Goal: Task Accomplishment & Management: Manage account settings

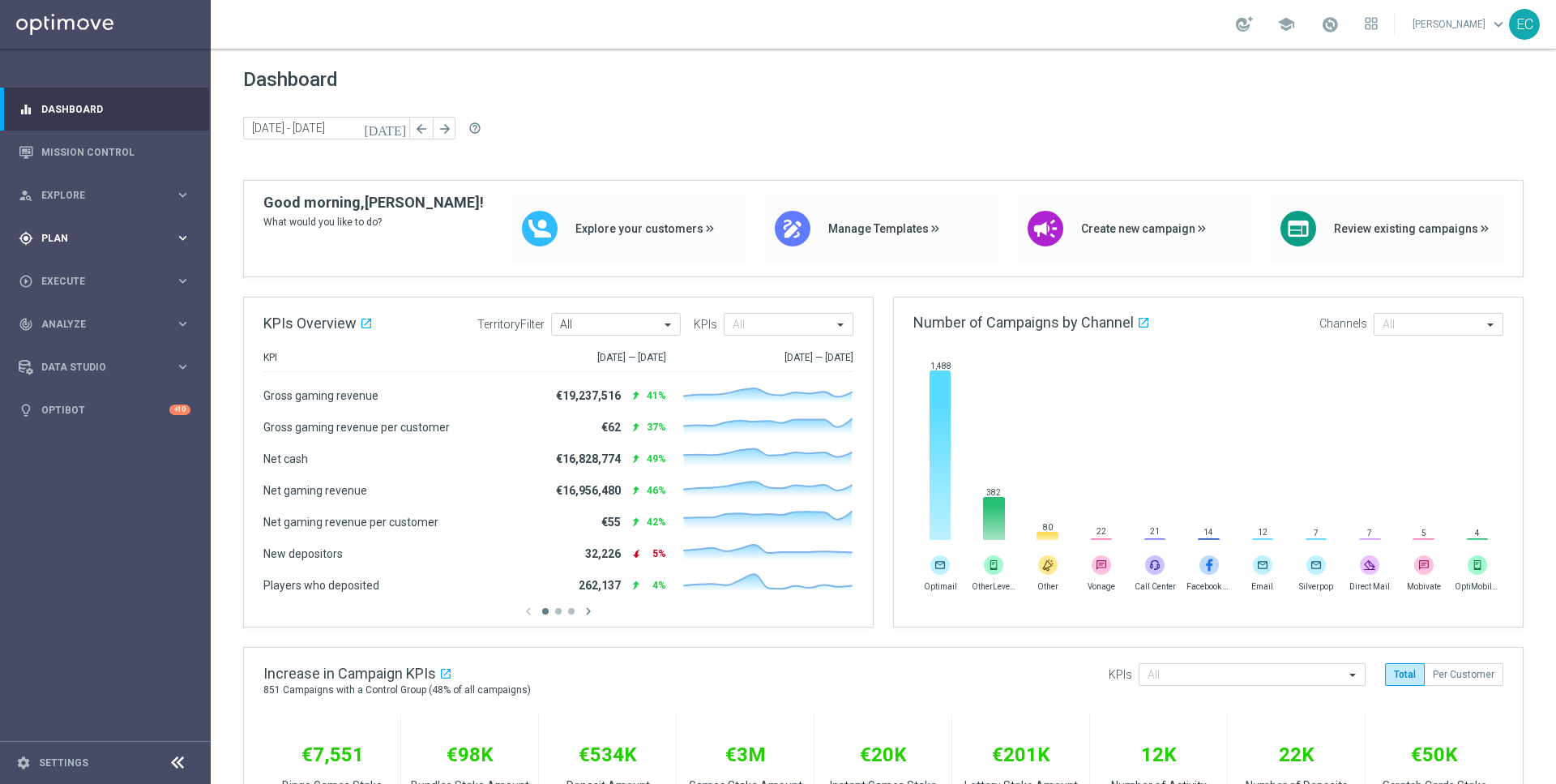
click at [70, 230] on div "gps_fixed Plan keyboard_arrow_right" at bounding box center [104, 238] width 209 height 43
click at [103, 318] on span "Templates" at bounding box center [100, 319] width 116 height 10
click at [116, 414] on link "Embedded Messaging" at bounding box center [110, 417] width 118 height 13
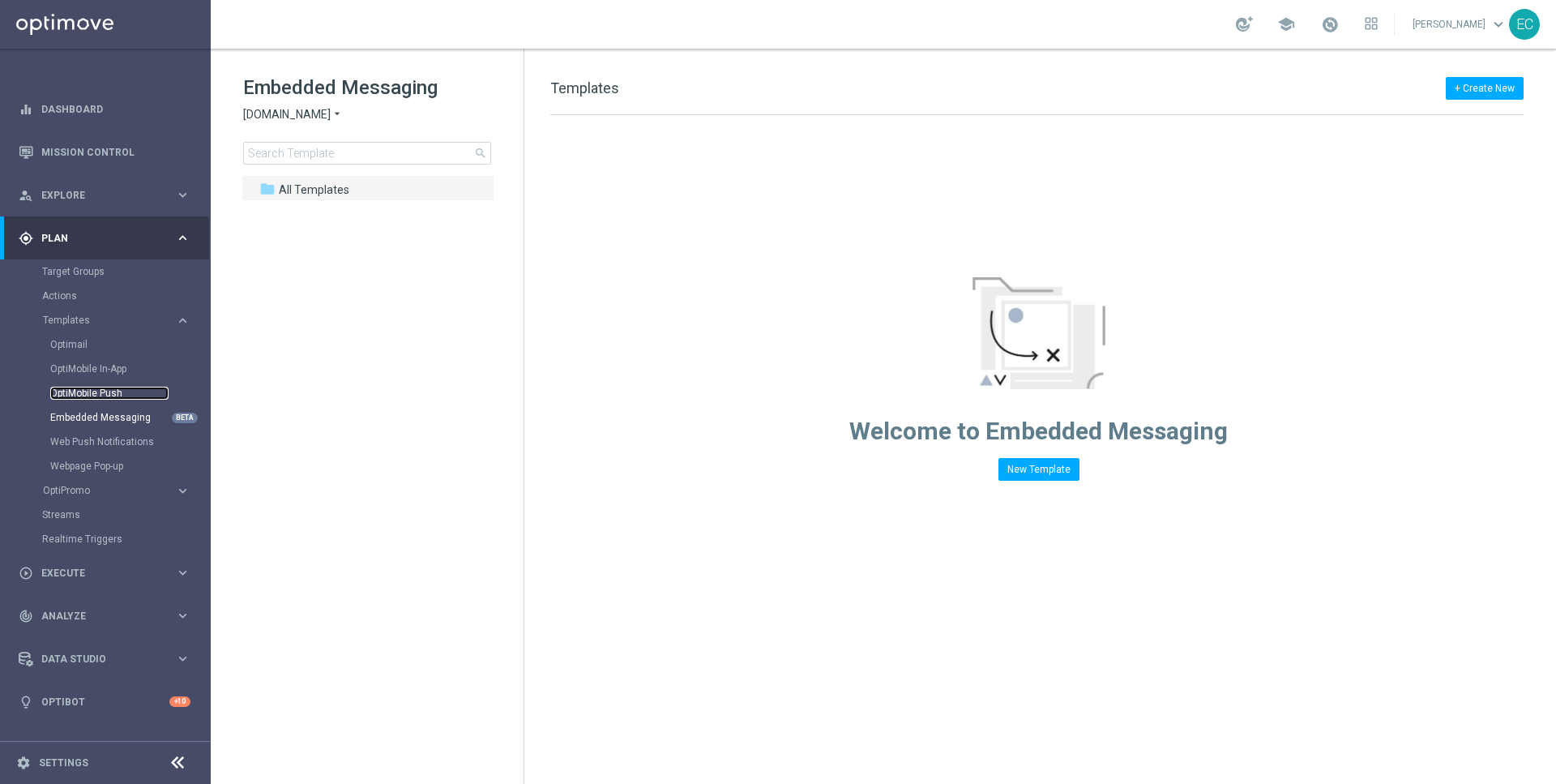
click at [103, 391] on link "OptiMobile Push" at bounding box center [110, 392] width 118 height 13
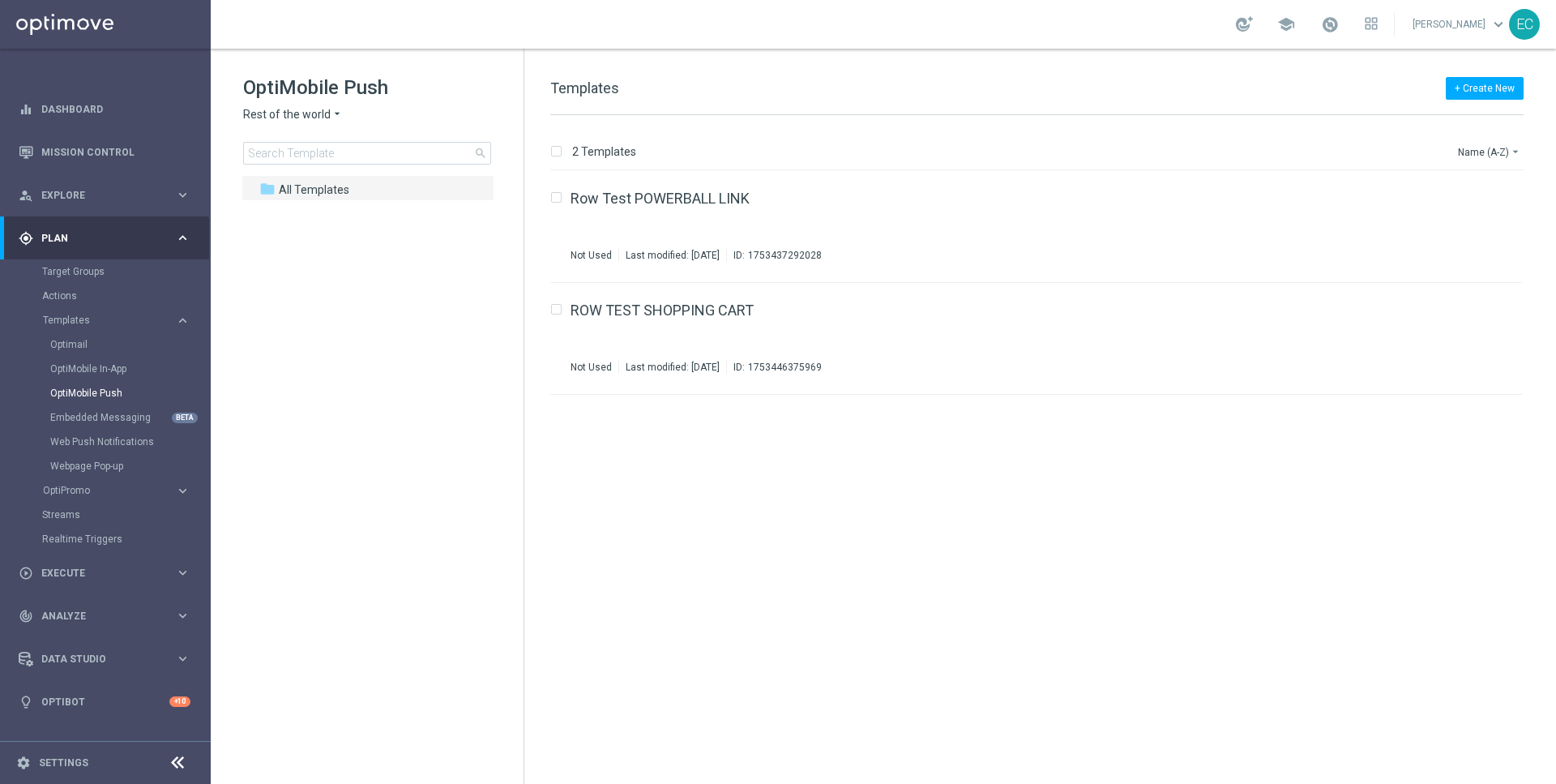
click at [296, 113] on span "Rest of the world" at bounding box center [286, 115] width 88 height 16
click at [463, 337] on tree-viewport "folder All Templates more_vert" at bounding box center [382, 478] width 280 height 606
click at [786, 180] on div "Row Test POWERBALL LINK Not Used Last modified: Monday, July 28, 2025 ID: 17534…" at bounding box center [1036, 227] width 972 height 112
click at [823, 296] on div "ROW TEST SHOPPING CART Not Used Last modified: Monday, July 28, 2025 ID: 175344…" at bounding box center [1036, 338] width 972 height 112
click at [396, 186] on div "folder All Templates" at bounding box center [359, 190] width 199 height 18
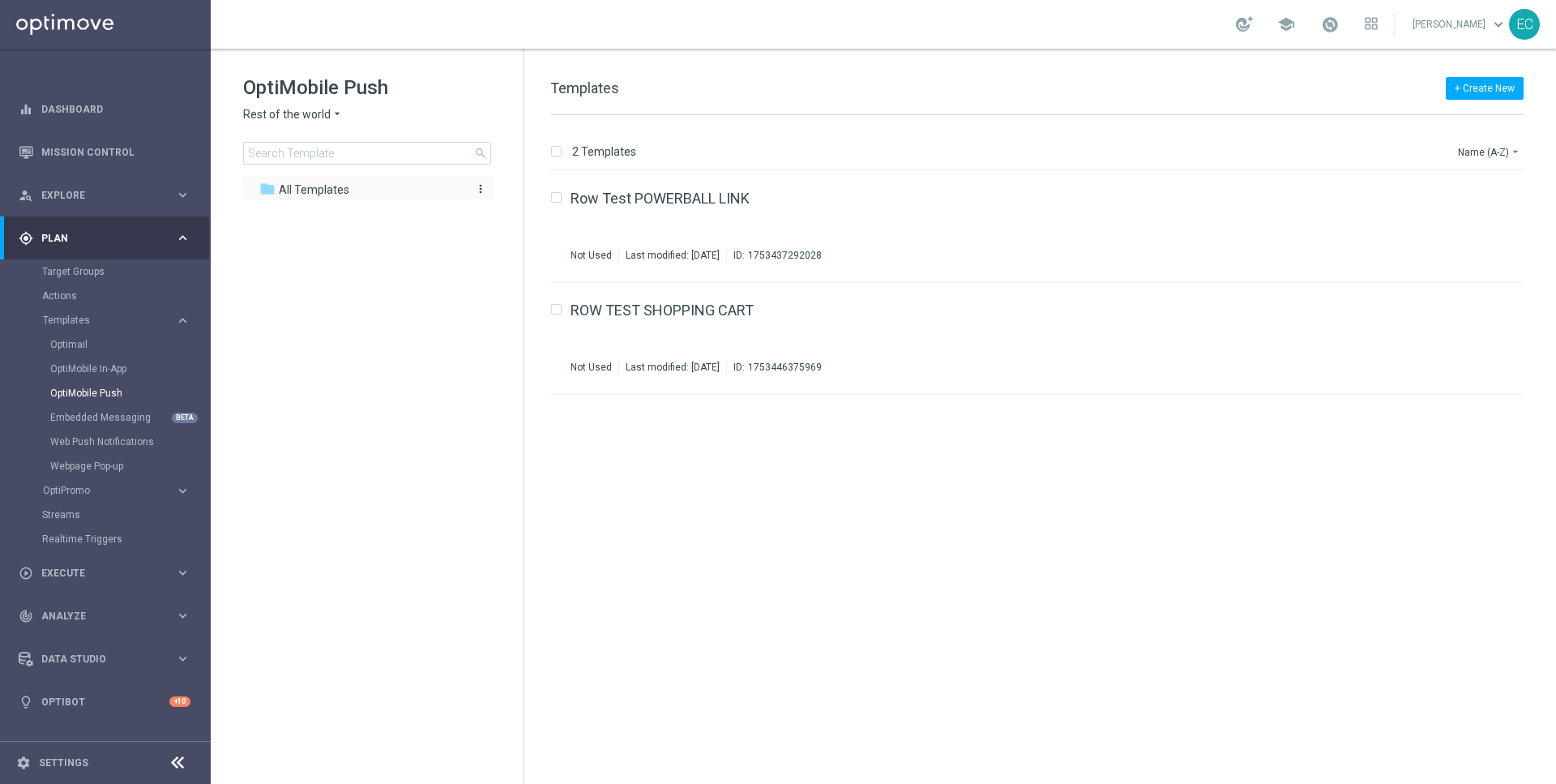
click at [477, 184] on icon "more_vert" at bounding box center [480, 189] width 13 height 13
click at [536, 204] on div "create_new_folder New Folder" at bounding box center [549, 191] width 105 height 32
click at [478, 186] on icon "more_vert" at bounding box center [480, 189] width 13 height 13
click at [521, 196] on icon "create_new_folder" at bounding box center [511, 191] width 24 height 13
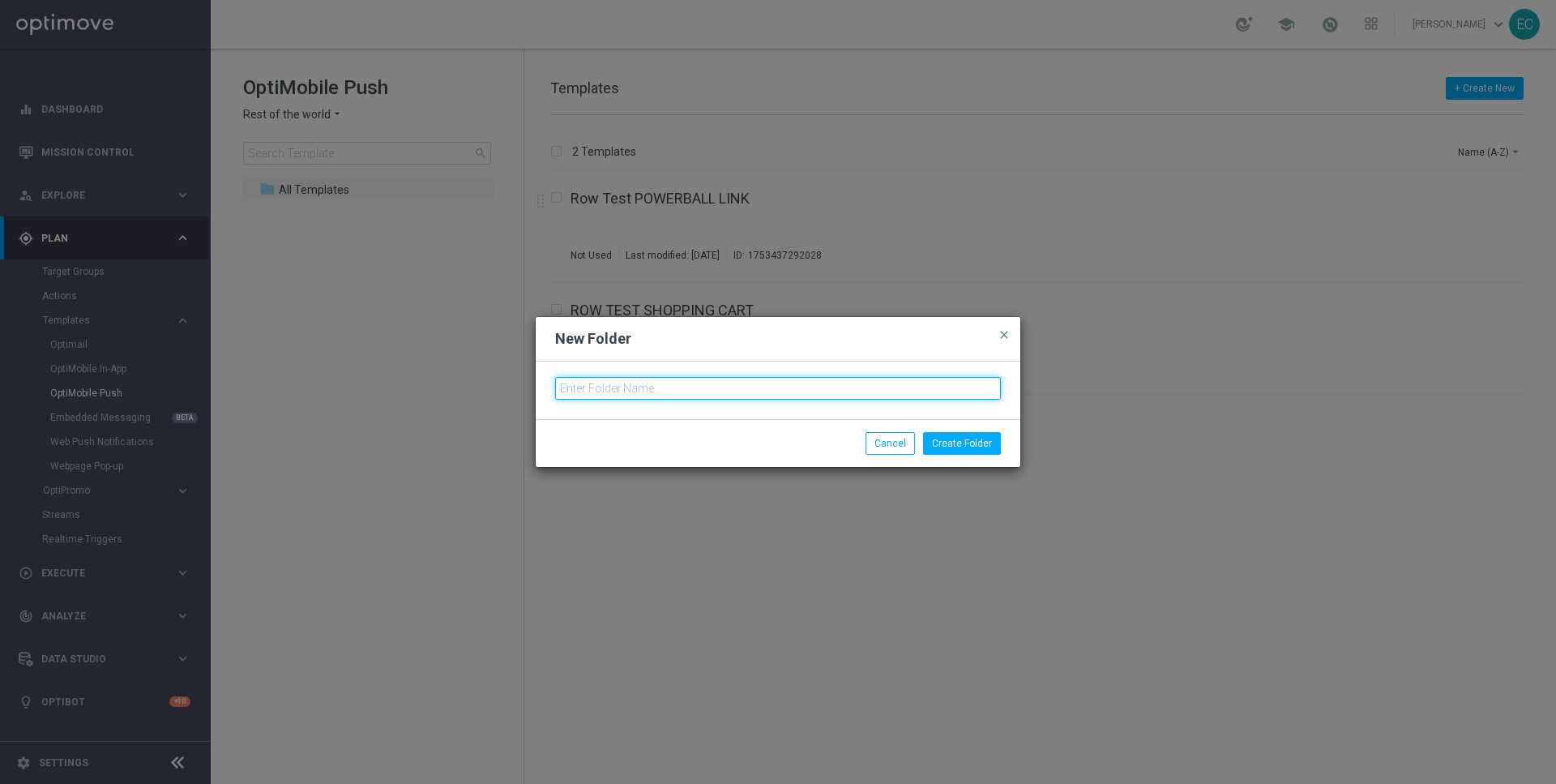
click at [727, 391] on input "text" at bounding box center [778, 388] width 446 height 23
type input "MKTOPS ROW Testing"
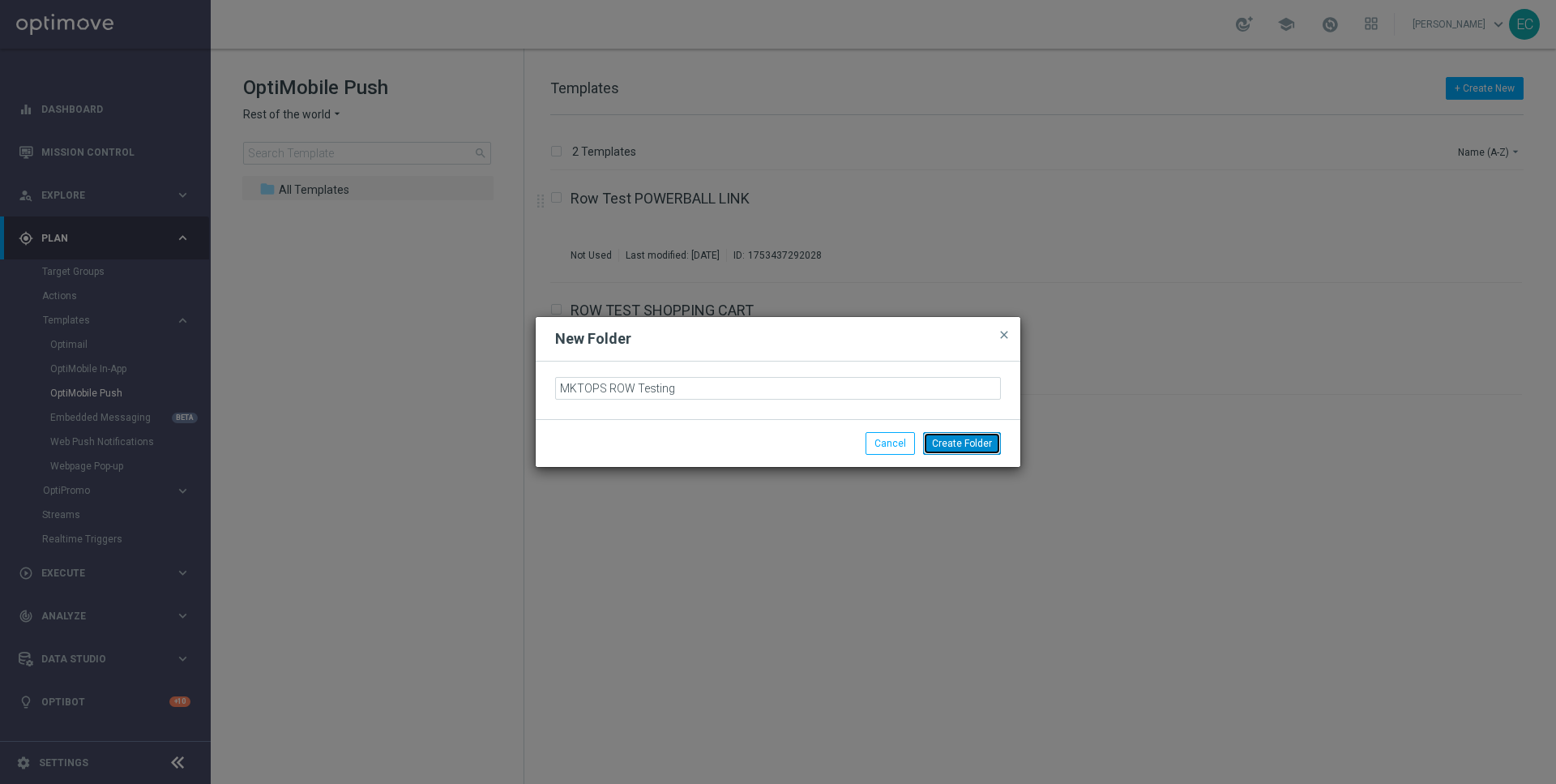
click at [984, 442] on button "Create Folder" at bounding box center [962, 443] width 77 height 23
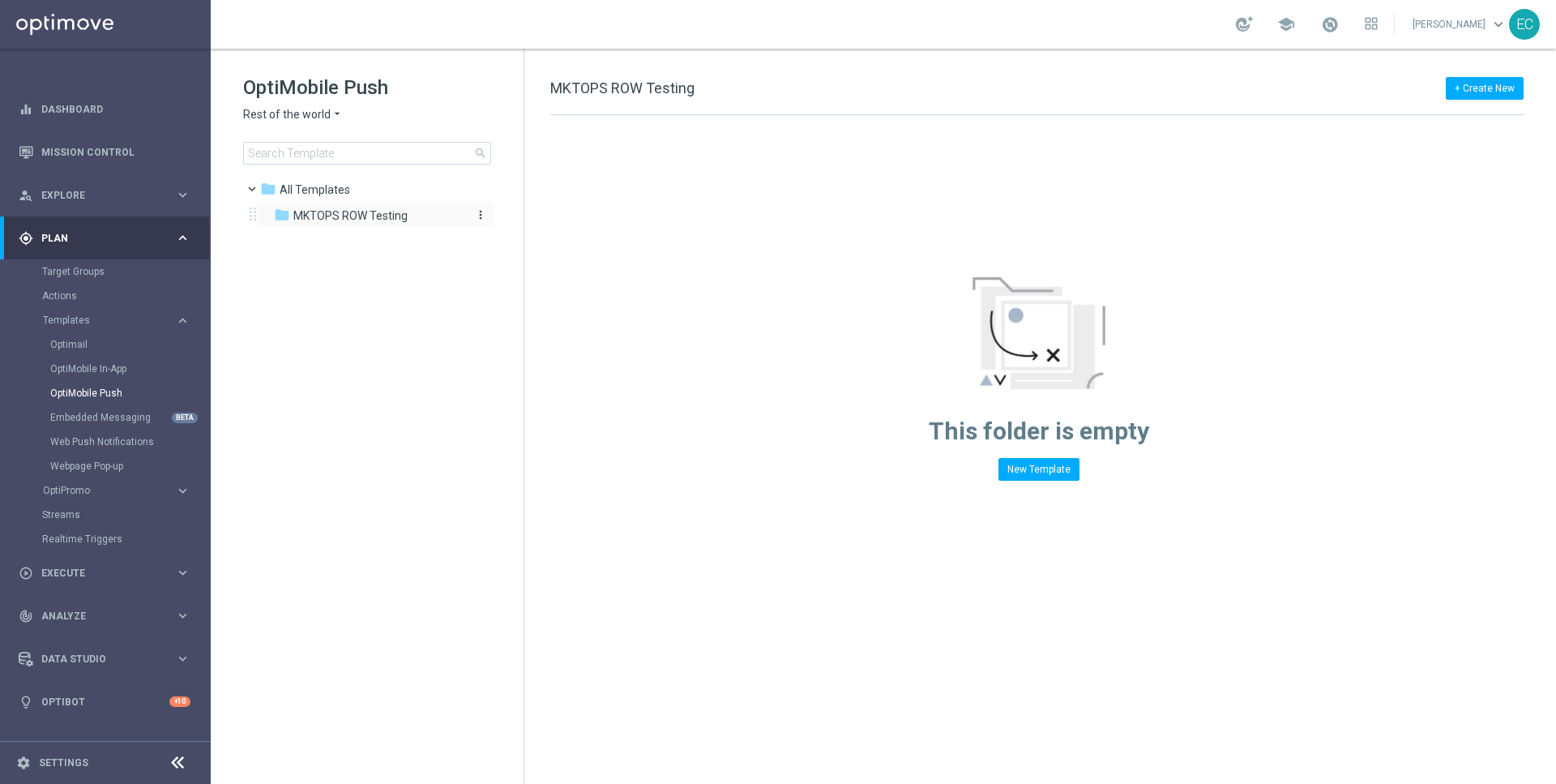
click at [407, 223] on div "folder MKTOPS ROW Testing" at bounding box center [367, 215] width 186 height 18
click at [409, 185] on div "folder All Templates" at bounding box center [359, 190] width 198 height 18
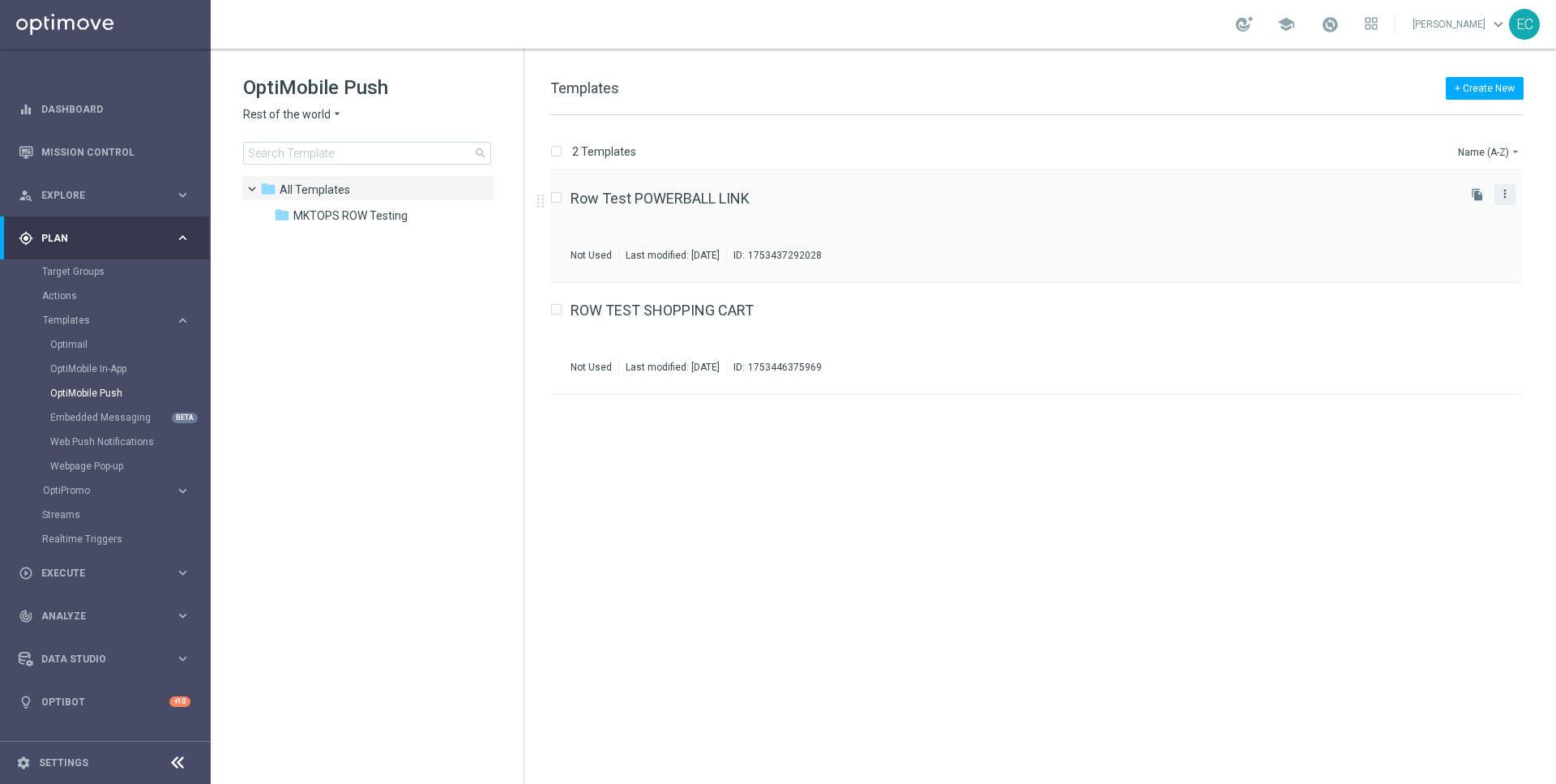
click at [1509, 195] on icon "more_vert" at bounding box center [1505, 193] width 13 height 13
click at [1335, 178] on div "Row Test POWERBALL LINK Not Used Last modified: Monday, July 28, 2025 ID: 17534…" at bounding box center [1036, 227] width 972 height 112
click at [1481, 193] on icon "file_copy" at bounding box center [1477, 194] width 13 height 13
click at [1508, 299] on icon "more_vert" at bounding box center [1505, 305] width 13 height 13
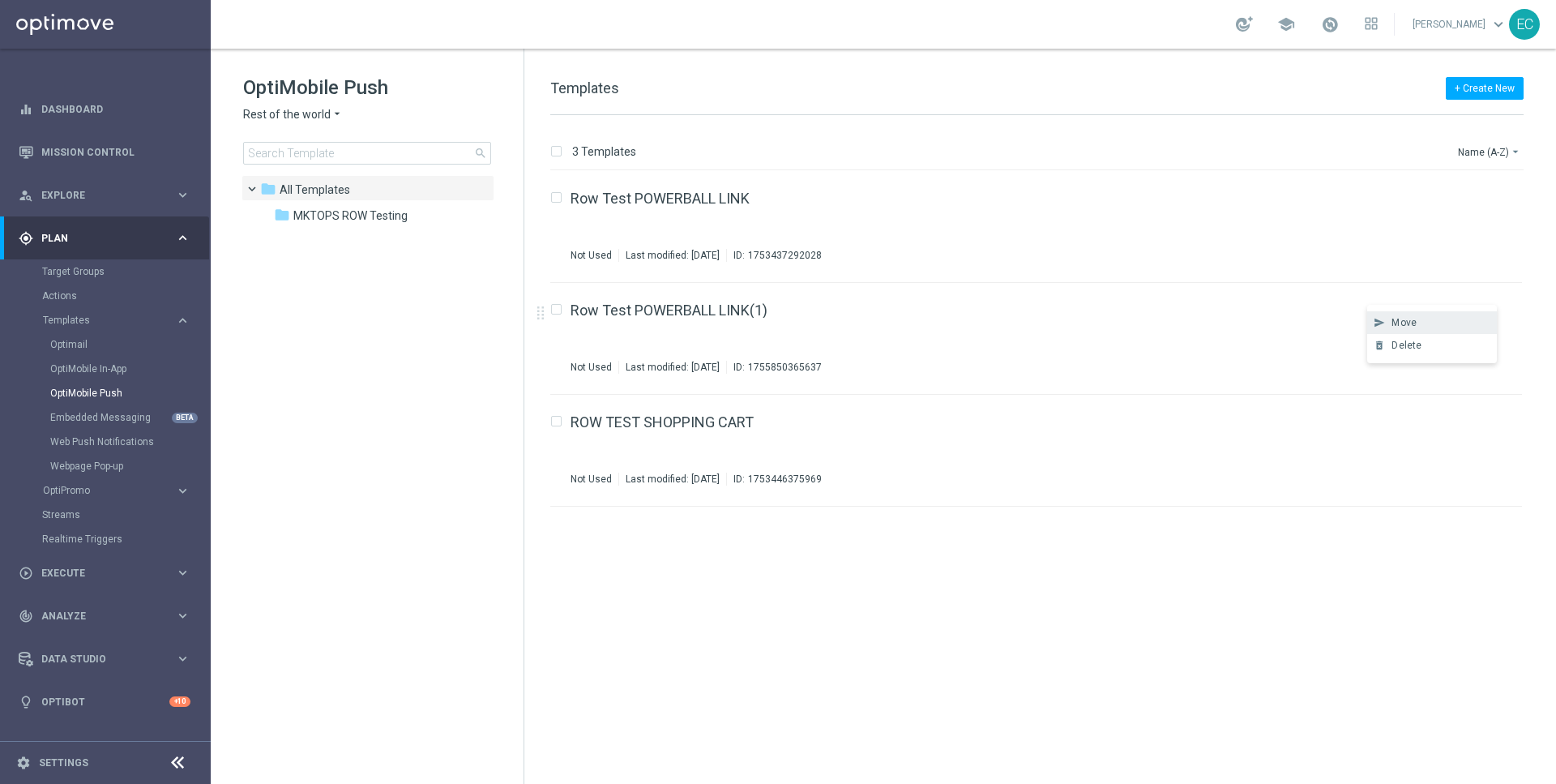
click at [1453, 324] on div "Move" at bounding box center [1440, 322] width 98 height 11
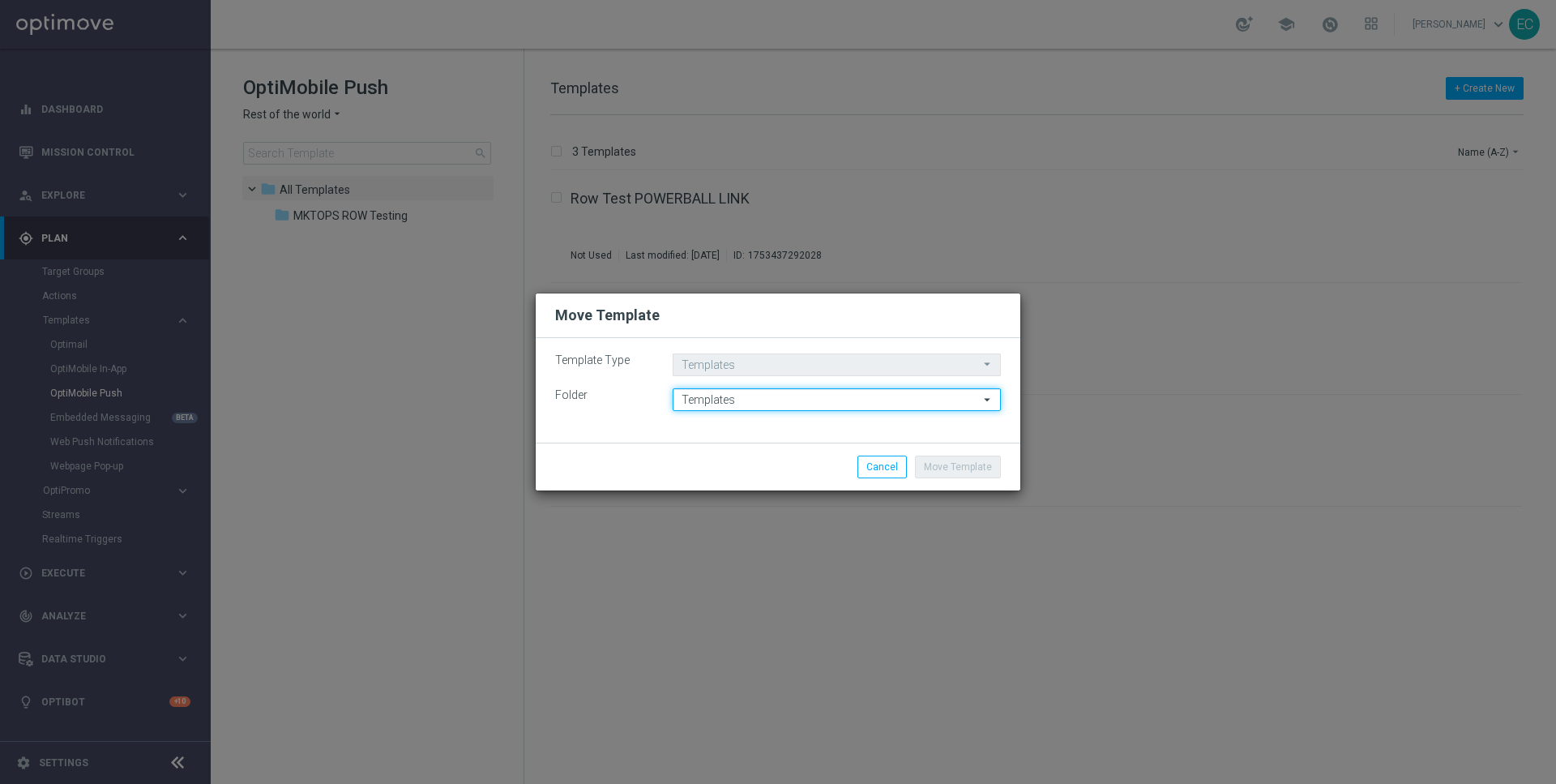
click at [852, 393] on input "Templates" at bounding box center [836, 399] width 328 height 23
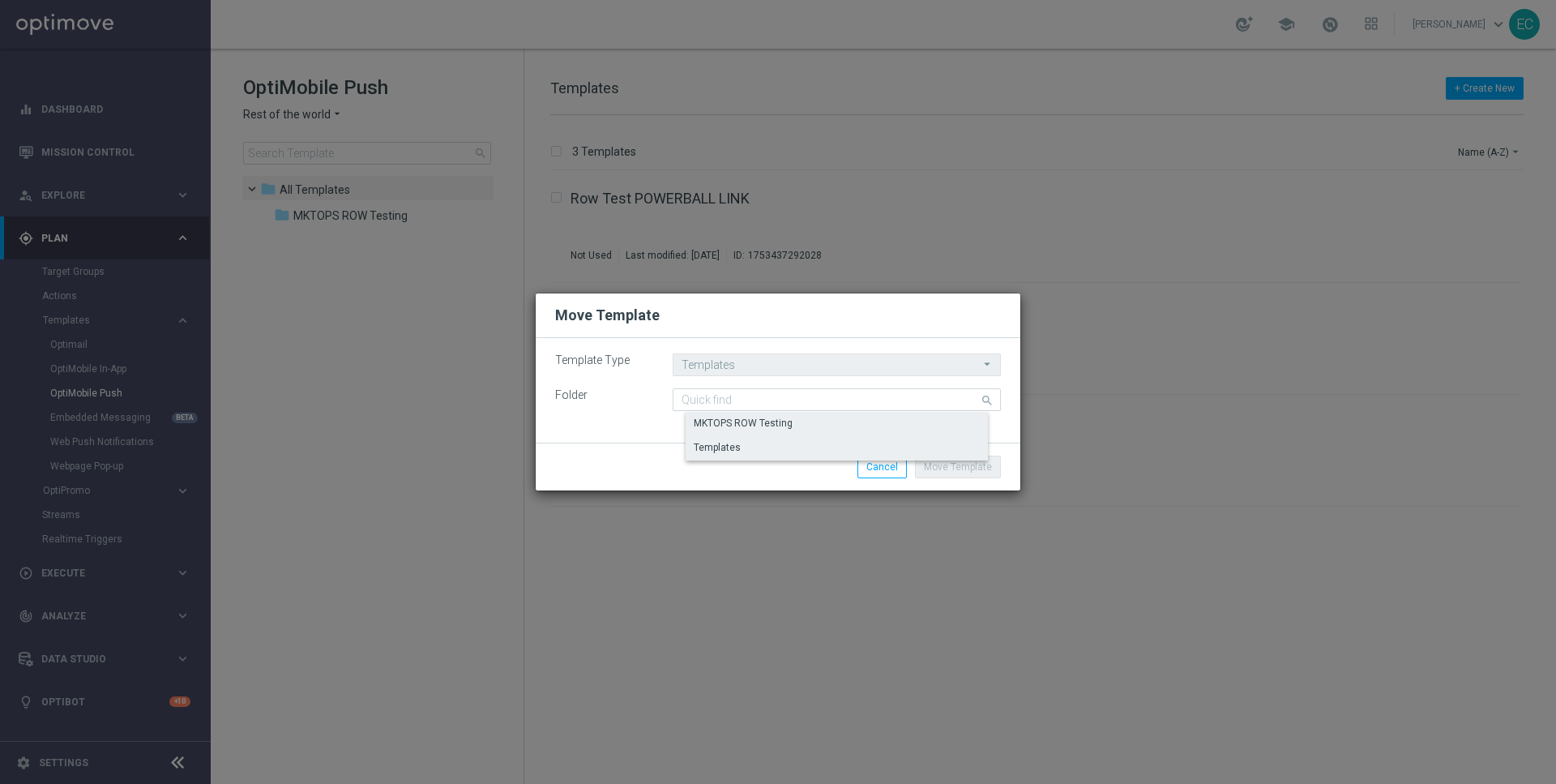
click at [841, 431] on div "MKTOPS ROW Testing" at bounding box center [850, 423] width 329 height 23
type input "MKTOPS ROW Testing"
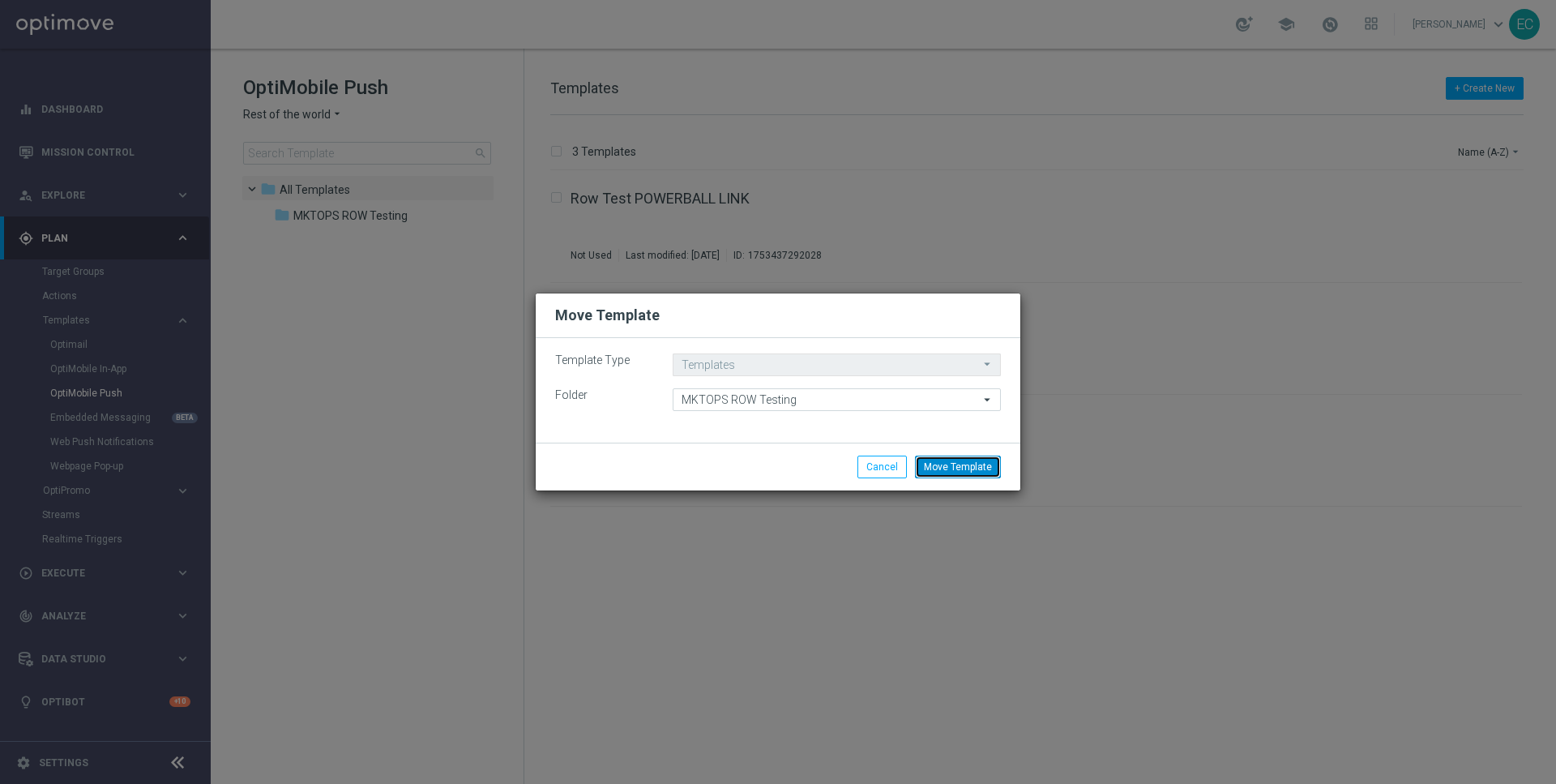
click at [944, 471] on button "Move Template" at bounding box center [957, 466] width 86 height 23
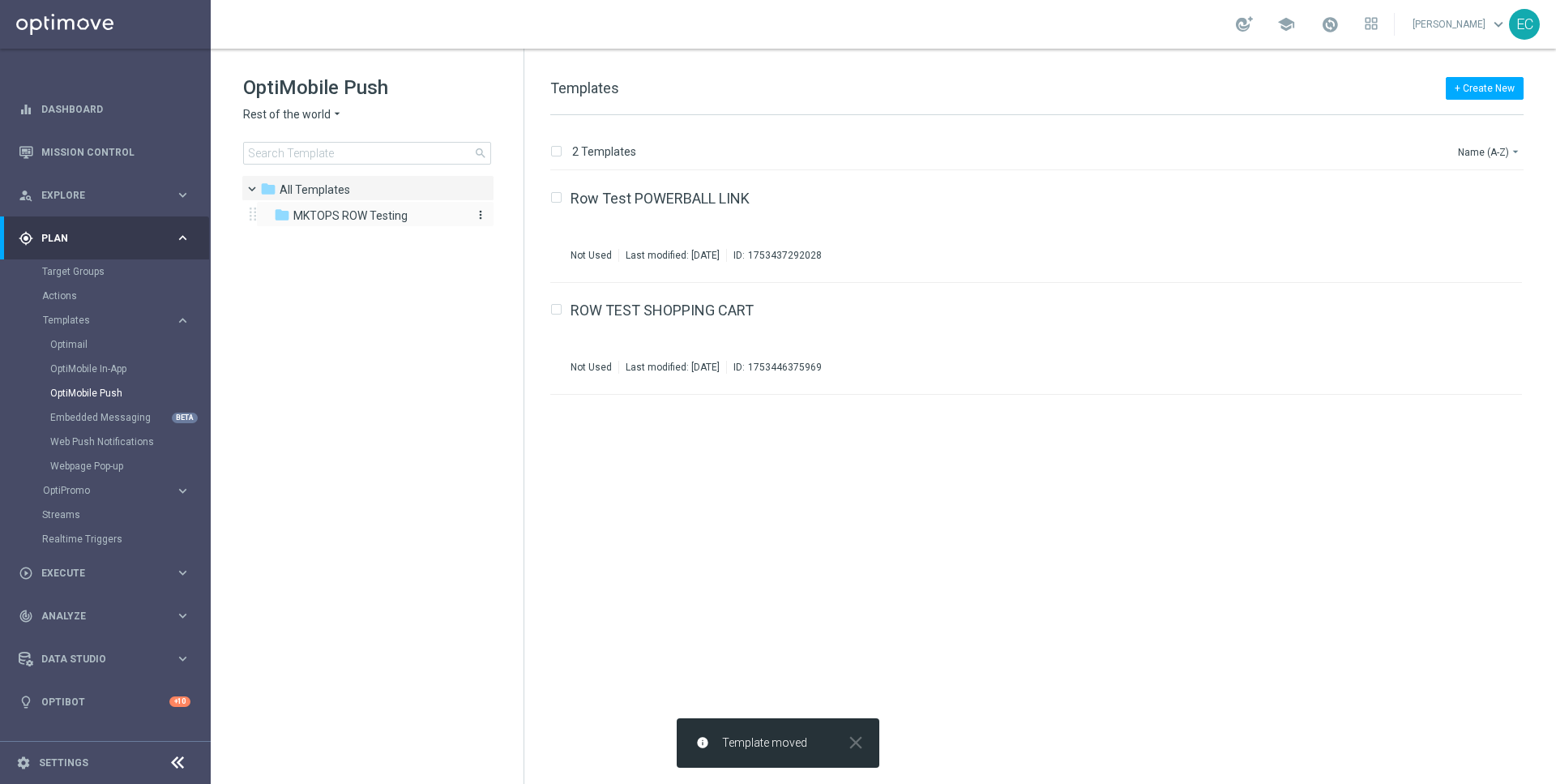
click at [377, 217] on span "MKTOPS ROW Testing" at bounding box center [350, 215] width 114 height 15
click at [726, 206] on div "Row Test POWERBALL LINK(1) Not Used Last modified: Friday, August 22, 2025 ID: …" at bounding box center [1012, 226] width 883 height 70
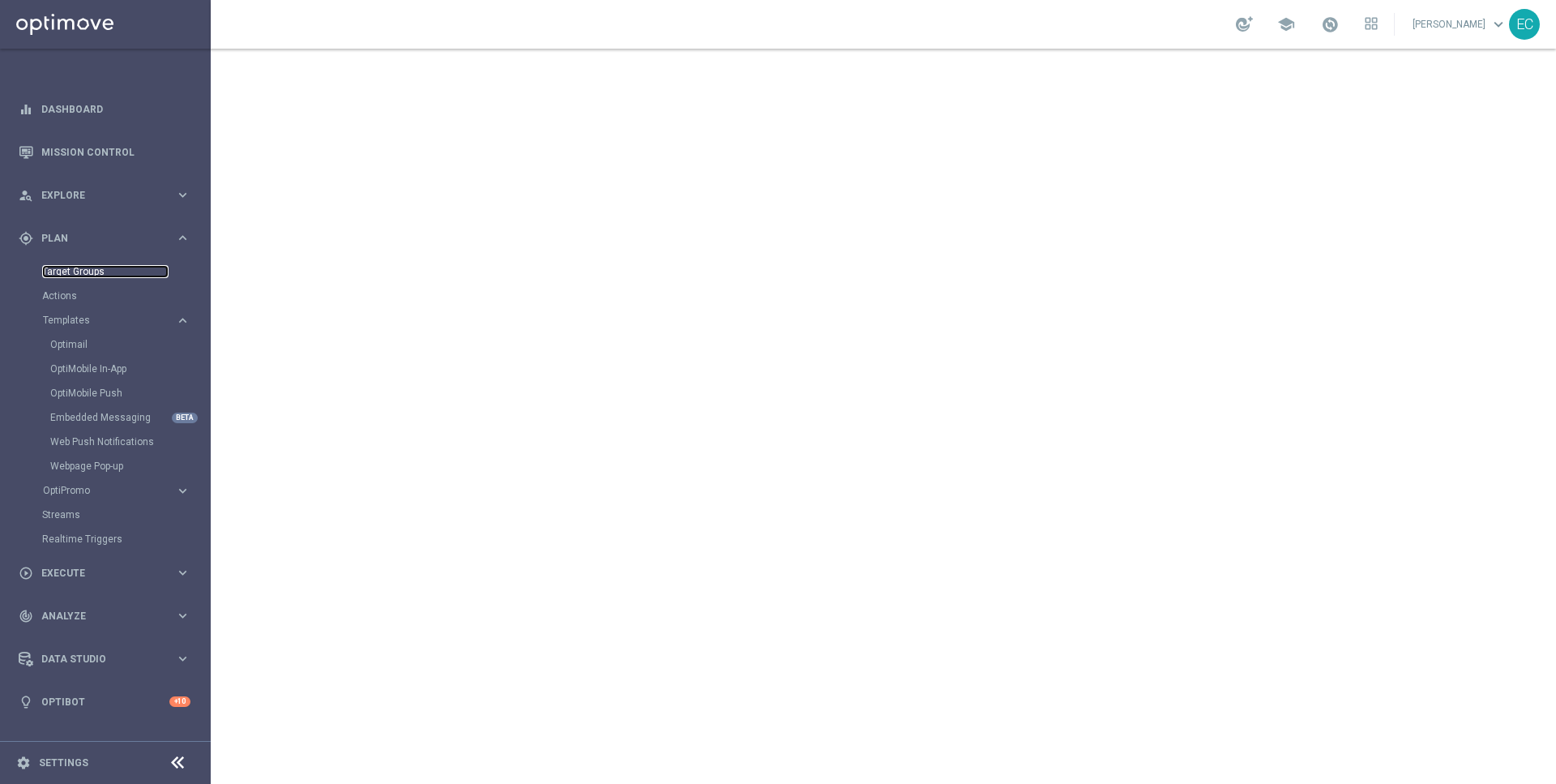
click at [77, 278] on link "Target Groups" at bounding box center [104, 271] width 126 height 13
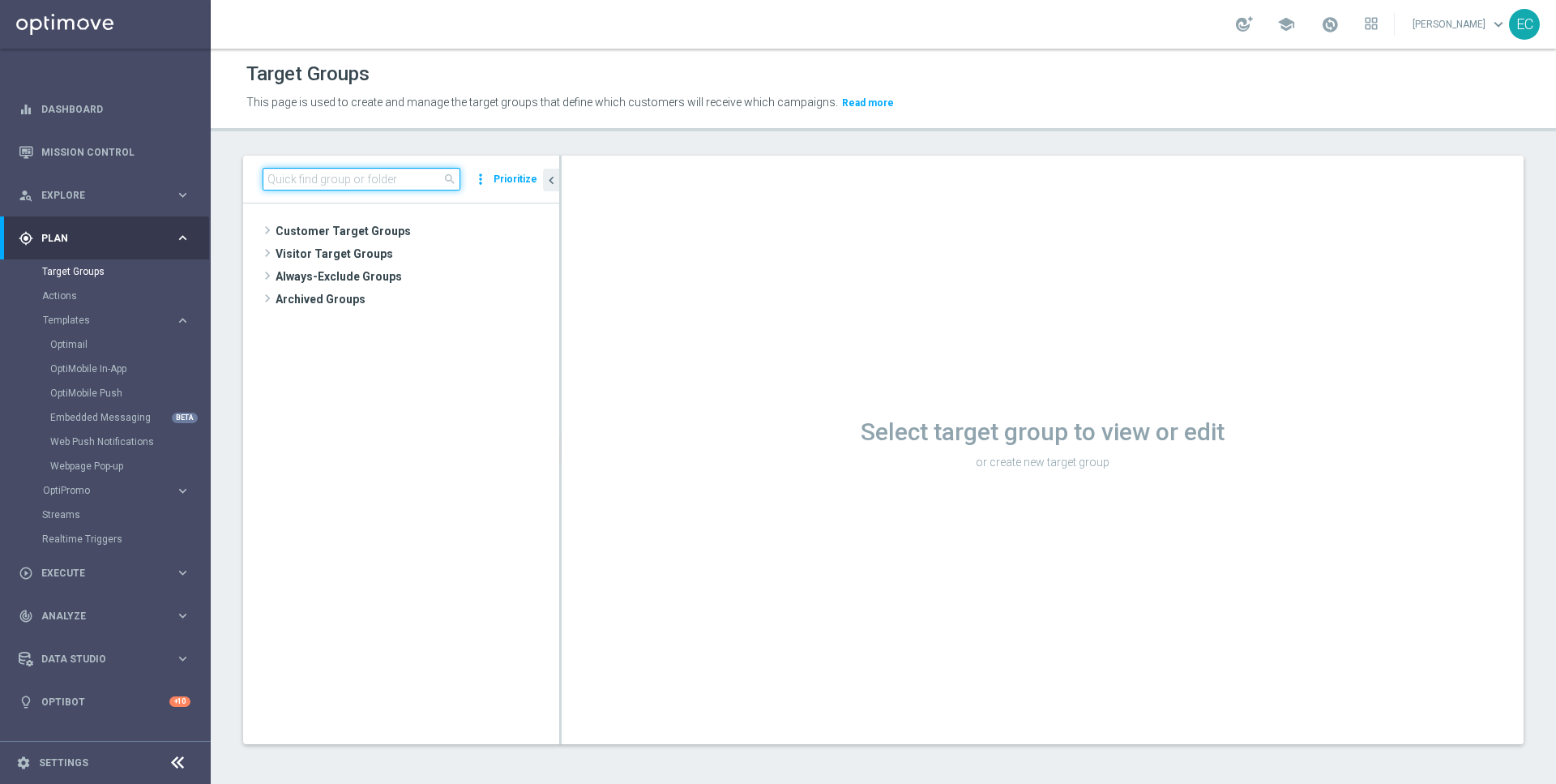
click at [357, 177] on input at bounding box center [361, 179] width 198 height 23
click at [405, 179] on input "ZA Push" at bounding box center [361, 179] width 198 height 23
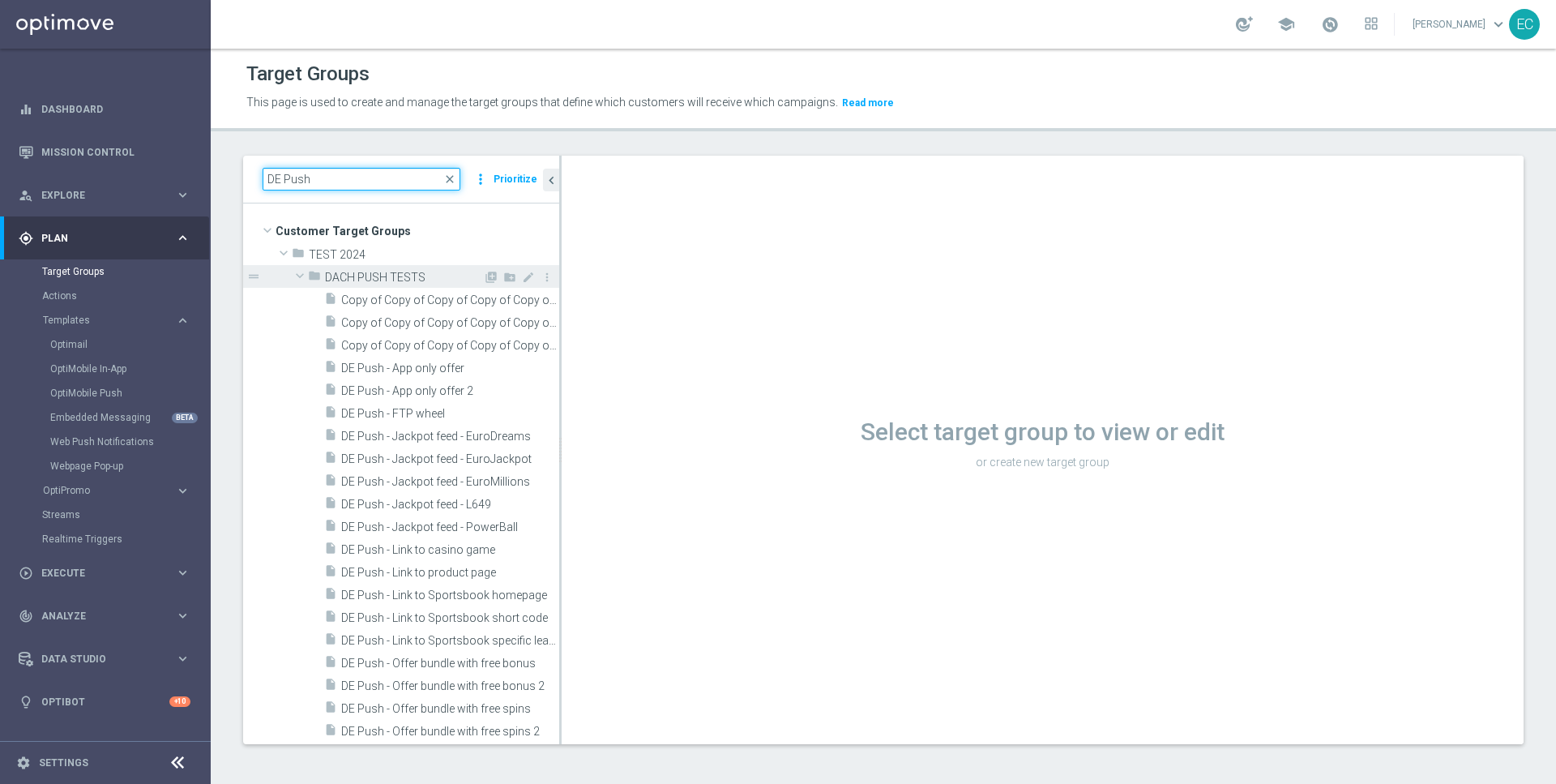
type input "DE Push"
click at [423, 271] on span "DACH PUSH TESTS" at bounding box center [404, 278] width 158 height 14
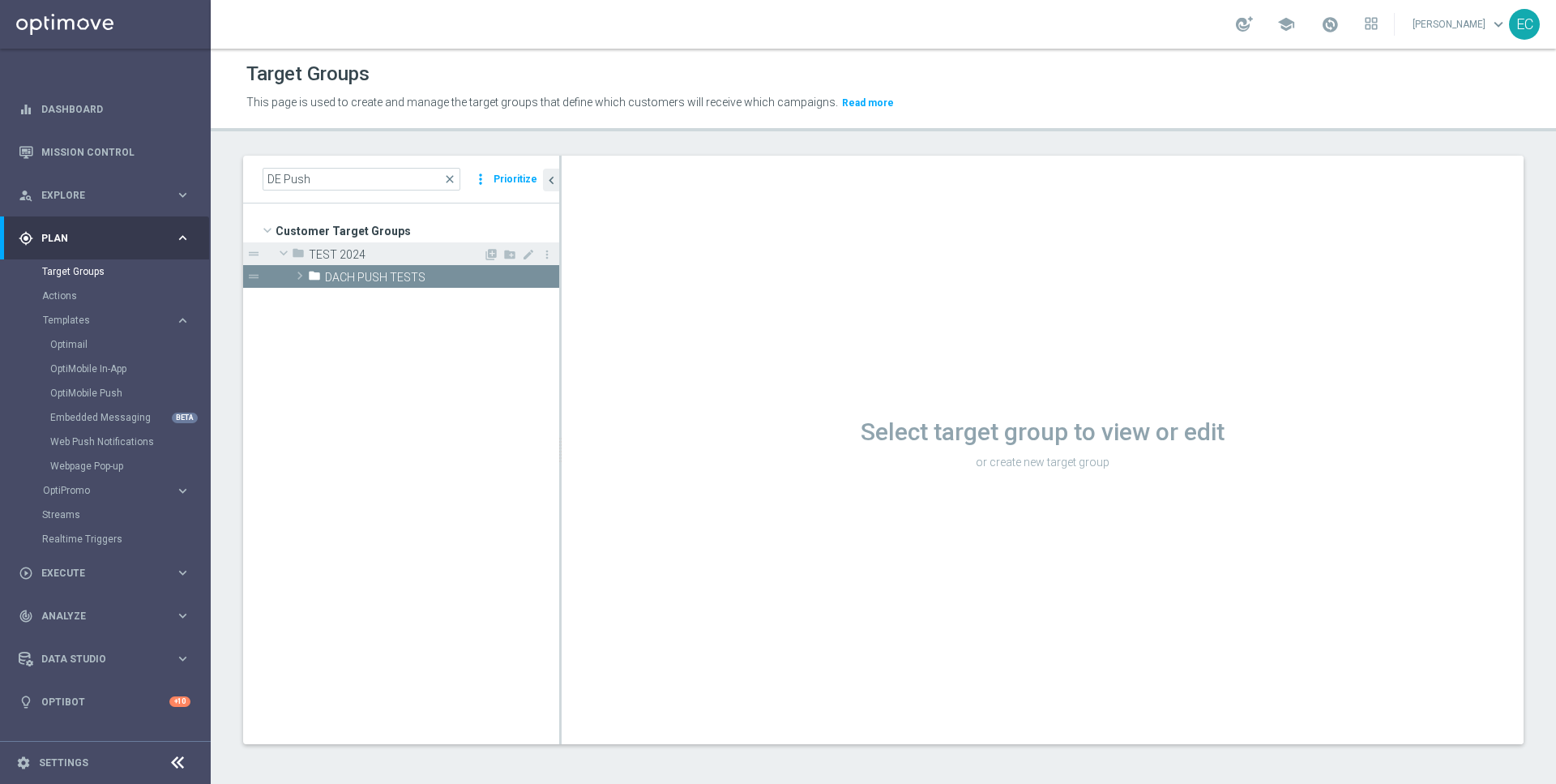
click at [420, 244] on div "folder TEST 2024" at bounding box center [387, 253] width 191 height 23
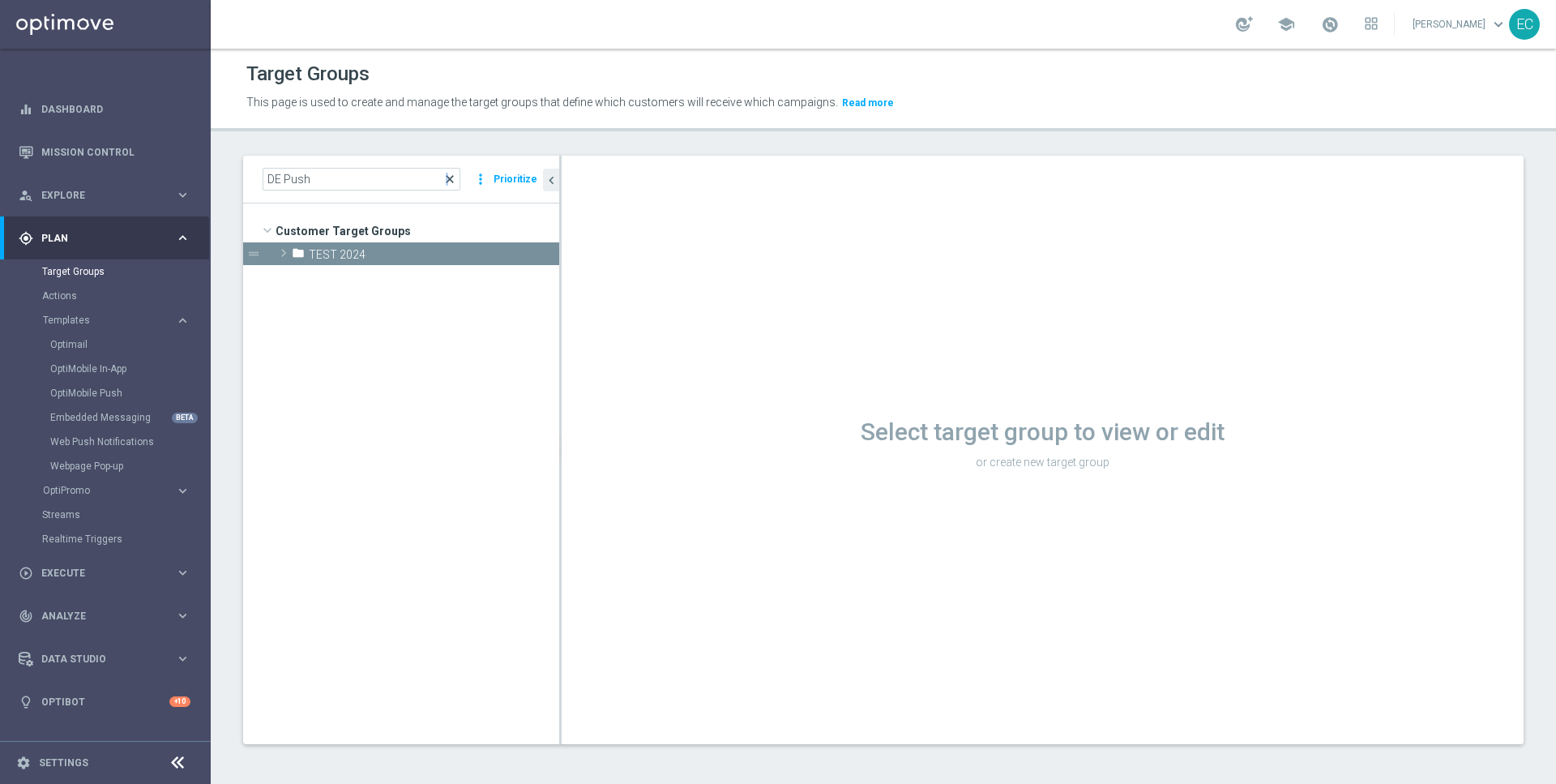
click at [451, 180] on span "close" at bounding box center [449, 178] width 13 height 13
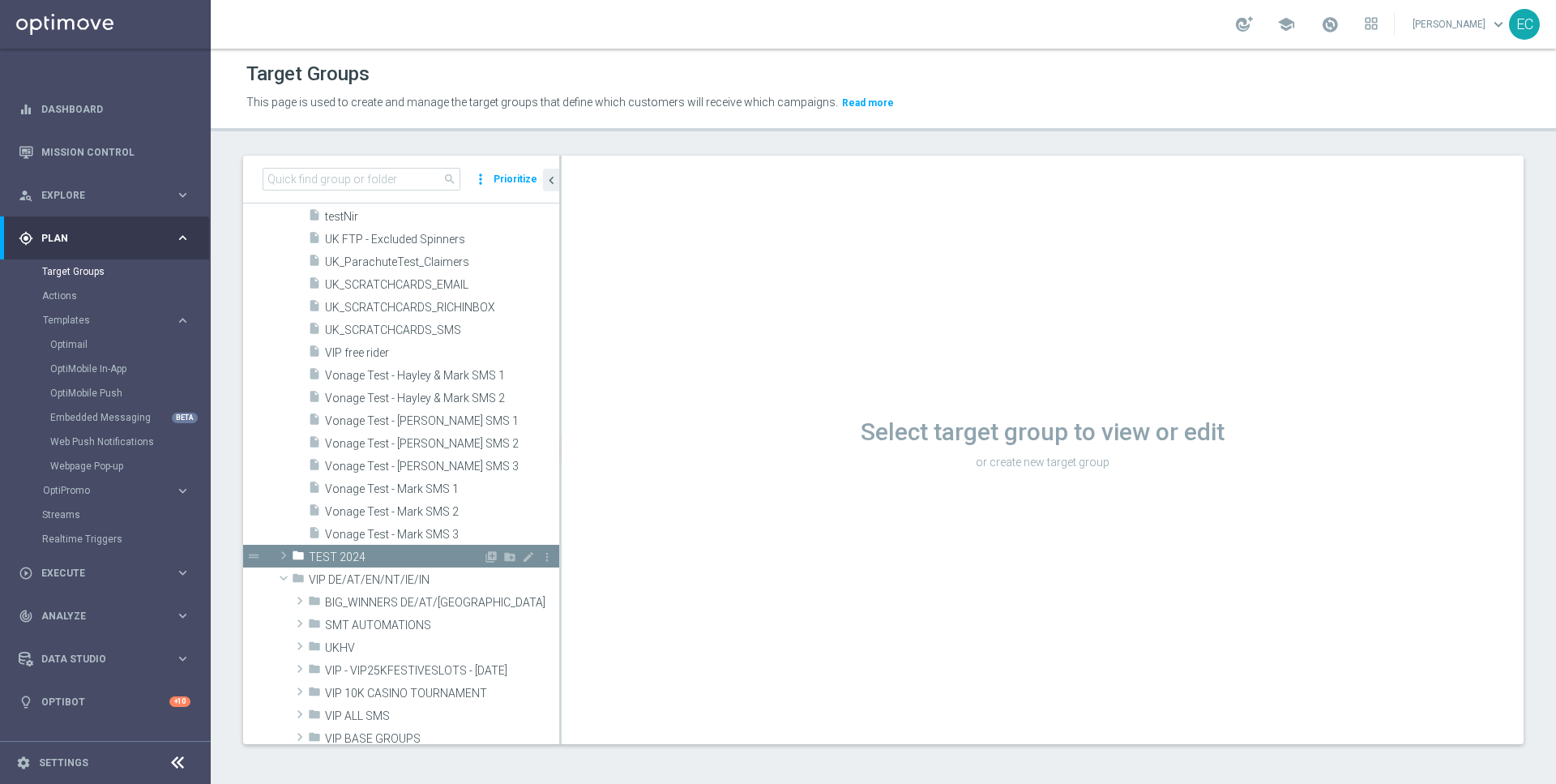
click at [444, 557] on span "TEST 2024" at bounding box center [396, 557] width 174 height 14
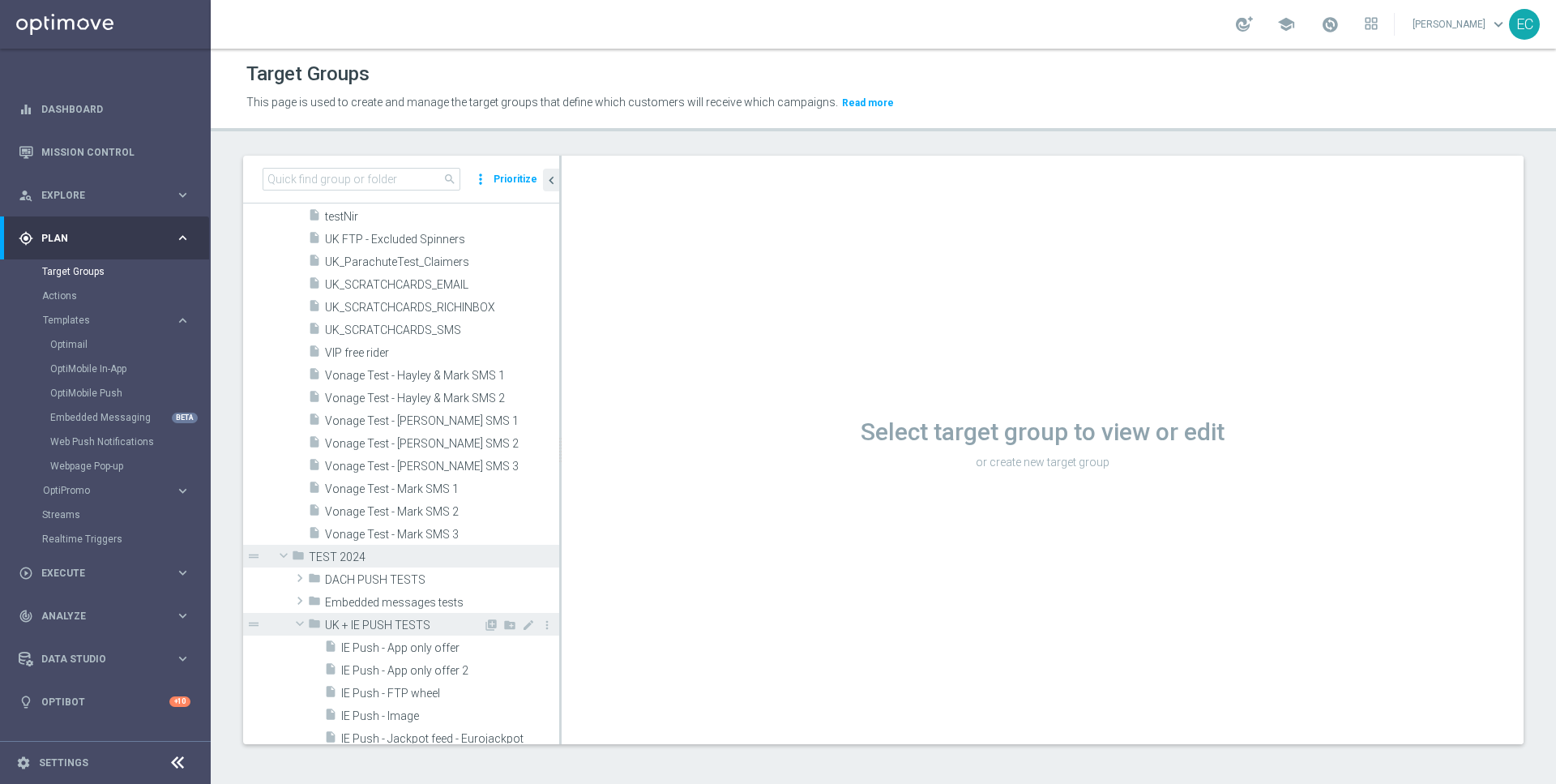
click at [389, 622] on span "UK + IE PUSH TESTS" at bounding box center [404, 626] width 158 height 14
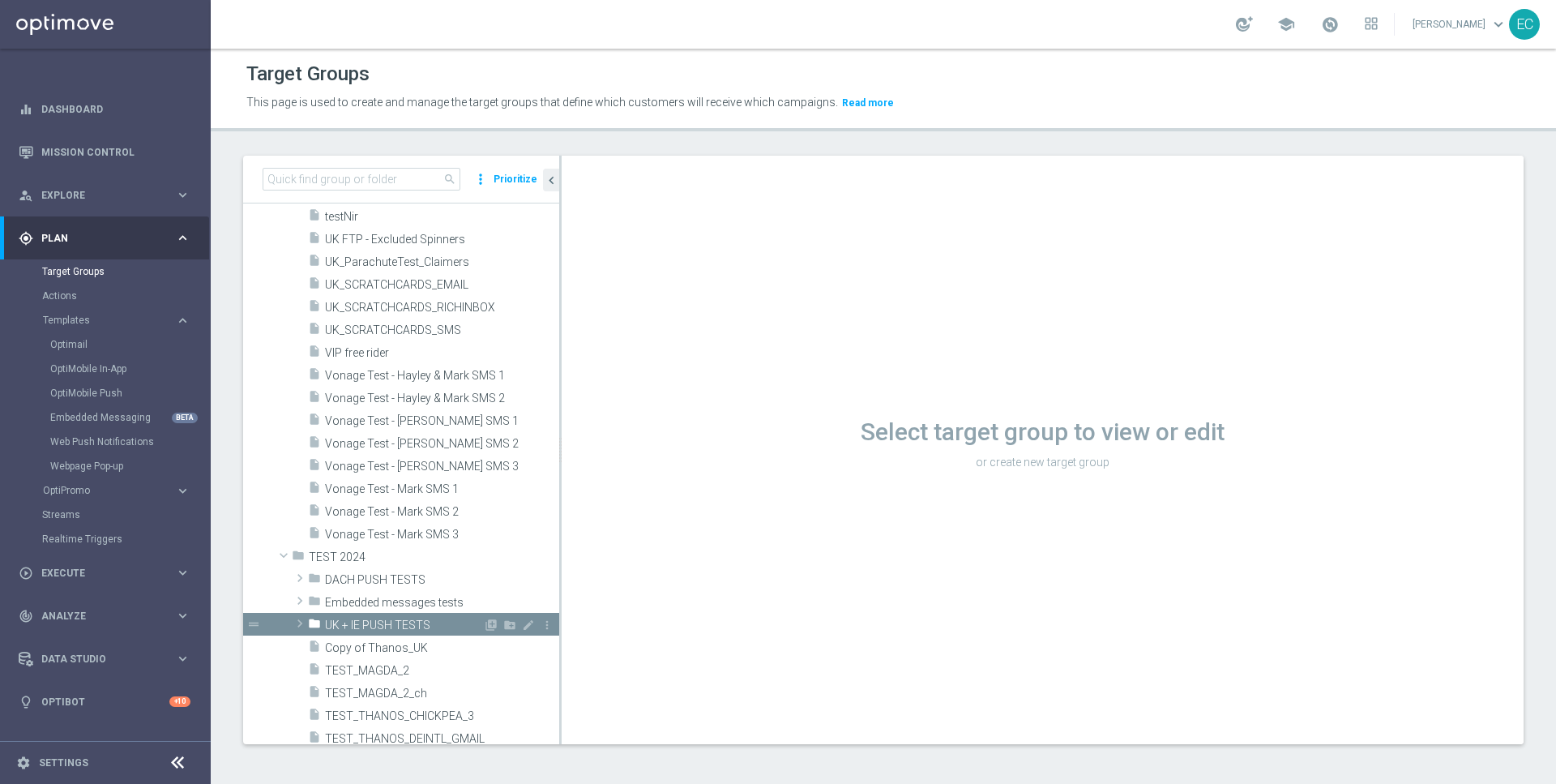
click at [431, 621] on span "UK + IE PUSH TESTS" at bounding box center [404, 626] width 158 height 14
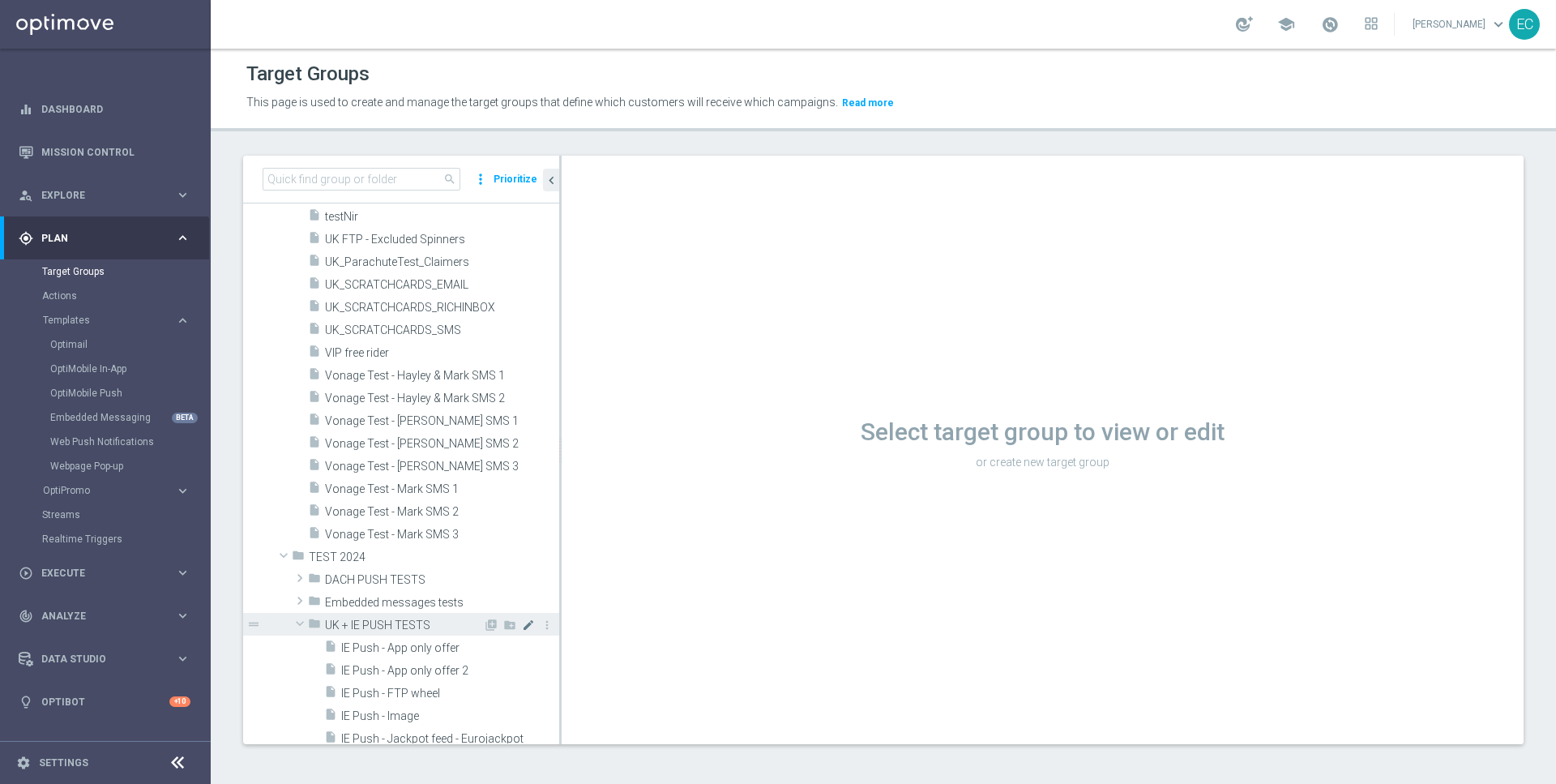
click at [530, 625] on icon "mode_edit" at bounding box center [528, 625] width 13 height 13
click at [372, 620] on input "UK + IE PUSH TESTS" at bounding box center [406, 623] width 162 height 17
type input "UK + IE + ZA PUSH TESTS"
click at [435, 654] on div "insert_drive_file IE Push - App only offer" at bounding box center [424, 647] width 198 height 23
click at [490, 620] on icon "library_add" at bounding box center [491, 625] width 13 height 13
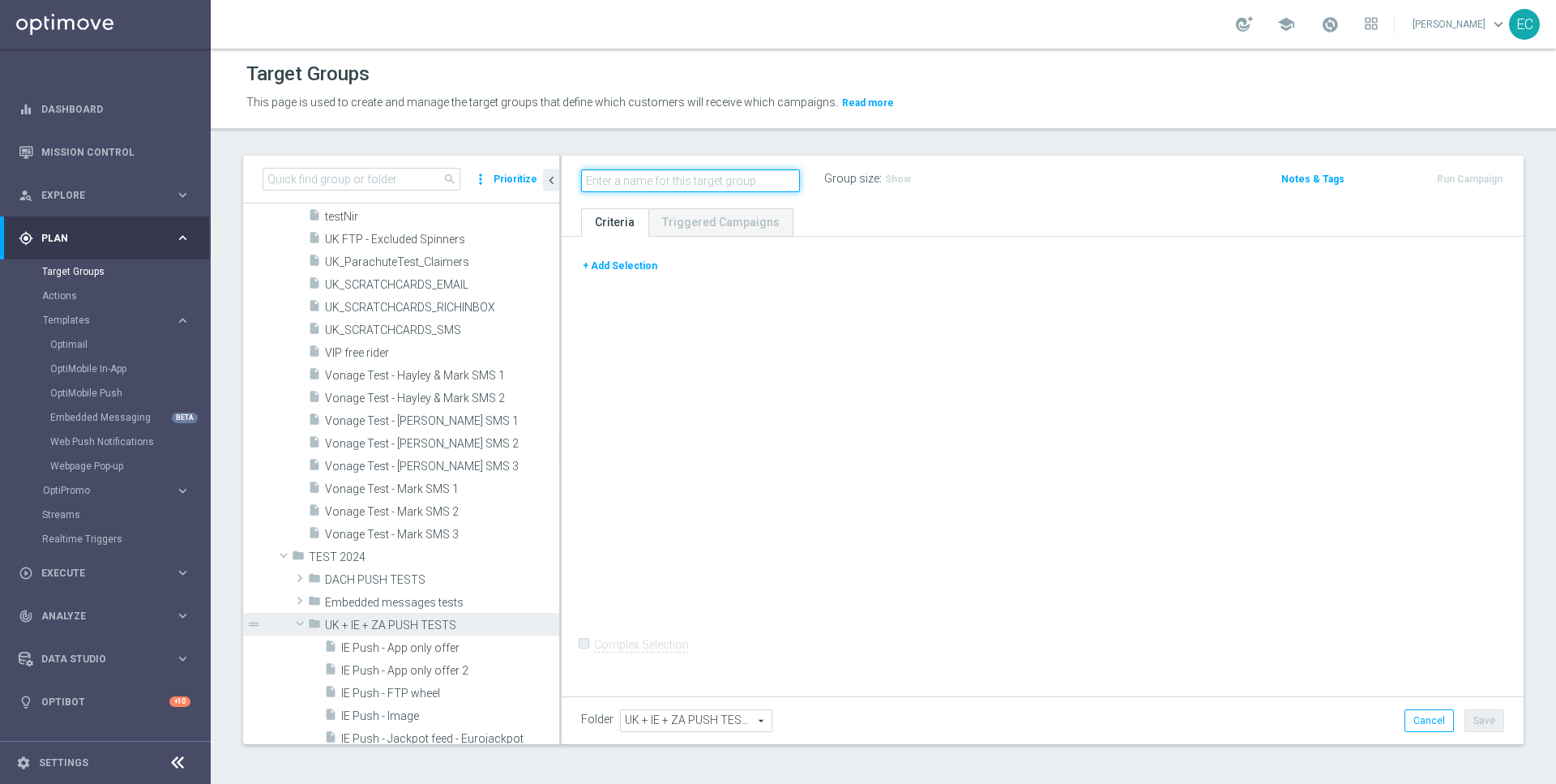
click at [710, 179] on input "text" at bounding box center [690, 181] width 218 height 23
type input "ZA"
click at [667, 188] on input "ZA" at bounding box center [690, 181] width 218 height 23
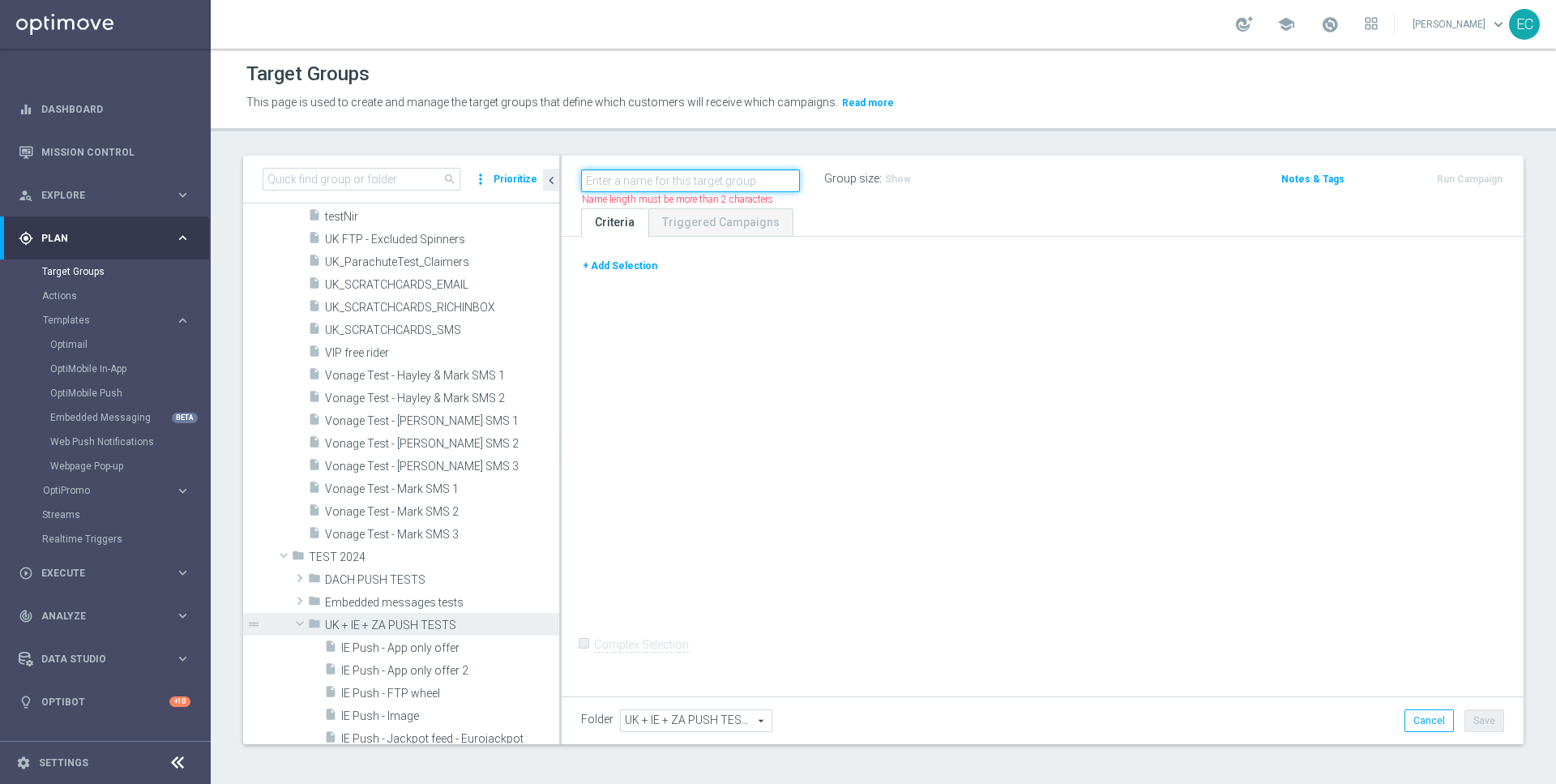
paste input "ZA Push - Link to product page"
type input "ZA Push - Link to product page"
click at [822, 251] on div "+ Add Selection Complex Selection Invalid Expression" at bounding box center [1042, 464] width 962 height 454
click at [607, 257] on button "+ Add Selection" at bounding box center [620, 265] width 77 height 17
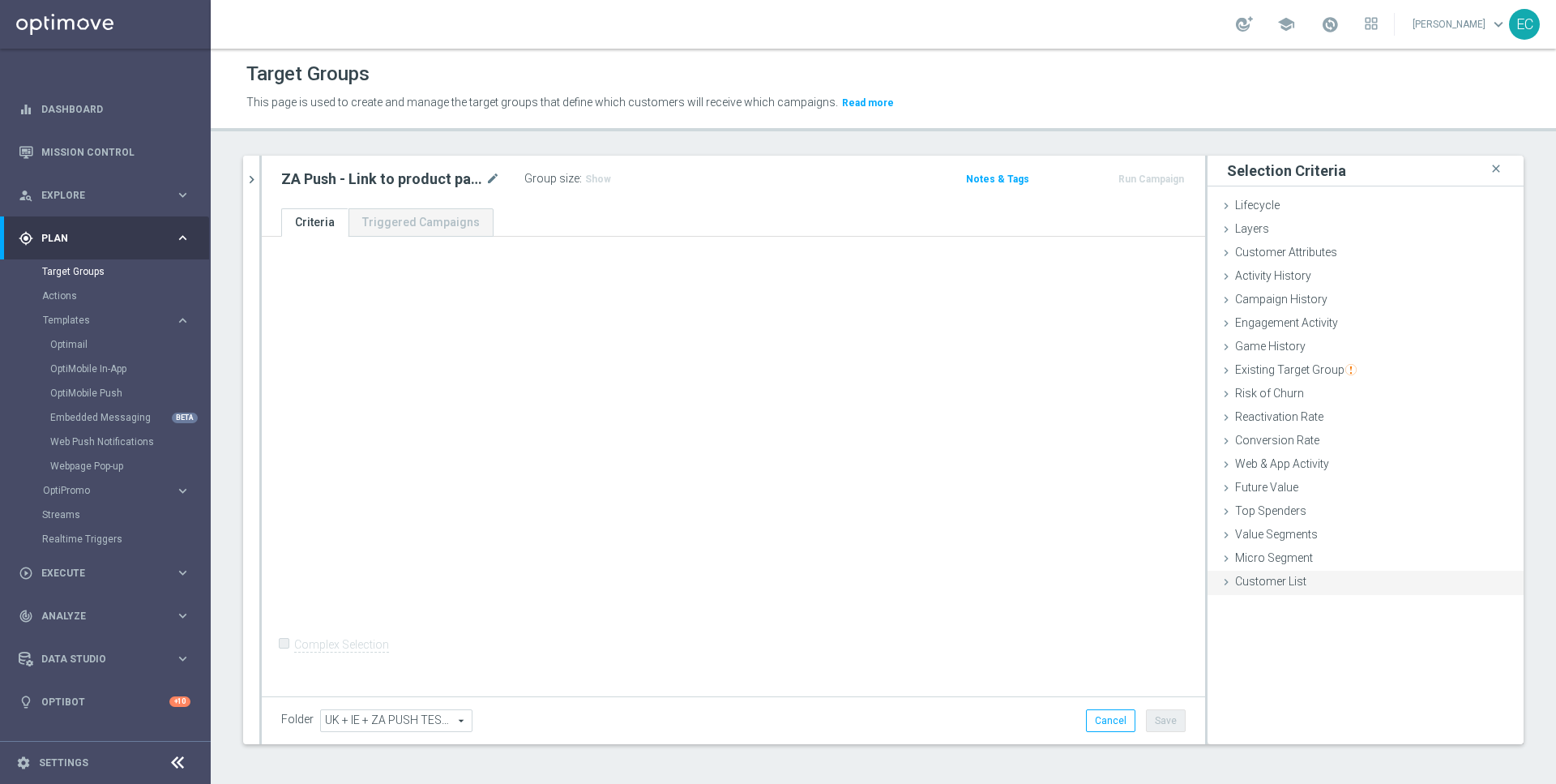
click at [1267, 574] on span "Customer List" at bounding box center [1271, 580] width 71 height 13
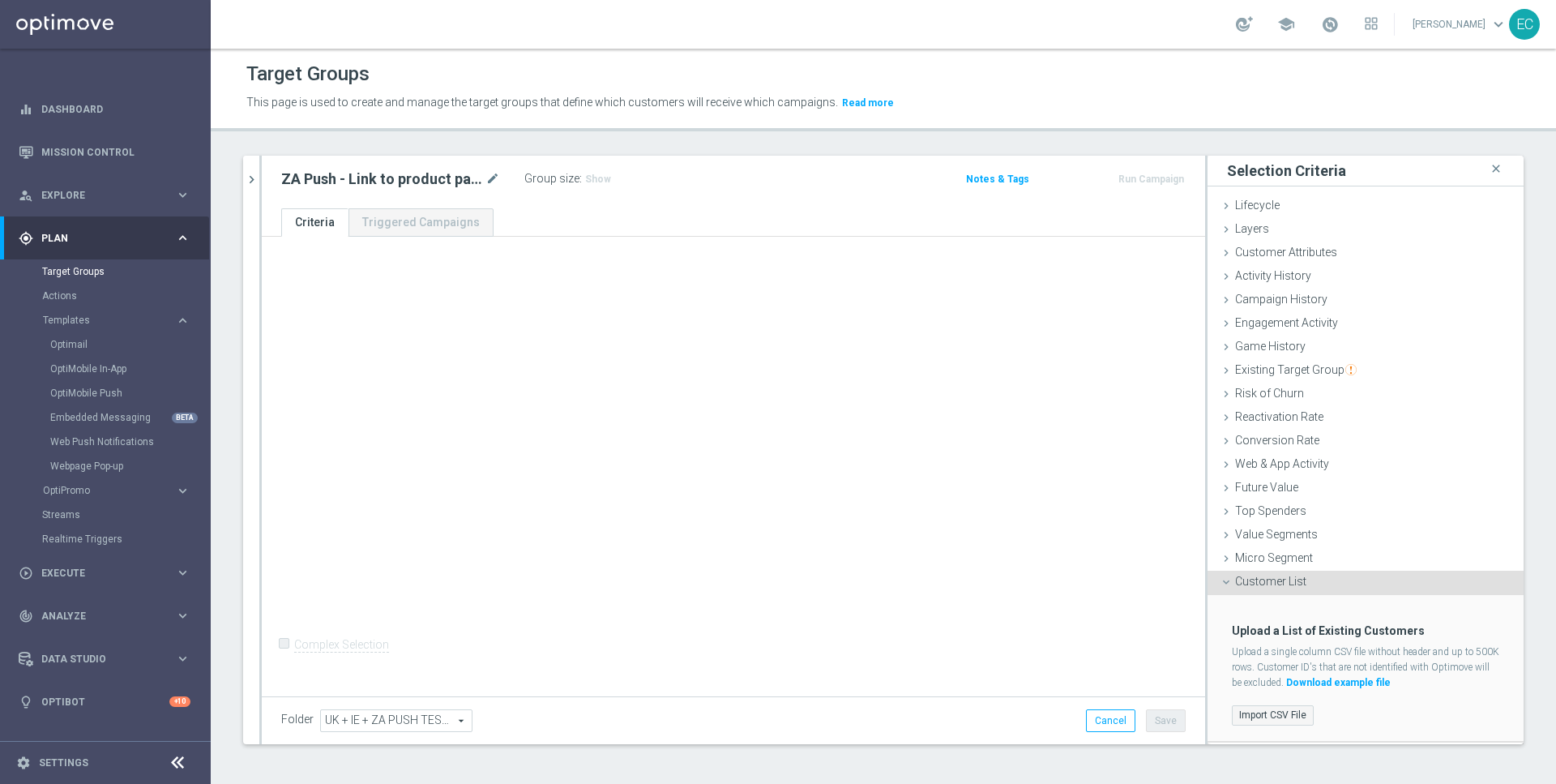
click at [1284, 706] on label "Import CSV File" at bounding box center [1273, 714] width 82 height 20
click at [0, 0] on input "Import CSV File" at bounding box center [0, 0] width 0 height 0
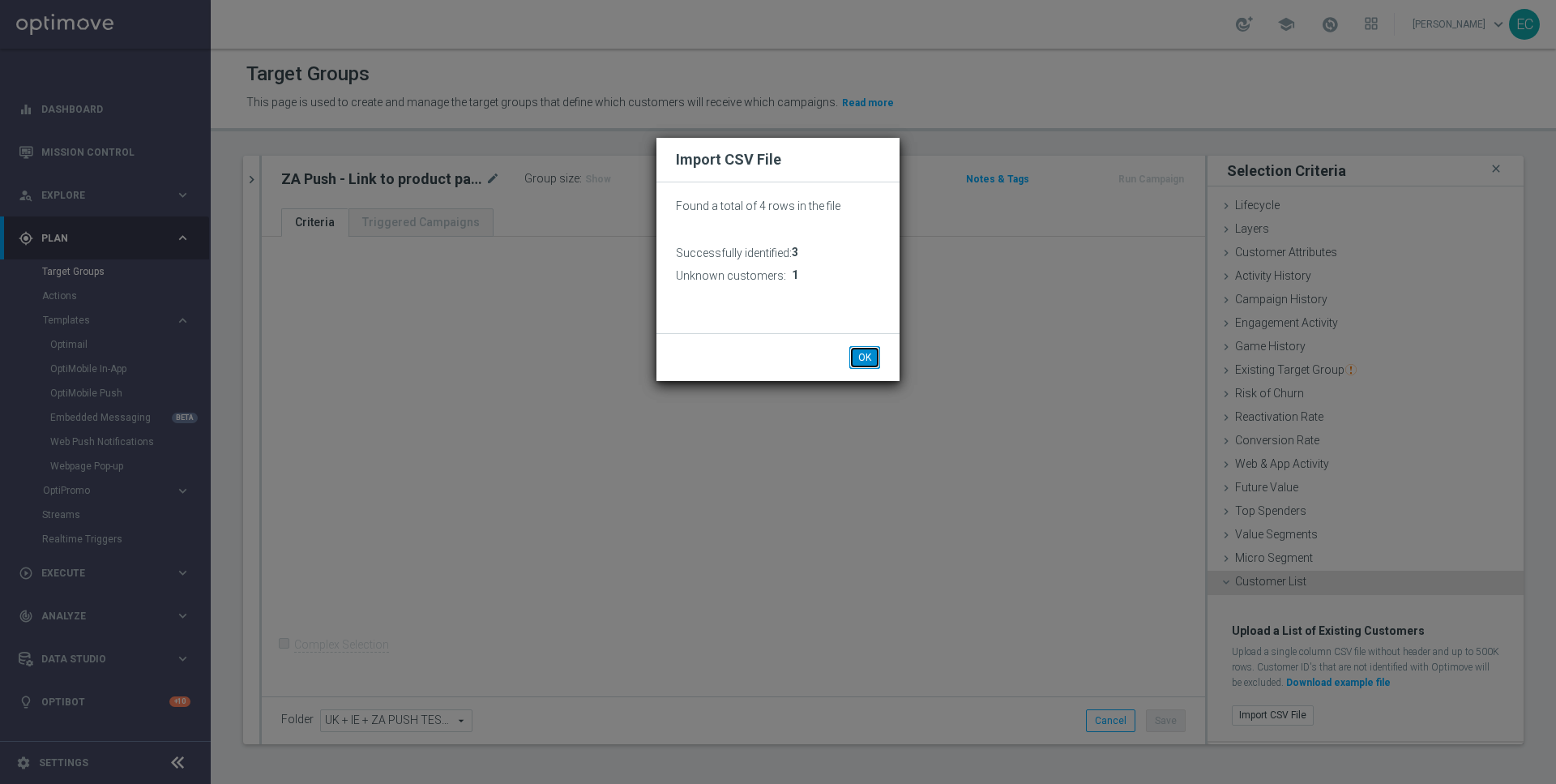
click at [879, 357] on button "OK" at bounding box center [864, 358] width 30 height 23
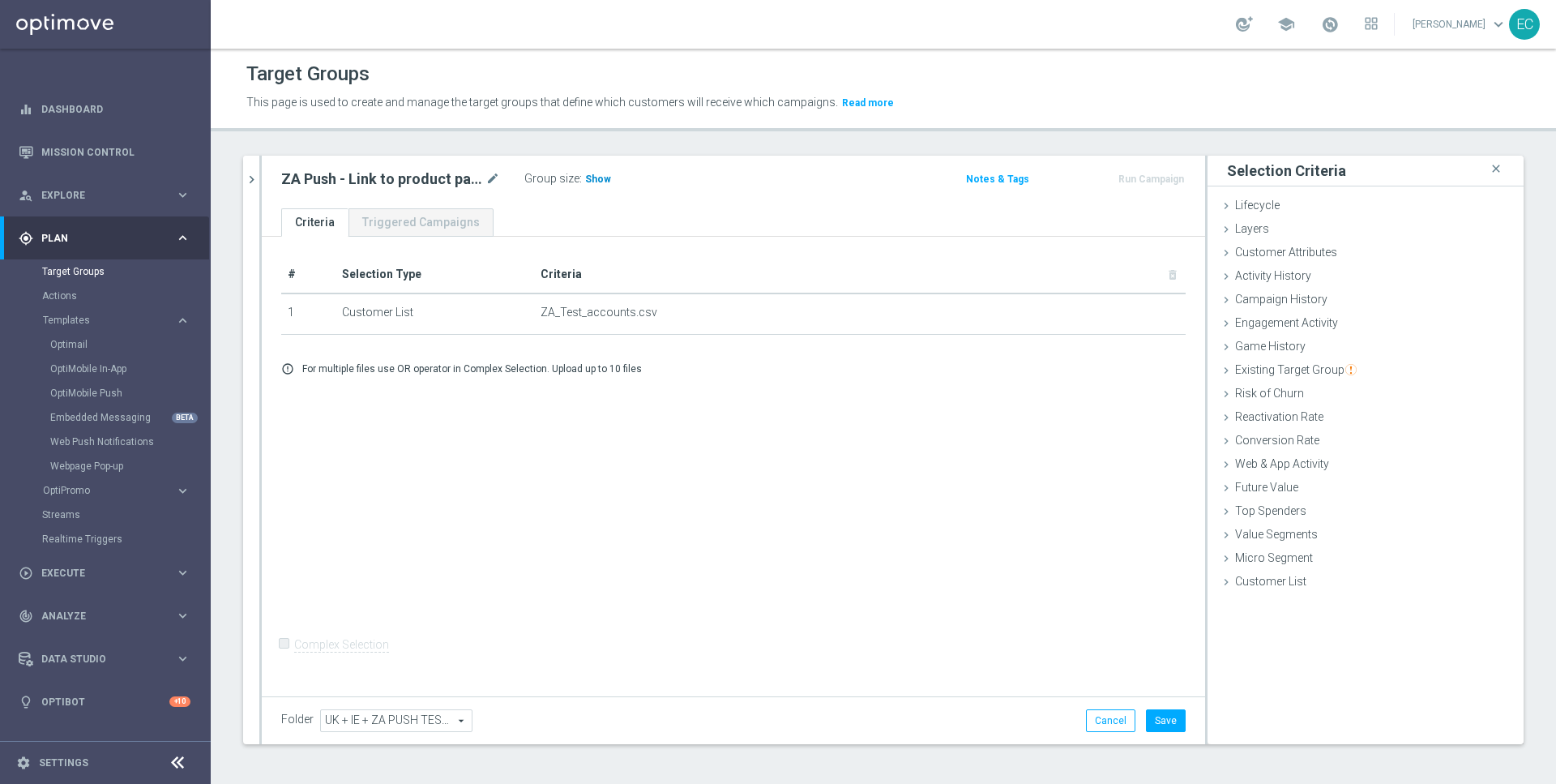
click at [593, 178] on span "Show" at bounding box center [598, 178] width 26 height 11
click at [1166, 714] on button "Save" at bounding box center [1166, 720] width 40 height 23
click at [1159, 171] on button "Run Campaign" at bounding box center [1150, 179] width 69 height 17
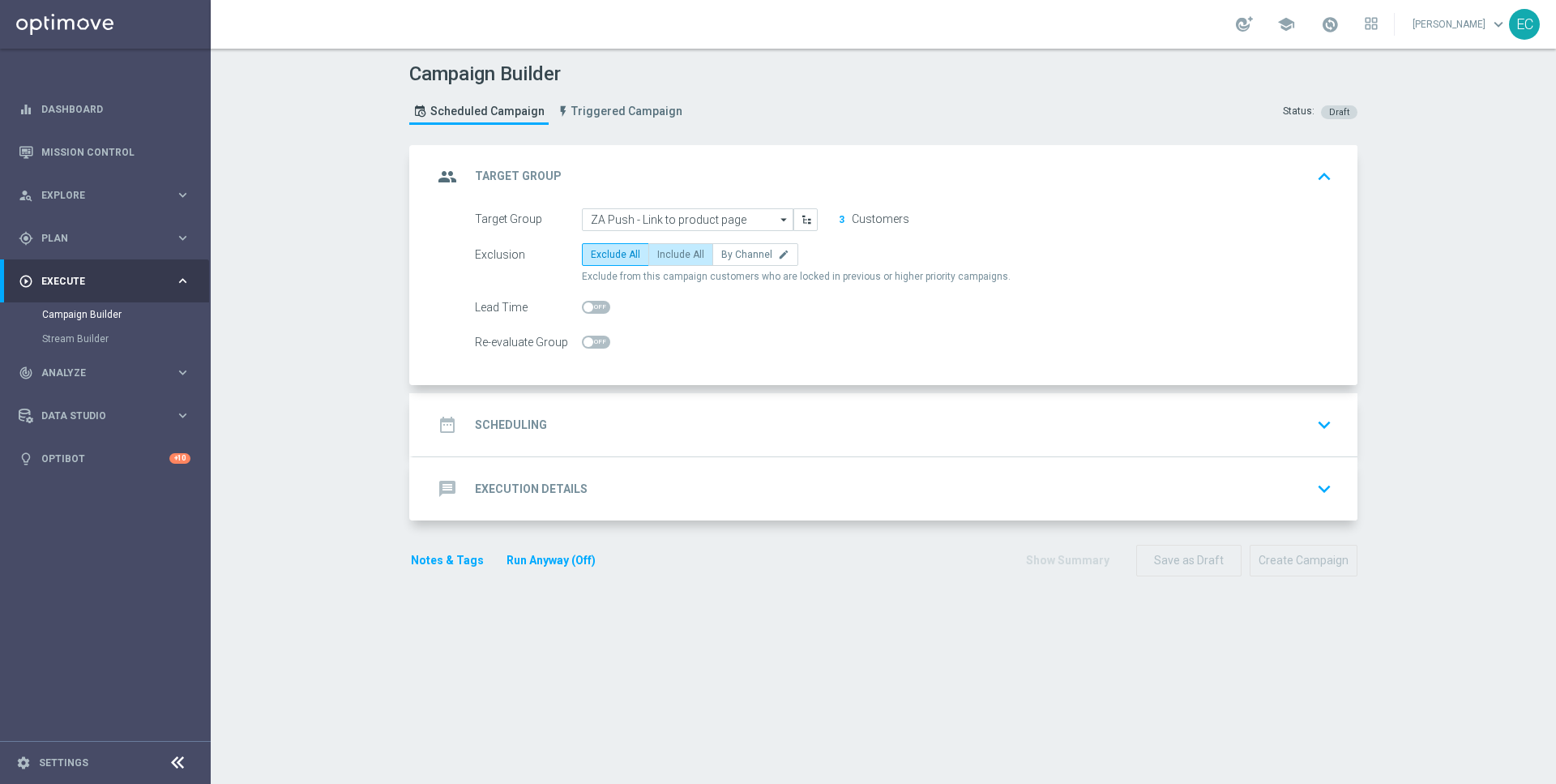
click at [681, 264] on label "Include All" at bounding box center [681, 254] width 65 height 23
click at [667, 263] on input "Include All" at bounding box center [662, 258] width 10 height 10
radio input "true"
click at [659, 409] on div "date_range Scheduling keyboard_arrow_down" at bounding box center [885, 424] width 905 height 30
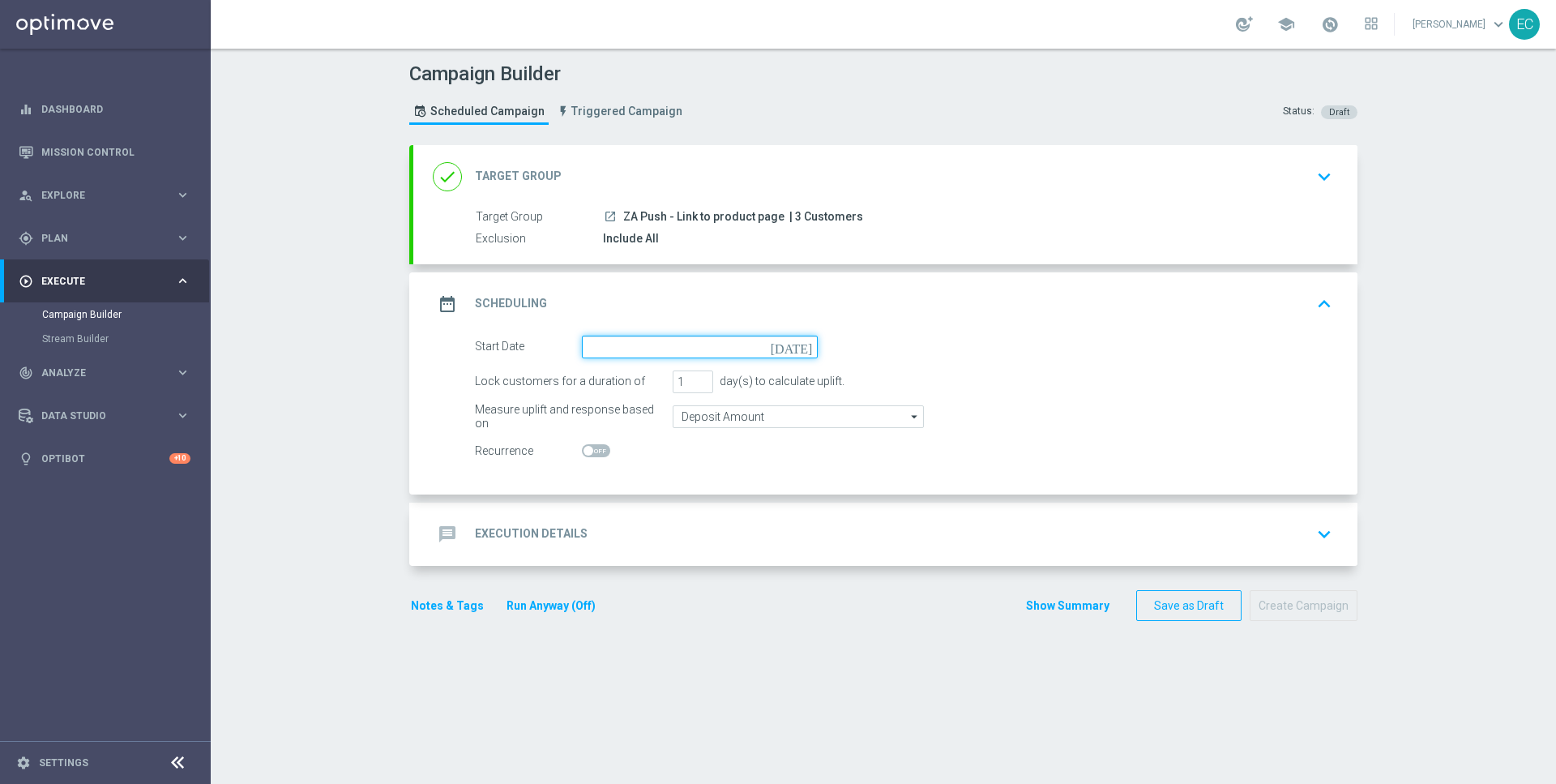
click at [745, 350] on input at bounding box center [700, 347] width 236 height 23
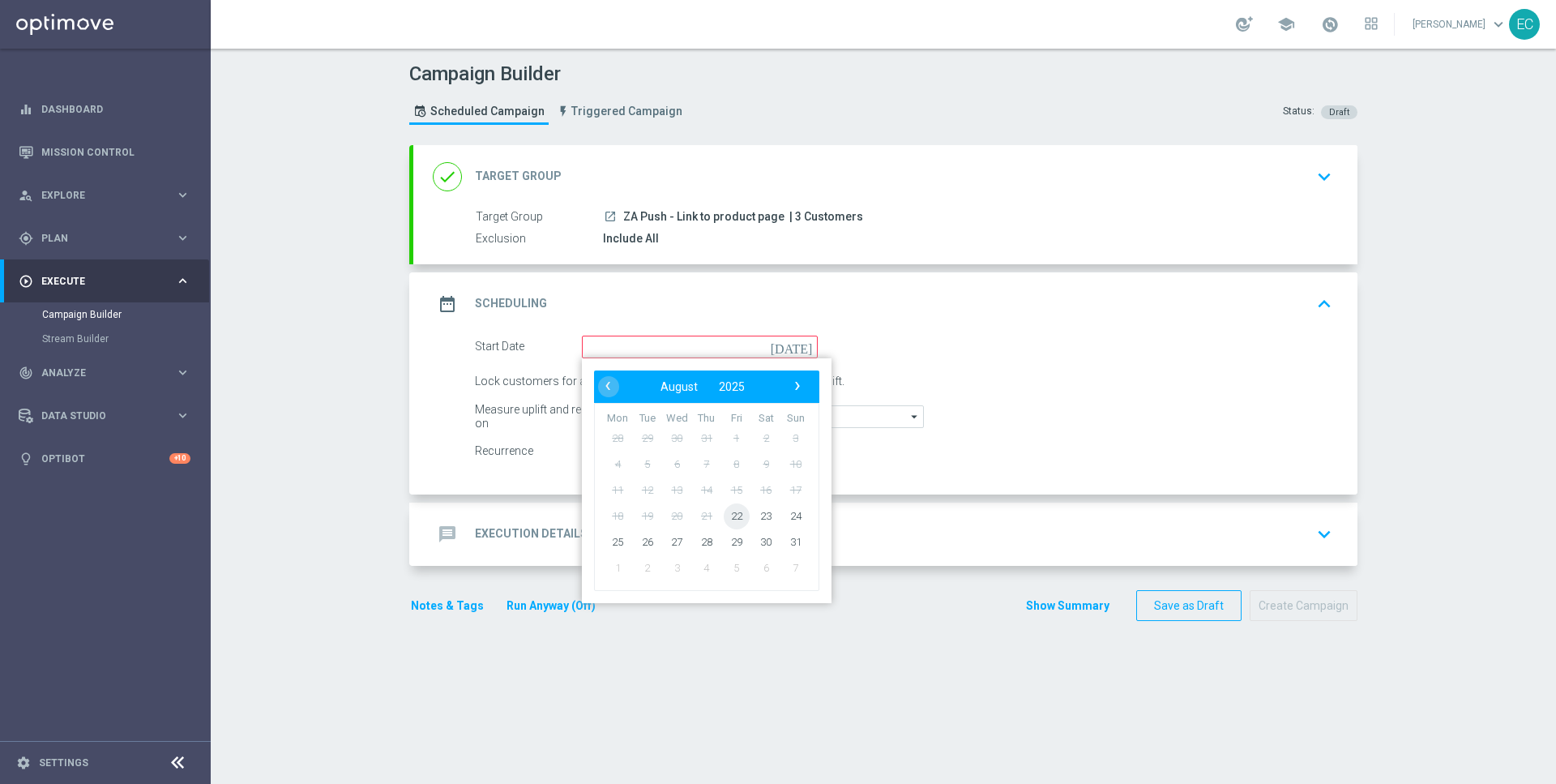
click at [732, 506] on span "22" at bounding box center [737, 515] width 26 height 26
type input "[DATE]"
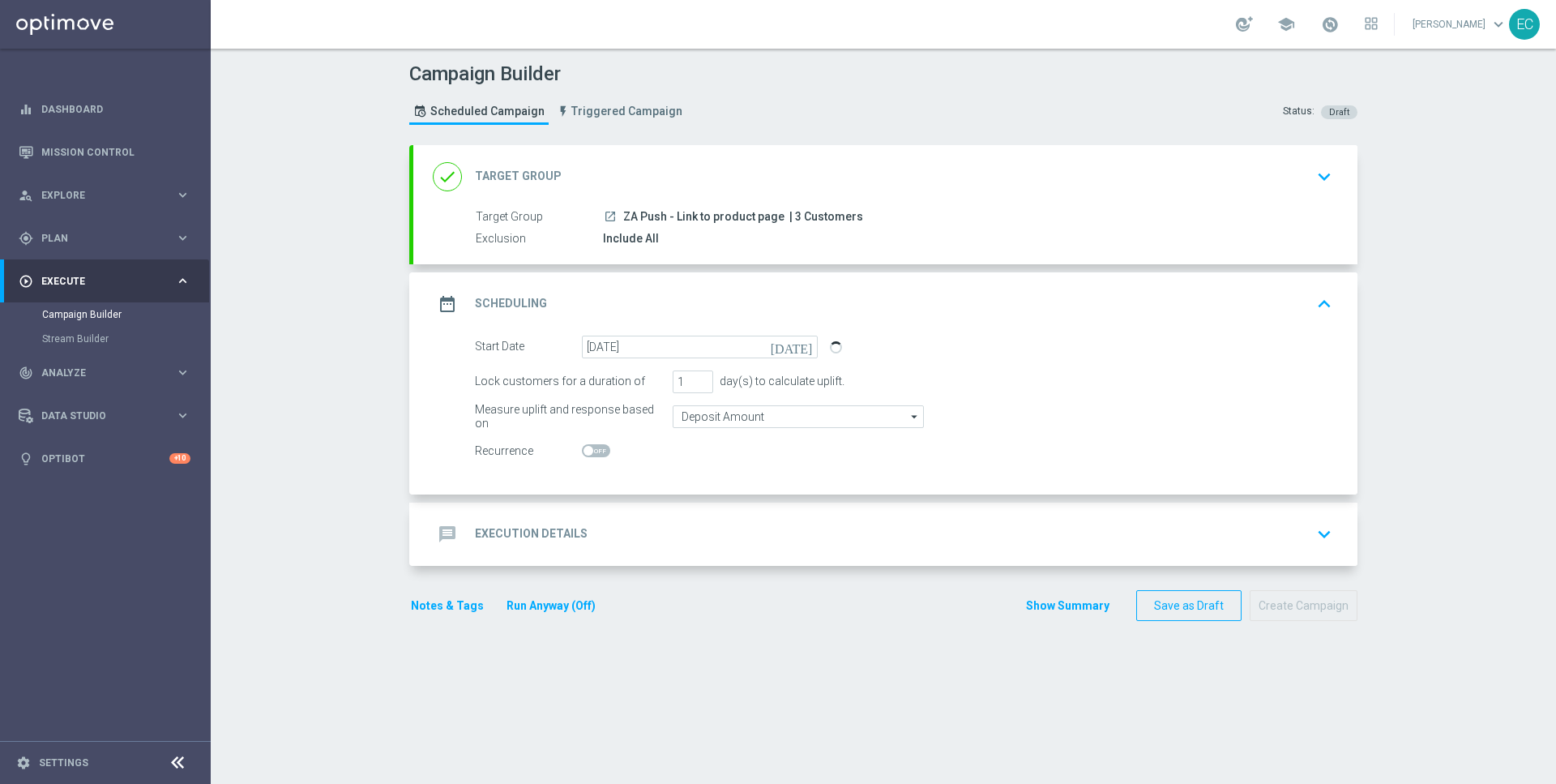
click at [755, 535] on div "message Execution Details keyboard_arrow_down" at bounding box center [885, 533] width 905 height 30
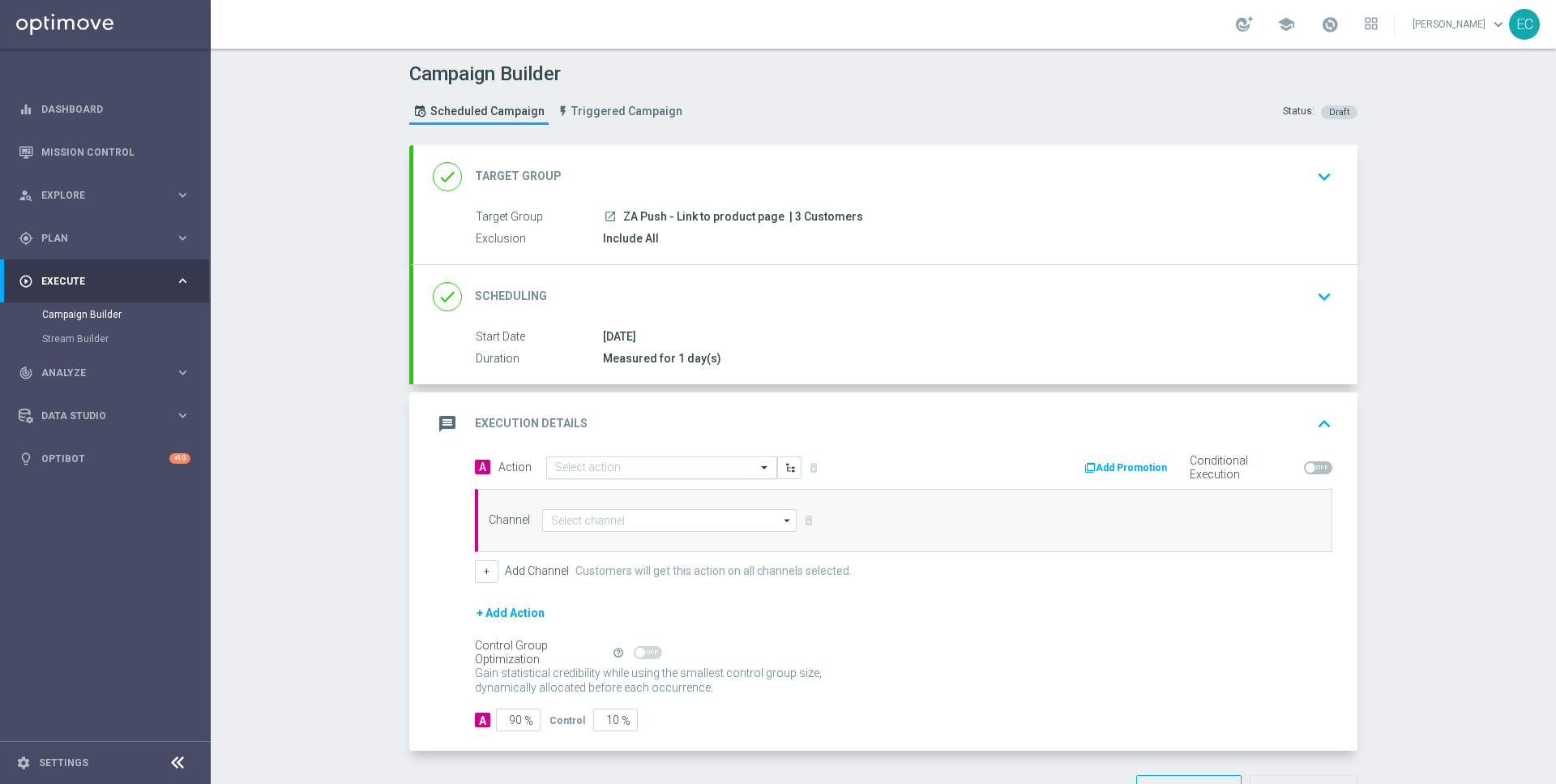
click at [727, 461] on input "text" at bounding box center [646, 468] width 181 height 14
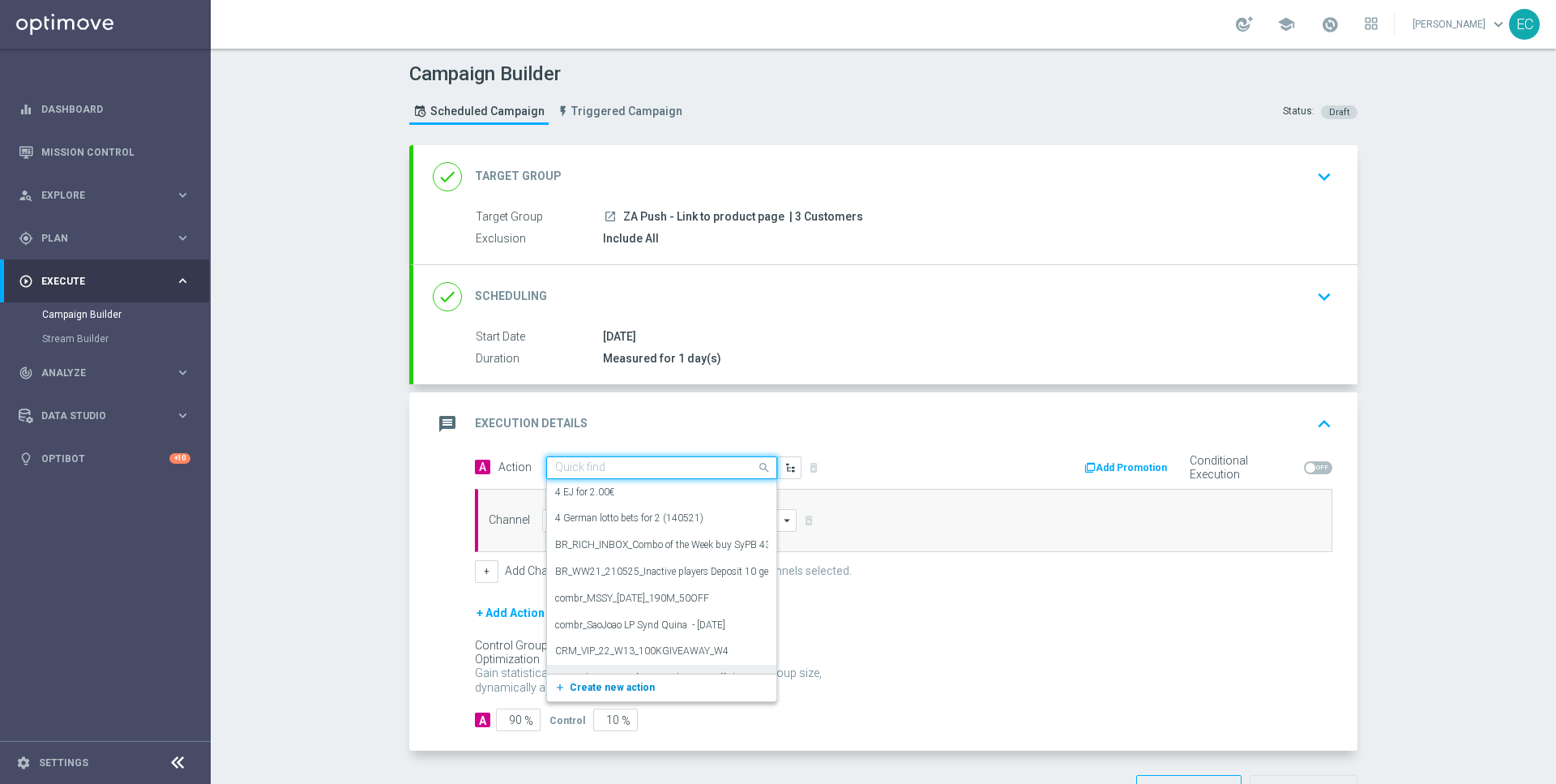
click at [604, 690] on button "add_new Create new action" at bounding box center [659, 687] width 224 height 18
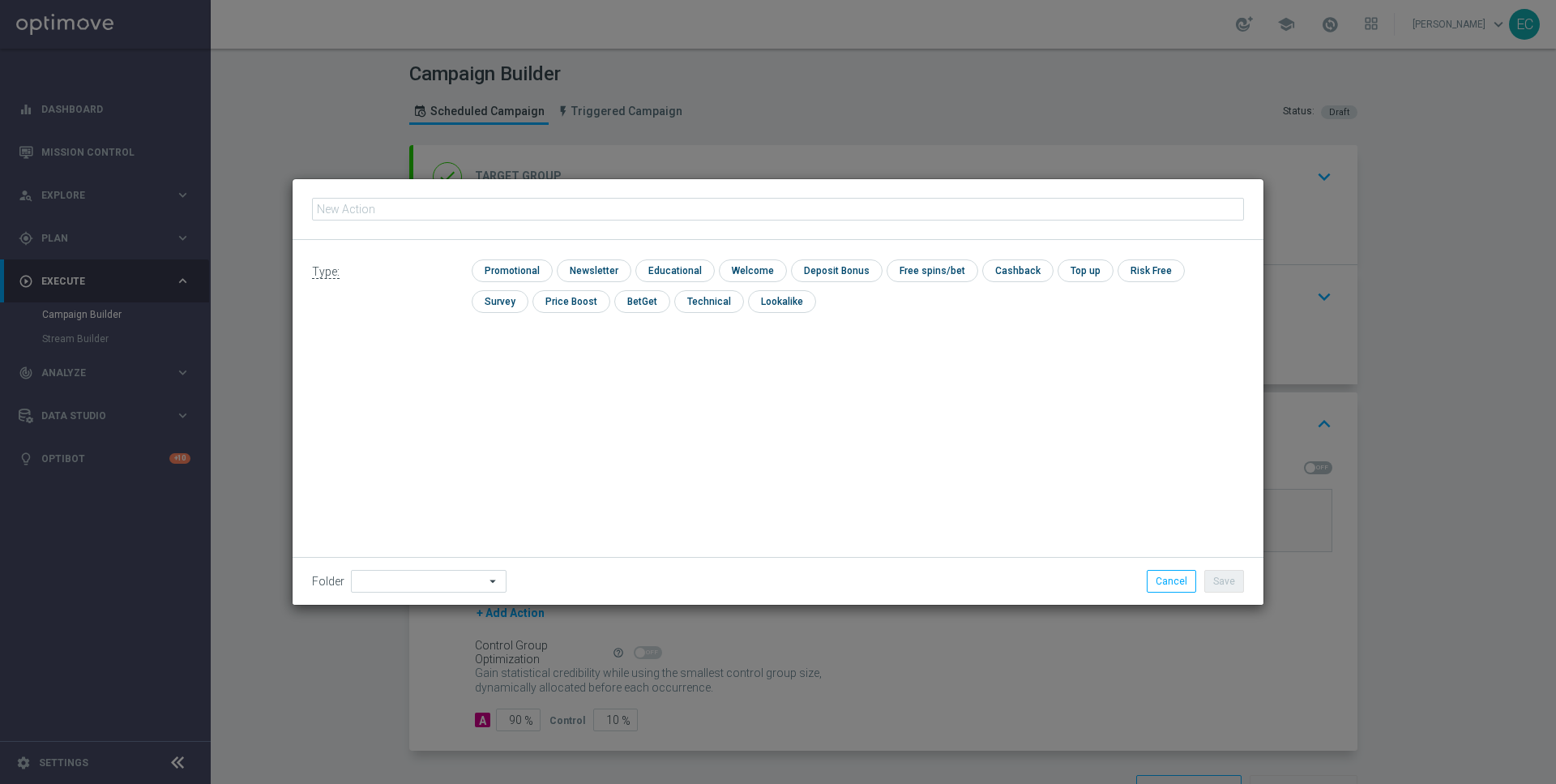
type input "225197305"
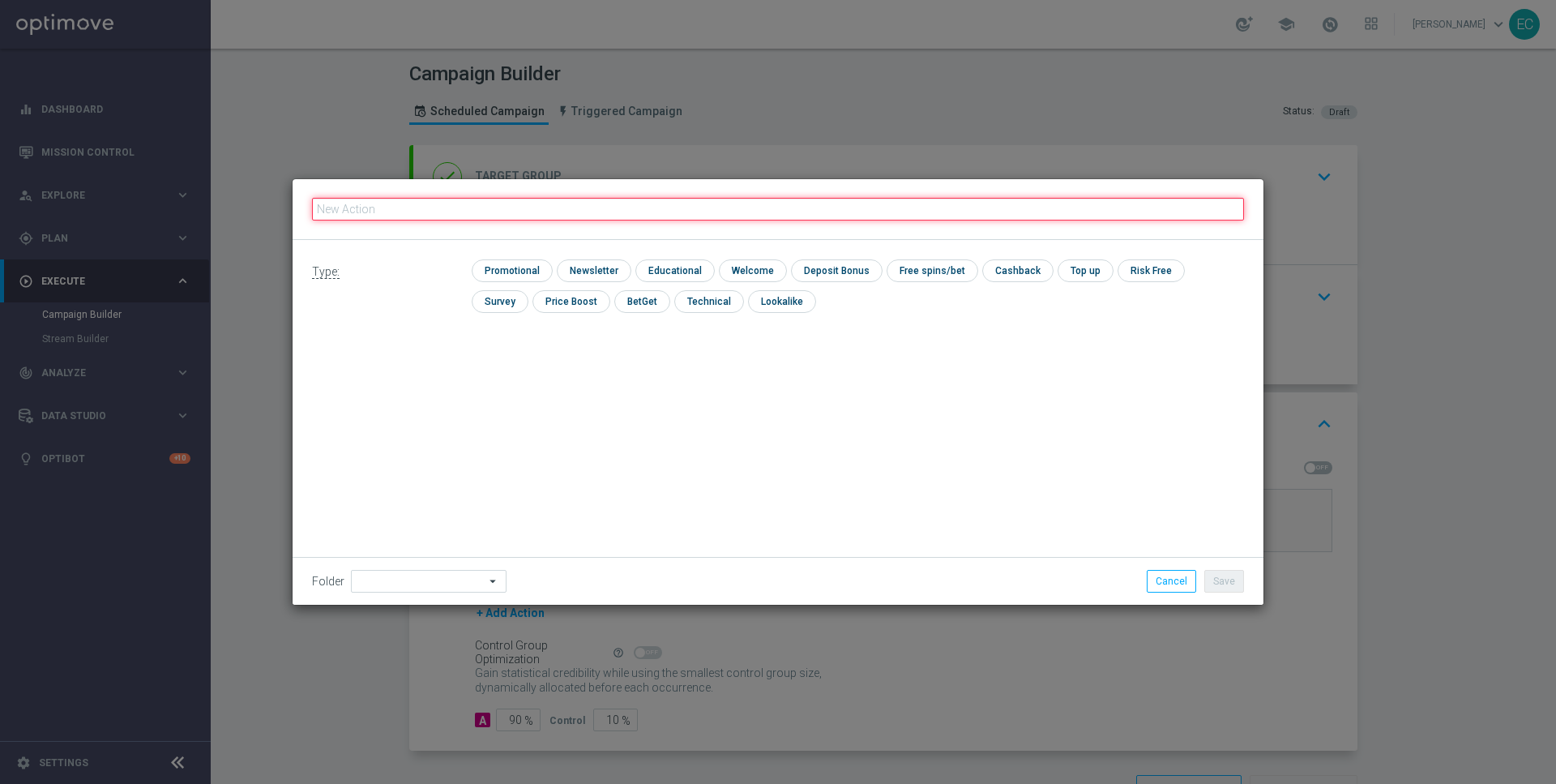
paste input "ZA Push - Link to product page"
type input "ZA Push - Link to product page"
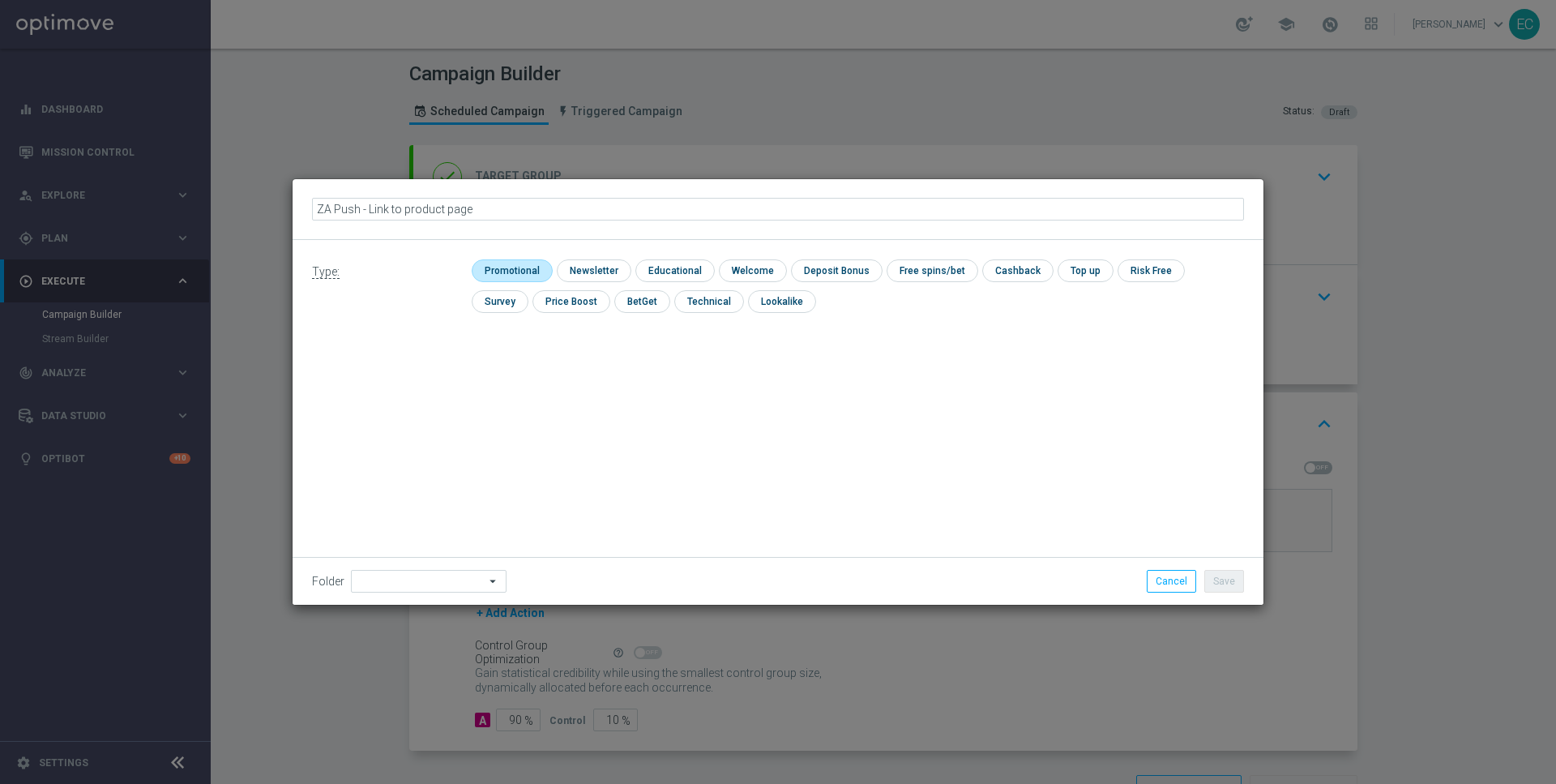
click at [520, 271] on input "checkbox" at bounding box center [510, 270] width 77 height 22
checkbox input "true"
click at [1211, 581] on button "Save" at bounding box center [1224, 581] width 40 height 23
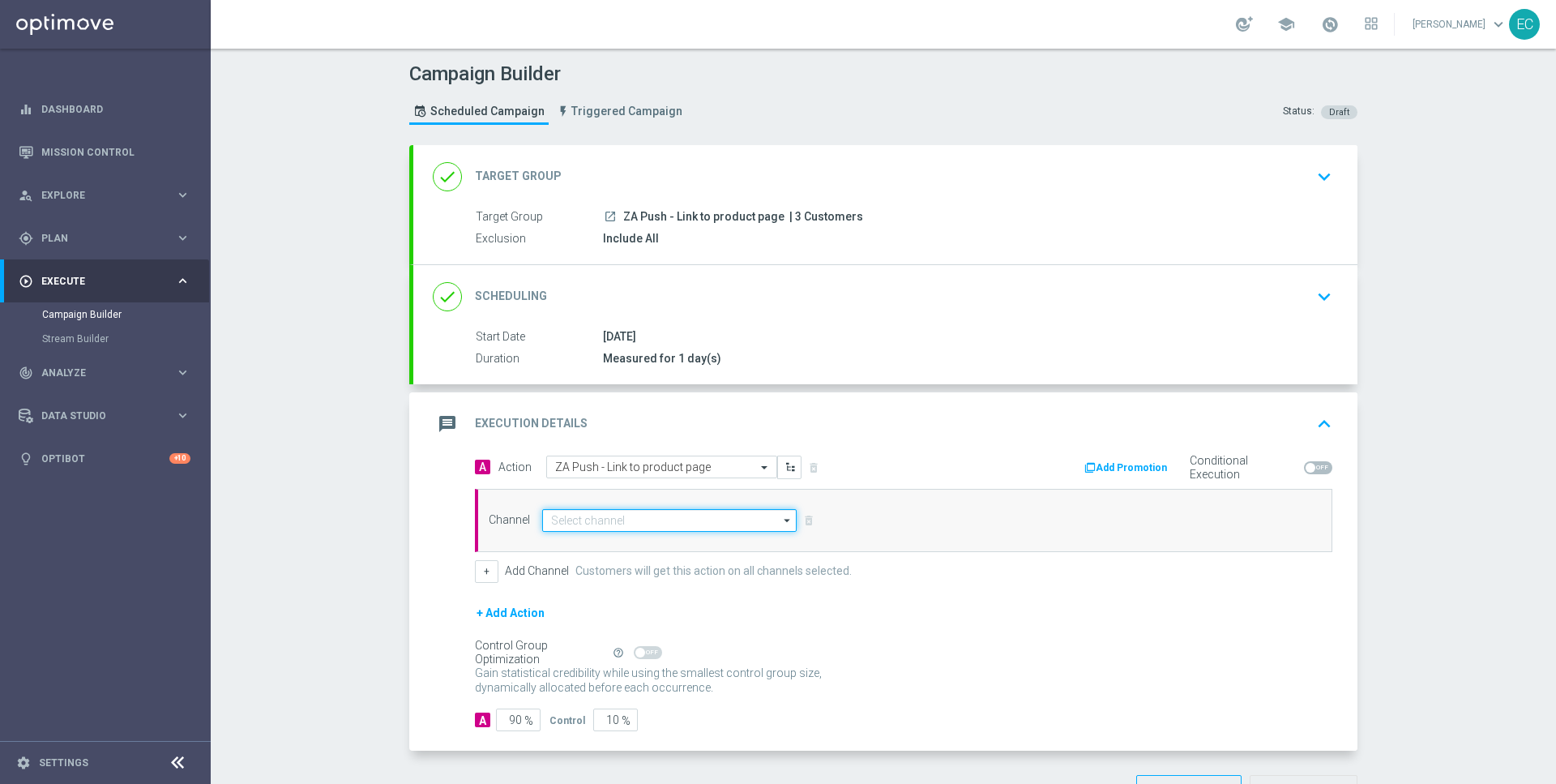
click at [667, 509] on input at bounding box center [669, 520] width 254 height 23
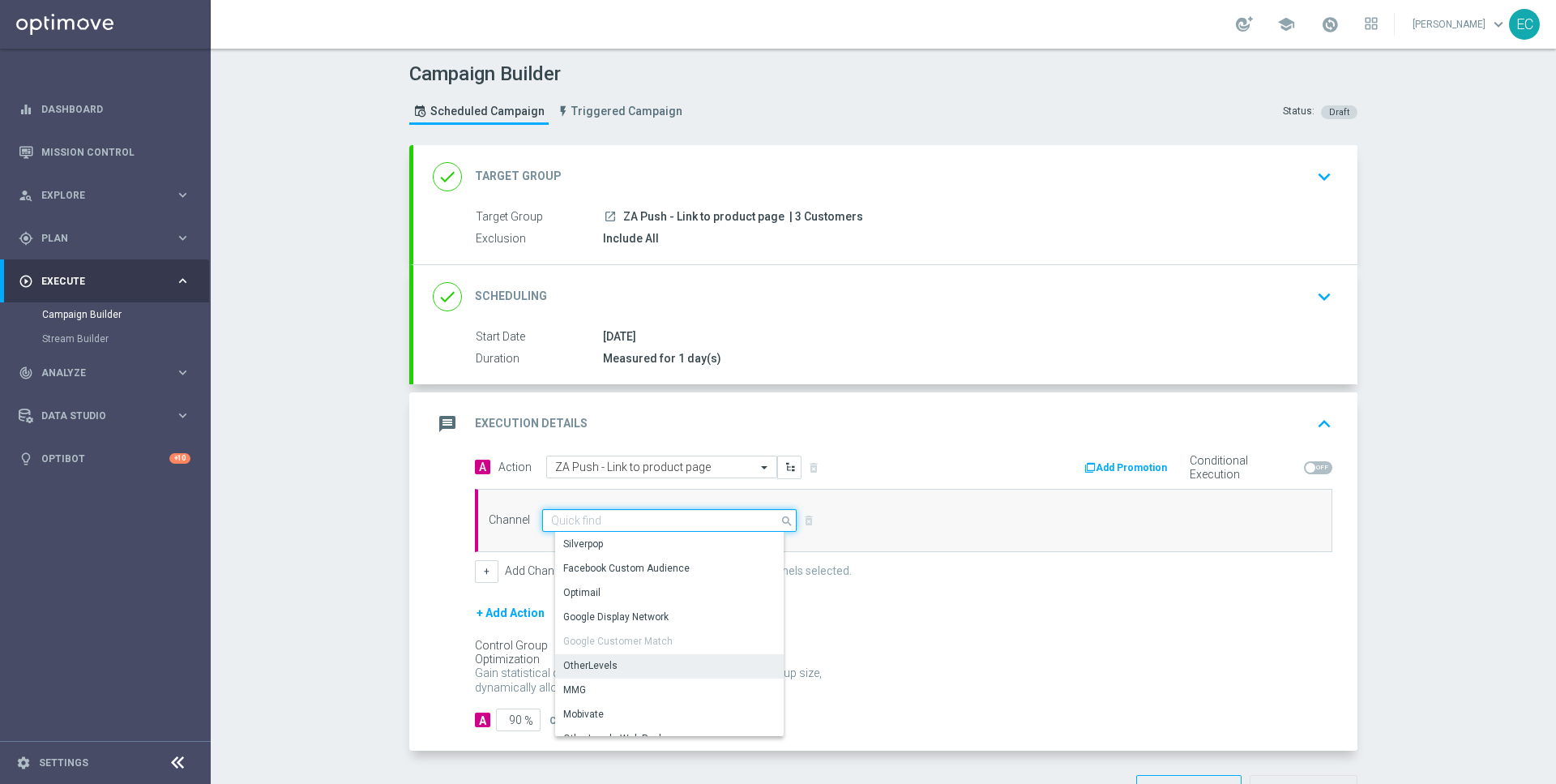
scroll to position [428, 0]
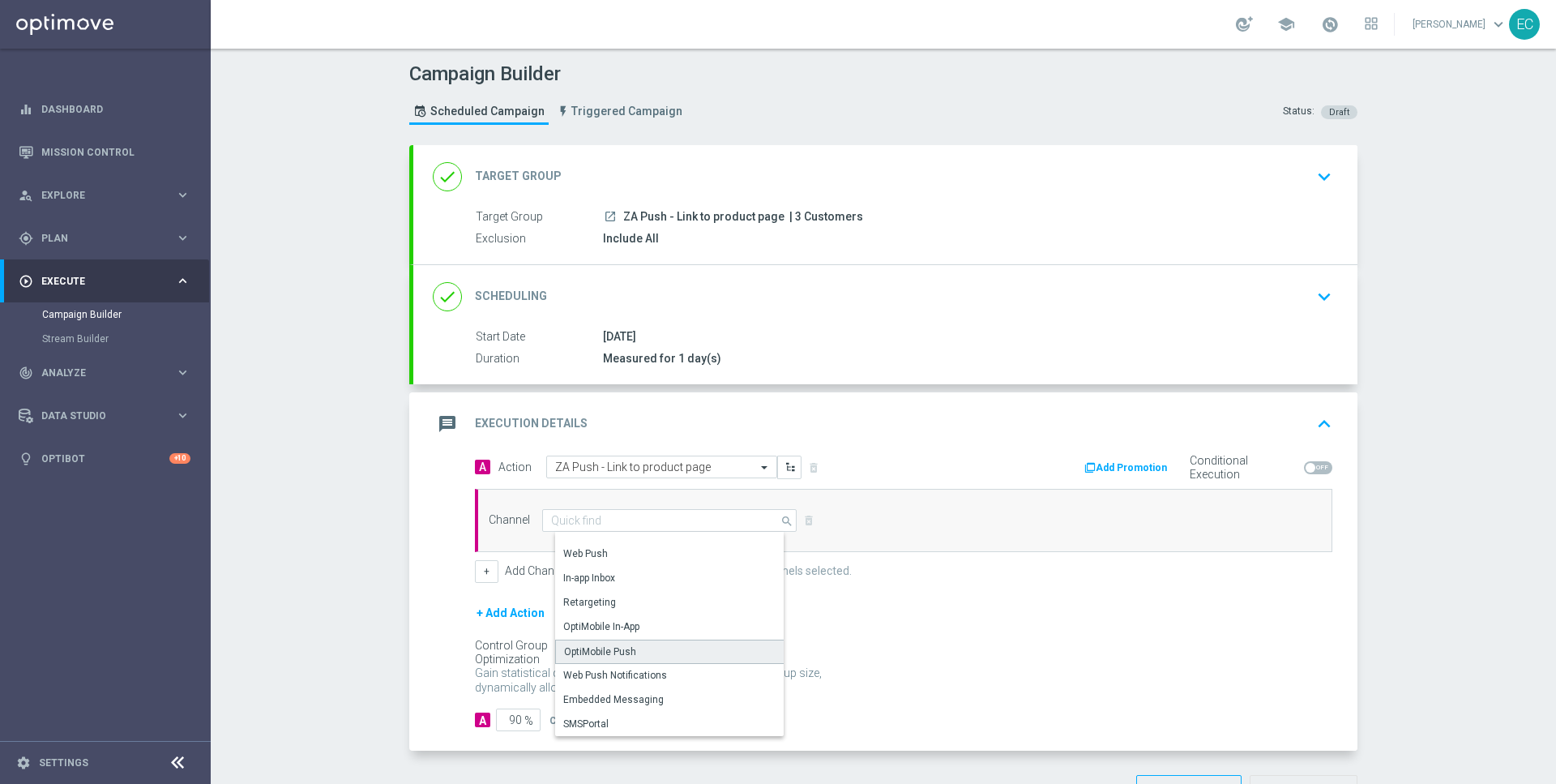
click at [694, 650] on div "OptiMobile Push" at bounding box center [676, 652] width 242 height 24
type input "OptiMobile Push"
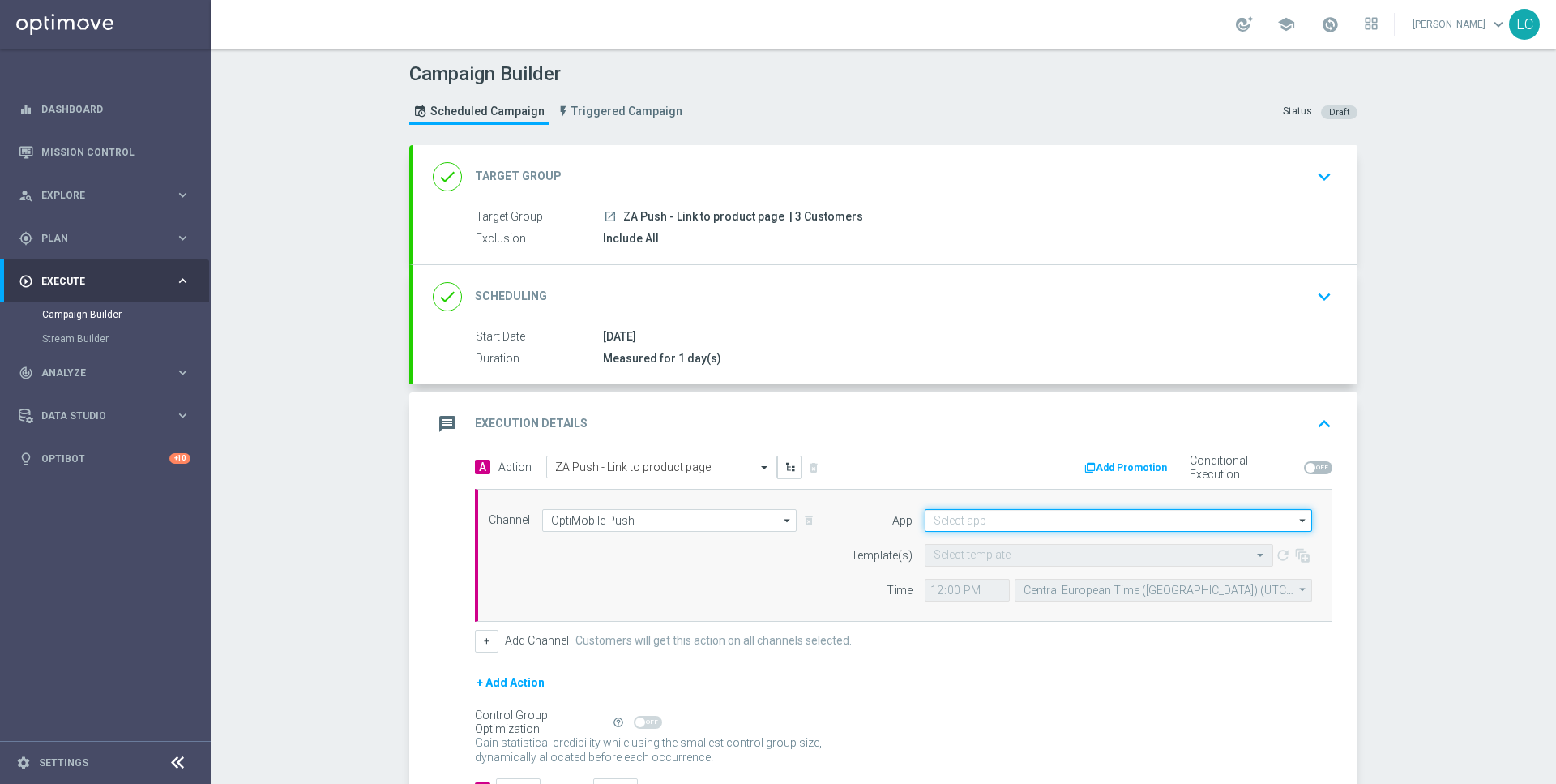
click at [1071, 517] on input at bounding box center [1118, 520] width 387 height 23
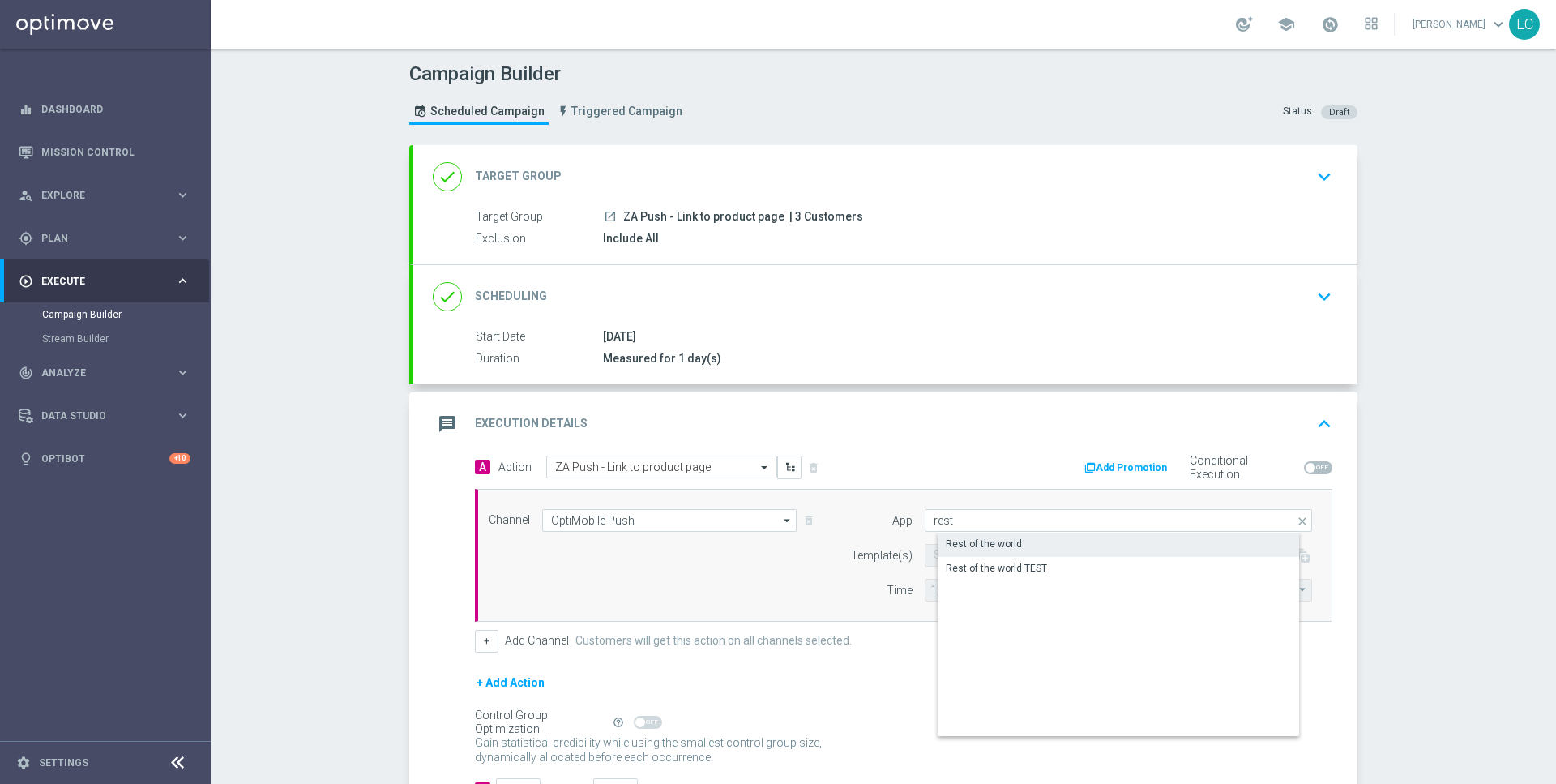
click at [1074, 533] on div "Rest of the world" at bounding box center [1132, 544] width 388 height 23
type input "Rest of the world"
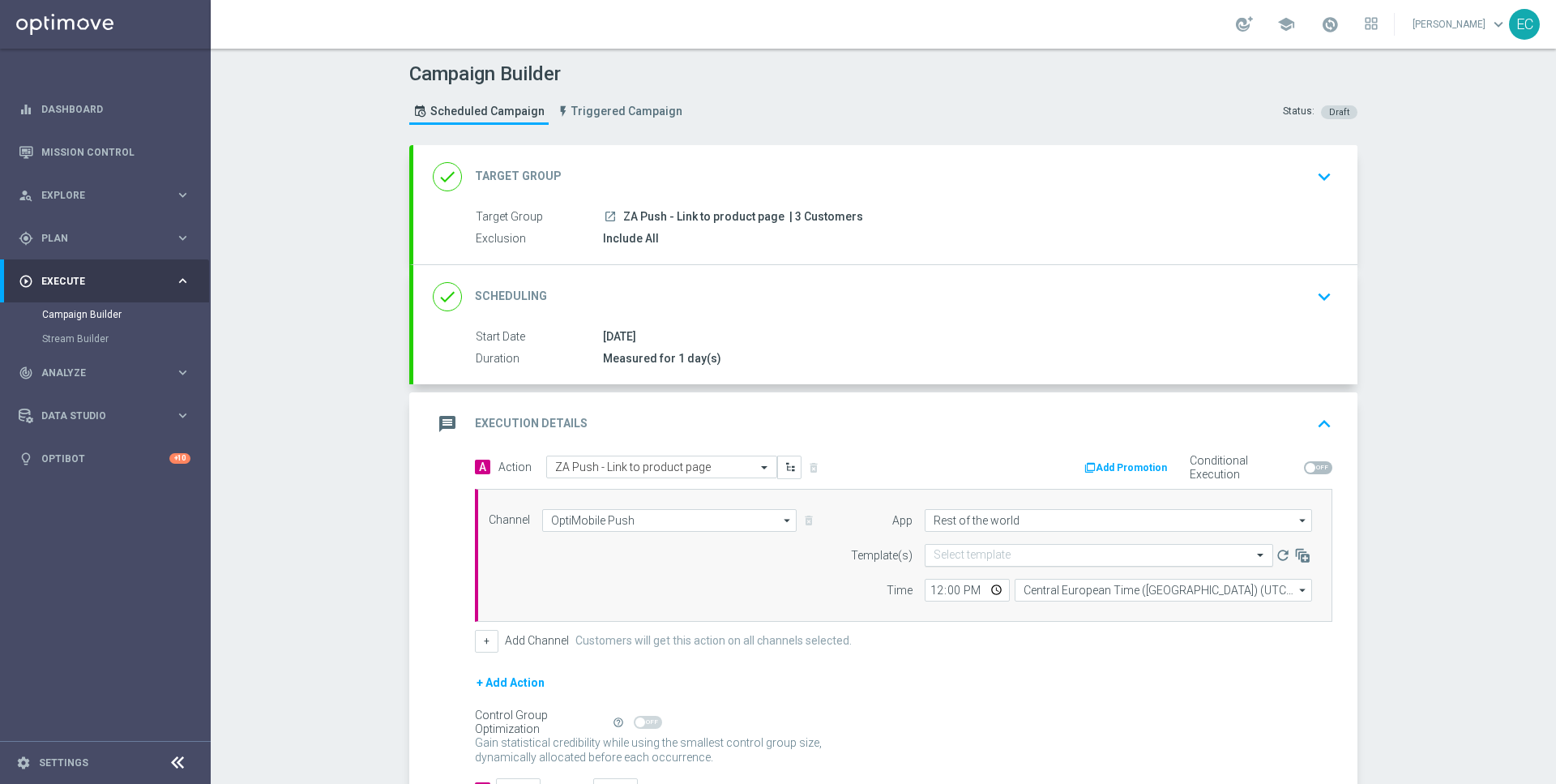
click at [1049, 548] on input "text" at bounding box center [1083, 555] width 298 height 14
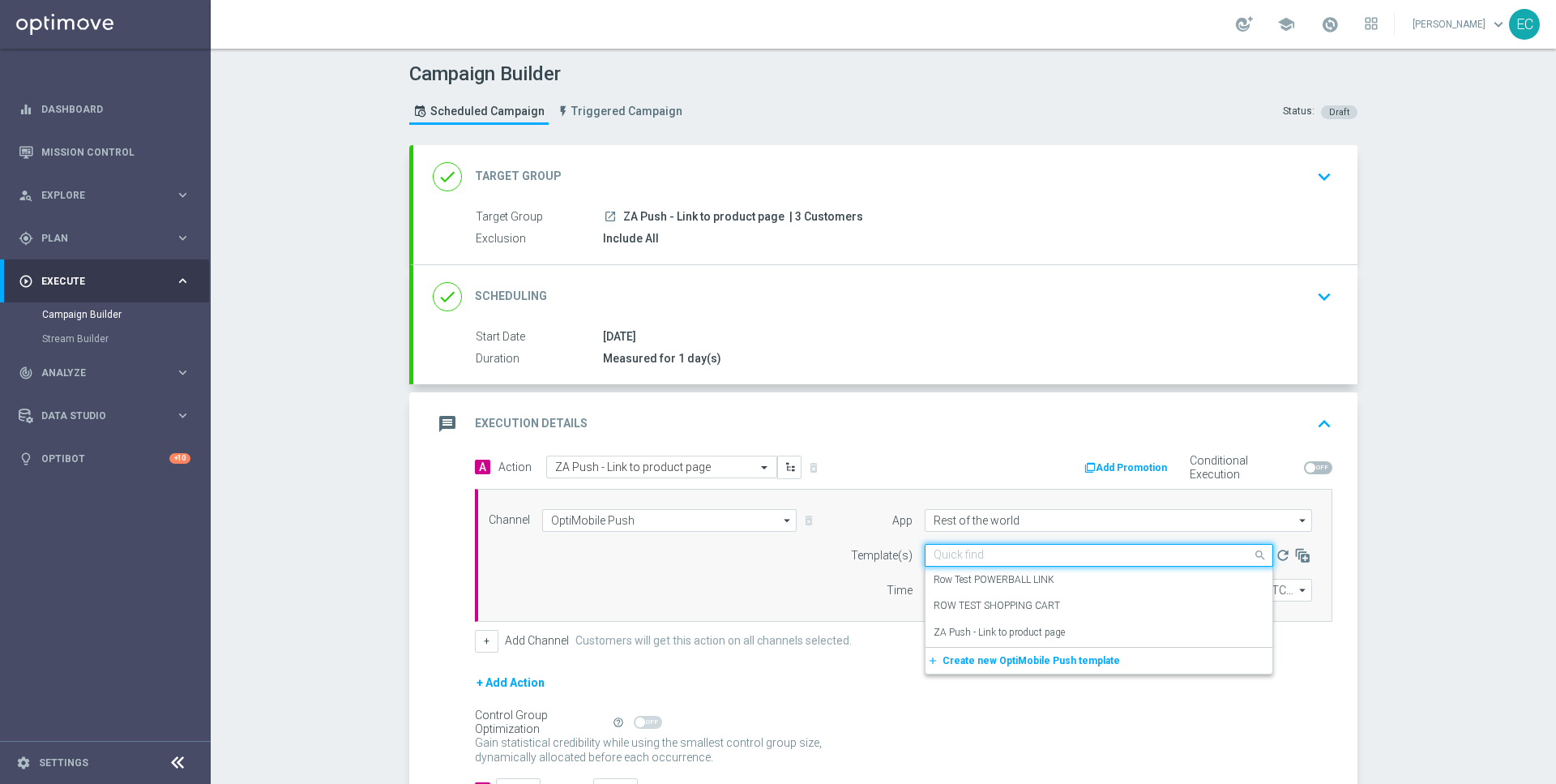
paste input "ZA Push - Link to product page"
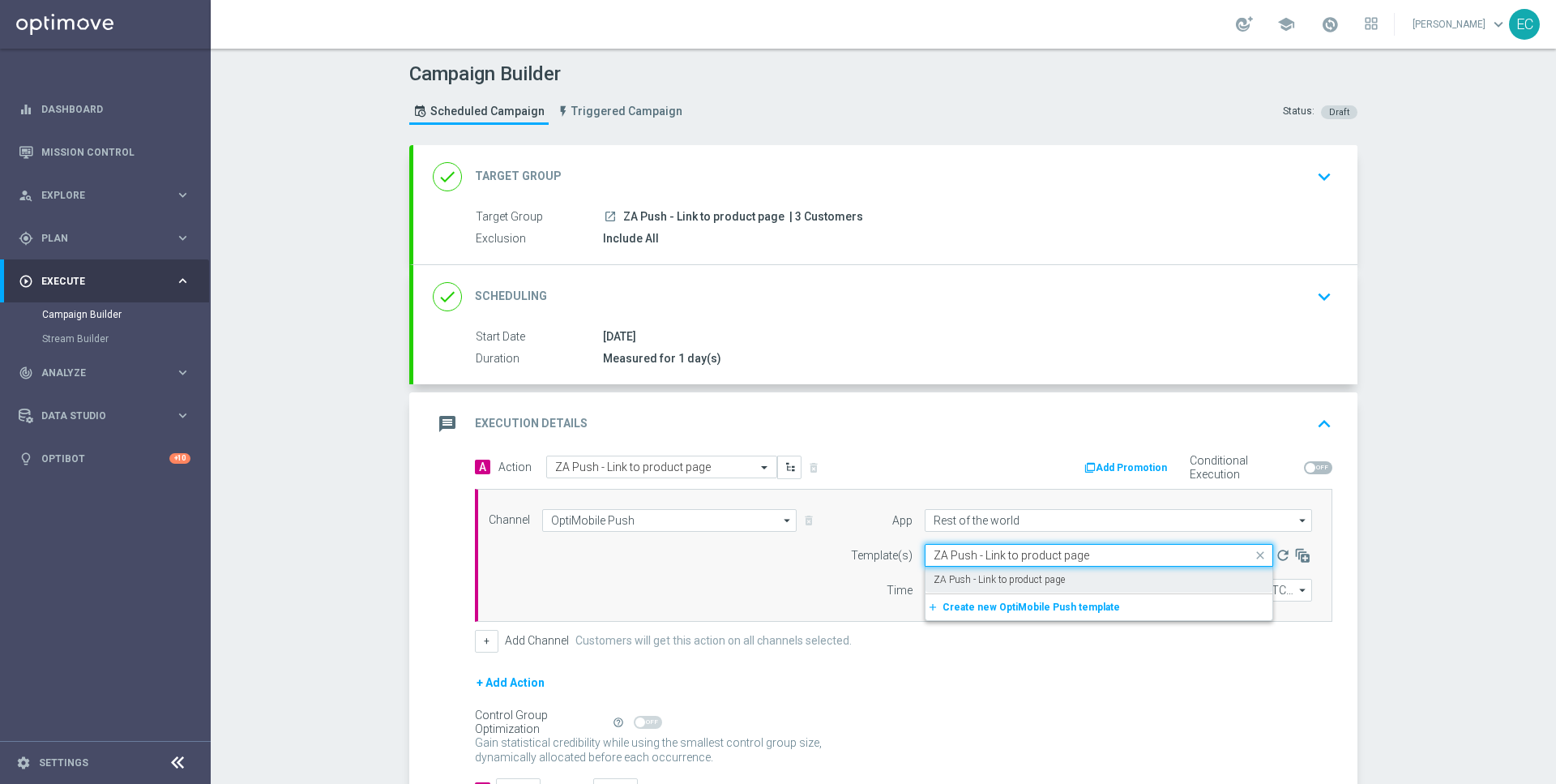
click at [1054, 576] on label "ZA Push - Link to product page" at bounding box center [999, 580] width 131 height 14
type input "ZA Push - Link to product page"
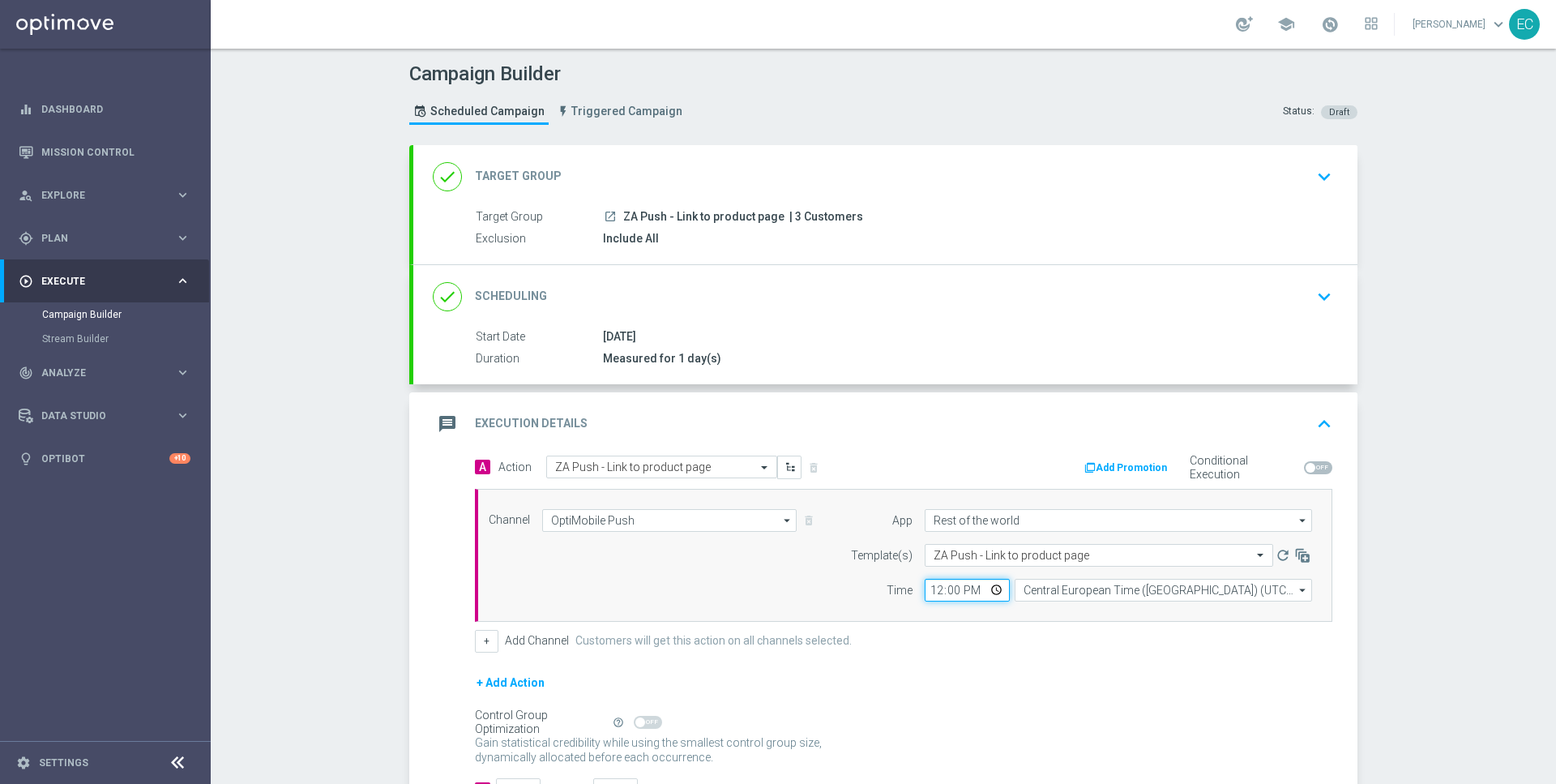
click at [932, 588] on input "12:00" at bounding box center [968, 590] width 85 height 23
type input "10:27"
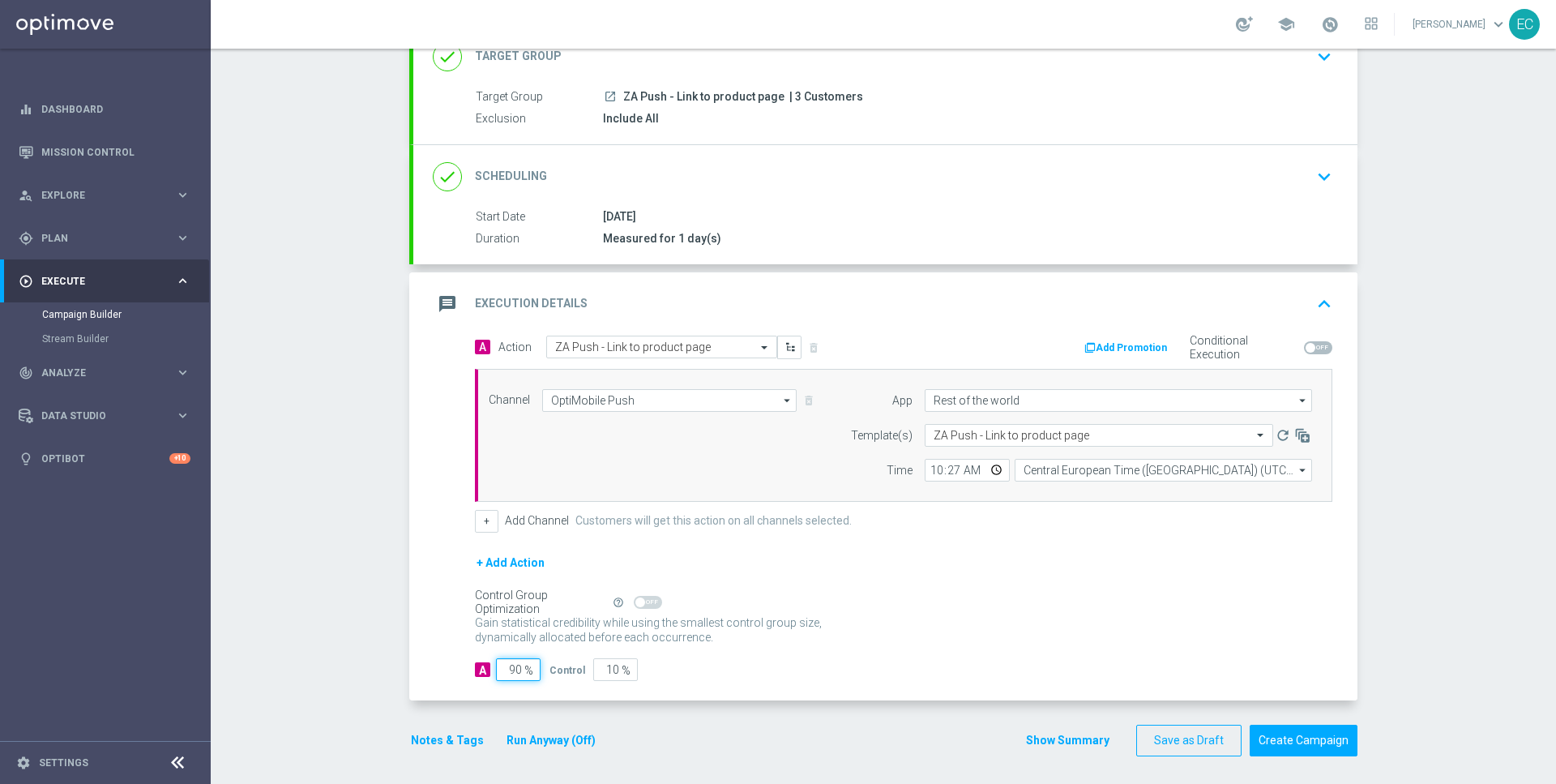
click at [512, 658] on input "90" at bounding box center [518, 669] width 44 height 23
type input "10"
type input "90"
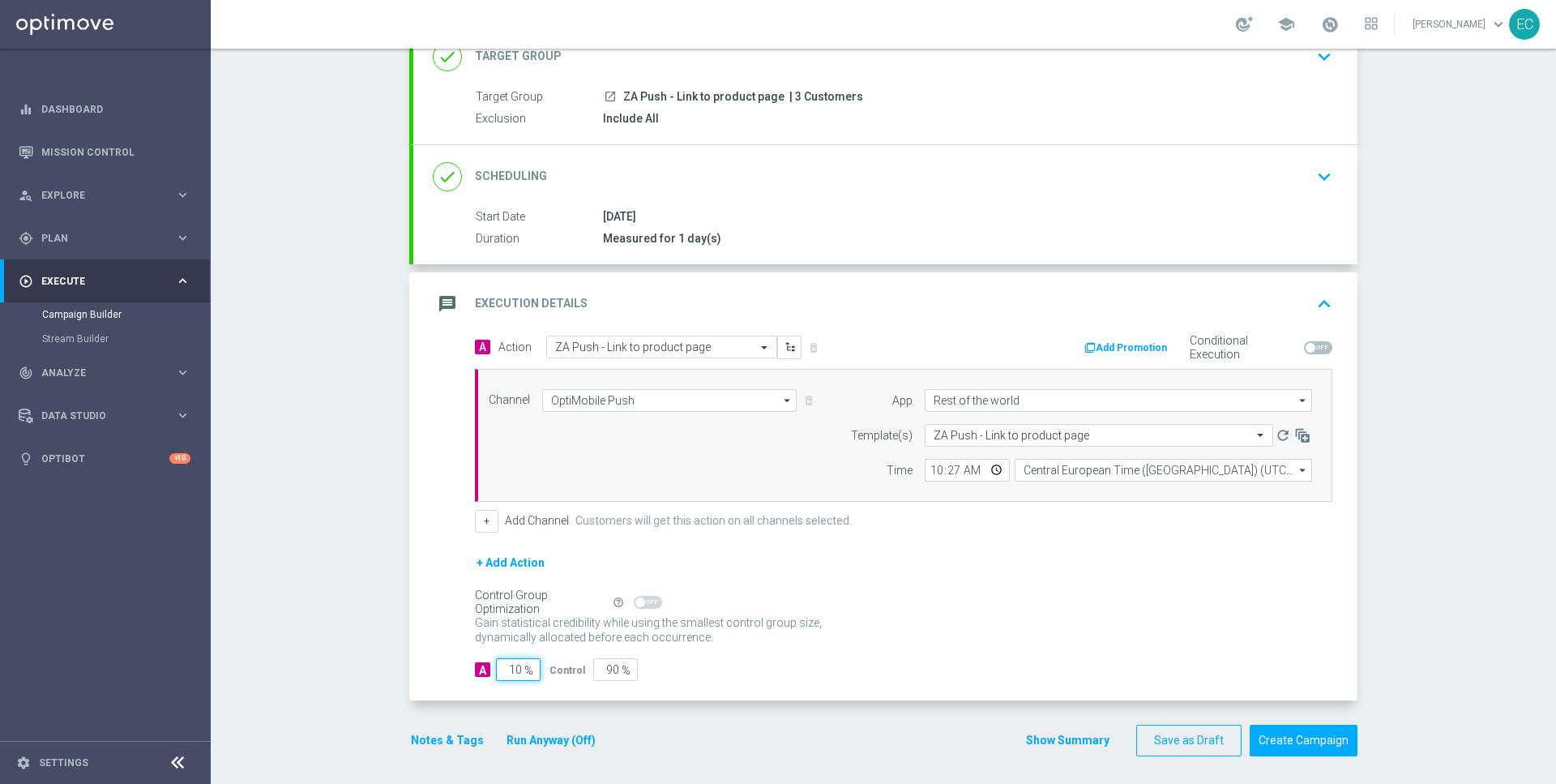
type input "100"
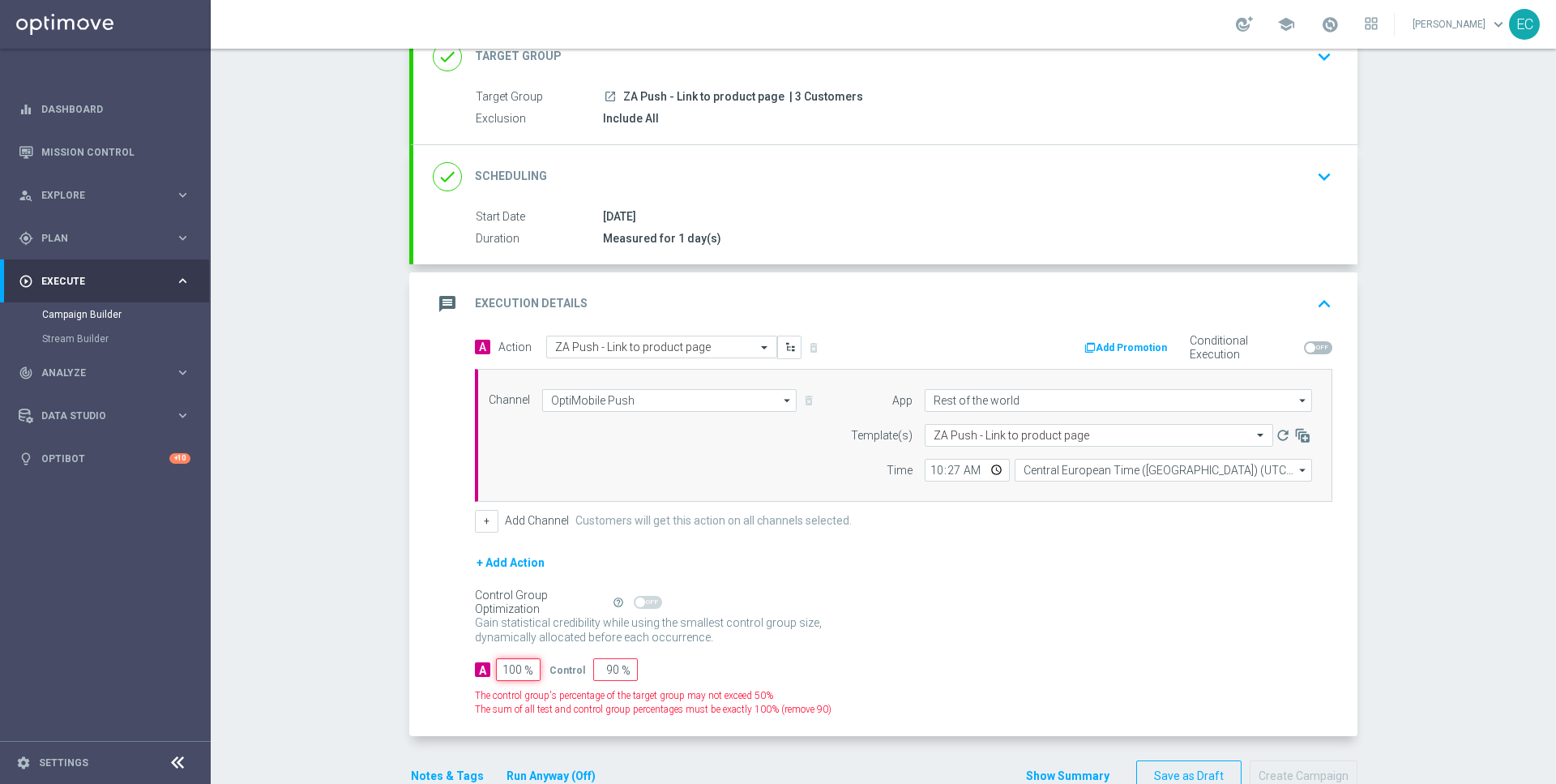
type input "0"
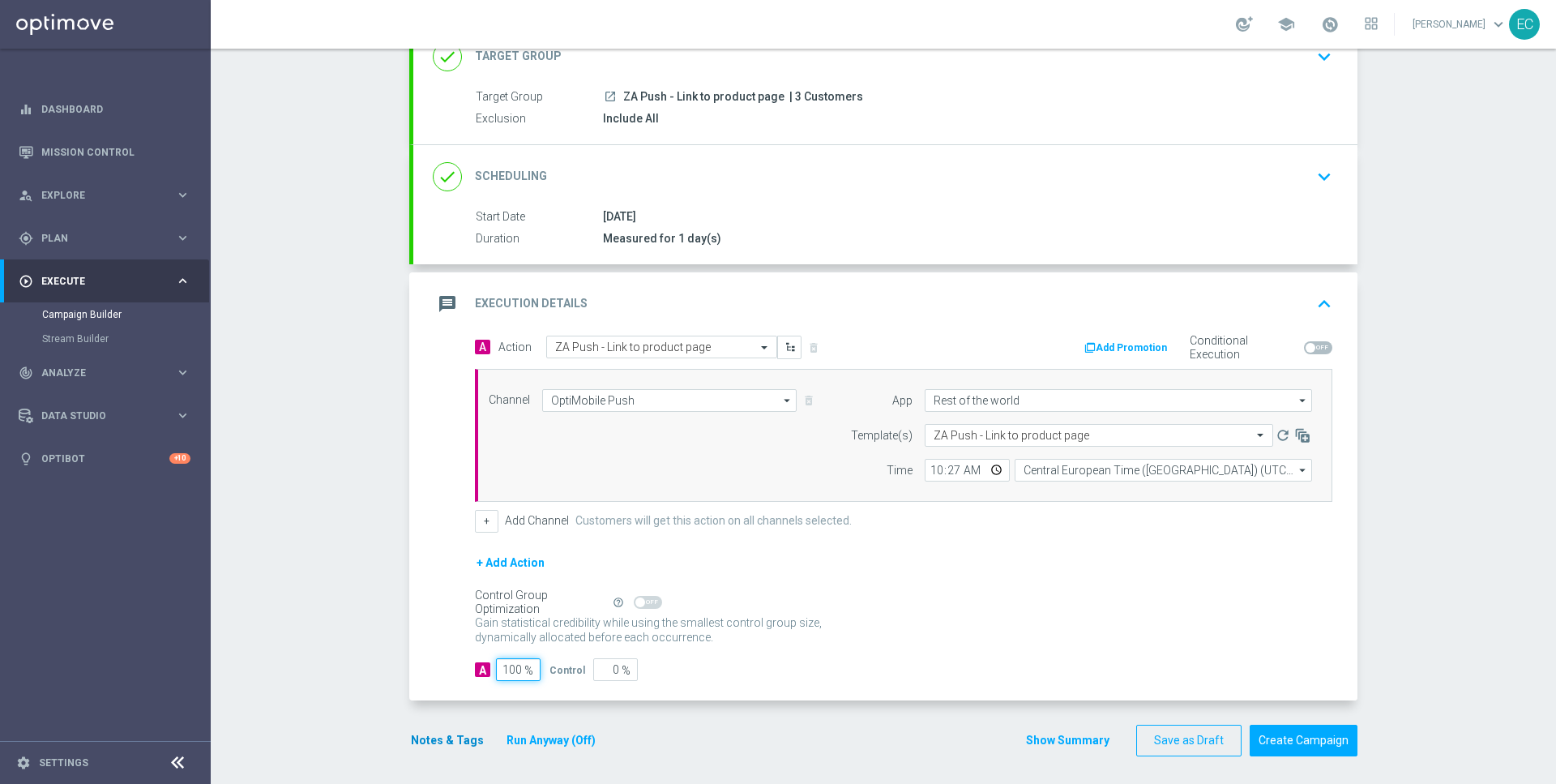
type input "100"
click at [467, 734] on button "Notes & Tags" at bounding box center [447, 740] width 77 height 20
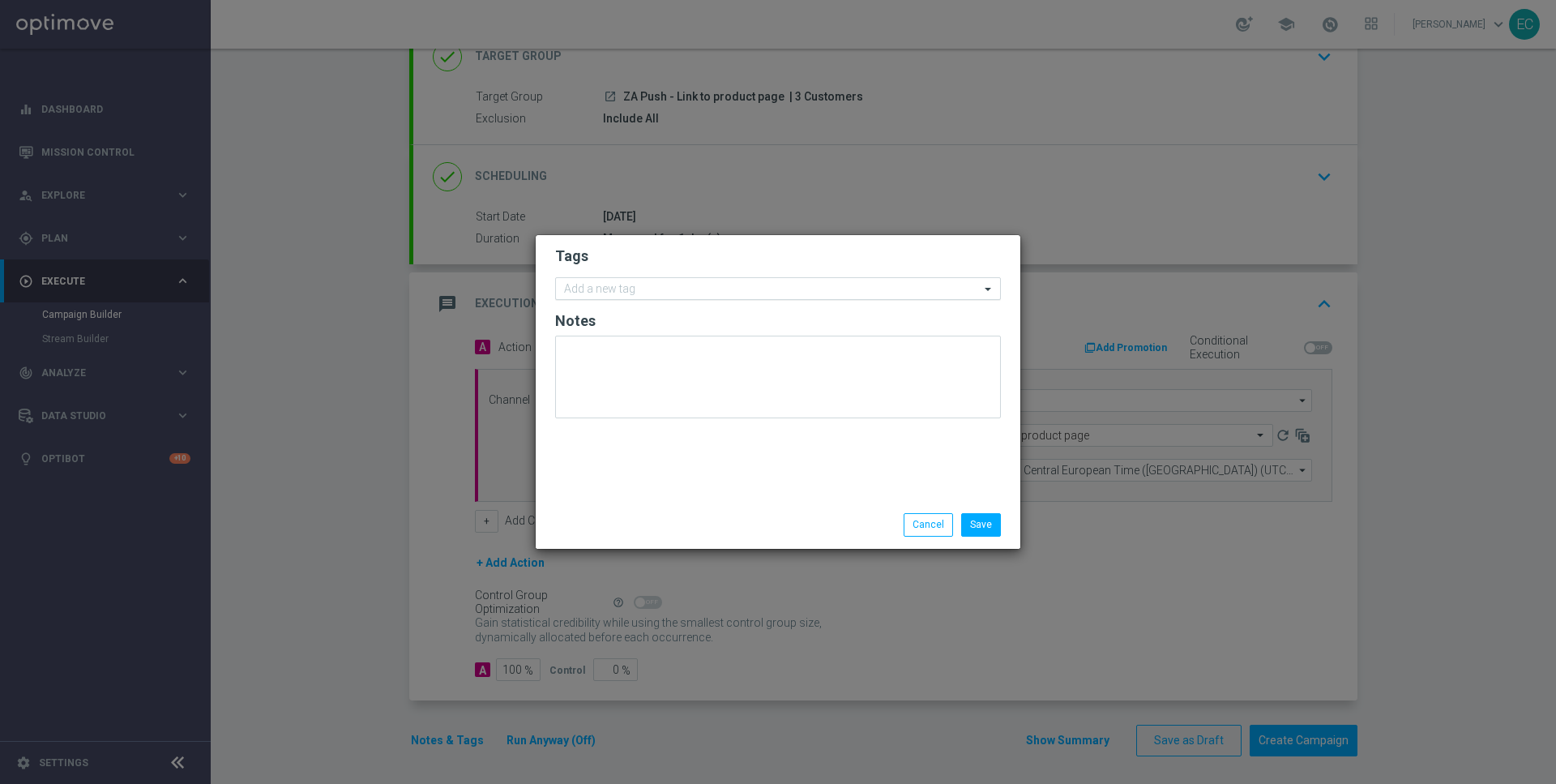
click at [737, 291] on input "text" at bounding box center [772, 290] width 416 height 14
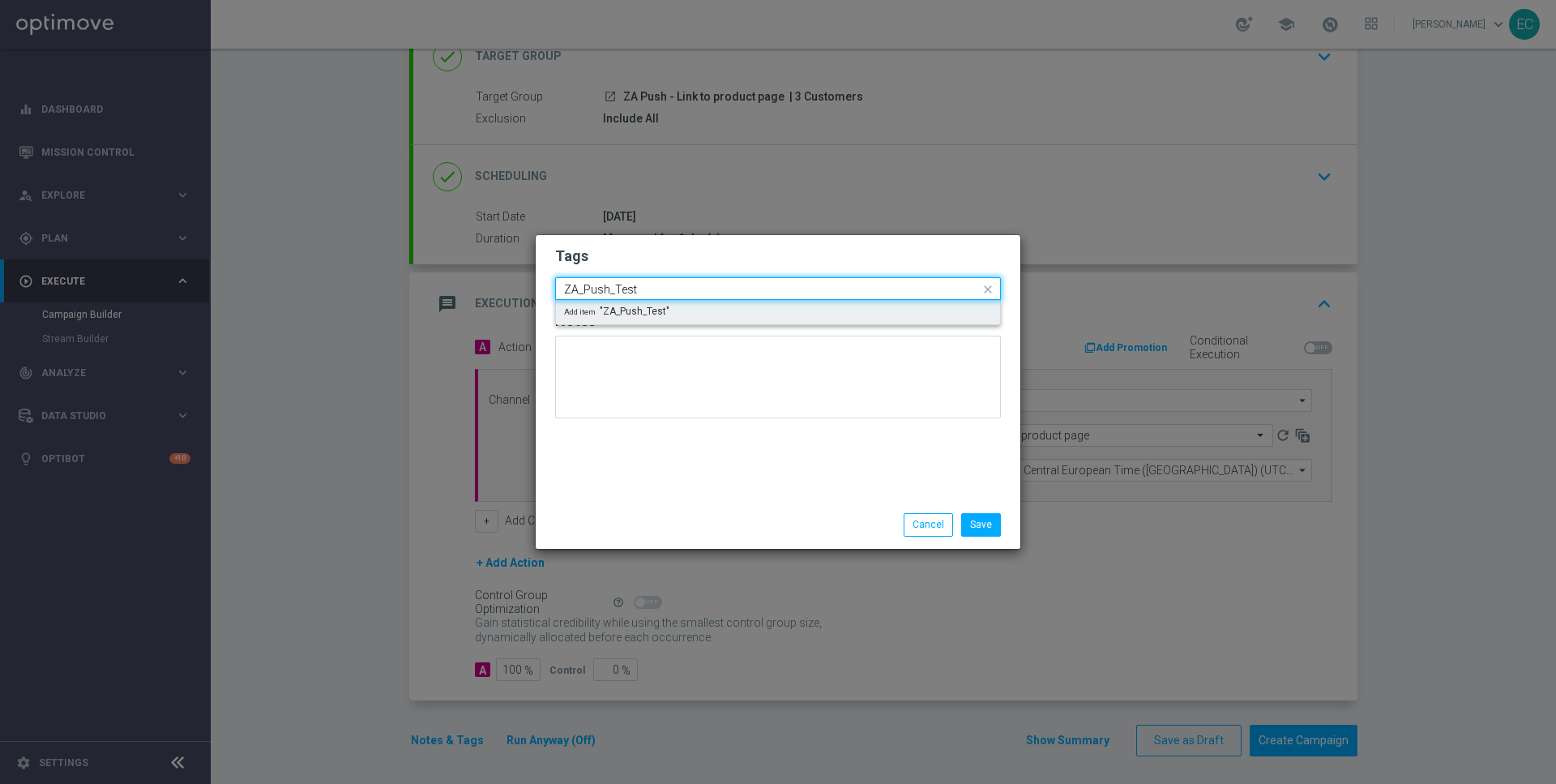
click at [714, 299] on div "Quick find ZA_Push_Test" at bounding box center [778, 289] width 446 height 23
click at [717, 312] on div "Add item "ZA_Push_Test"" at bounding box center [778, 312] width 444 height 24
type input "ZA_Push_Test"
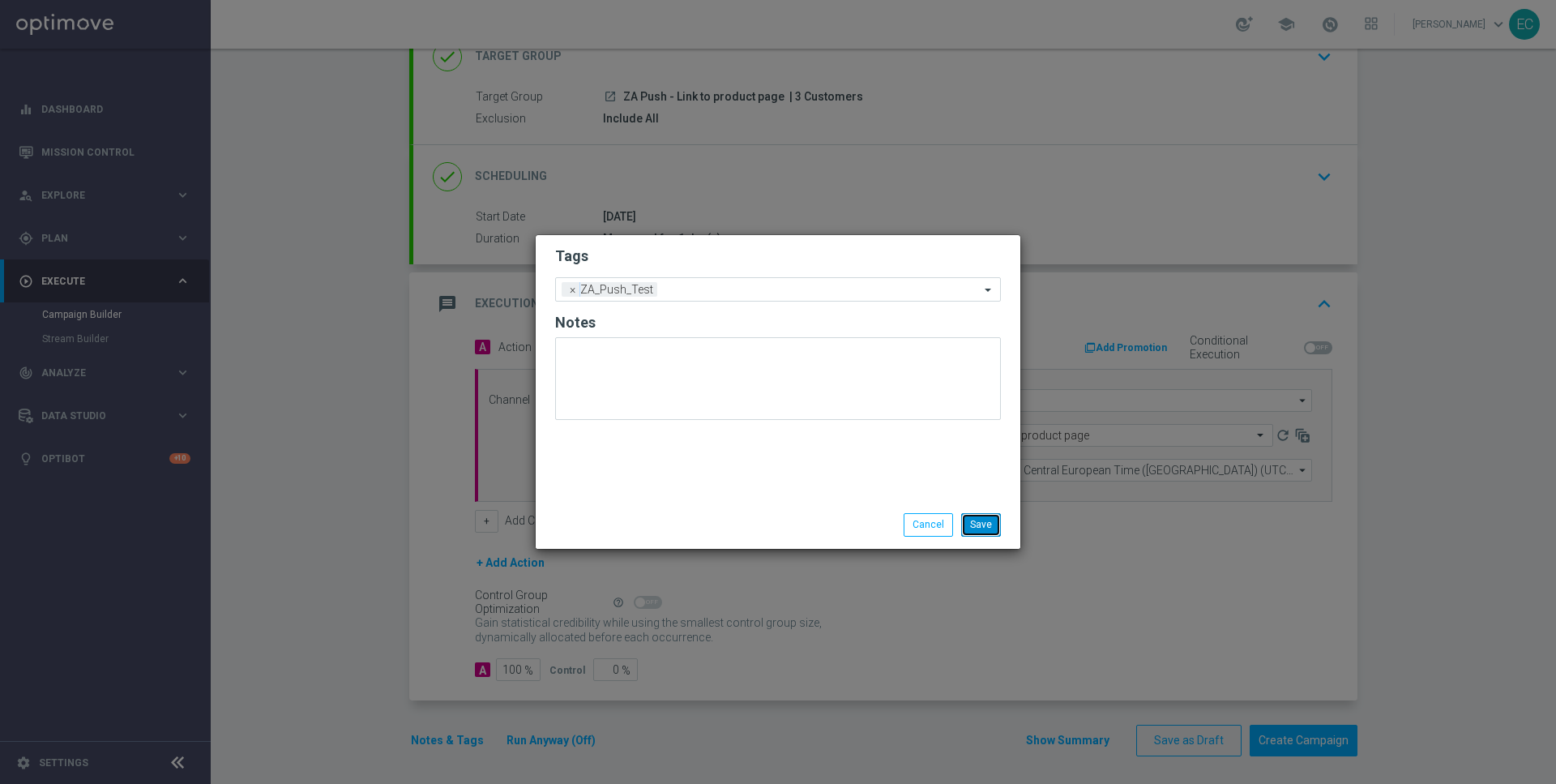
click at [985, 523] on button "Save" at bounding box center [982, 525] width 40 height 23
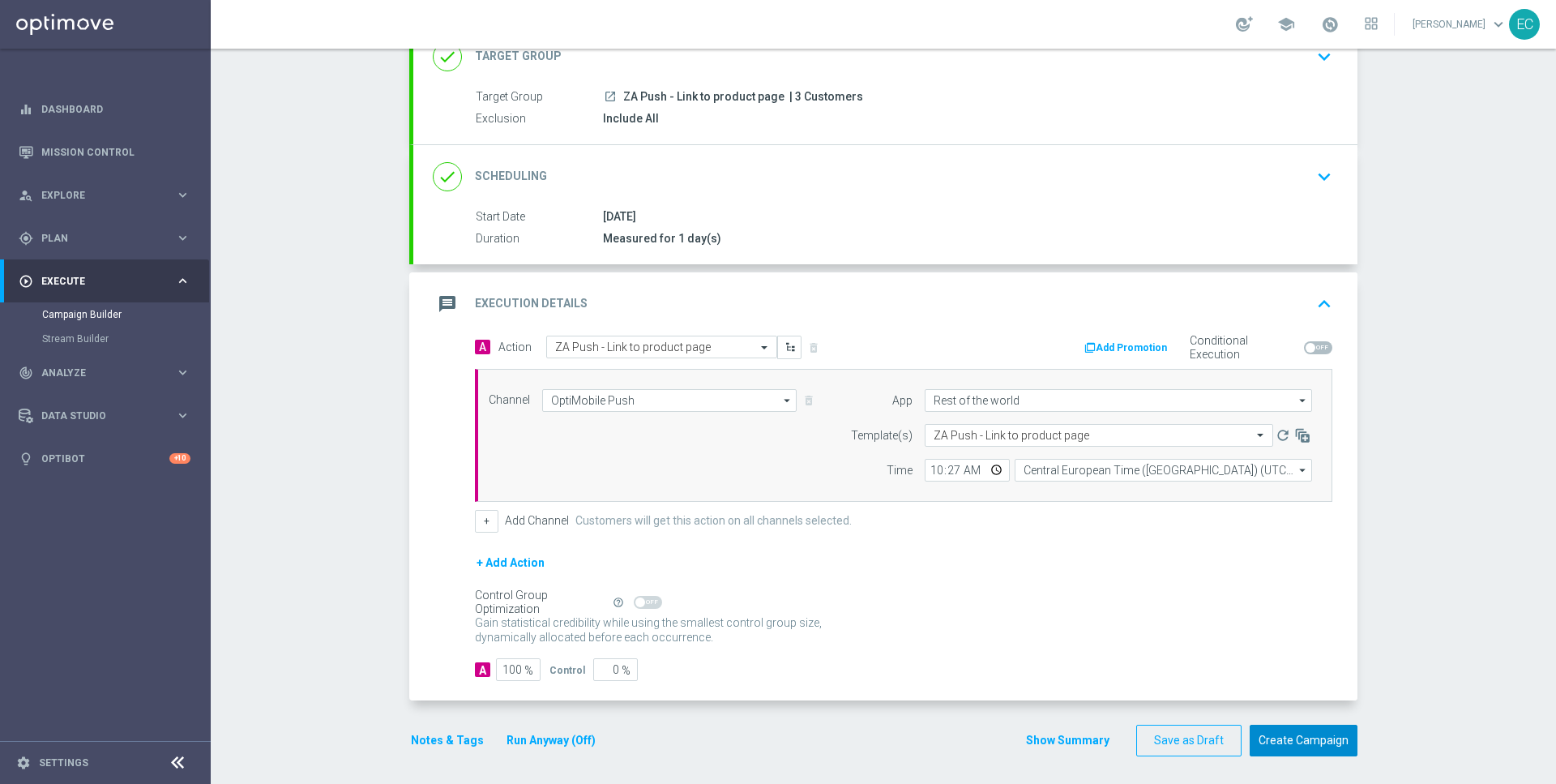
click at [1295, 738] on button "Create Campaign" at bounding box center [1304, 740] width 108 height 31
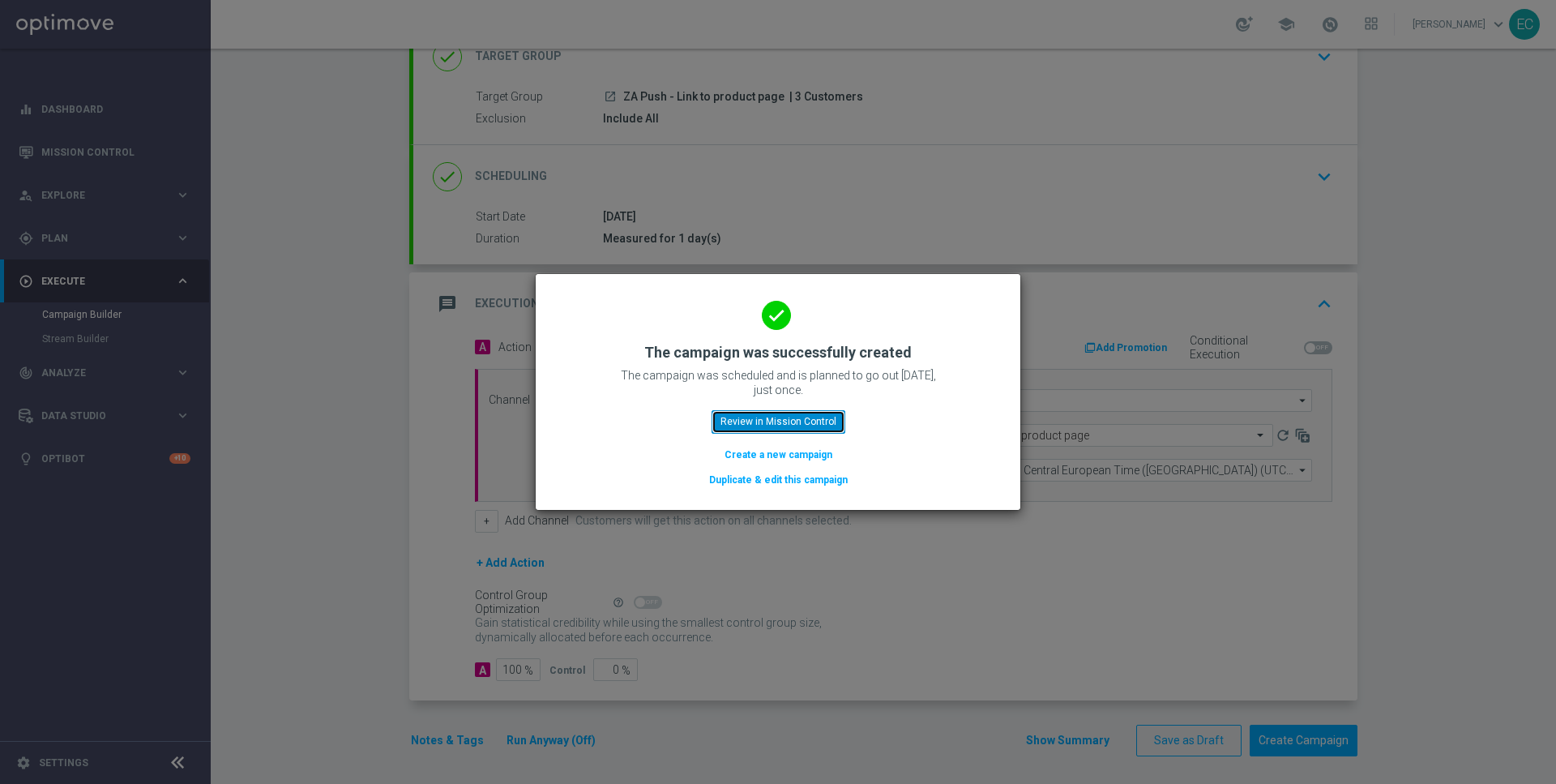
click at [822, 418] on button "Review in Mission Control" at bounding box center [779, 421] width 134 height 23
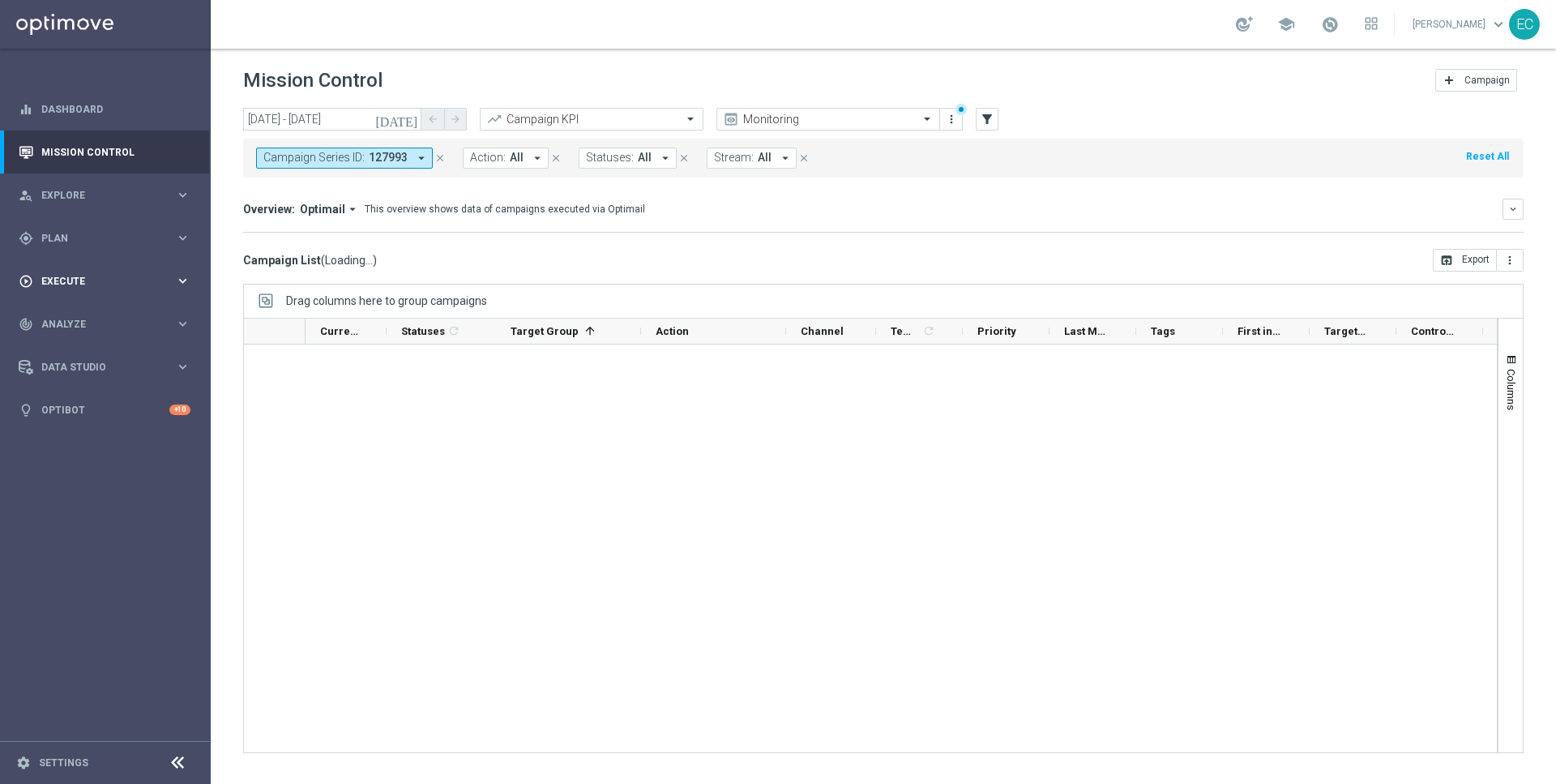
click at [84, 260] on div "play_circle_outline Execute keyboard_arrow_right" at bounding box center [104, 280] width 209 height 43
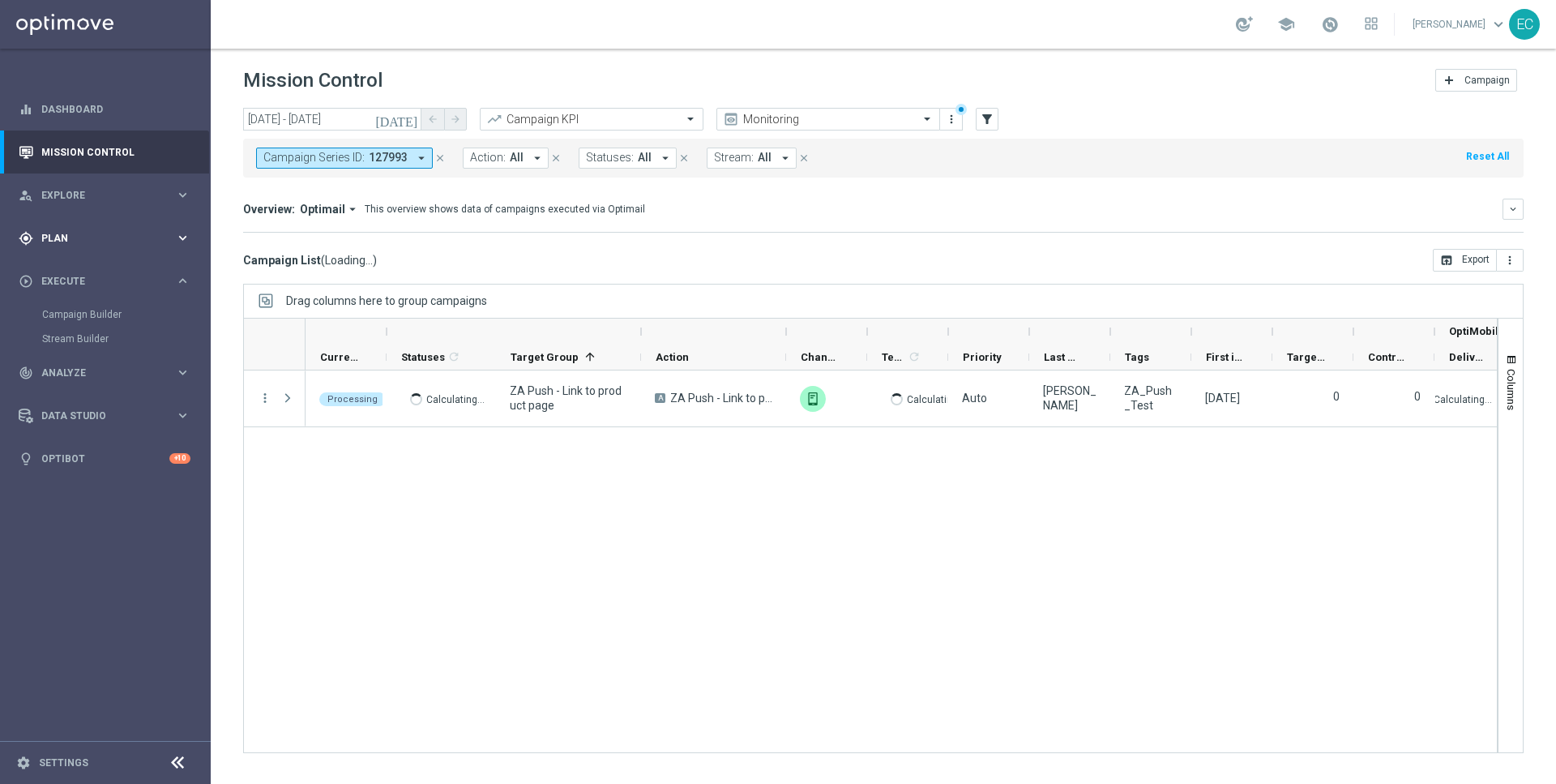
click at [102, 238] on span "Plan" at bounding box center [108, 238] width 134 height 10
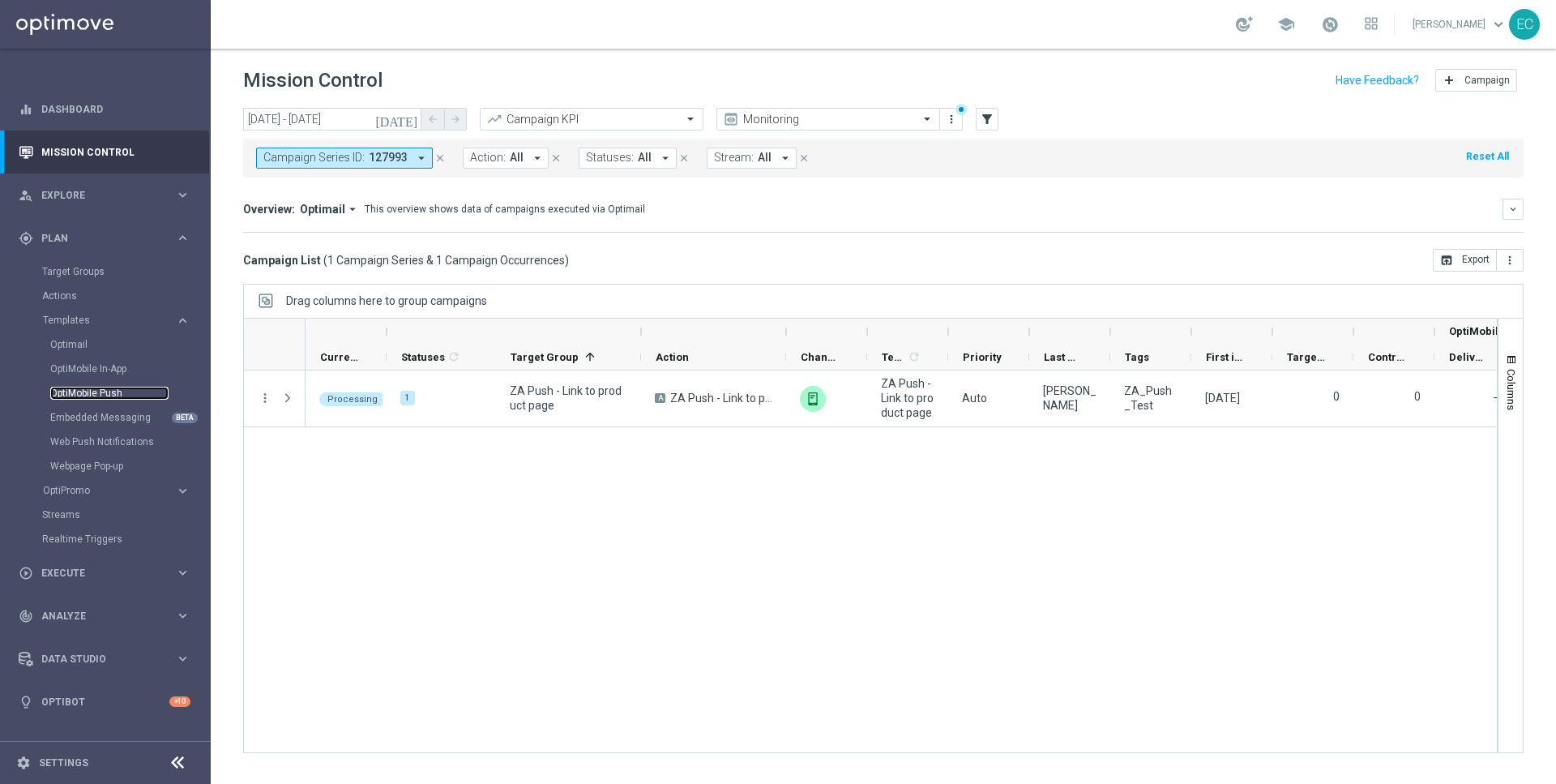
click at [111, 390] on link "OptiMobile Push" at bounding box center [110, 392] width 118 height 13
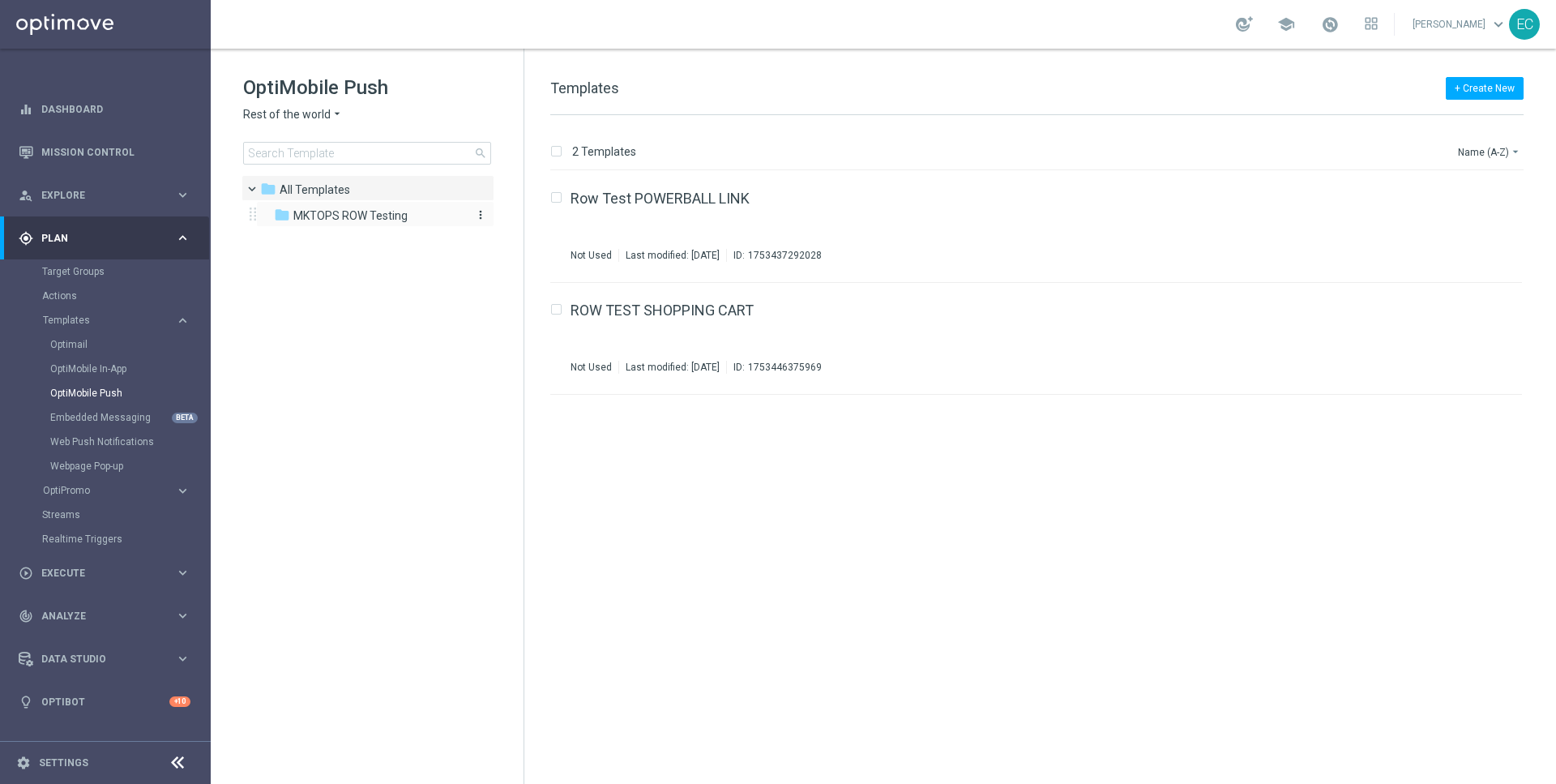
click at [348, 216] on span "MKTOPS ROW Testing" at bounding box center [350, 215] width 114 height 15
click at [1471, 193] on icon "file_copy" at bounding box center [1477, 194] width 13 height 13
click at [726, 318] on div "ZA Push - Link to product page(1) Not Used Last modified: Friday, August 22, 20…" at bounding box center [1012, 338] width 883 height 70
click at [1476, 311] on icon "file_copy" at bounding box center [1477, 306] width 13 height 13
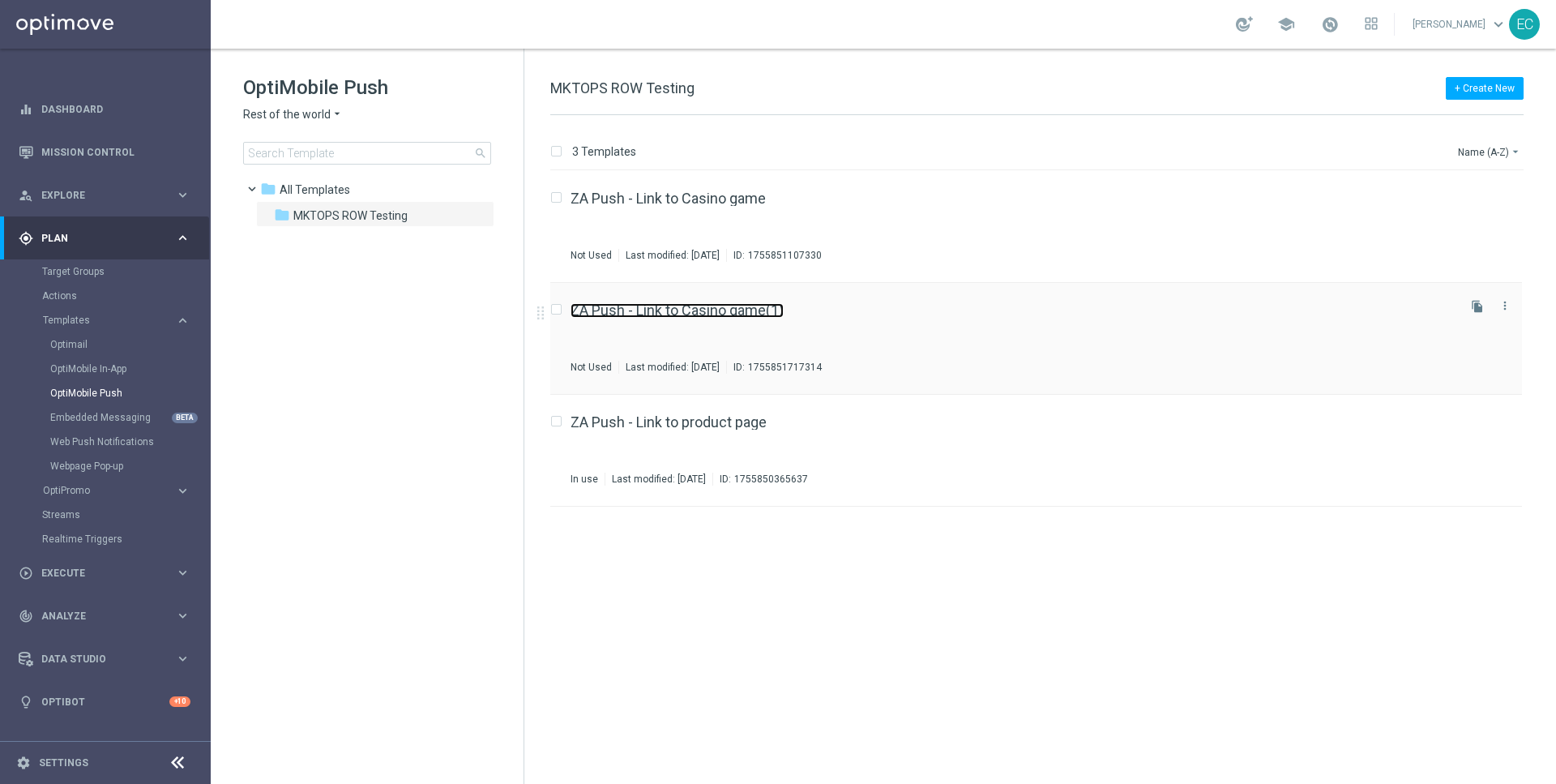
click at [761, 303] on link "ZA Push - Link to Casino game(1)" at bounding box center [677, 310] width 213 height 15
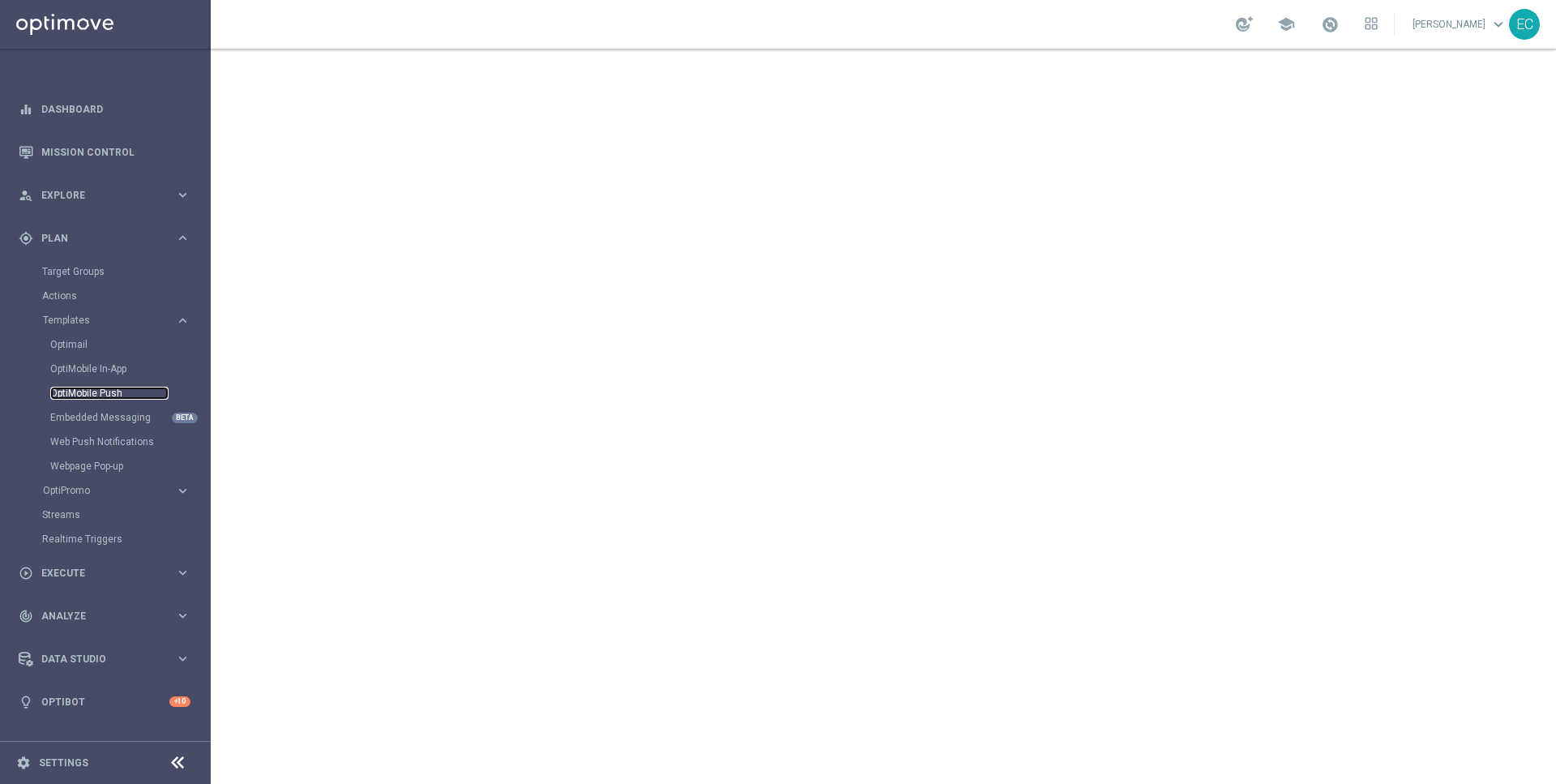
click at [116, 395] on link "OptiMobile Push" at bounding box center [110, 392] width 118 height 13
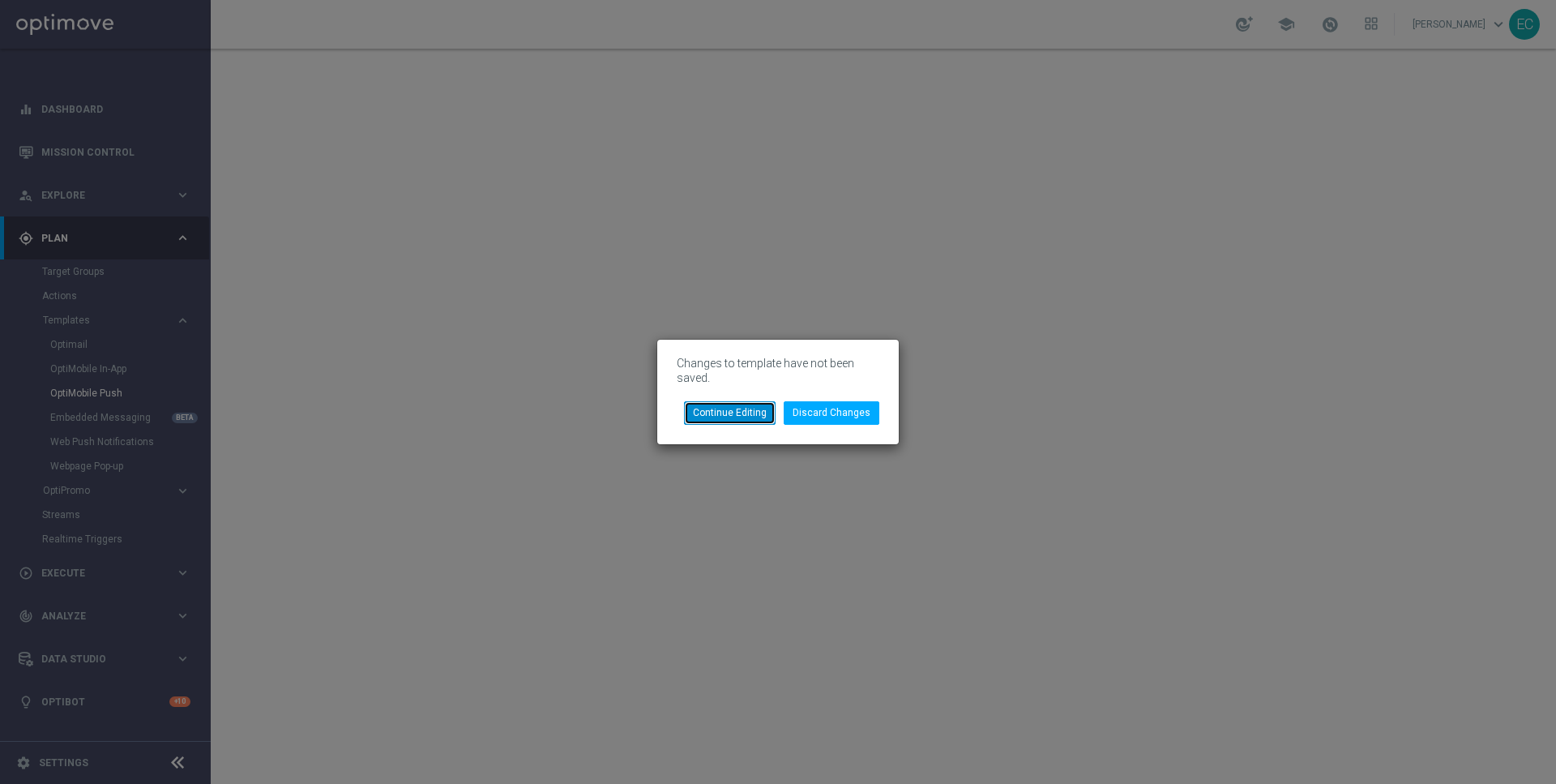
click at [743, 421] on button "Continue Editing" at bounding box center [729, 412] width 91 height 23
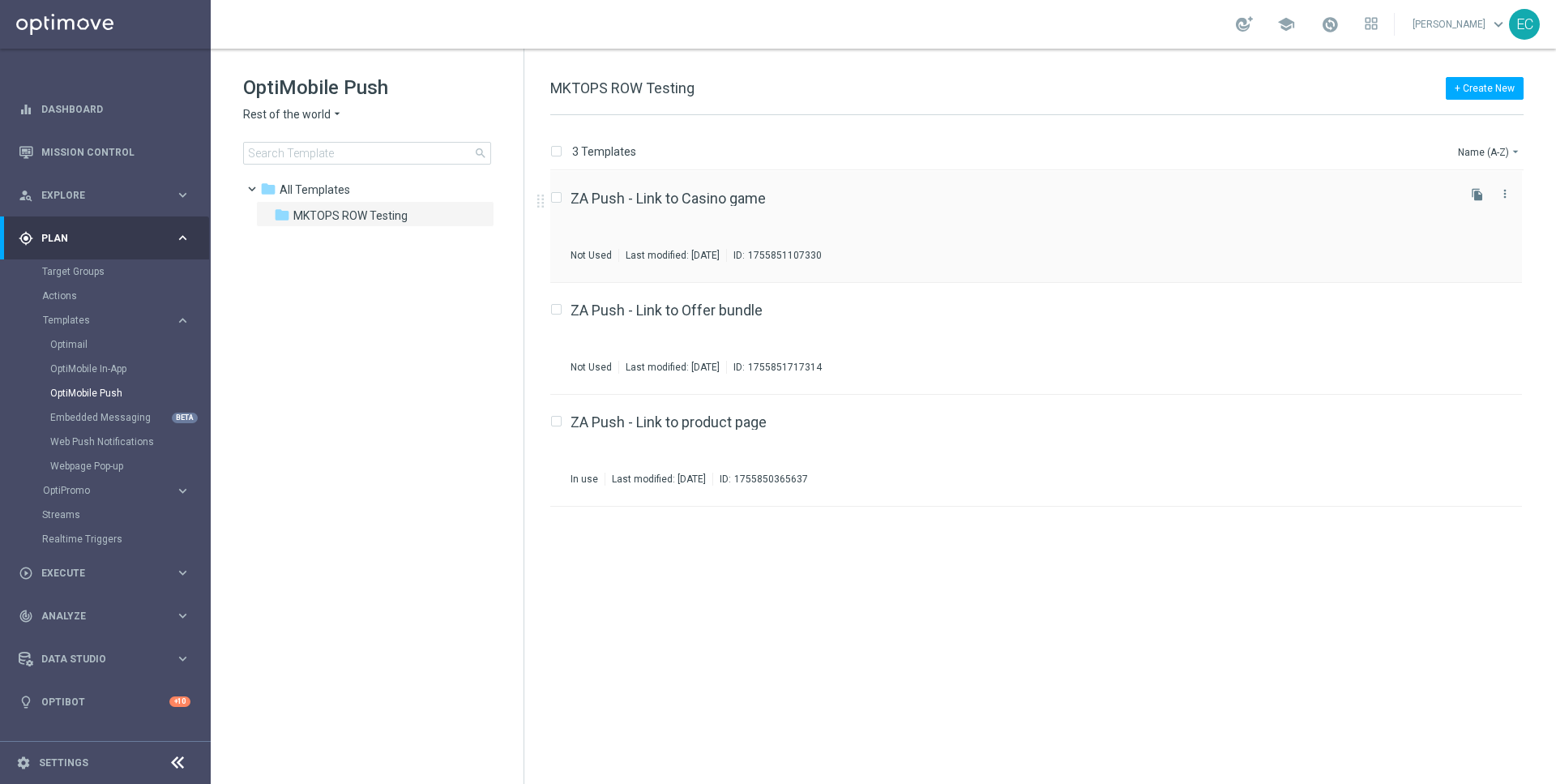
click at [811, 218] on div "ZA Push - Link to Casino game Not Used Last modified: Friday, August 22, 2025 I…" at bounding box center [1012, 226] width 883 height 70
click at [732, 310] on link "ZA Push - Link to Offer bundle" at bounding box center [667, 310] width 192 height 15
click at [758, 410] on div "ZA Push - Link to product page In use Last modified: Friday, August 22, 2025 ID…" at bounding box center [1036, 451] width 972 height 112
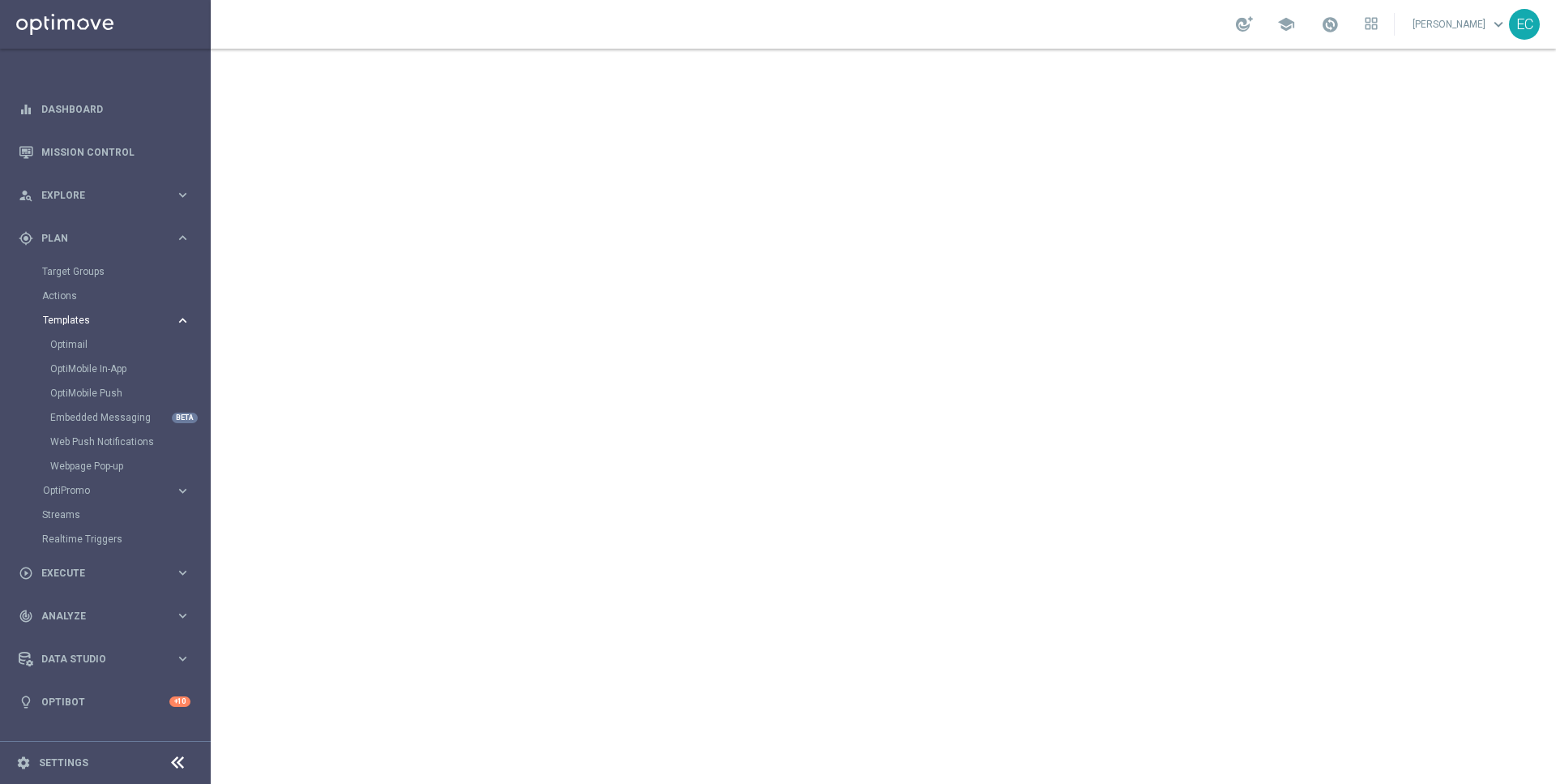
click at [103, 316] on span "Templates" at bounding box center [100, 319] width 116 height 10
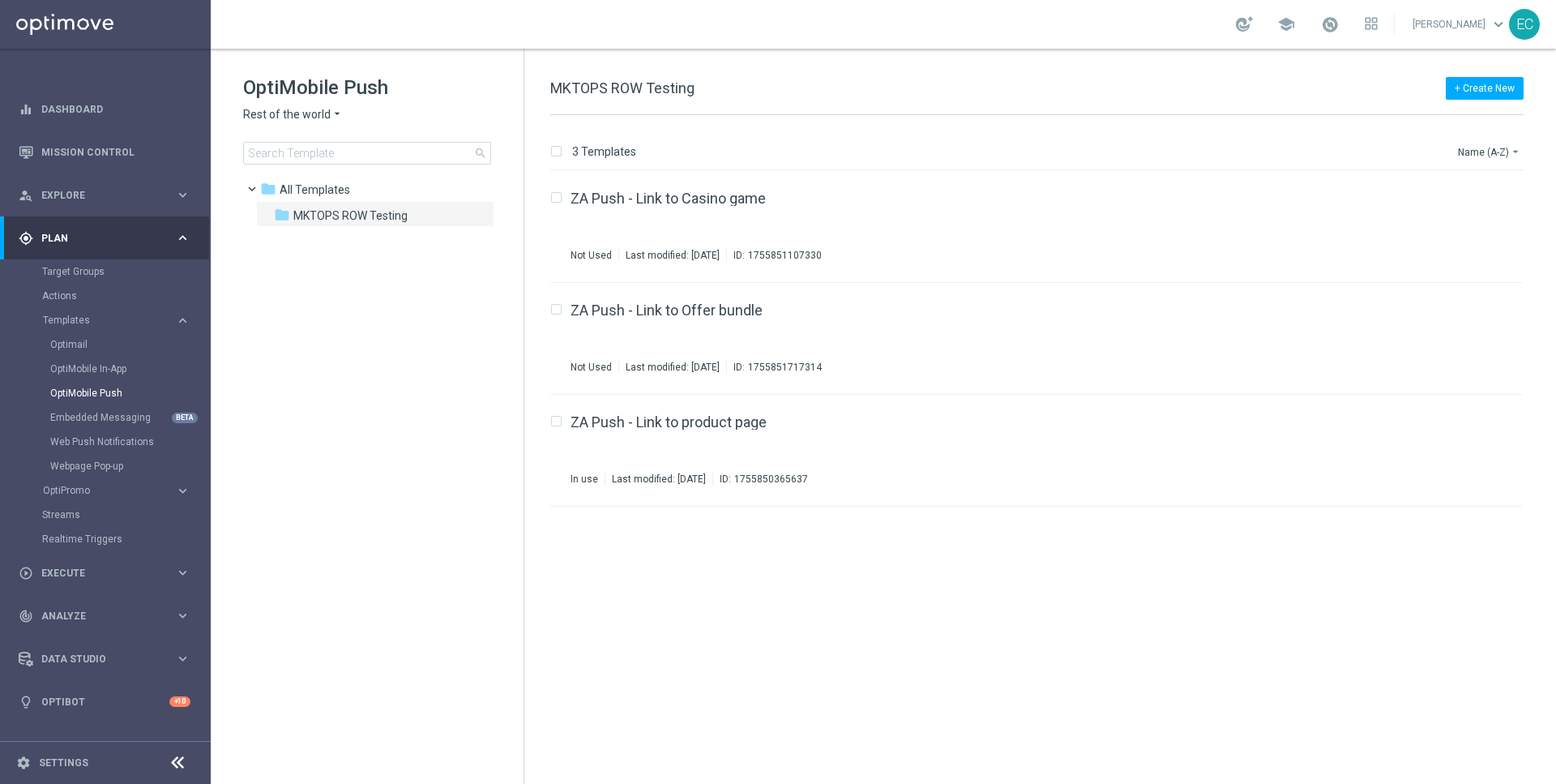
click at [109, 352] on div "Optimail" at bounding box center [130, 345] width 159 height 24
click at [85, 345] on link "Optimail" at bounding box center [110, 344] width 118 height 13
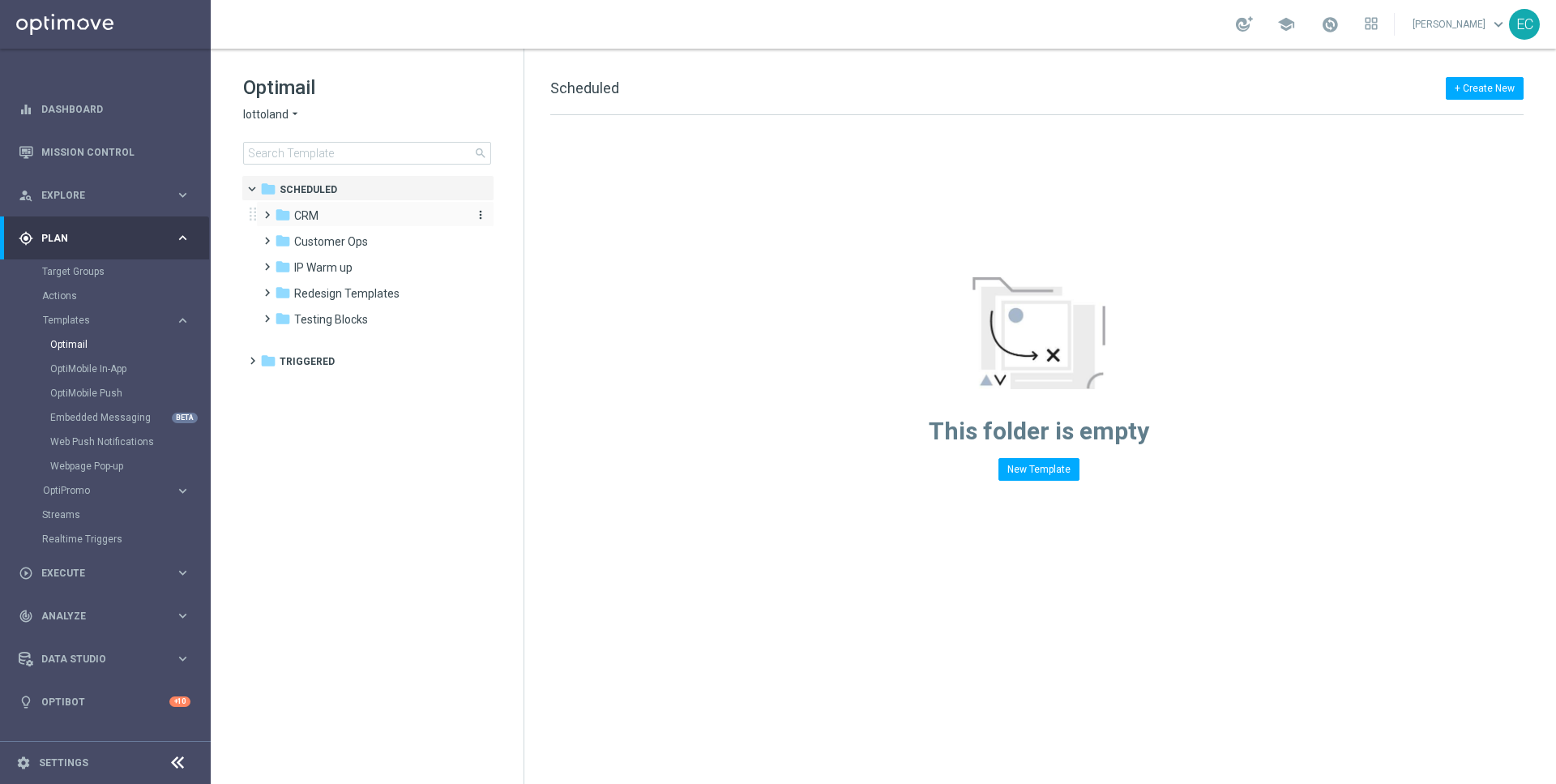
click at [309, 215] on span "CRM" at bounding box center [306, 215] width 24 height 15
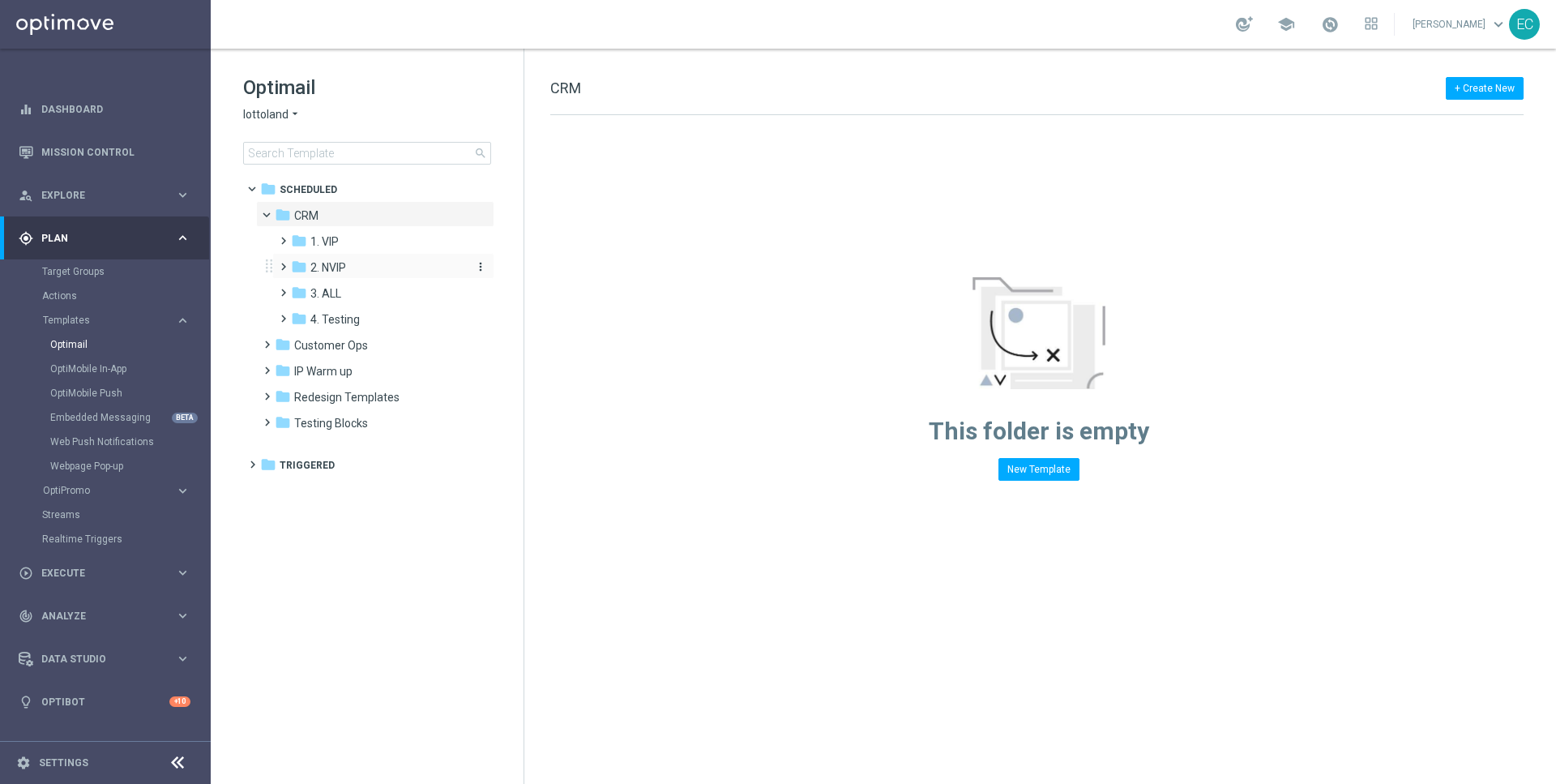
click at [346, 265] on span "2. NVIP" at bounding box center [328, 267] width 36 height 15
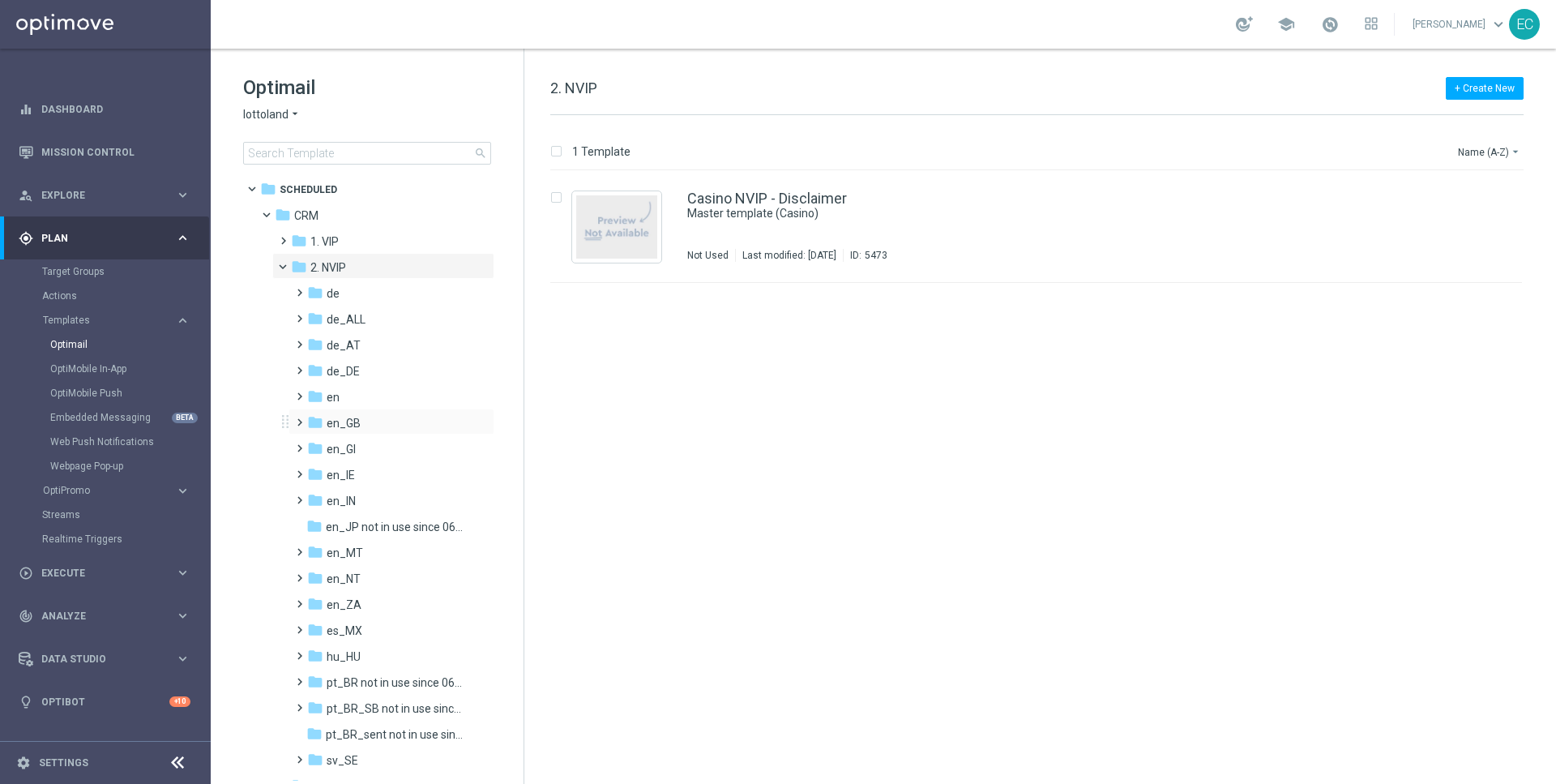
click at [366, 412] on div "folder en_GB more_vert" at bounding box center [392, 421] width 206 height 26
click at [336, 414] on div "folder en_GB" at bounding box center [386, 423] width 159 height 18
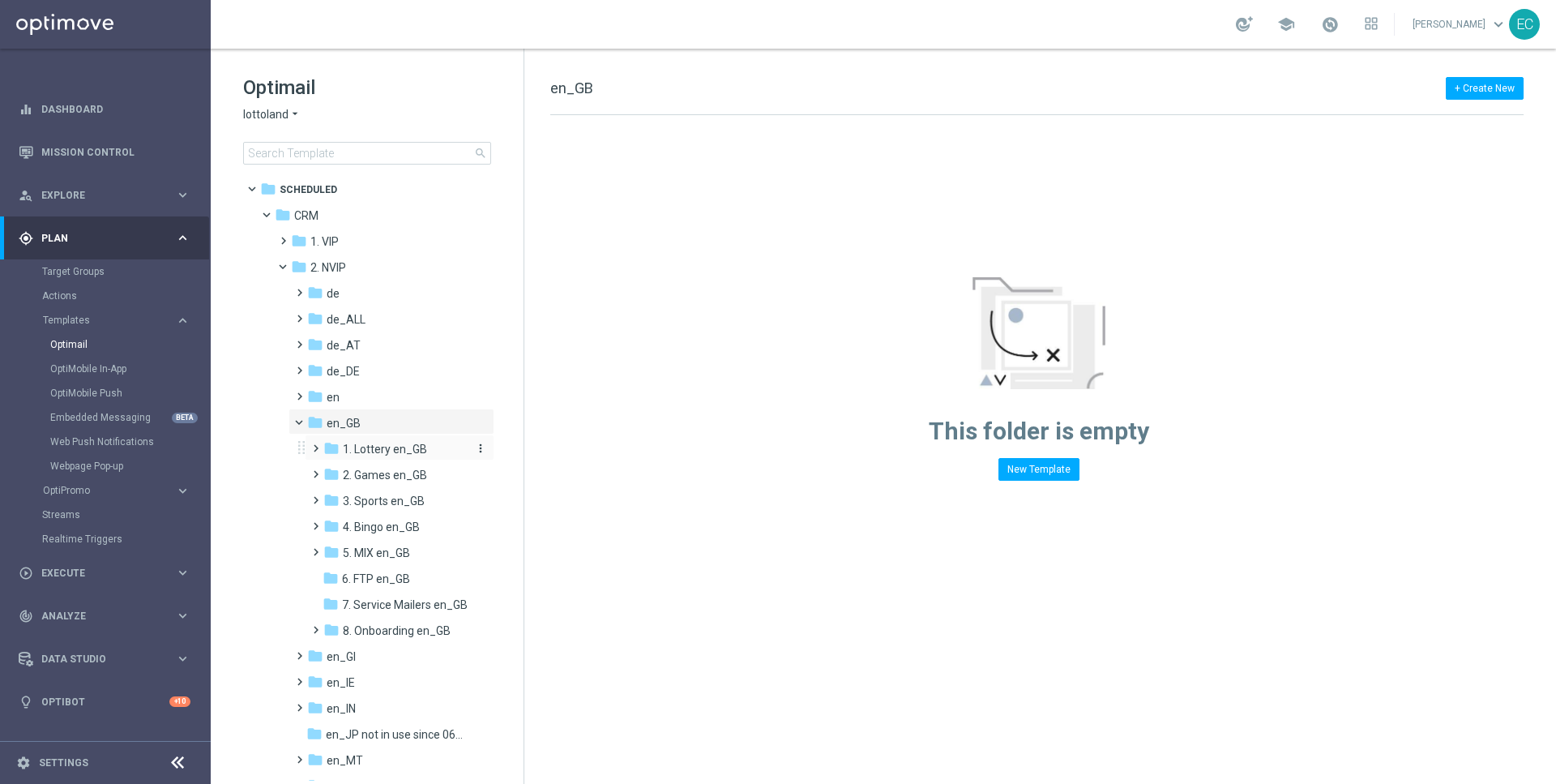
click at [371, 446] on span "1. Lottery en_GB" at bounding box center [385, 449] width 84 height 15
click at [376, 502] on span "TAC LT en_GB" at bounding box center [394, 500] width 72 height 15
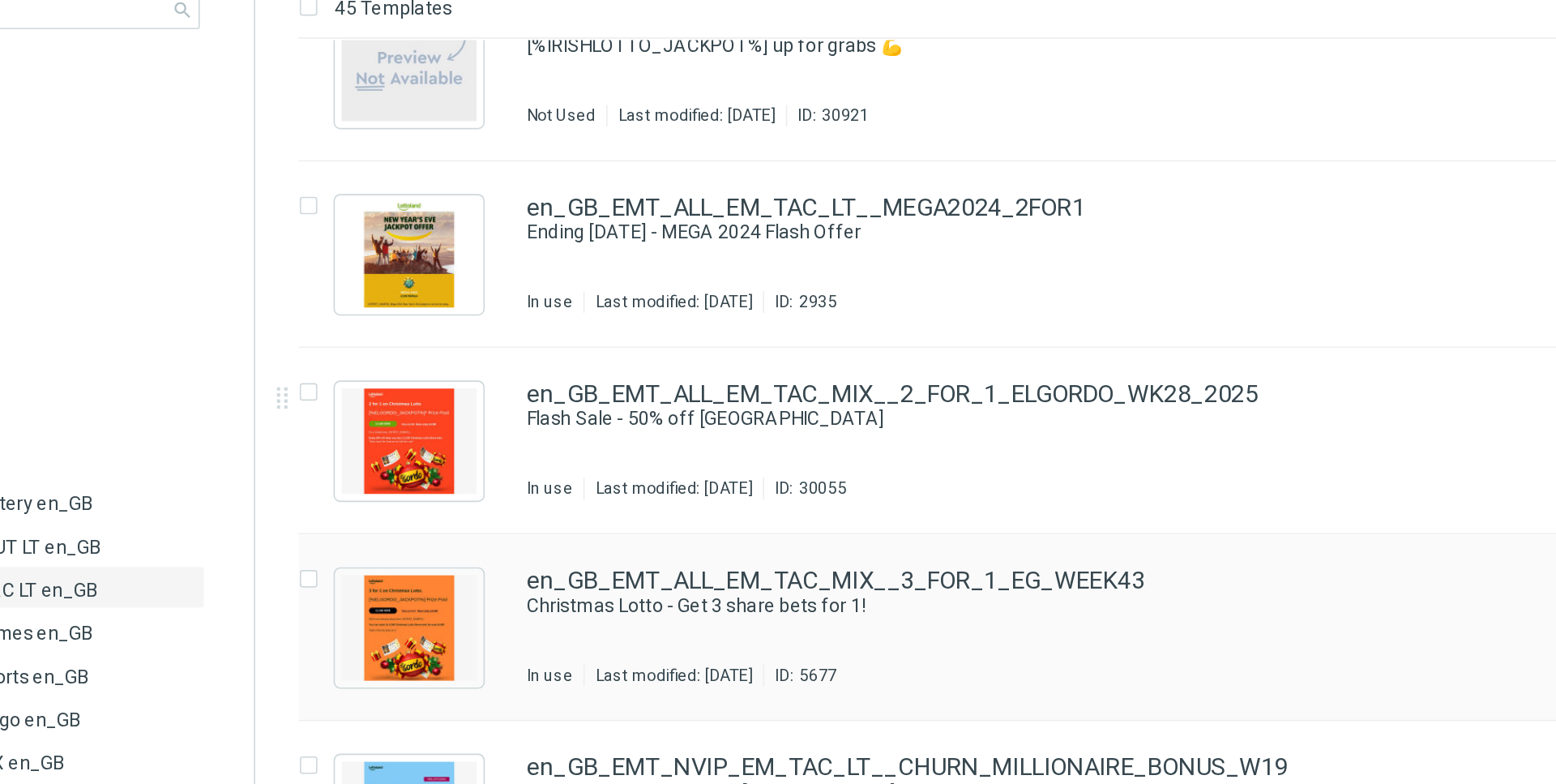
scroll to position [1531, 0]
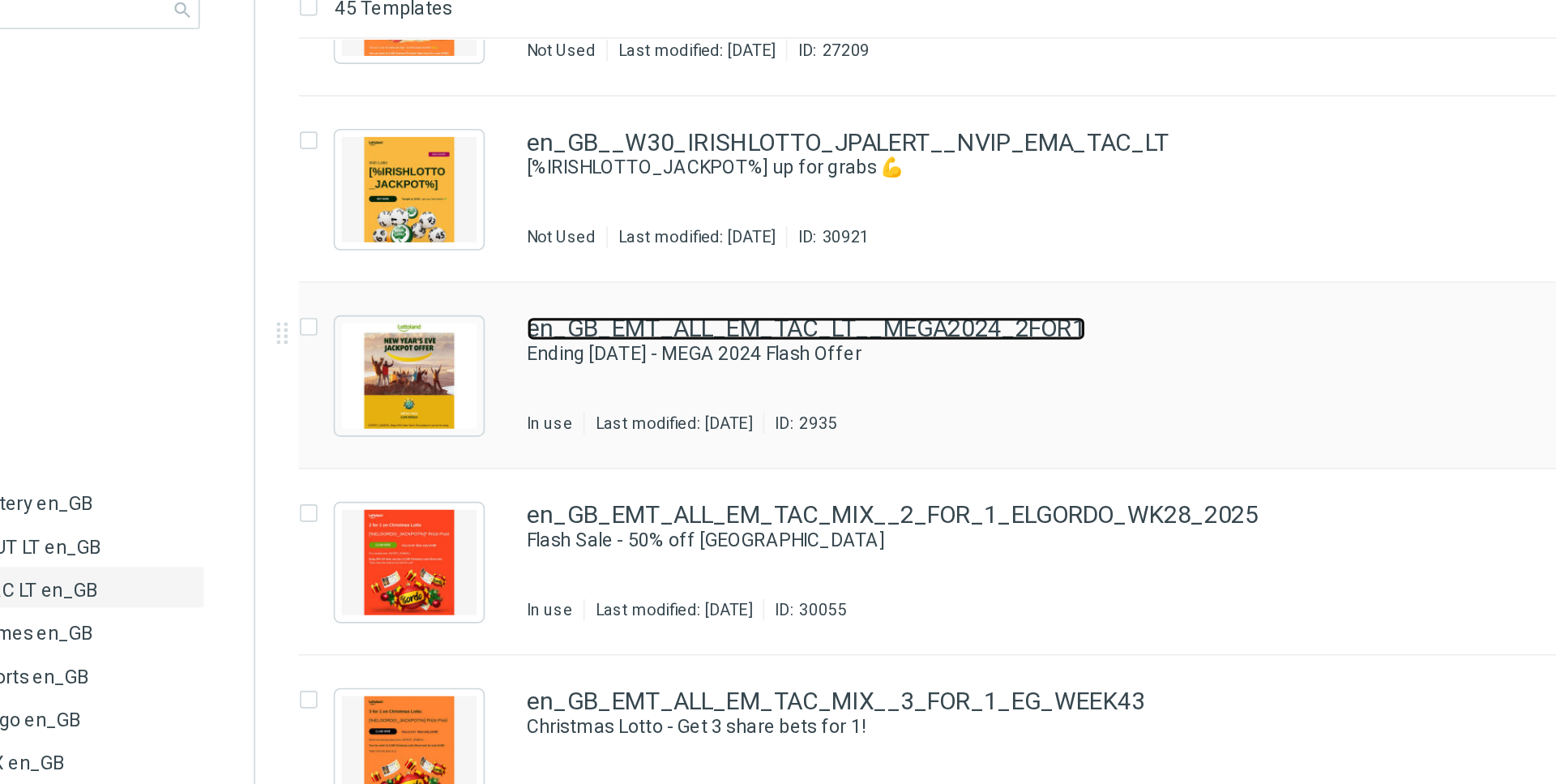
click at [894, 349] on link "en_GB_EMT_ALL_EM_TAC_LT__MEGA2024_2FOR1" at bounding box center [855, 344] width 336 height 15
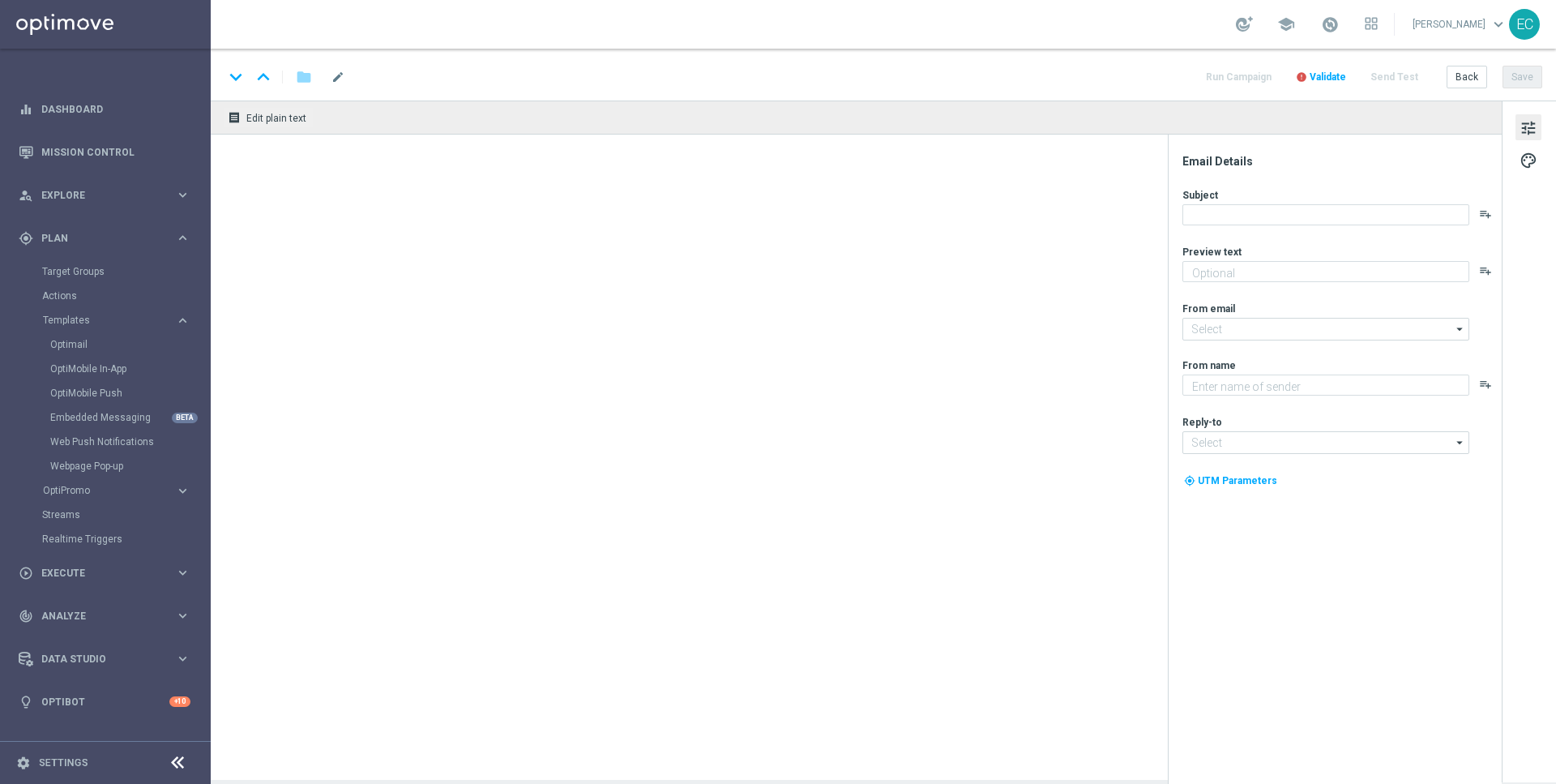
type textarea "Could you start 2025 £100m richer?"
type input "[EMAIL_ADDRESS][DOMAIN_NAME]"
type textarea "Lottoland"
type input "[EMAIL_ADDRESS][DOMAIN_NAME]"
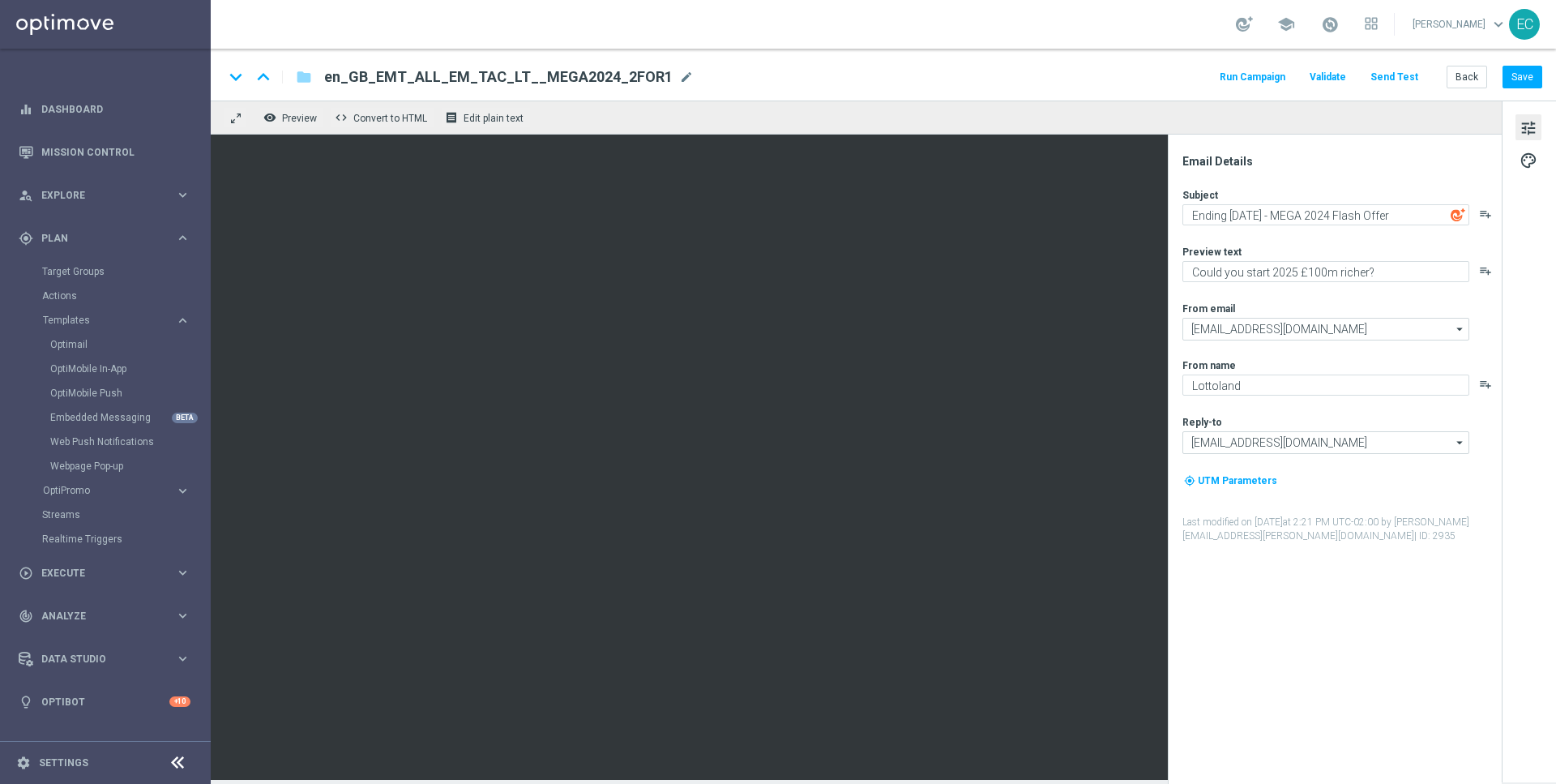
click at [1392, 74] on button "Send Test" at bounding box center [1394, 77] width 53 height 22
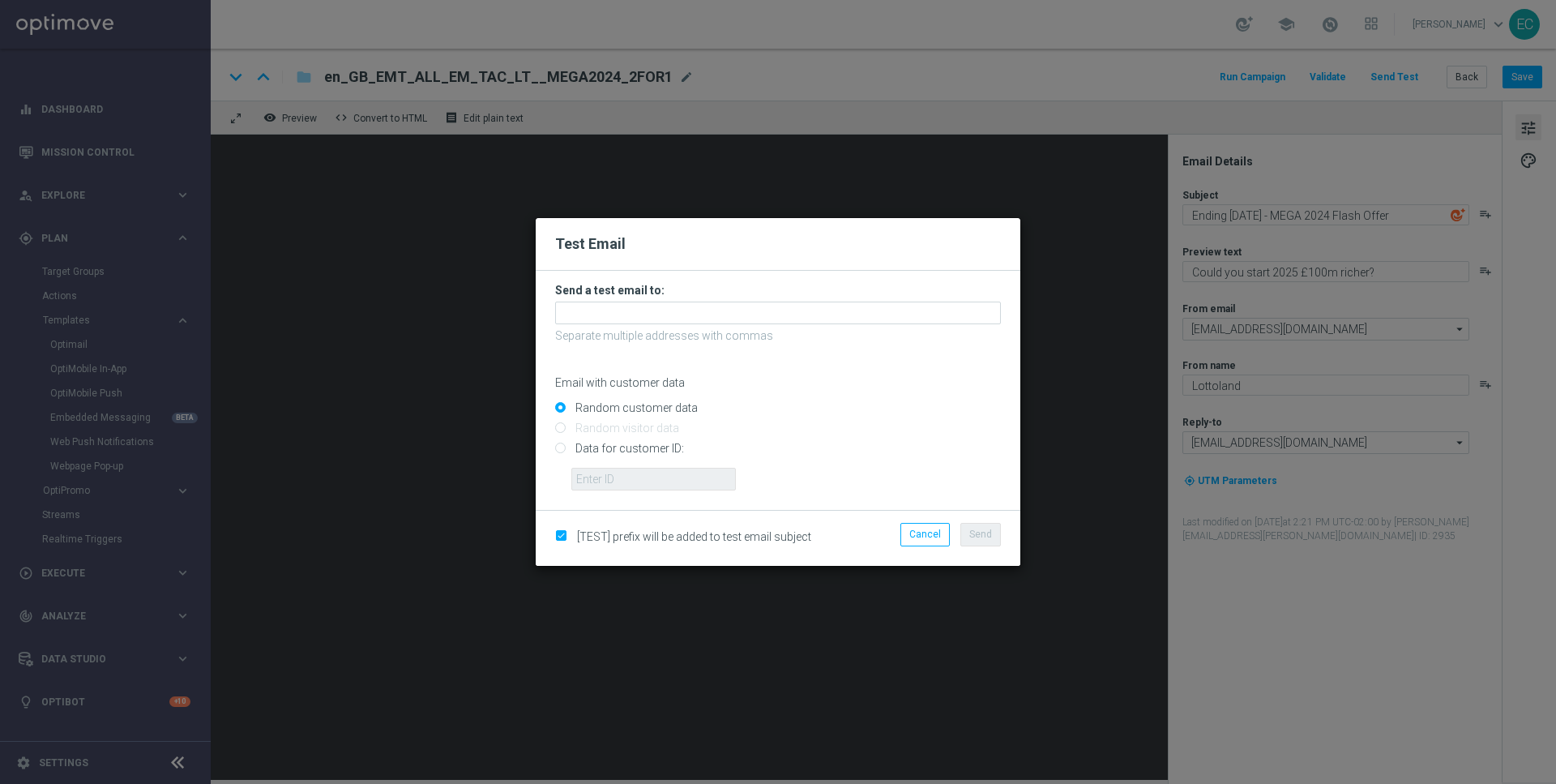
click at [871, 285] on h3 "Send a test email to:" at bounding box center [778, 290] width 446 height 15
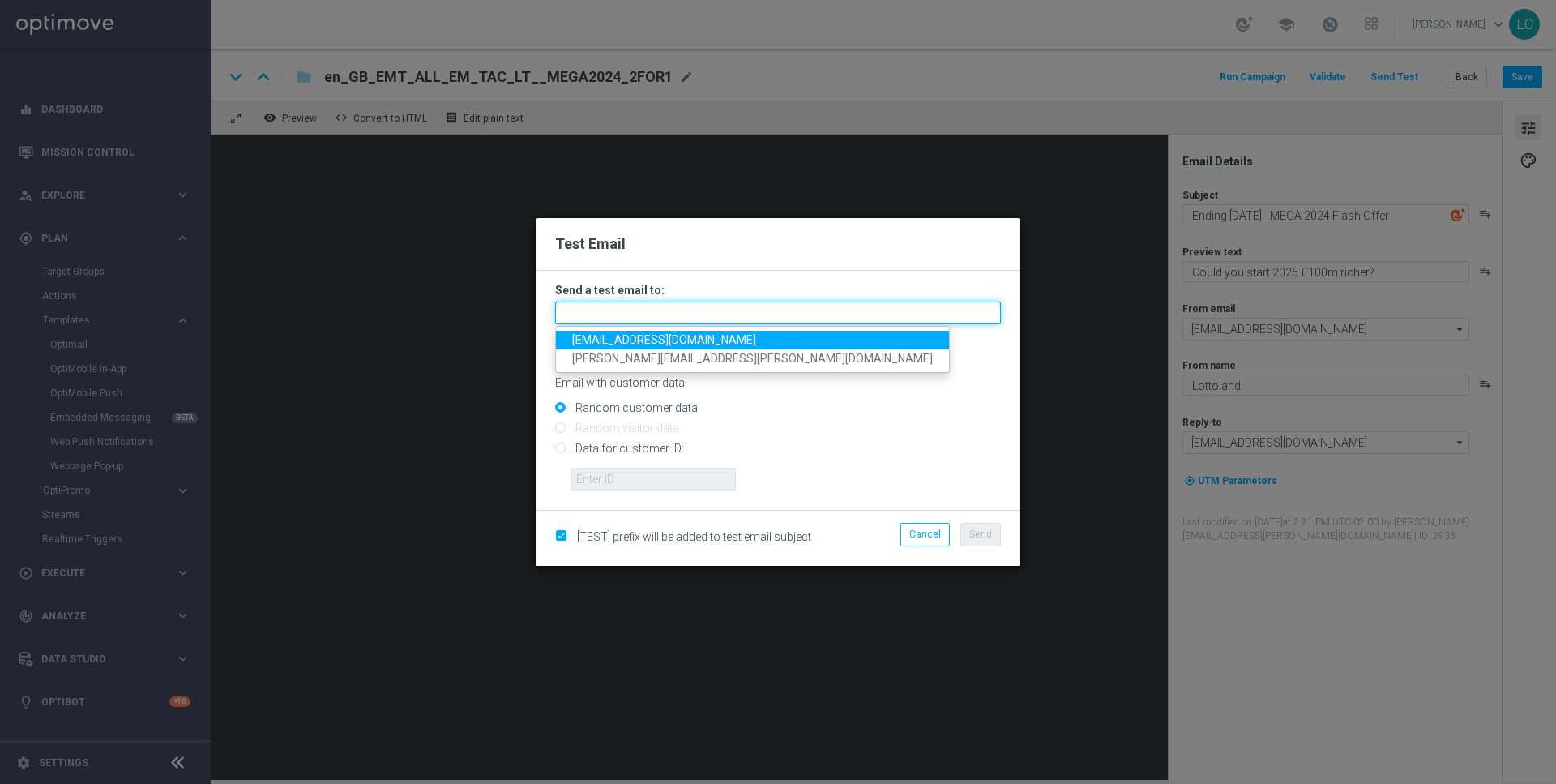
click at [869, 308] on input "text" at bounding box center [778, 312] width 446 height 23
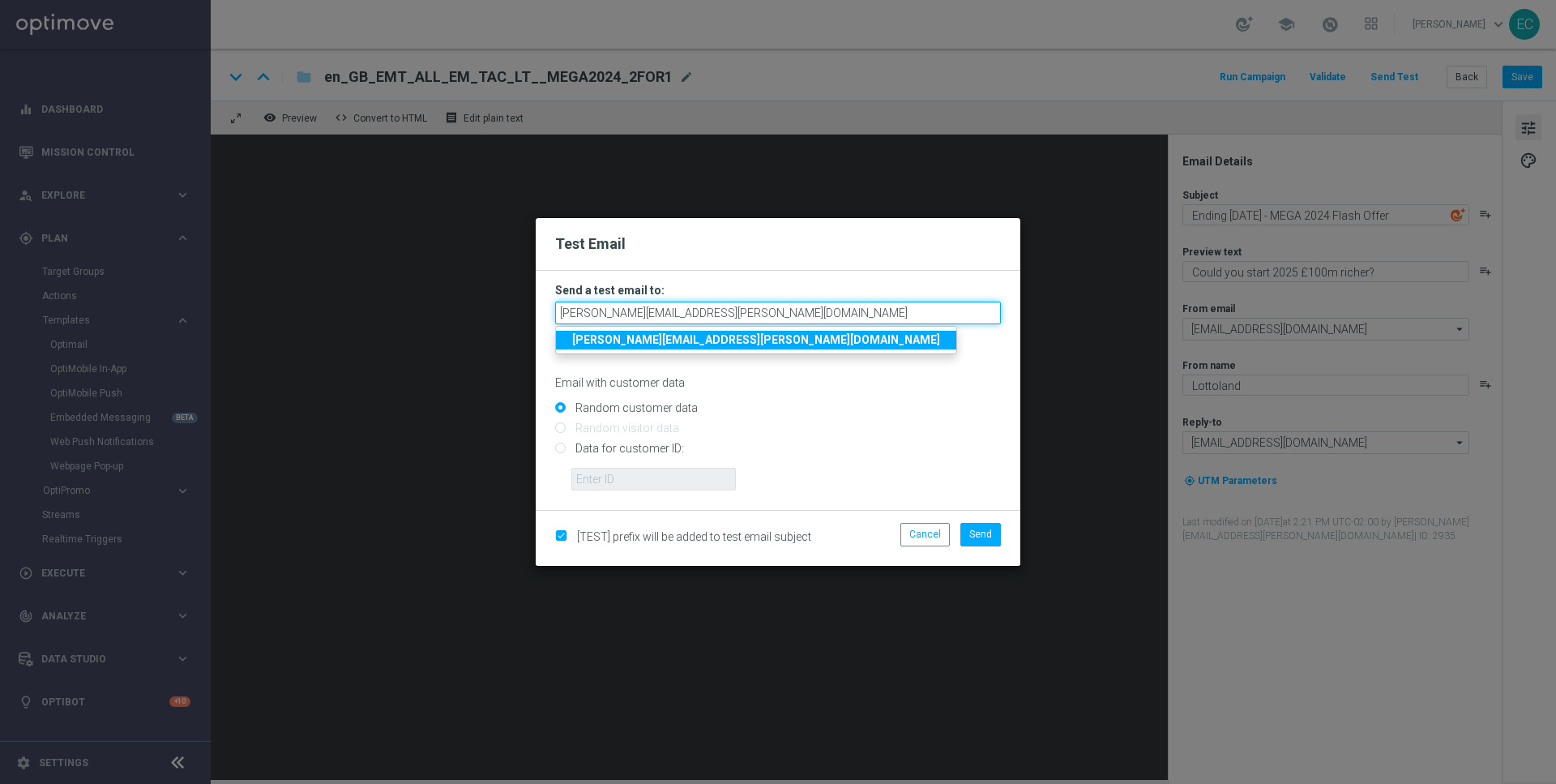
type input "elizabeth.cotter@lottoland.com"
click at [720, 334] on strong "elizabeth.cotter@lottoland.com" at bounding box center [756, 339] width 368 height 13
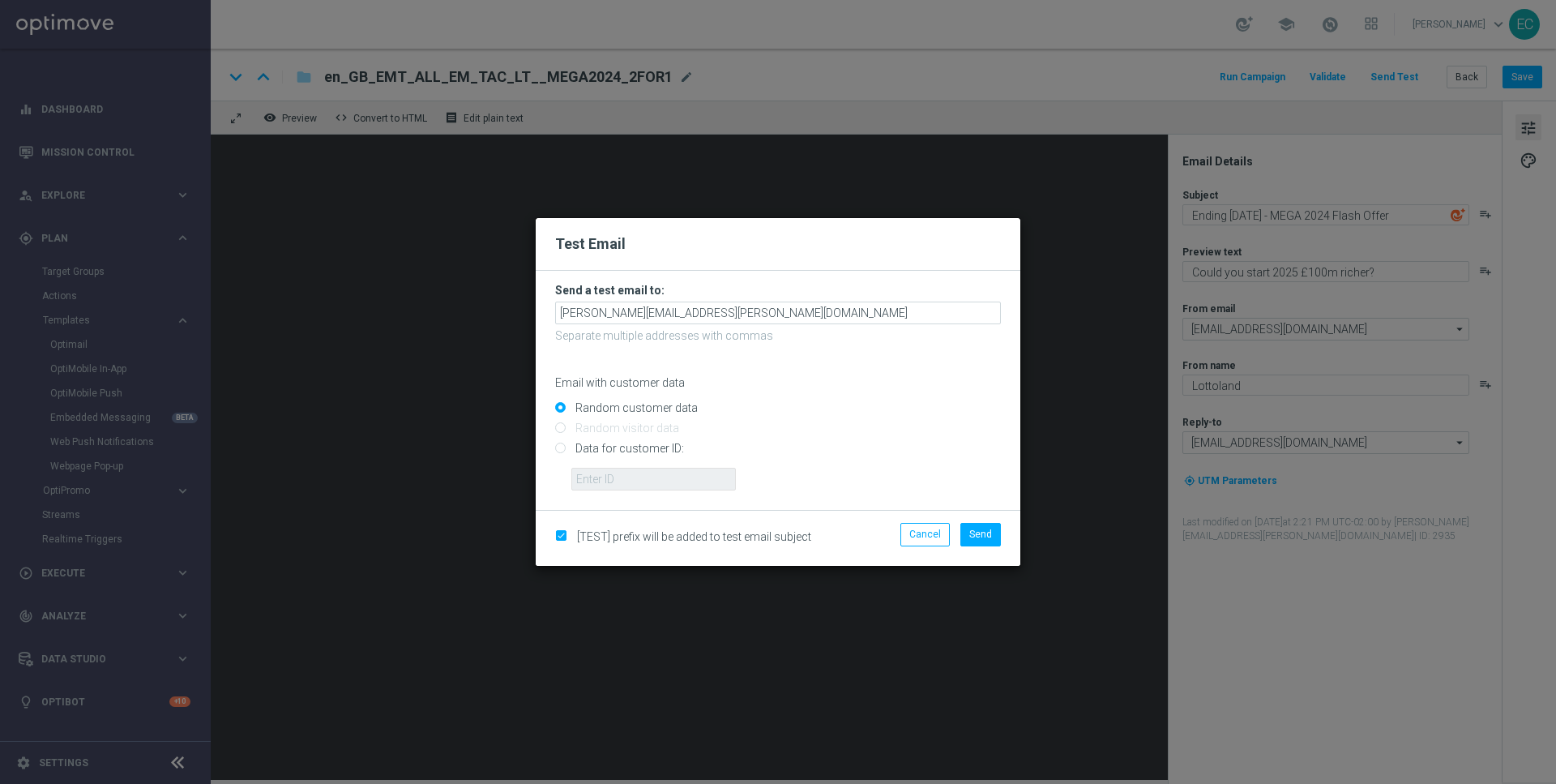
click at [620, 452] on input "Data for customer ID:" at bounding box center [778, 455] width 446 height 23
radio input "true"
click at [627, 491] on form "Send a test email to: elizabeth.cotter@lottoland.com Separate multiple addresse…" at bounding box center [778, 390] width 485 height 239
click at [624, 481] on input "text" at bounding box center [654, 479] width 164 height 23
paste input "225198935"
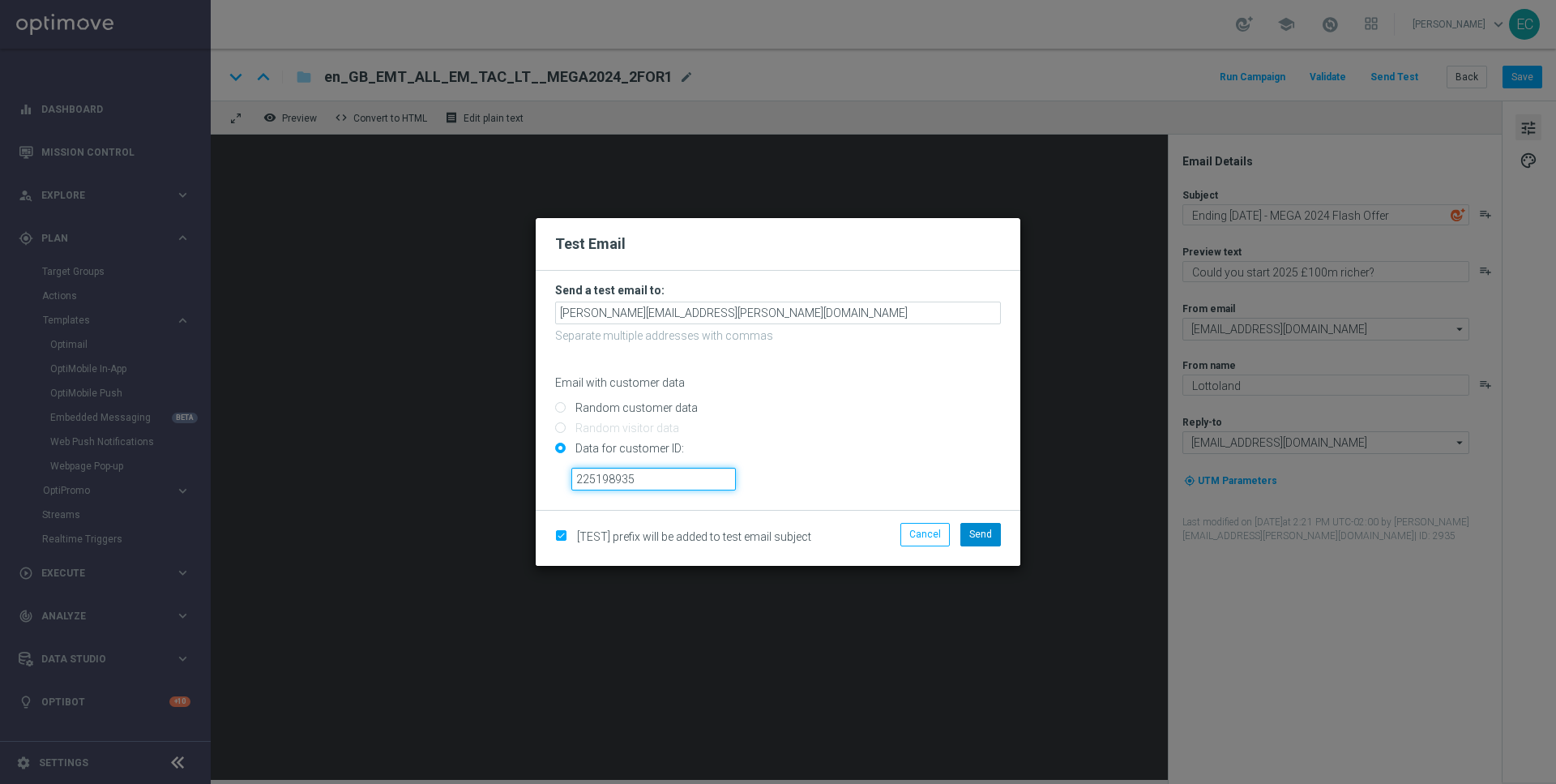
type input "225198935"
click at [976, 539] on button "Send" at bounding box center [981, 534] width 41 height 23
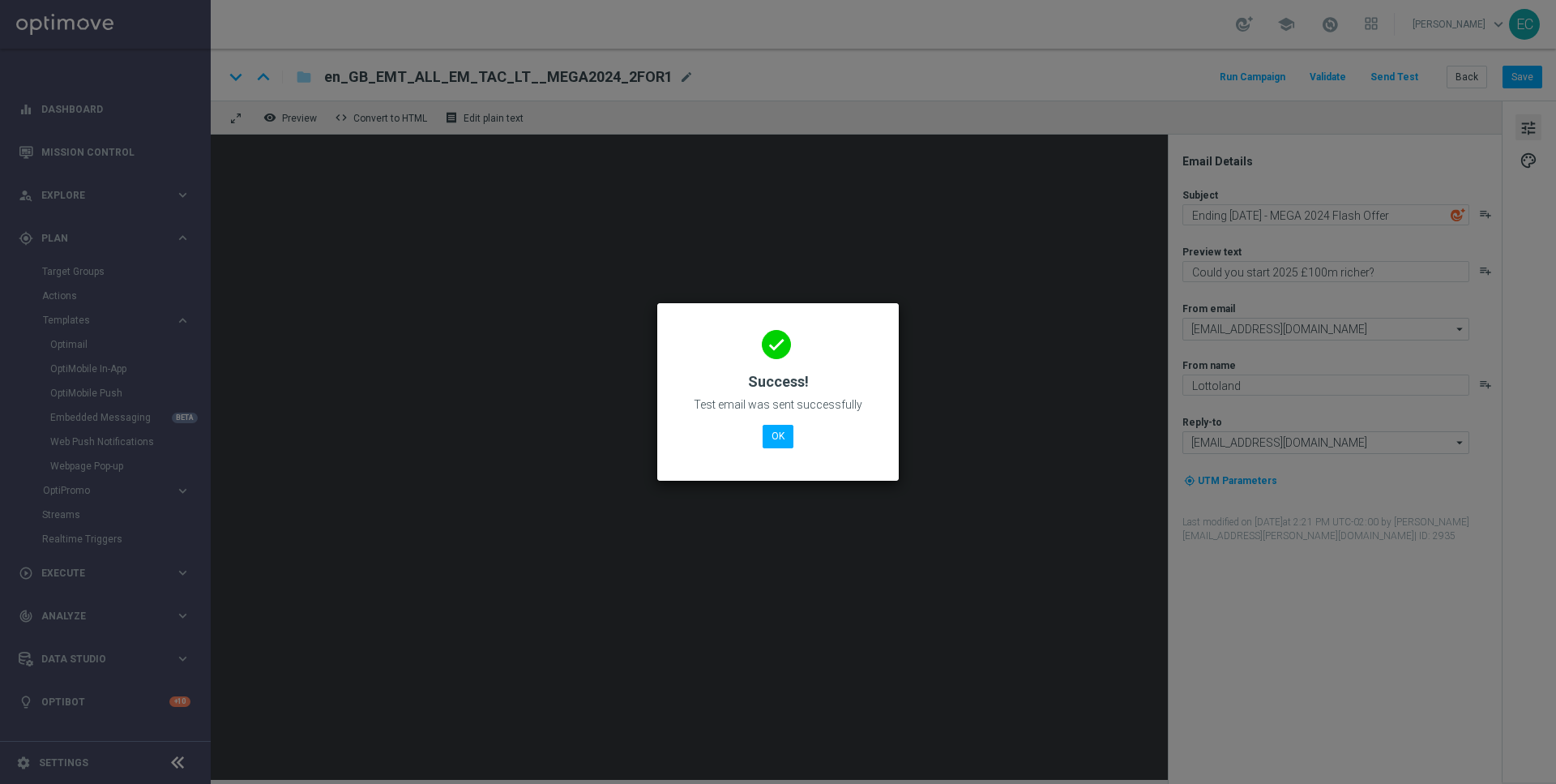
click at [786, 447] on div "done Success! Test email was sent successfully OK" at bounding box center [778, 389] width 203 height 141
click at [783, 439] on button "OK" at bounding box center [777, 436] width 30 height 23
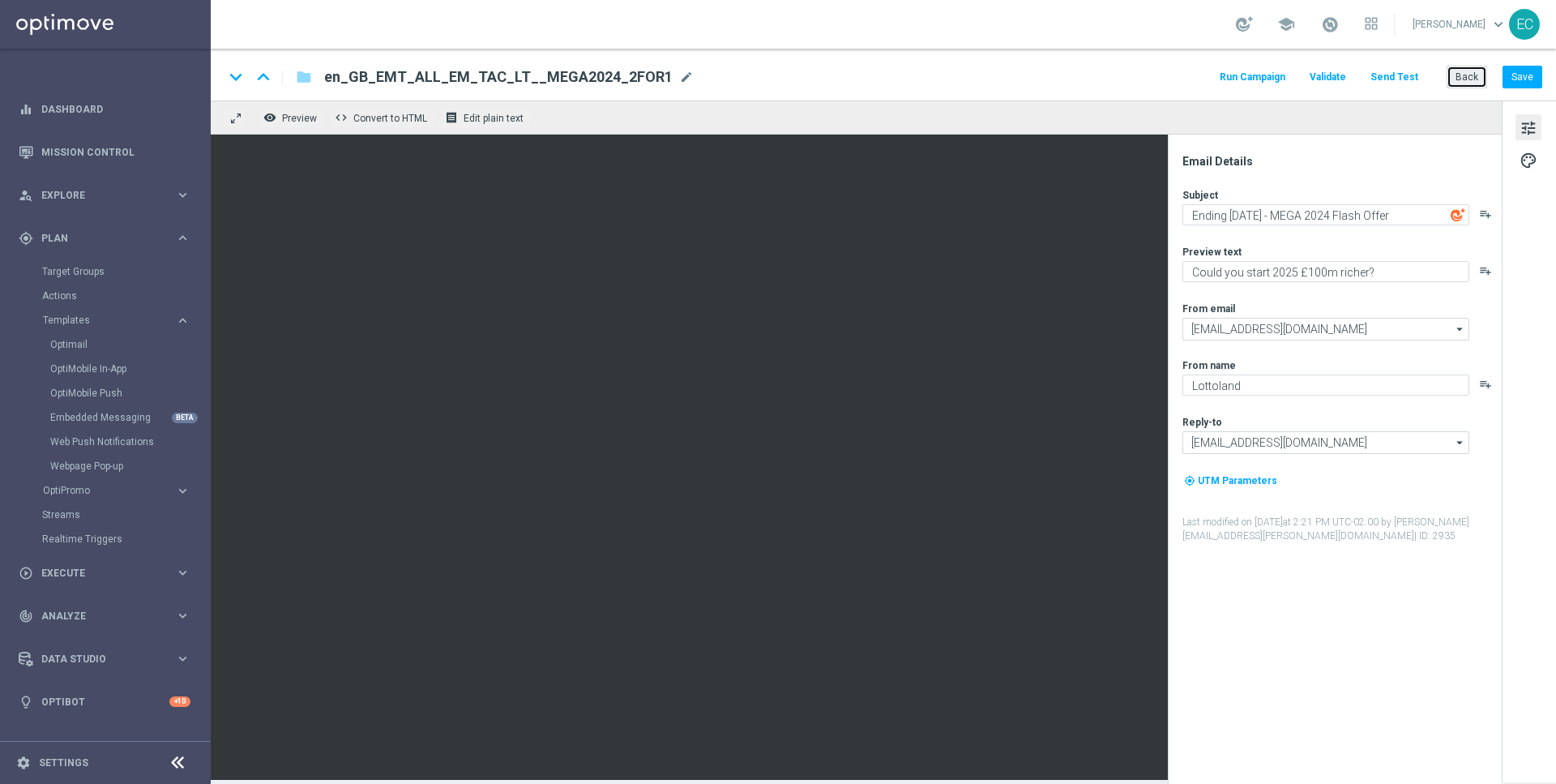
click at [1457, 78] on button "Back" at bounding box center [1466, 77] width 41 height 23
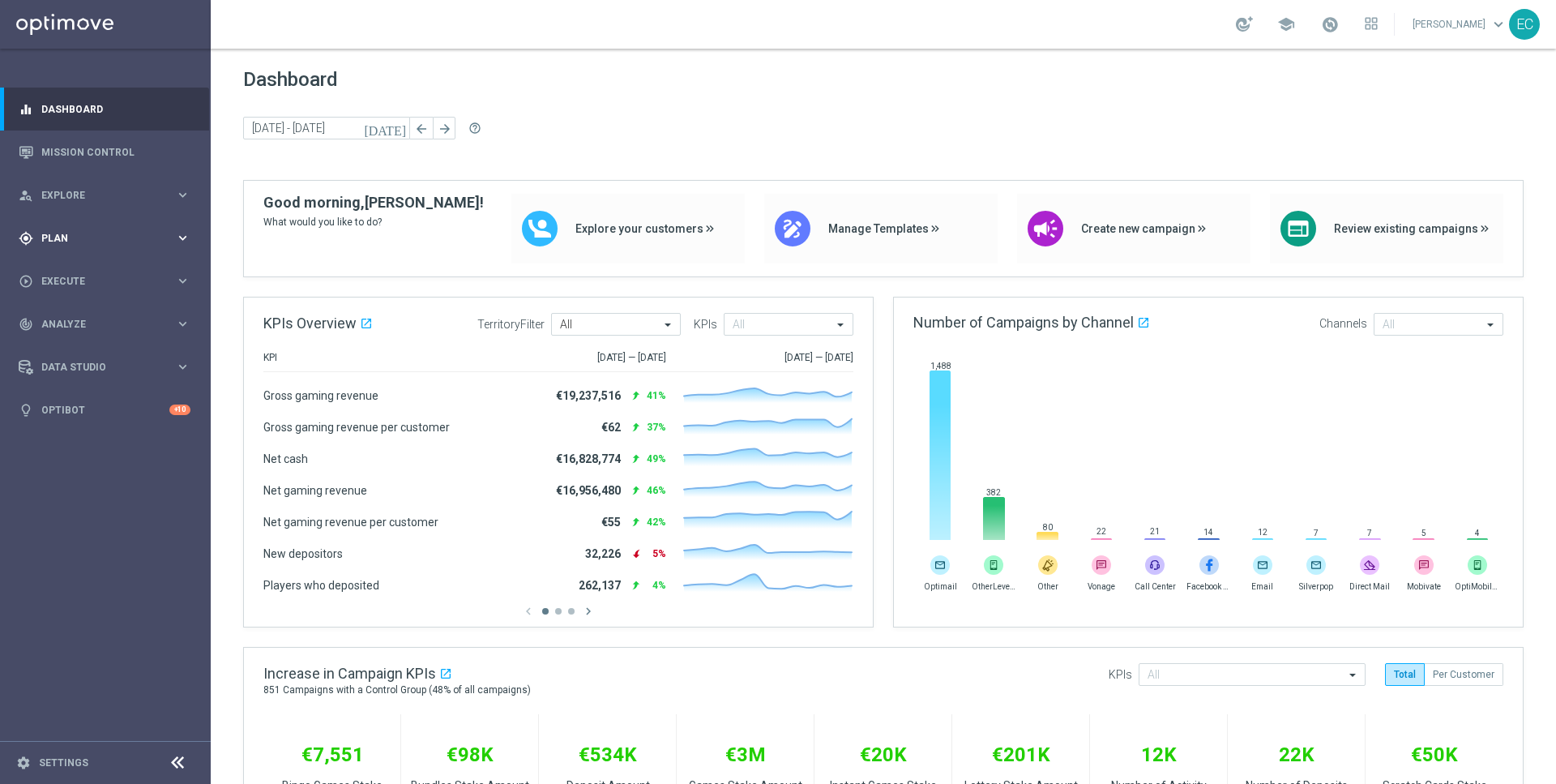
click at [96, 240] on span "Plan" at bounding box center [108, 238] width 134 height 10
click at [99, 278] on div "Target Groups" at bounding box center [125, 271] width 167 height 24
click at [92, 271] on link "Target Groups" at bounding box center [104, 271] width 126 height 13
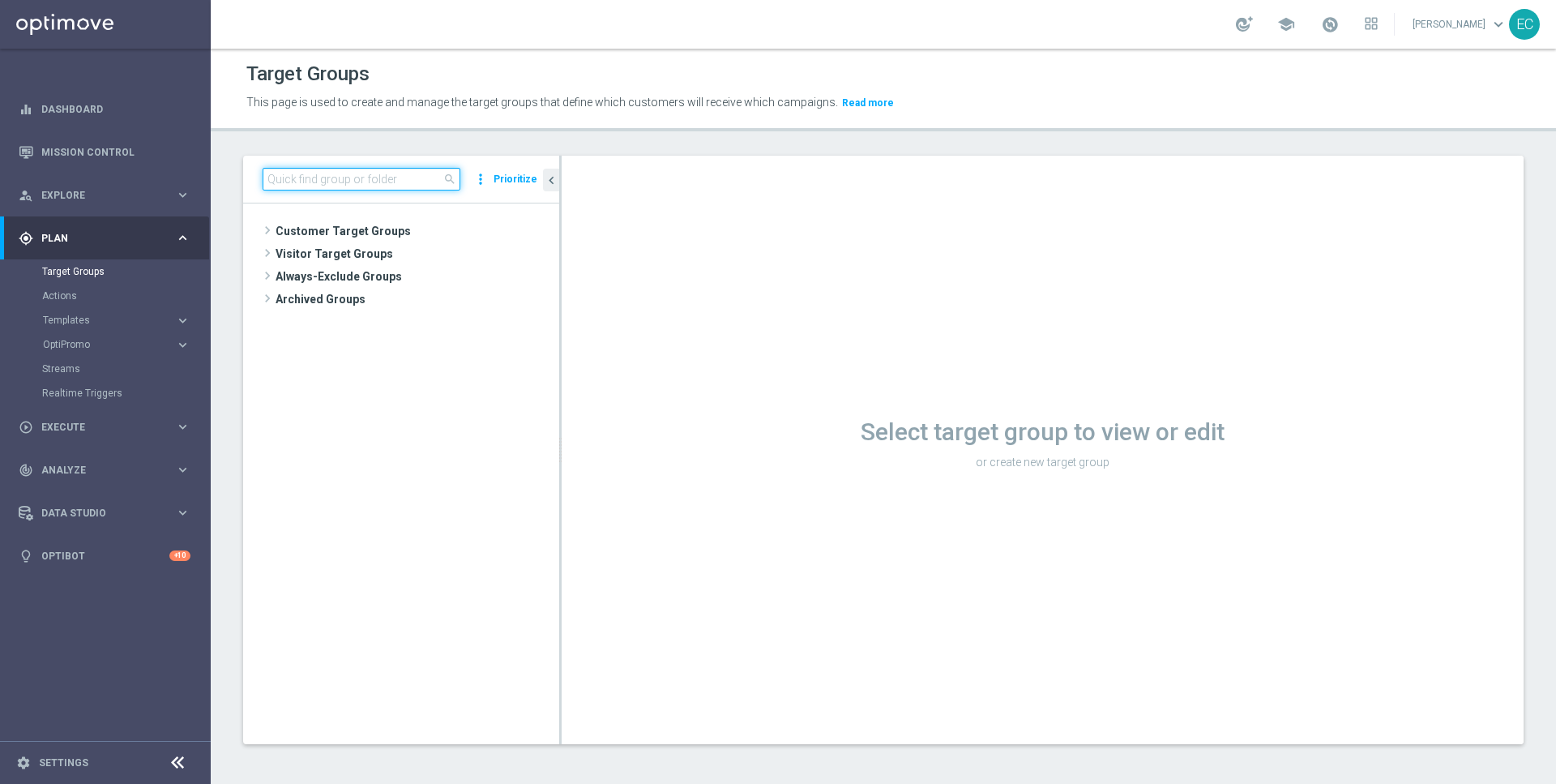
click at [386, 168] on input at bounding box center [361, 179] width 198 height 23
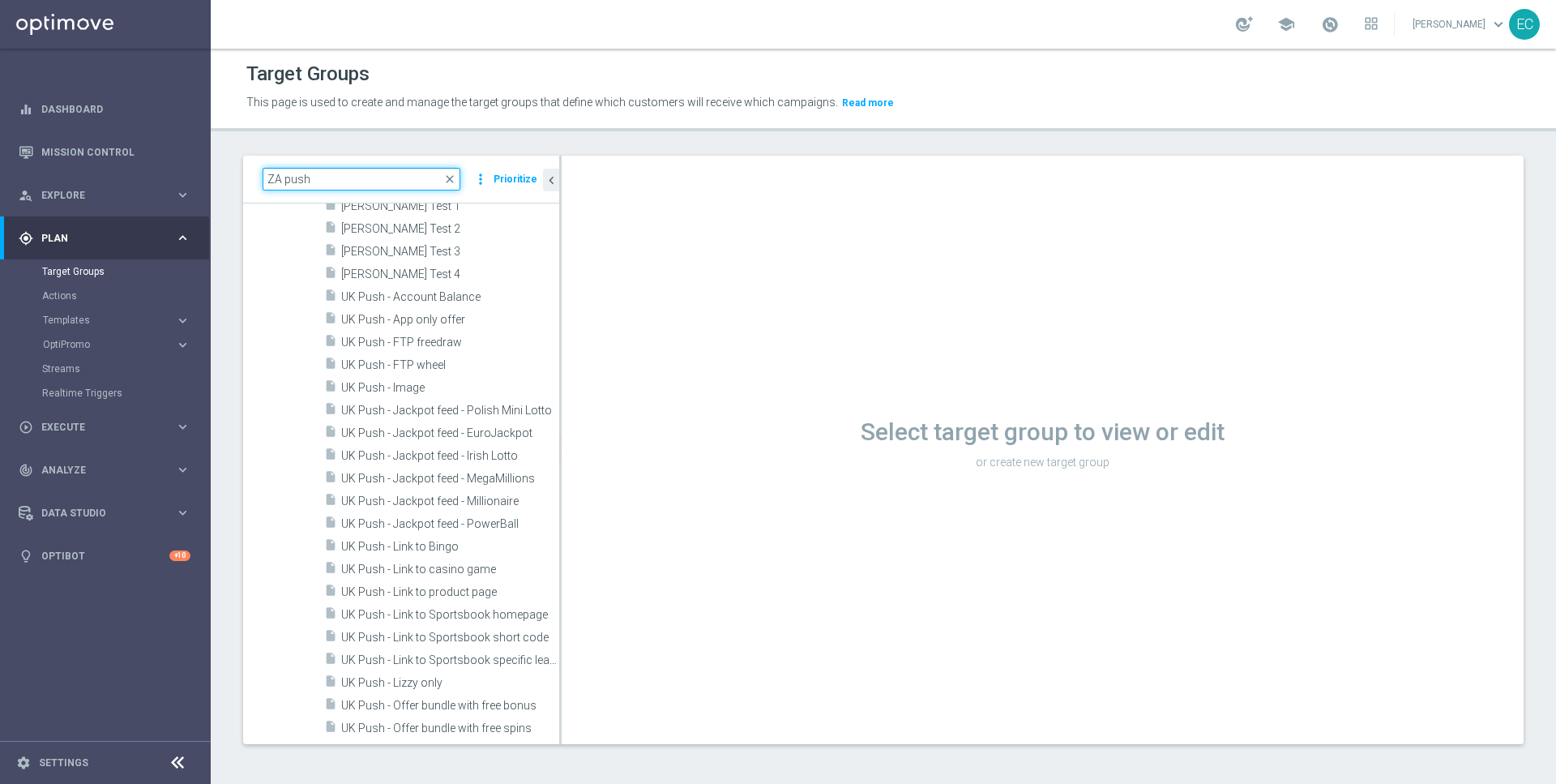
scroll to position [588, 0]
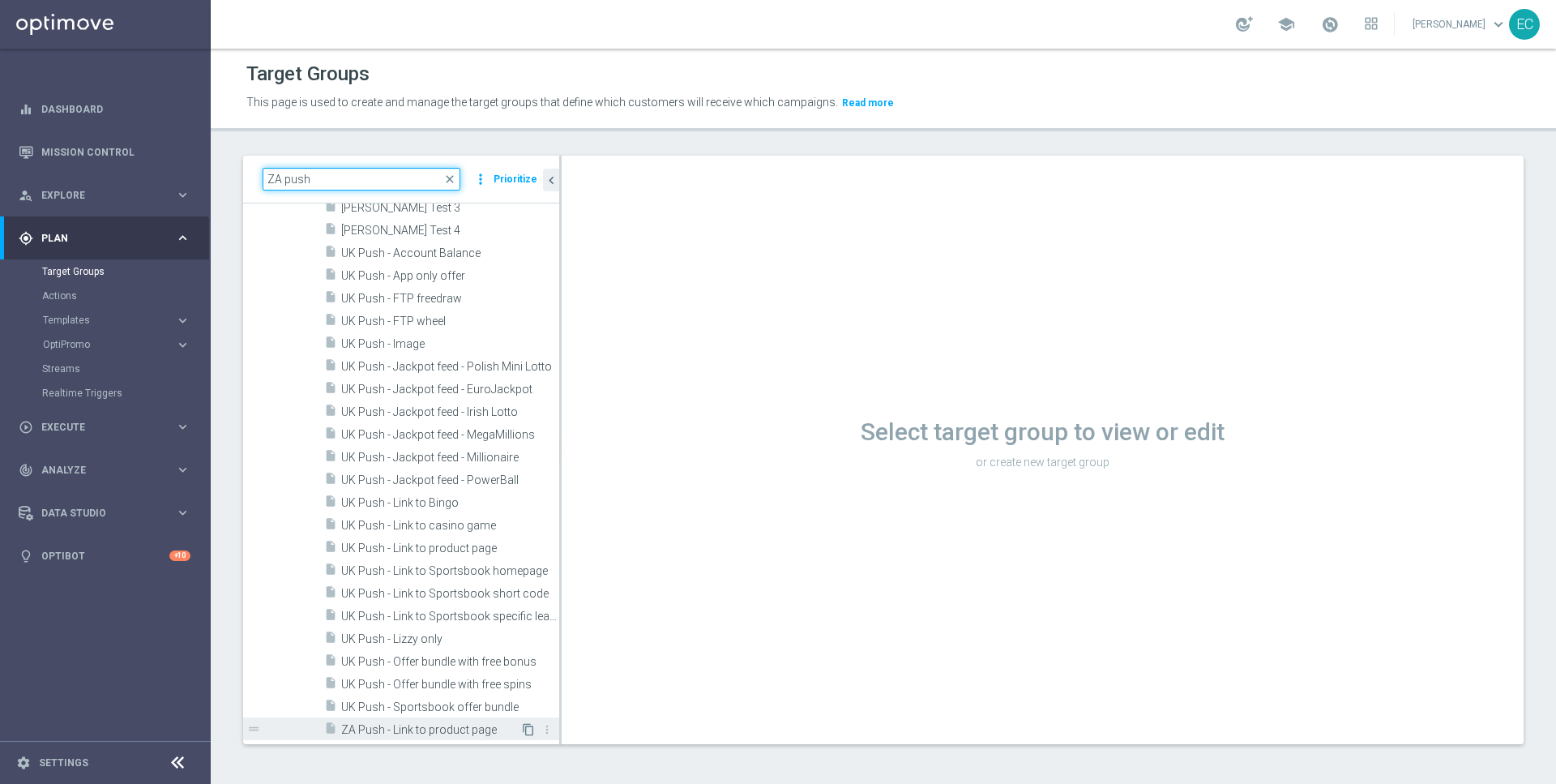
type input "ZA push"
click at [527, 730] on icon "content_copy" at bounding box center [528, 729] width 13 height 13
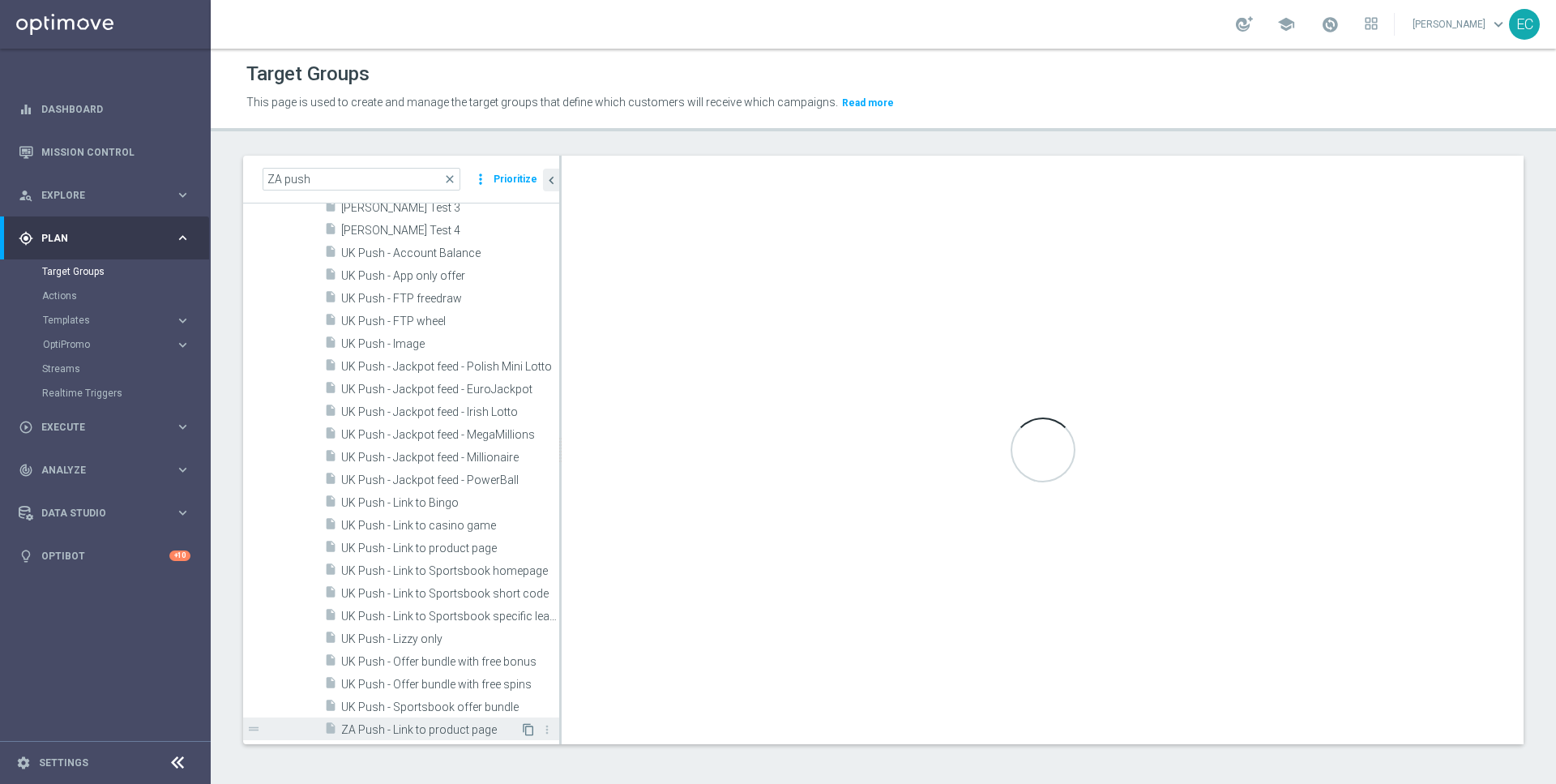
click at [527, 730] on icon "content_copy" at bounding box center [528, 729] width 13 height 13
click at [530, 731] on icon "content_copy" at bounding box center [528, 729] width 13 height 13
click at [530, 726] on icon "content_copy" at bounding box center [528, 729] width 13 height 13
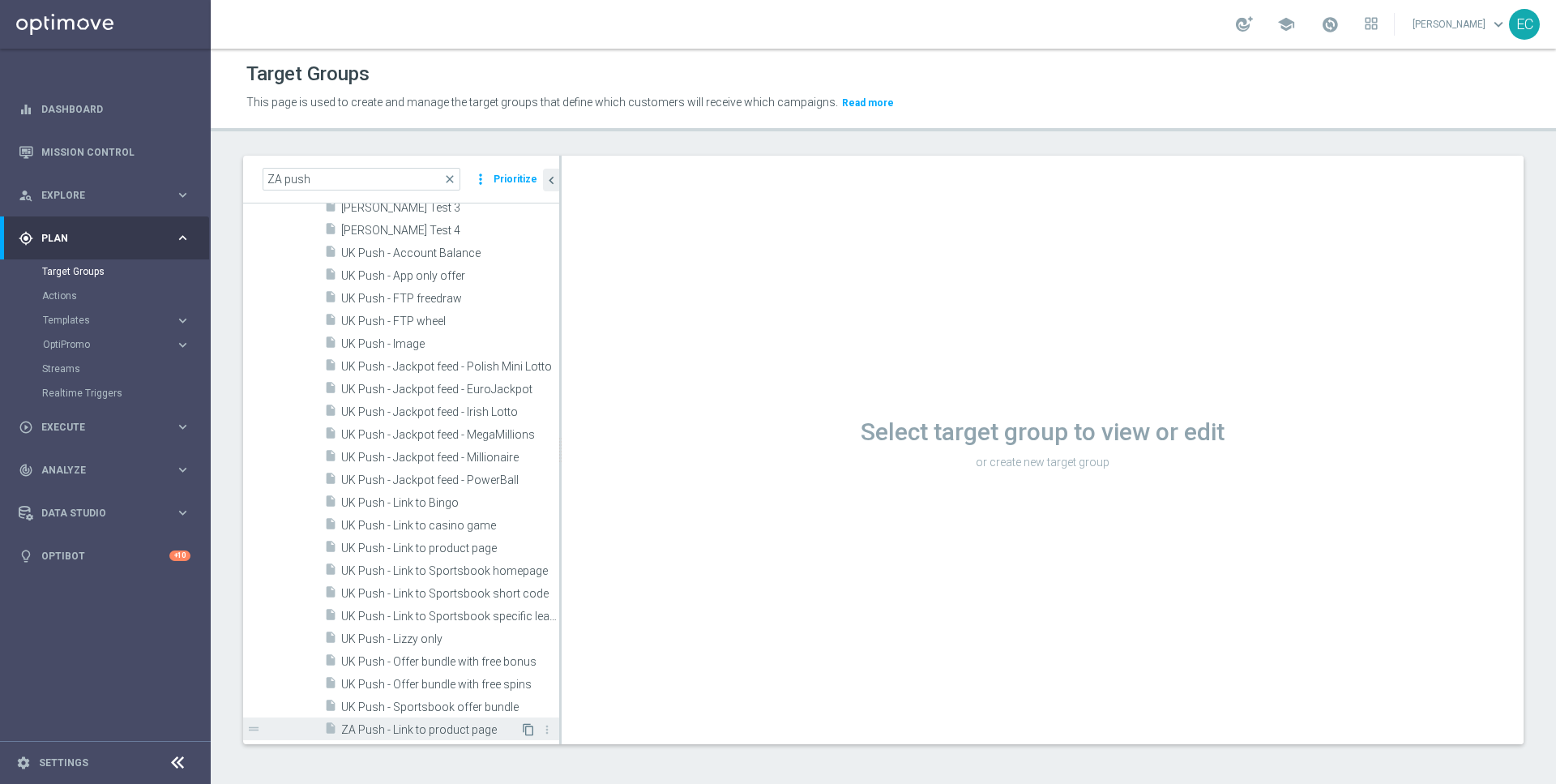
click at [530, 726] on icon "content_copy" at bounding box center [528, 729] width 13 height 13
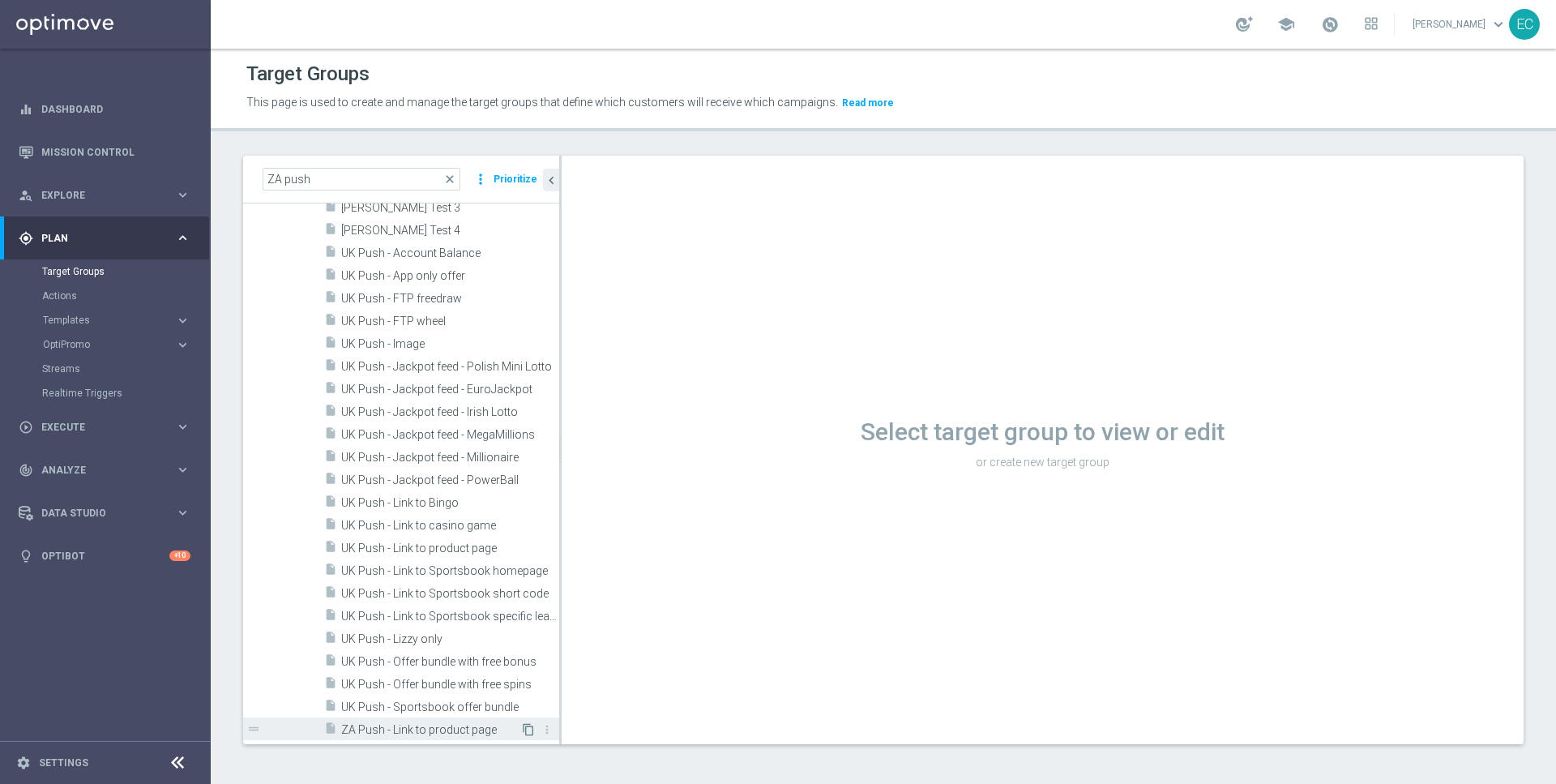
click at [530, 726] on icon "content_copy" at bounding box center [528, 729] width 13 height 13
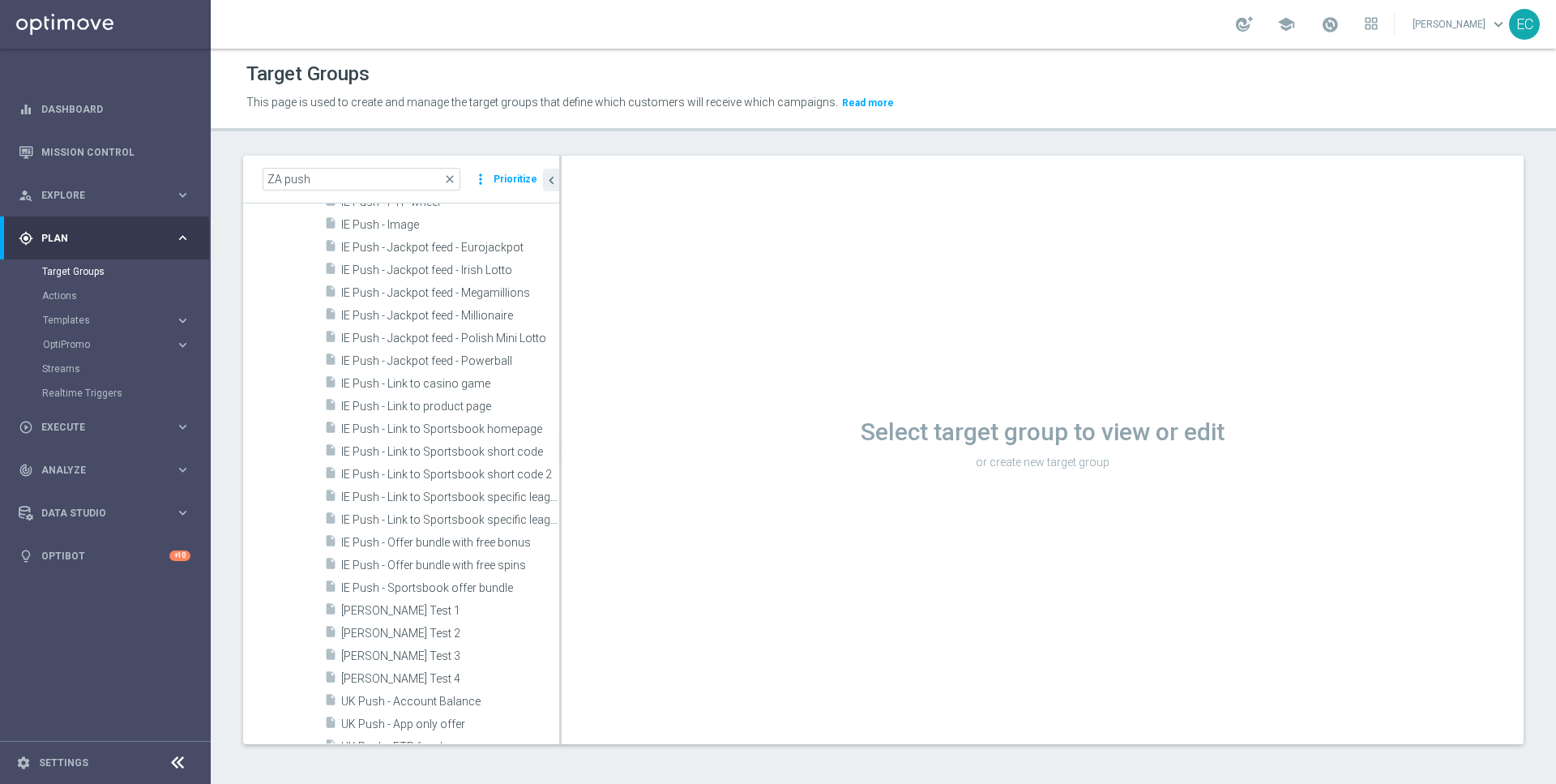
scroll to position [146, 0]
click at [443, 605] on span "Paul Test 1" at bounding box center [431, 608] width 179 height 14
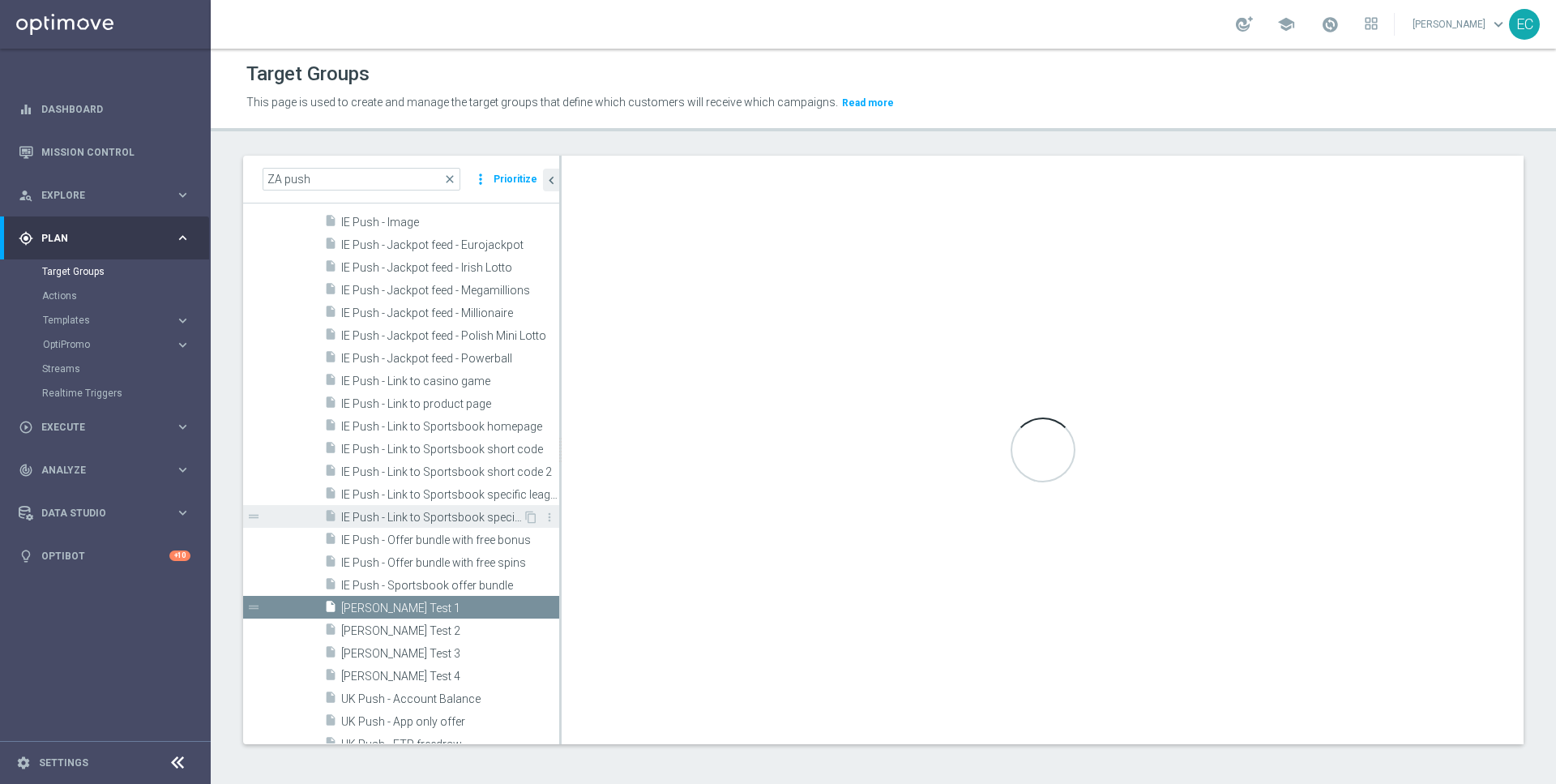
scroll to position [588, 0]
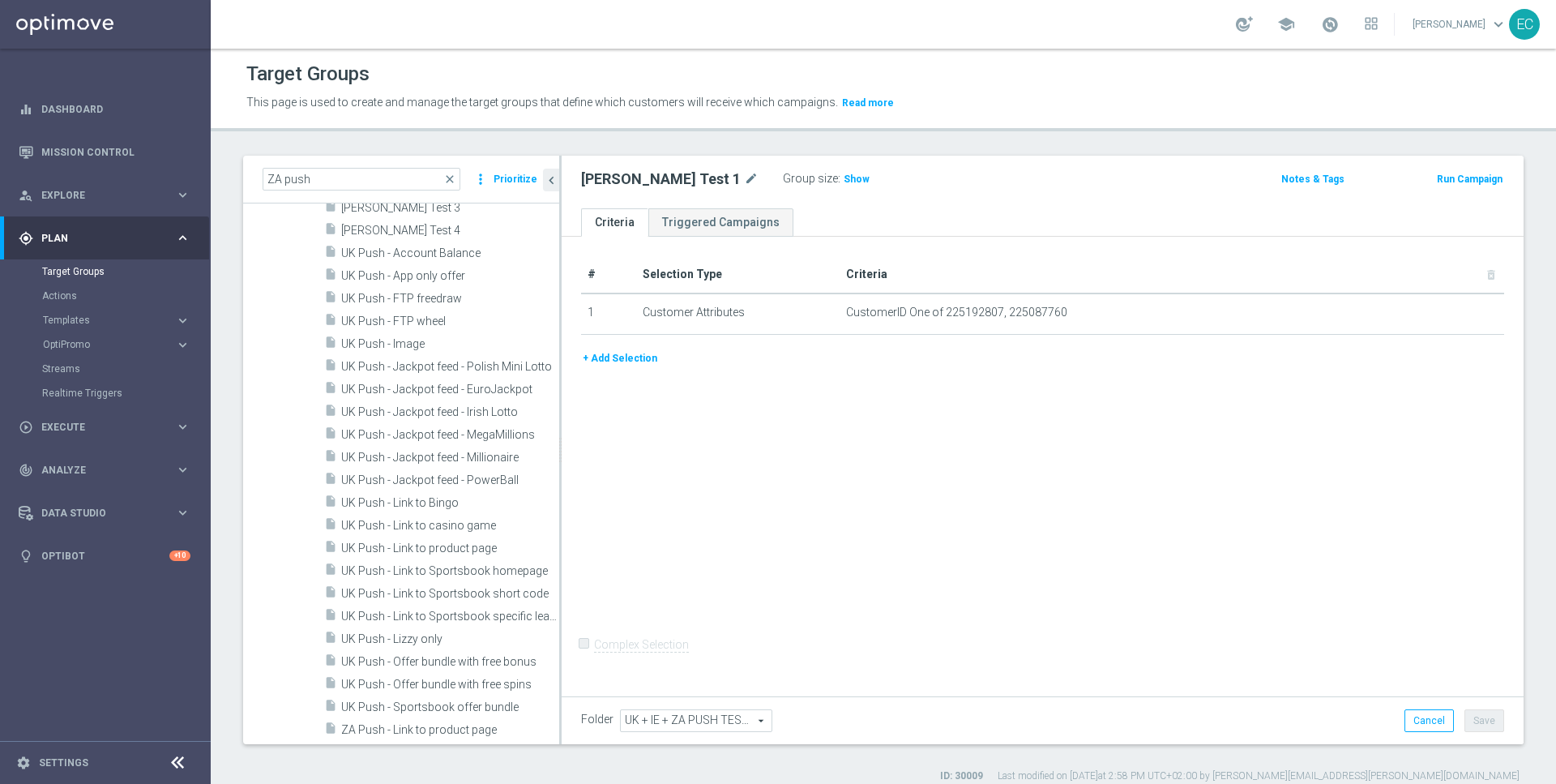
click at [674, 180] on div "Paul Test 1 mode_edit" at bounding box center [682, 179] width 202 height 23
click at [744, 180] on icon "mode_edit" at bounding box center [751, 179] width 15 height 19
click at [667, 180] on input "Paul Test 1" at bounding box center [690, 181] width 218 height 23
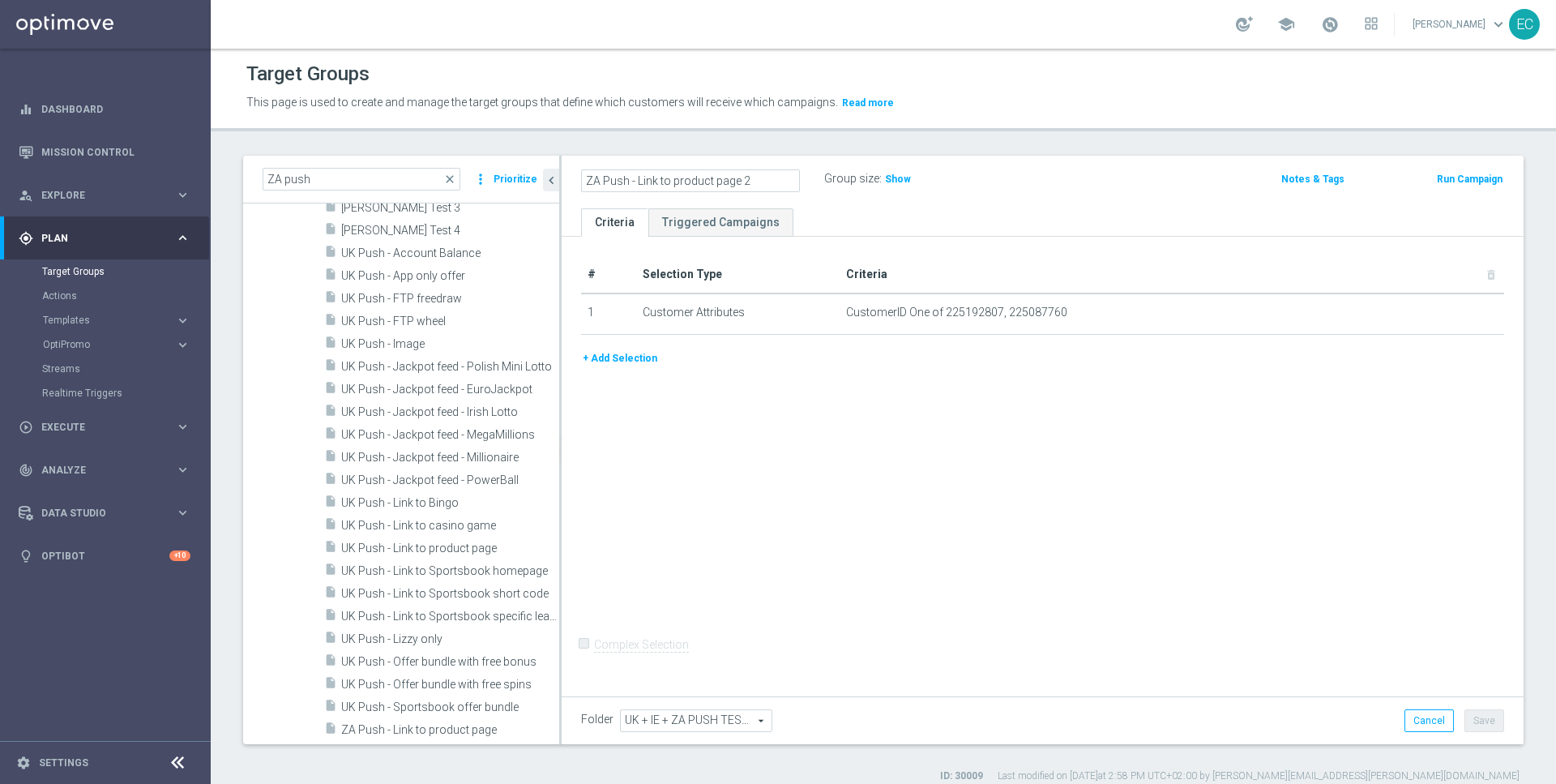
type input "ZA Push - Link to product page 2"
click at [756, 436] on div "# Selection Type Criteria delete_forever 1 Customer Attributes CustomerID One o…" at bounding box center [1042, 464] width 962 height 454
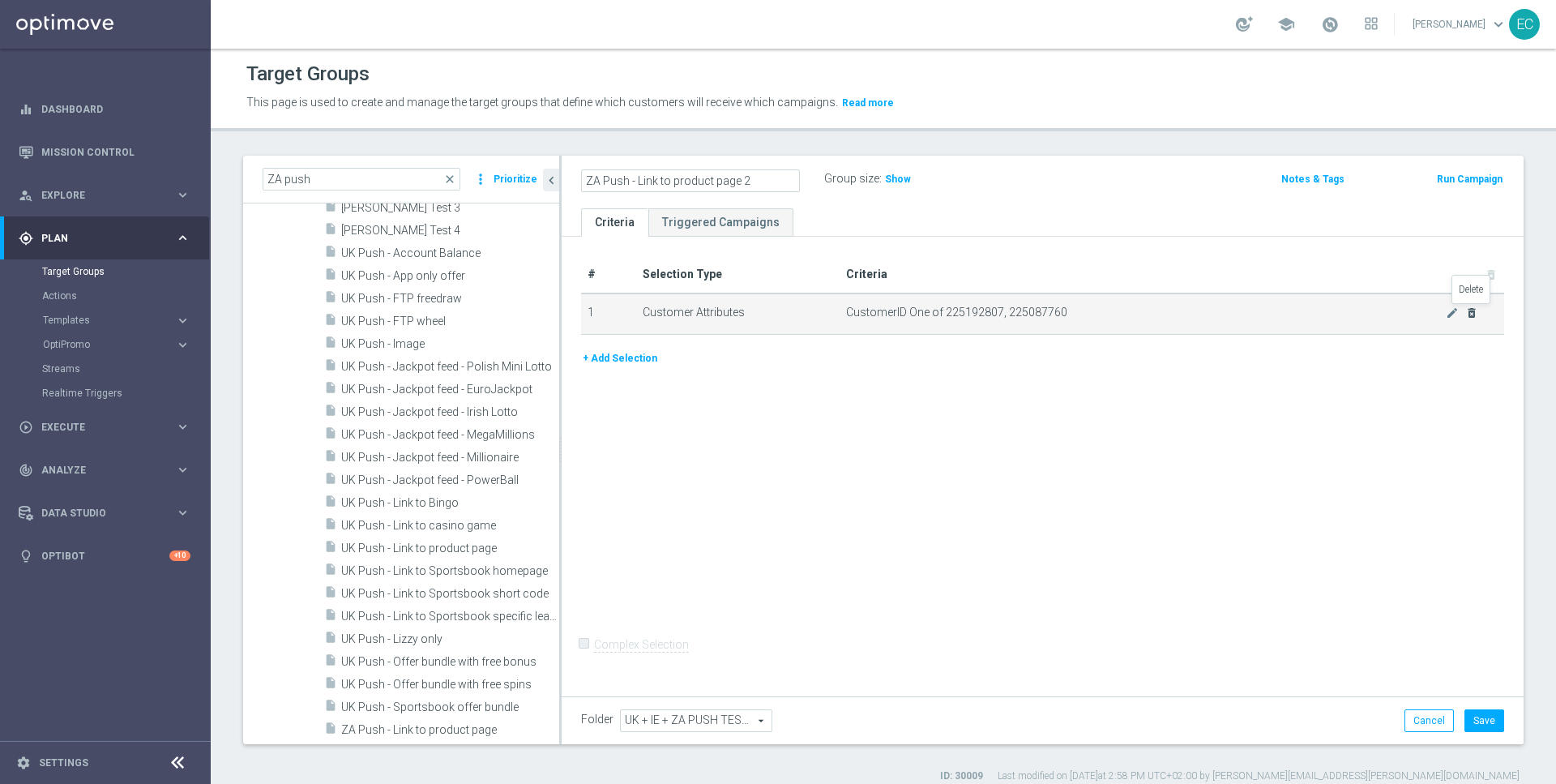
click at [1471, 312] on icon "delete_forever" at bounding box center [1472, 312] width 13 height 13
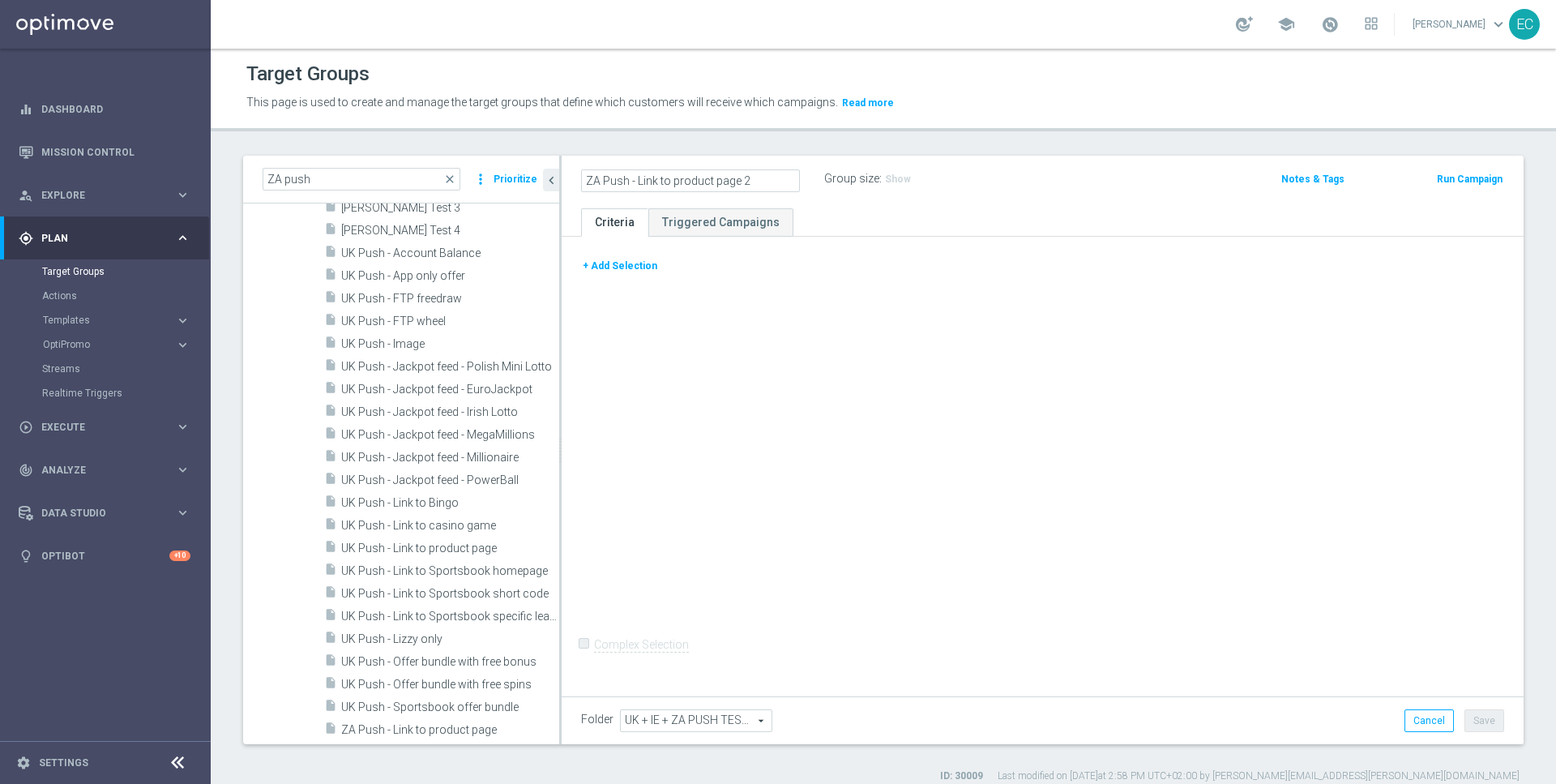
click at [636, 265] on button "+ Add Selection" at bounding box center [620, 265] width 77 height 17
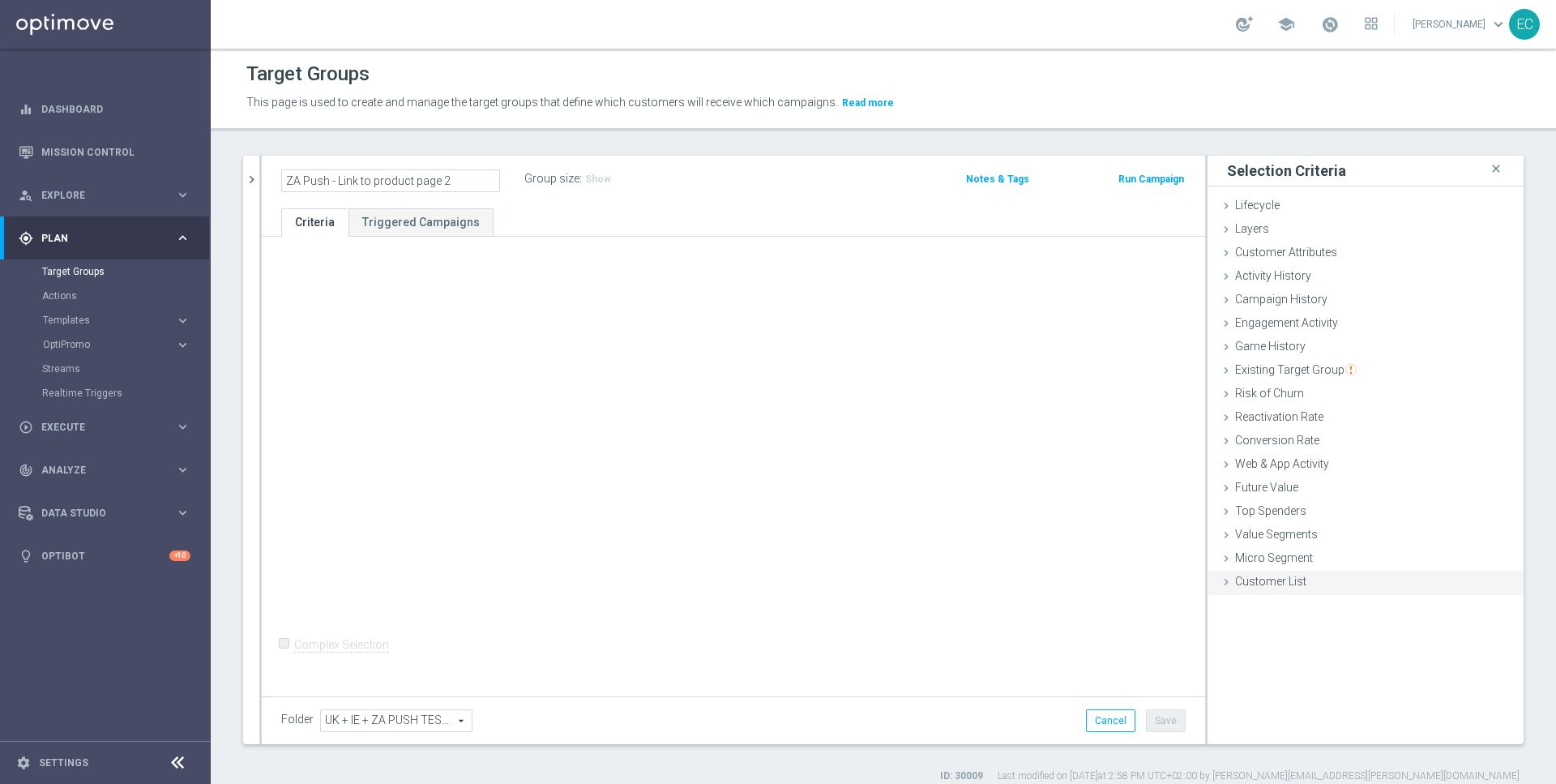
click at [1307, 577] on div "Customer List done" at bounding box center [1365, 583] width 316 height 24
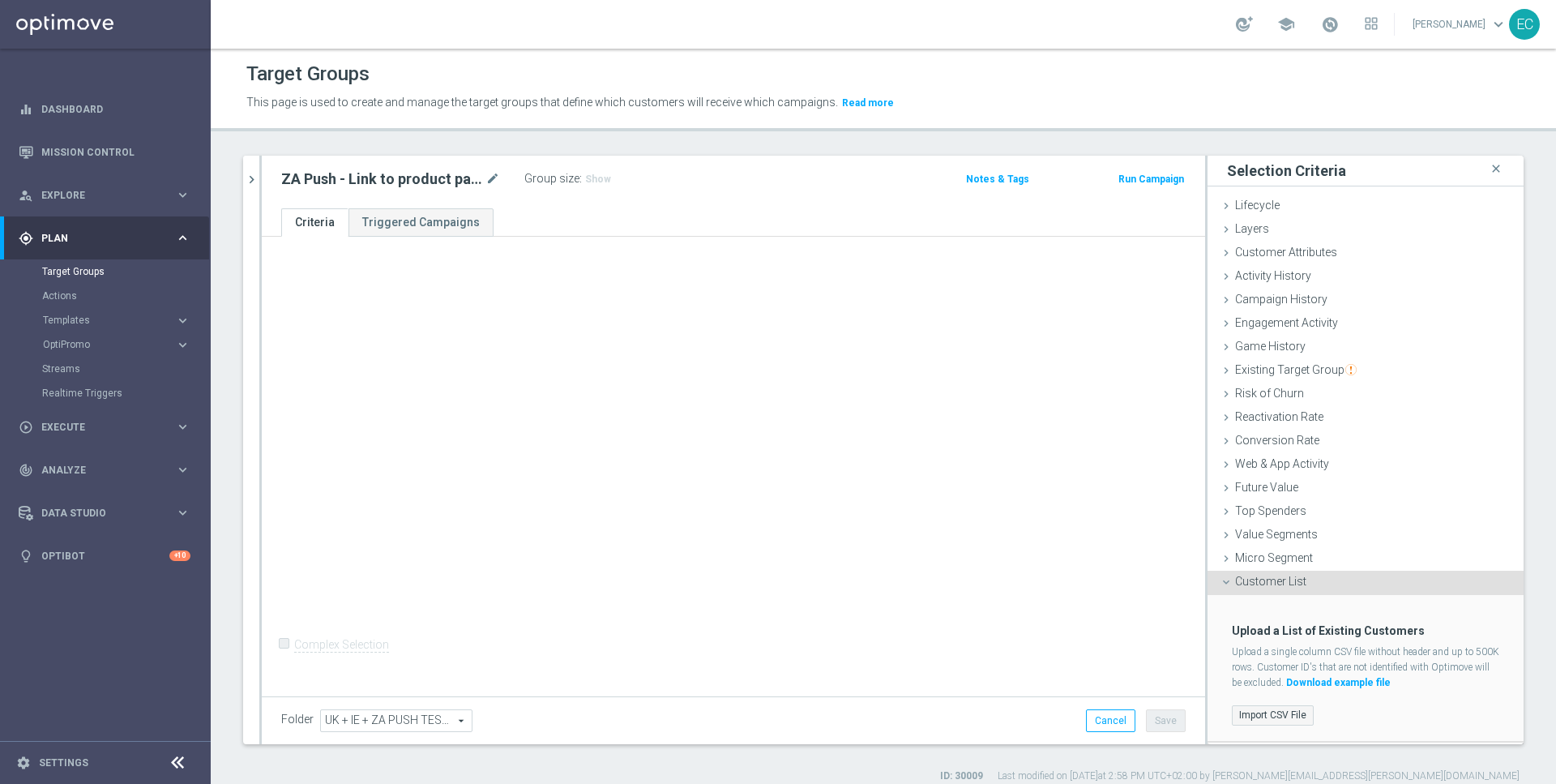
click at [1275, 707] on label "Import CSV File" at bounding box center [1273, 714] width 82 height 20
click at [0, 0] on input "Import CSV File" at bounding box center [0, 0] width 0 height 0
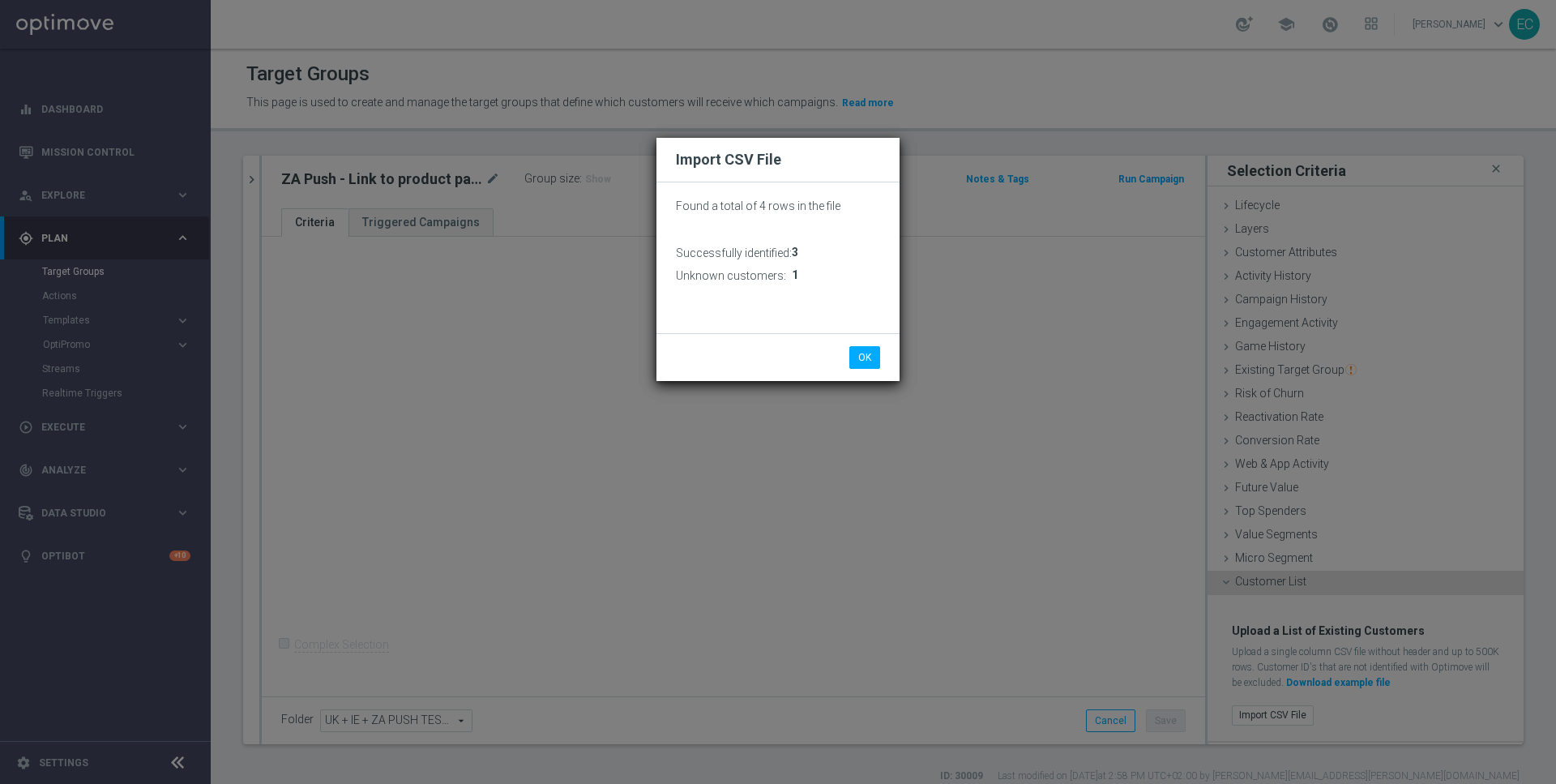
click at [879, 370] on div "OK Cancel" at bounding box center [777, 357] width 243 height 48
click at [875, 367] on button "OK" at bounding box center [864, 358] width 30 height 23
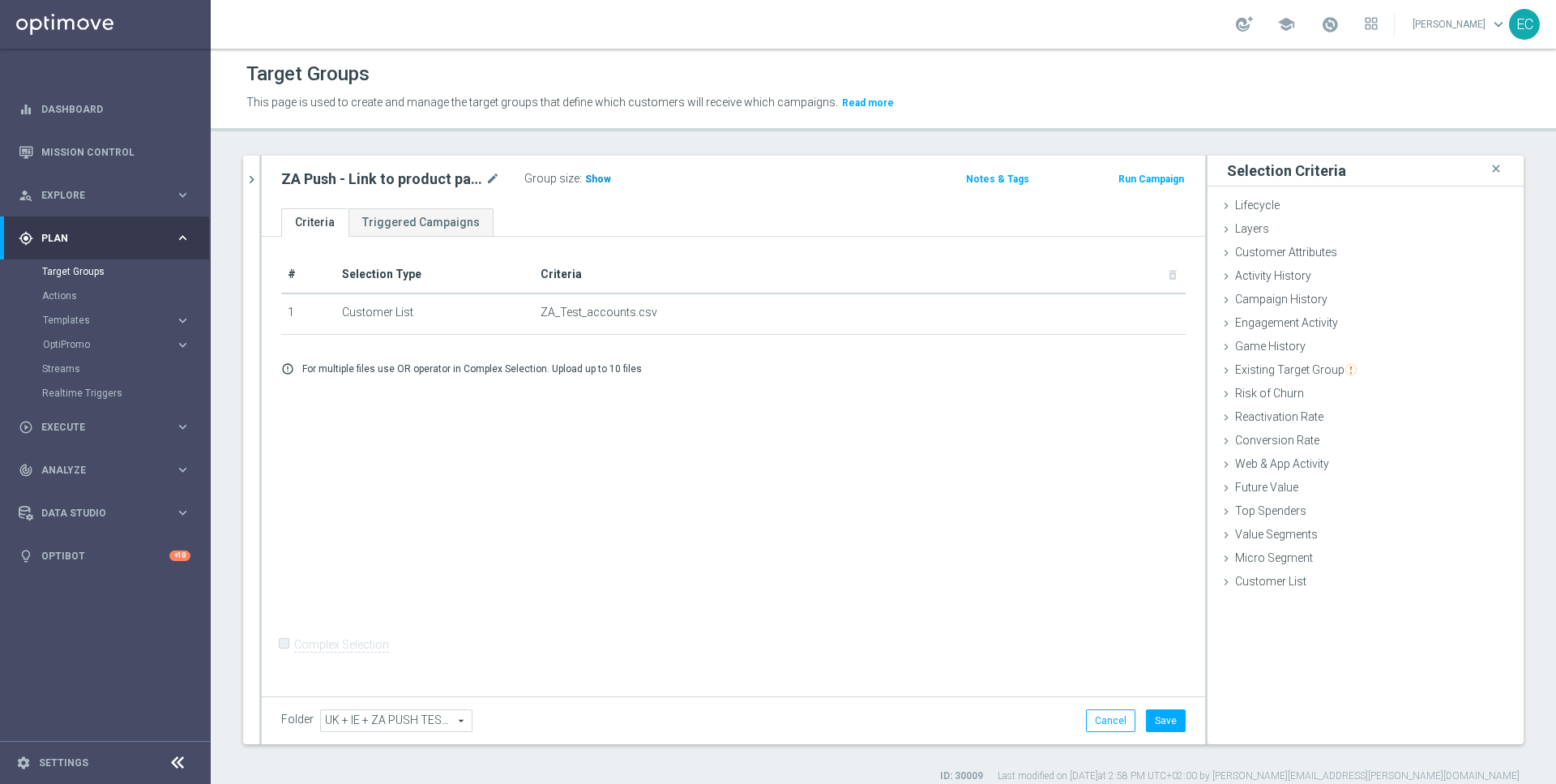
click at [600, 178] on span "Show" at bounding box center [598, 178] width 26 height 11
click at [1169, 712] on button "Save" at bounding box center [1166, 720] width 40 height 23
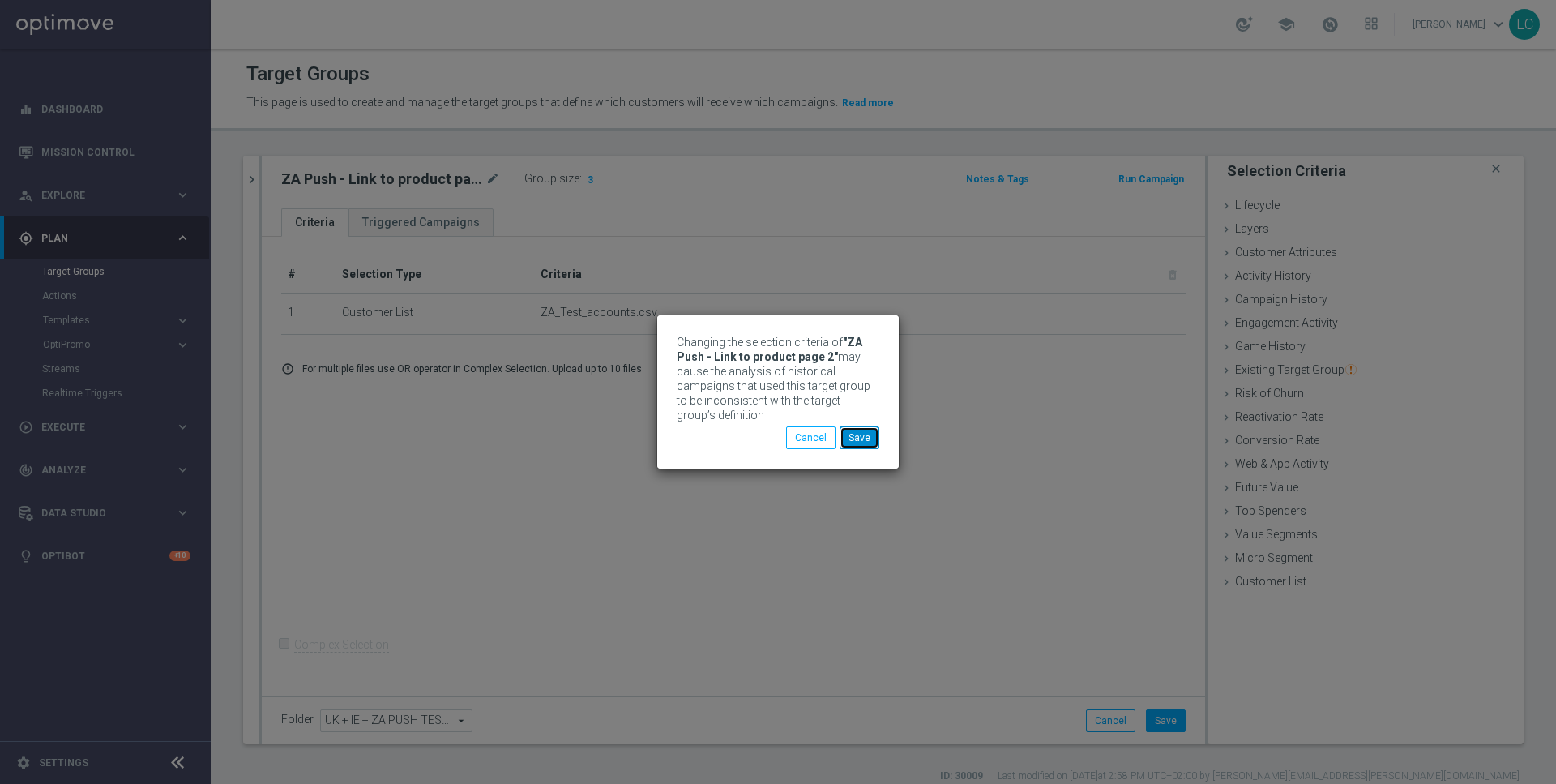
click at [875, 442] on button "Save" at bounding box center [860, 438] width 40 height 23
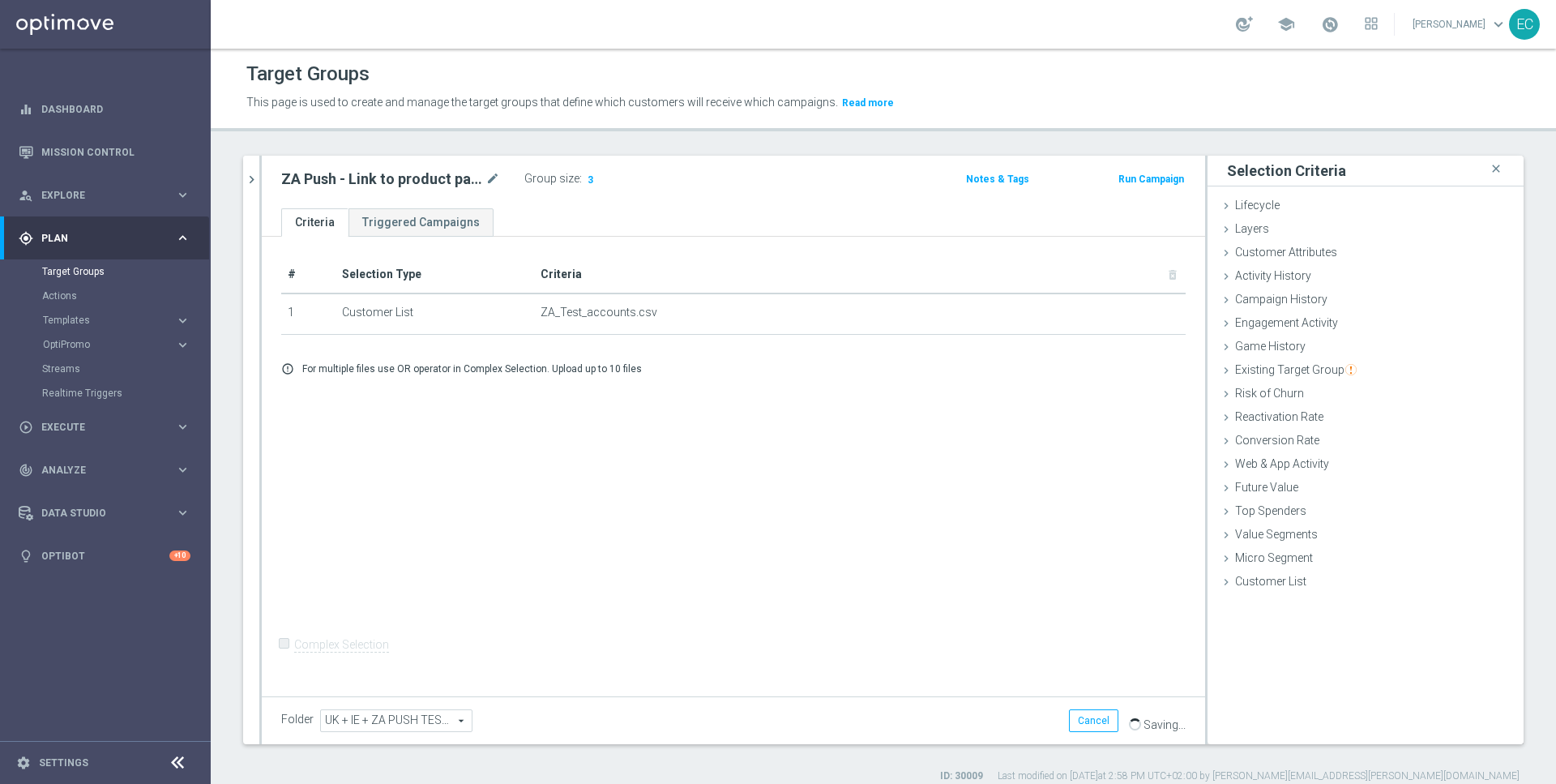
click at [1142, 176] on button "Run Campaign" at bounding box center [1150, 179] width 69 height 17
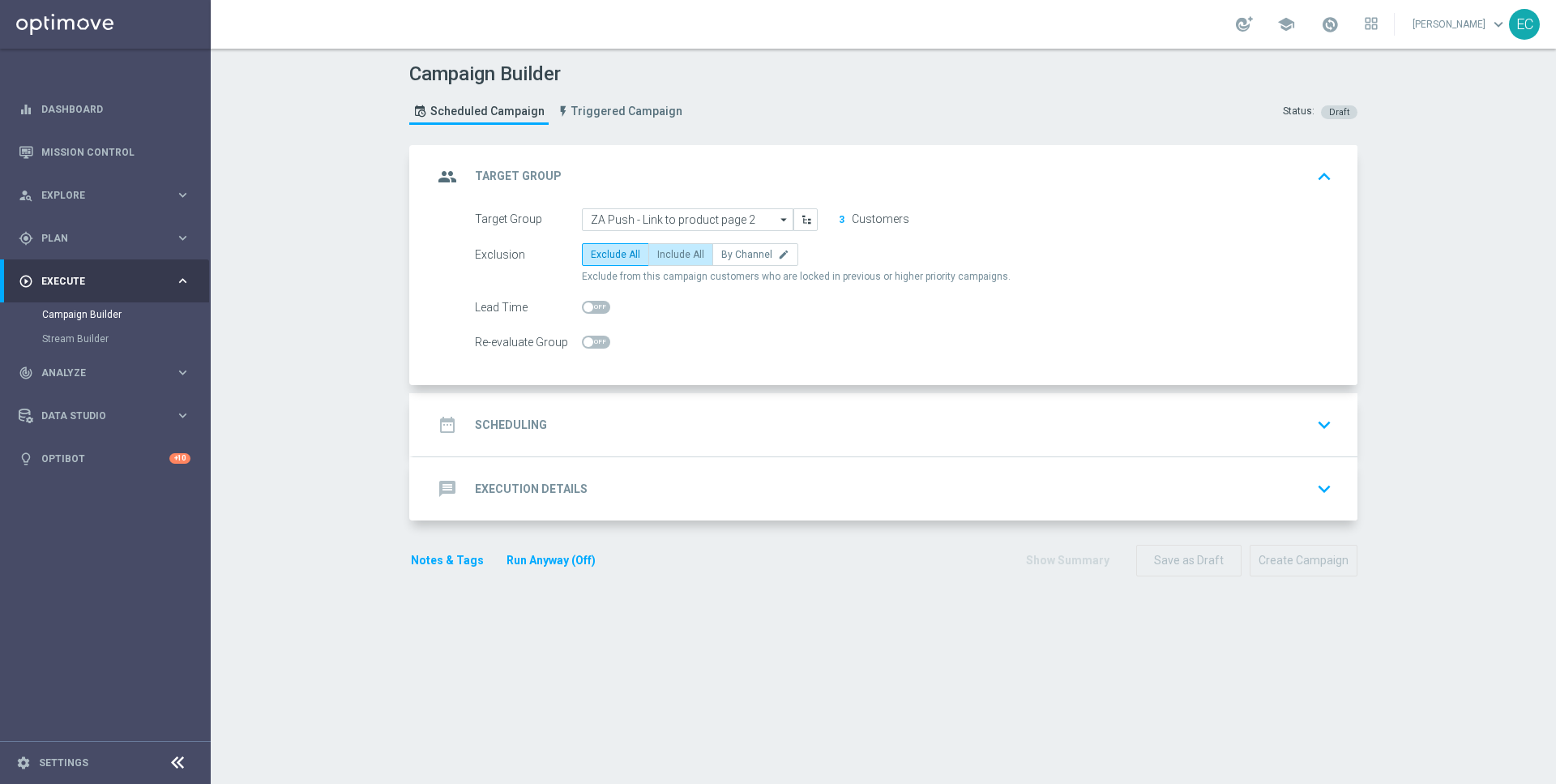
click at [689, 253] on span "Include All" at bounding box center [681, 254] width 47 height 11
click at [667, 253] on input "Include All" at bounding box center [662, 258] width 10 height 10
radio input "true"
click at [666, 432] on div "date_range Scheduling keyboard_arrow_down" at bounding box center [885, 424] width 905 height 30
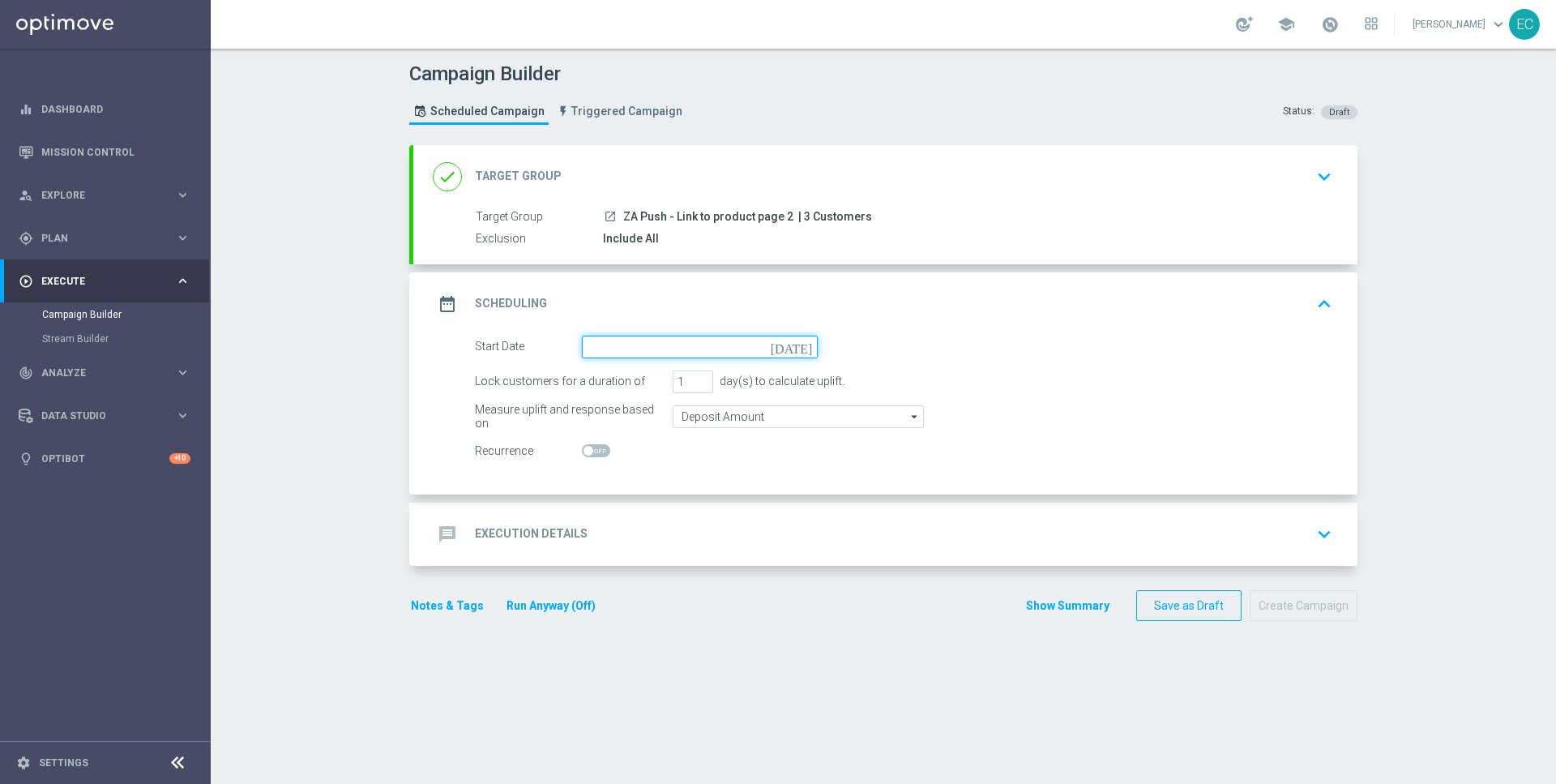
click at [754, 344] on input at bounding box center [700, 347] width 236 height 23
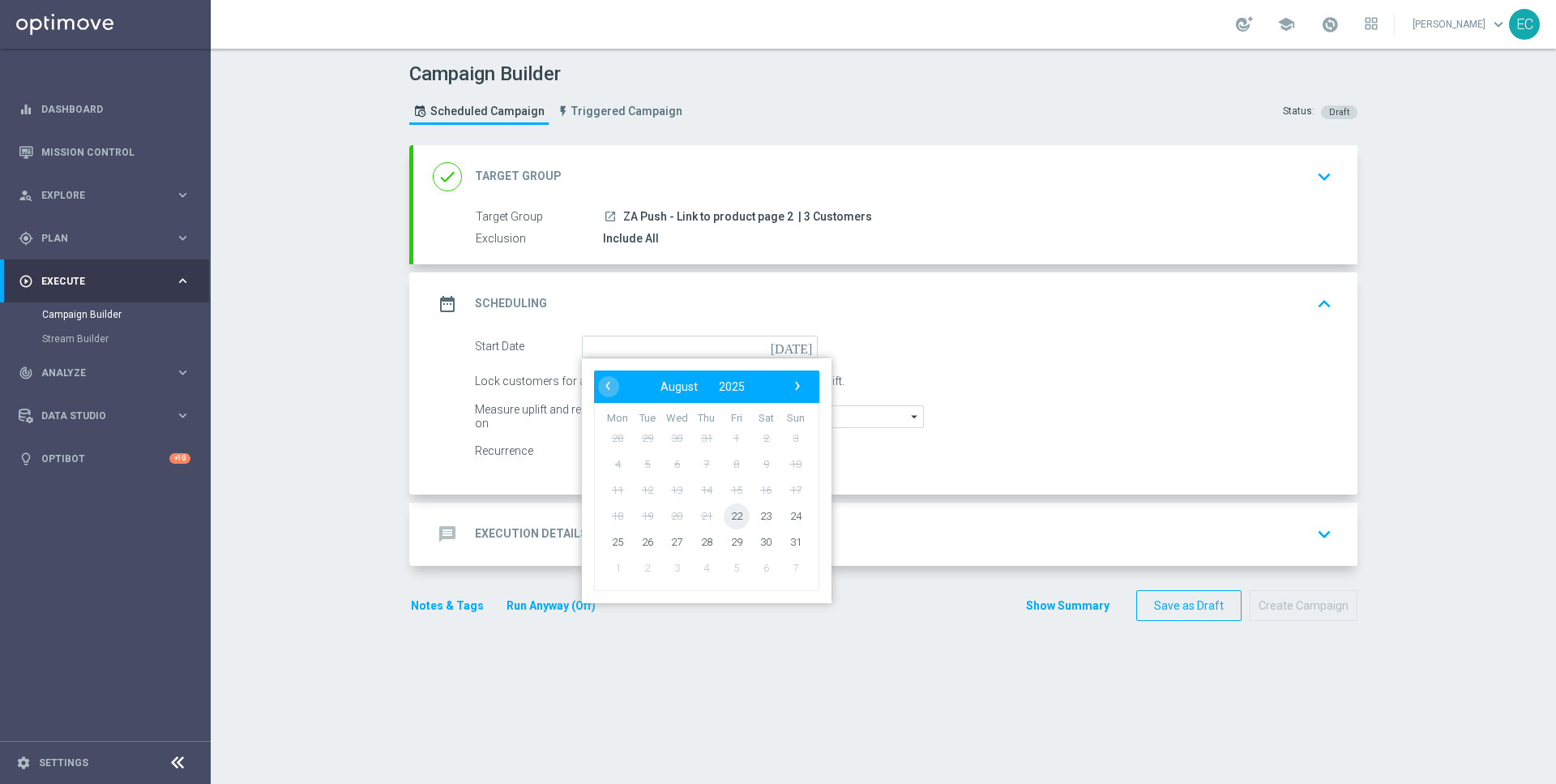
click at [737, 514] on span "22" at bounding box center [737, 515] width 26 height 26
type input "[DATE]"
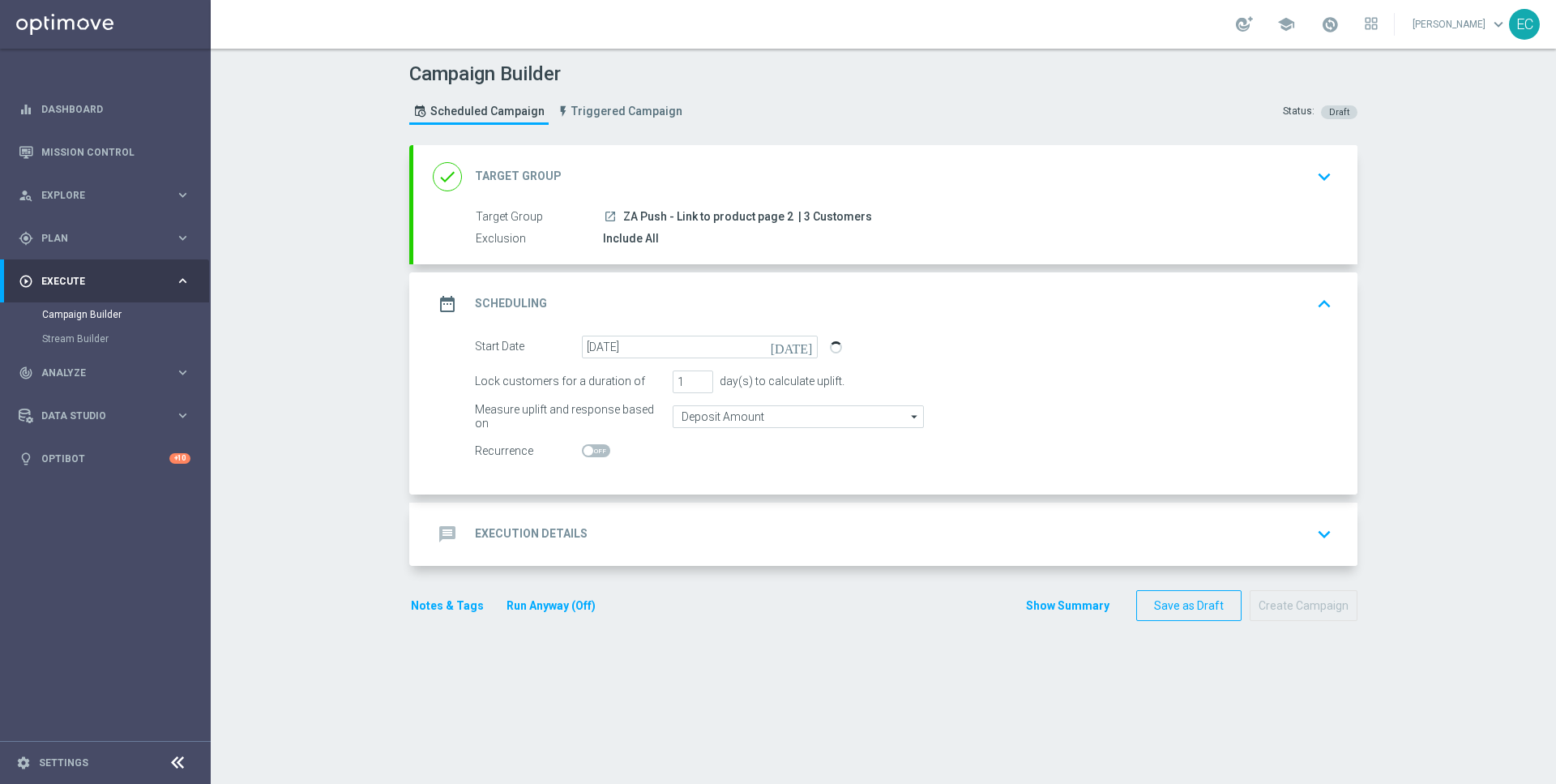
click at [792, 515] on div "message Execution Details keyboard_arrow_down" at bounding box center [885, 533] width 944 height 64
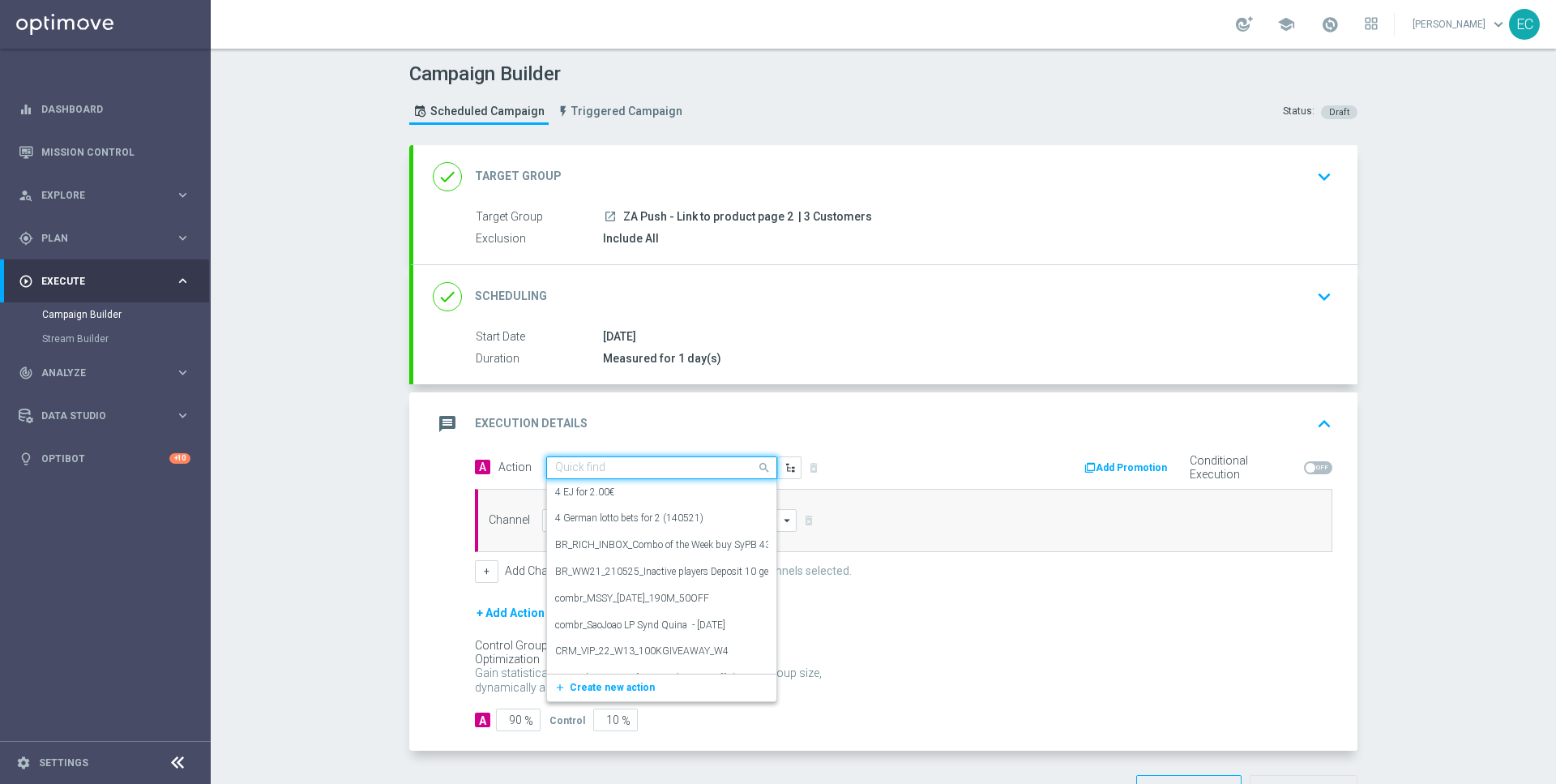
click at [740, 469] on div at bounding box center [662, 468] width 230 height 14
click at [647, 690] on button "add_new Create new action" at bounding box center [659, 687] width 224 height 18
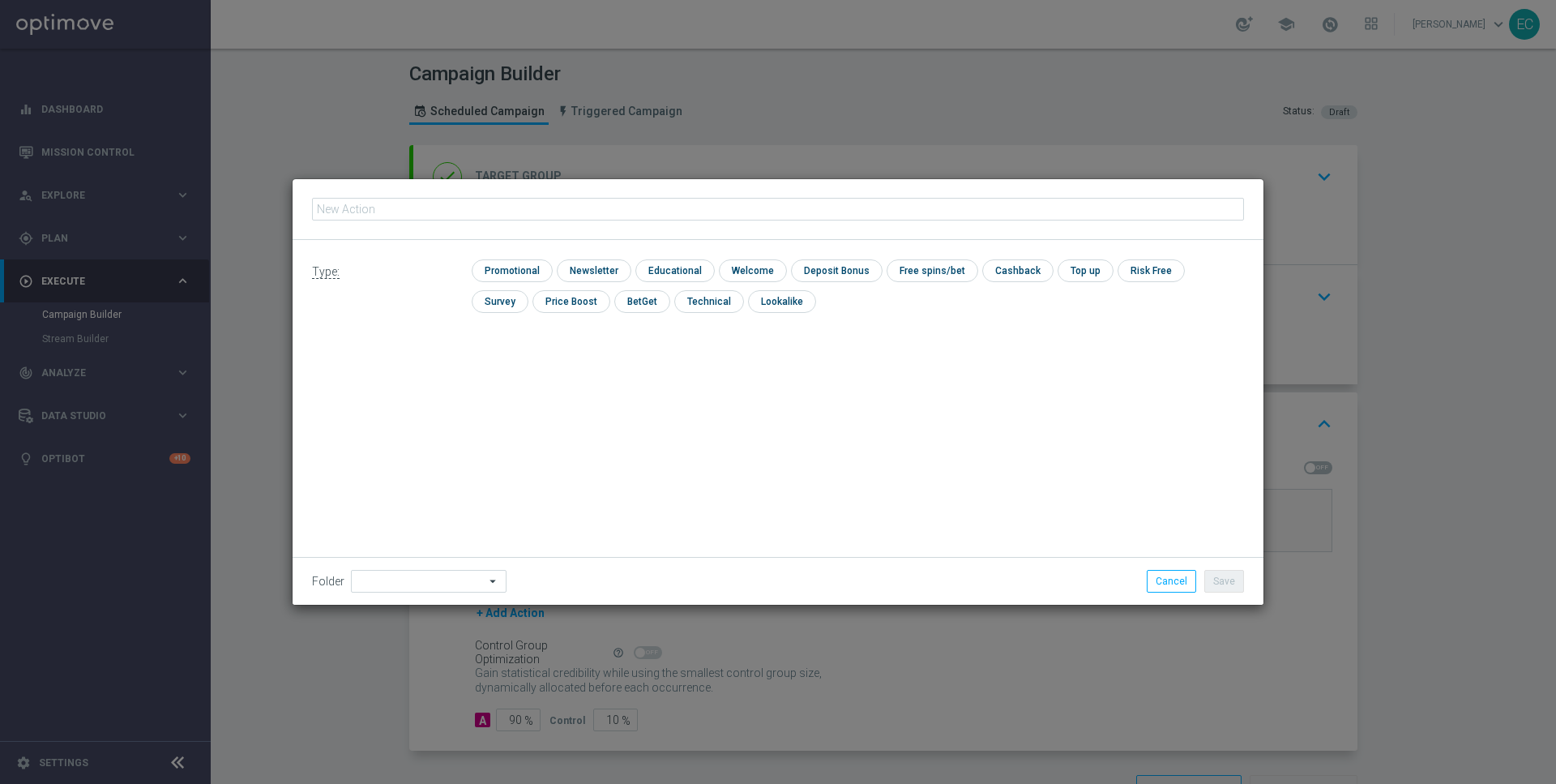
type input "Good news @ricardo.rubio! However, it looks like the formatting is not showing …"
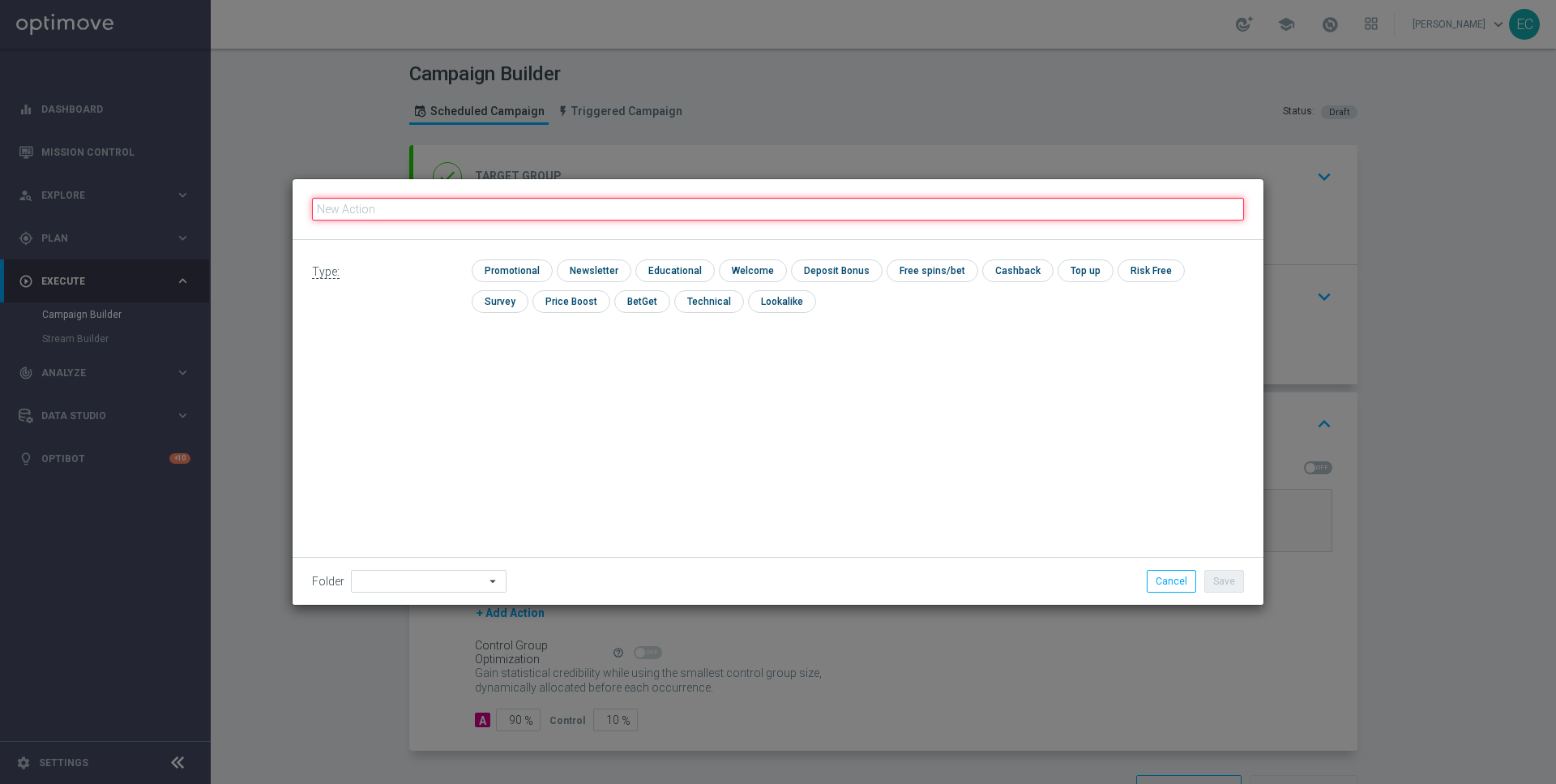
paste input "ZA Push - Link to product page 2"
type input "ZA Push - Link to product page 2"
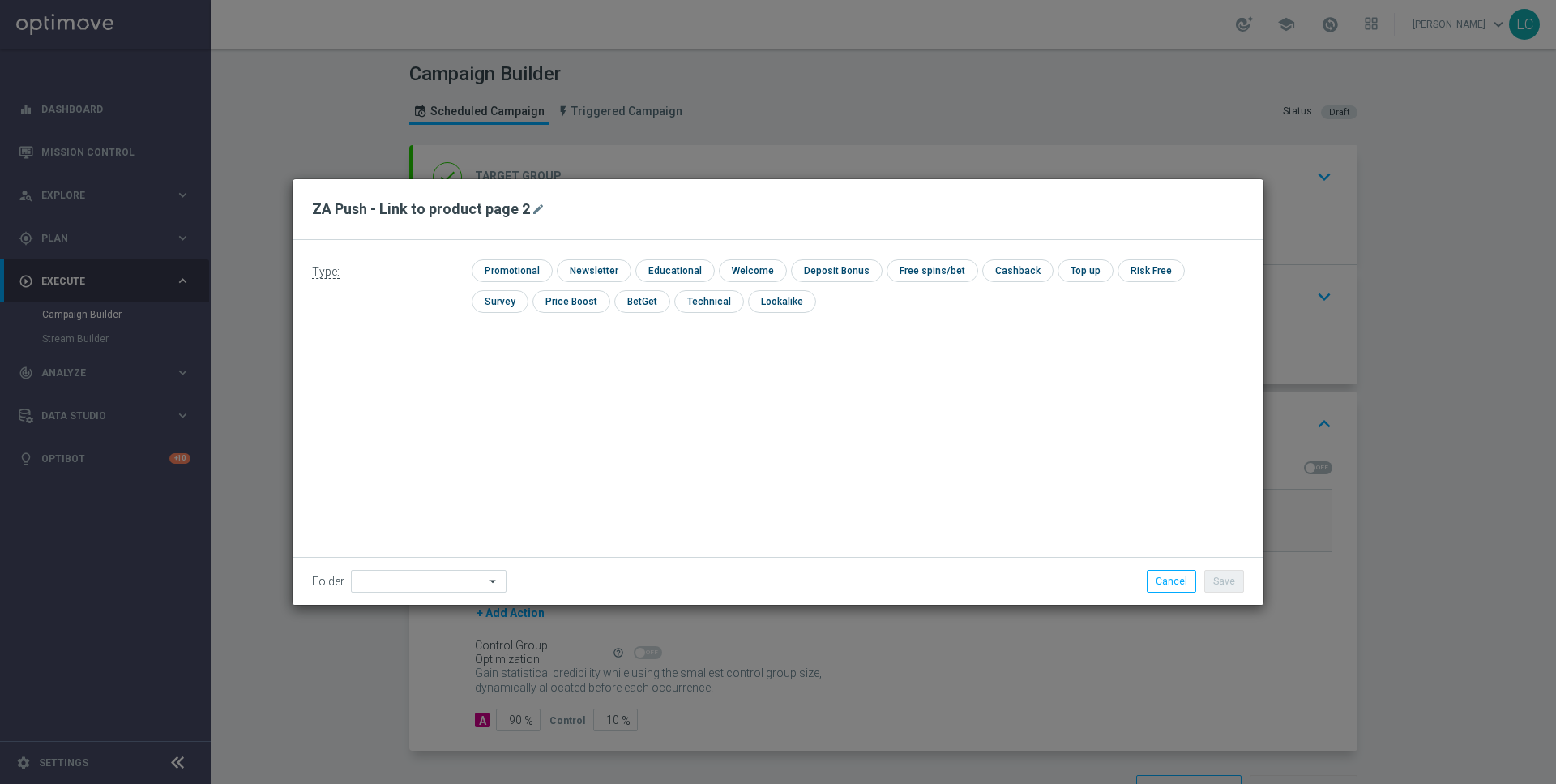
click at [500, 258] on div "Type: check Promotional check Newsletter check Educational check Welcome check …" at bounding box center [778, 292] width 971 height 104
click at [508, 271] on input "checkbox" at bounding box center [510, 270] width 77 height 22
checkbox input "true"
click at [1226, 578] on button "Save" at bounding box center [1224, 581] width 40 height 23
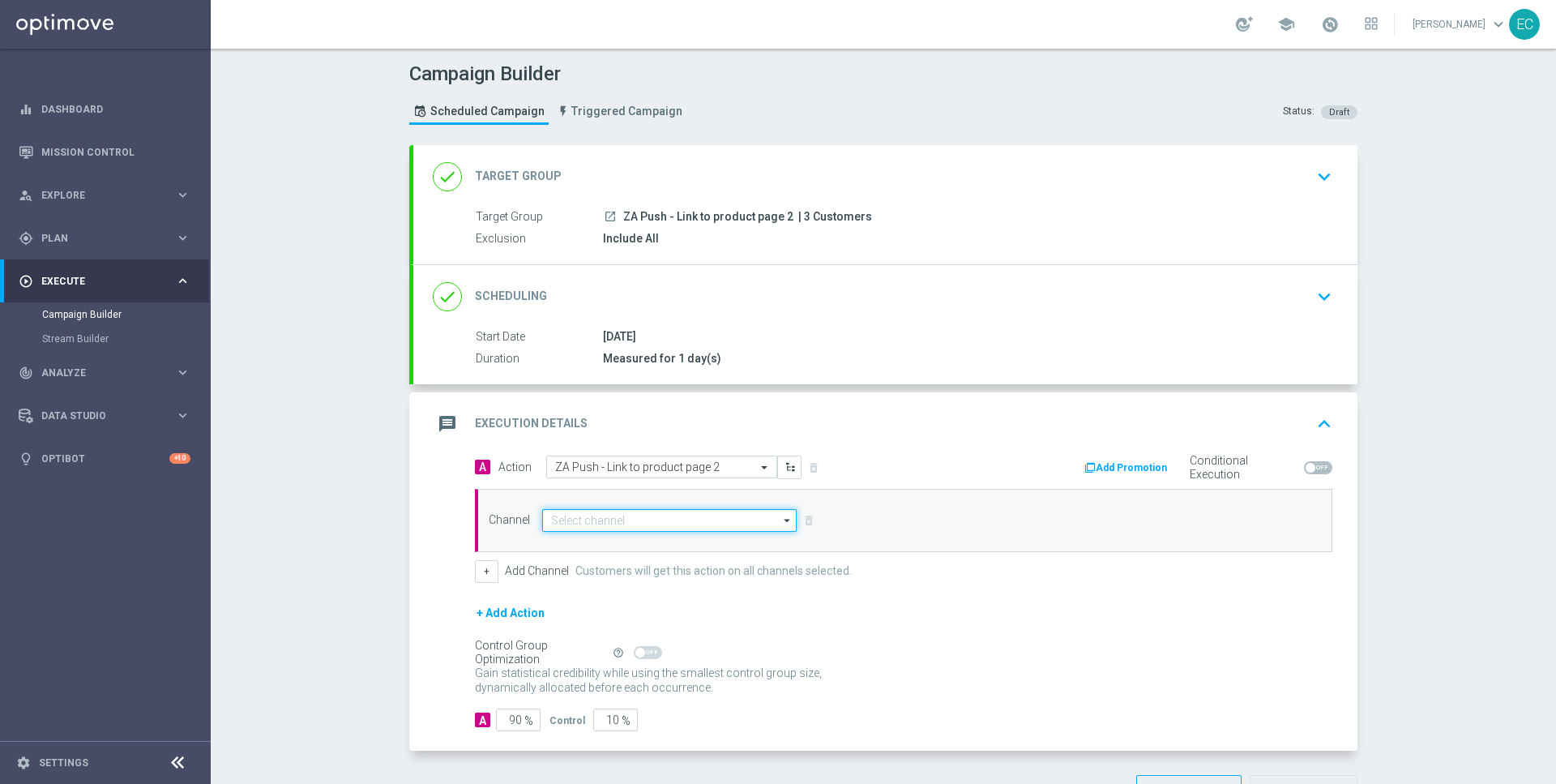
click at [696, 523] on input at bounding box center [669, 520] width 254 height 23
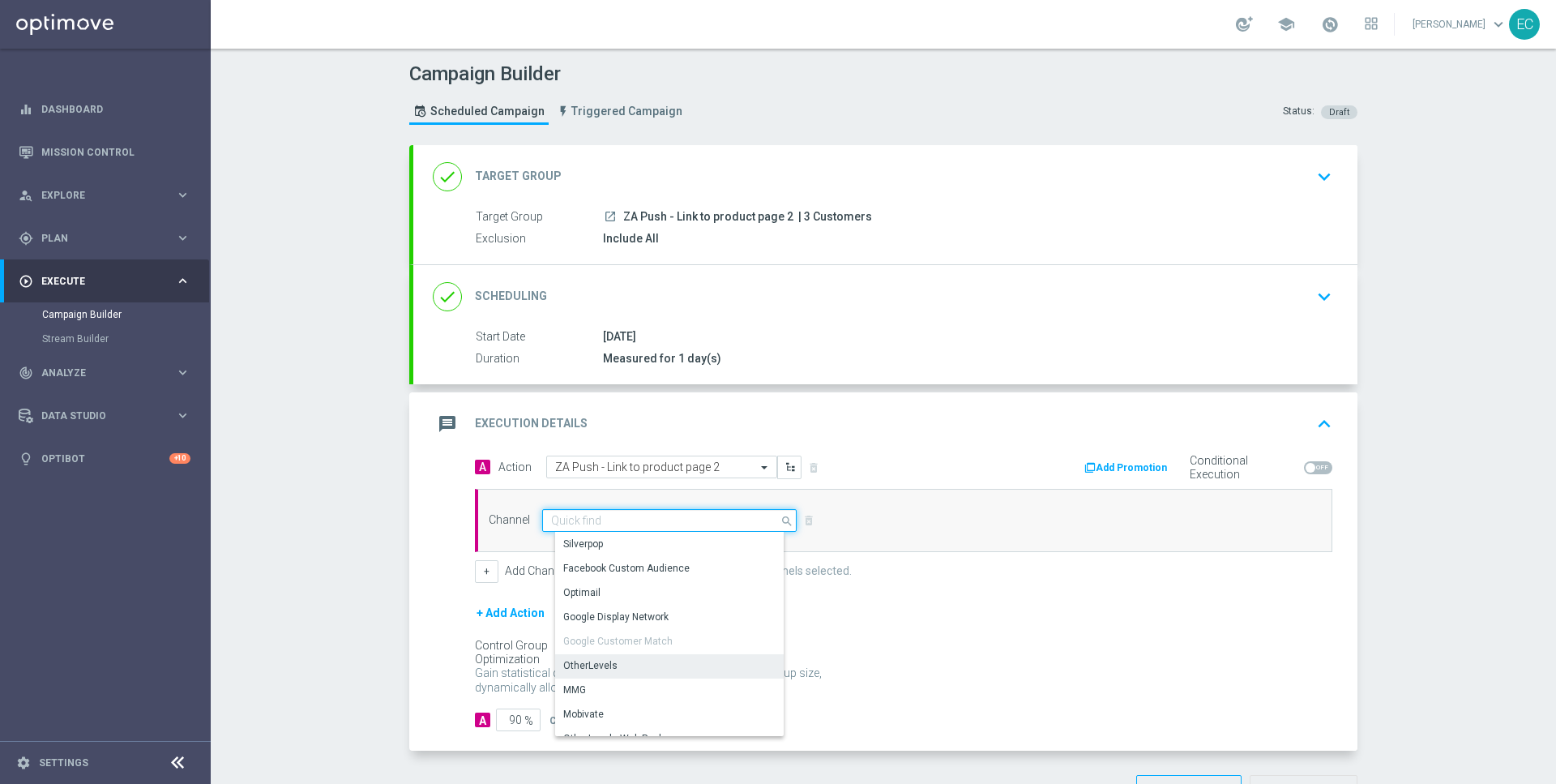
scroll to position [428, 0]
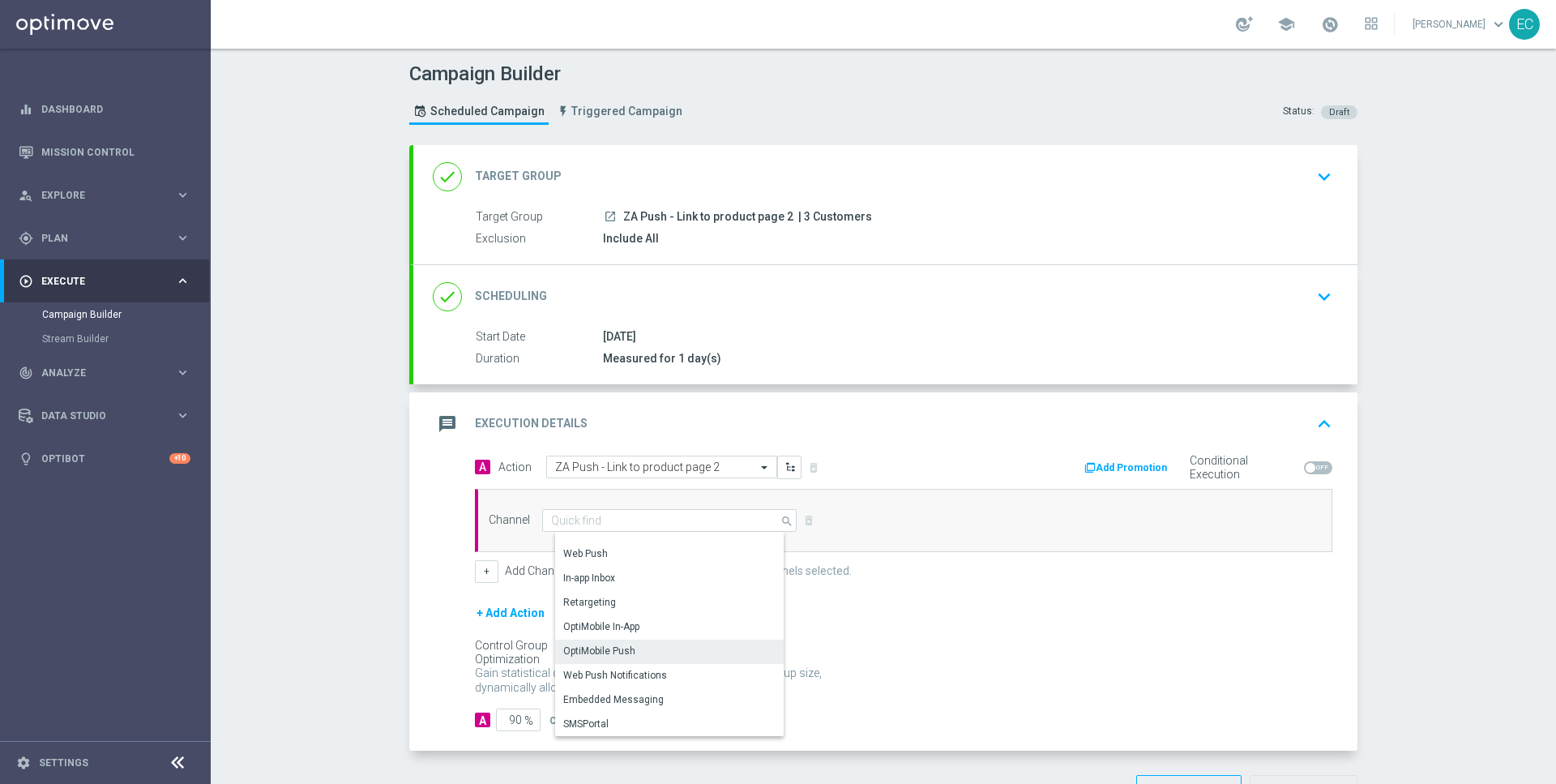
click at [683, 652] on div "OptiMobile Push" at bounding box center [676, 651] width 242 height 23
type input "OptiMobile Push"
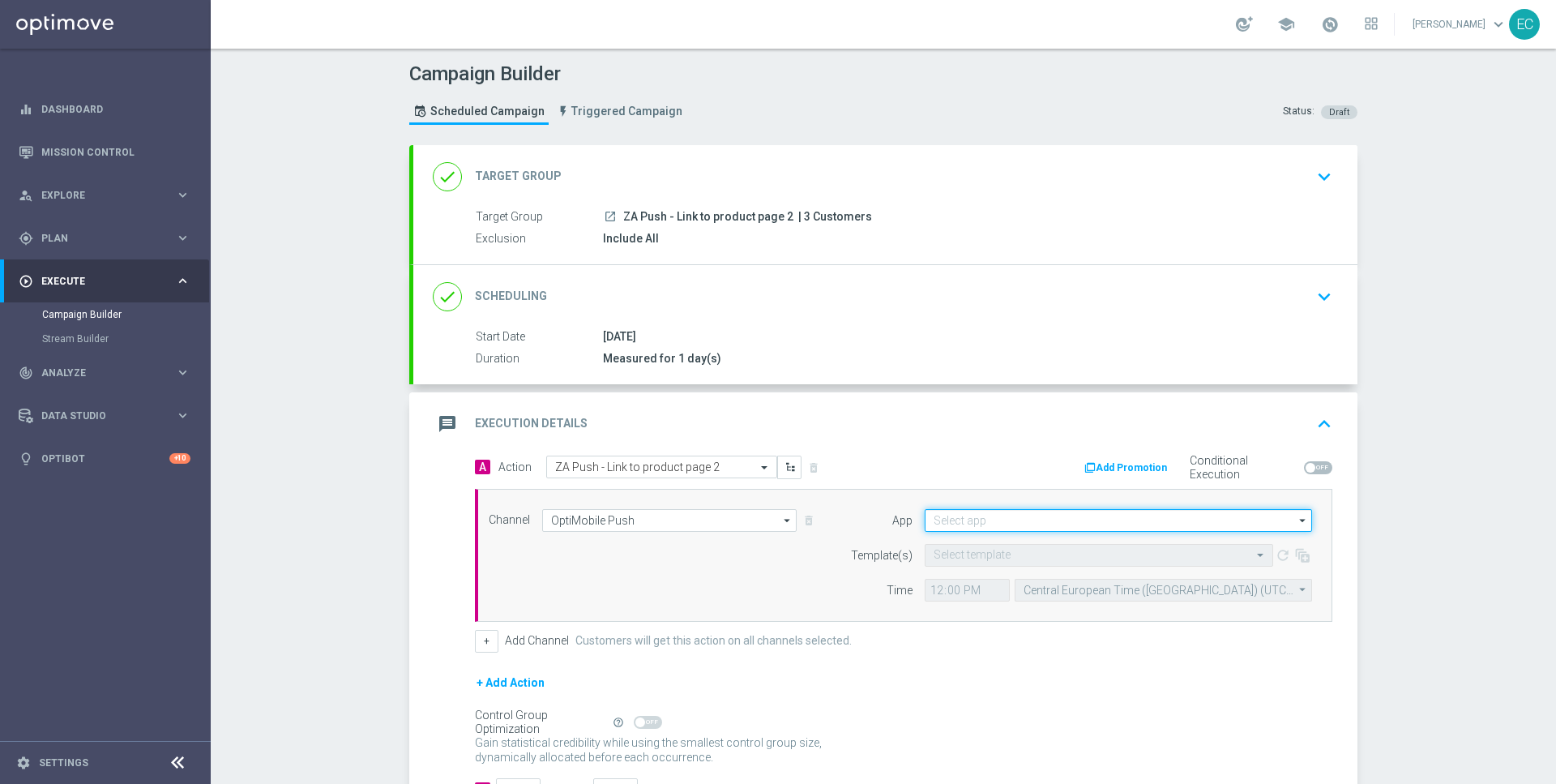
click at [1069, 519] on input at bounding box center [1118, 520] width 387 height 23
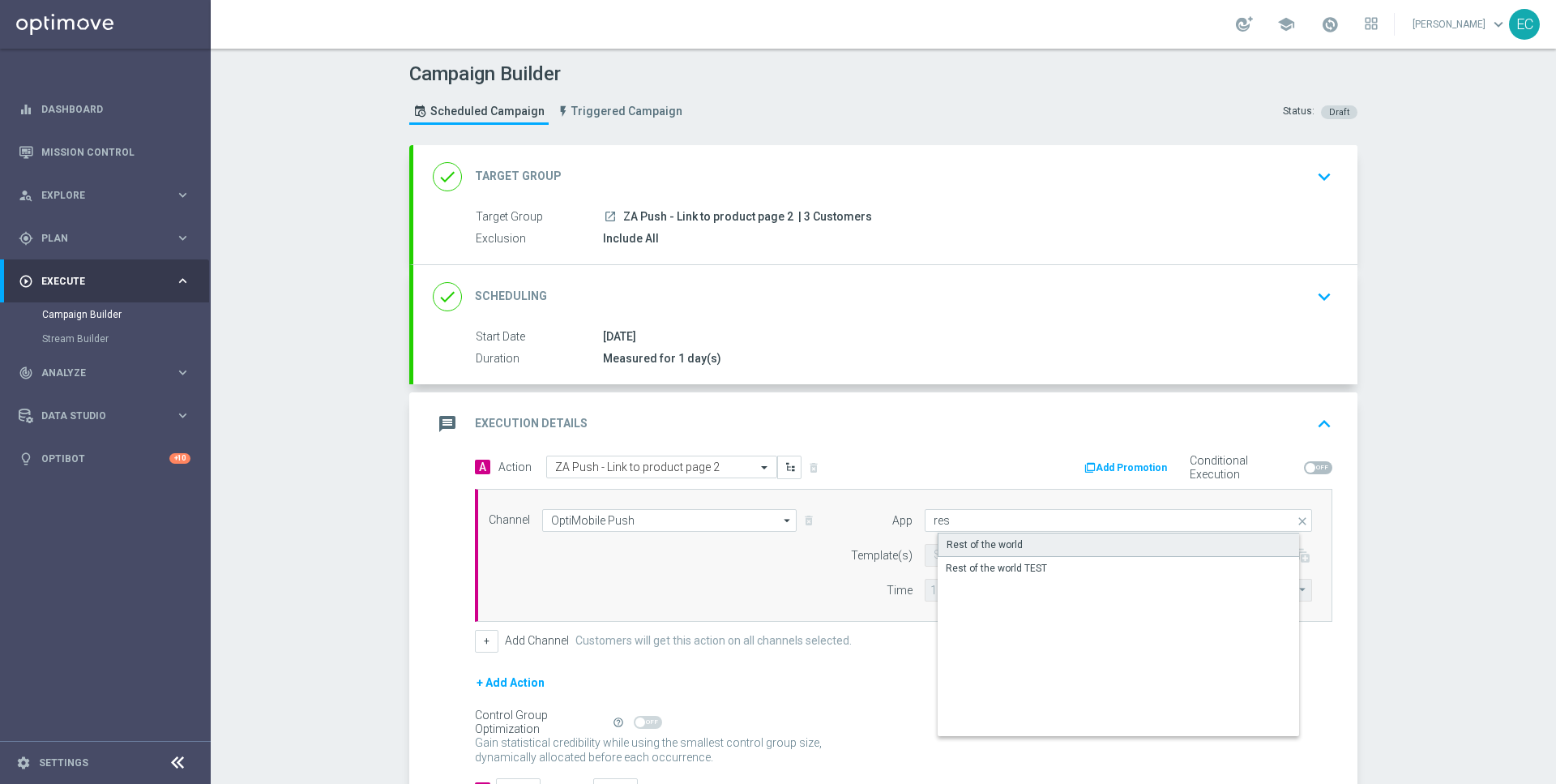
click at [1056, 537] on div "Rest of the world" at bounding box center [1132, 545] width 388 height 24
type input "Rest of the world"
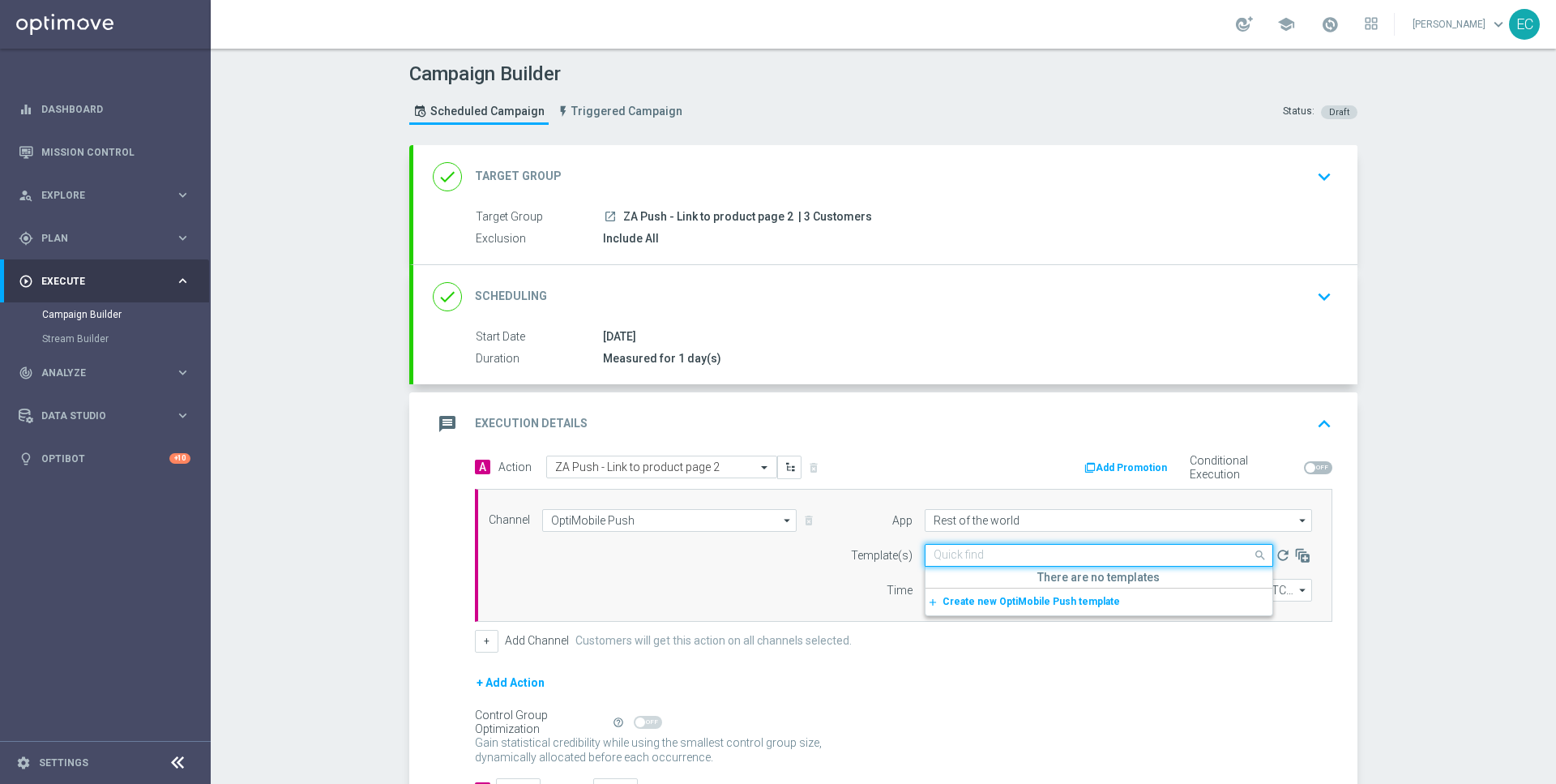
click at [971, 558] on input "text" at bounding box center [1083, 555] width 298 height 14
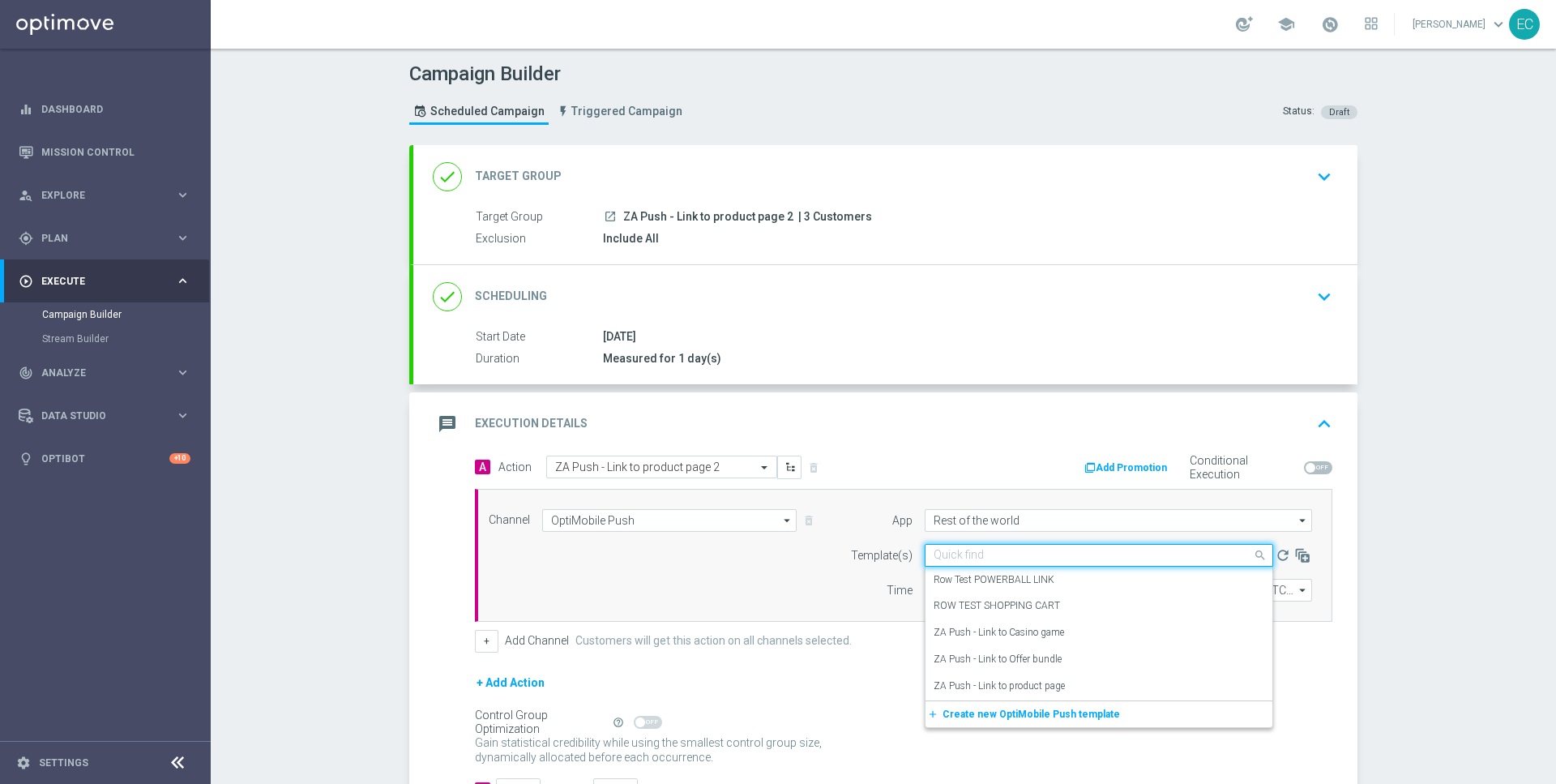
paste input "ZA Push - Link to product page 2"
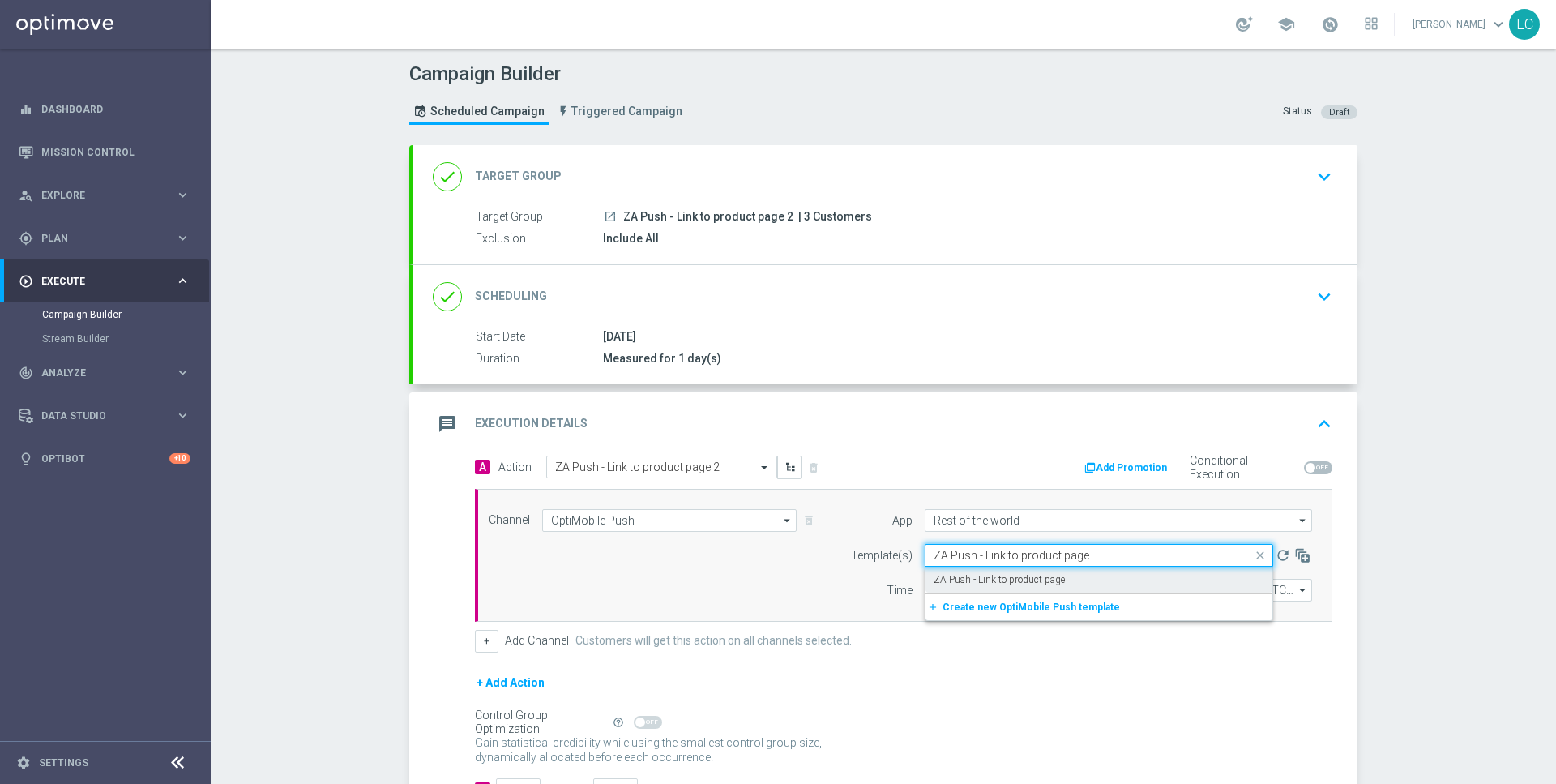
click at [1033, 578] on label "ZA Push - Link to product page" at bounding box center [999, 580] width 131 height 14
type input "ZA Push - Link to product page"
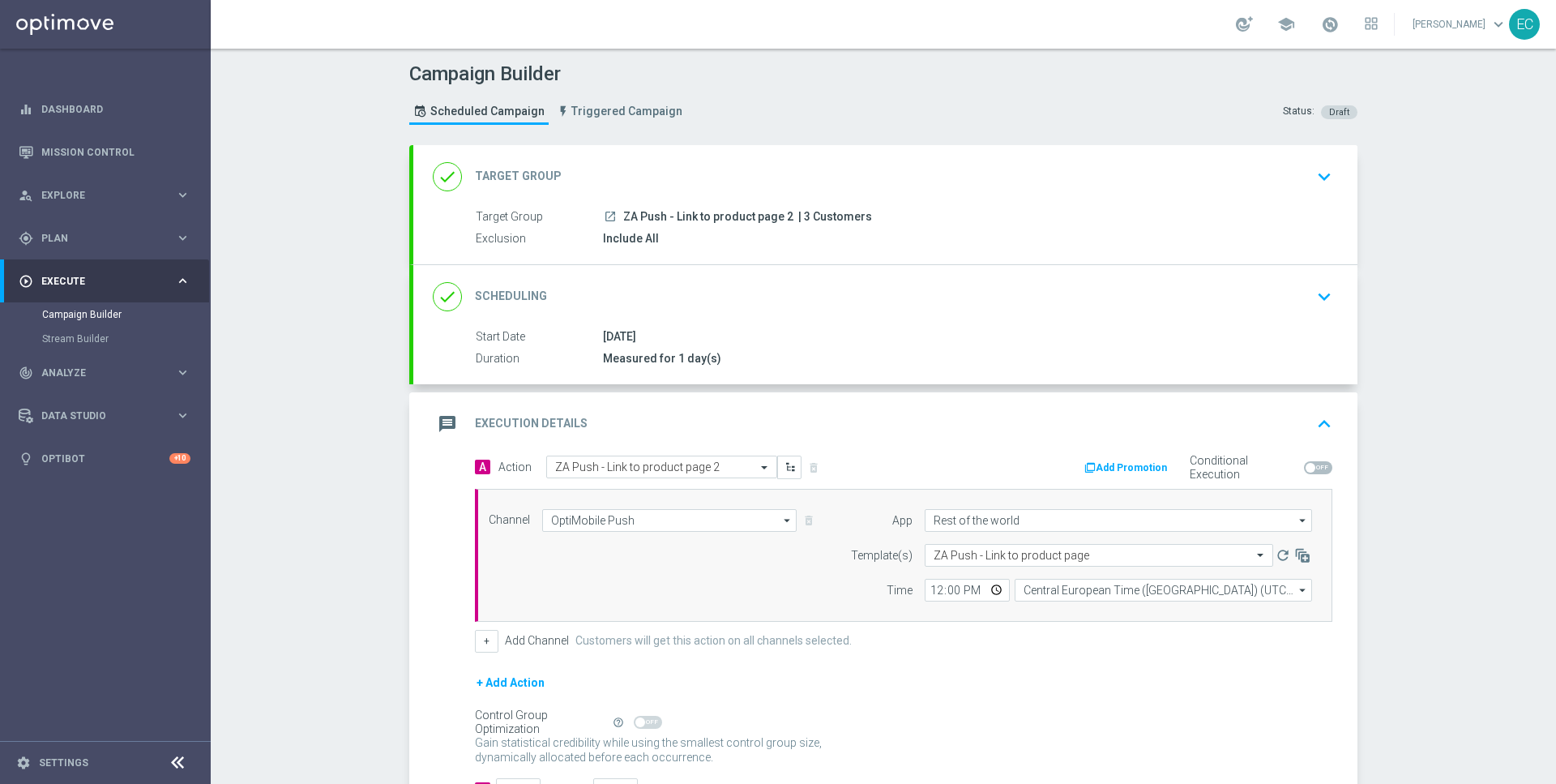
scroll to position [120, 0]
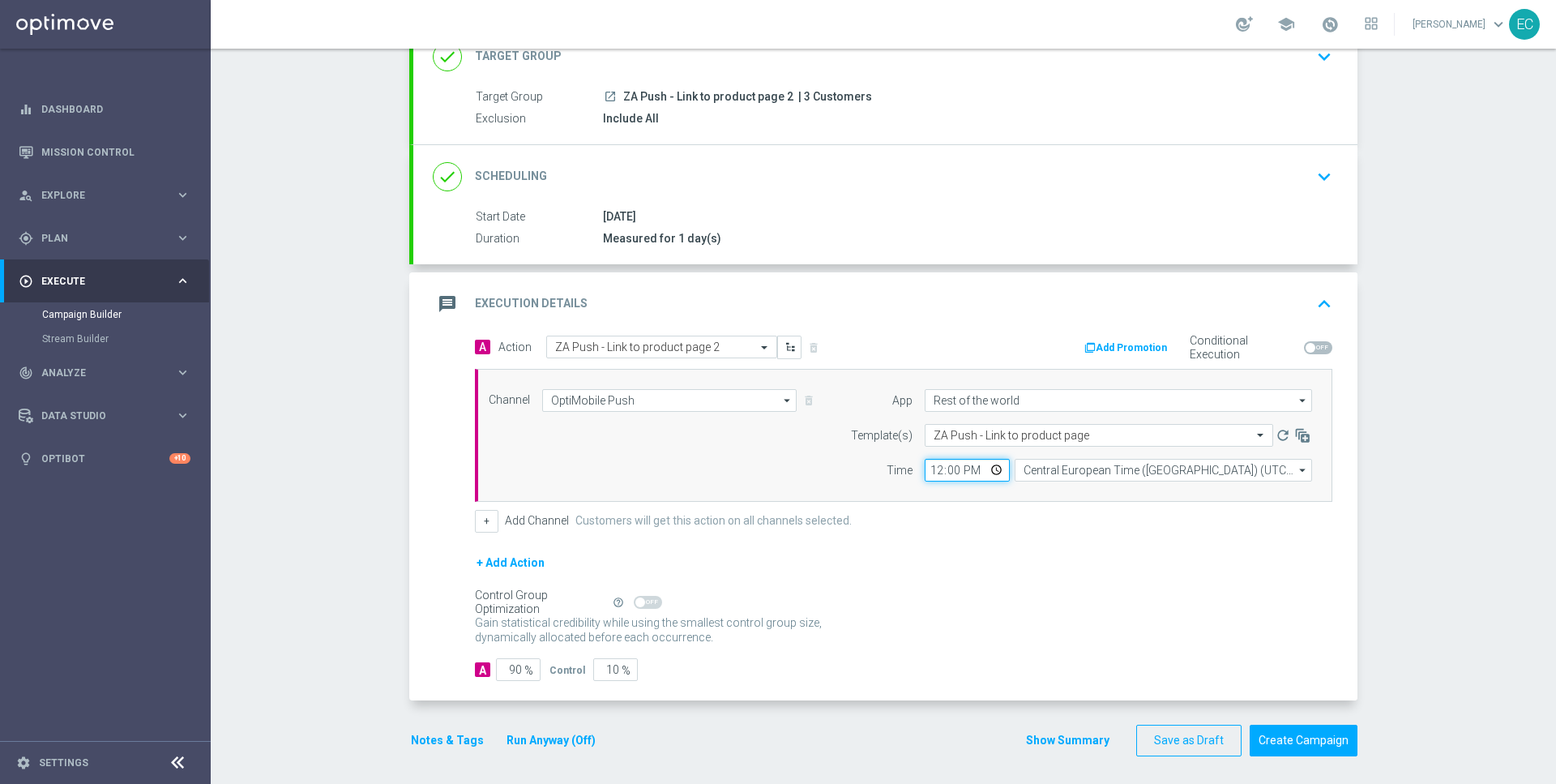
click at [935, 467] on input "12:00" at bounding box center [968, 470] width 85 height 23
type input "10:51"
click at [505, 659] on input "90" at bounding box center [518, 669] width 44 height 23
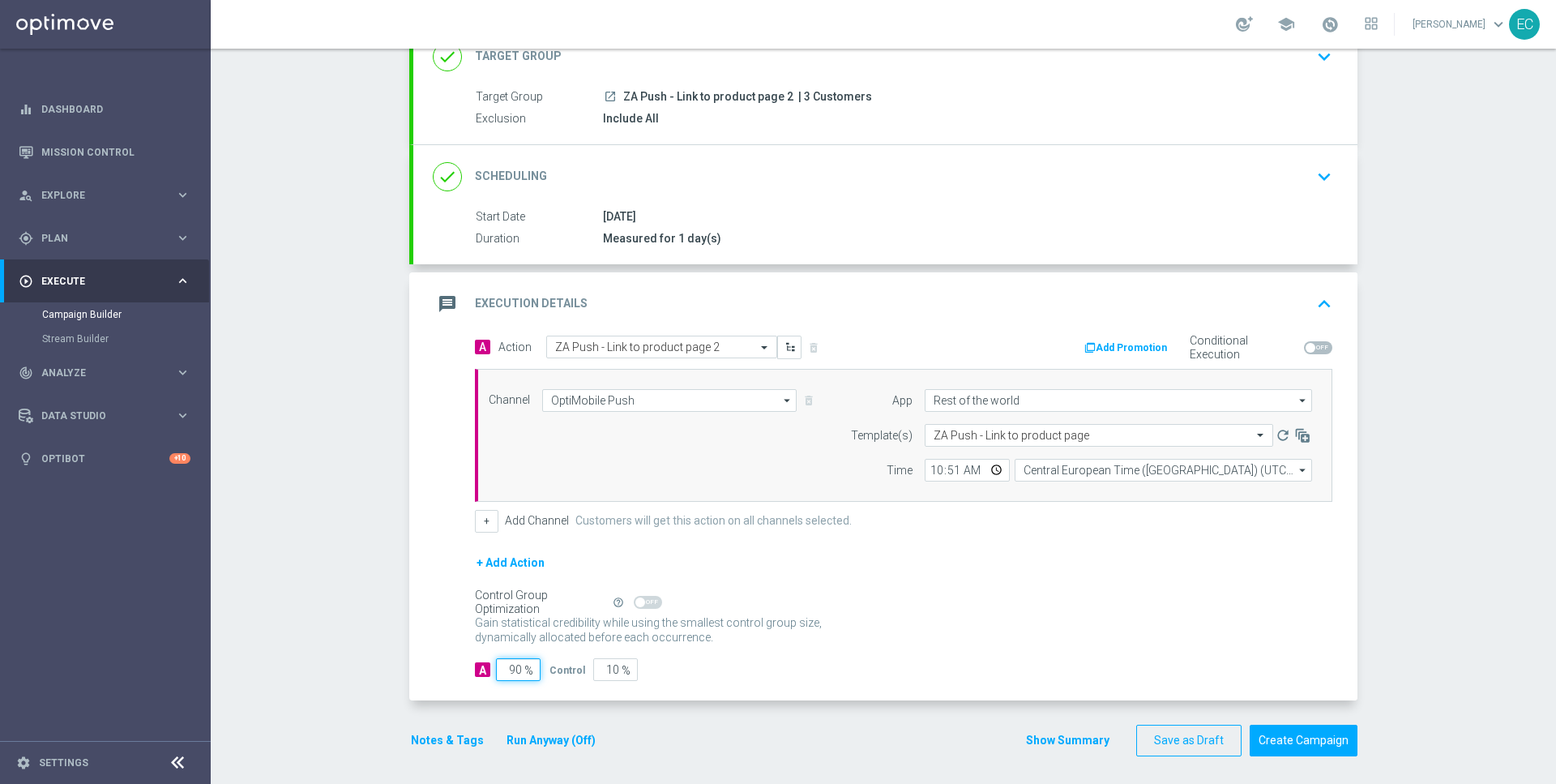
type input "1"
type input "99"
type input "10"
type input "90"
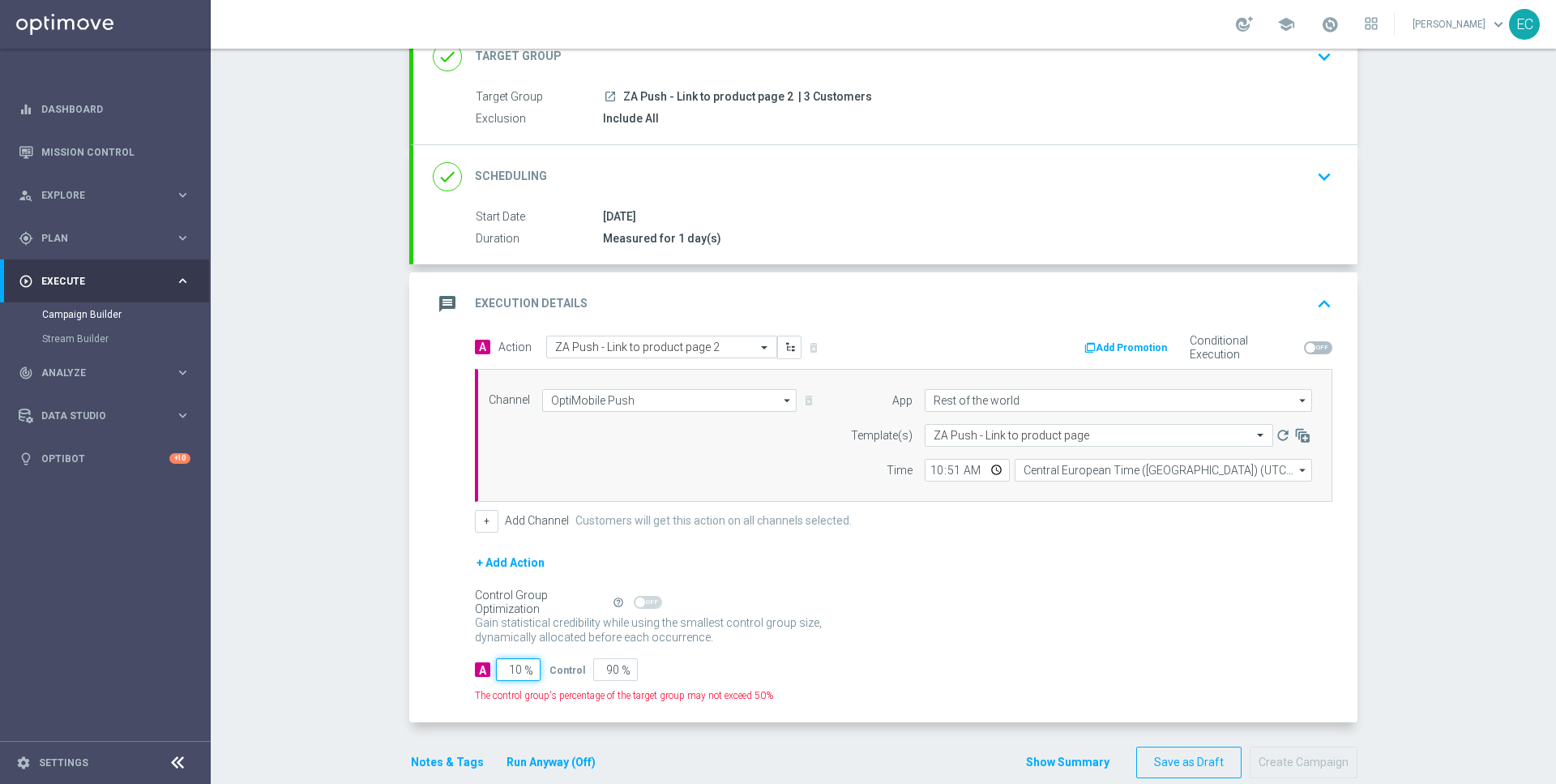
type input "100"
type input "0"
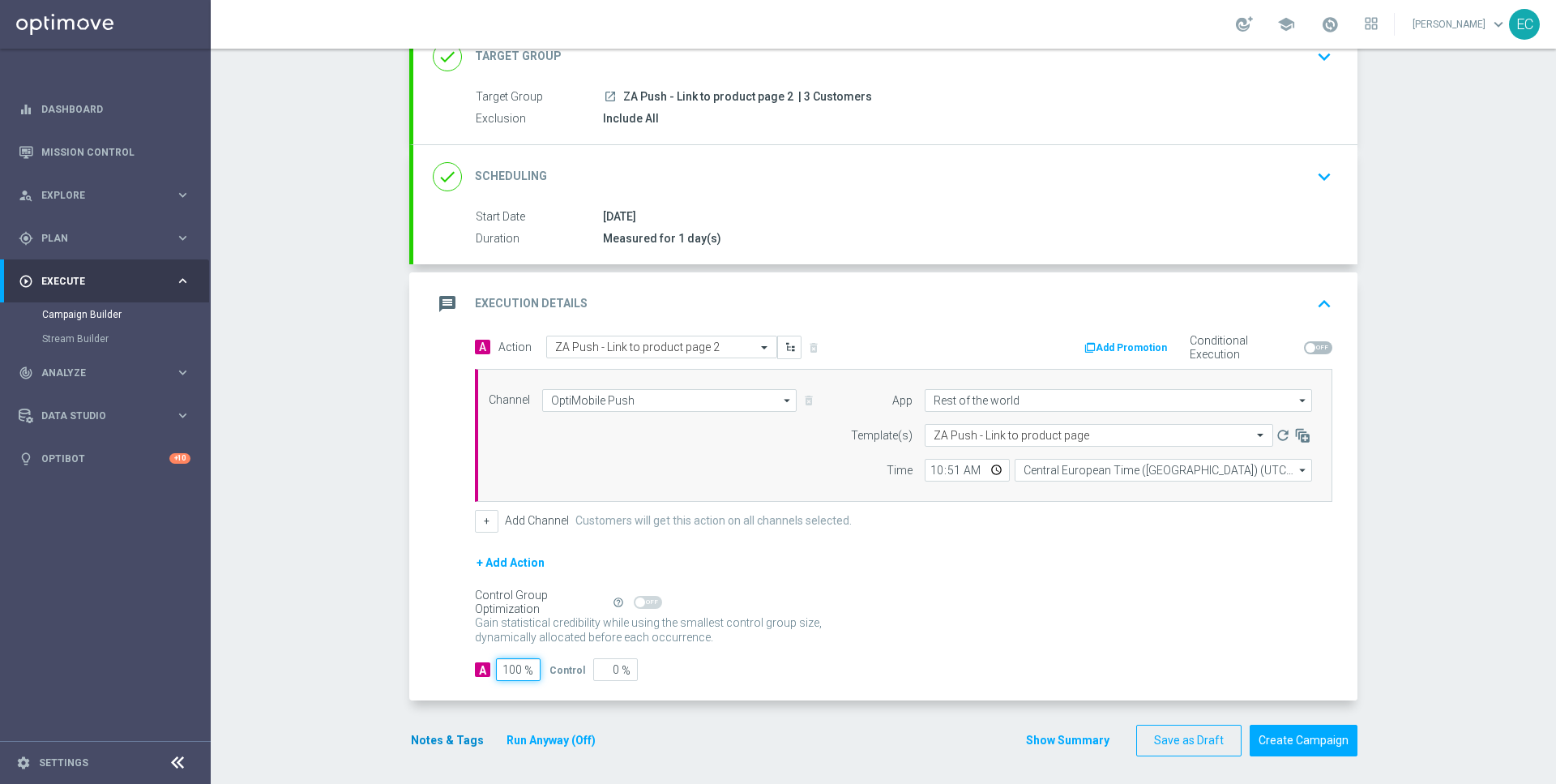
type input "100"
click at [466, 735] on button "Notes & Tags" at bounding box center [447, 740] width 77 height 20
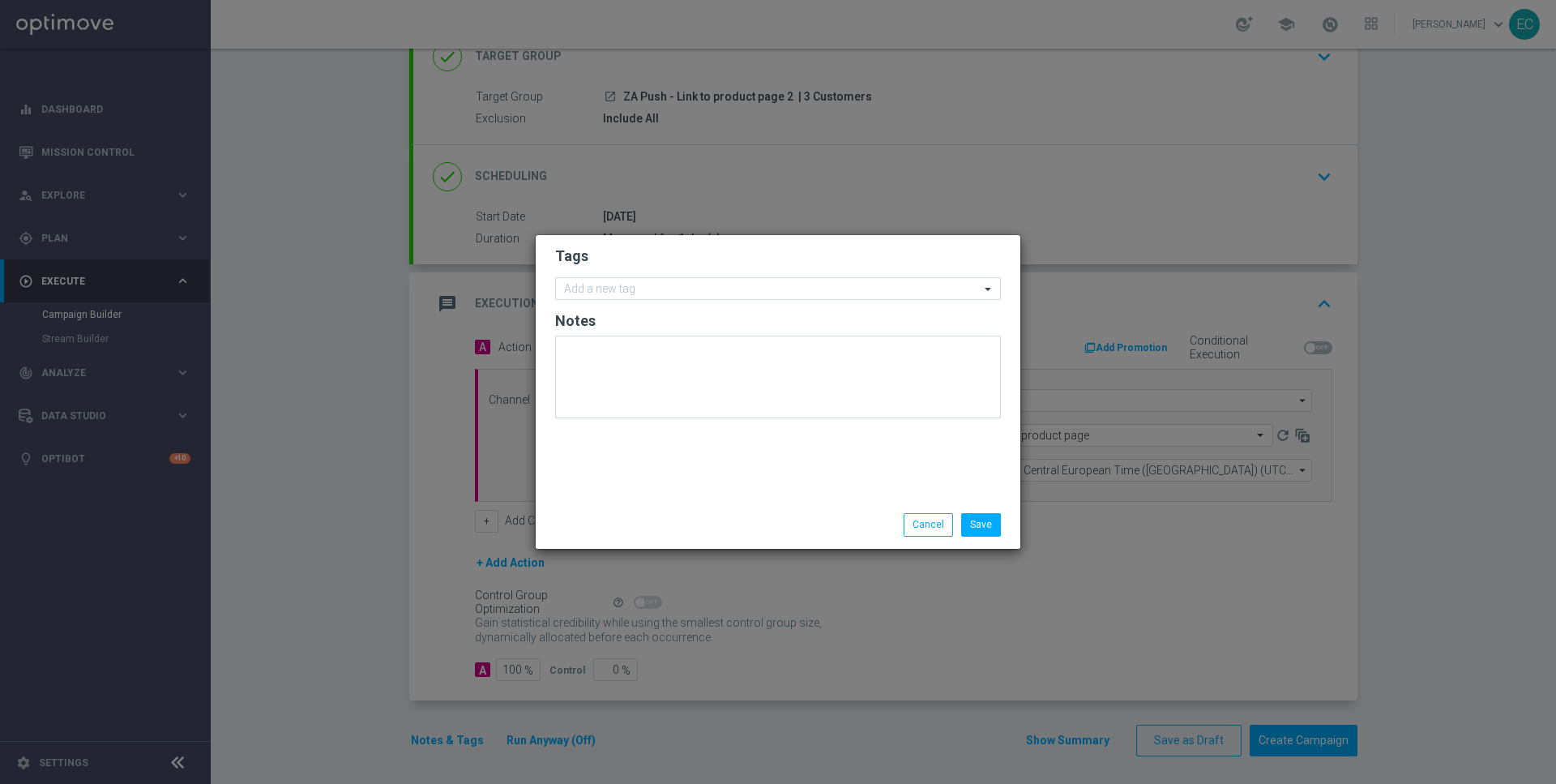
click at [810, 309] on form "Tags Add a new tag Notes" at bounding box center [778, 336] width 446 height 188
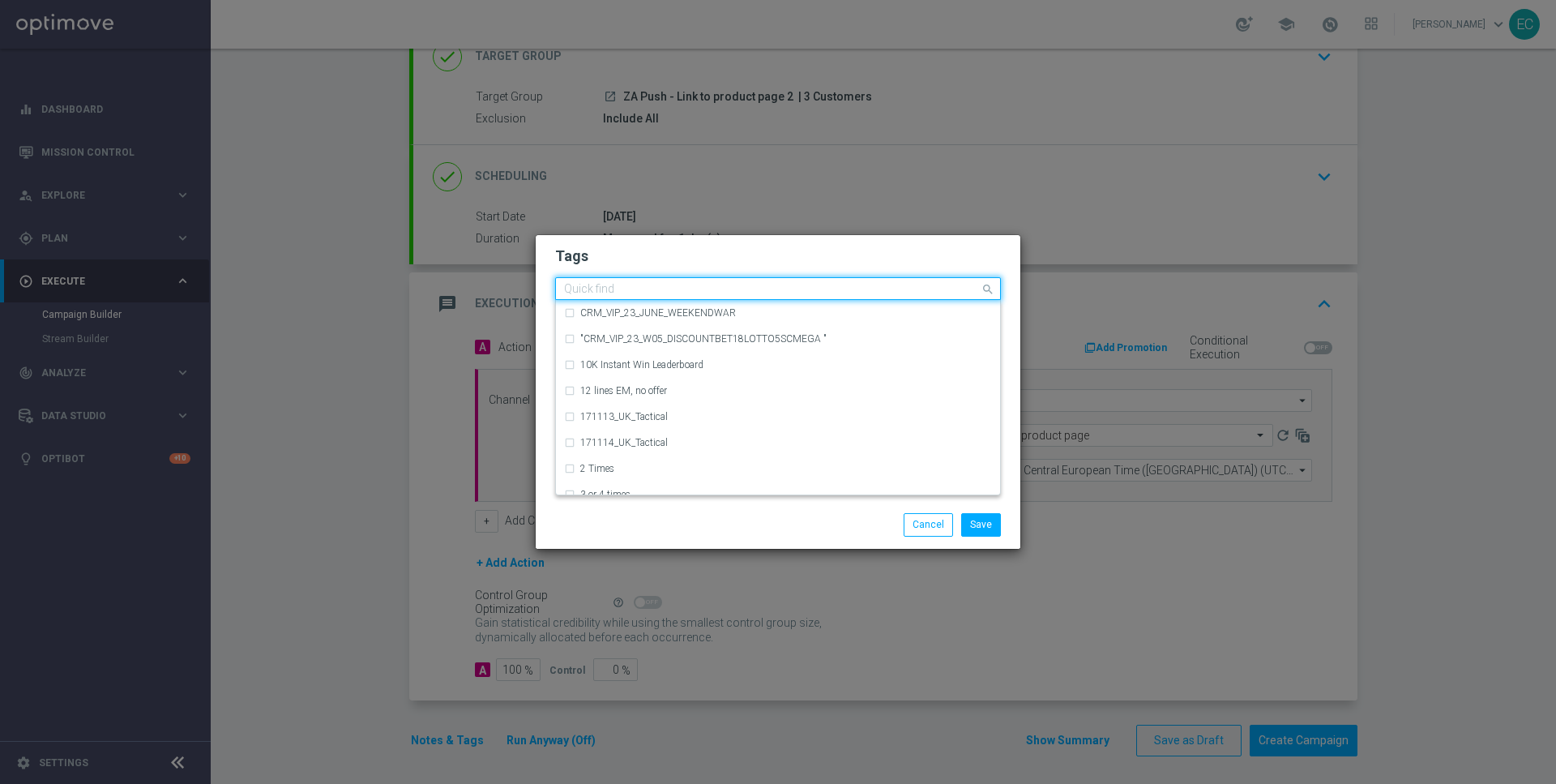
click at [818, 295] on input "text" at bounding box center [772, 290] width 416 height 14
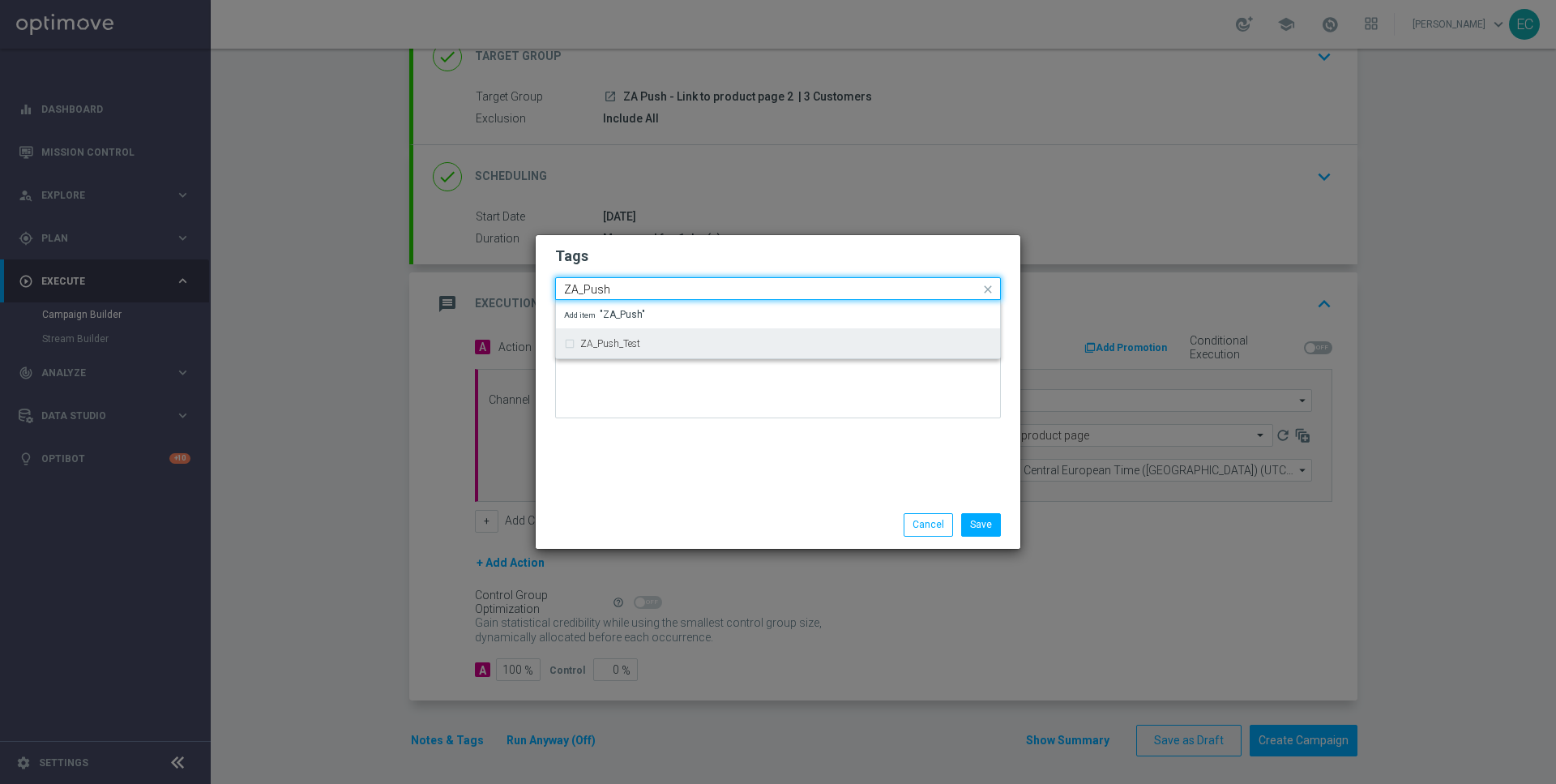
click at [814, 352] on div "ZA_Push_Test" at bounding box center [778, 344] width 428 height 26
type input "ZA_Push"
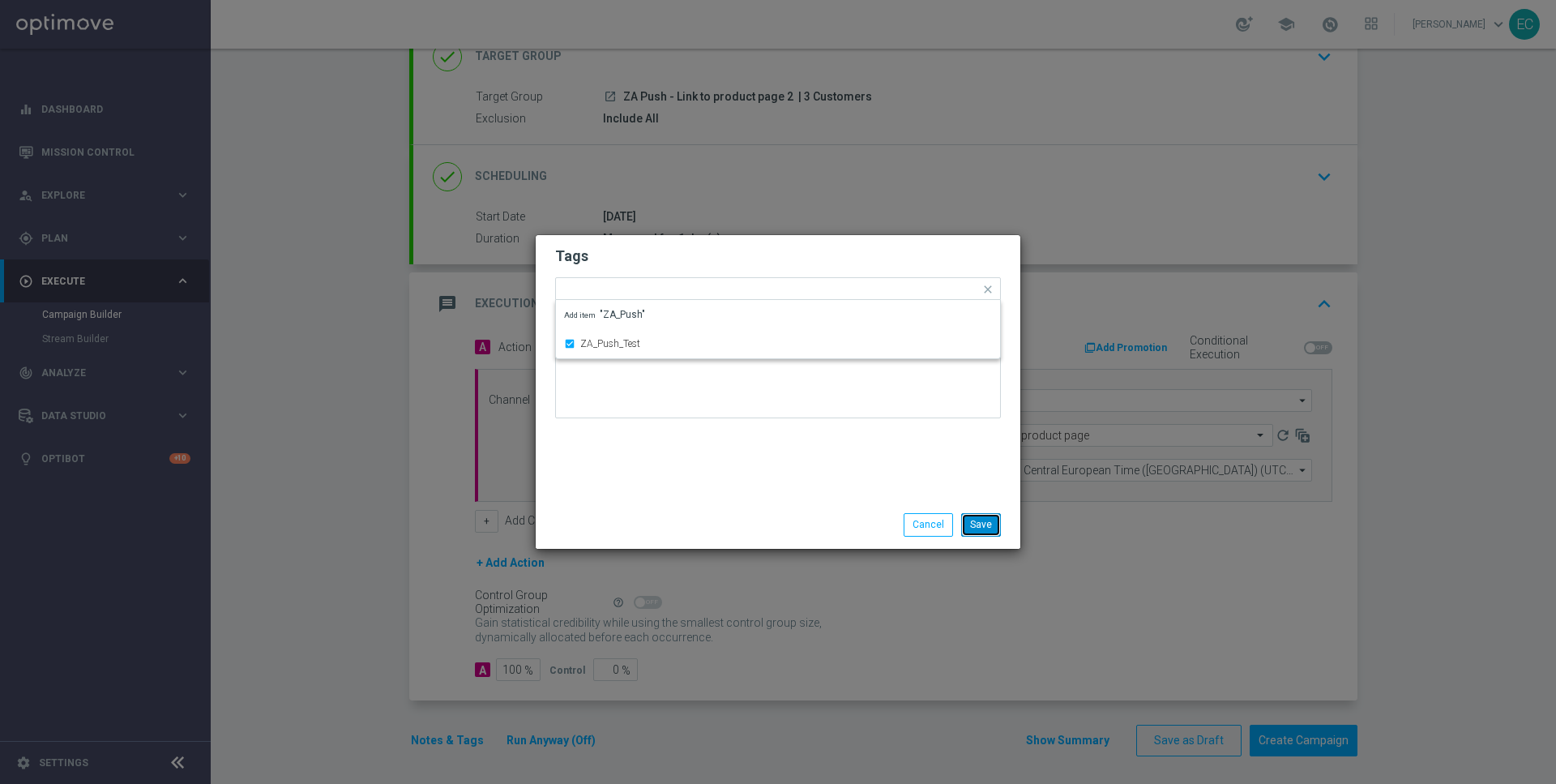
click at [992, 524] on button "Save" at bounding box center [982, 525] width 40 height 23
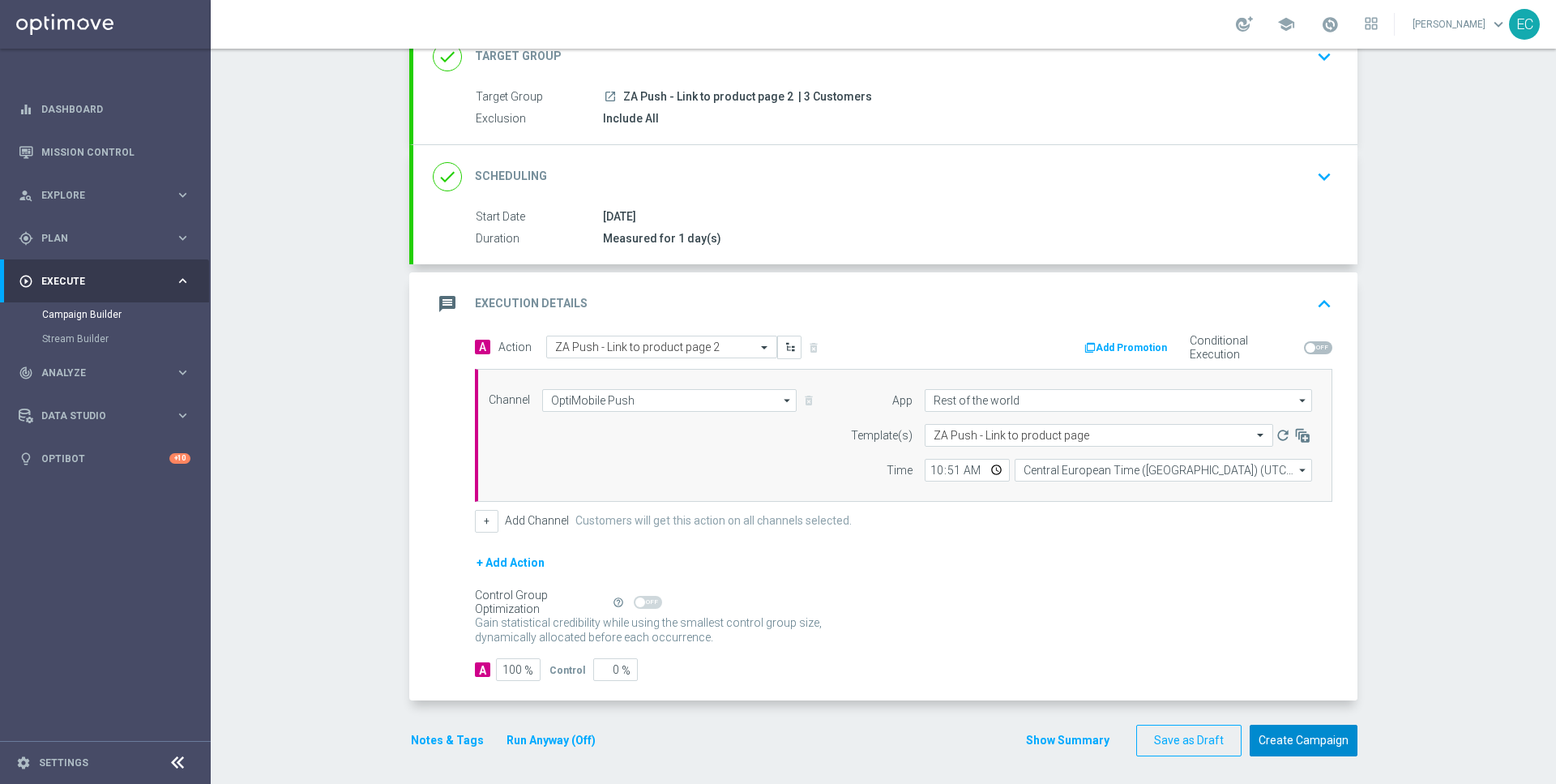
click at [1287, 737] on button "Create Campaign" at bounding box center [1304, 740] width 108 height 31
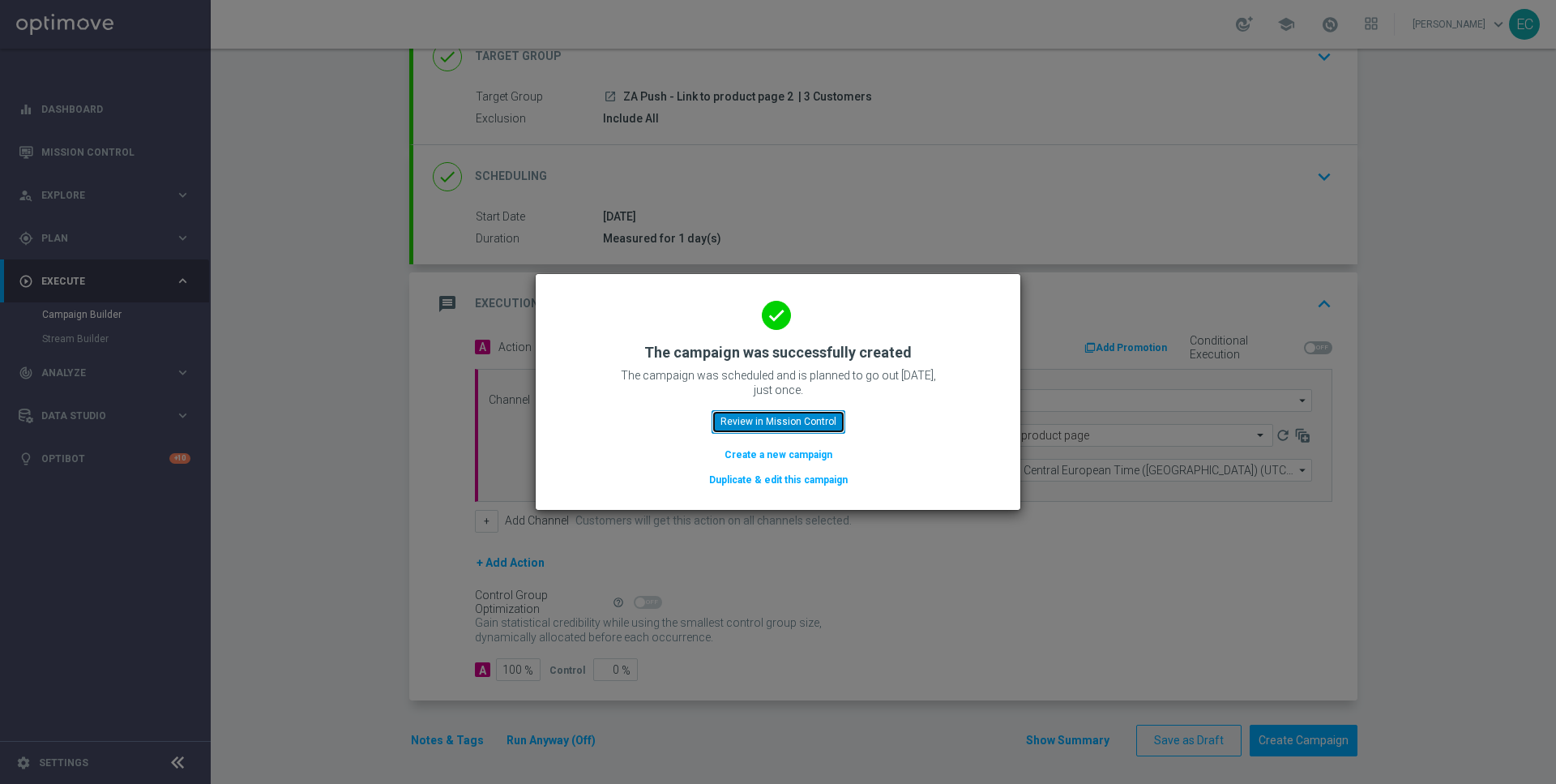
click at [770, 413] on button "Review in Mission Control" at bounding box center [779, 421] width 134 height 23
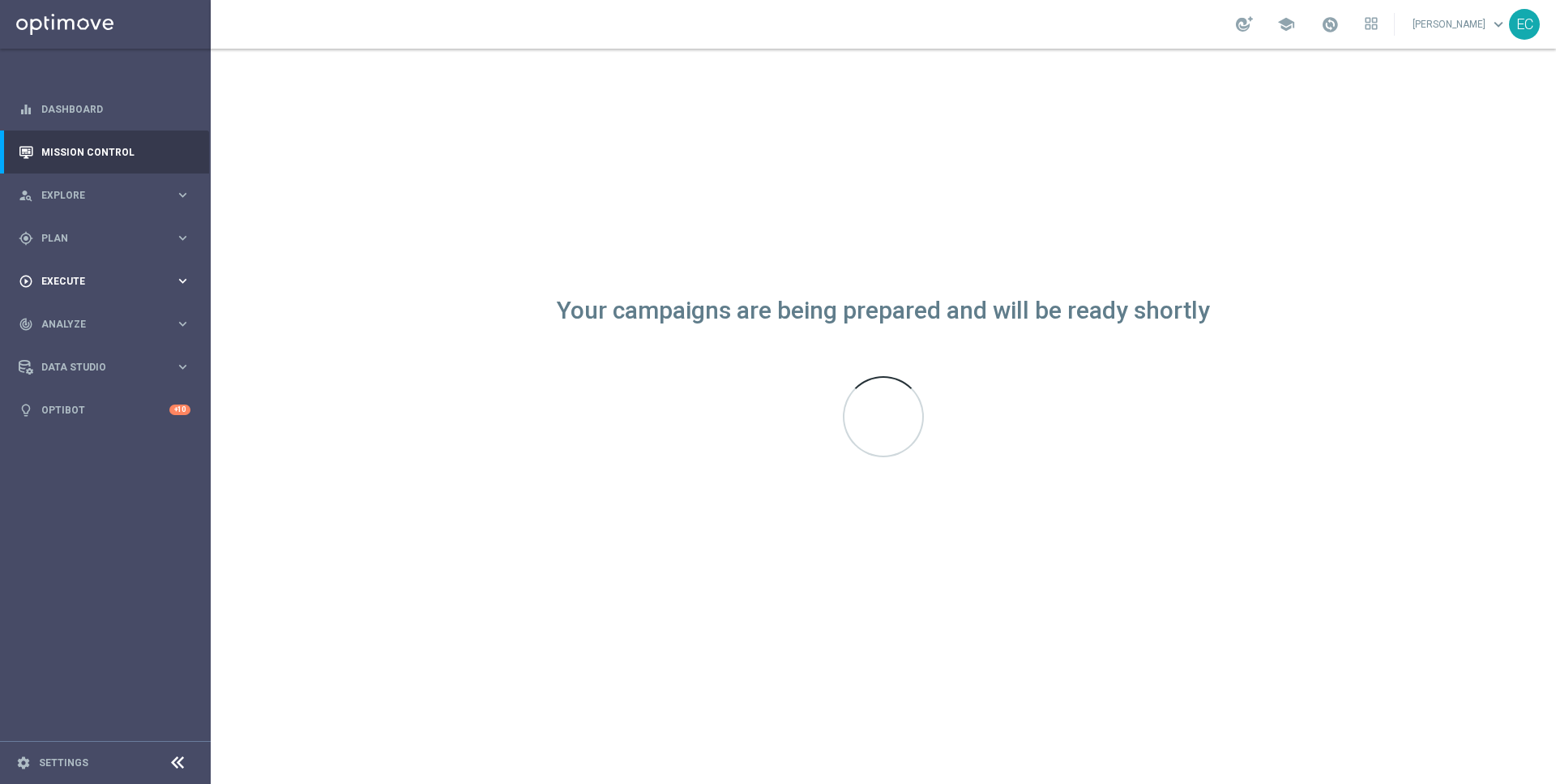
click at [87, 260] on div "play_circle_outline Execute keyboard_arrow_right" at bounding box center [104, 280] width 209 height 43
click at [95, 251] on div "gps_fixed Plan keyboard_arrow_right" at bounding box center [104, 238] width 209 height 43
click at [97, 275] on link "Target Groups" at bounding box center [104, 271] width 126 height 13
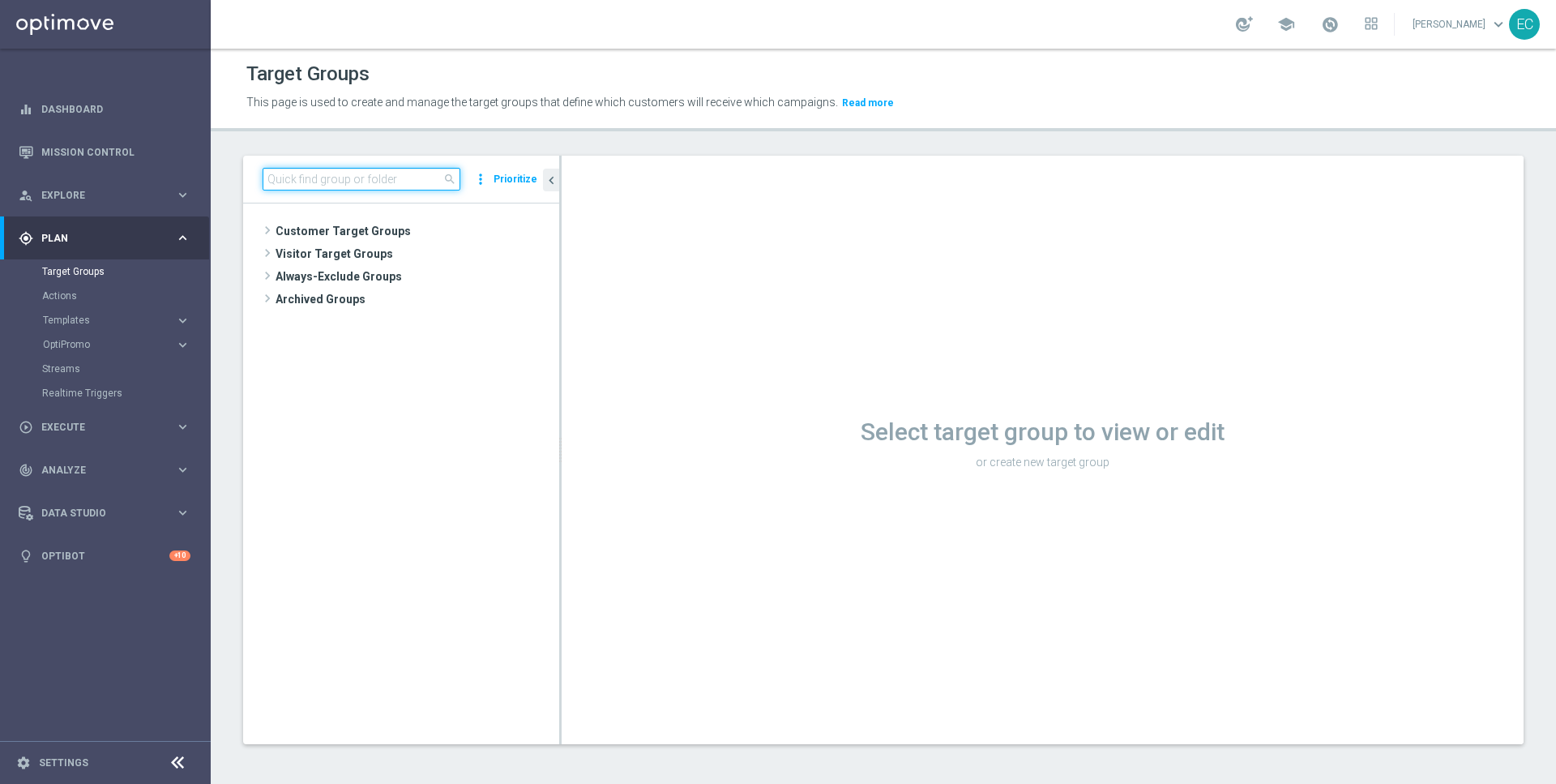
click at [372, 178] on input at bounding box center [361, 179] width 198 height 23
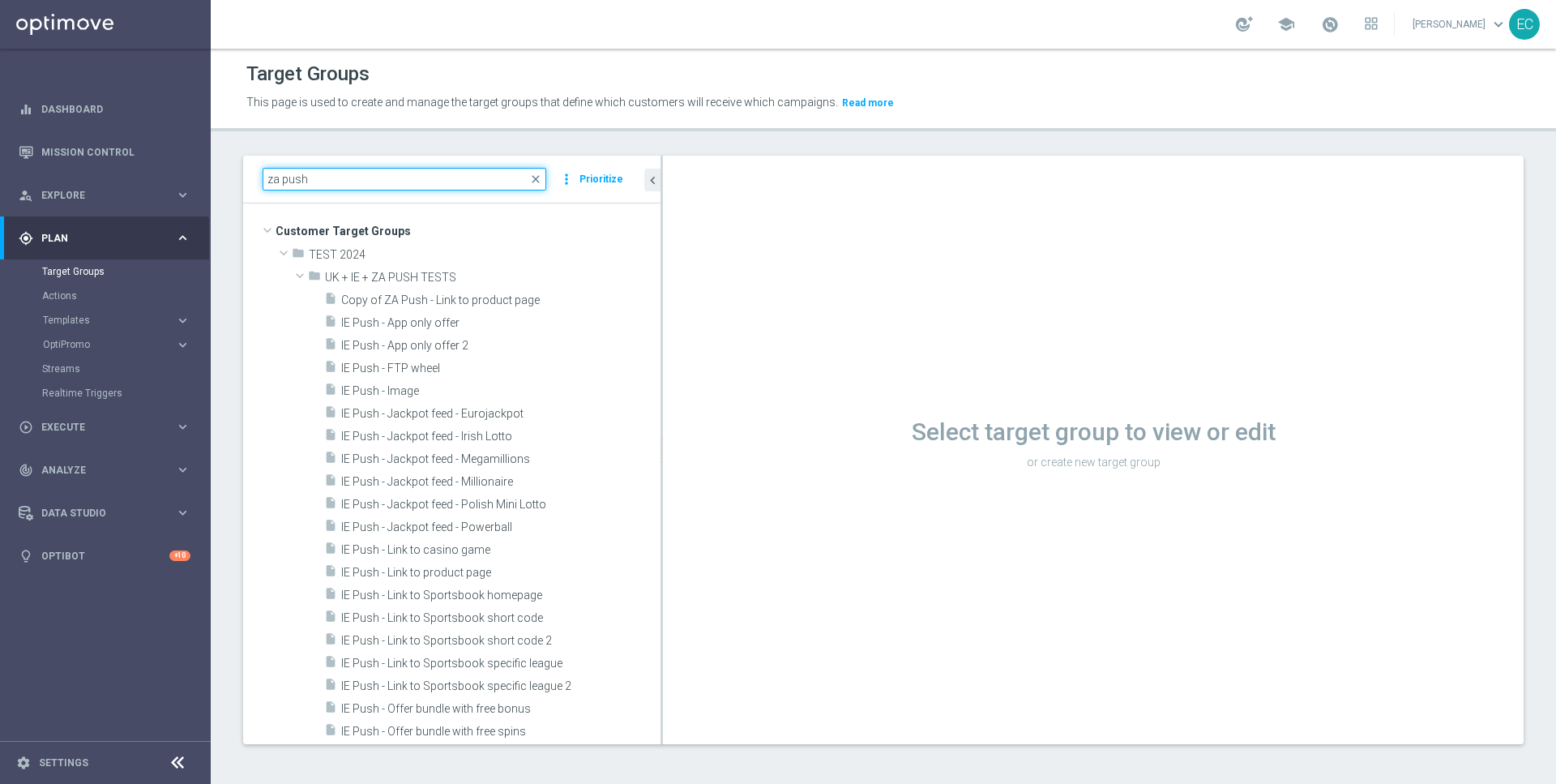
drag, startPoint x: 560, startPoint y: 340, endPoint x: 667, endPoint y: 348, distance: 107.3
click at [663, 348] on div at bounding box center [661, 450] width 3 height 588
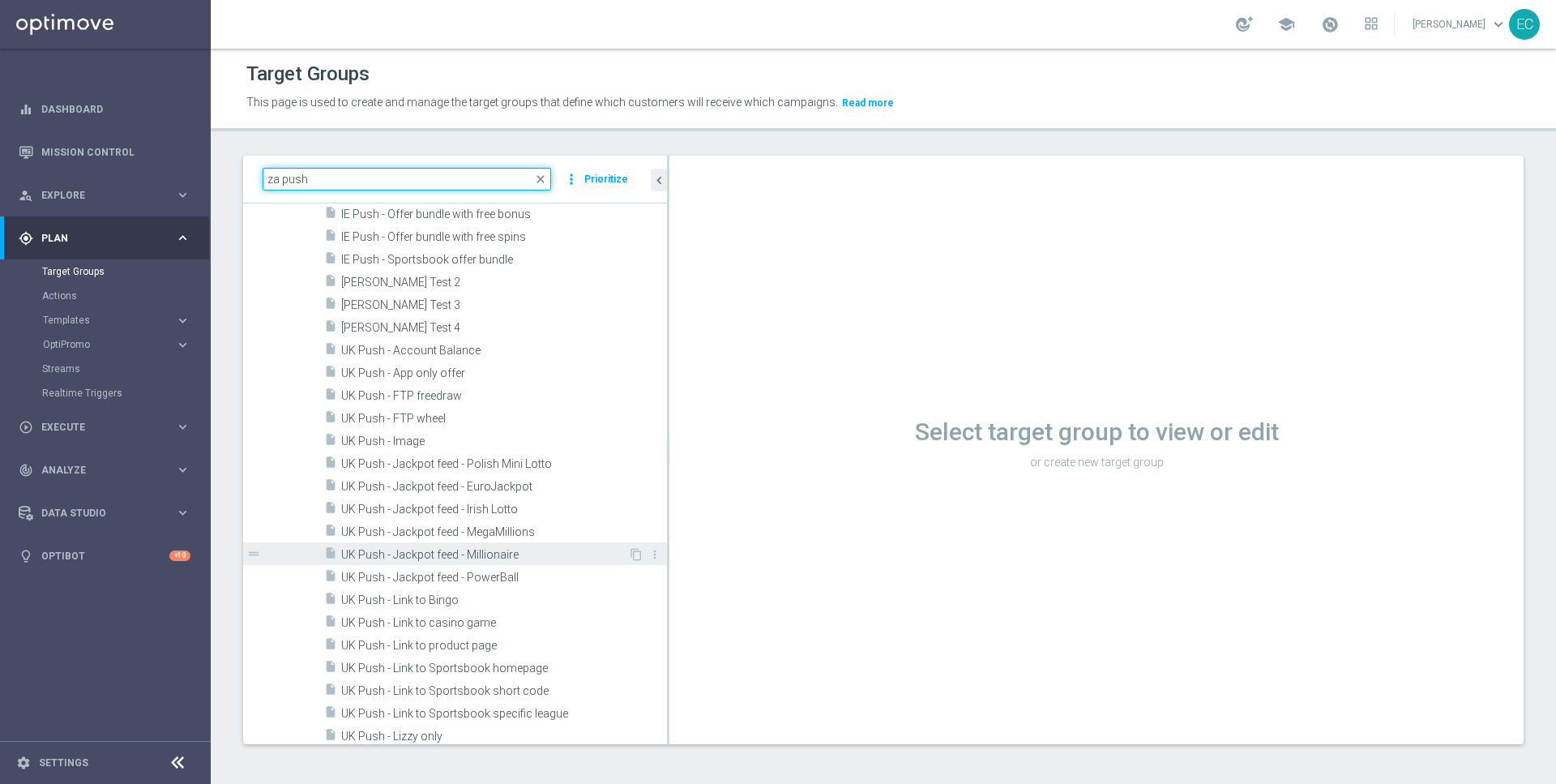
scroll to position [493, 0]
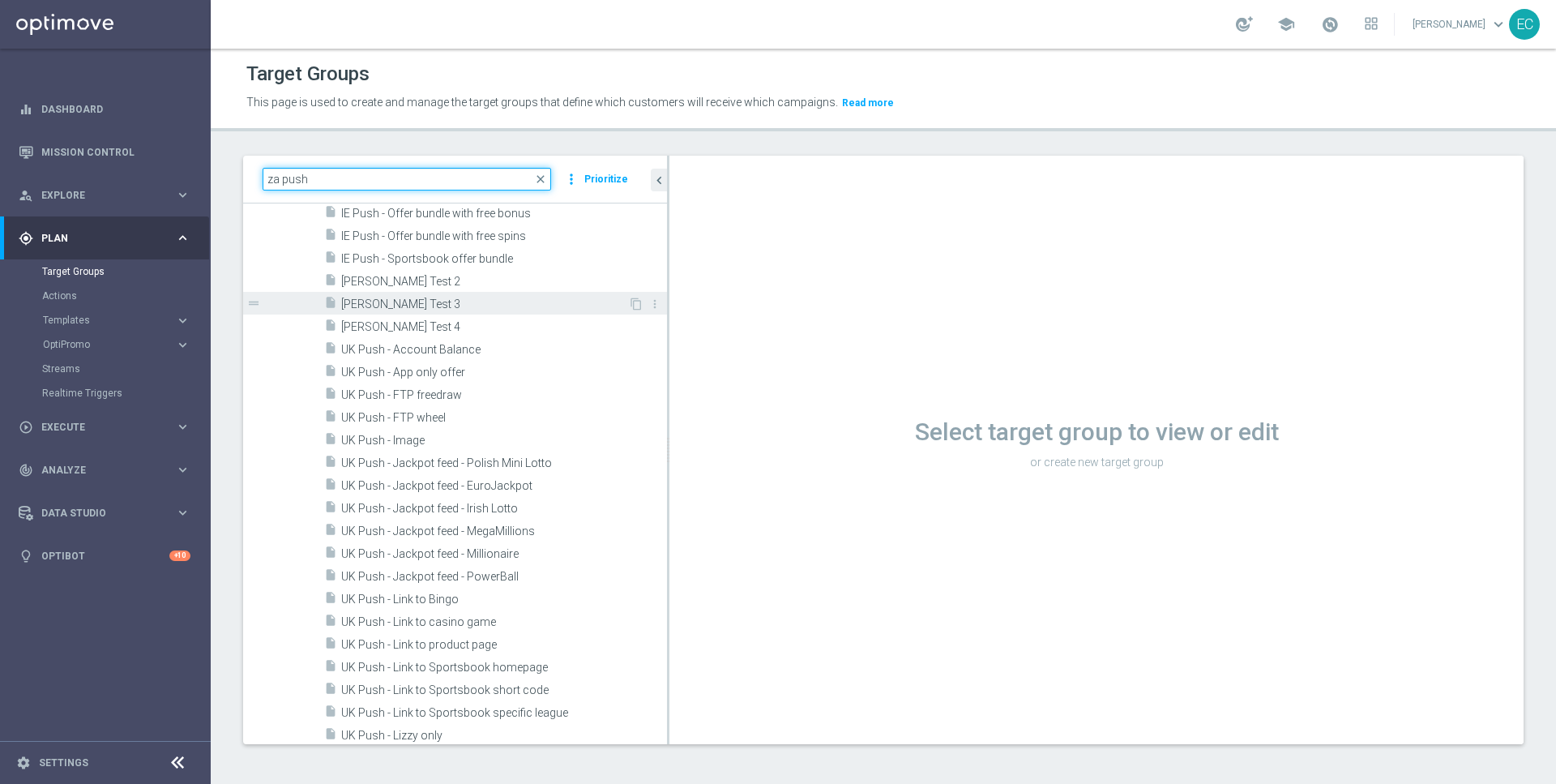
type input "za push"
click at [566, 298] on span "Paul Test 3" at bounding box center [485, 305] width 287 height 14
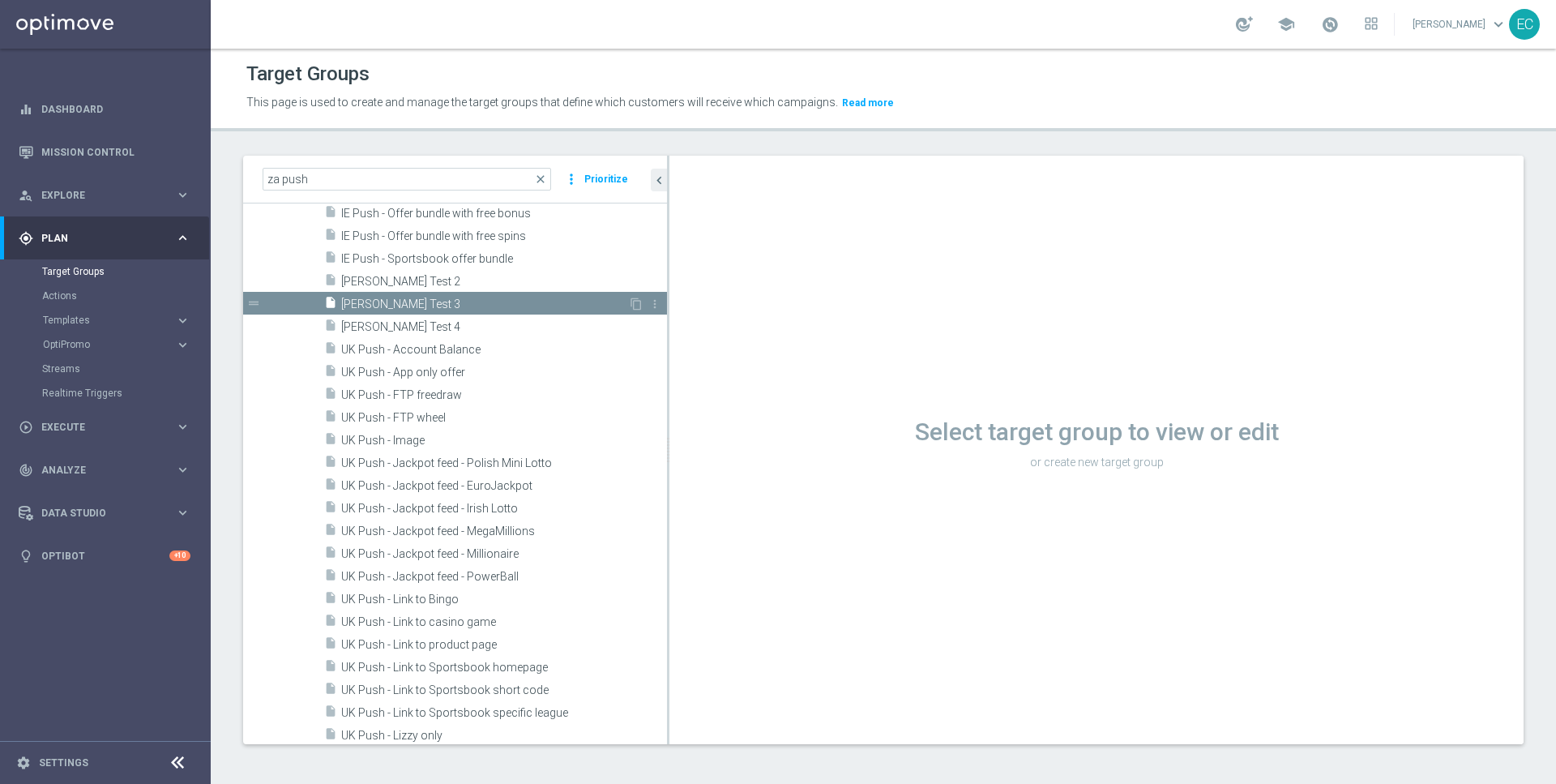
click at [565, 292] on div "insert_drive_file Paul Test 3" at bounding box center [476, 303] width 304 height 23
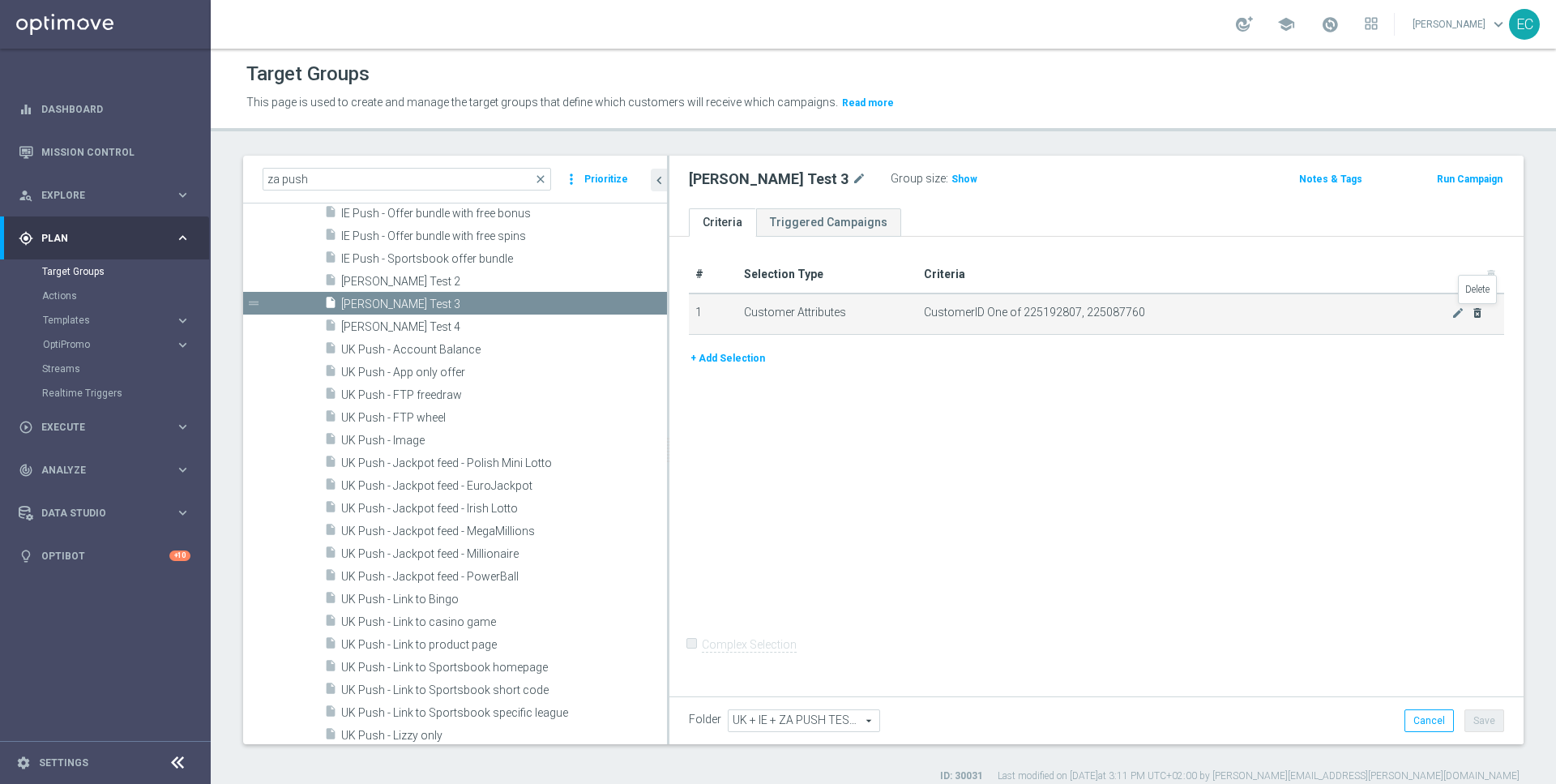
click at [1479, 312] on icon "delete_forever" at bounding box center [1477, 312] width 13 height 13
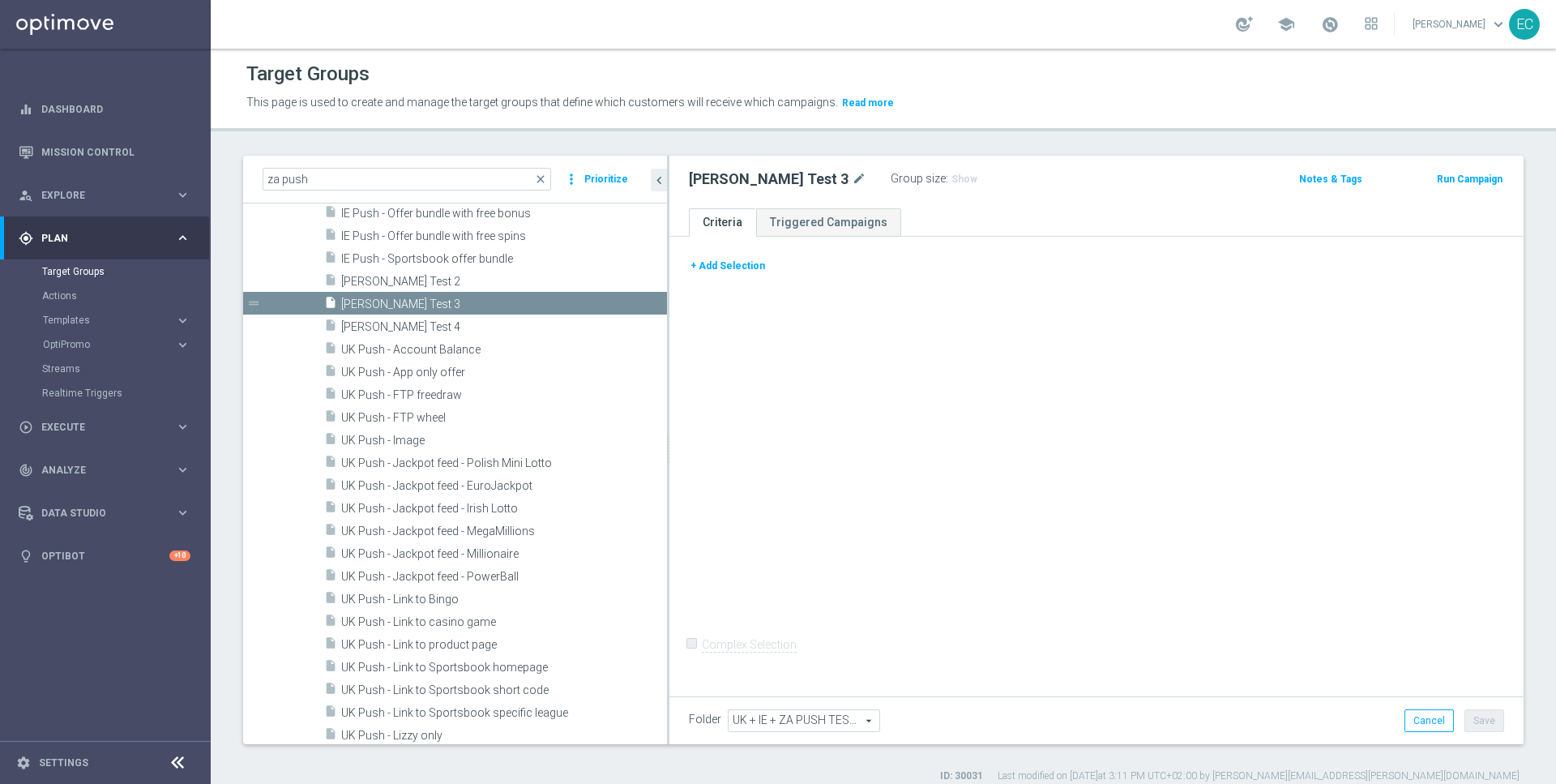
click at [728, 257] on button "+ Add Selection" at bounding box center [728, 265] width 77 height 17
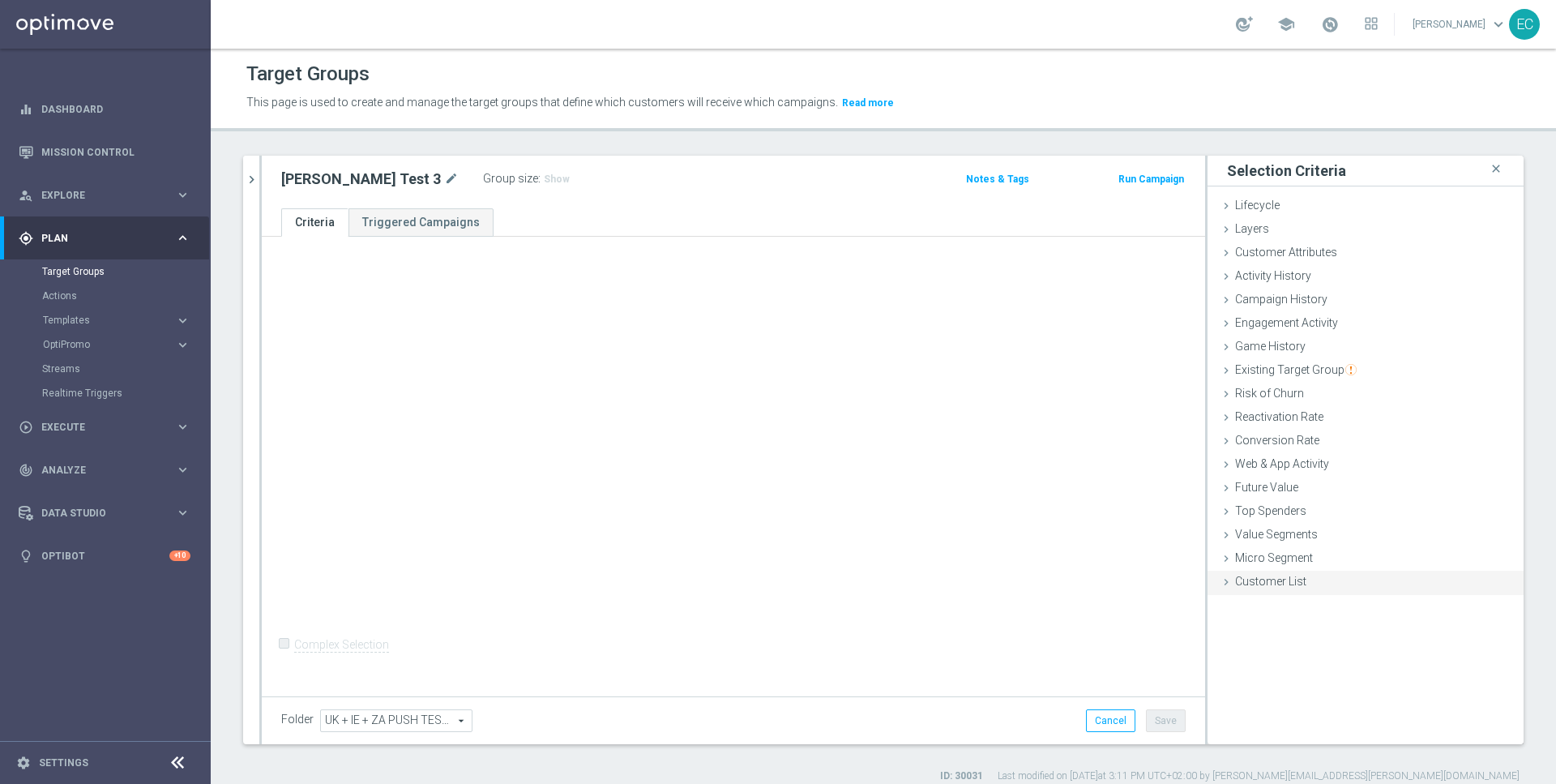
click at [1305, 580] on div "Customer List done" at bounding box center [1365, 583] width 316 height 24
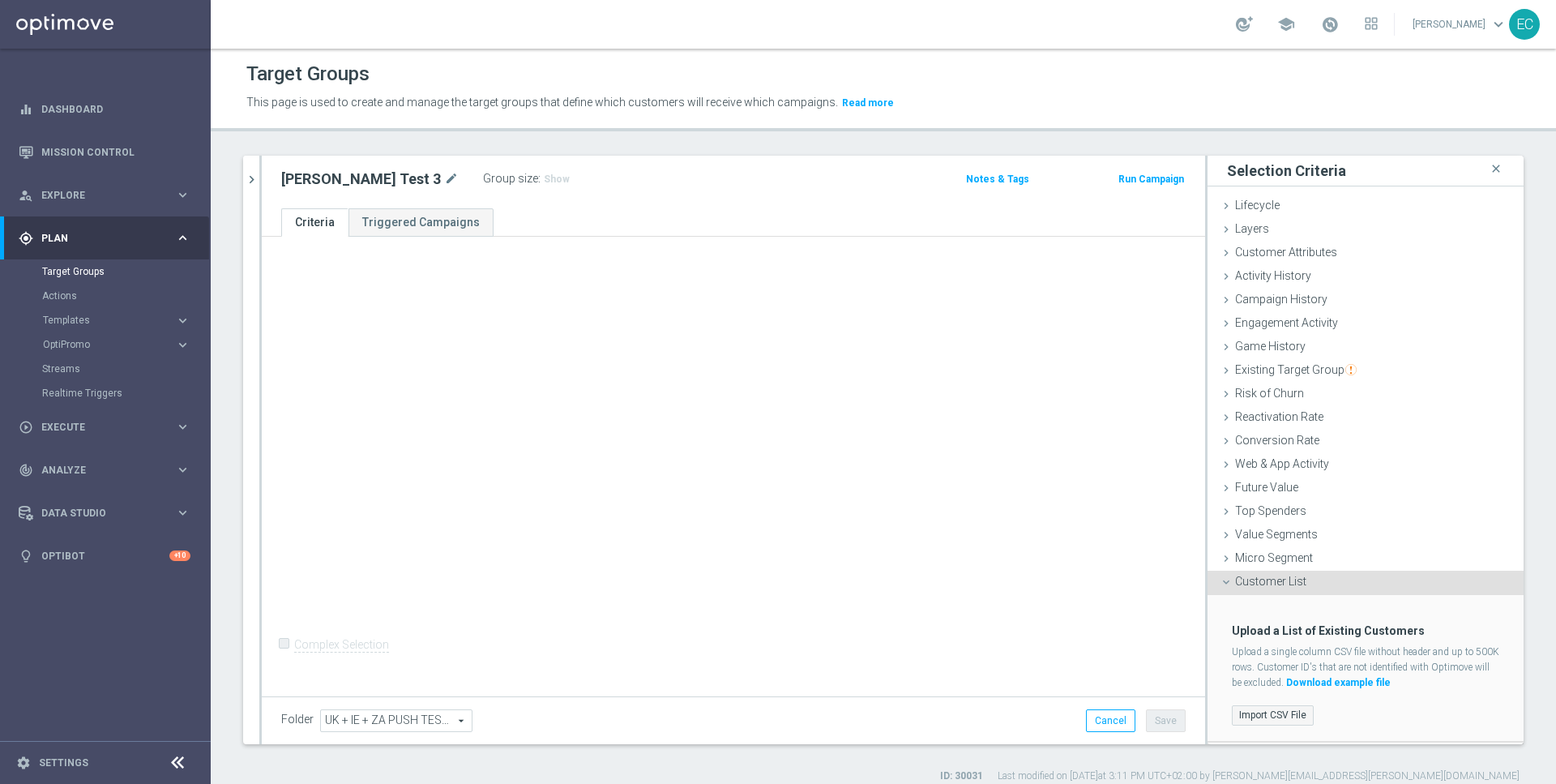
click at [1271, 706] on label "Import CSV File" at bounding box center [1273, 714] width 82 height 20
click at [0, 0] on input "Import CSV File" at bounding box center [0, 0] width 0 height 0
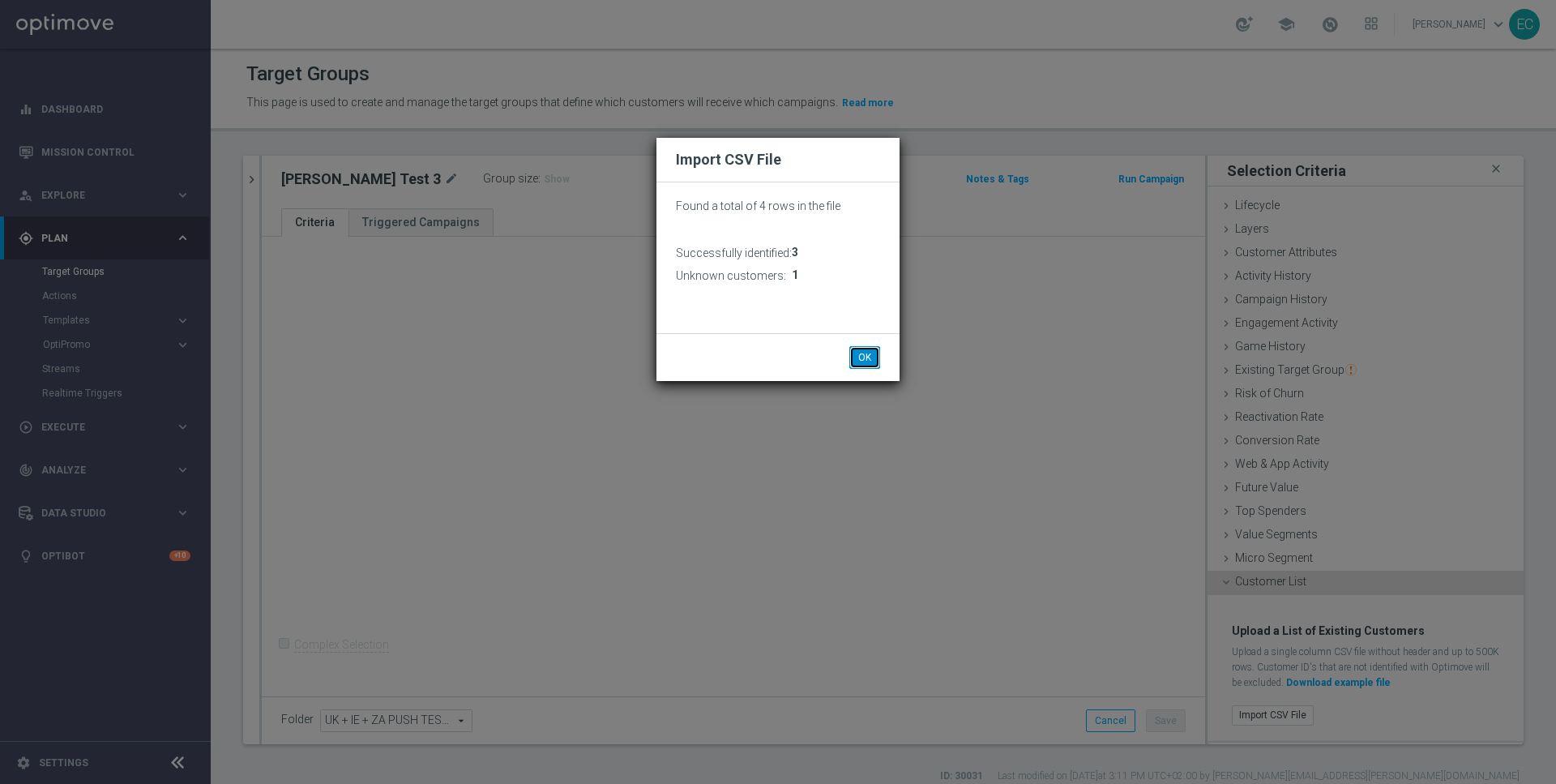
click at [862, 359] on button "OK" at bounding box center [864, 358] width 30 height 23
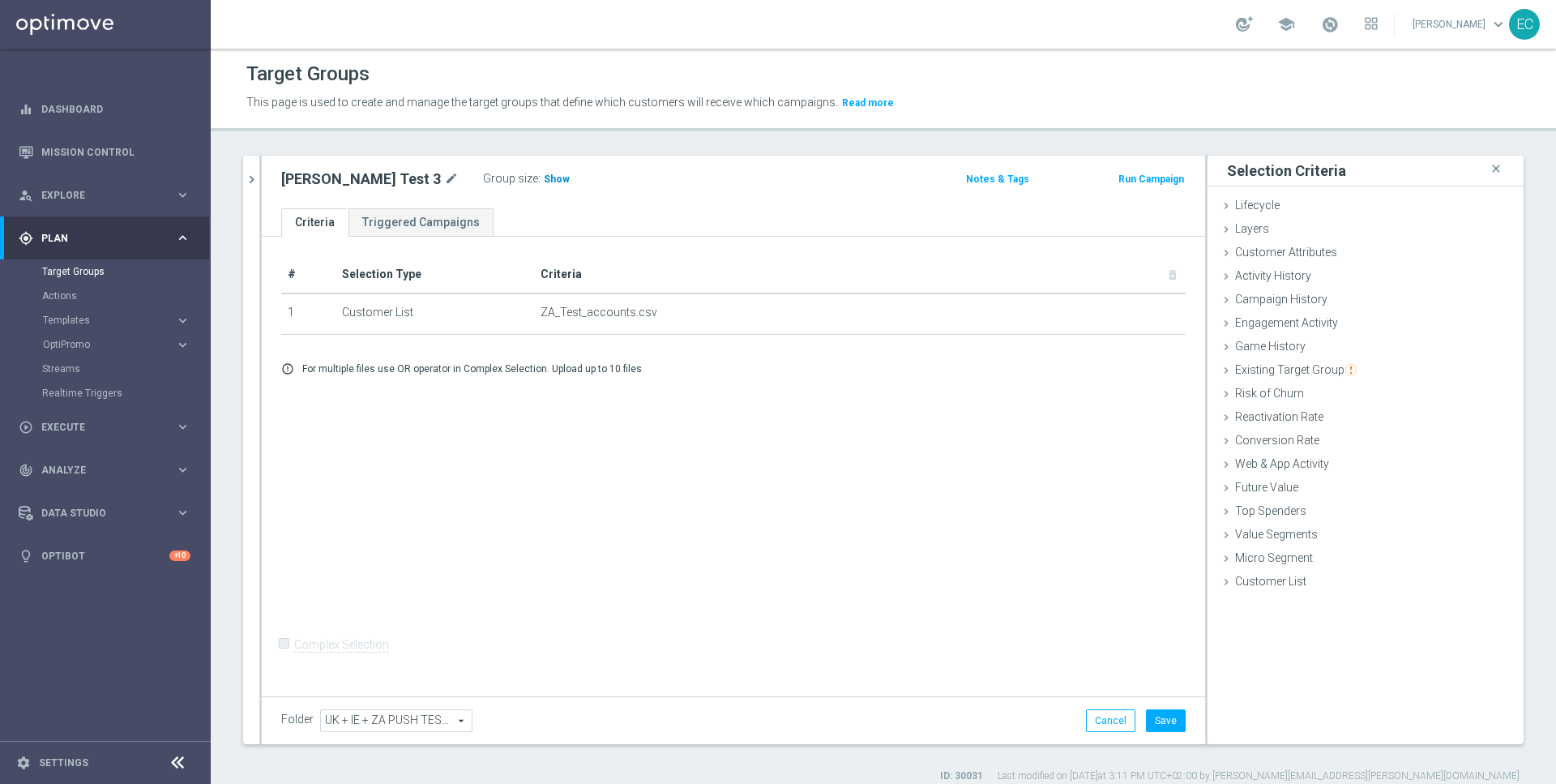
click at [544, 173] on span "Show" at bounding box center [557, 178] width 26 height 11
click at [444, 176] on icon "mode_edit" at bounding box center [451, 179] width 15 height 19
type input "ZA Push - Link to casino game"
click at [708, 484] on div "# Selection Type Criteria delete_forever 1 Customer List ZA_Test_accounts.csv d…" at bounding box center [734, 464] width 943 height 454
click at [1164, 721] on button "Save" at bounding box center [1166, 720] width 40 height 23
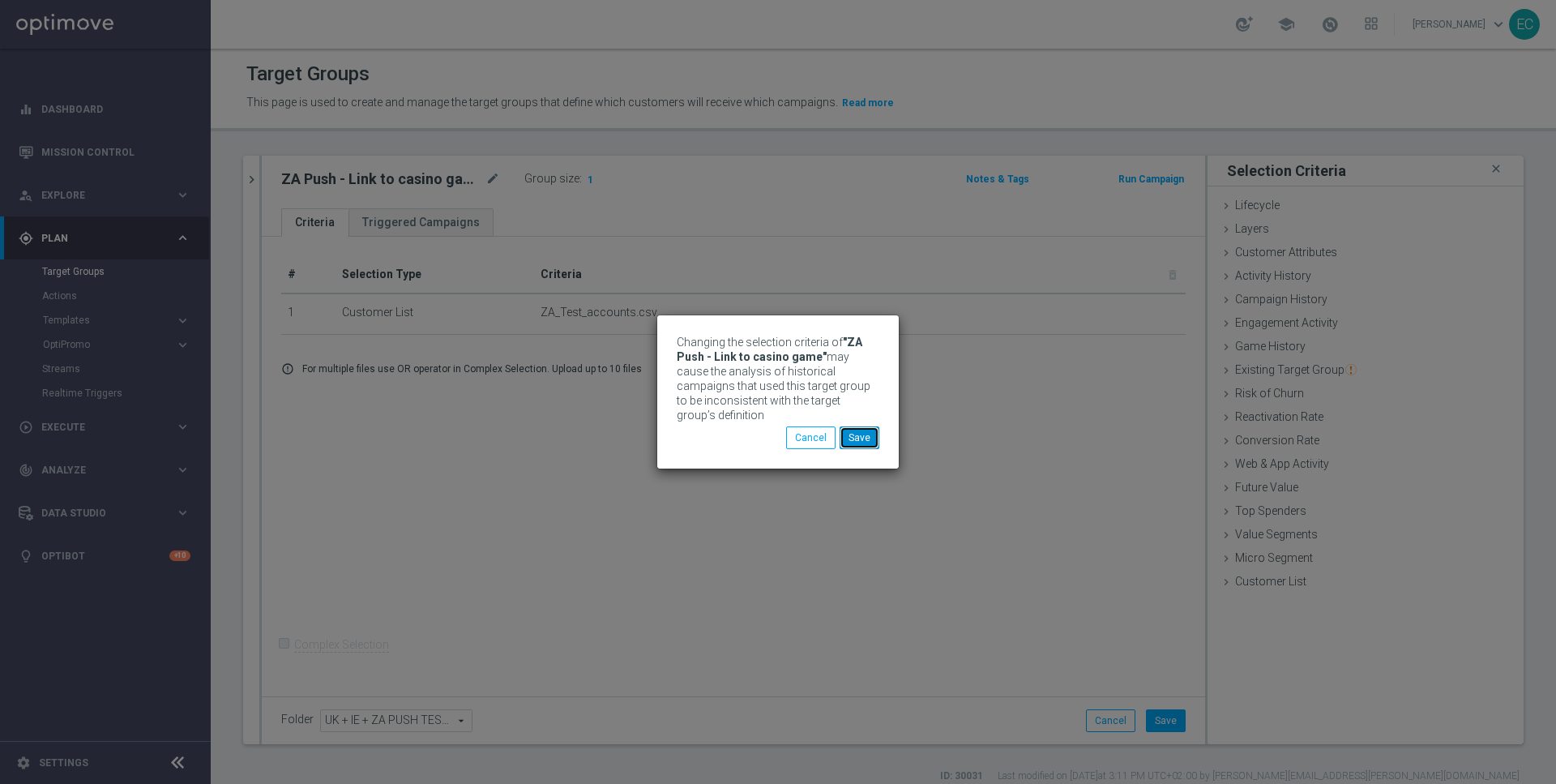
click at [865, 429] on button "Save" at bounding box center [860, 438] width 40 height 23
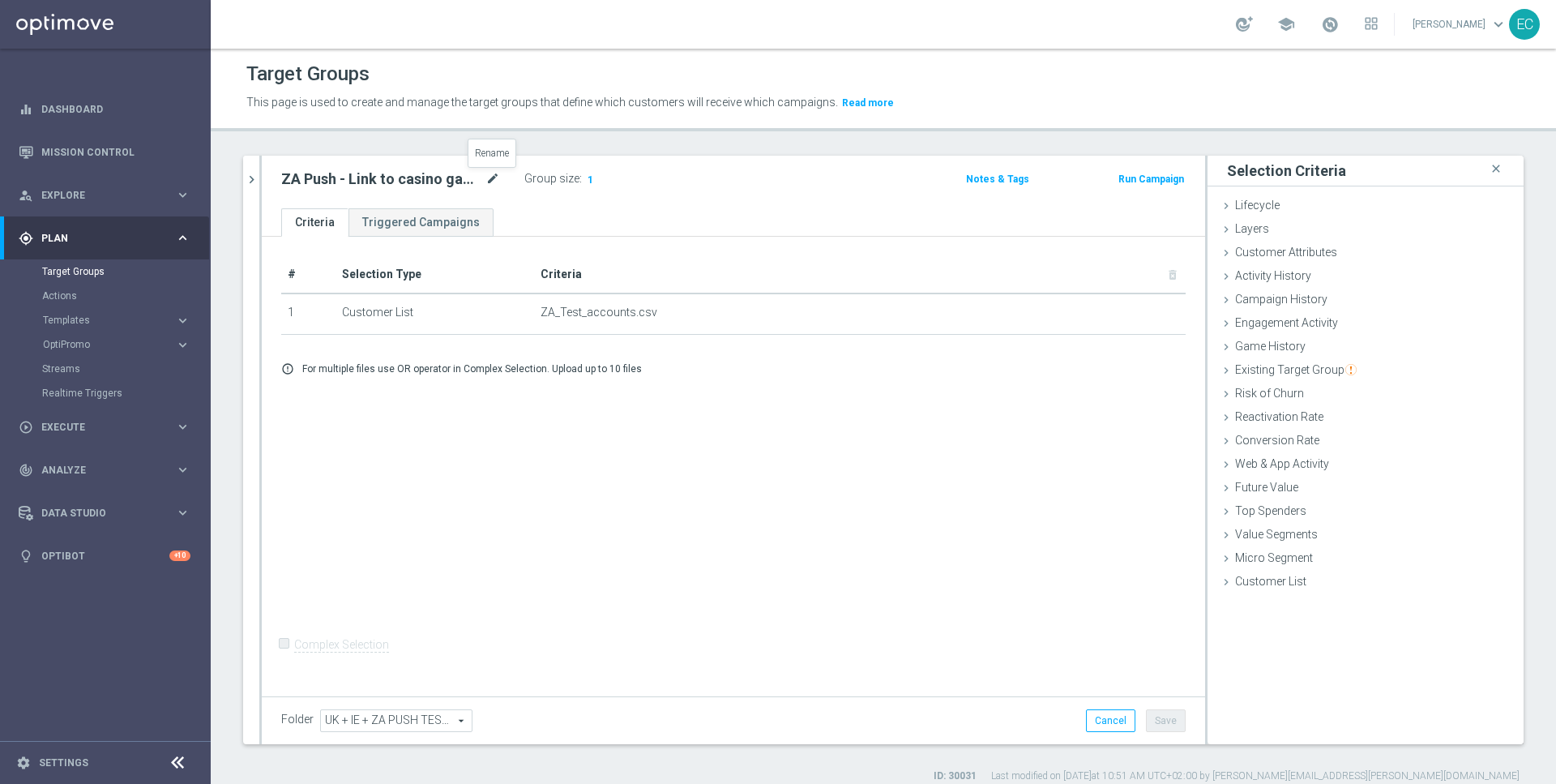
click at [490, 174] on icon "mode_edit" at bounding box center [493, 179] width 15 height 19
click at [490, 174] on input "ZA Push - Link to casino game" at bounding box center [390, 181] width 218 height 23
click at [695, 182] on div "ZA Push - Link to casino game Group size : 1" at bounding box center [579, 180] width 620 height 24
click at [250, 173] on icon "chevron_right" at bounding box center [252, 179] width 16 height 16
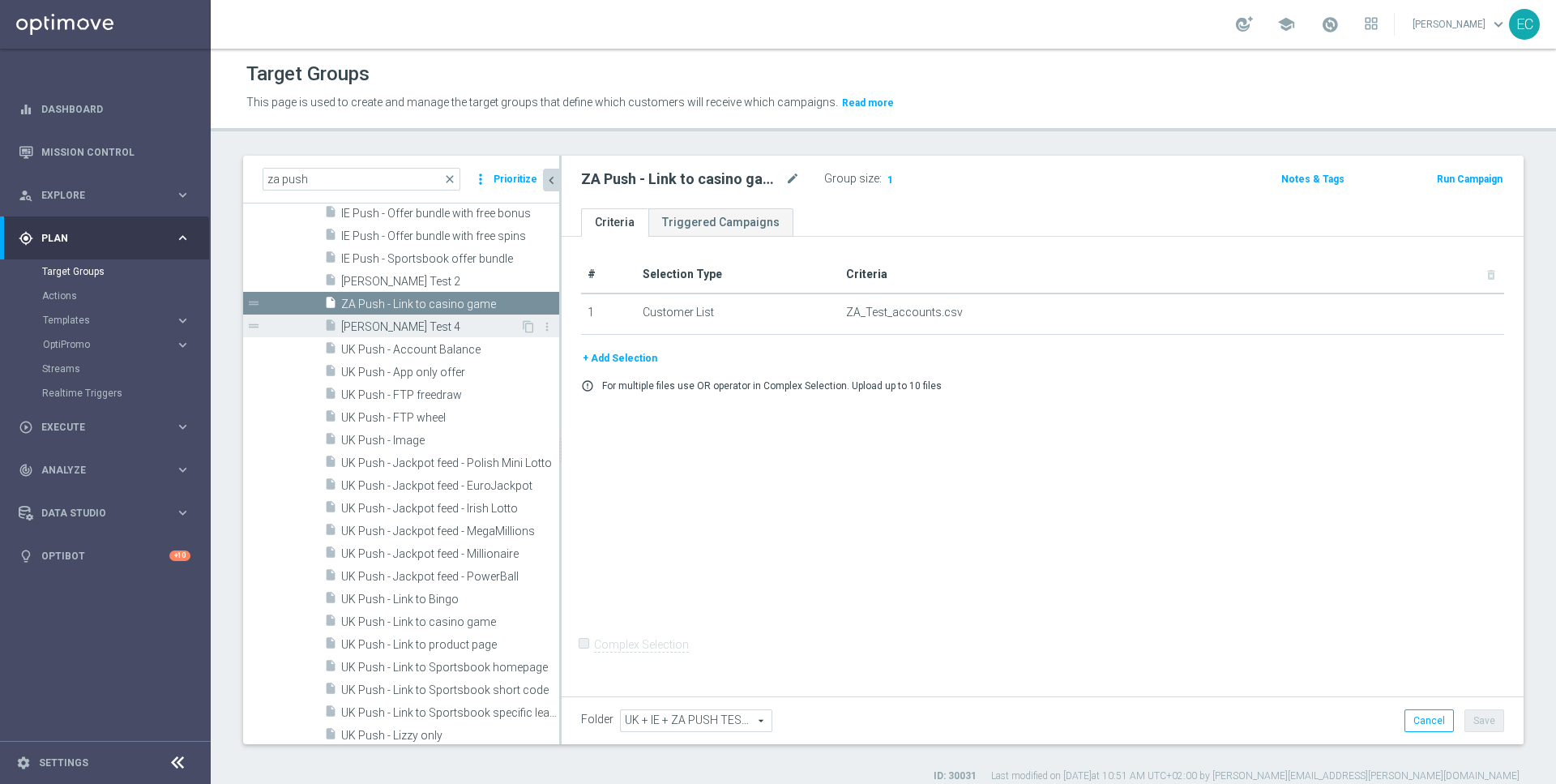
click at [443, 320] on span "Paul Test 4" at bounding box center [431, 327] width 179 height 14
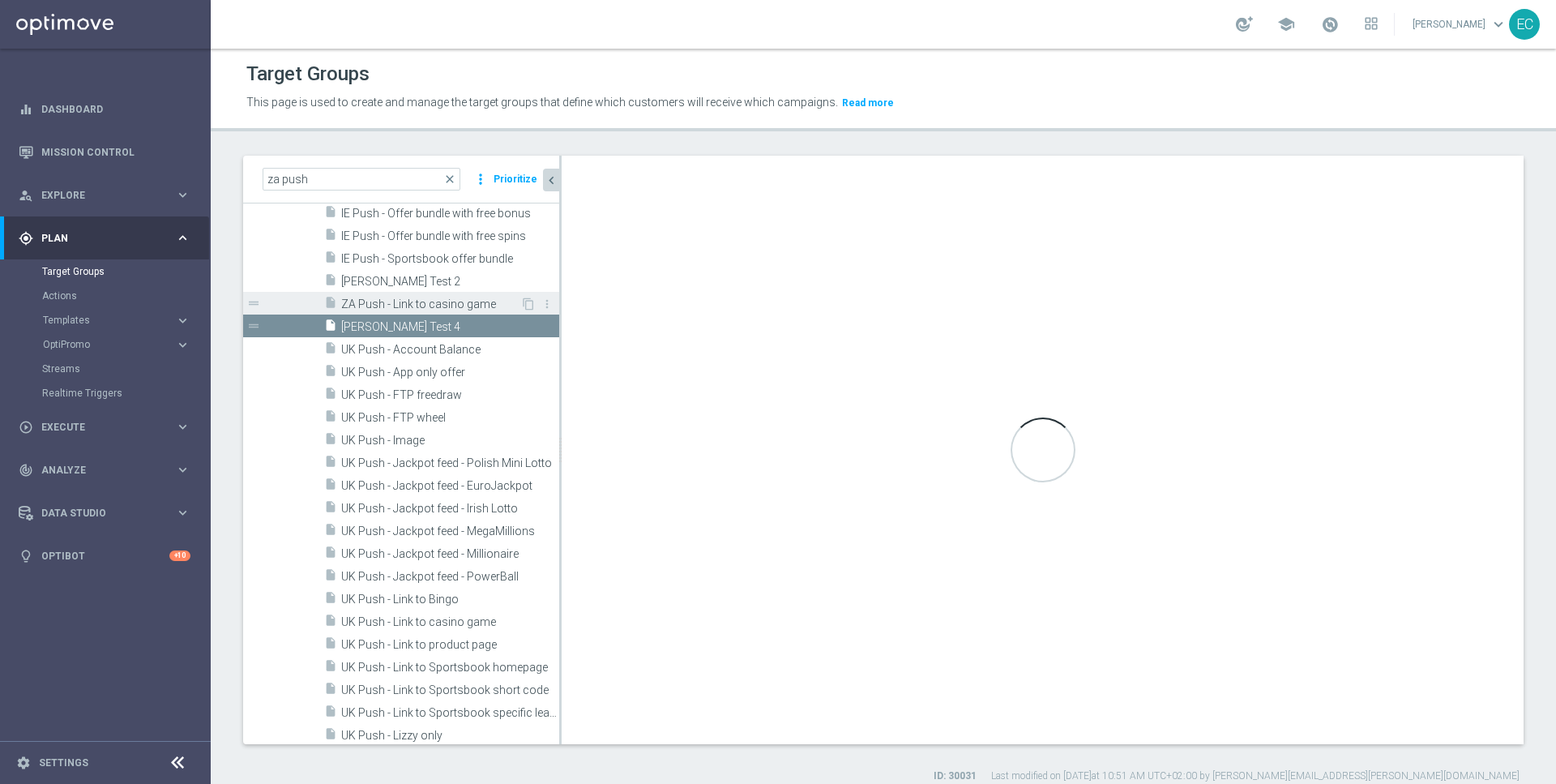
click at [454, 303] on span "ZA Push - Link to casino game" at bounding box center [431, 305] width 179 height 14
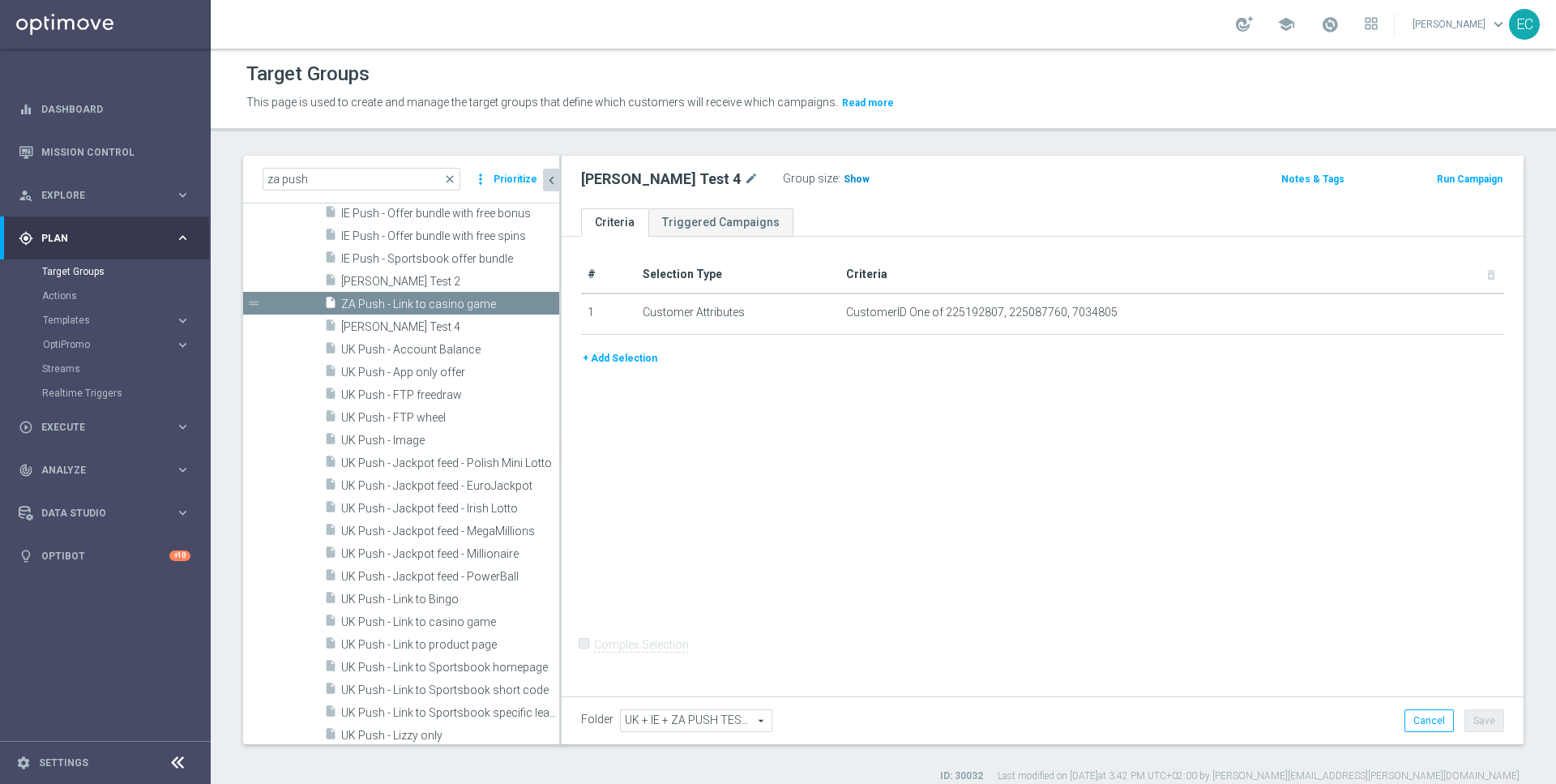
click at [843, 174] on span "Show" at bounding box center [856, 178] width 26 height 11
click at [445, 325] on span "Paul Test 4" at bounding box center [431, 327] width 179 height 14
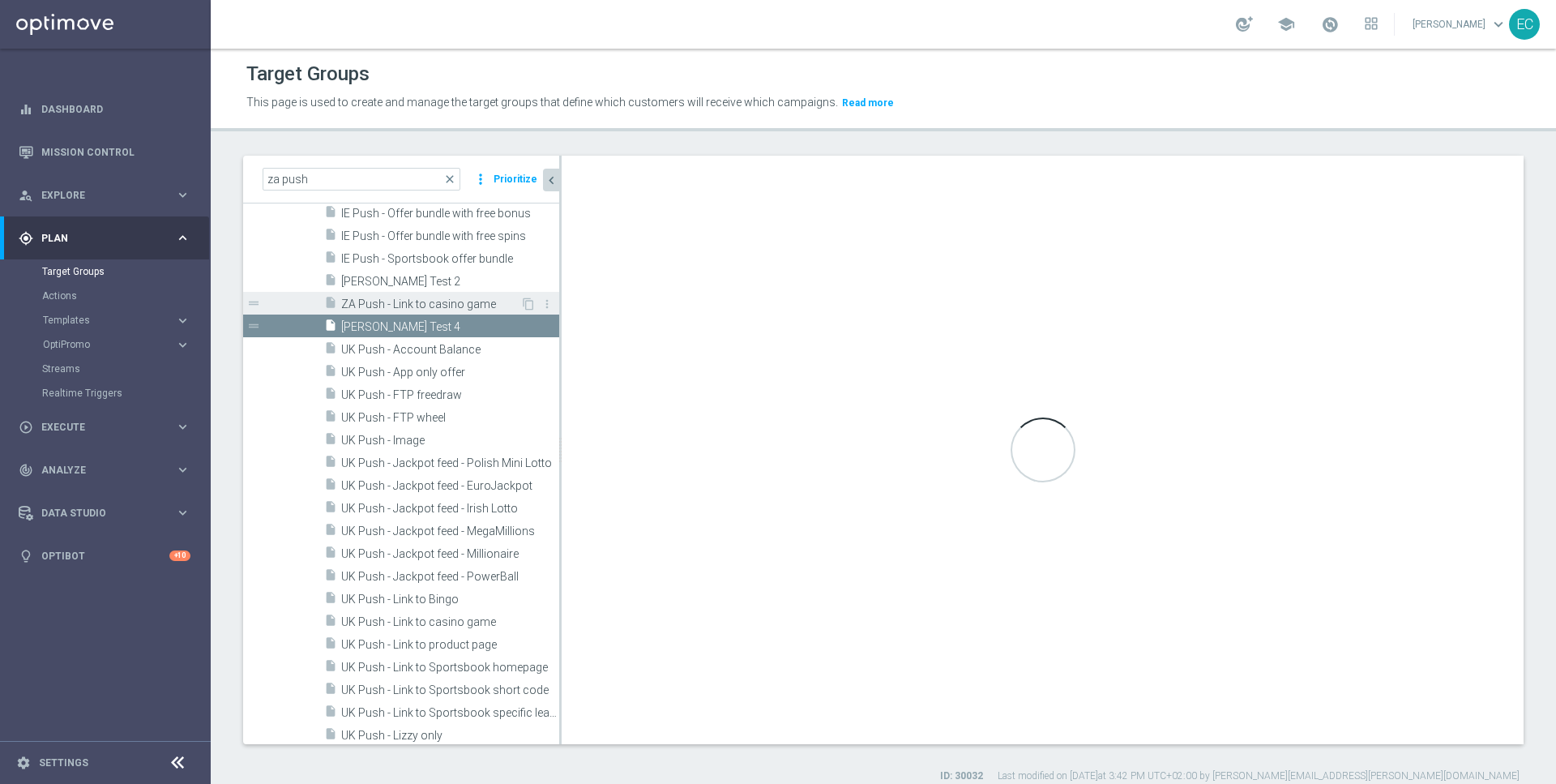
click at [442, 300] on span "ZA Push - Link to casino game" at bounding box center [431, 305] width 179 height 14
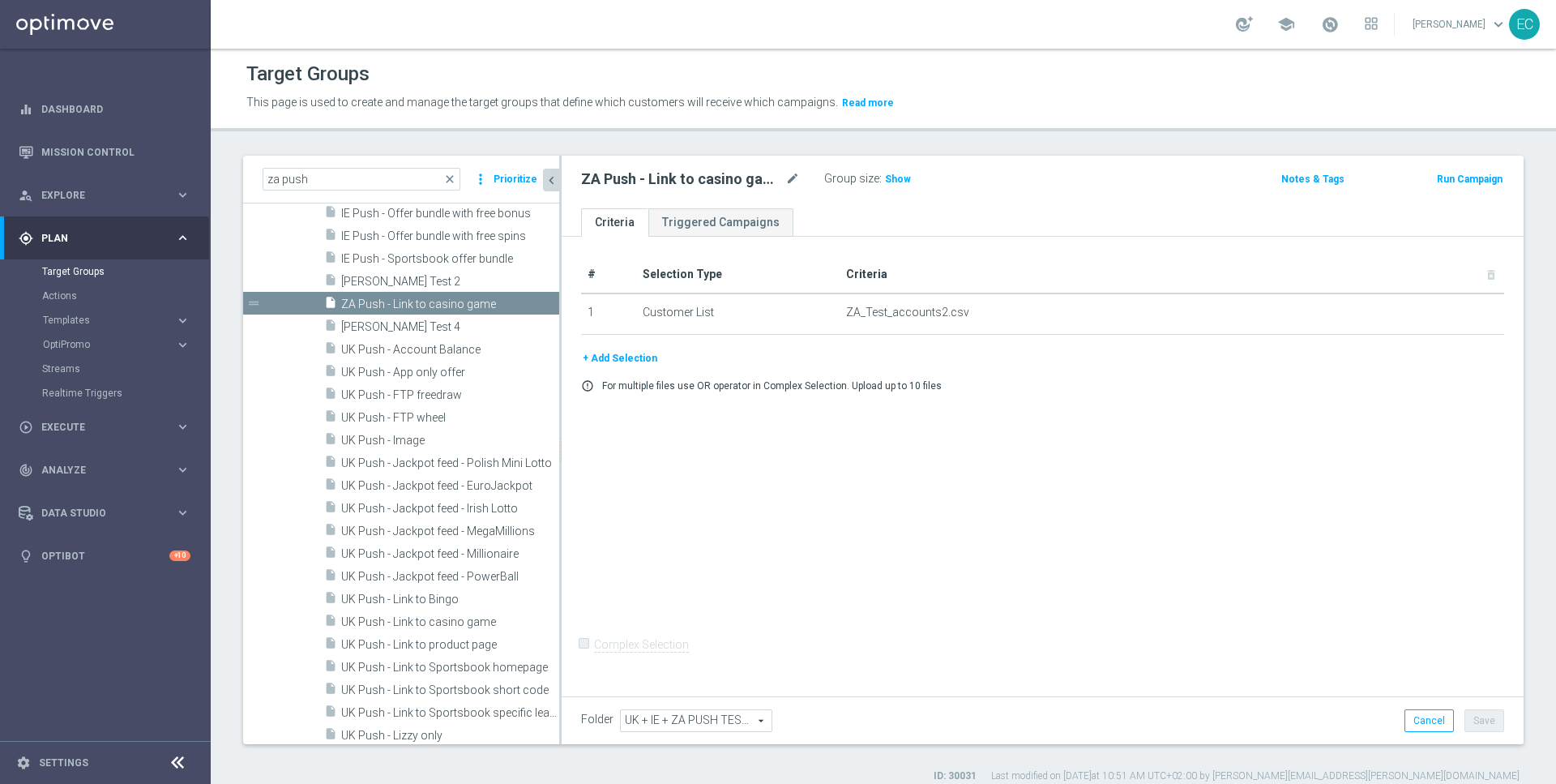
click at [909, 171] on div "Group size : Show" at bounding box center [905, 178] width 162 height 19
click at [883, 187] on h3 "Show" at bounding box center [898, 179] width 30 height 17
click at [1464, 179] on button "Run Campaign" at bounding box center [1469, 179] width 69 height 17
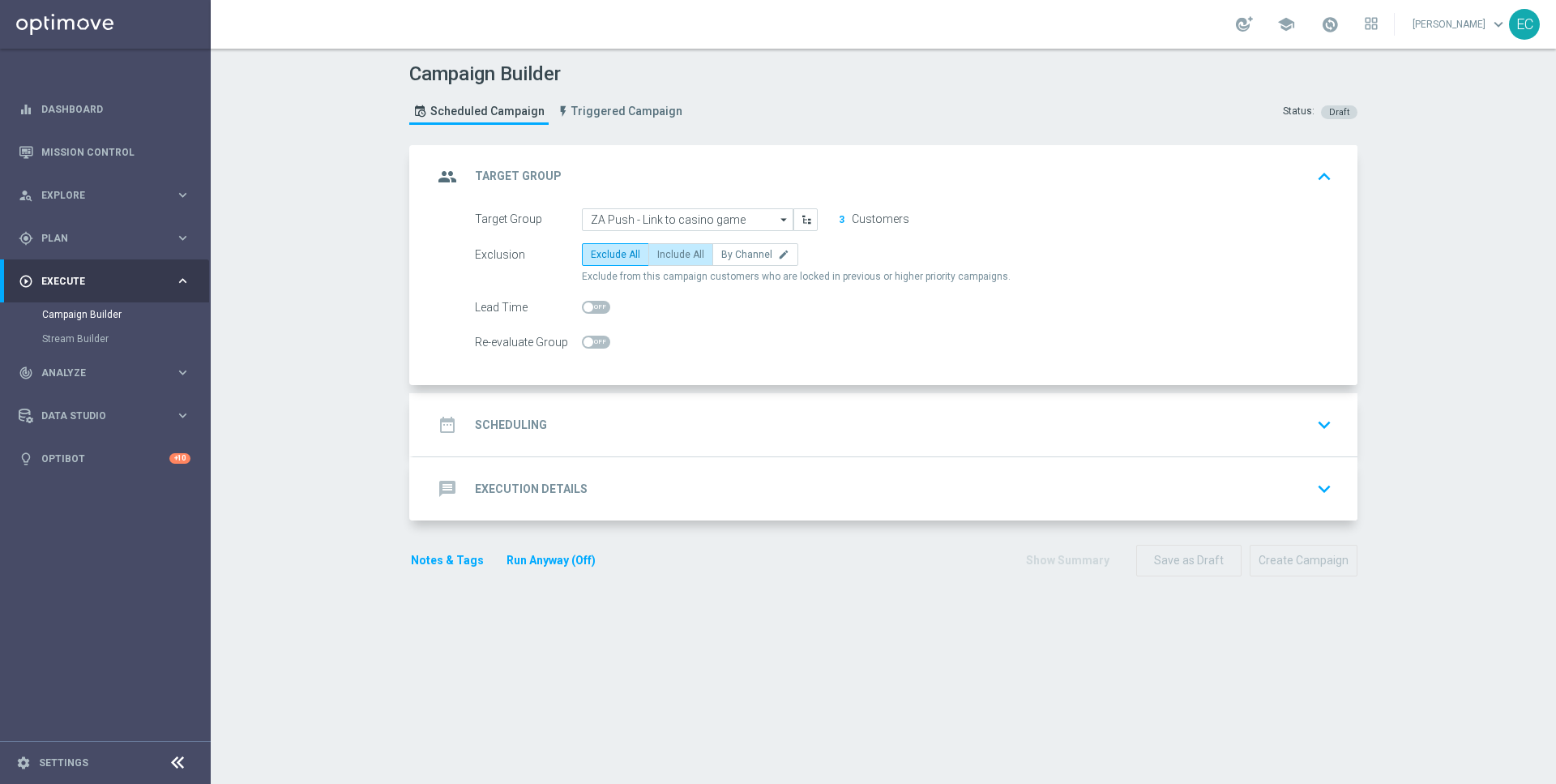
click at [685, 249] on span "Include All" at bounding box center [681, 254] width 47 height 11
click at [667, 252] on input "Include All" at bounding box center [662, 258] width 10 height 10
radio input "true"
click at [740, 399] on div "date_range Scheduling keyboard_arrow_down" at bounding box center [885, 425] width 944 height 64
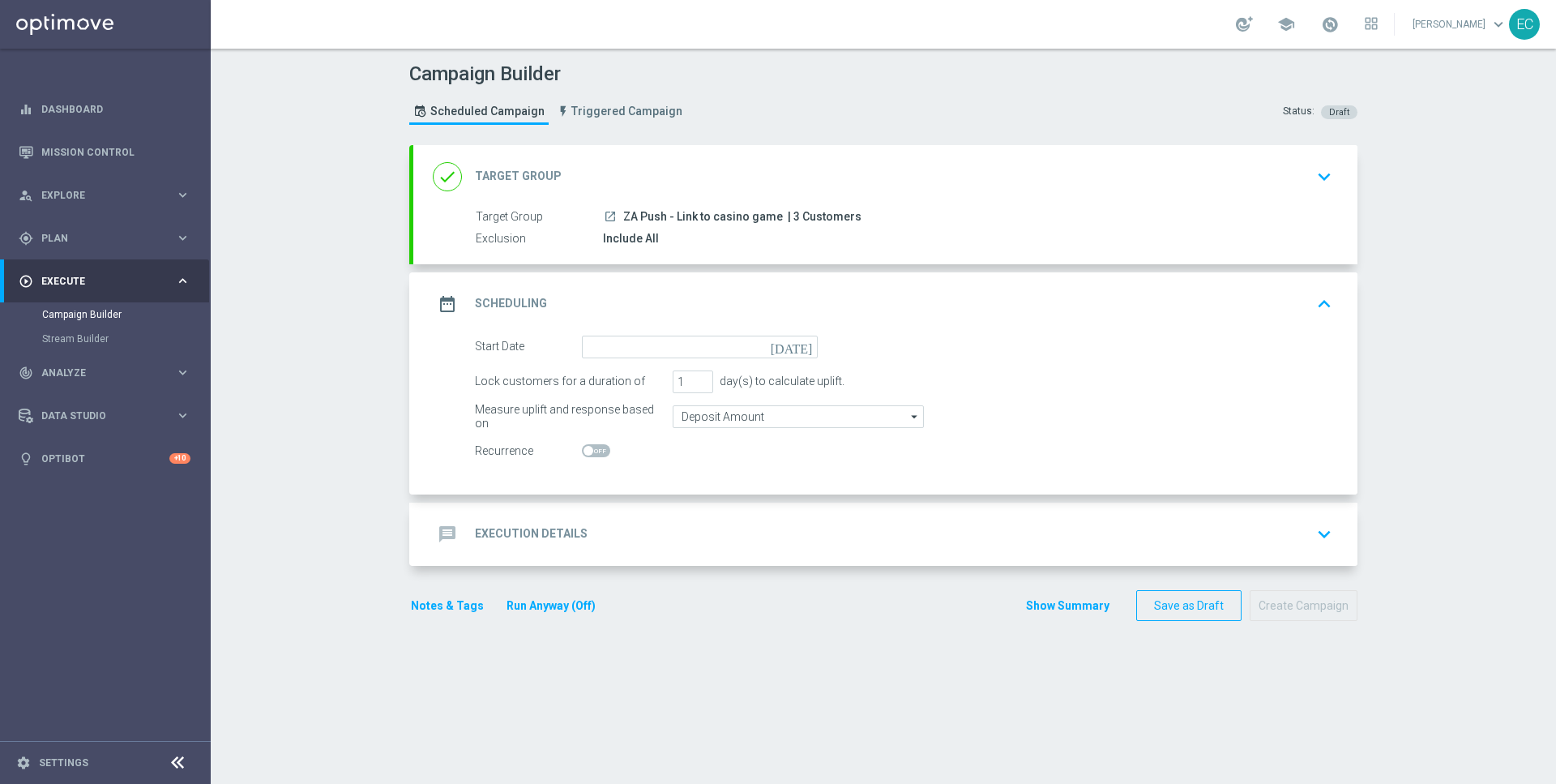
click at [667, 328] on div "date_range Scheduling keyboard_arrow_up" at bounding box center [885, 304] width 944 height 64
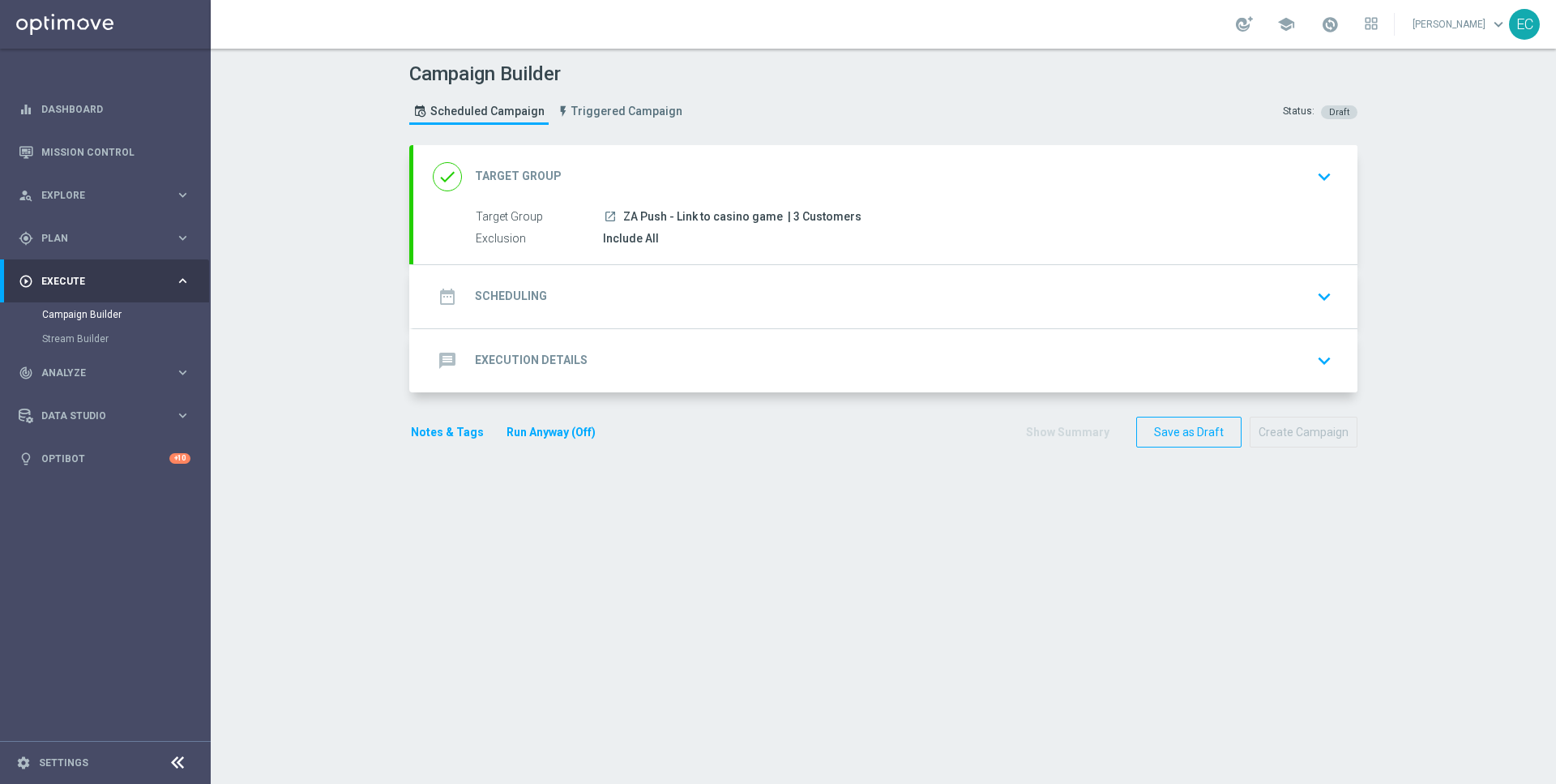
click at [736, 281] on div "date_range Scheduling keyboard_arrow_down" at bounding box center [885, 296] width 905 height 30
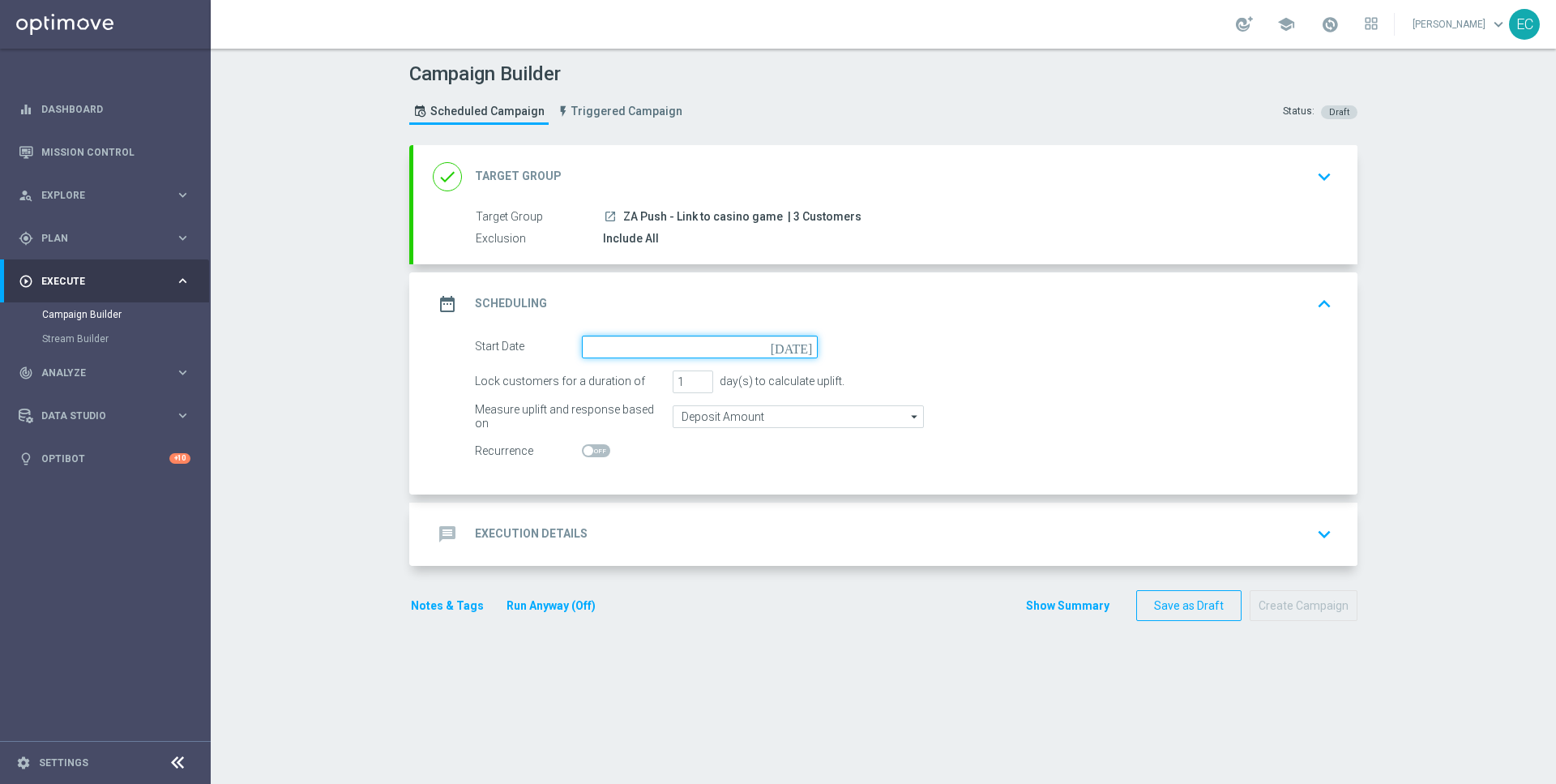
click at [709, 346] on input at bounding box center [700, 347] width 236 height 23
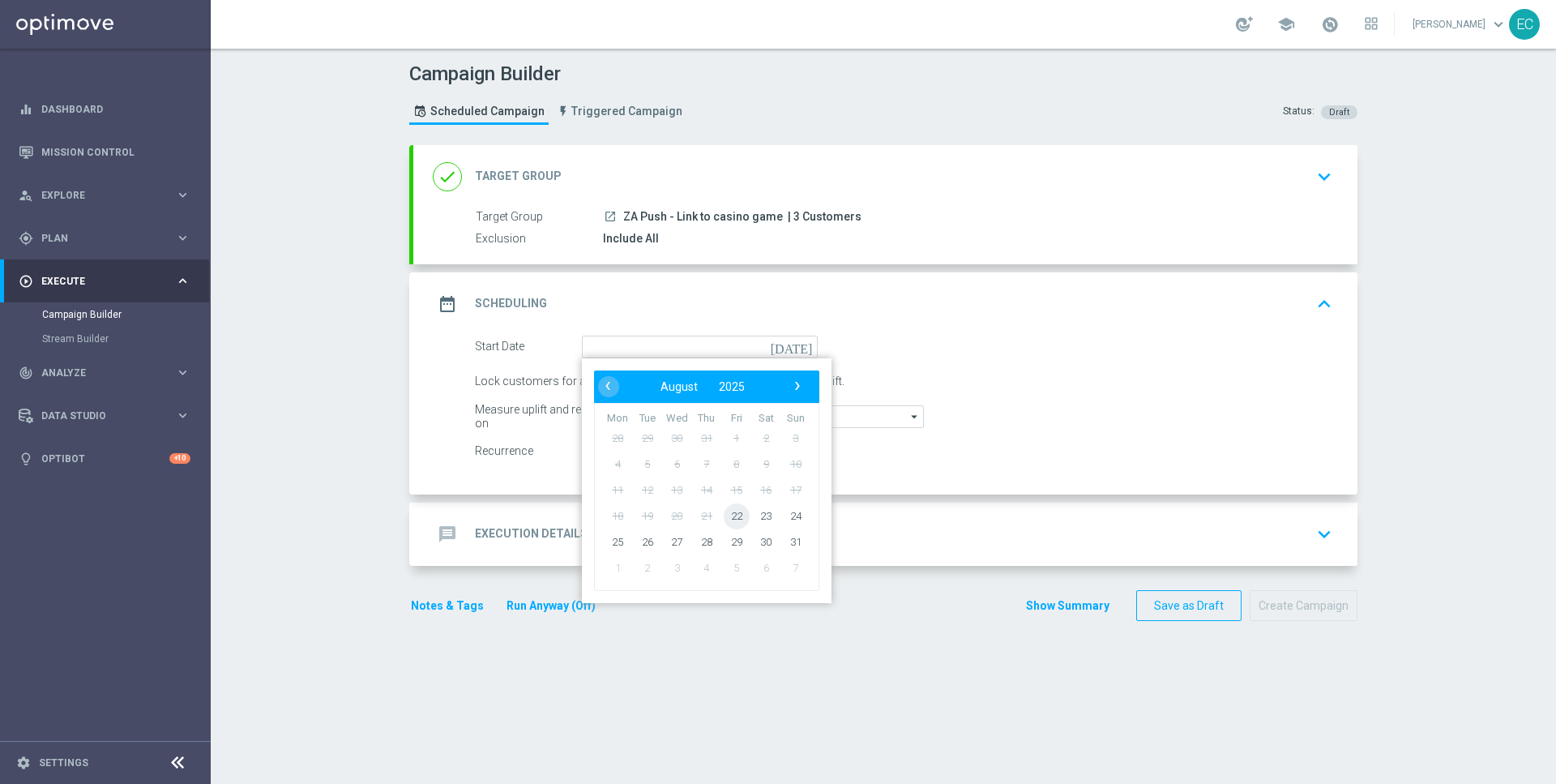
click at [742, 512] on span "22" at bounding box center [737, 515] width 26 height 26
type input "[DATE]"
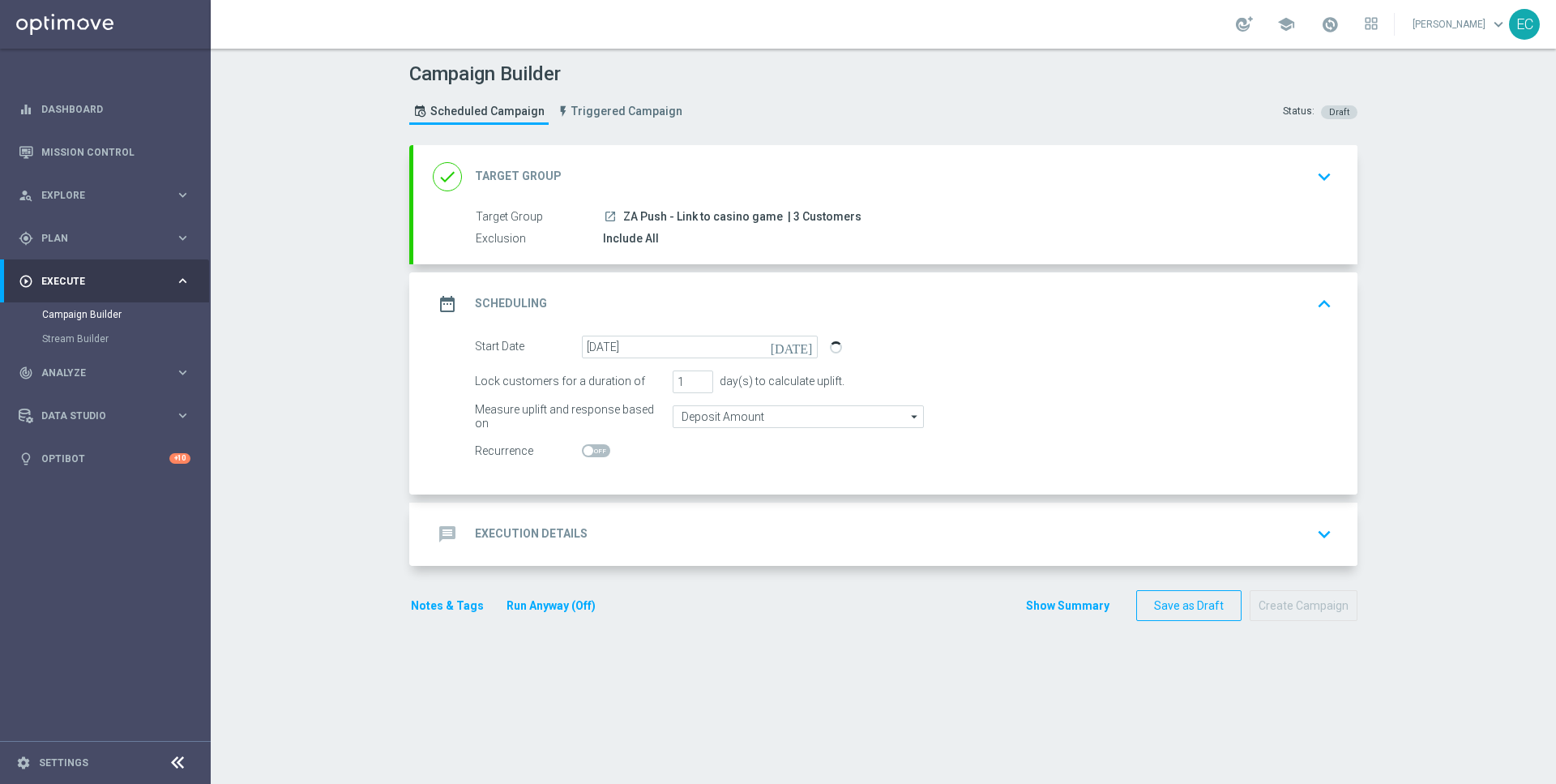
click at [720, 536] on div "message Execution Details keyboard_arrow_down" at bounding box center [885, 533] width 905 height 30
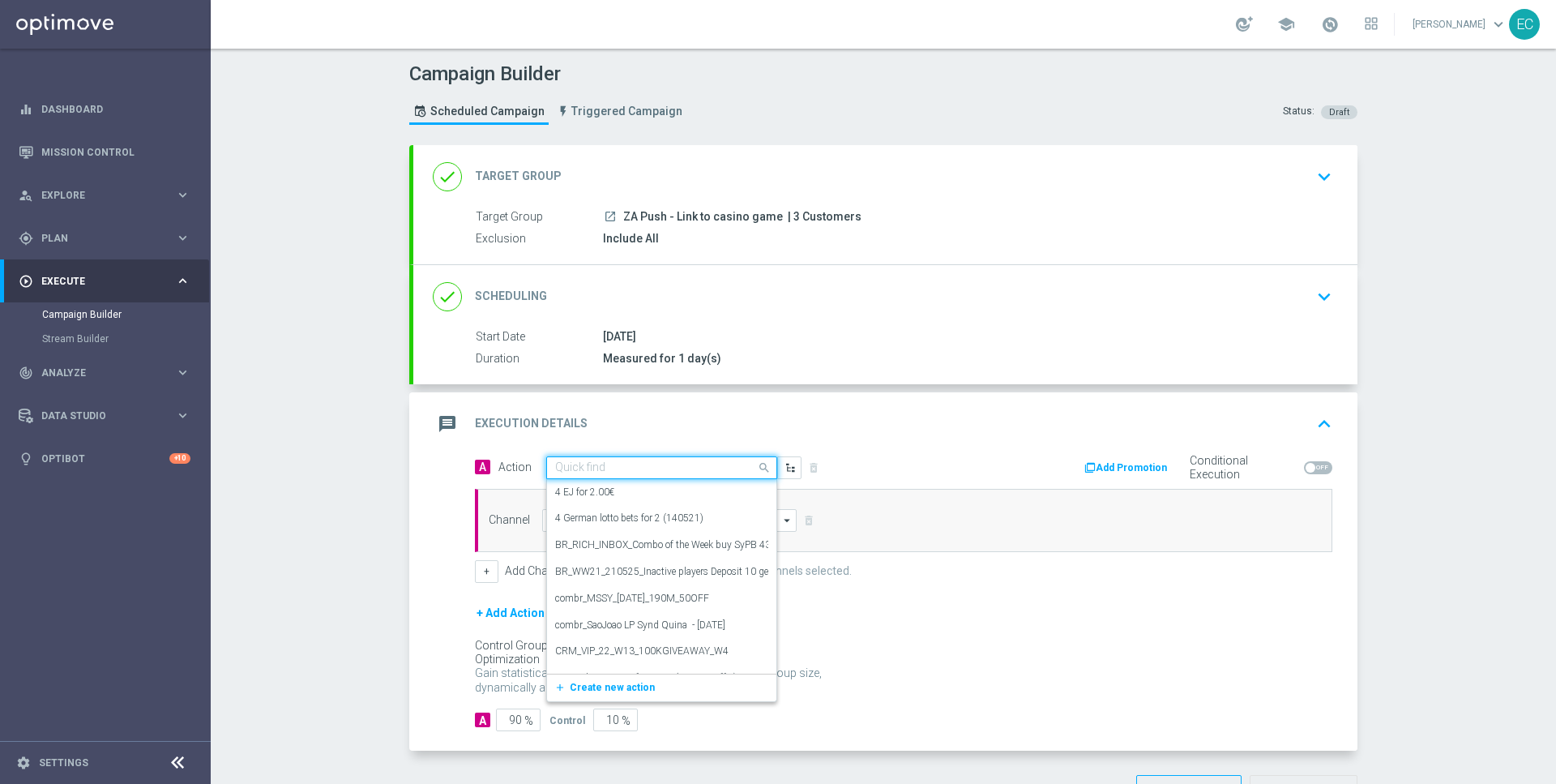
click at [696, 468] on input "text" at bounding box center [646, 468] width 181 height 14
paste input "ZA Push - Link to product page 2"
type input "ZA Push - Link to product page 2"
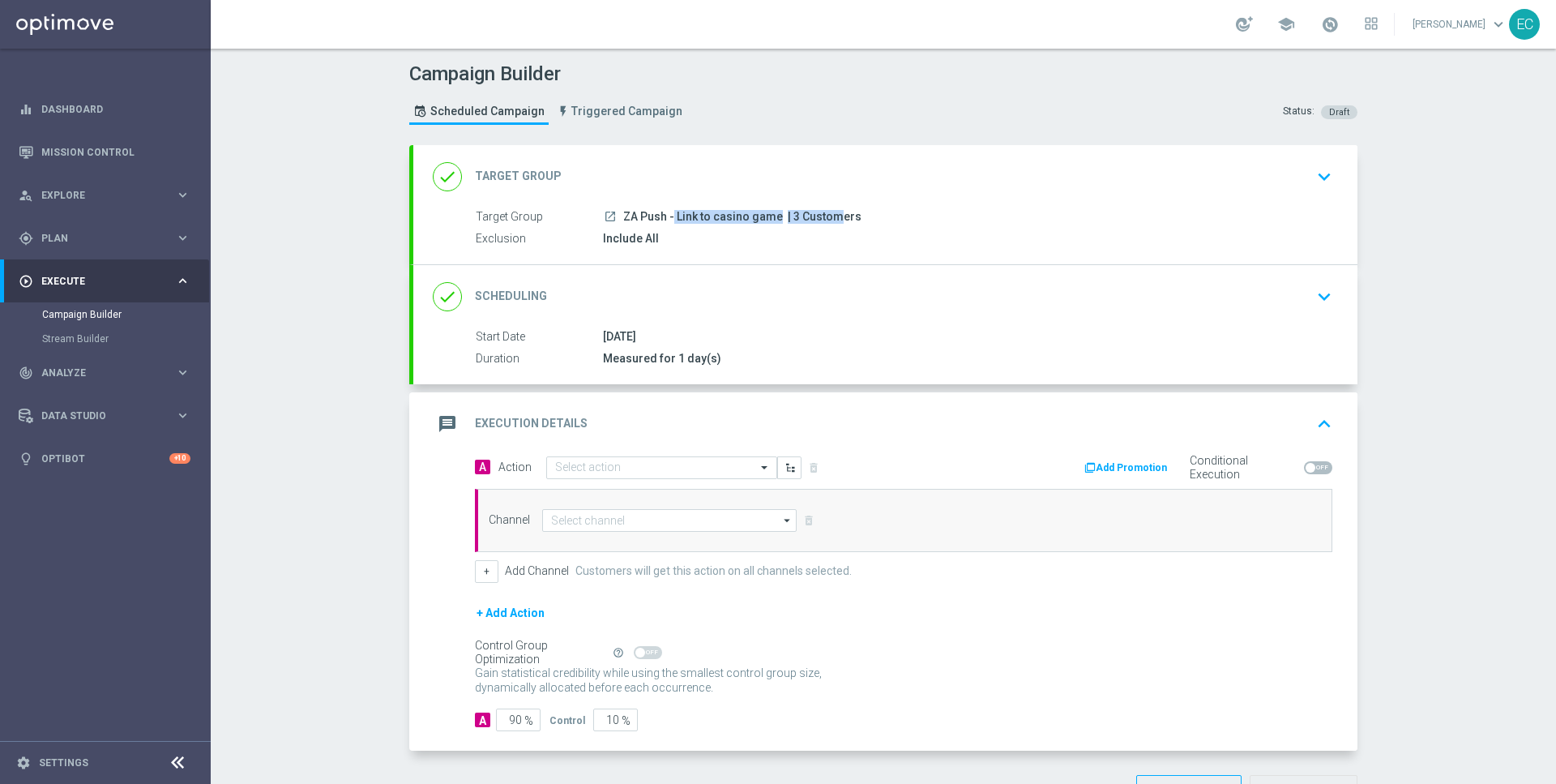
drag, startPoint x: 622, startPoint y: 217, endPoint x: 785, endPoint y: 215, distance: 163.0
click at [785, 215] on div "launch ZA Push - Link to casino game | 3 Customers" at bounding box center [964, 216] width 723 height 17
copy div "ZA Push - Link to casino game |"
click at [629, 464] on input "text" at bounding box center [646, 468] width 181 height 14
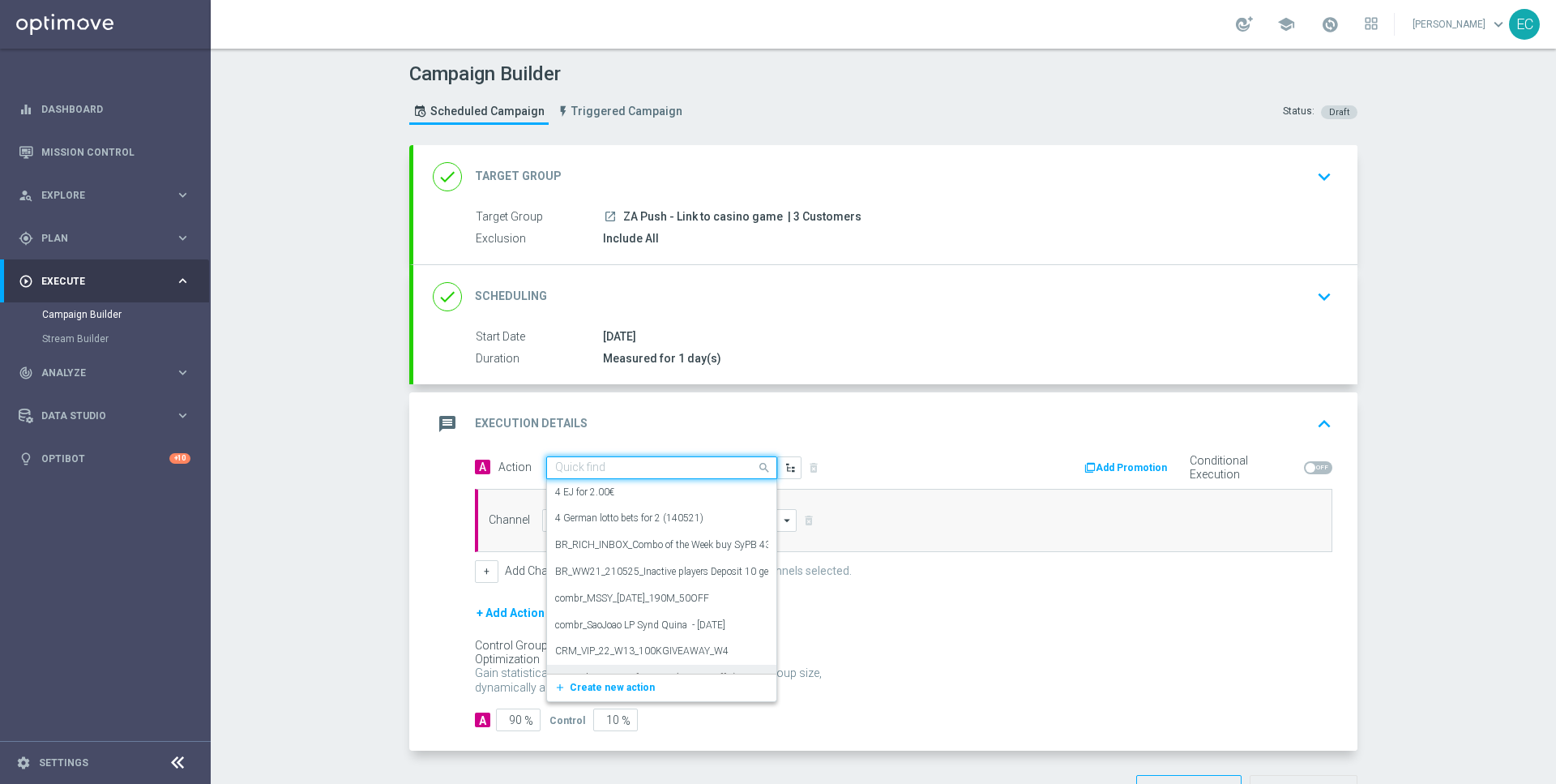
click at [591, 689] on span "Create new action" at bounding box center [613, 687] width 85 height 11
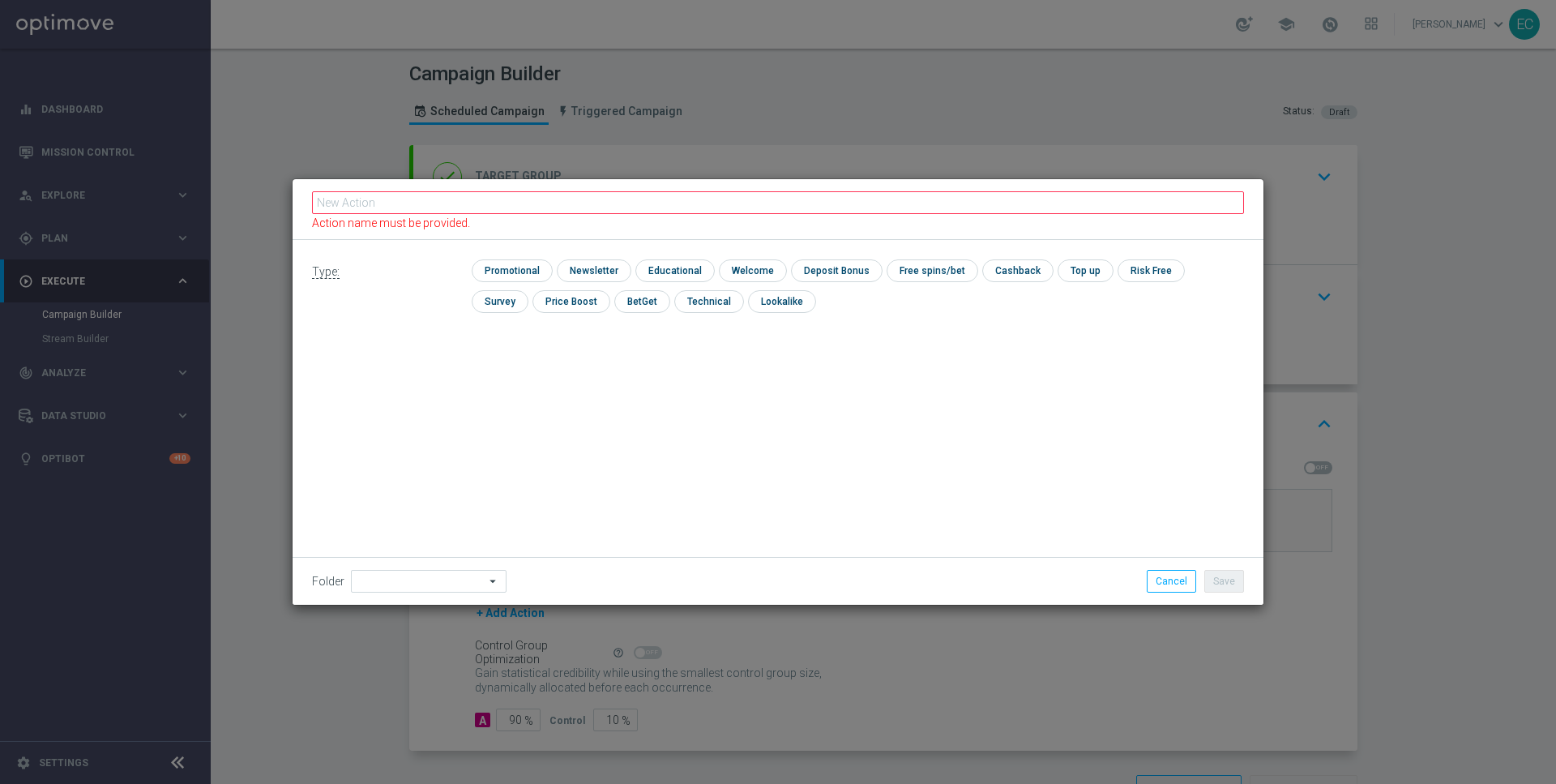
click at [643, 472] on div "Type: check Promotional check Newsletter check Educational check Welcome check …" at bounding box center [778, 422] width 971 height 365
click at [545, 204] on input "text" at bounding box center [778, 209] width 932 height 23
paste input "ZA Push - Link to casino game |"
type input "ZA Push - Link to casino game |"
click at [523, 272] on input "checkbox" at bounding box center [510, 270] width 77 height 22
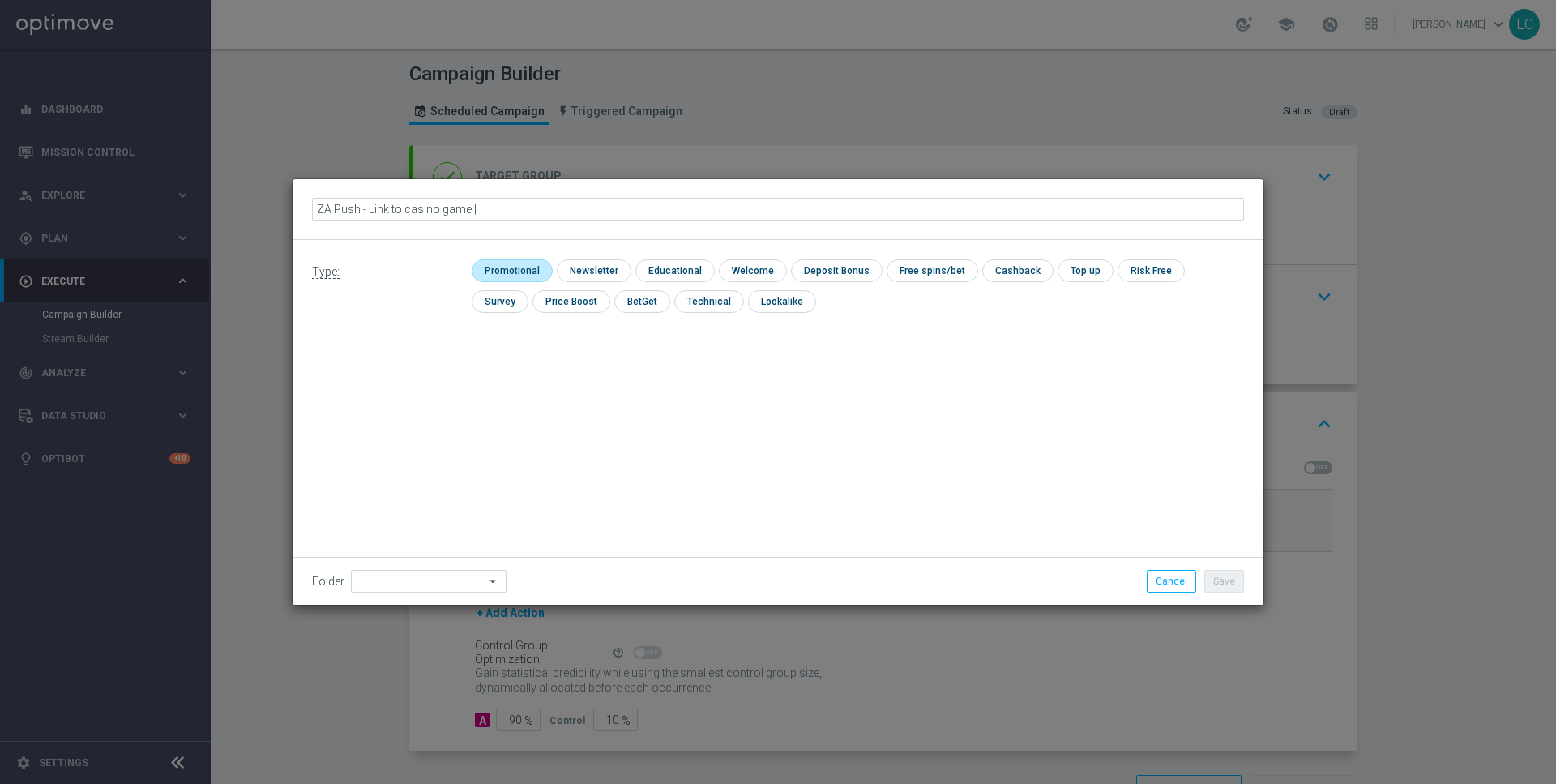
checkbox input "true"
click at [533, 213] on icon "mode_edit" at bounding box center [530, 209] width 13 height 13
type input "ZA Push - Link to casino game"
click at [1221, 578] on button "Save" at bounding box center [1224, 581] width 40 height 23
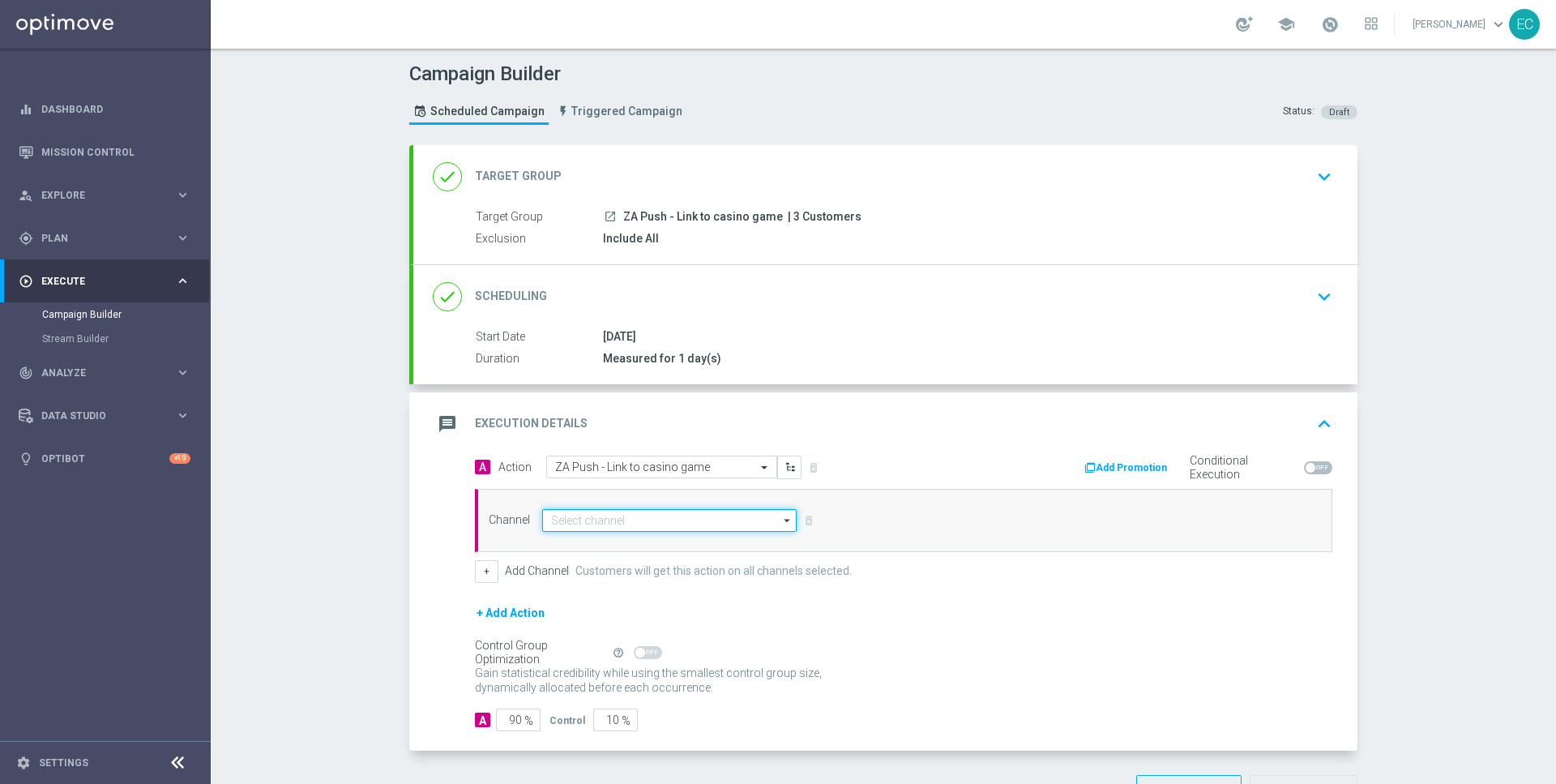
click at [627, 509] on input at bounding box center [669, 520] width 254 height 23
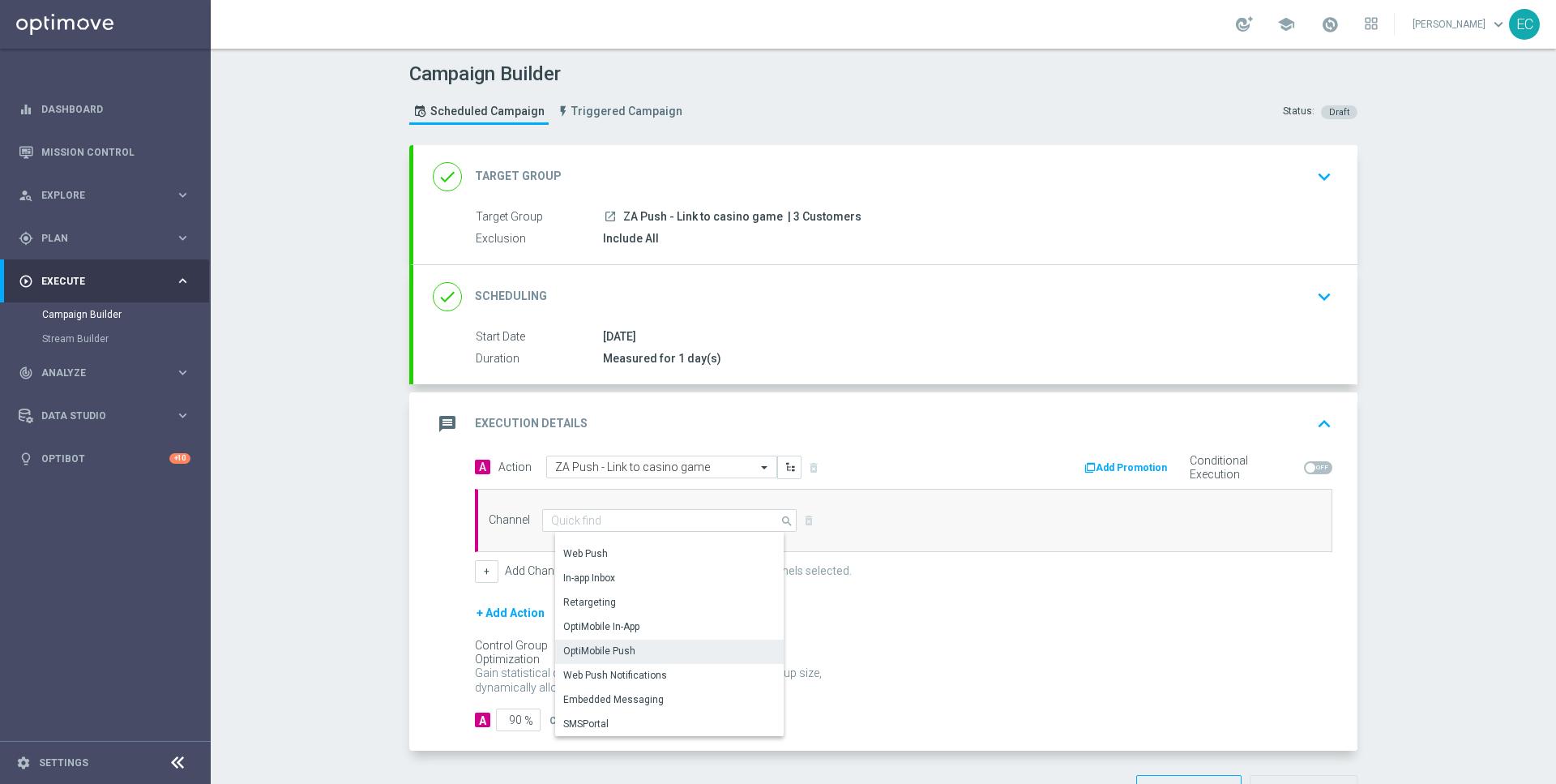
click at [669, 652] on div "OptiMobile Push" at bounding box center [676, 651] width 242 height 23
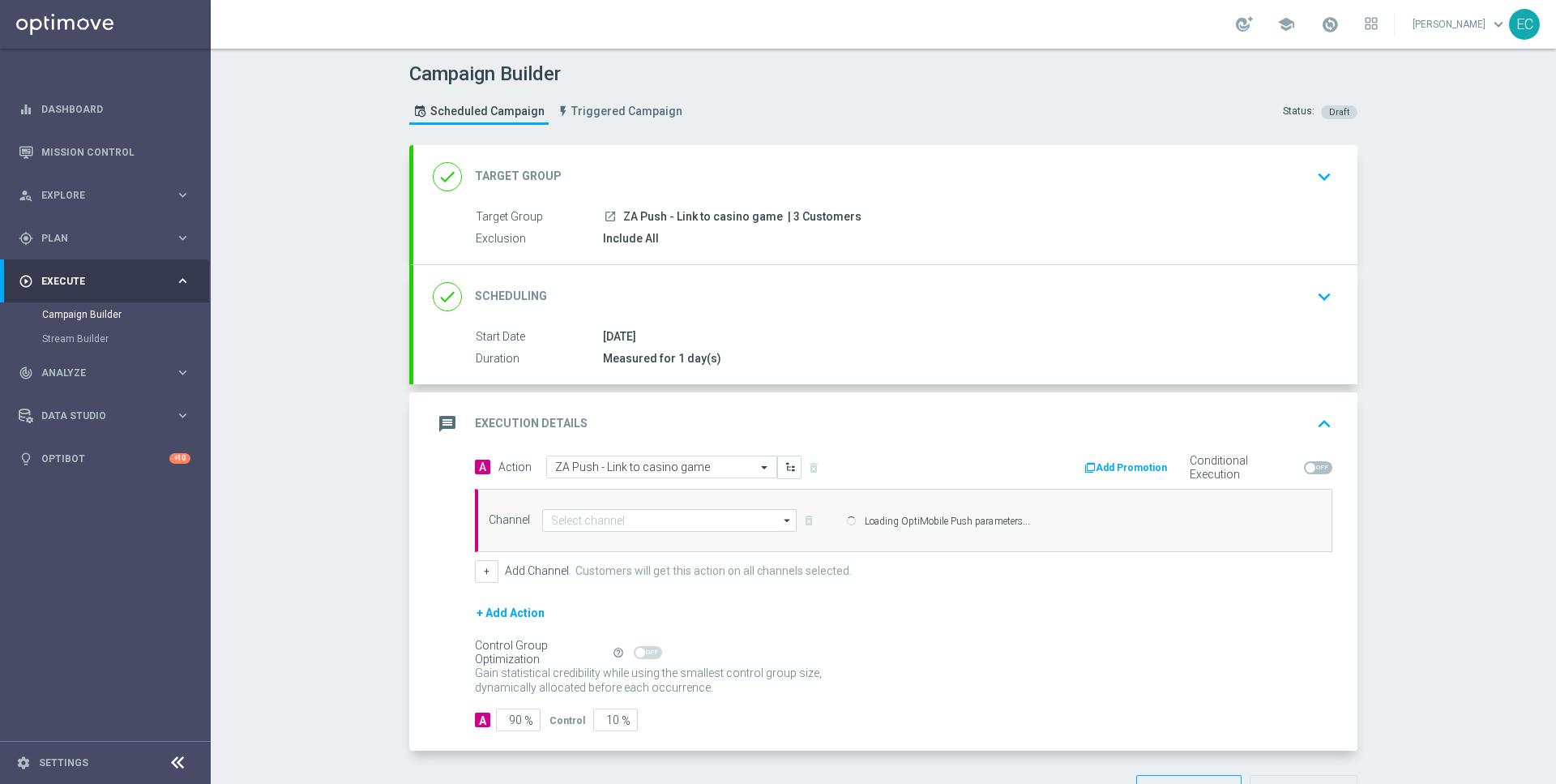
type input "OptiMobile Push"
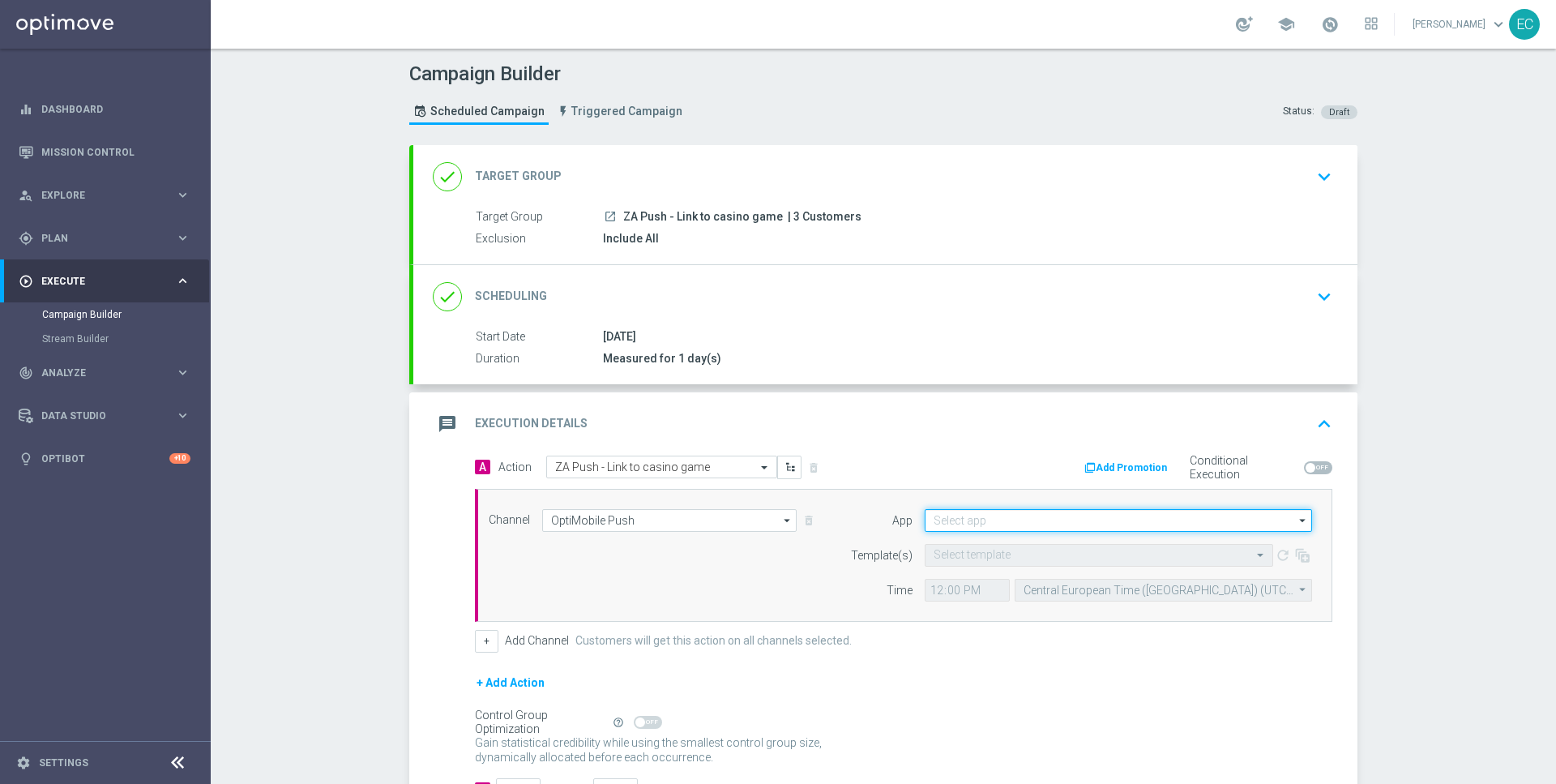
click at [1039, 519] on input at bounding box center [1118, 520] width 387 height 23
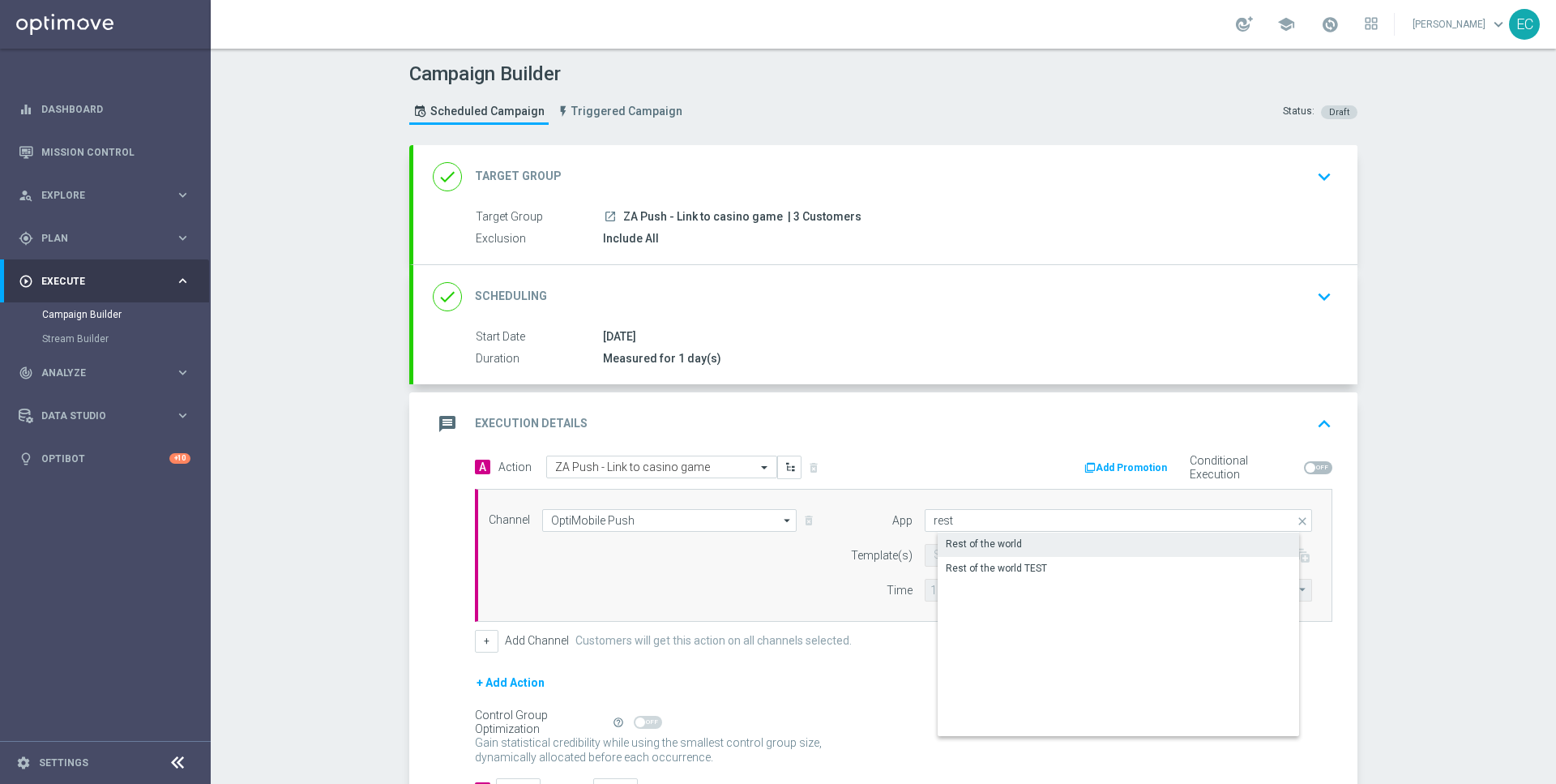
click at [1039, 538] on div "Rest of the world" at bounding box center [1132, 544] width 388 height 23
type input "Rest of the world"
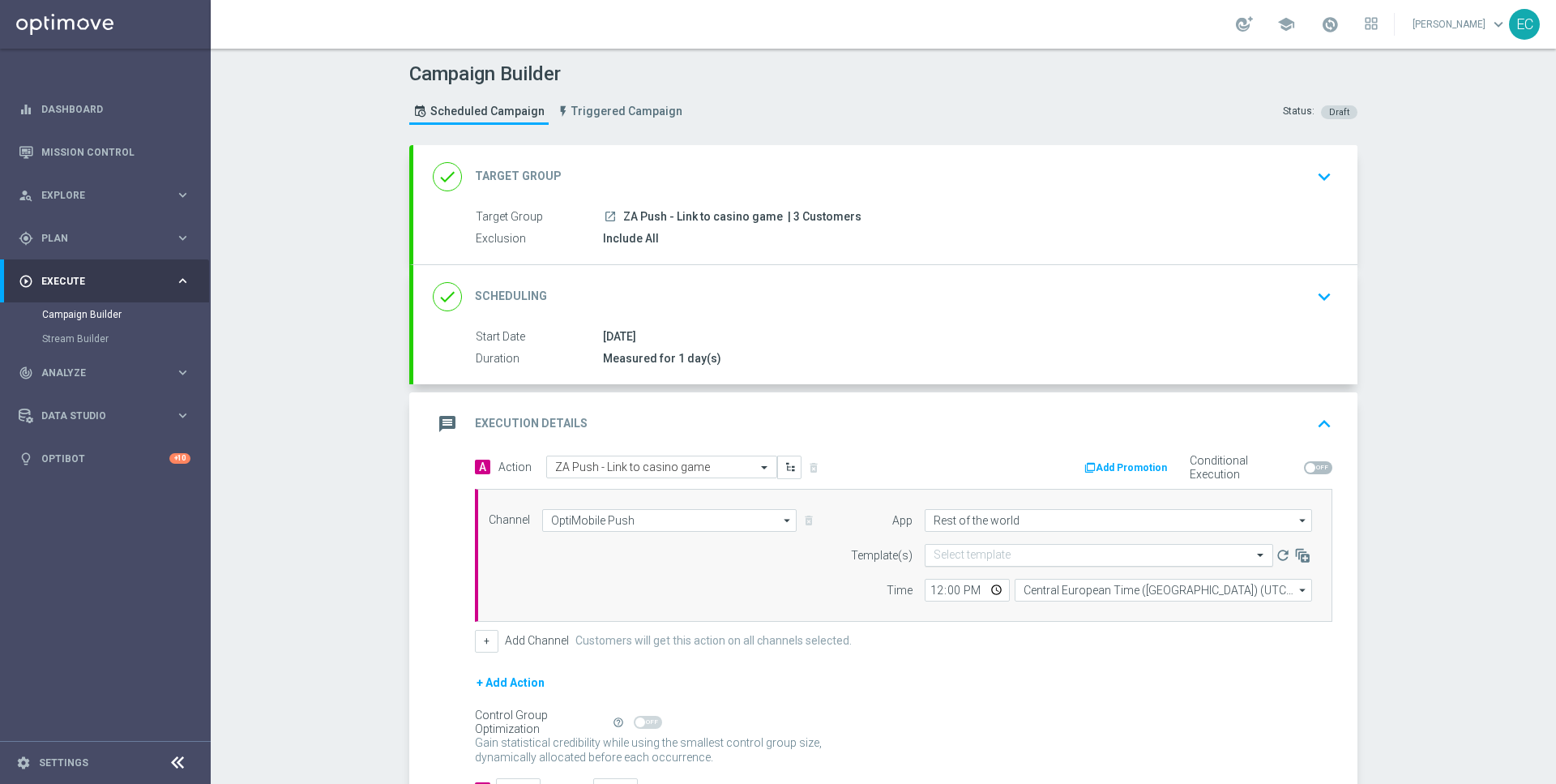
click at [1021, 561] on div "Select template" at bounding box center [1099, 555] width 348 height 23
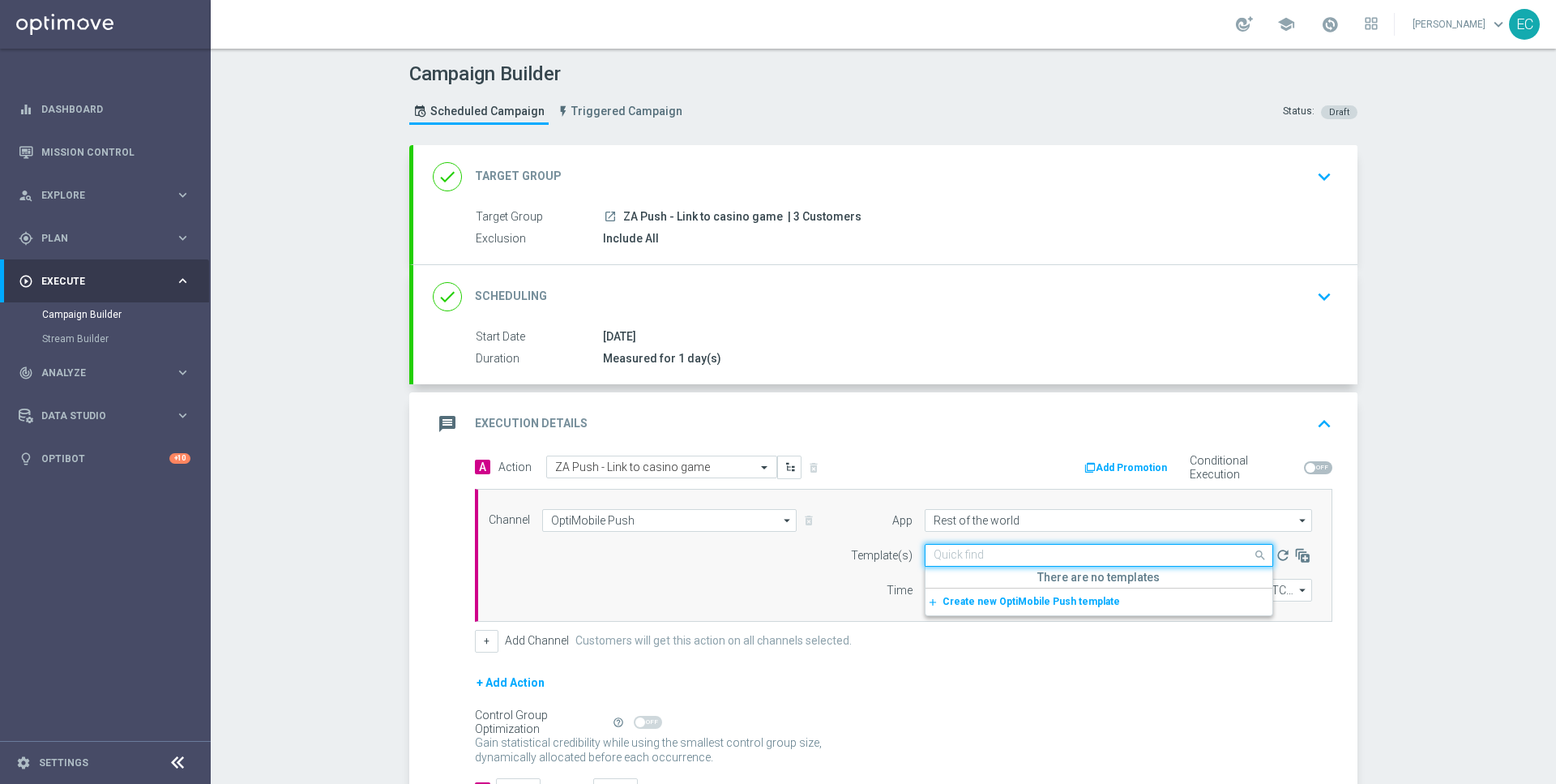
paste input "ZA Push - Link to casino game |"
click at [1070, 571] on div "ZA Push - Link to Casino game" at bounding box center [1099, 580] width 331 height 27
type input "ZA Push - Link to casino game"
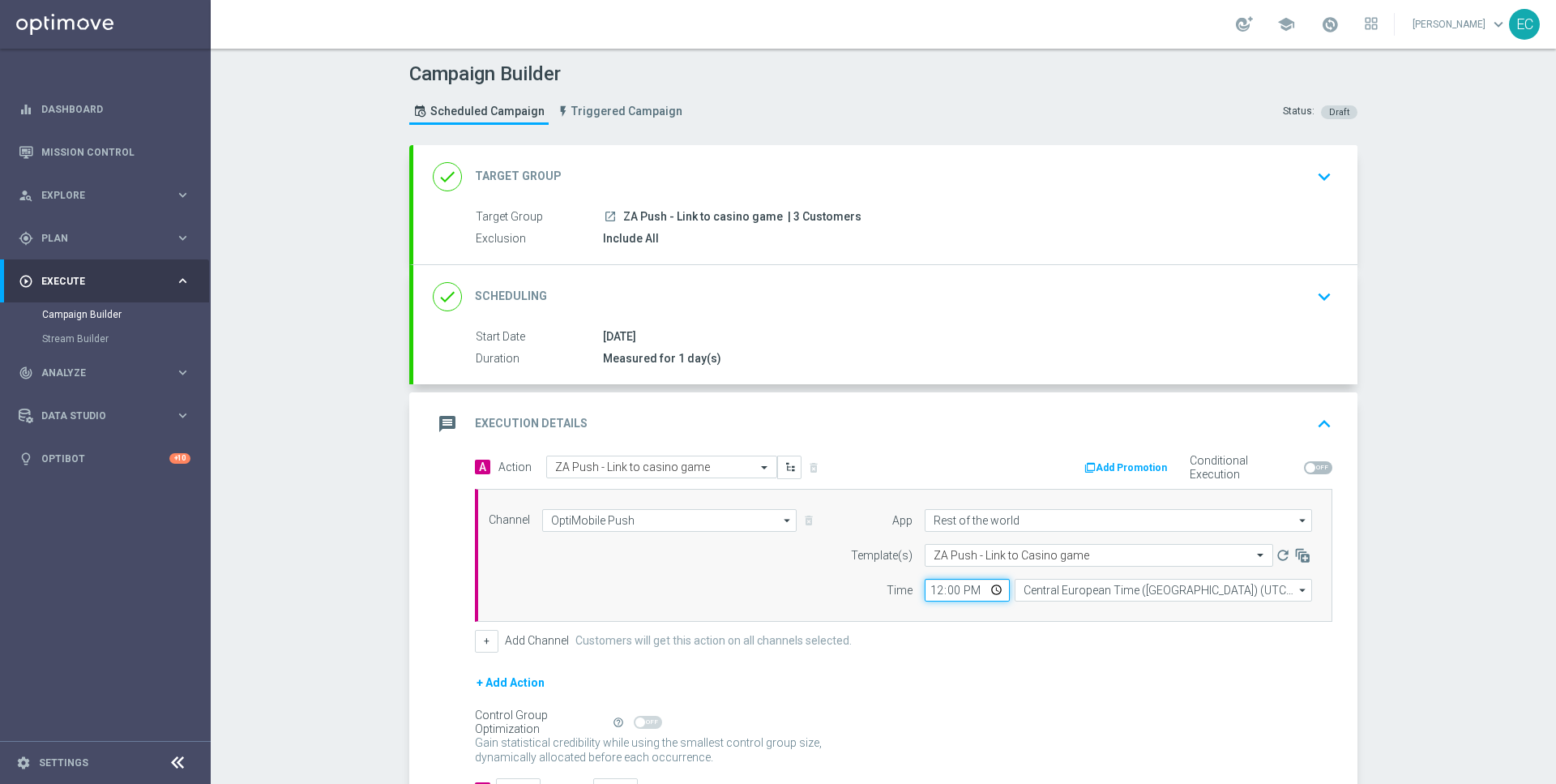
click at [936, 586] on input "12:00" at bounding box center [968, 590] width 85 height 23
type input "11:05"
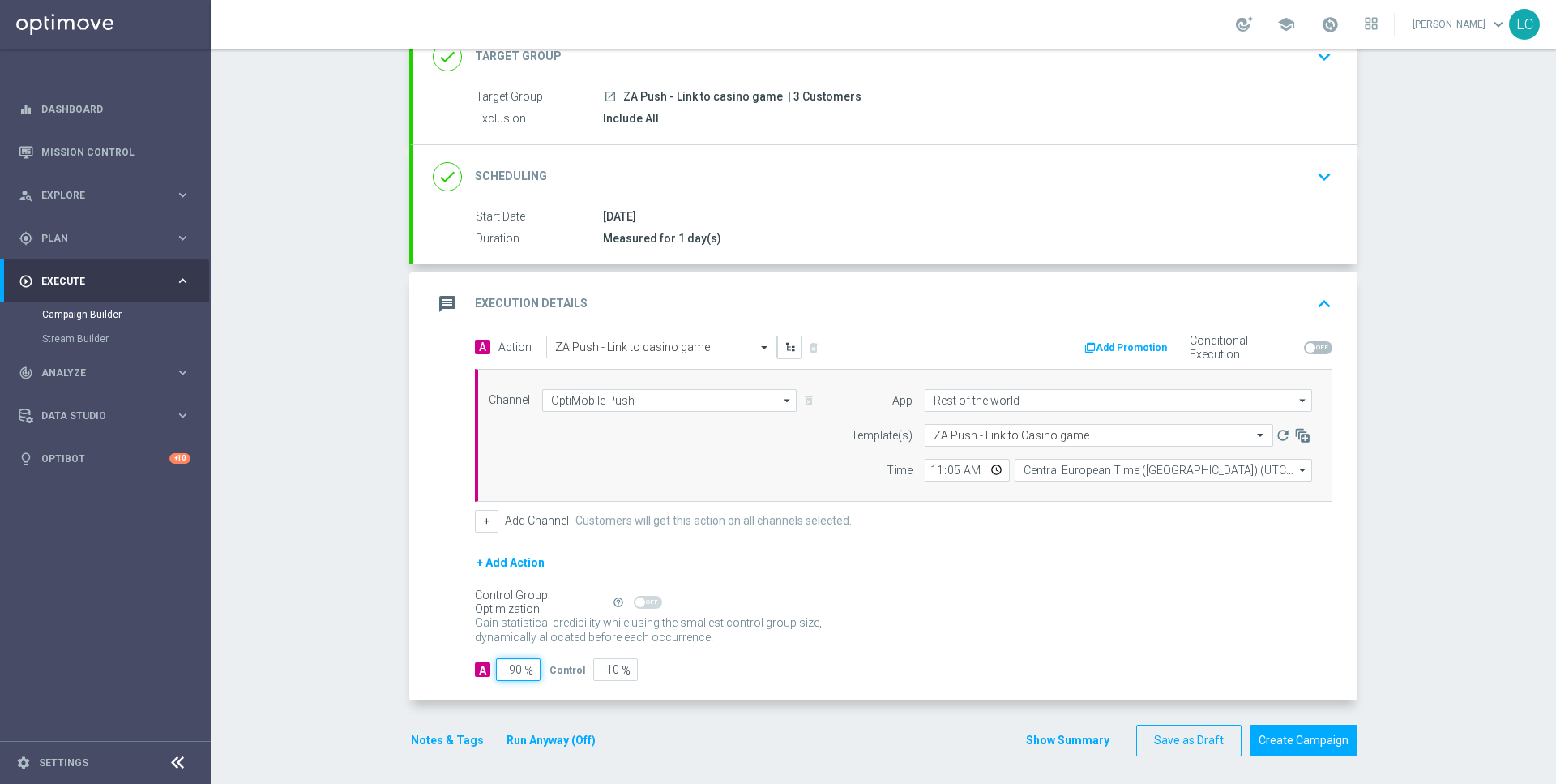
click at [504, 670] on input "90" at bounding box center [518, 669] width 44 height 23
type input "1"
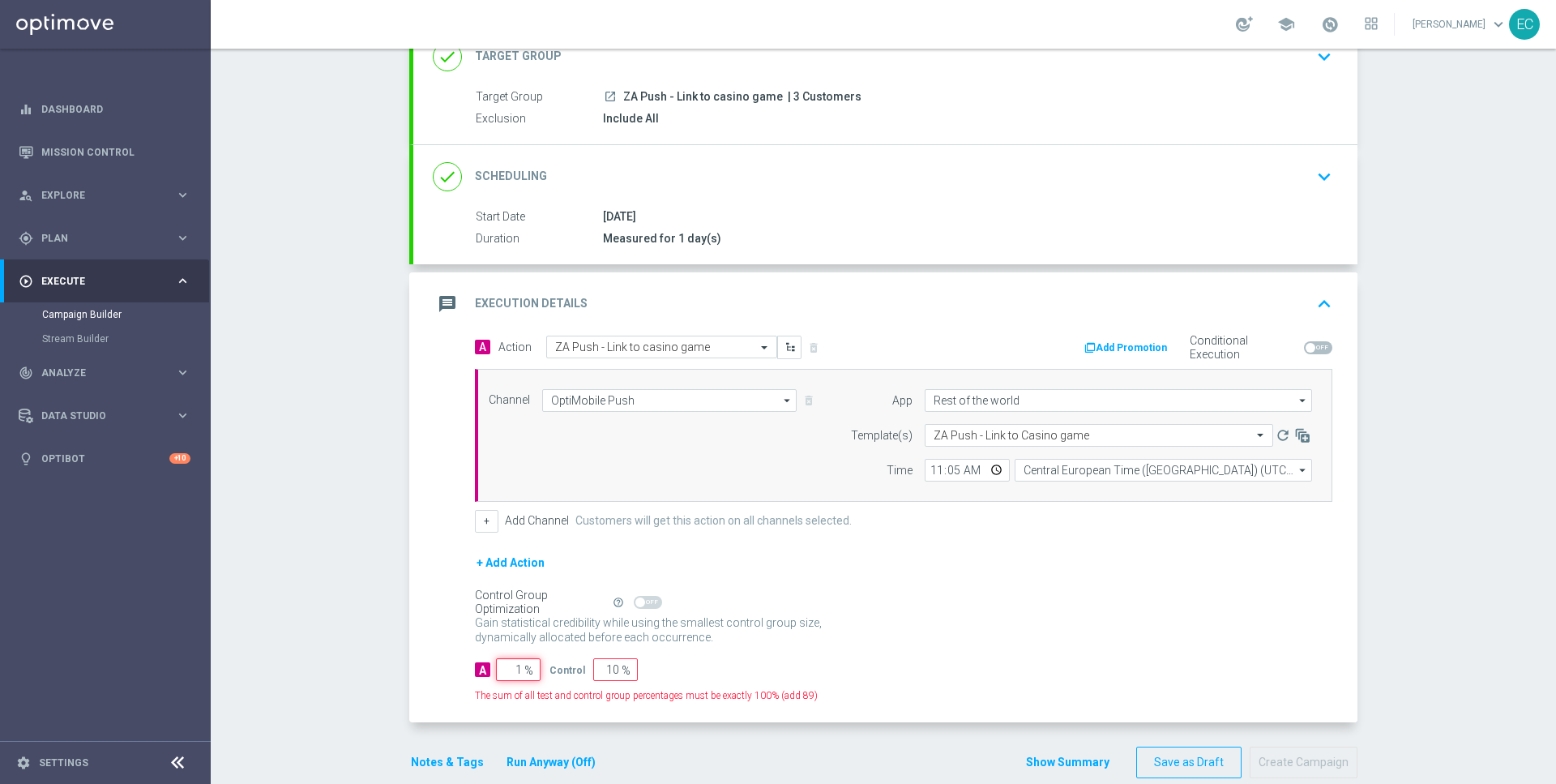
type input "99"
type input "10"
type input "90"
type input "100"
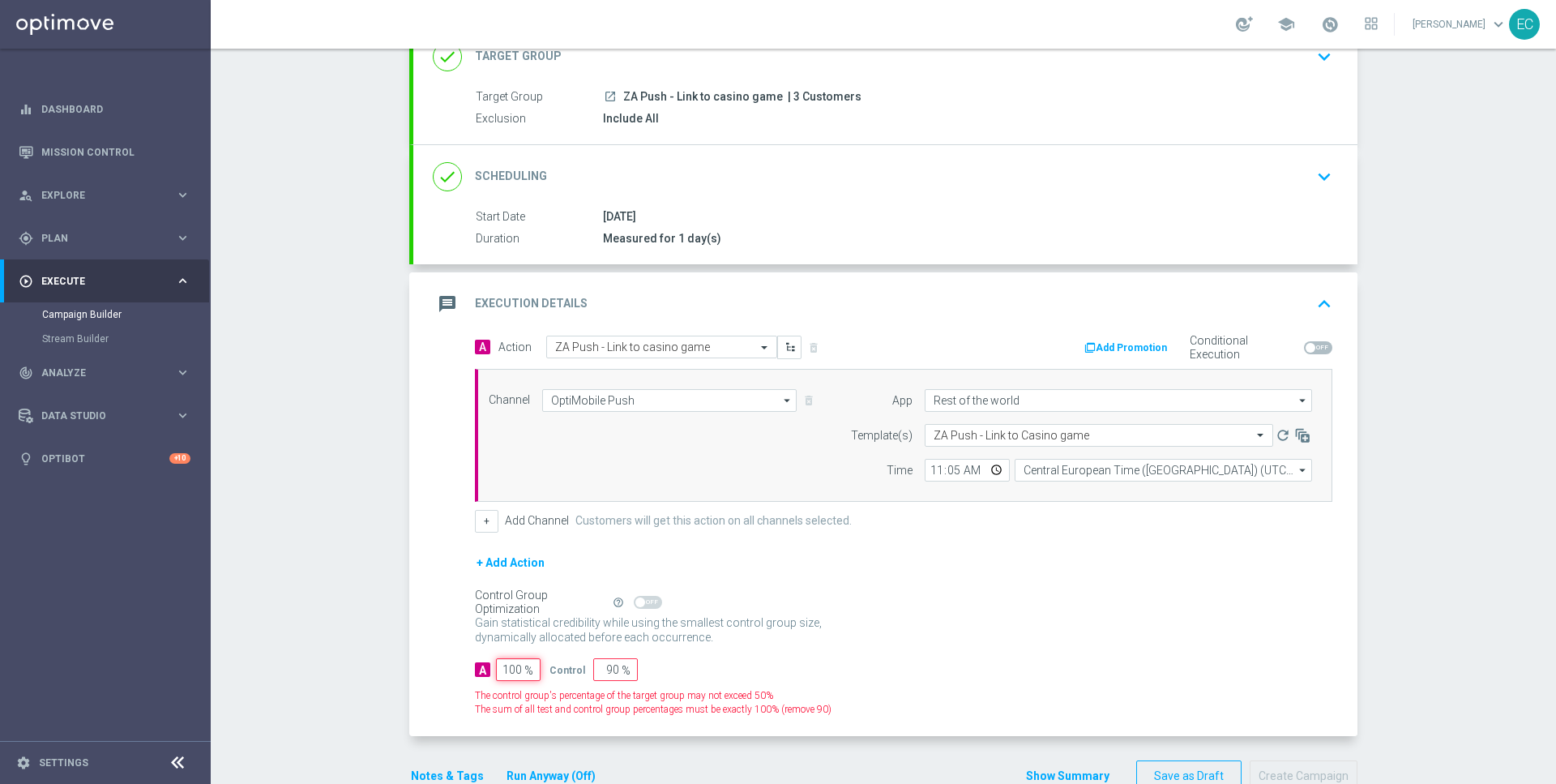
type input "0"
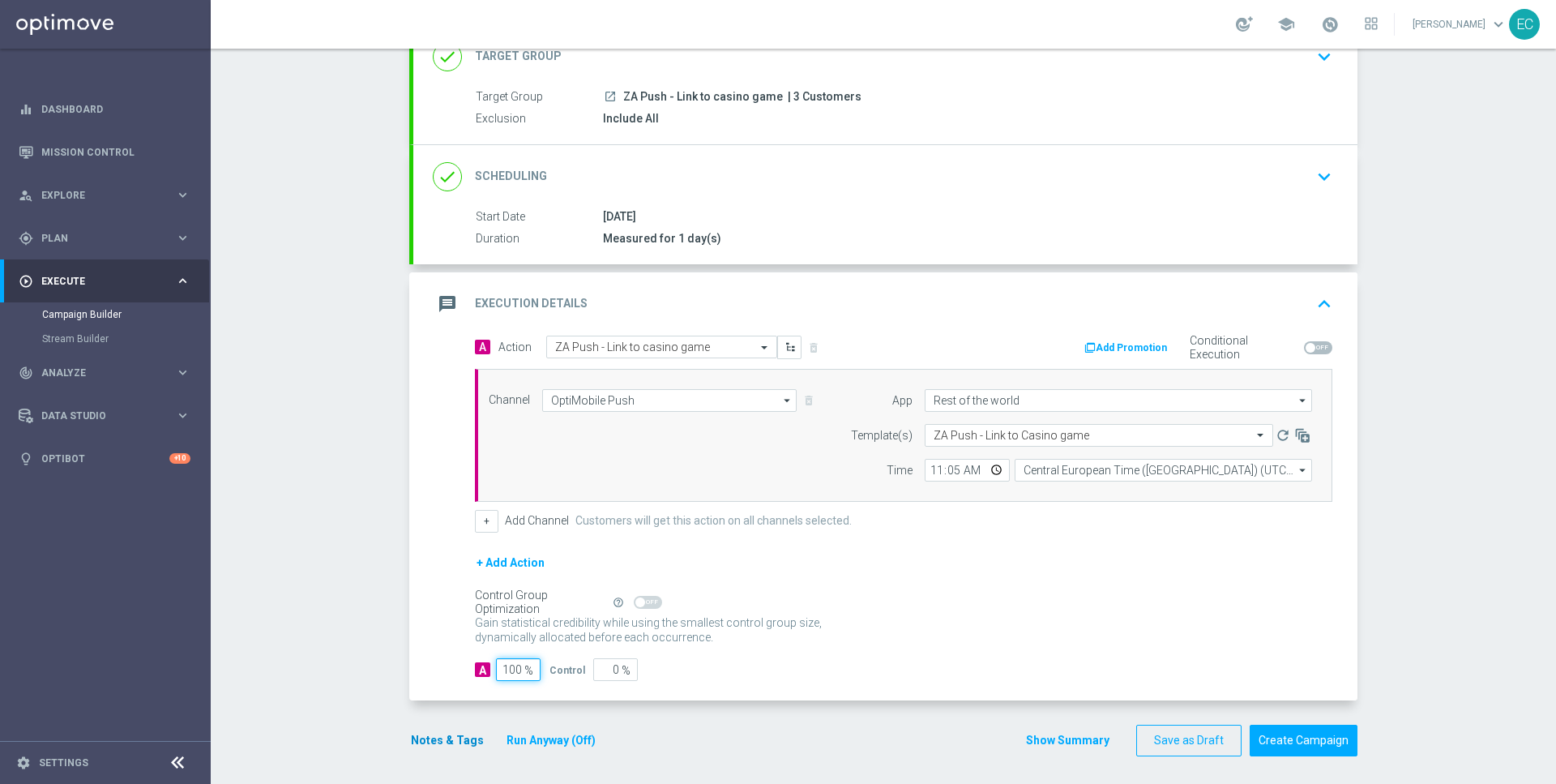
type input "100"
click at [448, 740] on button "Notes & Tags" at bounding box center [447, 740] width 77 height 20
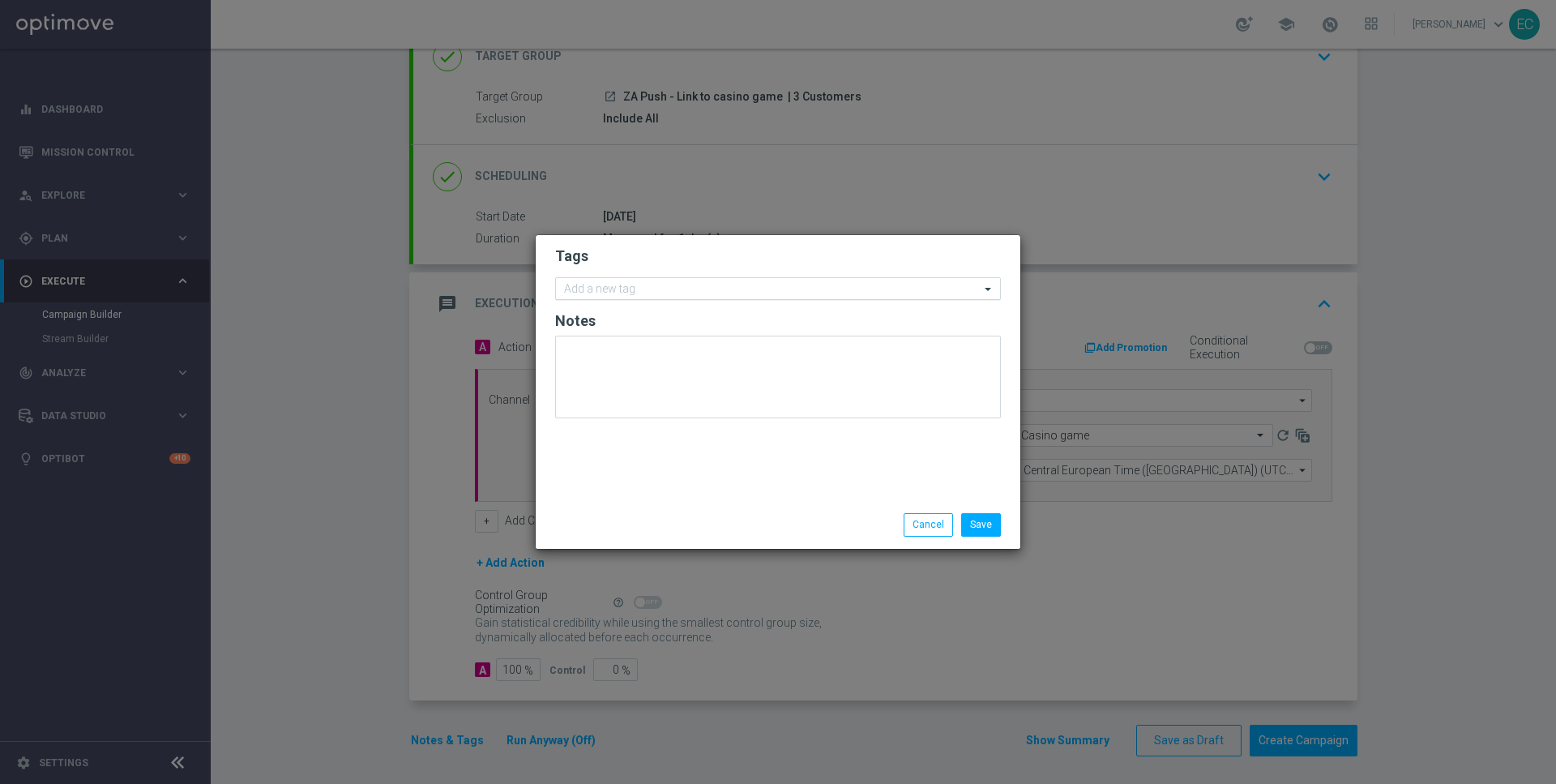
click at [665, 279] on div "Add a new tag" at bounding box center [768, 288] width 424 height 20
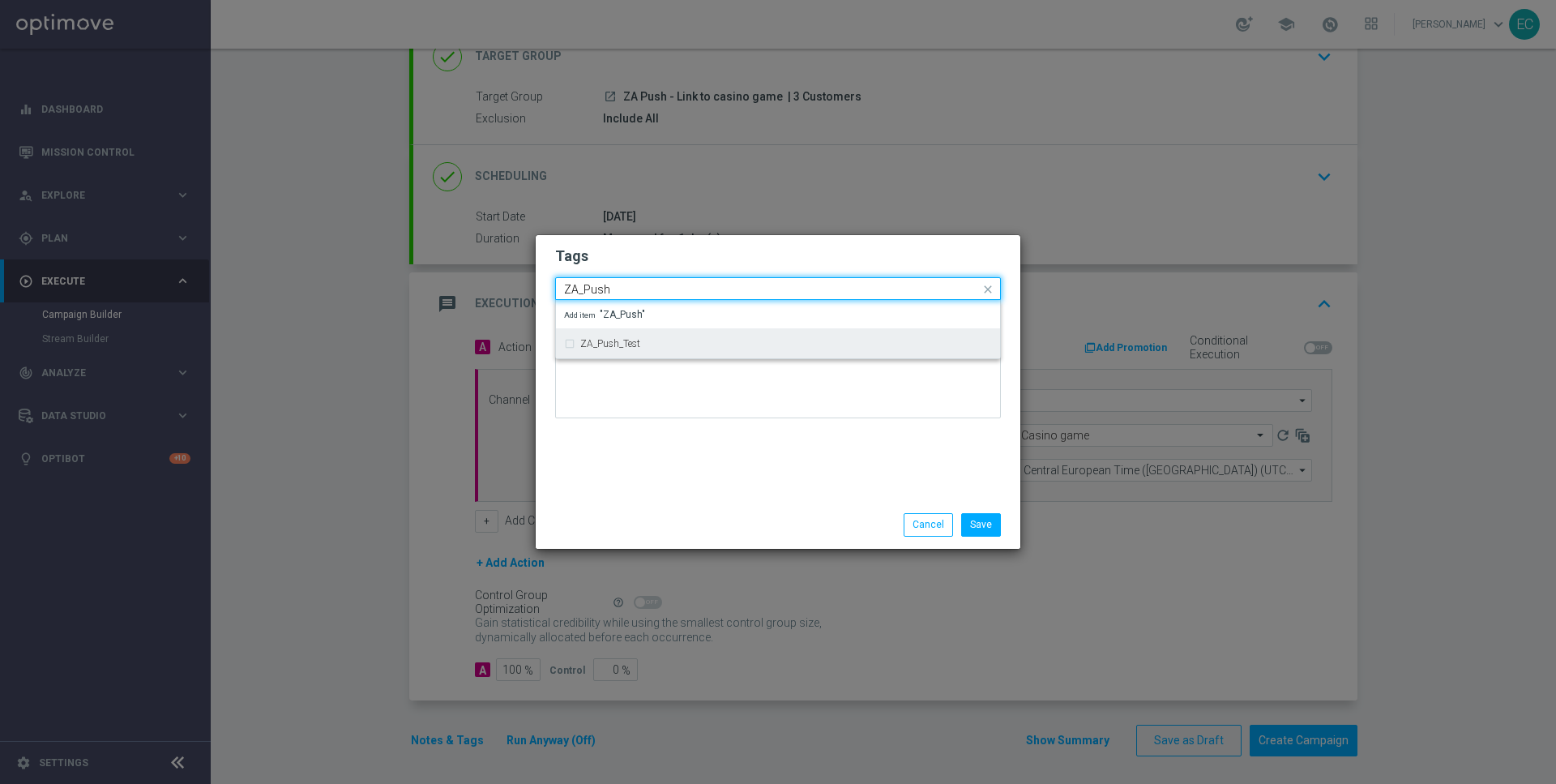
click at [633, 346] on label "ZA_Push_Test" at bounding box center [610, 343] width 60 height 10
type input "ZA_Push"
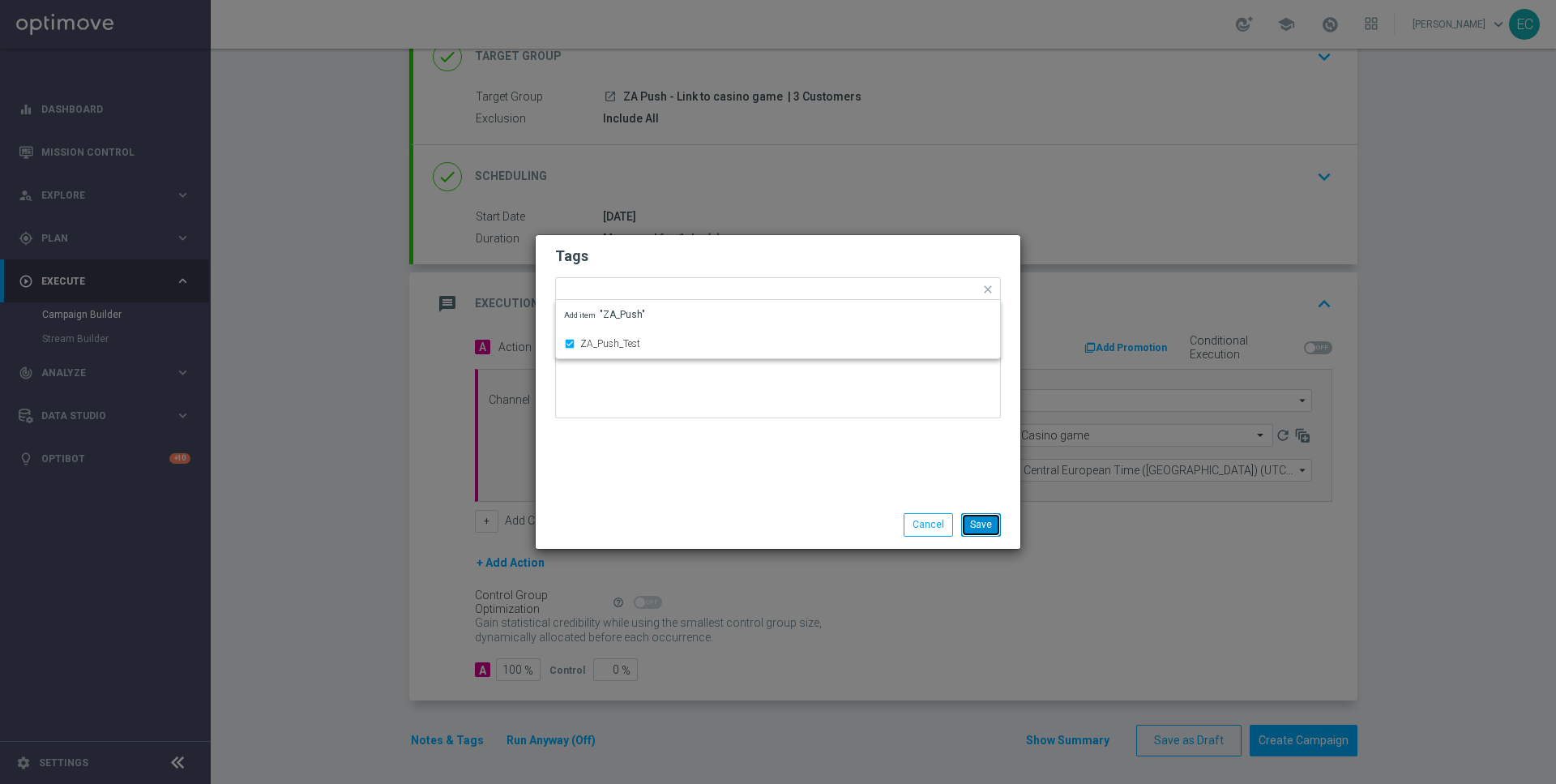
click at [978, 531] on button "Save" at bounding box center [982, 525] width 40 height 23
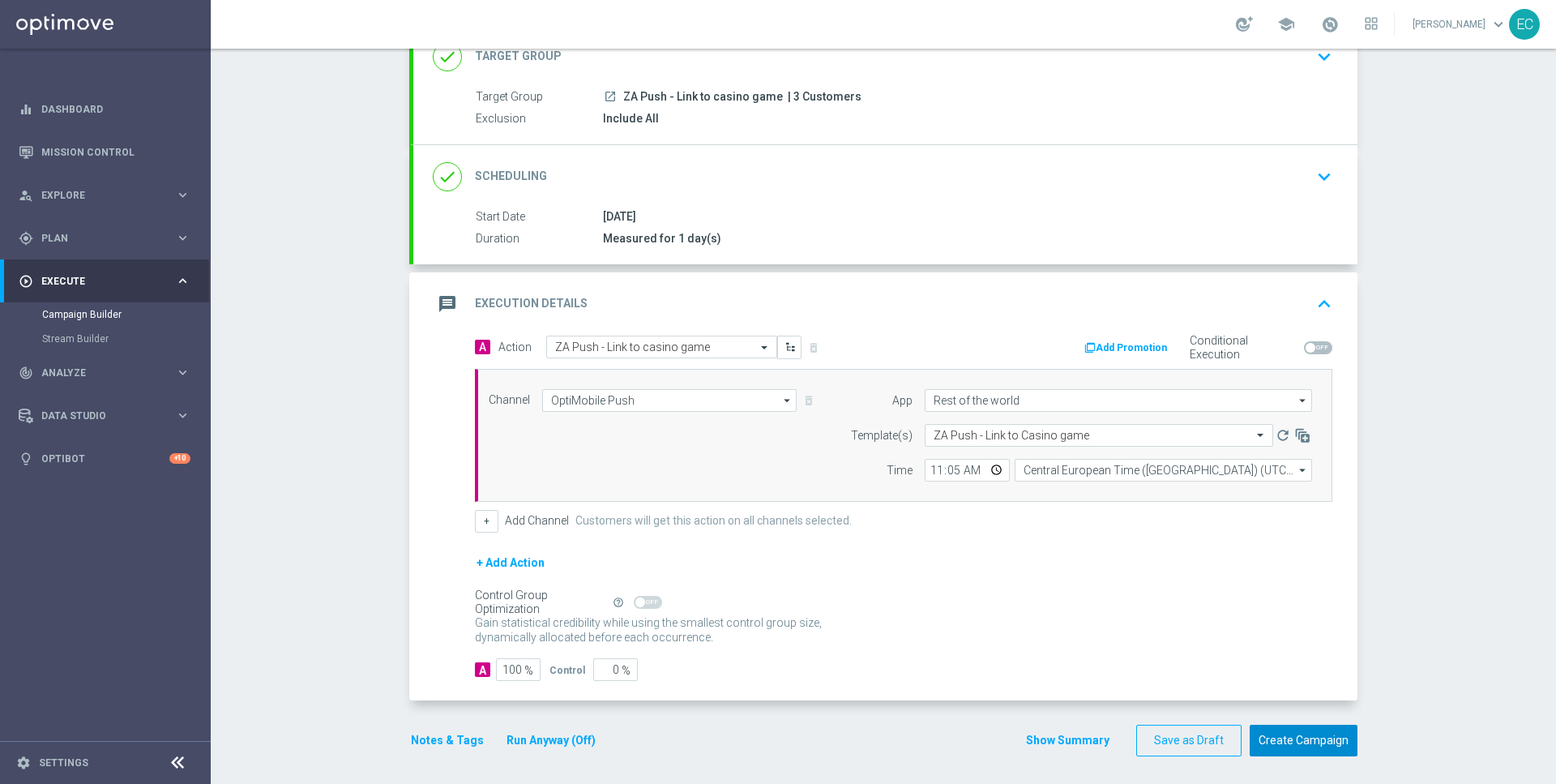
click at [1307, 732] on button "Create Campaign" at bounding box center [1304, 740] width 108 height 31
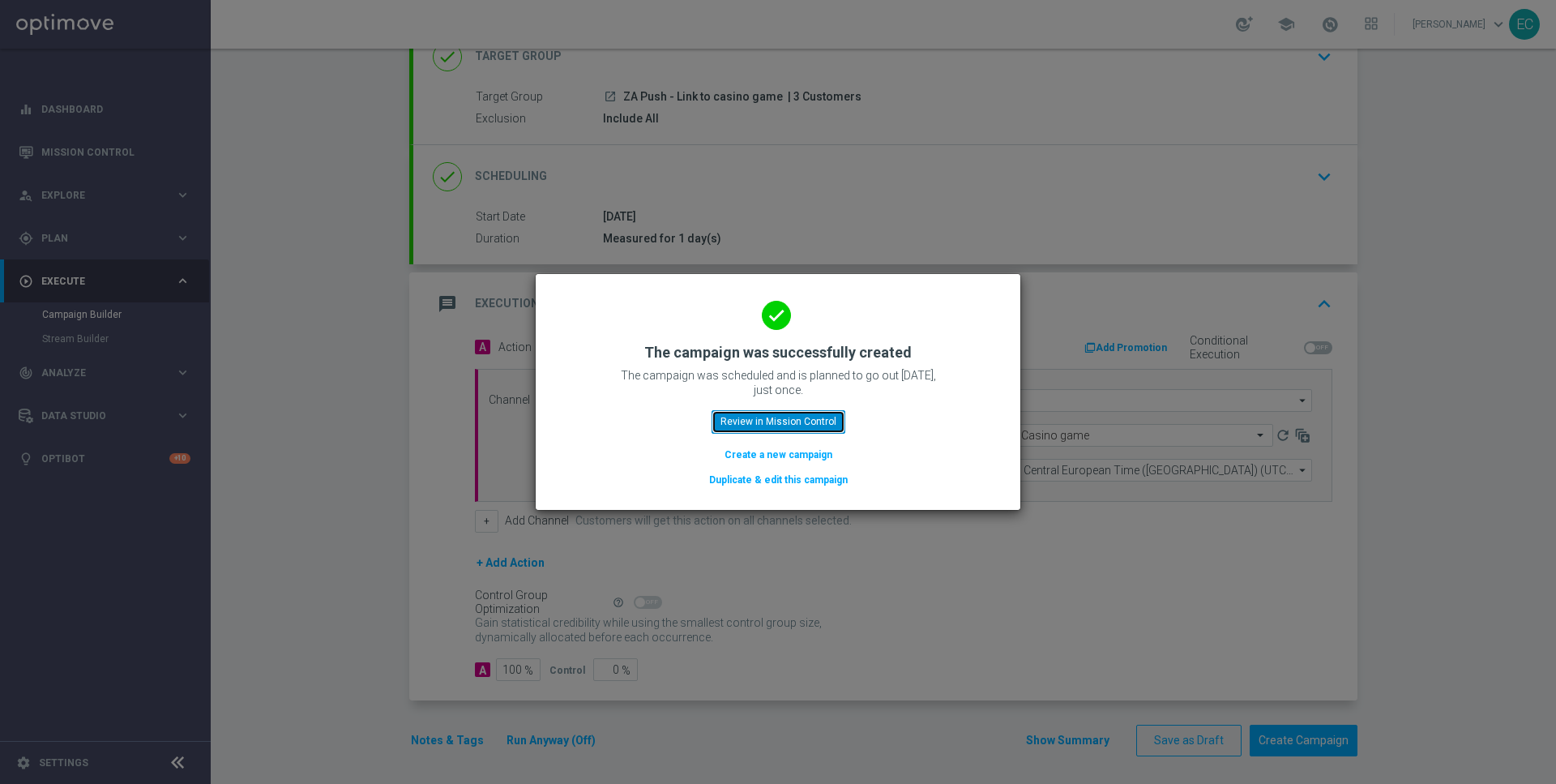
click at [762, 415] on button "Review in Mission Control" at bounding box center [779, 421] width 134 height 23
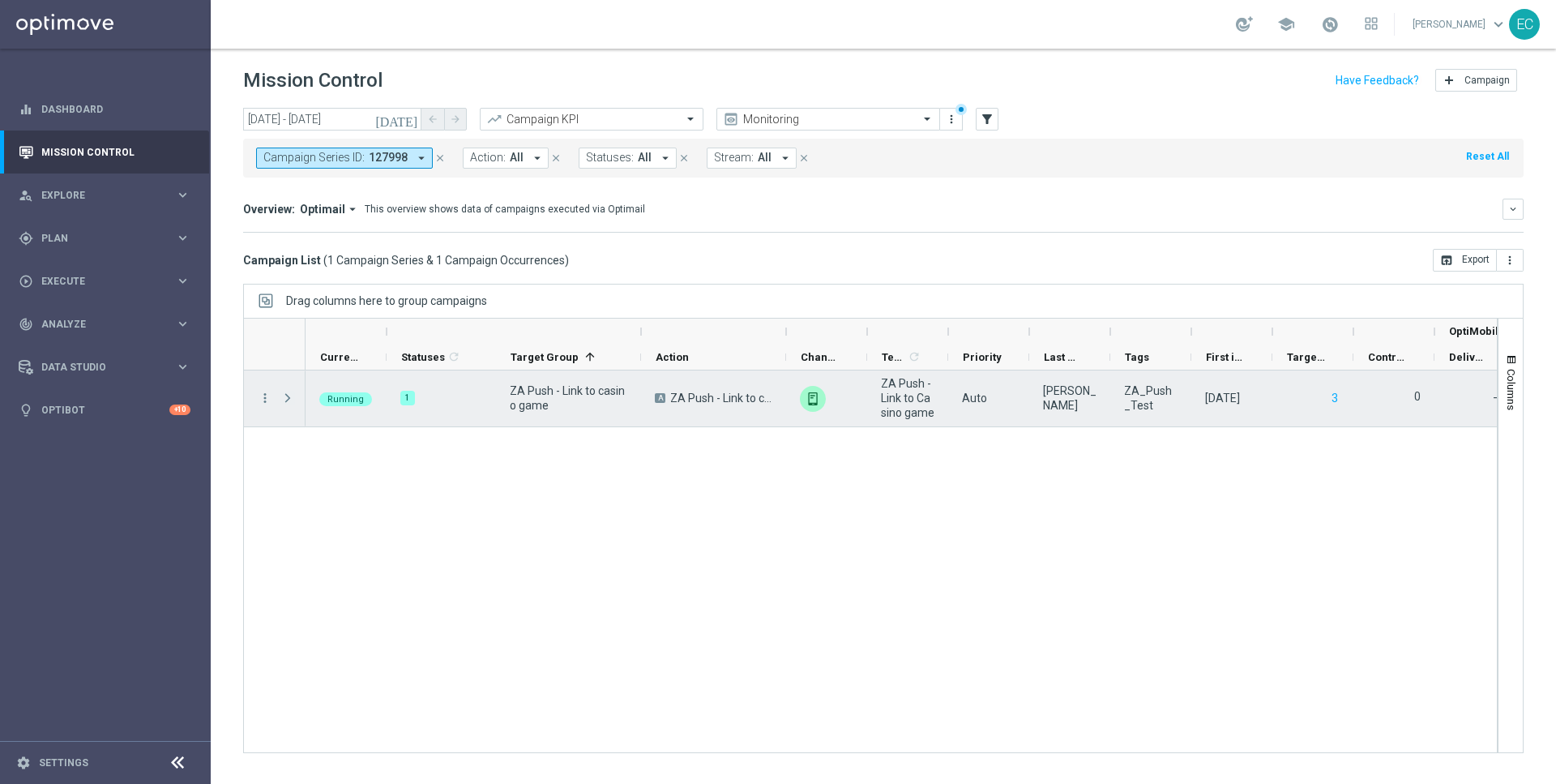
click at [286, 397] on span "Press SPACE to select this row." at bounding box center [287, 398] width 15 height 13
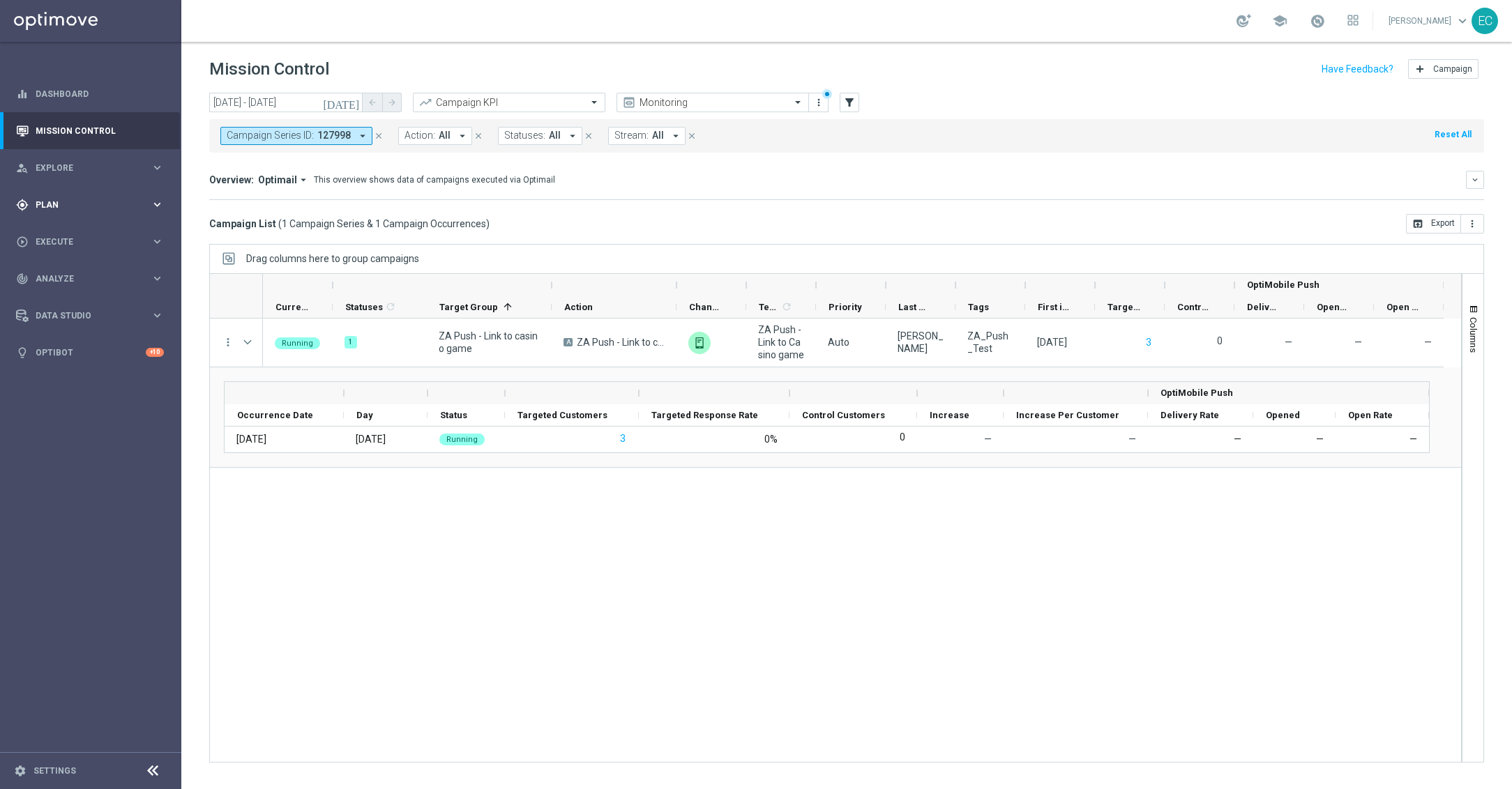
click at [109, 193] on div "gps_fixed Plan keyboard_arrow_right" at bounding box center [90, 204] width 180 height 37
click at [81, 240] on div "Target Groups" at bounding box center [108, 234] width 144 height 21
click at [80, 234] on link "Target Groups" at bounding box center [90, 234] width 109 height 11
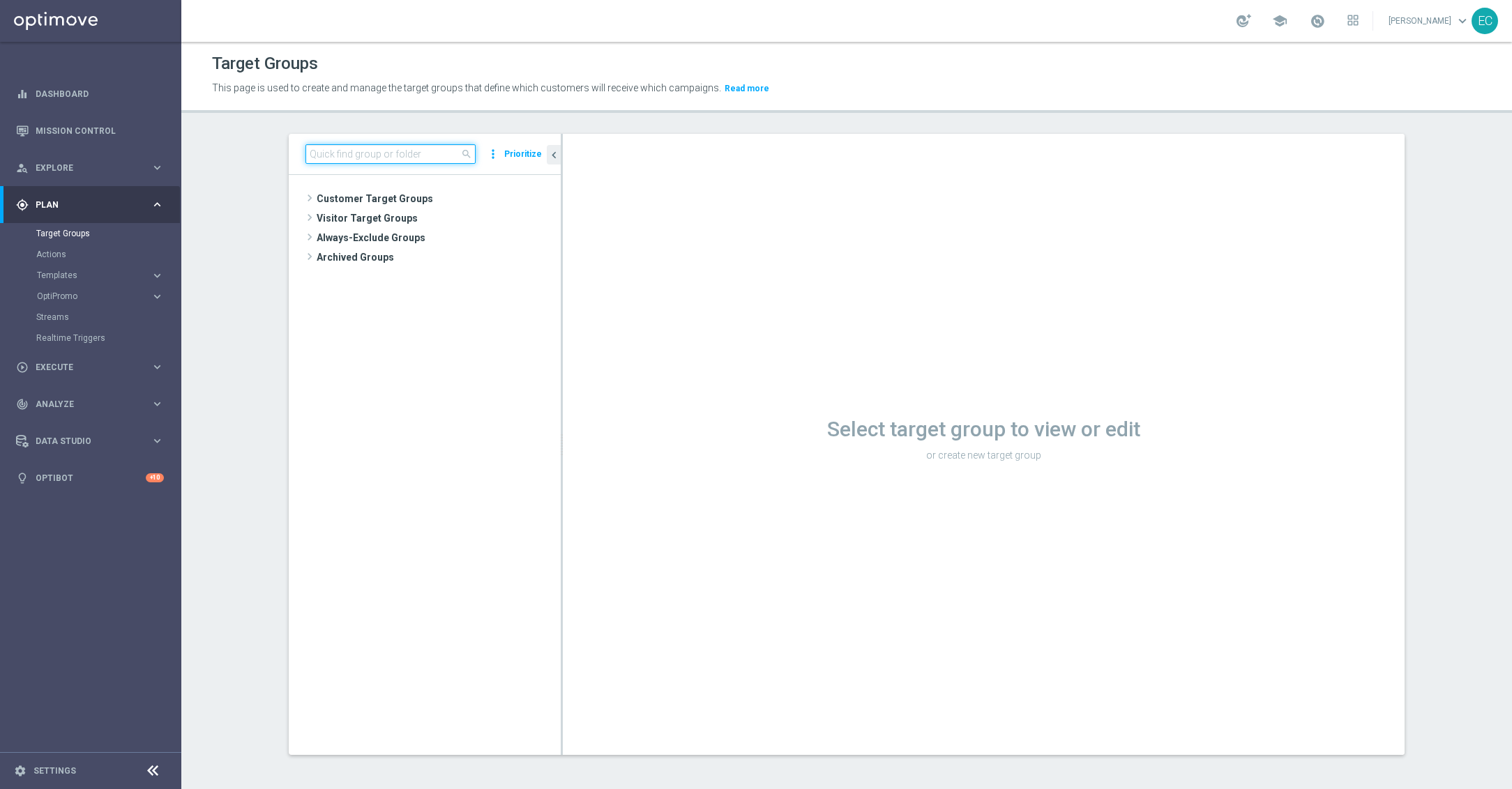
click at [368, 163] on input at bounding box center [390, 154] width 170 height 19
type input "D"
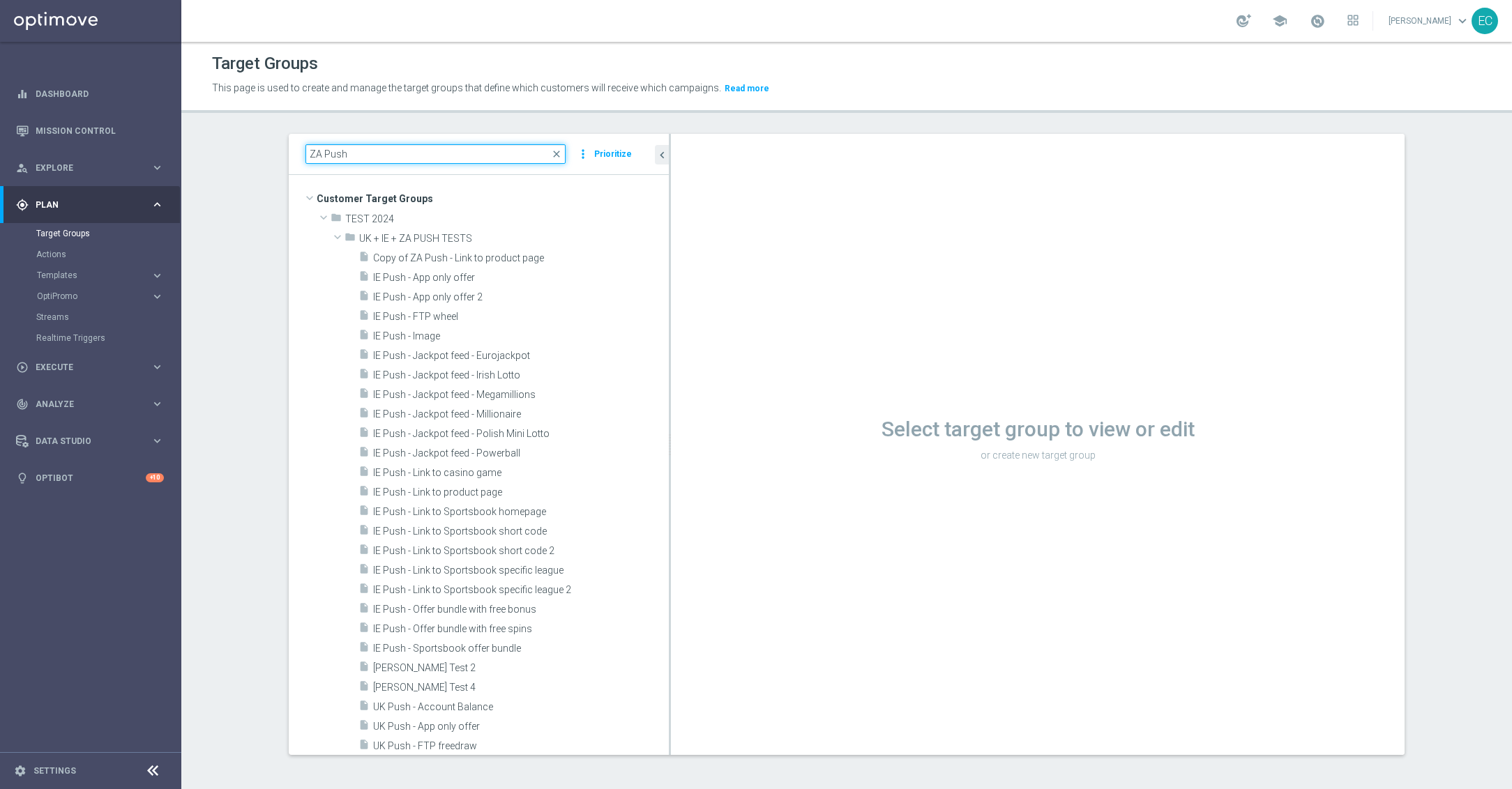
drag, startPoint x: 554, startPoint y: 418, endPoint x: 667, endPoint y: 415, distance: 113.0
click at [667, 415] on as-split "ZA Push close more_vert Prioritize Customer Target Groups library_add create_ne…" at bounding box center [847, 445] width 1116 height 621
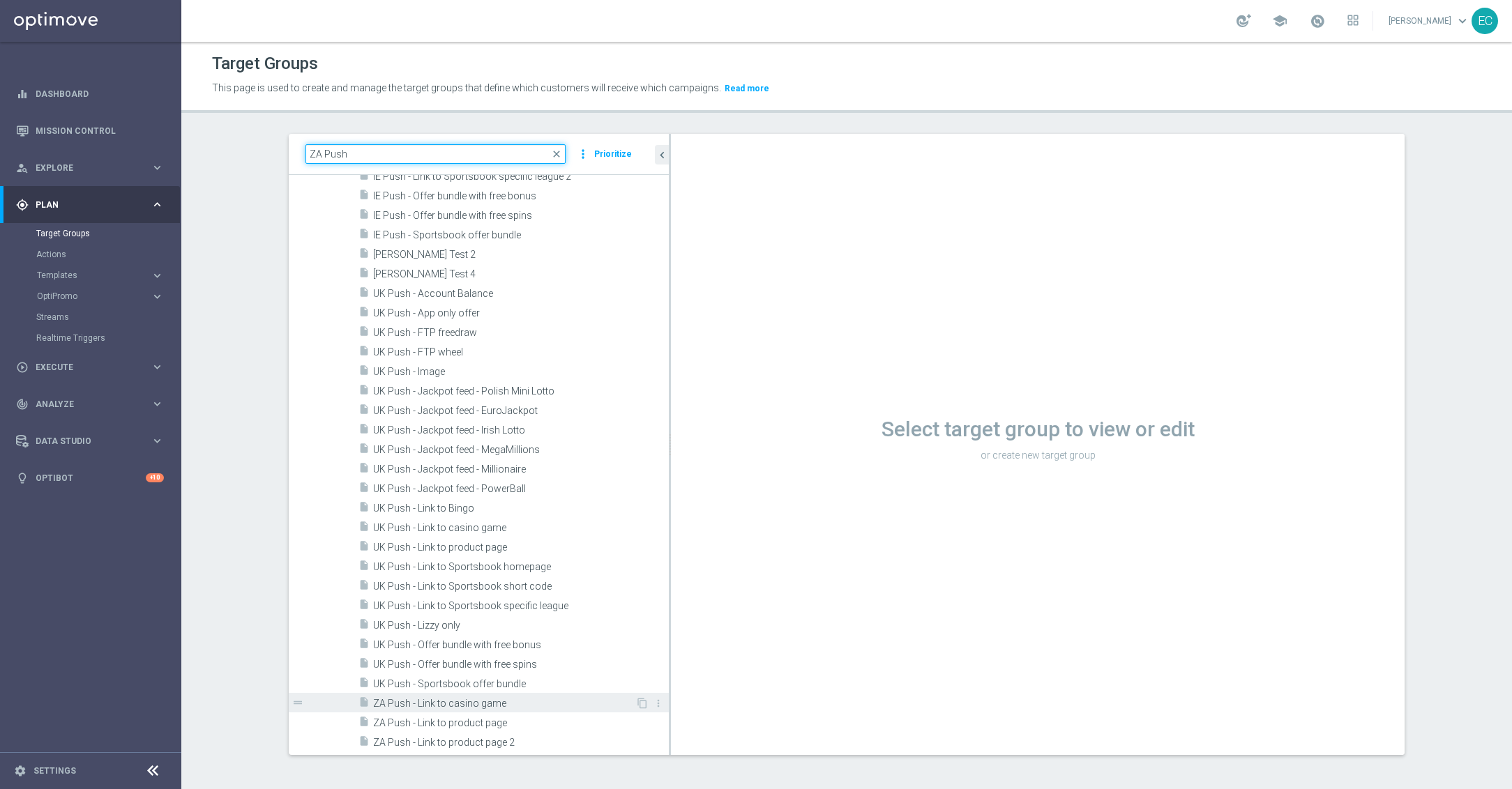
type input "ZA Push"
click at [562, 674] on span "ZA Push - Link to casino game" at bounding box center [504, 704] width 262 height 12
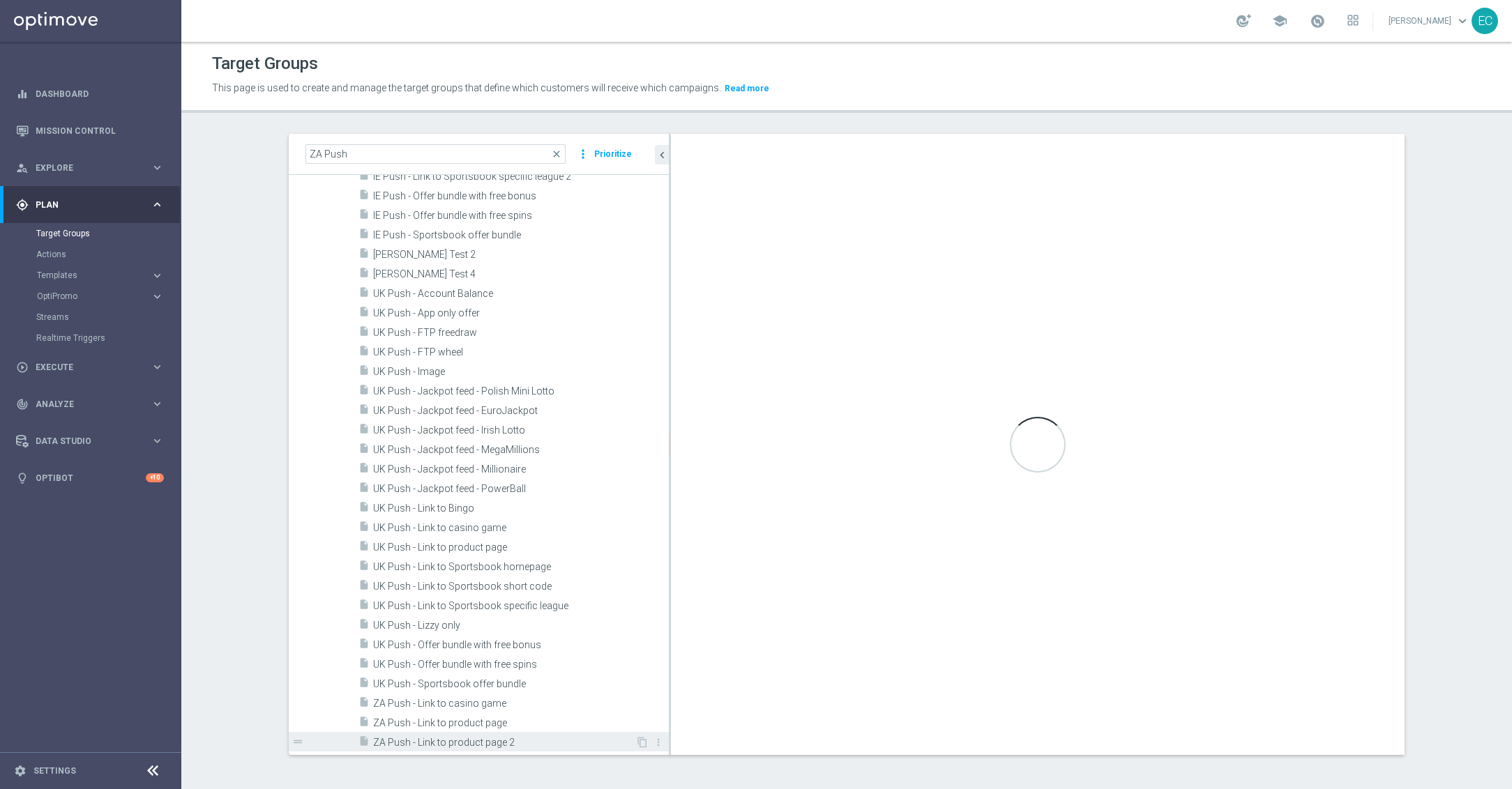
click at [559, 674] on span "ZA Push - Link to product page 2" at bounding box center [504, 743] width 262 height 12
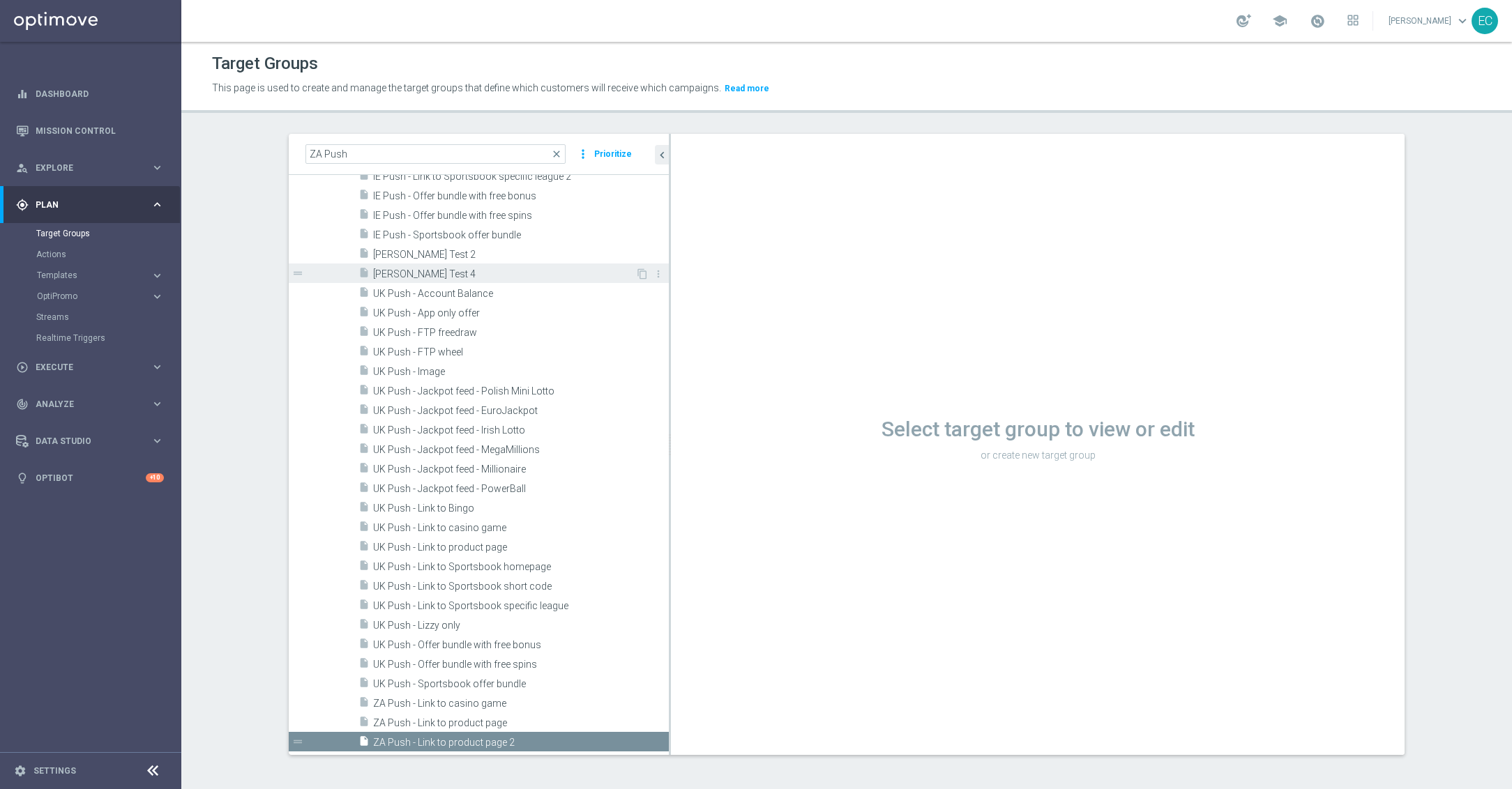
click at [477, 271] on span "Paul Test 4" at bounding box center [504, 275] width 262 height 12
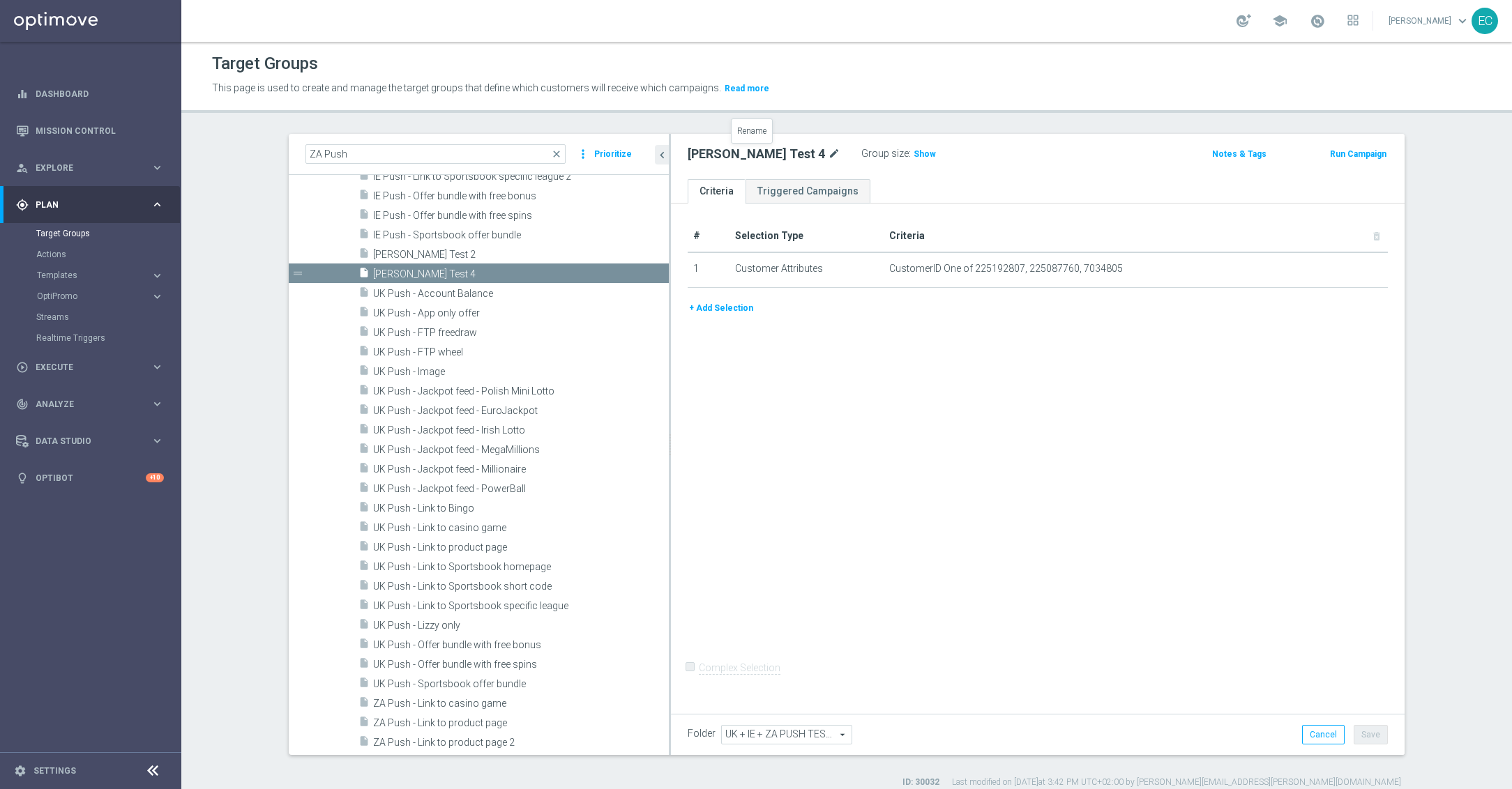
click at [828, 155] on icon "mode_edit" at bounding box center [834, 154] width 13 height 16
click at [771, 150] on input "Paul Test 4" at bounding box center [781, 156] width 188 height 19
click at [772, 150] on input "17166039" at bounding box center [781, 156] width 188 height 19
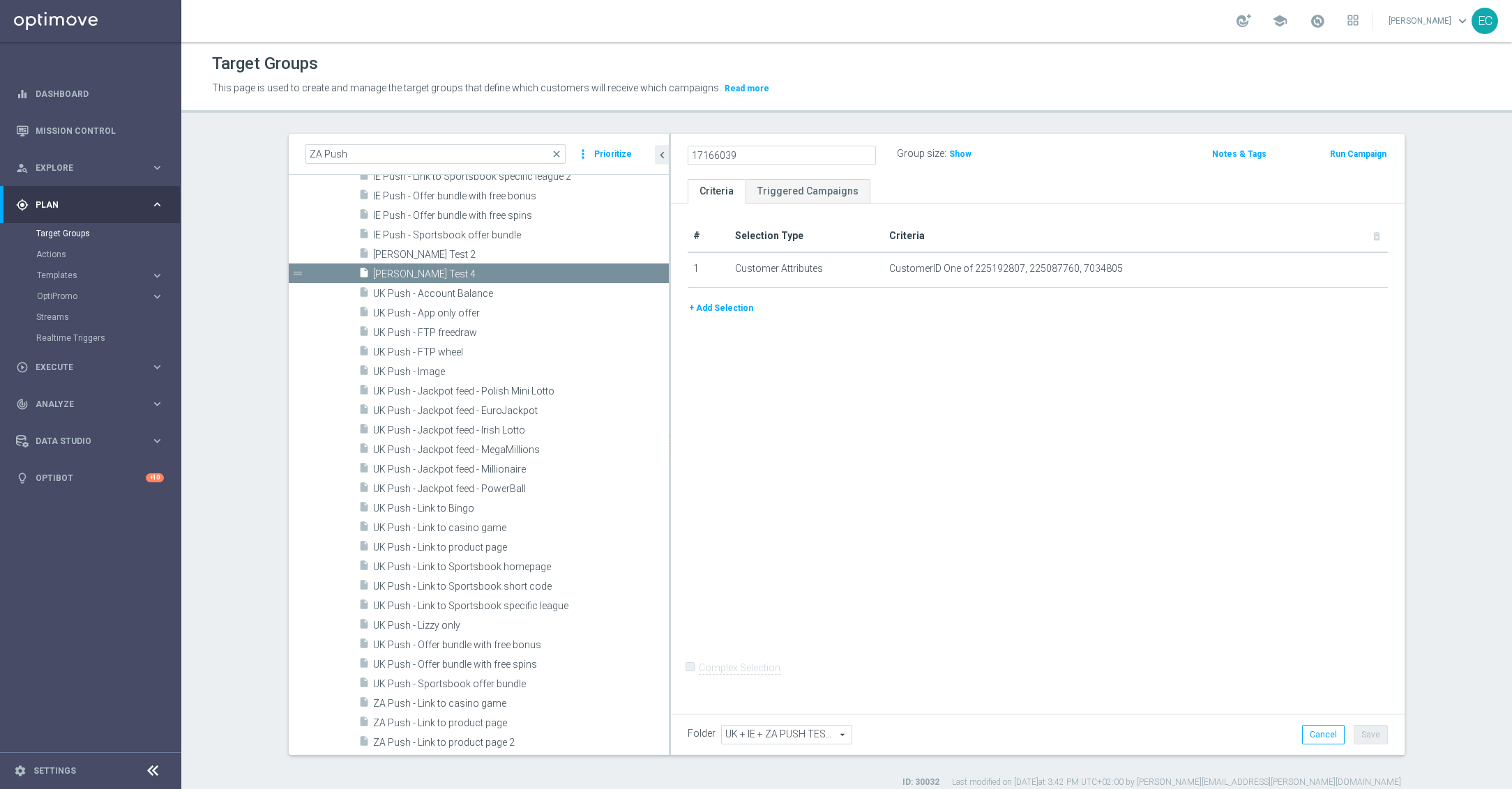
click at [772, 150] on input "17166039" at bounding box center [781, 156] width 188 height 19
click at [725, 149] on input "ZA Push Link to" at bounding box center [781, 156] width 188 height 19
click at [725, 151] on input "ZA Push Link to" at bounding box center [781, 156] width 188 height 19
click at [788, 153] on input "ZA Push - Link to" at bounding box center [781, 156] width 188 height 19
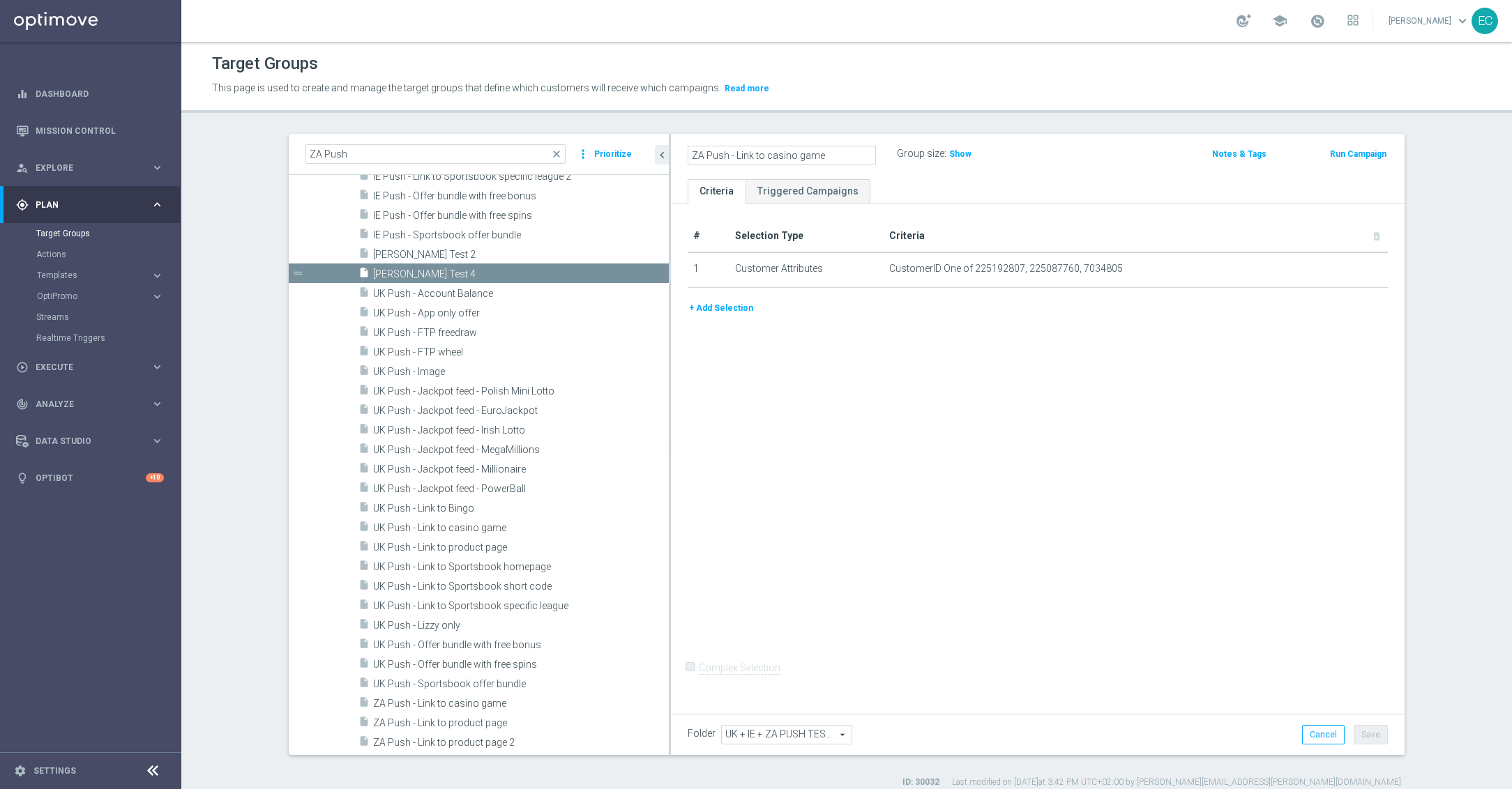
click at [992, 335] on div "# Selection Type Criteria delete_forever 1 Customer Attributes CustomerID One o…" at bounding box center [1038, 456] width 734 height 505
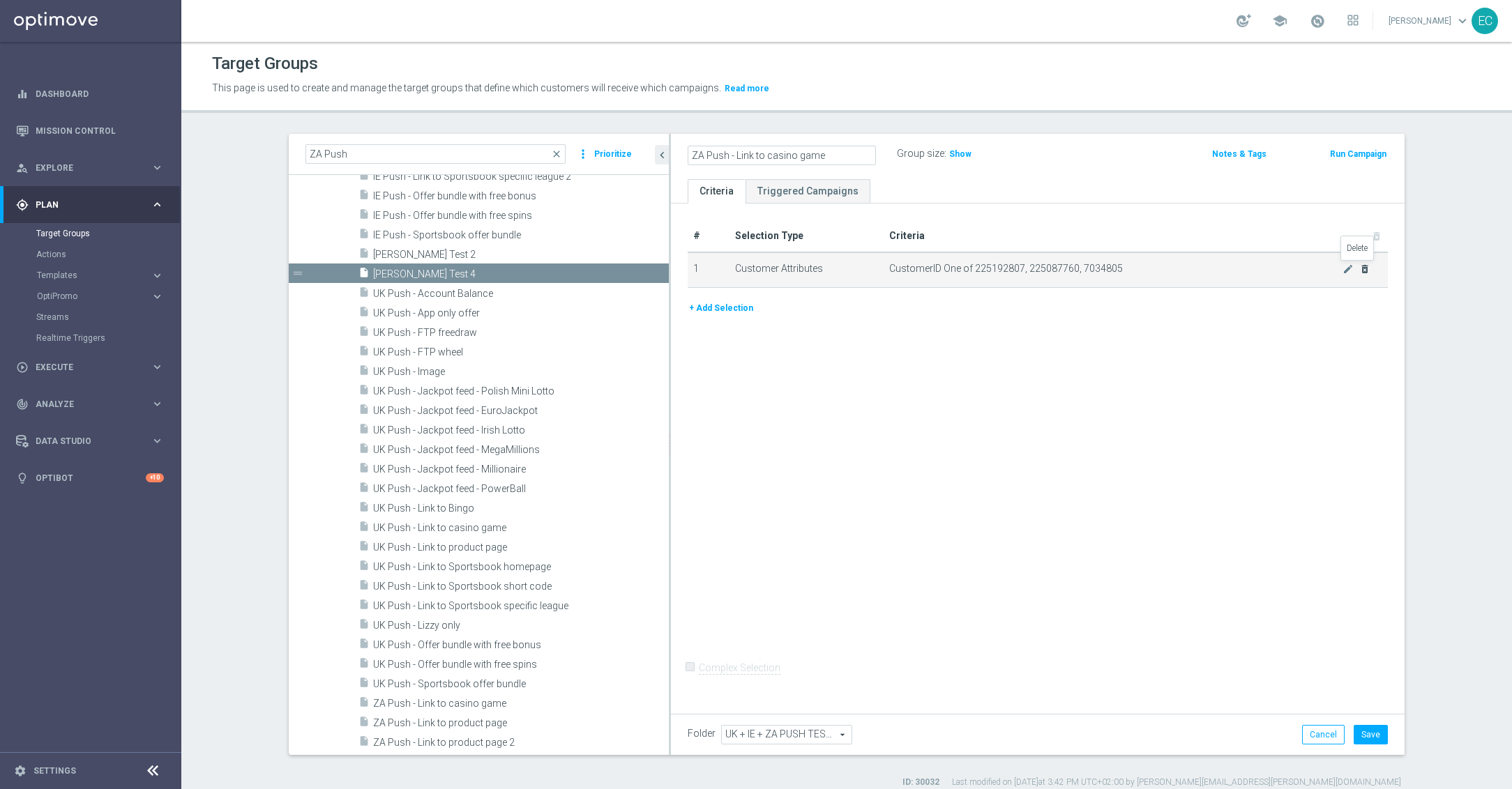
click at [1338, 271] on icon "delete_forever" at bounding box center [1364, 269] width 11 height 11
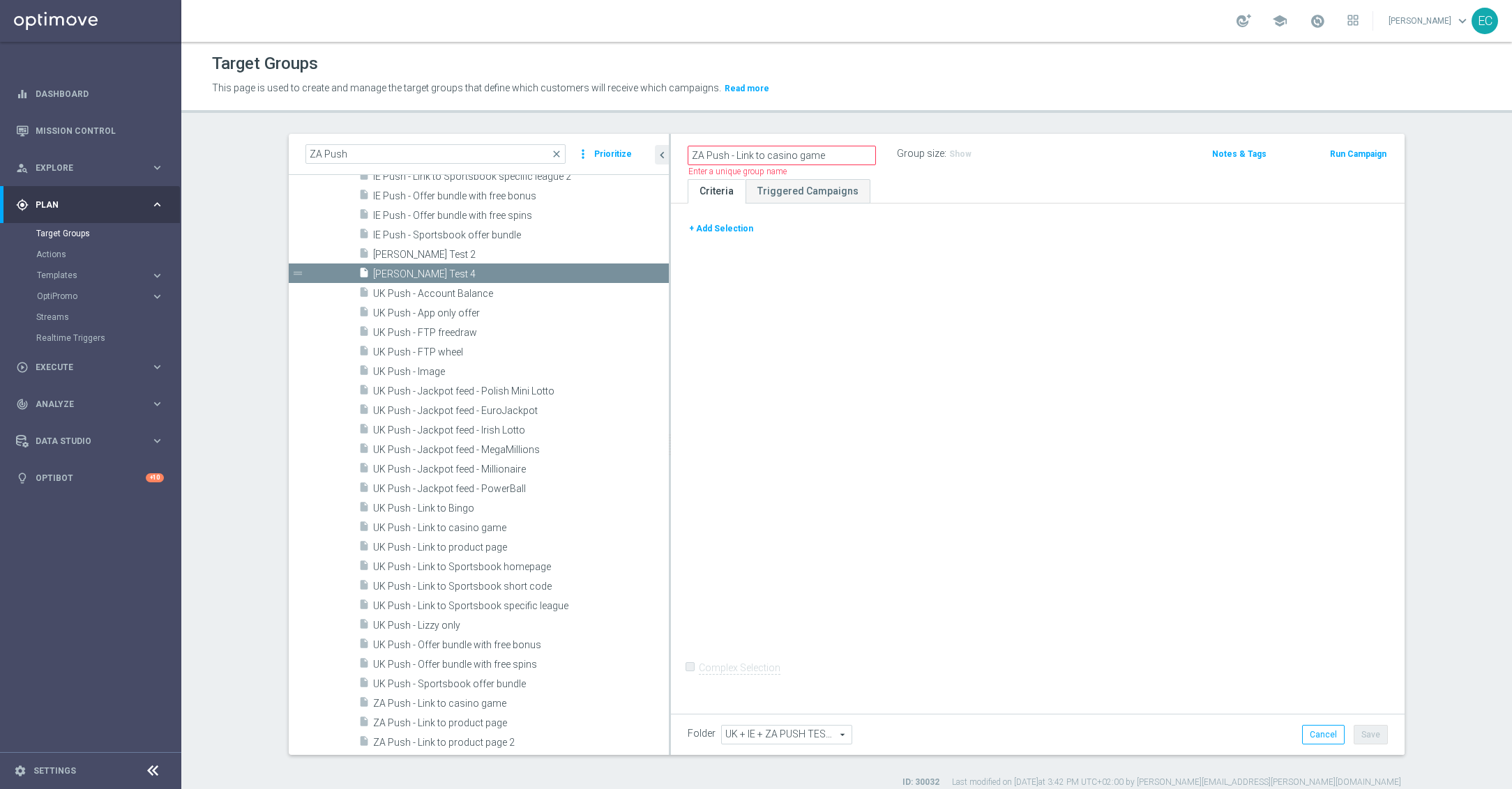
click at [705, 225] on button "+ Add Selection" at bounding box center [720, 228] width 67 height 15
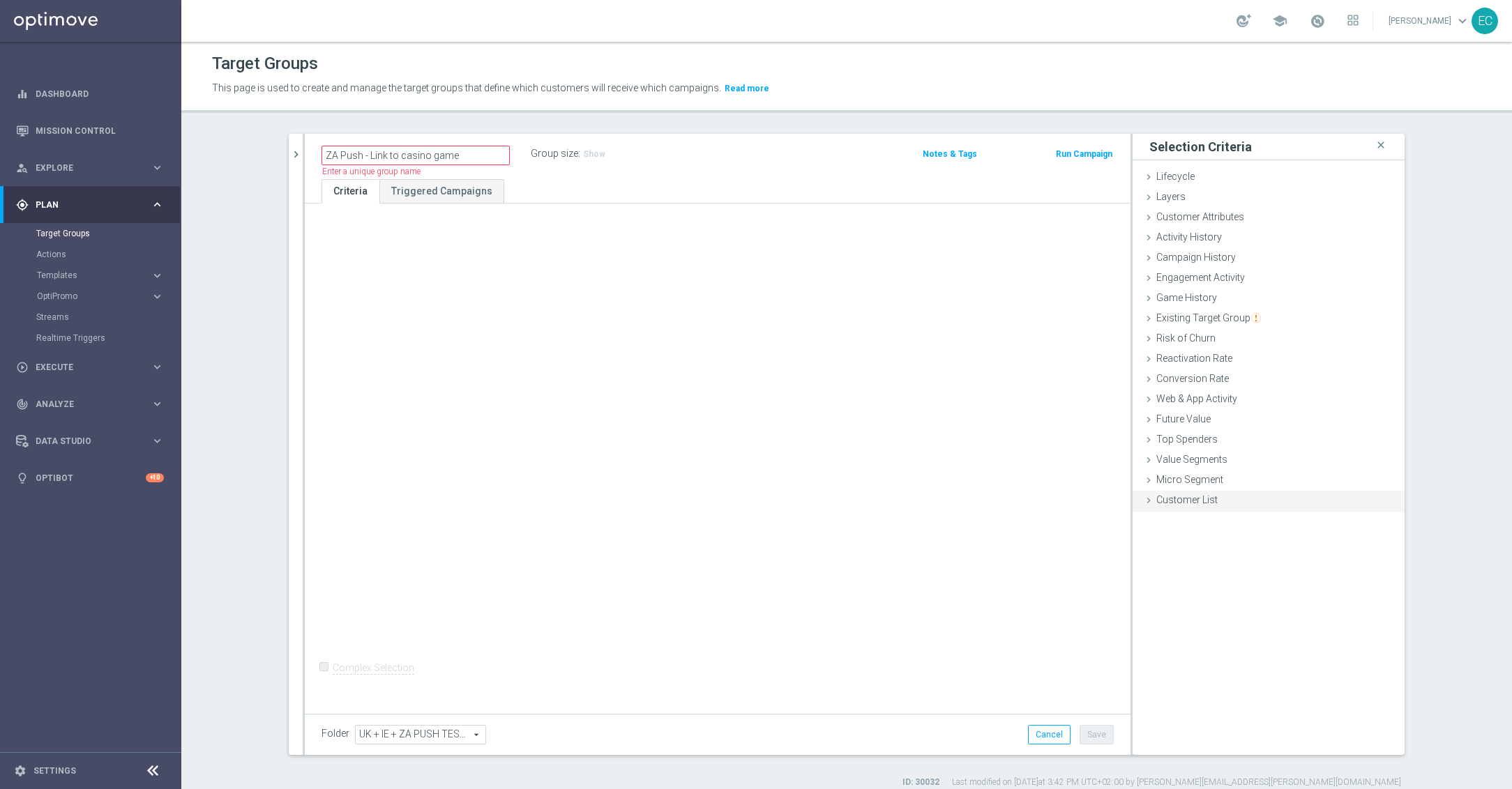
click at [1177, 499] on span "Customer List" at bounding box center [1187, 499] width 61 height 11
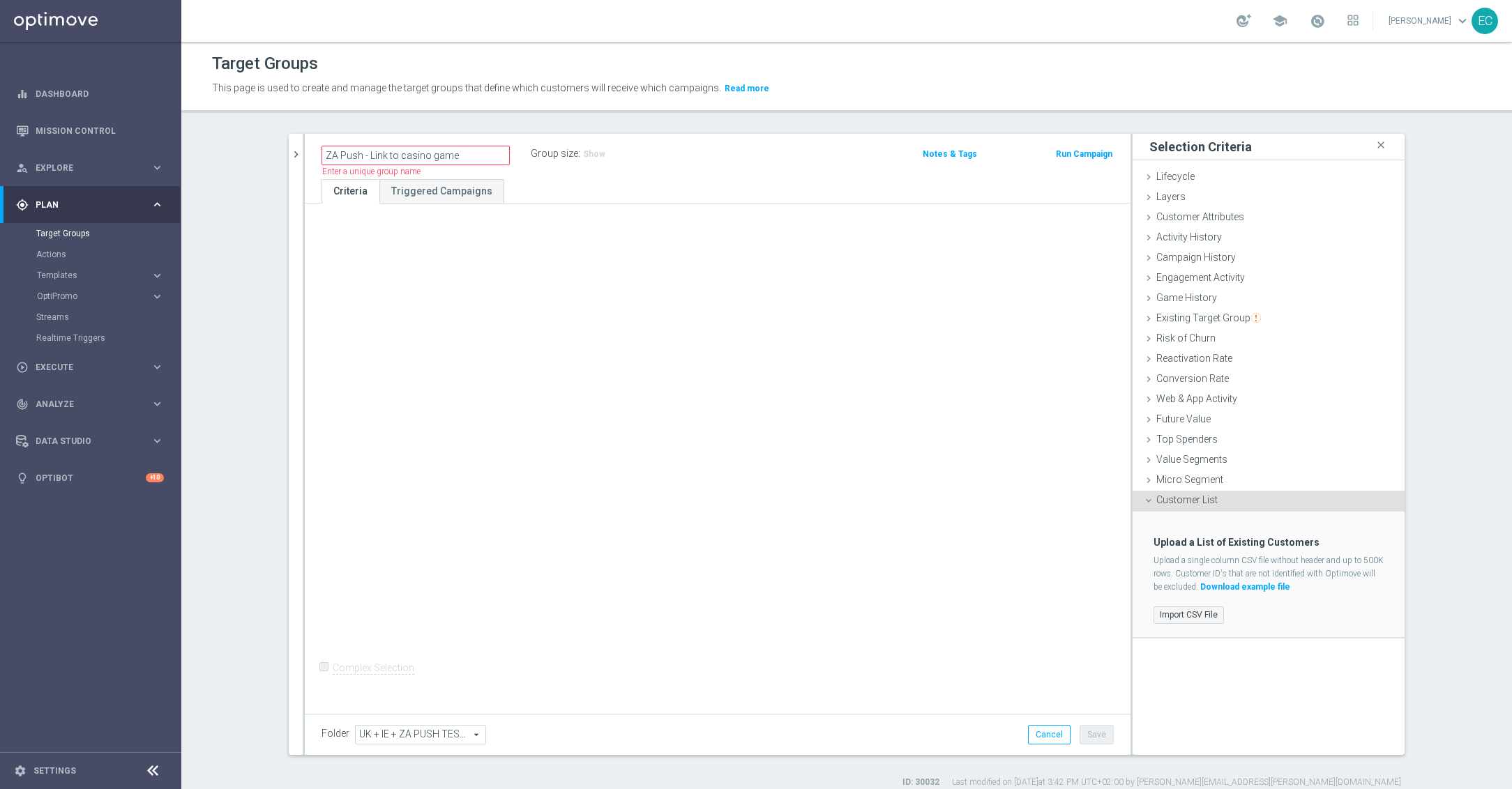
click at [1185, 609] on label "Import CSV File" at bounding box center [1188, 615] width 70 height 17
click at [0, 0] on input "Import CSV File" at bounding box center [0, 0] width 0 height 0
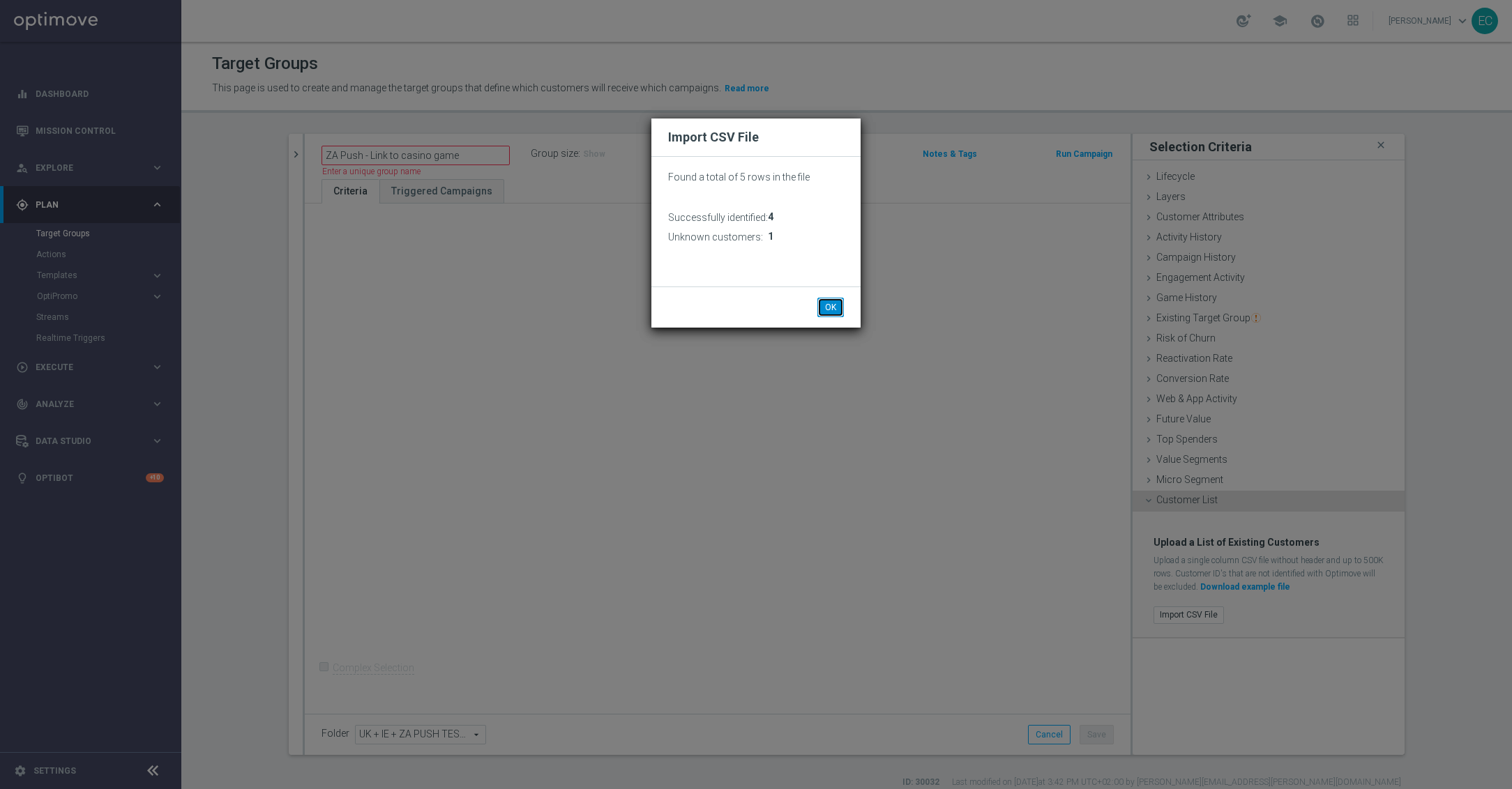
click at [832, 299] on button "OK" at bounding box center [830, 308] width 26 height 19
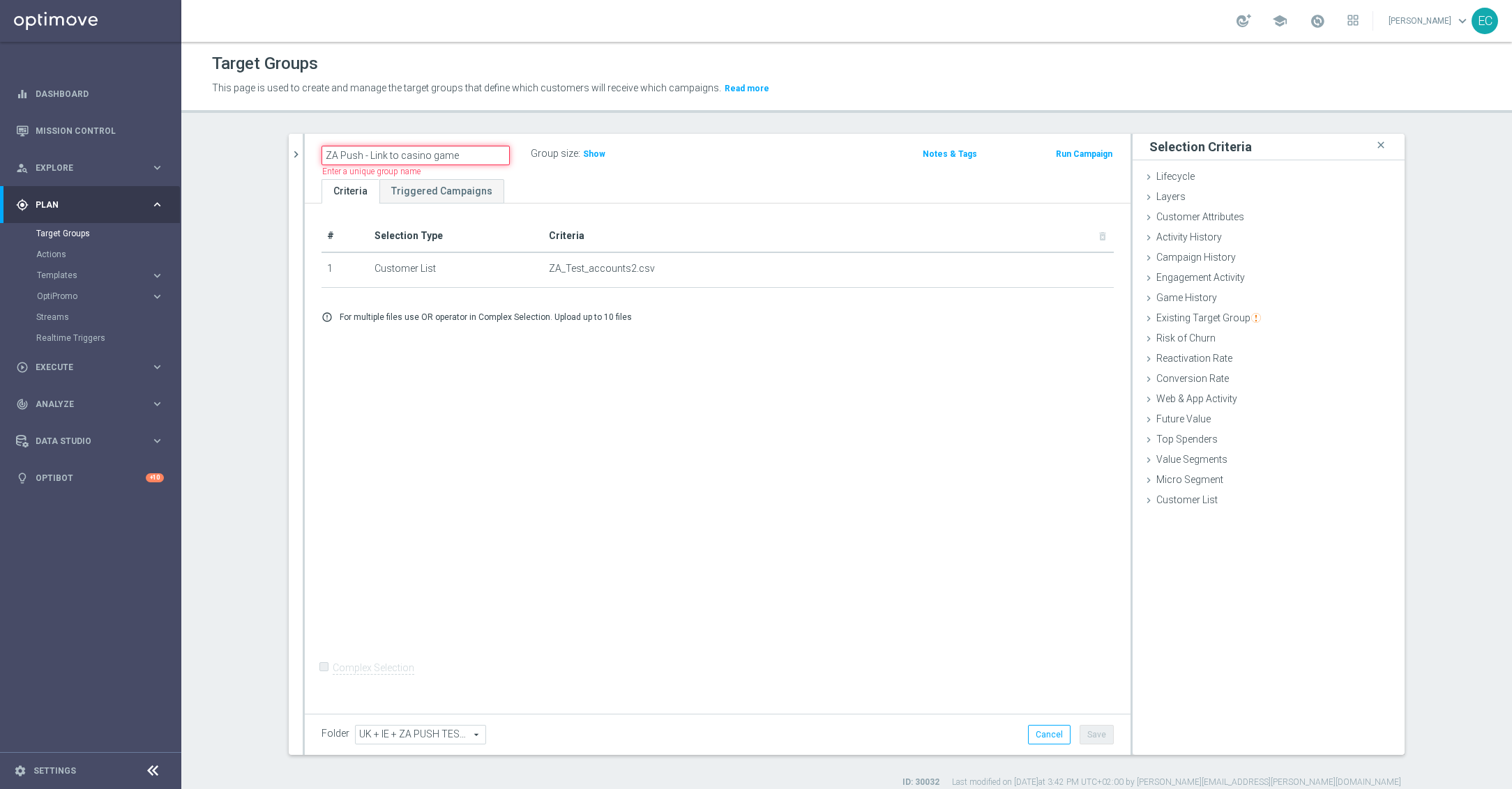
click at [479, 156] on input "ZA Push - Link to casino game" at bounding box center [415, 156] width 188 height 19
type input "ZA Push - Link to casino game 2"
click at [589, 153] on span "Show" at bounding box center [595, 153] width 22 height 10
click at [1097, 147] on button "Run Campaign" at bounding box center [1084, 154] width 59 height 15
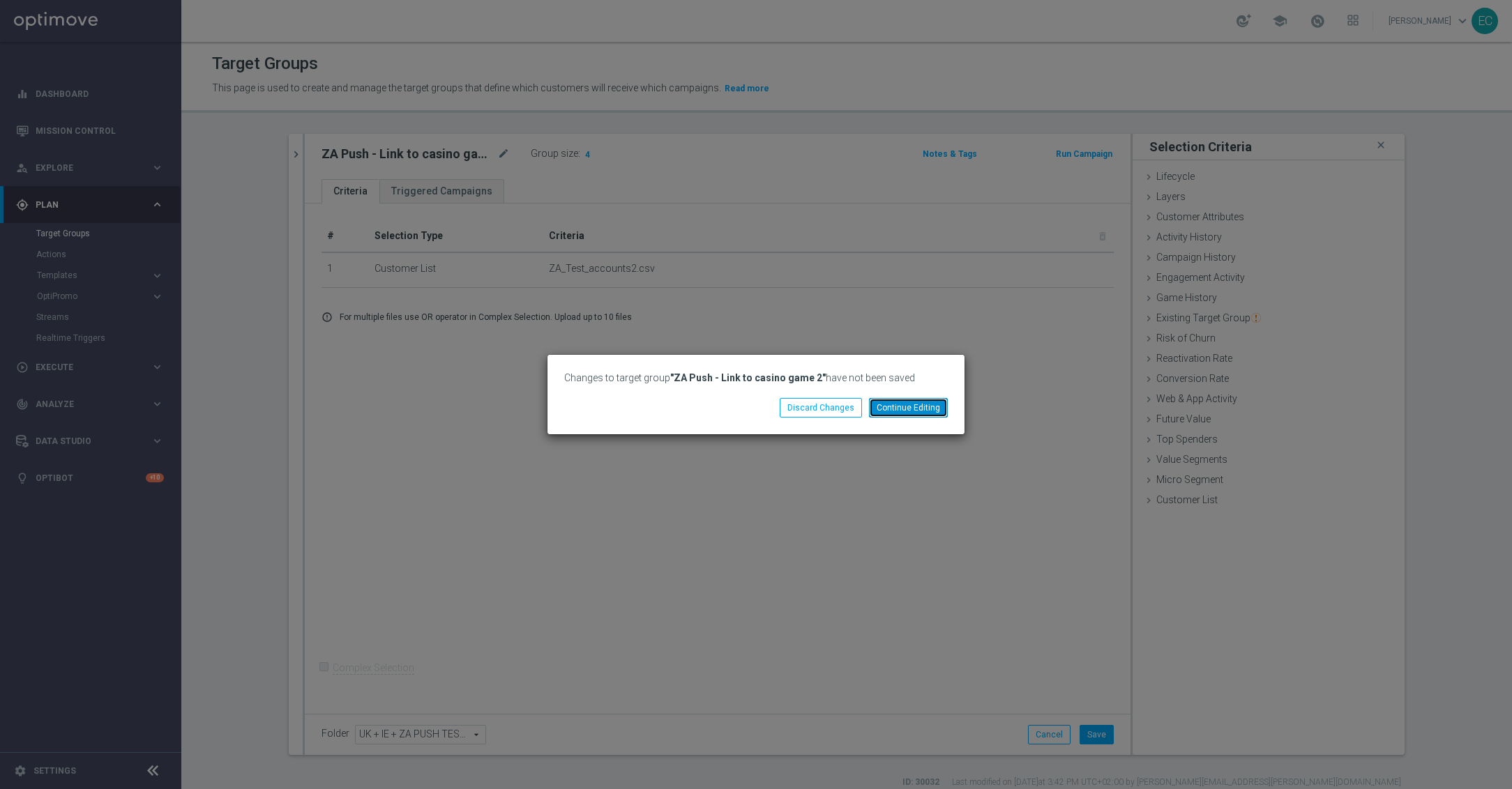
click at [908, 412] on button "Continue Editing" at bounding box center [908, 408] width 79 height 19
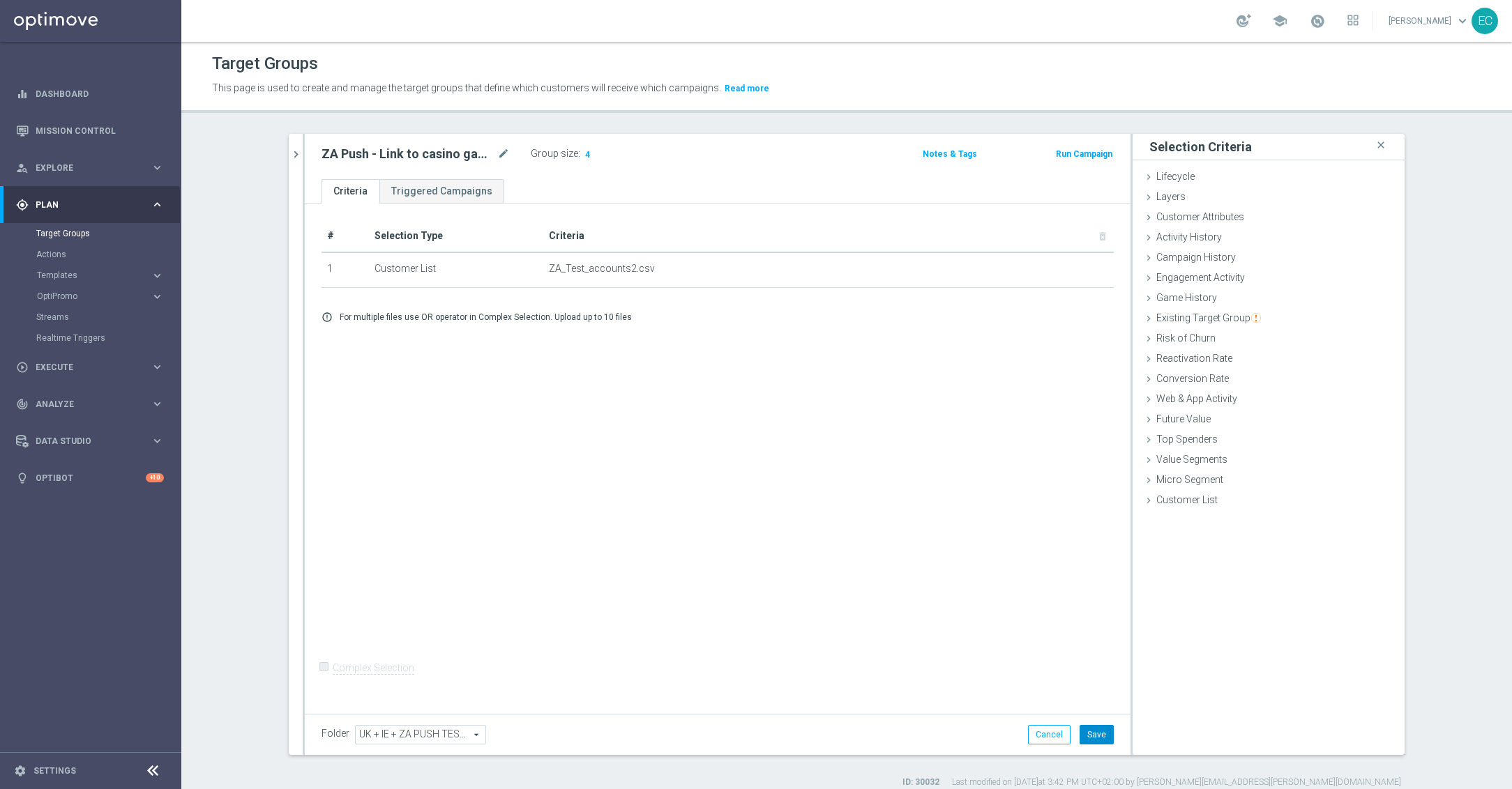
click at [1102, 674] on button "Save" at bounding box center [1097, 735] width 34 height 19
click at [1092, 149] on button "Run Campaign" at bounding box center [1084, 154] width 59 height 15
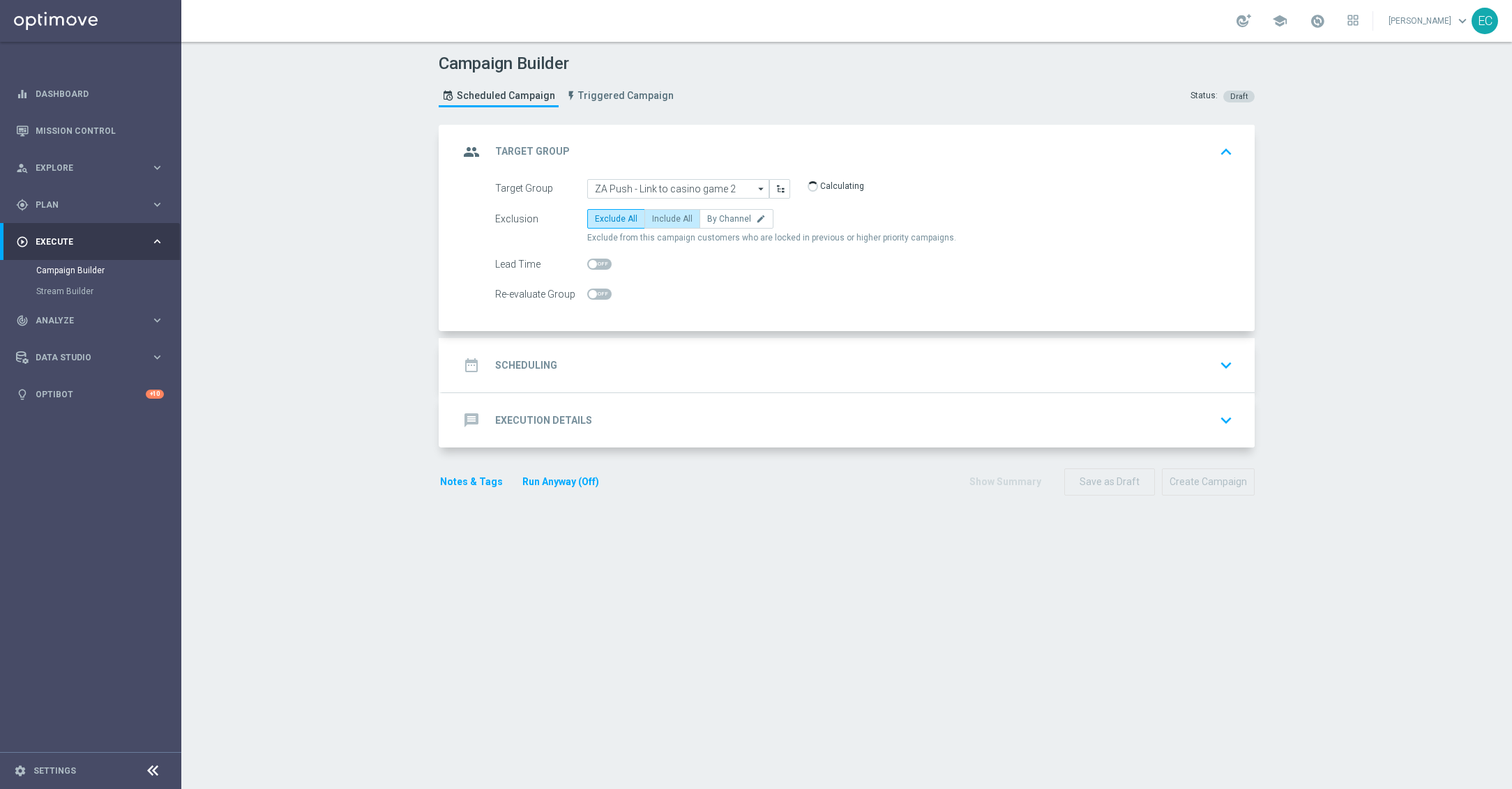
click at [652, 218] on span "Include All" at bounding box center [672, 219] width 40 height 10
click at [652, 218] on input "Include All" at bounding box center [657, 222] width 9 height 9
radio input "true"
click at [663, 327] on div "Target Group ZA Push - Link to casino game 2 ZA Push - Link to casino game 2 ar…" at bounding box center [848, 255] width 813 height 153
click at [658, 366] on div "date_range Scheduling keyboard_arrow_down" at bounding box center [848, 365] width 779 height 26
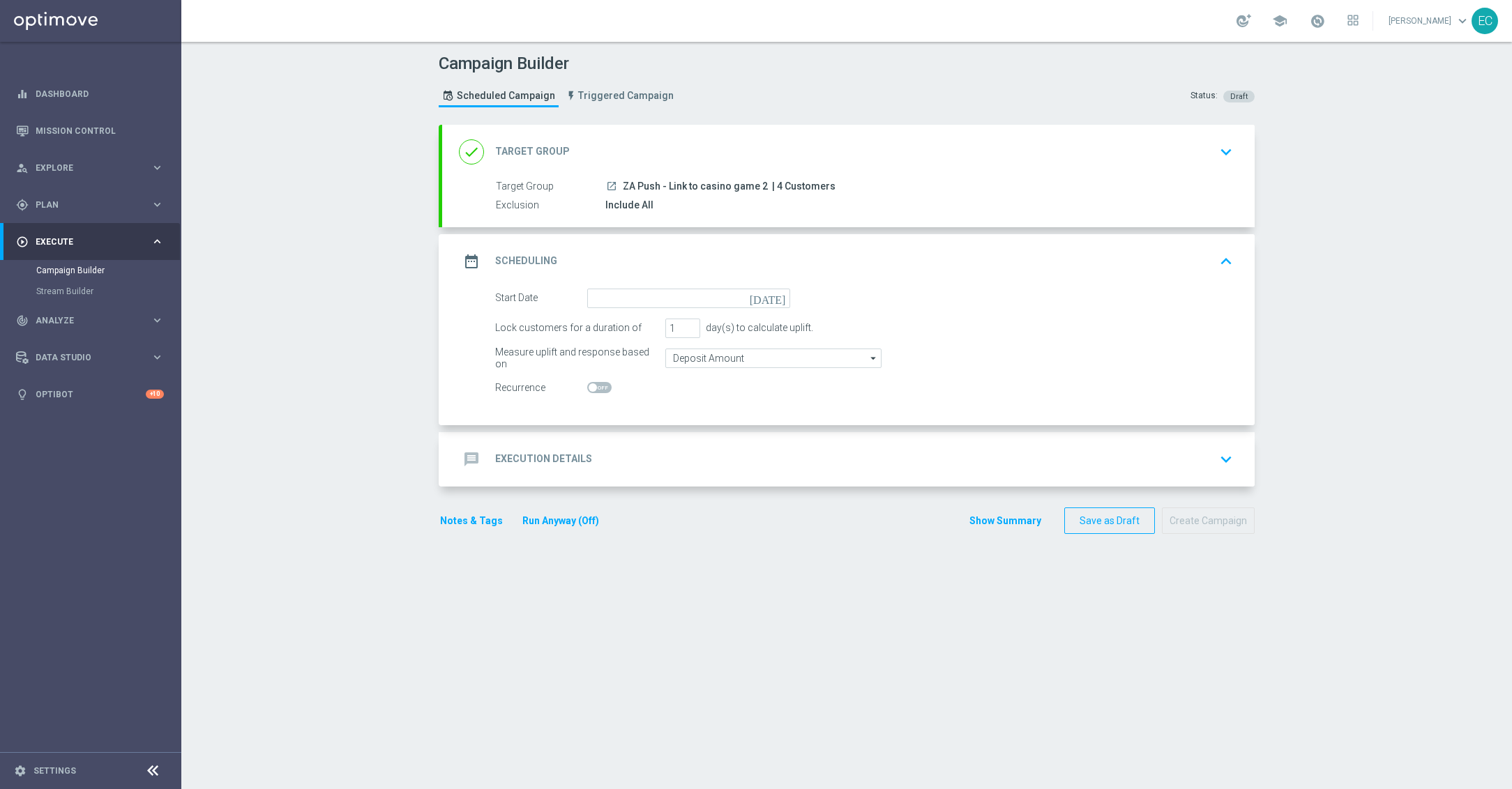
click at [720, 308] on form "Start Date today Lock customers for a duration of 1 day(s) to calculate uplift.…" at bounding box center [863, 344] width 738 height 109
click at [737, 295] on input at bounding box center [688, 299] width 203 height 19
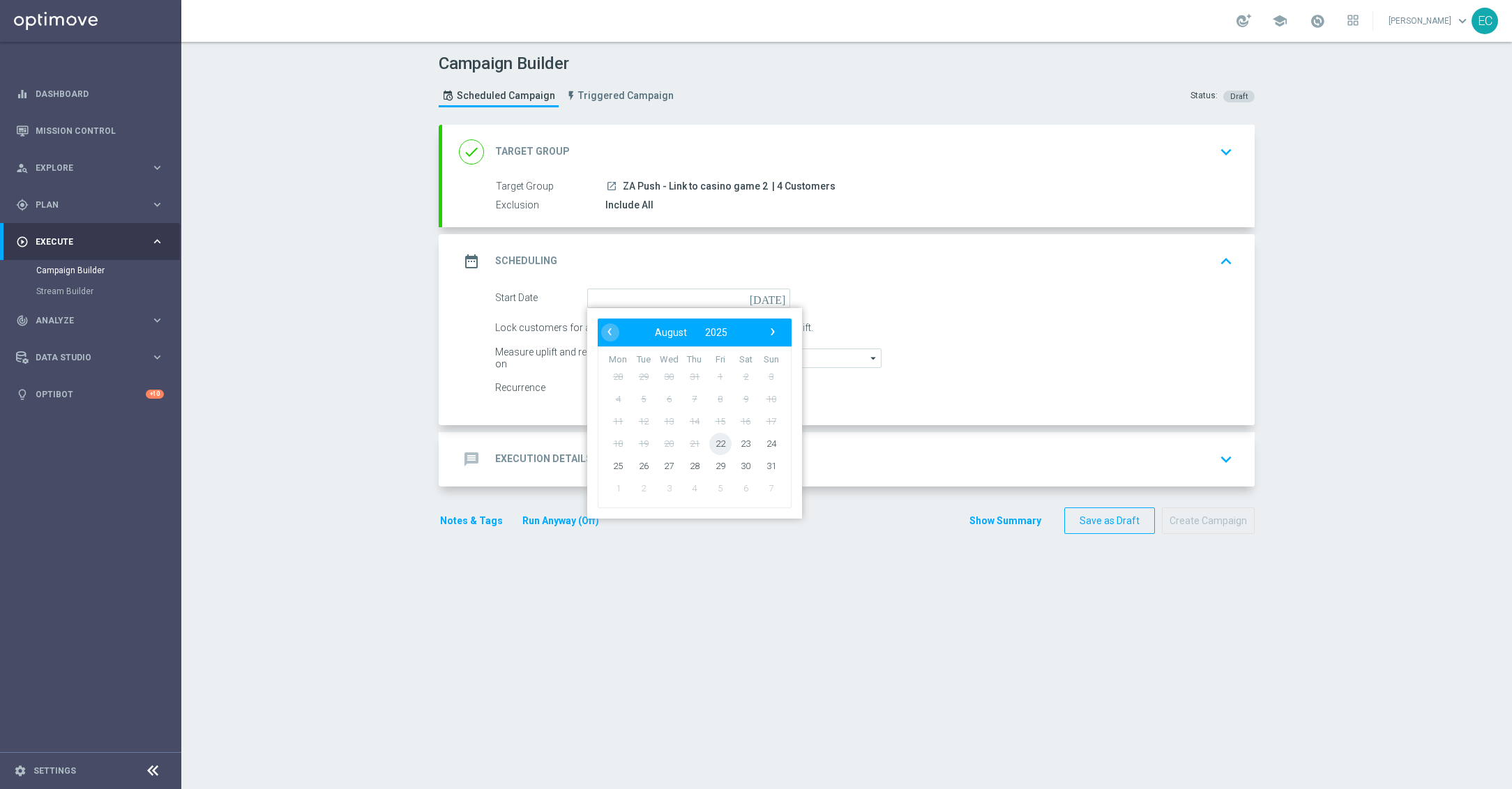
click at [709, 442] on span "22" at bounding box center [720, 443] width 22 height 22
type input "22 Aug 2025"
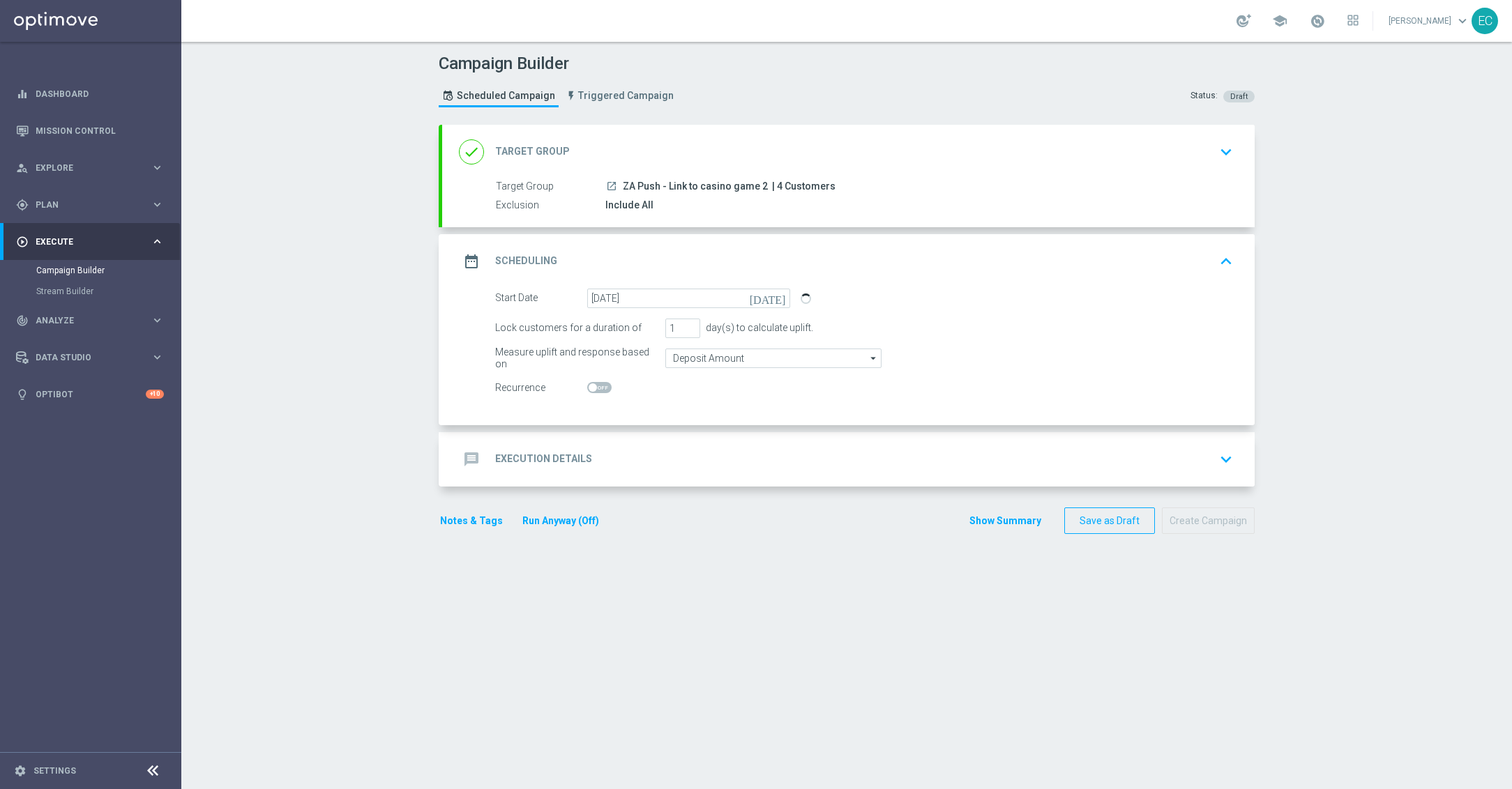
click at [801, 469] on div "message Execution Details keyboard_arrow_down" at bounding box center [848, 459] width 779 height 26
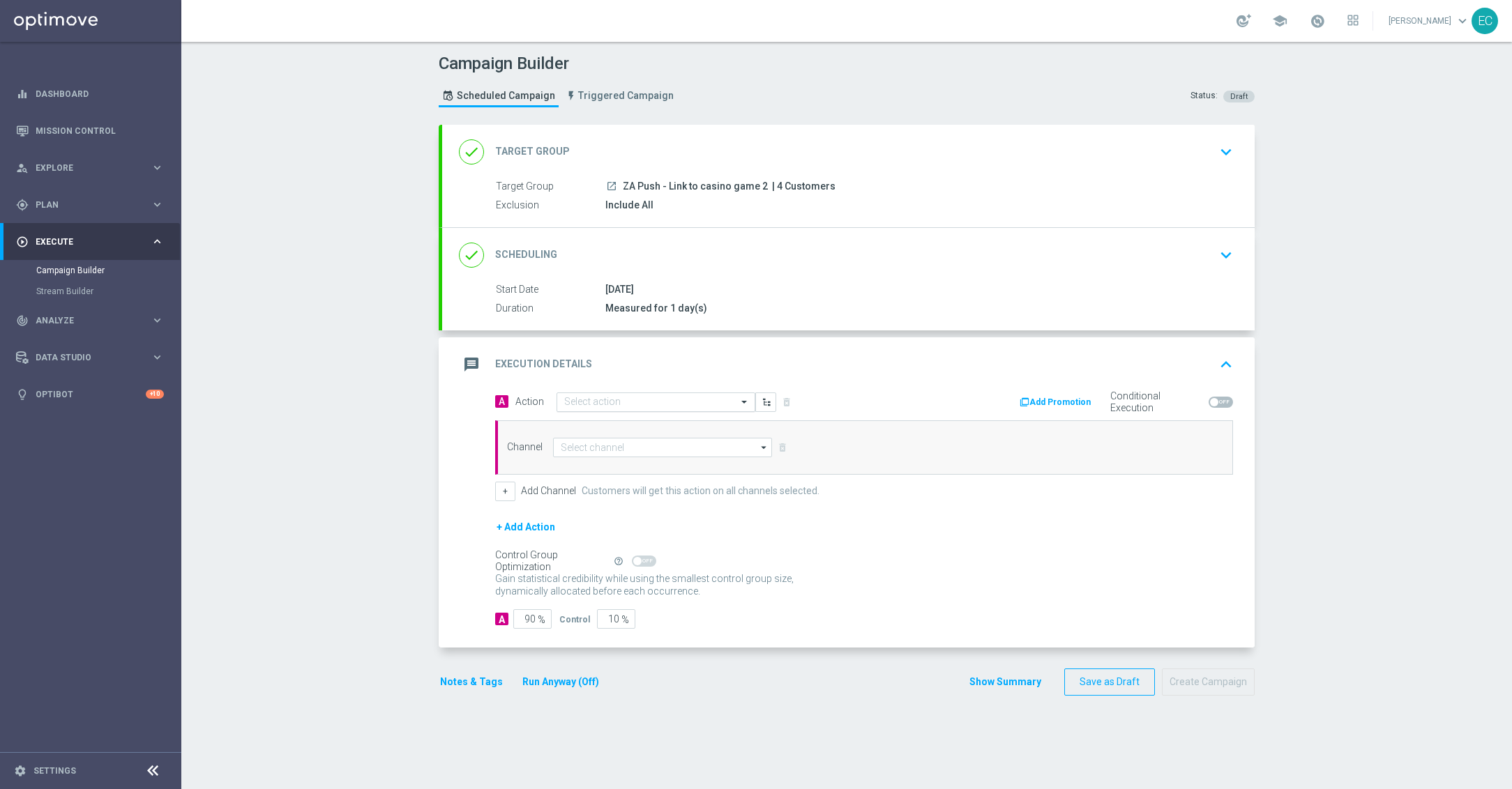
click at [681, 406] on input "text" at bounding box center [642, 403] width 156 height 12
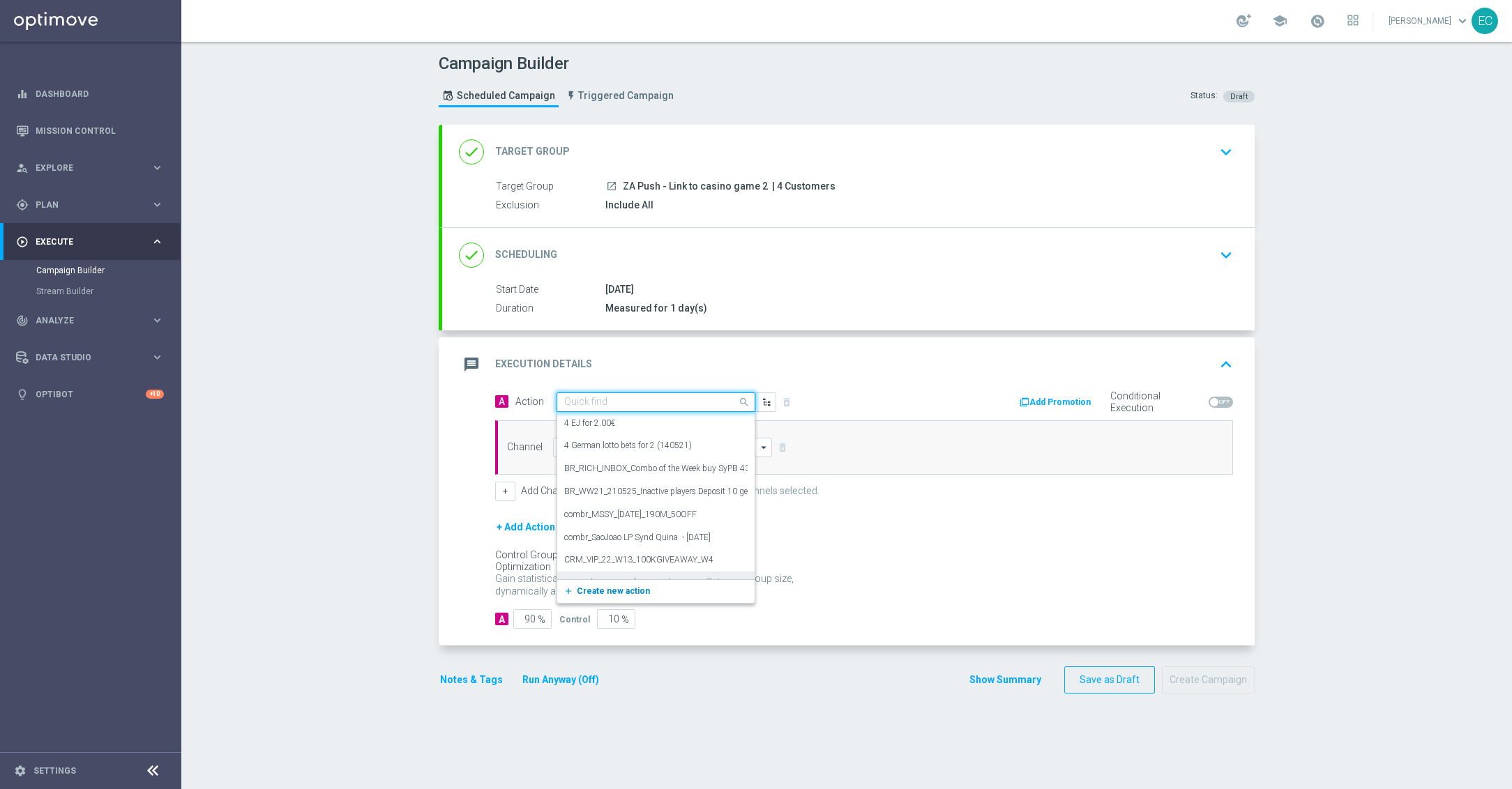
click at [620, 585] on button "add_new Create new action" at bounding box center [653, 591] width 192 height 16
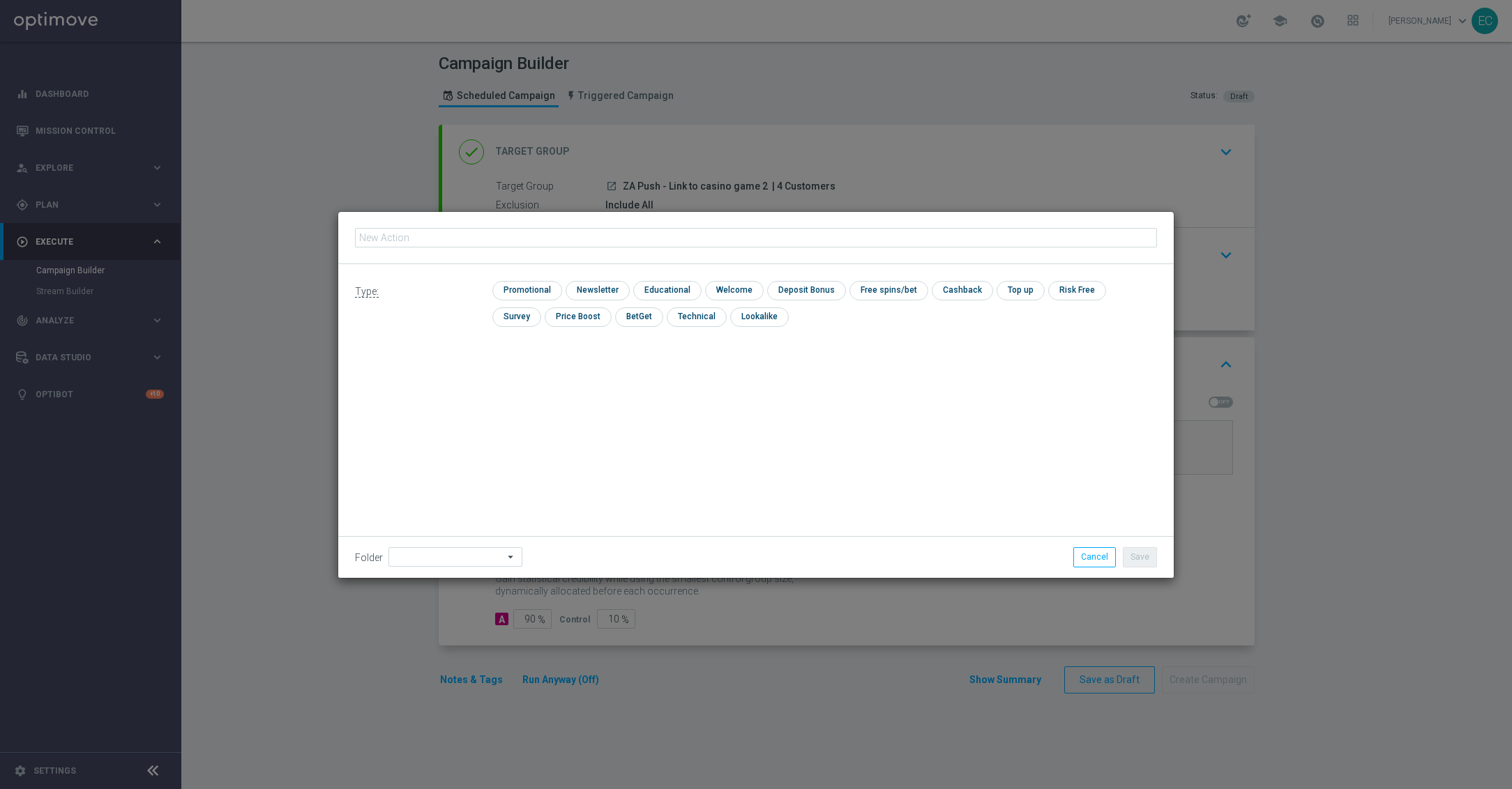
type input "https://www.lottoland.co.za/games/bigbassbonanza"
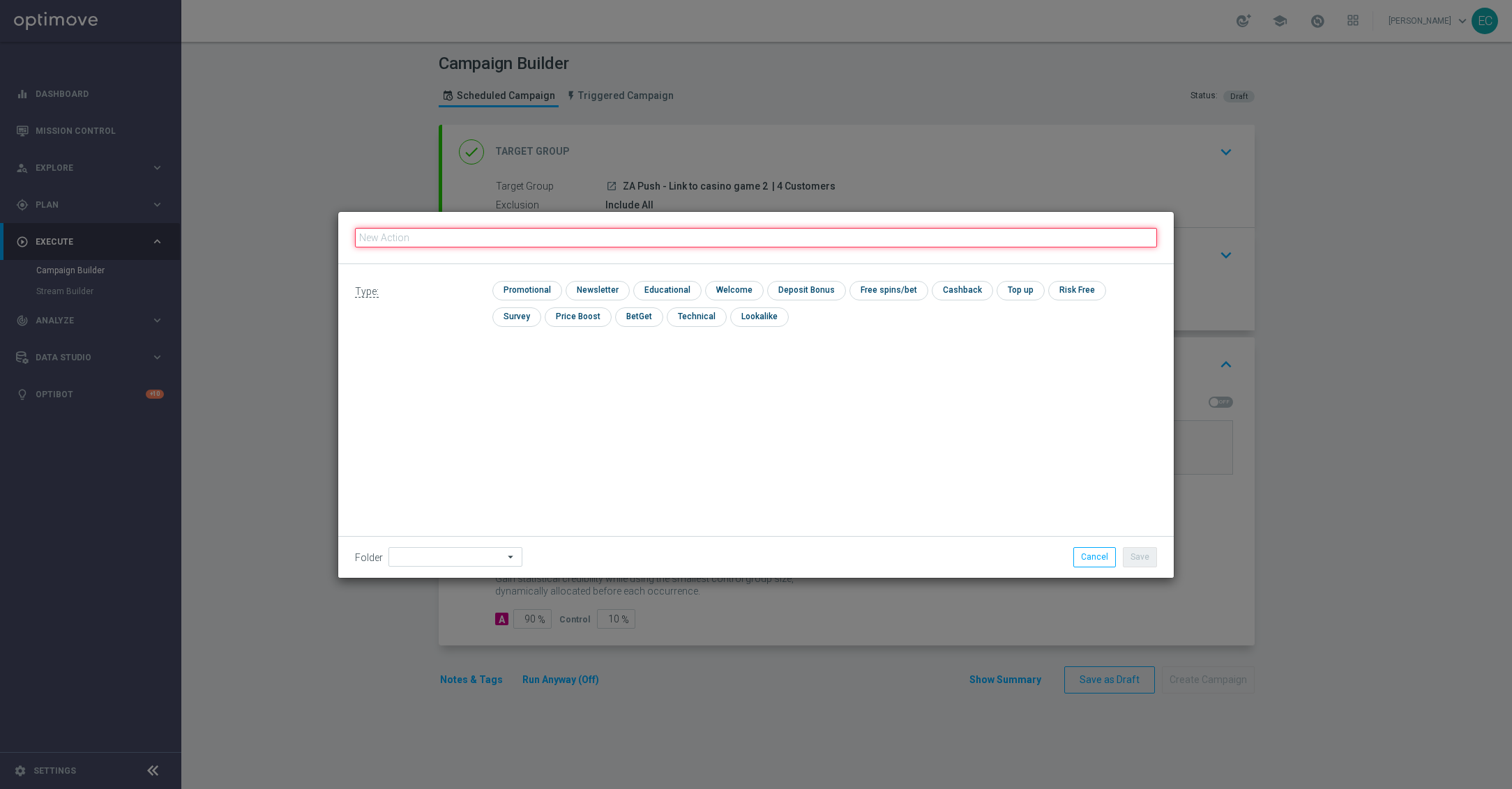
paste input "ZA Push - Link to Casino game"
type input "ZA Push - Link to Casino game"
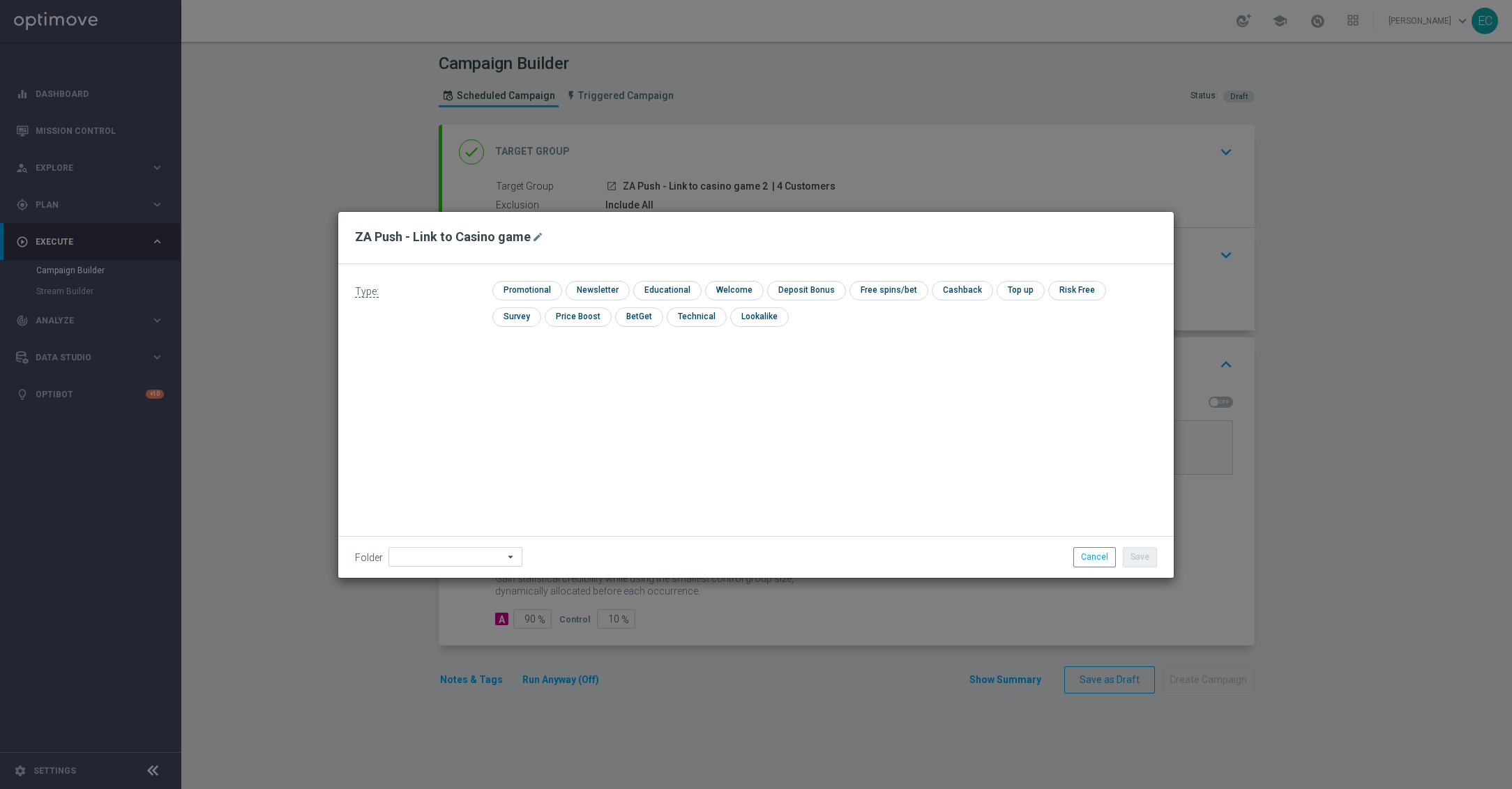
click at [434, 359] on div "Type: check Promotional check Newsletter check Educational check Welcome check …" at bounding box center [756, 421] width 836 height 314
click at [507, 282] on input "checkbox" at bounding box center [526, 290] width 66 height 19
checkbox input "true"
click at [1142, 554] on button "Save" at bounding box center [1140, 557] width 34 height 19
click at [1146, 553] on button "Save" at bounding box center [1140, 557] width 34 height 19
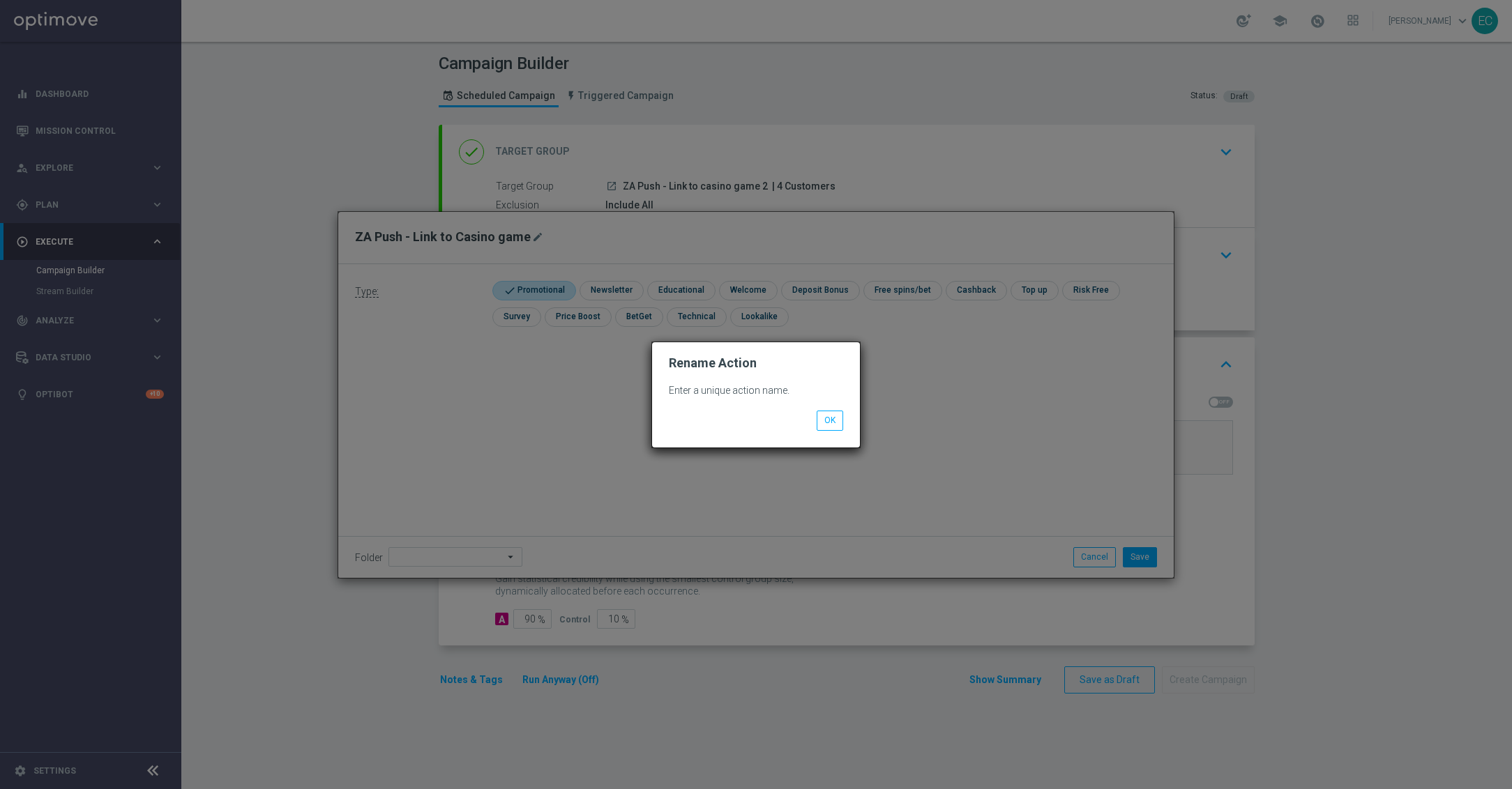
click at [813, 421] on li "OK" at bounding box center [830, 421] width 34 height 19
click at [828, 417] on button "OK" at bounding box center [830, 421] width 26 height 19
click at [1108, 562] on modal-container "Rename Action Enter a unique action name. OK" at bounding box center [756, 394] width 1512 height 789
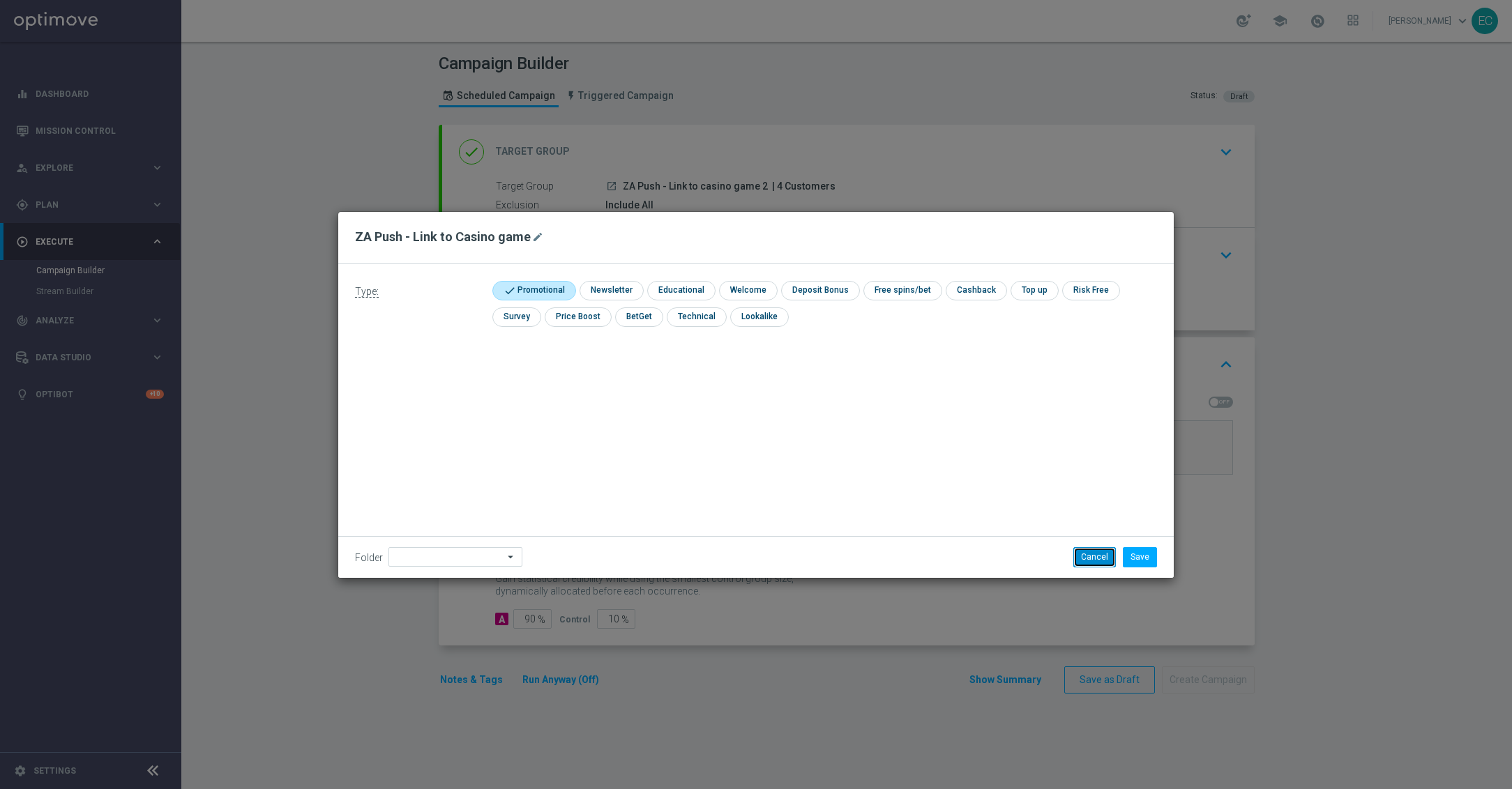
click at [1099, 558] on button "Cancel" at bounding box center [1094, 557] width 43 height 19
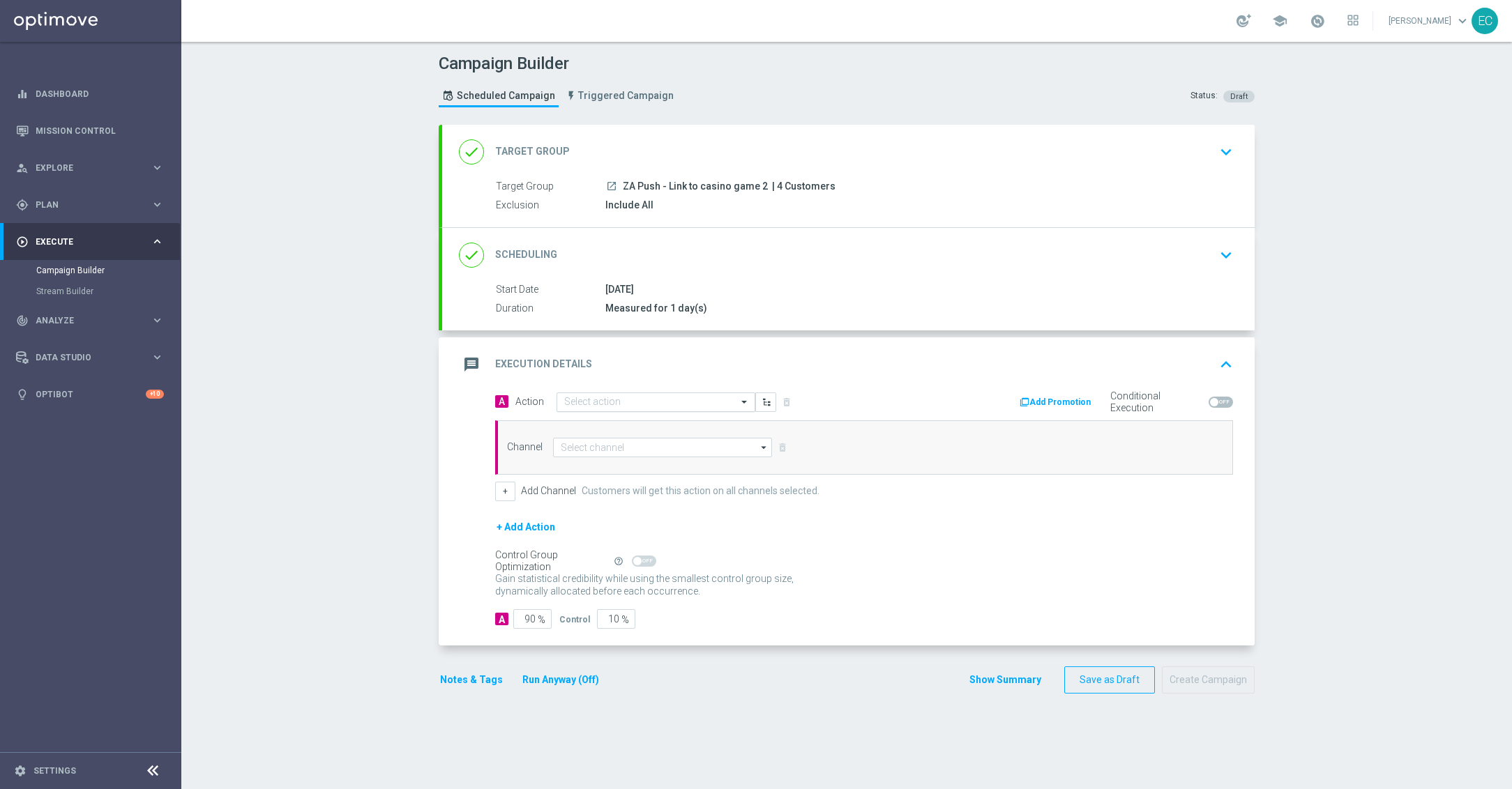
click at [651, 401] on input "text" at bounding box center [642, 403] width 156 height 12
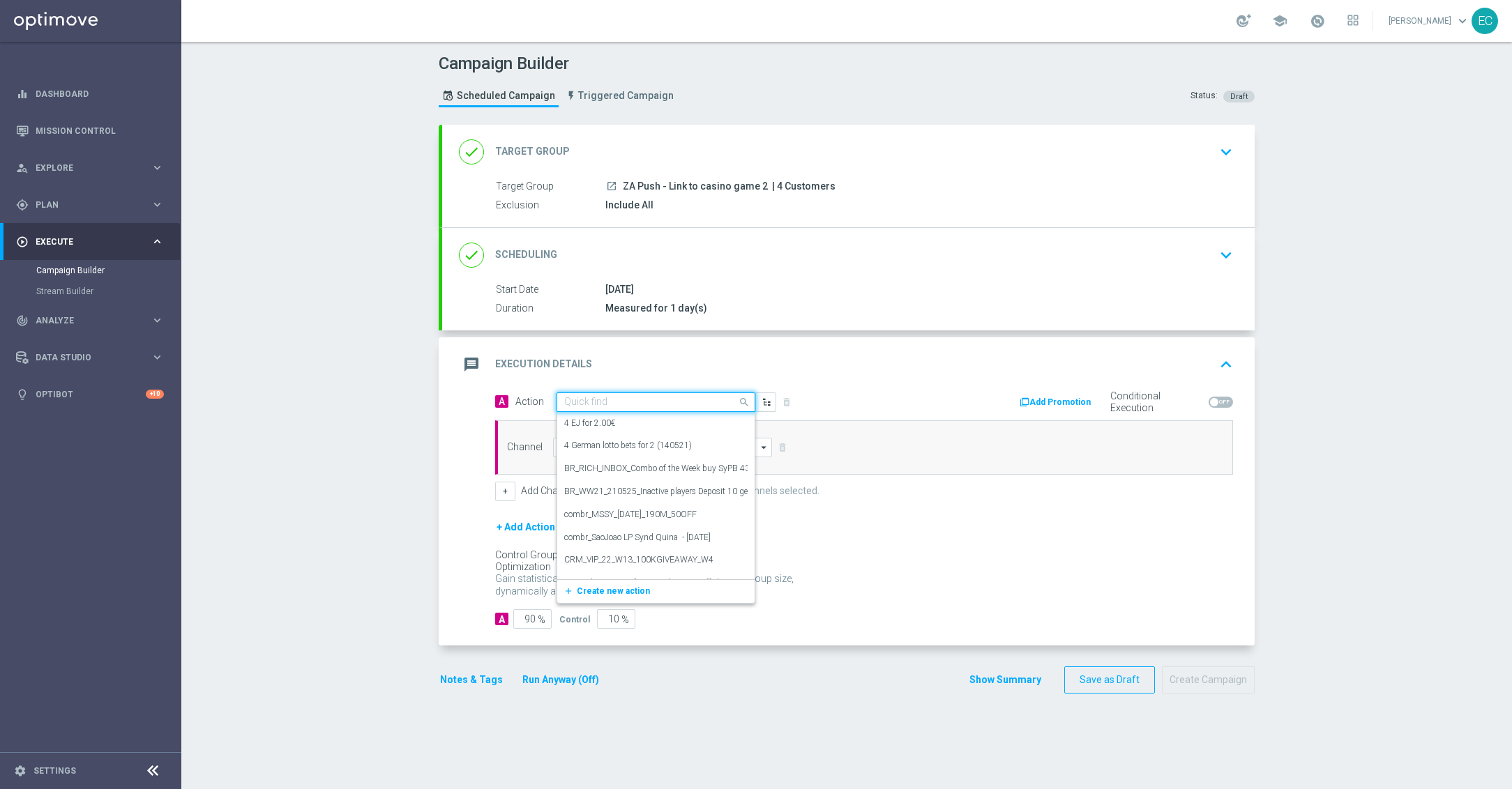
paste input "ZA Push - Link to Casino game"
type input "ZA Push - Link to Casino game"
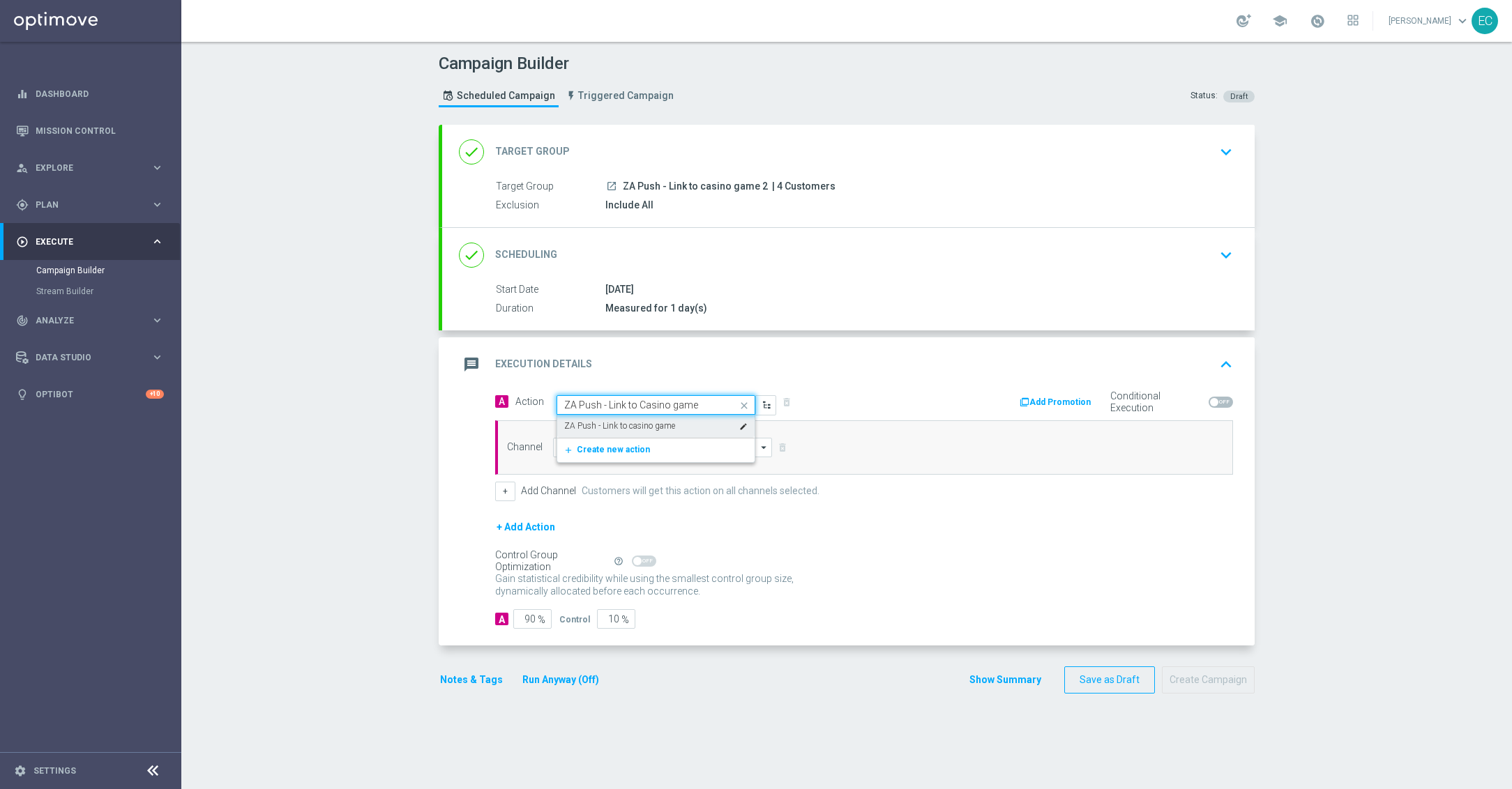
click at [628, 427] on label "ZA Push - Link to casino game" at bounding box center [619, 427] width 111 height 12
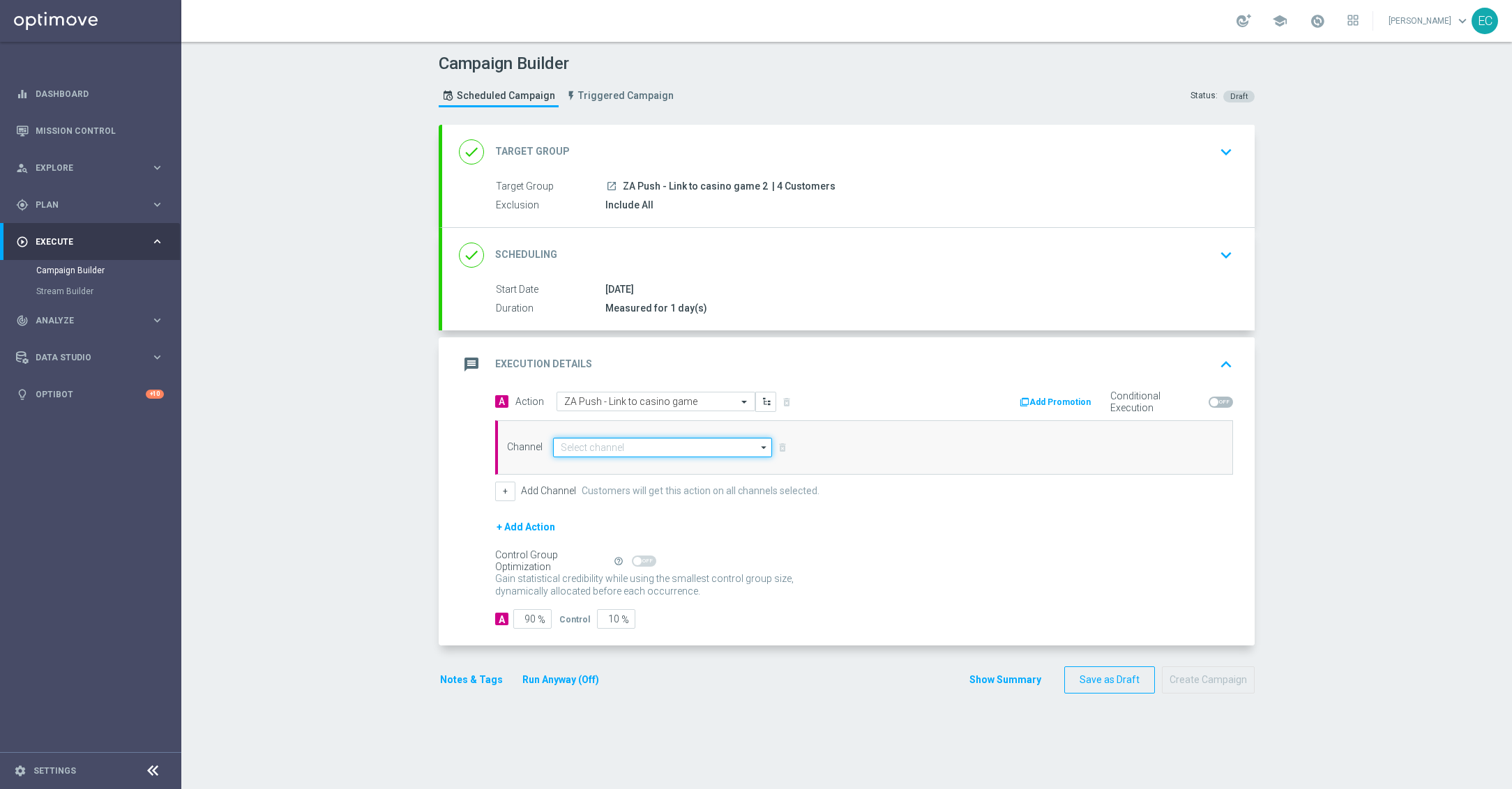
click at [625, 447] on input at bounding box center [663, 448] width 219 height 19
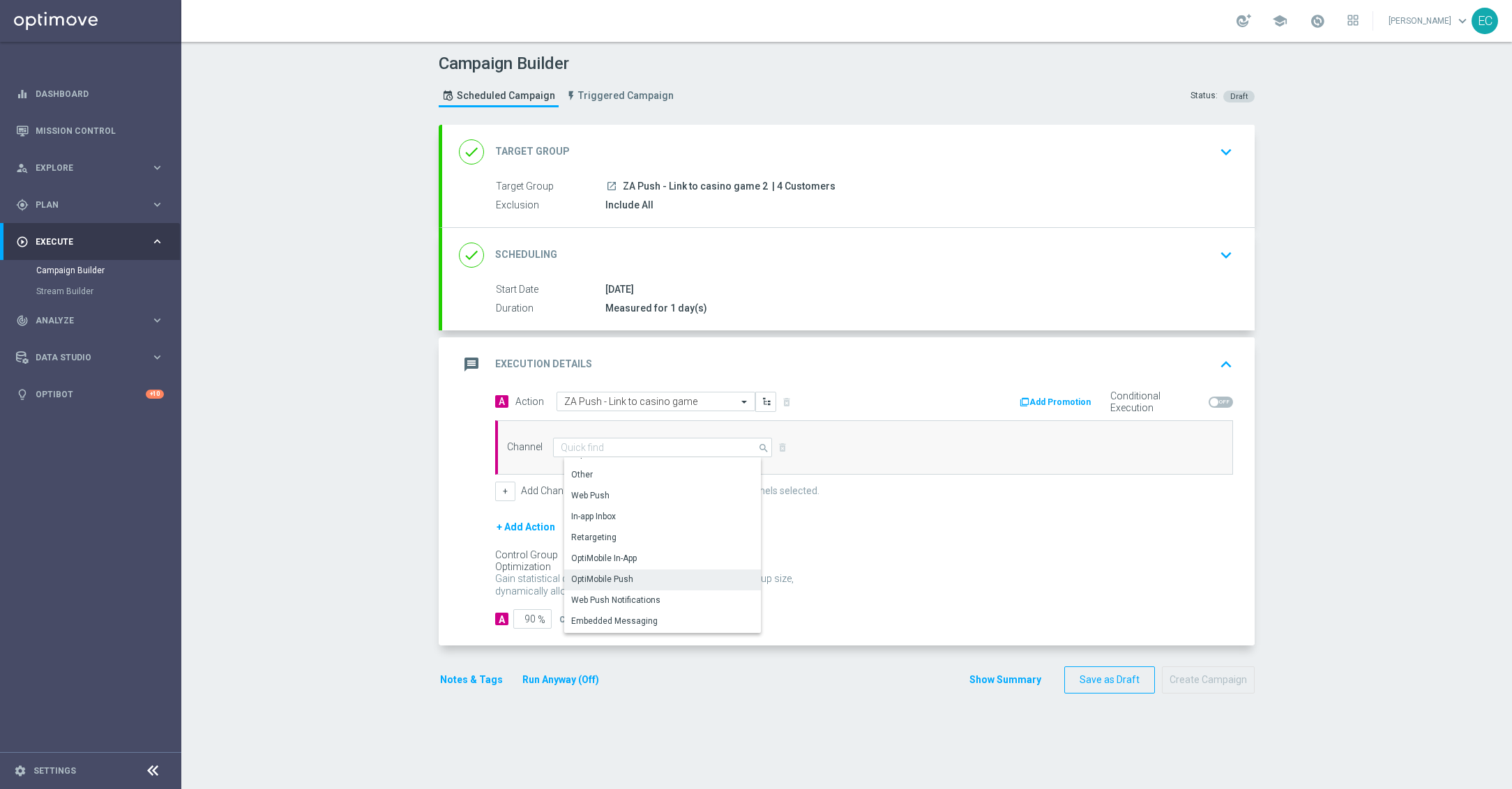
click at [634, 577] on div "OptiMobile Push" at bounding box center [667, 579] width 207 height 19
type input "OptiMobile Push"
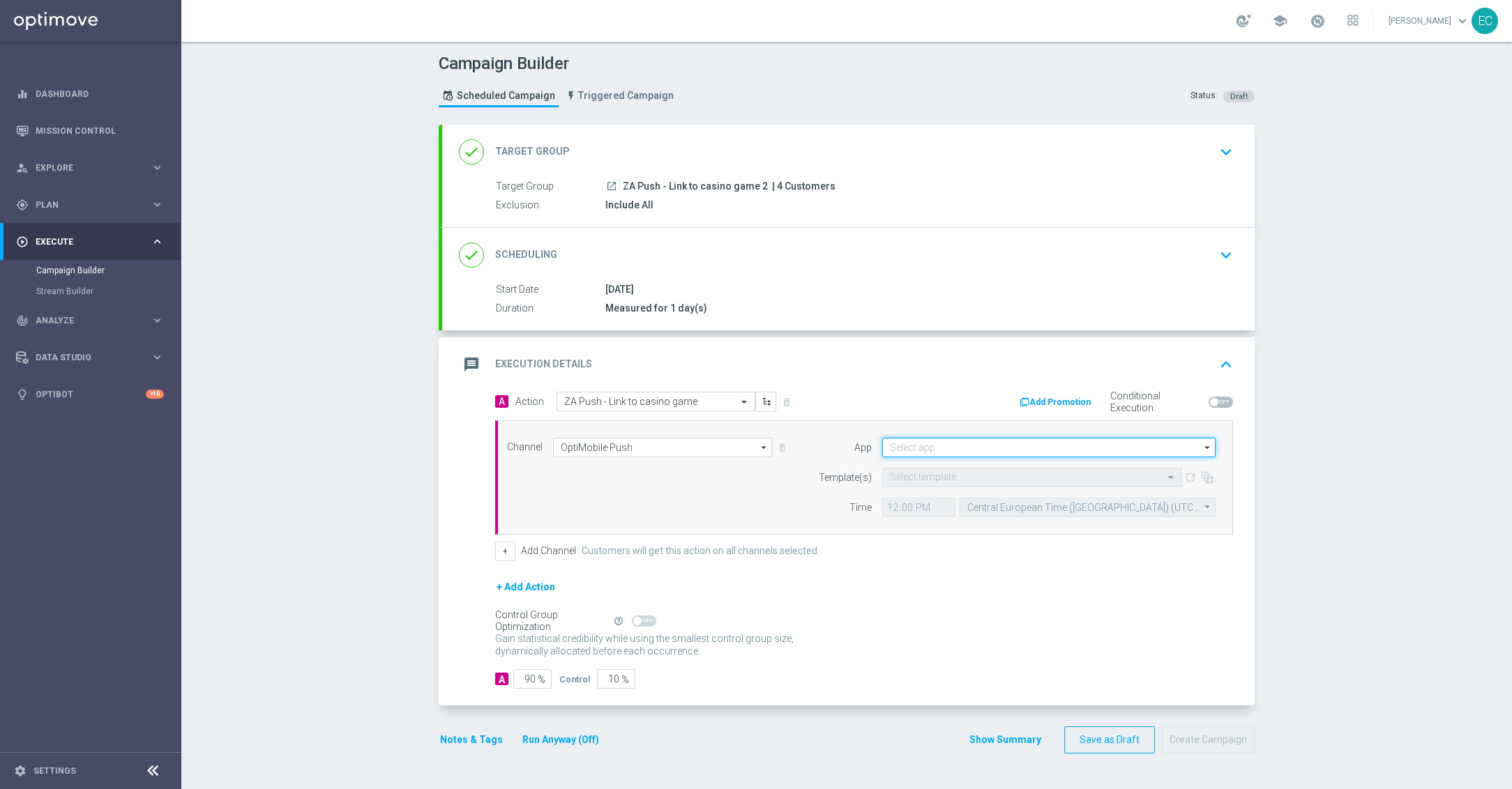
click at [945, 448] on input at bounding box center [1048, 448] width 333 height 19
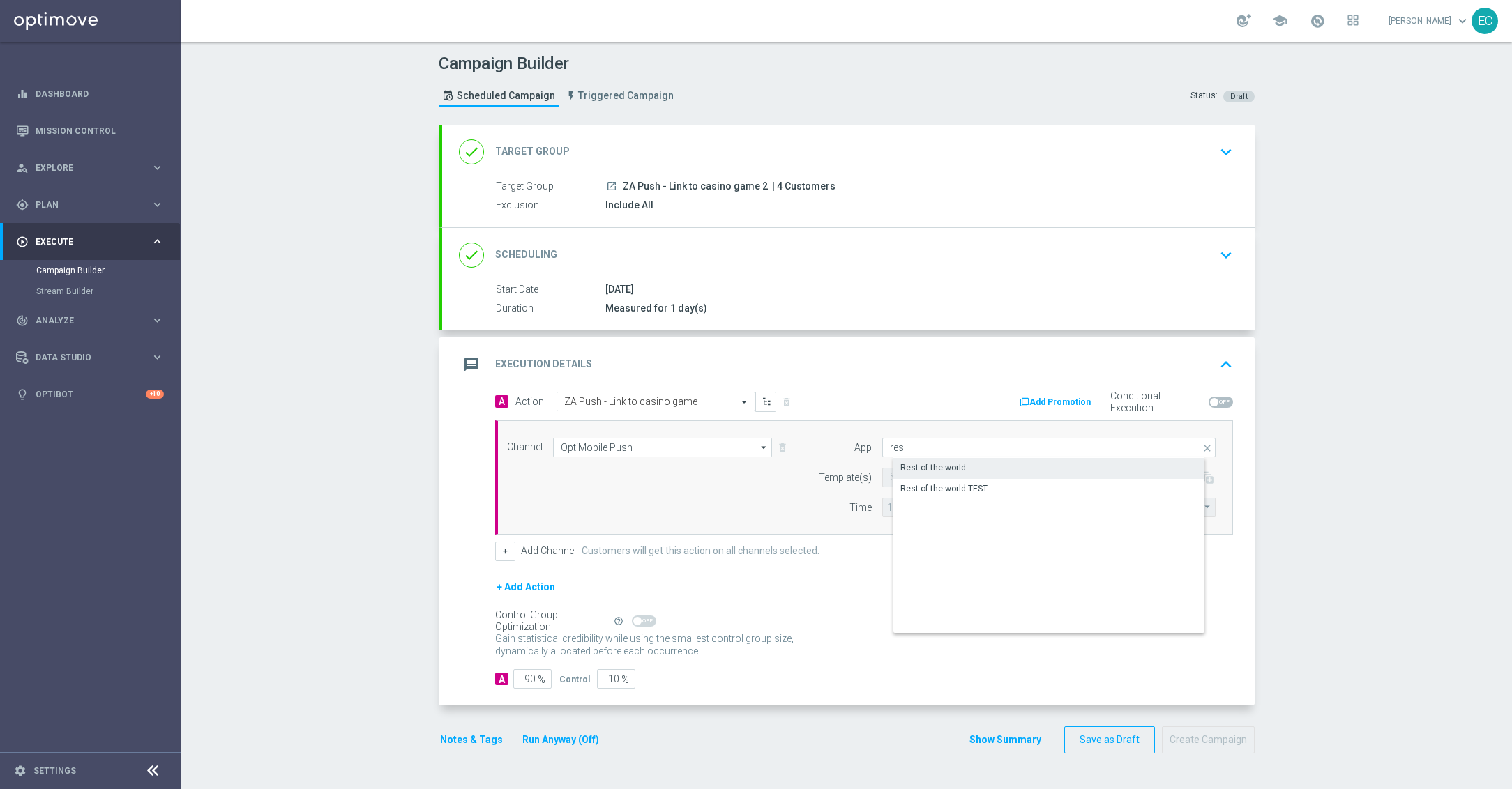
click at [961, 467] on div "Rest of the world" at bounding box center [1060, 468] width 334 height 19
type input "Rest of the world"
click at [947, 484] on div "Select template" at bounding box center [1032, 478] width 300 height 19
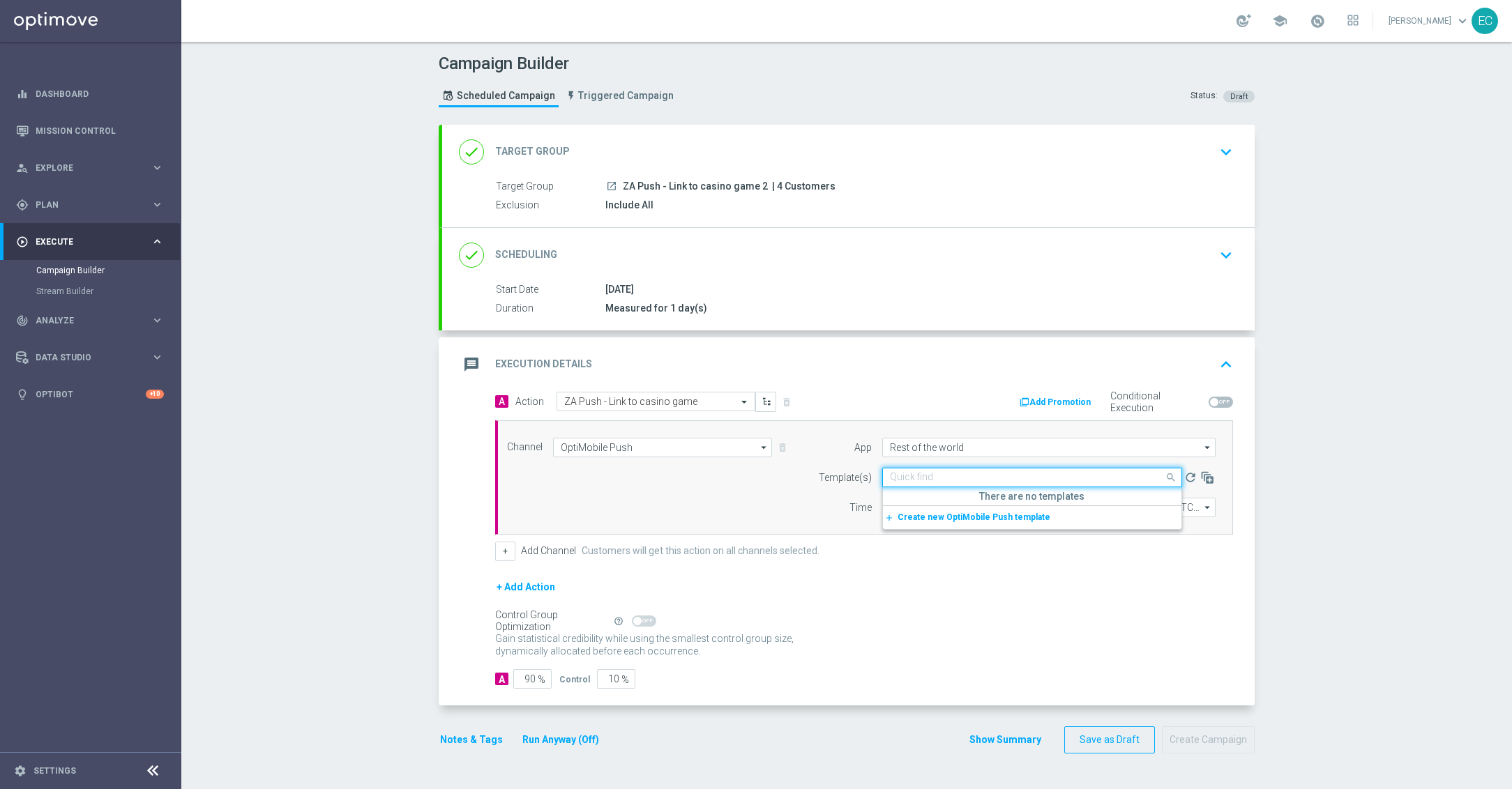
paste input "ZA Push - Link to Casino game"
type input "ZA Push - Link to Casino game"
click at [801, 448] on div "App" at bounding box center [836, 448] width 71 height 19
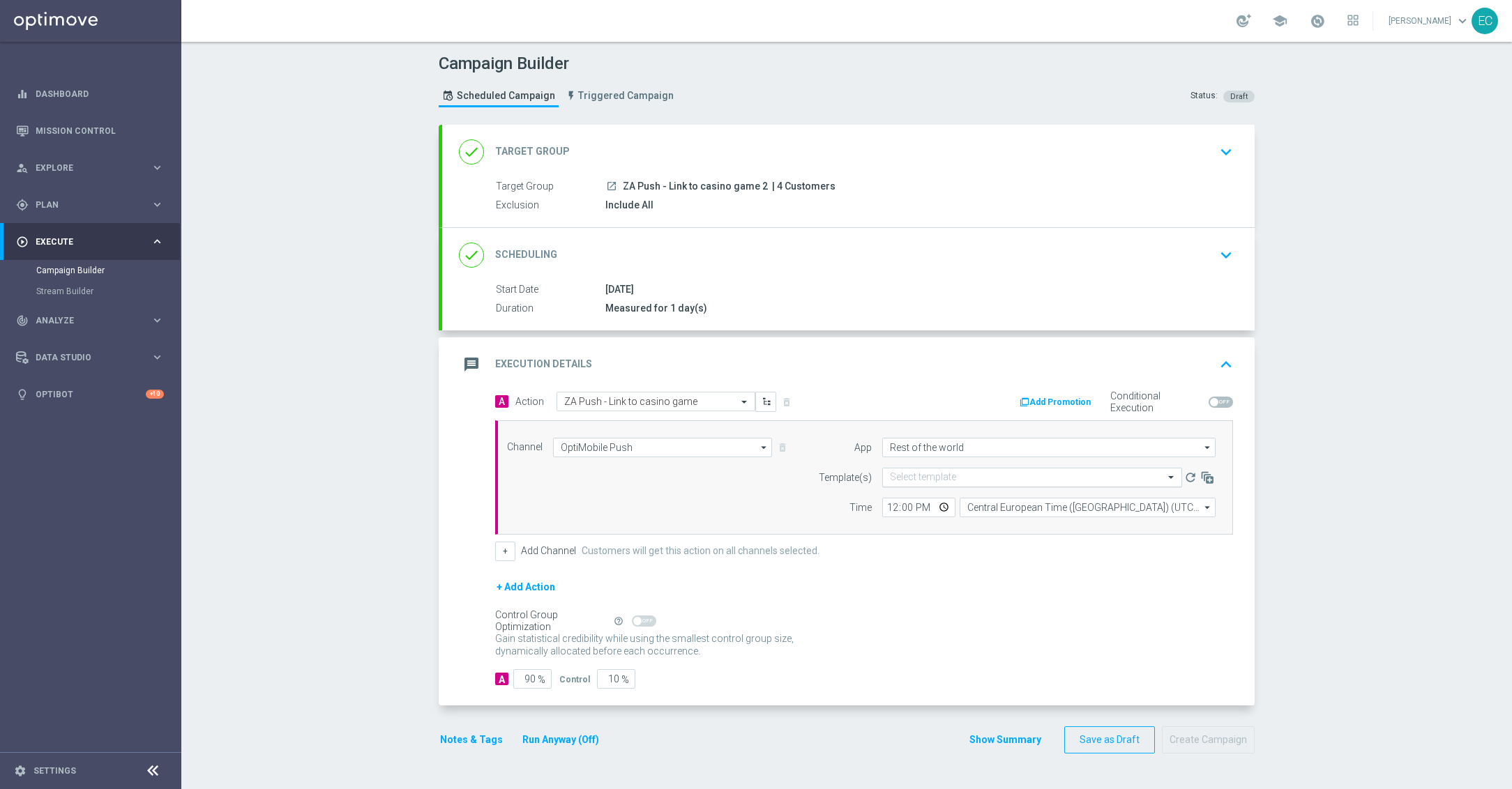
click at [949, 471] on div "Select template" at bounding box center [1032, 478] width 300 height 19
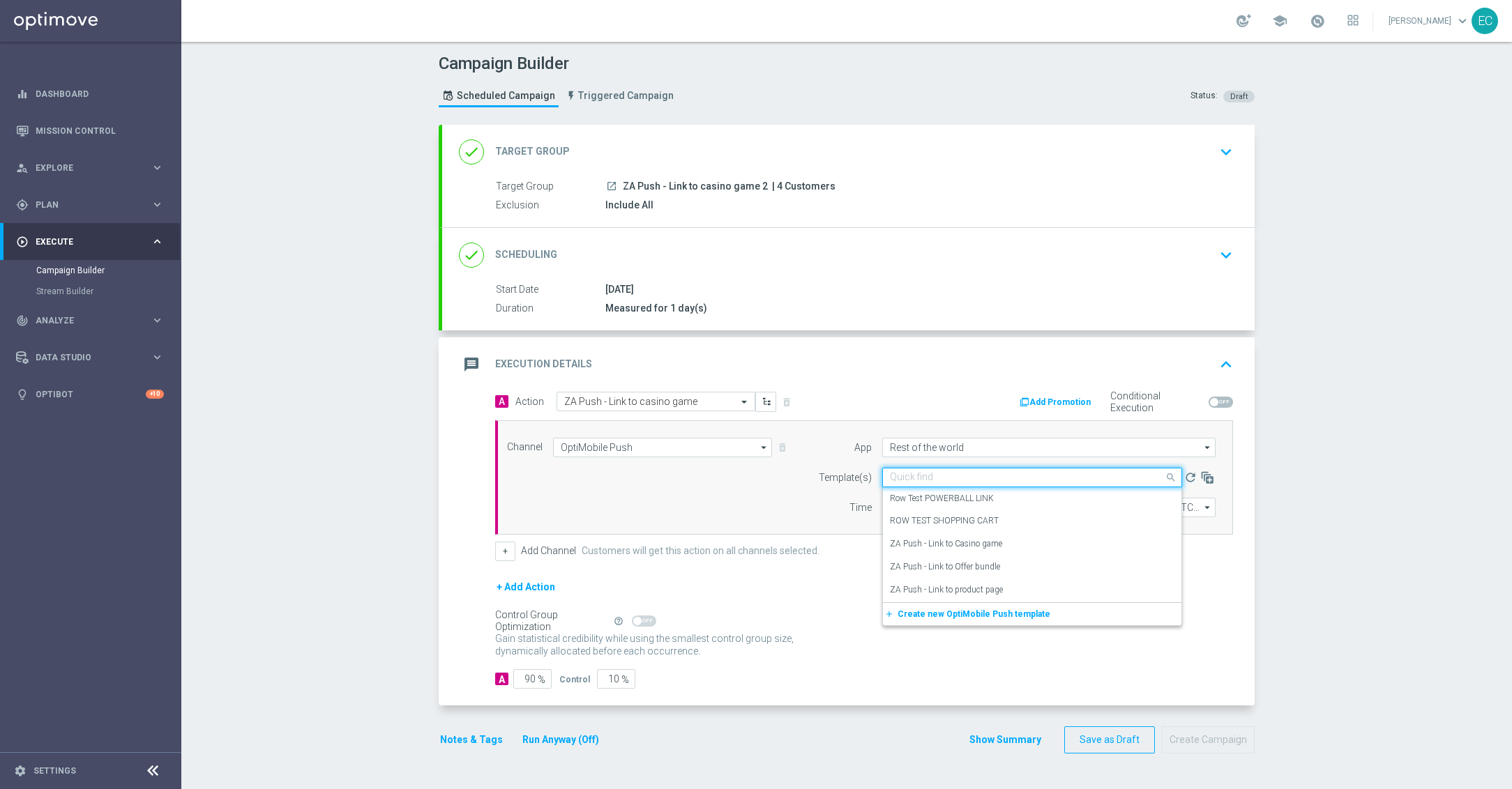
paste input "ZA Push - Link to Casino game"
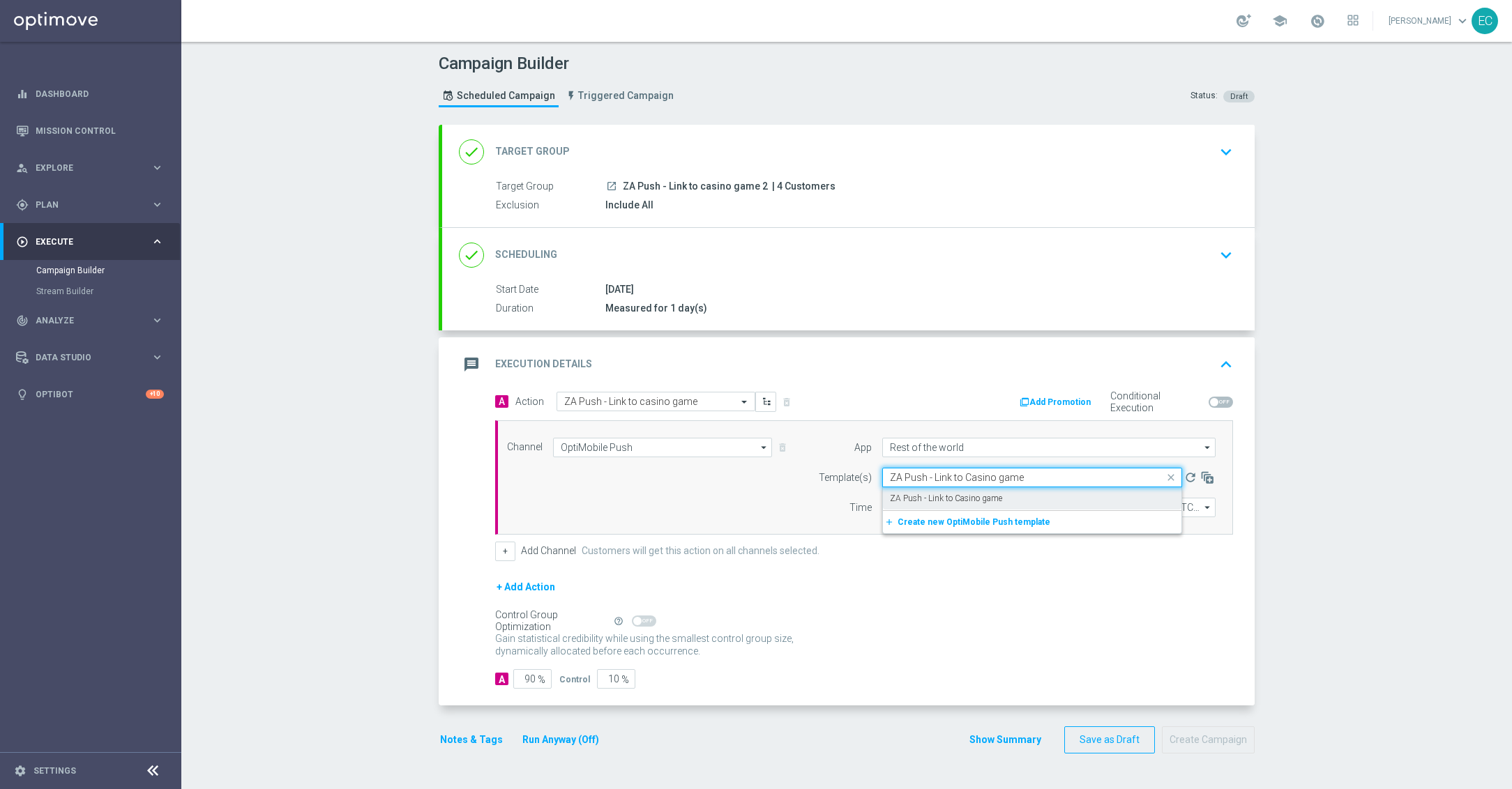
click at [966, 496] on label "ZA Push - Link to Casino game" at bounding box center [946, 499] width 112 height 12
type input "ZA Push - Link to Casino game"
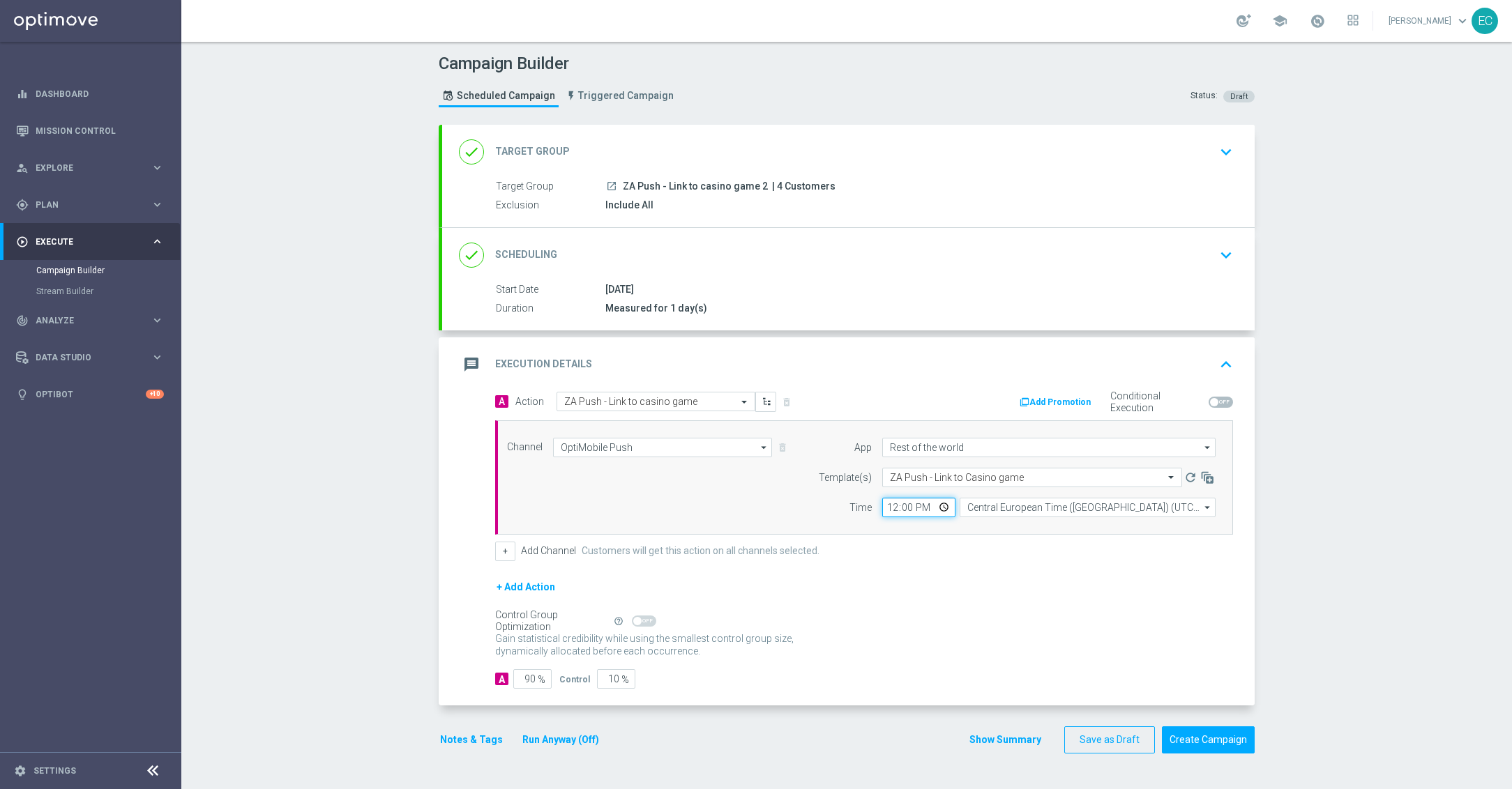
click at [882, 509] on input "12:00" at bounding box center [919, 508] width 73 height 19
type input "12:17"
click at [513, 674] on input "90" at bounding box center [532, 679] width 38 height 19
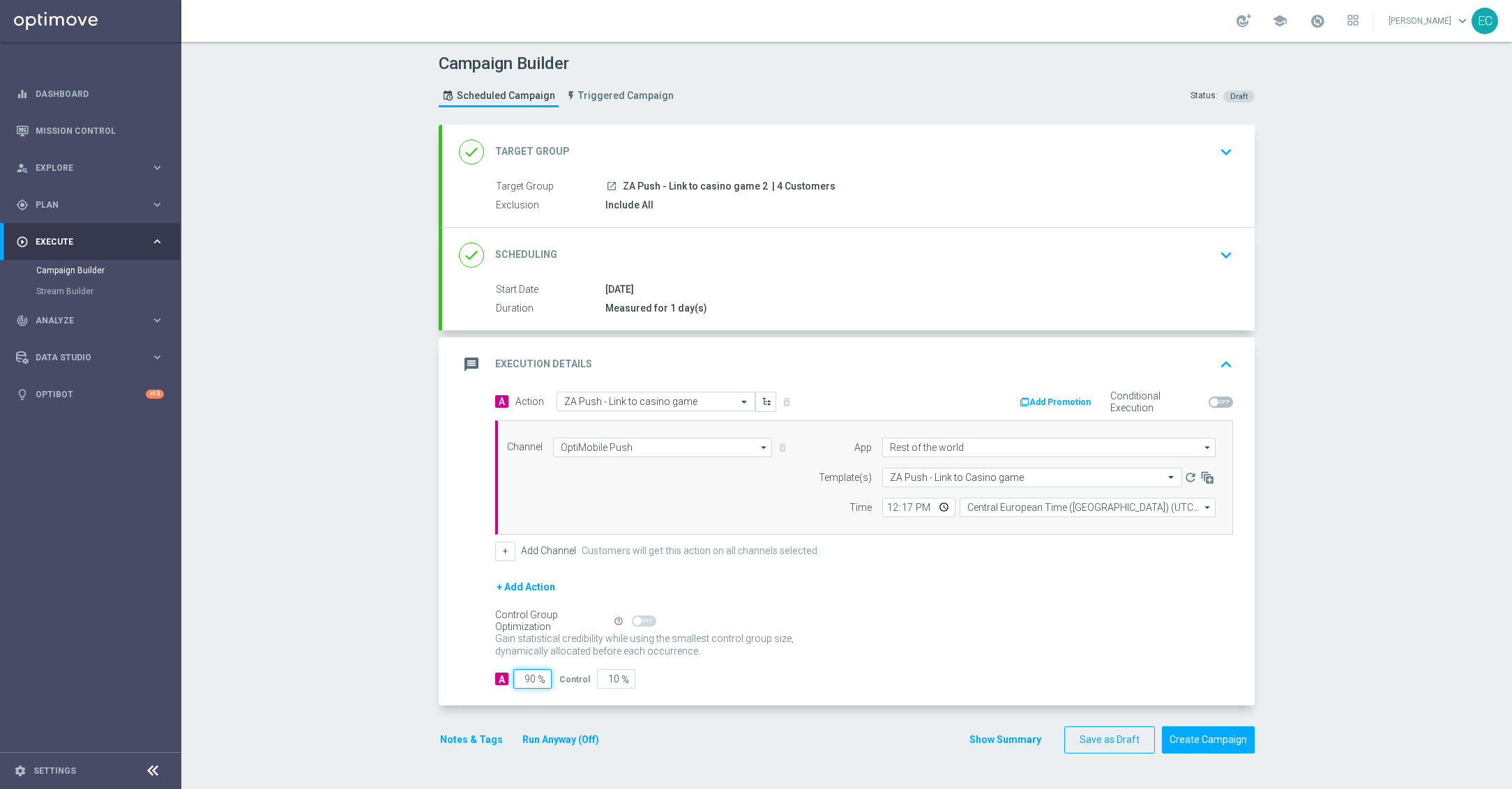
type input "1"
type input "99"
type input "10"
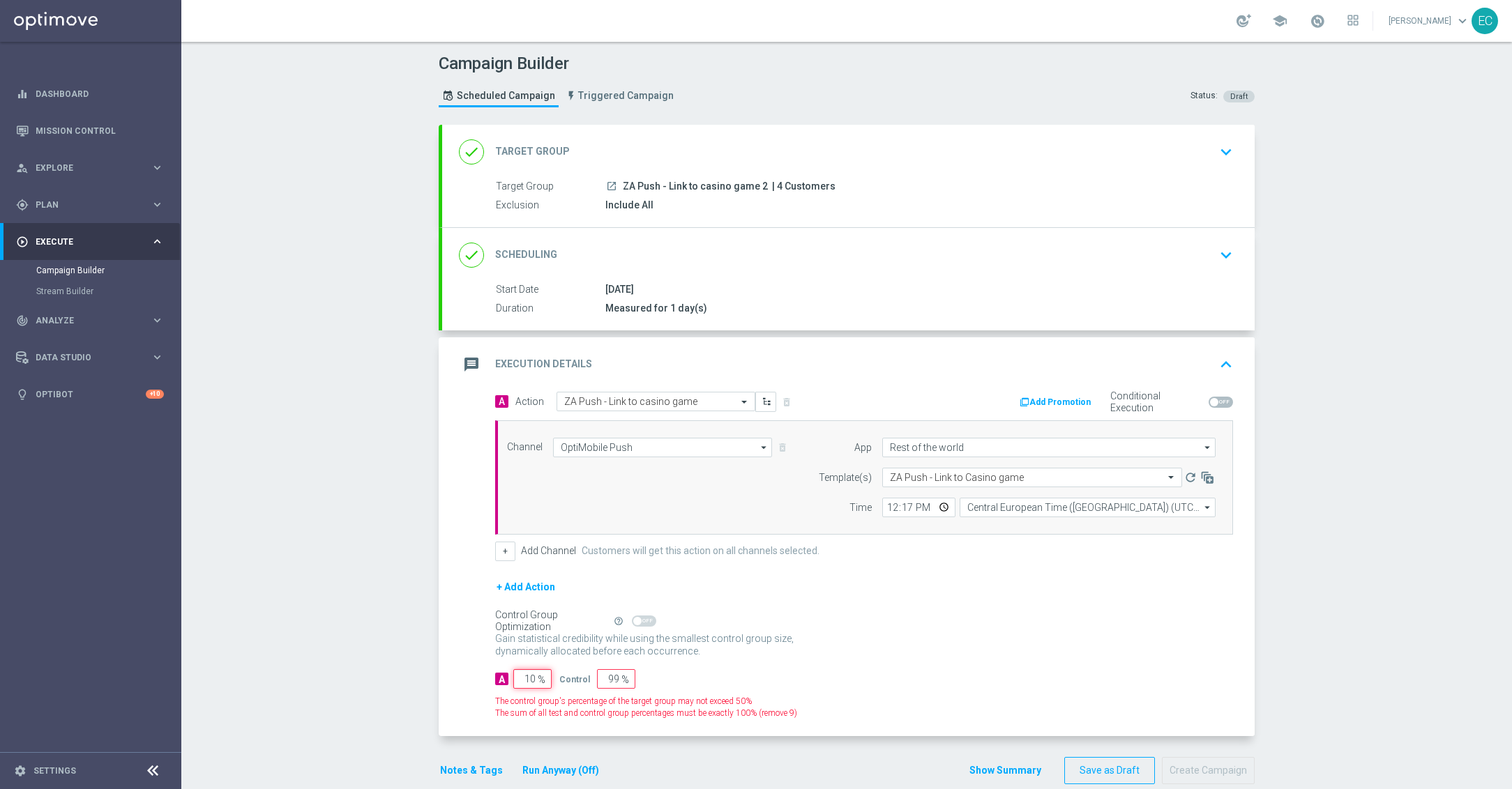
type input "90"
type input "100"
type input "0"
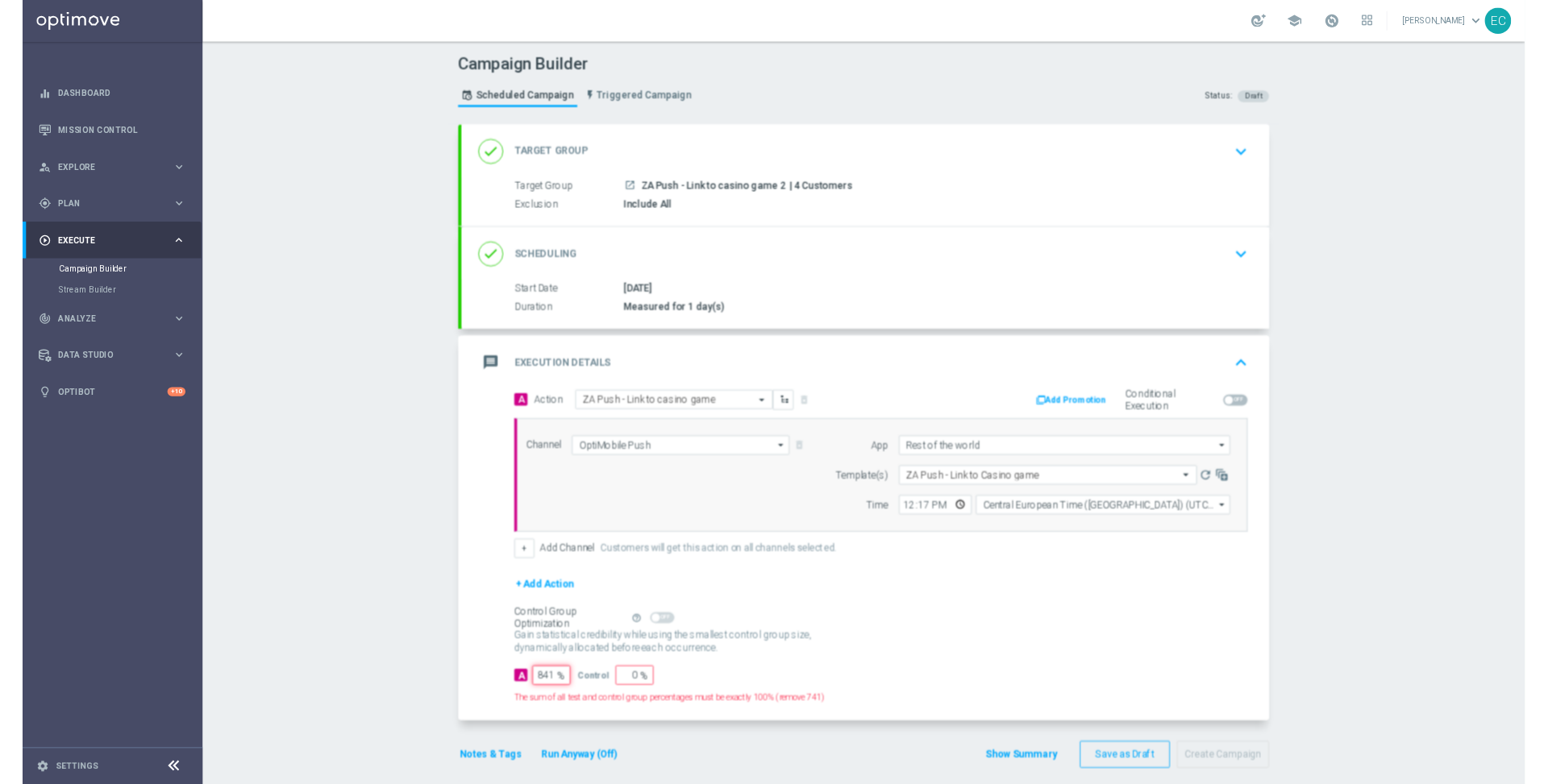
scroll to position [0, 0]
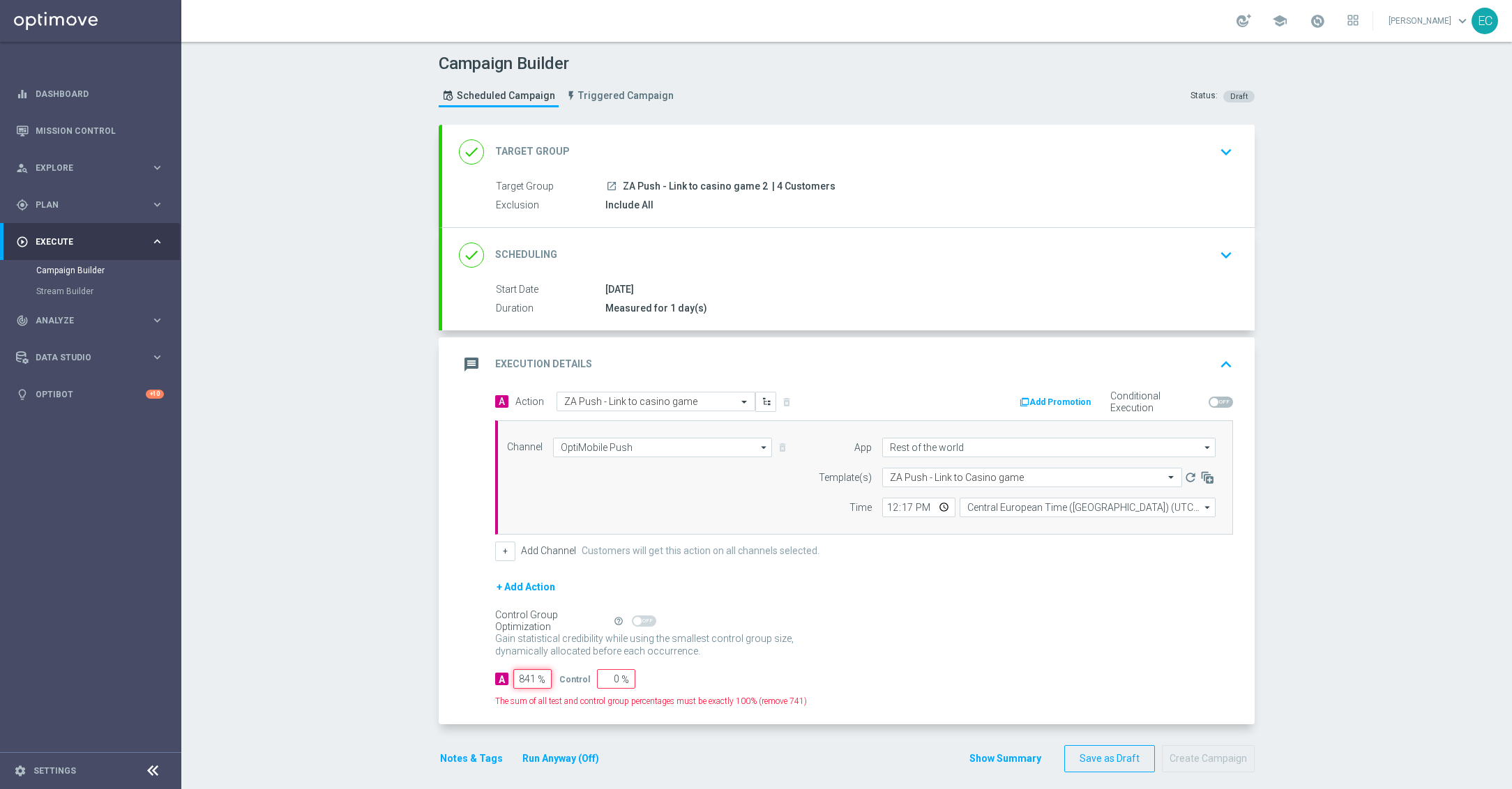
type input "84"
type input "16"
type input "8"
type input "92"
type input "100"
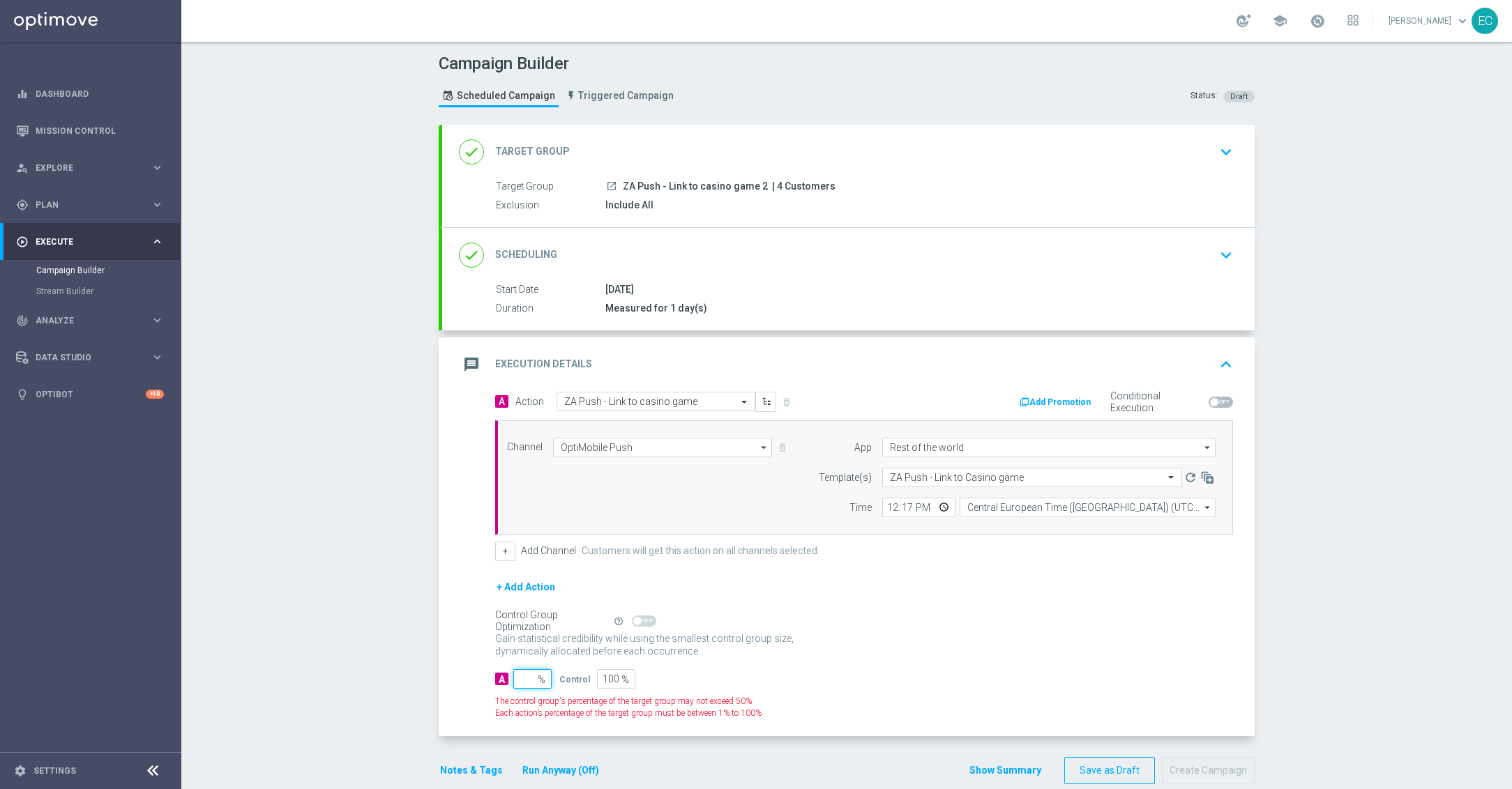
type input "1"
type input "99"
type input "10"
type input "90"
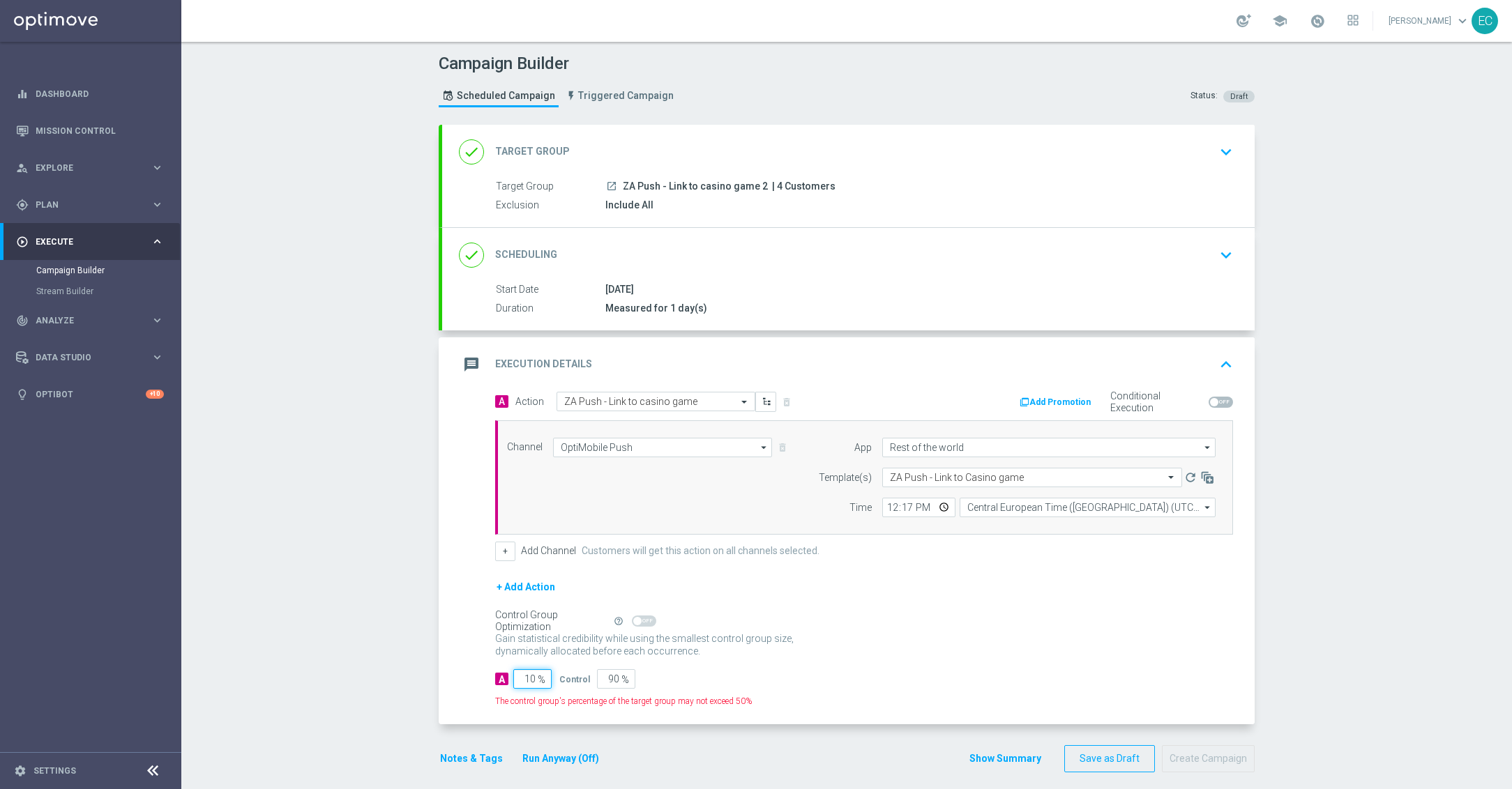
type input "100"
type input "0"
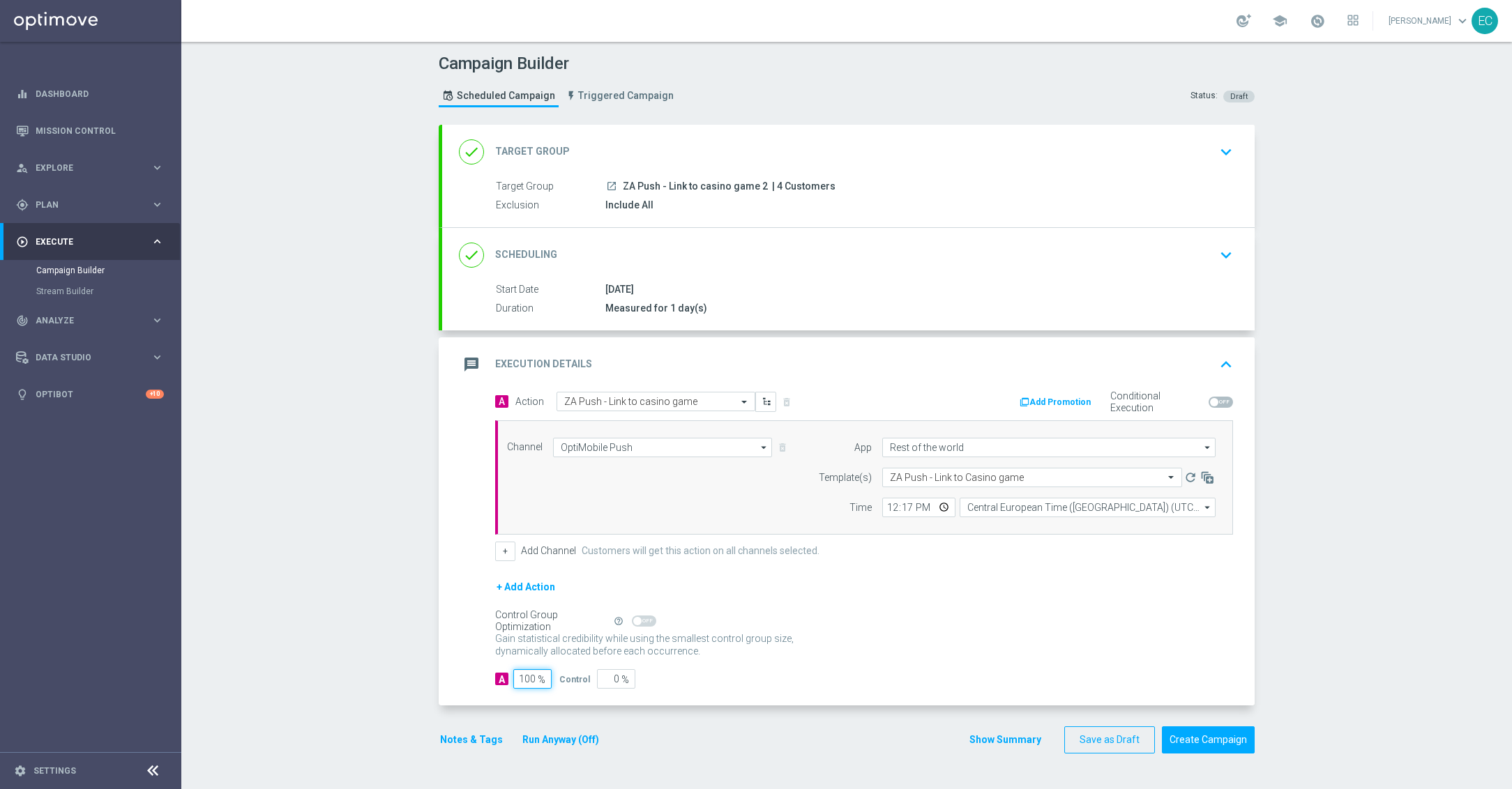
type input "100"
click at [442, 582] on div "A Action Select action ZA Push - Link to casino game delete_forever Add Promoti…" at bounding box center [848, 549] width 813 height 314
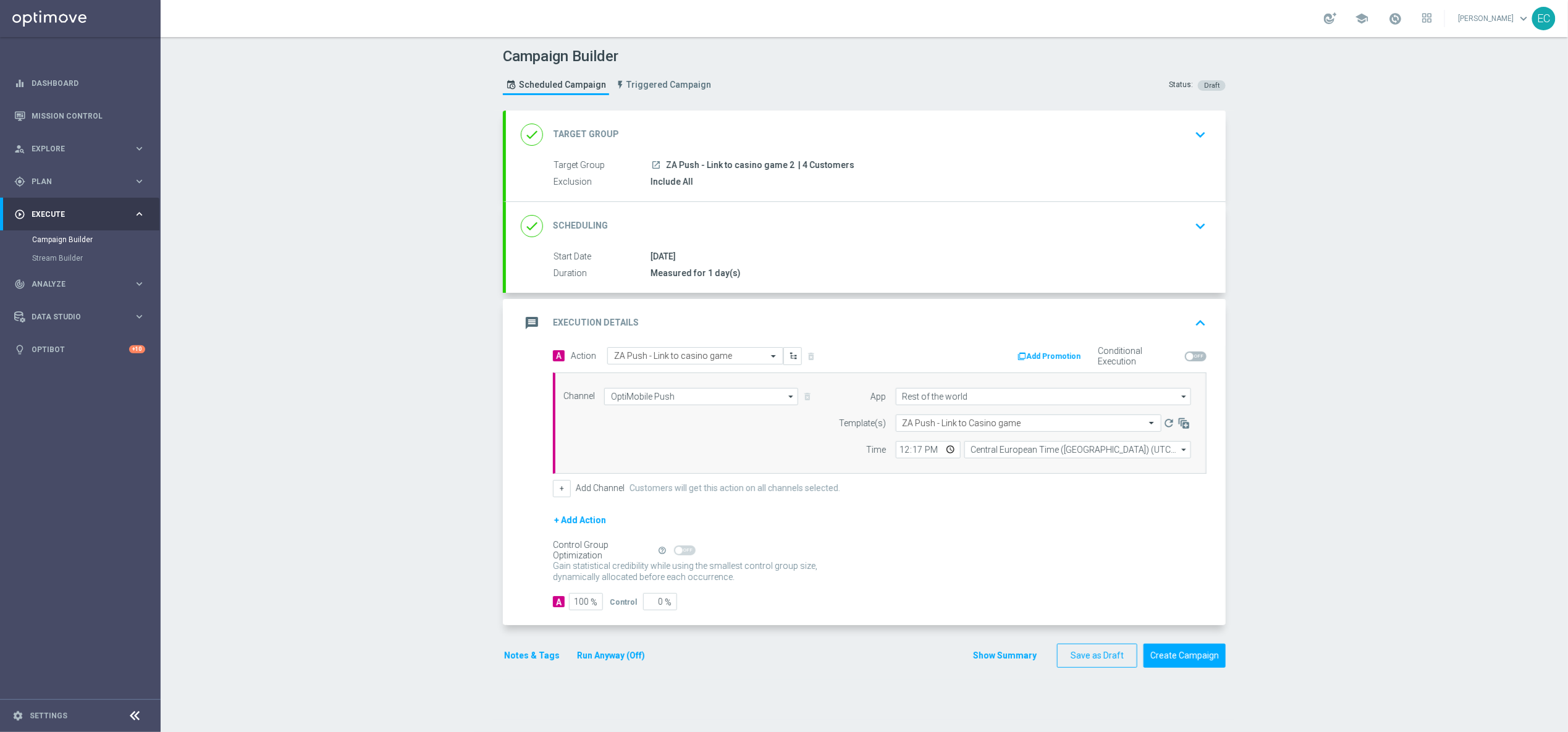
click at [511, 597] on button "Notes & Tags" at bounding box center [532, 655] width 58 height 15
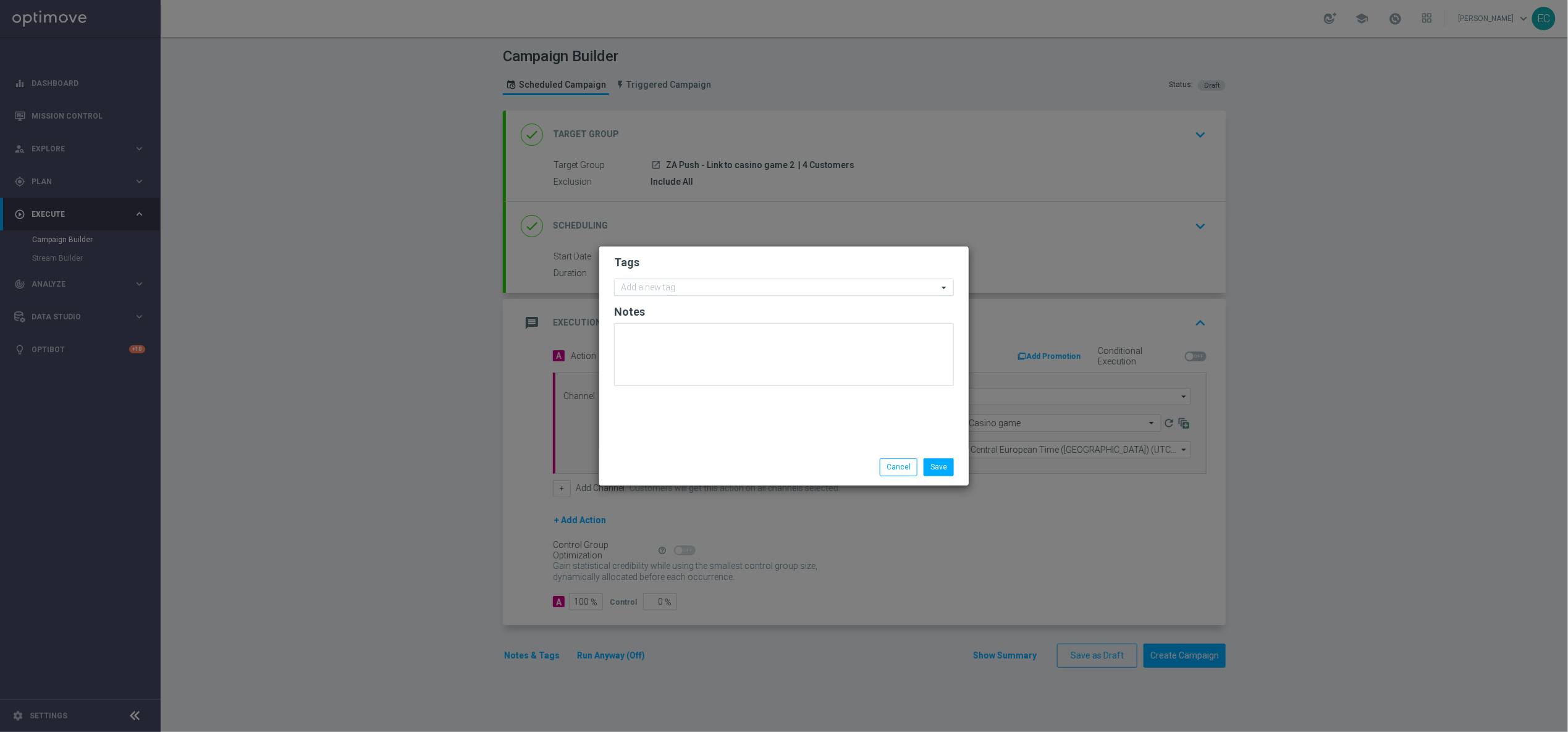
click at [705, 284] on input "text" at bounding box center [779, 288] width 317 height 11
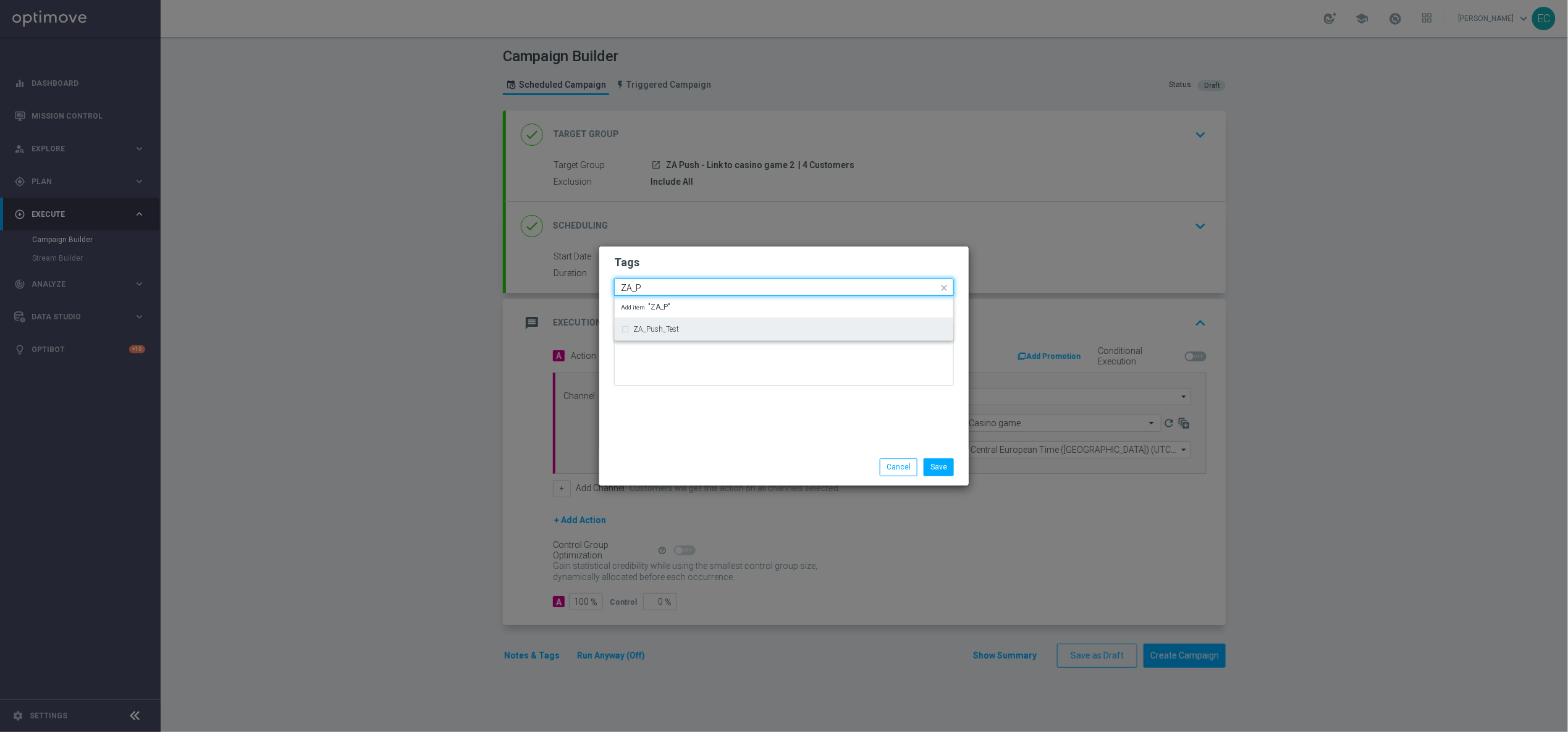
click at [696, 328] on div "ZA_Push_Test" at bounding box center [790, 329] width 314 height 7
type input "ZA_P"
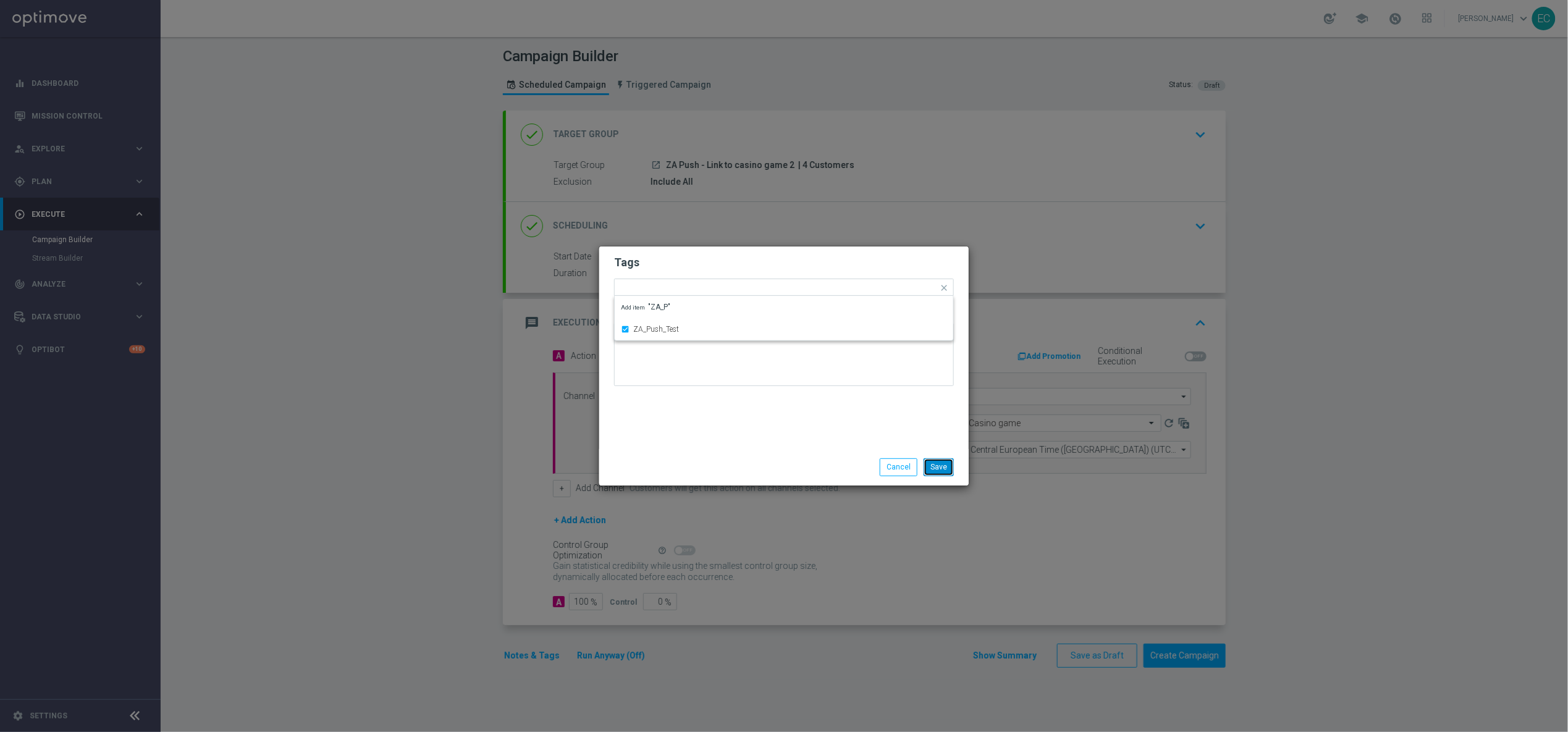
click at [936, 461] on button "Save" at bounding box center [939, 467] width 31 height 17
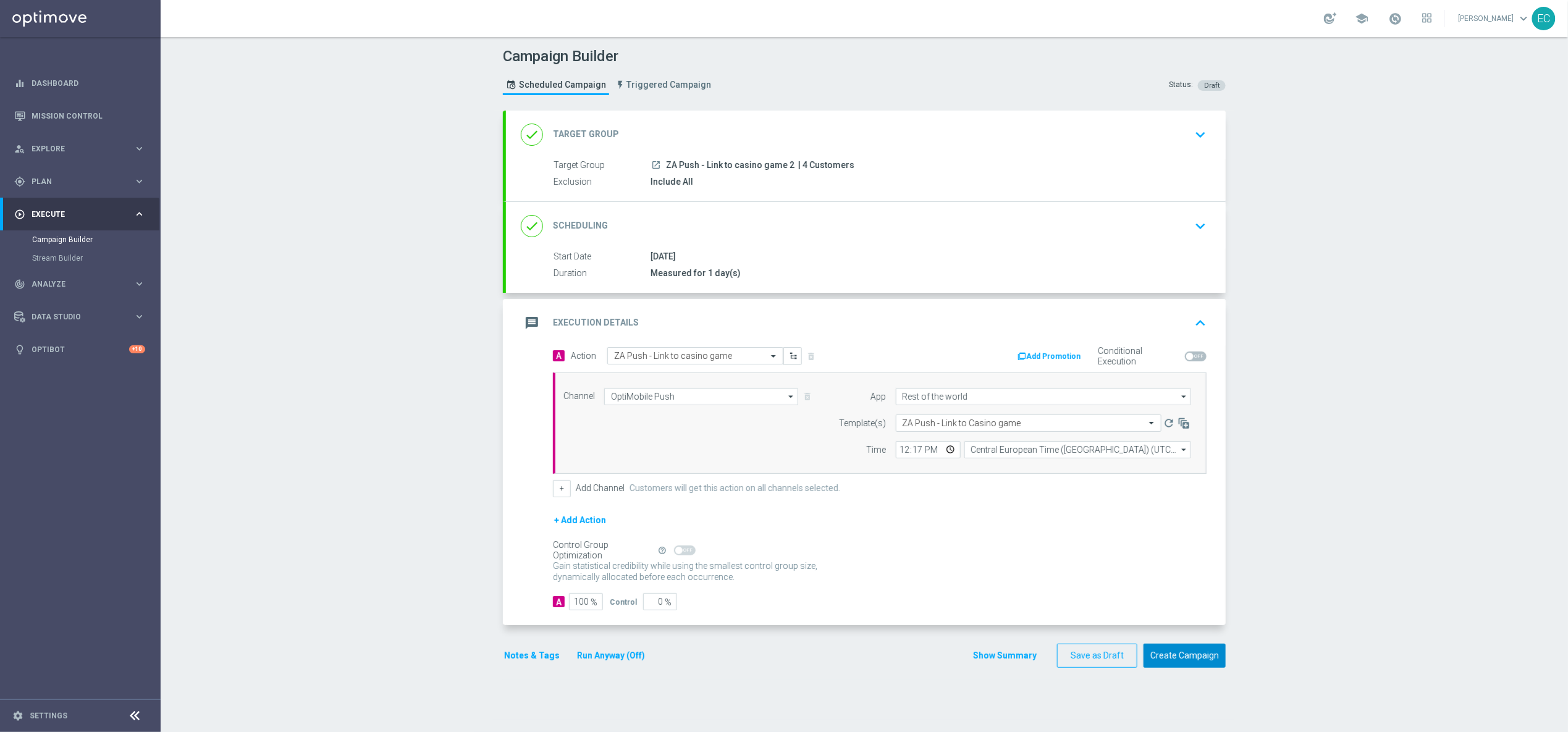
click at [1175, 597] on button "Create Campaign" at bounding box center [1185, 655] width 82 height 24
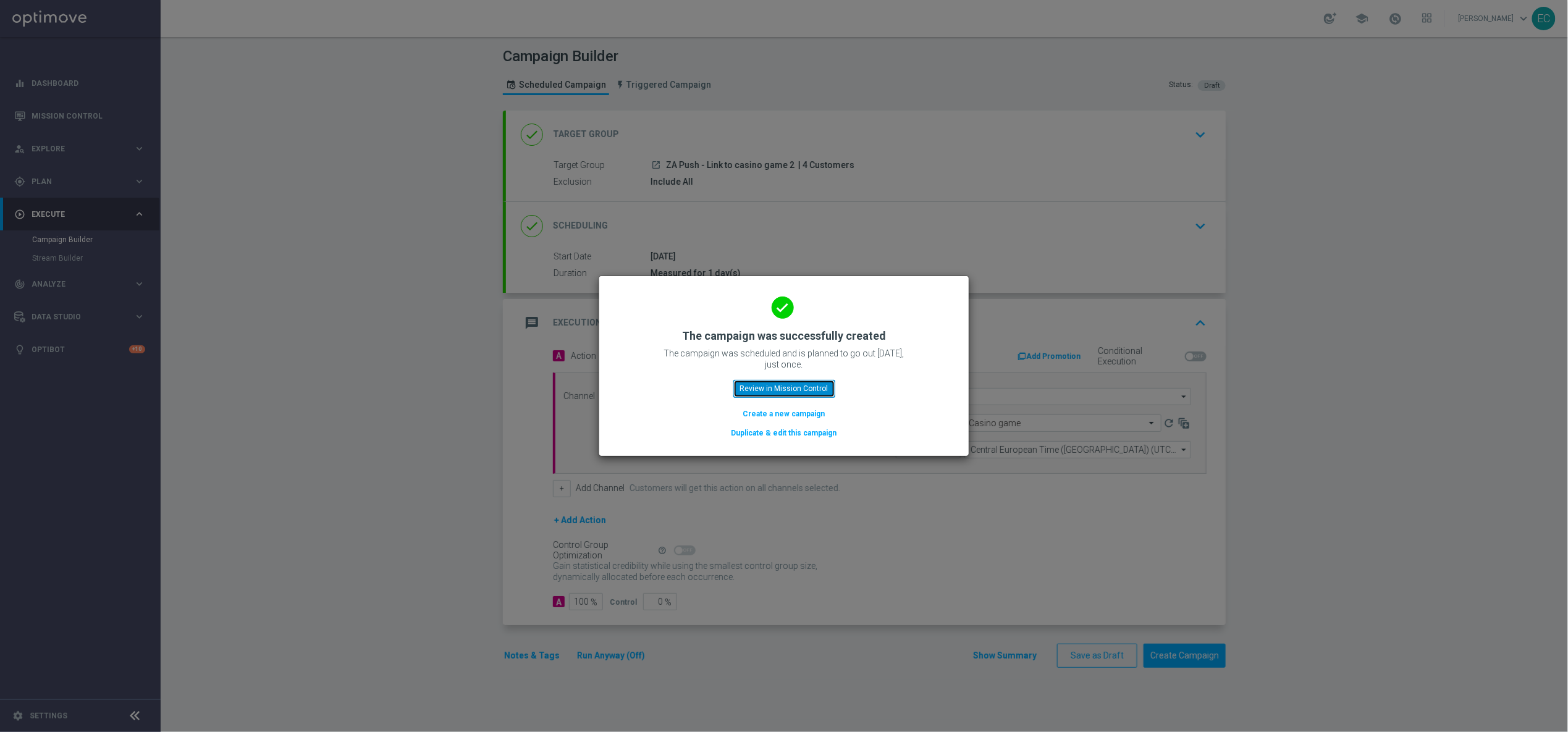
click at [788, 386] on button "Review in Mission Control" at bounding box center [784, 389] width 102 height 17
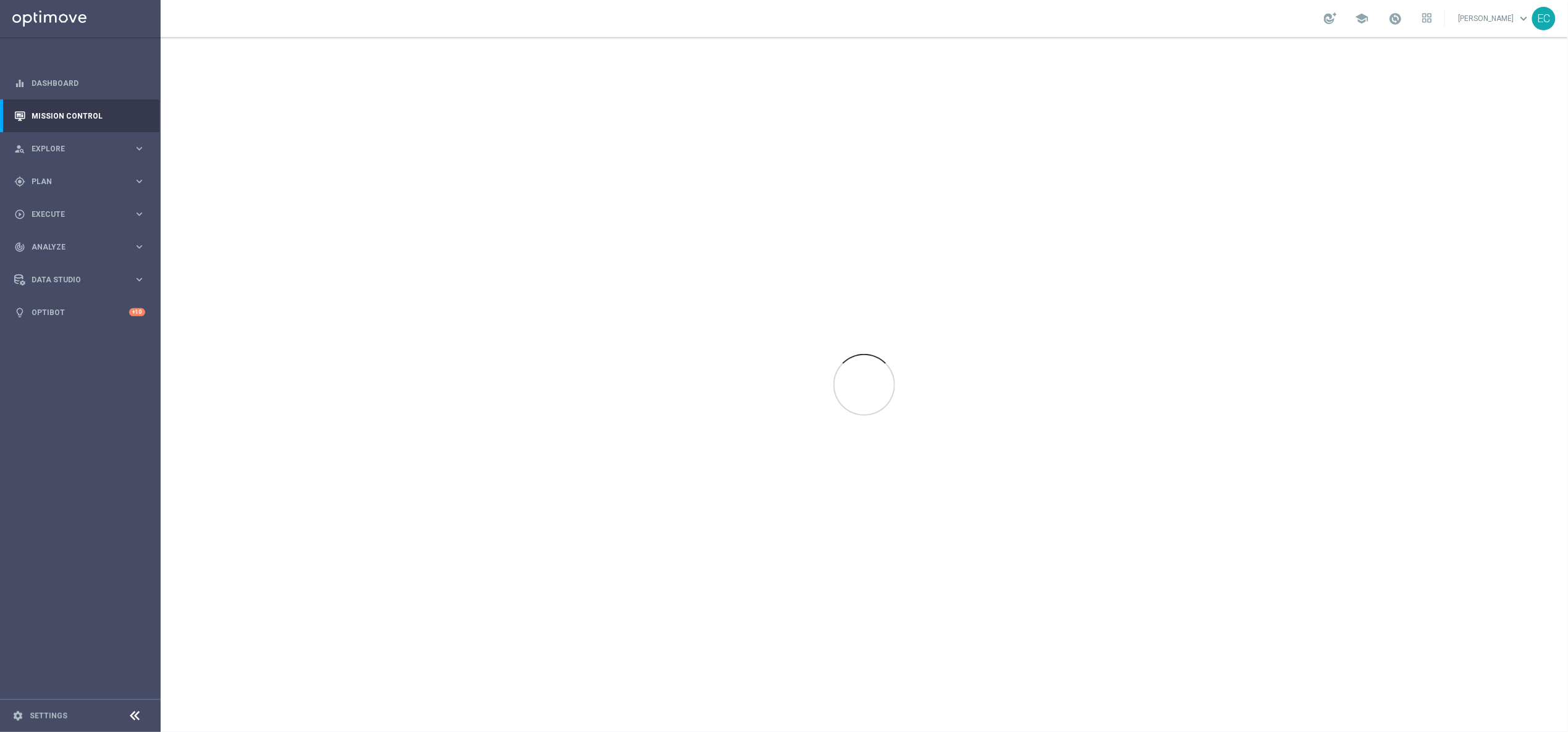
click at [797, 400] on div at bounding box center [864, 385] width 1407 height 695
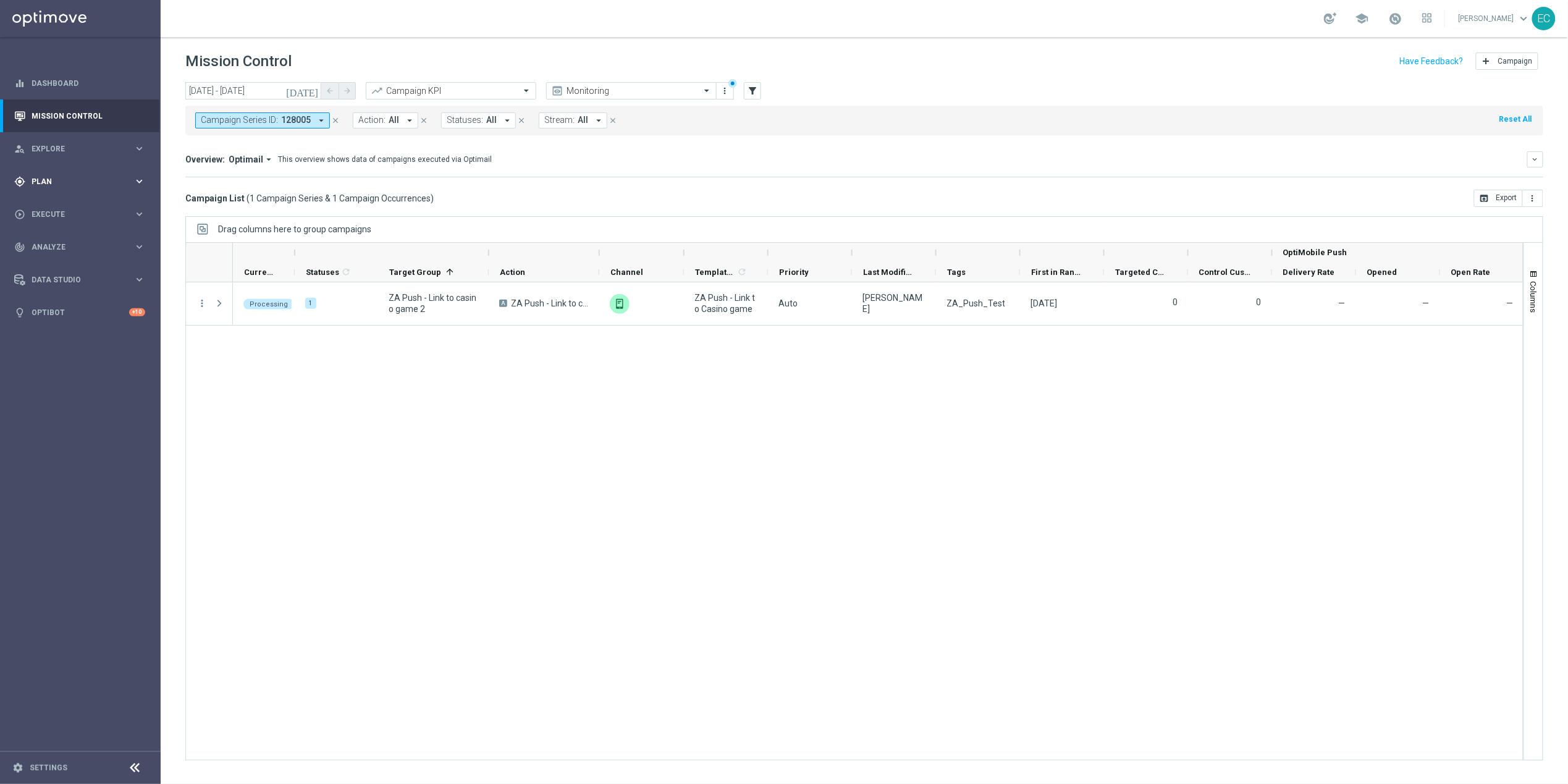
click at [82, 180] on span "Plan" at bounding box center [82, 181] width 102 height 7
click at [80, 243] on span "Templates" at bounding box center [76, 243] width 88 height 7
click at [80, 293] on div "OptiMobile Push" at bounding box center [99, 300] width 121 height 19
click at [82, 297] on link "OptiMobile Push" at bounding box center [84, 299] width 90 height 10
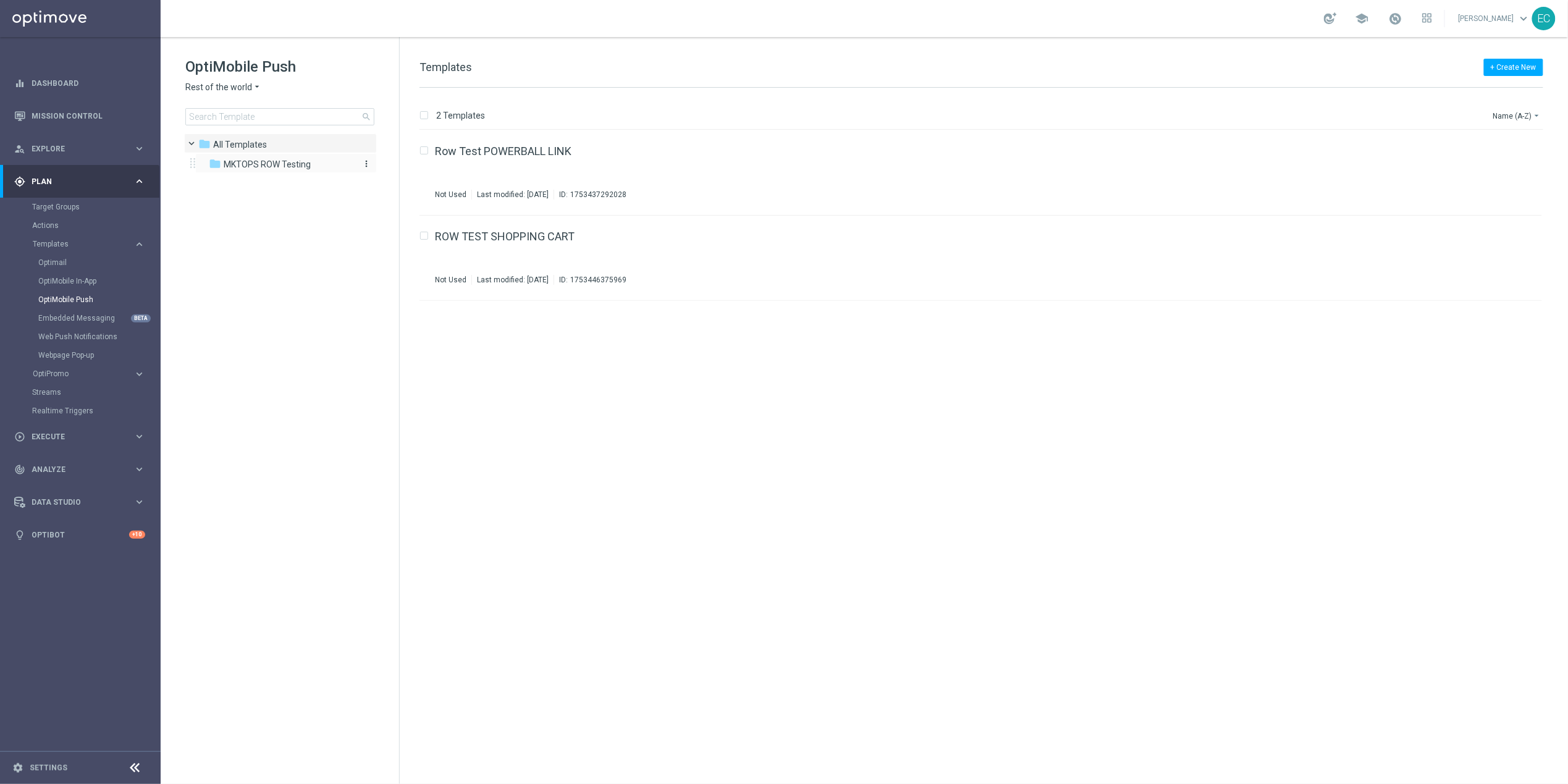
click at [269, 163] on span "MKTOPS ROW Testing" at bounding box center [267, 164] width 87 height 11
click at [570, 242] on link "ZA Push - Link to Offer bundle" at bounding box center [508, 236] width 147 height 11
click at [562, 235] on link "ZA Push - Link to Offer bundle" at bounding box center [508, 236] width 147 height 11
click at [562, 244] on div "ZA Push - Link to Offer bundle Not Used Last modified: Friday, August 22, 2025 …" at bounding box center [962, 257] width 1055 height 54
click at [531, 226] on div "ZA Push - Link to Offer bundle Not Used Last modified: Friday, August 22, 2025 …" at bounding box center [980, 258] width 1122 height 86
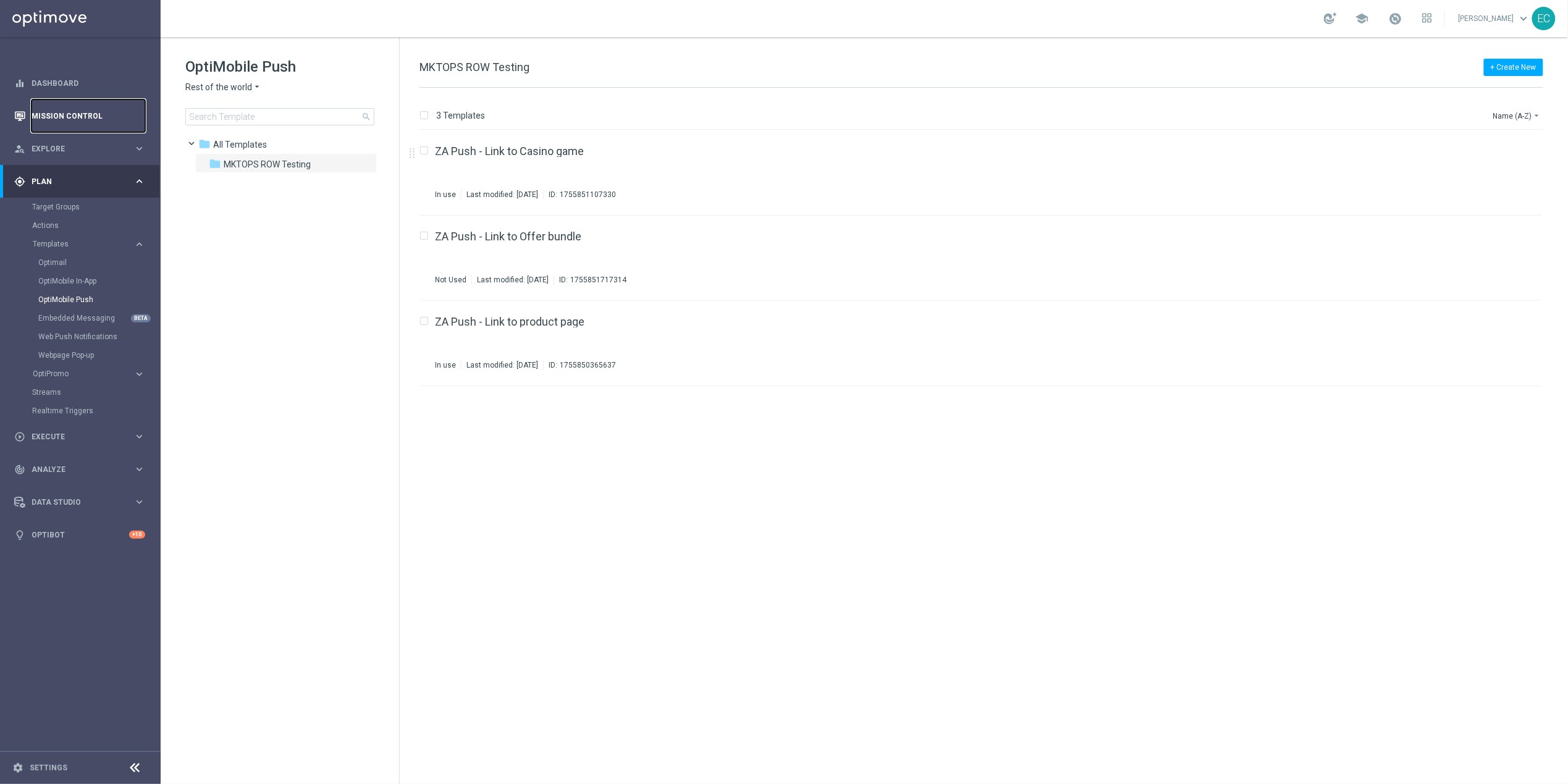
click at [121, 113] on link "Mission Control" at bounding box center [88, 115] width 113 height 33
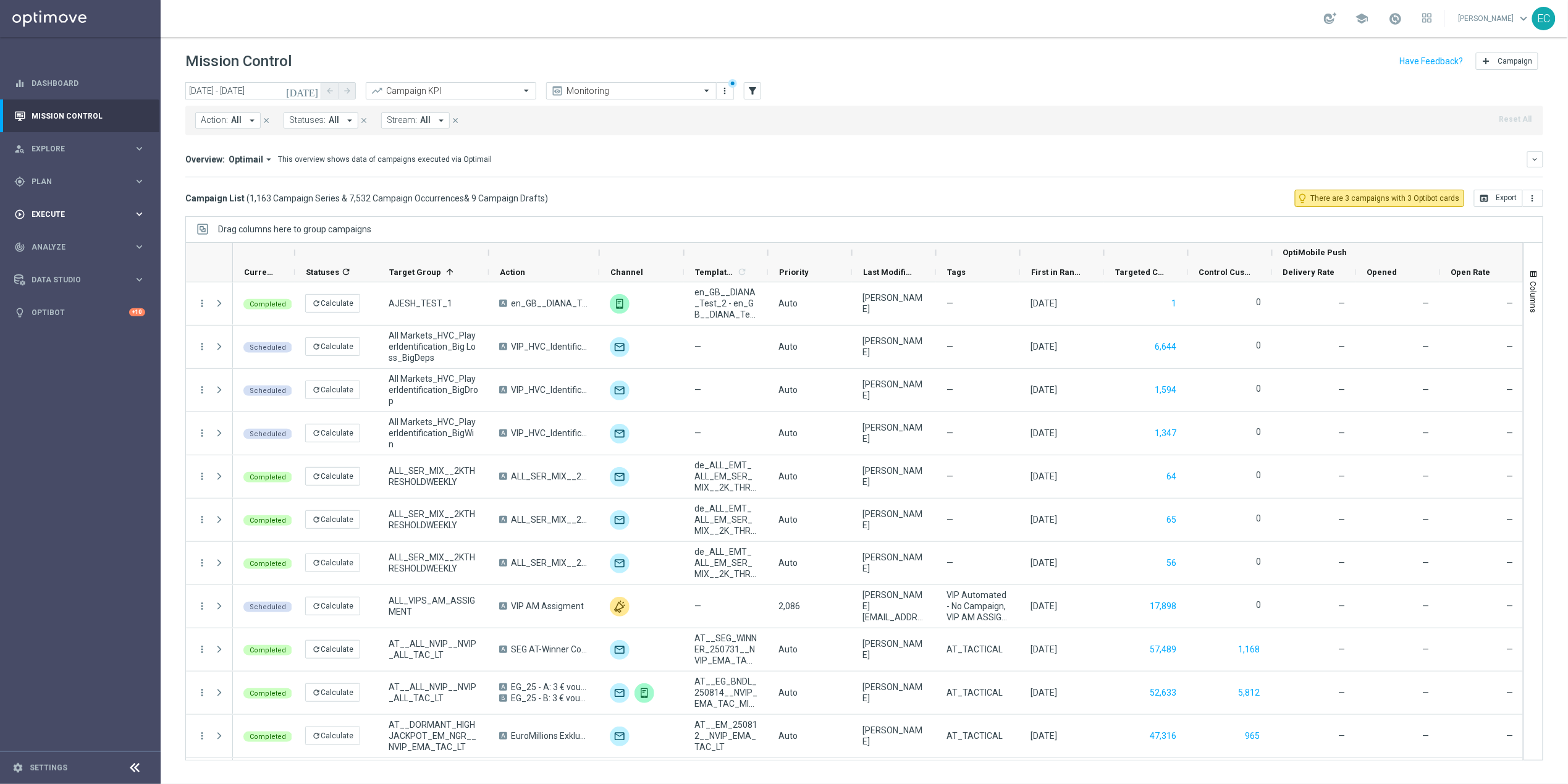
click at [69, 209] on div "play_circle_outline Execute" at bounding box center [74, 214] width 119 height 11
click at [74, 198] on div "play_circle_outline Execute keyboard_arrow_right" at bounding box center [80, 214] width 159 height 33
click at [78, 188] on div "gps_fixed Plan keyboard_arrow_right" at bounding box center [80, 181] width 159 height 33
click at [94, 299] on link "OptiMobile Push" at bounding box center [84, 299] width 90 height 10
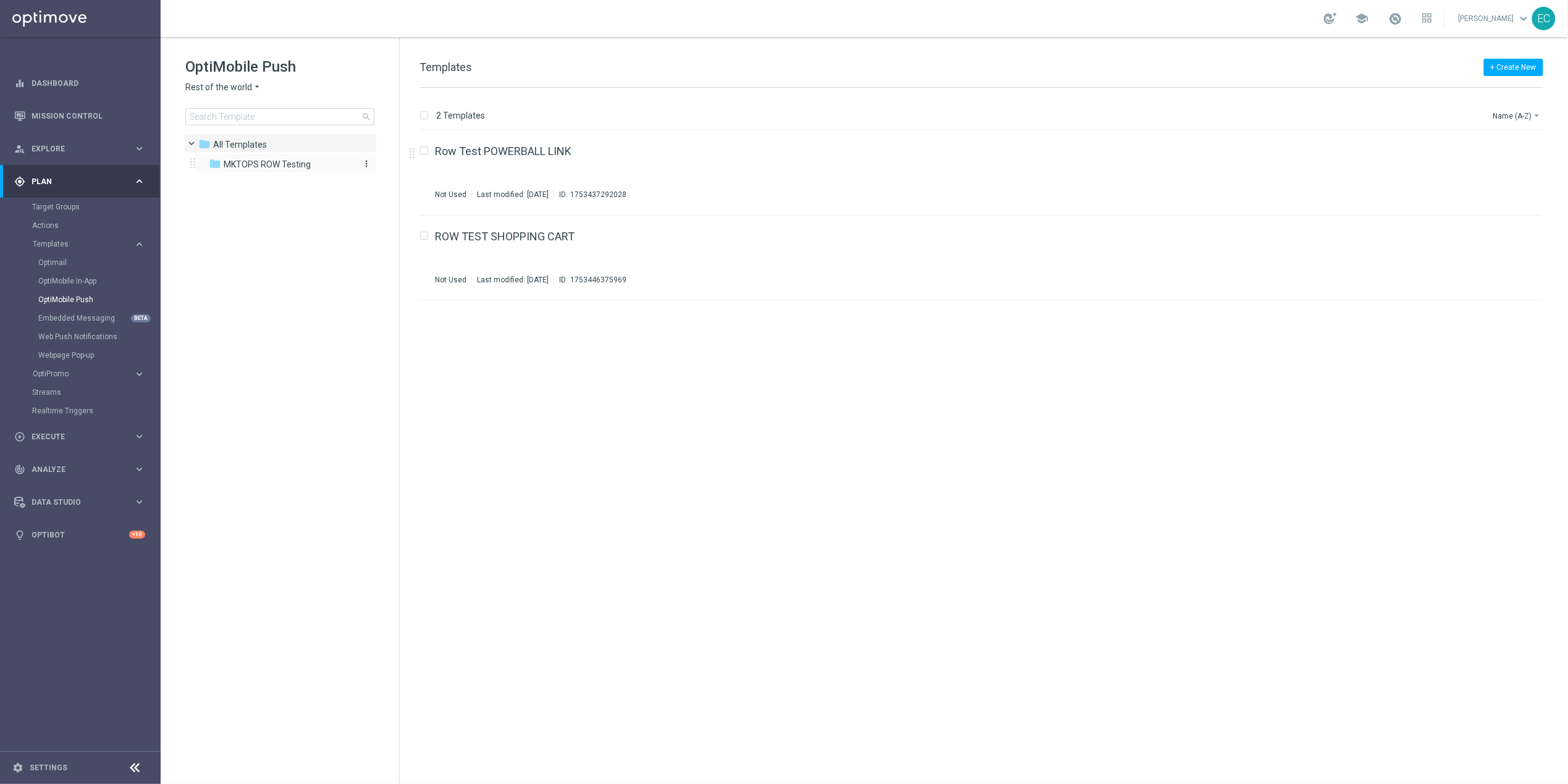
click at [287, 169] on span "MKTOPS ROW Testing" at bounding box center [267, 164] width 87 height 11
click at [580, 243] on div "ZA Push - Link to Offer bundle Not Used Last modified: Friday, August 22, 2025 …" at bounding box center [962, 257] width 1055 height 54
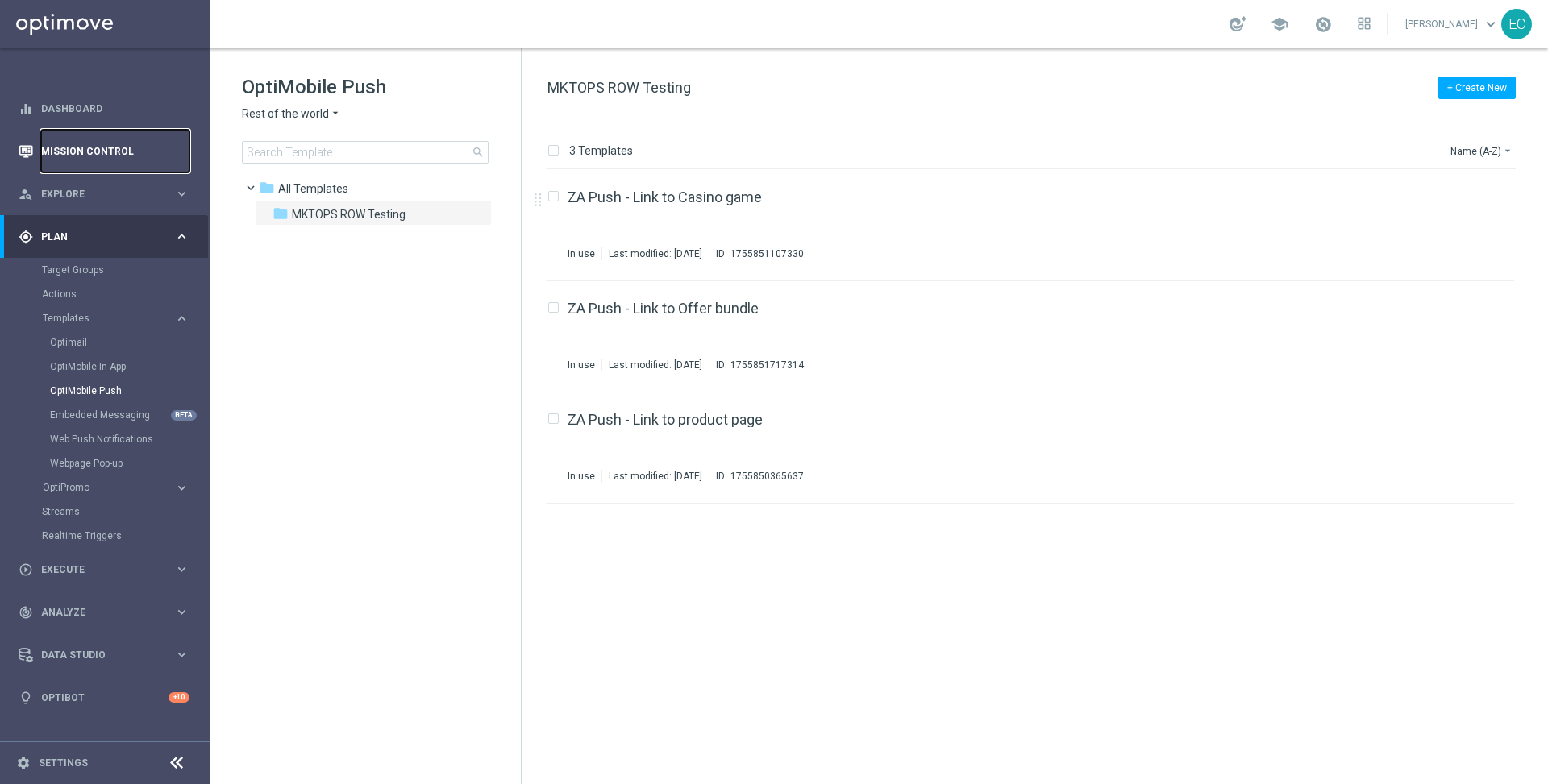
click at [119, 141] on link "Mission Control" at bounding box center [114, 151] width 148 height 42
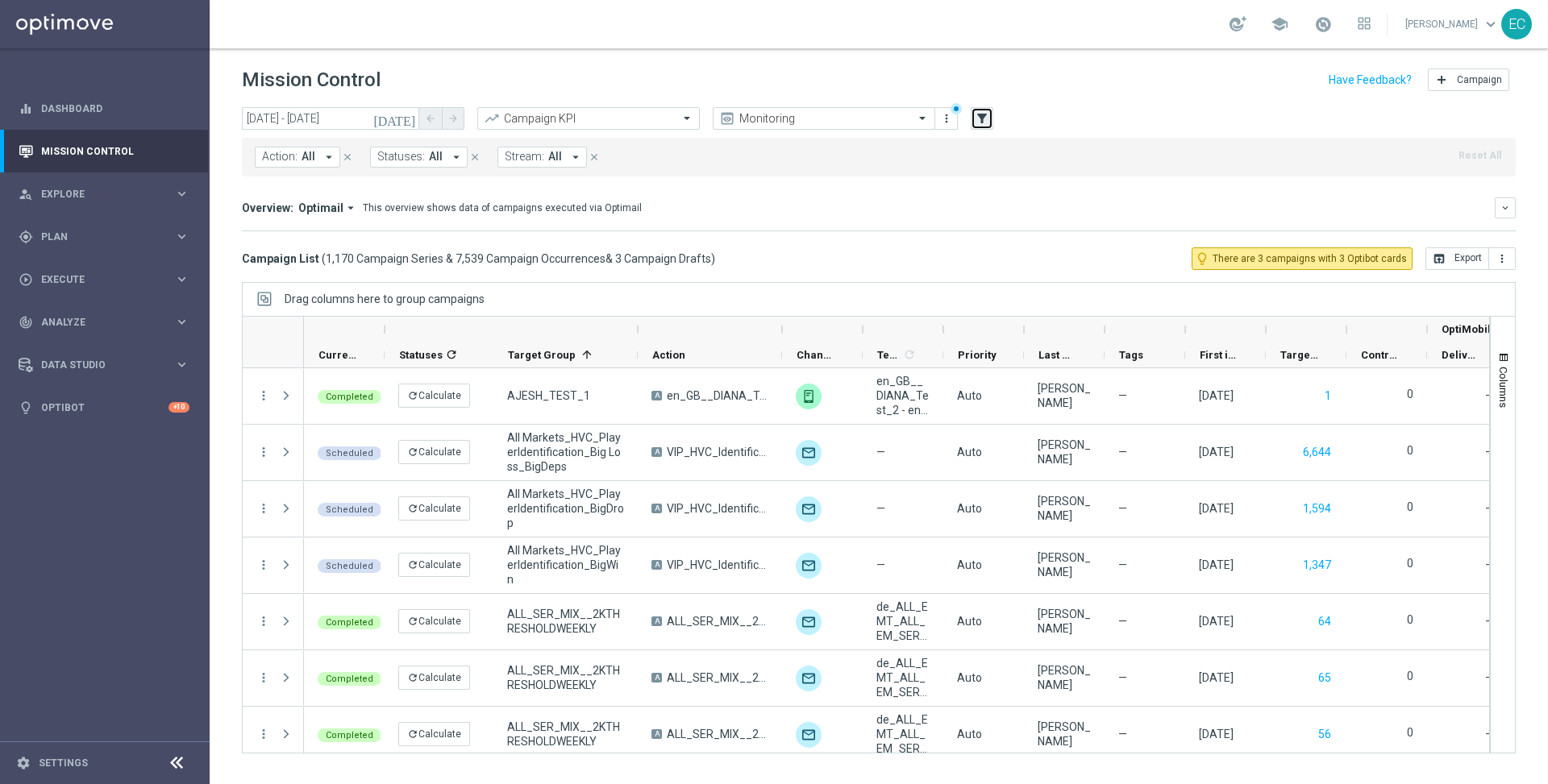
click at [989, 118] on icon "filter_alt" at bounding box center [982, 119] width 15 height 15
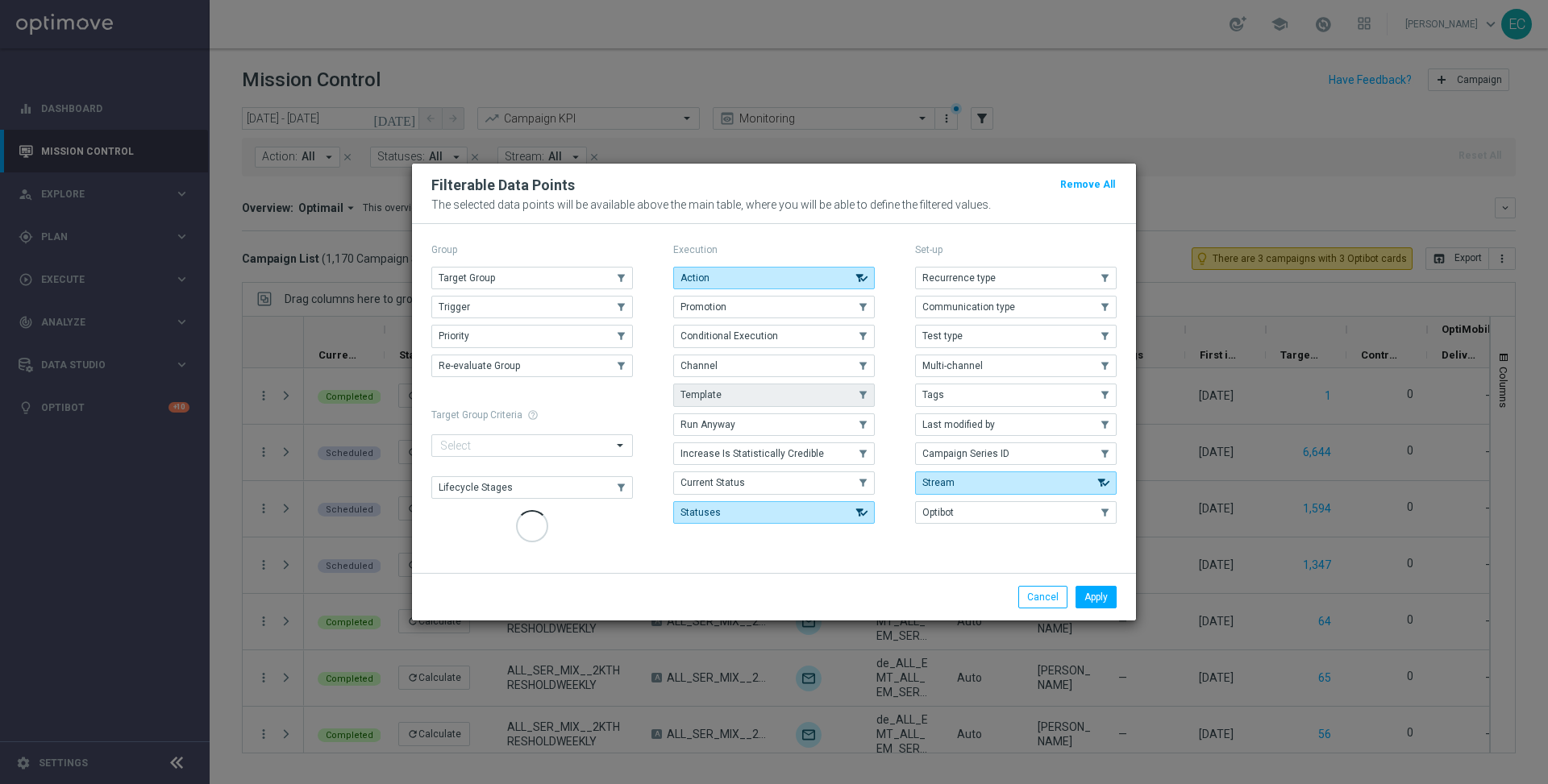
click at [766, 394] on button "Template" at bounding box center [774, 395] width 202 height 22
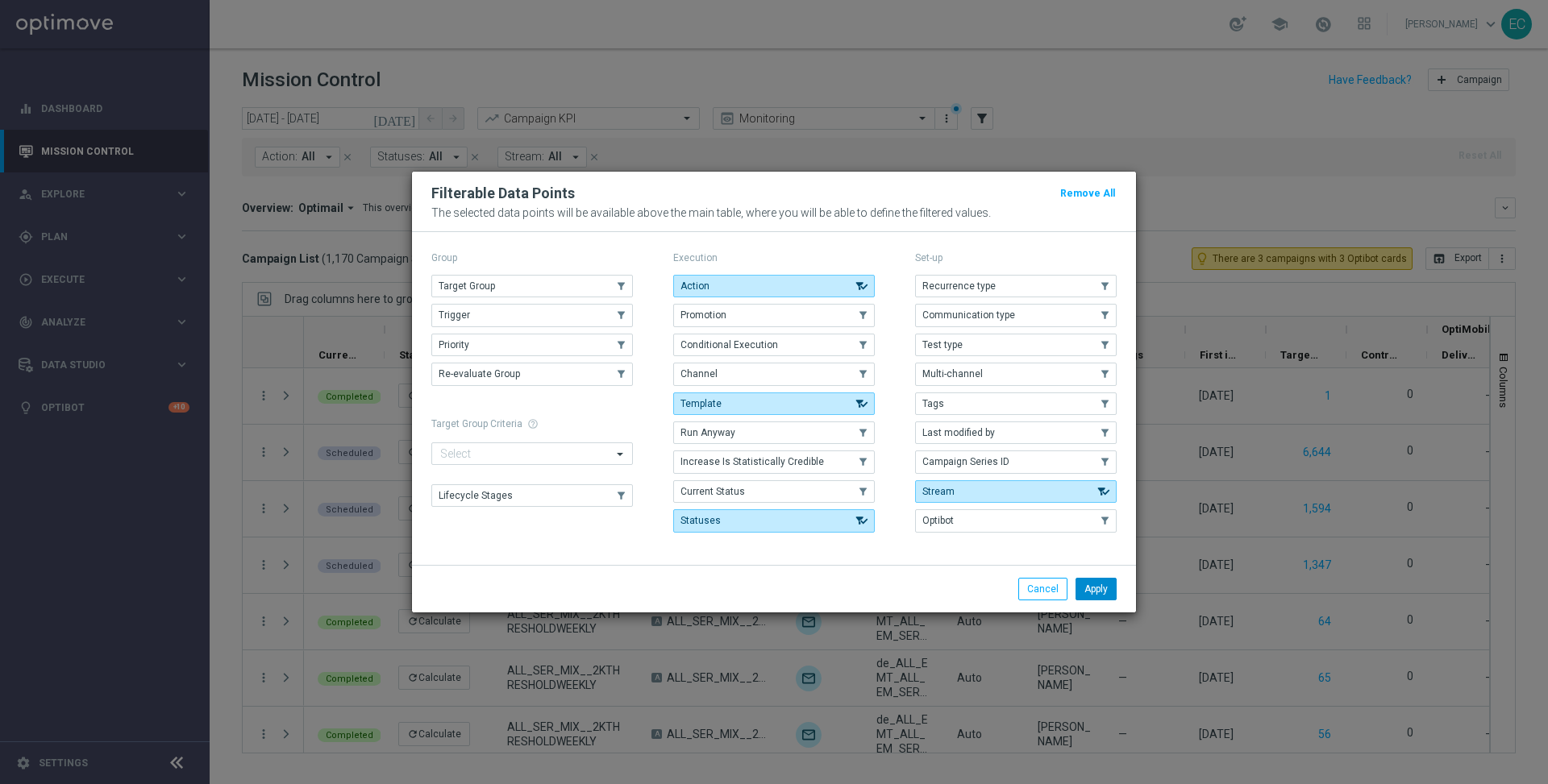
click at [1082, 580] on button "Apply" at bounding box center [1095, 589] width 41 height 22
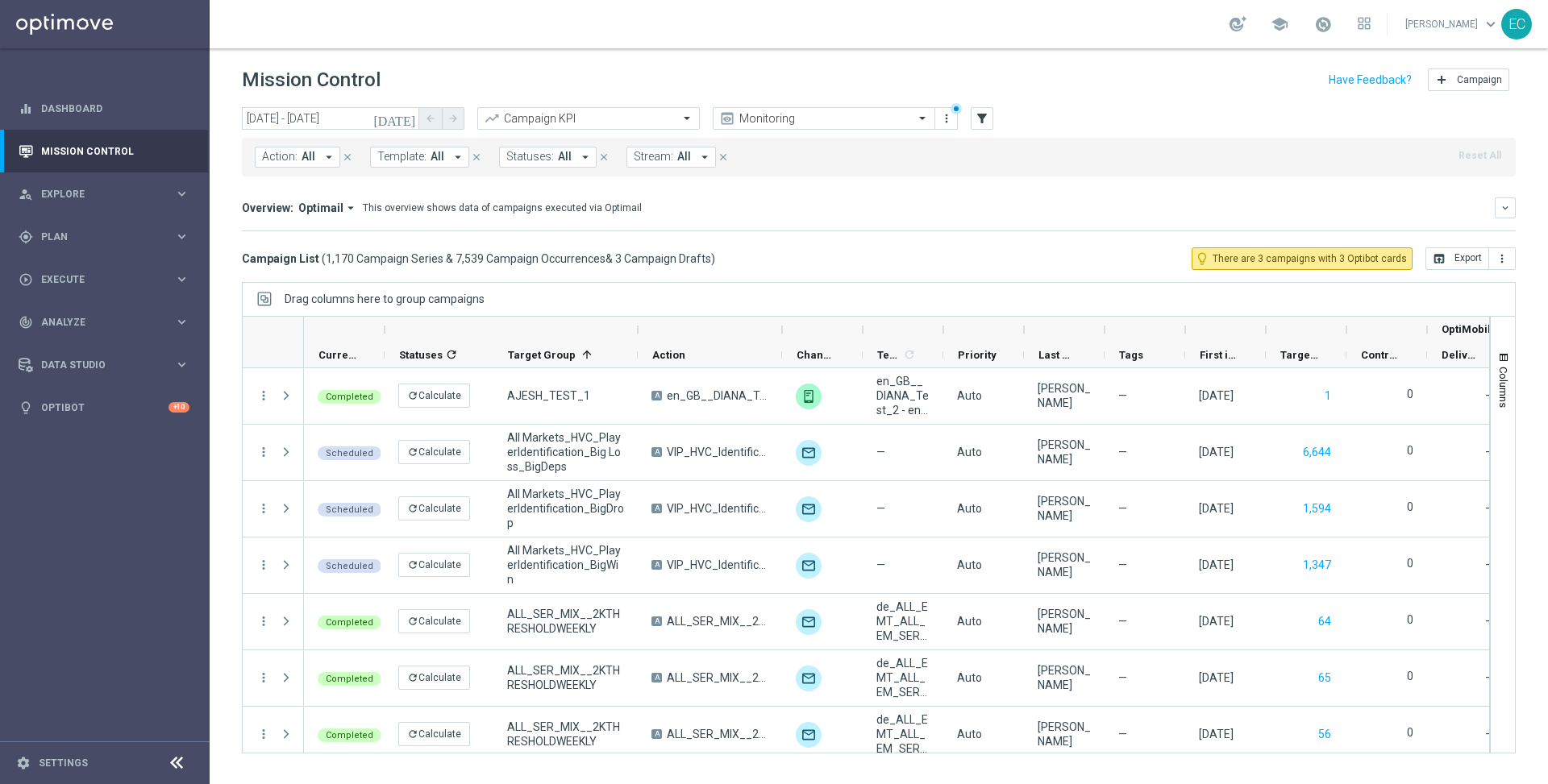
click at [411, 163] on span "Template:" at bounding box center [402, 157] width 49 height 14
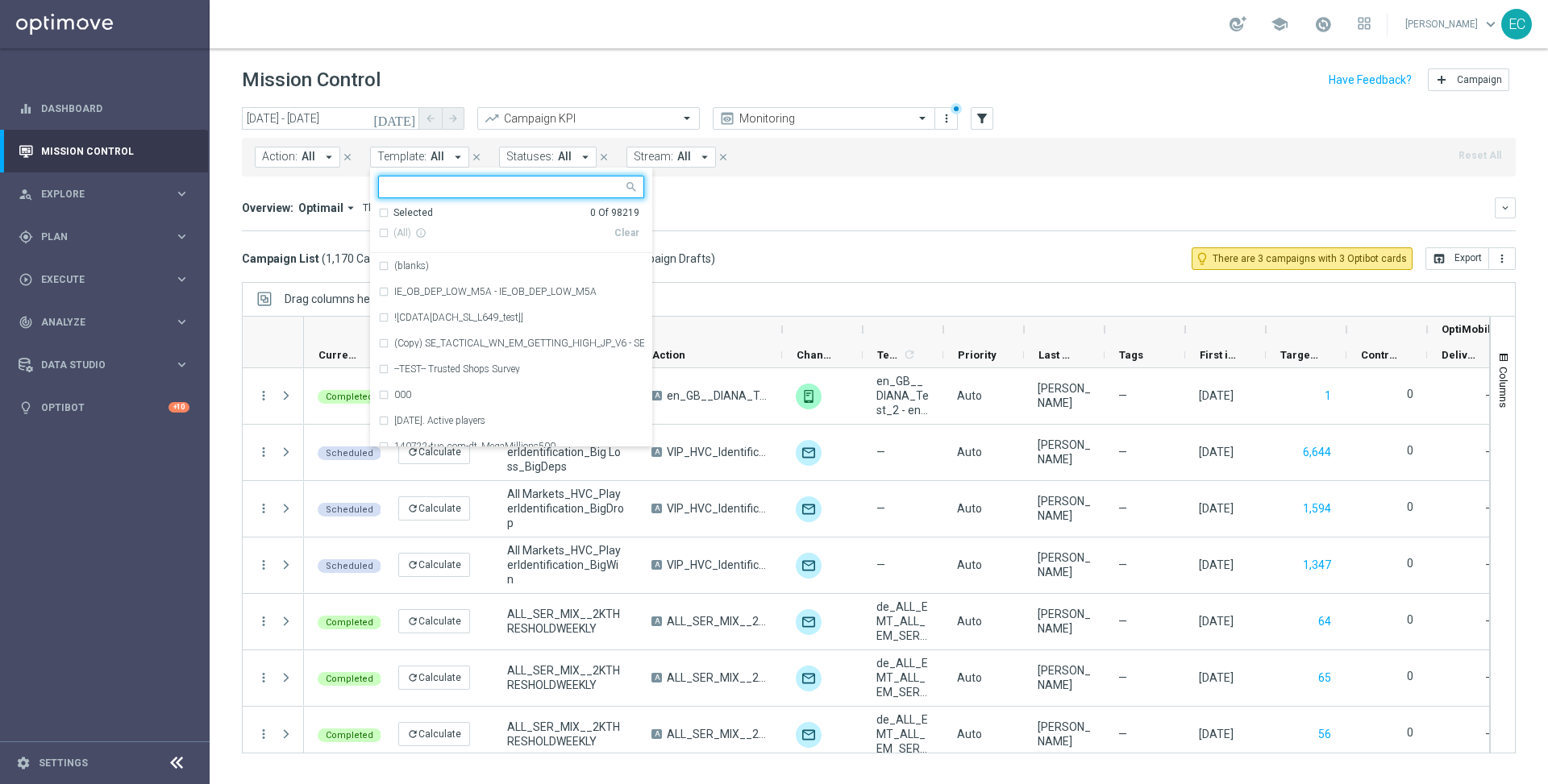
click at [471, 191] on input "text" at bounding box center [505, 188] width 236 height 14
paste input "N_AUTO_LV_TUE1_BUY_1PB_GET_OTHER_HALF_PRICE"
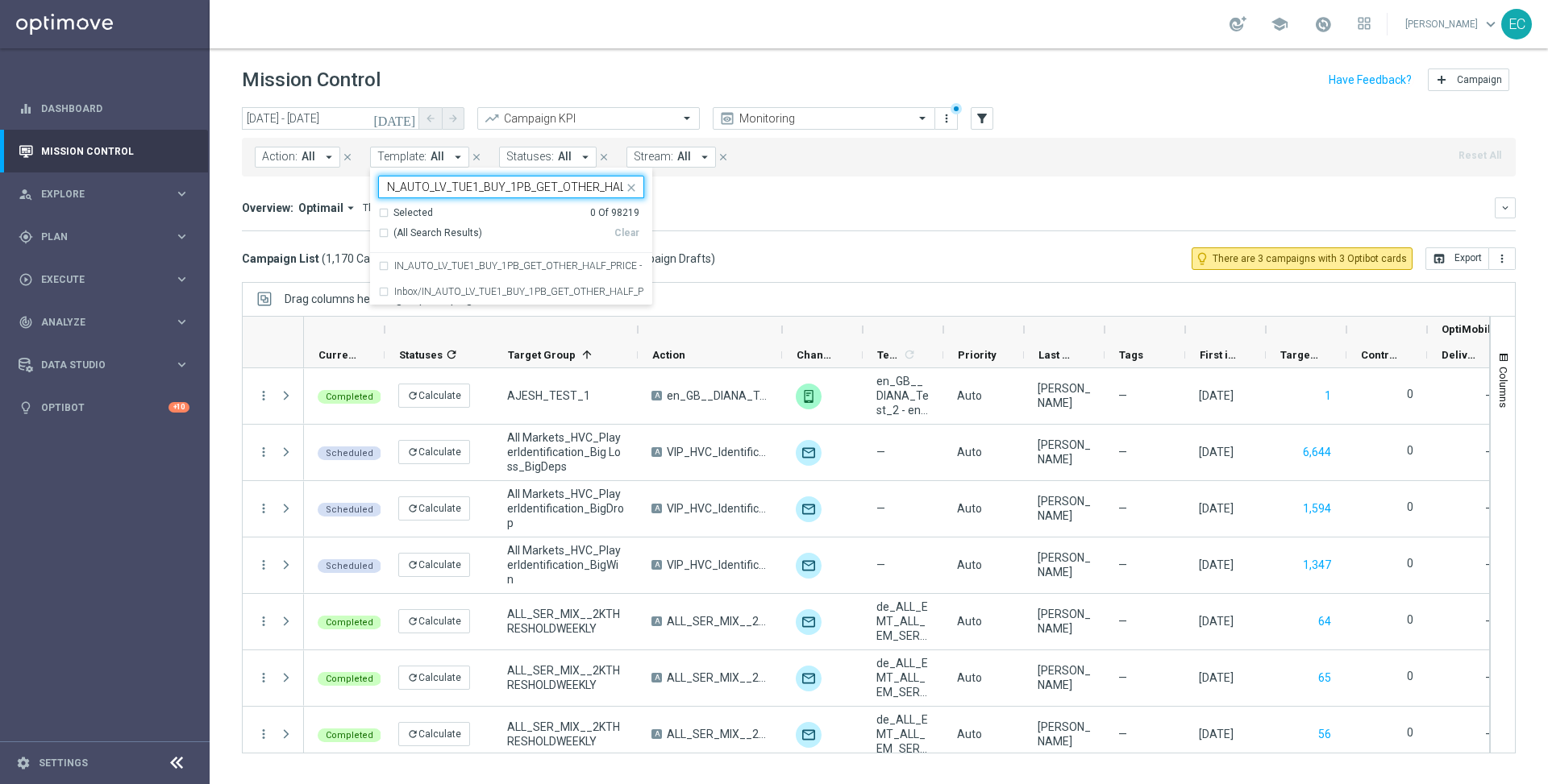
scroll to position [0, 39]
click at [526, 287] on label "Inbox/IN_AUTO_LV_TUE1_BUY_1PB_GET_OTHER_HALF_PRICE" at bounding box center [519, 292] width 250 height 10
type input "N_AUTO_LV_TUE1_BUY_1PB_GET_OTHER_HALF_PRICE"
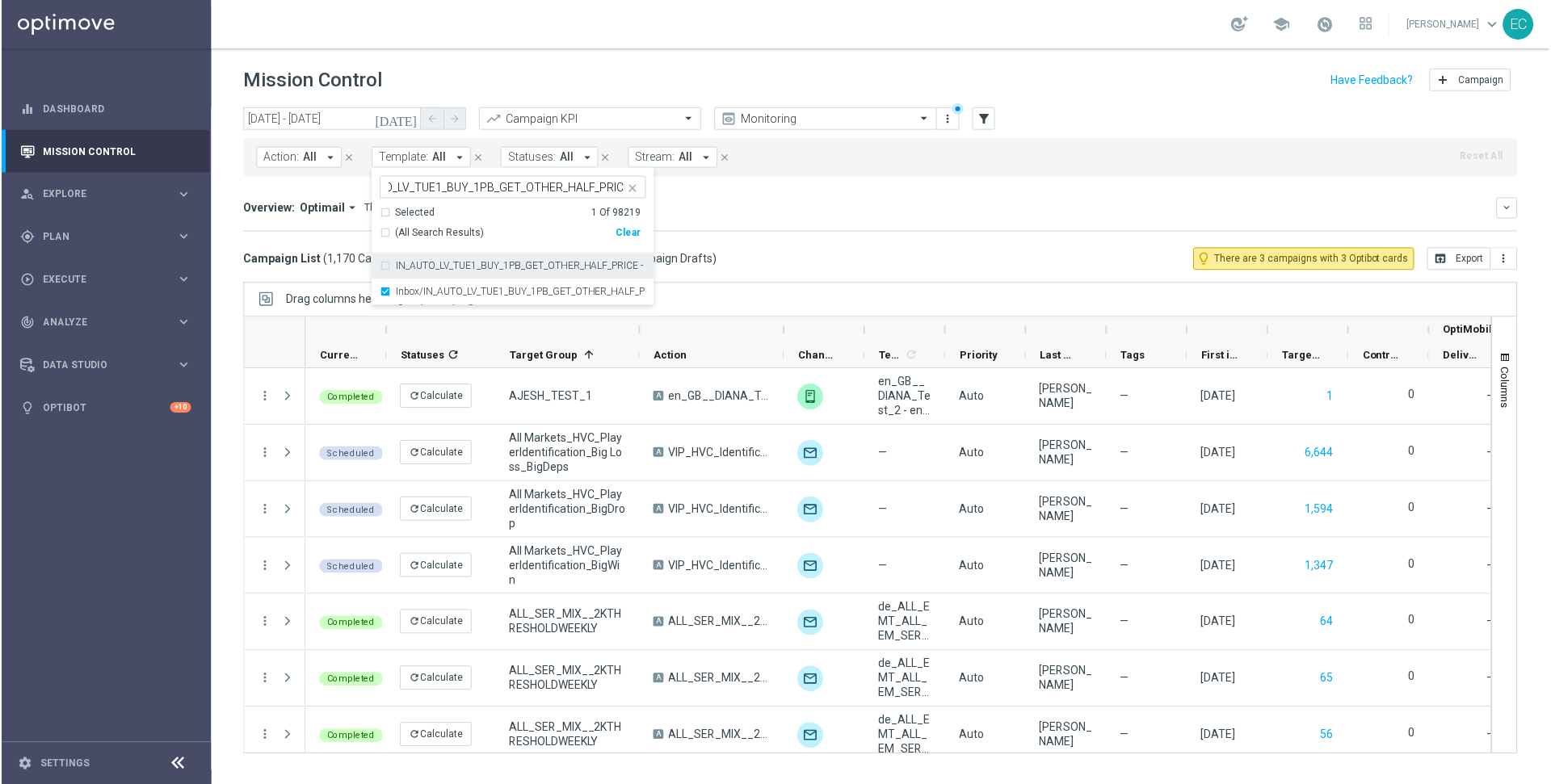
scroll to position [0, 0]
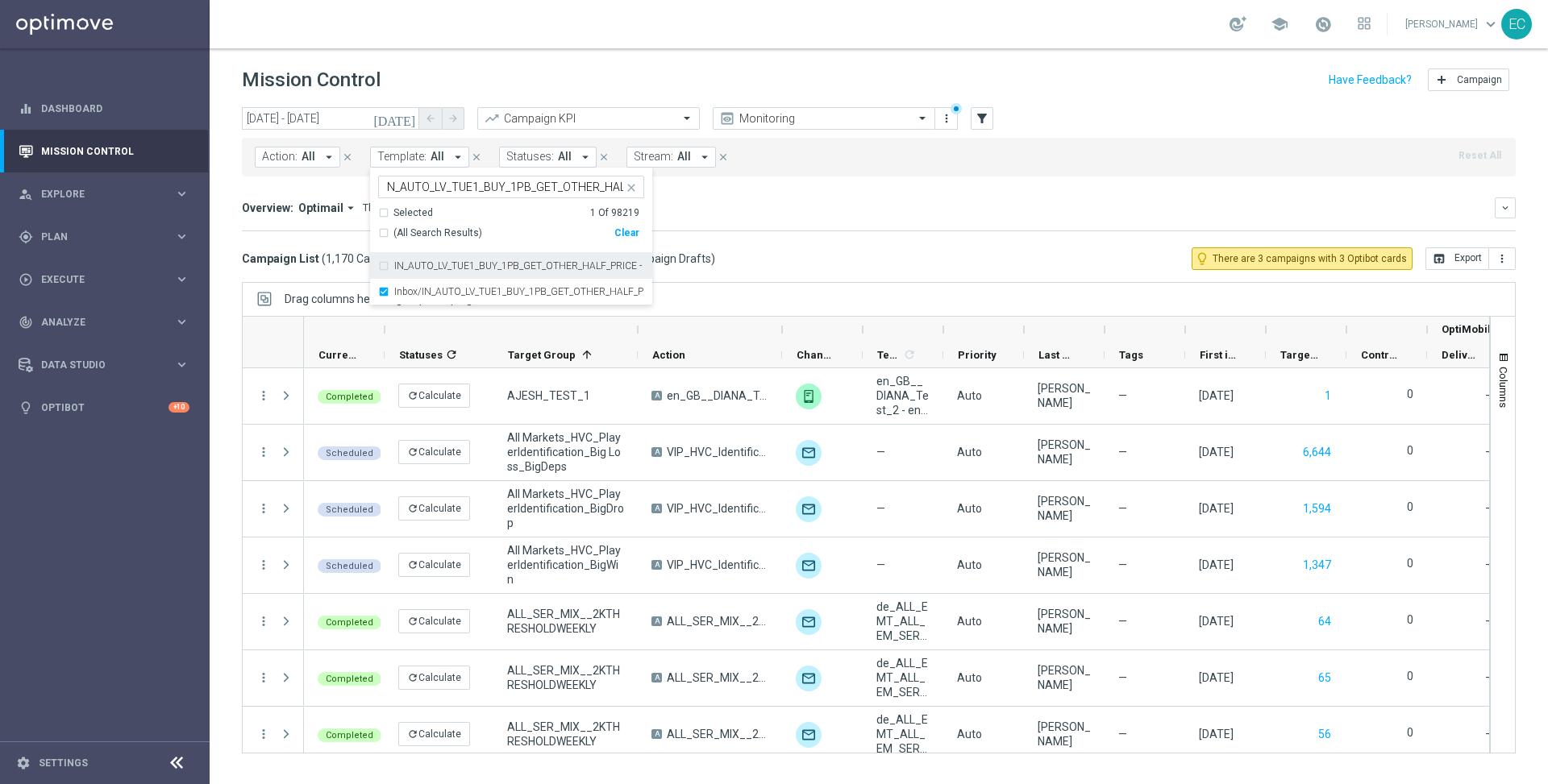
click at [558, 81] on div "Mission Control add Campaign" at bounding box center [878, 80] width 1274 height 31
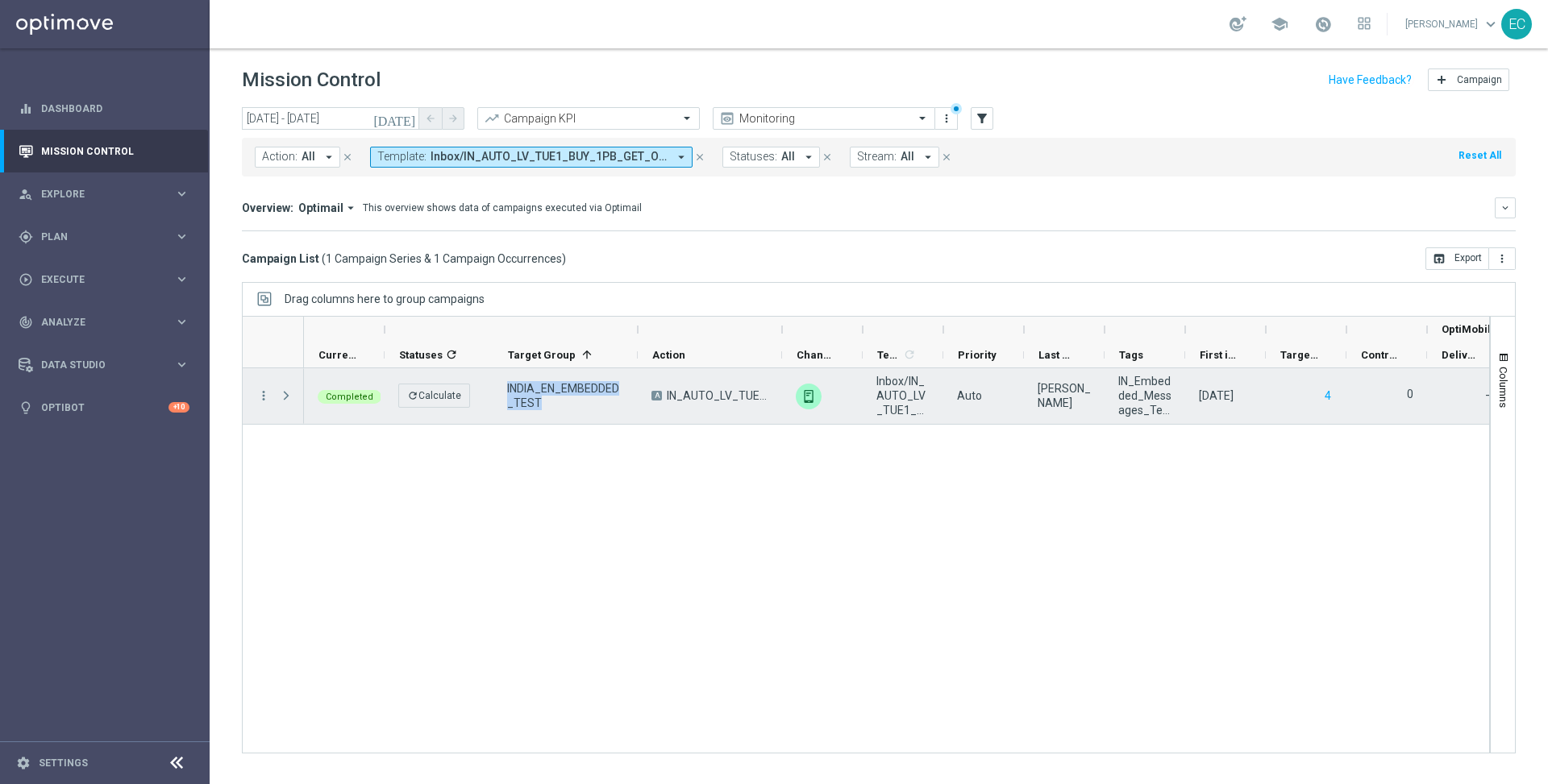
drag, startPoint x: 512, startPoint y: 389, endPoint x: 501, endPoint y: 389, distance: 11.0
click at [501, 389] on div "INDIA_EN_EMBEDDED_TEST" at bounding box center [565, 396] width 145 height 55
click at [680, 397] on span "IN_AUTO_LV_TUE1_BUY_1PB_GET_OTHER_HALF_PRICE" at bounding box center [717, 395] width 101 height 15
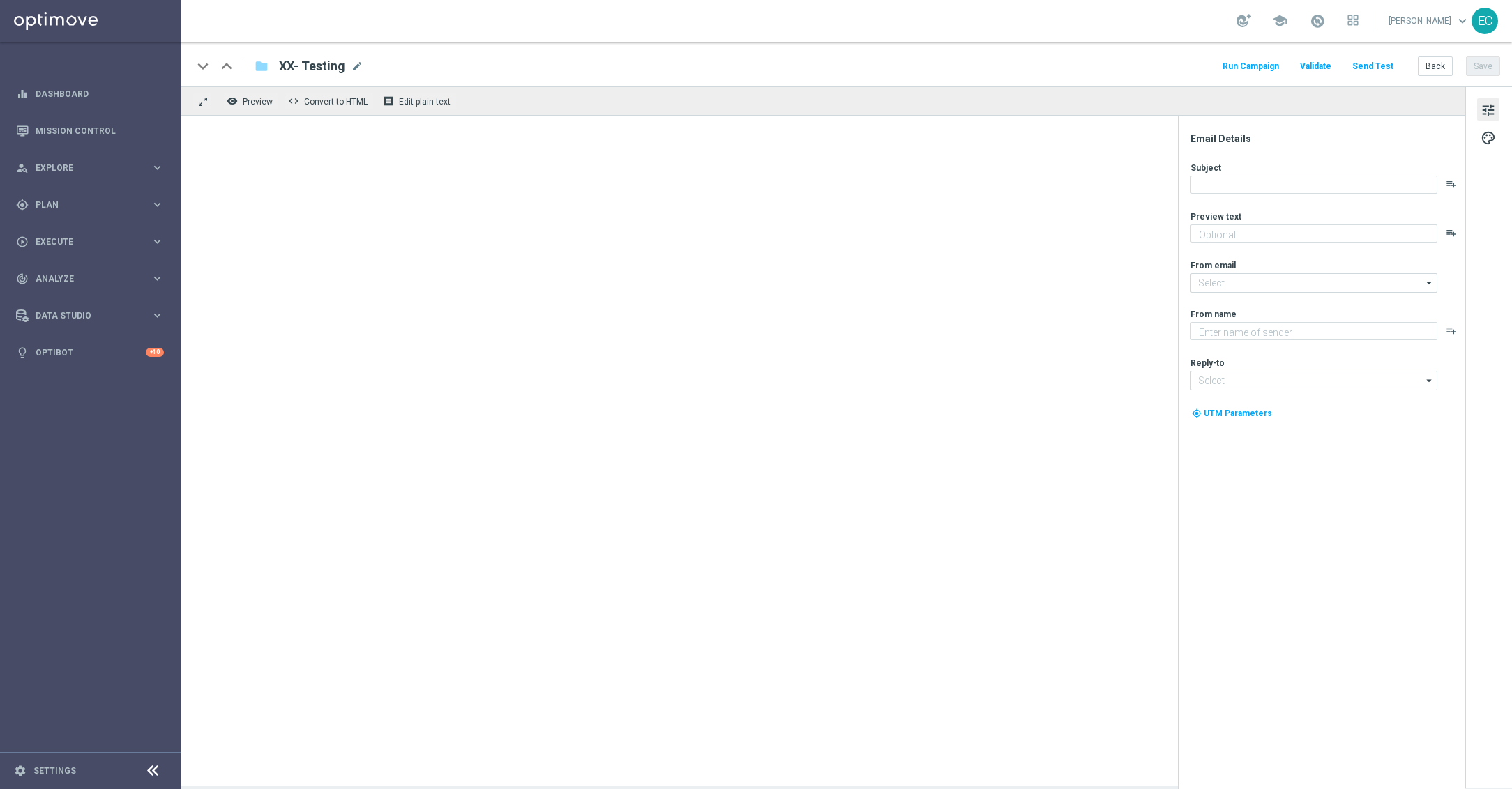
type textarea "Take a trip back in time with Ancient Tumble!"
type textarea "Lottoland"
type input "[EMAIL_ADDRESS][DOMAIN_NAME]"
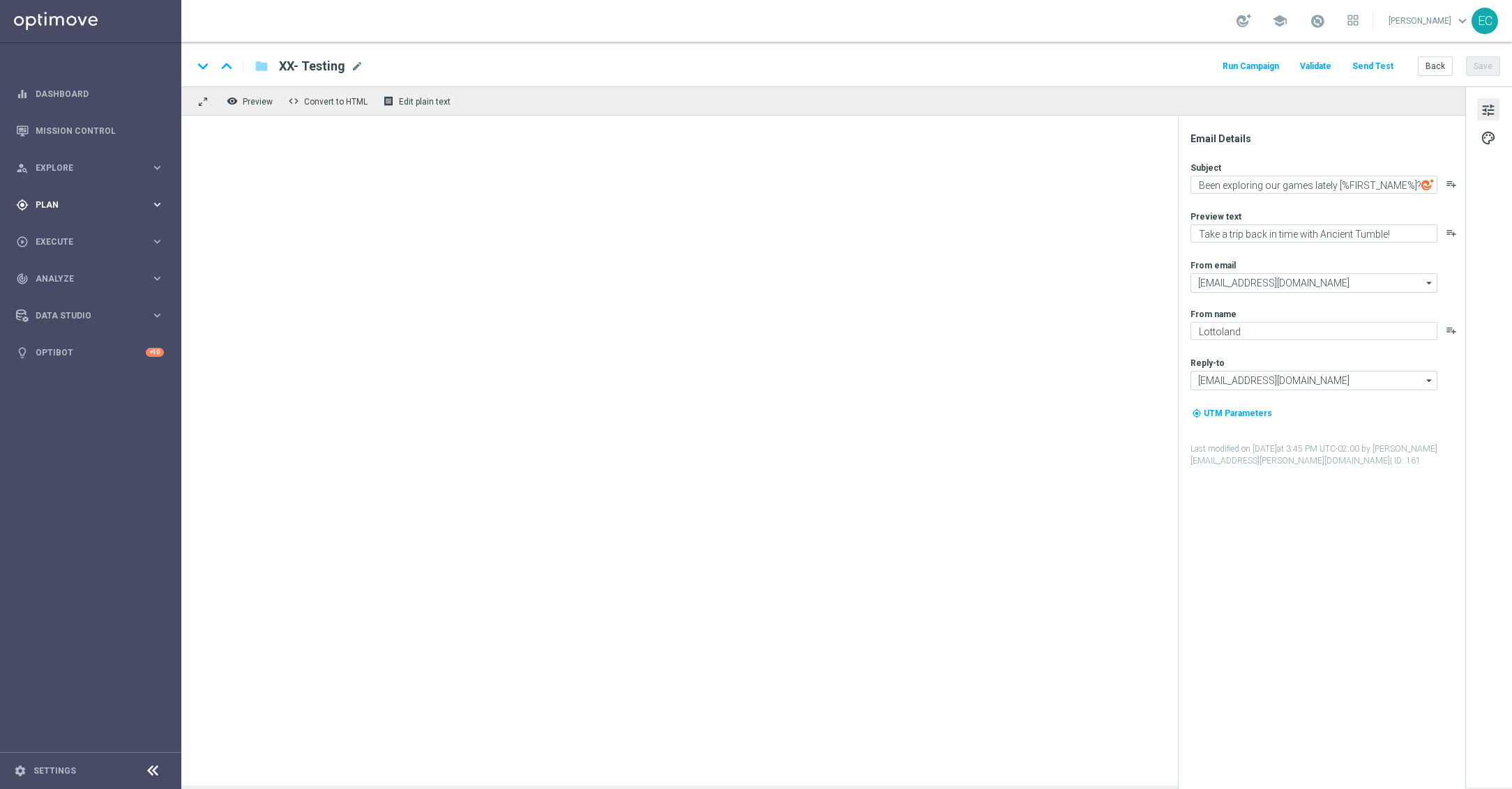
click at [115, 201] on span "Plan" at bounding box center [93, 204] width 115 height 8
click at [105, 269] on button "Templates keyboard_arrow_right" at bounding box center [100, 275] width 128 height 11
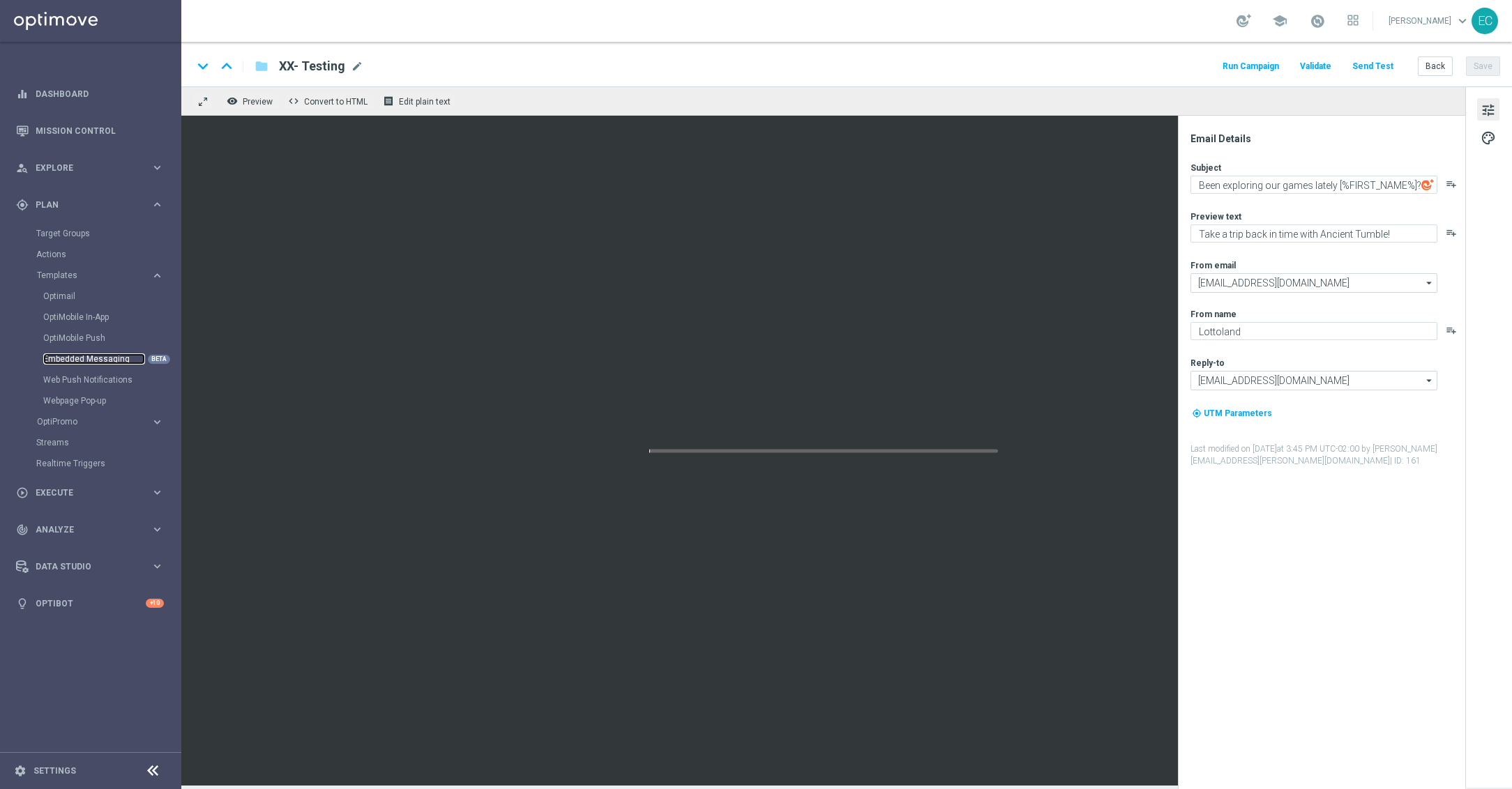
click at [90, 356] on link "Embedded Messaging" at bounding box center [94, 359] width 102 height 11
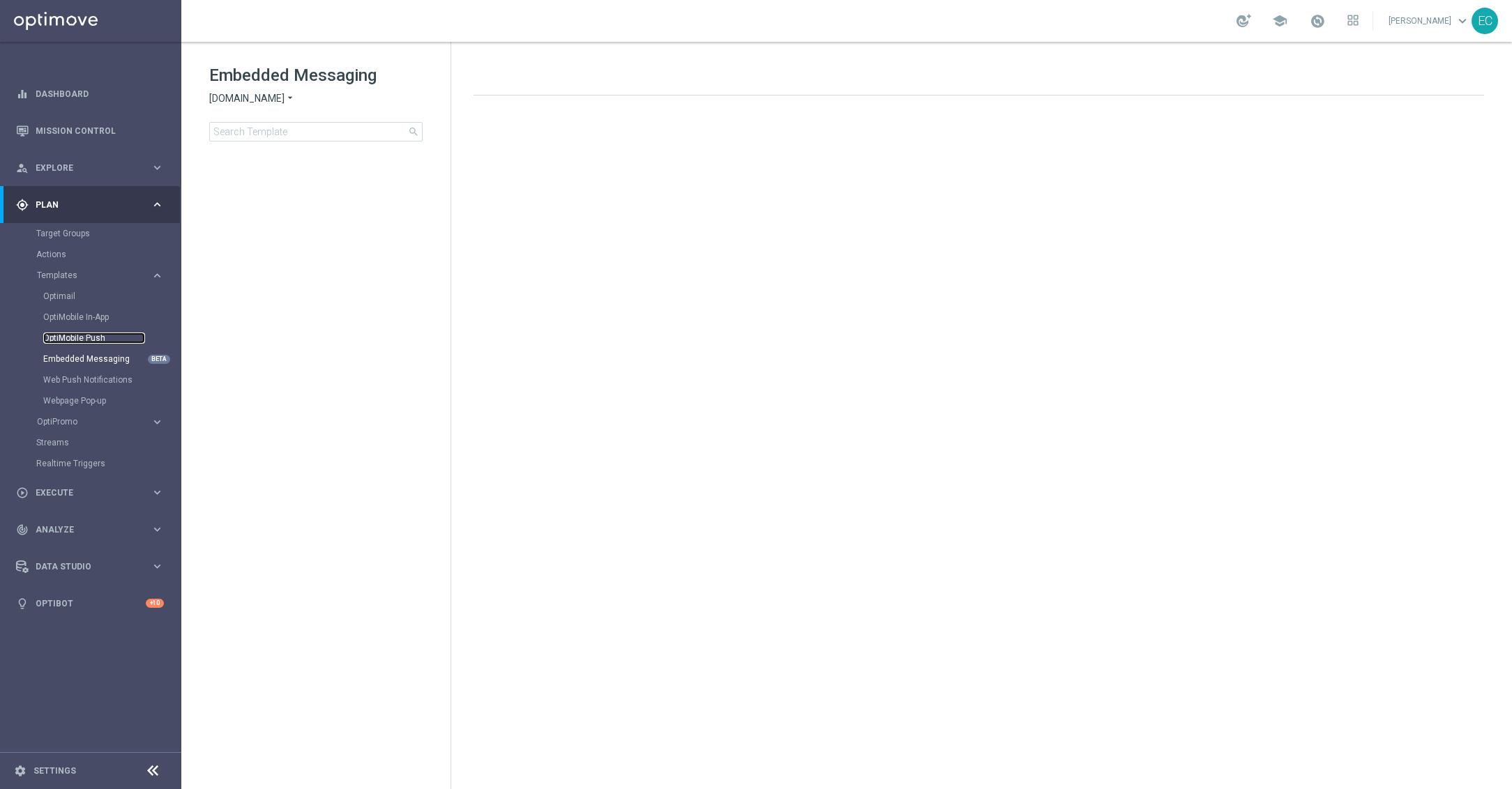
click at [84, 336] on link "OptiMobile Push" at bounding box center [94, 338] width 102 height 11
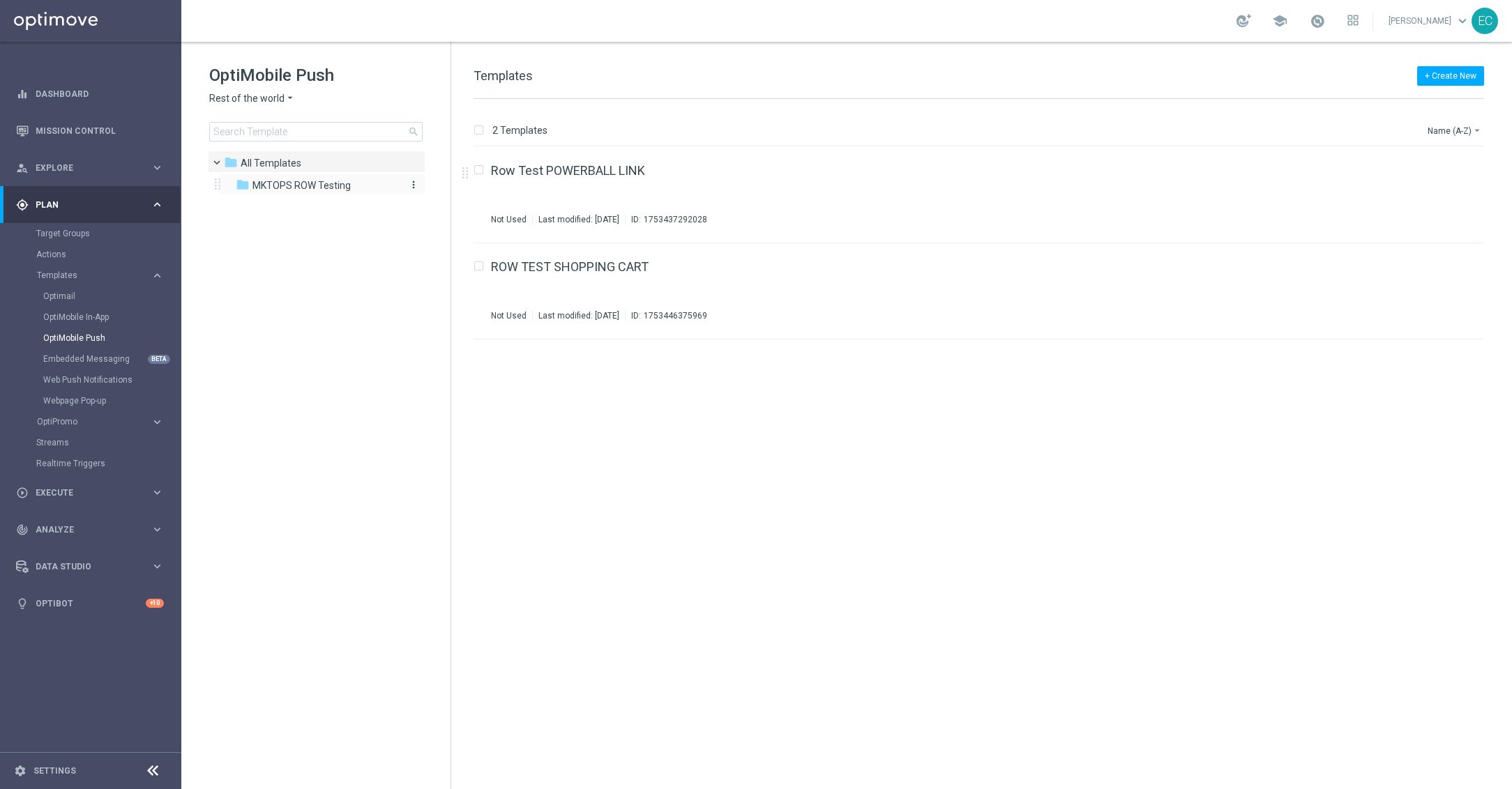
click at [297, 187] on span "MKTOPS ROW Testing" at bounding box center [301, 185] width 98 height 13
click at [603, 183] on div "ZA Push - Link to Casino game In use Last modified: Friday, August 22, 2025 ID:…" at bounding box center [958, 195] width 933 height 61
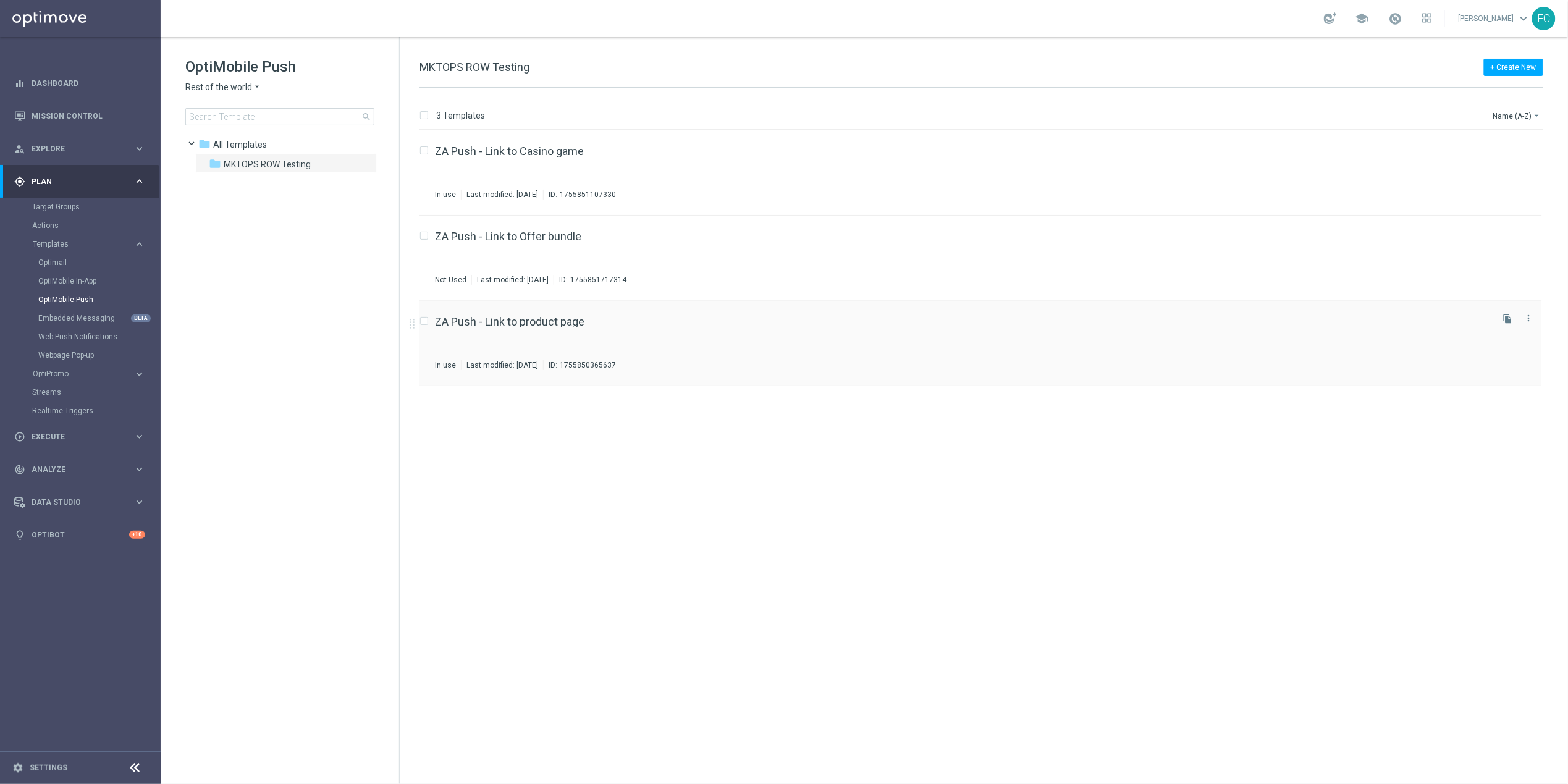
click at [593, 328] on div "ZA Push - Link to product page In use Last modified: Friday, August 22, 2025 ID…" at bounding box center [962, 343] width 1055 height 54
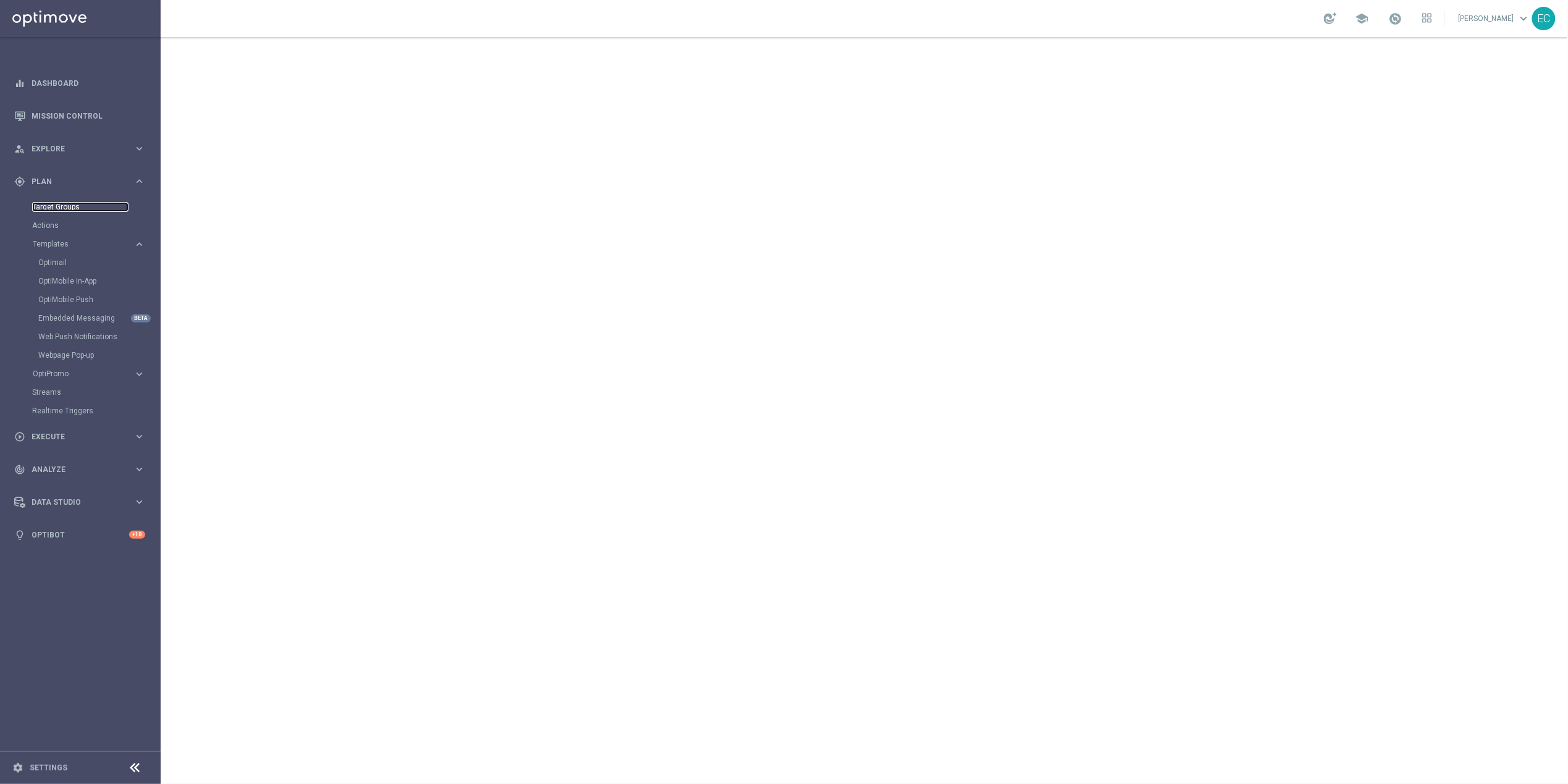
click at [69, 203] on link "Target Groups" at bounding box center [80, 207] width 96 height 10
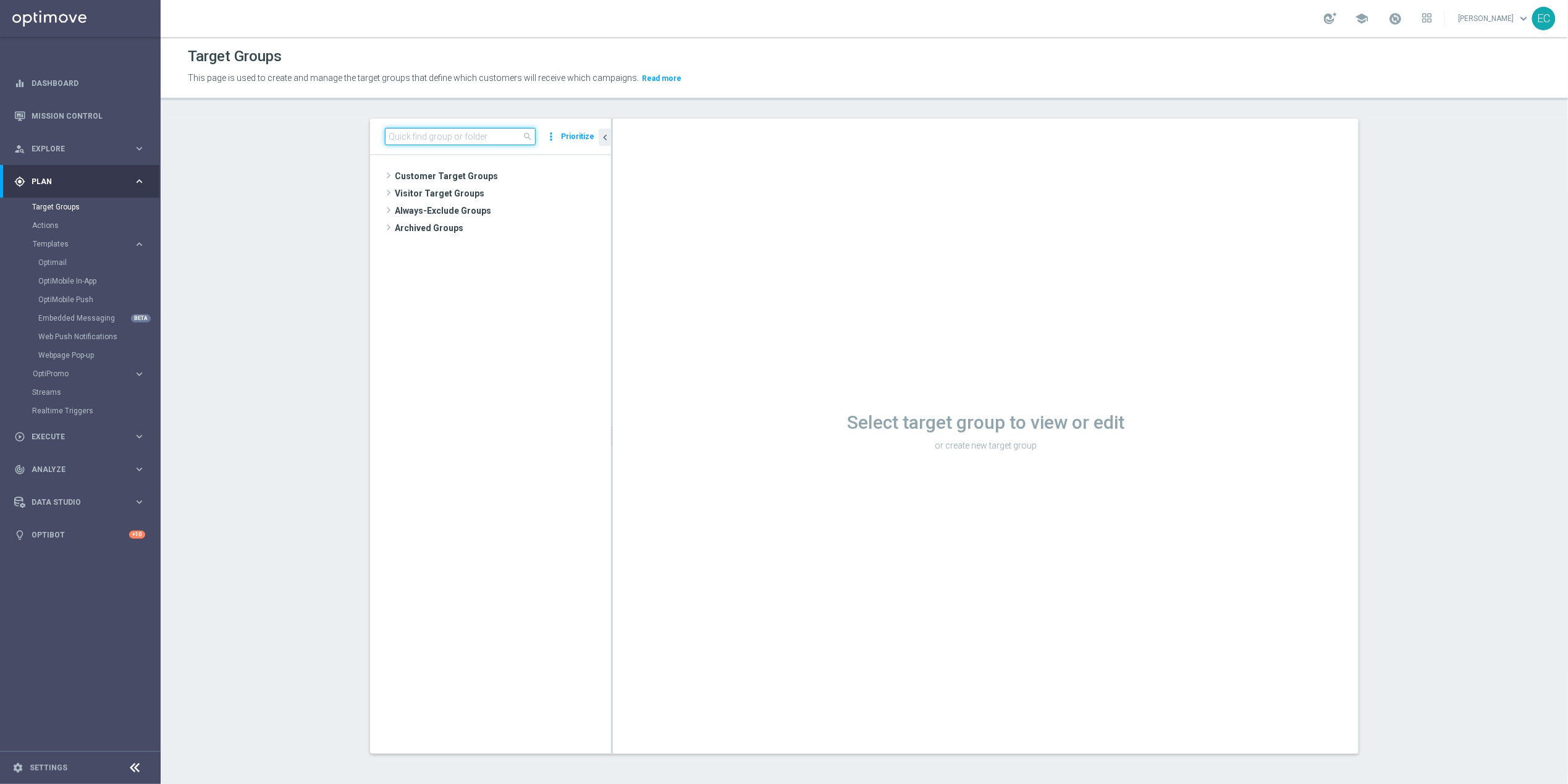
click at [456, 143] on input at bounding box center [460, 137] width 151 height 17
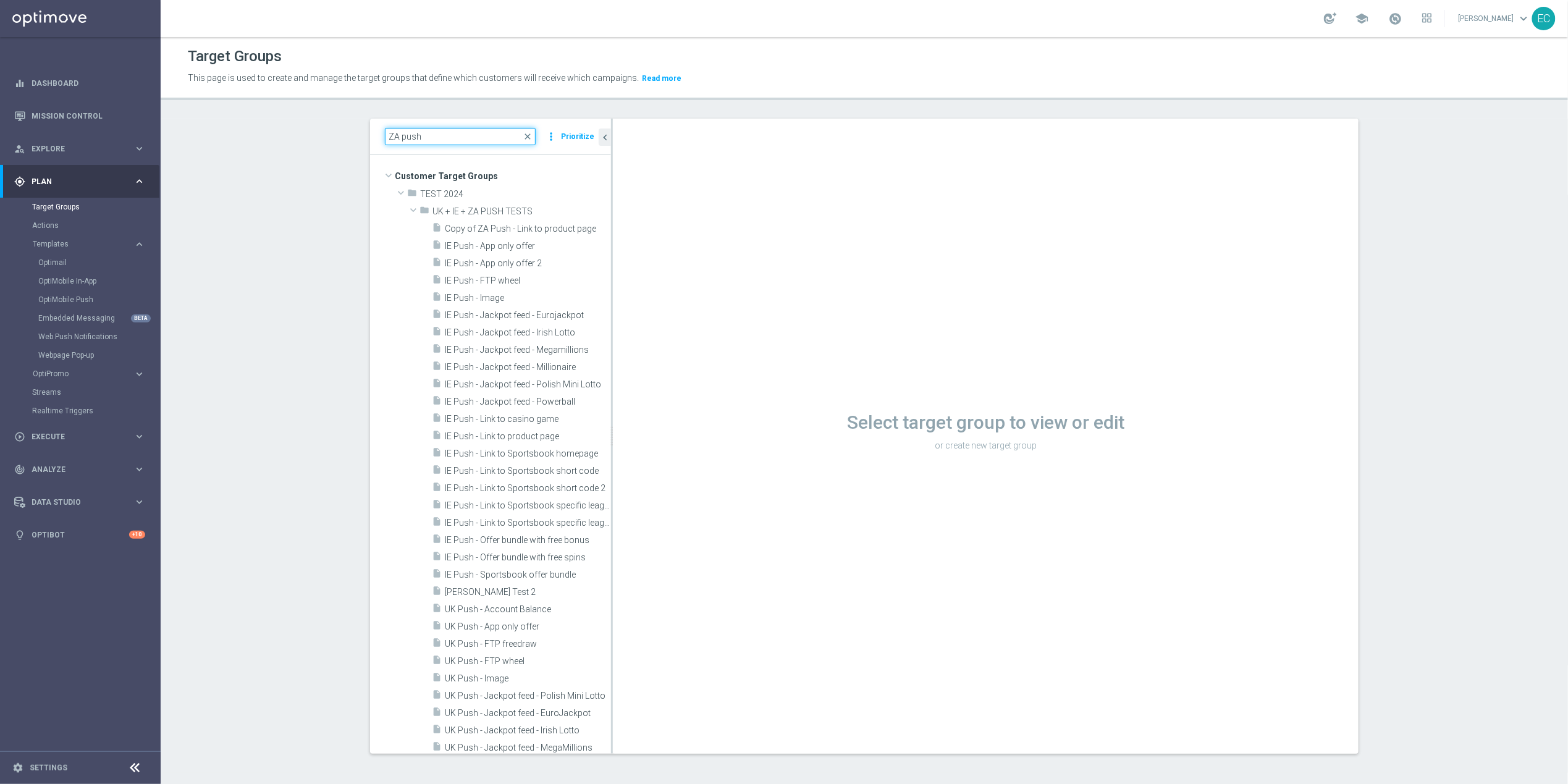
type input "ZA push"
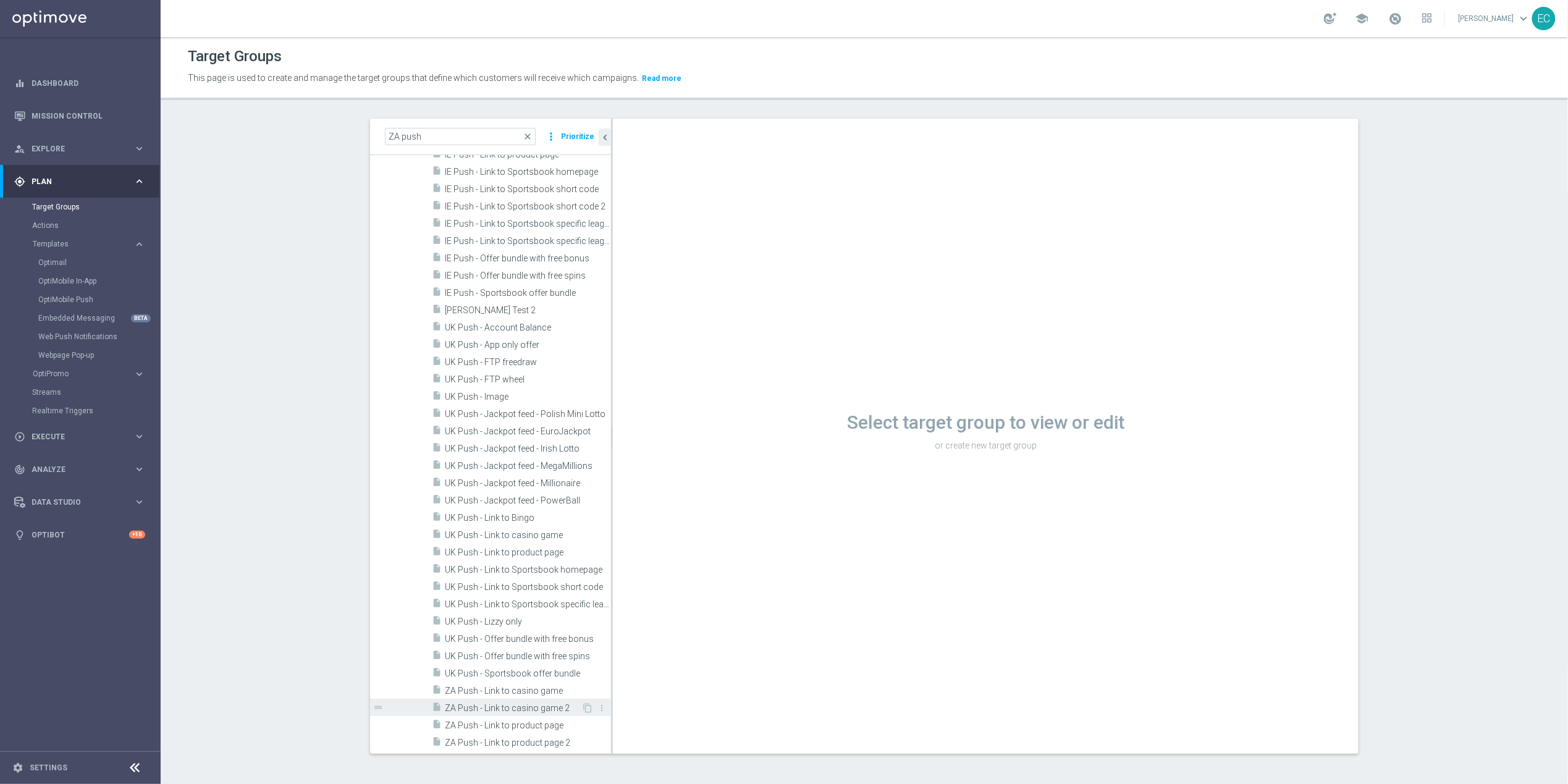
click at [552, 698] on span "ZA Push - Link to casino game 2" at bounding box center [513, 708] width 137 height 11
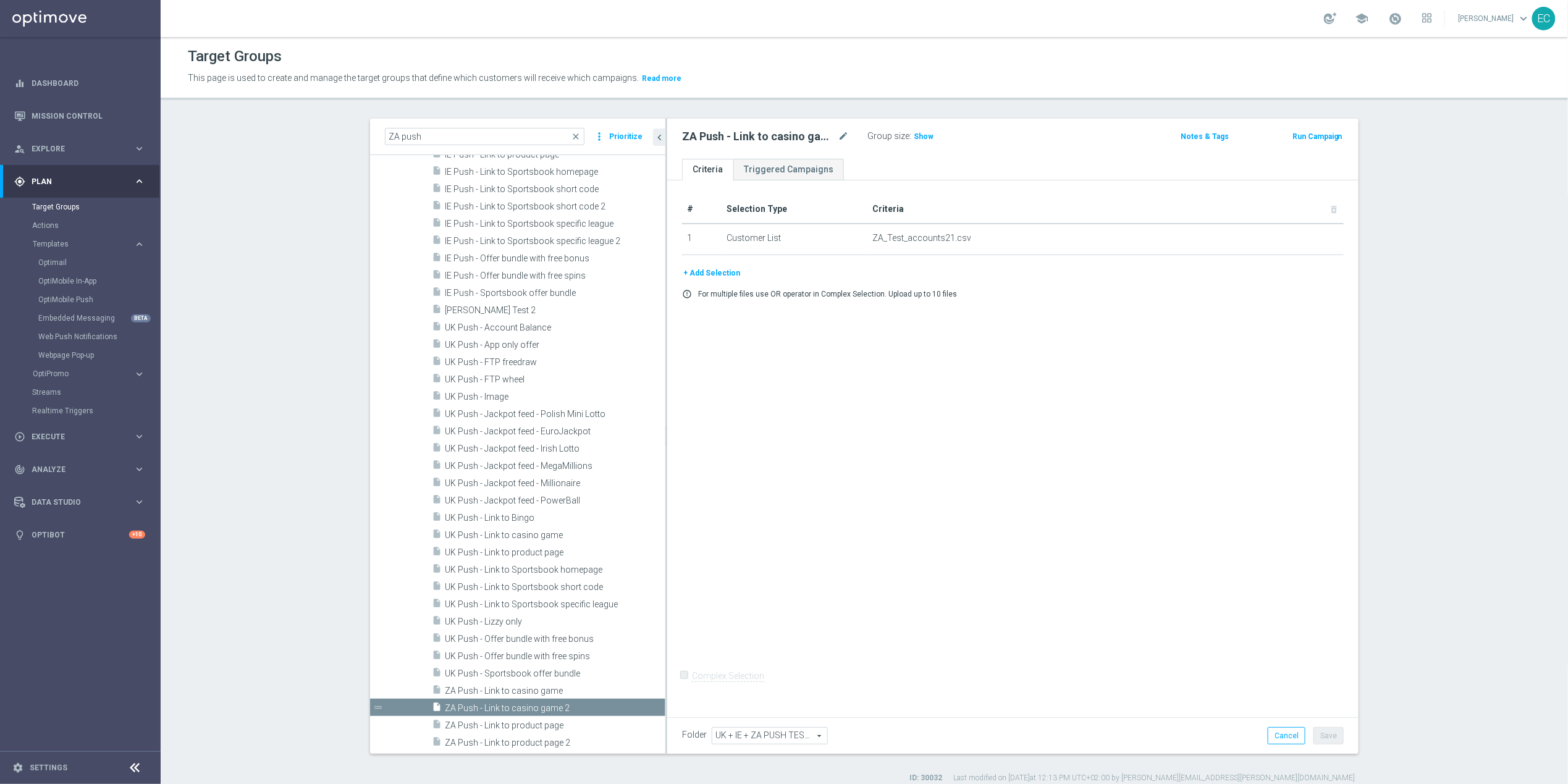
drag, startPoint x: 606, startPoint y: 601, endPoint x: 660, endPoint y: 604, distance: 54.1
click at [665, 604] on div at bounding box center [666, 436] width 2 height 635
click at [637, 698] on icon "content_copy" at bounding box center [641, 708] width 10 height 10
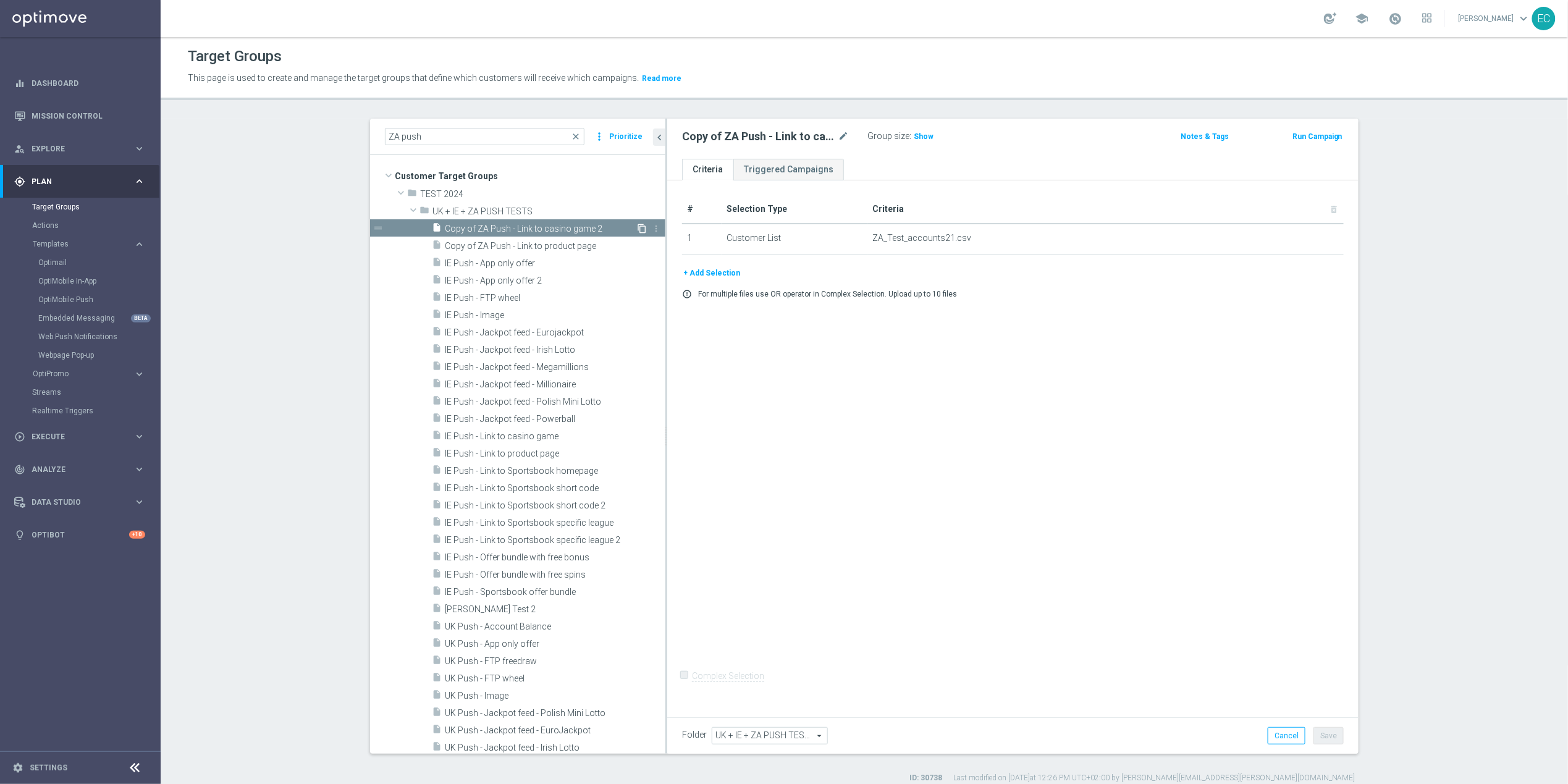
click at [637, 229] on icon "content_copy" at bounding box center [641, 228] width 10 height 10
click at [623, 229] on div "insert_drive_file Copy of Copy of ZA Push - Link to casino game 2 content_copy …" at bounding box center [549, 228] width 233 height 17
click at [637, 228] on icon "content_copy" at bounding box center [641, 228] width 10 height 10
click at [604, 260] on span "Copy of ZA Push - Link to product page" at bounding box center [541, 263] width 191 height 11
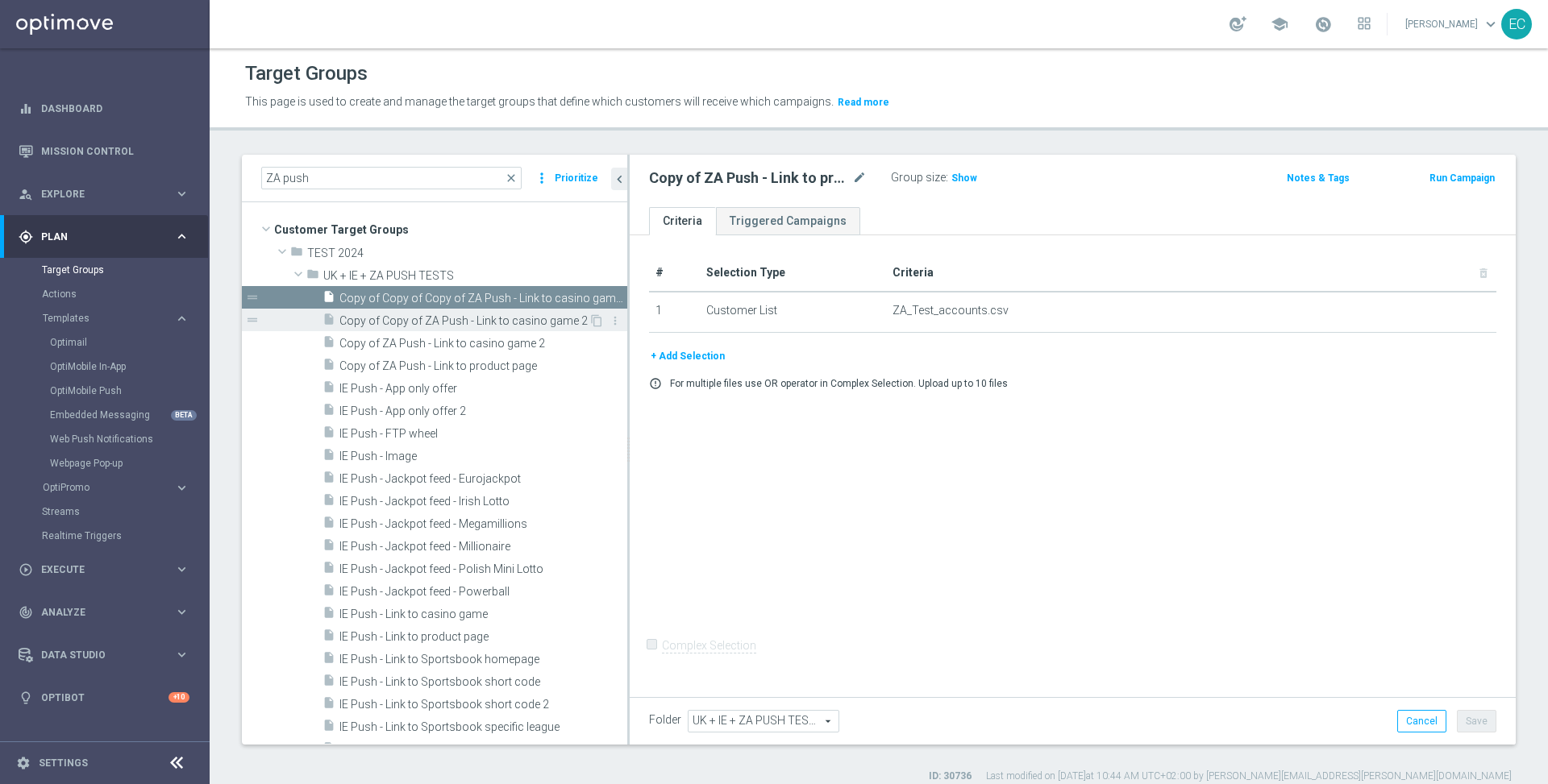
click at [484, 316] on span "Copy of Copy of ZA Push - Link to casino game 2" at bounding box center [464, 321] width 249 height 14
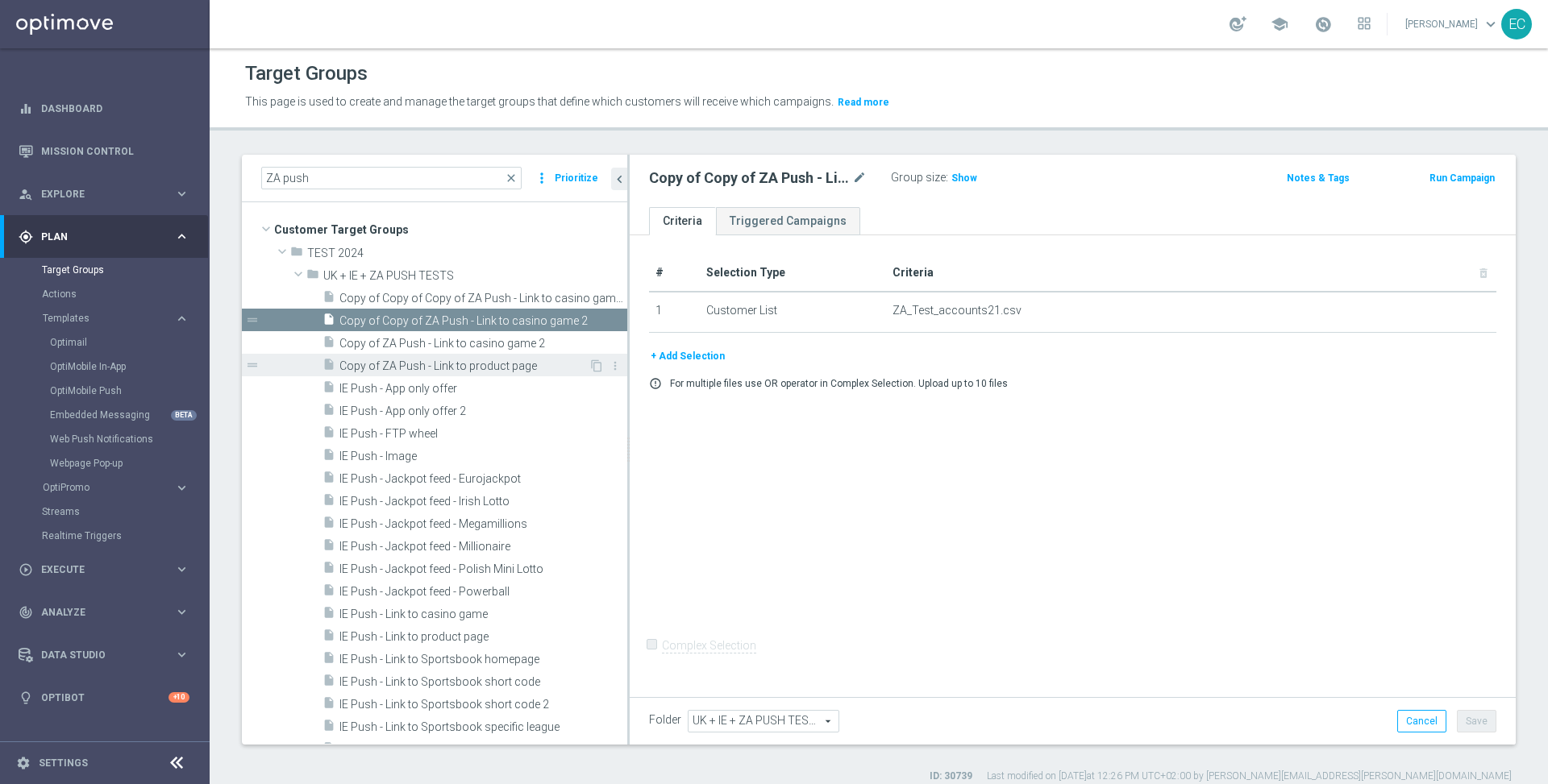
click at [492, 361] on span "Copy of ZA Push - Link to product page" at bounding box center [464, 366] width 249 height 14
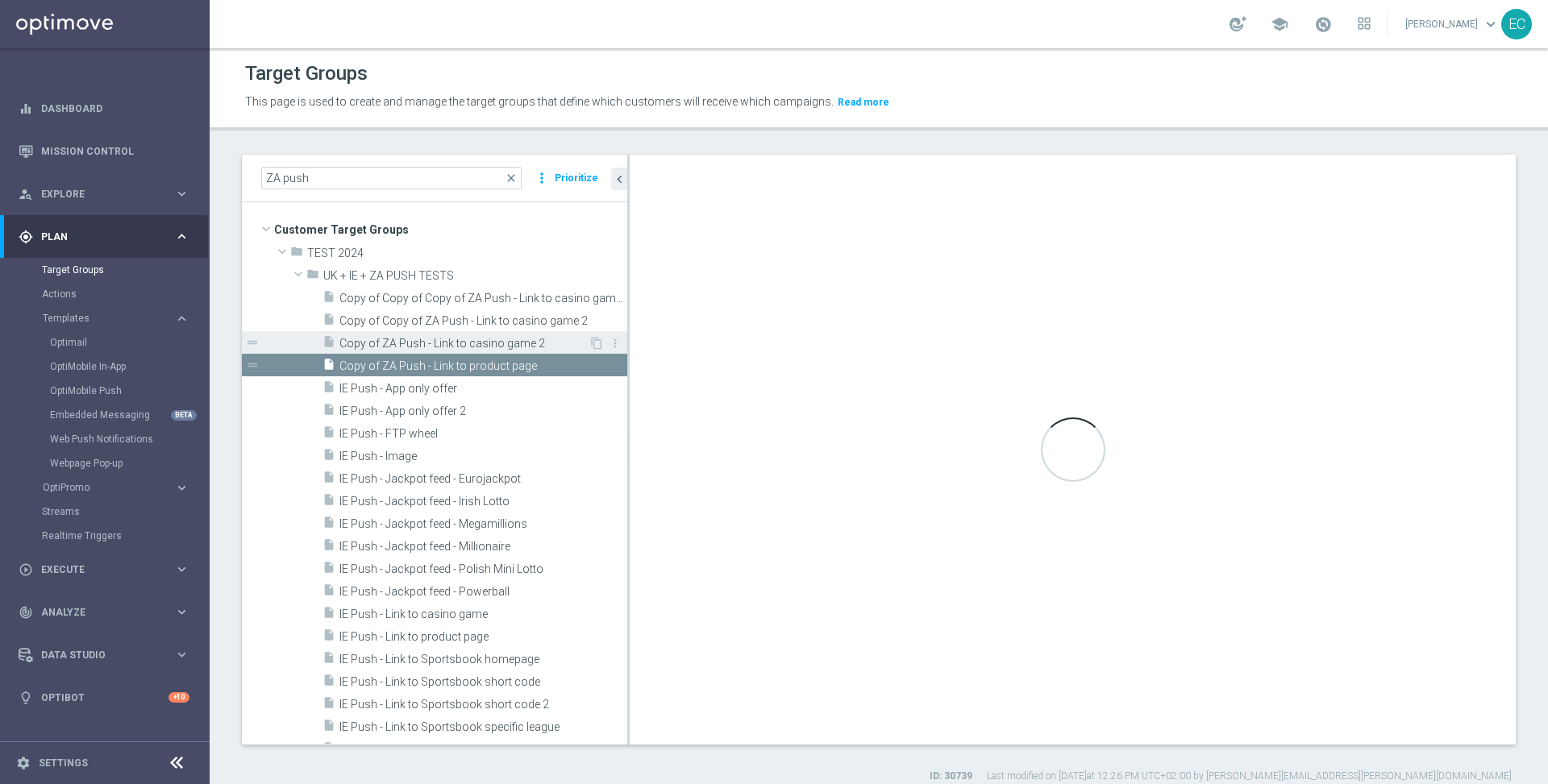
click at [500, 337] on span "Copy of ZA Push - Link to casino game 2" at bounding box center [464, 344] width 249 height 14
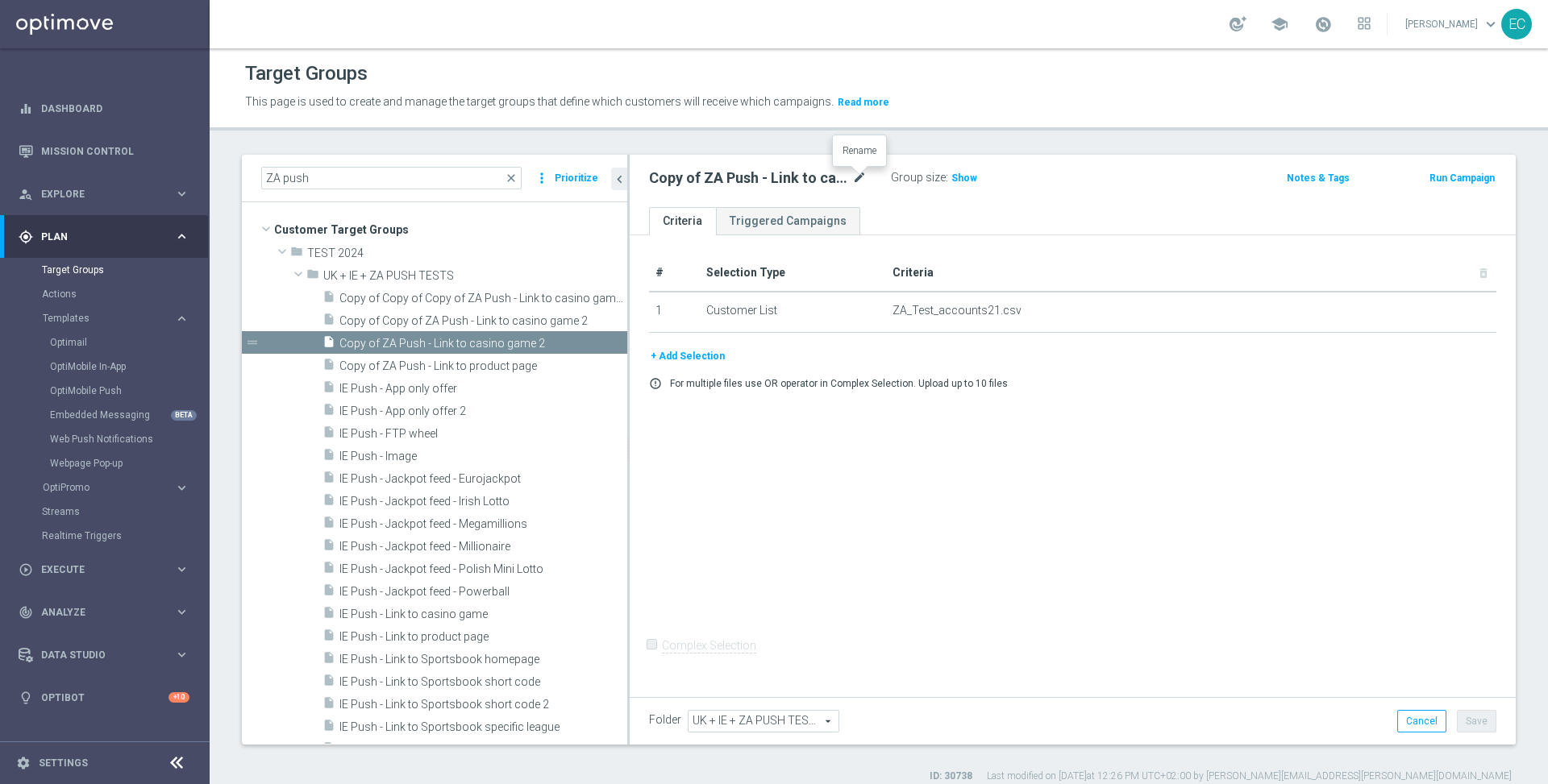
click at [859, 176] on icon "mode_edit" at bounding box center [859, 178] width 15 height 19
type input "ZA Push - Link to Offer bundle"
click at [926, 222] on ul "Criteria Triggered Campaigns" at bounding box center [1073, 221] width 887 height 29
click at [959, 172] on span "Show" at bounding box center [964, 177] width 26 height 11
click at [978, 513] on div "# Selection Type Criteria delete_forever 1 Customer List ZA_Test_accounts21.csv…" at bounding box center [1073, 464] width 887 height 457
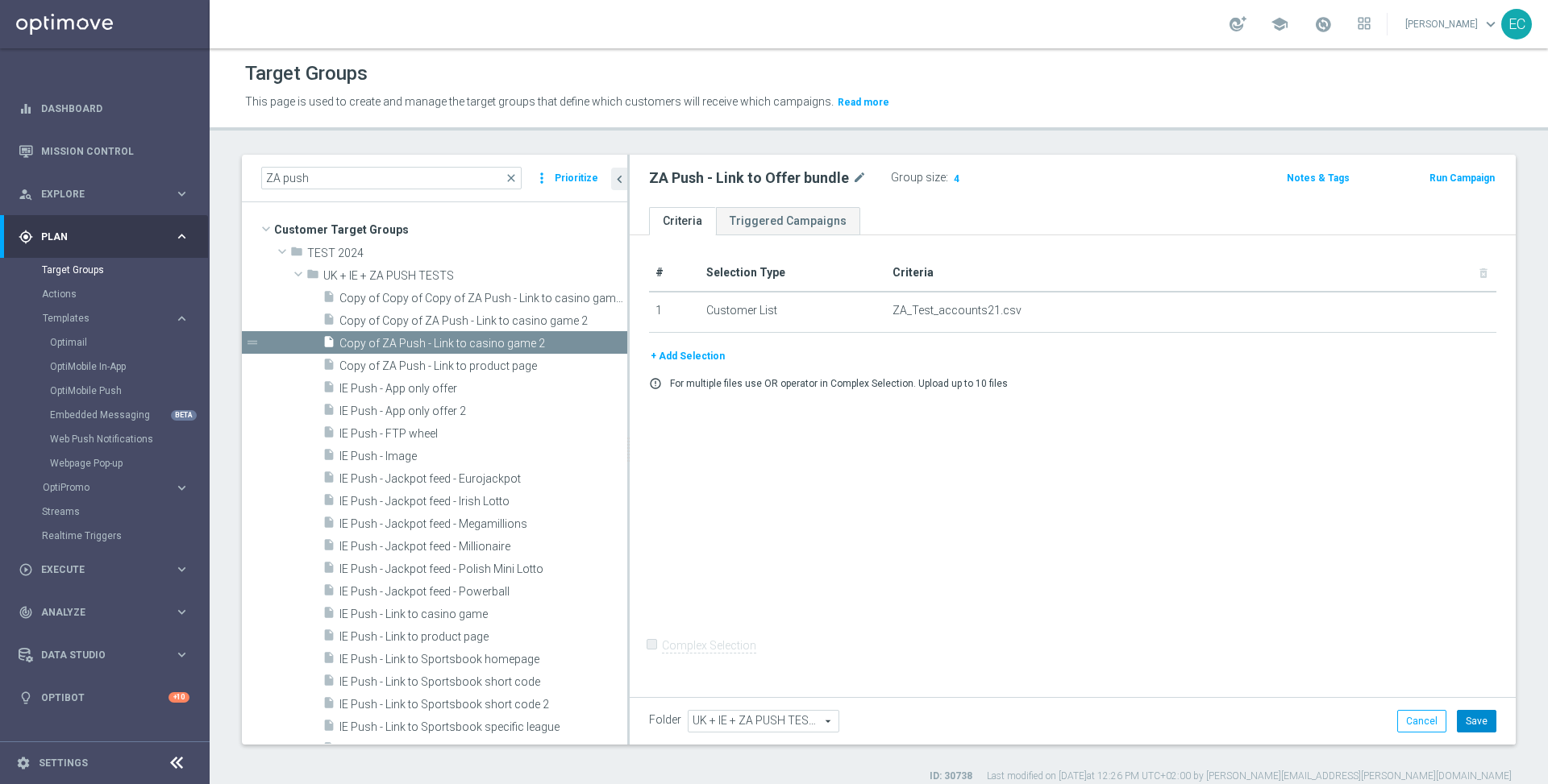
click at [1463, 715] on button "Save" at bounding box center [1477, 721] width 40 height 22
click at [1435, 177] on button "Run Campaign" at bounding box center [1461, 178] width 68 height 17
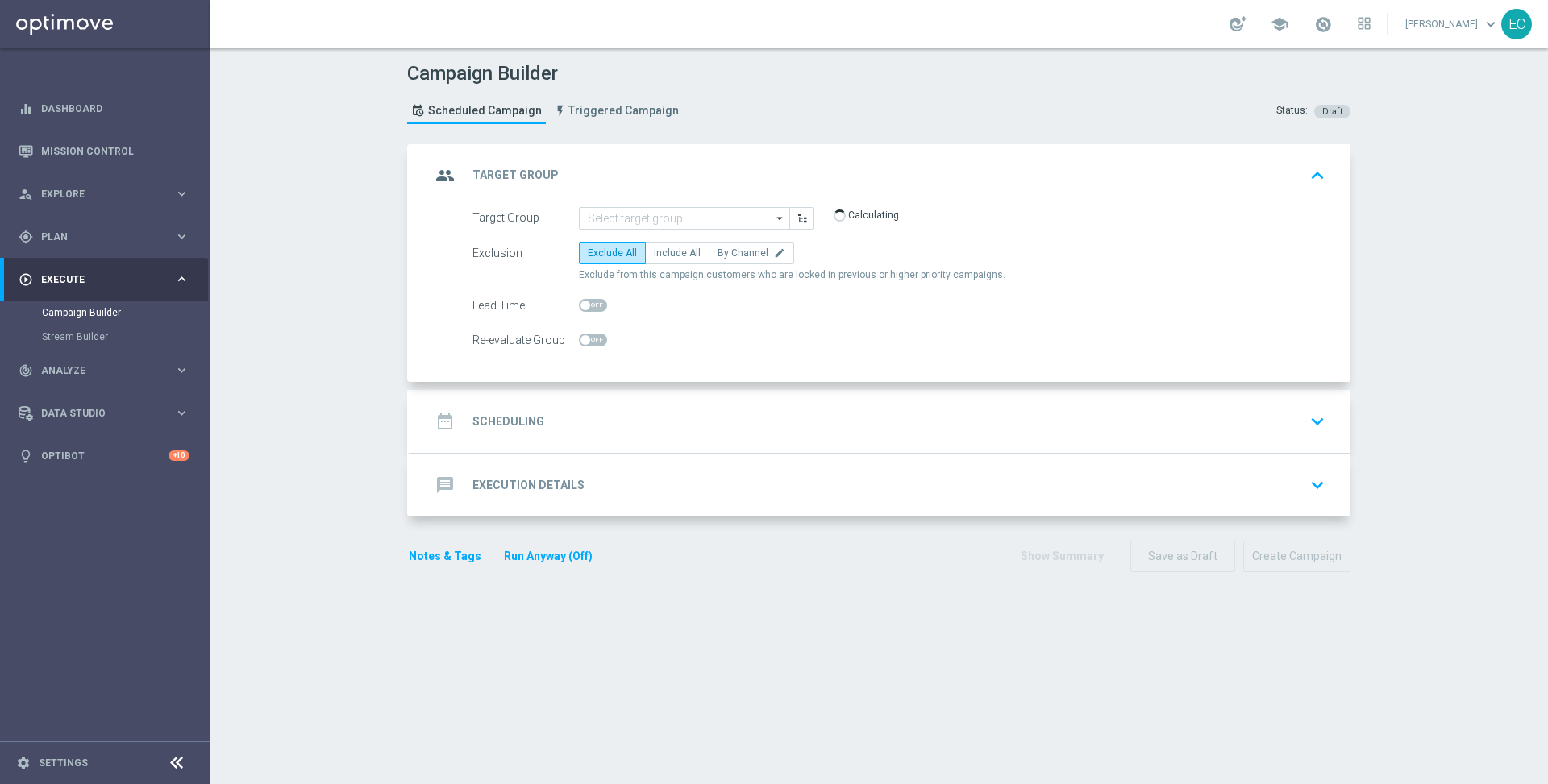
type input "ZA Push - Link to Offer bundle"
click at [664, 247] on span "Include All" at bounding box center [677, 253] width 47 height 11
click at [664, 251] on input "Include All" at bounding box center [659, 256] width 10 height 10
radio input "true"
click at [658, 407] on div "date_range Scheduling keyboard_arrow_down" at bounding box center [880, 421] width 900 height 30
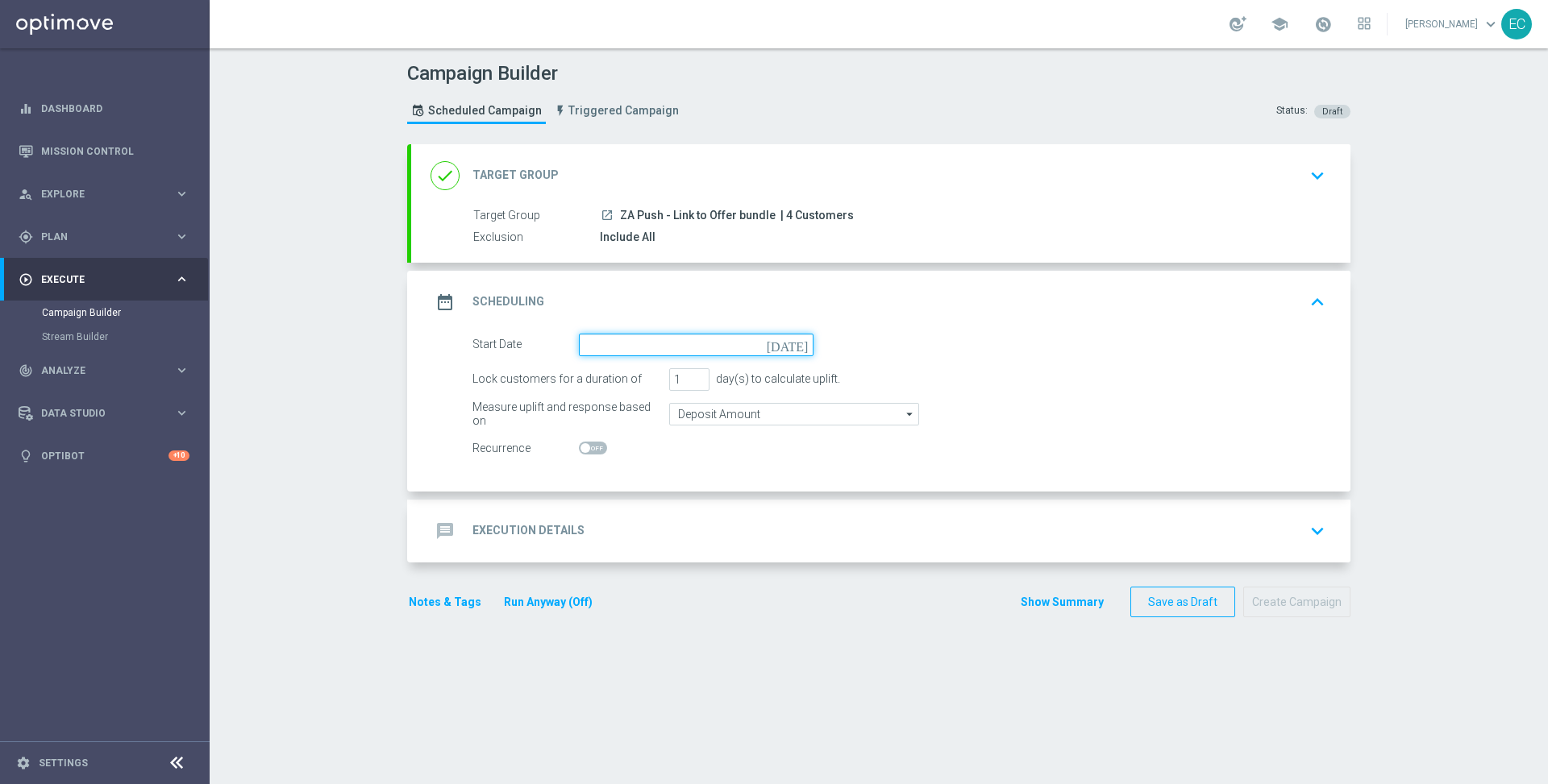
click at [747, 344] on input at bounding box center [696, 345] width 235 height 22
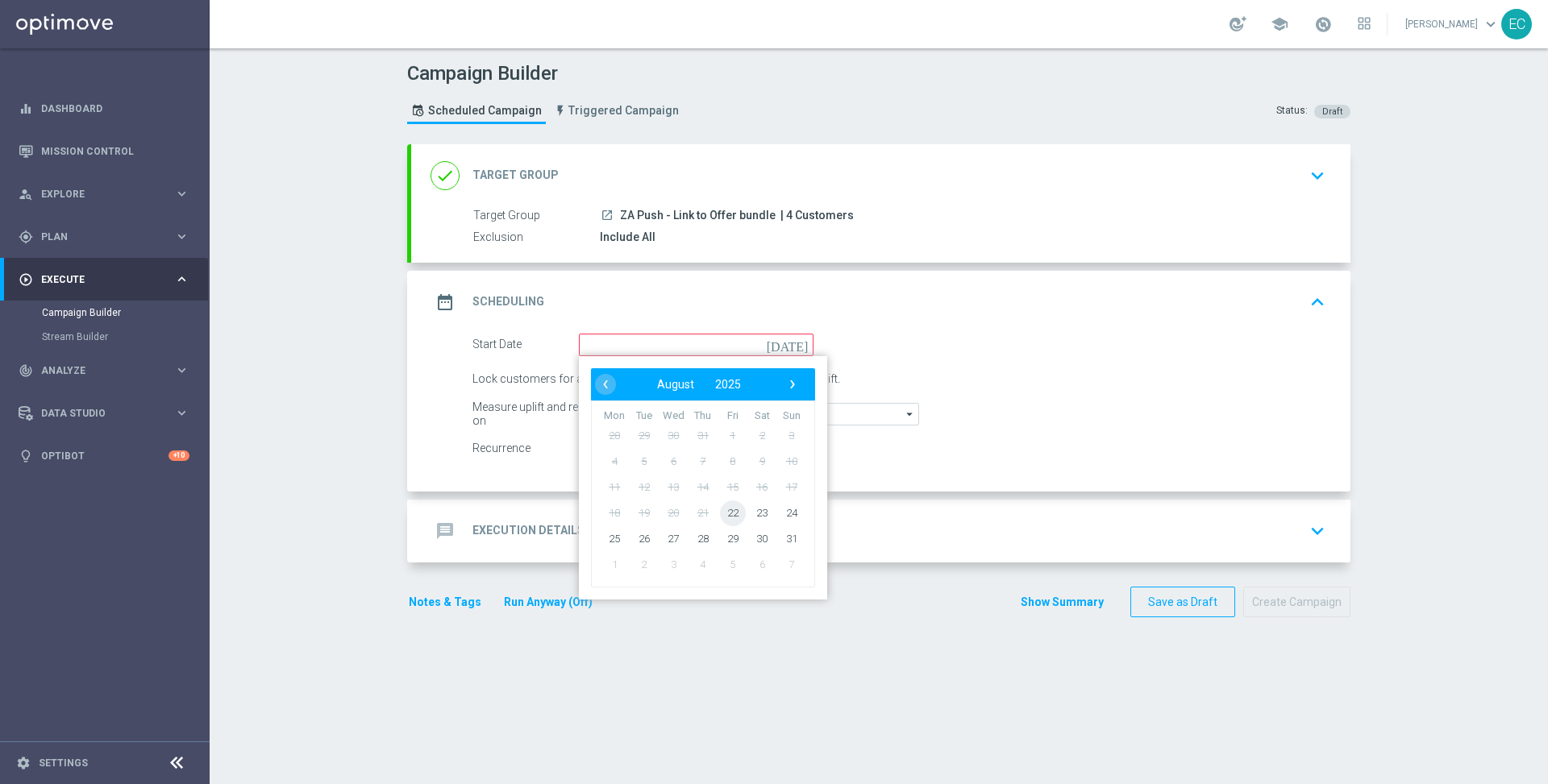
click at [733, 510] on span "22" at bounding box center [733, 512] width 26 height 26
type input "[DATE]"
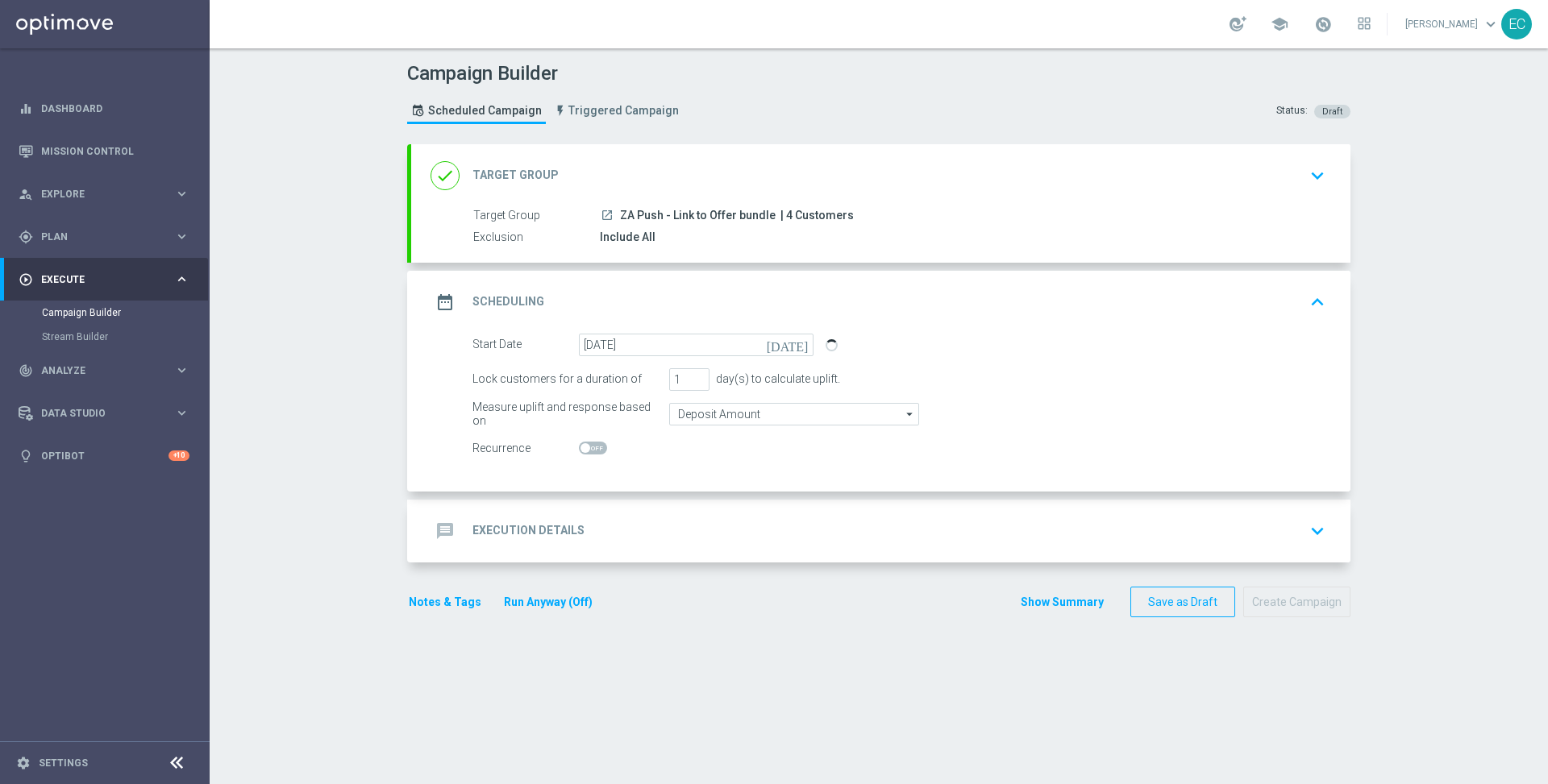
click at [882, 533] on div "message Execution Details keyboard_arrow_down" at bounding box center [880, 530] width 900 height 30
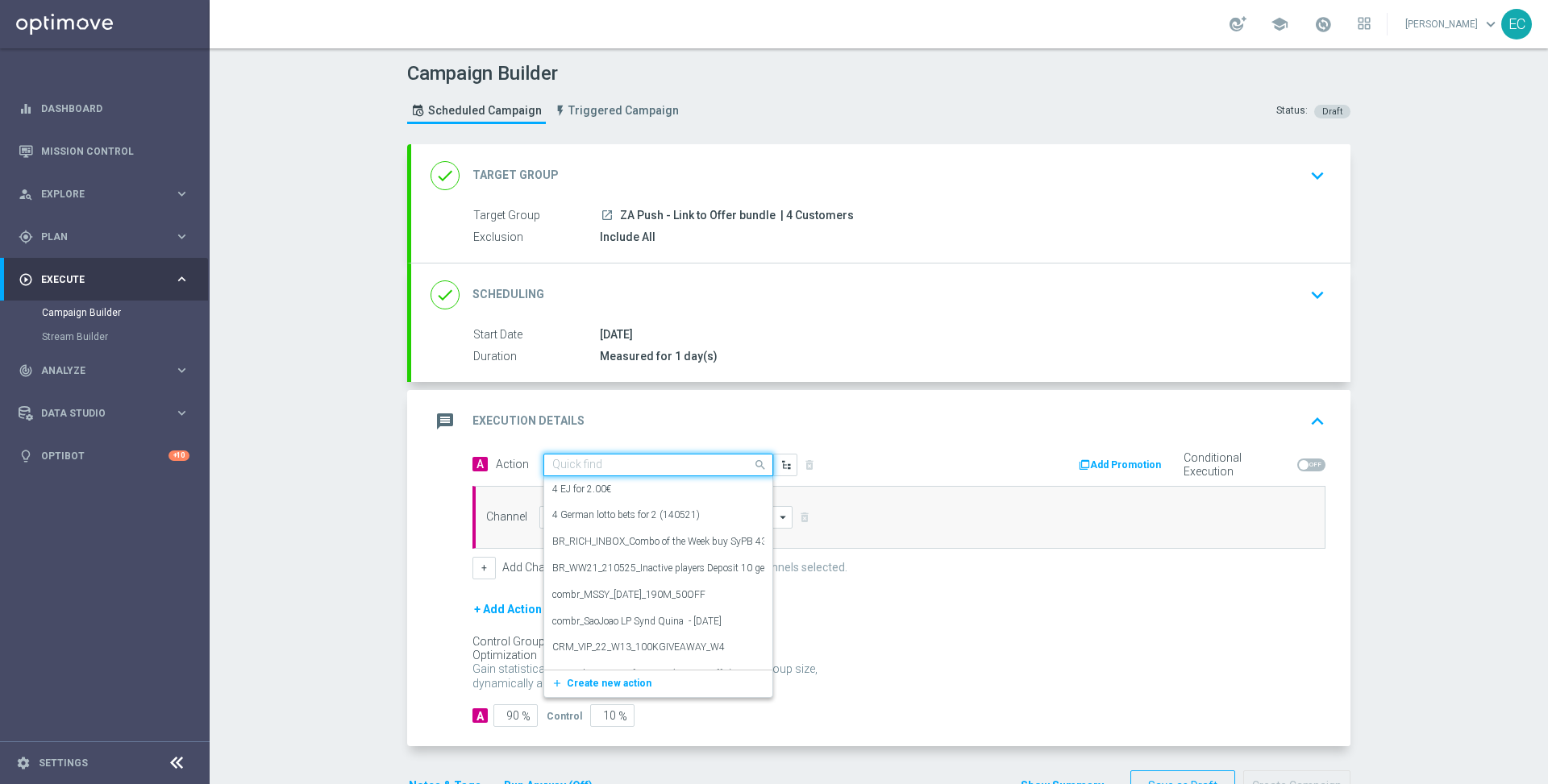
click at [705, 459] on input "text" at bounding box center [642, 466] width 180 height 14
click at [610, 688] on button "add_new Create new action" at bounding box center [655, 684] width 223 height 18
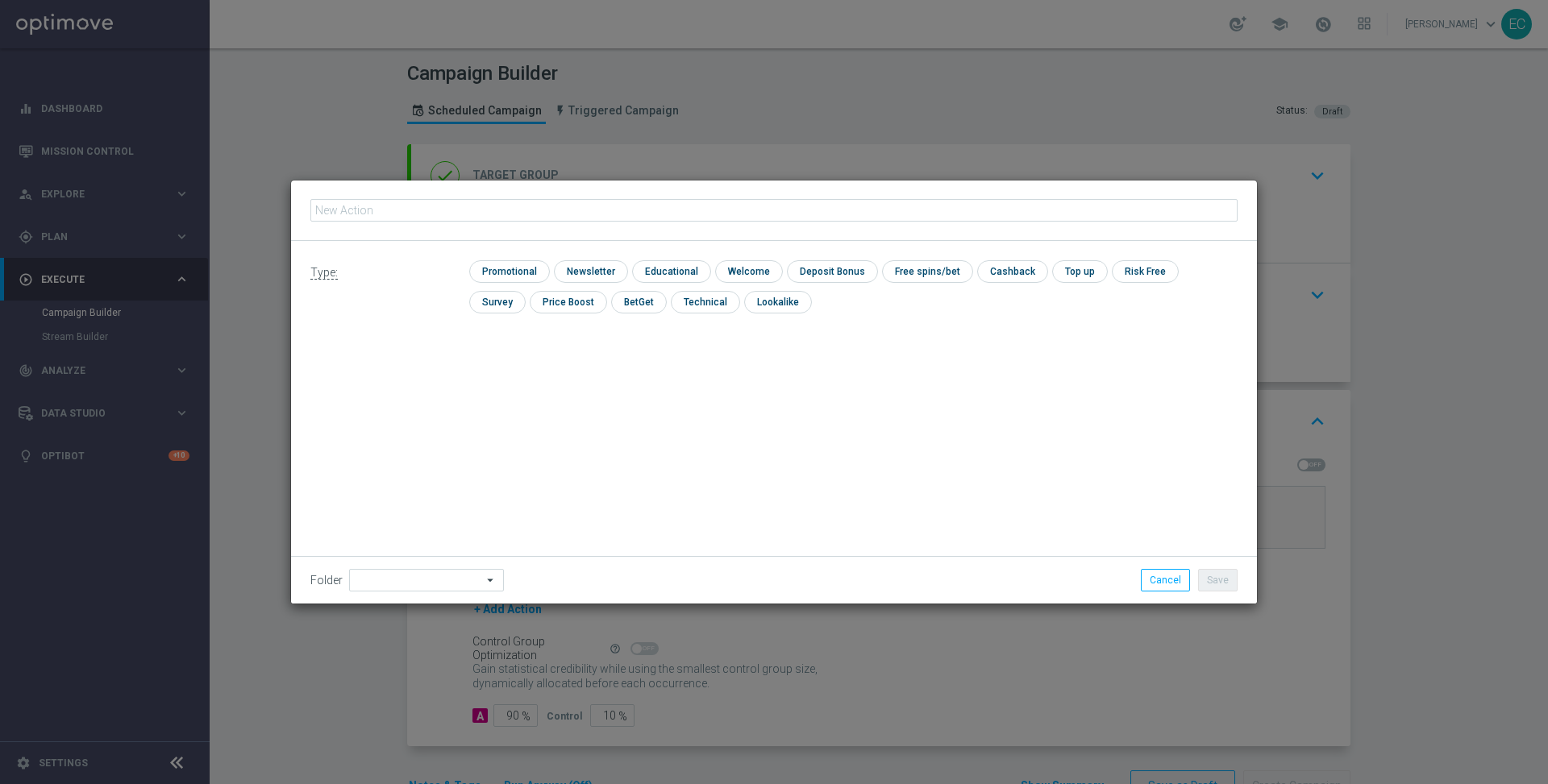
type input "ZA Push - Link to Offer bundle"
click at [516, 267] on input "checkbox" at bounding box center [507, 271] width 76 height 22
checkbox input "true"
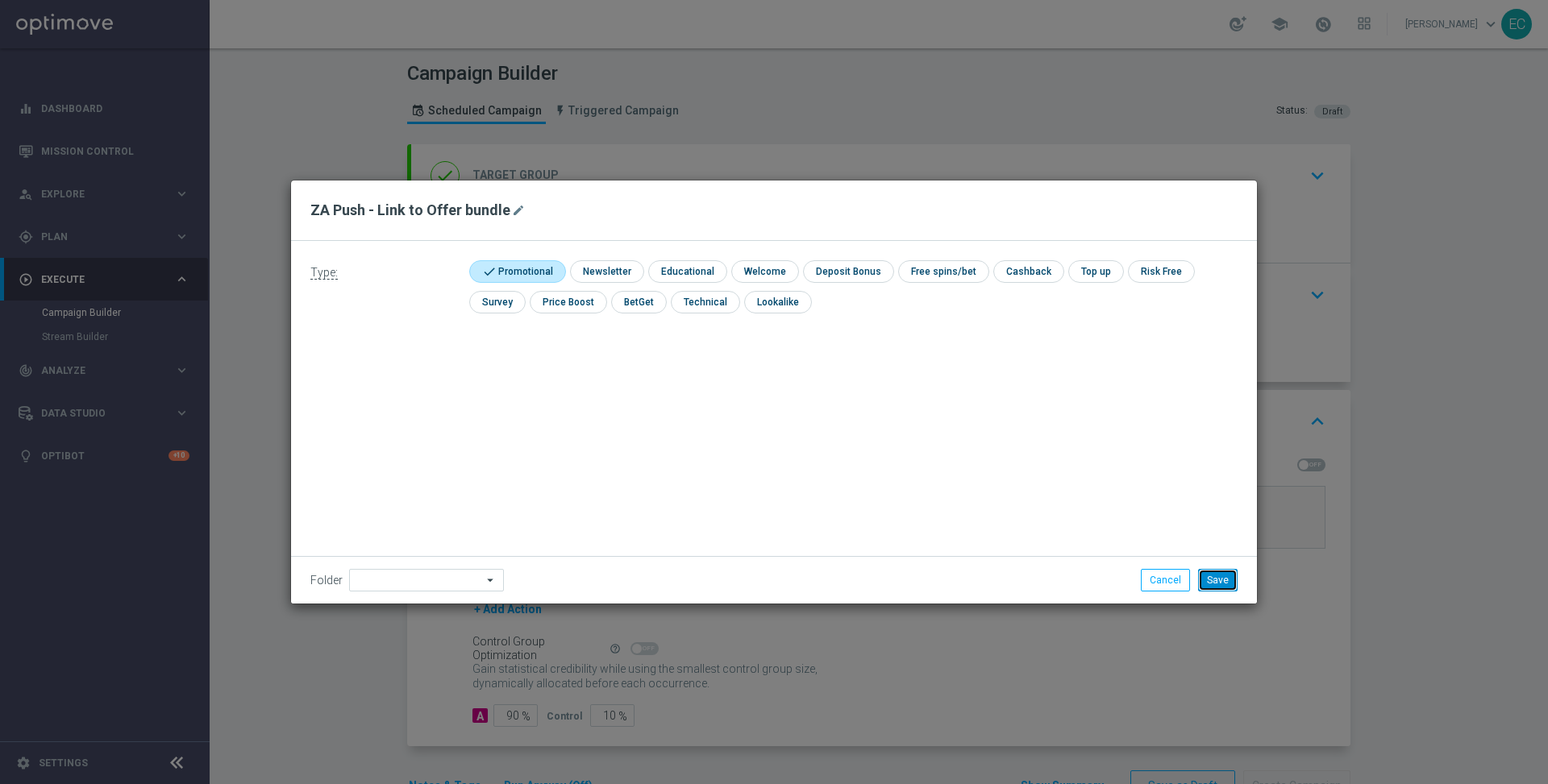
click at [1216, 574] on button "Save" at bounding box center [1218, 581] width 40 height 22
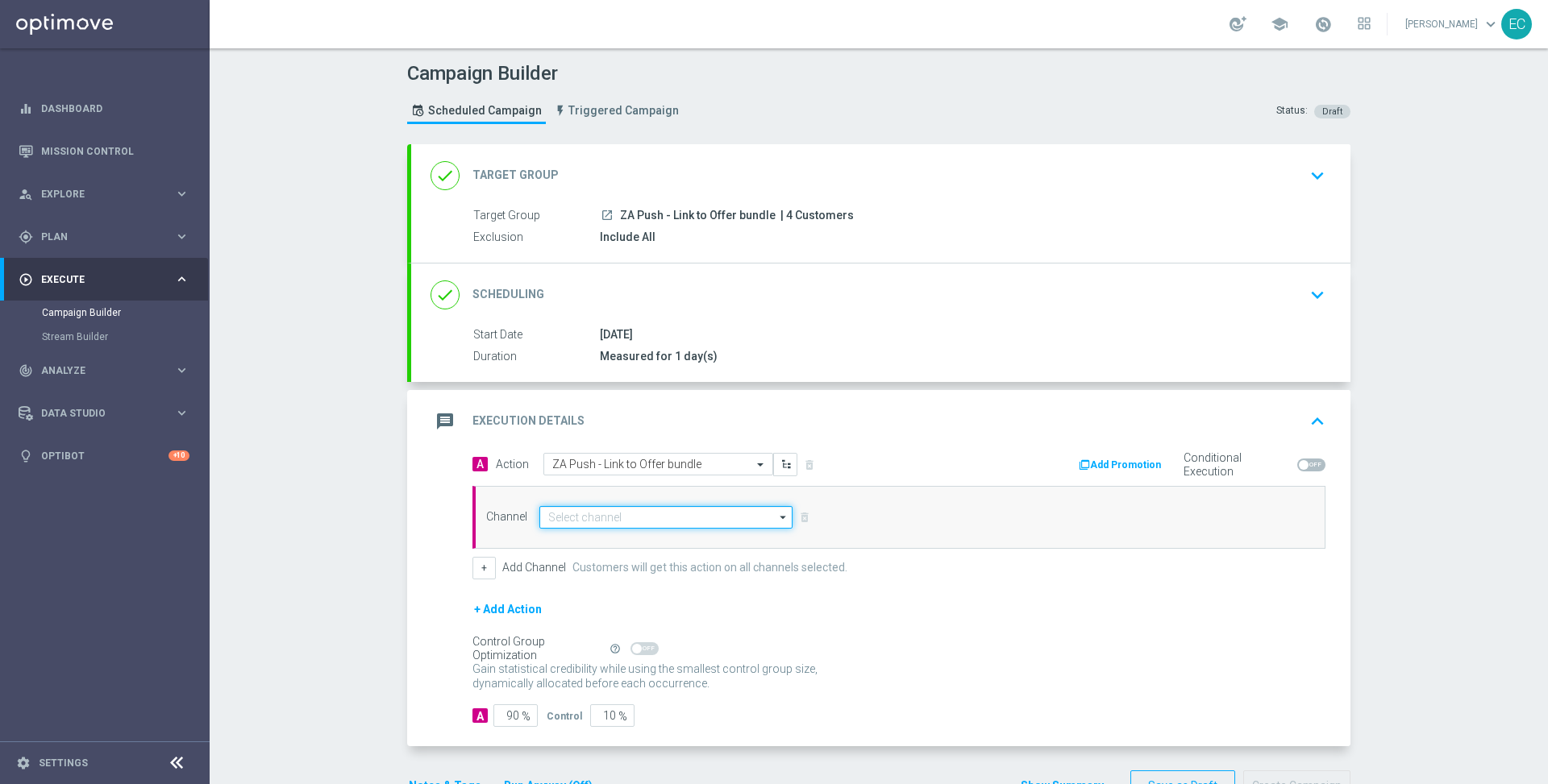
click at [594, 512] on input at bounding box center [666, 517] width 253 height 22
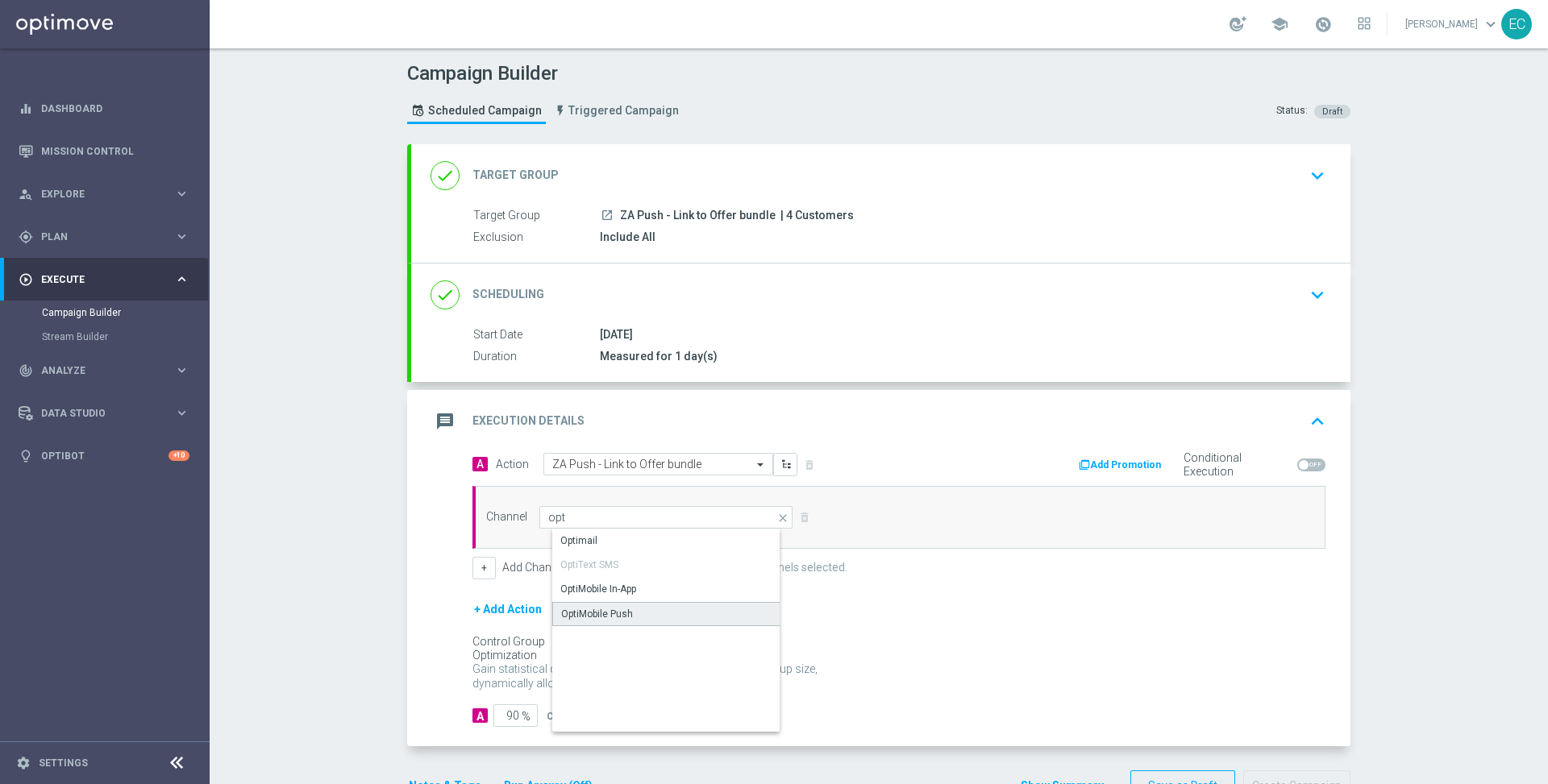
click at [621, 611] on div "OptiMobile Push" at bounding box center [597, 614] width 72 height 15
type input "OptiMobile Push"
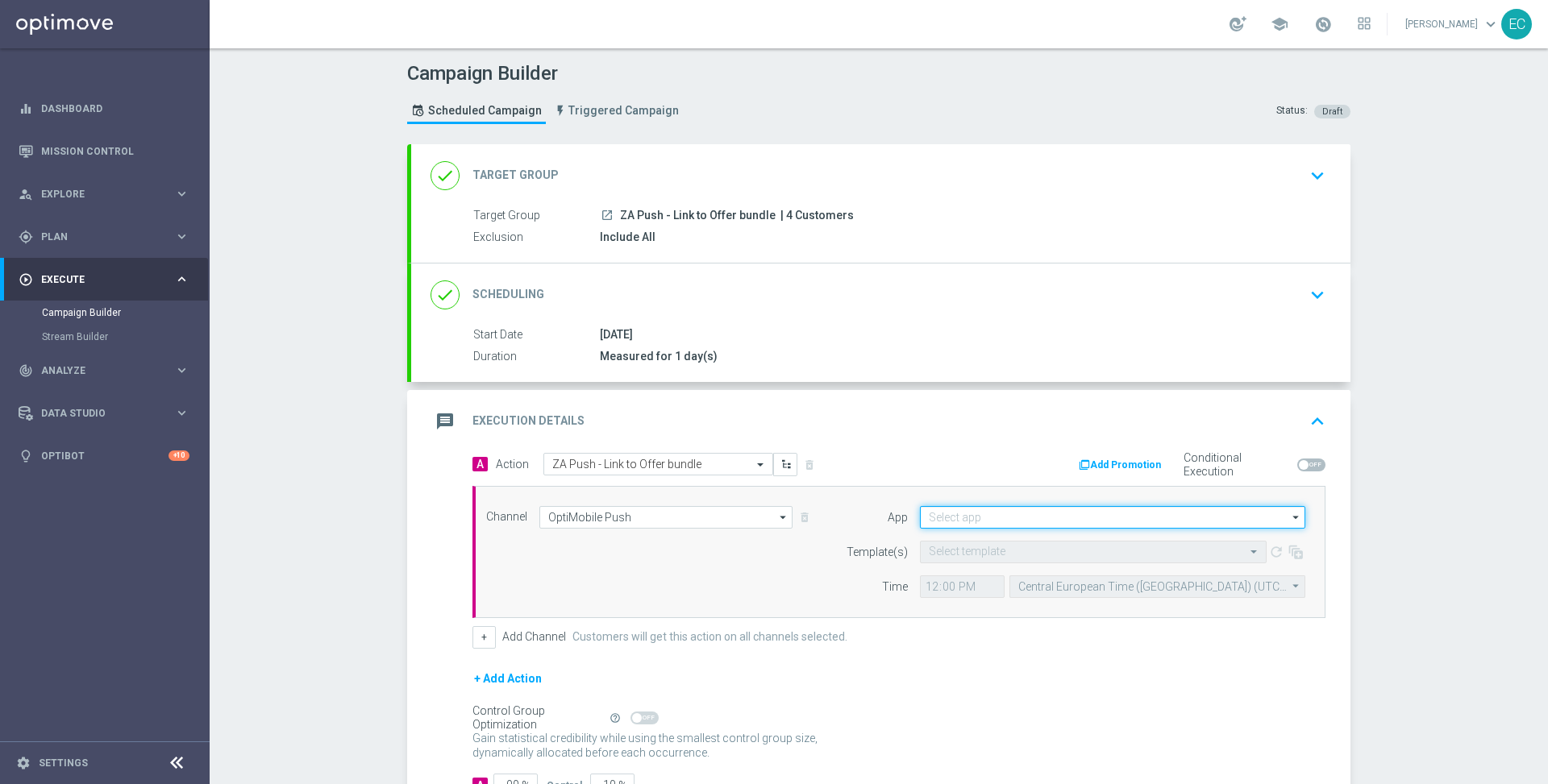
click at [1001, 507] on input at bounding box center [1113, 517] width 385 height 22
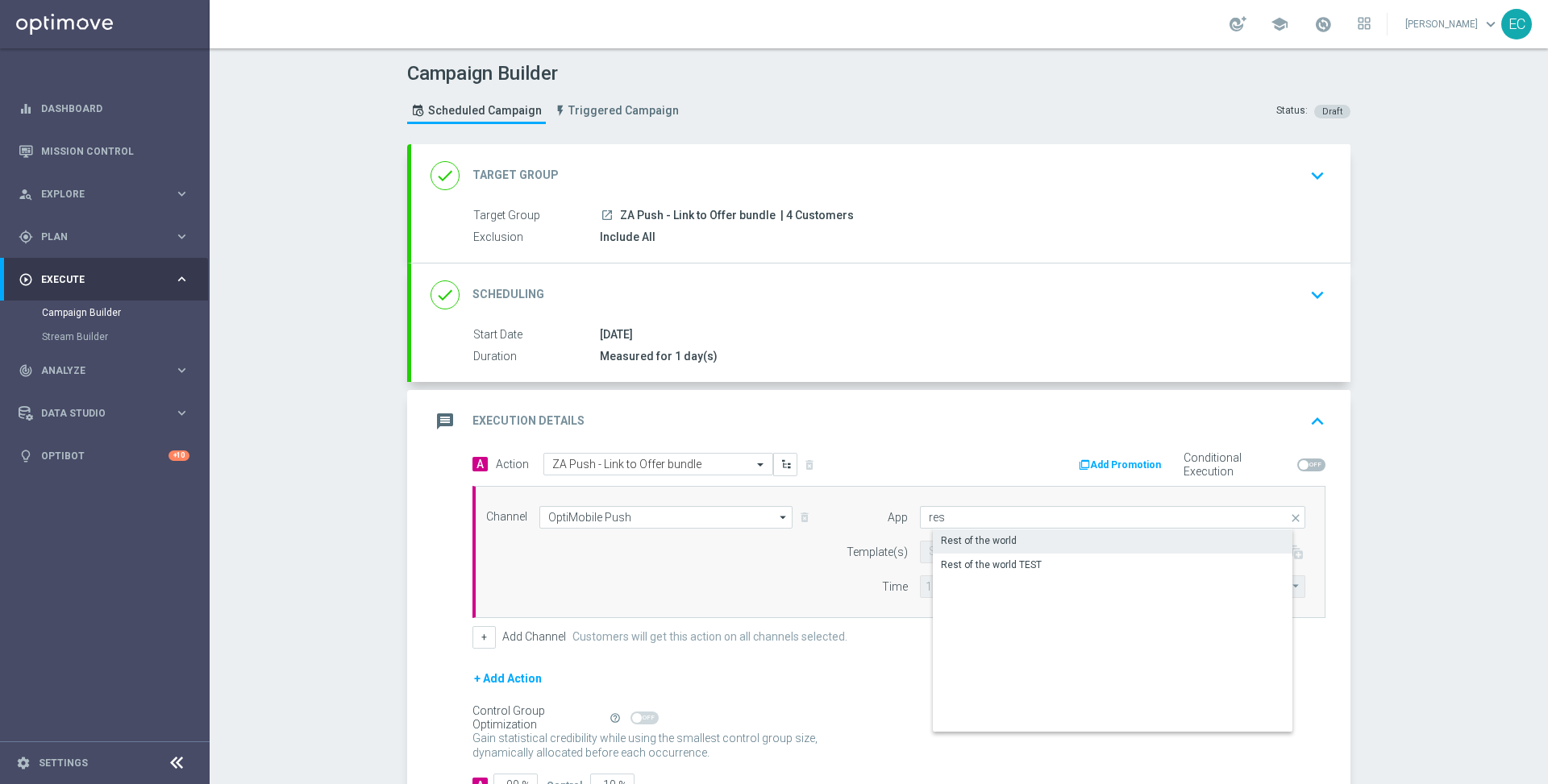
click at [1003, 530] on div "Rest of the world" at bounding box center [1126, 541] width 386 height 22
type input "Rest of the world"
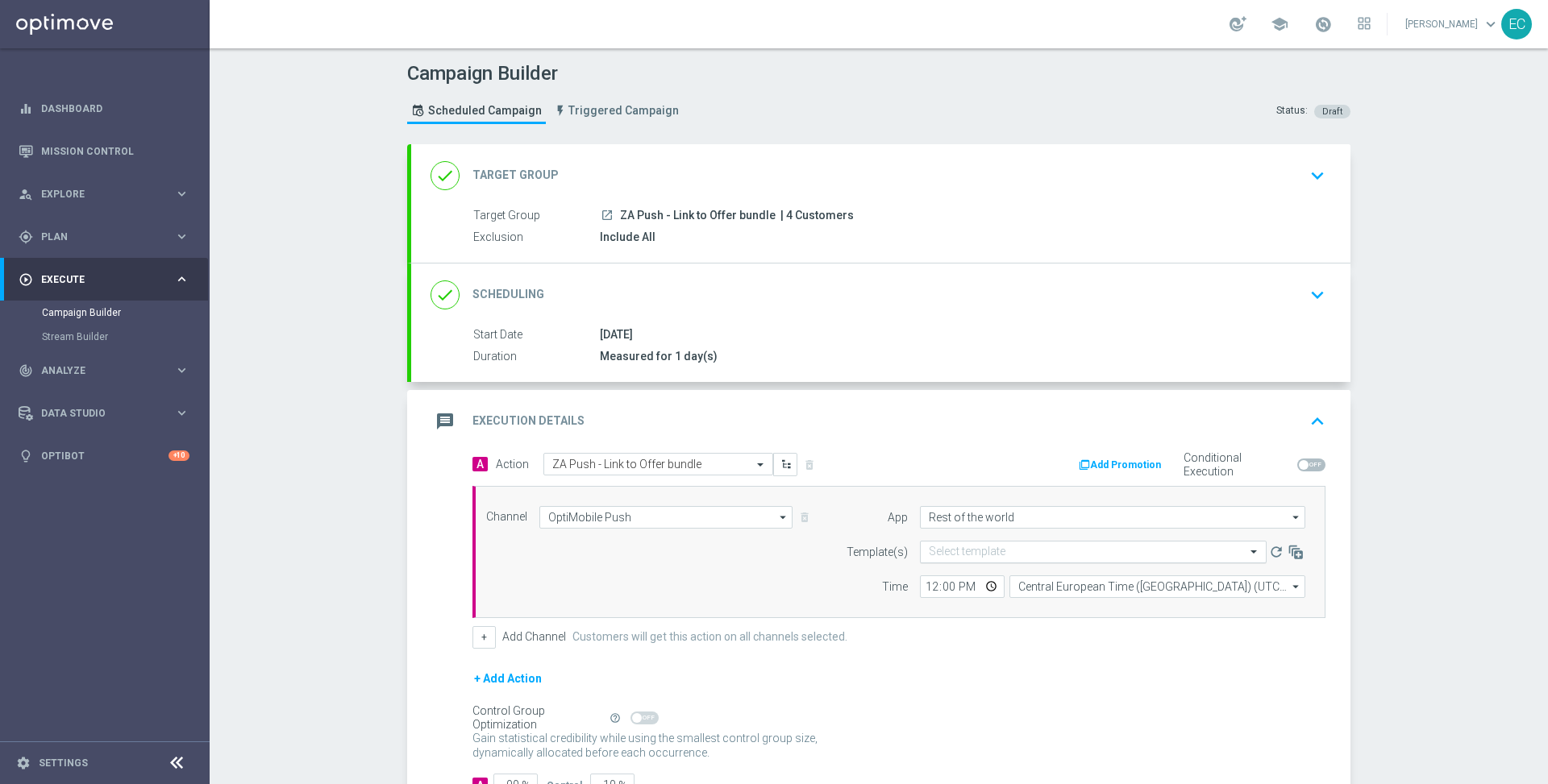
click at [967, 546] on input "text" at bounding box center [1077, 552] width 297 height 14
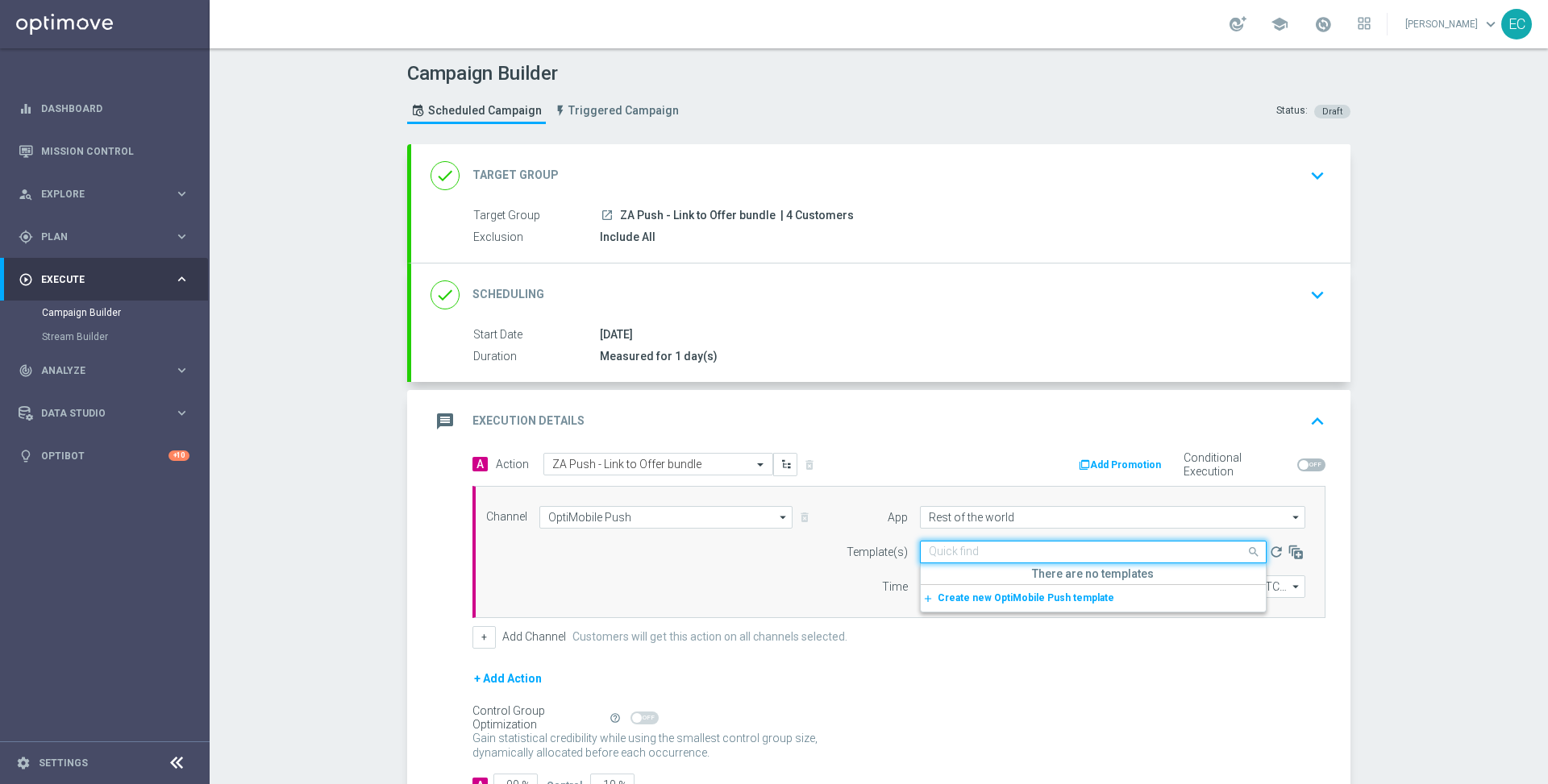
paste input "ZA Push - Link to Offer bundle"
click at [1024, 569] on label "ZA Push - Link to Offer bundle" at bounding box center [992, 576] width 127 height 14
type input "ZA Push - Link to Offer bundle"
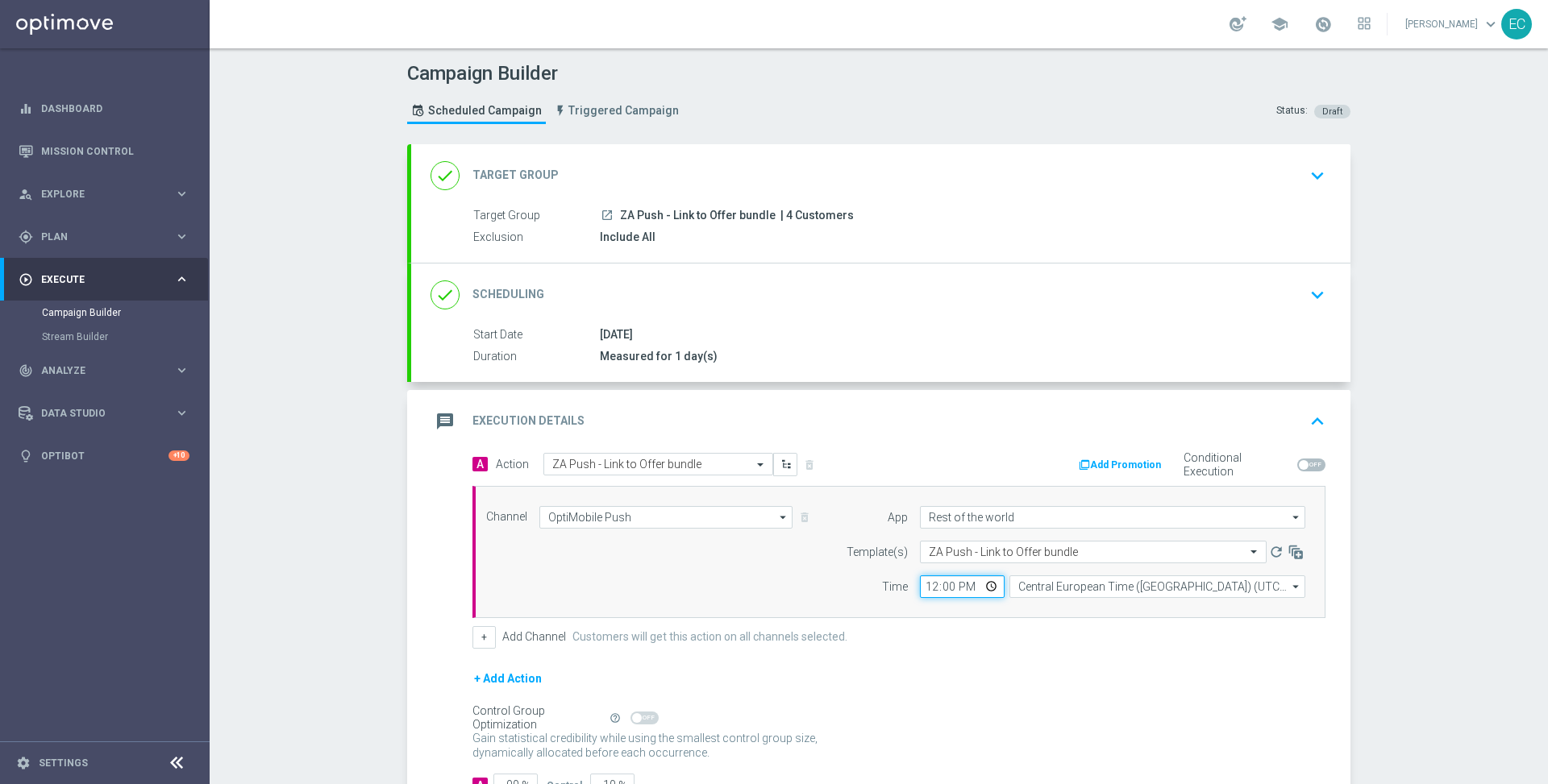
click at [920, 581] on input "12:00" at bounding box center [963, 587] width 85 height 22
type input "12:33"
click at [638, 582] on div "Channel OptiMobile Push OptiMobile Push arrow_drop_down Drag here to set row gr…" at bounding box center [896, 552] width 843 height 92
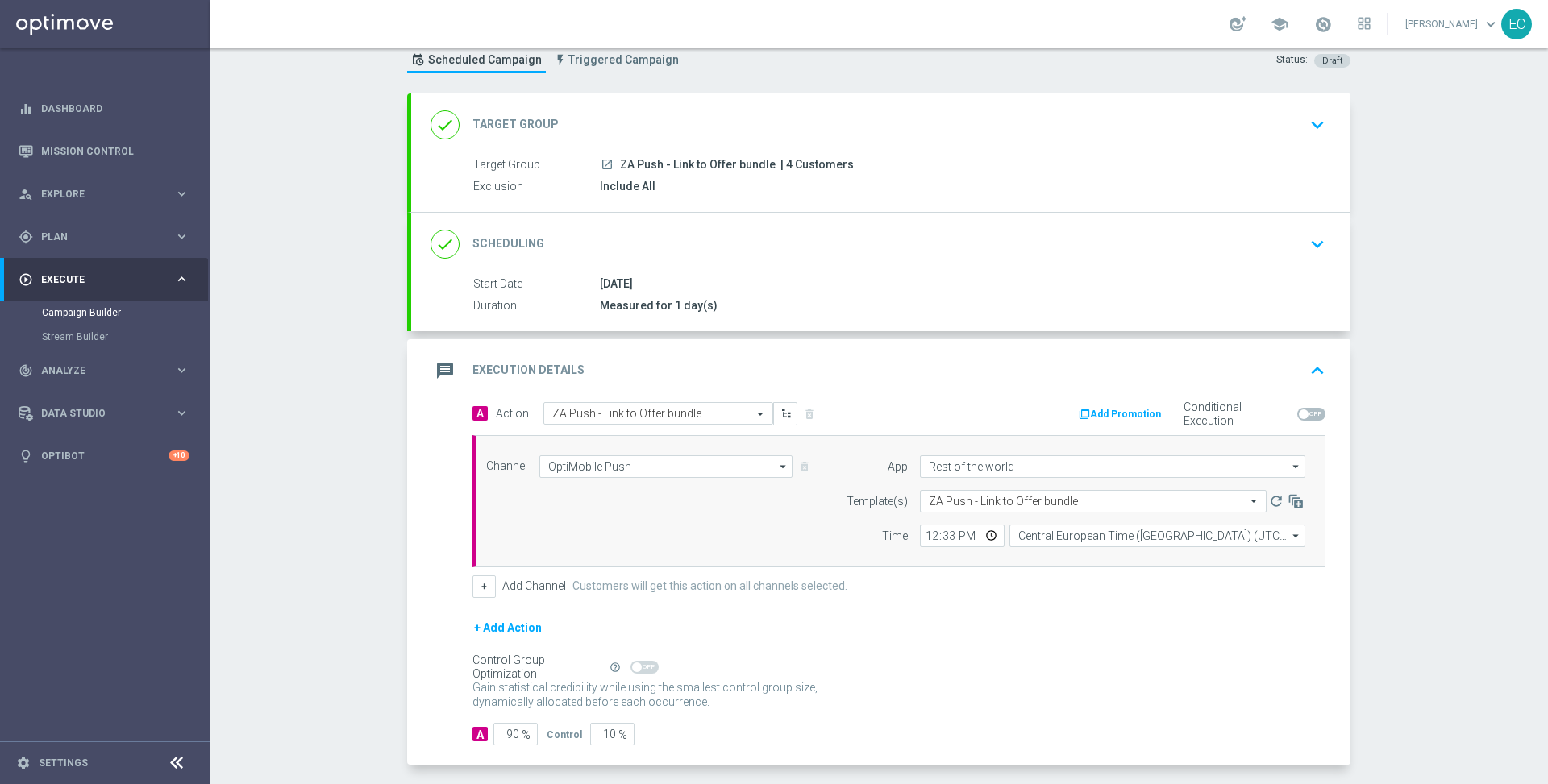
scroll to position [113, 0]
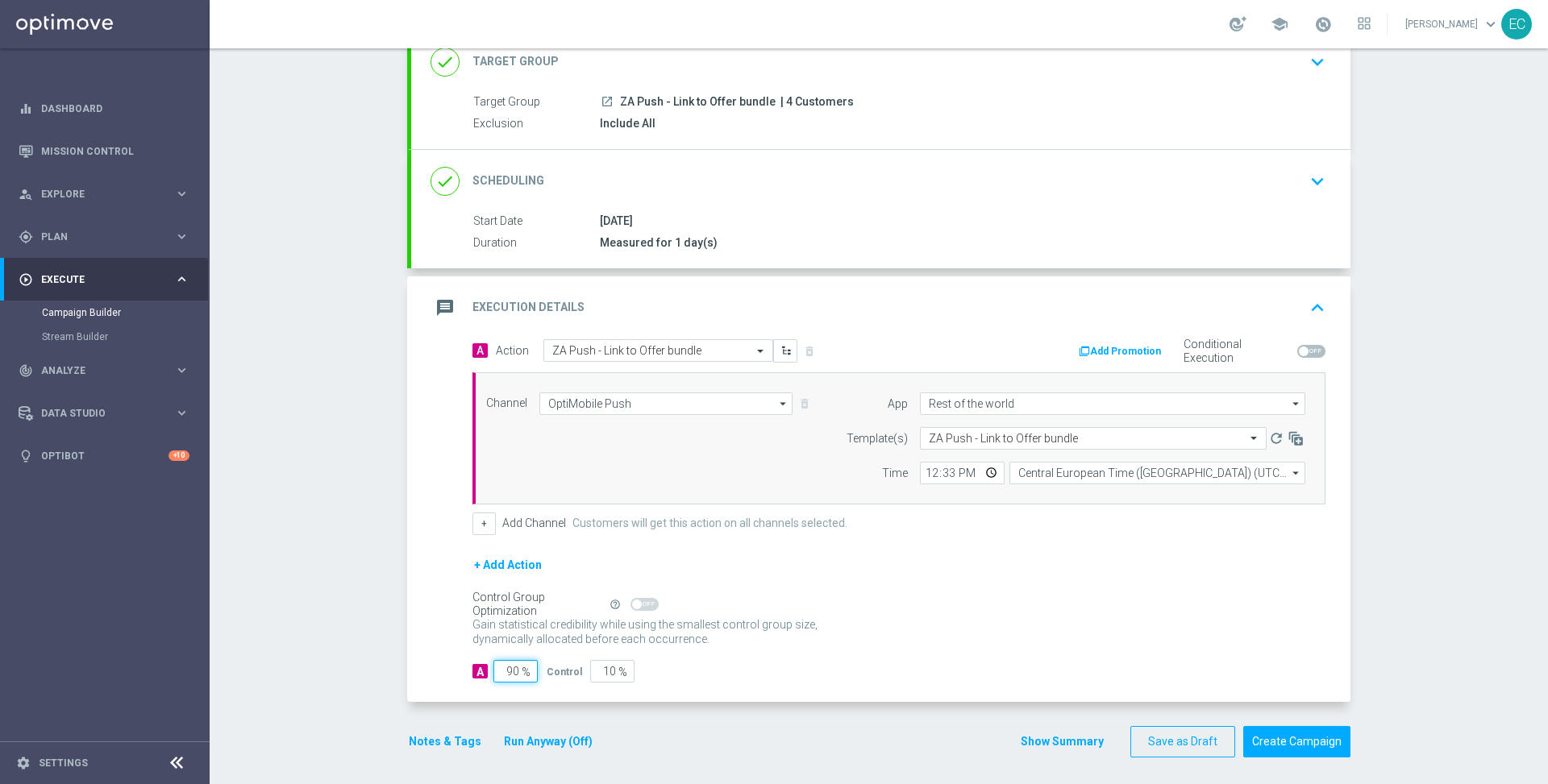
click at [493, 674] on input "90" at bounding box center [515, 672] width 44 height 22
type input "1"
type input "99"
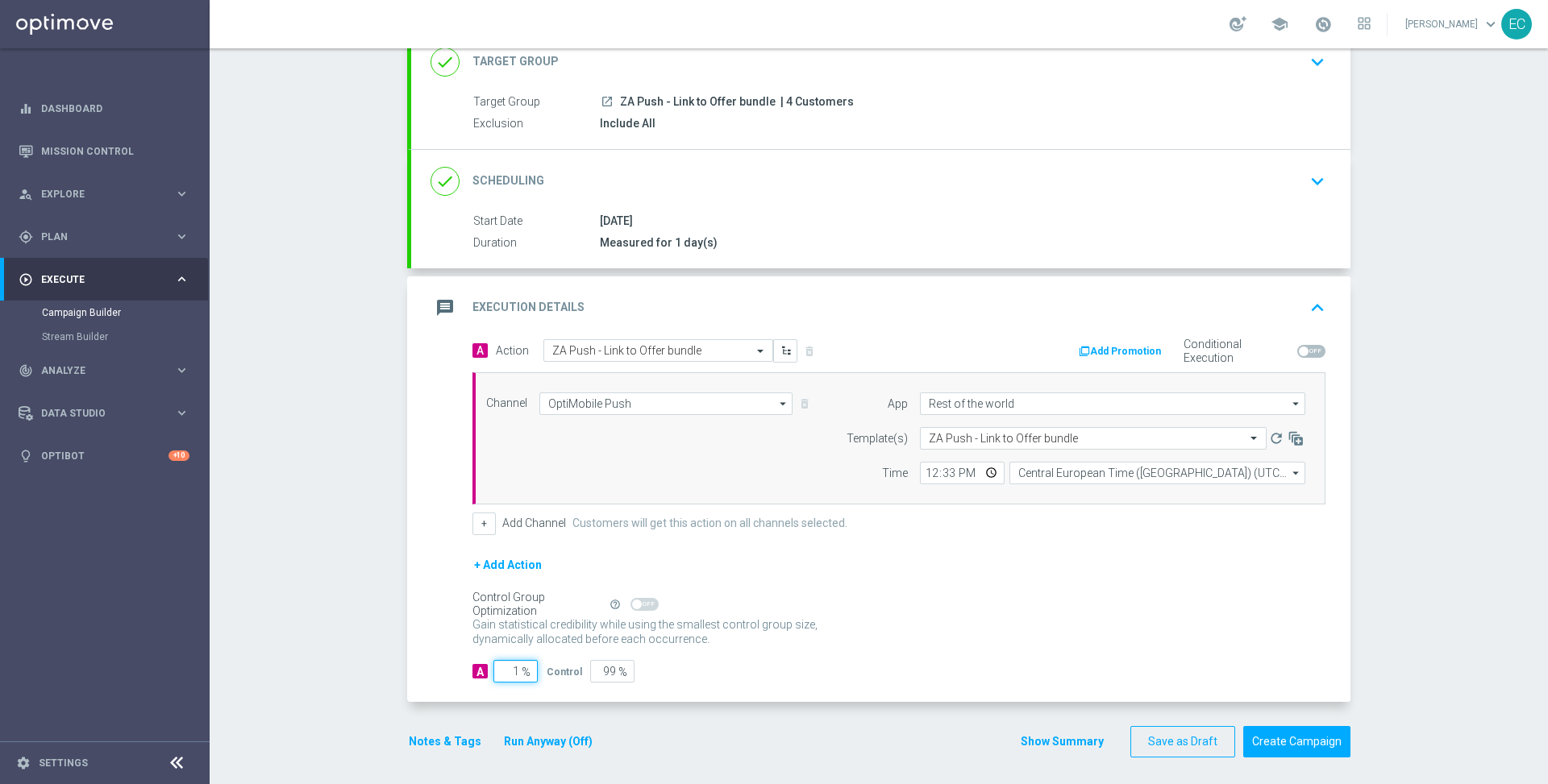
type input "10"
type input "90"
type input "100"
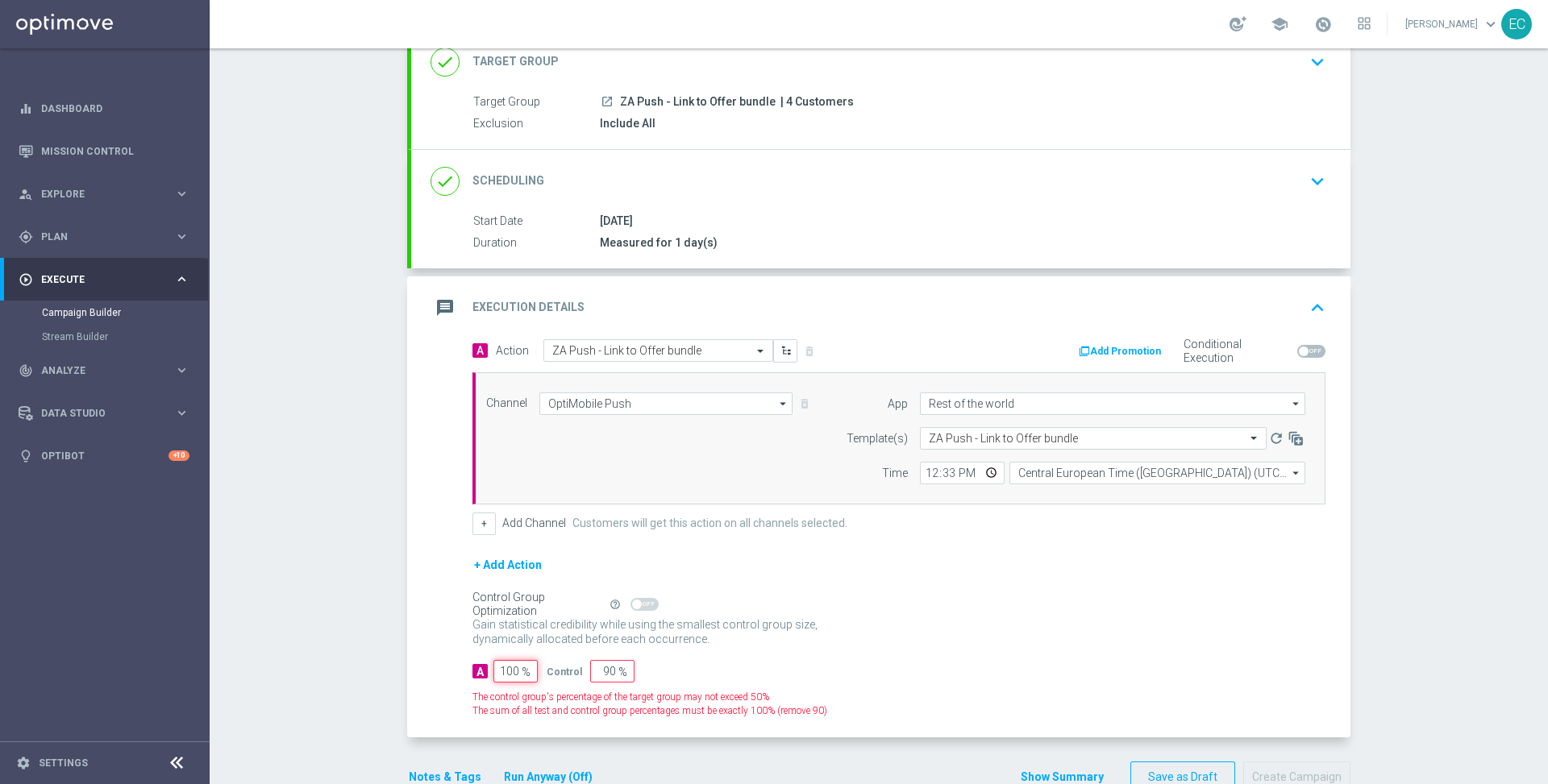
type input "0"
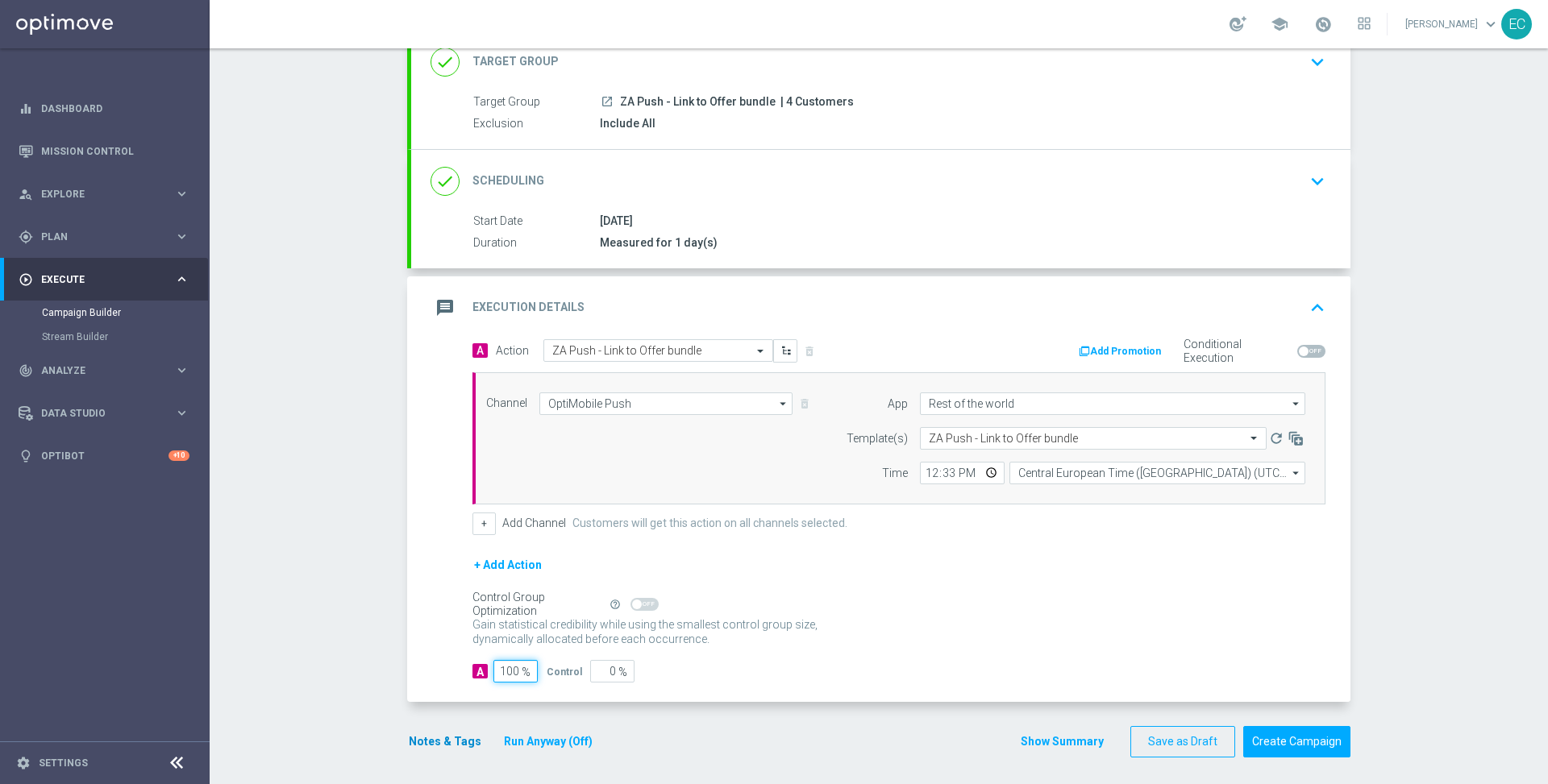
type input "100"
click at [429, 733] on button "Notes & Tags" at bounding box center [445, 742] width 76 height 20
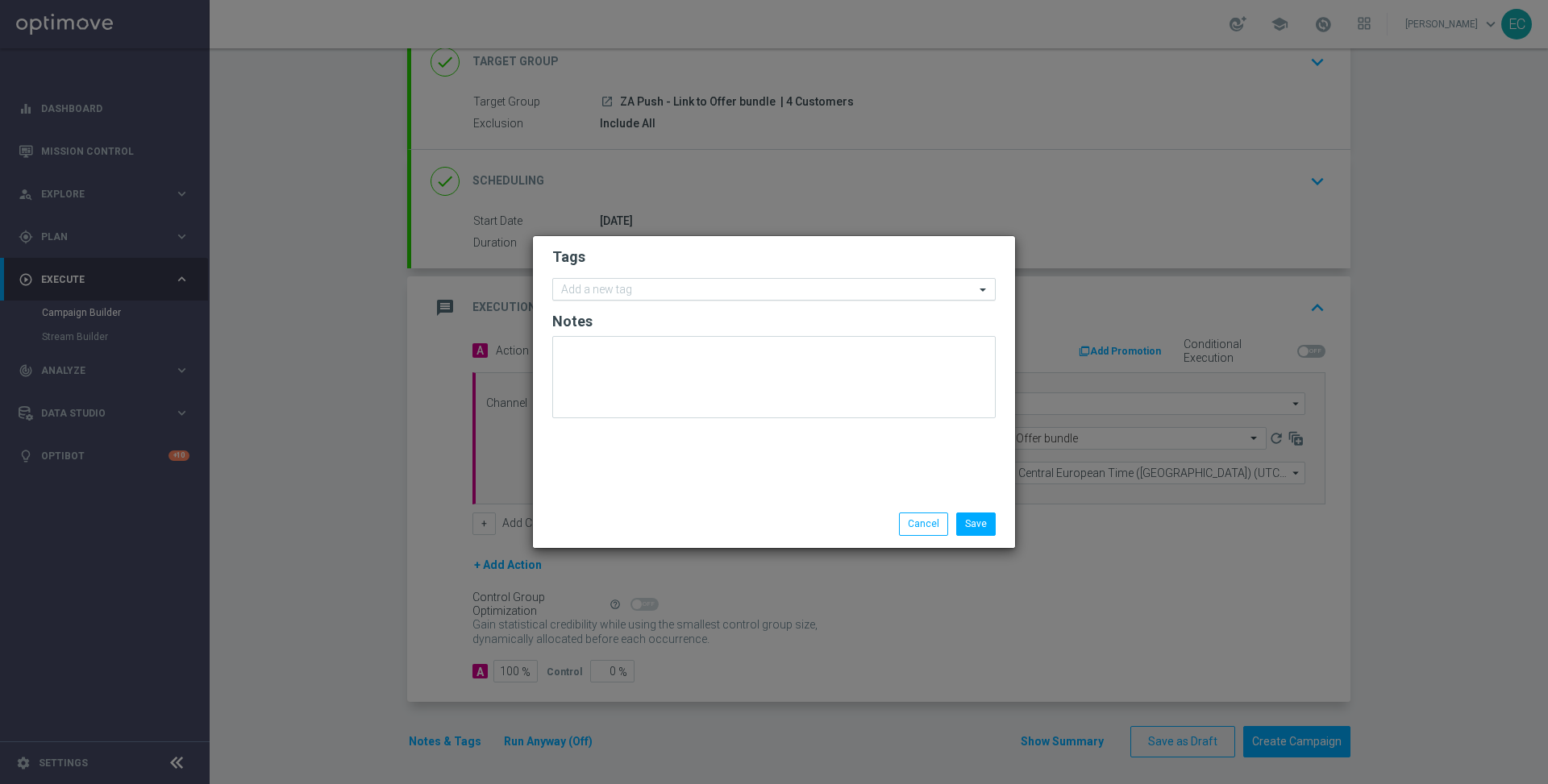
click at [655, 292] on input "text" at bounding box center [768, 291] width 414 height 14
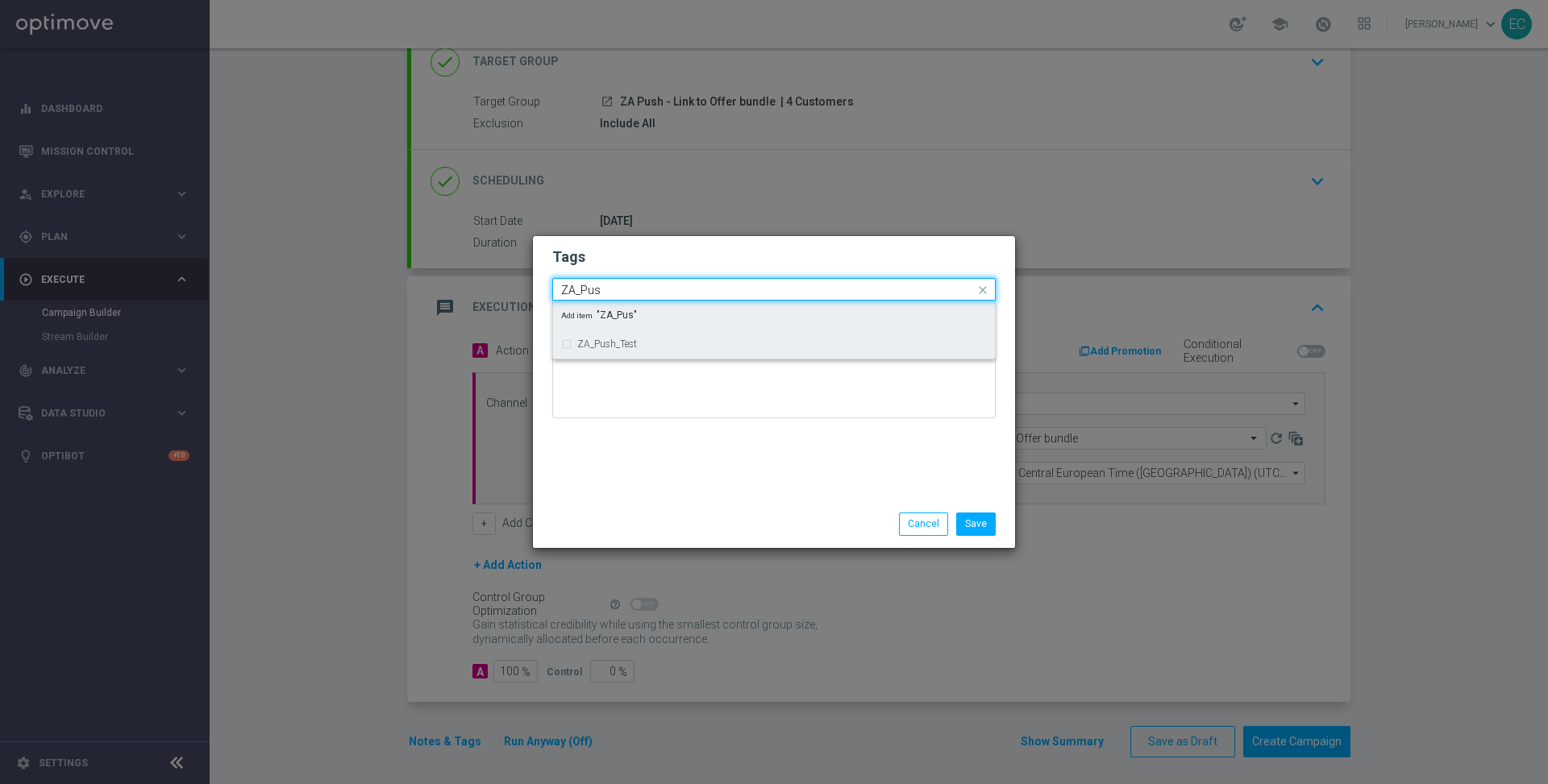
click at [709, 343] on div "ZA_Push_Test" at bounding box center [782, 344] width 410 height 10
type input "ZA_Pus"
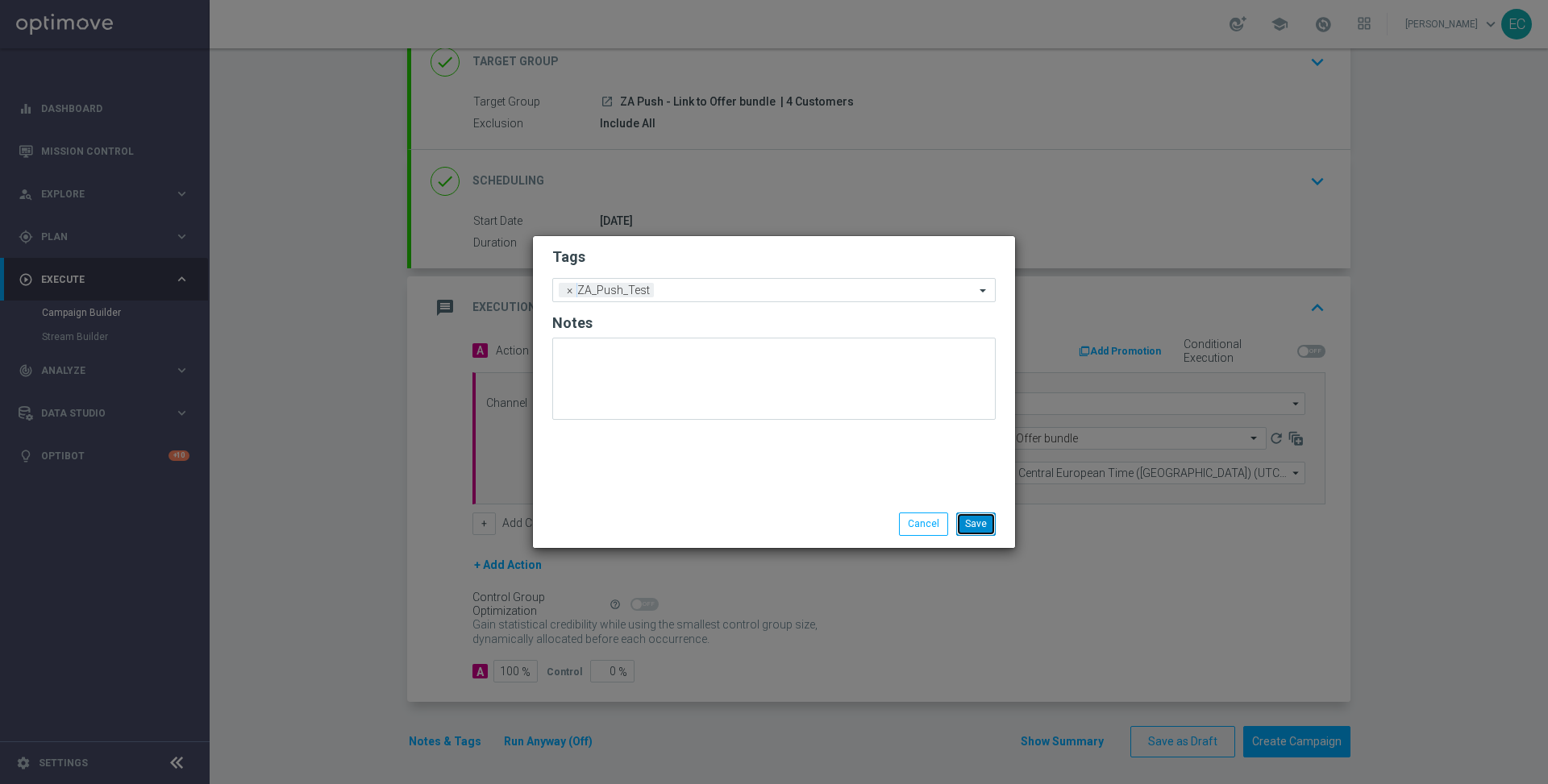
click at [966, 527] on button "Save" at bounding box center [977, 524] width 40 height 22
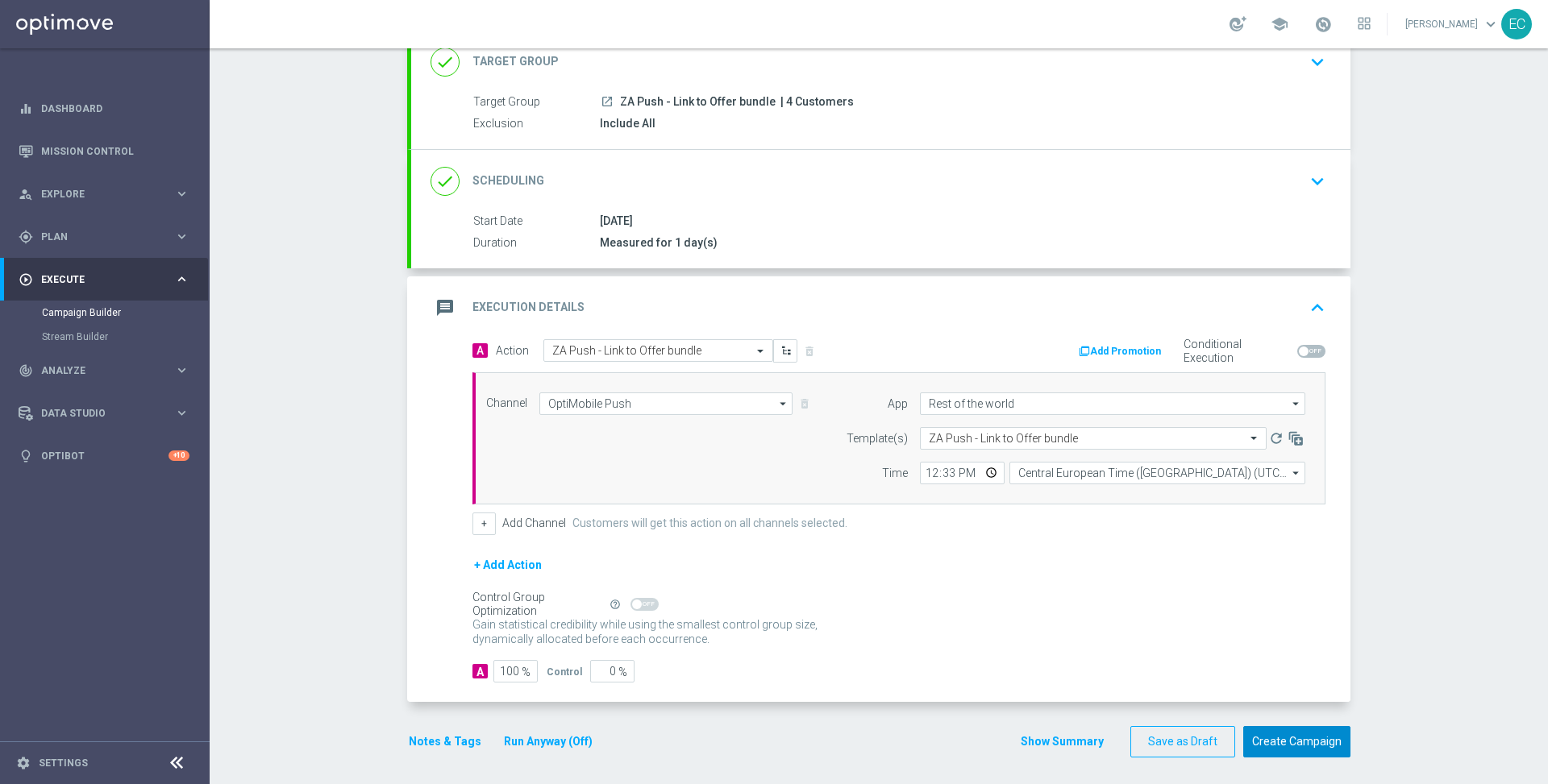
click at [1290, 731] on button "Create Campaign" at bounding box center [1297, 742] width 107 height 31
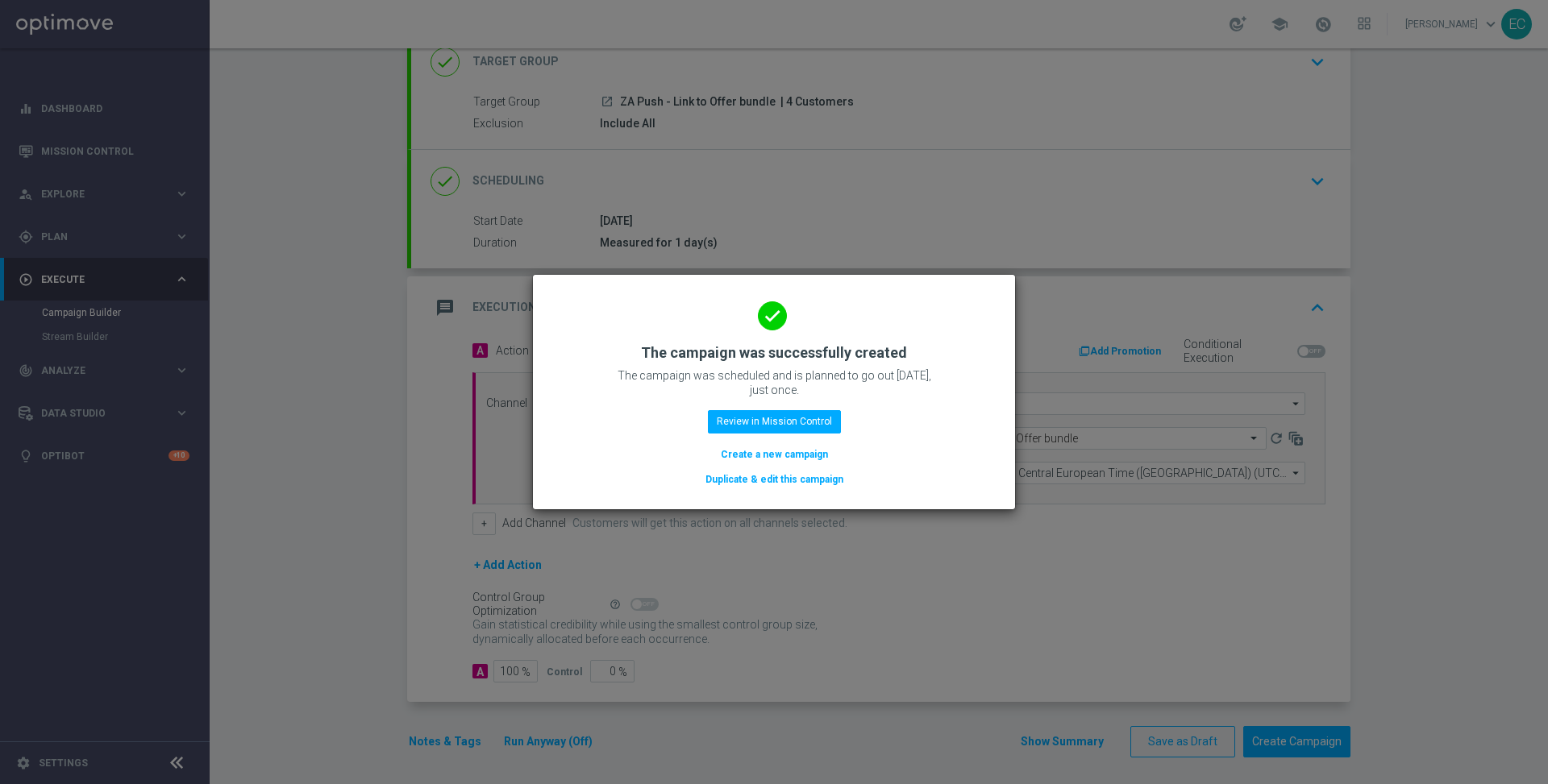
click at [807, 452] on button "Create a new campaign" at bounding box center [775, 454] width 111 height 17
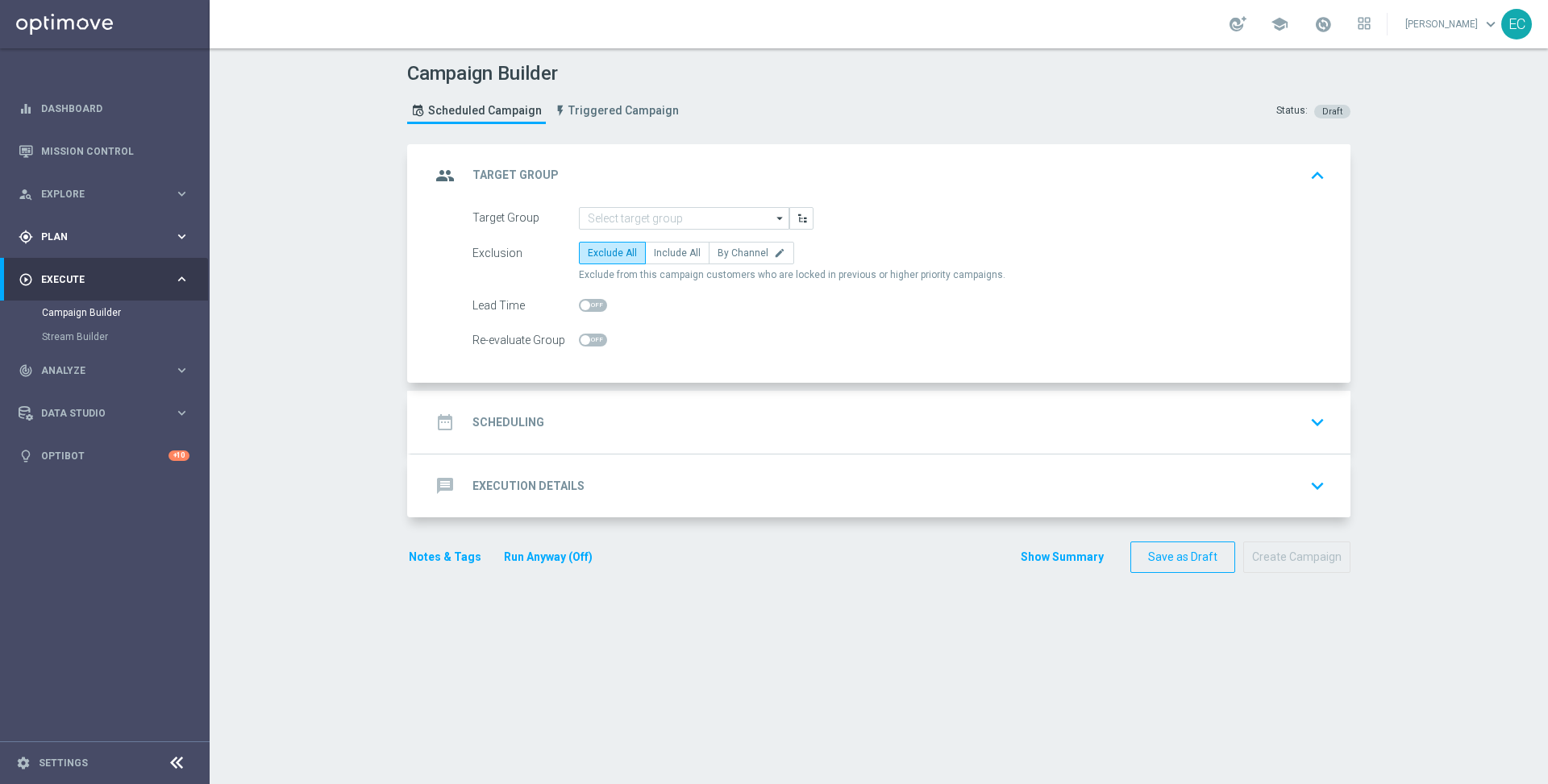
click at [88, 235] on span "Plan" at bounding box center [107, 236] width 133 height 10
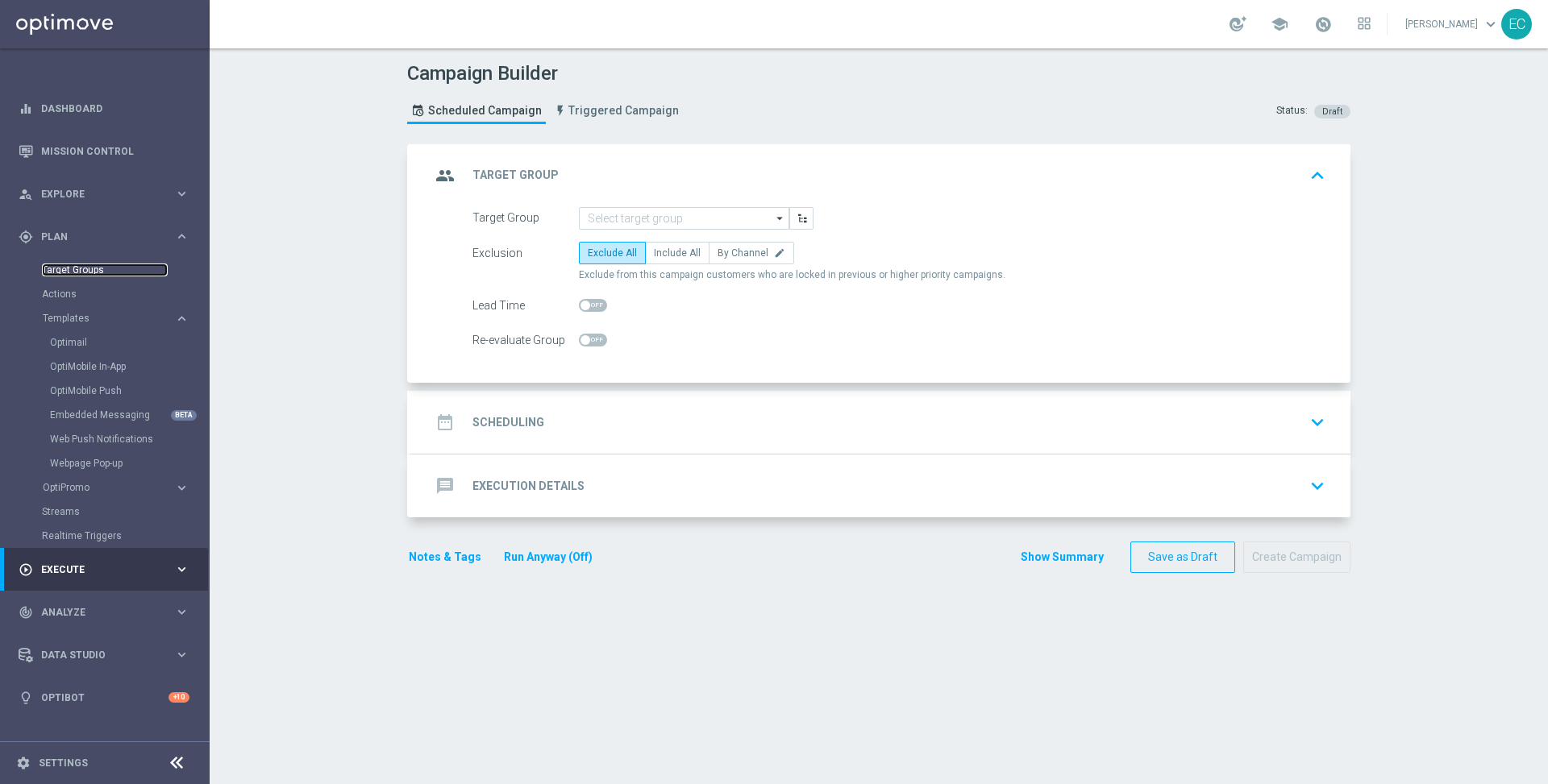
click at [88, 266] on link "Target Groups" at bounding box center [104, 270] width 126 height 13
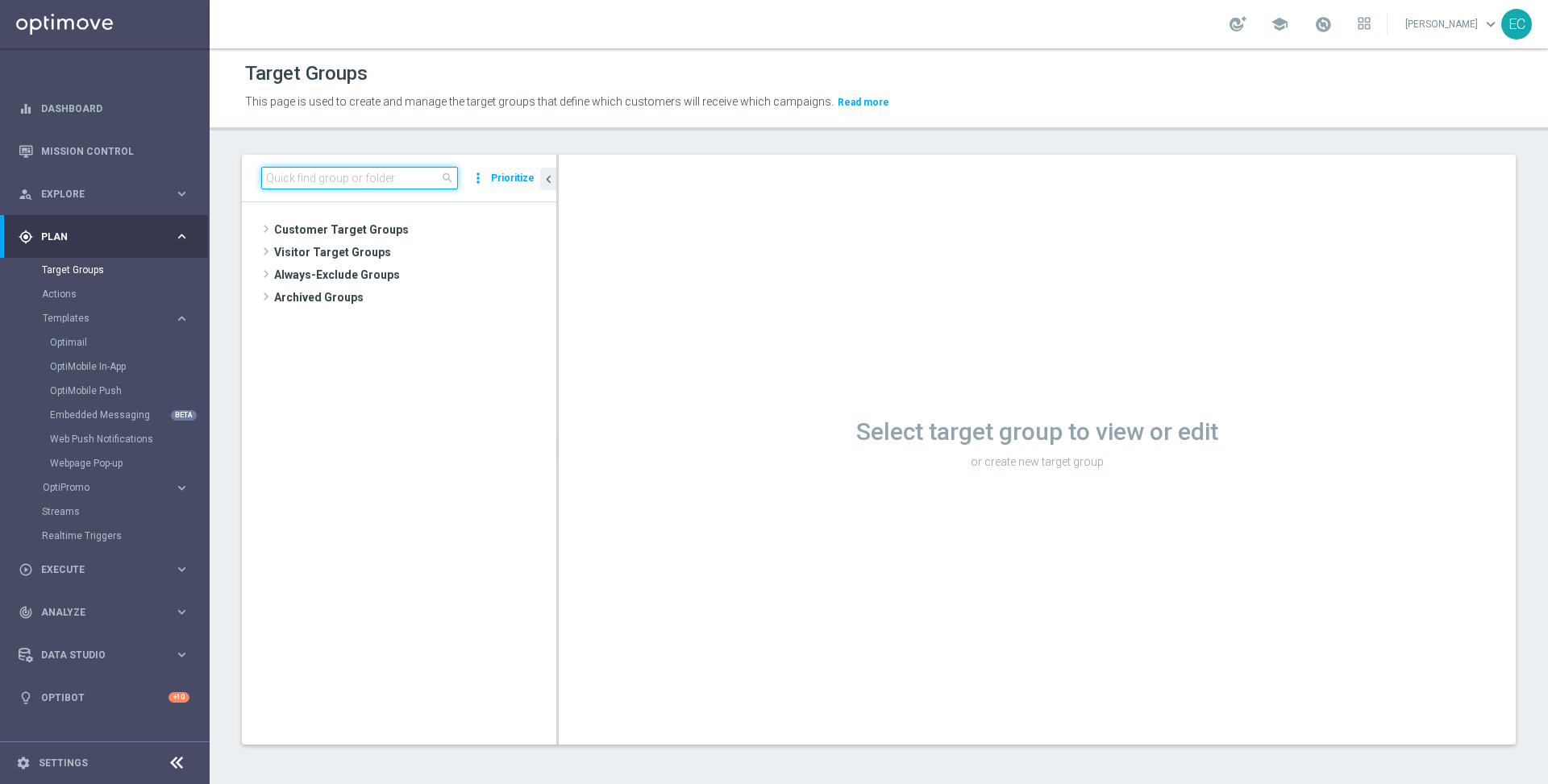
click at [344, 178] on input at bounding box center [359, 178] width 197 height 22
paste input "ZA Push - Link to product page 2"
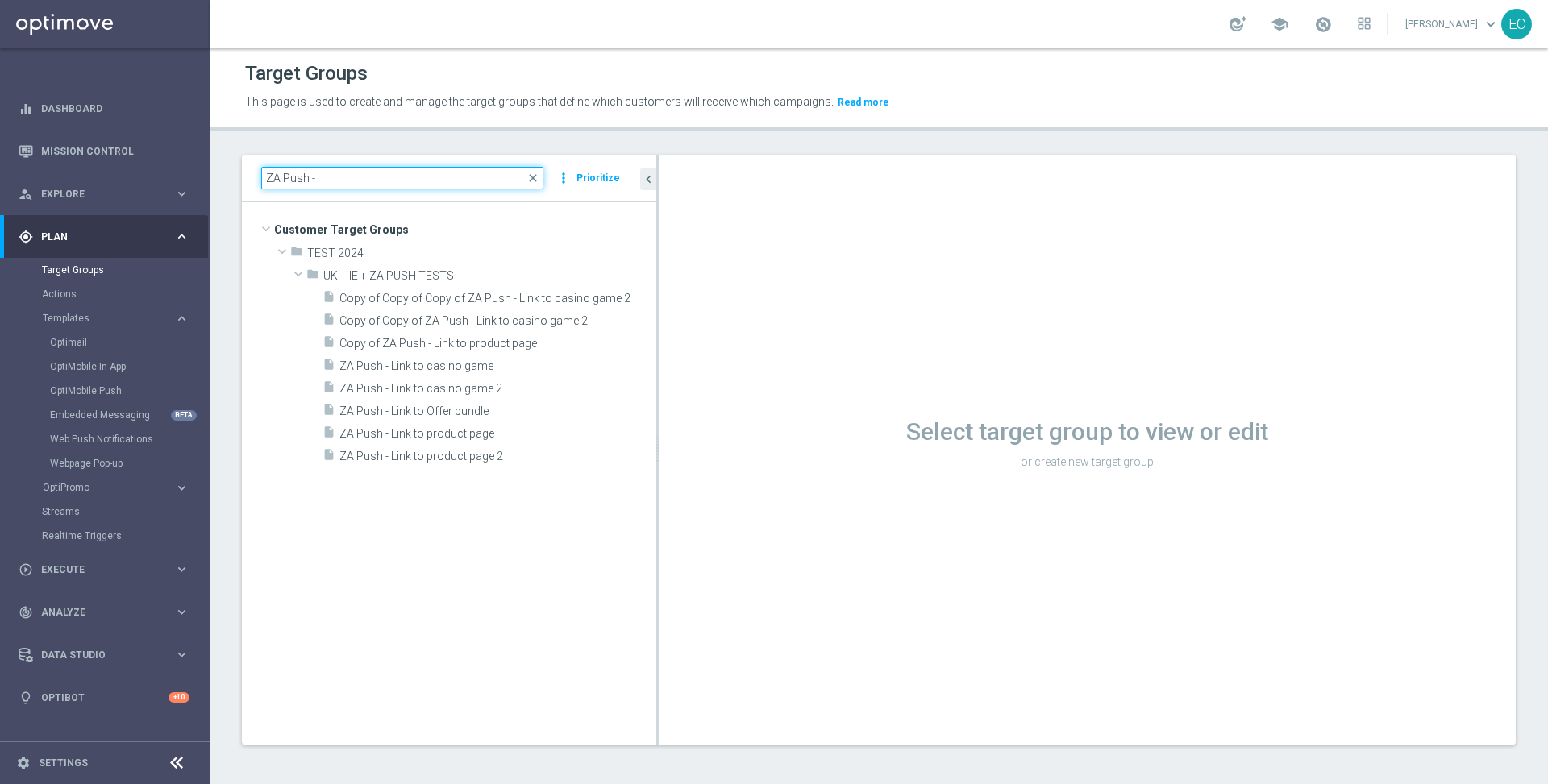
drag, startPoint x: 558, startPoint y: 343, endPoint x: 657, endPoint y: 351, distance: 99.3
click at [657, 351] on div at bounding box center [657, 450] width 3 height 590
type input "ZA Push -"
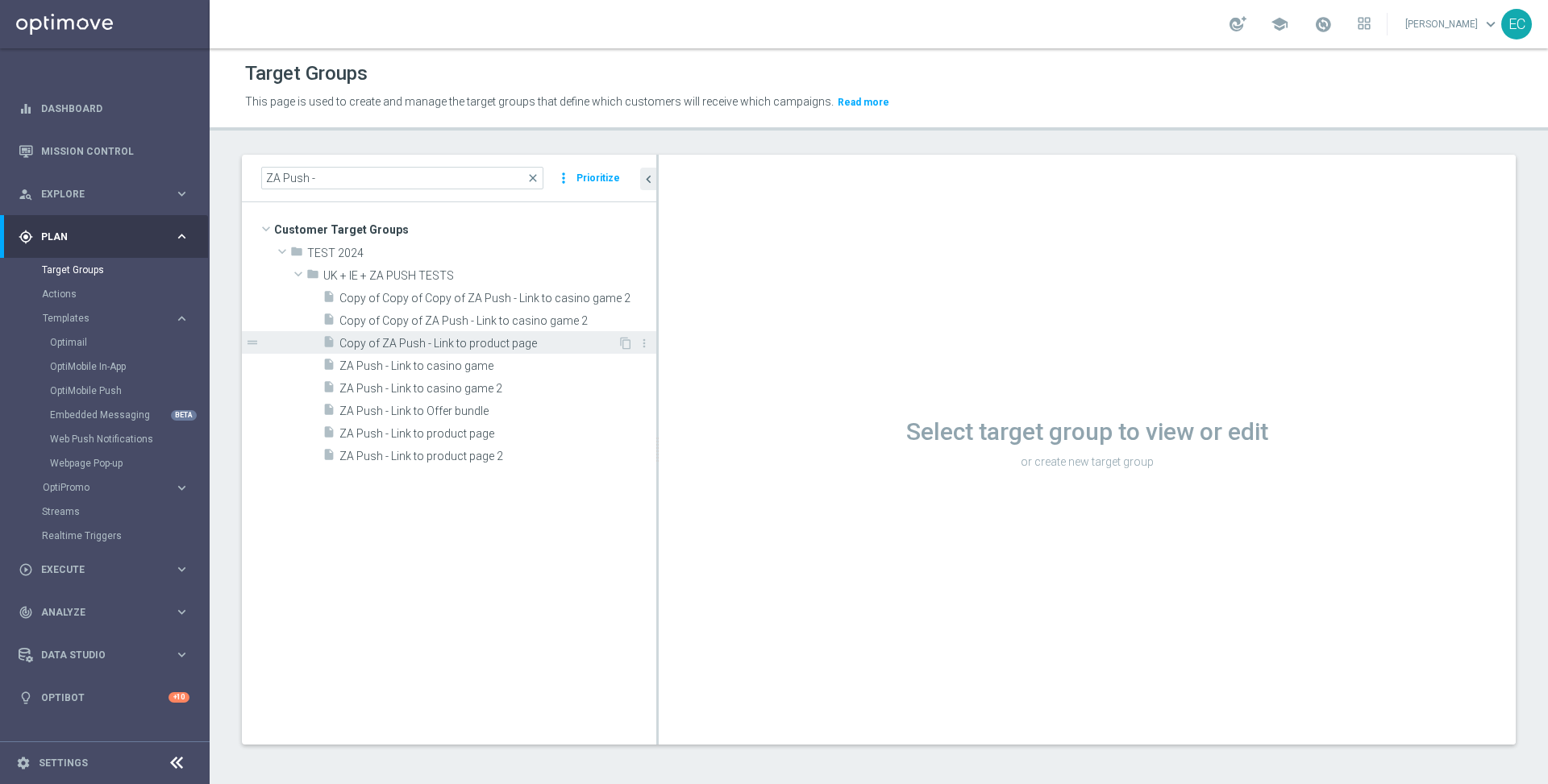
click at [545, 350] on div "insert_drive_file Copy of ZA Push - Link to product page" at bounding box center [470, 343] width 295 height 22
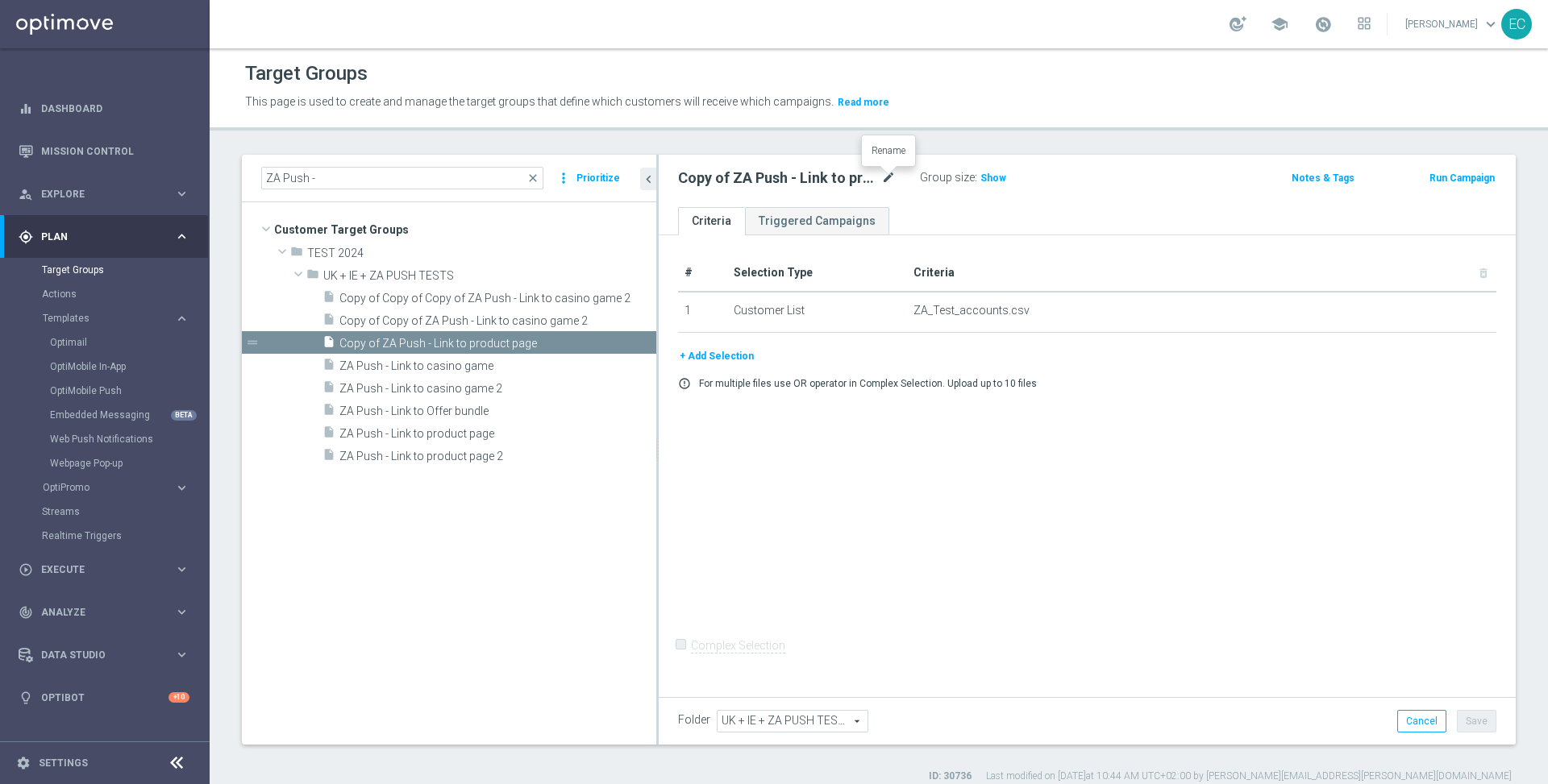
click at [884, 178] on icon "mode_edit" at bounding box center [888, 178] width 15 height 19
type input "ZA Push - Link to product page 3"
click at [981, 211] on ul "Criteria Triggered Campaigns" at bounding box center [1087, 221] width 857 height 29
click at [980, 178] on span "Show" at bounding box center [993, 177] width 26 height 11
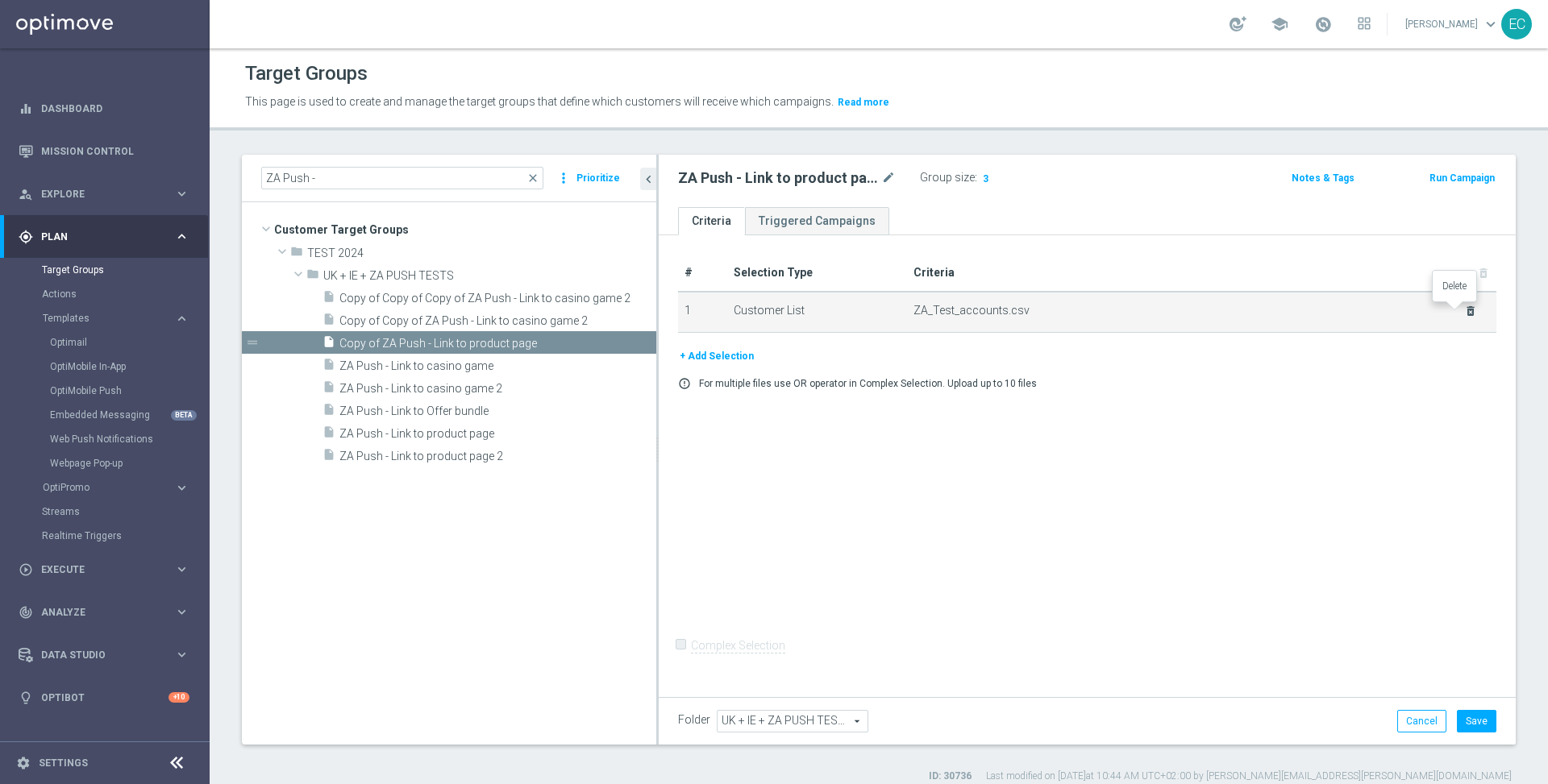
click at [1464, 307] on icon "delete_forever" at bounding box center [1470, 311] width 13 height 13
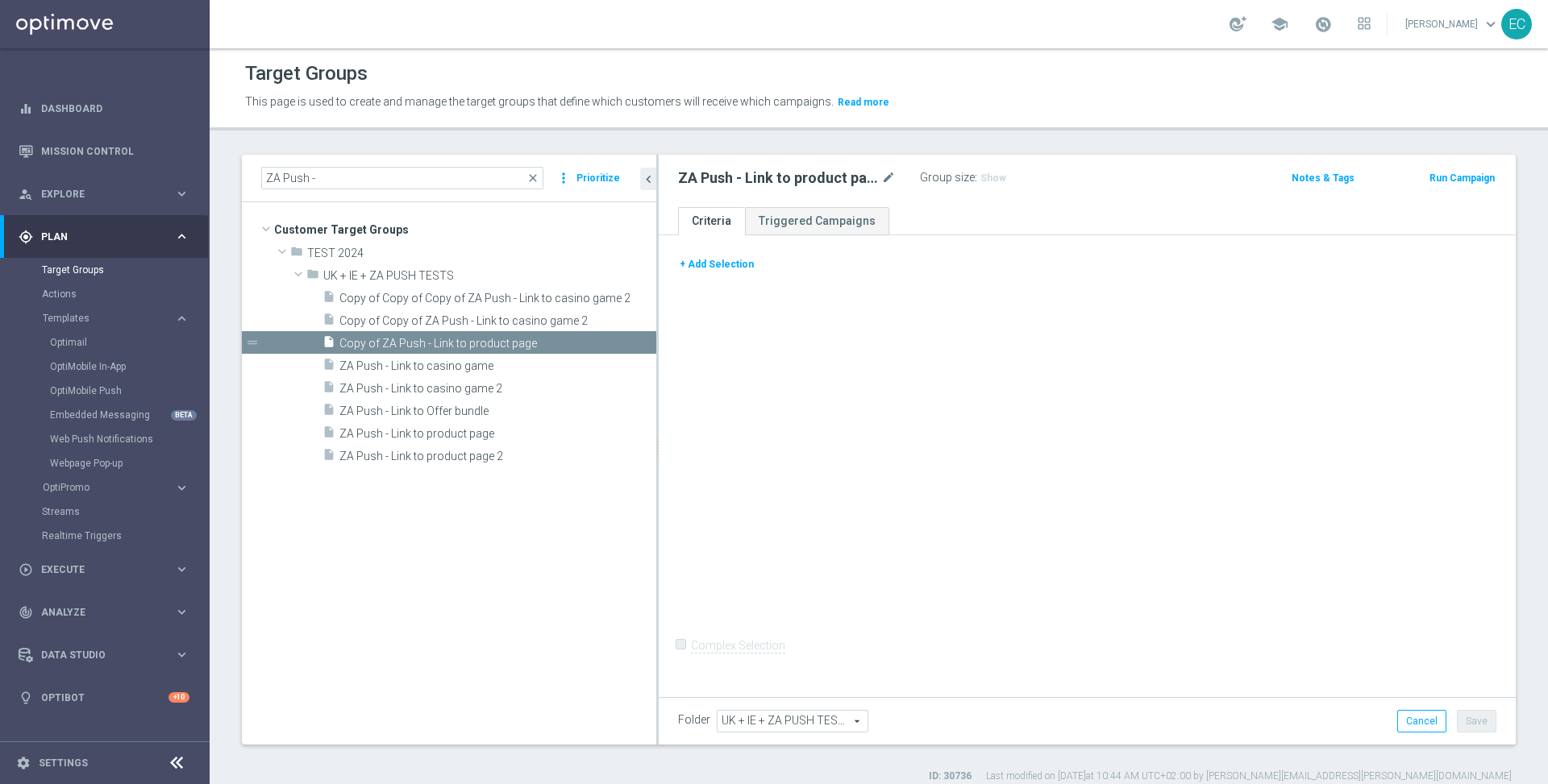
click at [680, 259] on button "+ Add Selection" at bounding box center [716, 264] width 77 height 17
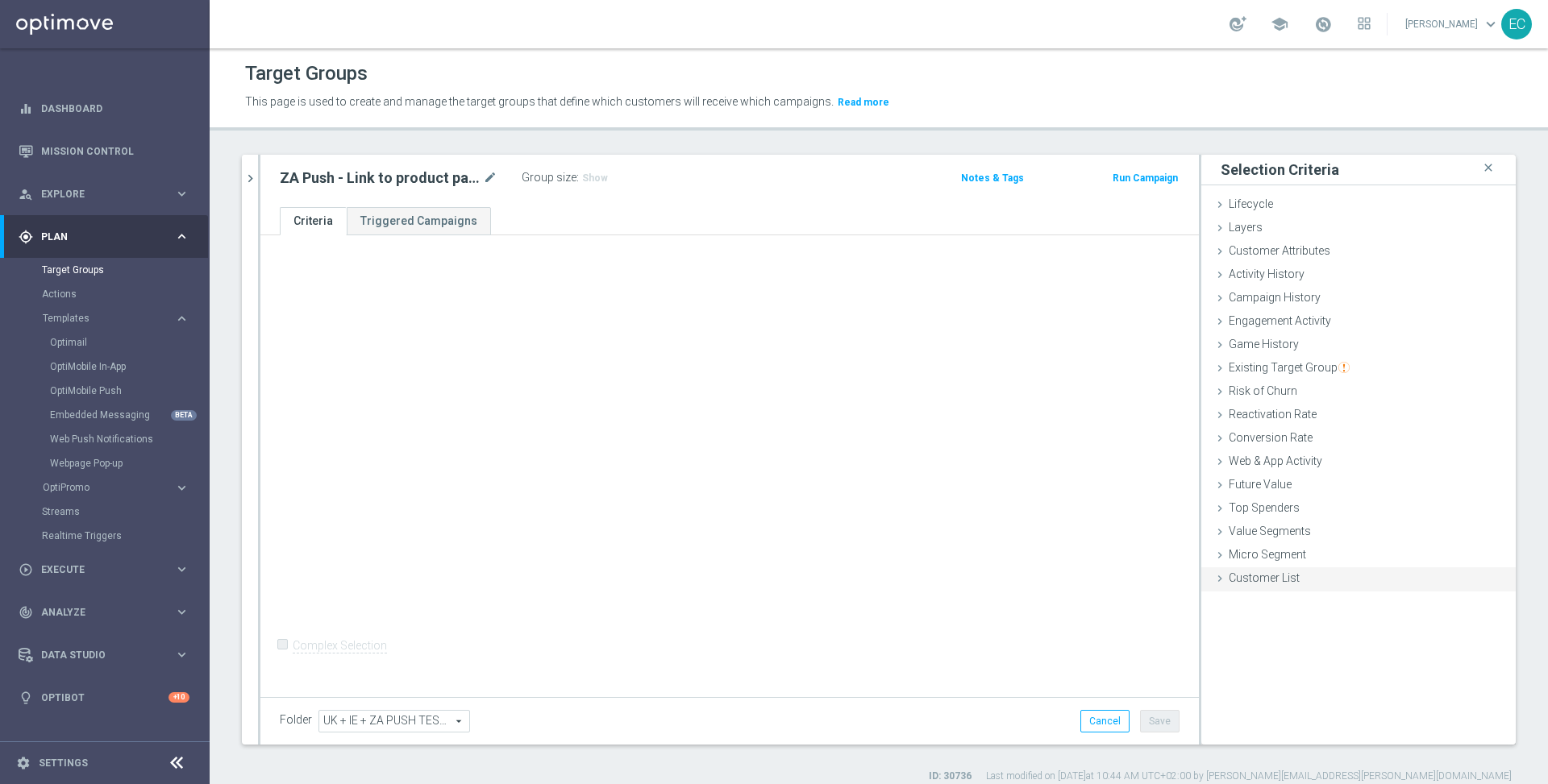
click at [1342, 574] on div "Customer List done" at bounding box center [1358, 580] width 314 height 24
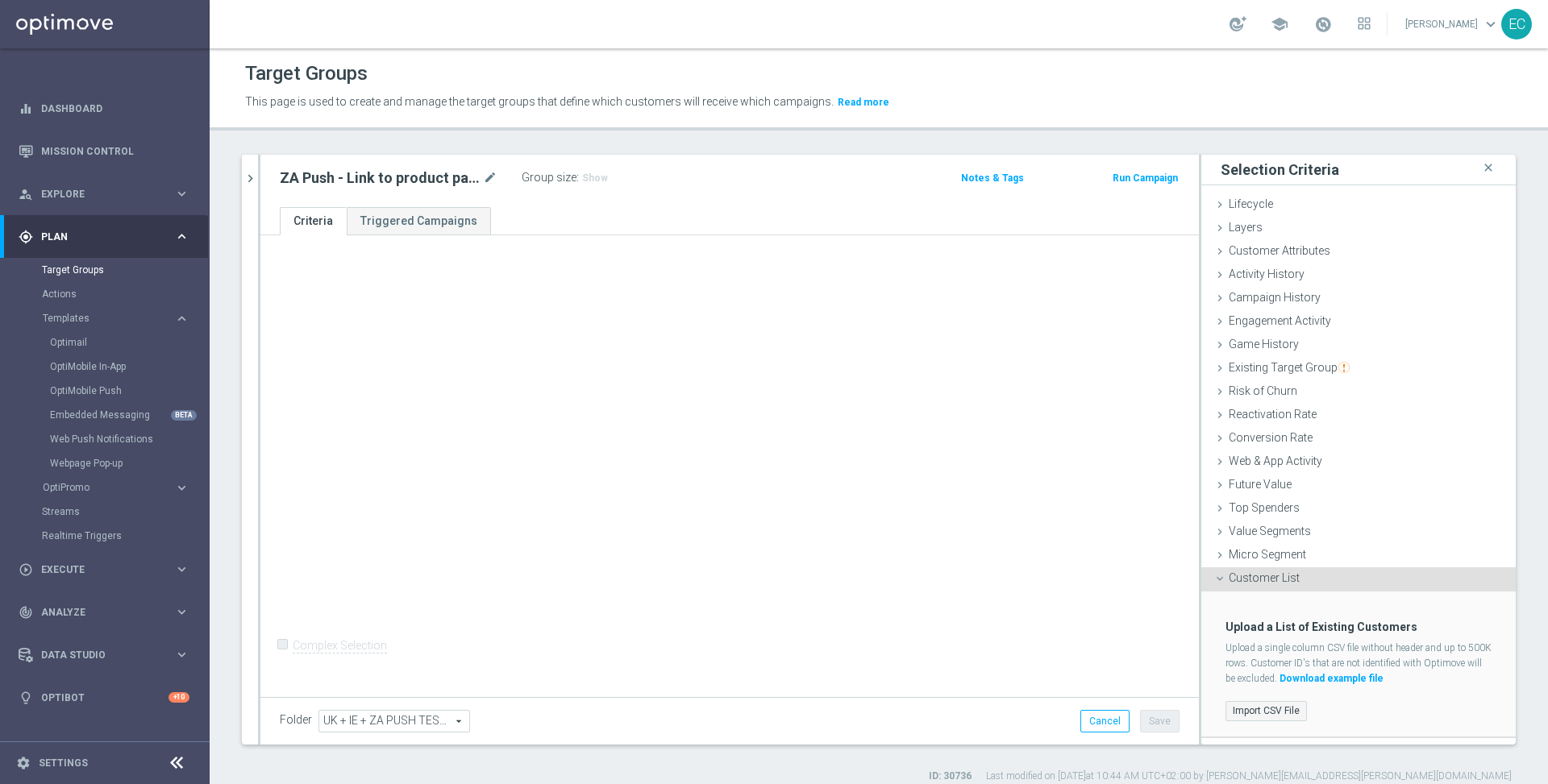
click at [1246, 701] on label "Import CSV File" at bounding box center [1267, 710] width 81 height 20
click at [0, 0] on input "Import CSV File" at bounding box center [0, 0] width 0 height 0
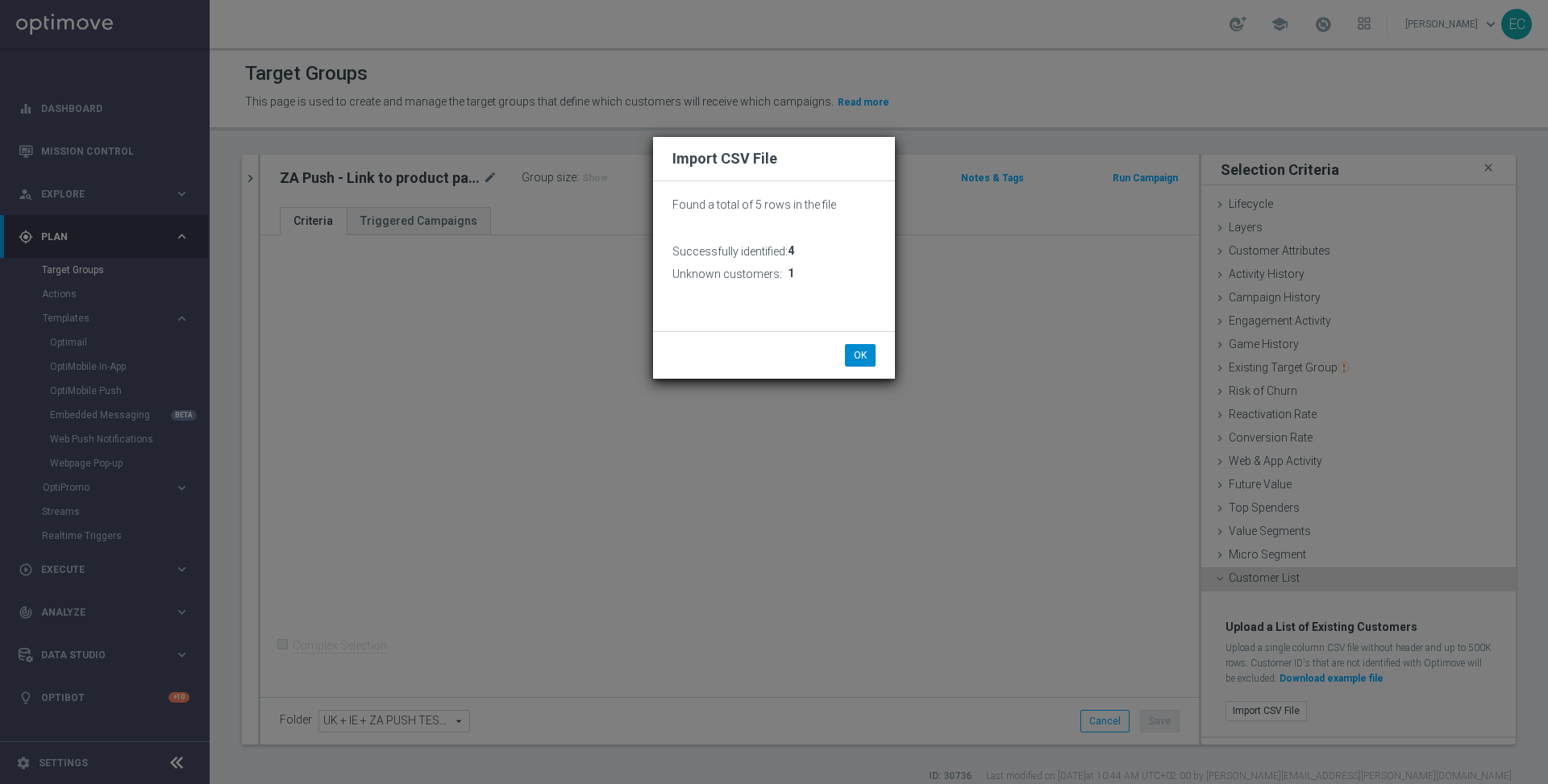
drag, startPoint x: 878, startPoint y: 357, endPoint x: 867, endPoint y: 354, distance: 11.4
click at [877, 357] on li "OK" at bounding box center [860, 356] width 39 height 22
click at [867, 354] on button "OK" at bounding box center [860, 356] width 30 height 22
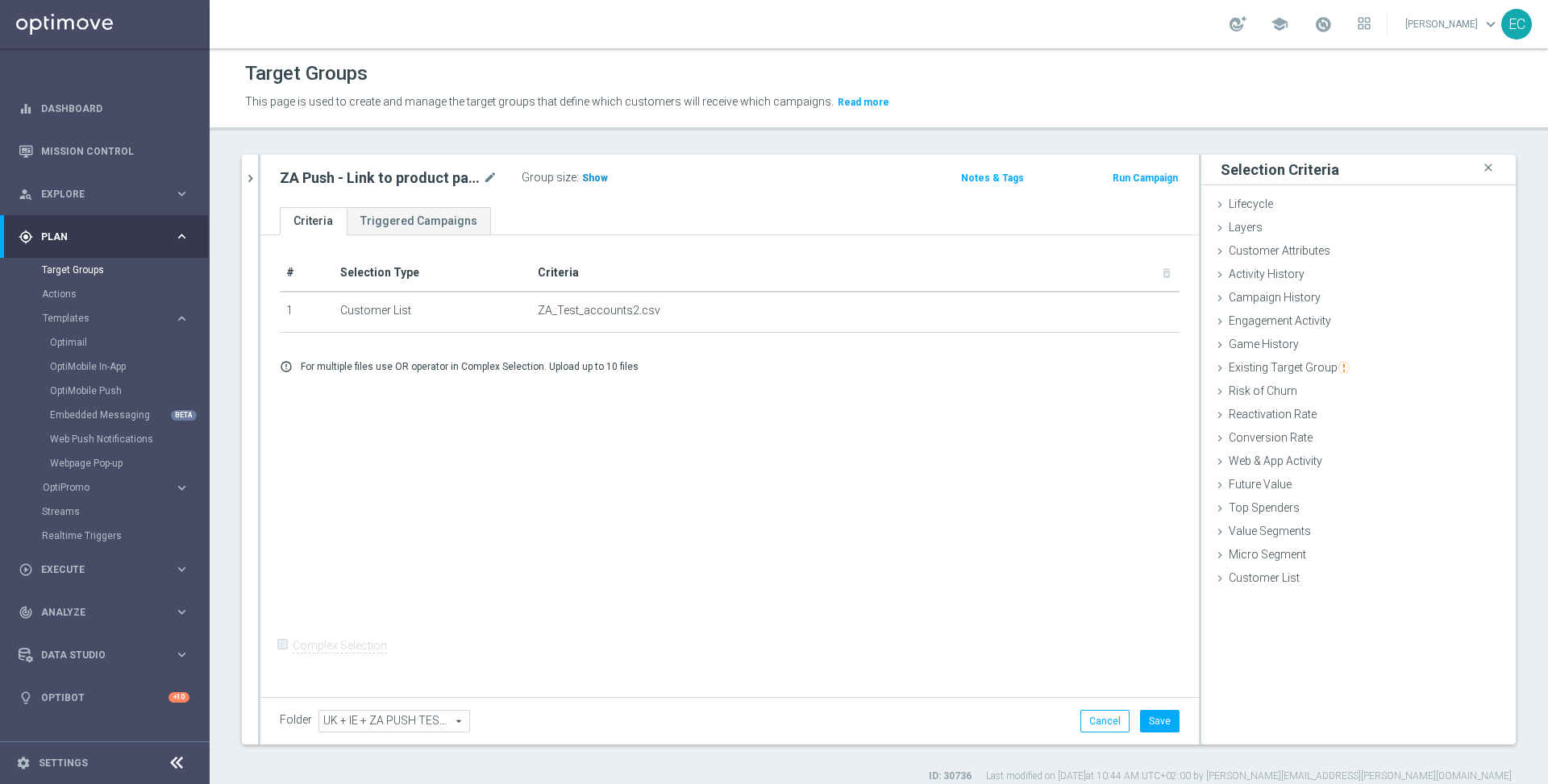
click at [585, 172] on span "Show" at bounding box center [595, 177] width 26 height 11
click at [1156, 719] on button "Save" at bounding box center [1160, 721] width 40 height 22
click at [1139, 181] on button "Run Campaign" at bounding box center [1145, 178] width 68 height 17
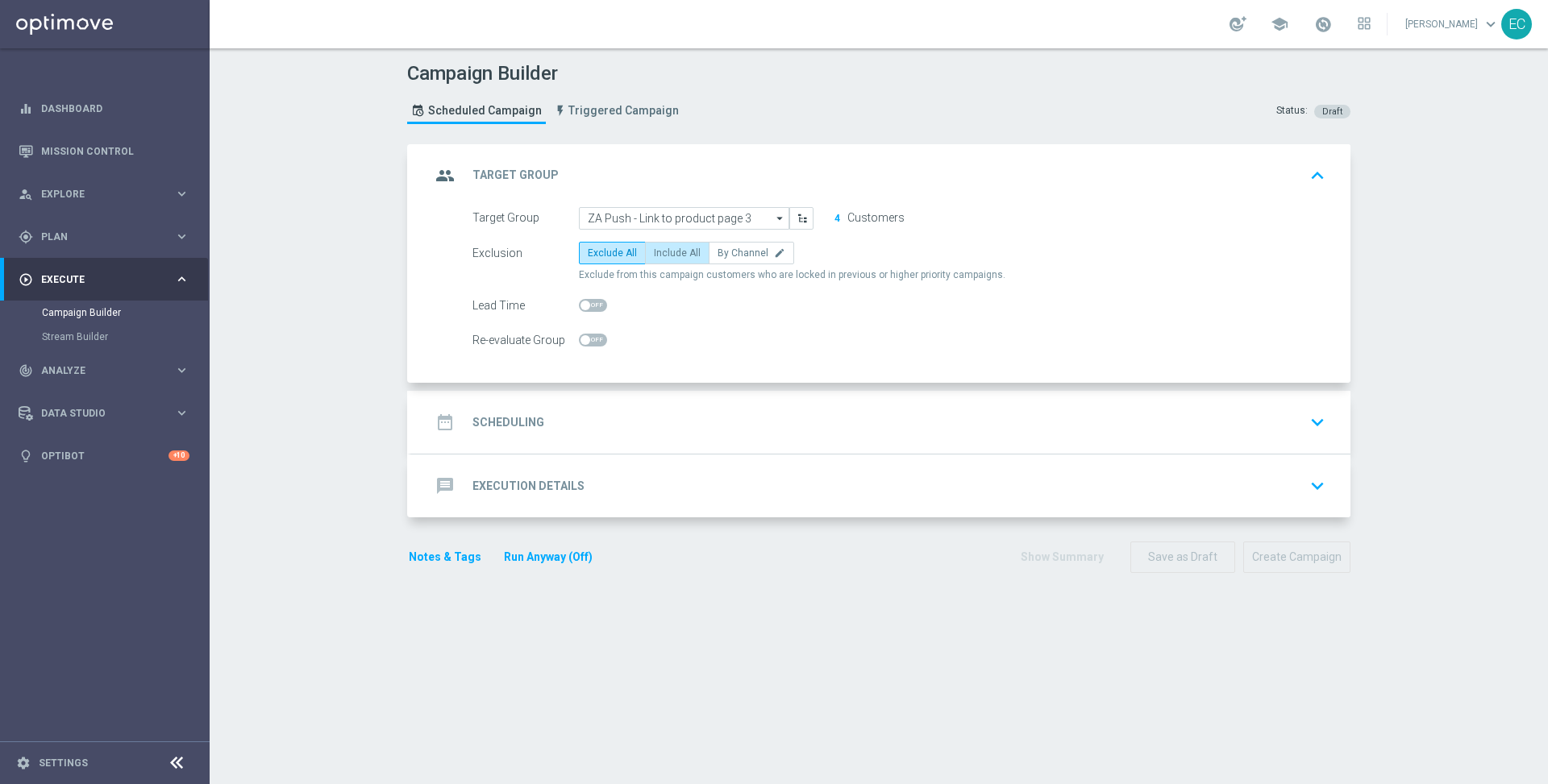
click at [654, 249] on span "Include All" at bounding box center [677, 253] width 47 height 11
click at [654, 251] on input "Include All" at bounding box center [659, 256] width 10 height 10
radio input "true"
click at [687, 424] on div "date_range Scheduling keyboard_arrow_down" at bounding box center [880, 421] width 900 height 30
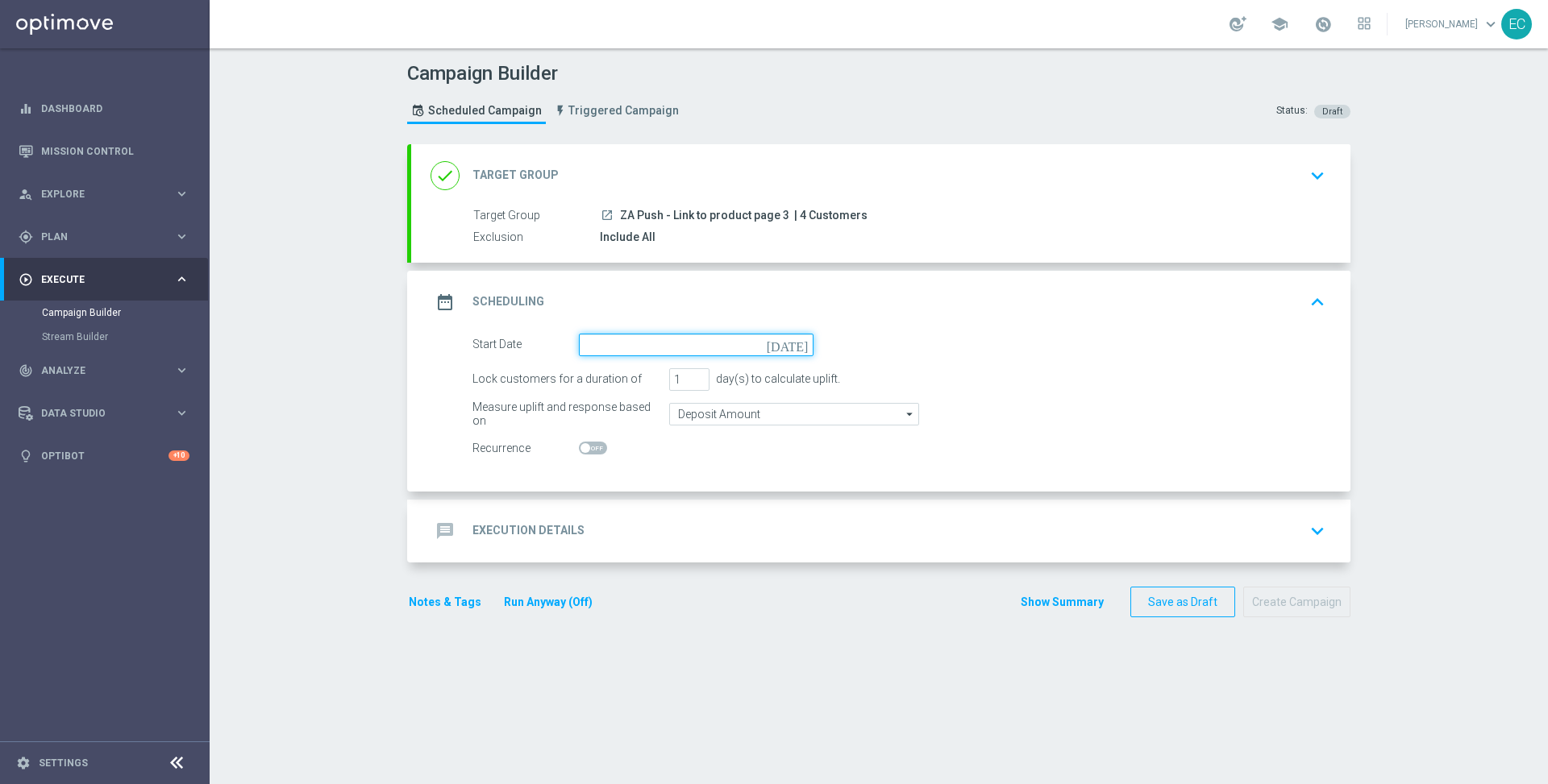
click at [731, 337] on input at bounding box center [696, 345] width 235 height 22
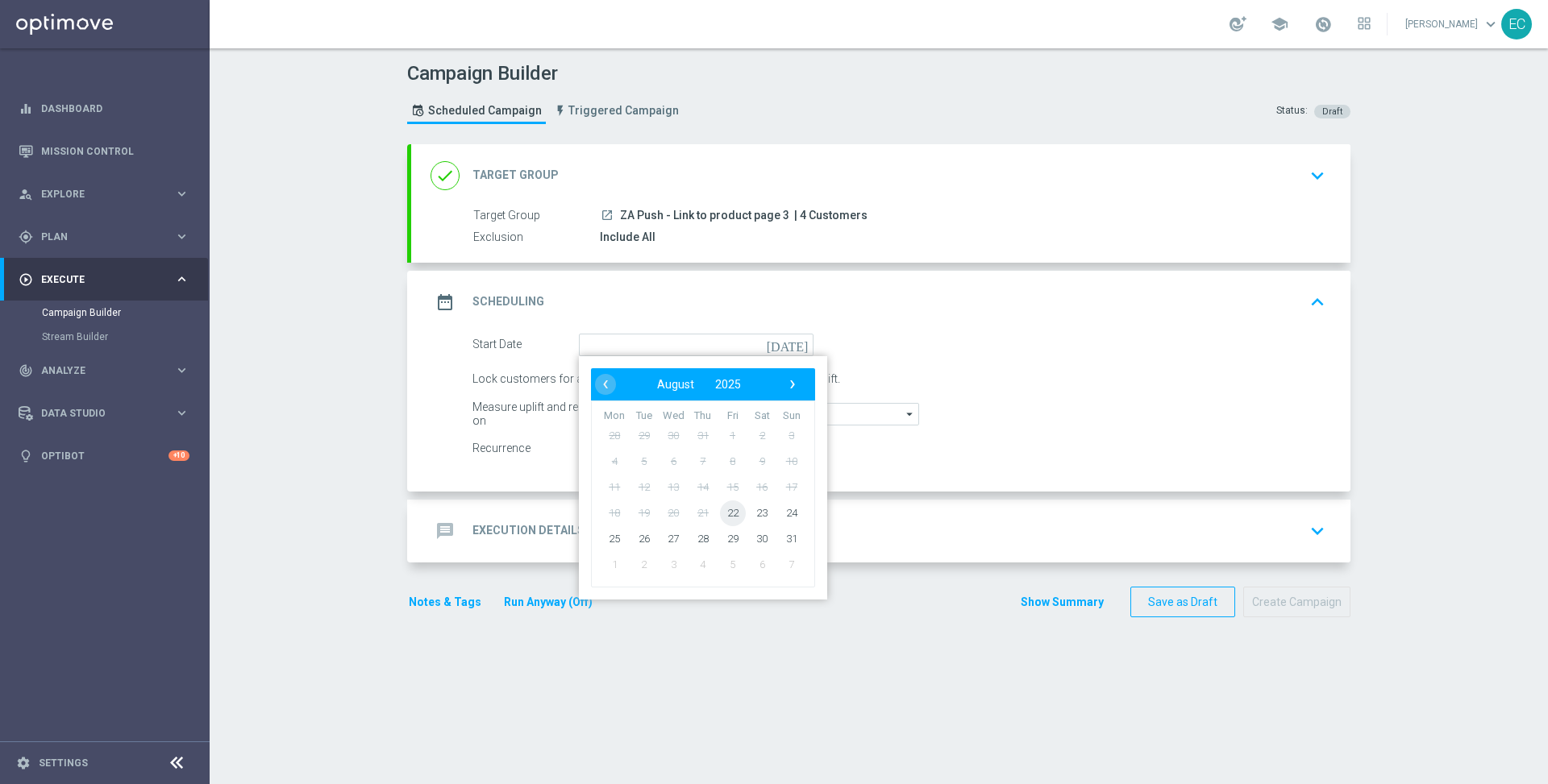
click at [722, 518] on span "22" at bounding box center [733, 512] width 26 height 26
type input "[DATE]"
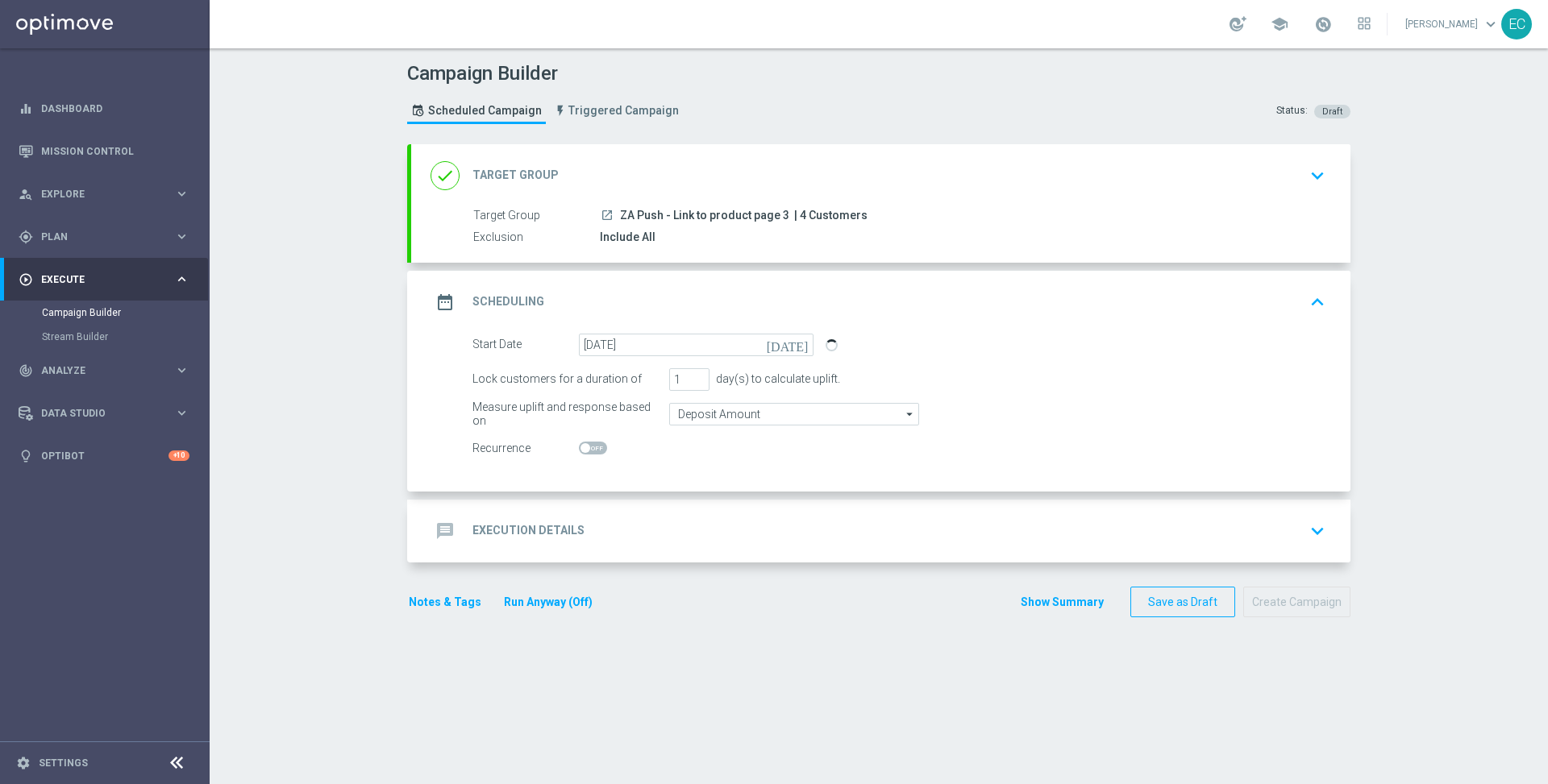
click at [836, 521] on div "message Execution Details keyboard_arrow_down" at bounding box center [880, 530] width 900 height 30
click at [836, 521] on body "equalizer Dashboard Mission Control" at bounding box center [774, 392] width 1548 height 784
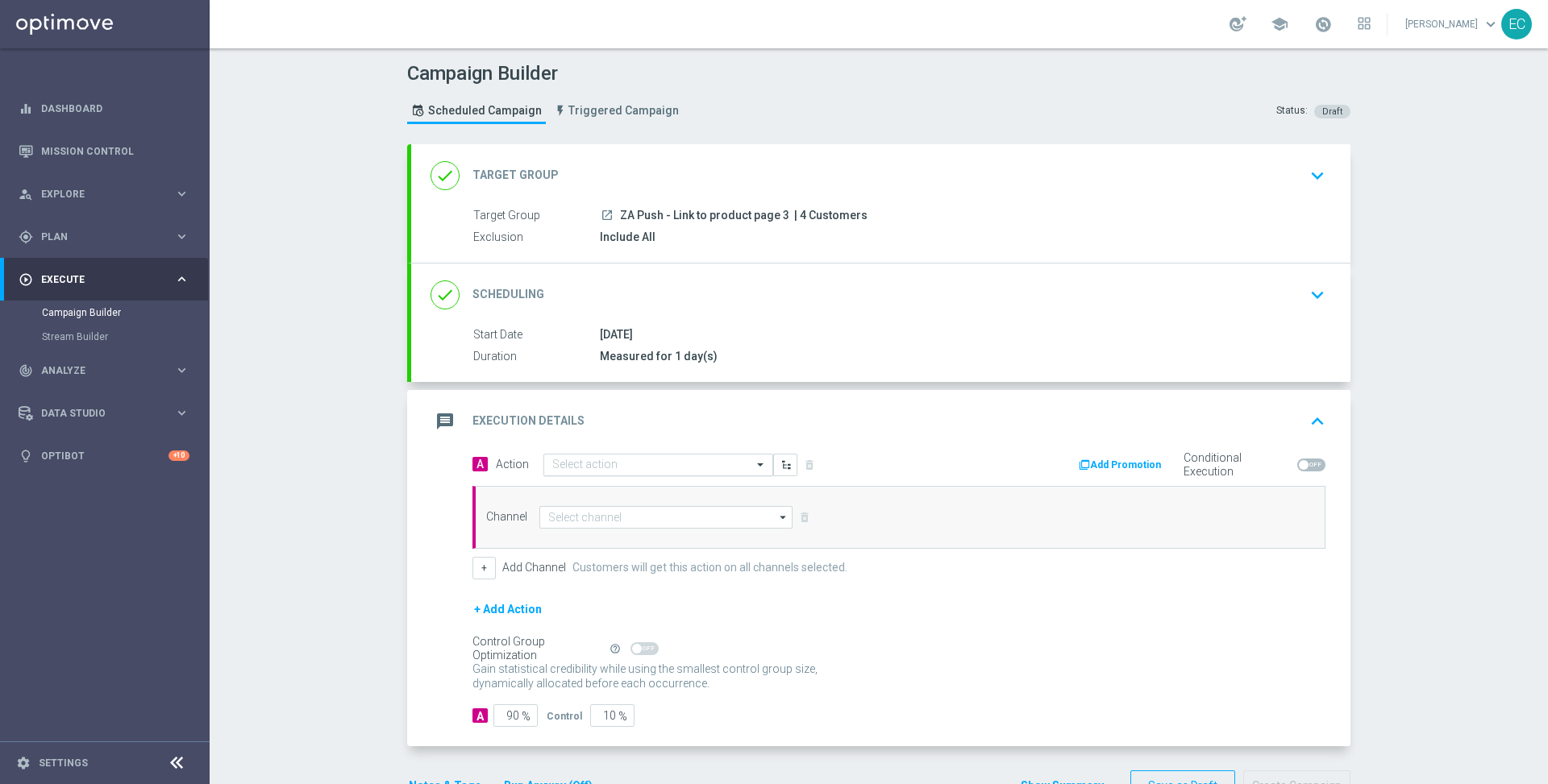
click at [671, 468] on input "text" at bounding box center [642, 466] width 180 height 14
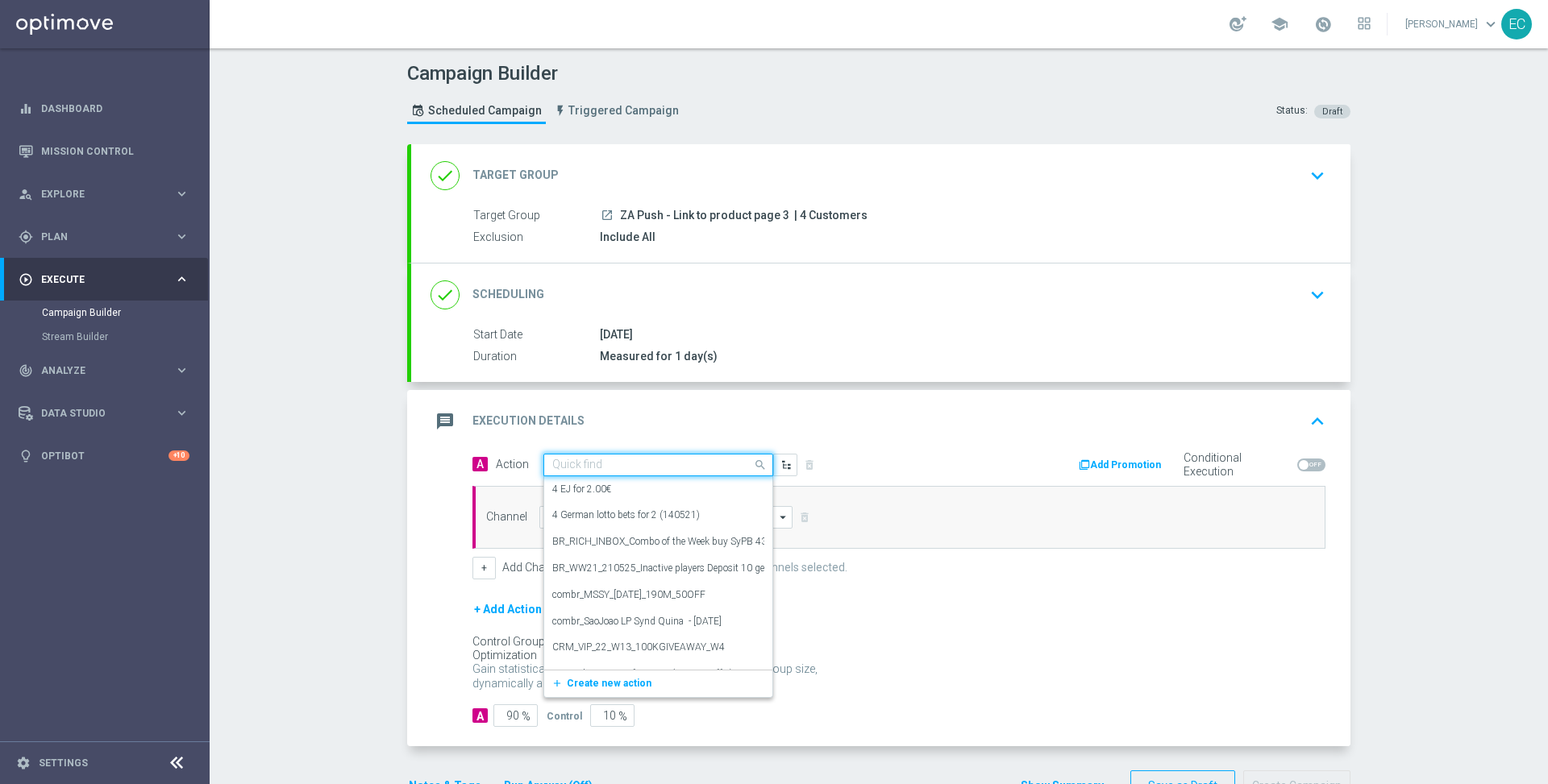
paste input "ZA Push - Link to product page 3"
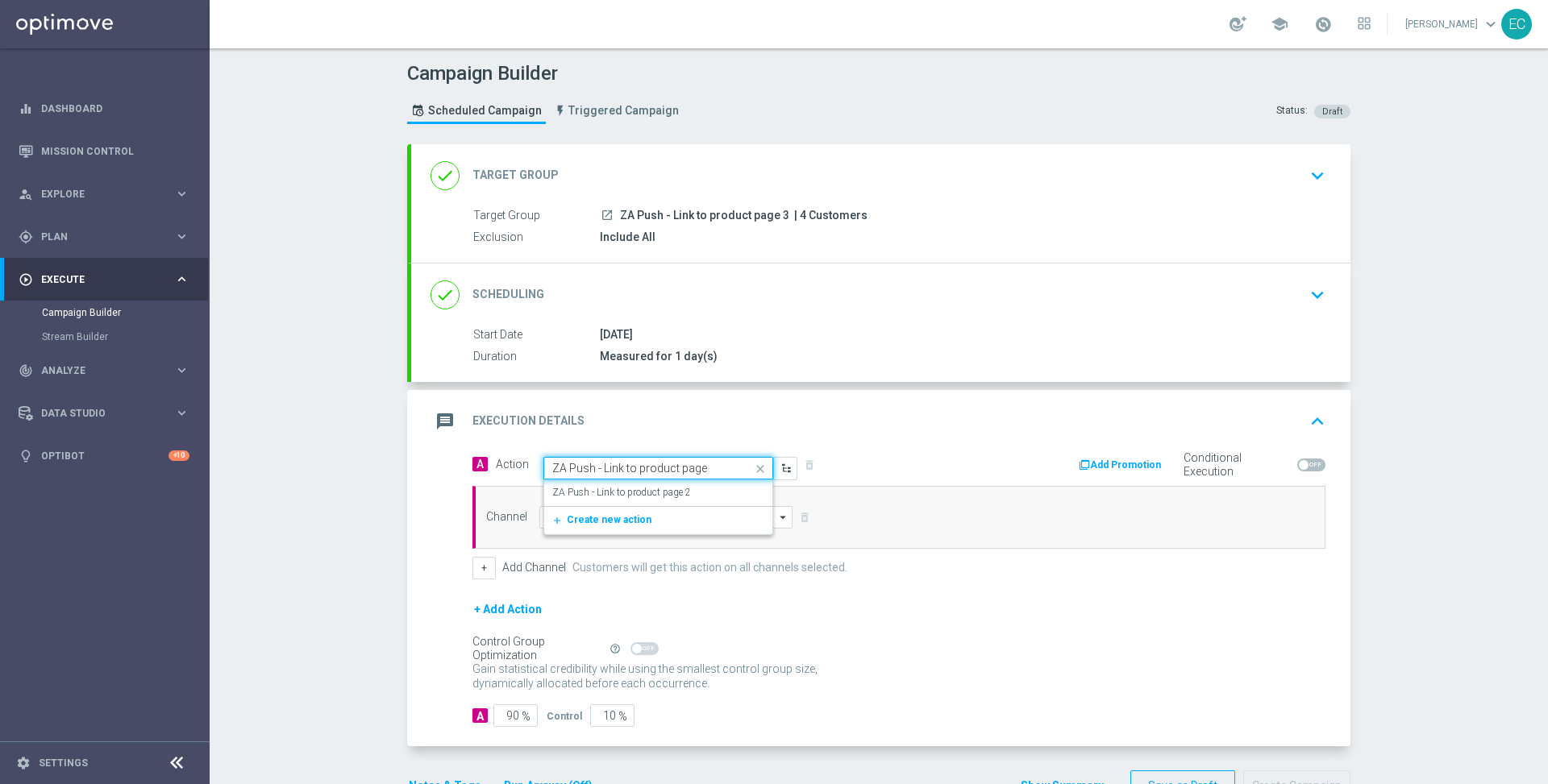
type input "ZA Push - Link to product pag"
click at [675, 492] on div "ZA Push - Link to product page edit" at bounding box center [658, 492] width 212 height 27
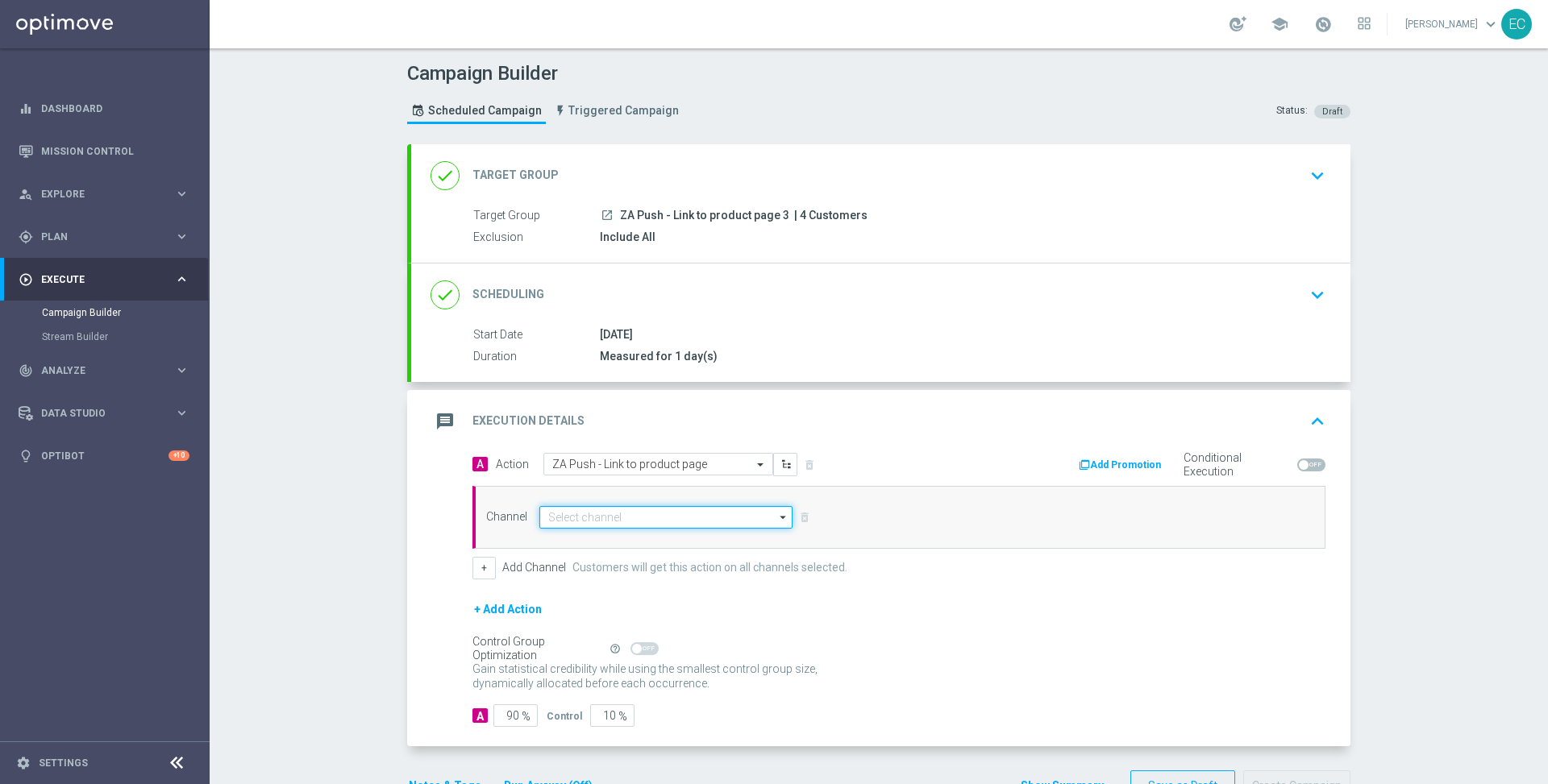
click at [669, 516] on input at bounding box center [666, 517] width 253 height 22
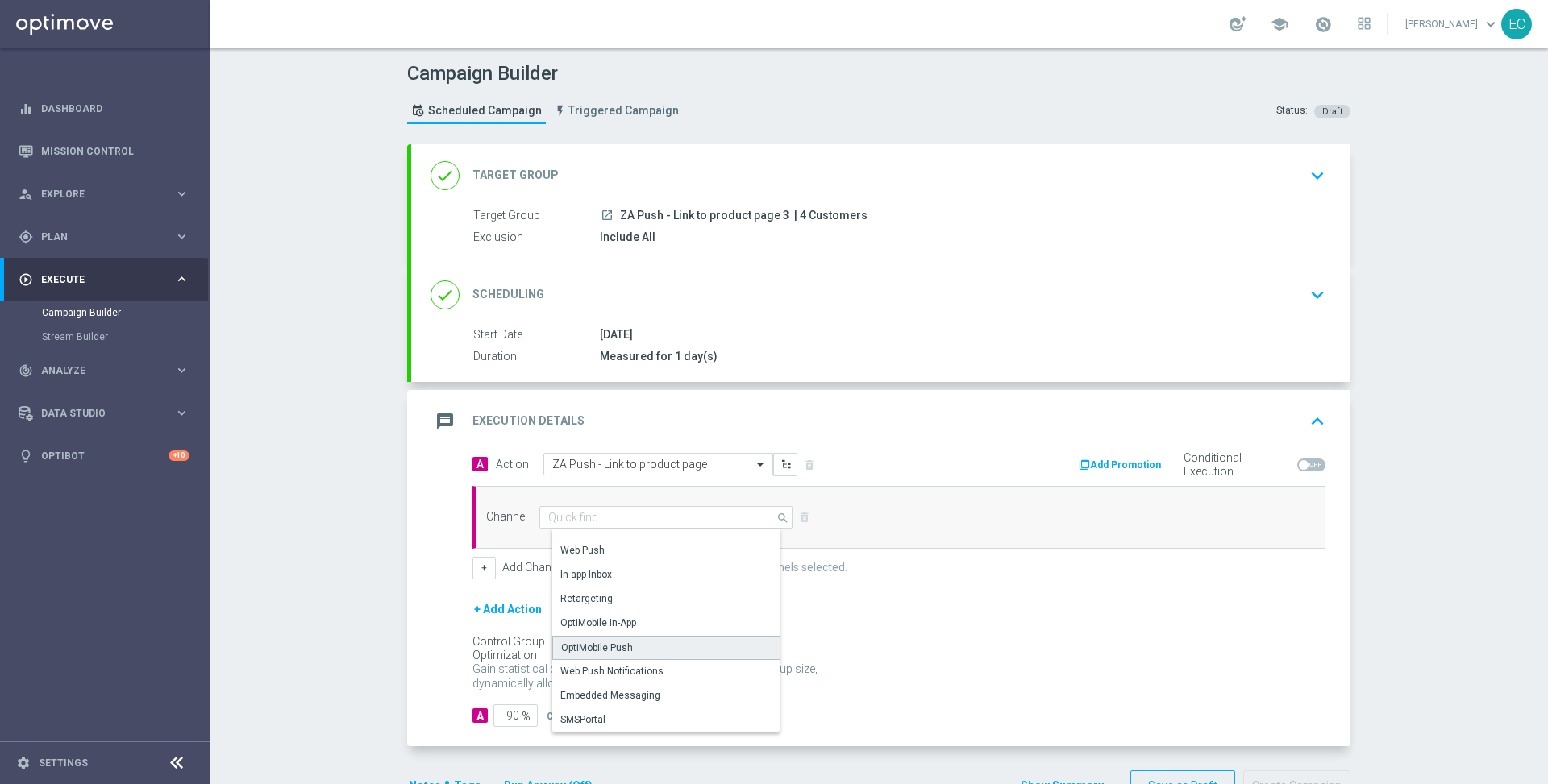
click at [653, 644] on div "OptiMobile Push" at bounding box center [673, 648] width 241 height 24
type input "OptiMobile Push"
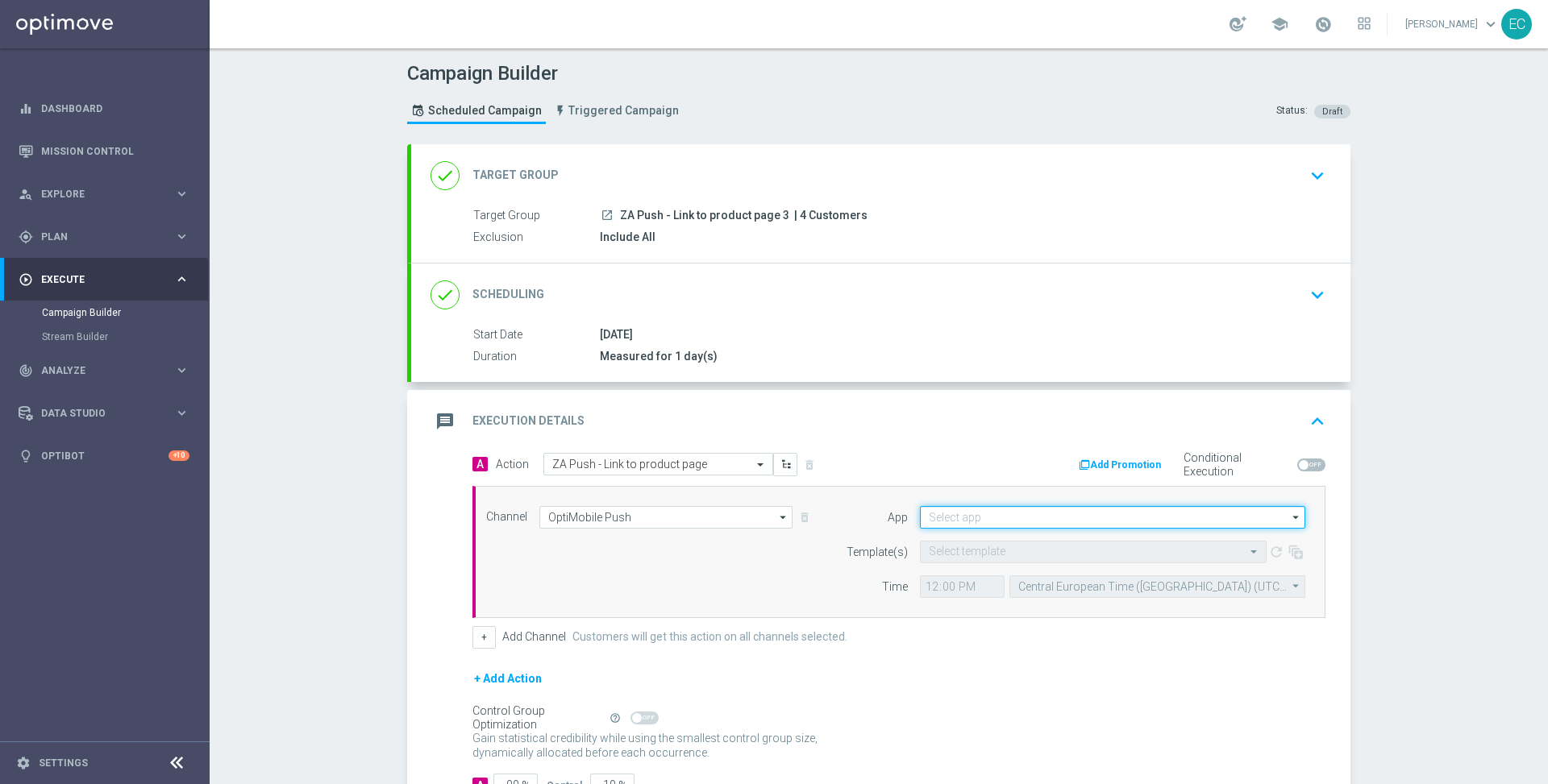
click at [1050, 512] on input at bounding box center [1113, 517] width 385 height 22
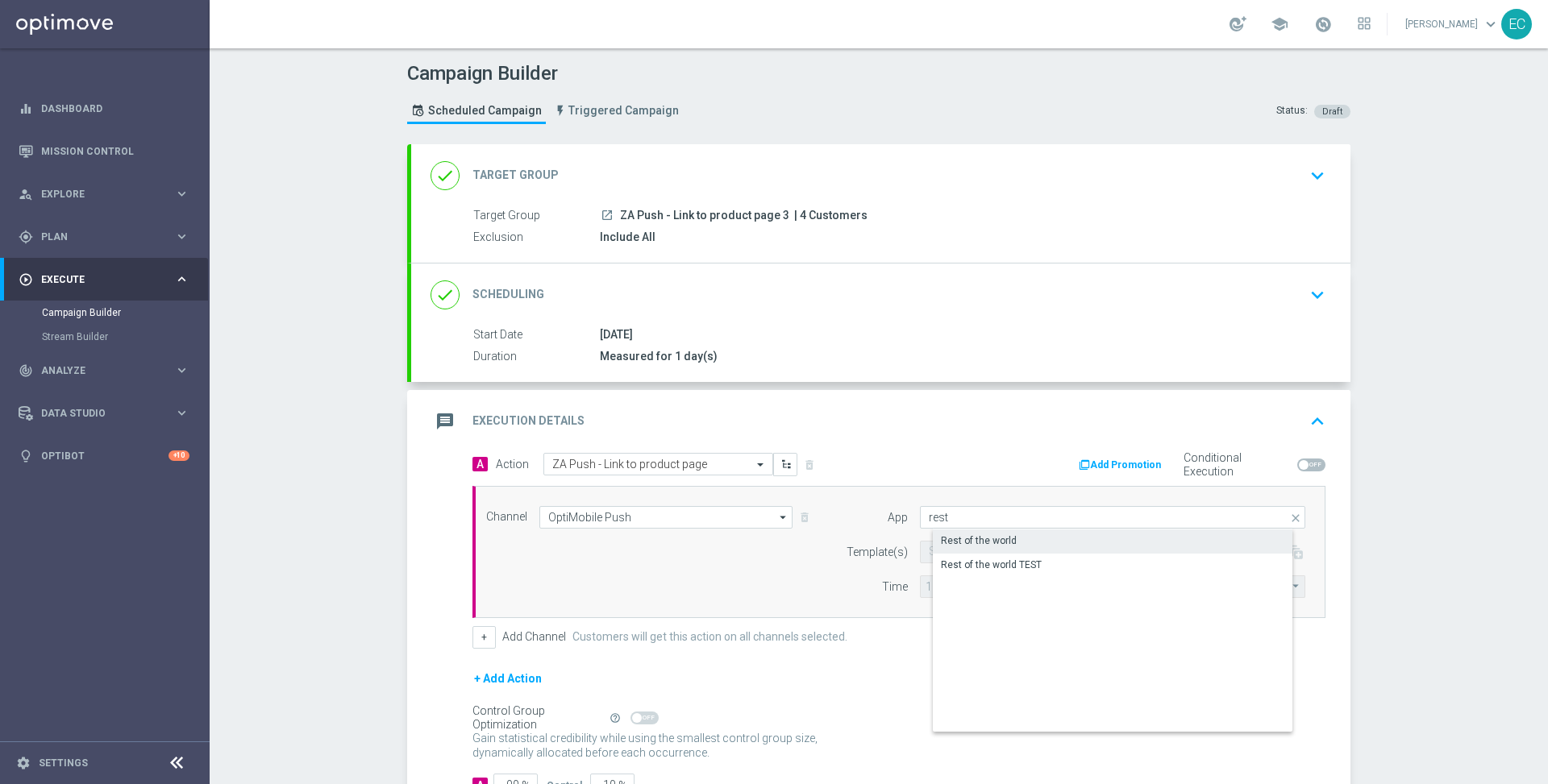
click at [1047, 534] on div "Rest of the world" at bounding box center [1126, 541] width 386 height 22
type input "Rest of the world"
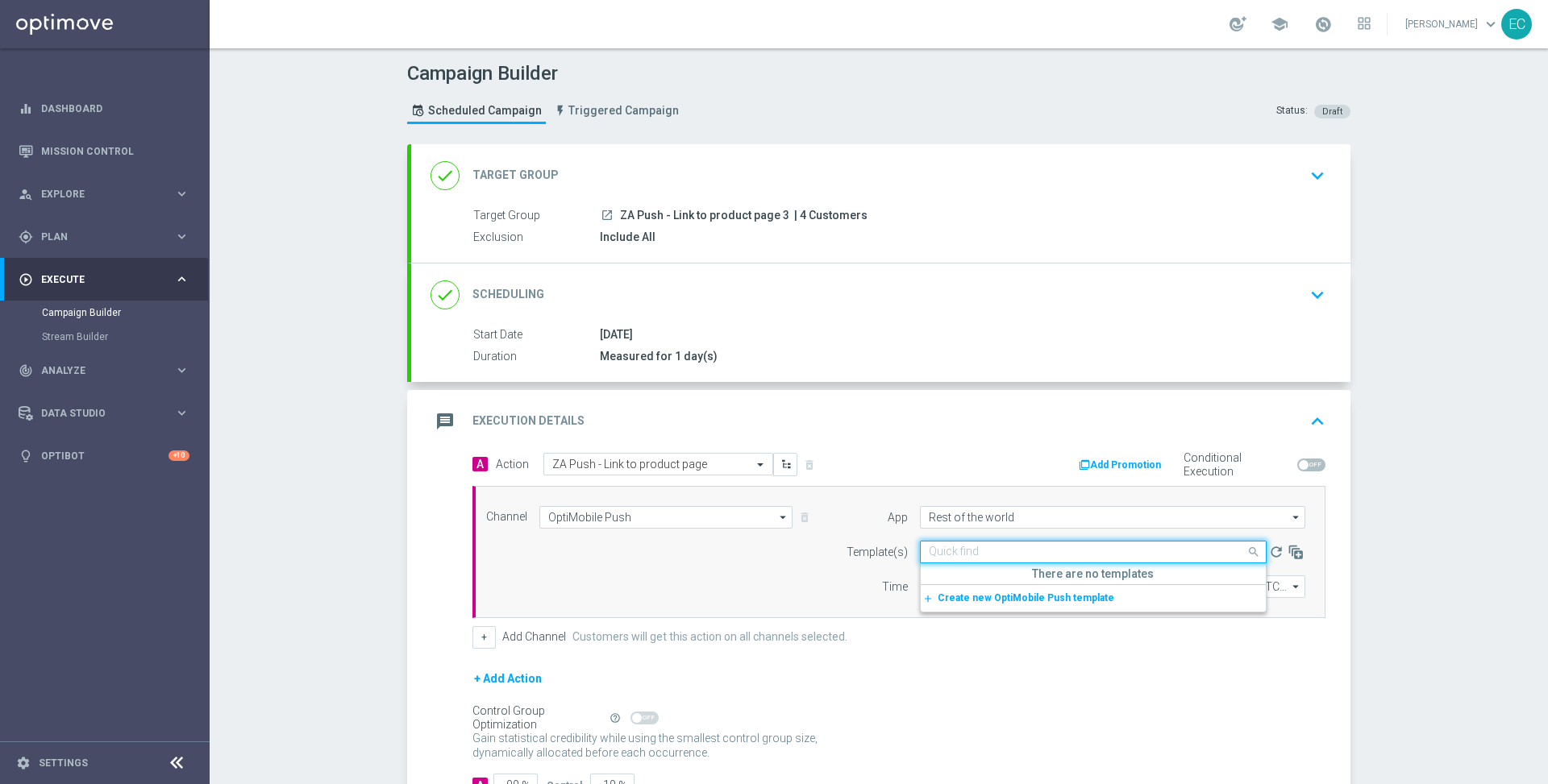
click at [1020, 553] on input "text" at bounding box center [1077, 552] width 297 height 14
paste input "ZA Push - Link to product page 3"
click at [1081, 568] on div "ZA Push - Link to product page" at bounding box center [1093, 576] width 329 height 27
type input "ZA Push - Link to product page"
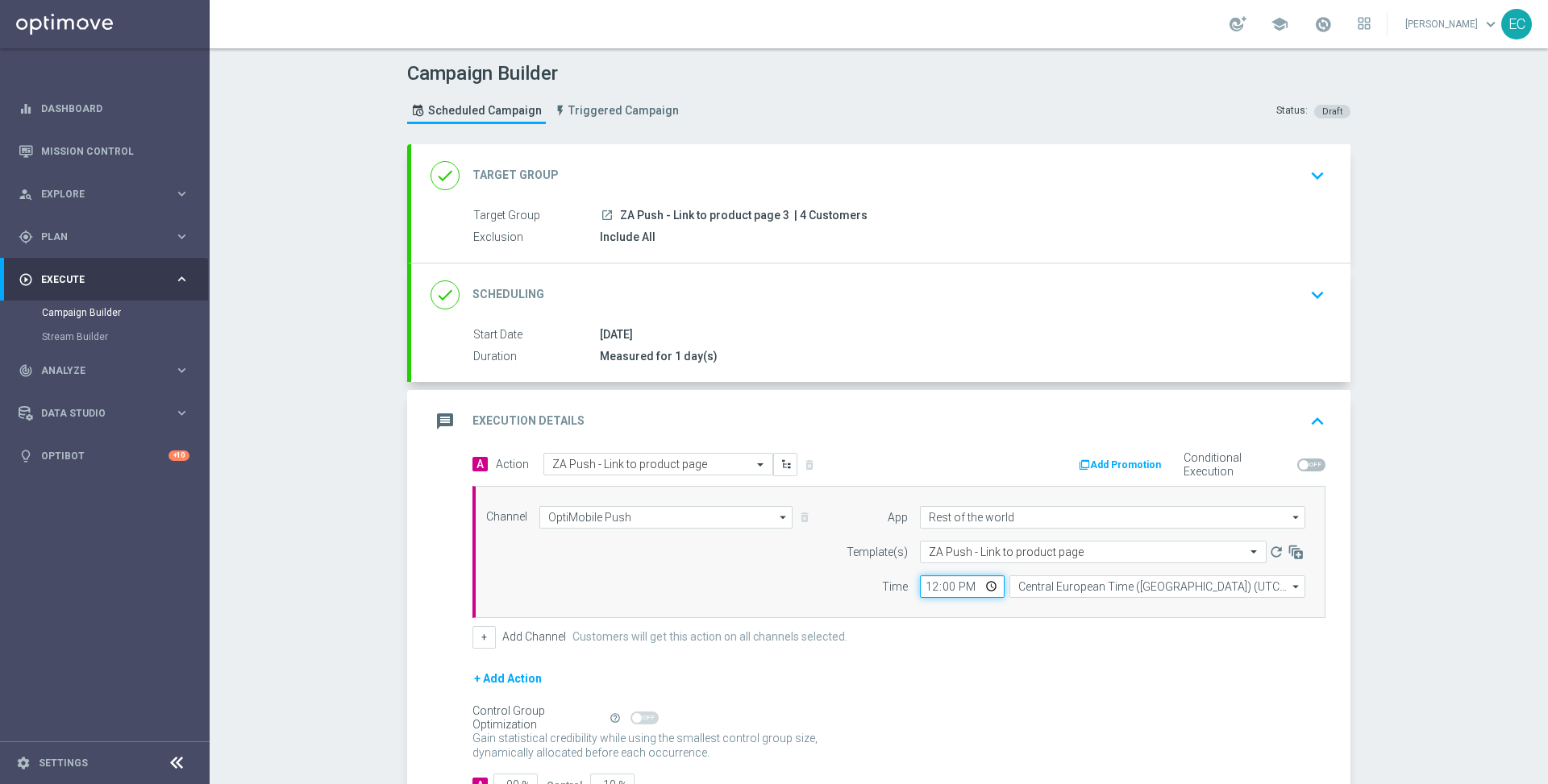
click at [921, 583] on input "12:00" at bounding box center [963, 587] width 85 height 22
type input "13:00"
type input "12:45"
click at [1080, 678] on div "+ Add Action" at bounding box center [899, 689] width 853 height 41
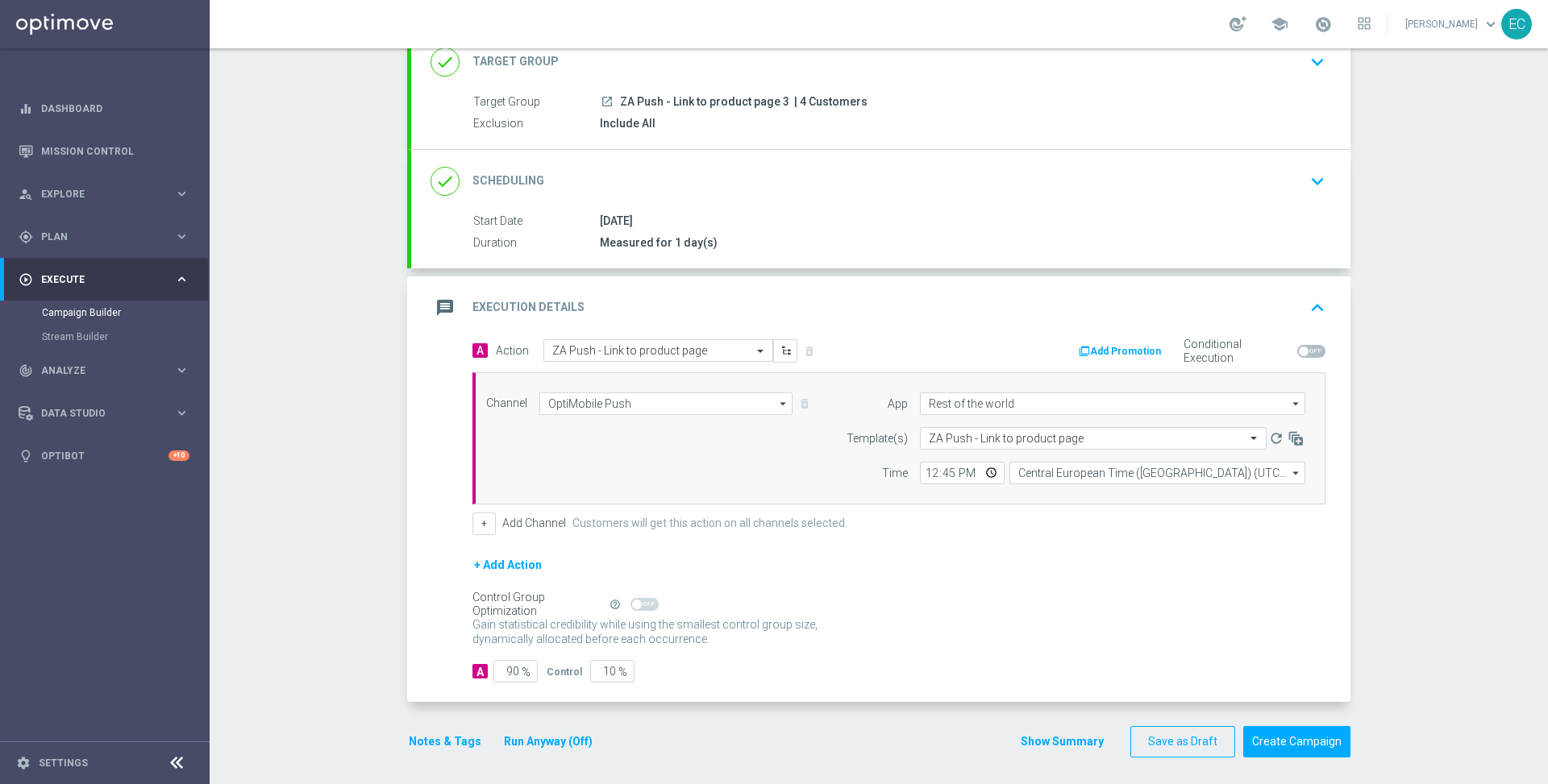
click at [500, 678] on div "A Action Select action ZA Push - Link to product page delete_forever Add Promot…" at bounding box center [880, 521] width 939 height 363
click at [500, 673] on input "90" at bounding box center [515, 672] width 44 height 22
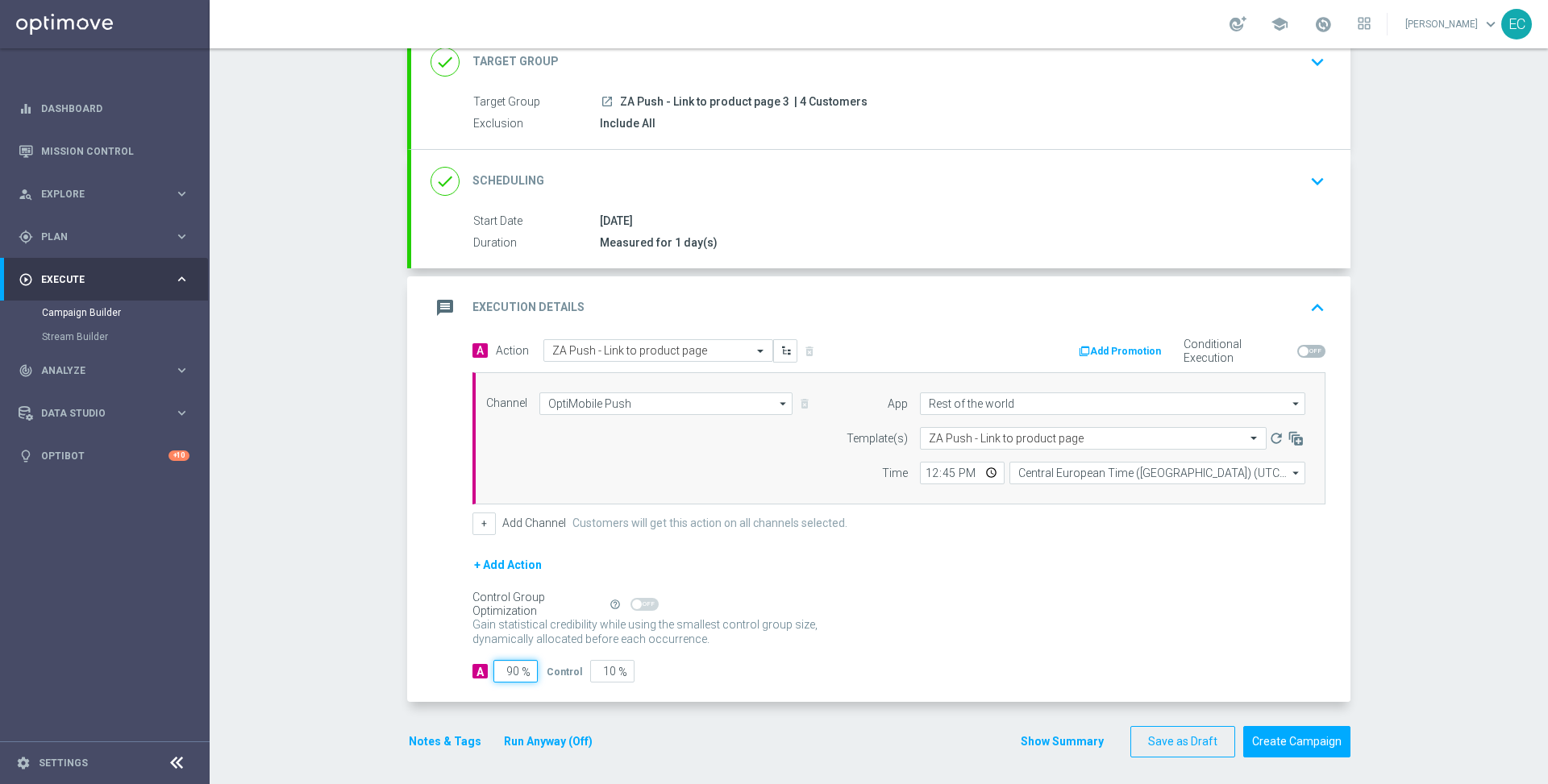
click at [500, 673] on input "90" at bounding box center [515, 672] width 44 height 22
type input "1"
type input "99"
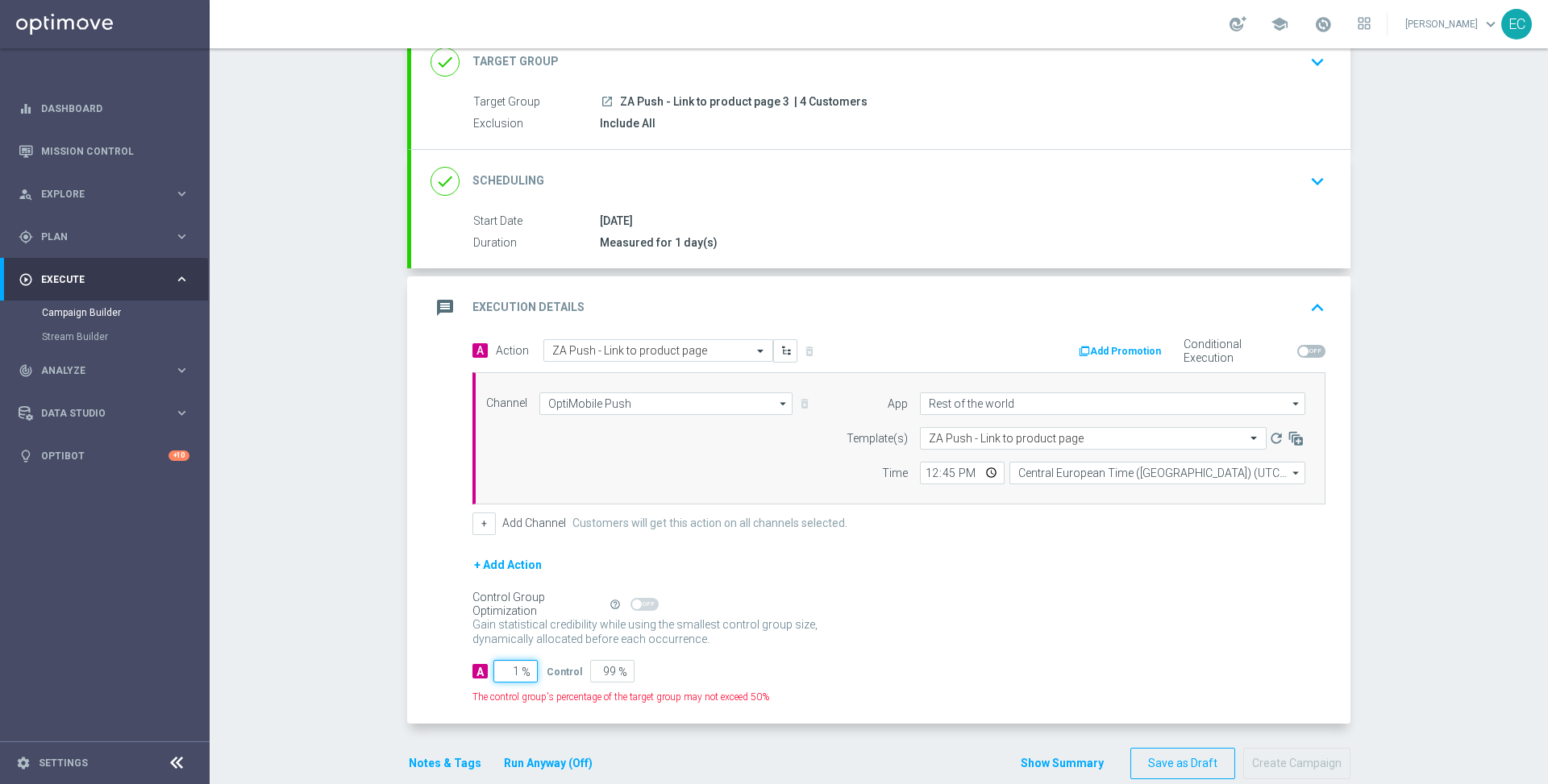
type input "10"
type input "90"
type input "100"
type input "0"
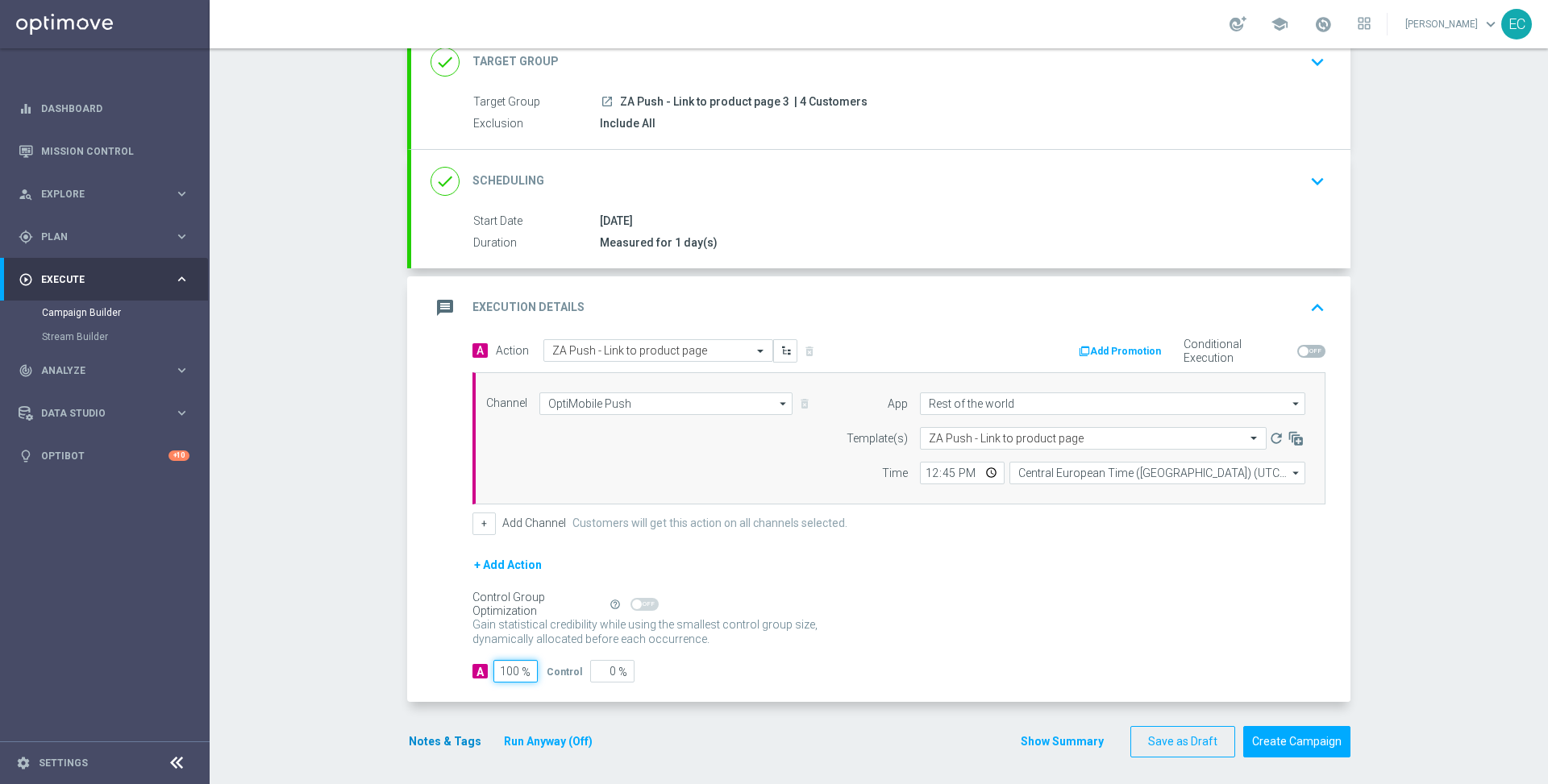
type input "100"
click at [447, 736] on button "Notes & Tags" at bounding box center [445, 742] width 76 height 20
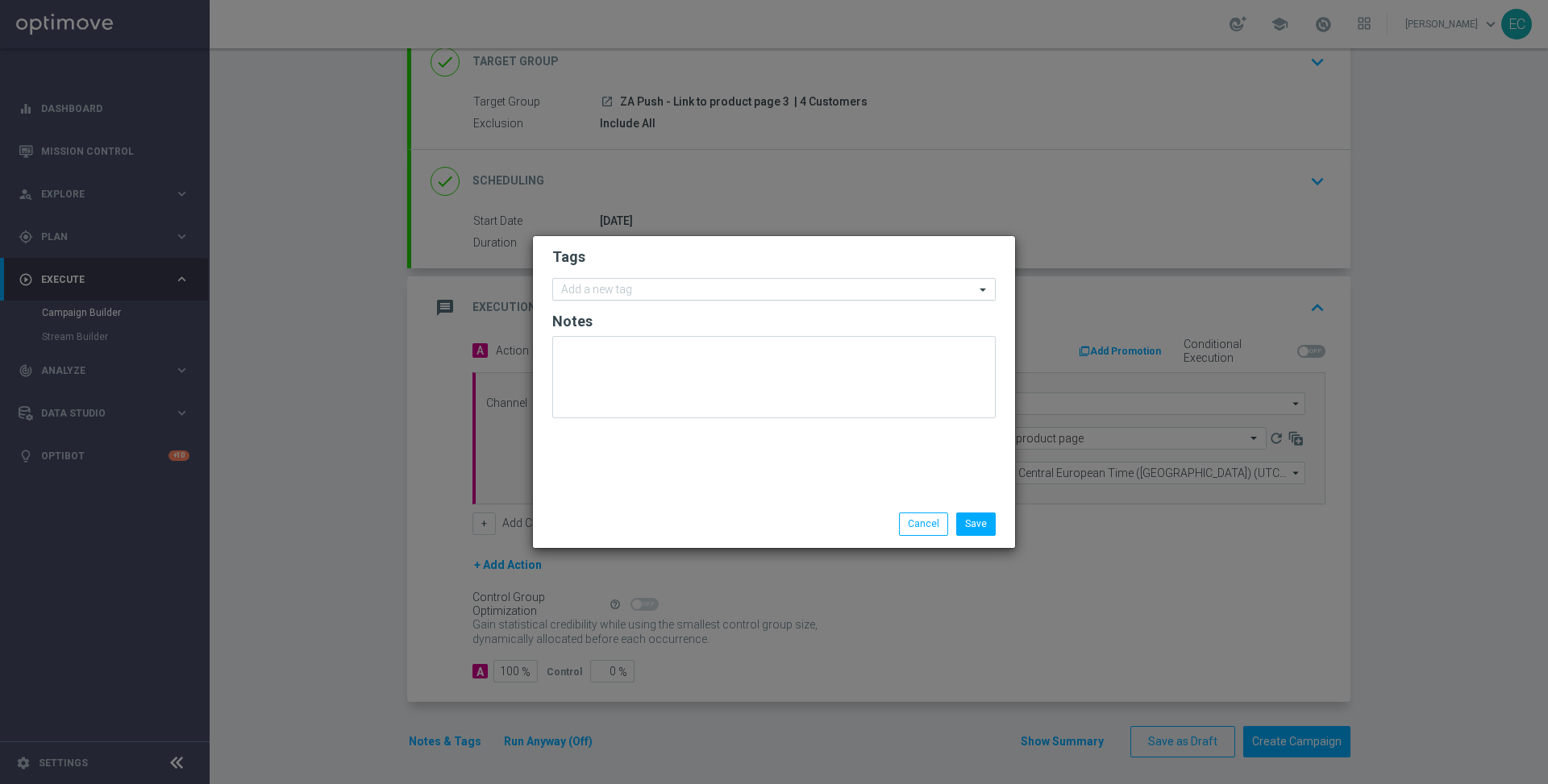
click at [689, 288] on input "text" at bounding box center [768, 291] width 414 height 14
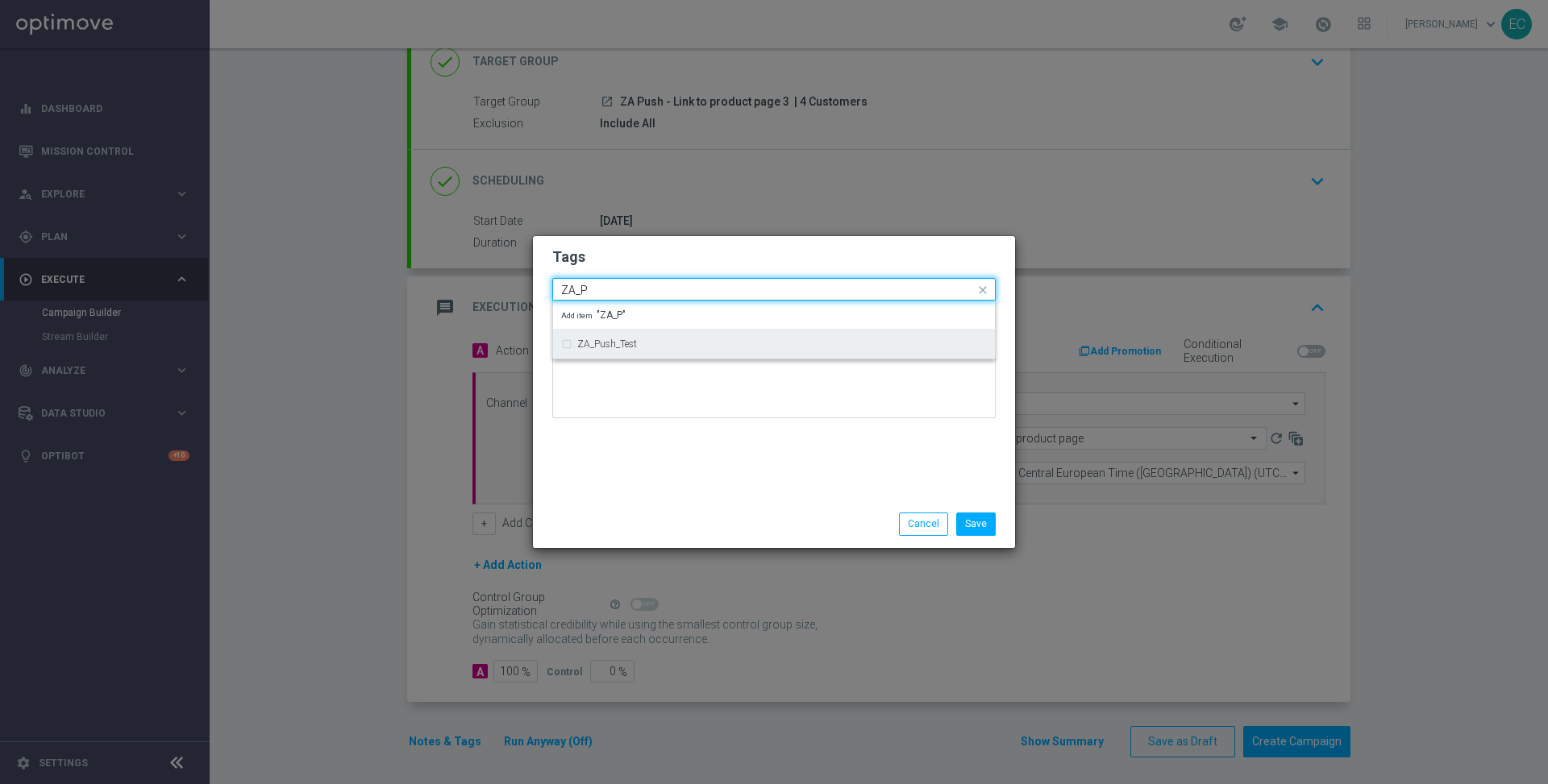
click at [658, 353] on div "ZA_Push_Test" at bounding box center [774, 344] width 426 height 26
type input "ZA_P"
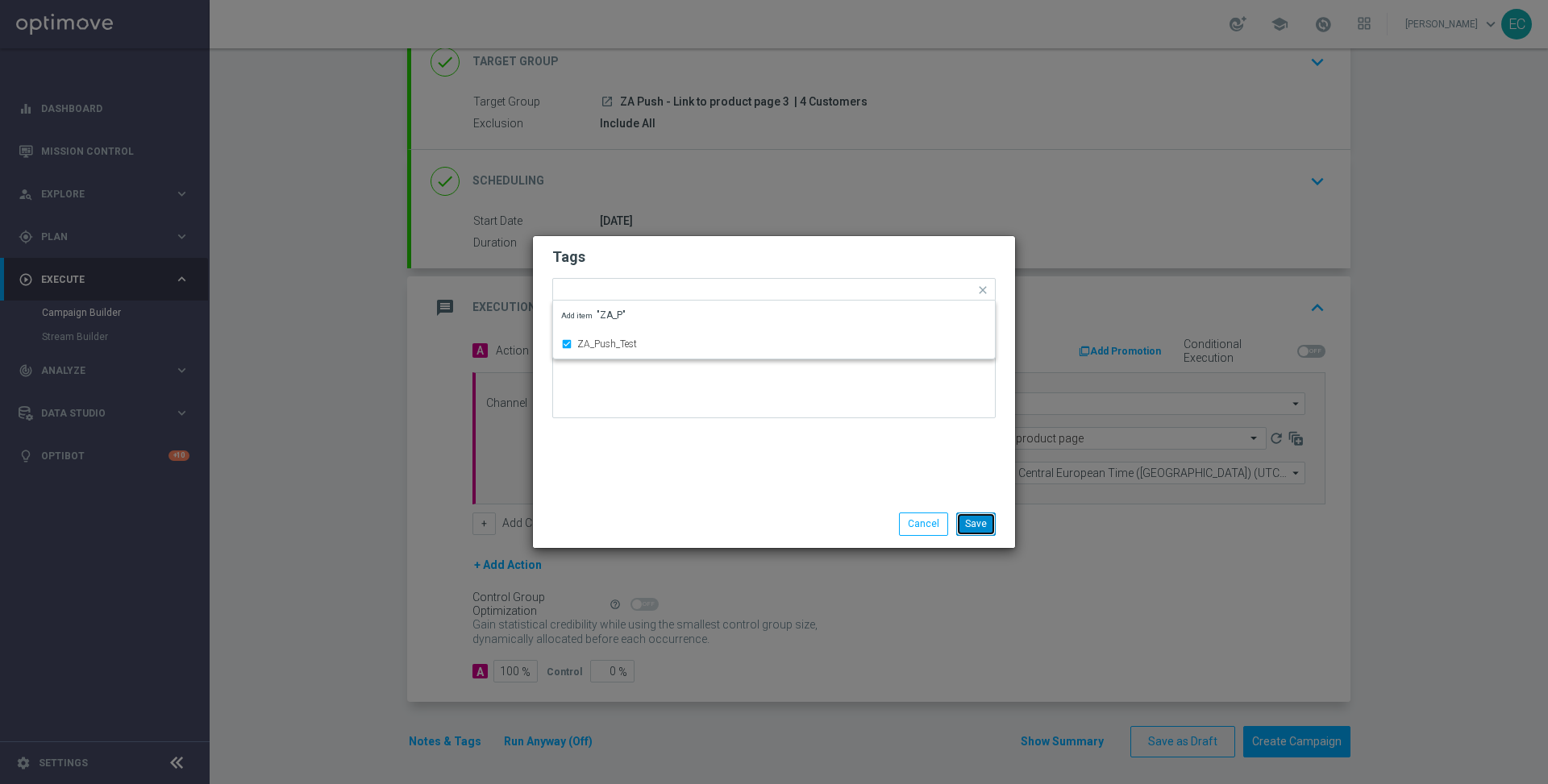
click at [971, 522] on button "Save" at bounding box center [977, 524] width 40 height 22
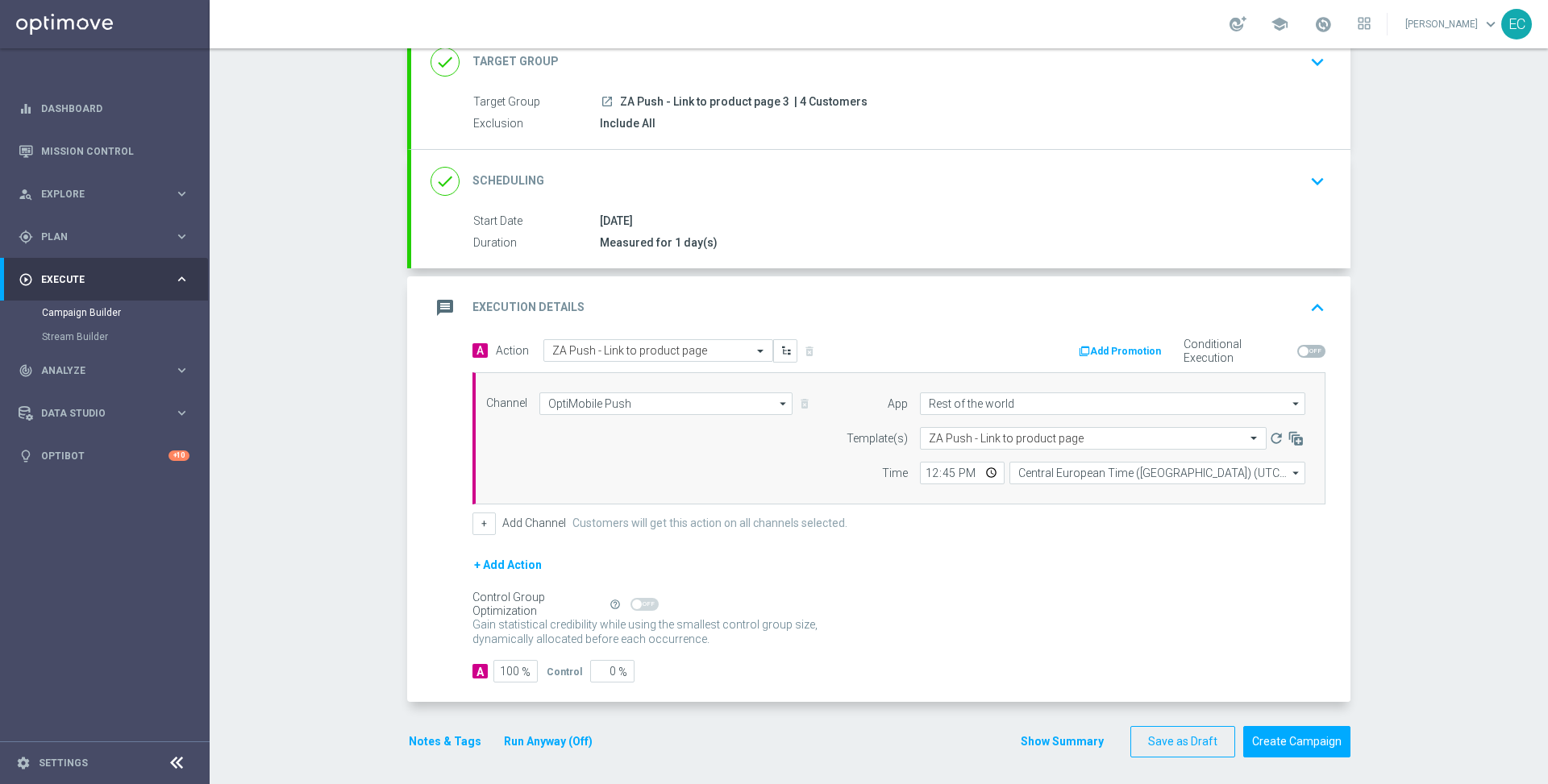
scroll to position [0, 0]
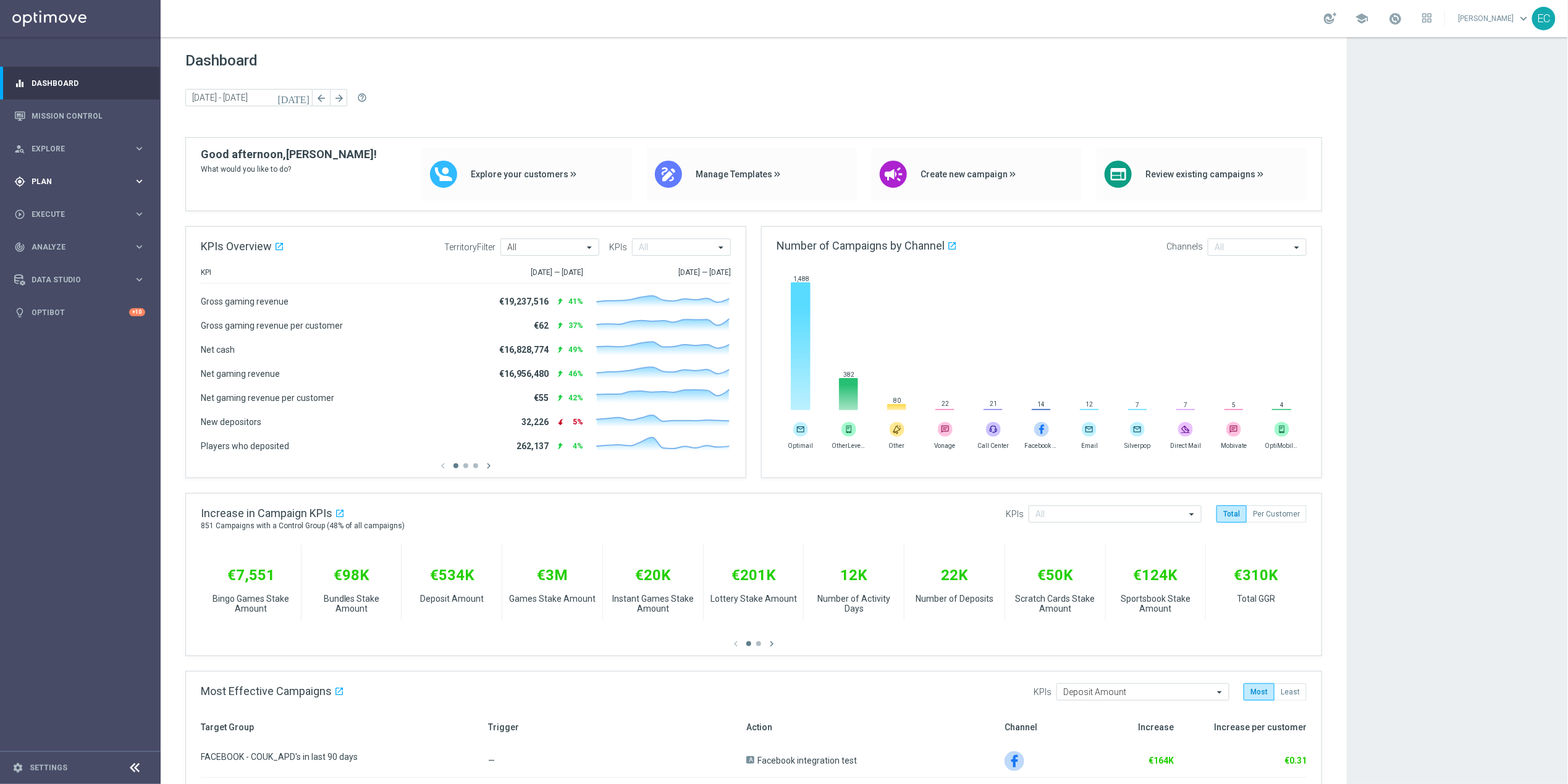
click at [117, 202] on div "play_circle_outline Execute keyboard_arrow_right" at bounding box center [80, 214] width 159 height 33
click at [107, 174] on div "gps_fixed Plan keyboard_arrow_right" at bounding box center [80, 181] width 159 height 33
click at [84, 261] on span "OptiPromo" at bounding box center [76, 262] width 88 height 7
click at [94, 235] on accordion "Templates keyboard_arrow_right Optimail OptiMobile In-App OptiMobile Push Embed…" at bounding box center [96, 244] width 127 height 19
click at [97, 246] on span "Templates" at bounding box center [76, 243] width 88 height 7
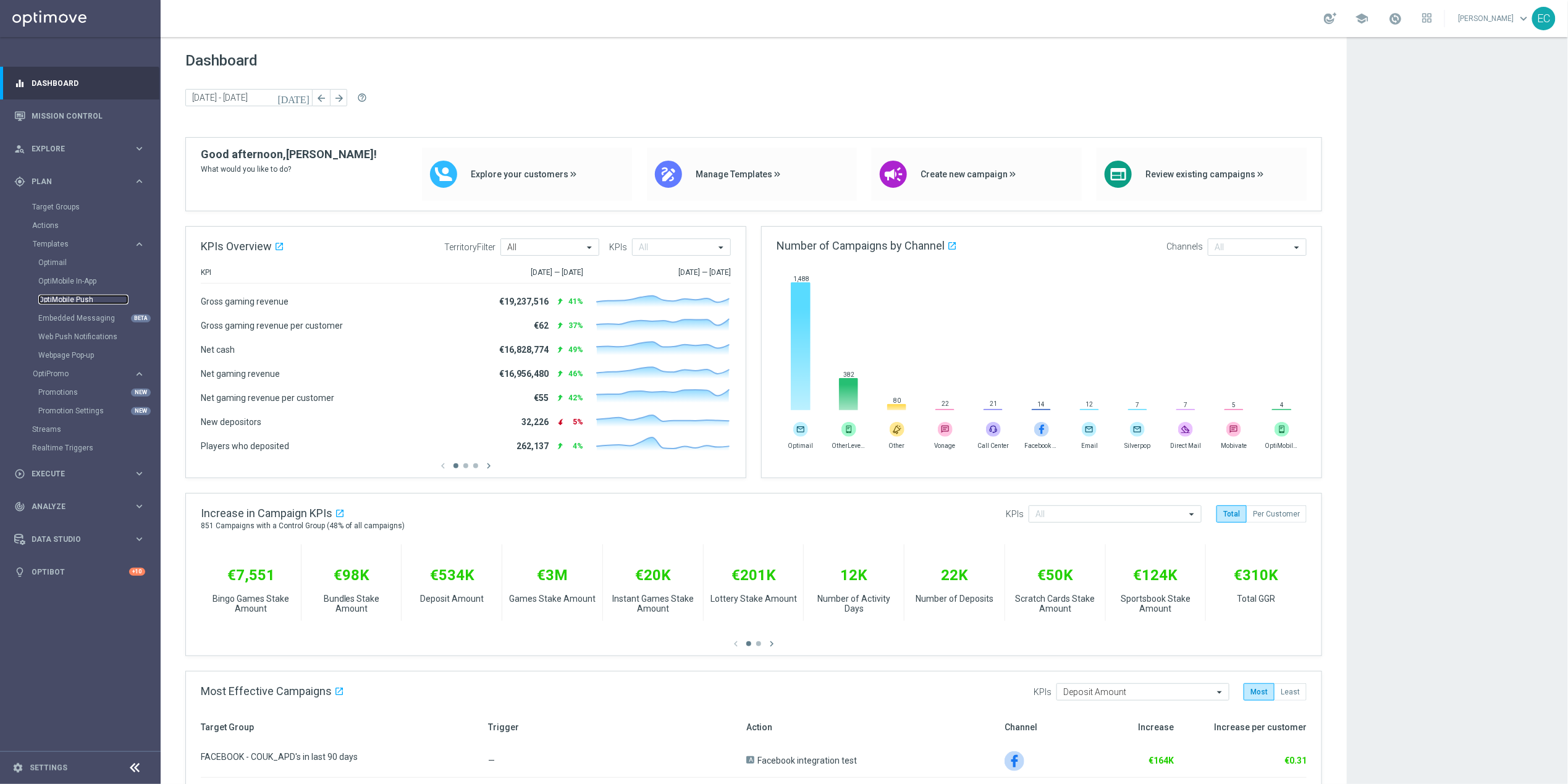
click at [111, 302] on link "OptiMobile Push" at bounding box center [84, 299] width 90 height 10
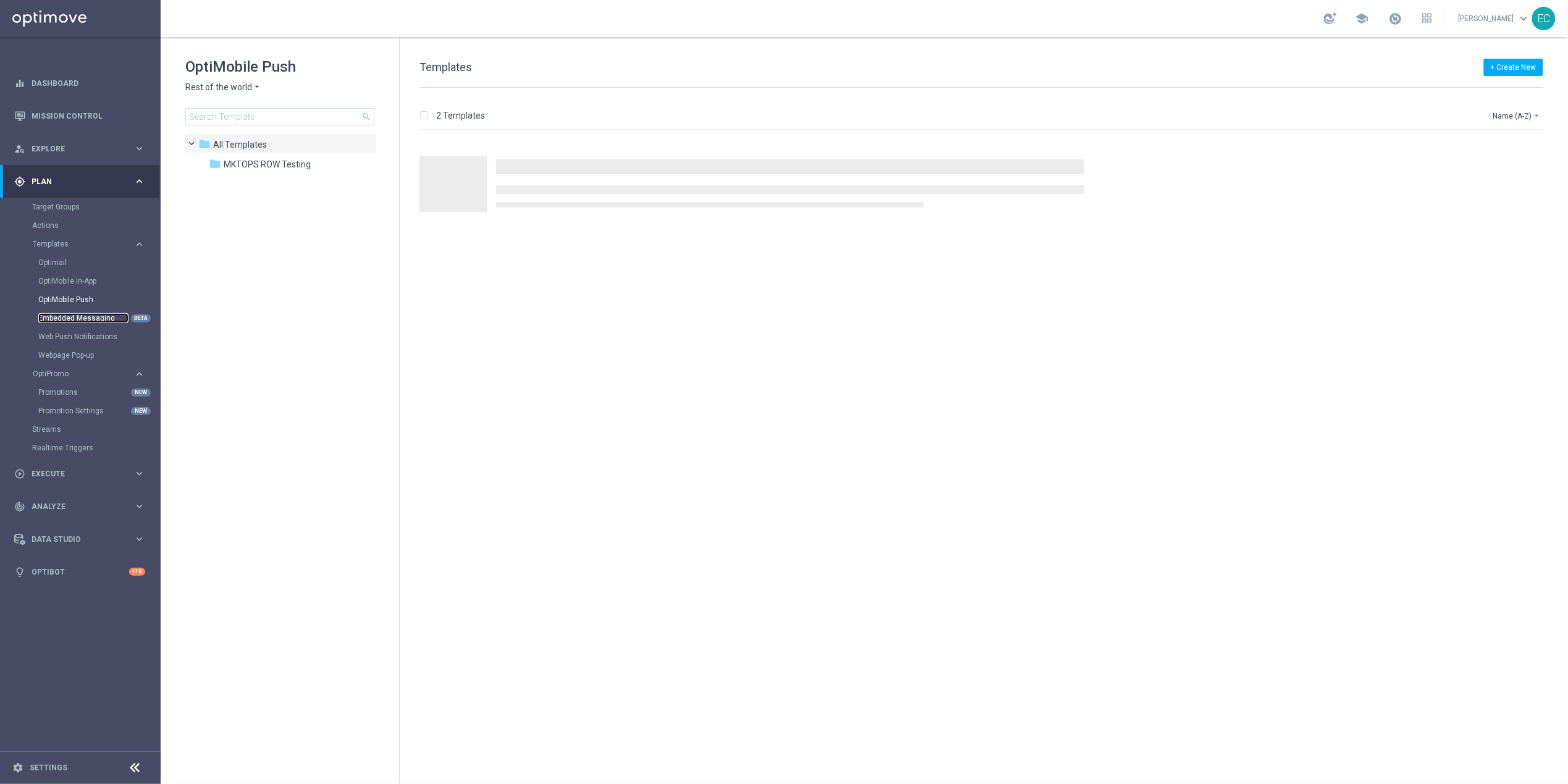
click at [84, 316] on link "Embedded Messaging" at bounding box center [84, 318] width 90 height 10
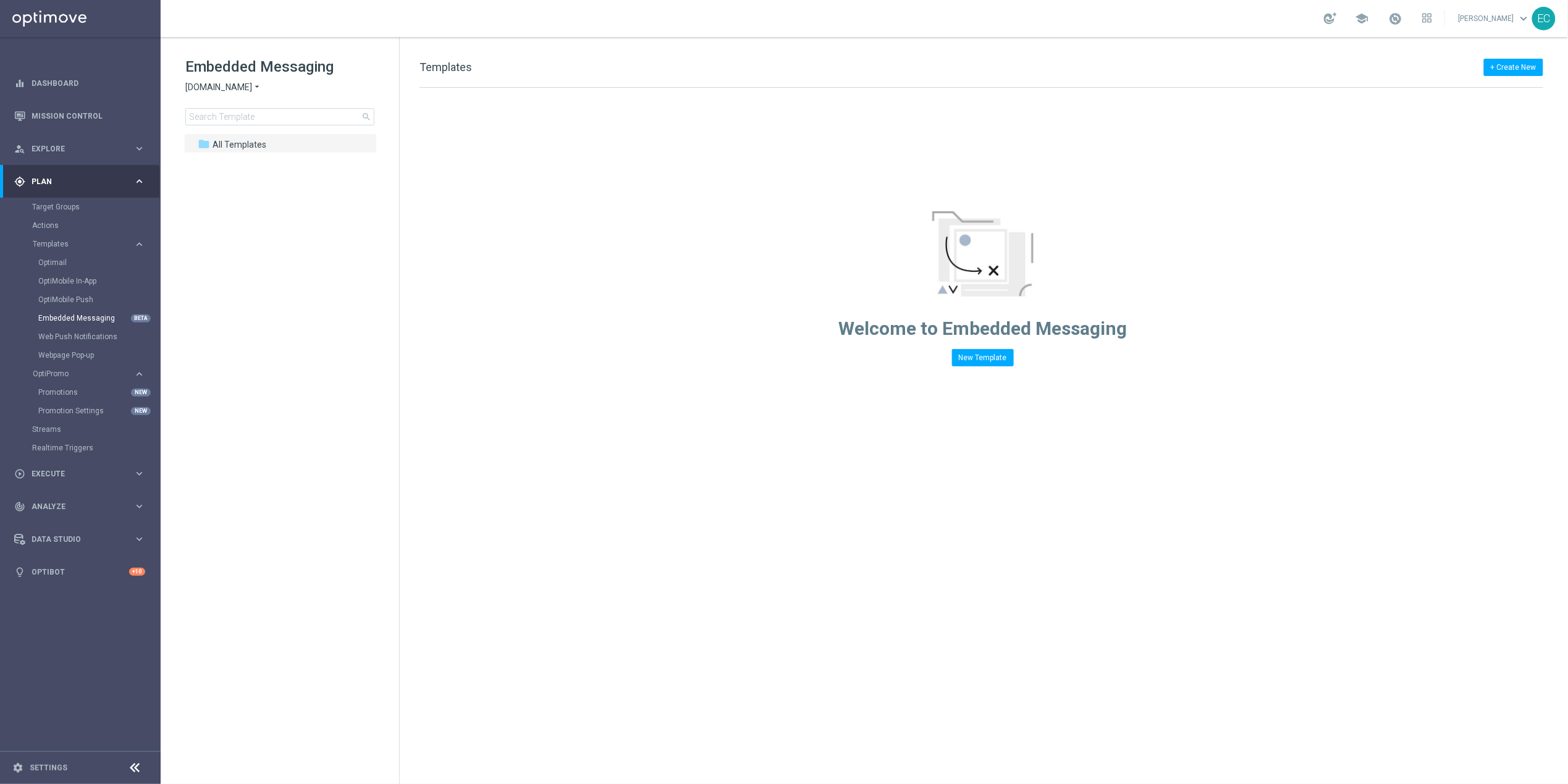
click at [202, 88] on span "[DOMAIN_NAME]" at bounding box center [218, 88] width 67 height 12
click at [234, 131] on div "Lottoland" at bounding box center [232, 131] width 93 height 15
click at [294, 148] on div "folder All Templates" at bounding box center [273, 145] width 152 height 14
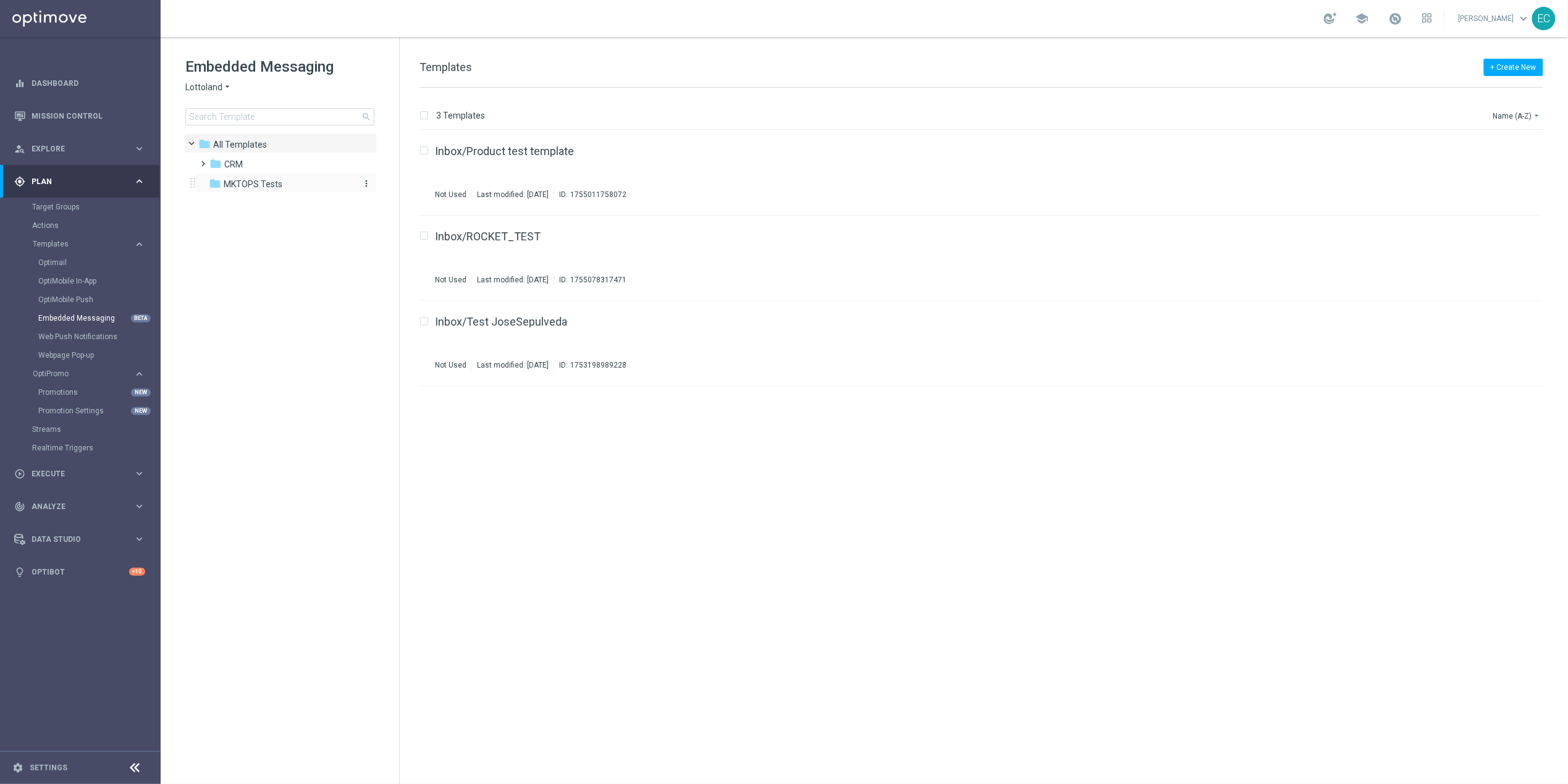
click at [278, 178] on span "MKTOPS Tests" at bounding box center [253, 184] width 58 height 11
click at [309, 166] on div "folder CRM" at bounding box center [281, 164] width 142 height 14
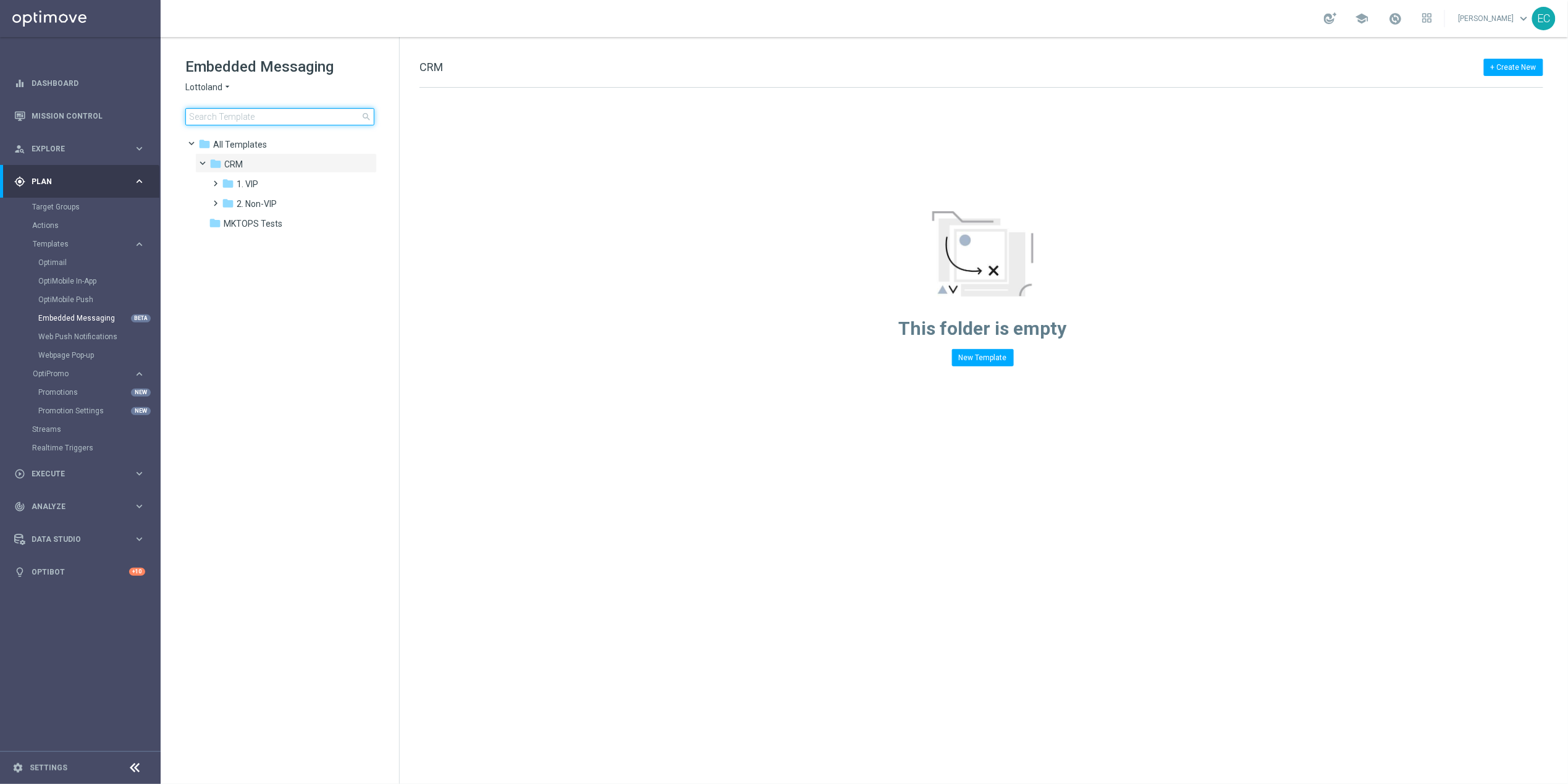
click at [300, 122] on input at bounding box center [279, 117] width 189 height 17
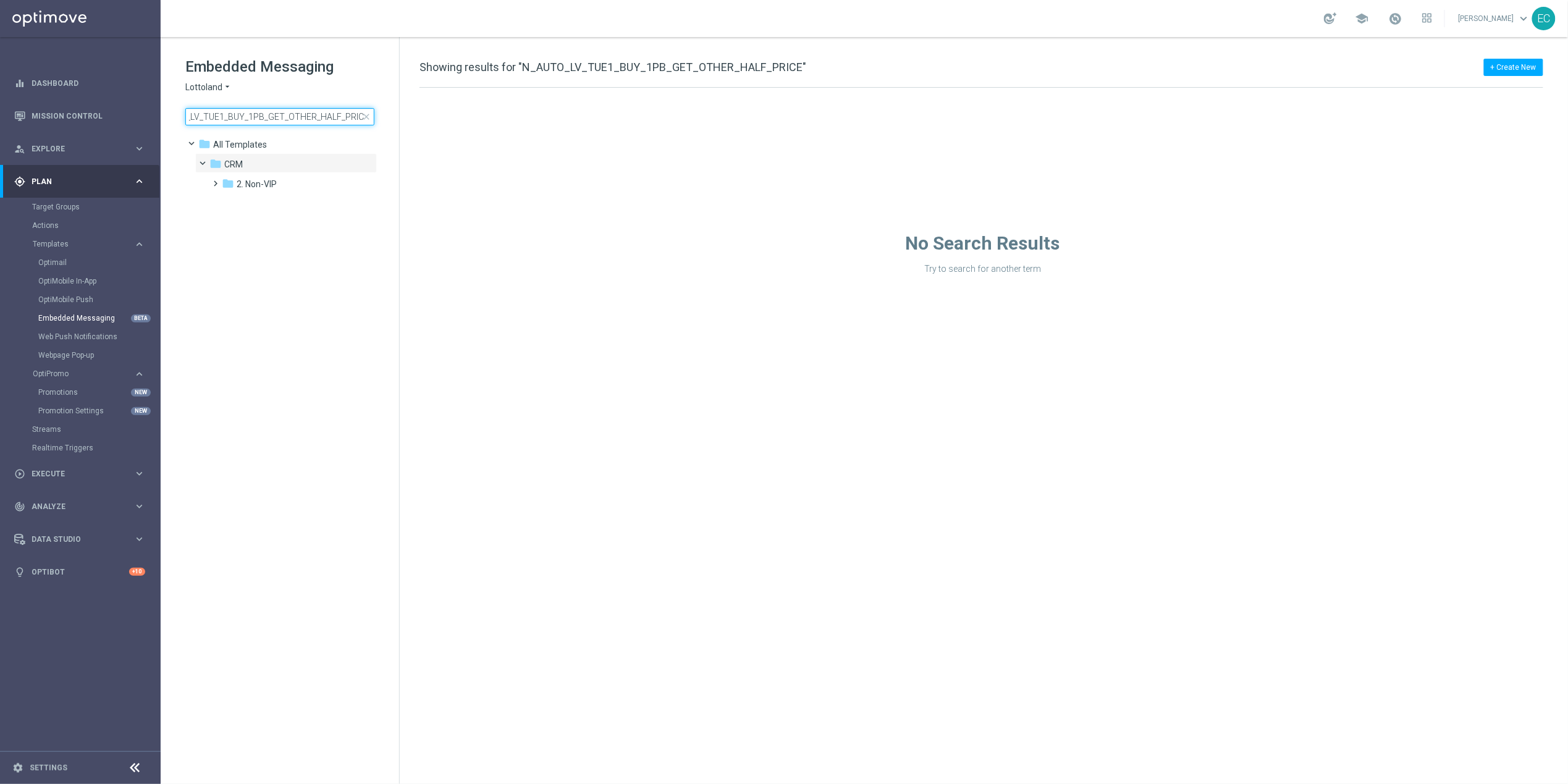
click at [273, 113] on input "N_AUTO_LV_TUE1_BUY_1PB_GET_OTHER_HALF_PRICE" at bounding box center [279, 117] width 189 height 17
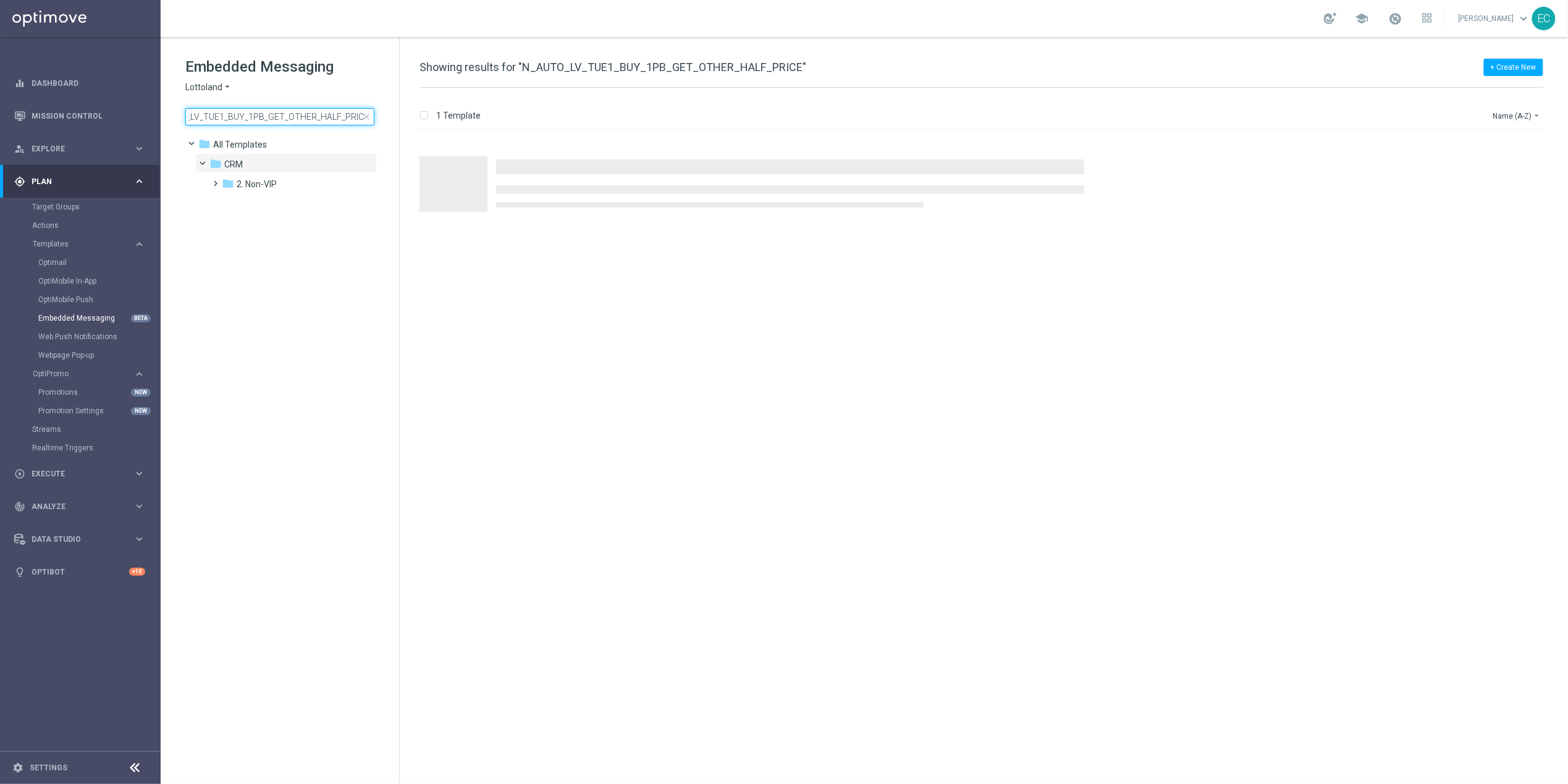
drag, startPoint x: 273, startPoint y: 113, endPoint x: 241, endPoint y: 123, distance: 33.5
click at [241, 123] on input "N_AUTO_LV_TUE1_BUY_1PB_GET_OTHER_HALF_PRICE" at bounding box center [279, 117] width 189 height 17
type input "N_AUTO_LV_TUE1_BUY_1PB_GET_OTHER_HALF_PRICE"
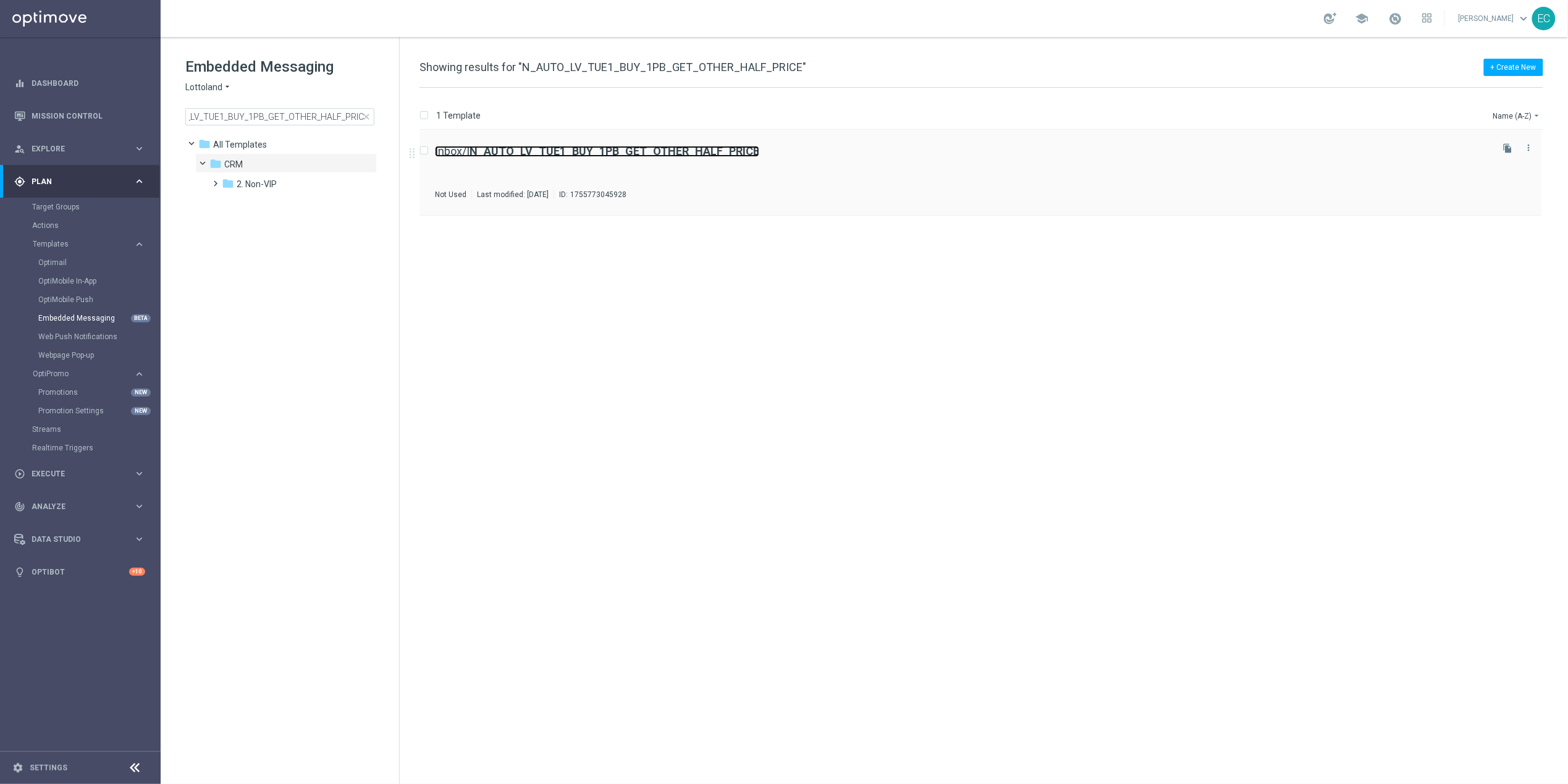
scroll to position [0, 0]
click at [584, 150] on b "N_AUTO_LV_TUE1_BUY_1PB_GET_OTHER_HALF_PRICE" at bounding box center [614, 151] width 290 height 13
click at [81, 298] on link "OptiMobile Push" at bounding box center [84, 299] width 90 height 10
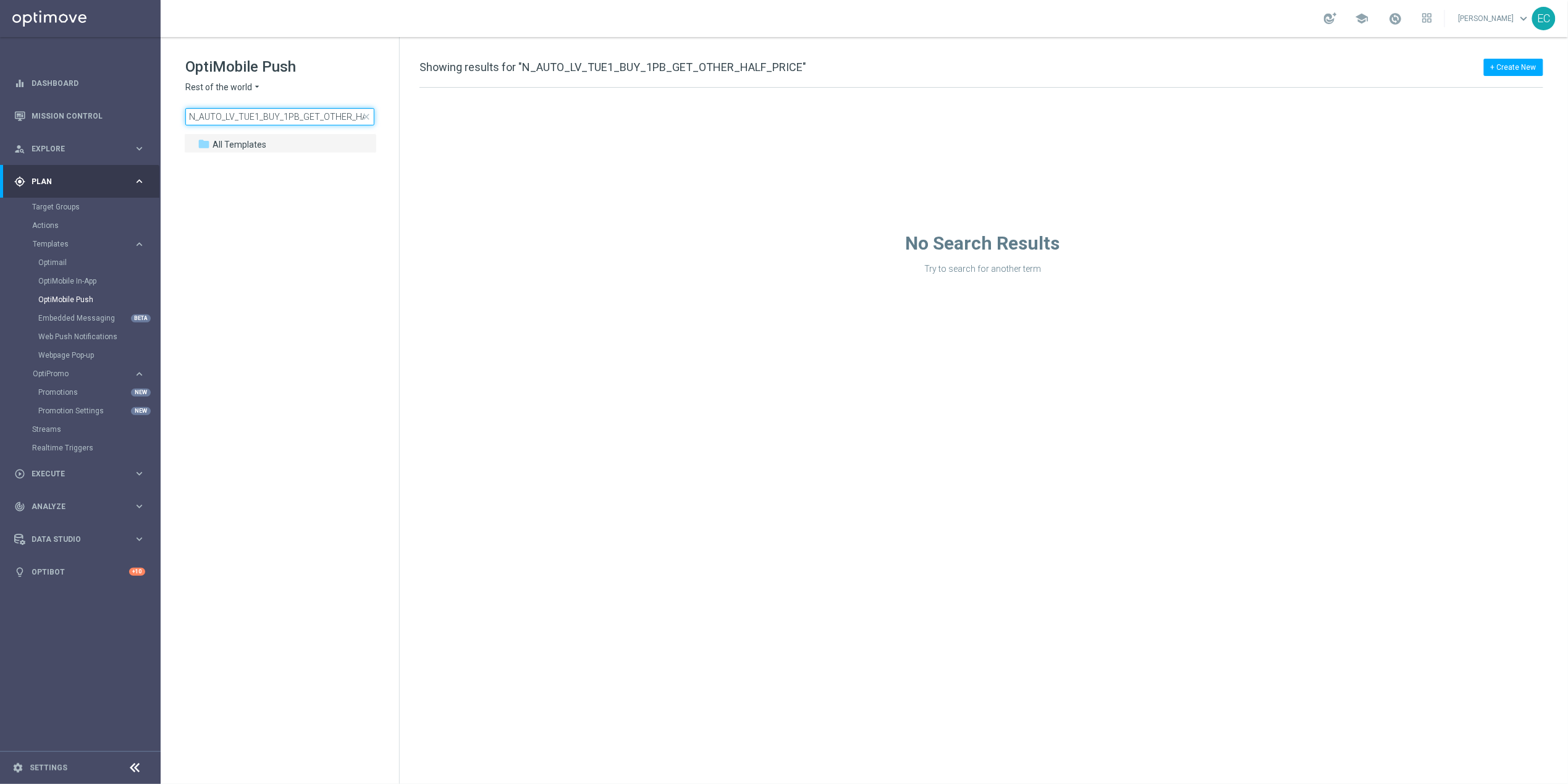
click at [293, 112] on input "N_AUTO_LV_TUE1_BUY_1PB_GET_OTHER_HALF_PRICE" at bounding box center [279, 117] width 189 height 17
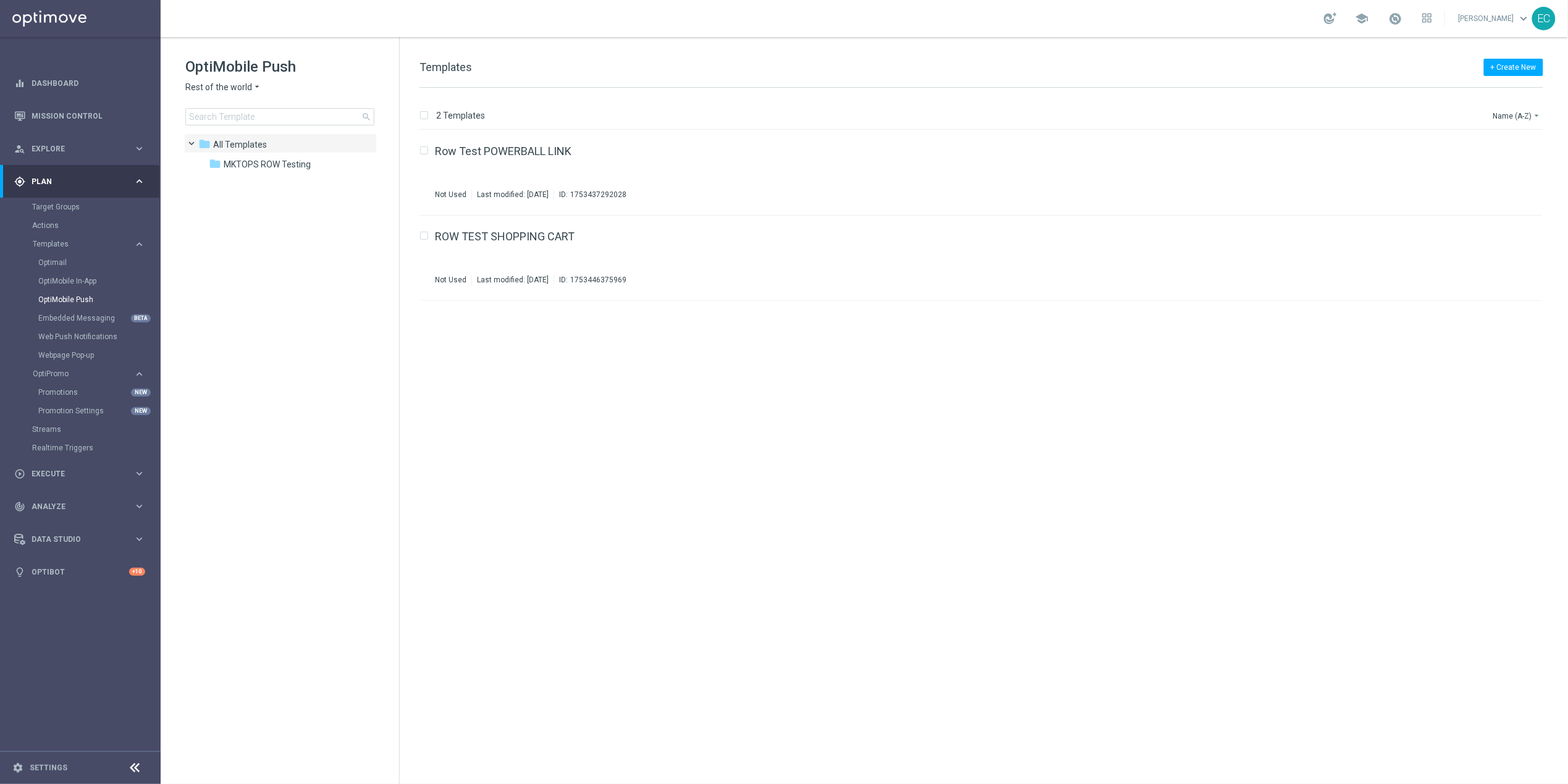
click at [237, 87] on span "Rest of the world" at bounding box center [218, 88] width 67 height 12
click at [230, 190] on div "[GEOGRAPHIC_DATA]" at bounding box center [232, 190] width 93 height 15
click at [307, 169] on div "folder DE MKOPS Testing" at bounding box center [280, 164] width 142 height 14
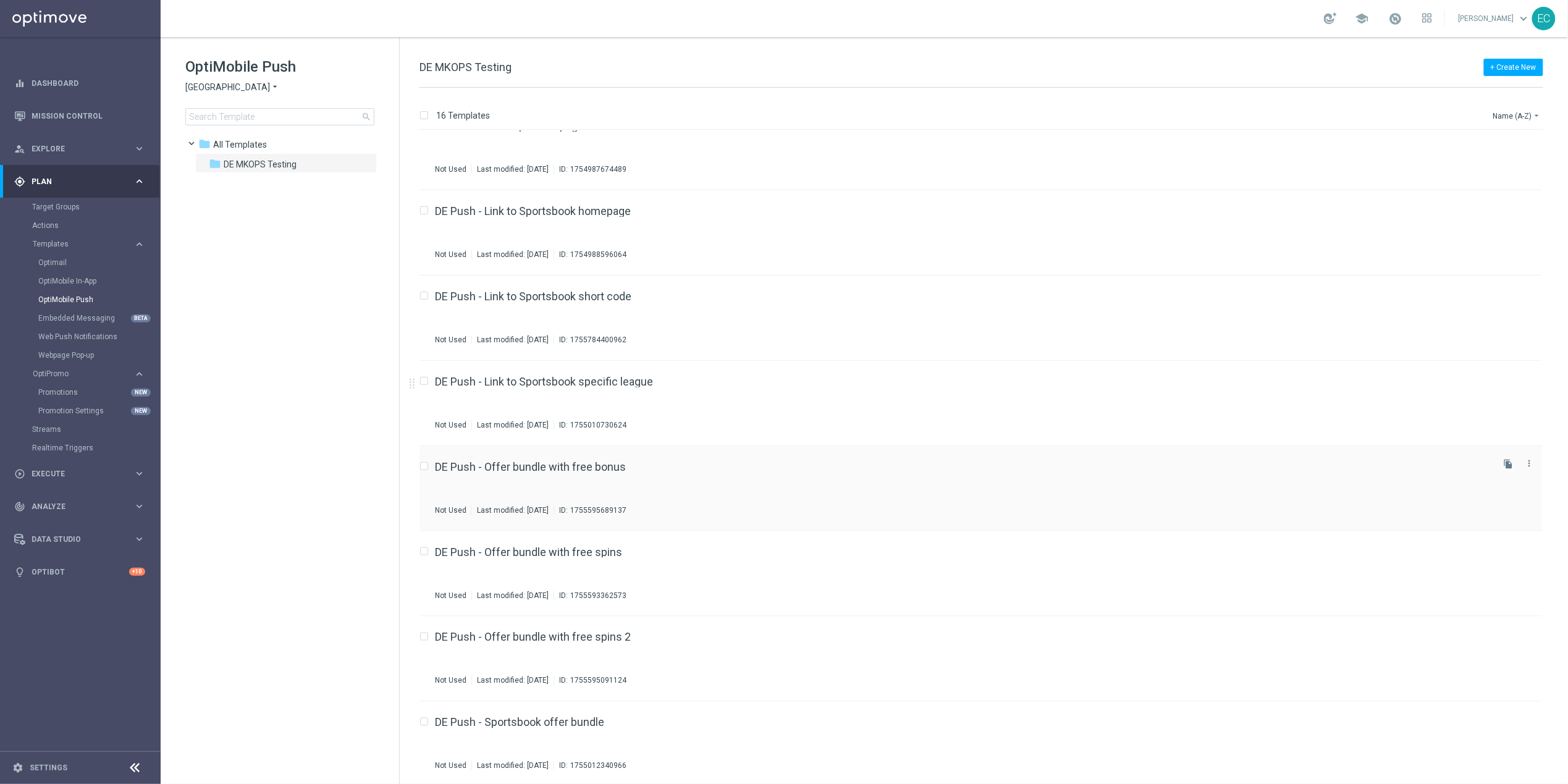
scroll to position [710, 0]
click at [579, 465] on link "DE Push - Offer bundle with free bonus" at bounding box center [531, 464] width 191 height 11
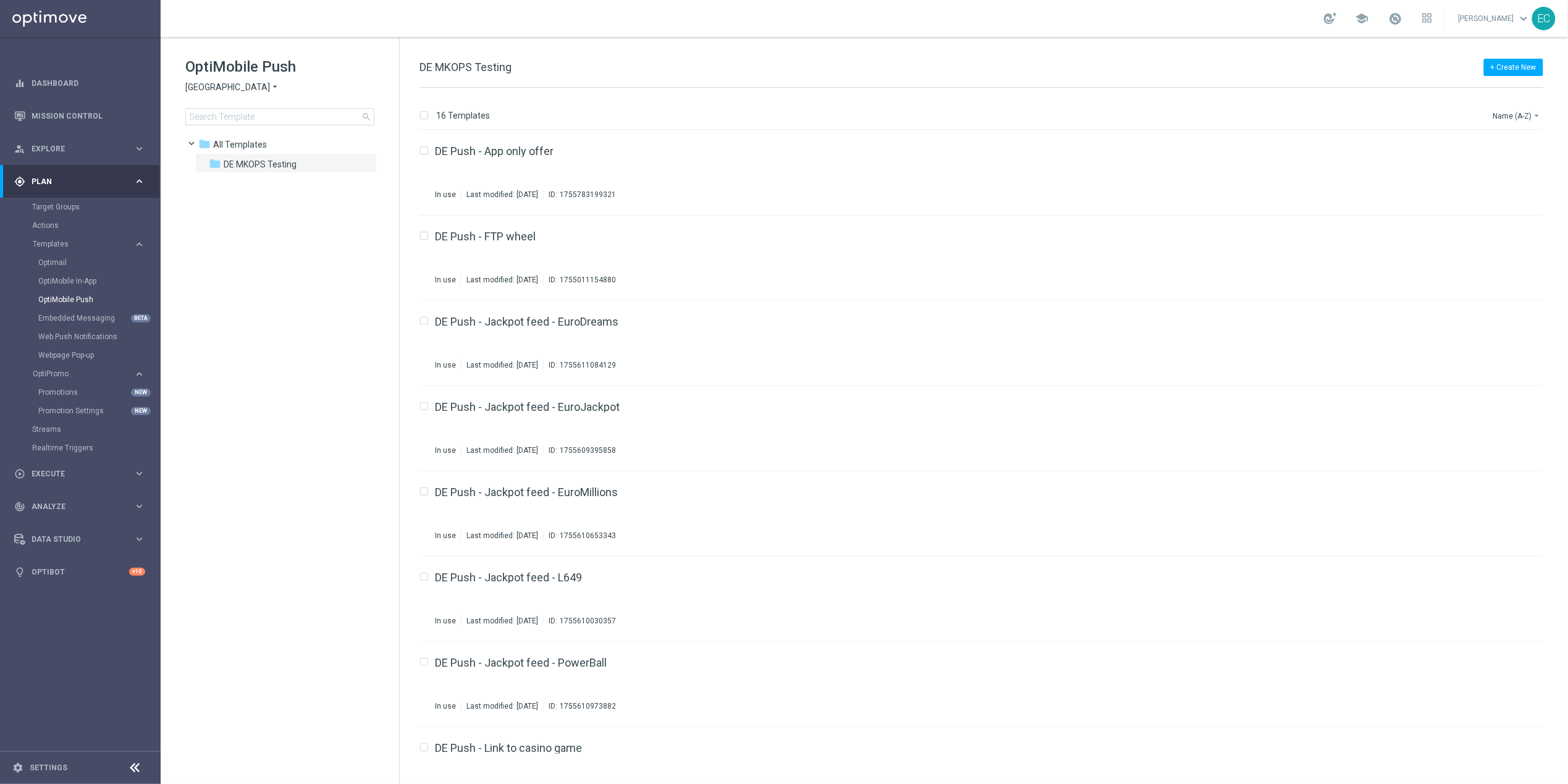
click at [217, 86] on span "[GEOGRAPHIC_DATA]" at bounding box center [228, 88] width 85 height 12
click at [0, 0] on span "Rest of the world" at bounding box center [0, 0] width 0 height 0
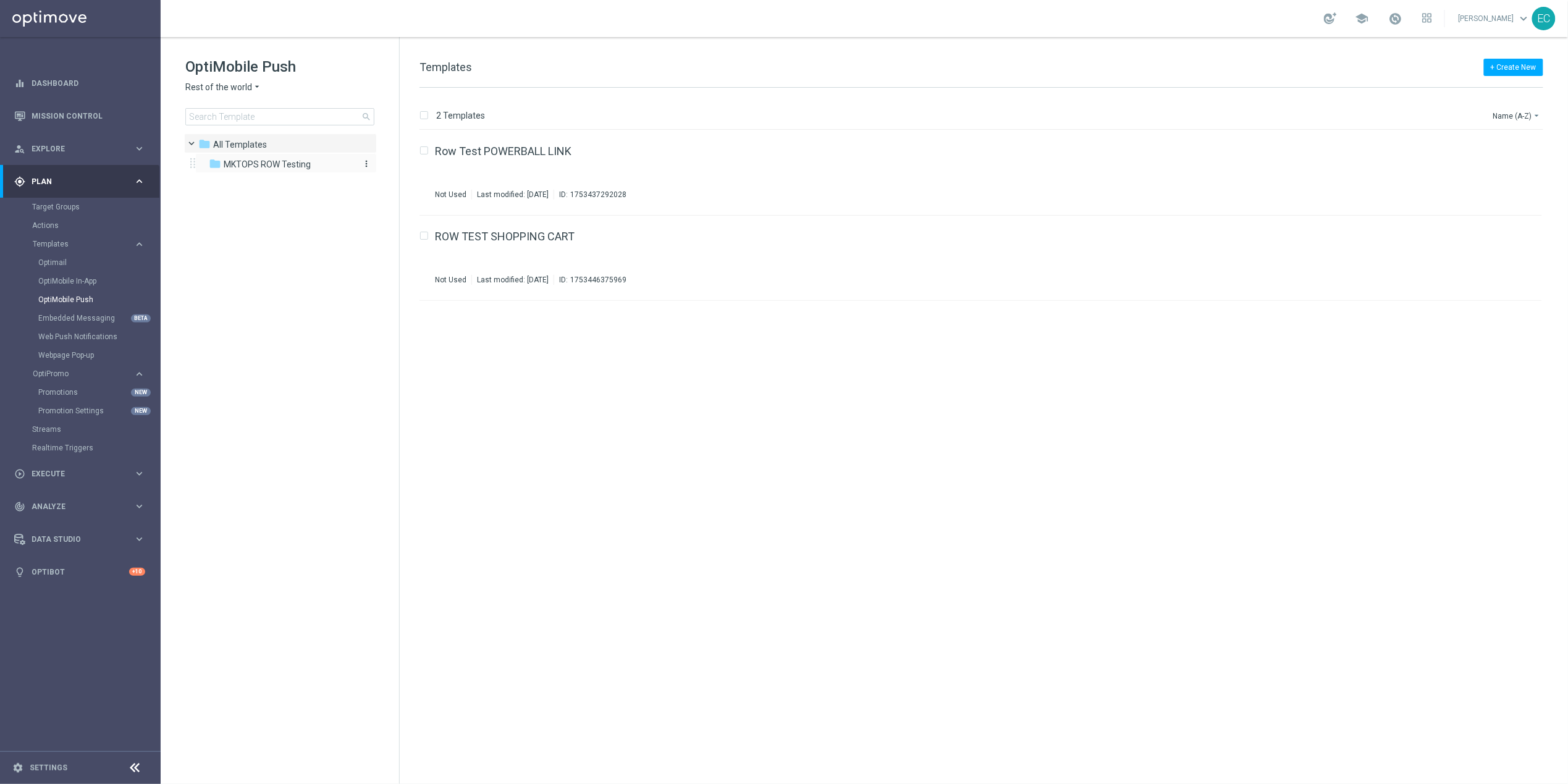
click at [302, 161] on span "MKTOPS ROW Testing" at bounding box center [267, 164] width 87 height 11
click at [86, 211] on link "Target Groups" at bounding box center [80, 207] width 96 height 10
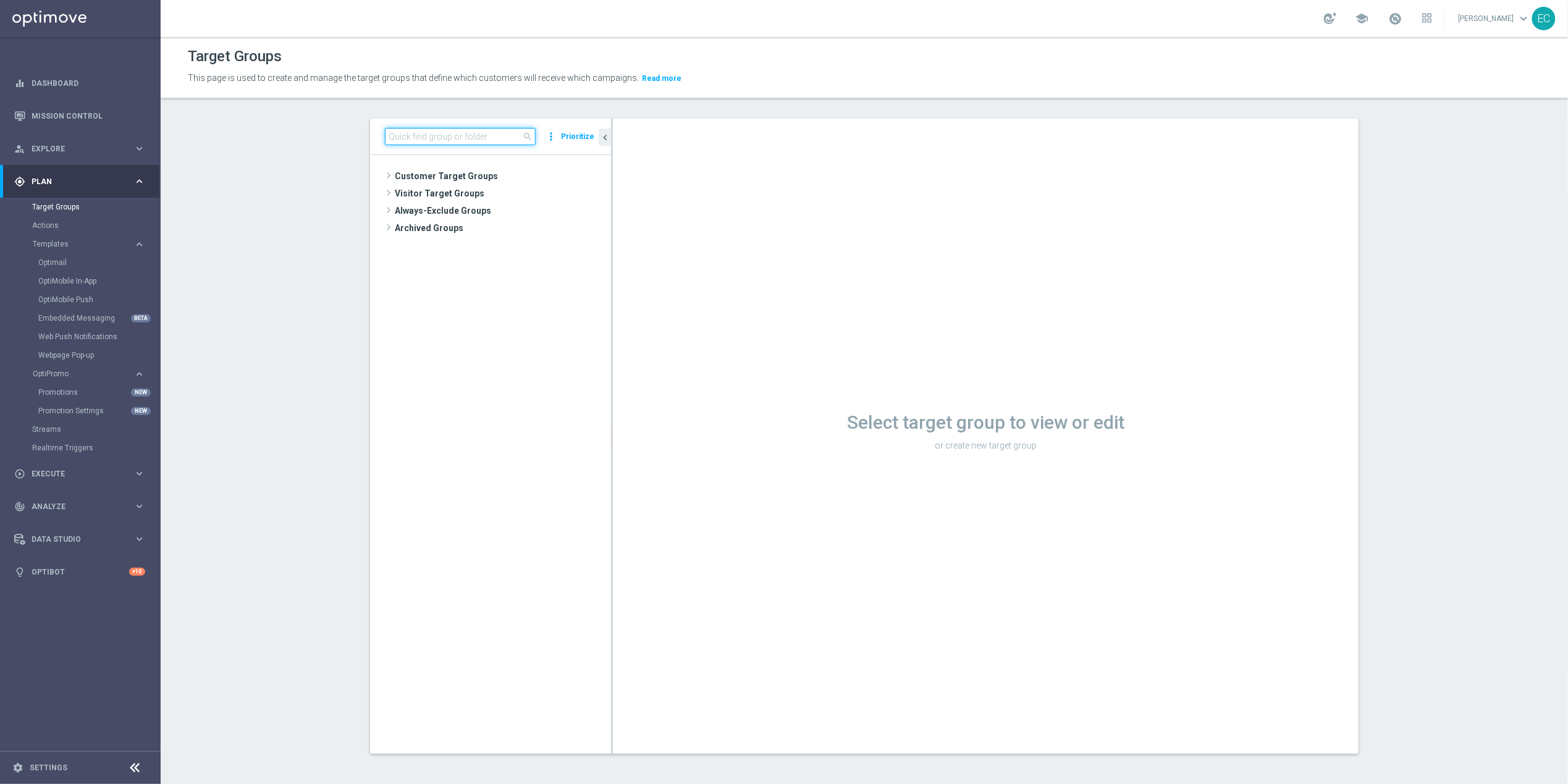
click at [468, 141] on input at bounding box center [460, 137] width 151 height 17
paste input "ZA Push - Link to product page 3"
drag, startPoint x: 495, startPoint y: 135, endPoint x: 350, endPoint y: 130, distance: 145.1
click at [350, 130] on div "ZA Push - Link to product page 4 close more_vert Prioritize No items or folders…" at bounding box center [864, 446] width 1038 height 654
click at [497, 138] on input "ZA Push - Link to product page 4" at bounding box center [460, 137] width 151 height 17
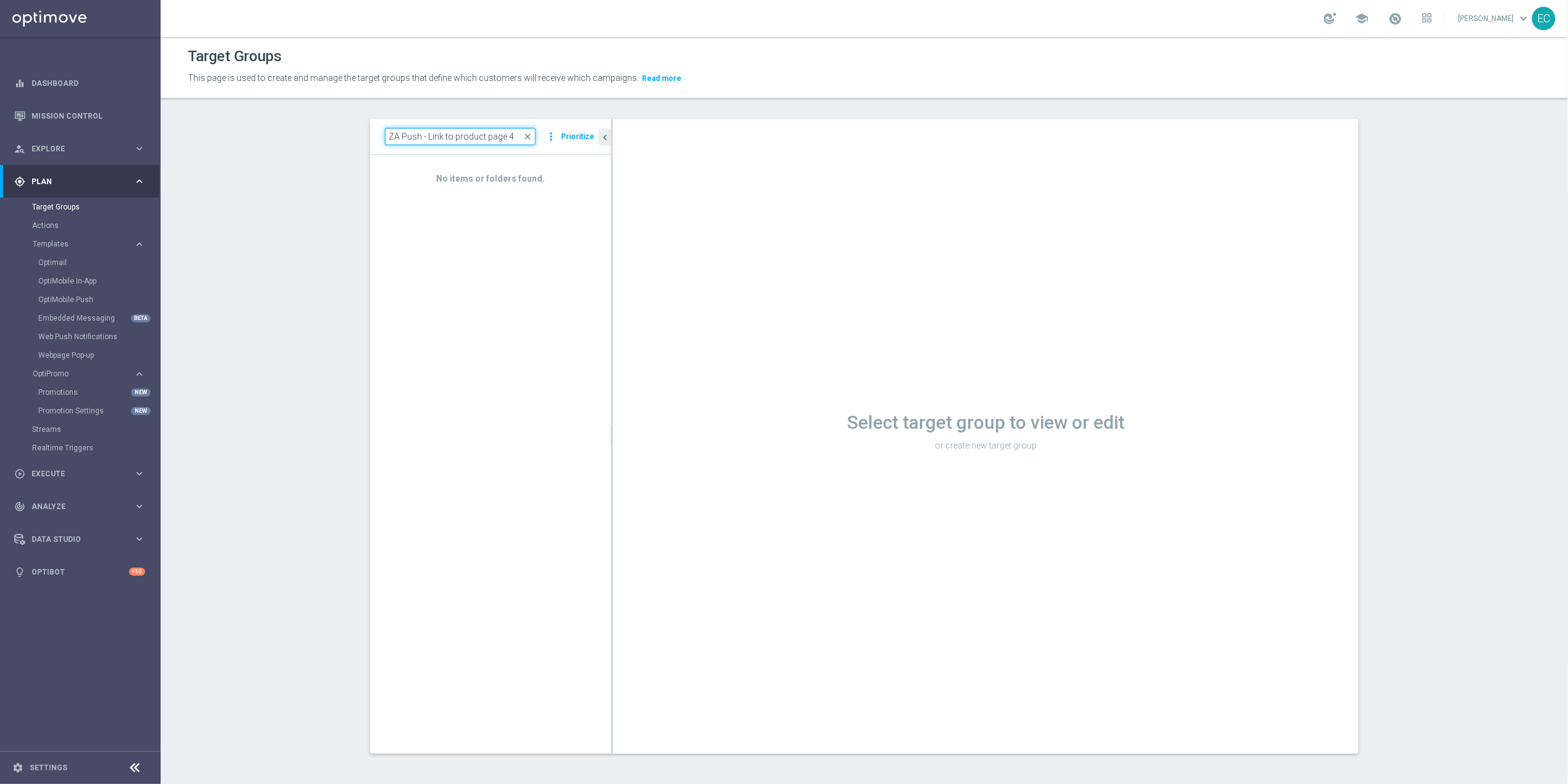
click at [497, 138] on input "ZA Push - Link to product page 4" at bounding box center [460, 137] width 151 height 17
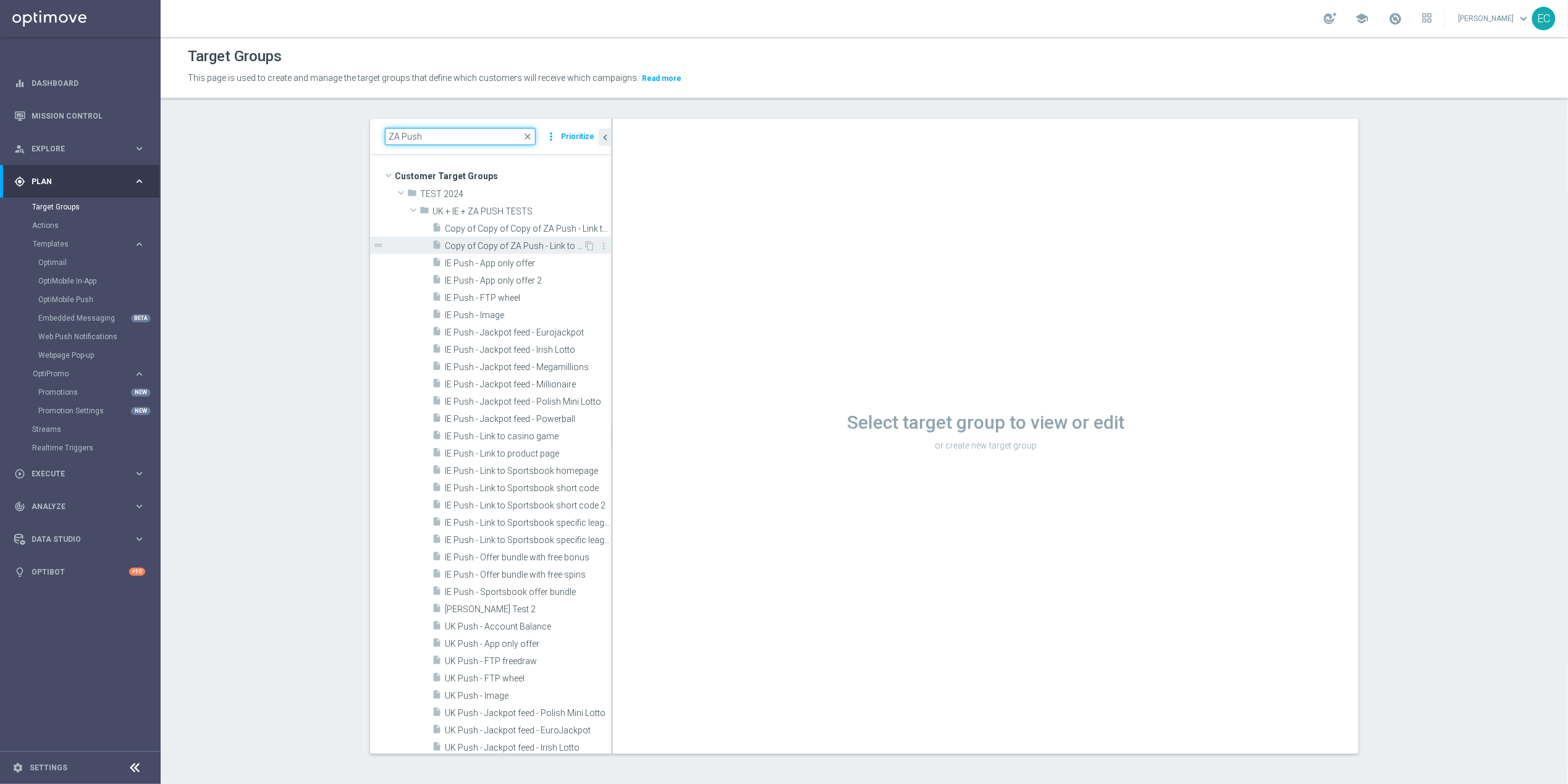
type input "ZA Push"
click at [531, 243] on span "Copy of Copy of ZA Push - Link to casino game 2" at bounding box center [514, 246] width 139 height 11
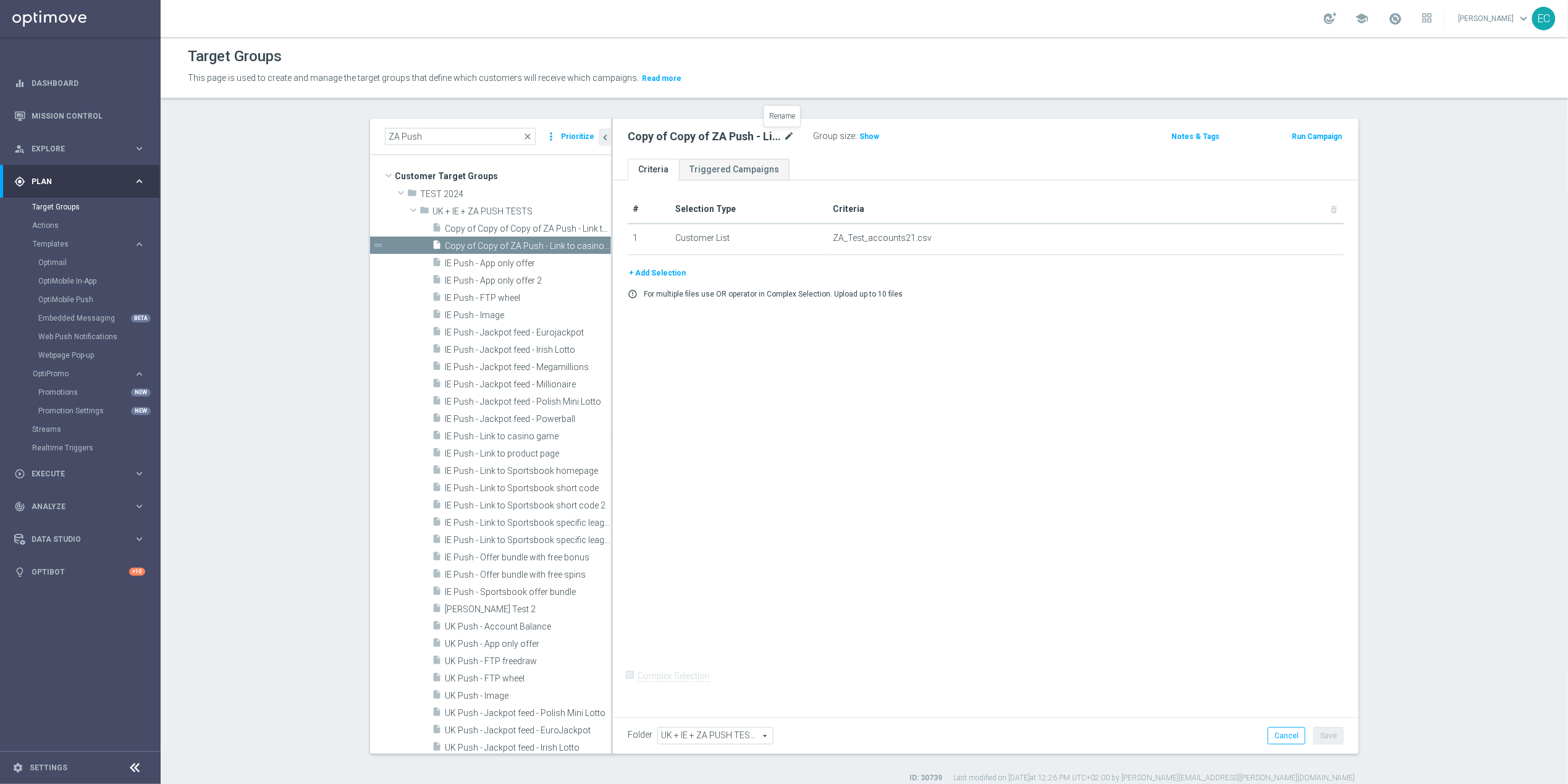
click at [783, 135] on icon "mode_edit" at bounding box center [789, 137] width 11 height 15
type input "ZA Push - Link to product pag"
click at [1081, 350] on div "# Selection Type Criteria delete_forever 1 Customer List ZA_Test_accounts21.csv…" at bounding box center [986, 446] width 746 height 531
click at [781, 137] on icon "mode_edit" at bounding box center [787, 137] width 11 height 15
click at [765, 135] on input "ZA Push - Link to product pag" at bounding box center [710, 138] width 166 height 17
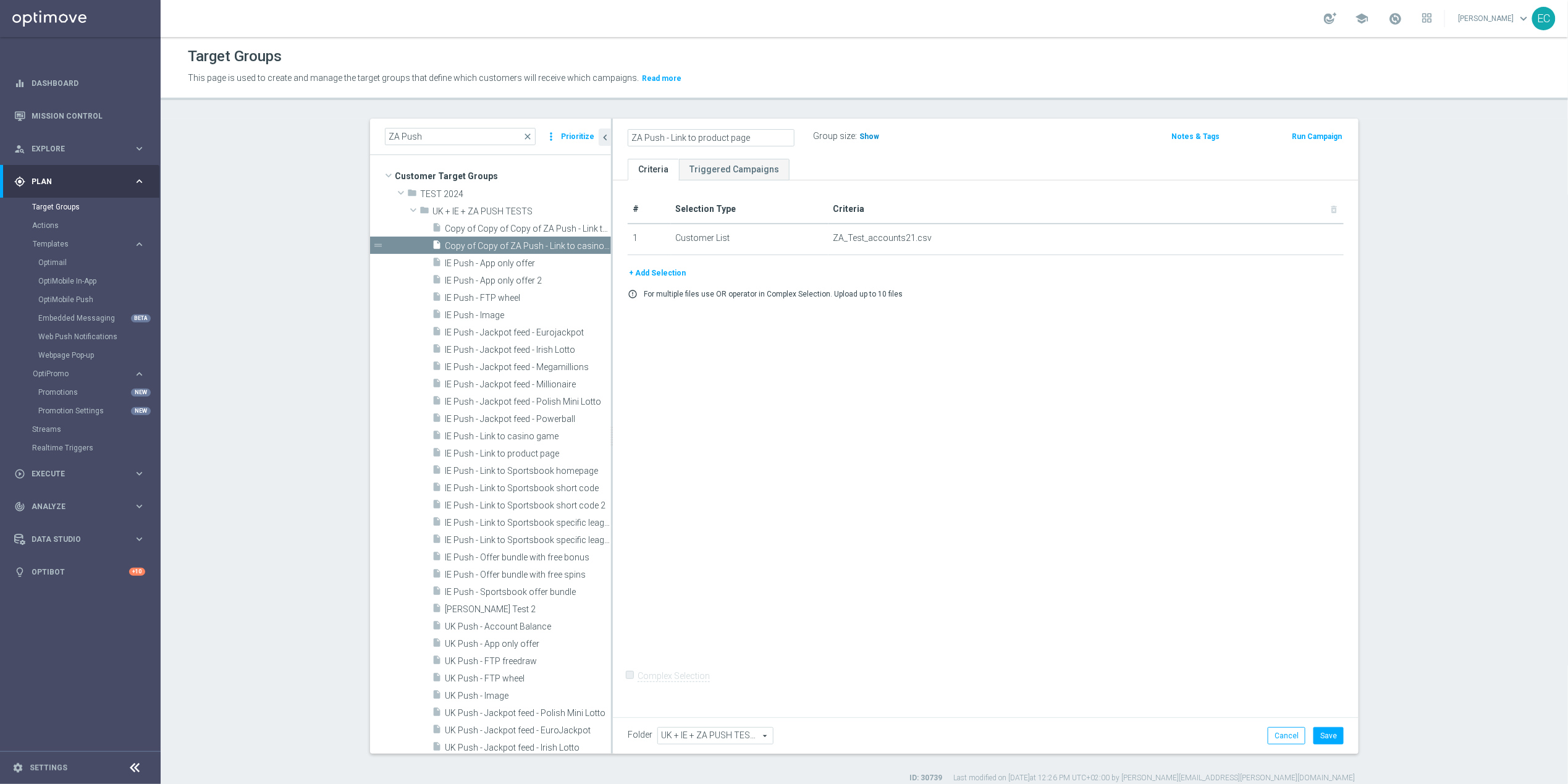
click at [870, 133] on h3 "Show" at bounding box center [870, 137] width 23 height 13
click at [777, 139] on input "ZA Push - Link to product page" at bounding box center [710, 138] width 166 height 17
type input "ZA Push - Link to product page 4"
click at [883, 327] on div "# Selection Type Criteria delete_forever 1 Customer List ZA_Test_accounts21.csv…" at bounding box center [986, 446] width 746 height 531
click at [1335, 734] on button "Save" at bounding box center [1329, 736] width 31 height 17
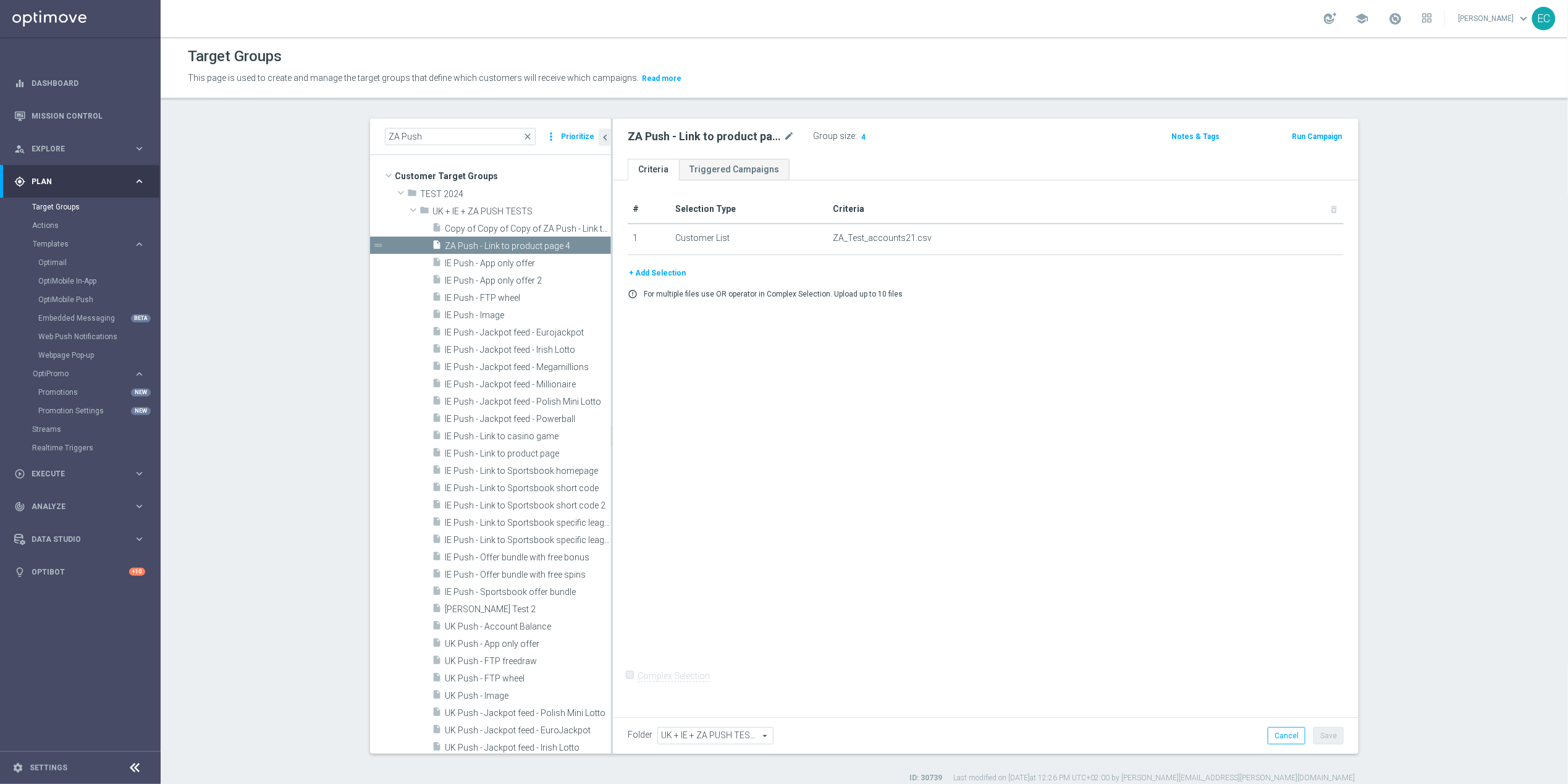
click at [1323, 137] on button "Run Campaign" at bounding box center [1317, 137] width 52 height 13
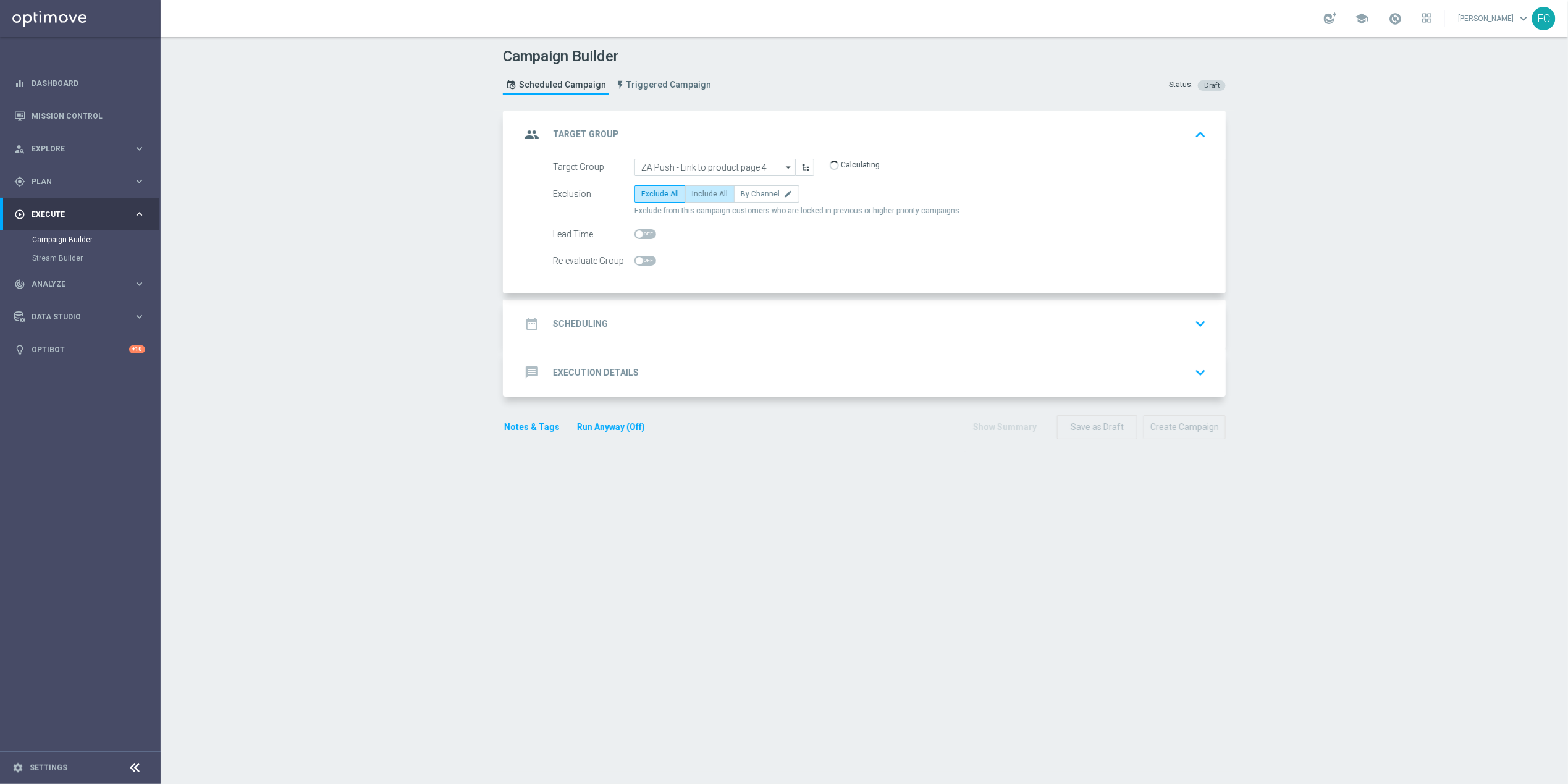
click at [709, 185] on label "Include All" at bounding box center [710, 194] width 50 height 17
click at [700, 192] on input "Include All" at bounding box center [696, 196] width 8 height 8
radio input "true"
click at [712, 305] on div "date_range Scheduling keyboard_arrow_down" at bounding box center [866, 324] width 720 height 48
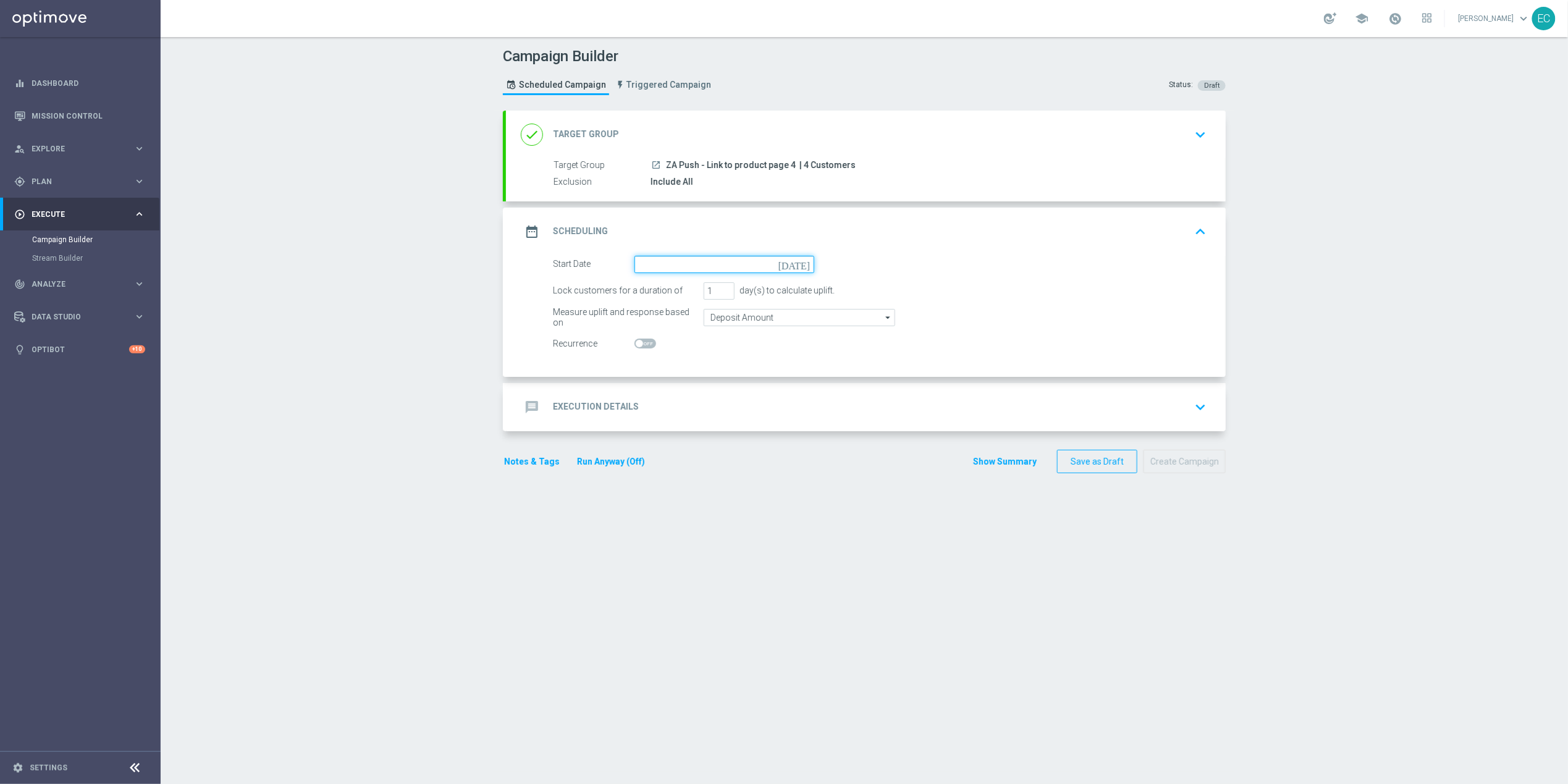
click at [777, 262] on input at bounding box center [724, 265] width 180 height 17
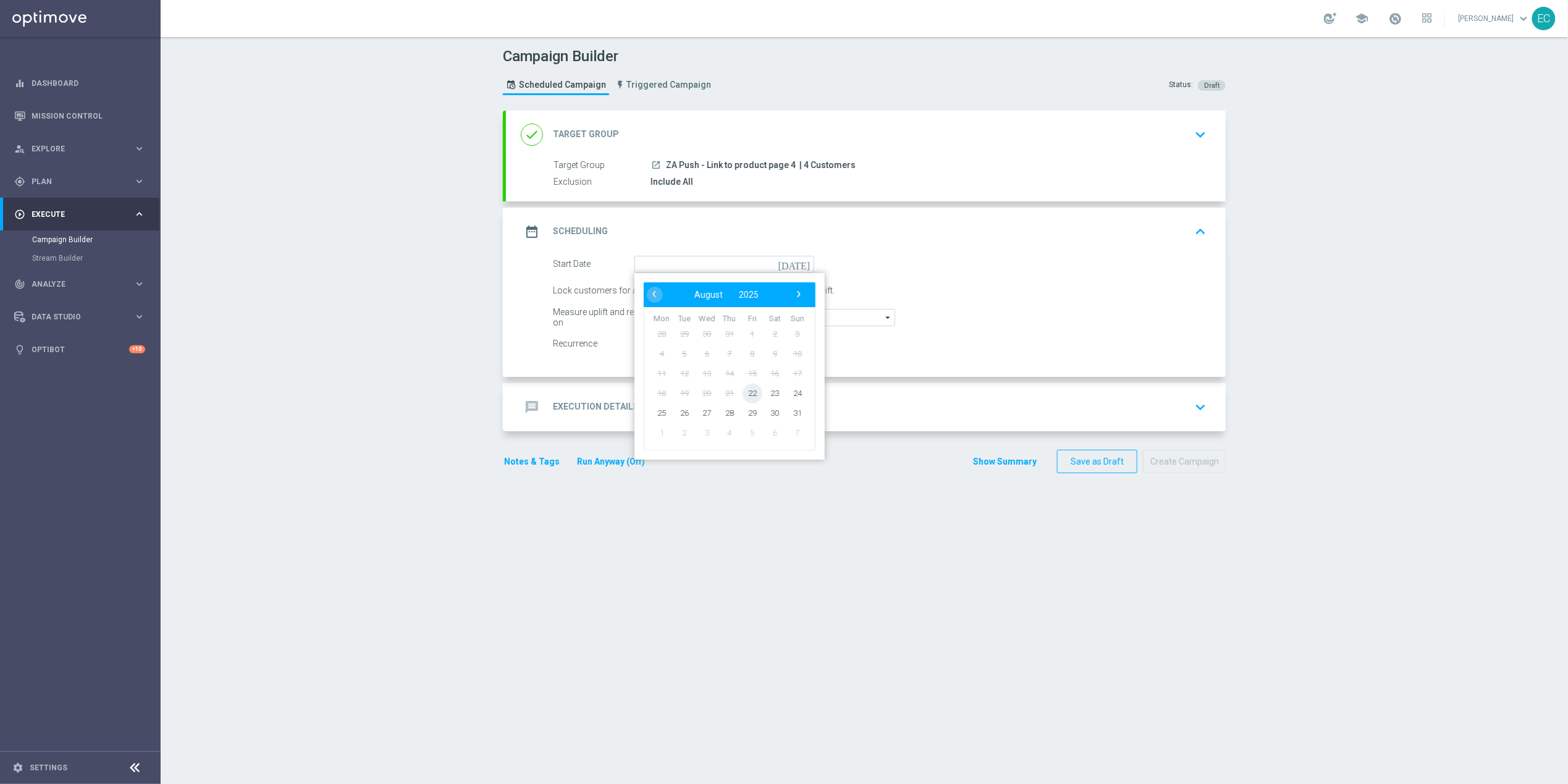
click at [746, 391] on span "22" at bounding box center [752, 393] width 20 height 20
type input "[DATE]"
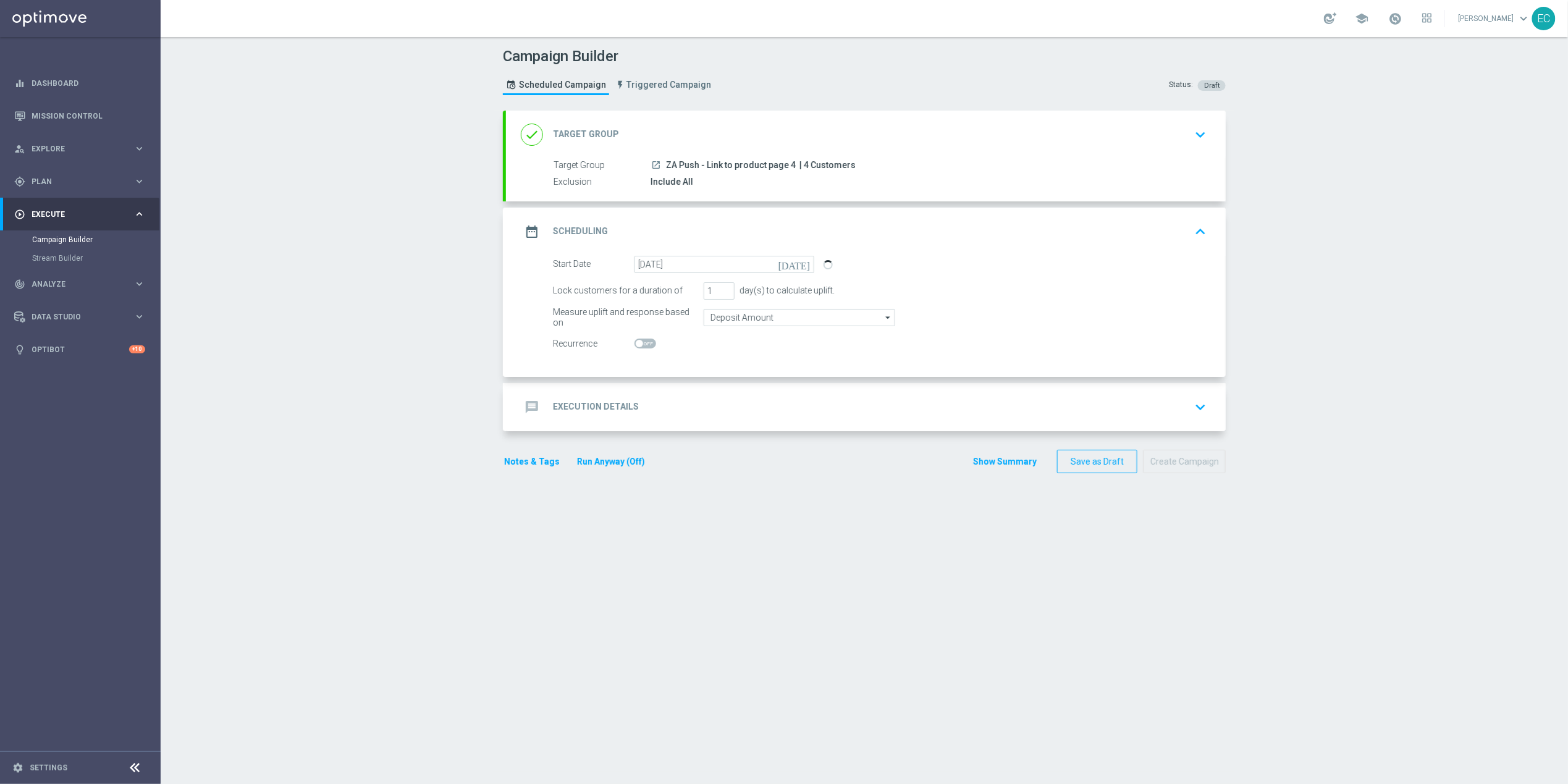
click at [848, 391] on div "message Execution Details keyboard_arrow_down" at bounding box center [866, 407] width 720 height 48
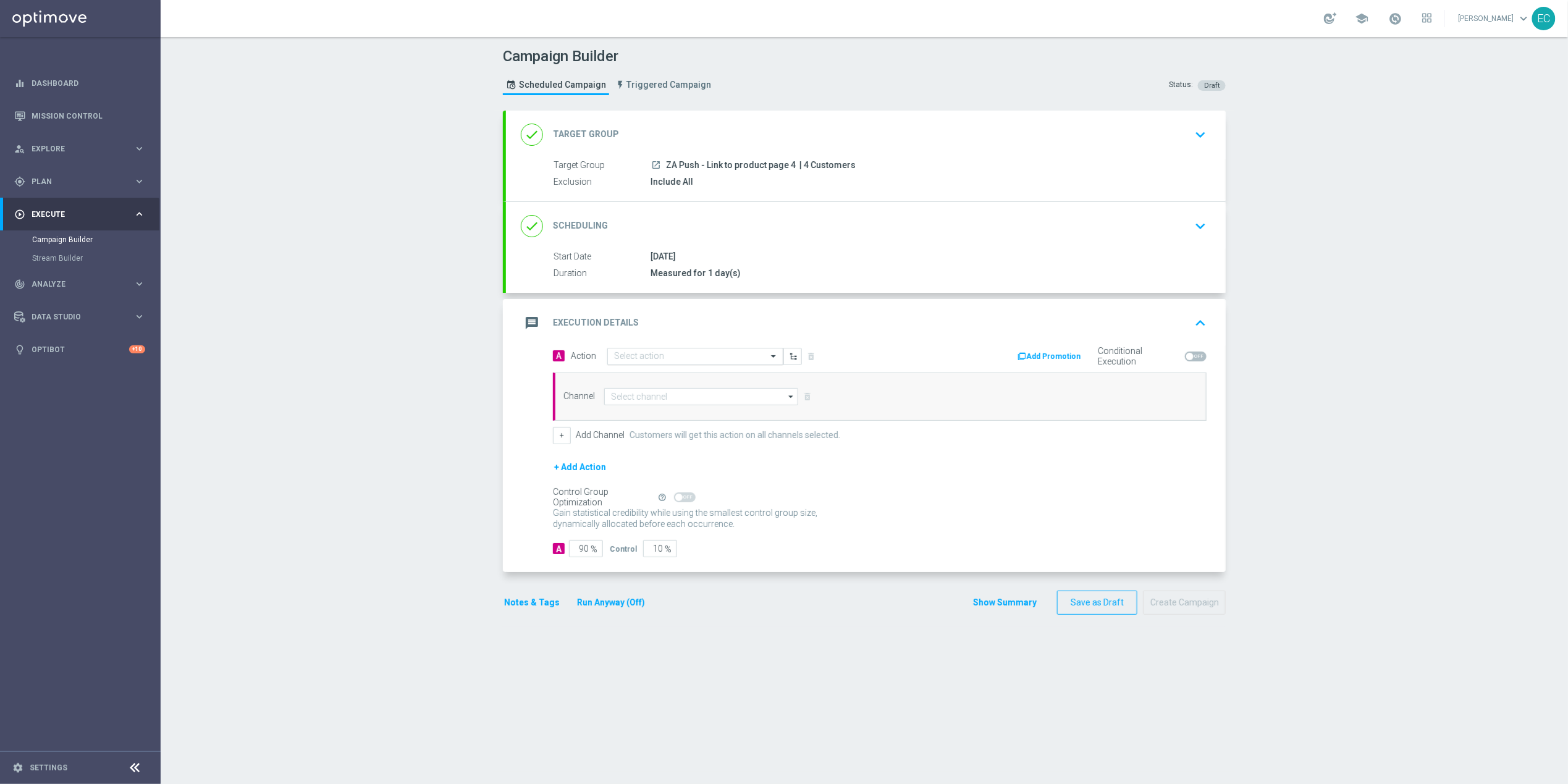
click at [729, 364] on div "Select action" at bounding box center [694, 356] width 176 height 17
click at [655, 520] on span "Create new action" at bounding box center [657, 523] width 65 height 9
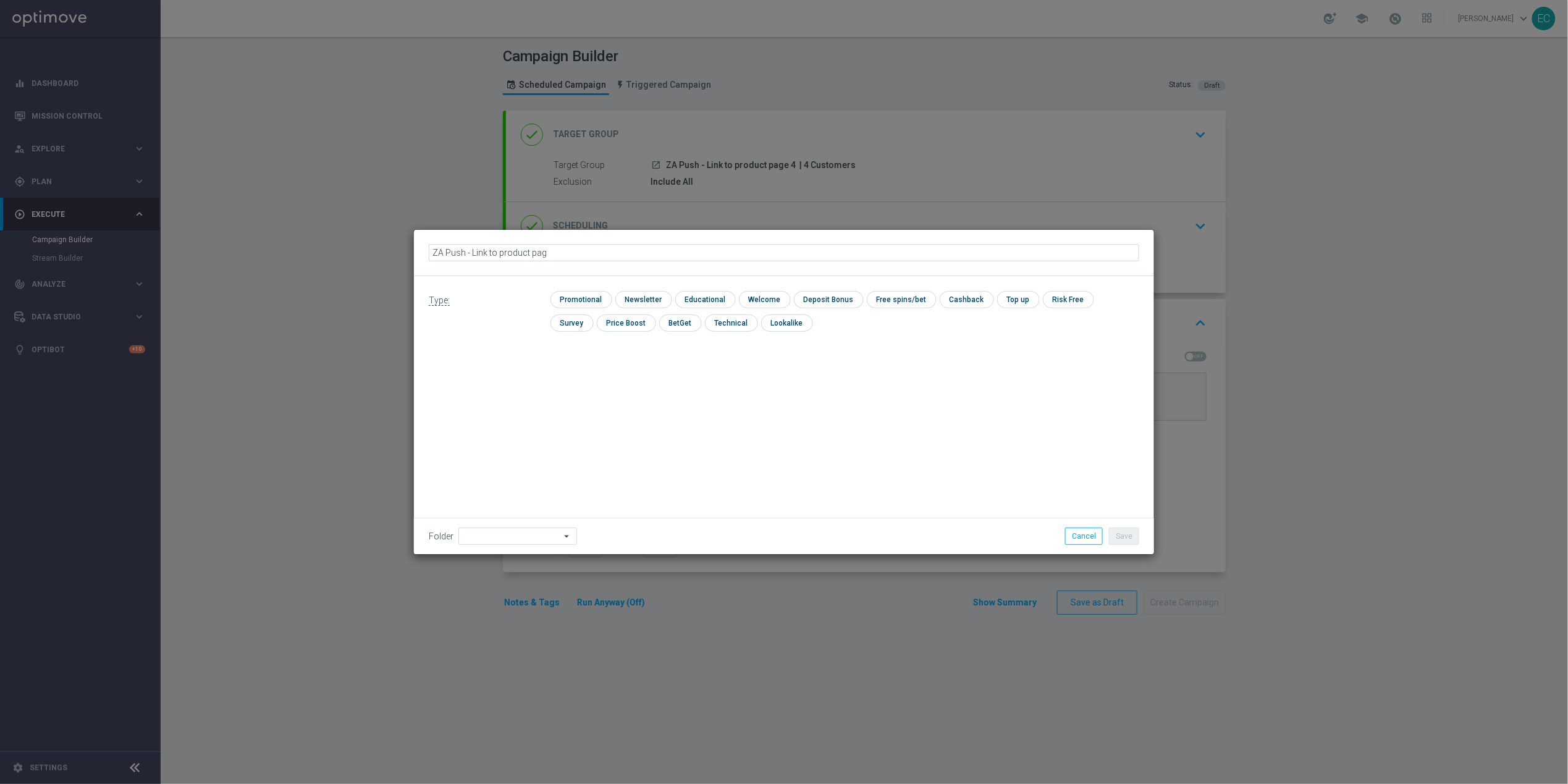
type input "ZA Push - Link to product page"
click at [1078, 422] on div "Type: check Promotional check Newsletter check Educational check Welcome check …" at bounding box center [784, 415] width 740 height 278
click at [565, 293] on input "checkbox" at bounding box center [580, 299] width 58 height 17
checkbox input "true"
click at [1084, 535] on button "Cancel" at bounding box center [1084, 536] width 38 height 17
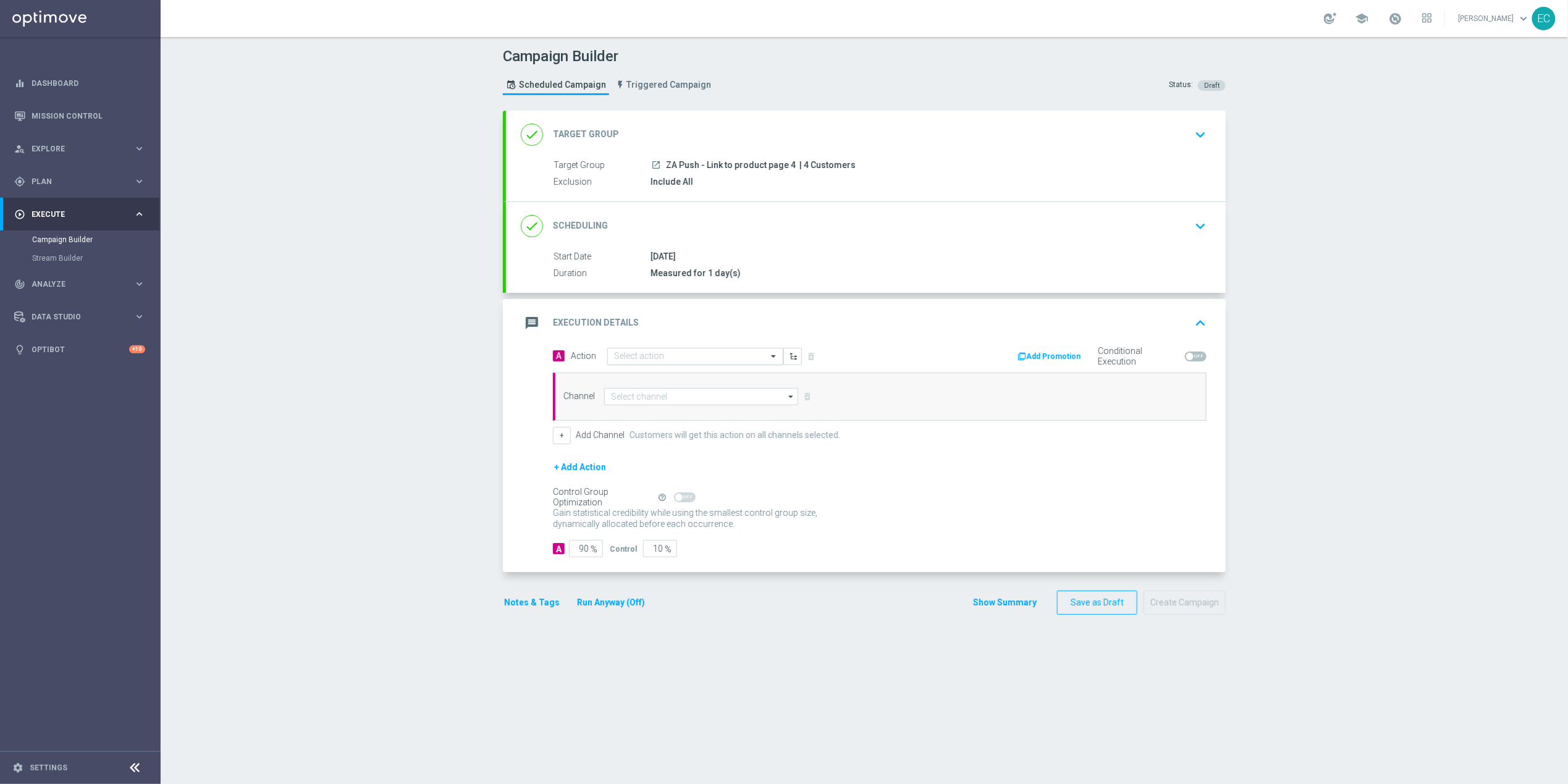
click at [702, 361] on input "text" at bounding box center [683, 357] width 138 height 11
paste input "ZA Push - Link to product pag"
type input "ZA Push - Link to product pag"
click at [697, 378] on label "ZA Push - Link to product page" at bounding box center [664, 378] width 100 height 11
click at [696, 395] on input at bounding box center [701, 397] width 194 height 17
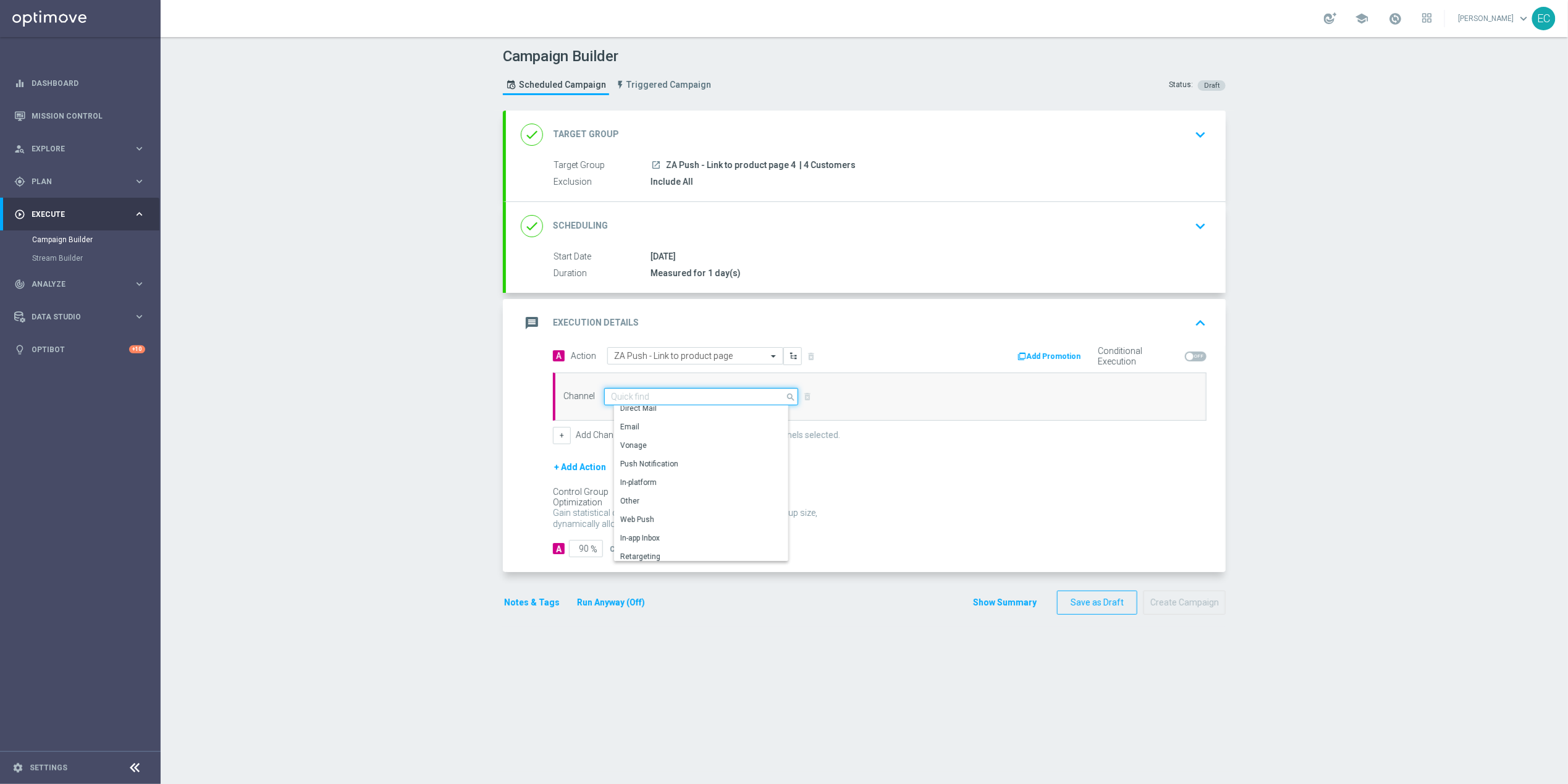
scroll to position [327, 0]
click at [694, 503] on div "OptiMobile Push" at bounding box center [706, 495] width 184 height 17
type input "OptiMobile Push"
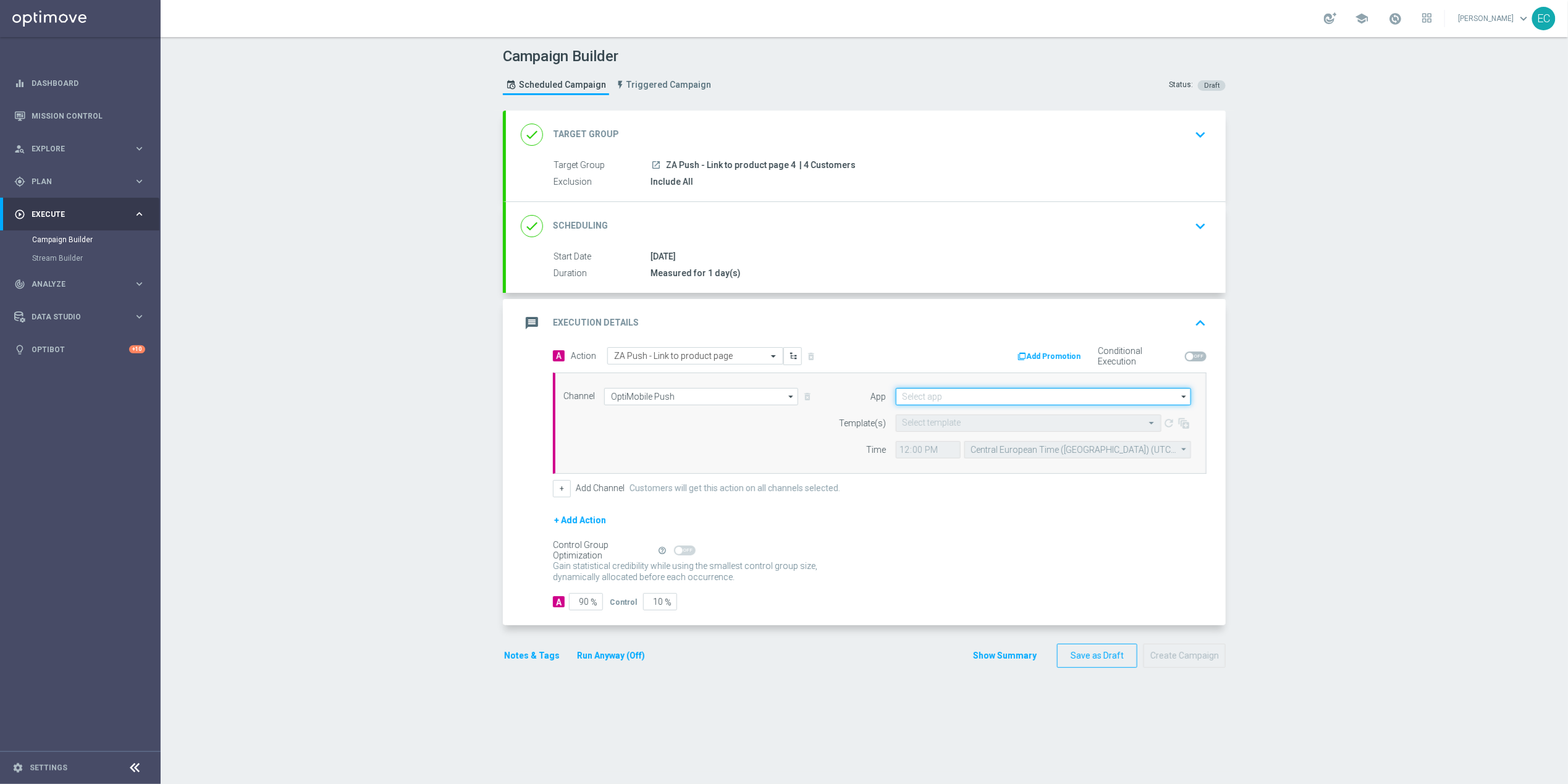
click at [959, 397] on input at bounding box center [1043, 397] width 295 height 17
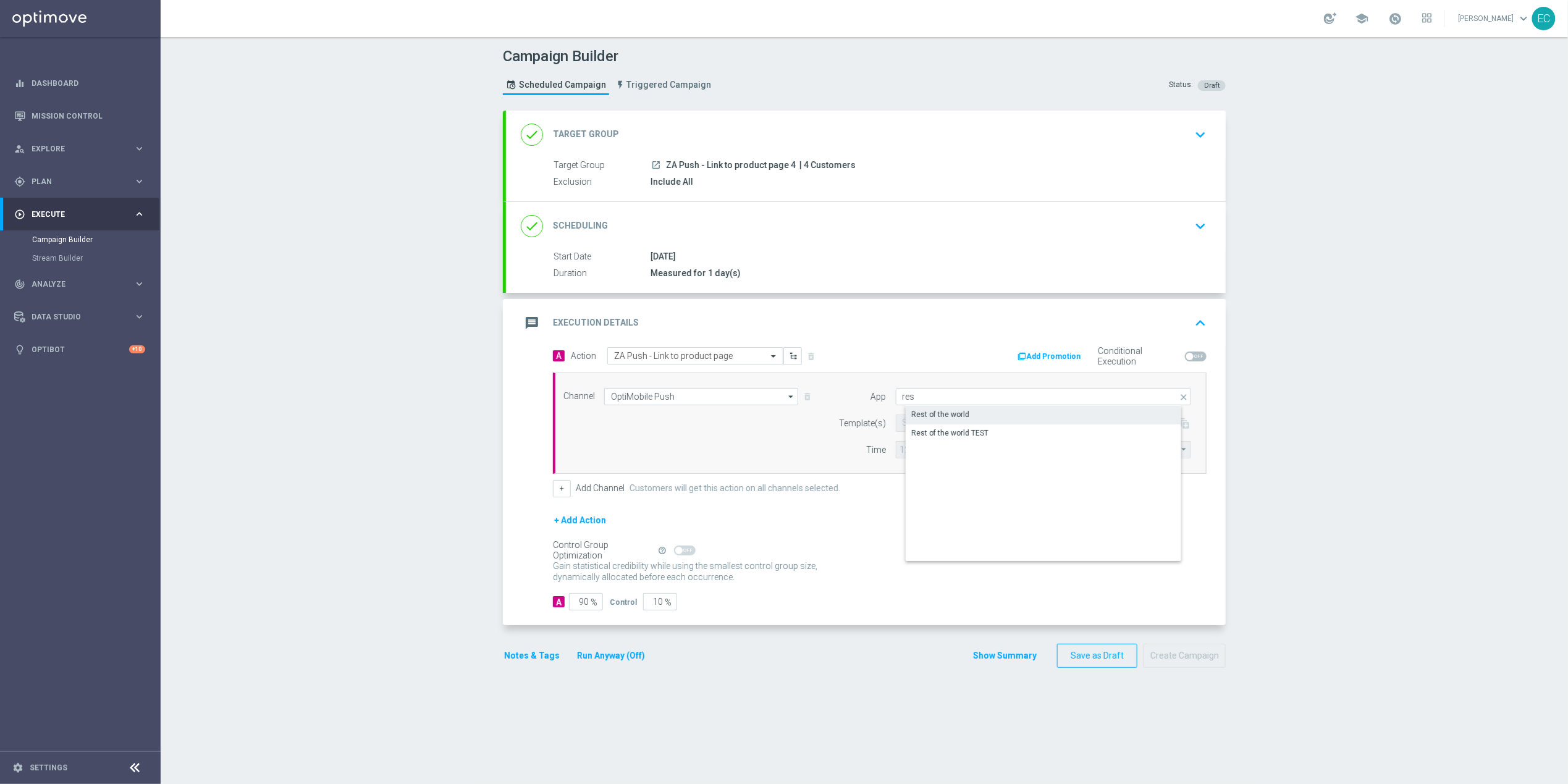
click at [994, 409] on div "Rest of the world" at bounding box center [1053, 415] width 296 height 17
type input "Rest of the world"
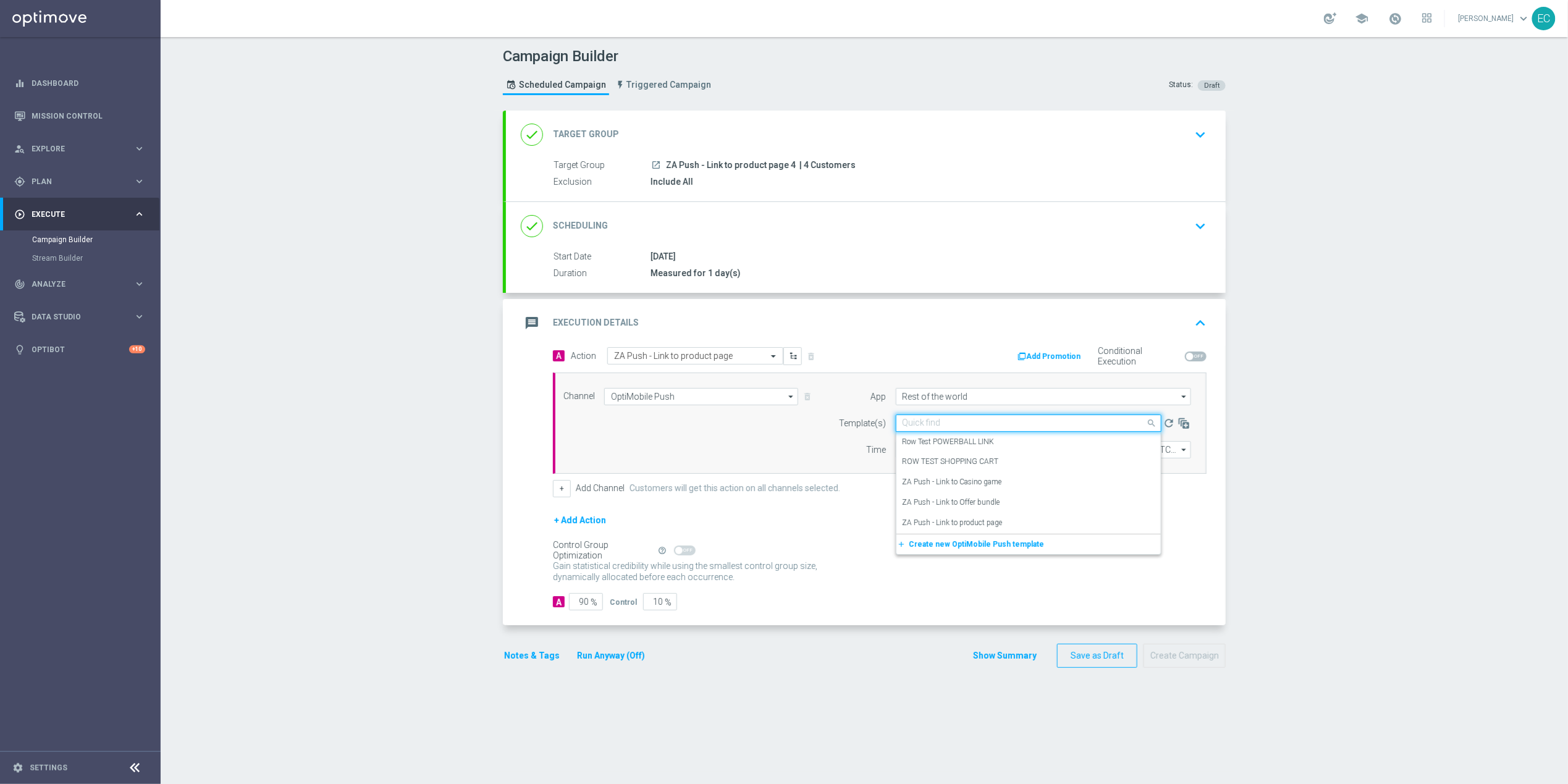
click at [971, 421] on input "text" at bounding box center [1016, 423] width 228 height 11
paste input "ZA Push - Link to product pag"
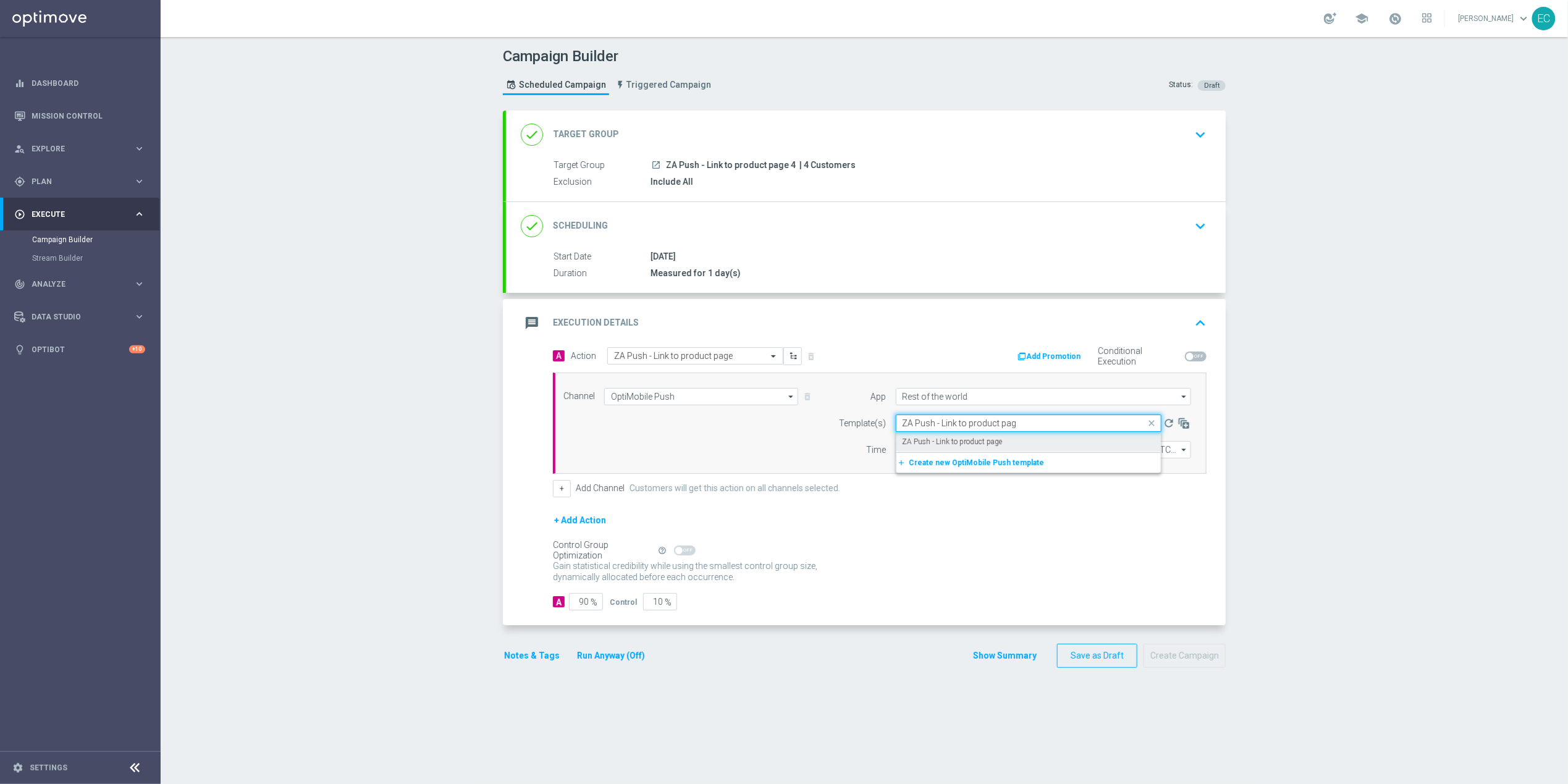
click at [985, 445] on label "ZA Push - Link to product page" at bounding box center [952, 442] width 100 height 11
type input "ZA Push - Link to product pag"
click at [911, 454] on input "12:00" at bounding box center [928, 450] width 65 height 17
click at [896, 454] on input "12:00" at bounding box center [928, 450] width 65 height 17
type input "13:38"
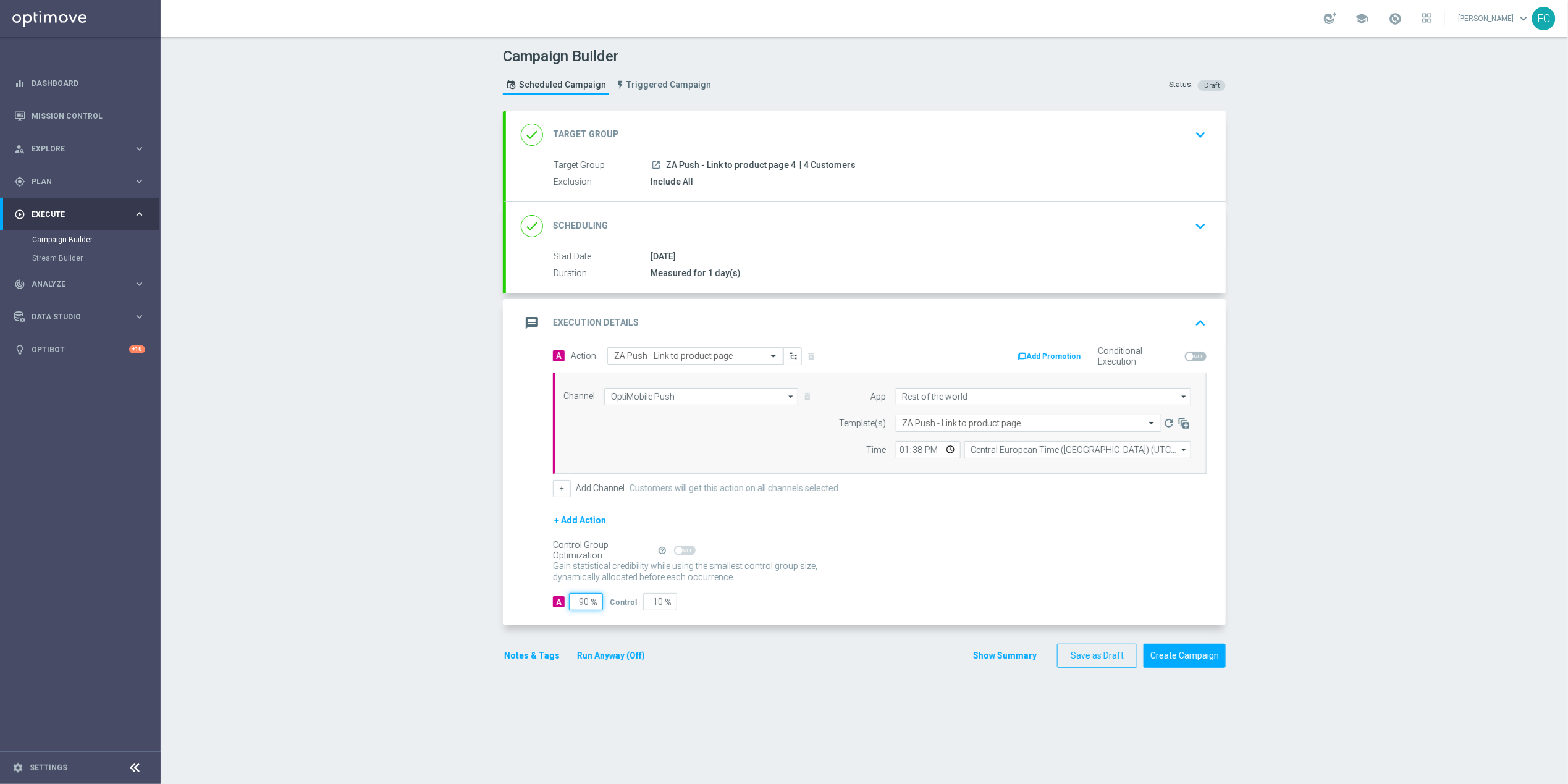
click at [569, 602] on input "90" at bounding box center [586, 602] width 34 height 17
type input "1"
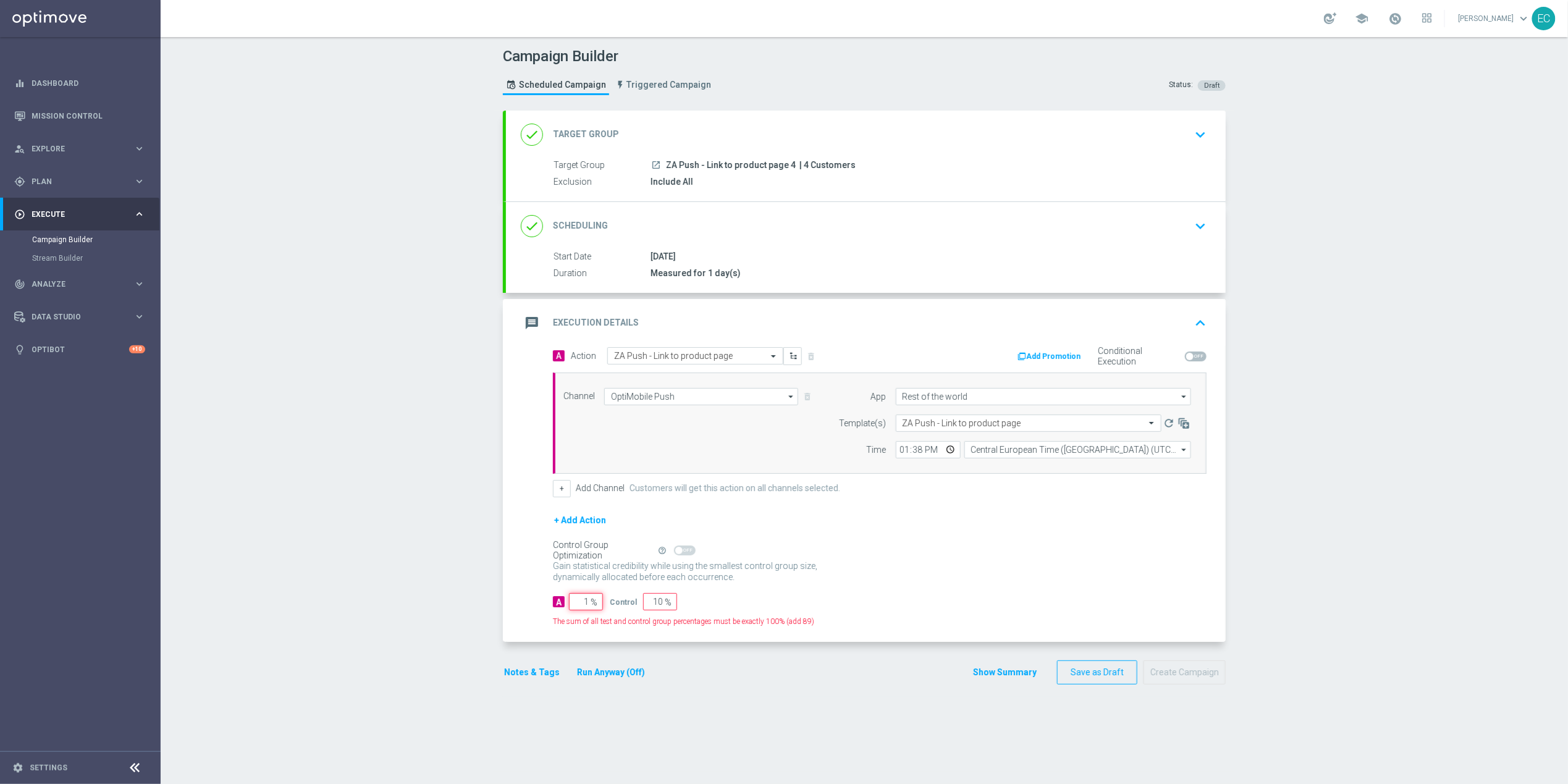
type input "99"
type input "10"
type input "90"
type input "100"
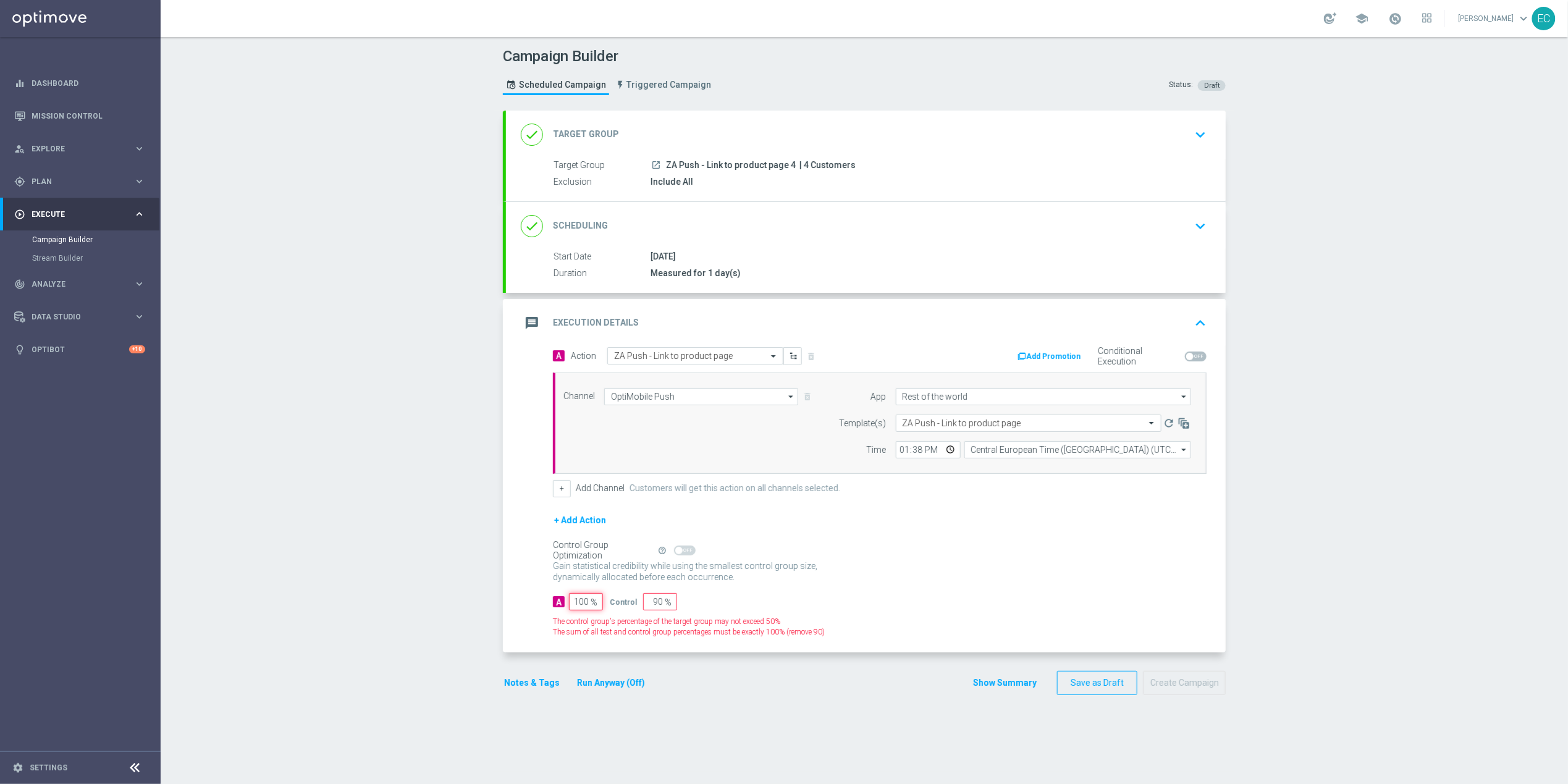
type input "0"
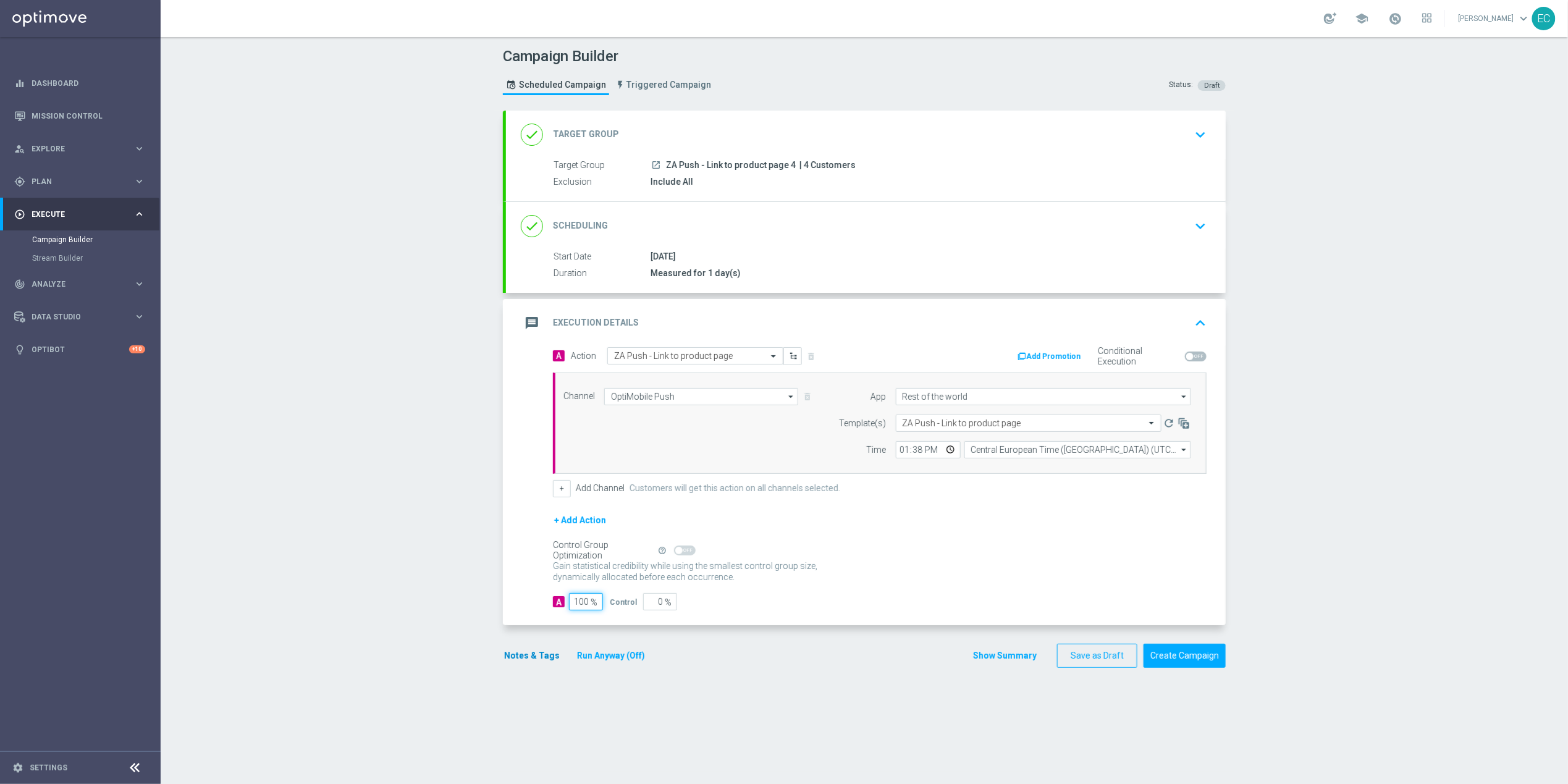
type input "100"
click at [517, 654] on button "Notes & Tags" at bounding box center [532, 655] width 58 height 15
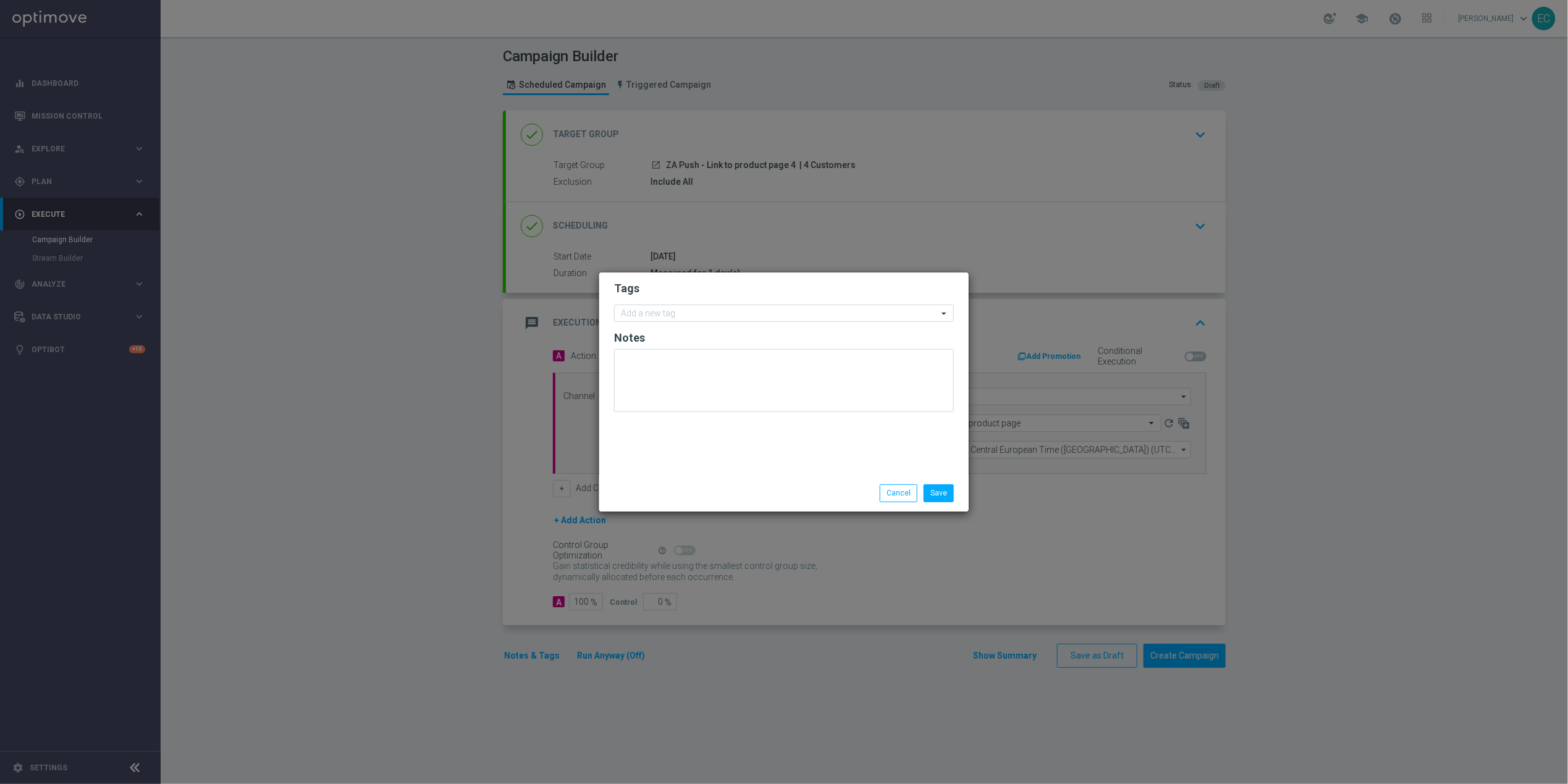
click at [696, 322] on form "Tags Add a new tag Notes" at bounding box center [784, 350] width 340 height 143
click at [675, 317] on input "text" at bounding box center [779, 314] width 317 height 11
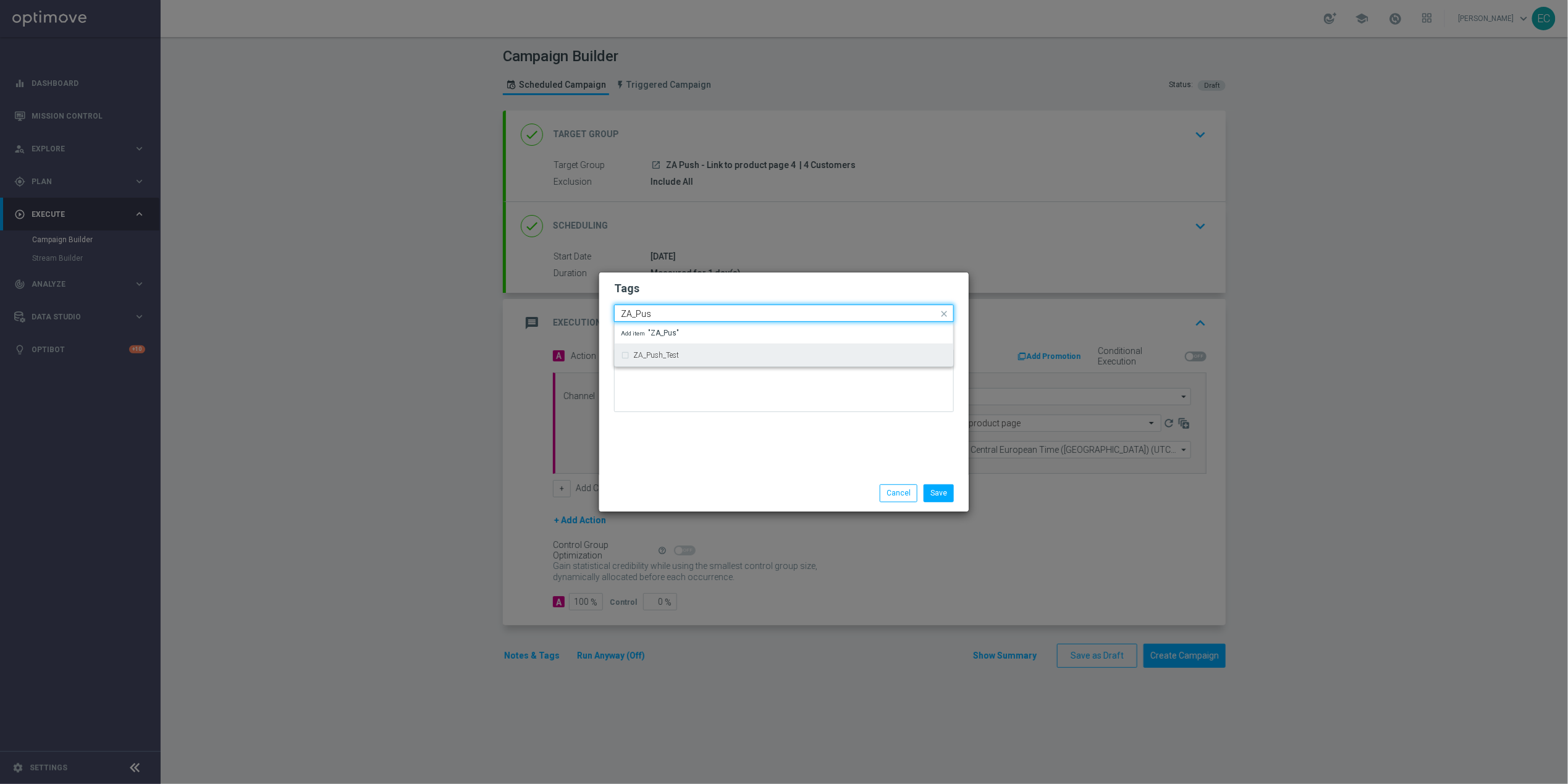
click at [742, 346] on div "ZA_Push_Test" at bounding box center [784, 356] width 326 height 20
type input "ZA_Pus"
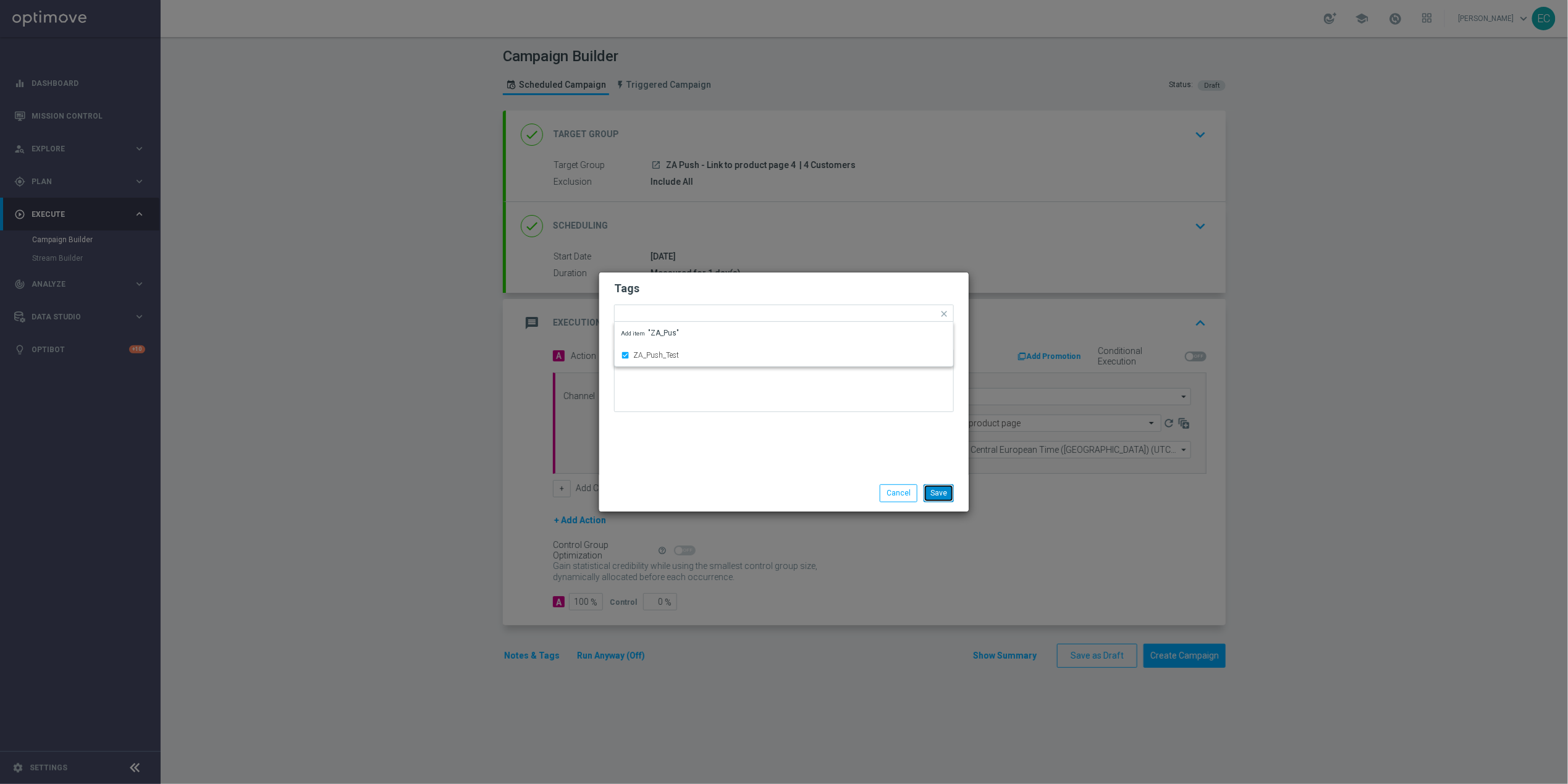
click at [950, 490] on button "Save" at bounding box center [939, 493] width 31 height 17
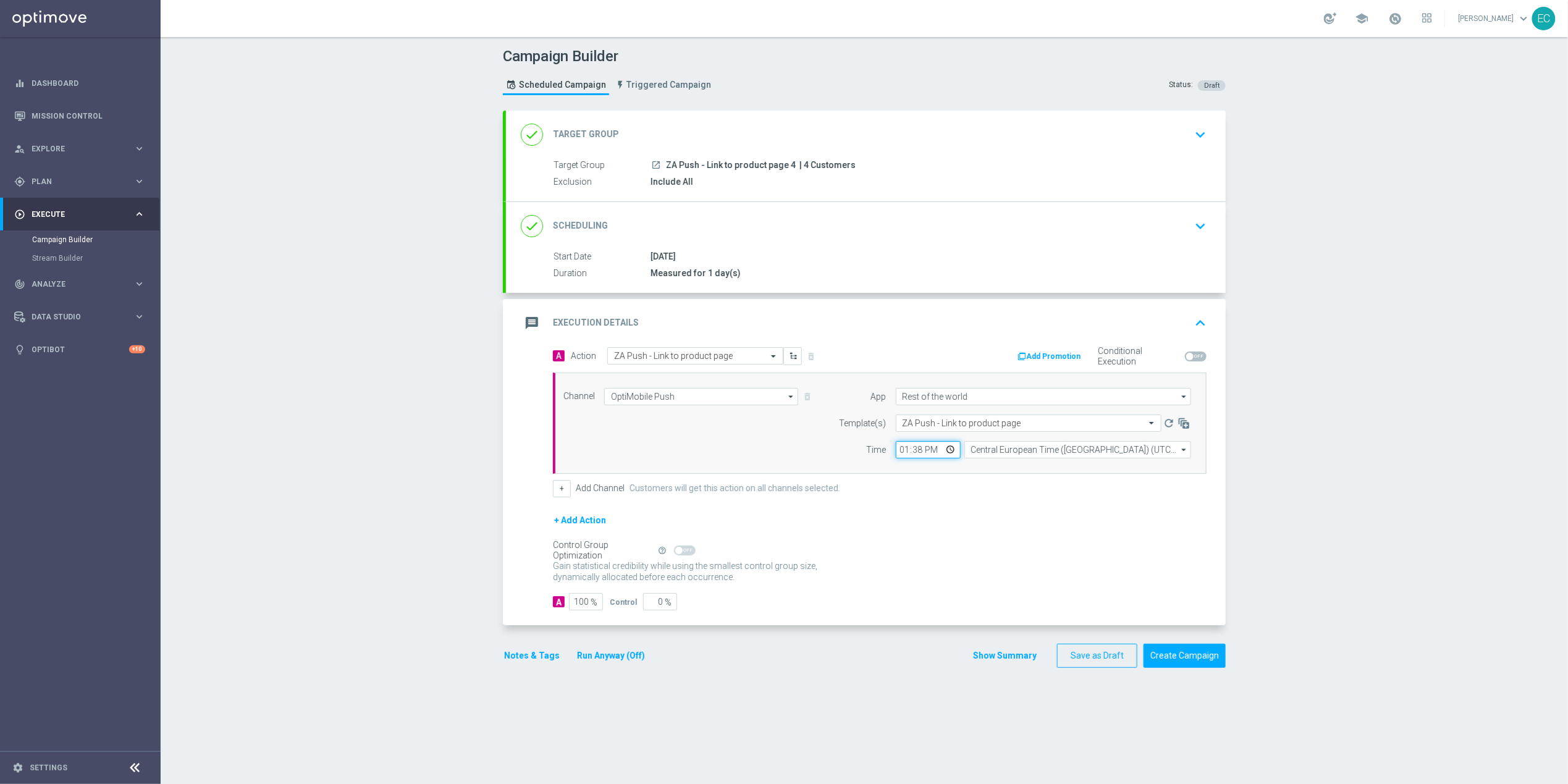
click at [912, 449] on input "13:38" at bounding box center [928, 450] width 65 height 17
type input "13:39"
click at [1017, 562] on div "Gain statistical credibility while using the smallest control group size, dynam…" at bounding box center [880, 572] width 653 height 30
click at [1203, 661] on button "Create Campaign" at bounding box center [1185, 655] width 82 height 24
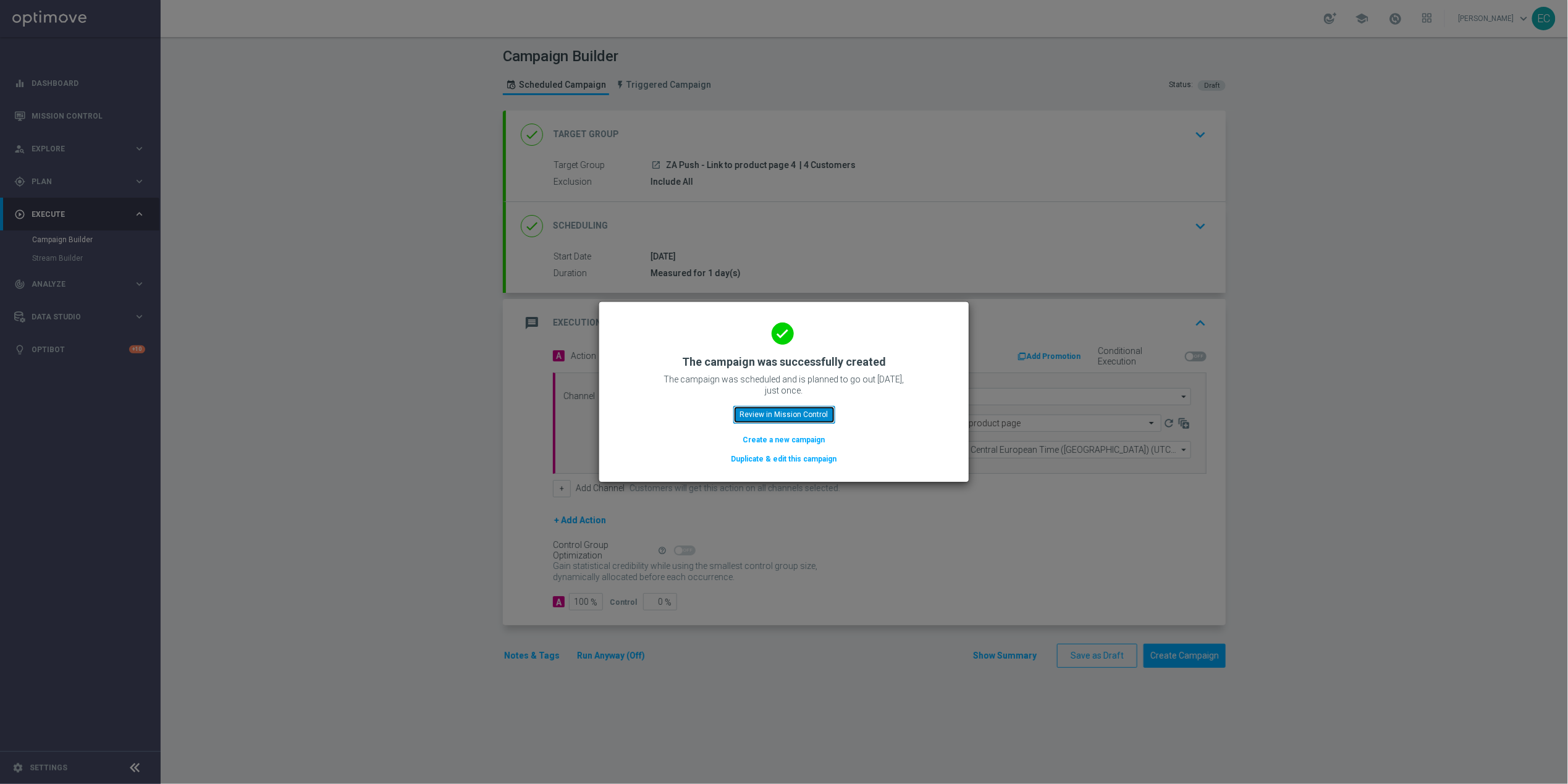
click at [765, 417] on button "Review in Mission Control" at bounding box center [784, 415] width 102 height 17
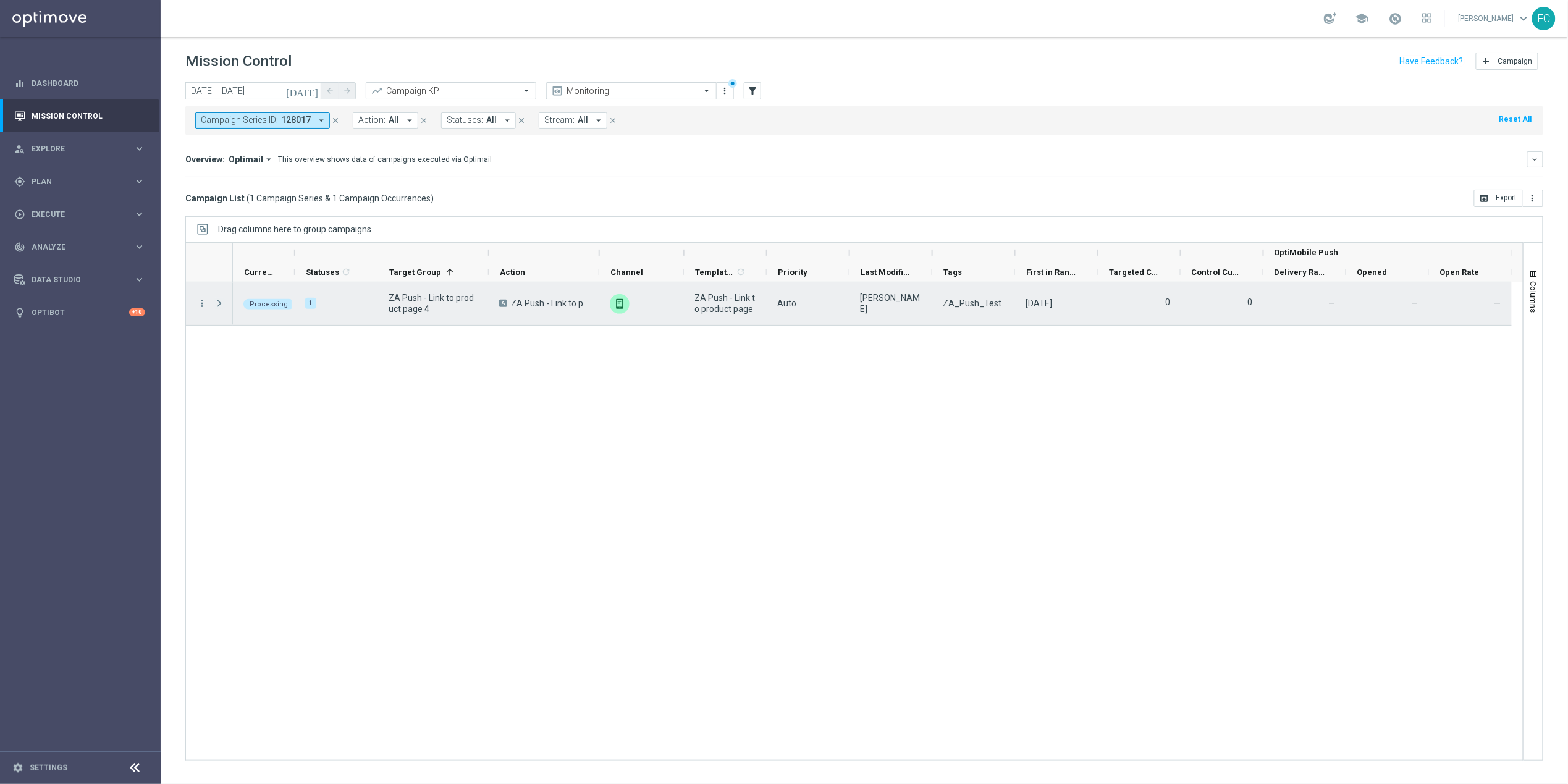
click at [217, 305] on span "Press SPACE to select this row." at bounding box center [219, 303] width 11 height 10
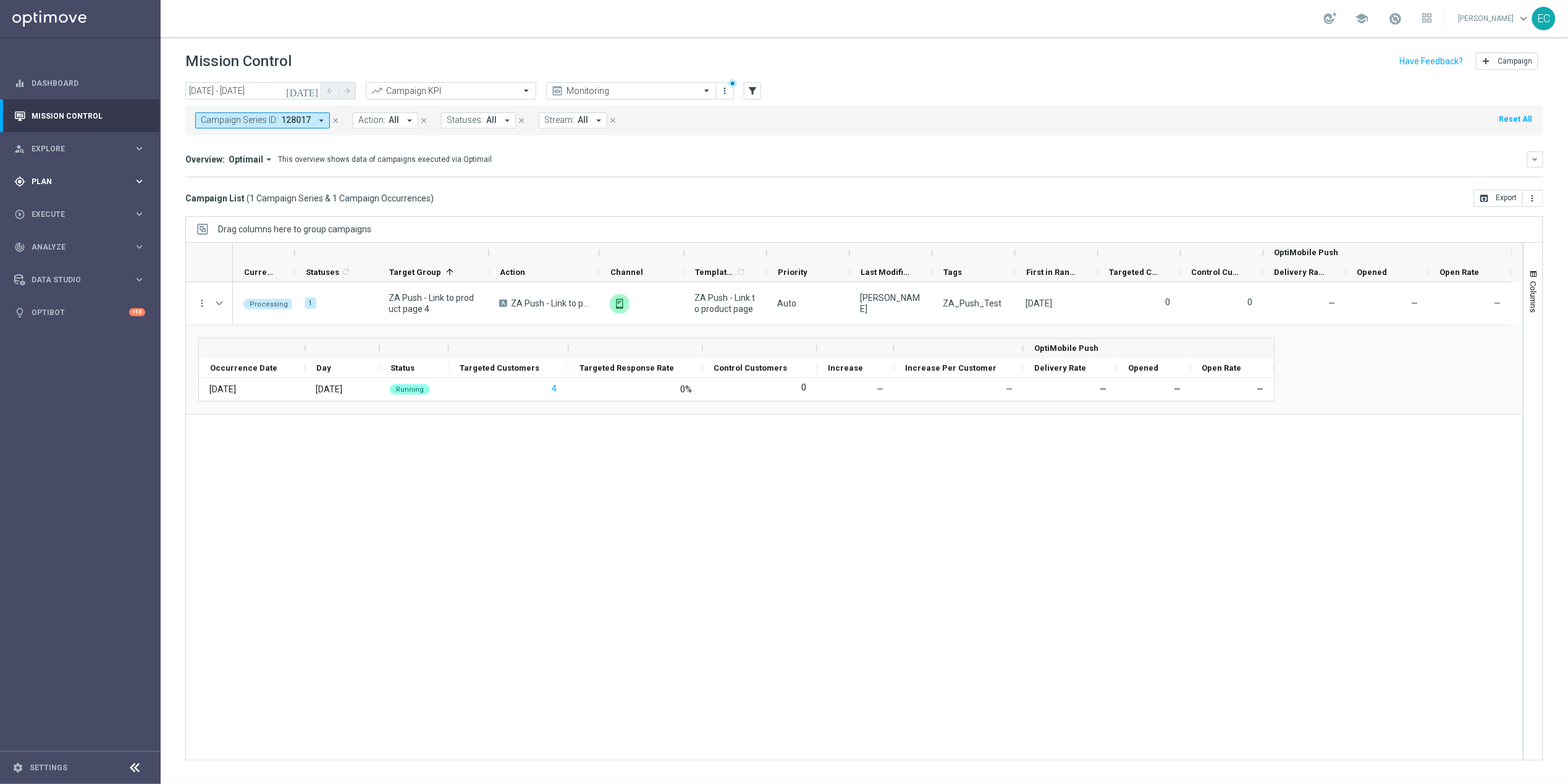
click at [40, 178] on span "Plan" at bounding box center [82, 181] width 102 height 7
click at [91, 310] on div "Embedded Messaging BETA" at bounding box center [99, 318] width 121 height 19
click at [93, 318] on link "Embedded Messaging" at bounding box center [84, 318] width 90 height 10
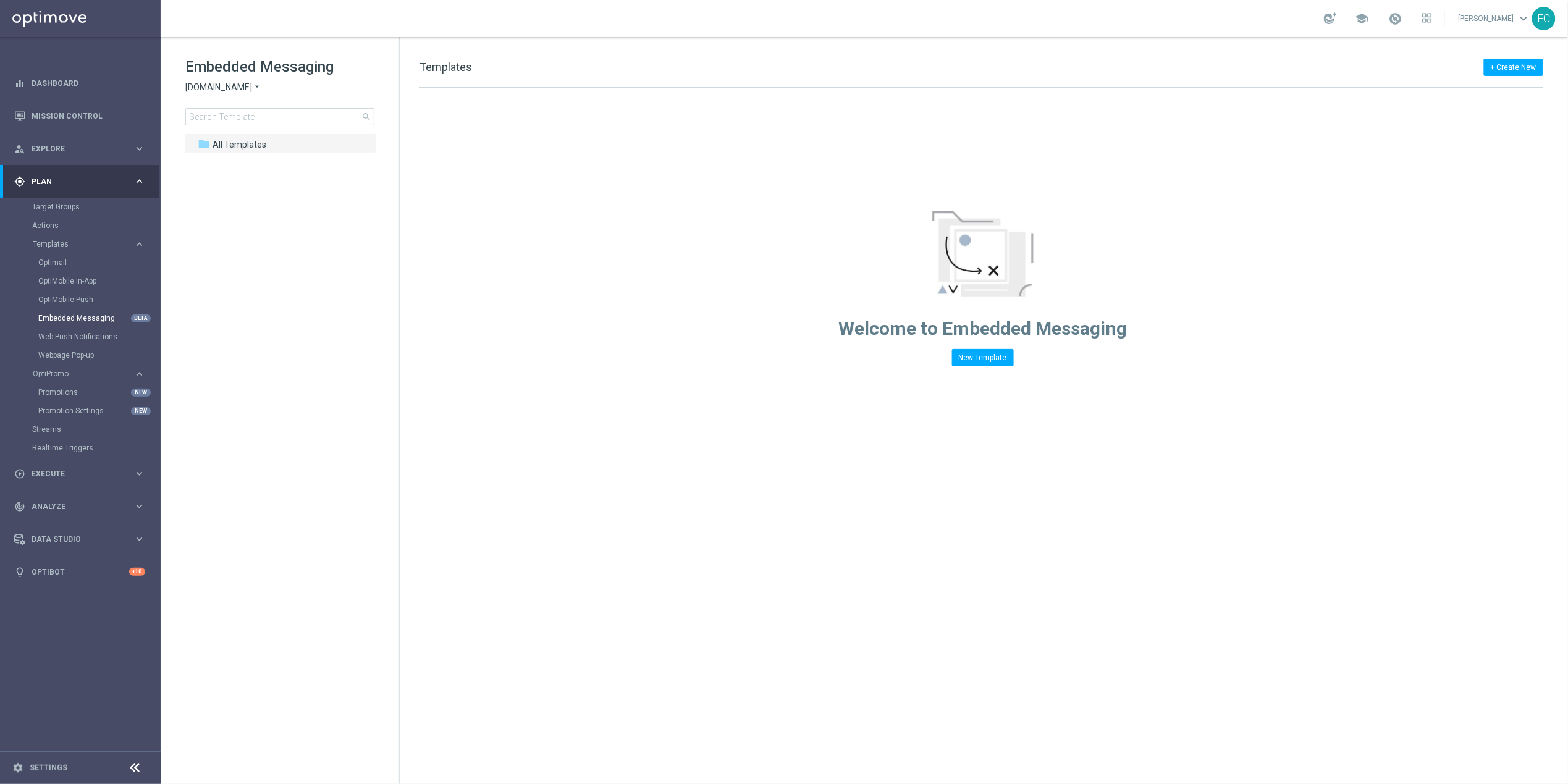
click at [253, 83] on icon "arrow_drop_down" at bounding box center [257, 88] width 10 height 12
click at [231, 127] on div "Lottoland" at bounding box center [232, 131] width 93 height 15
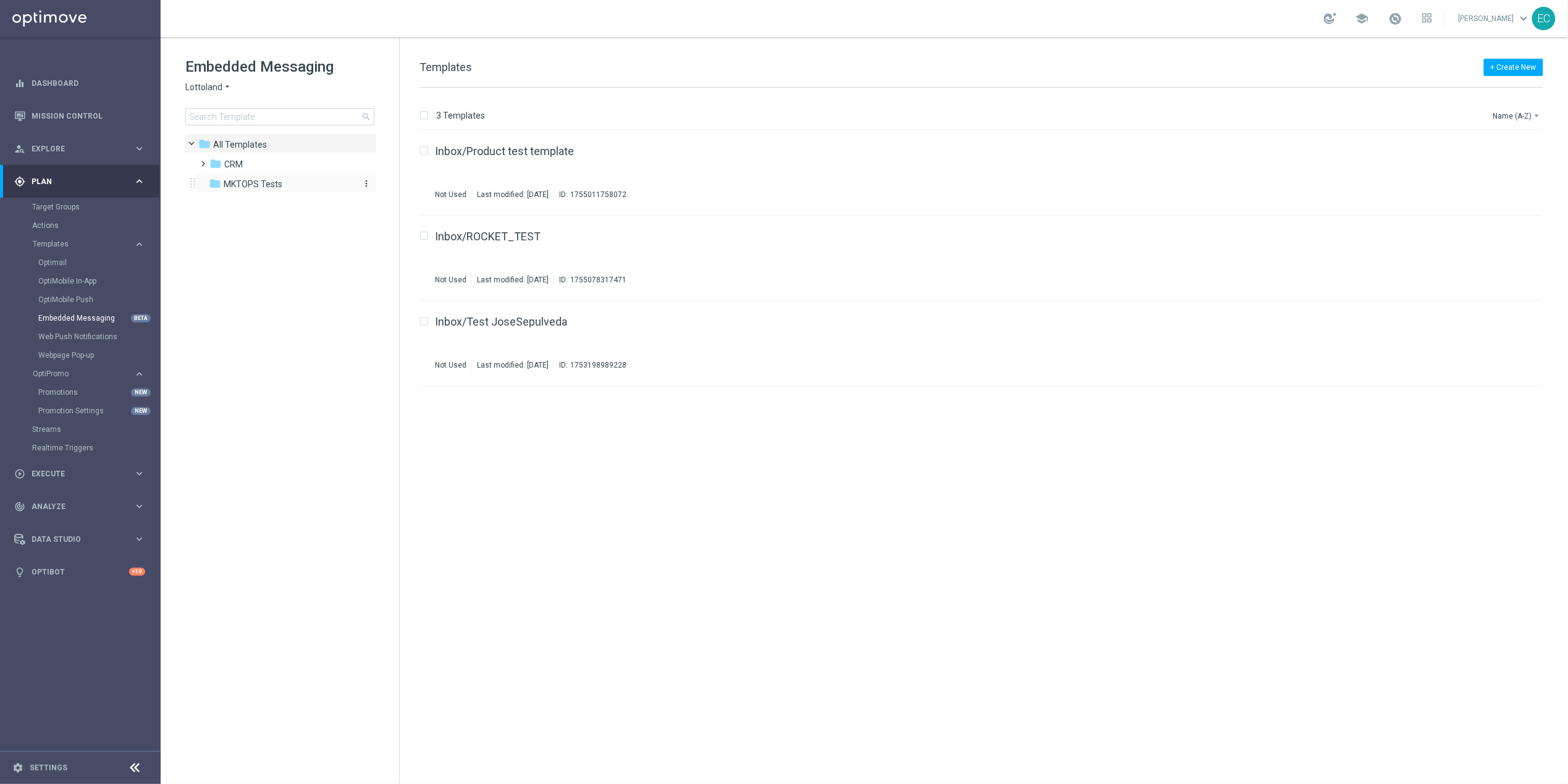
click at [275, 186] on span "MKTOPS Tests" at bounding box center [253, 184] width 58 height 11
click at [326, 173] on div "folder MKTOPS Tests more_vert" at bounding box center [286, 183] width 182 height 20
click at [322, 165] on div "folder CRM" at bounding box center [281, 164] width 142 height 14
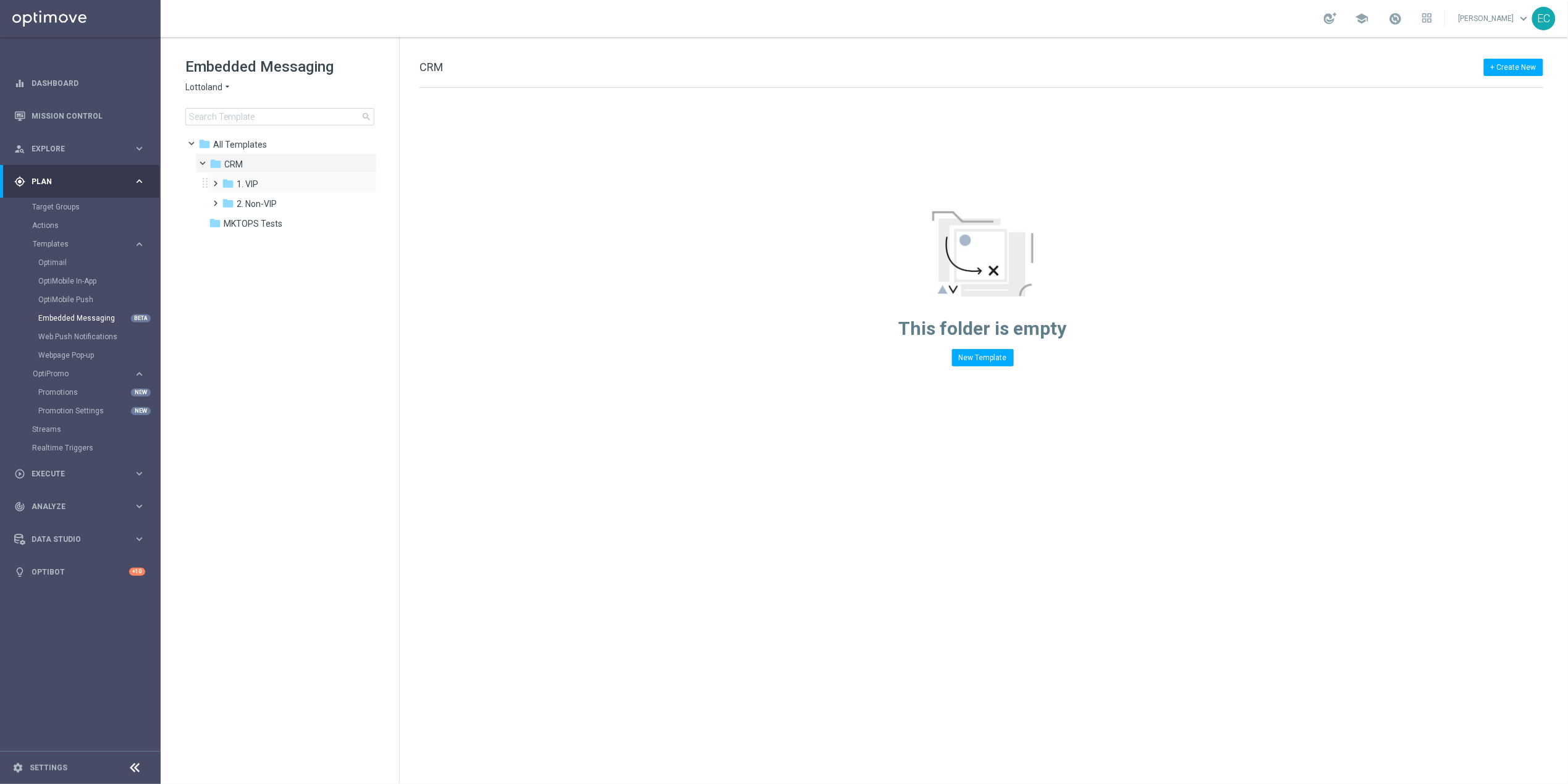
click at [289, 175] on div "folder 1. VIP more_vert" at bounding box center [292, 183] width 169 height 20
click at [279, 199] on div "folder 2. Non-VIP" at bounding box center [287, 204] width 131 height 14
click at [293, 361] on div "folder en_IN" at bounding box center [294, 362] width 121 height 14
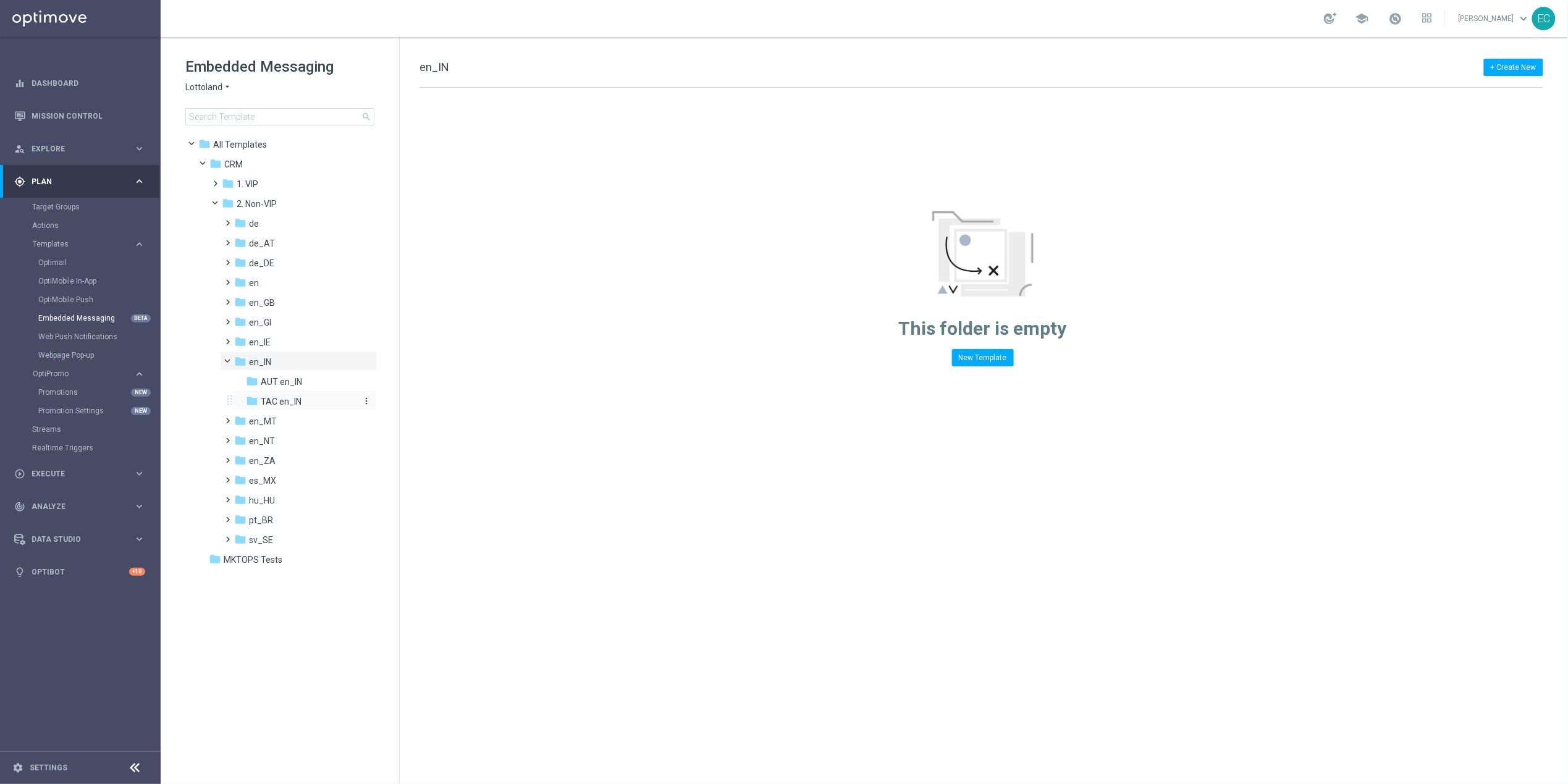
click at [291, 395] on div "folder TAC en_IN" at bounding box center [302, 401] width 111 height 14
click at [286, 393] on div "folder TAC en_IN more_vert" at bounding box center [304, 401] width 145 height 20
click at [302, 387] on div "folder AUT en_IN" at bounding box center [302, 381] width 111 height 14
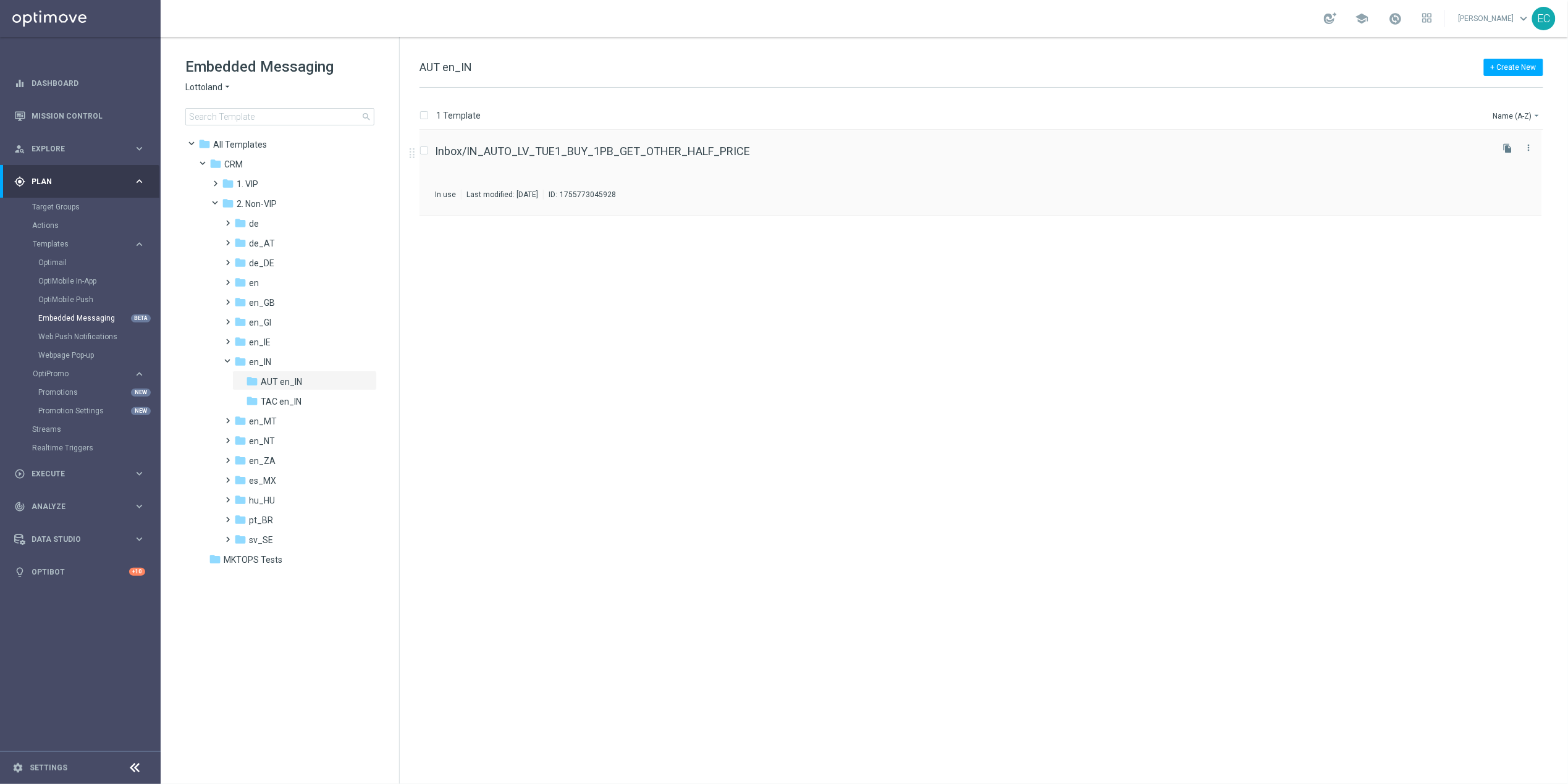
click at [629, 158] on div "Inbox/IN_AUTO_LV_TUE1_BUY_1PB_GET_OTHER_HALF_PRICE In use Last modified: Friday…" at bounding box center [962, 172] width 1055 height 54
click at [1503, 149] on icon "file_copy" at bounding box center [1508, 148] width 10 height 10
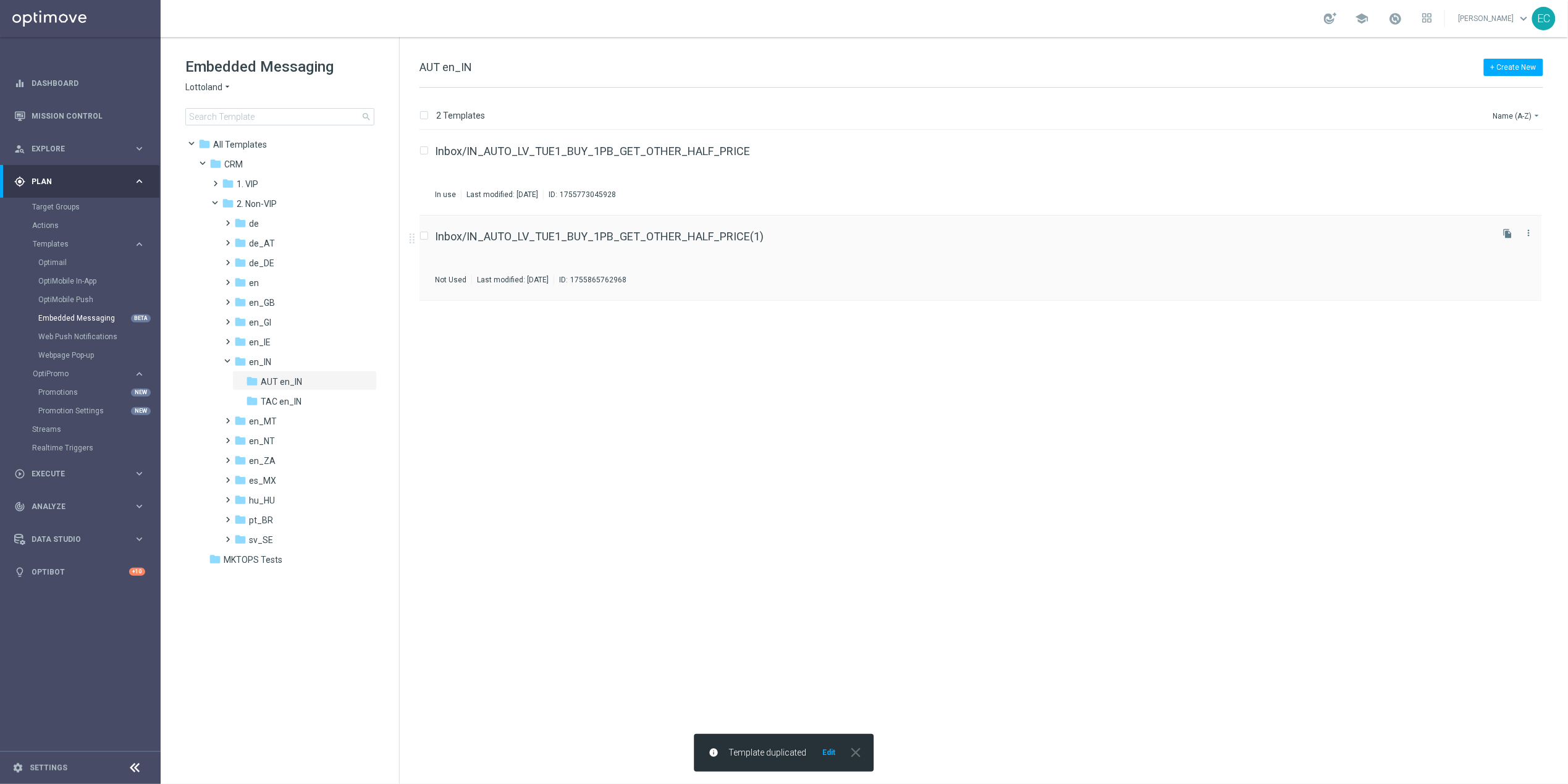
click at [690, 245] on div "Inbox/IN_AUTO_LV_TUE1_BUY_1PB_GET_OTHER_HALF_PRICE(1) Not Used Last modified: F…" at bounding box center [962, 257] width 1055 height 54
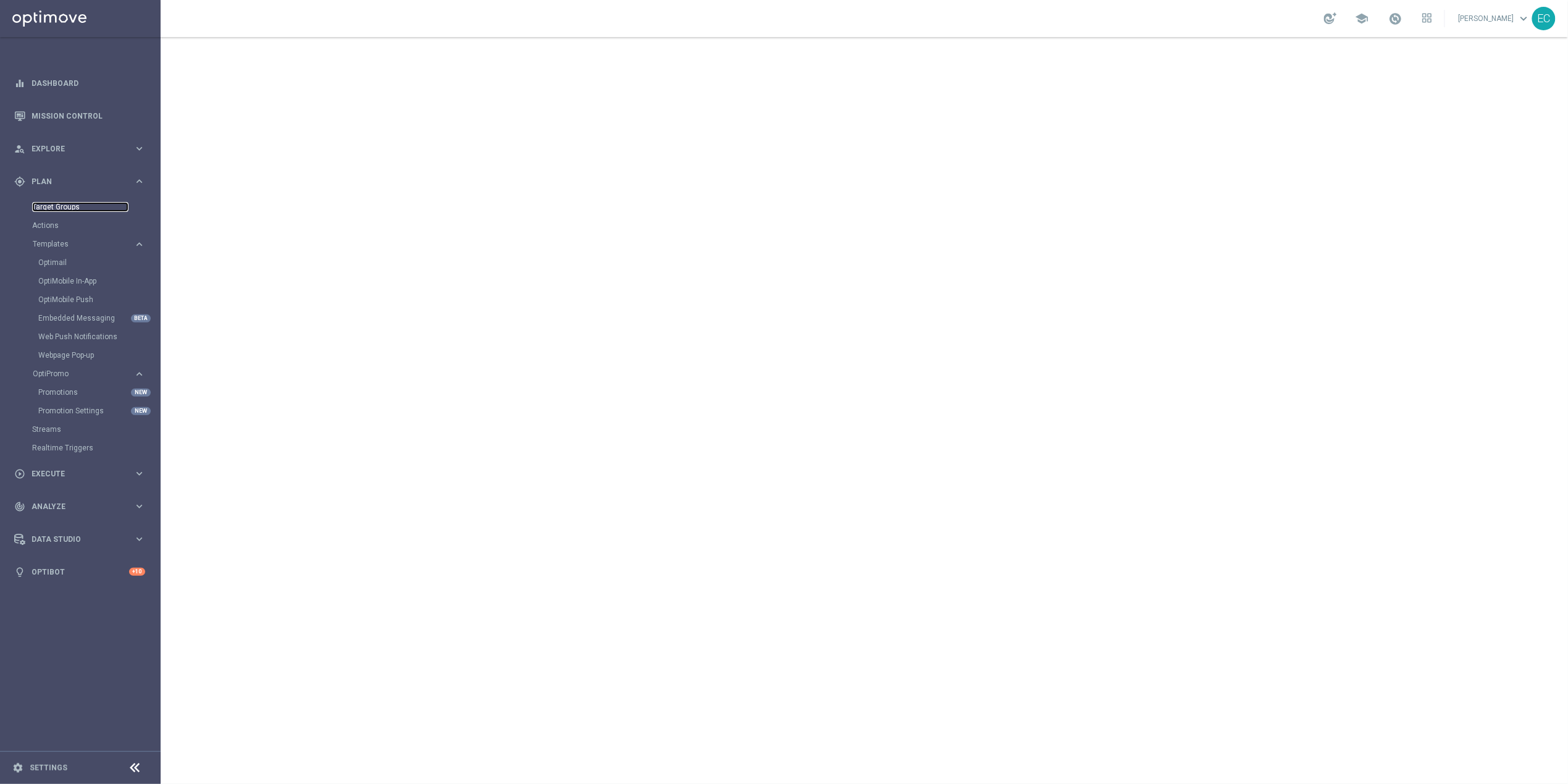
click at [55, 202] on link "Target Groups" at bounding box center [80, 207] width 96 height 10
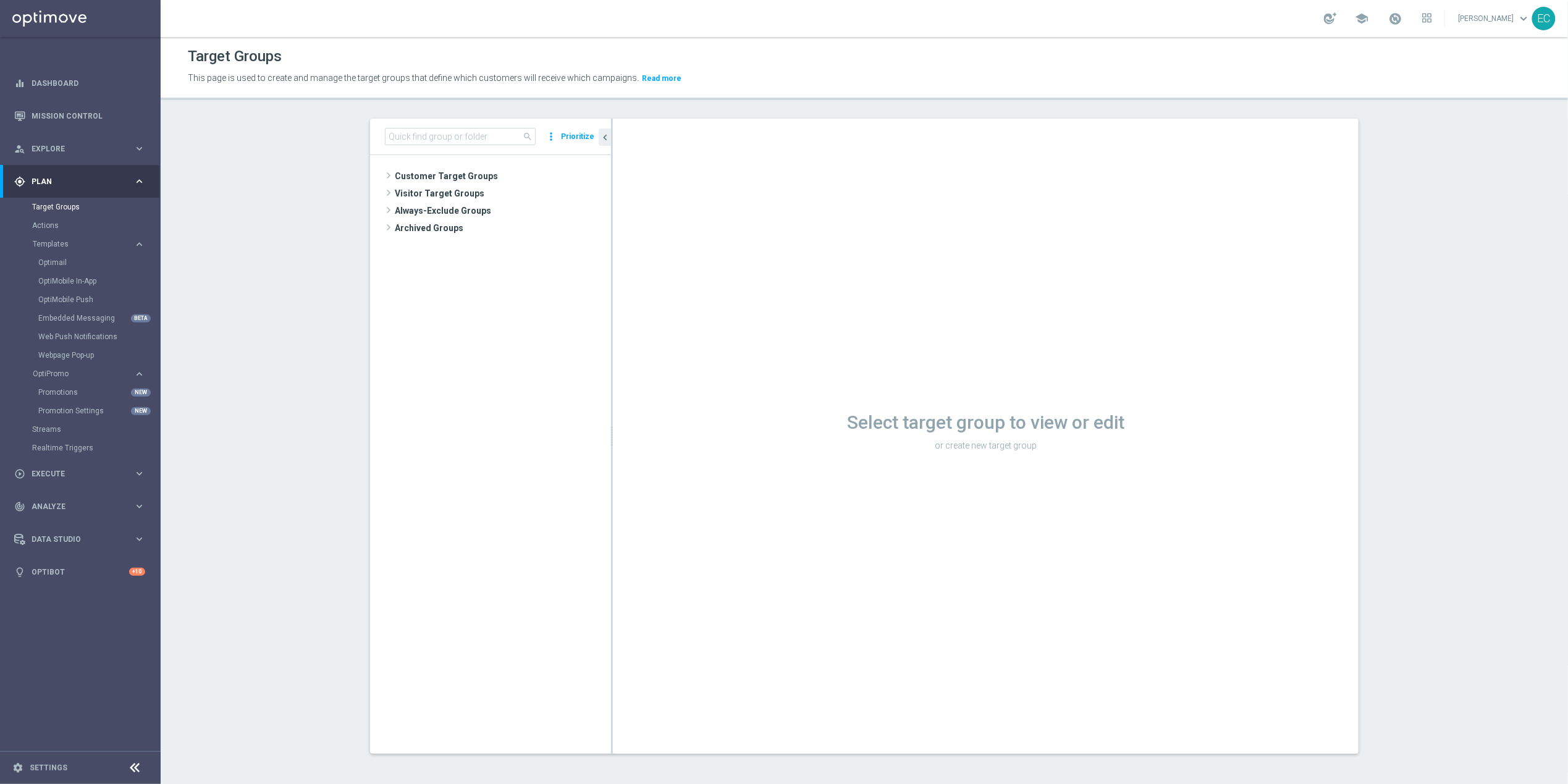
click at [448, 146] on div "search more_vert Prioritize" at bounding box center [490, 137] width 241 height 36
click at [448, 133] on input at bounding box center [460, 137] width 151 height 17
type input "I"
type input "embedd"
click at [531, 226] on span "INDIA_EN_EMBEDDED_TEST" at bounding box center [513, 229] width 137 height 11
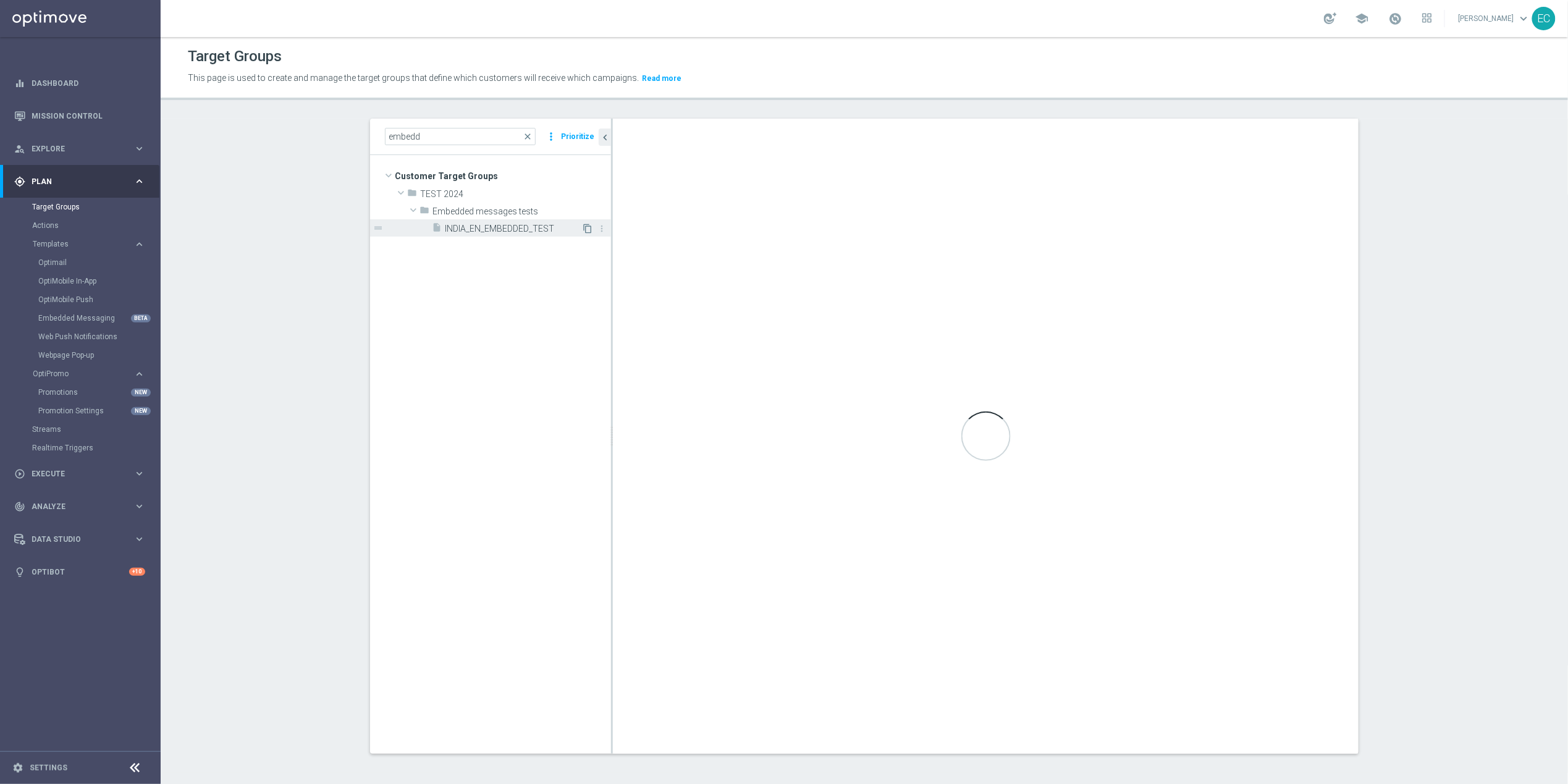
click at [584, 228] on icon "content_copy" at bounding box center [587, 228] width 10 height 10
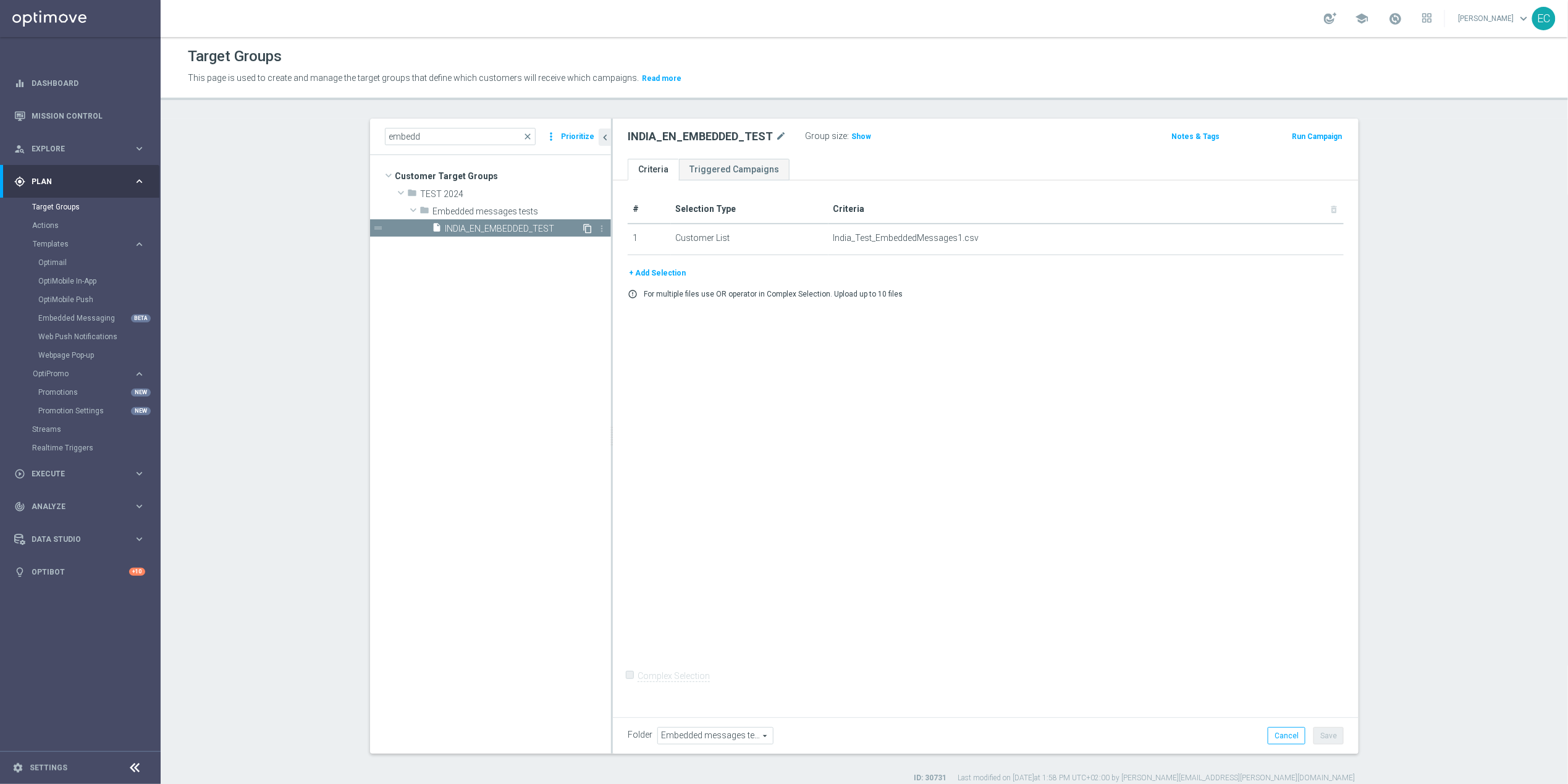
click at [582, 226] on icon "content_copy" at bounding box center [587, 228] width 10 height 10
click at [851, 135] on span "Show" at bounding box center [861, 136] width 20 height 9
click at [584, 228] on icon "content_copy" at bounding box center [587, 228] width 10 height 10
click at [583, 228] on icon "content_copy" at bounding box center [587, 228] width 10 height 10
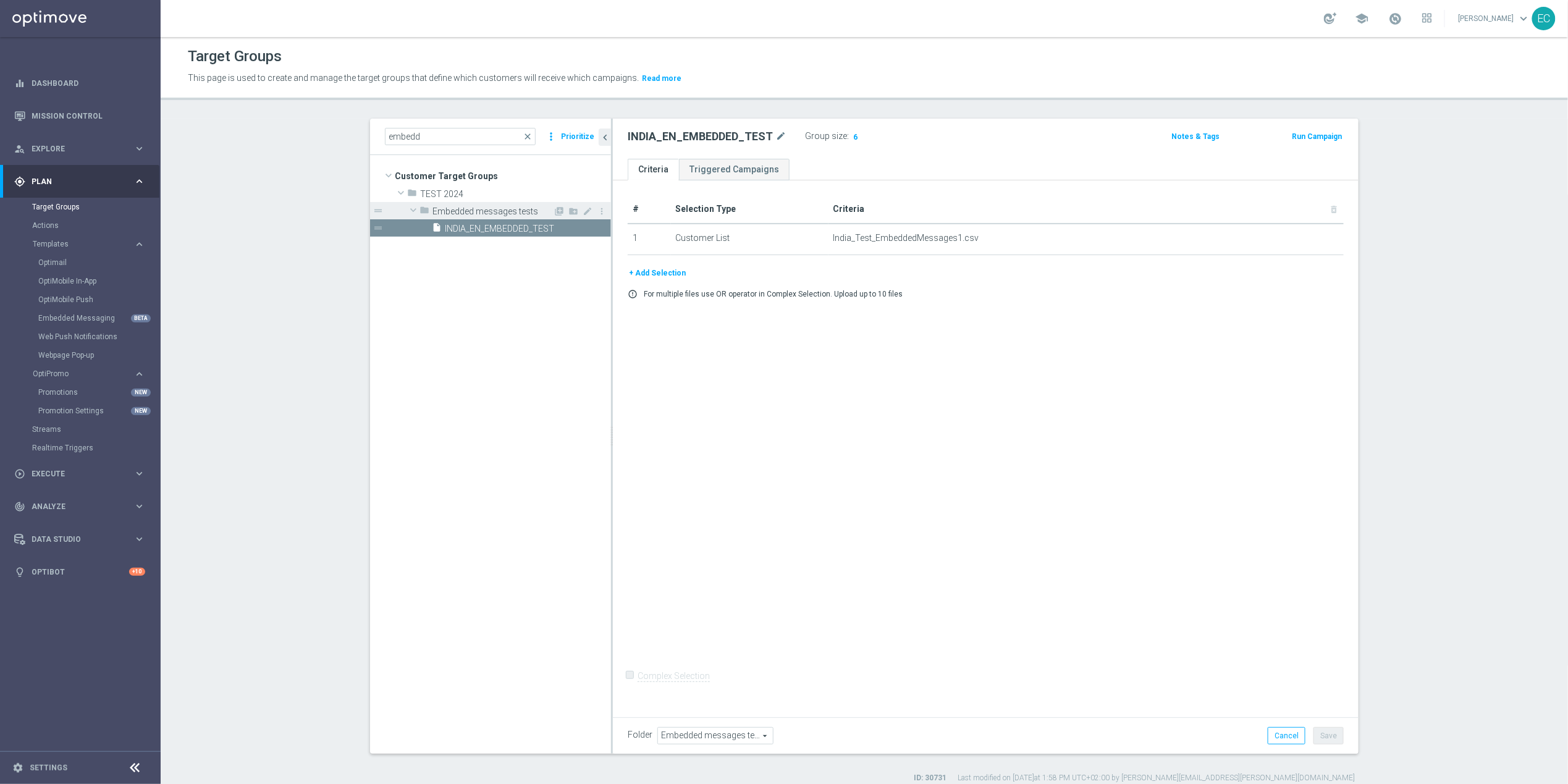
click at [508, 210] on span "Embedded messages tests" at bounding box center [493, 212] width 121 height 11
click at [528, 209] on span "Embedded messages tests" at bounding box center [493, 212] width 121 height 11
click at [554, 210] on icon "library_add" at bounding box center [558, 211] width 10 height 10
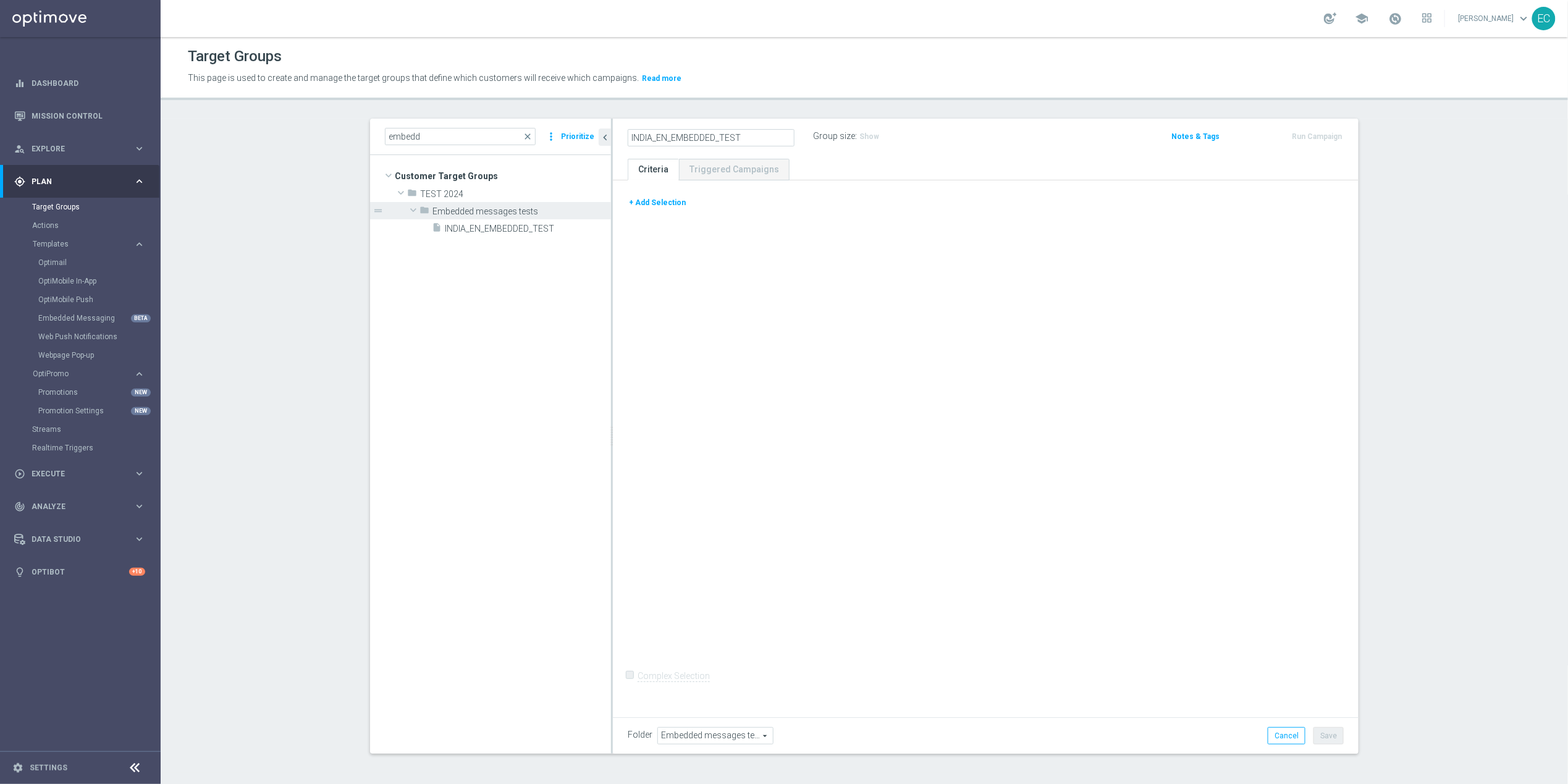
click at [638, 235] on div "+ Add Selection Complex Selection Invalid Expression" at bounding box center [986, 446] width 746 height 531
click at [649, 202] on button "+ Add Selection" at bounding box center [657, 202] width 59 height 13
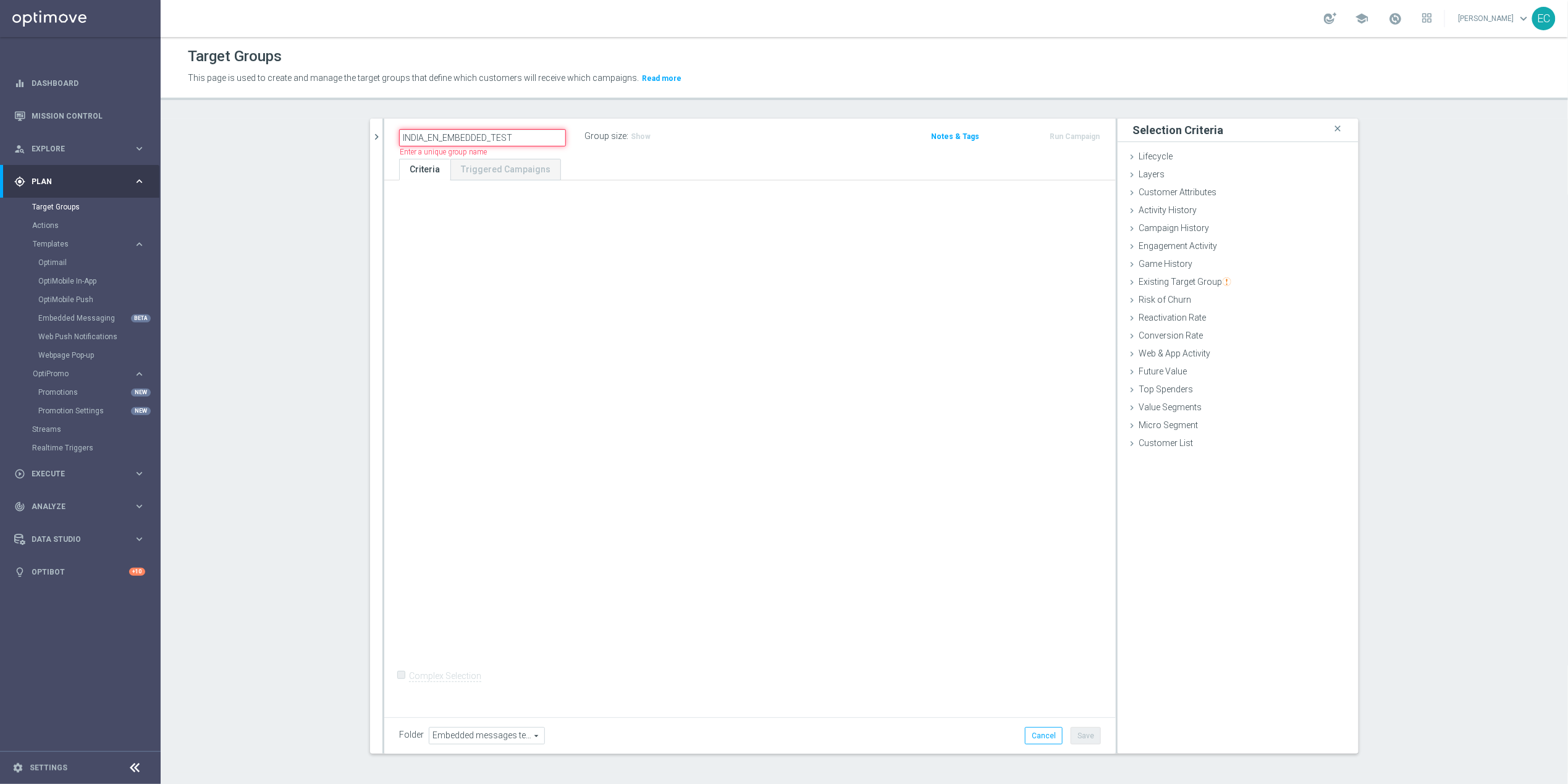
click at [526, 139] on input "INDIA_EN_EMBEDDED_TEST" at bounding box center [482, 138] width 166 height 17
type input "INDIA_EN_EMBEDDED_TEST_2"
click at [916, 386] on div "+ Add Selection Complex Selection Invalid Expression" at bounding box center [750, 446] width 732 height 531
click at [1210, 443] on div "Customer List done" at bounding box center [1238, 444] width 241 height 19
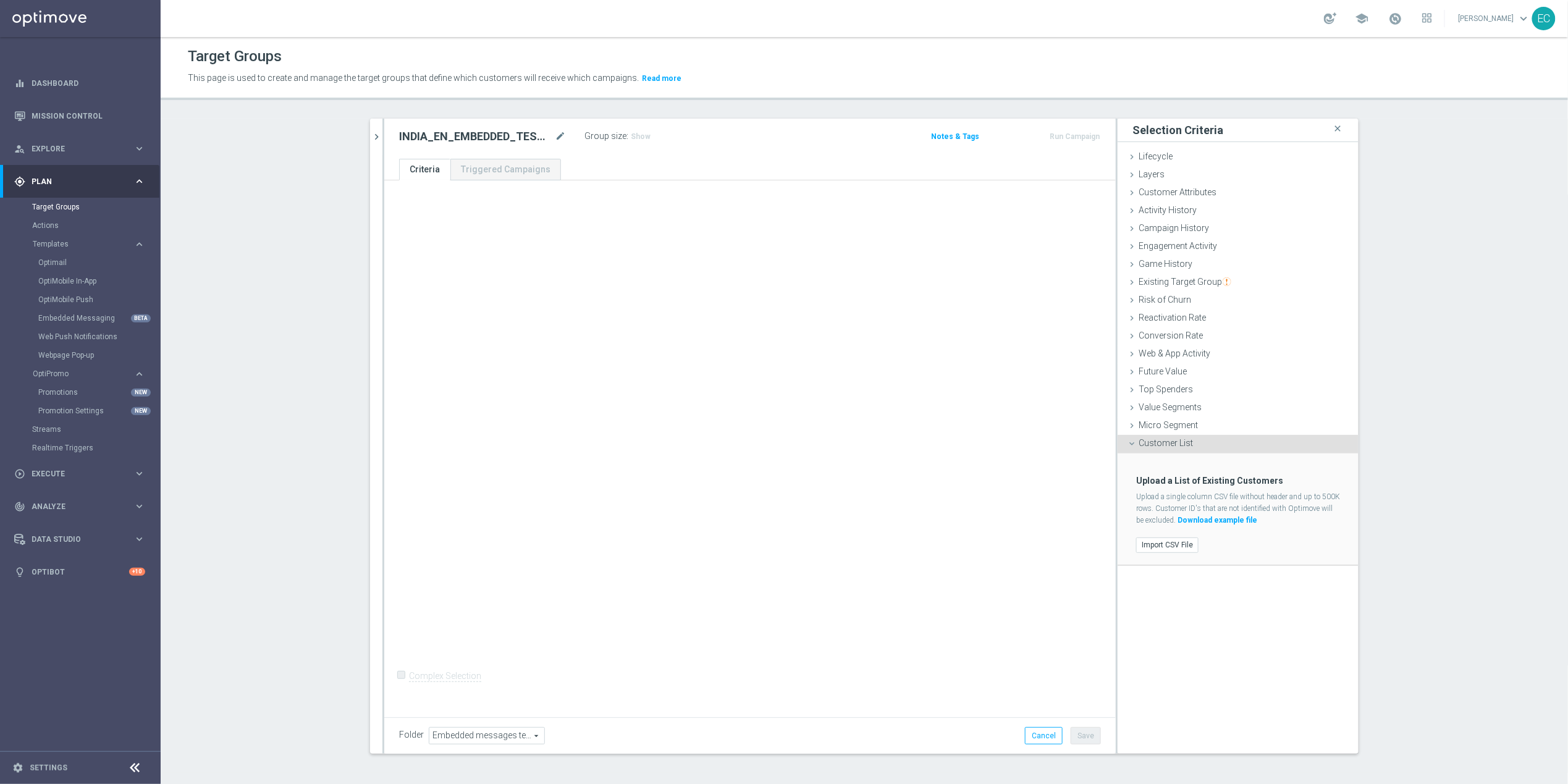
click at [1173, 535] on div "Import CSV File" at bounding box center [1238, 545] width 222 height 21
click at [1175, 545] on label "Import CSV File" at bounding box center [1167, 545] width 62 height 15
click at [0, 0] on input "Import CSV File" at bounding box center [0, 0] width 0 height 0
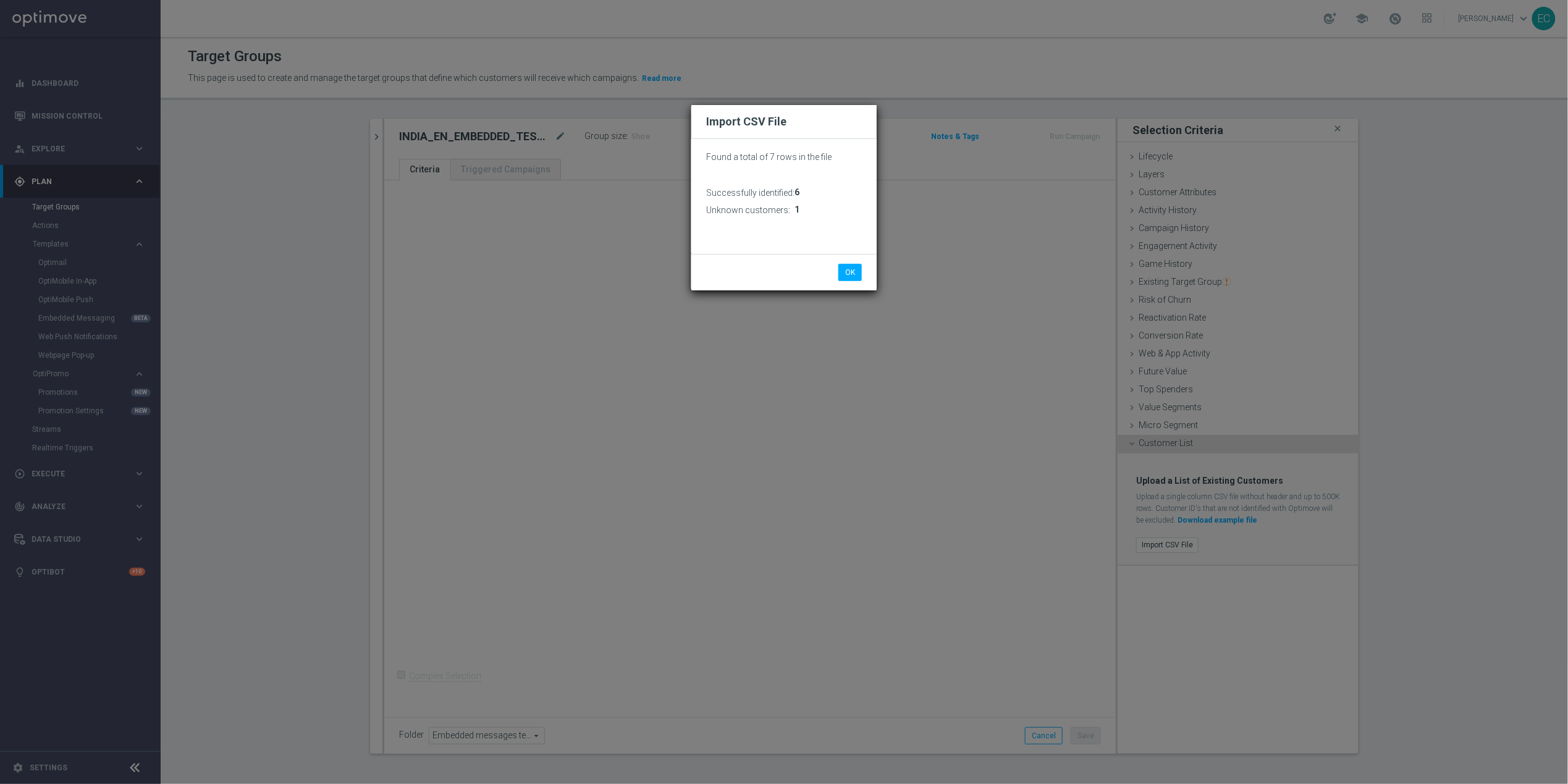
click at [846, 281] on div "OK Cancel" at bounding box center [783, 272] width 185 height 36
click at [847, 274] on button "OK" at bounding box center [850, 273] width 23 height 17
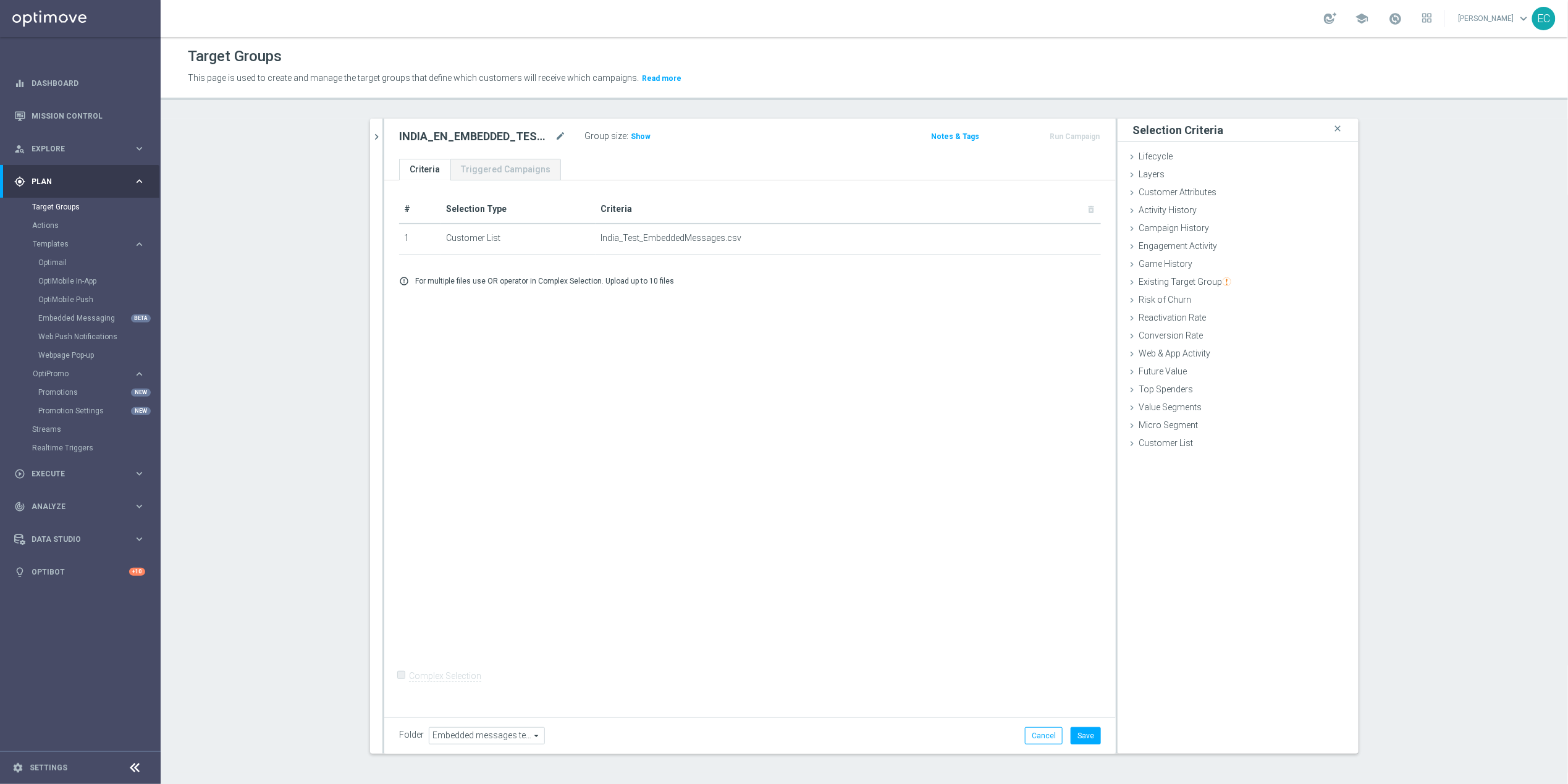
click at [626, 123] on div "INDIA_EN_EMBEDDED_TEST_2 mode_edit Group size : Show Notes & Tags Run Campaign" at bounding box center [750, 139] width 732 height 40
click at [631, 139] on span "Show" at bounding box center [641, 136] width 20 height 9
click at [1078, 735] on button "Save" at bounding box center [1086, 736] width 31 height 17
click at [1082, 135] on button "Run Campaign" at bounding box center [1074, 137] width 52 height 13
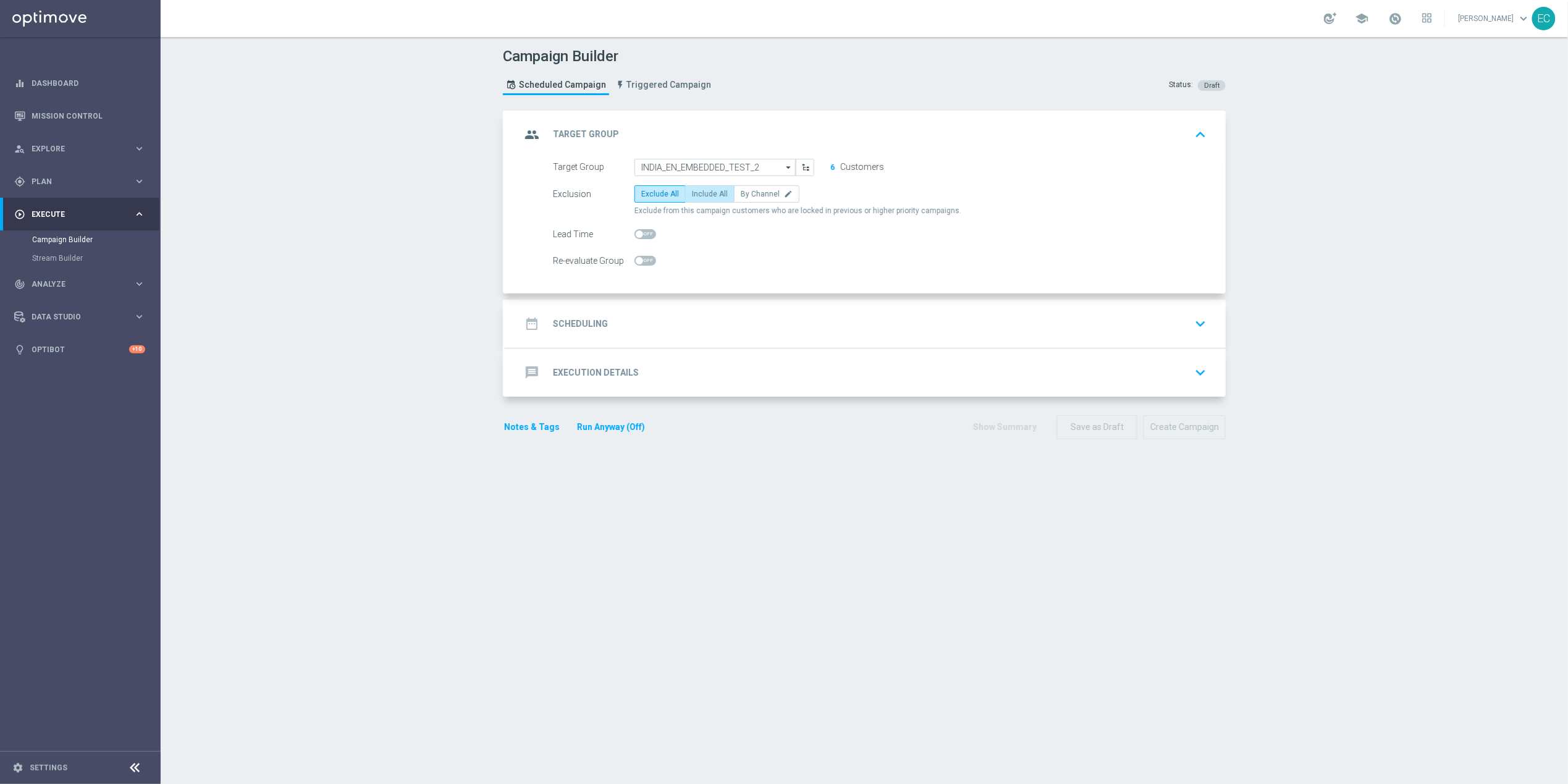
click at [688, 198] on label "Include All" at bounding box center [710, 194] width 50 height 17
click at [692, 198] on input "Include All" at bounding box center [696, 196] width 8 height 8
radio input "true"
click at [829, 310] on div "date_range Scheduling keyboard_arrow_down" at bounding box center [866, 324] width 720 height 48
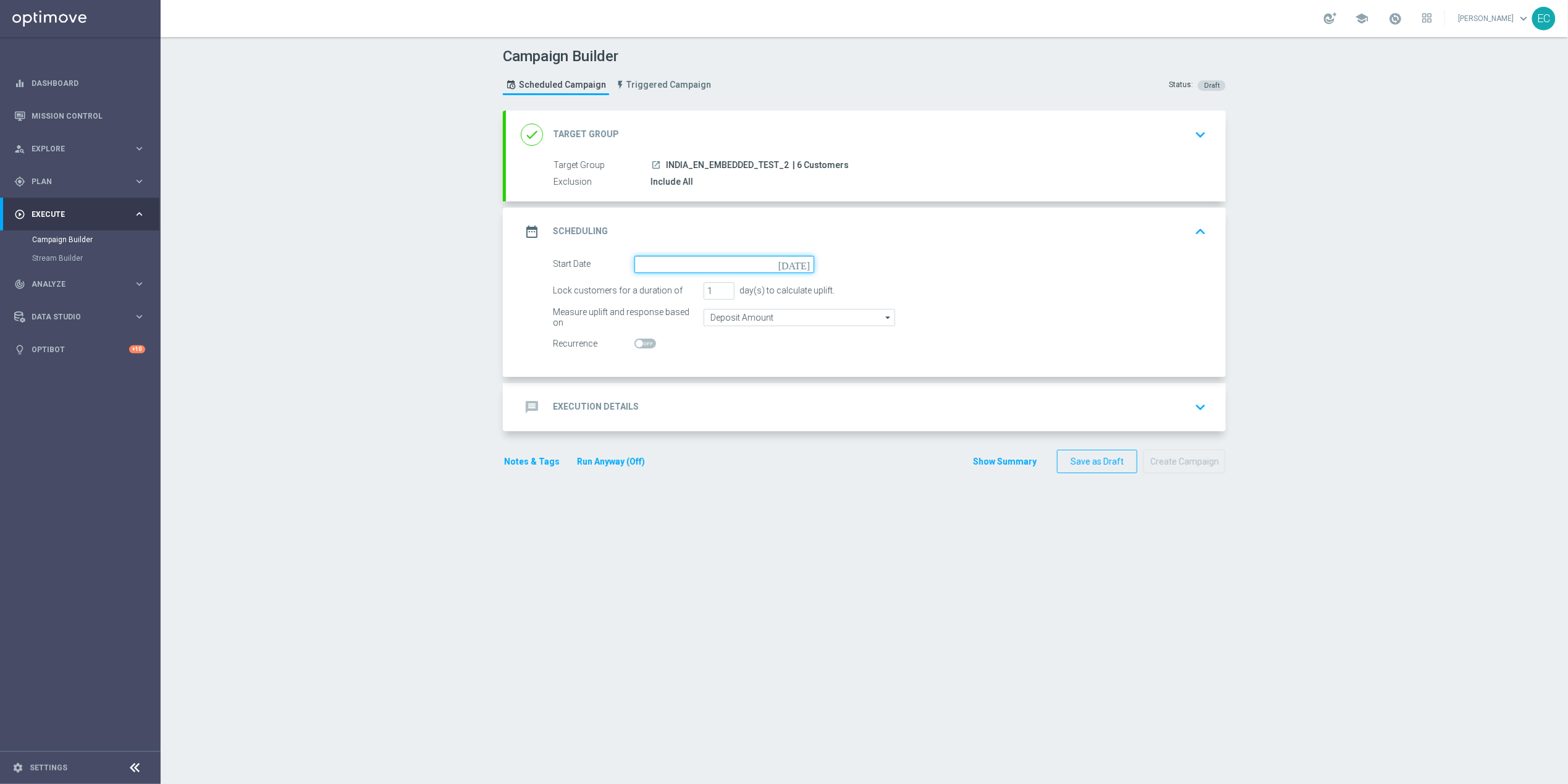
click at [769, 263] on input at bounding box center [724, 265] width 180 height 17
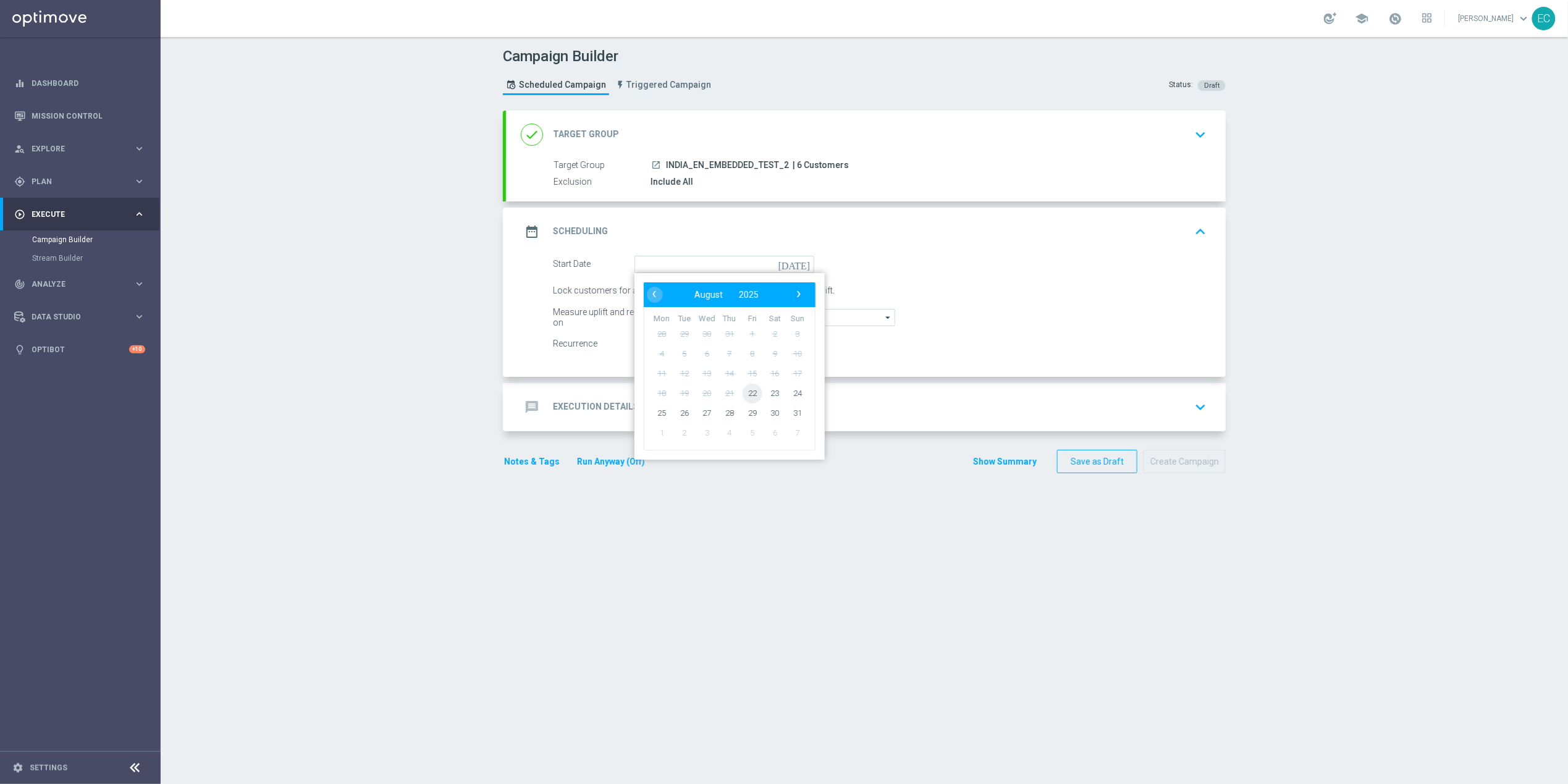
click at [742, 394] on span "22" at bounding box center [752, 393] width 20 height 20
type input "22 Aug 2025"
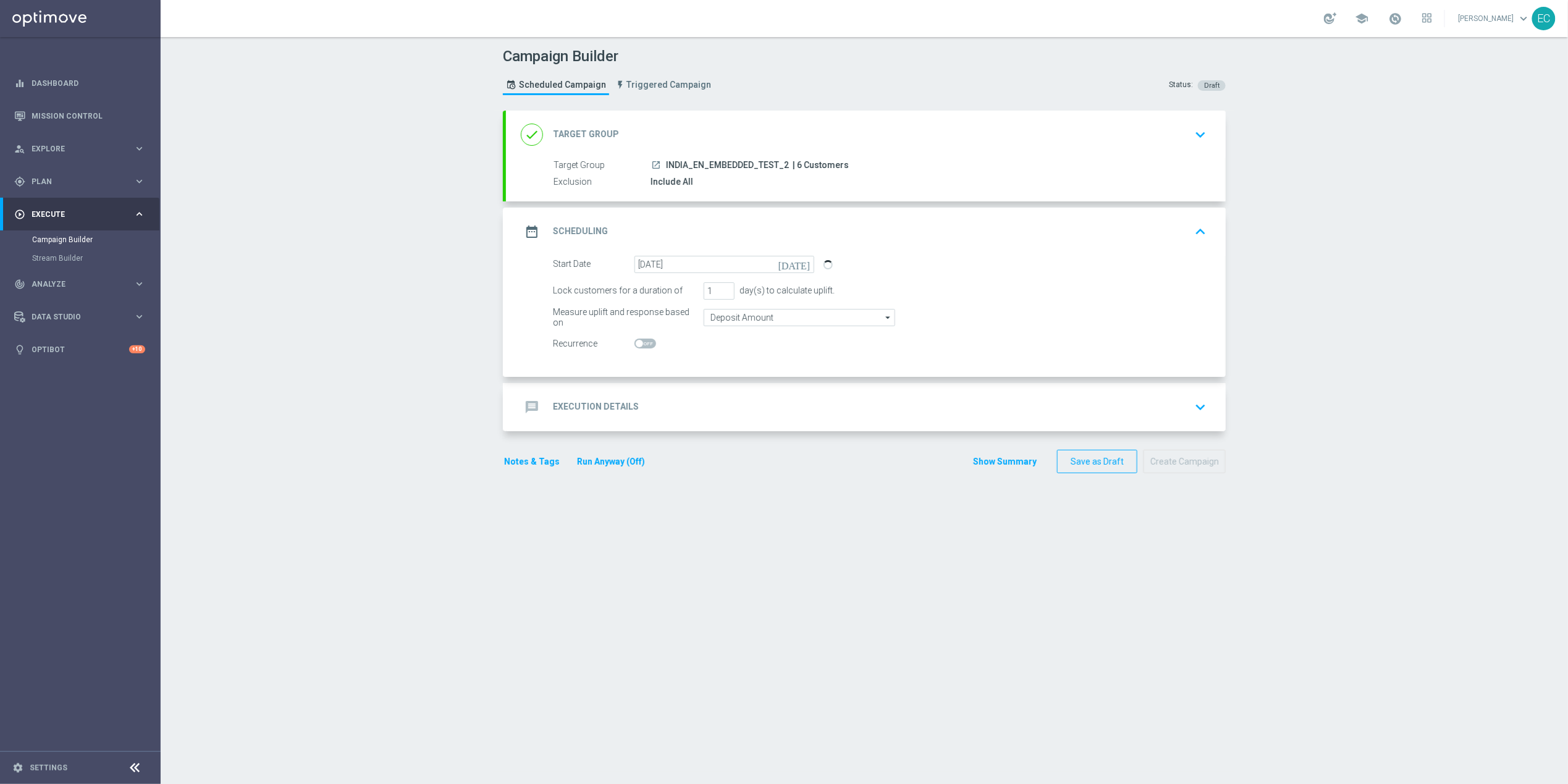
click at [773, 417] on div "message Execution Details keyboard_arrow_down" at bounding box center [866, 407] width 690 height 23
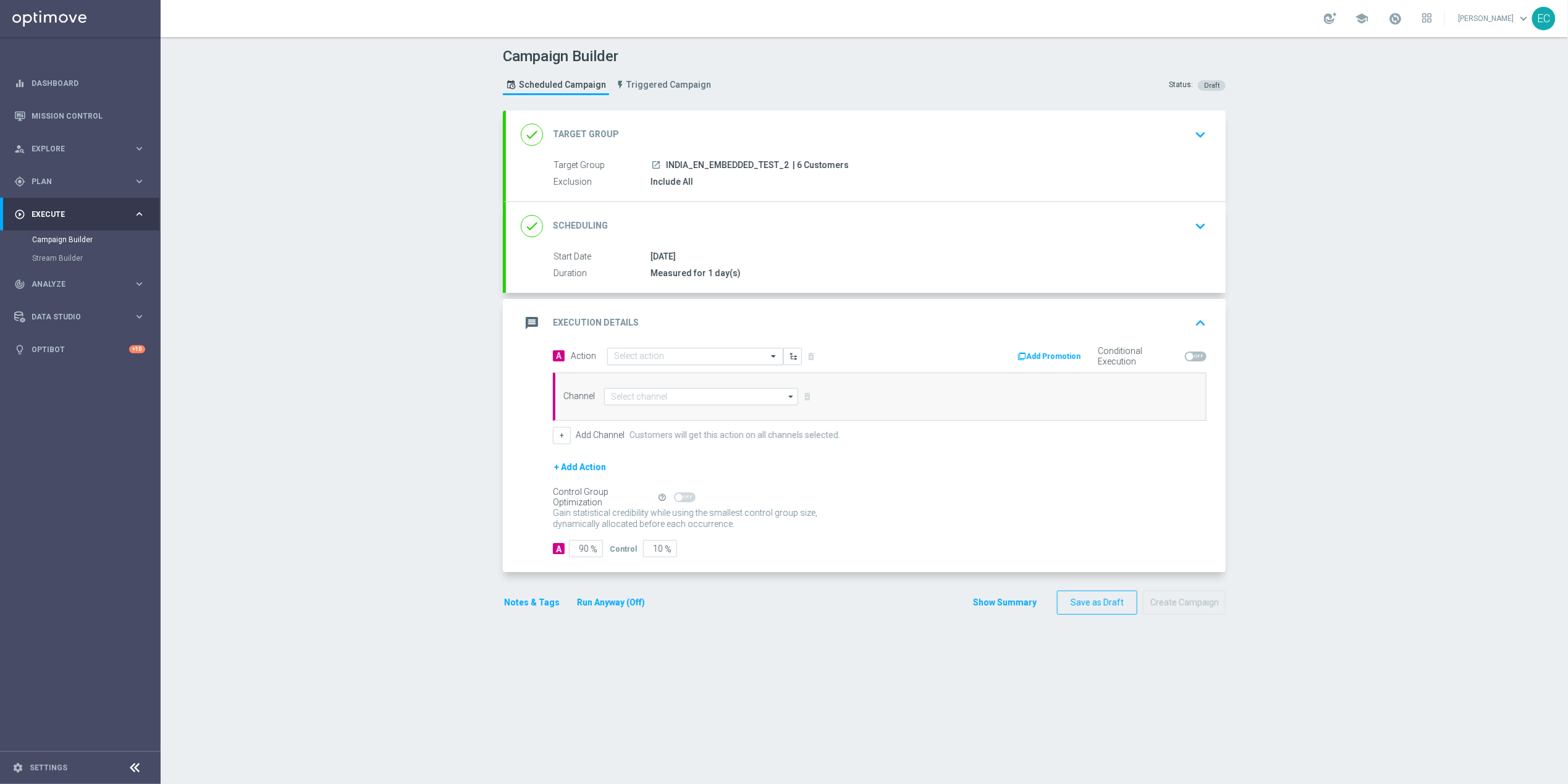
click at [695, 360] on input "text" at bounding box center [683, 357] width 138 height 11
click at [649, 531] on button "add_new Create new action" at bounding box center [692, 524] width 170 height 14
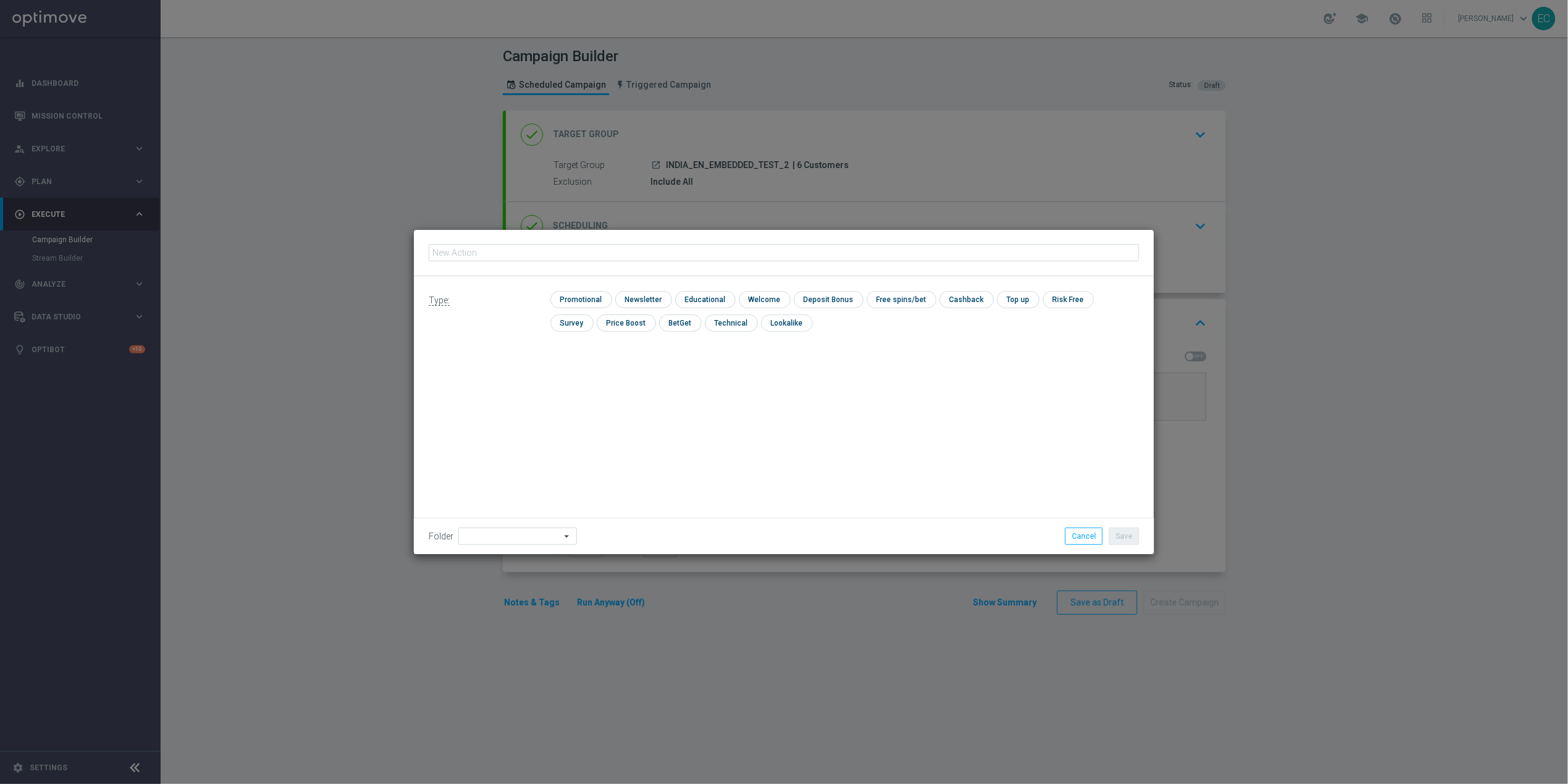
type input "https://cdn-assets-eu.frontify.com/s3/frontify-enterprise-files-eu/eyJwYXRoIjoi…"
click at [558, 253] on input "text" at bounding box center [783, 253] width 710 height 17
paste input "IN_EMBEDDED_MESSAGES_TEST2"
type input "IN_EMBEDDED_MESSAGES_TEST2"
click at [578, 303] on input "checkbox" at bounding box center [580, 299] width 58 height 17
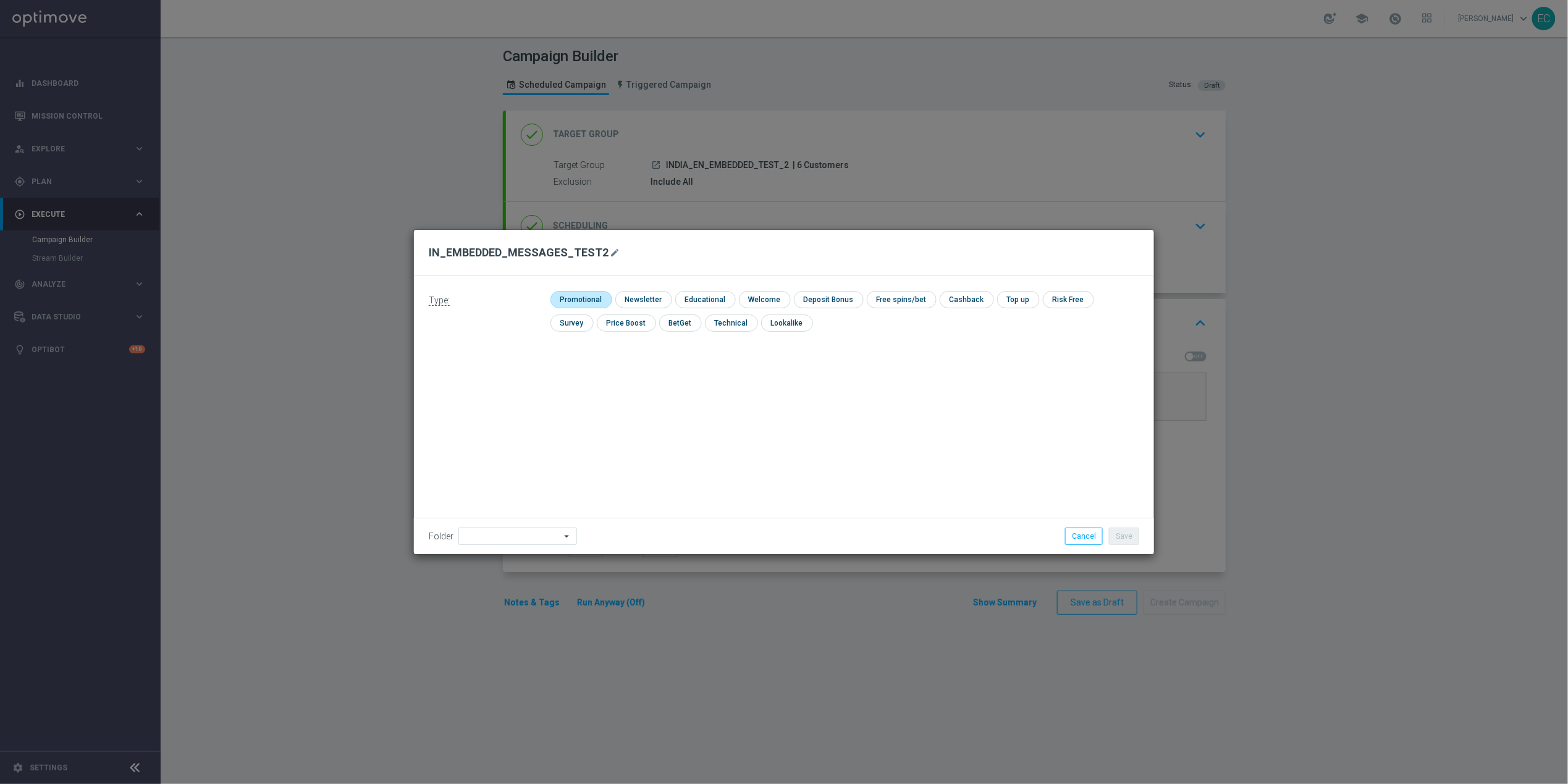
checkbox input "true"
click at [1130, 523] on div "Folder arrow_drop_down Drag here to set row groups Drag here to set column labe…" at bounding box center [784, 535] width 740 height 36
click at [1128, 541] on button "Save" at bounding box center [1124, 536] width 31 height 17
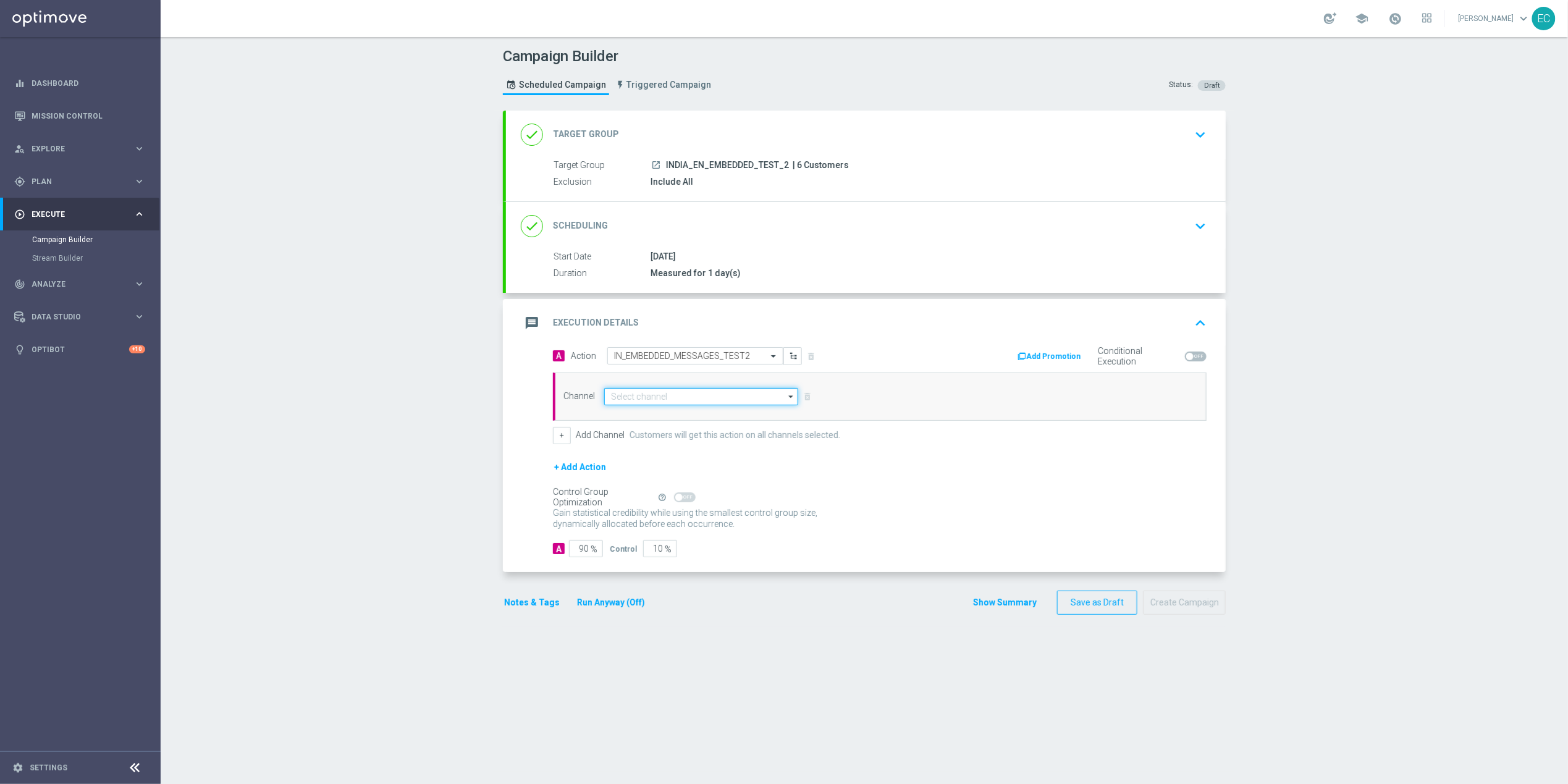
click at [699, 397] on input at bounding box center [701, 397] width 194 height 17
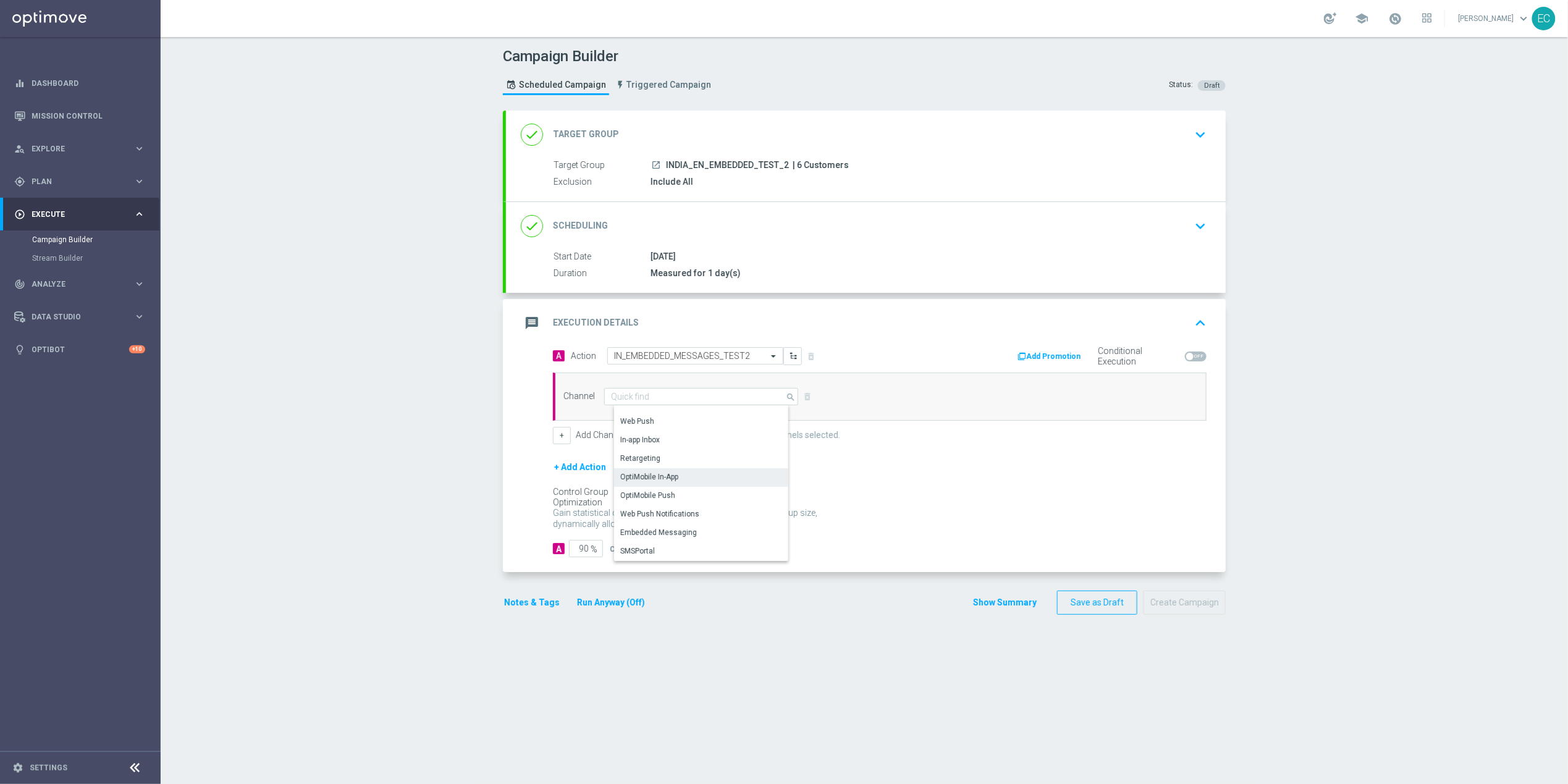
click at [679, 490] on div "OptiMobile Push" at bounding box center [706, 495] width 184 height 17
type input "OptiMobile Push"
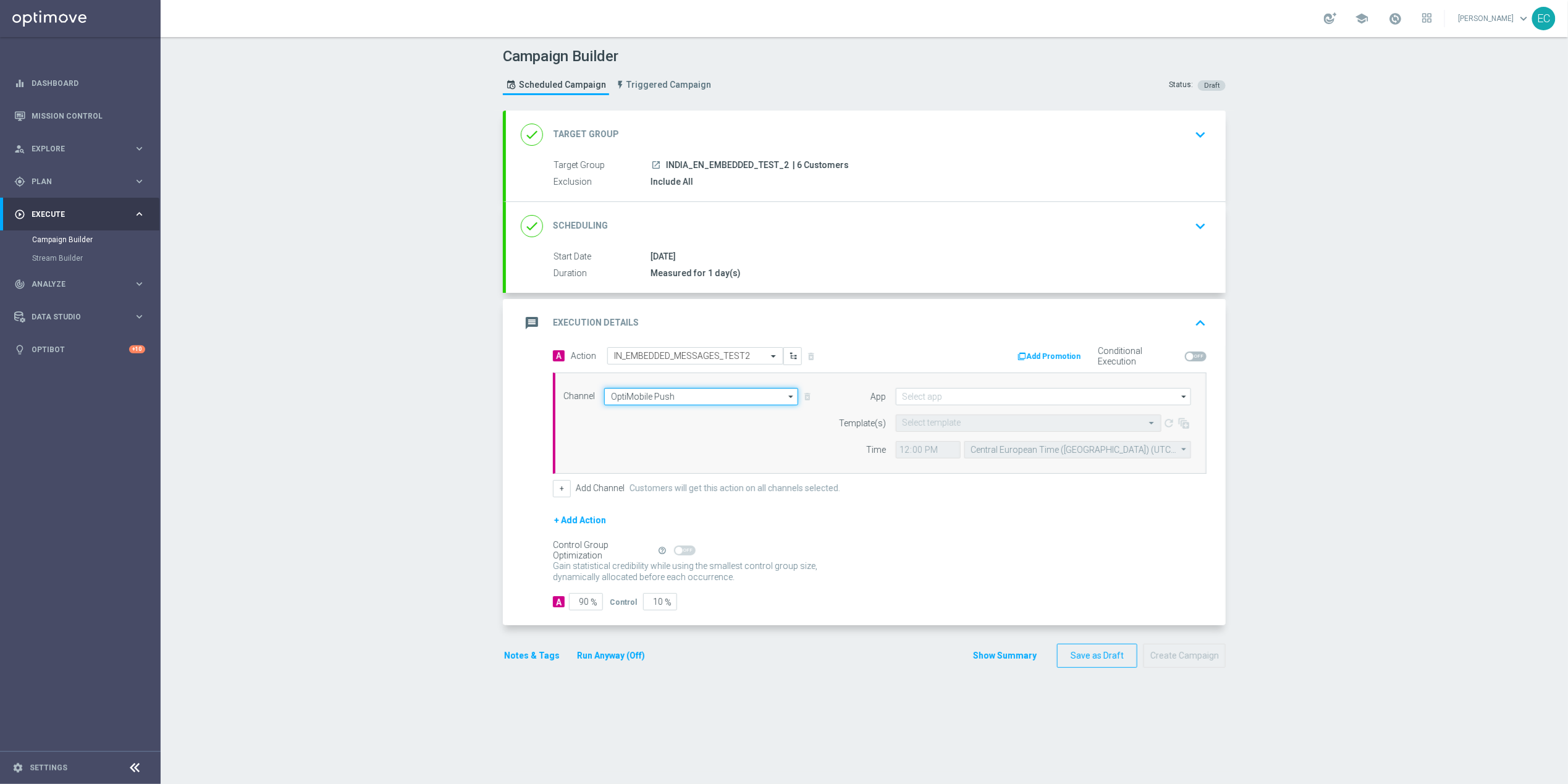
click at [711, 396] on input "OptiMobile Push" at bounding box center [701, 397] width 194 height 17
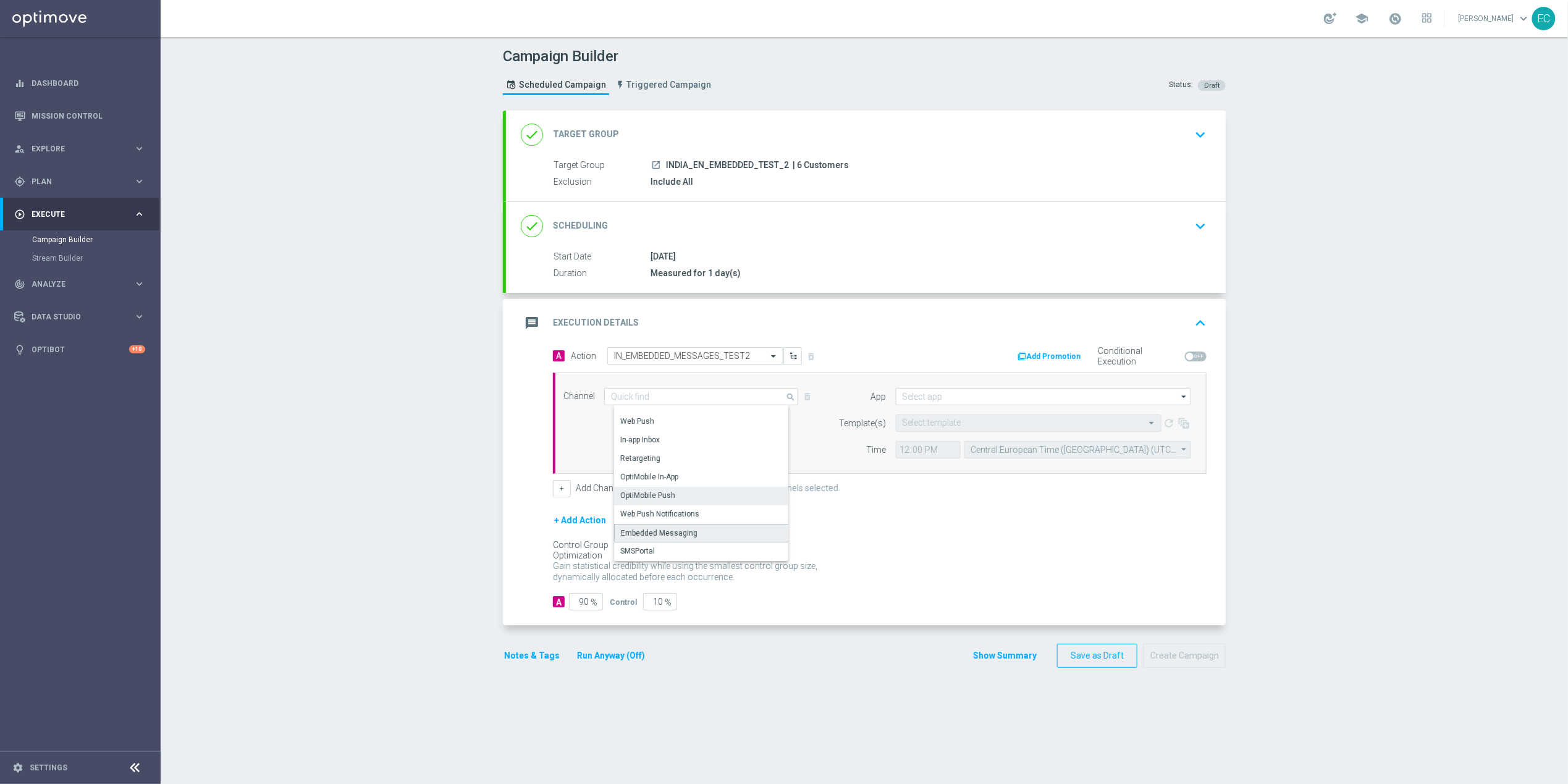
click at [711, 531] on div "Embedded Messaging" at bounding box center [706, 533] width 184 height 19
type input "Embedded Messaging"
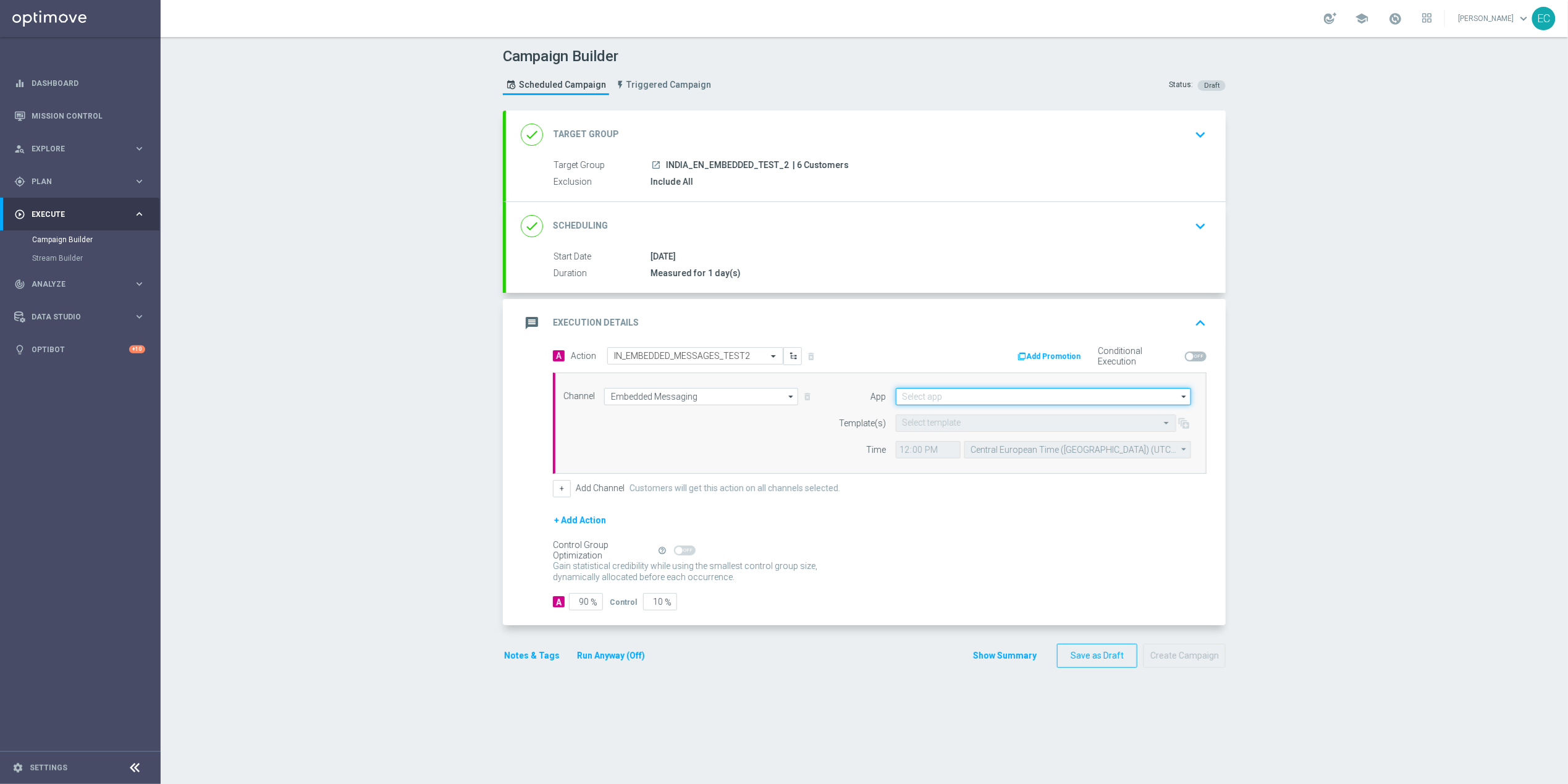
click at [979, 391] on input at bounding box center [1043, 397] width 295 height 17
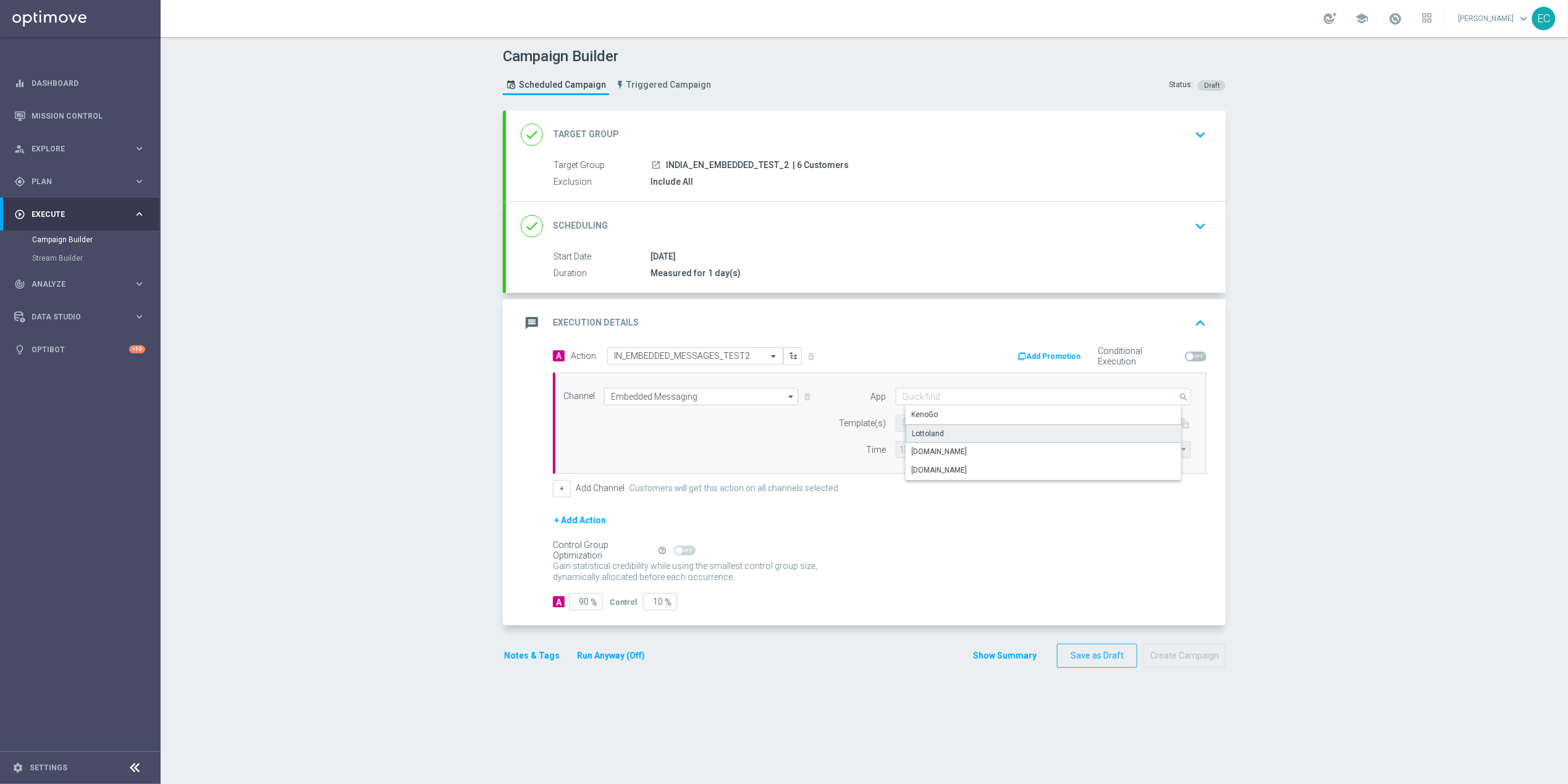
click at [967, 432] on div "Lottoland" at bounding box center [1053, 434] width 296 height 19
type input "Lottoland"
click at [941, 425] on input "text" at bounding box center [1023, 423] width 242 height 11
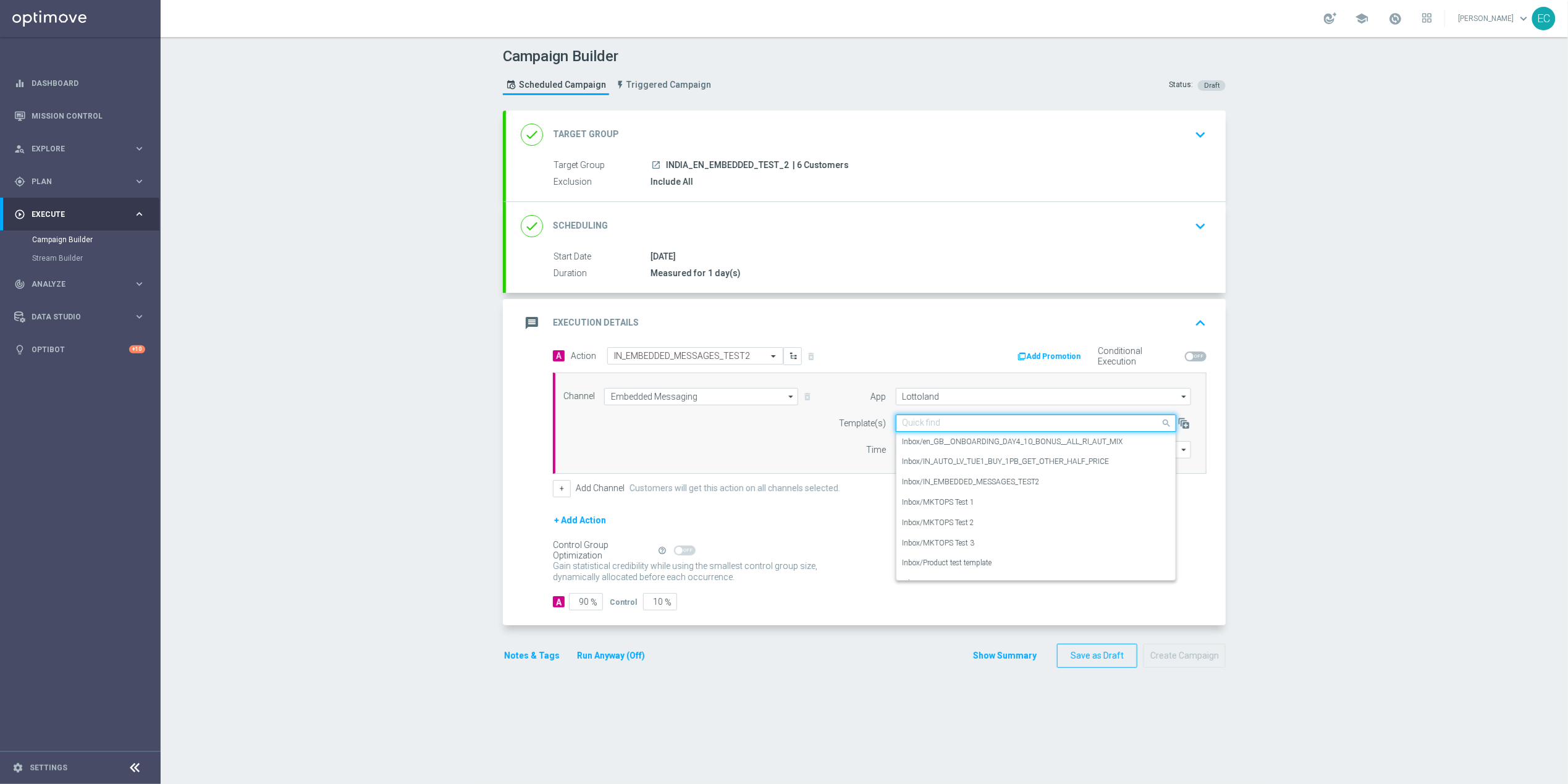
paste input "IN_EMBEDDED_MESSAGES_TEST2"
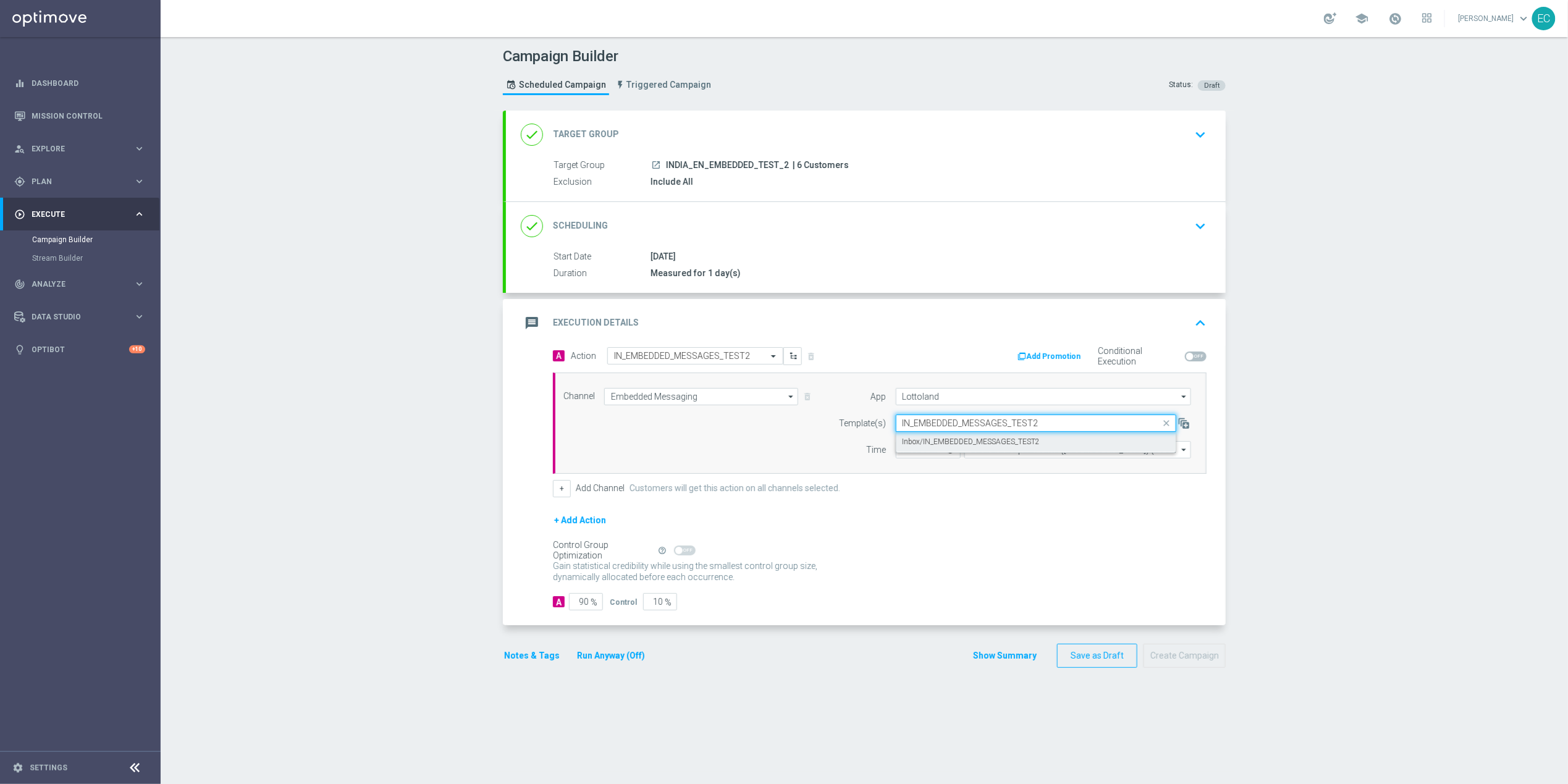
click at [960, 446] on label "Inbox/IN_EMBEDDED_MESSAGES_TEST2" at bounding box center [972, 442] width 138 height 11
type input "IN_EMBEDDED_MESSAGES_TEST2"
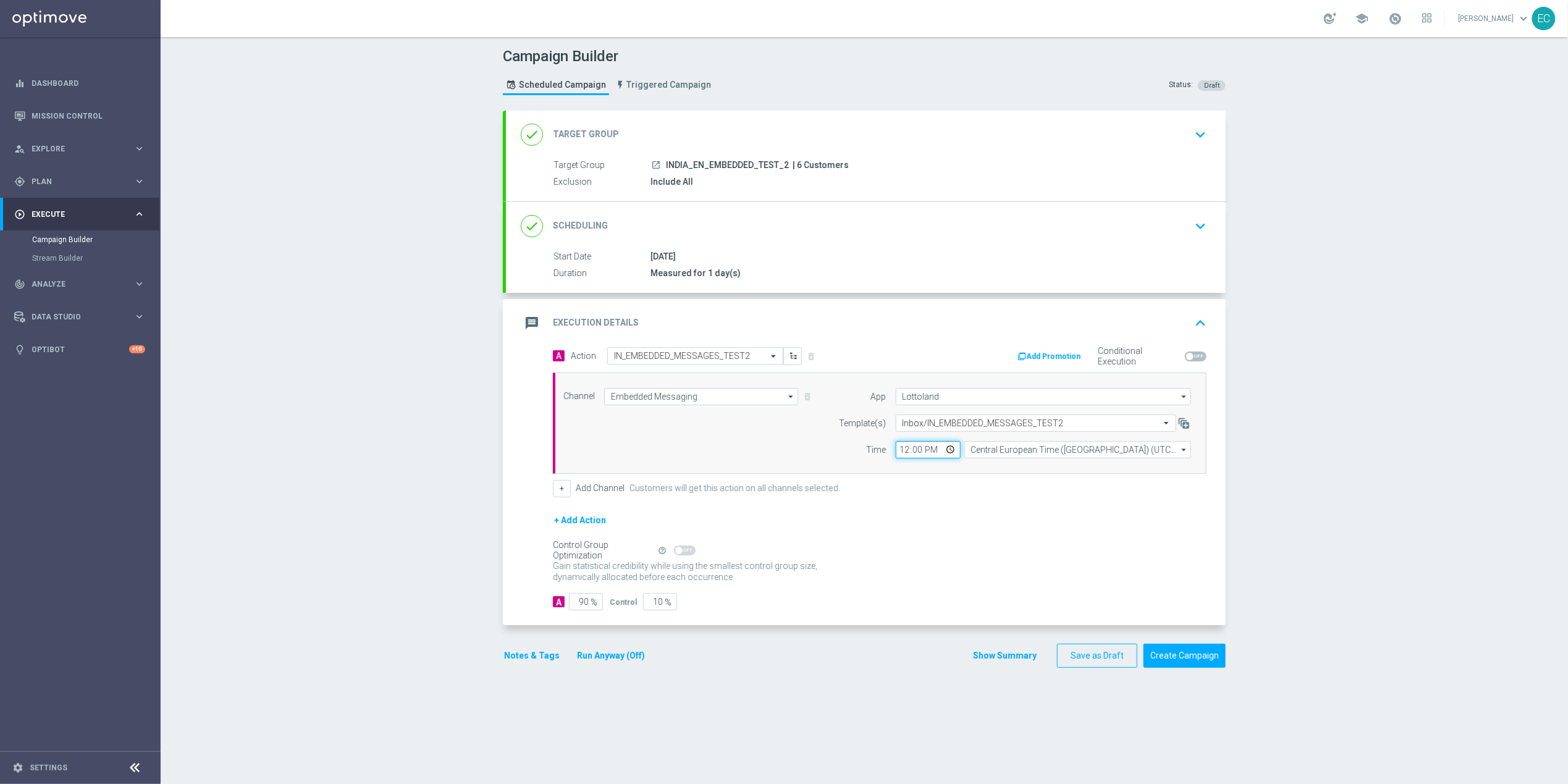
click at [895, 454] on input "12:00" at bounding box center [928, 450] width 65 height 17
type input "15:00"
click at [573, 607] on input "90" at bounding box center [586, 602] width 34 height 17
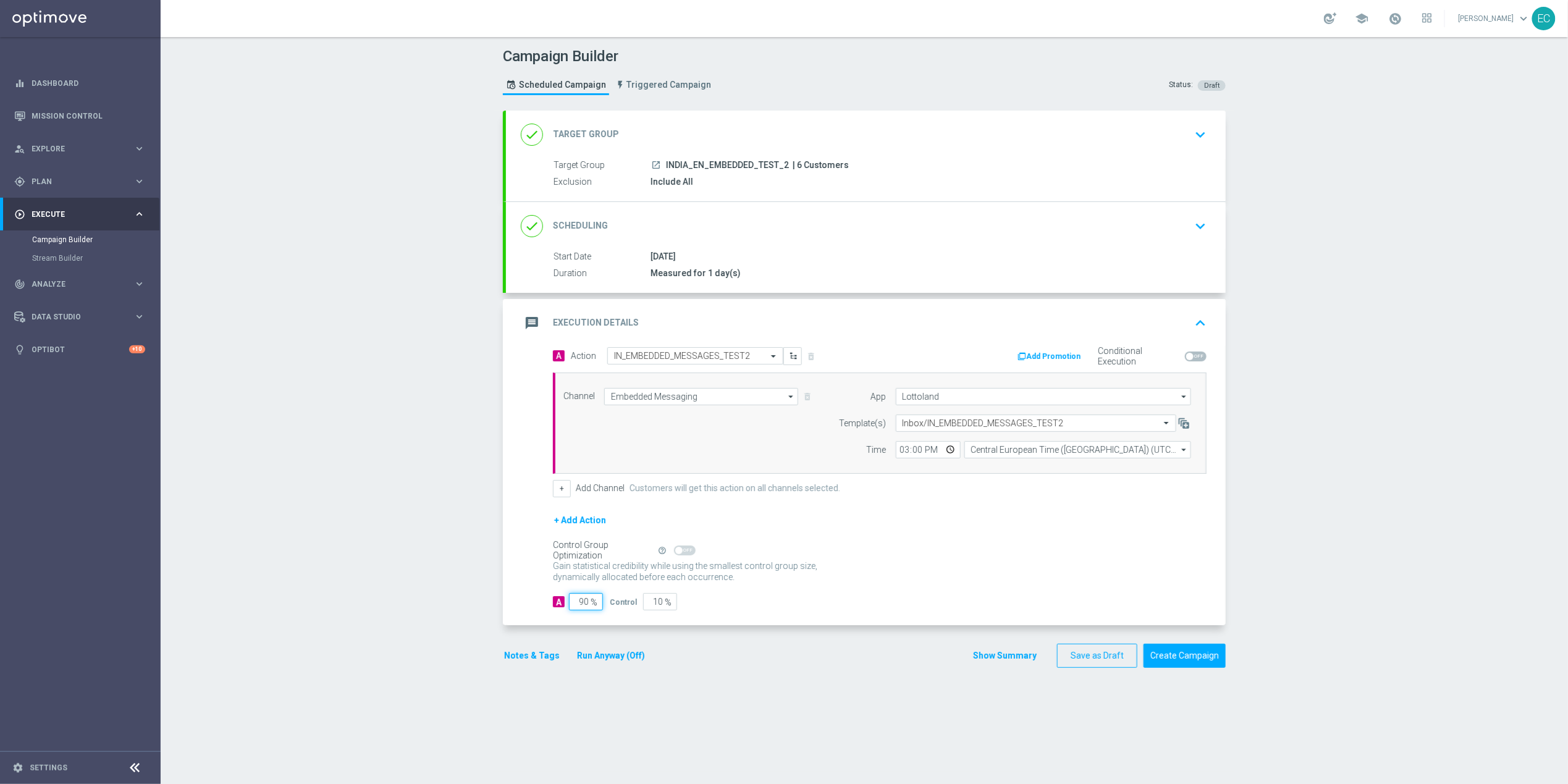
type input "1"
type input "99"
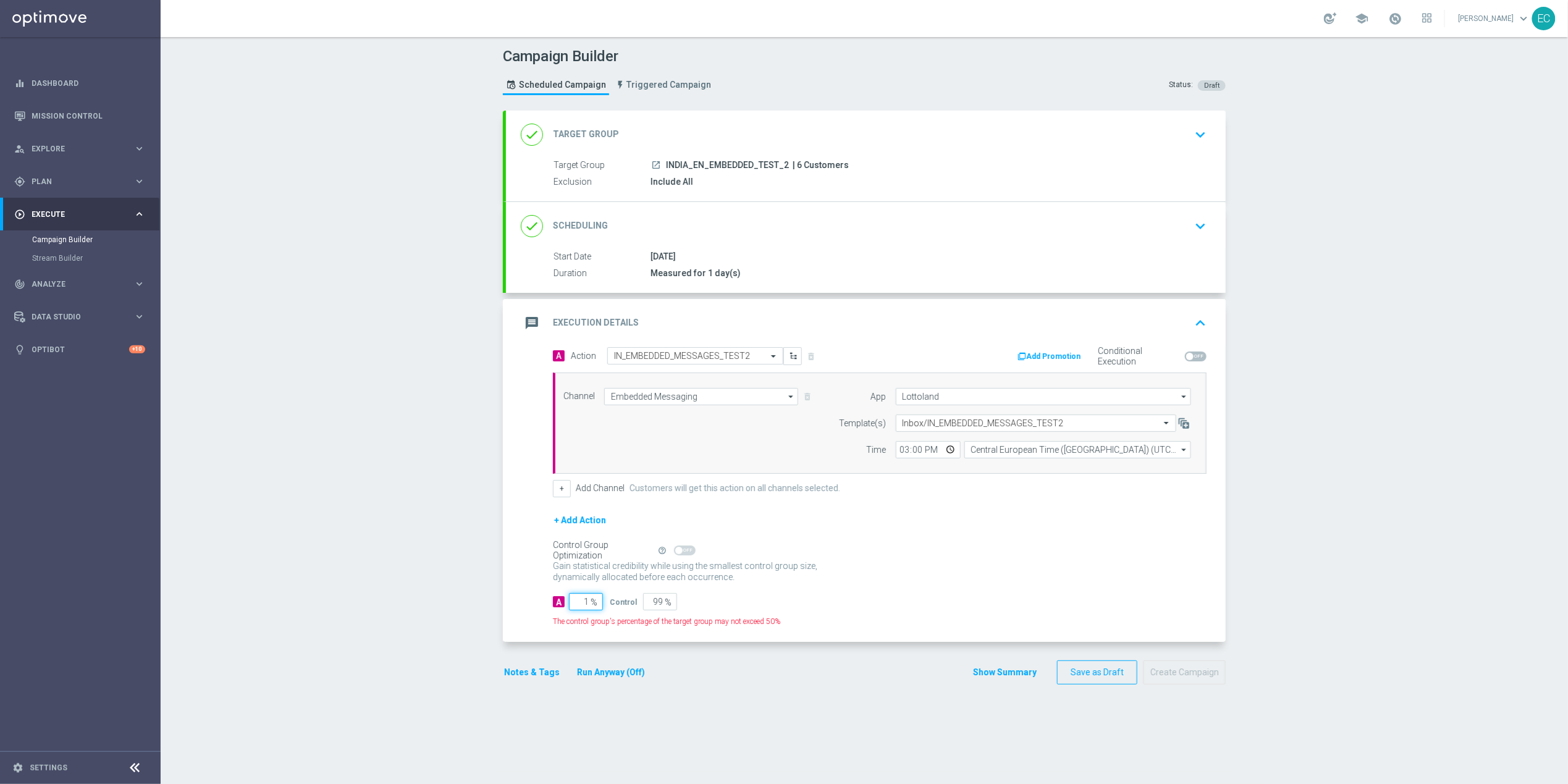
type input "10"
type input "90"
type input "100"
type input "0"
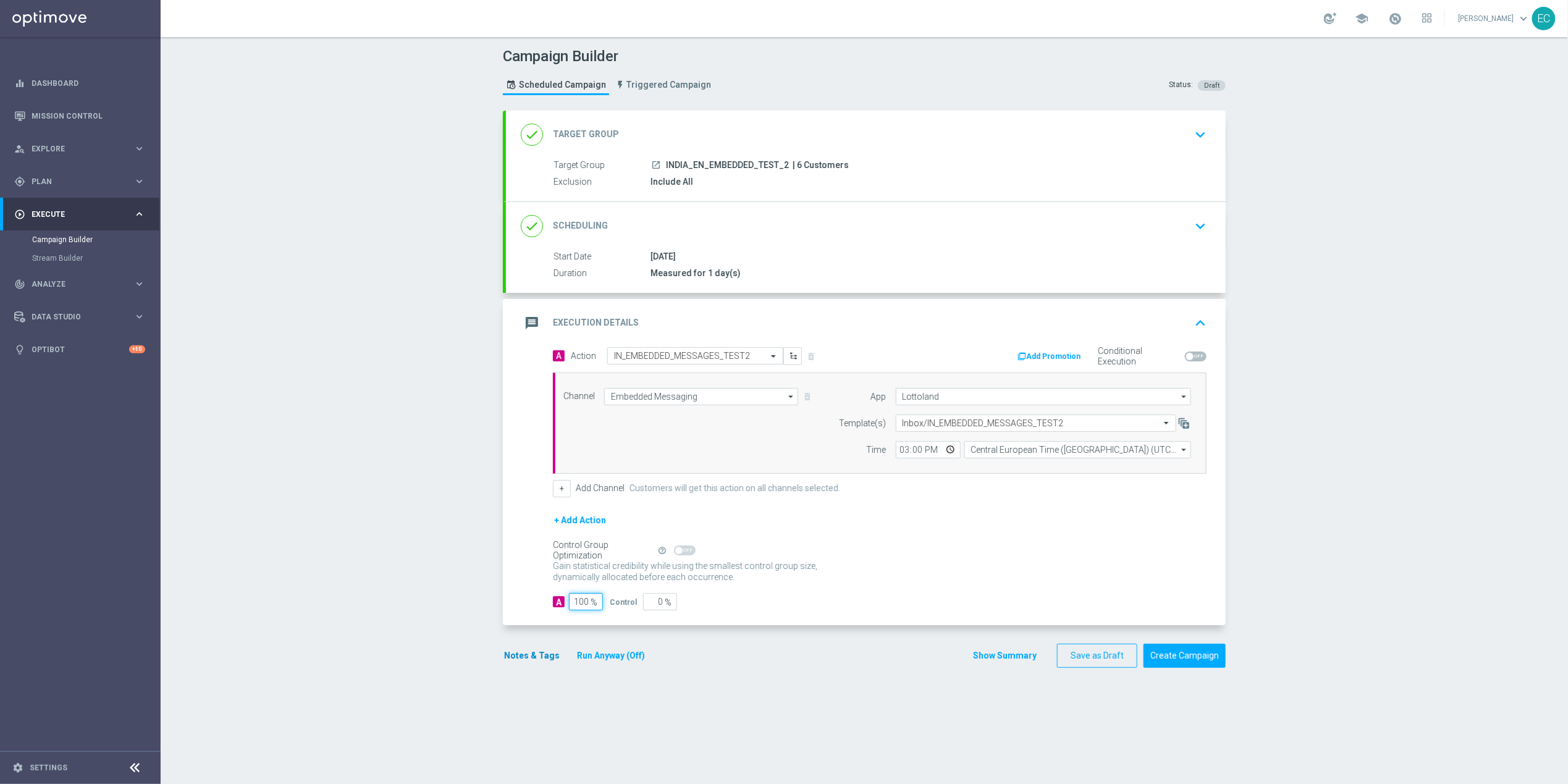
type input "100"
click at [538, 657] on button "Notes & Tags" at bounding box center [532, 655] width 58 height 15
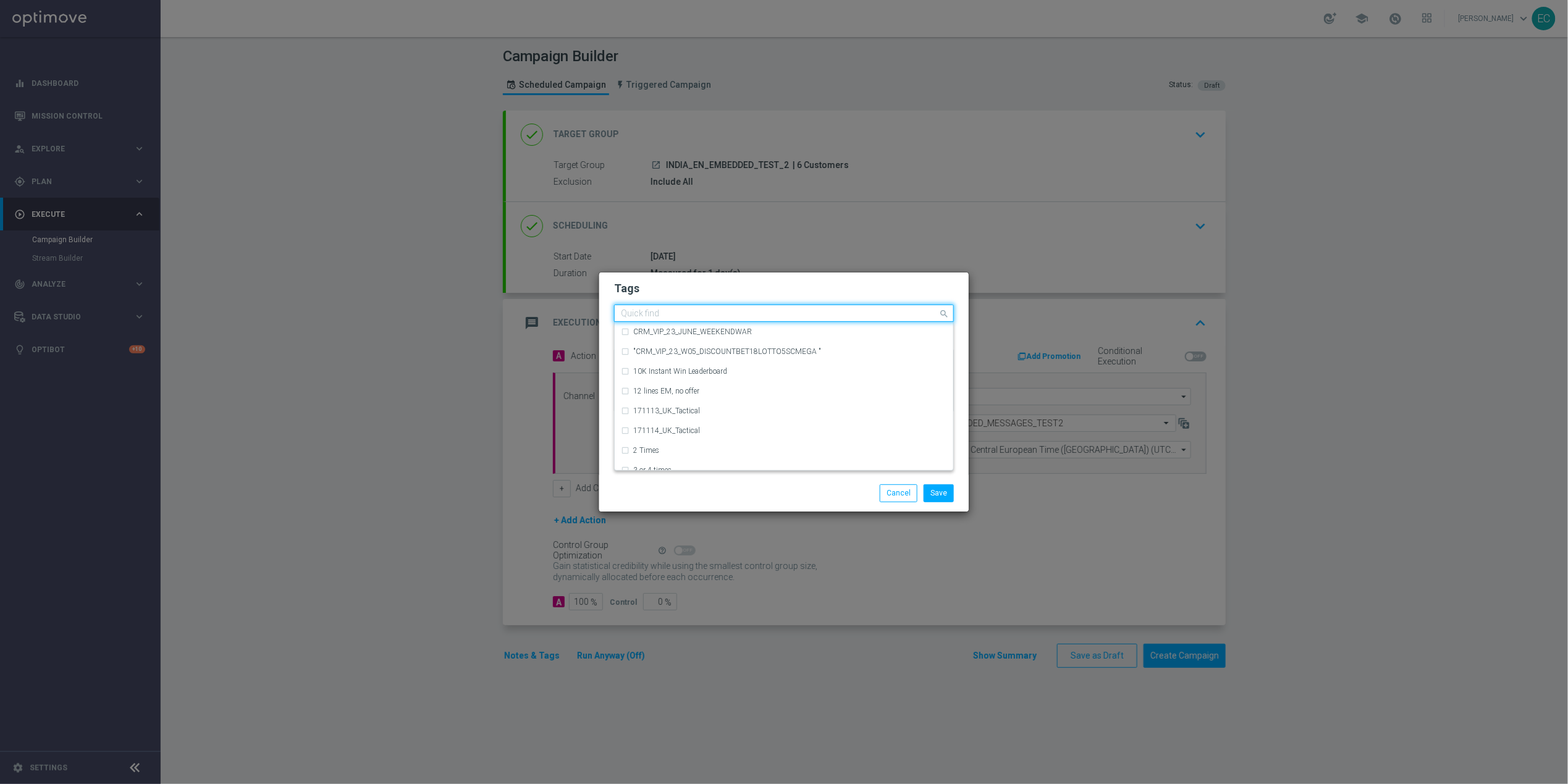
click at [765, 313] on input "text" at bounding box center [779, 314] width 317 height 11
type input "I"
click at [866, 491] on div "Save Cancel" at bounding box center [843, 493] width 239 height 17
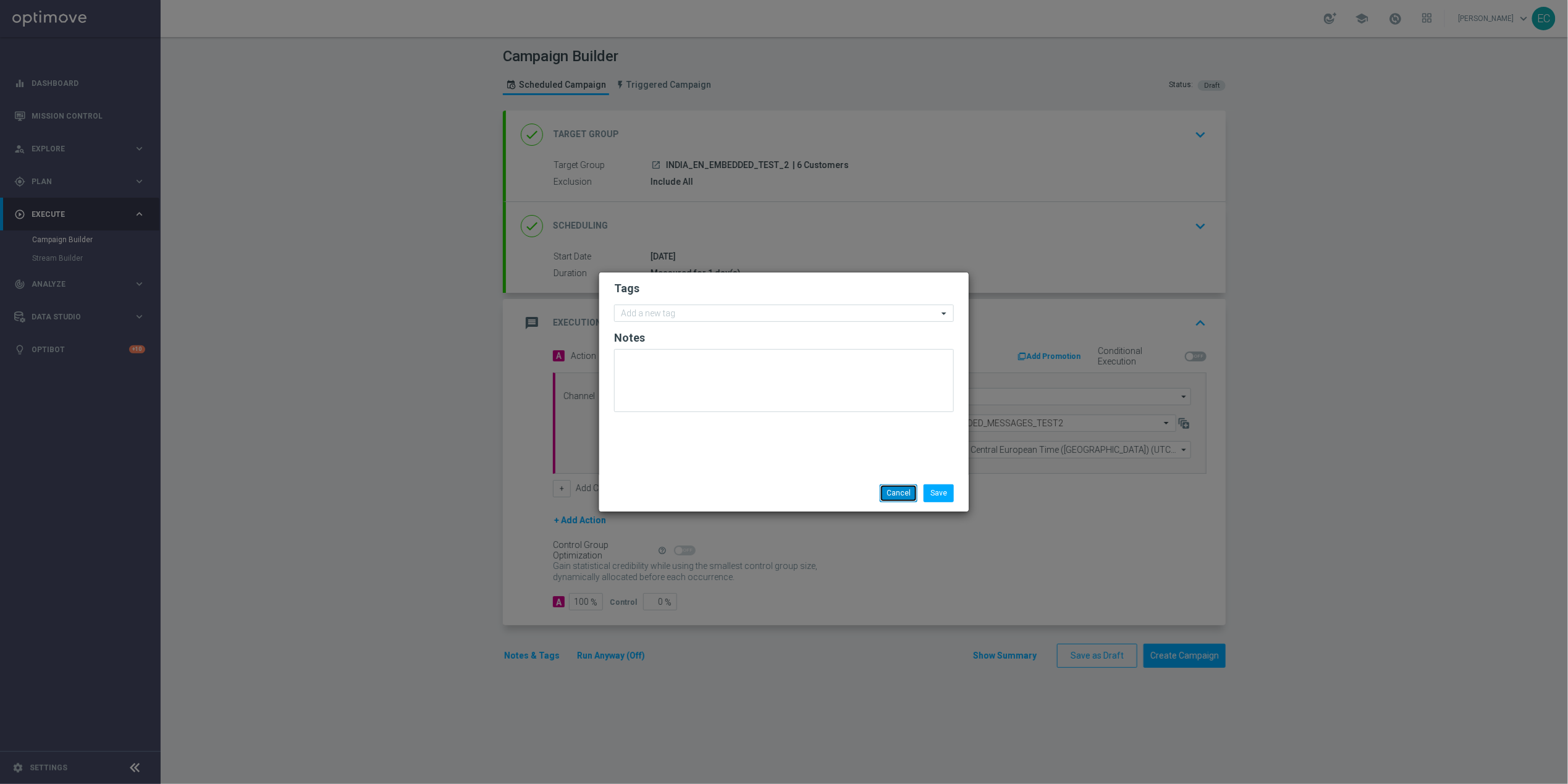
click at [891, 491] on button "Cancel" at bounding box center [898, 493] width 38 height 17
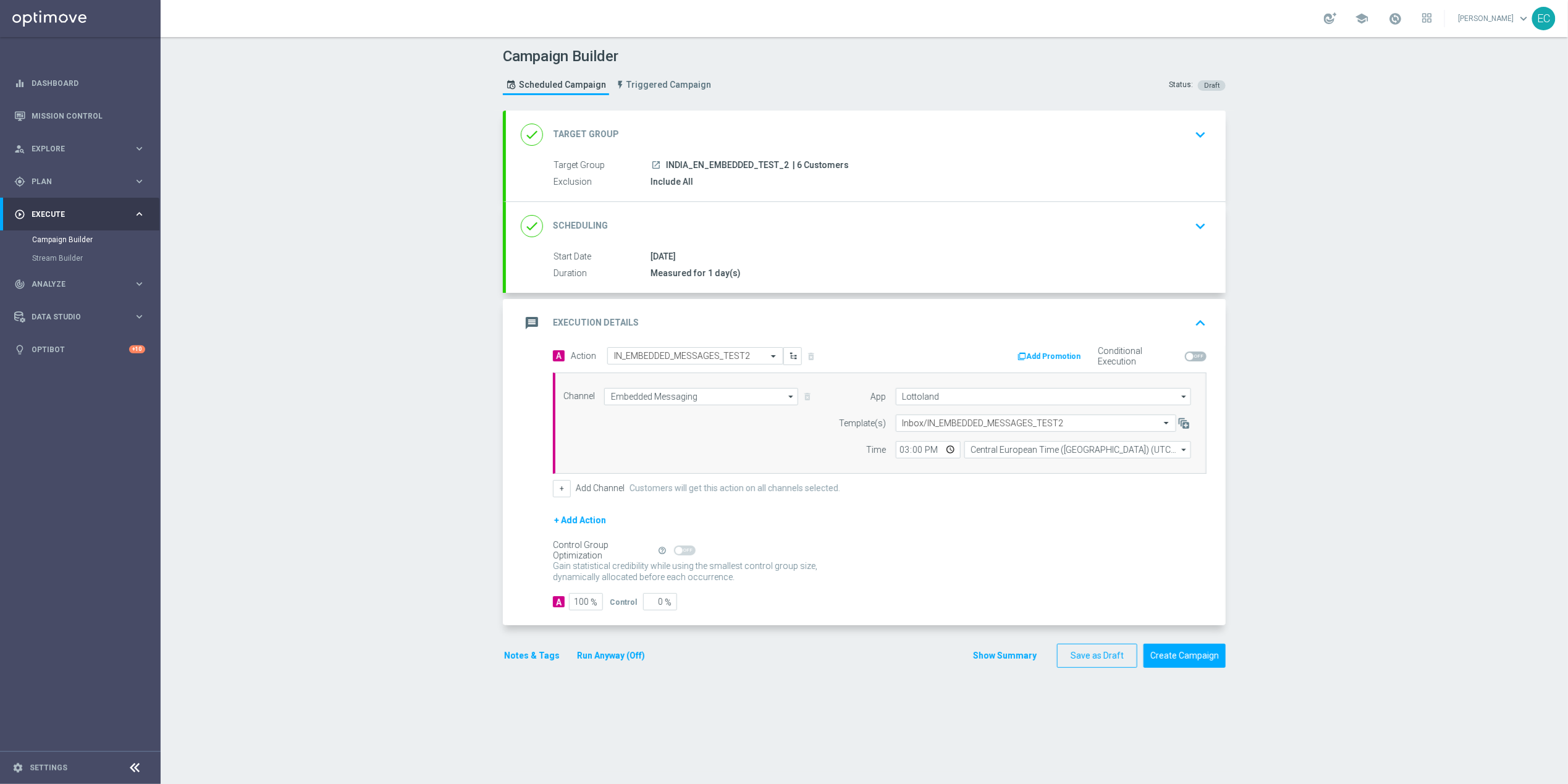
click at [545, 654] on button "Notes & Tags" at bounding box center [532, 655] width 58 height 15
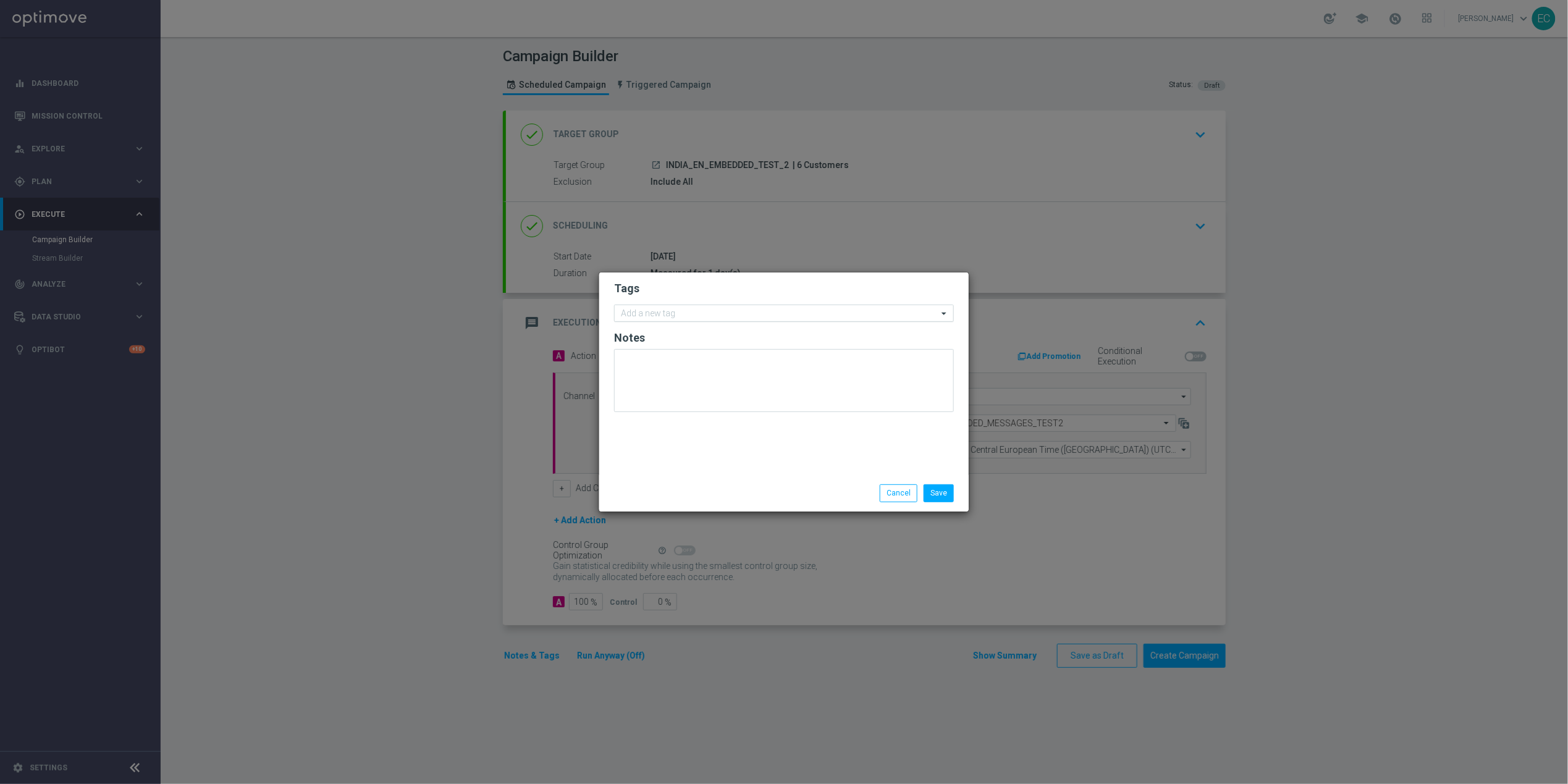
click at [755, 321] on div "Add a new tag" at bounding box center [784, 313] width 340 height 17
click at [734, 328] on div "Add item "IN_Test"" at bounding box center [784, 331] width 338 height 19
type input "IN_Test"
click at [937, 498] on button "Save" at bounding box center [939, 493] width 31 height 17
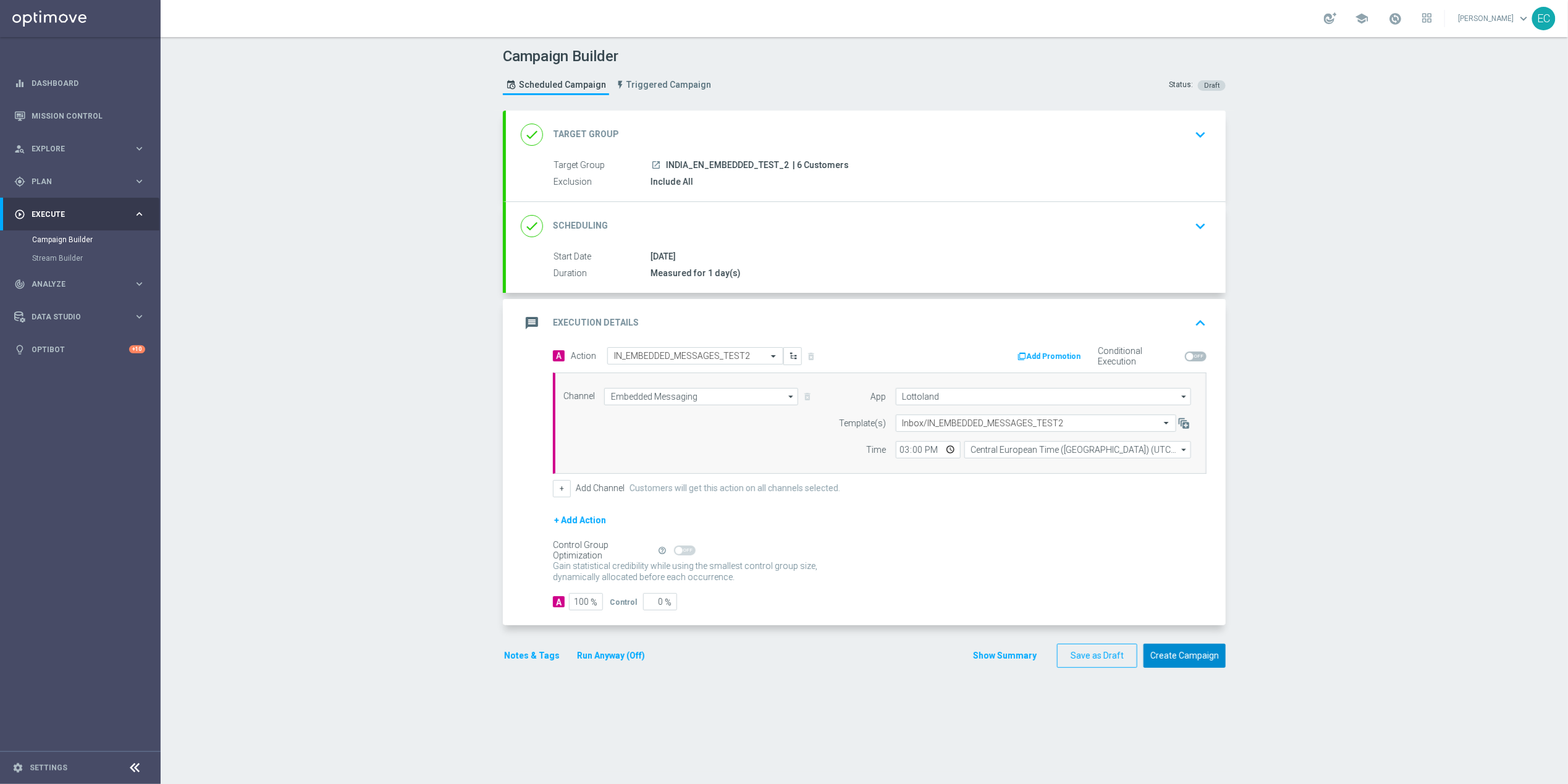
click at [1157, 657] on button "Create Campaign" at bounding box center [1185, 655] width 82 height 24
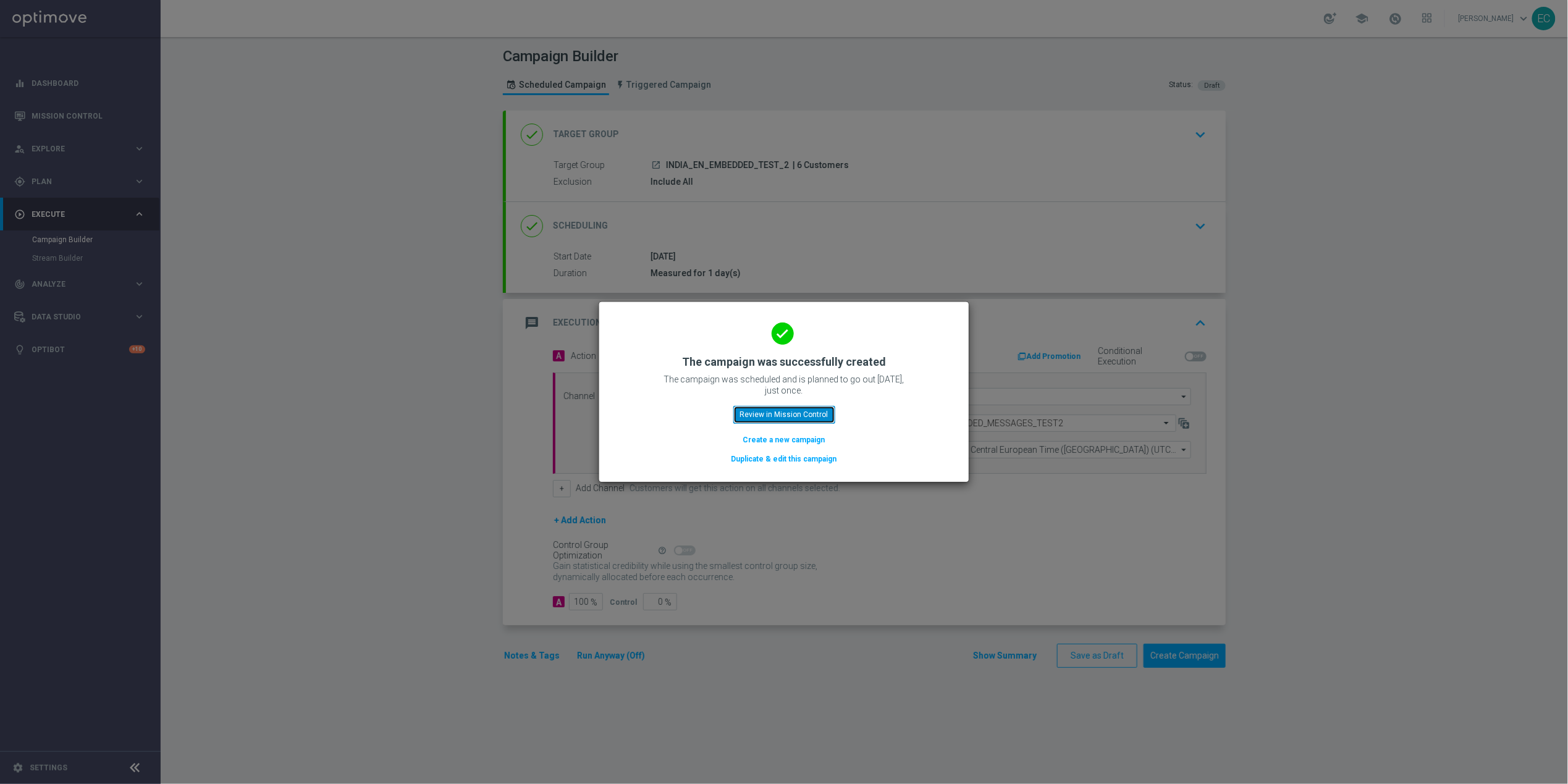
click at [790, 414] on button "Review in Mission Control" at bounding box center [784, 415] width 102 height 17
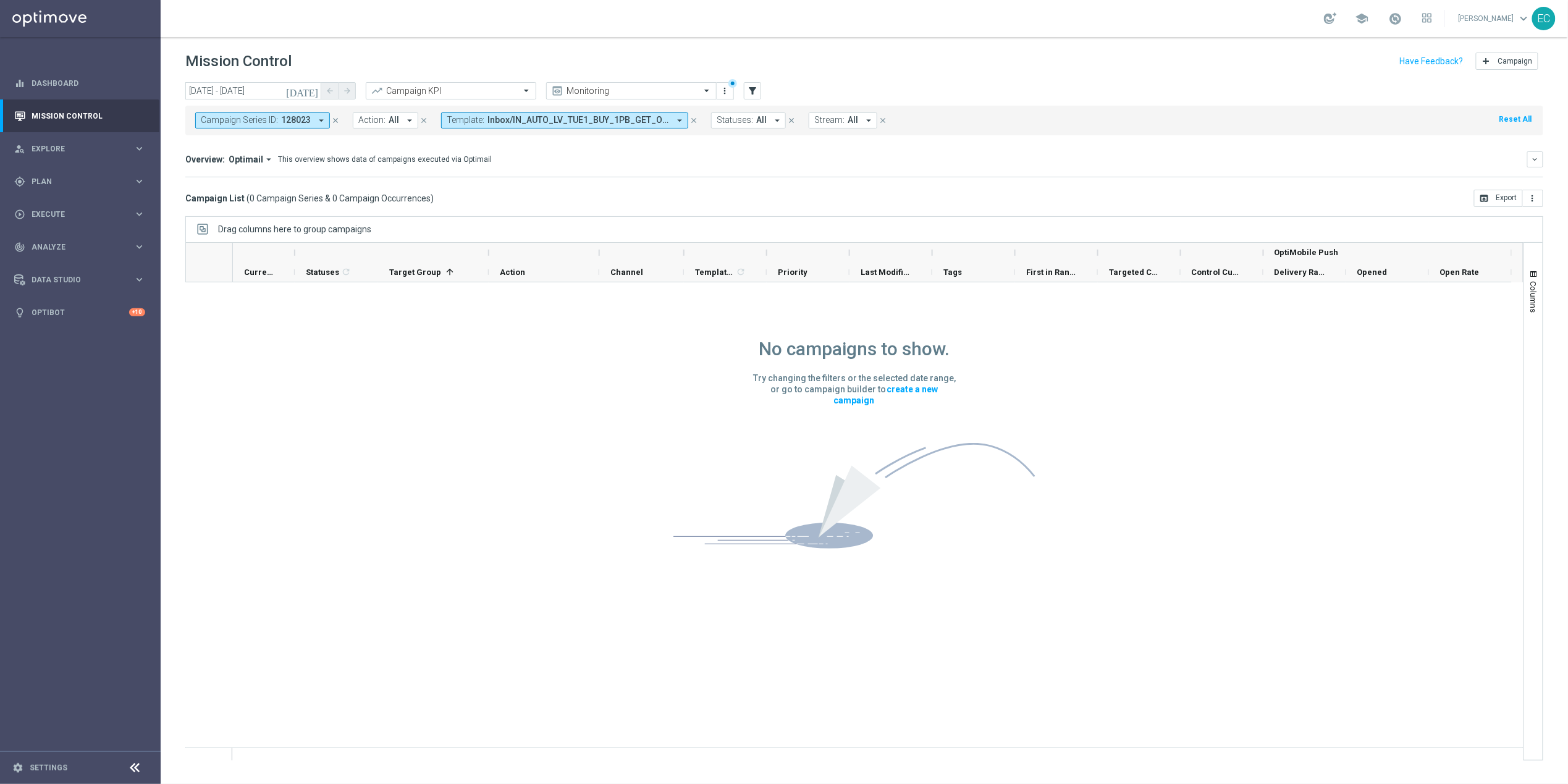
click at [692, 121] on icon "close" at bounding box center [693, 120] width 9 height 9
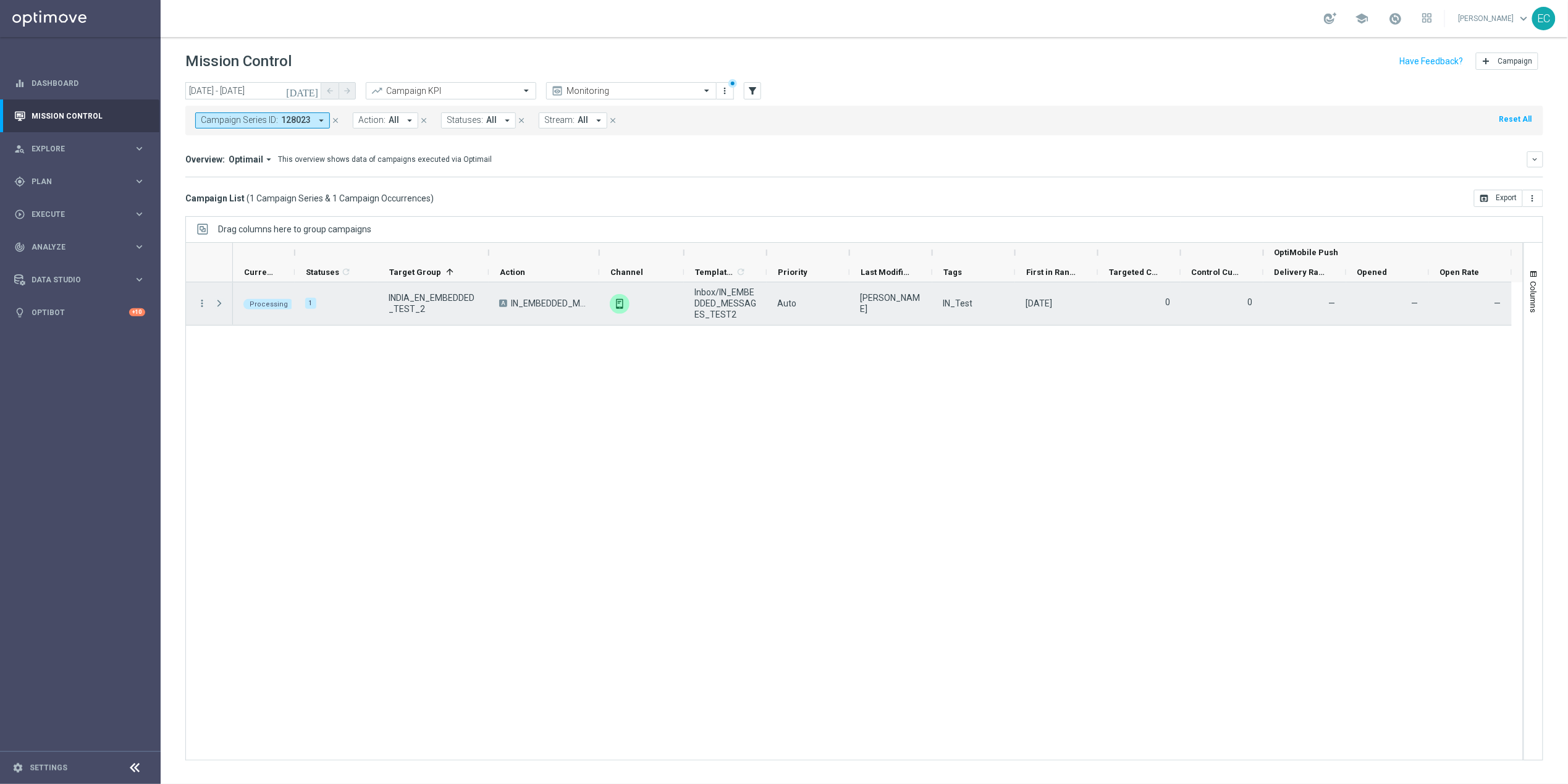
click at [223, 303] on span at bounding box center [219, 303] width 11 height 10
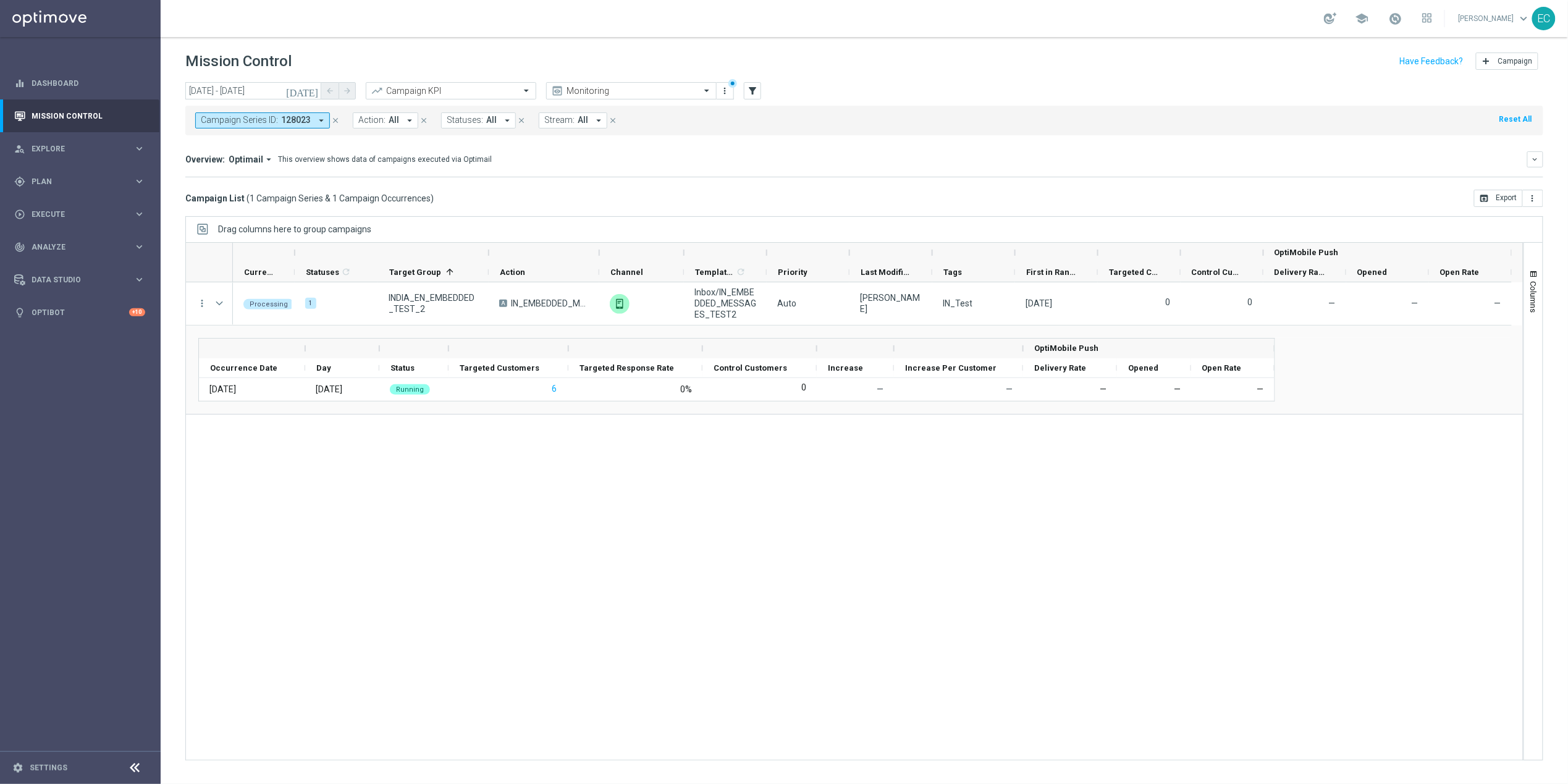
click at [1185, 354] on div "OptiMobile Push" at bounding box center [1149, 348] width 229 height 20
click at [1537, 300] on span "Columns" at bounding box center [1534, 296] width 10 height 31
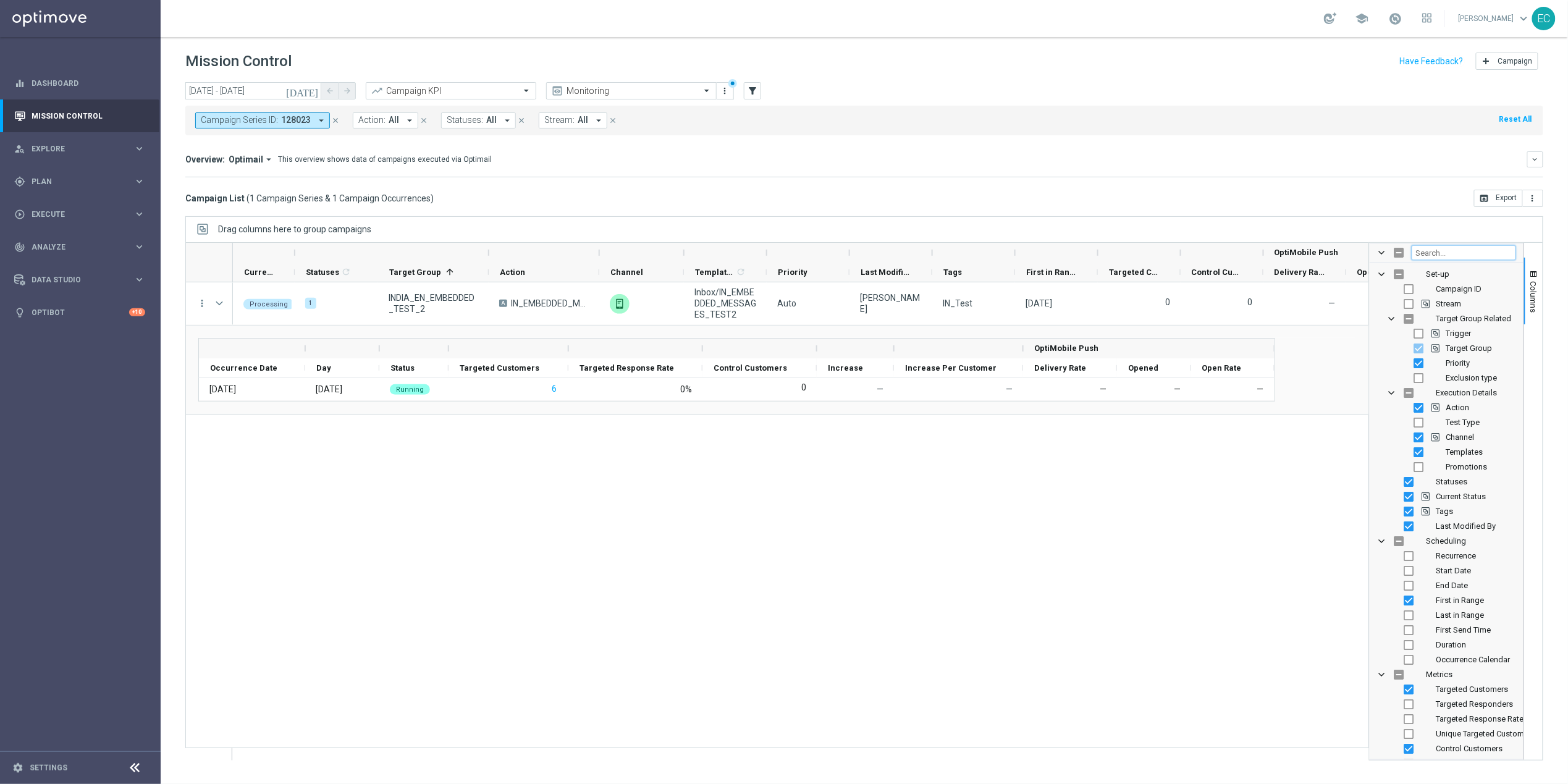
click at [1458, 257] on input "Filter Columns Input" at bounding box center [1463, 253] width 104 height 15
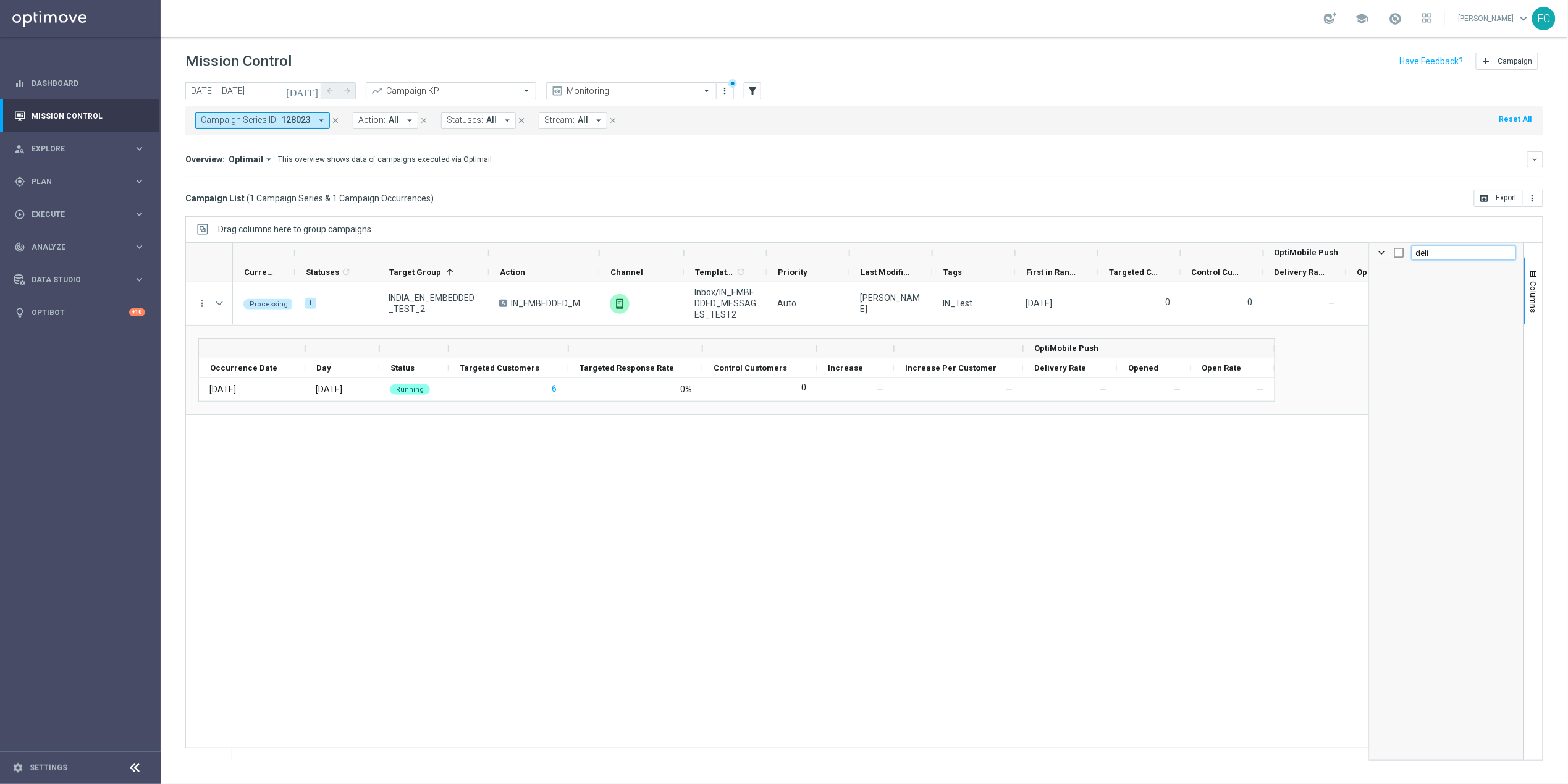
type input "deliv"
checkbox input "false"
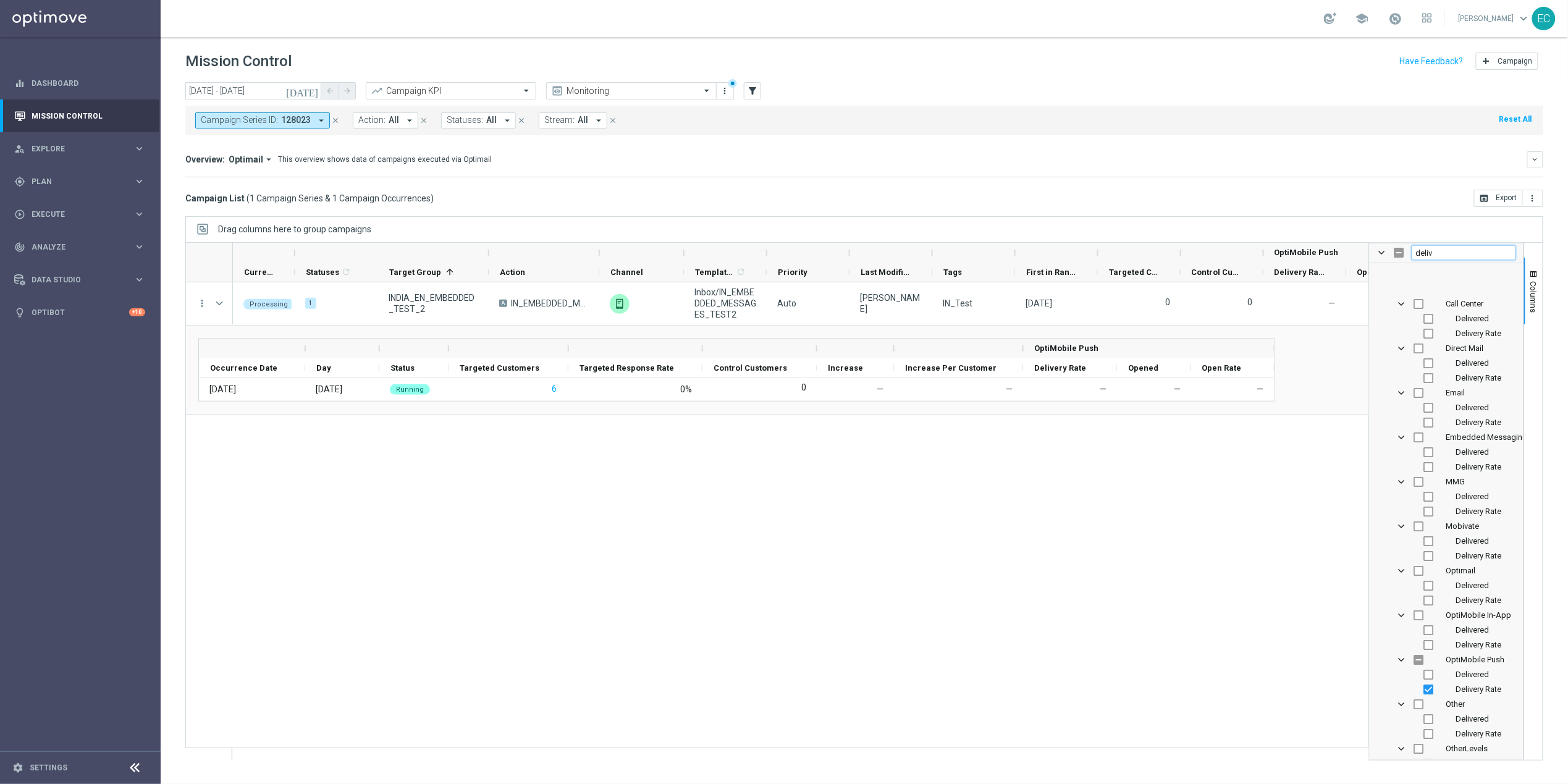
scroll to position [45, 0]
type input "deliv"
click at [1429, 643] on input "Press SPACE to toggle visibility (visible)" at bounding box center [1429, 644] width 10 height 10
checkbox input "false"
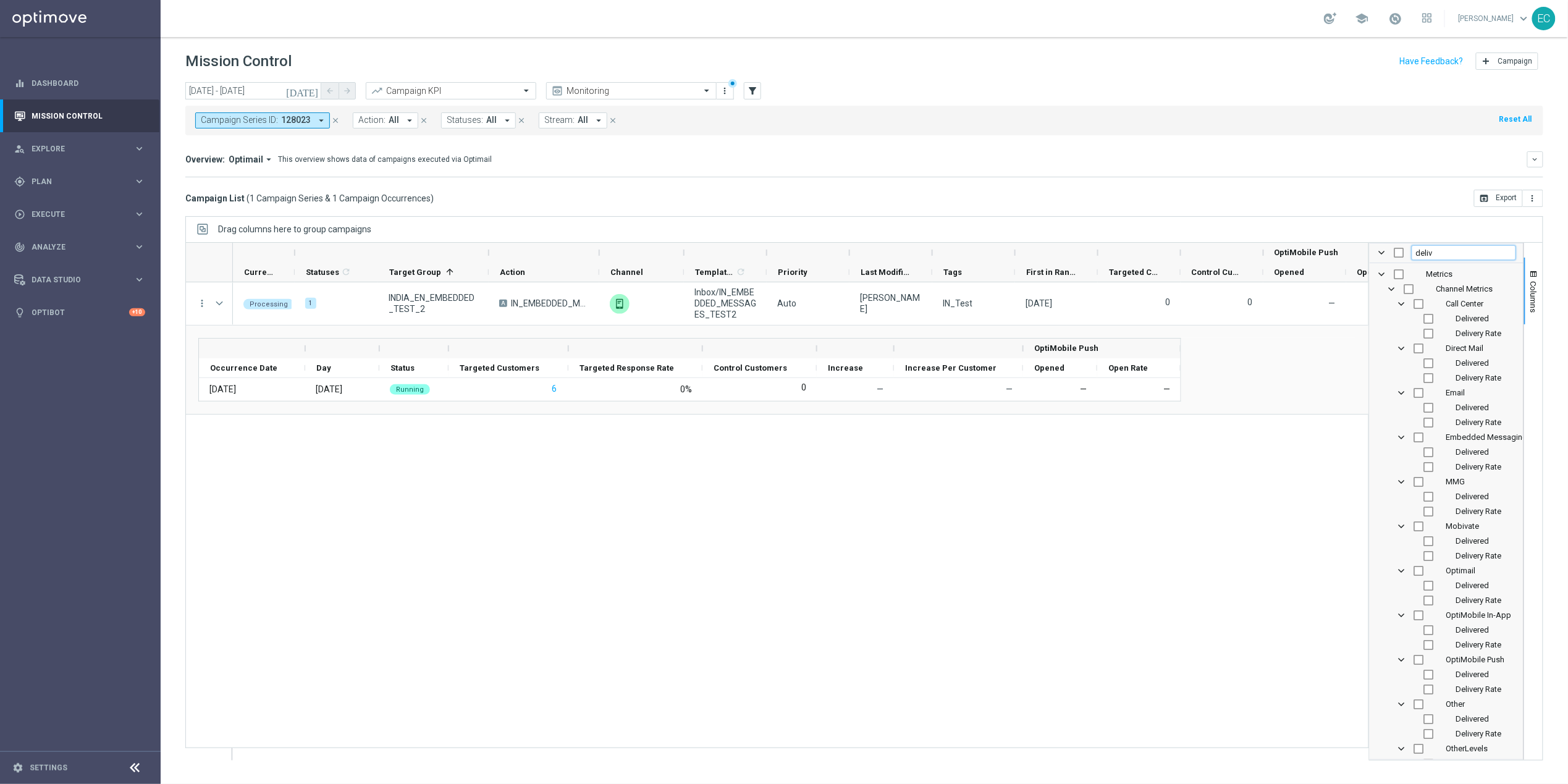
click at [1449, 253] on input "deliv" at bounding box center [1463, 253] width 104 height 15
type input "op"
checkbox input "false"
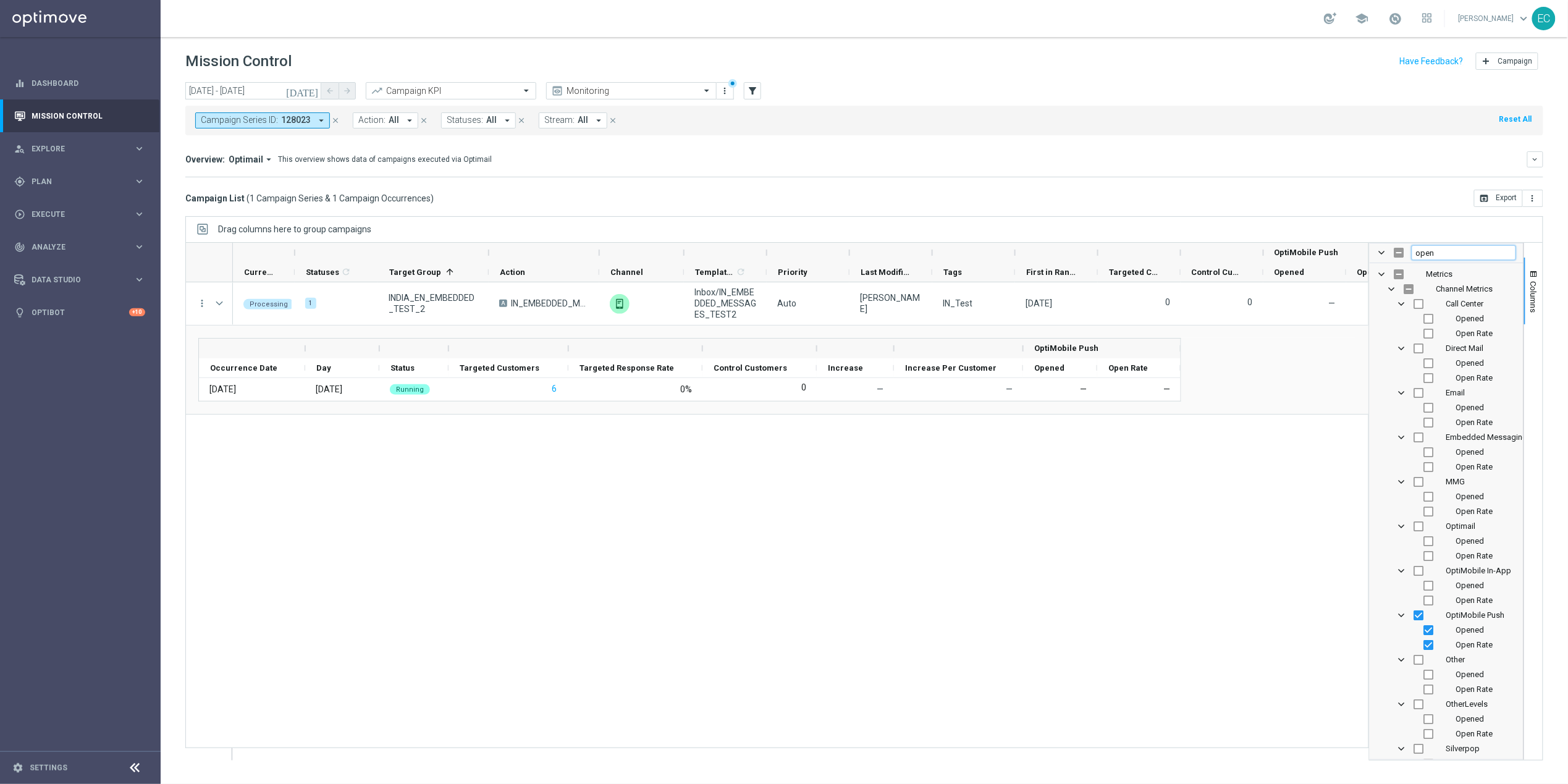
type input "open"
click at [1418, 618] on input "Press SPACE to toggle visibility (visible)" at bounding box center [1419, 615] width 10 height 10
checkbox input "false"
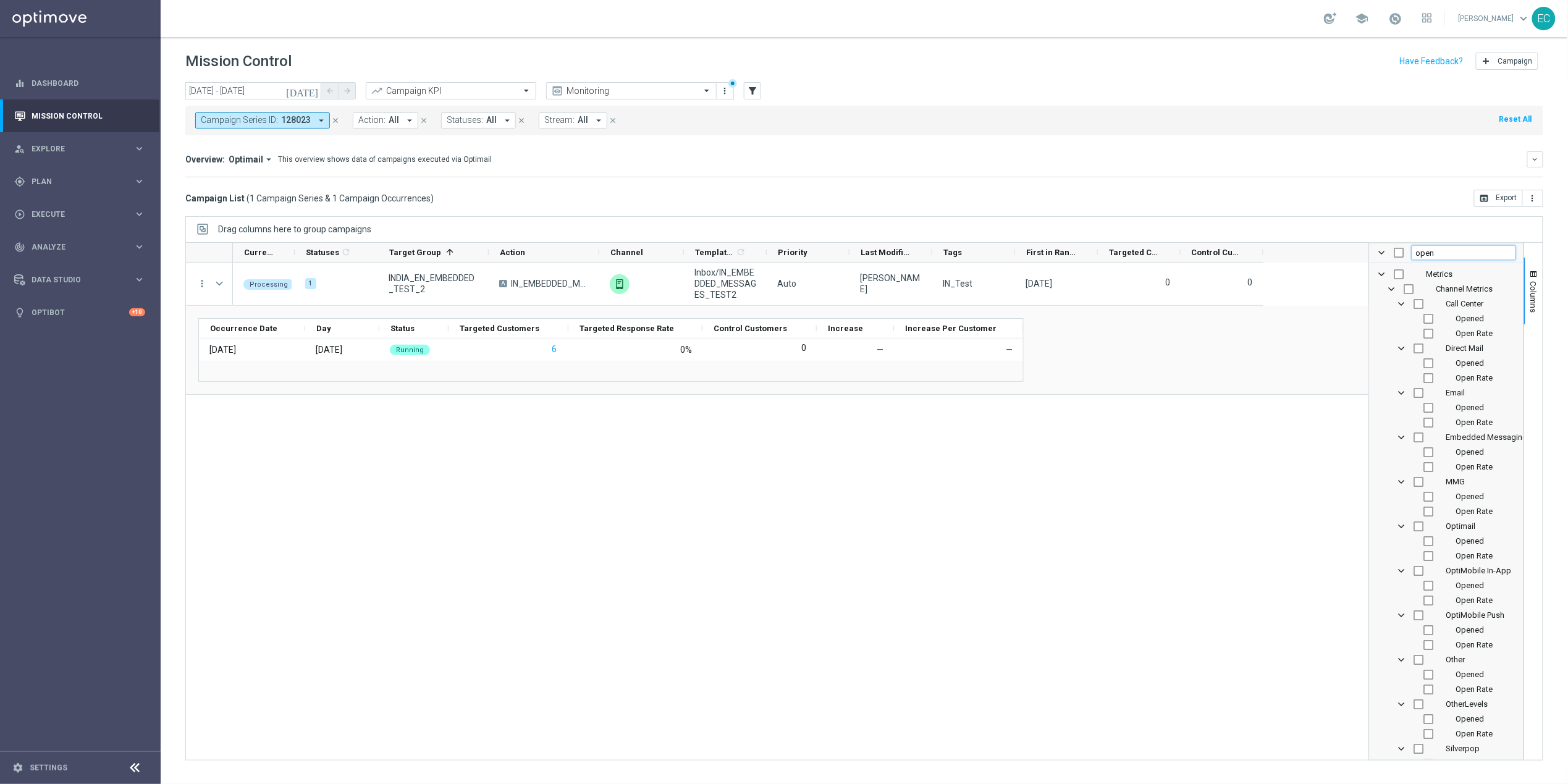
click at [1447, 259] on input "open" at bounding box center [1463, 253] width 104 height 15
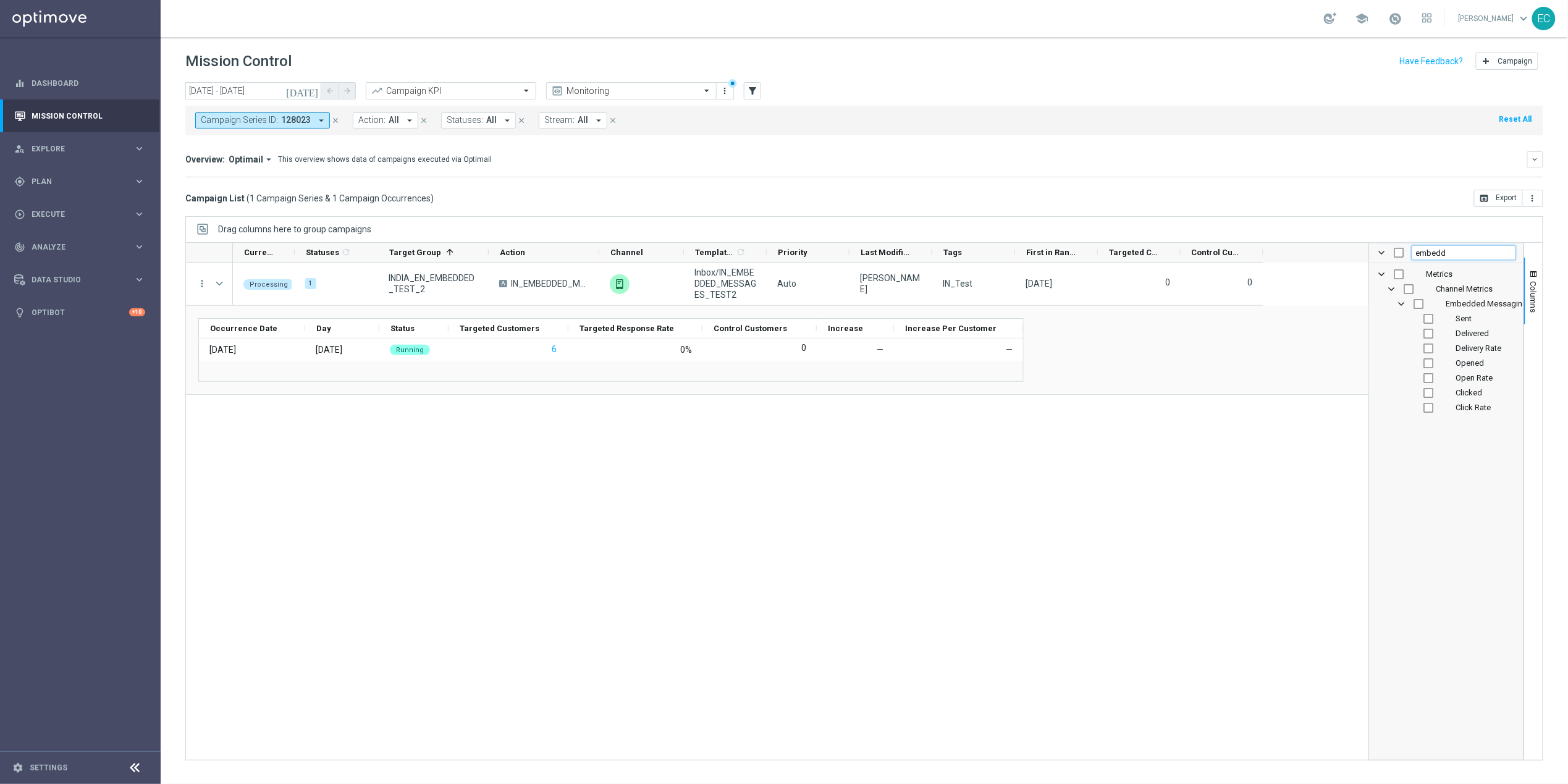
type input "embedd"
click at [1418, 306] on input "Press SPACE to toggle visibility (hidden)" at bounding box center [1419, 304] width 10 height 10
checkbox input "true"
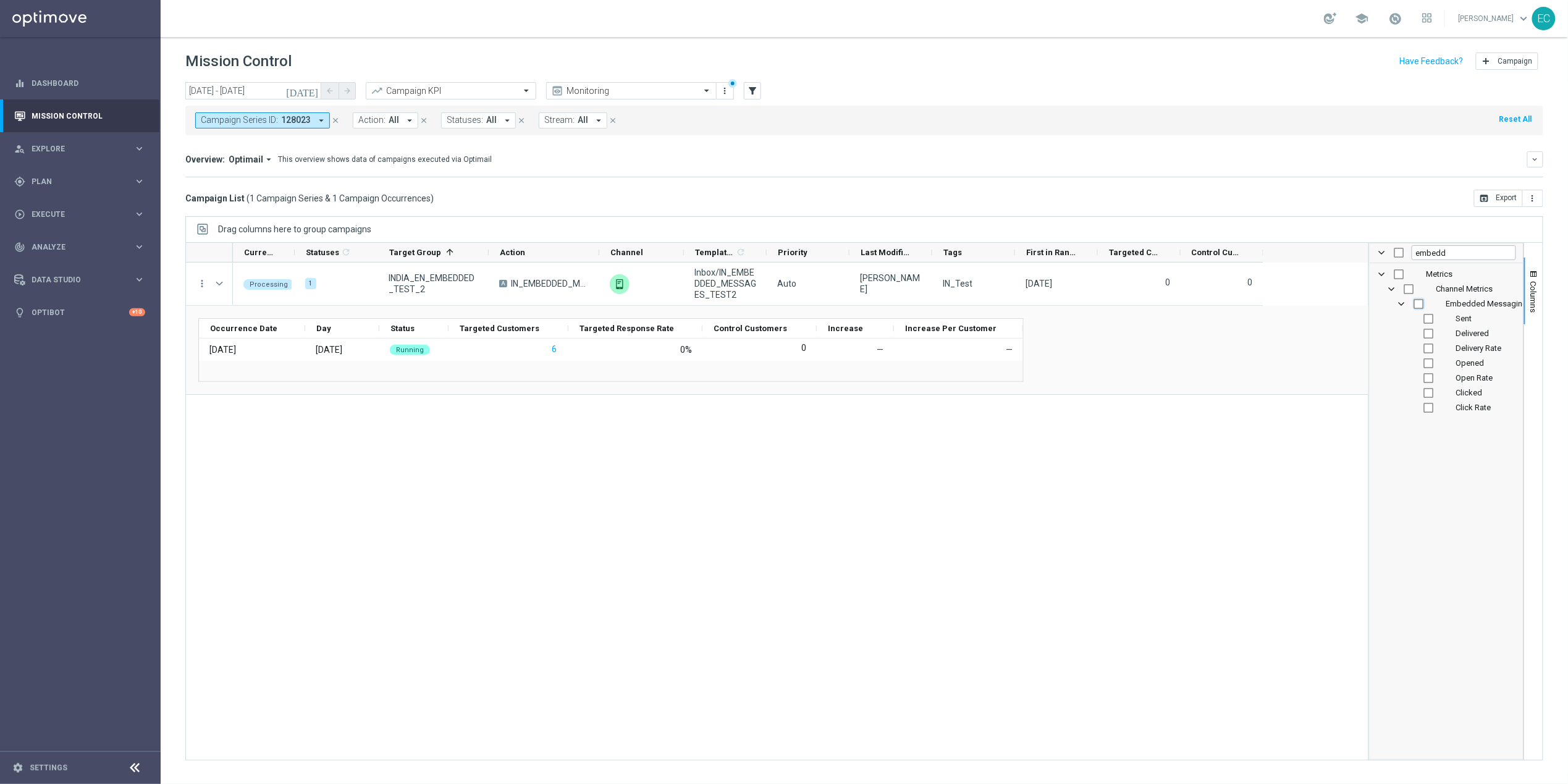
checkbox input "true"
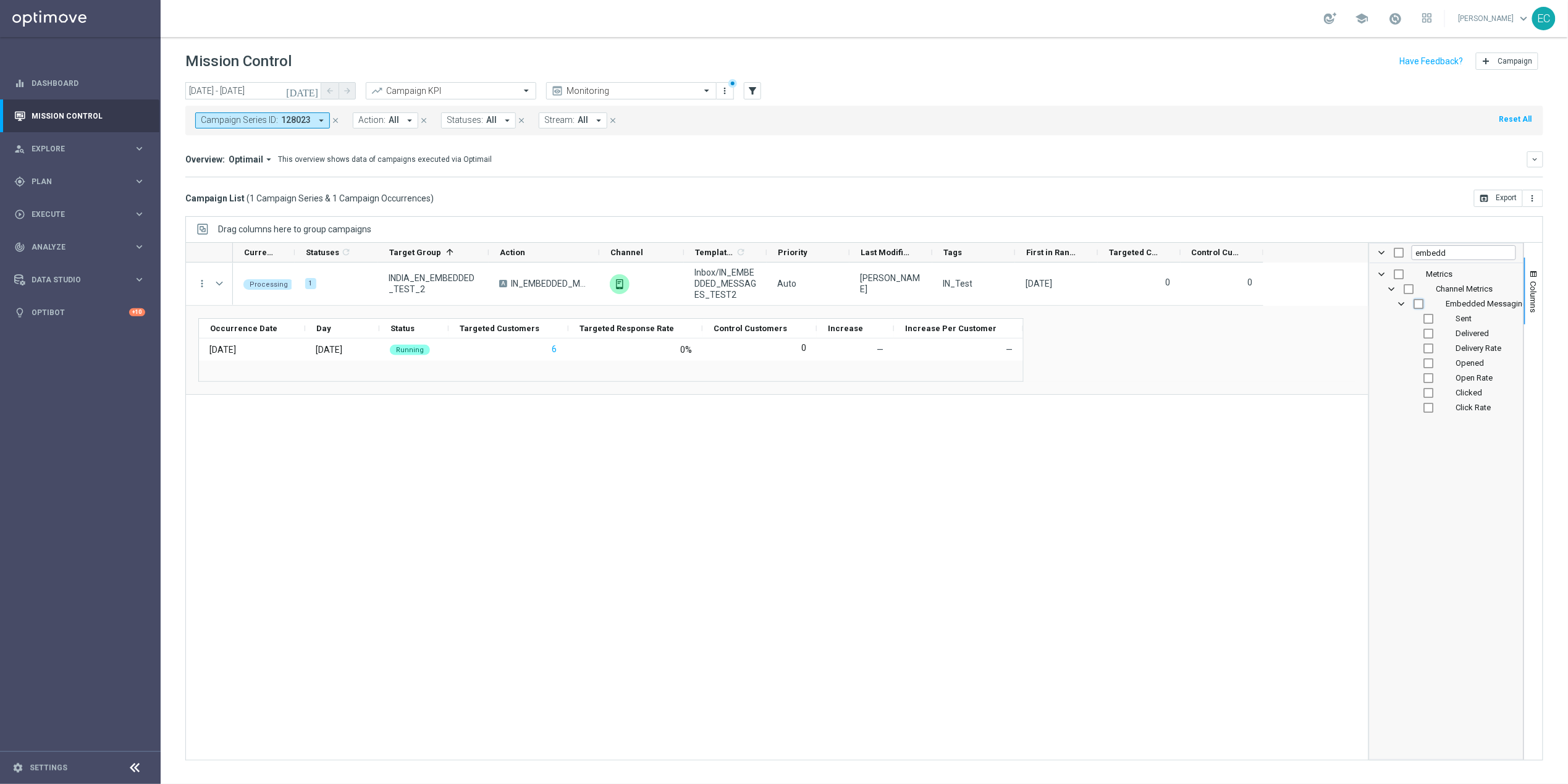
checkbox input "true"
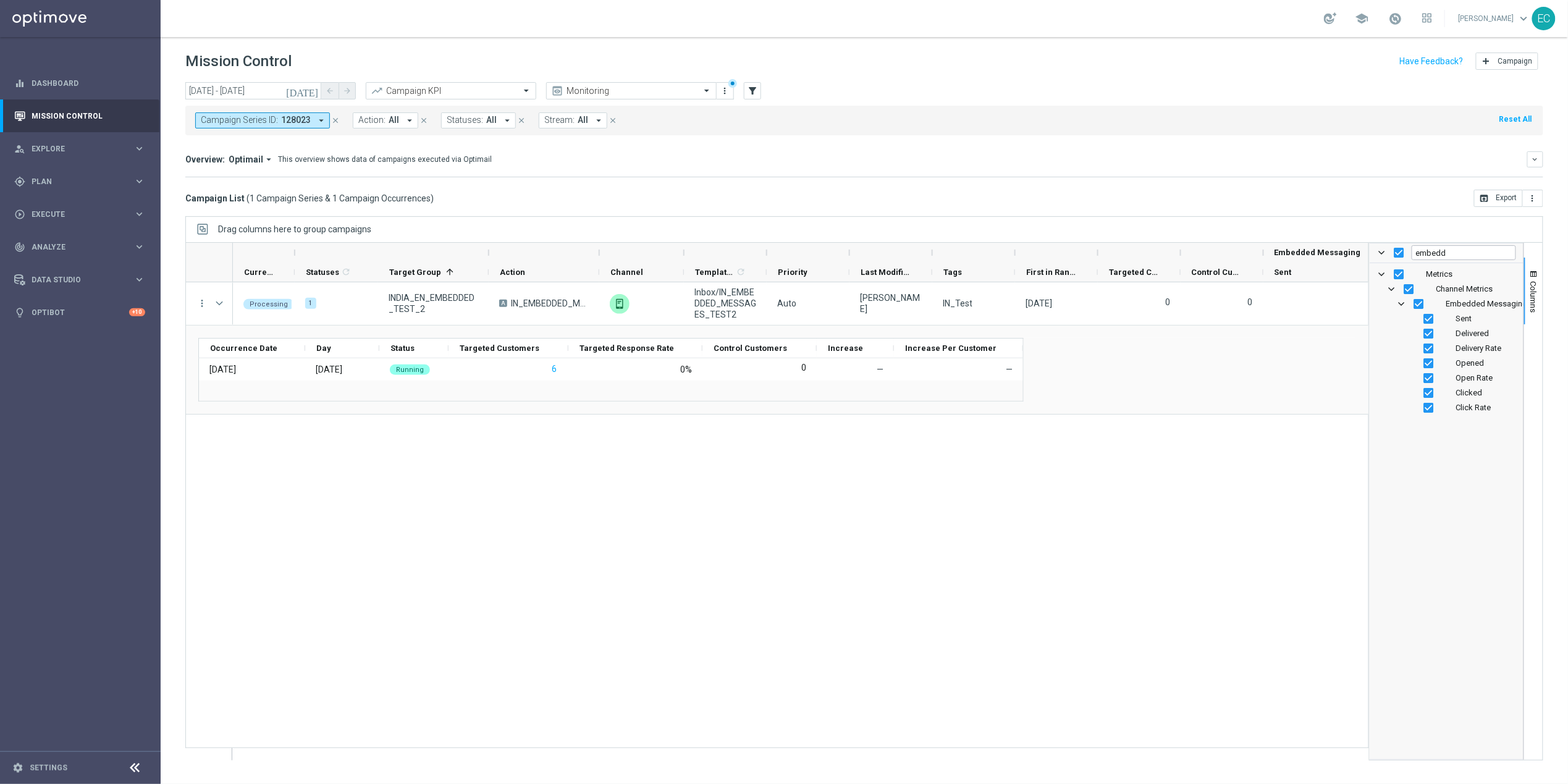
click at [1209, 517] on div "Processing 1 INDIA_EN_EMBEDDED_TEST_2 A IN_EMBEDDED_MESSAGES_TEST2 unfold_more …" at bounding box center [801, 521] width 1136 height 478
click at [1535, 268] on button "Columns" at bounding box center [1534, 291] width 19 height 67
click at [751, 87] on icon "filter_alt" at bounding box center [752, 91] width 11 height 11
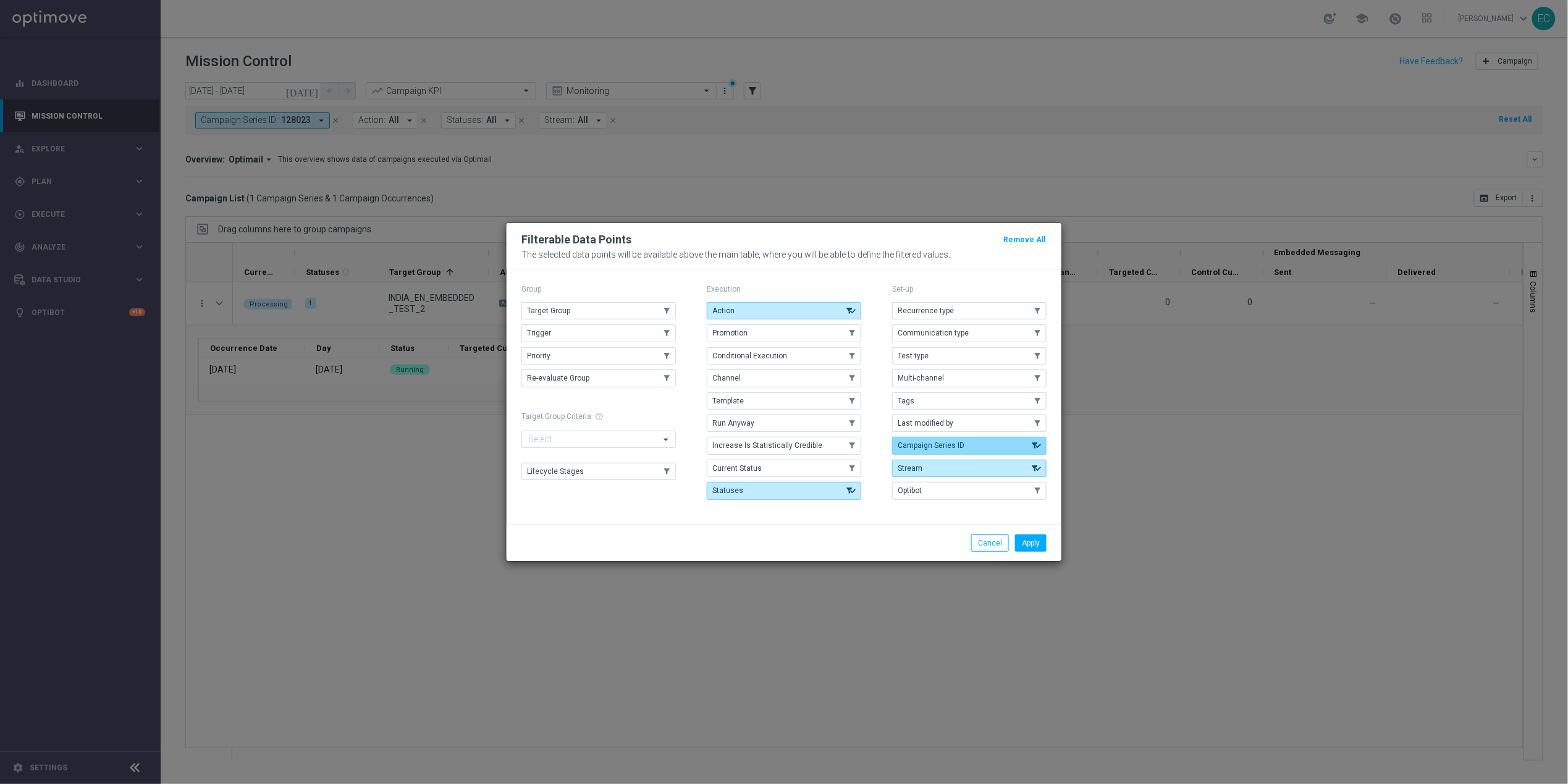
click at [978, 445] on button "Campaign Series ID" at bounding box center [969, 445] width 155 height 17
click at [1035, 547] on button "Apply" at bounding box center [1030, 543] width 31 height 17
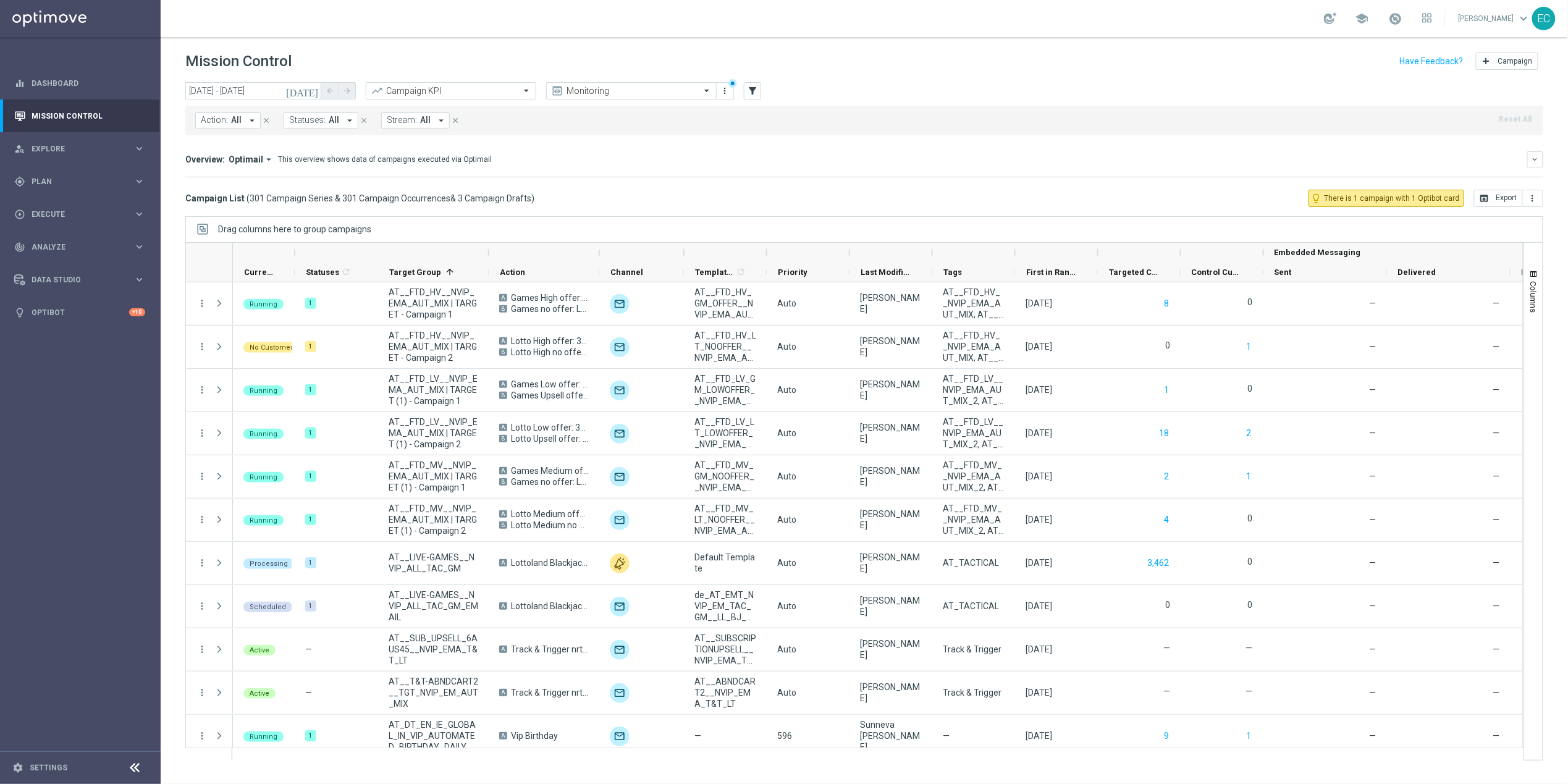
click at [751, 78] on header "Mission Control add Campaign" at bounding box center [864, 60] width 1407 height 45
click at [751, 92] on icon "filter_alt" at bounding box center [752, 91] width 11 height 11
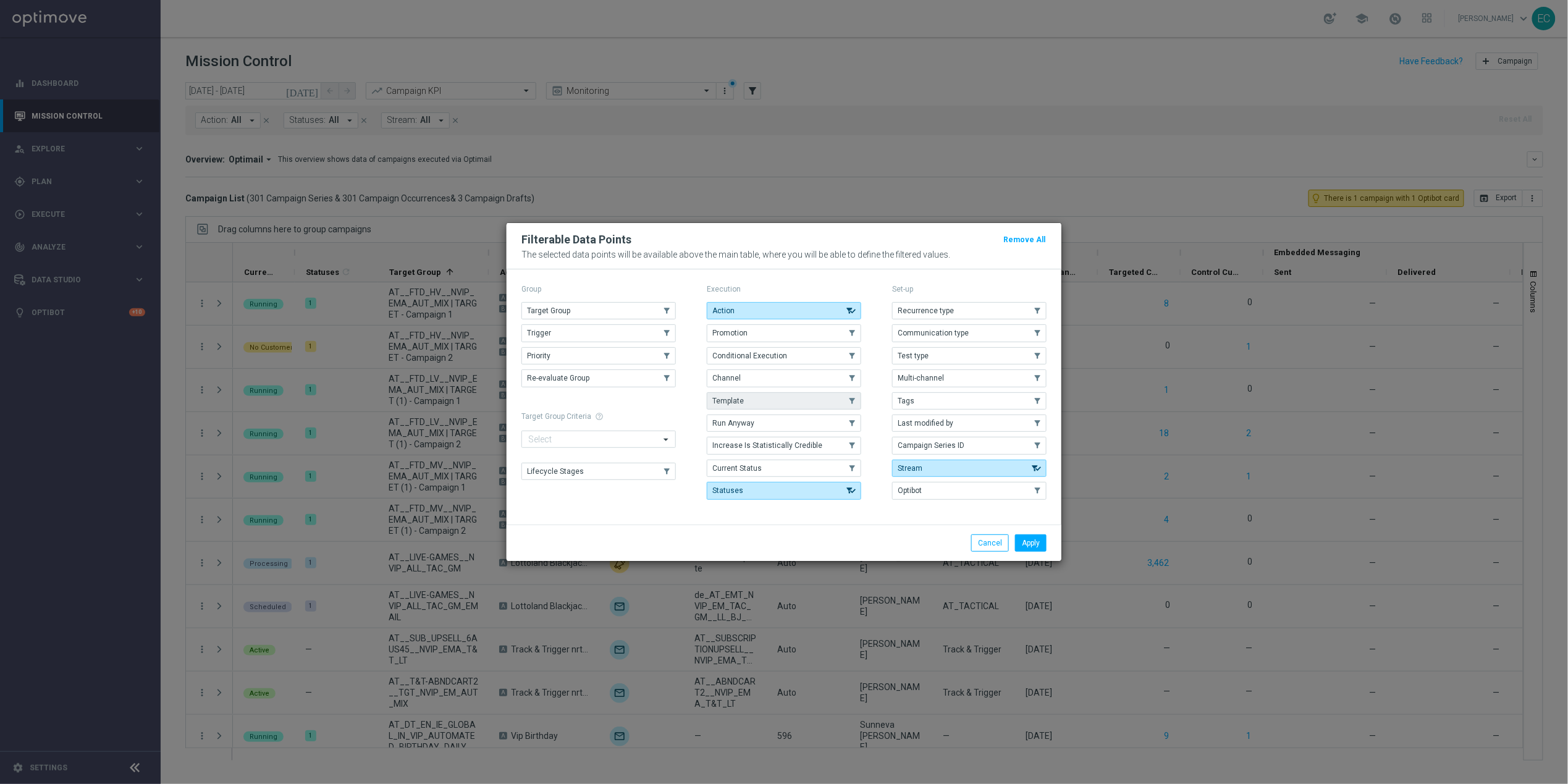
click at [820, 402] on button "Template" at bounding box center [783, 401] width 155 height 17
click at [1024, 541] on button "Apply" at bounding box center [1030, 543] width 31 height 17
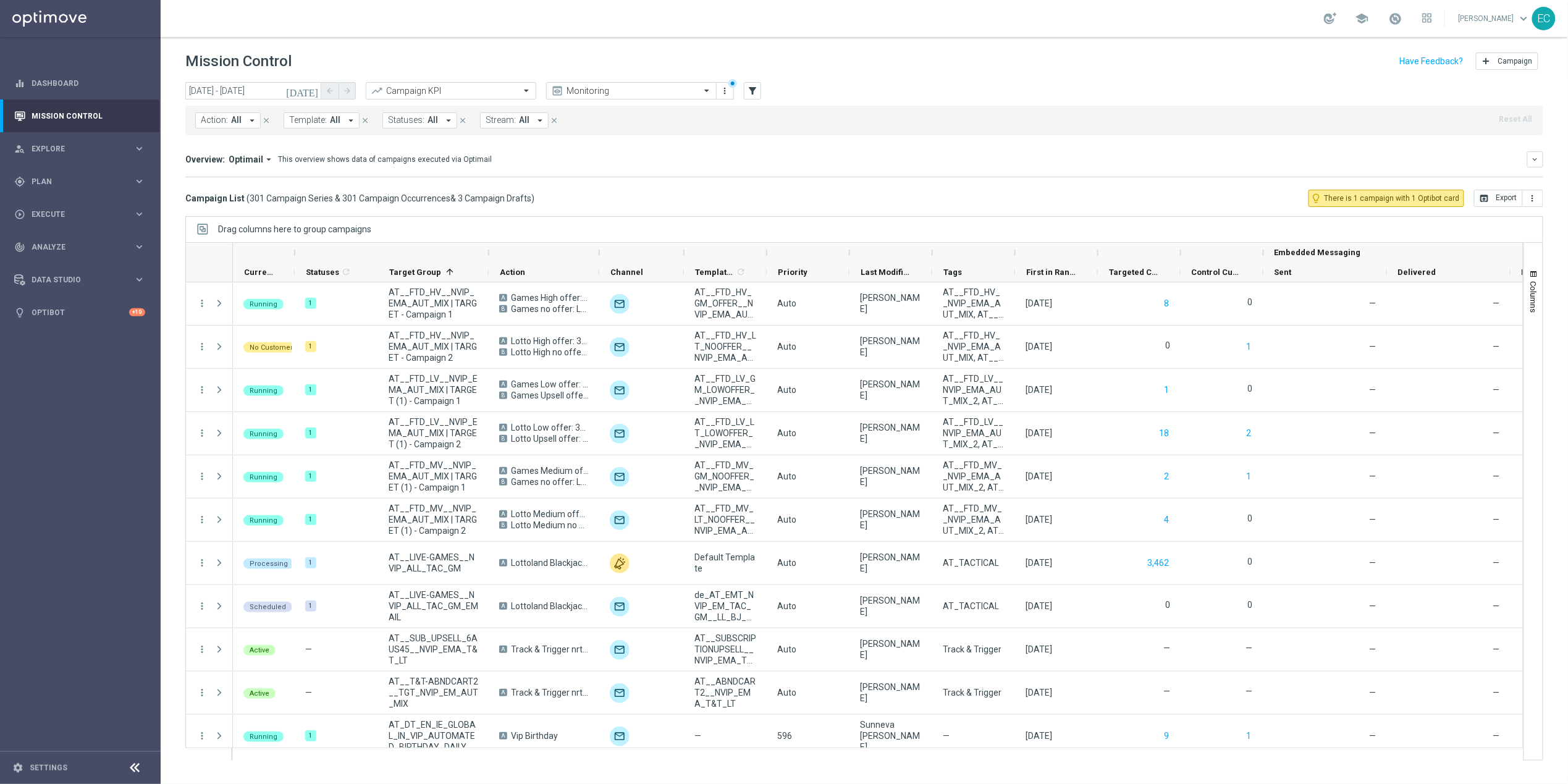
click at [314, 117] on span "Template:" at bounding box center [308, 120] width 38 height 11
click at [352, 206] on label "Inbox/IN_EMBEDDED_MESSAGES_TEST2" at bounding box center [371, 204] width 138 height 7
click at [391, 135] on div "Inbox/IN_EMBEDDED_MESSAGES_TEST2 Embedded" at bounding box center [391, 143] width 204 height 17
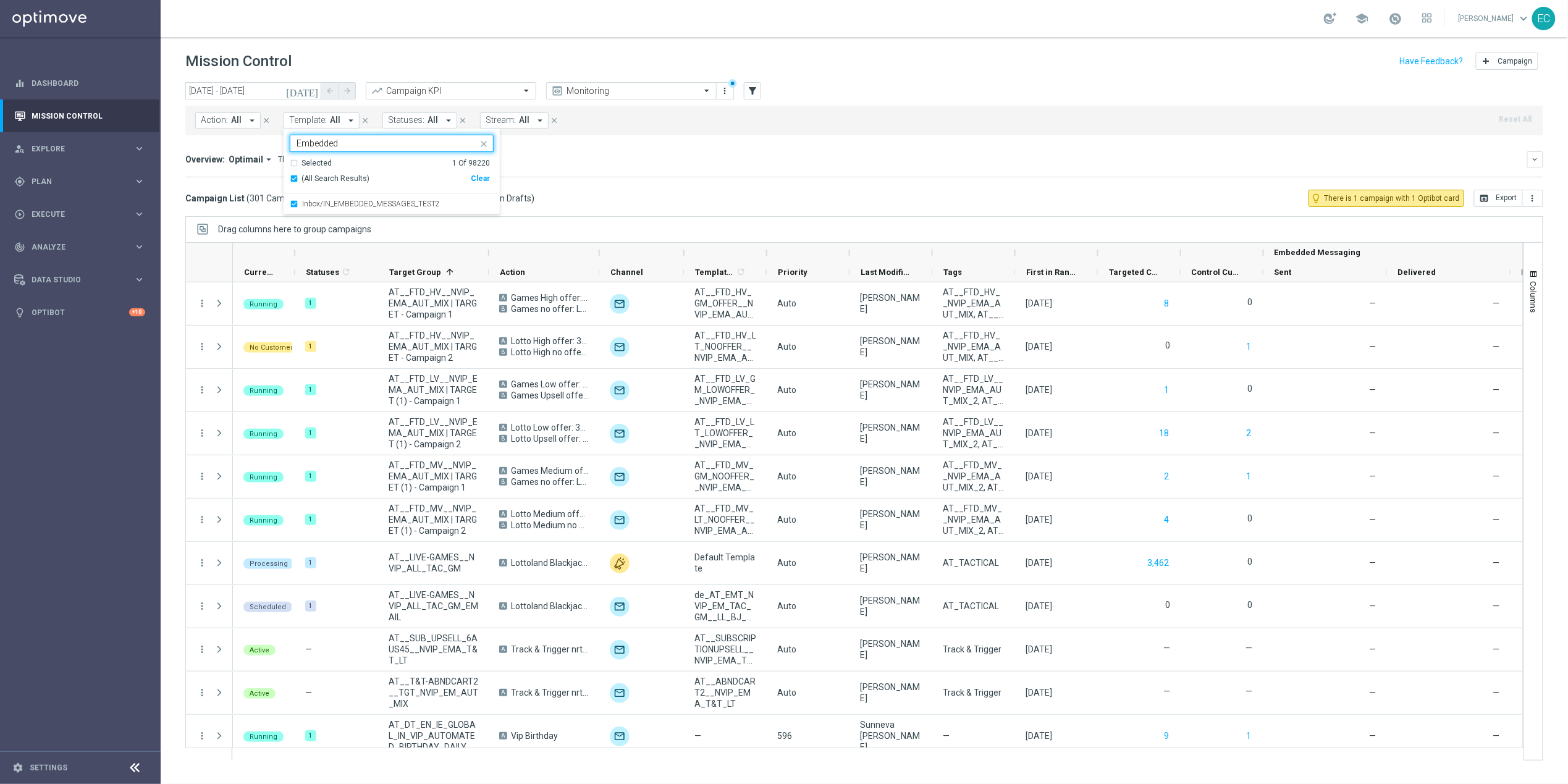
click at [391, 143] on input "Embedded" at bounding box center [387, 144] width 181 height 11
click at [410, 222] on label "Inbox/IN_AUTO_LV_TUE1_BUY_1PB_GET_OTHER_HALF_PRICE" at bounding box center [397, 224] width 192 height 7
type input "inbox/"
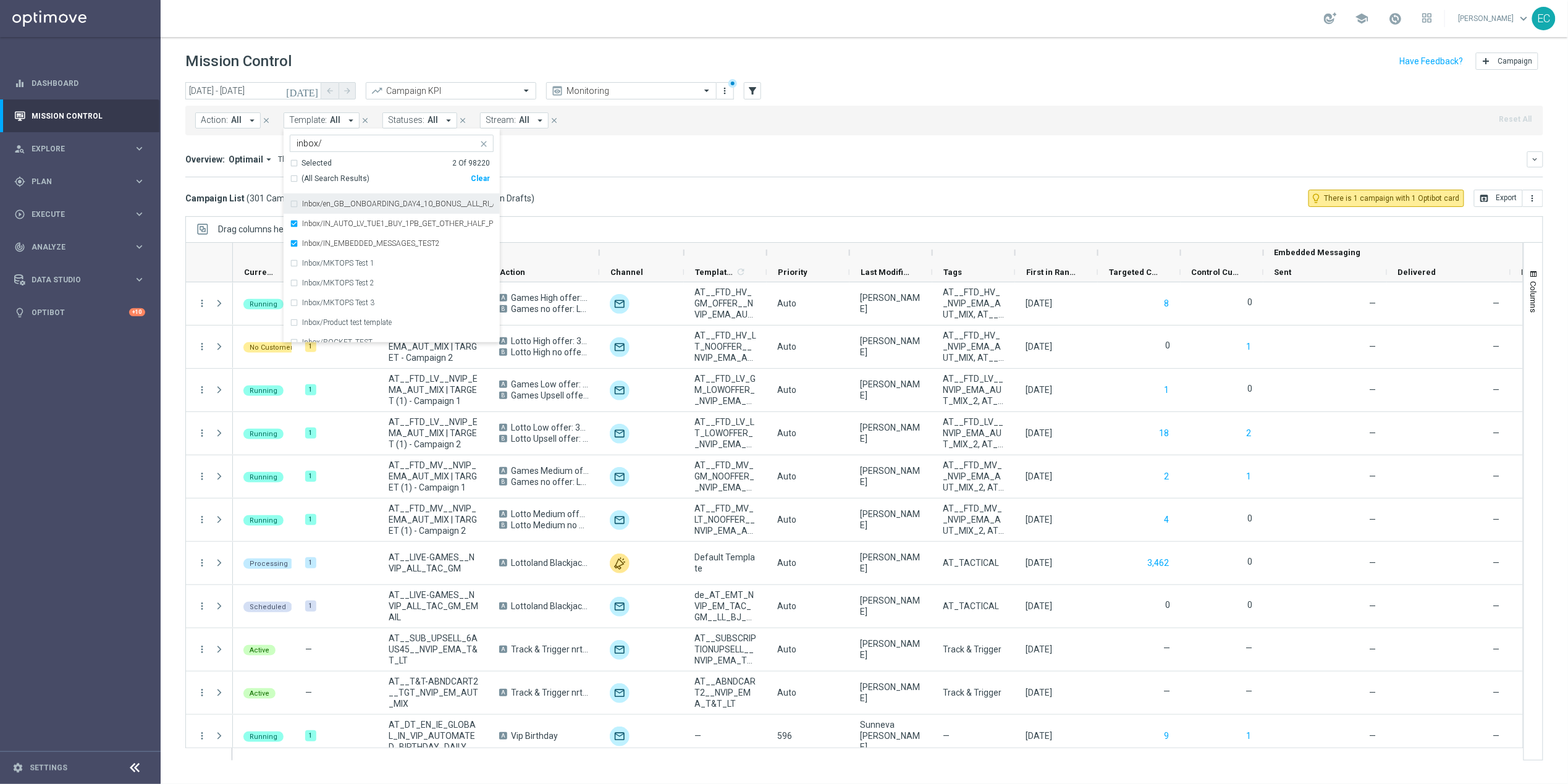
click at [538, 57] on div "Mission Control add Campaign" at bounding box center [864, 62] width 1358 height 24
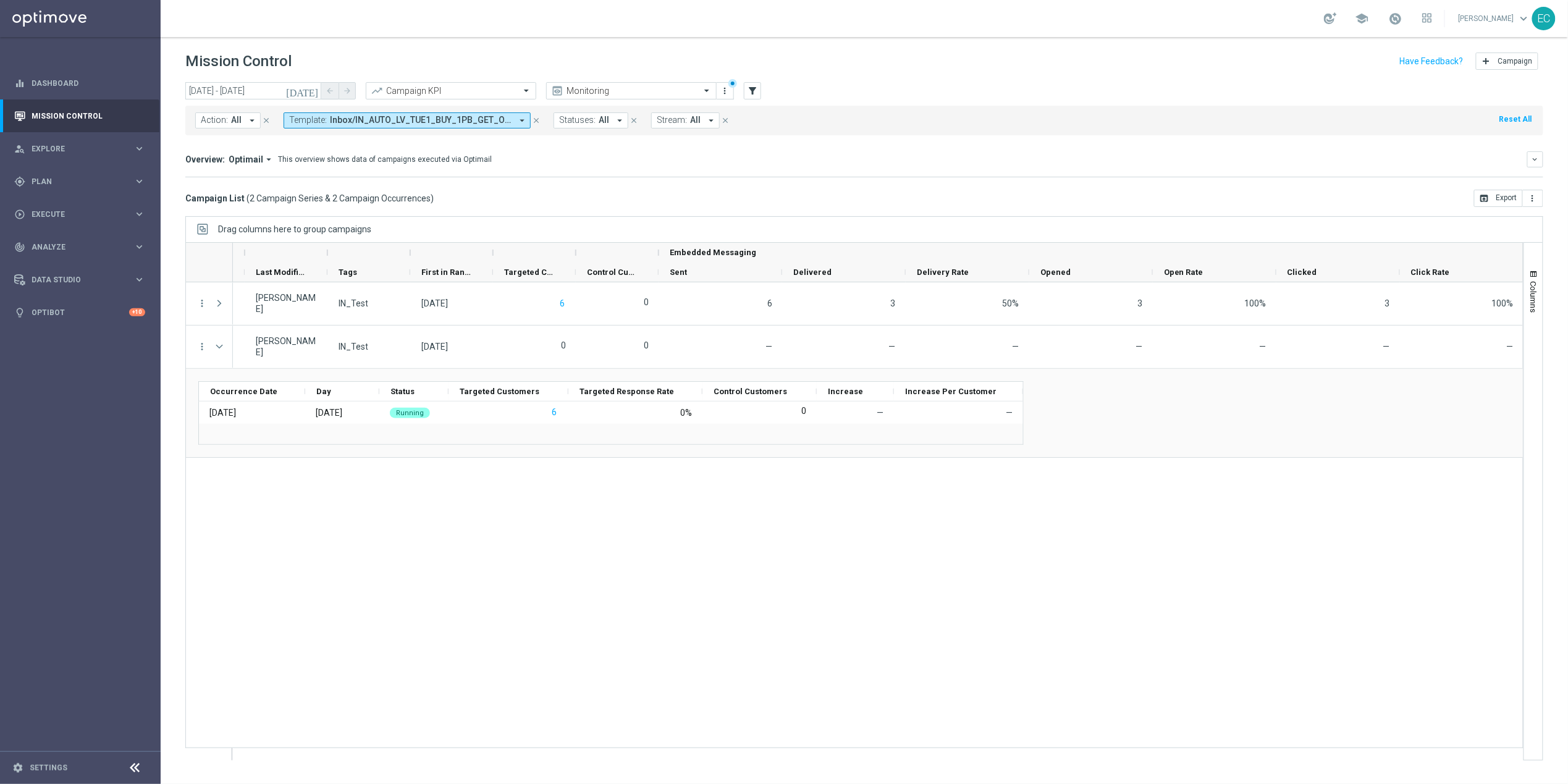
scroll to position [0, 604]
click at [71, 202] on div "play_circle_outline Execute keyboard_arrow_right" at bounding box center [80, 214] width 159 height 33
click at [80, 185] on div "gps_fixed Plan" at bounding box center [74, 181] width 119 height 11
click at [88, 306] on div "OptiMobile Push" at bounding box center [99, 300] width 121 height 19
click at [88, 302] on link "OptiMobile Push" at bounding box center [84, 299] width 90 height 10
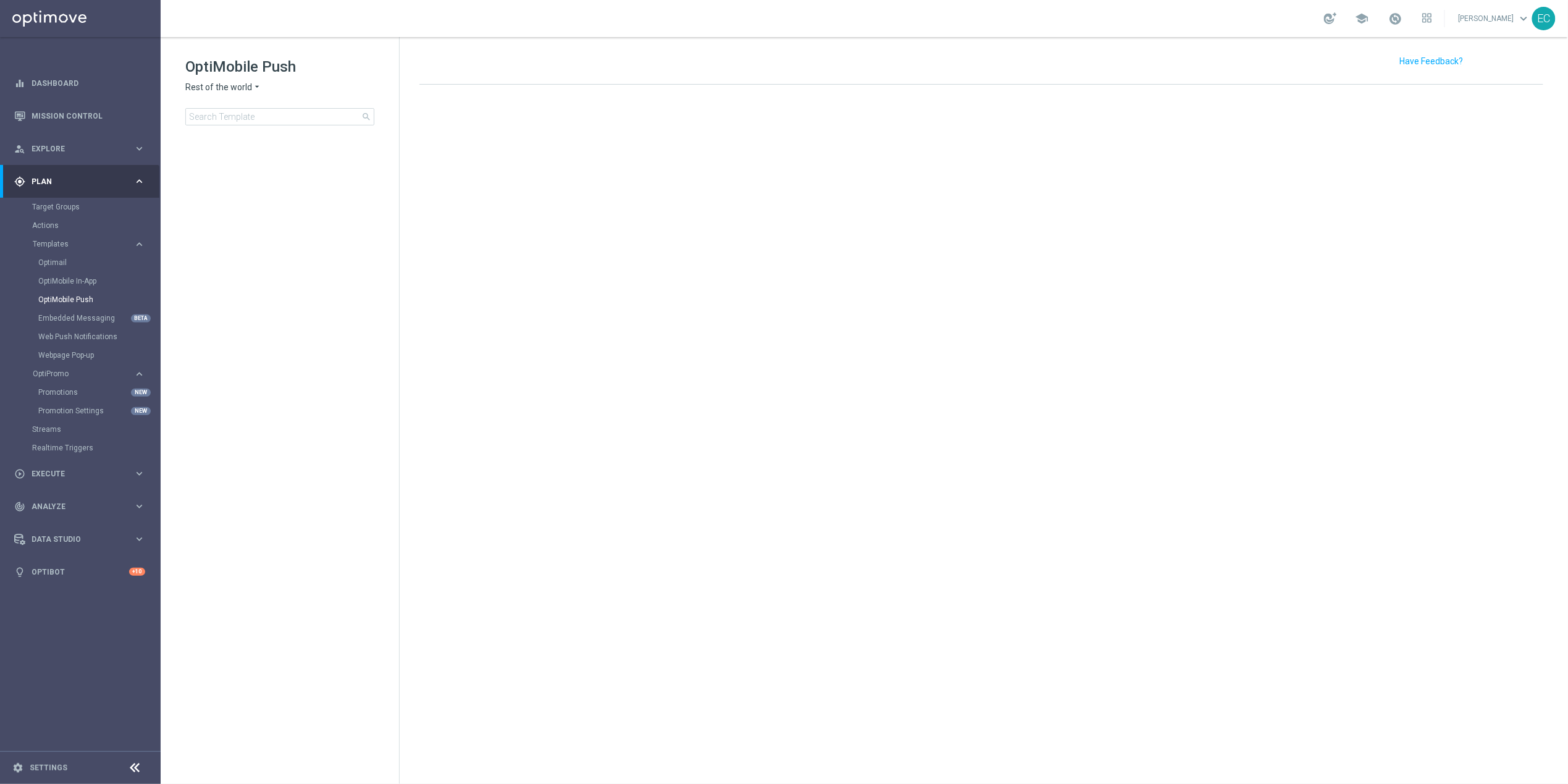
click at [239, 87] on span "Rest of the world" at bounding box center [218, 88] width 67 height 12
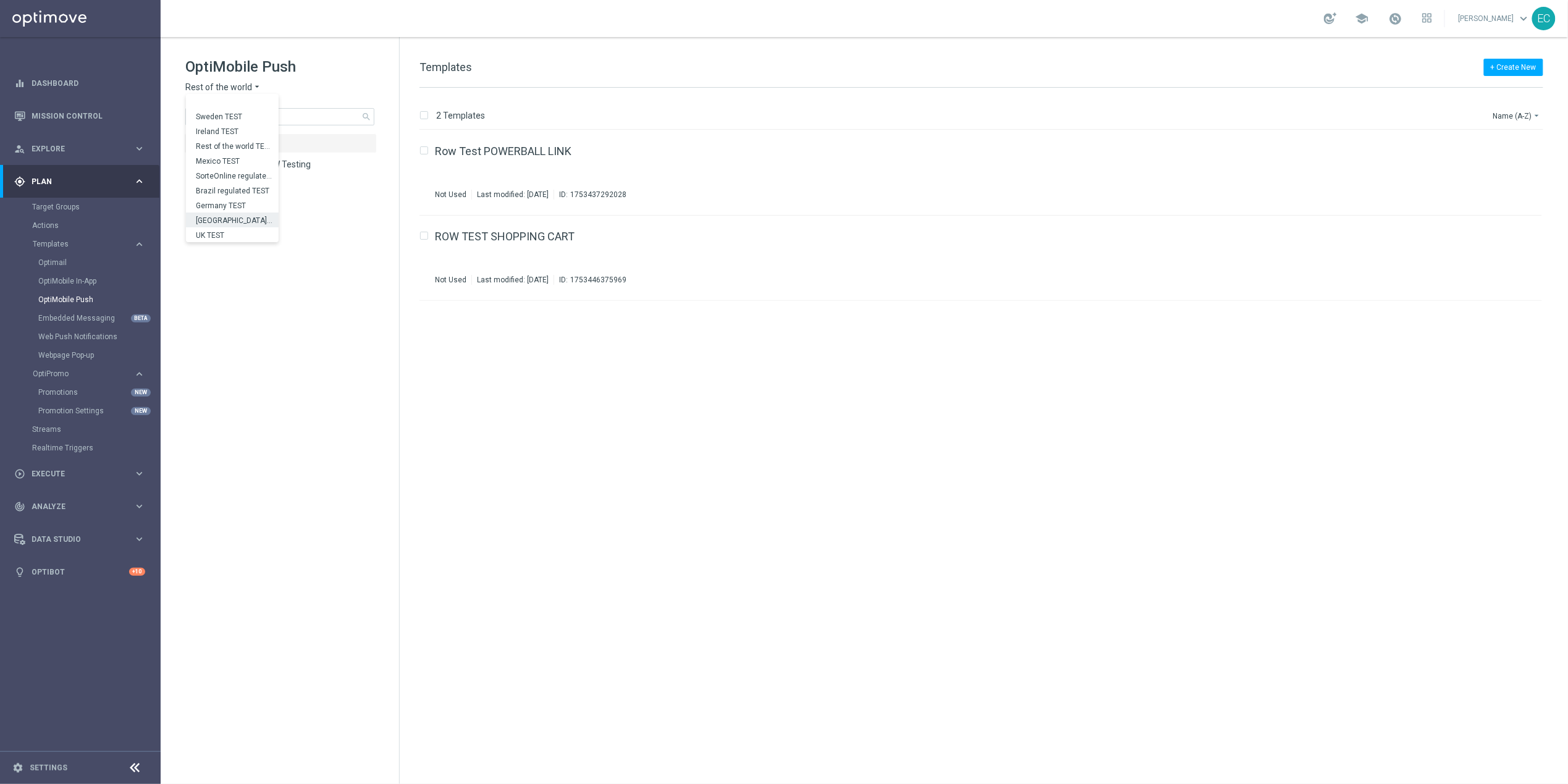
scroll to position [385, 0]
click at [241, 117] on div "[GEOGRAPHIC_DATA]" at bounding box center [232, 116] width 93 height 15
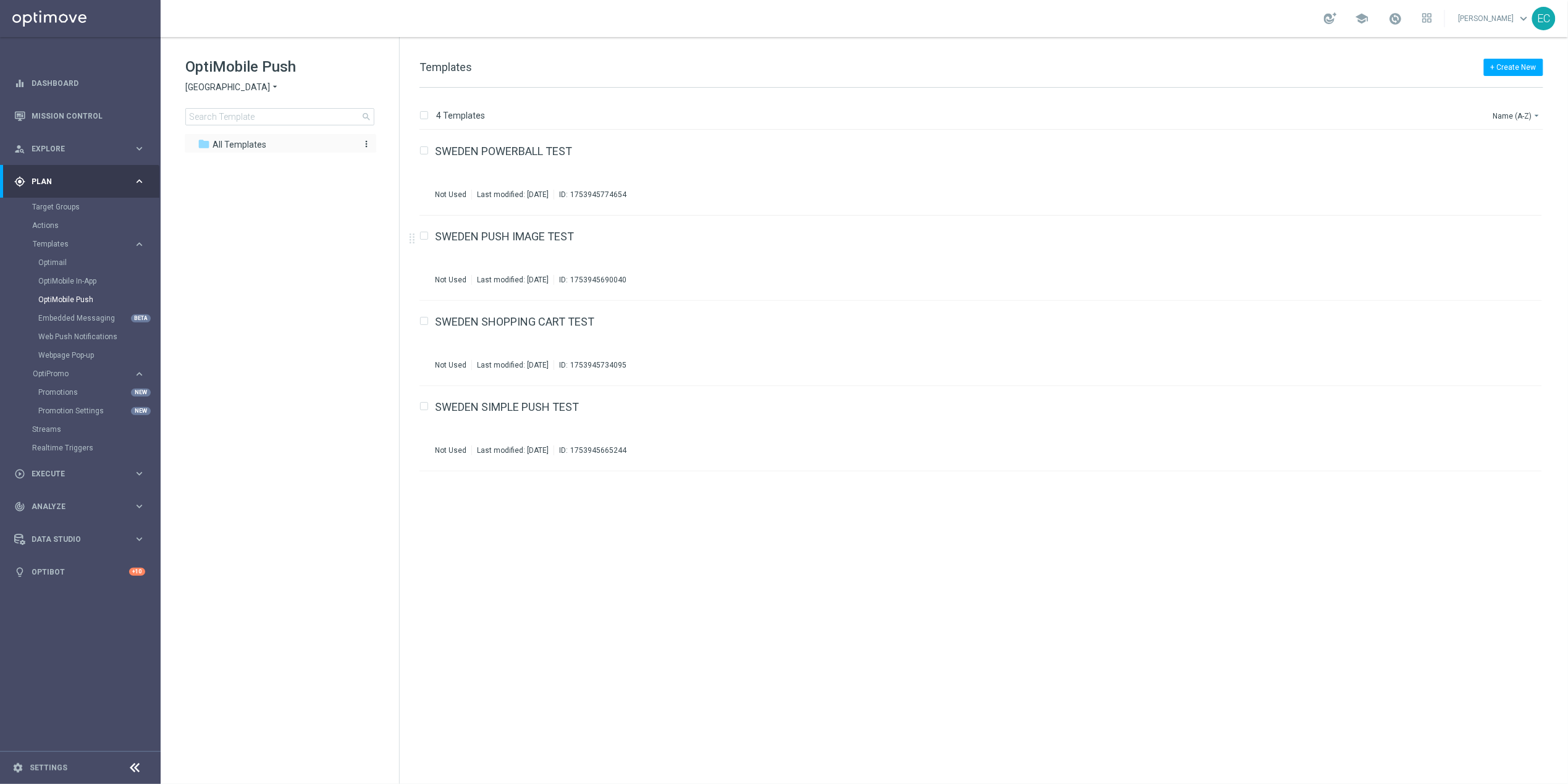
click at [297, 138] on div "folder All Templates" at bounding box center [273, 145] width 152 height 14
click at [363, 146] on icon "more_vert" at bounding box center [366, 144] width 10 height 10
click at [428, 149] on span "New Folder" at bounding box center [417, 146] width 38 height 10
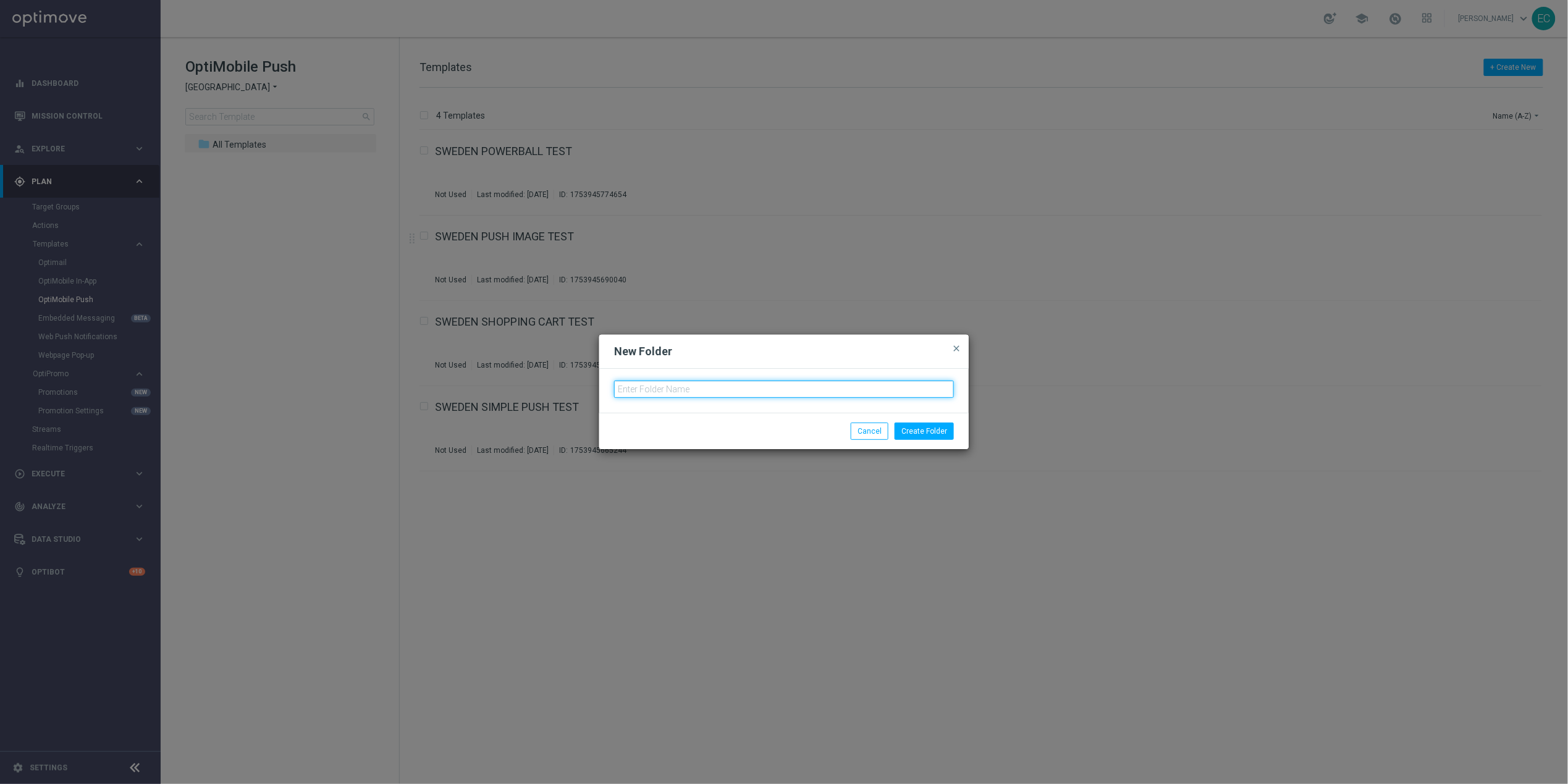
drag, startPoint x: 726, startPoint y: 390, endPoint x: 737, endPoint y: 391, distance: 11.0
click at [726, 391] on input "text" at bounding box center [784, 389] width 340 height 17
type input "M"
type input "S"
type input "MKTOPS SE TESTING"
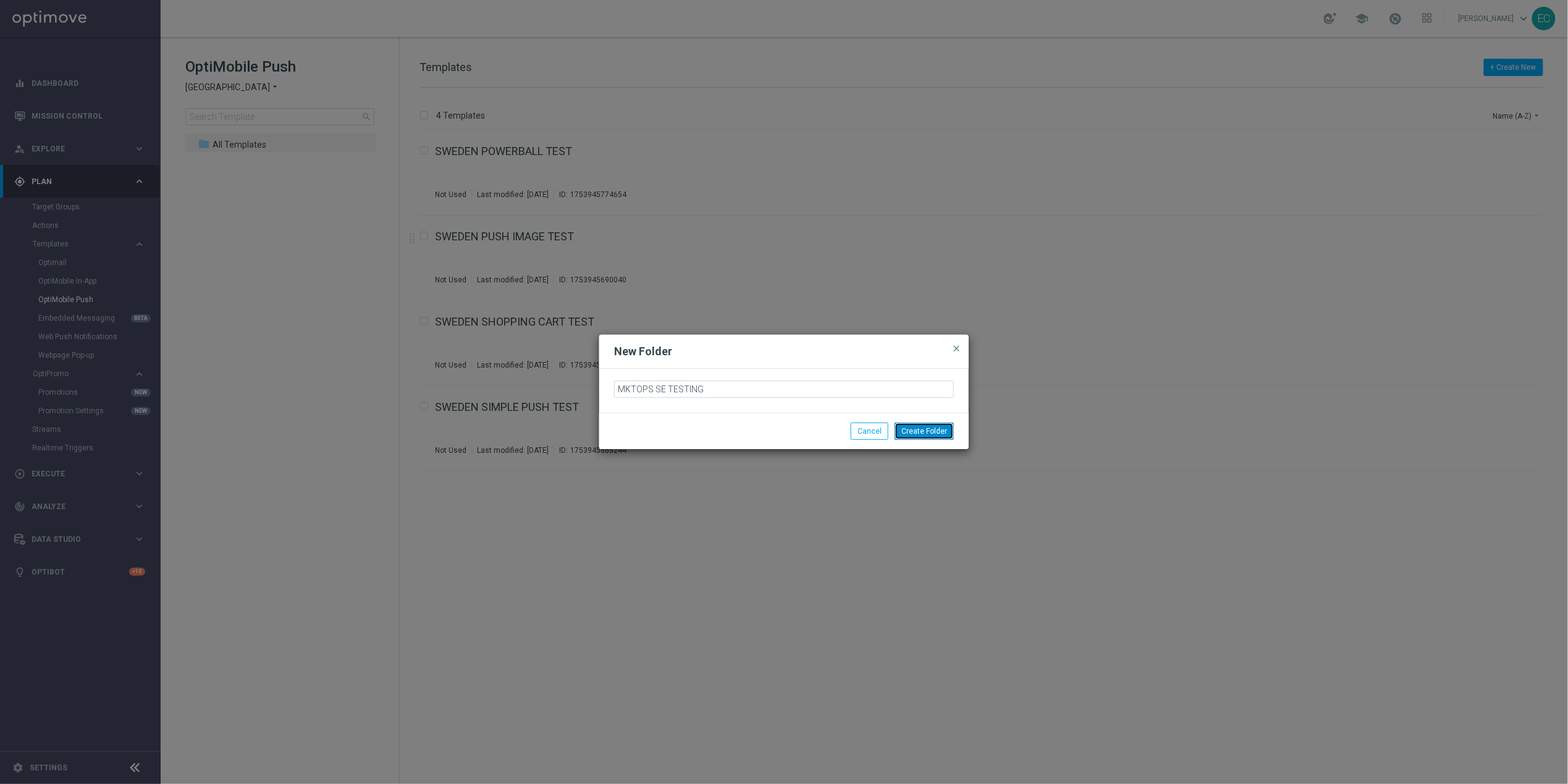
click at [915, 438] on button "Create Folder" at bounding box center [924, 431] width 59 height 17
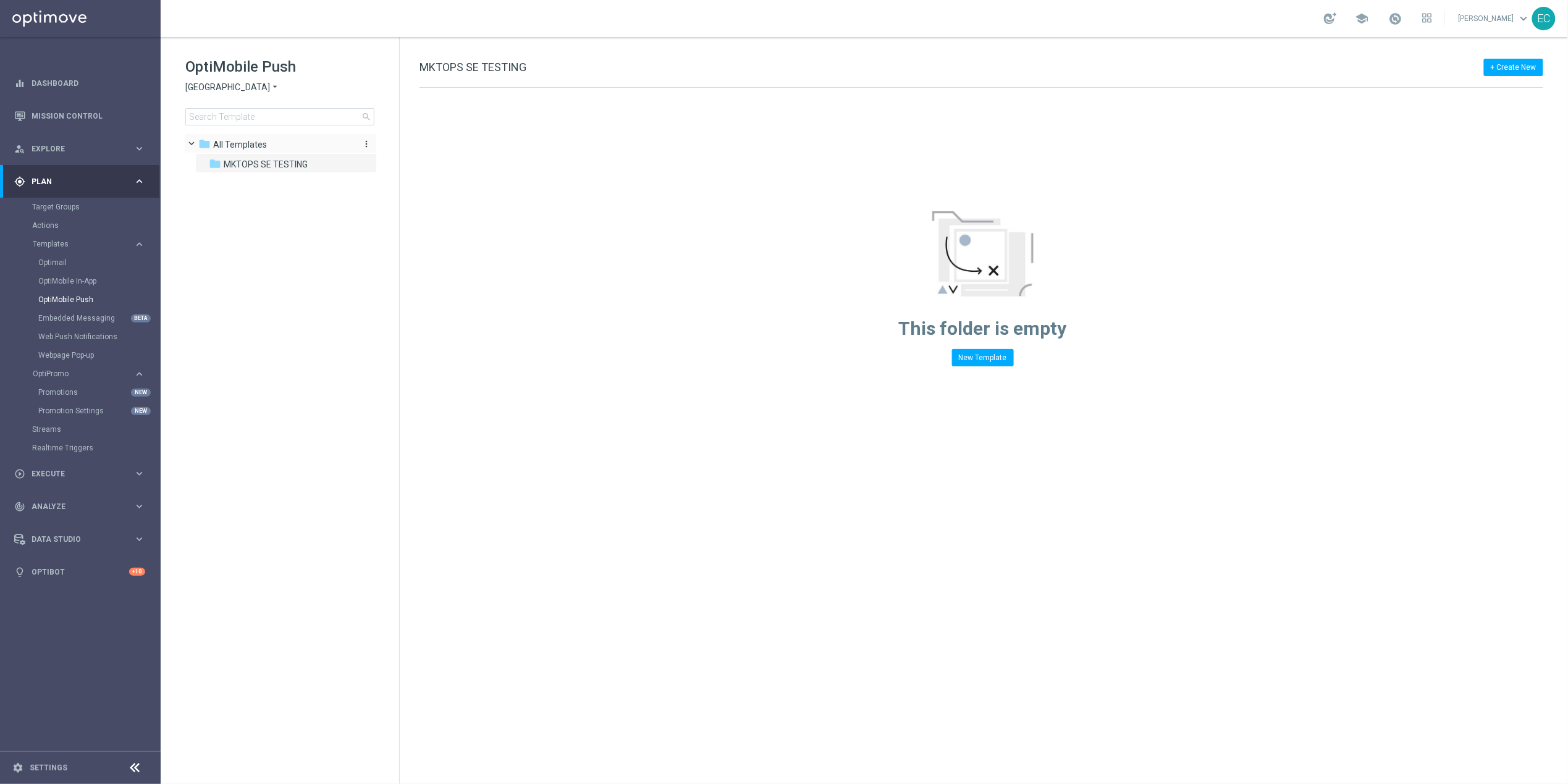
click at [271, 143] on div "folder All Templates" at bounding box center [274, 145] width 151 height 14
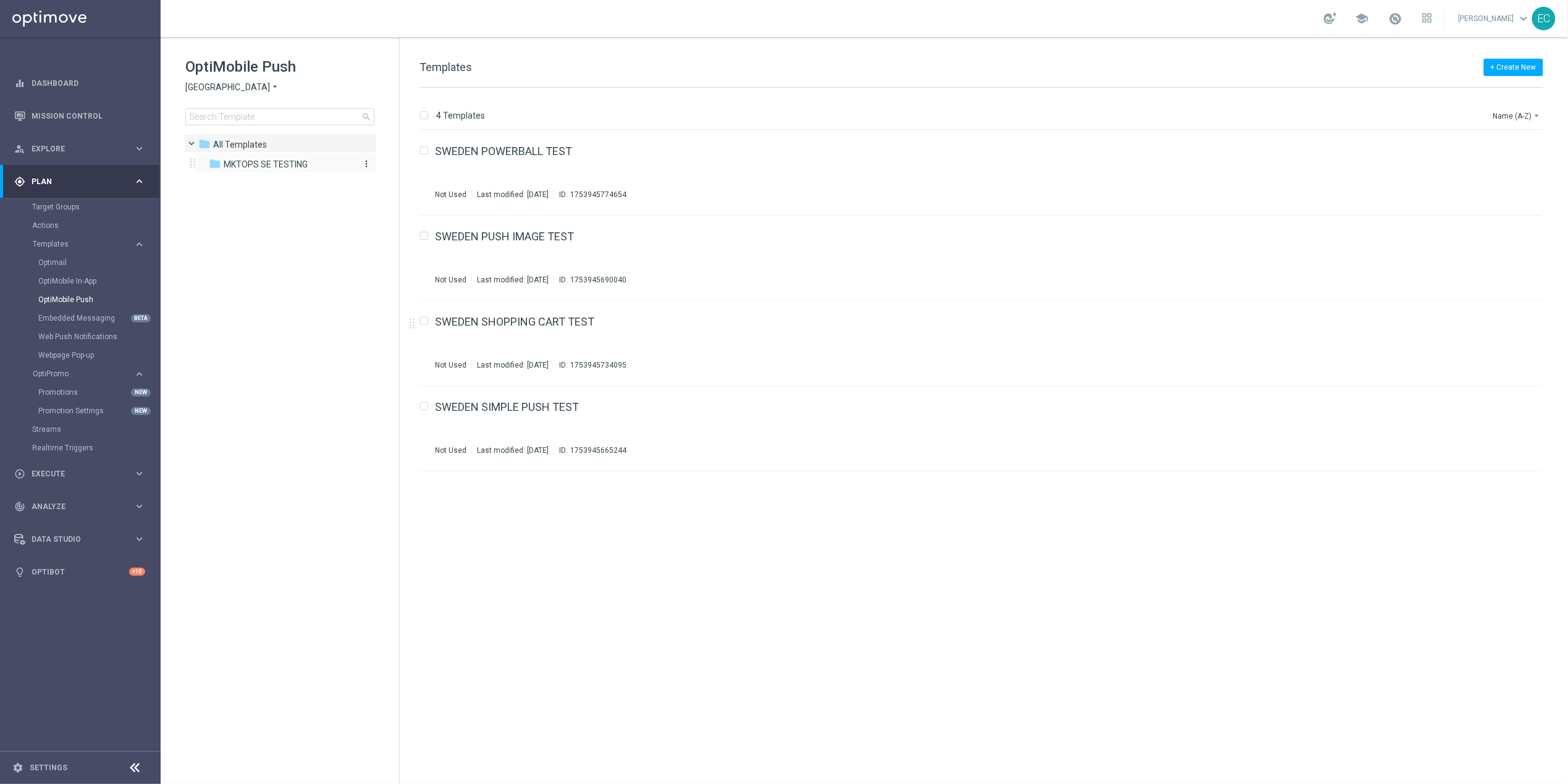
click at [271, 169] on span "MKTOPS SE TESTING" at bounding box center [265, 164] width 84 height 11
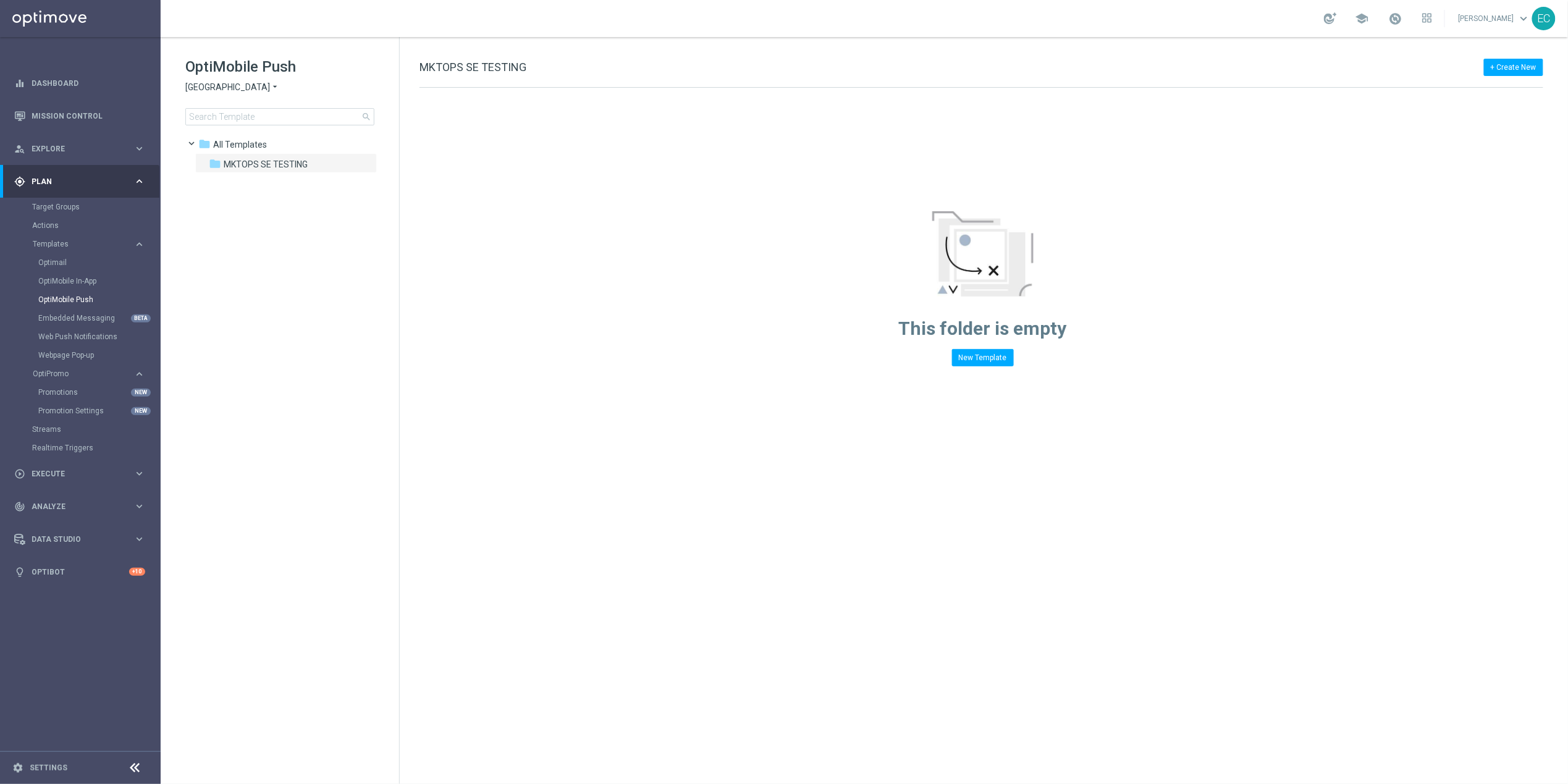
click at [271, 169] on span "MKTOPS SE TESTING" at bounding box center [265, 164] width 84 height 11
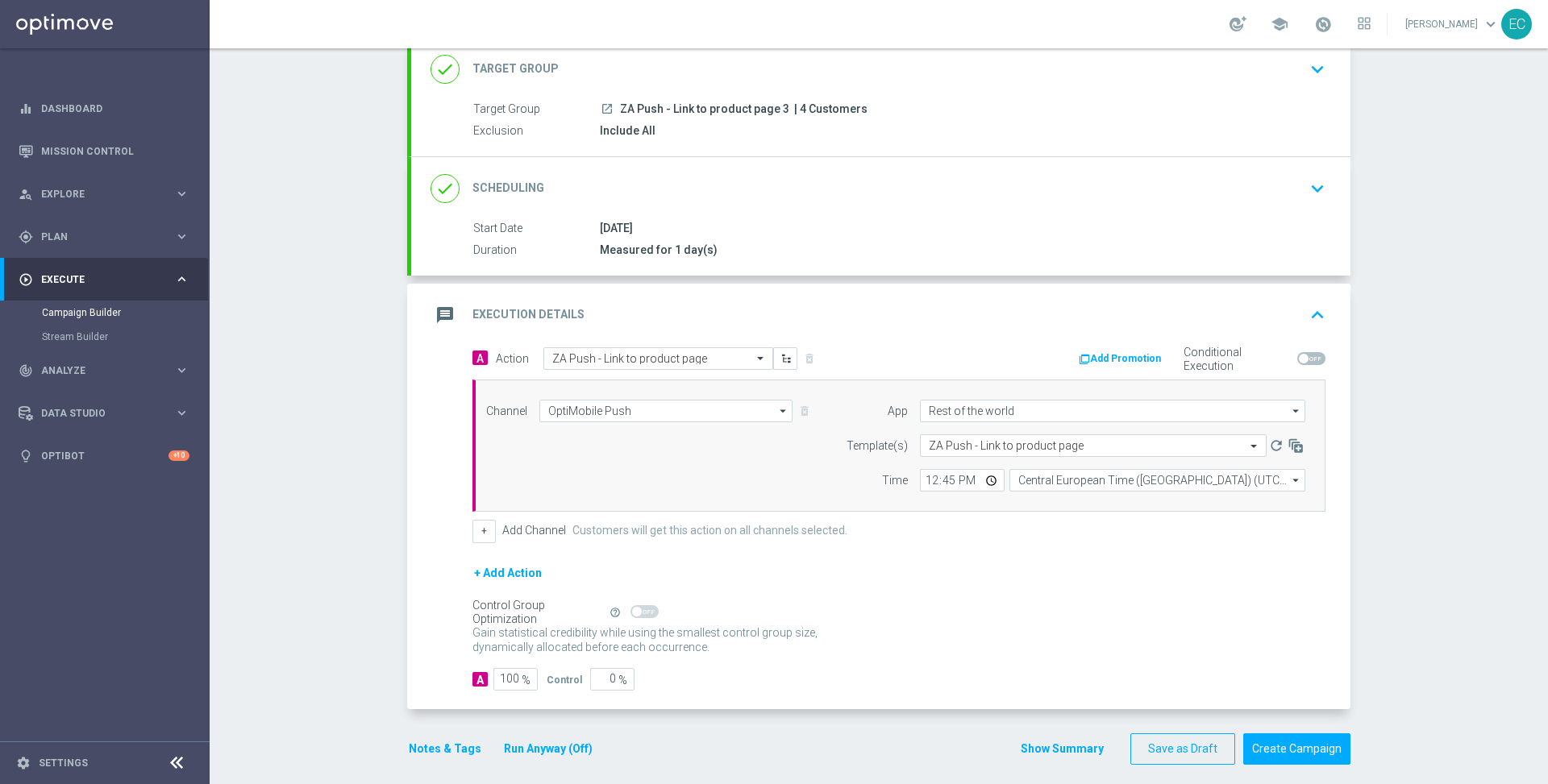
scroll to position [113, 0]
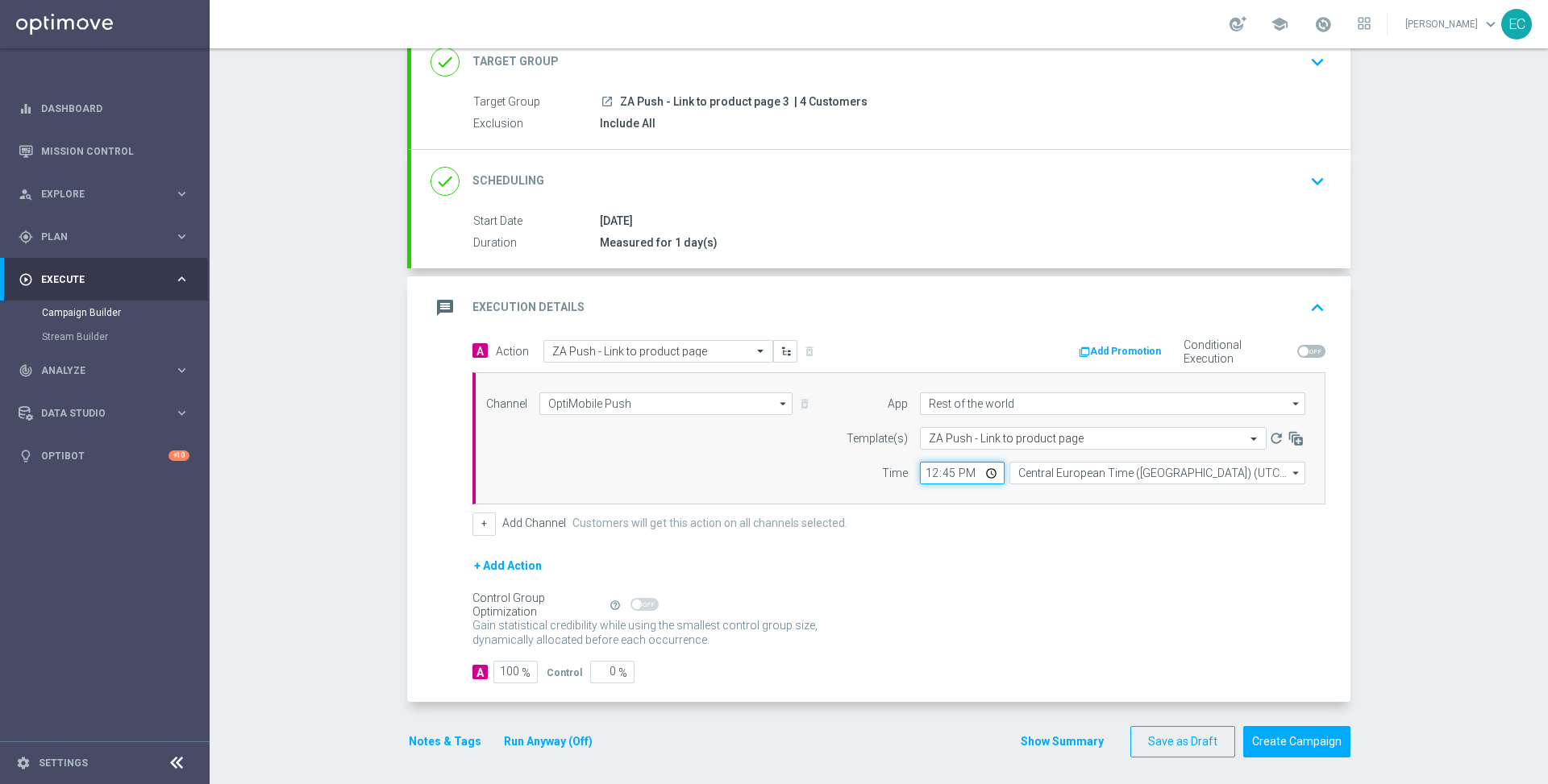
click at [920, 466] on input "12:45" at bounding box center [963, 473] width 85 height 22
type input "13:39"
click at [881, 569] on div "+ Add Action" at bounding box center [899, 575] width 853 height 41
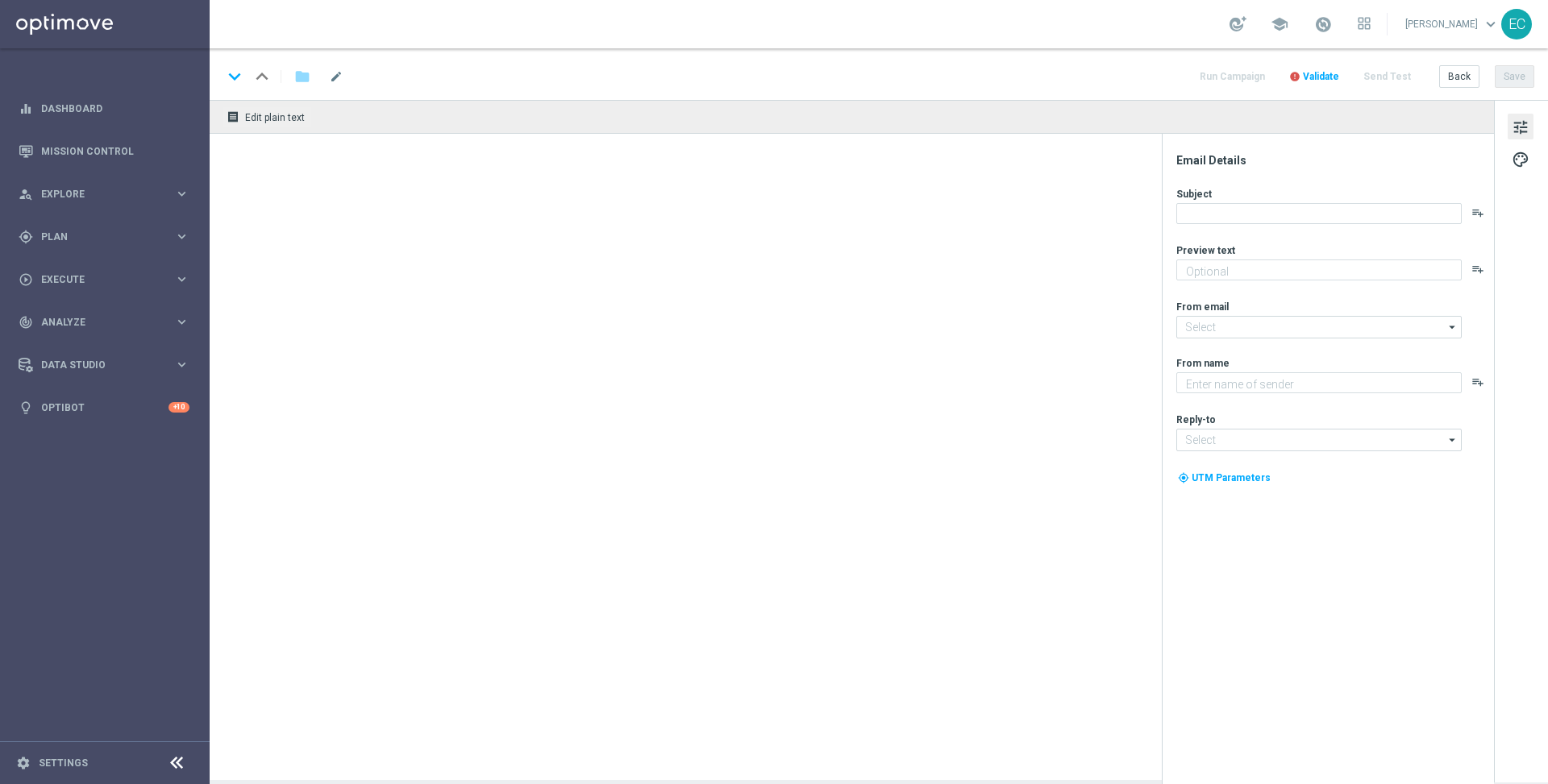
type textarea "Take a trip back in time with Ancient Tumble!"
type textarea "Lottoland"
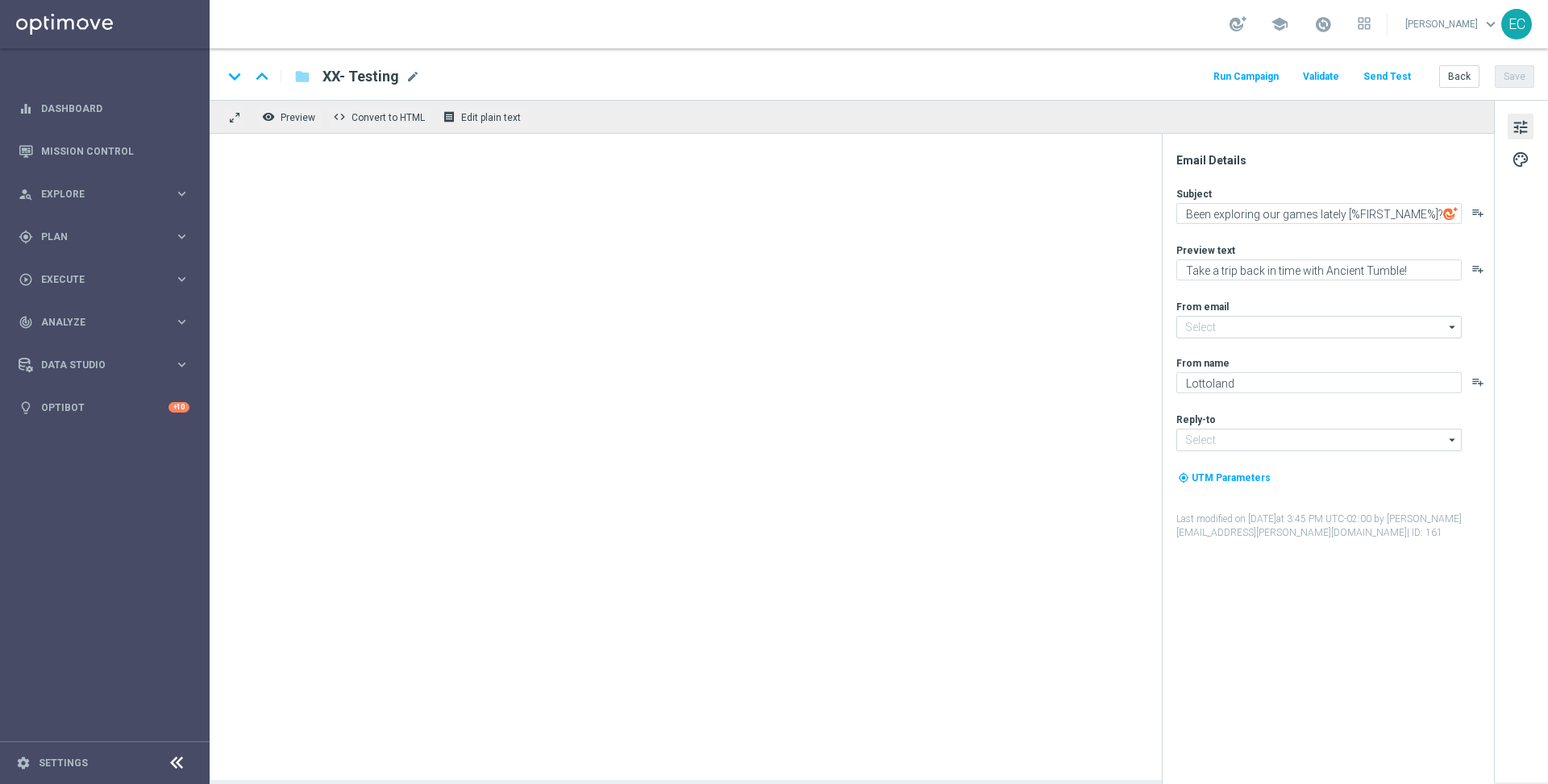
type input "[EMAIL_ADDRESS][DOMAIN_NAME]"
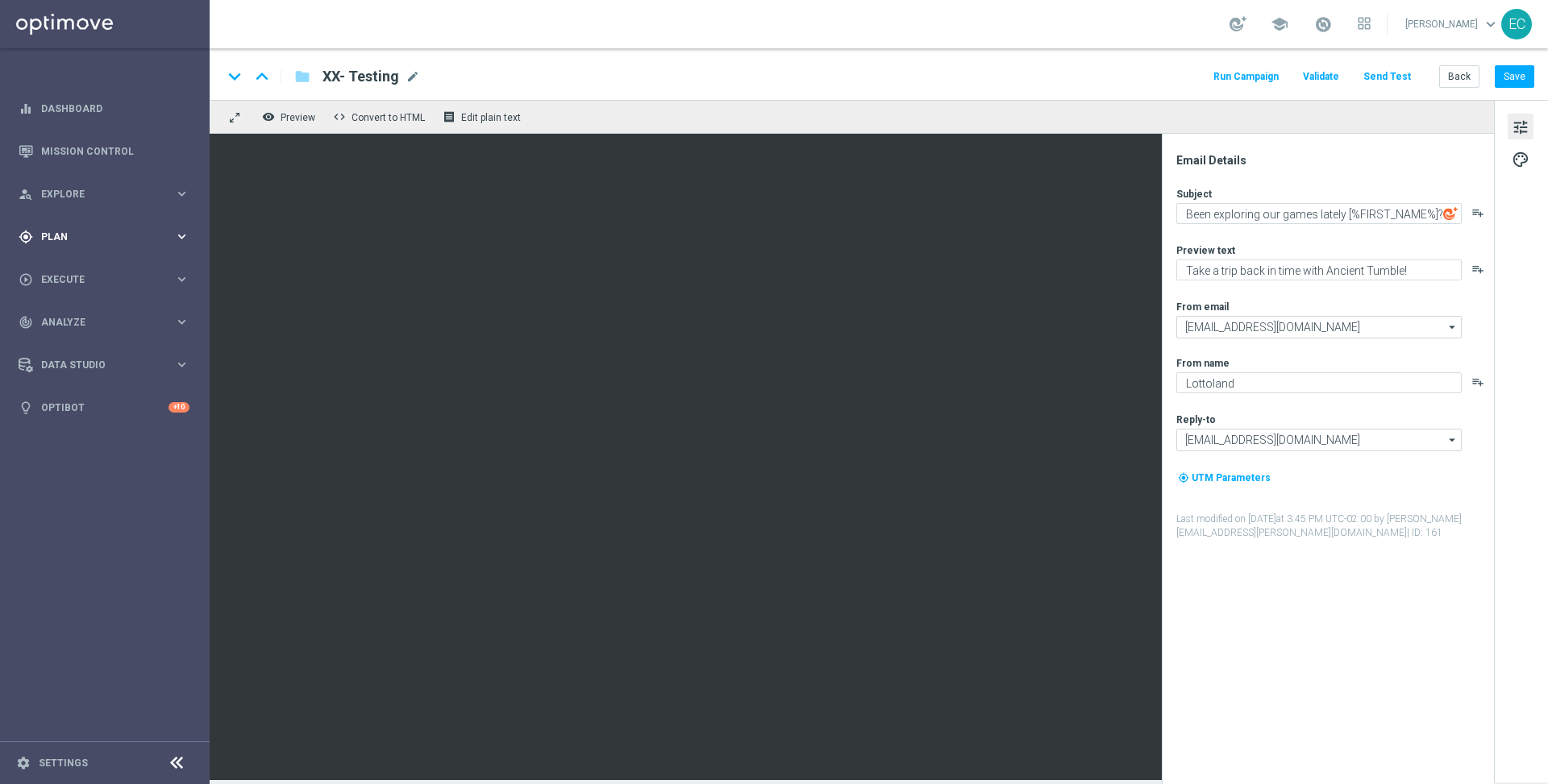
click at [132, 227] on div "gps_fixed Plan keyboard_arrow_right" at bounding box center [104, 236] width 208 height 42
click at [106, 312] on button "Templates keyboard_arrow_right" at bounding box center [115, 318] width 148 height 13
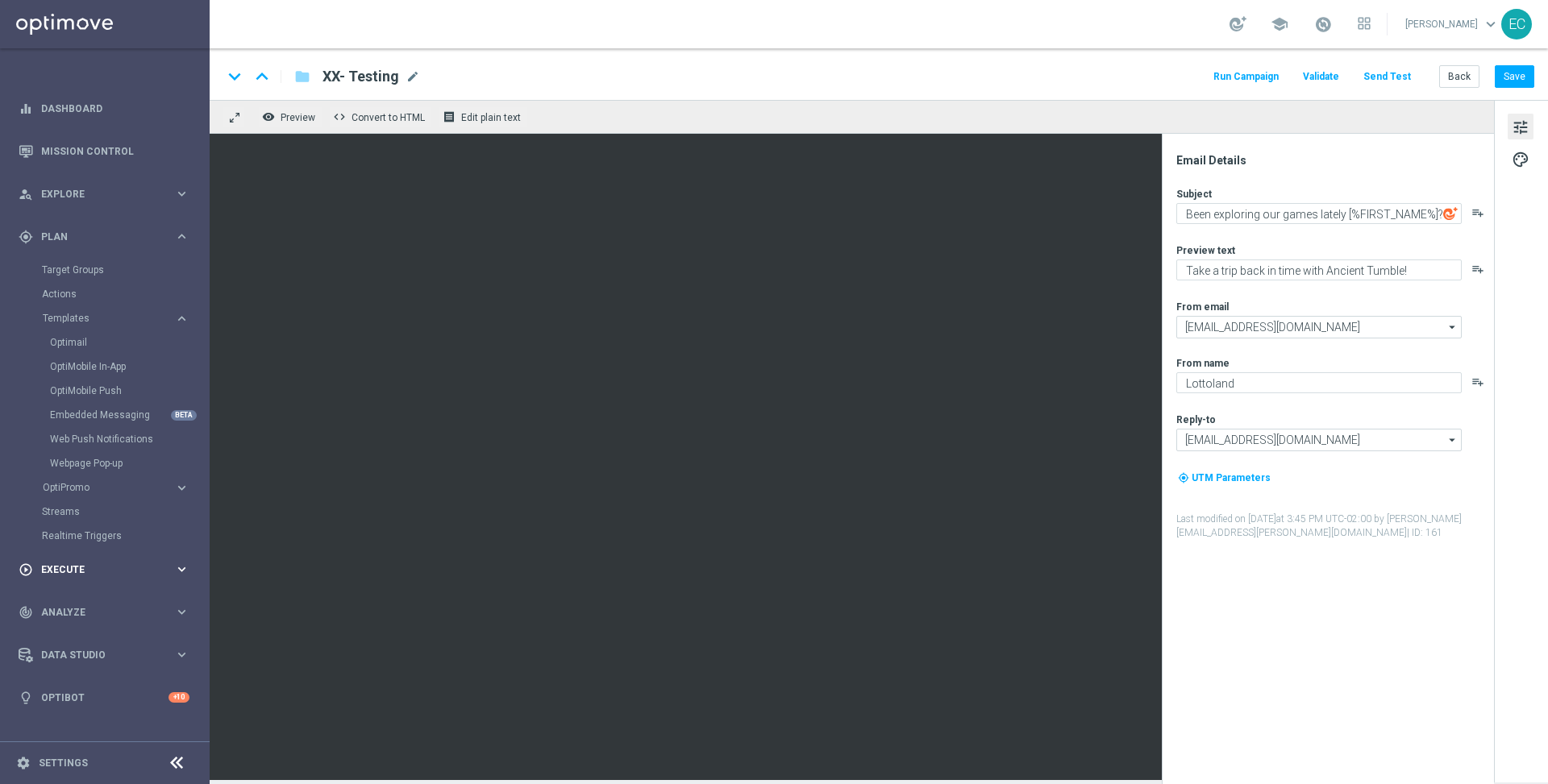
click at [82, 568] on span "Execute" at bounding box center [107, 569] width 133 height 10
click at [113, 228] on div "gps_fixed Plan keyboard_arrow_right" at bounding box center [104, 236] width 208 height 42
click at [119, 414] on link "Embedded Messaging" at bounding box center [109, 414] width 118 height 13
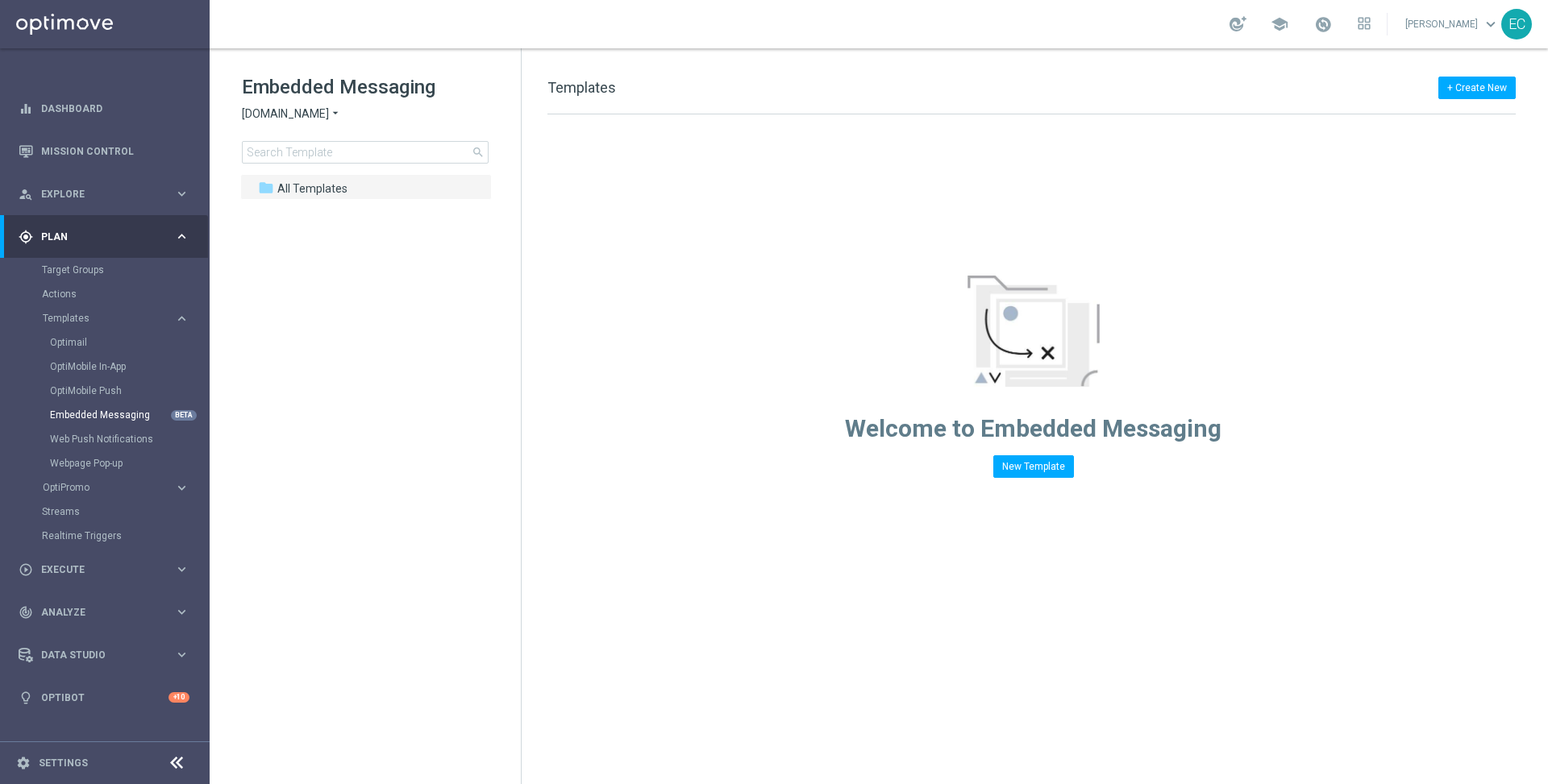
click at [100, 277] on div "Target Groups" at bounding box center [125, 270] width 166 height 24
click at [99, 271] on link "Target Groups" at bounding box center [104, 270] width 126 height 13
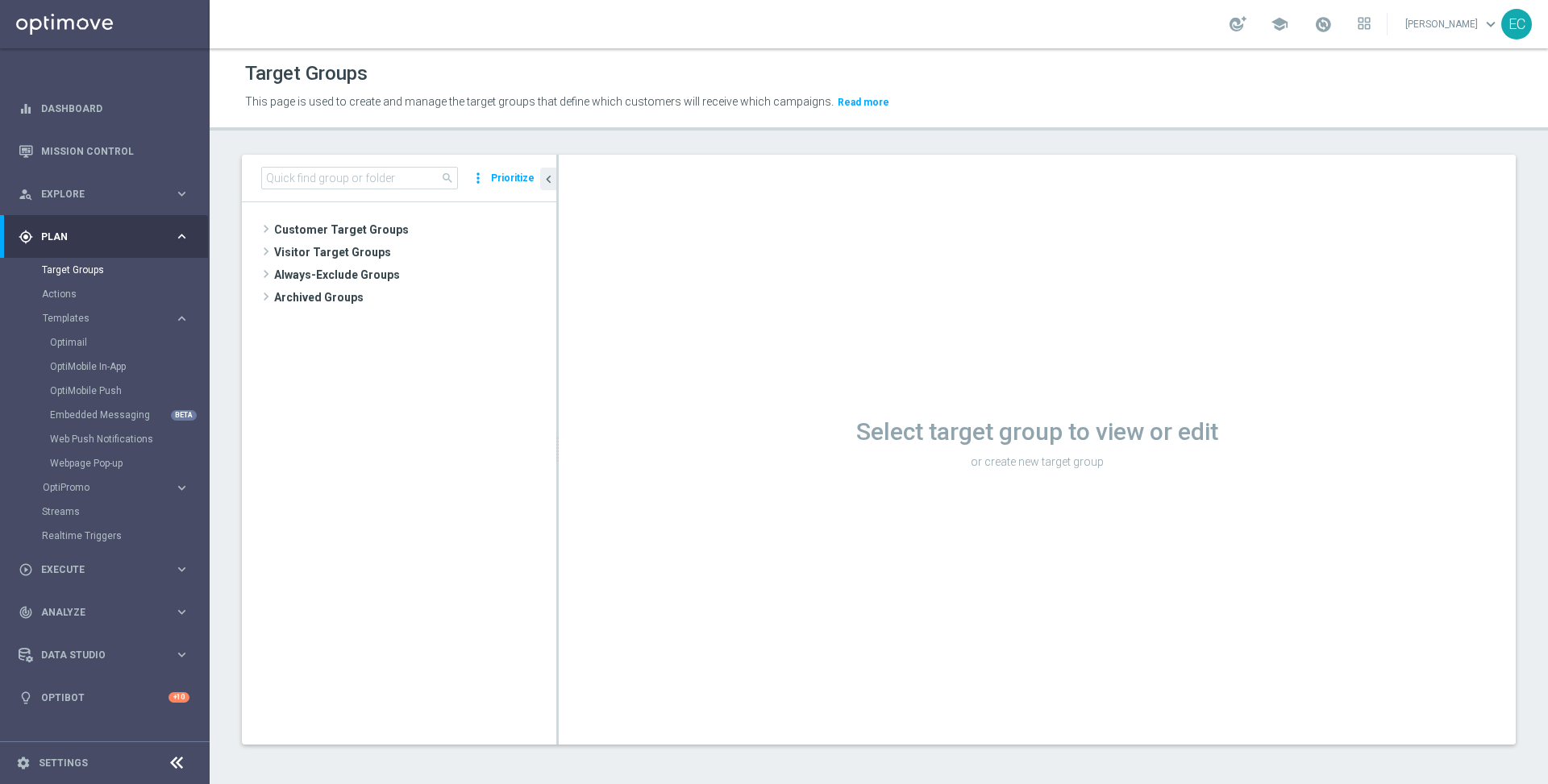
click at [339, 165] on div "search more_vert Prioritize" at bounding box center [398, 178] width 314 height 48
click at [344, 173] on input at bounding box center [359, 178] width 197 height 22
paste input "INDIA_EN_EMBEDDED_TEST"
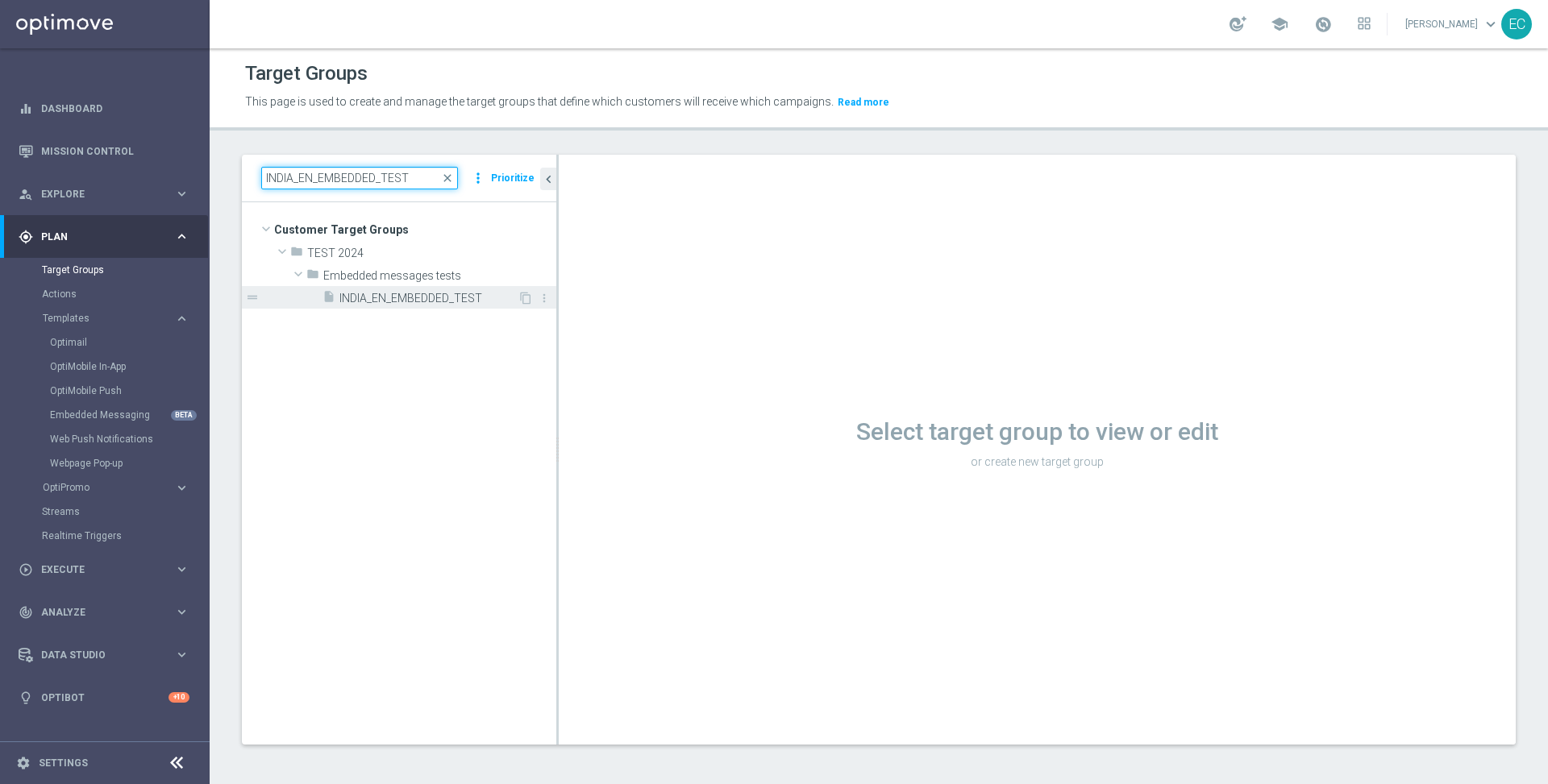
type input "INDIA_EN_EMBEDDED_TEST"
click at [442, 294] on span "INDIA_EN_EMBEDDED_TEST" at bounding box center [429, 299] width 178 height 14
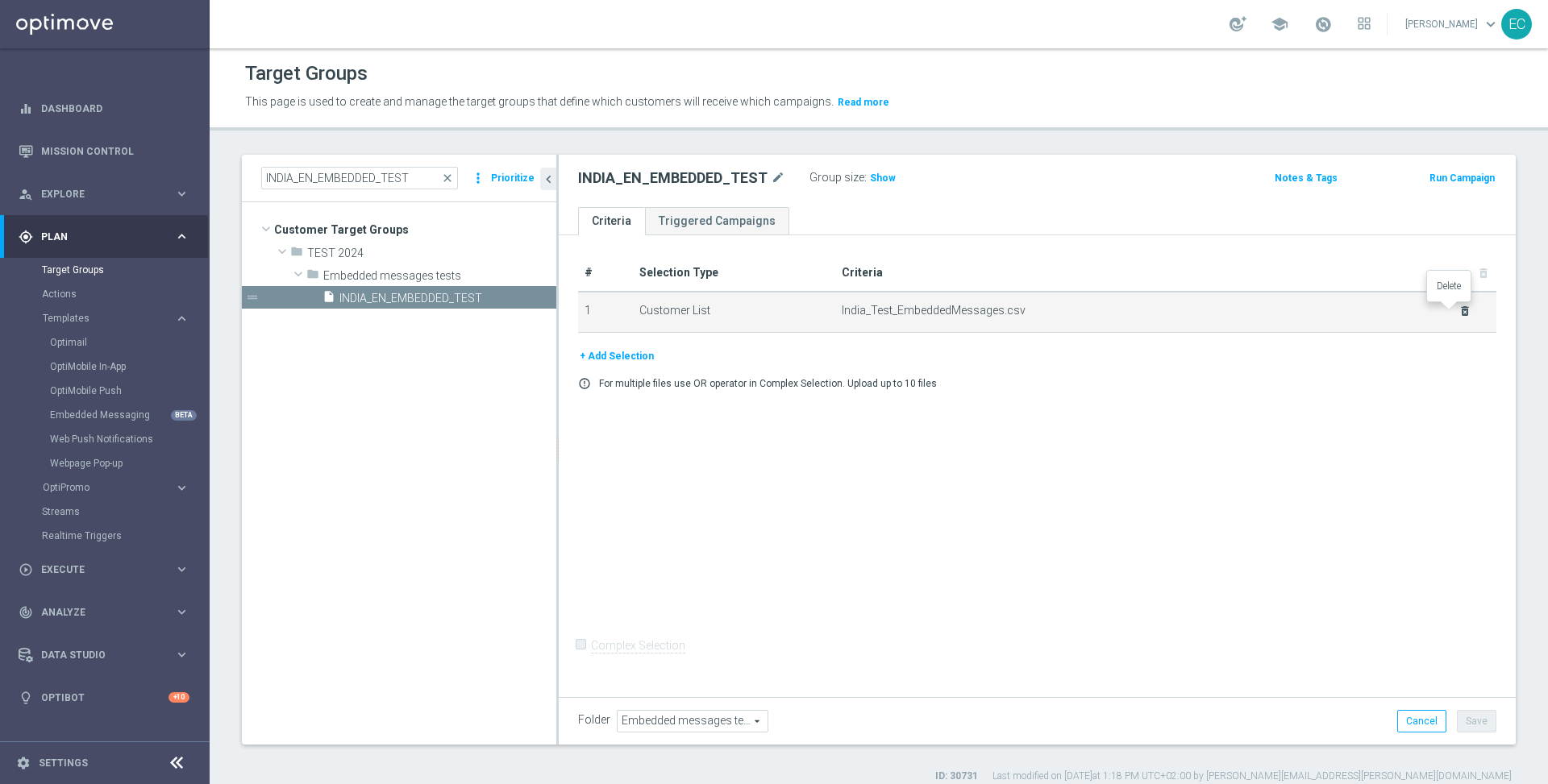
click at [1459, 305] on icon "delete_forever" at bounding box center [1465, 311] width 13 height 13
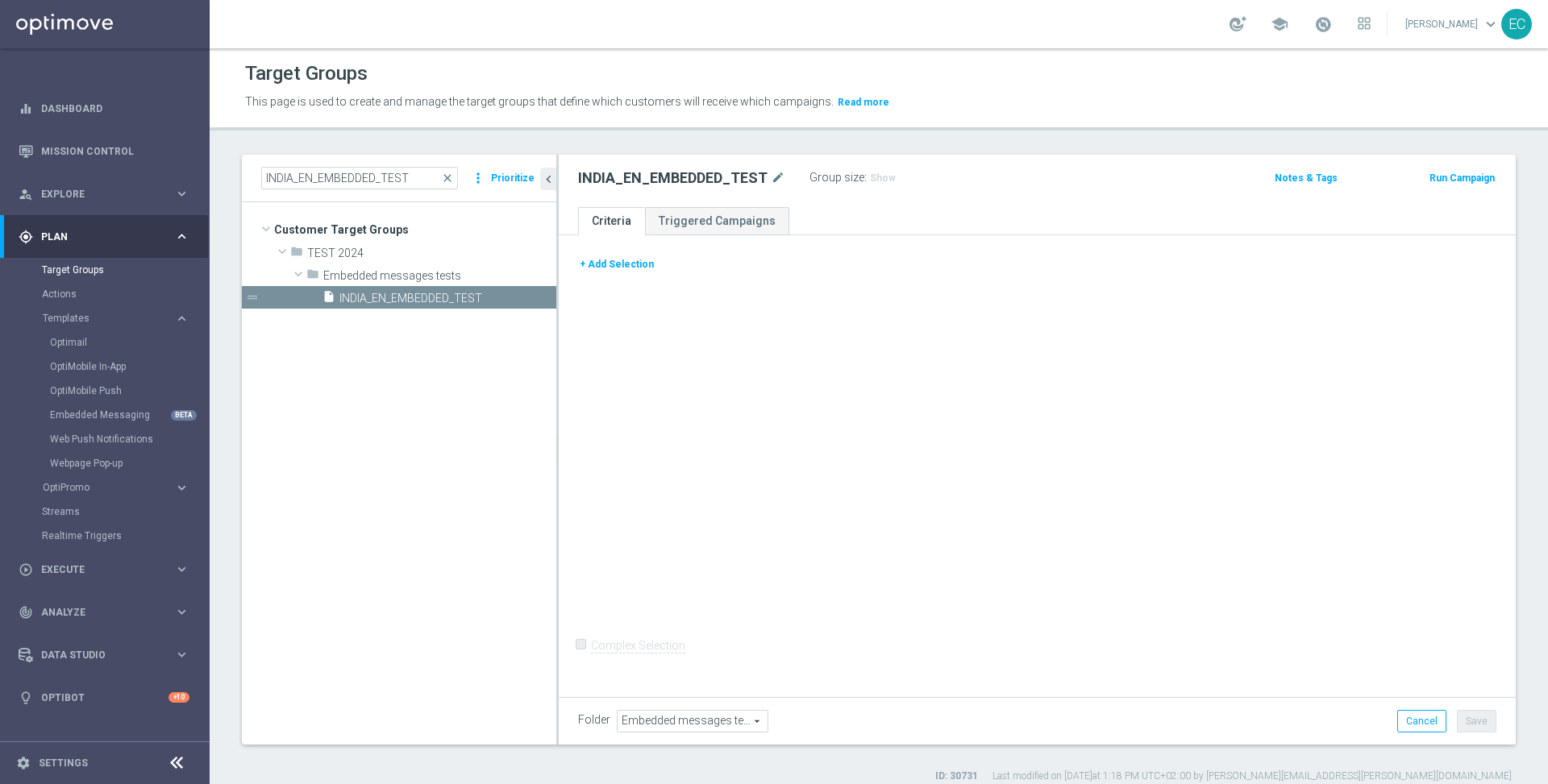
click at [628, 257] on button "+ Add Selection" at bounding box center [616, 264] width 77 height 17
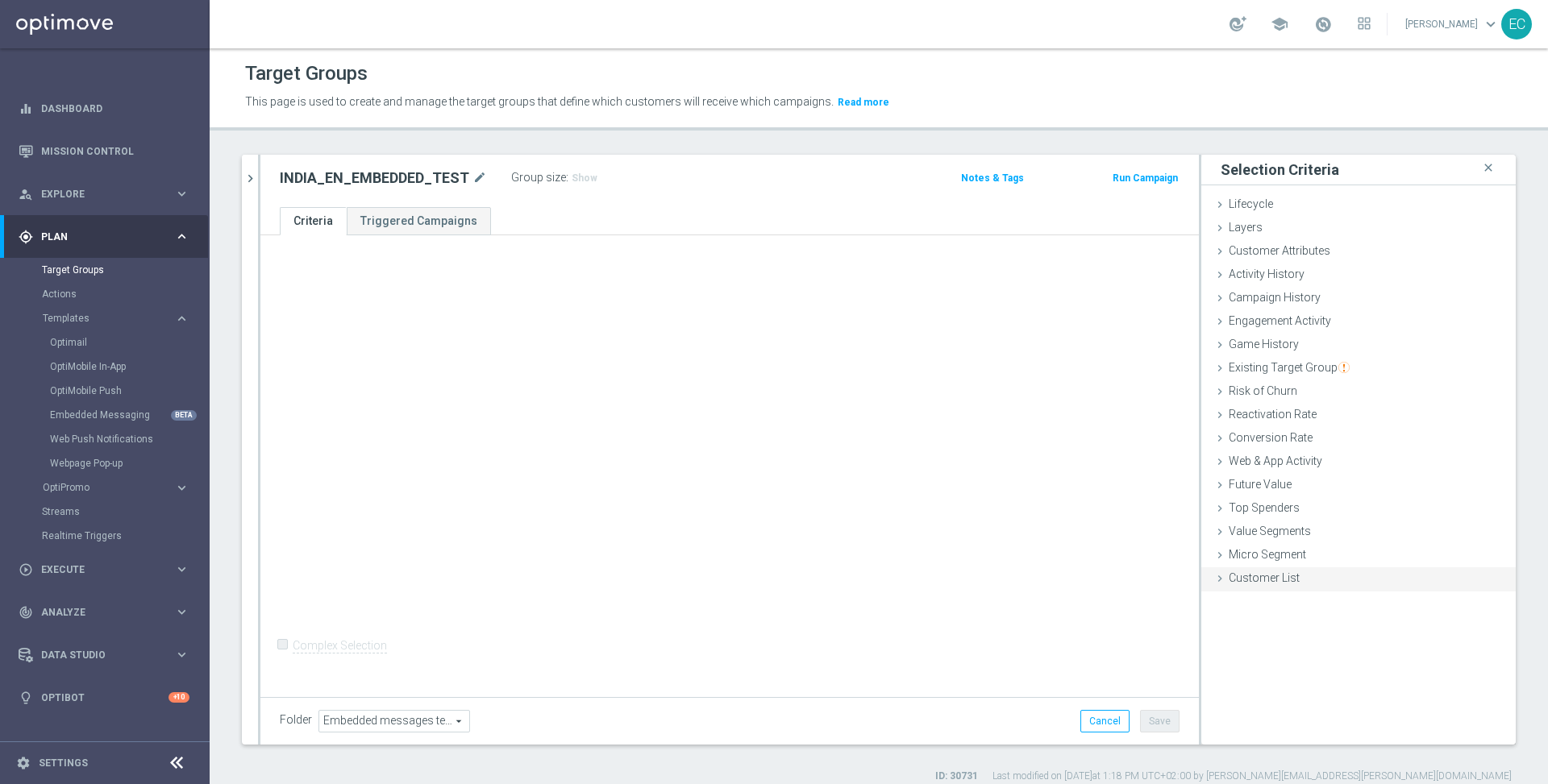
click at [1273, 584] on div "Customer List done" at bounding box center [1358, 580] width 314 height 24
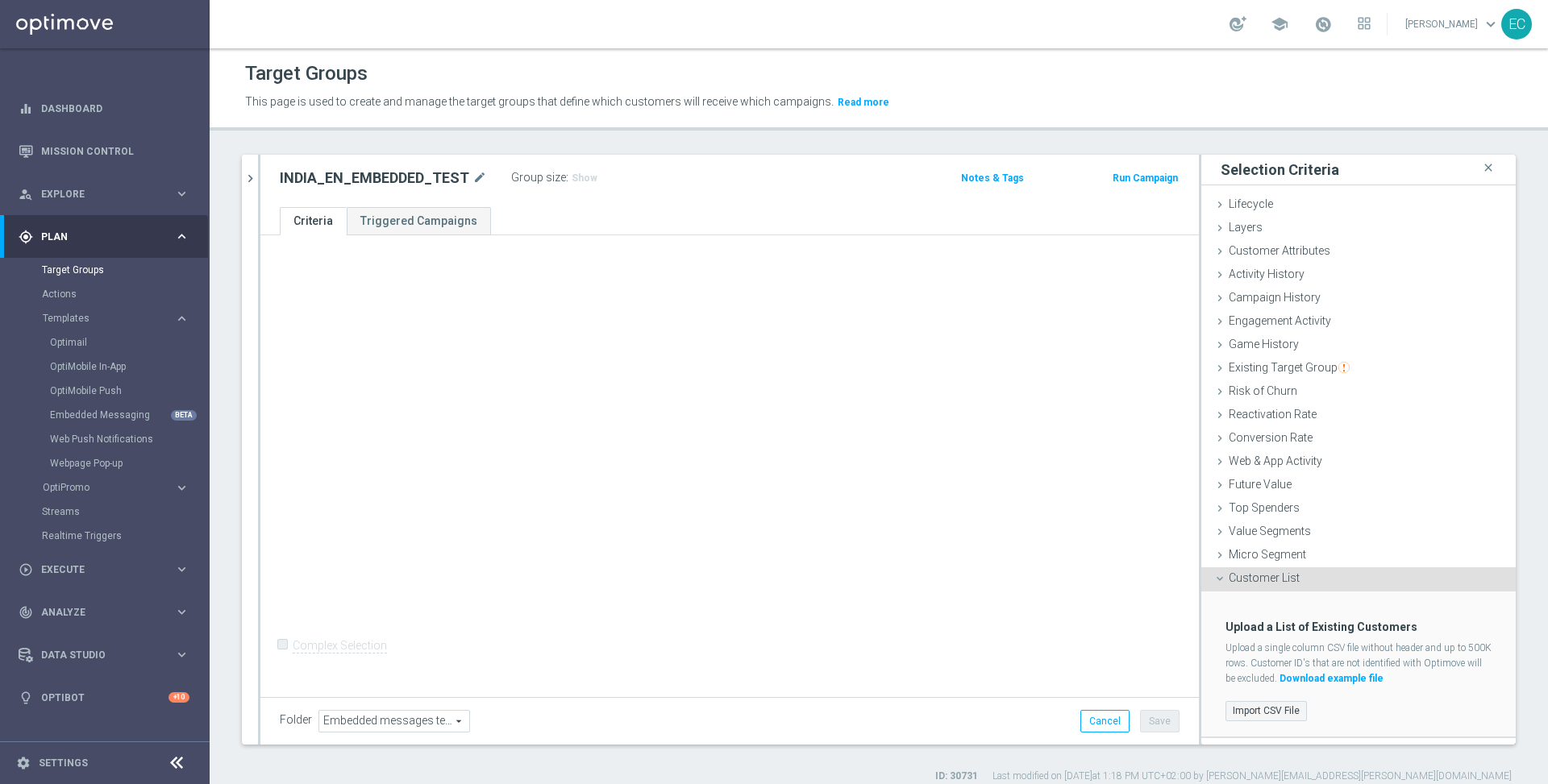
click at [1261, 709] on label "Import CSV File" at bounding box center [1267, 710] width 81 height 20
click at [0, 0] on input "Import CSV File" at bounding box center [0, 0] width 0 height 0
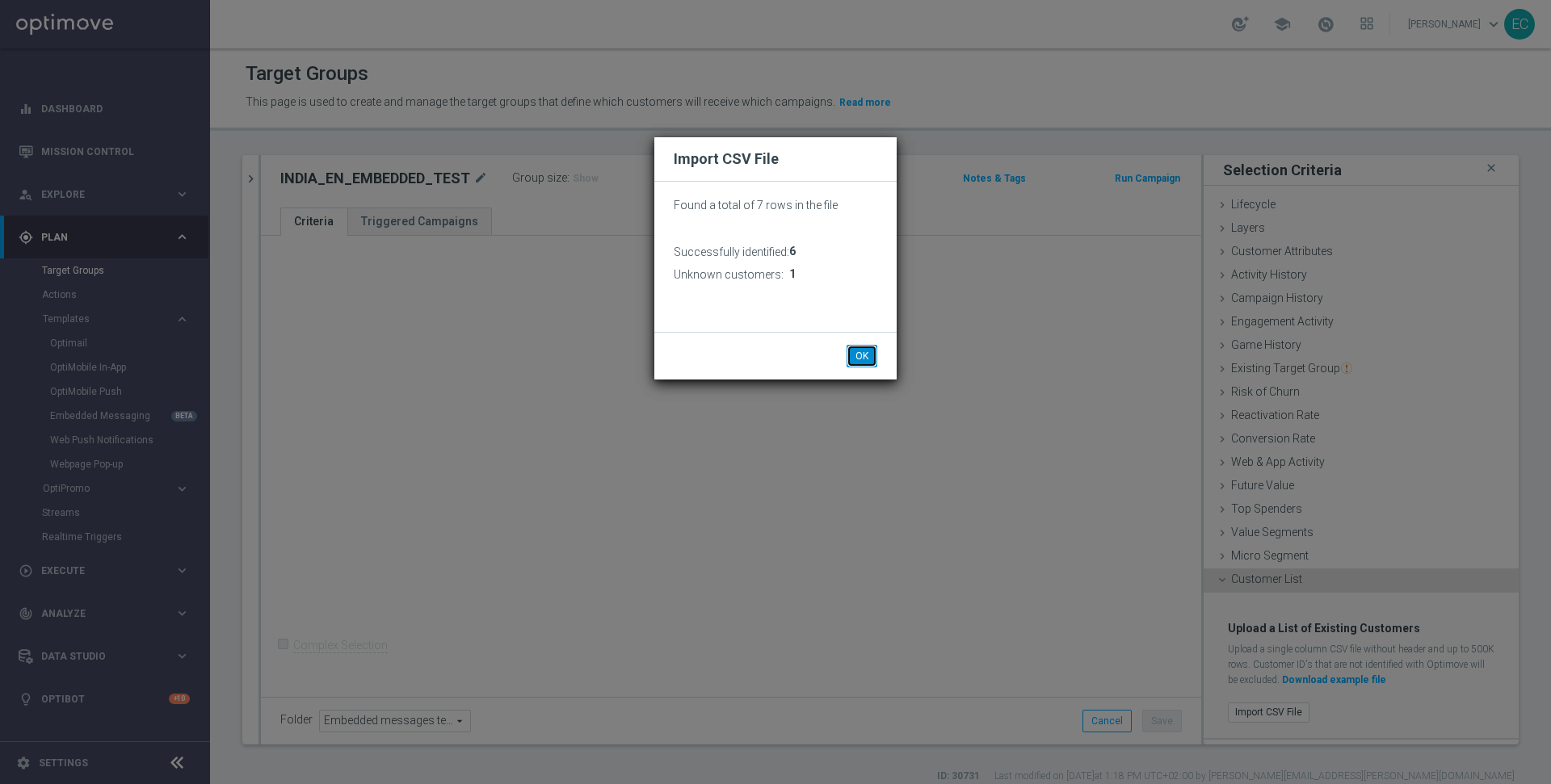
click at [863, 365] on button "OK" at bounding box center [861, 356] width 30 height 23
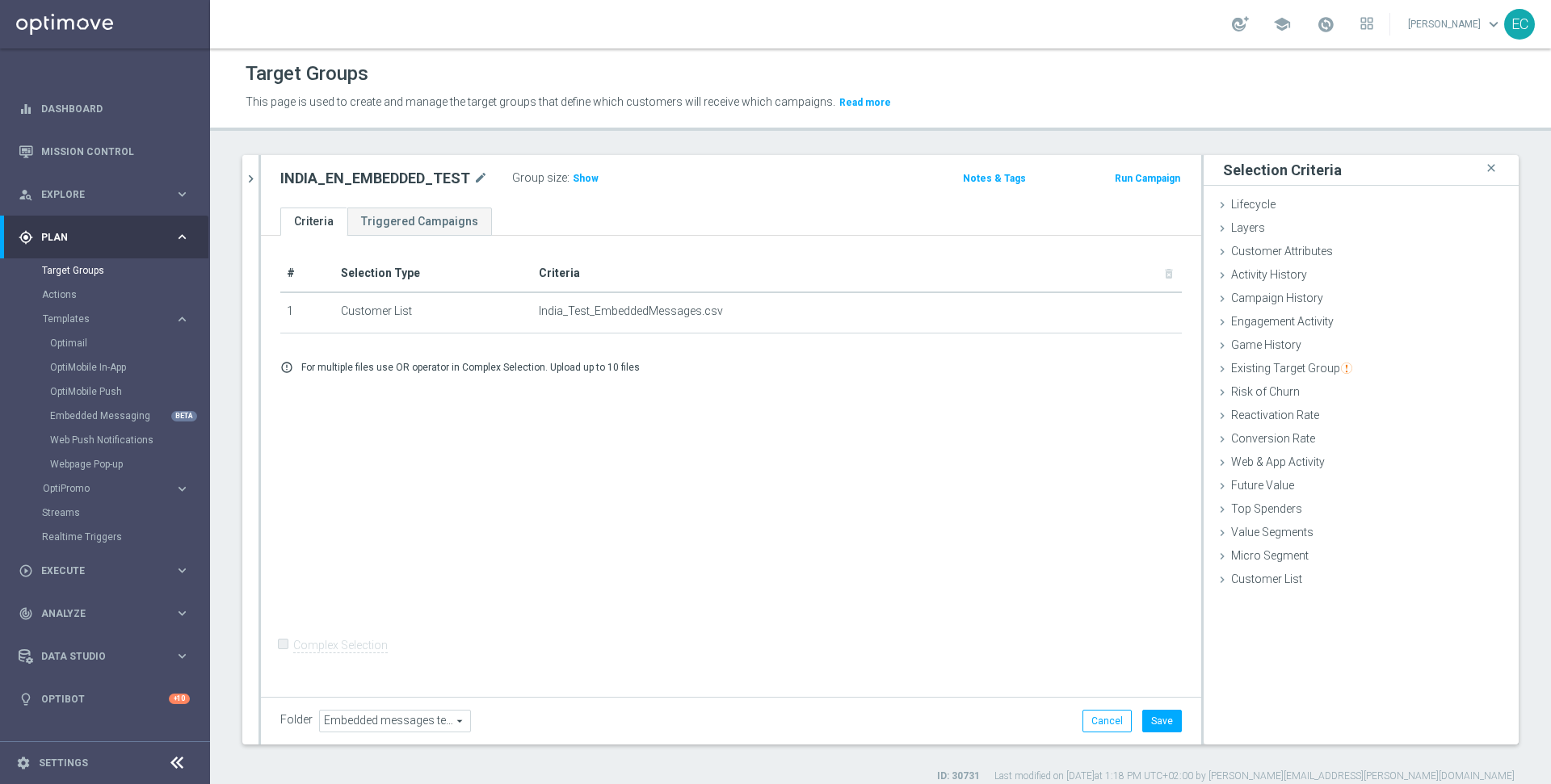
click at [578, 187] on div "Group size : Show" at bounding box center [592, 179] width 161 height 23
click at [578, 177] on span "Show" at bounding box center [586, 178] width 26 height 11
click at [1147, 729] on button "Save" at bounding box center [1162, 722] width 40 height 23
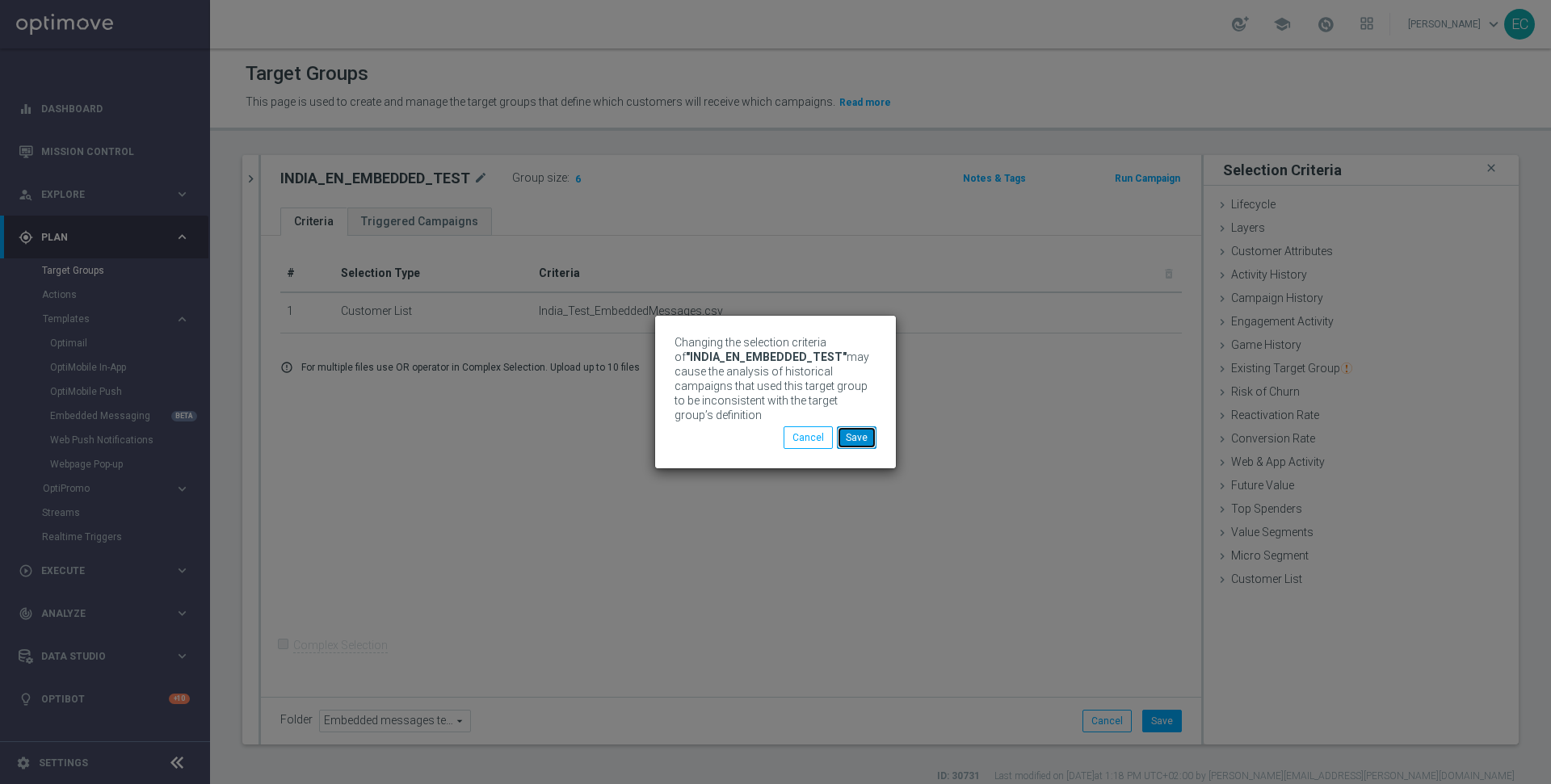
click at [869, 434] on button "Save" at bounding box center [857, 438] width 40 height 23
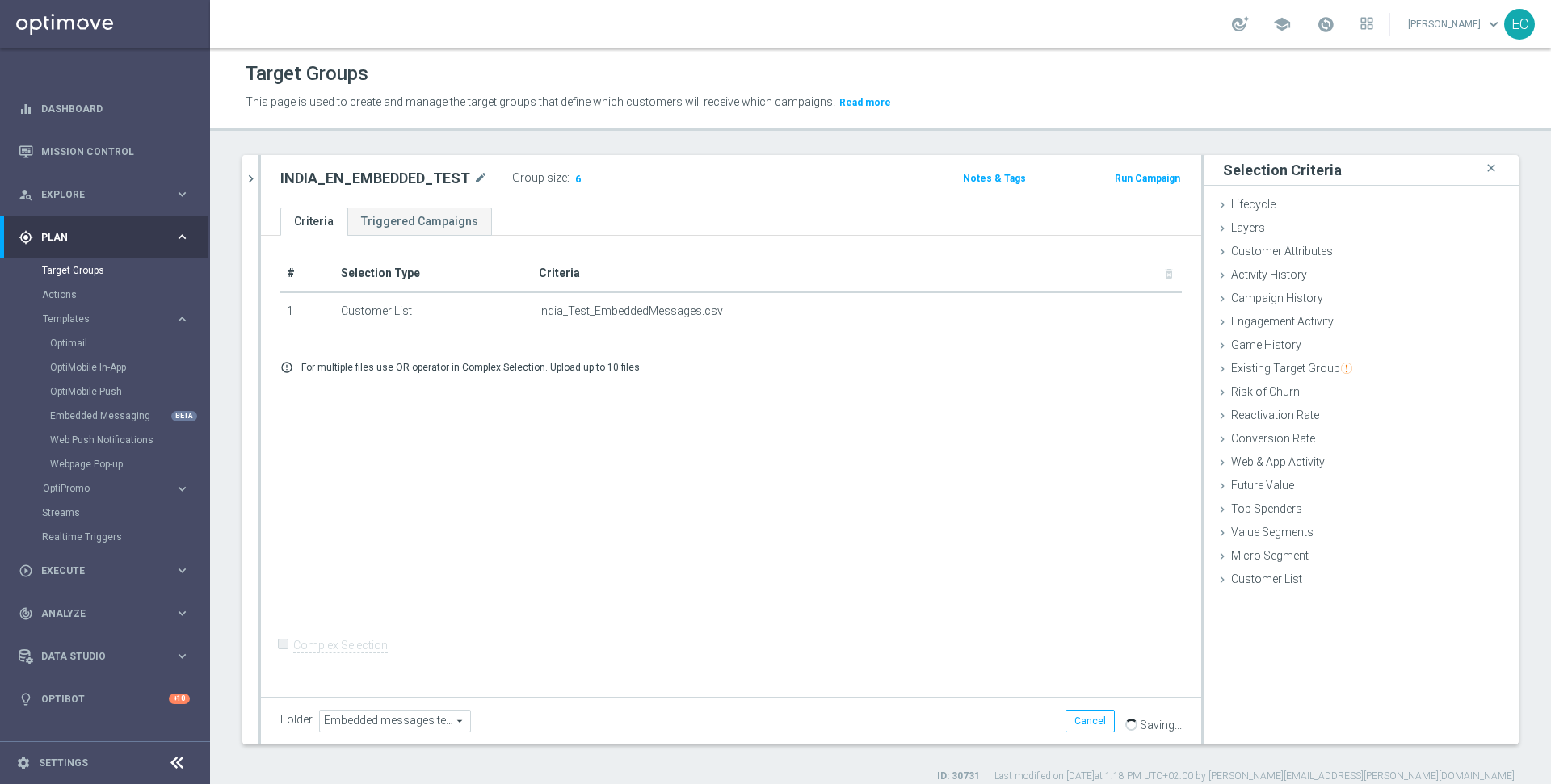
click at [1131, 176] on button "Run Campaign" at bounding box center [1147, 179] width 69 height 17
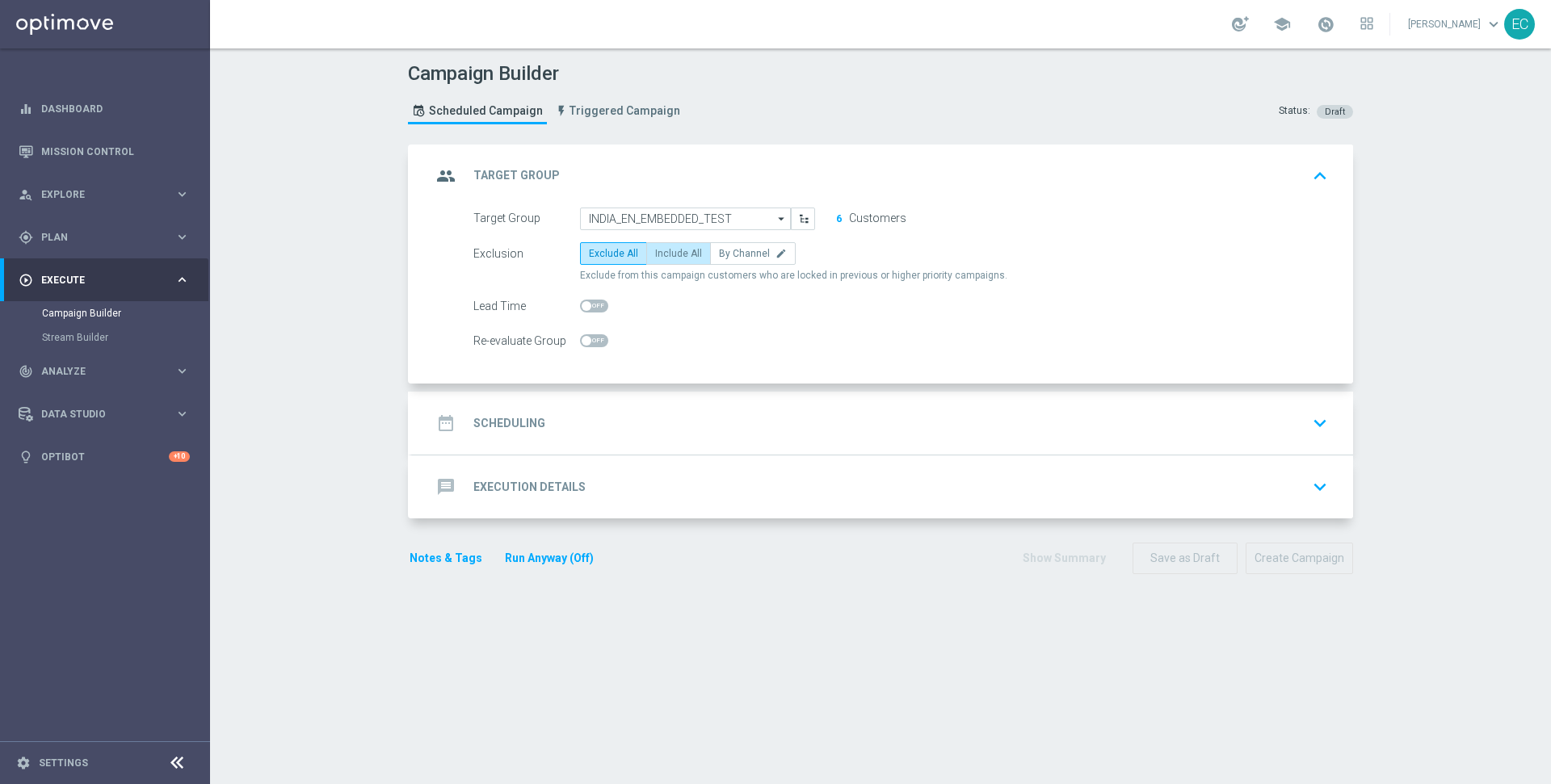
click at [657, 256] on span "Include All" at bounding box center [678, 253] width 47 height 11
click at [657, 256] on input "Include All" at bounding box center [660, 257] width 10 height 10
radio input "true"
click at [633, 415] on div "date_range Scheduling keyboard_arrow_down" at bounding box center [882, 422] width 902 height 30
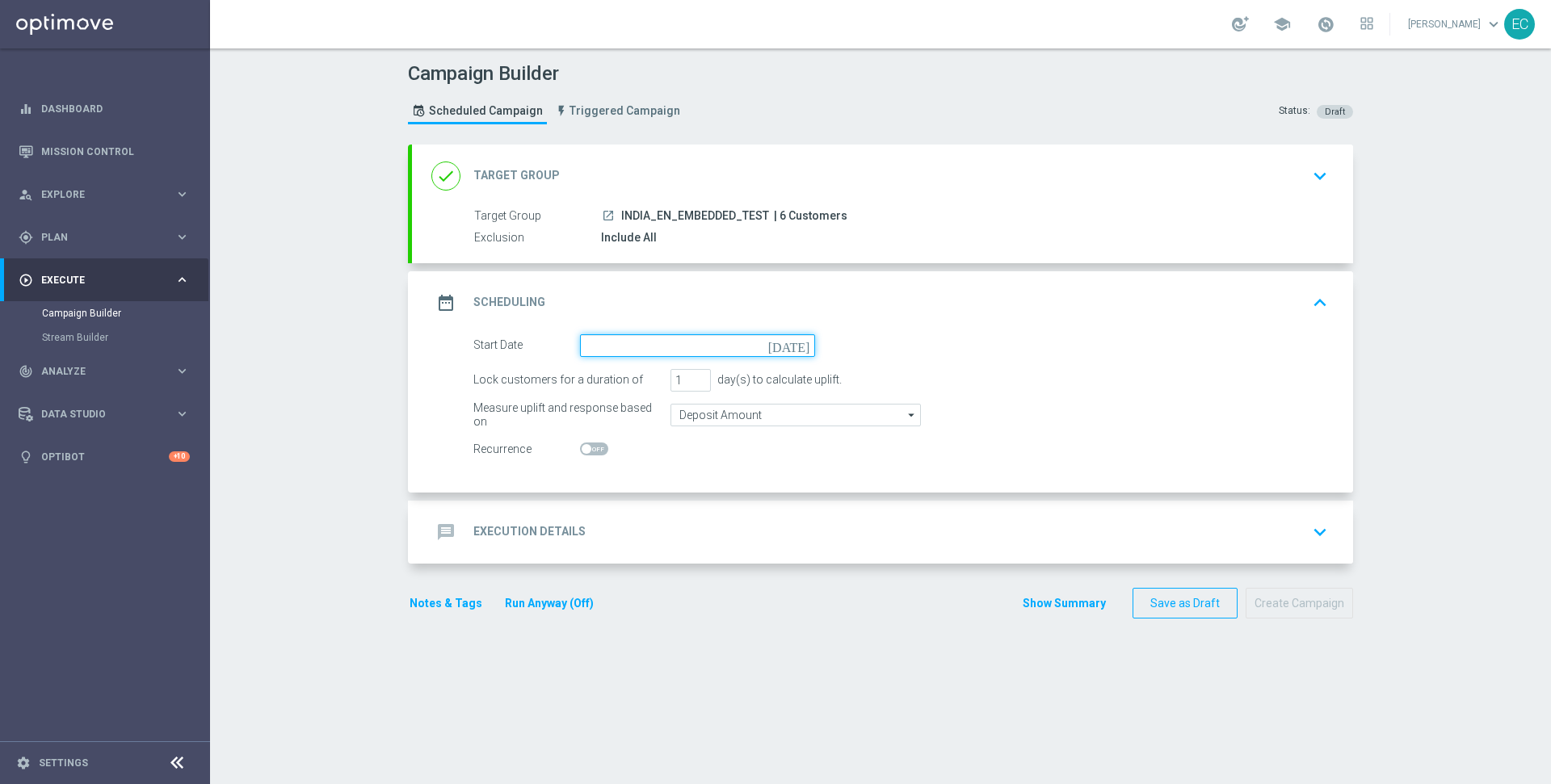
click at [706, 343] on input at bounding box center [697, 346] width 235 height 23
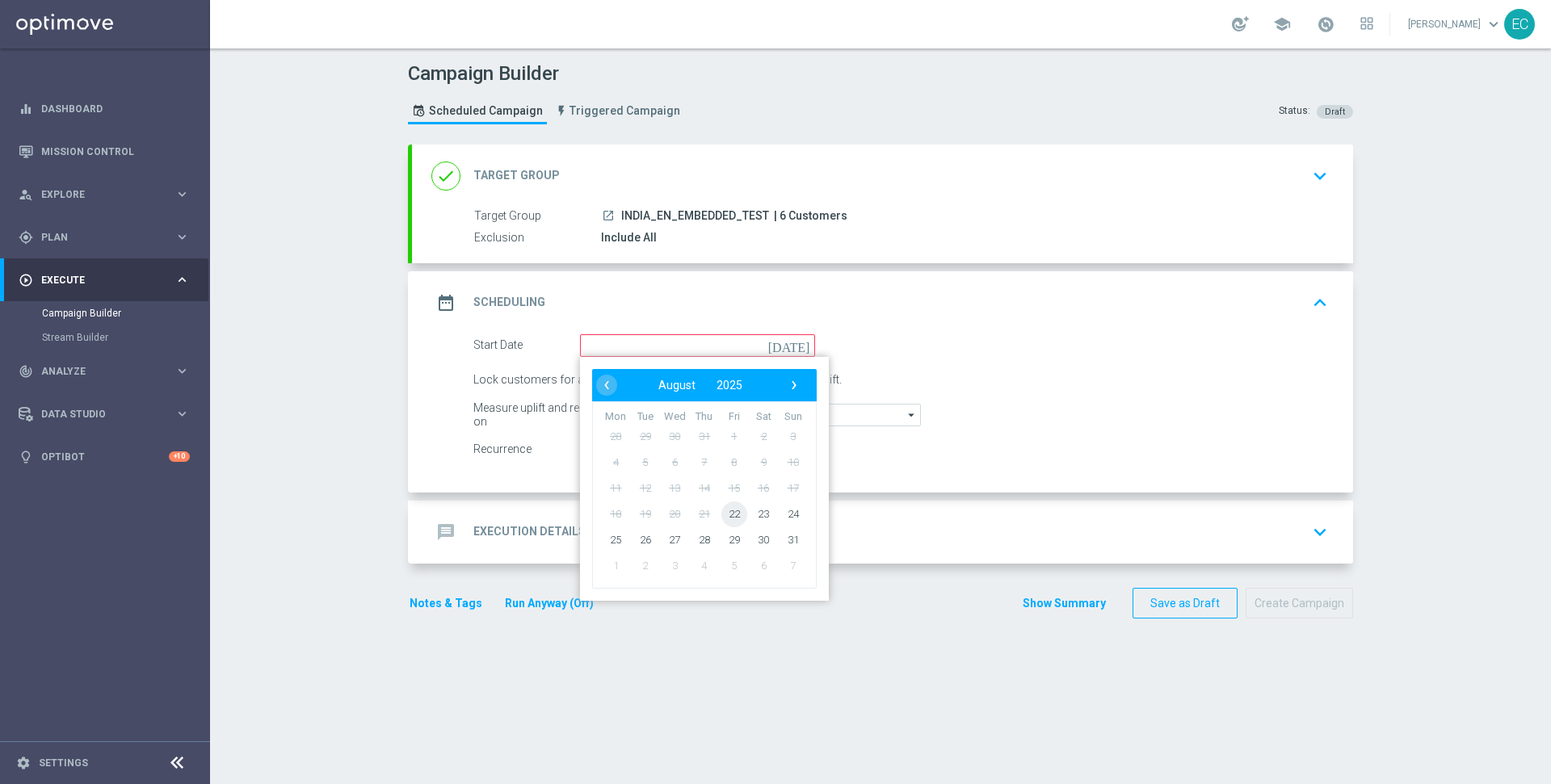
click at [722, 504] on span "22" at bounding box center [735, 513] width 26 height 26
type input "[DATE]"
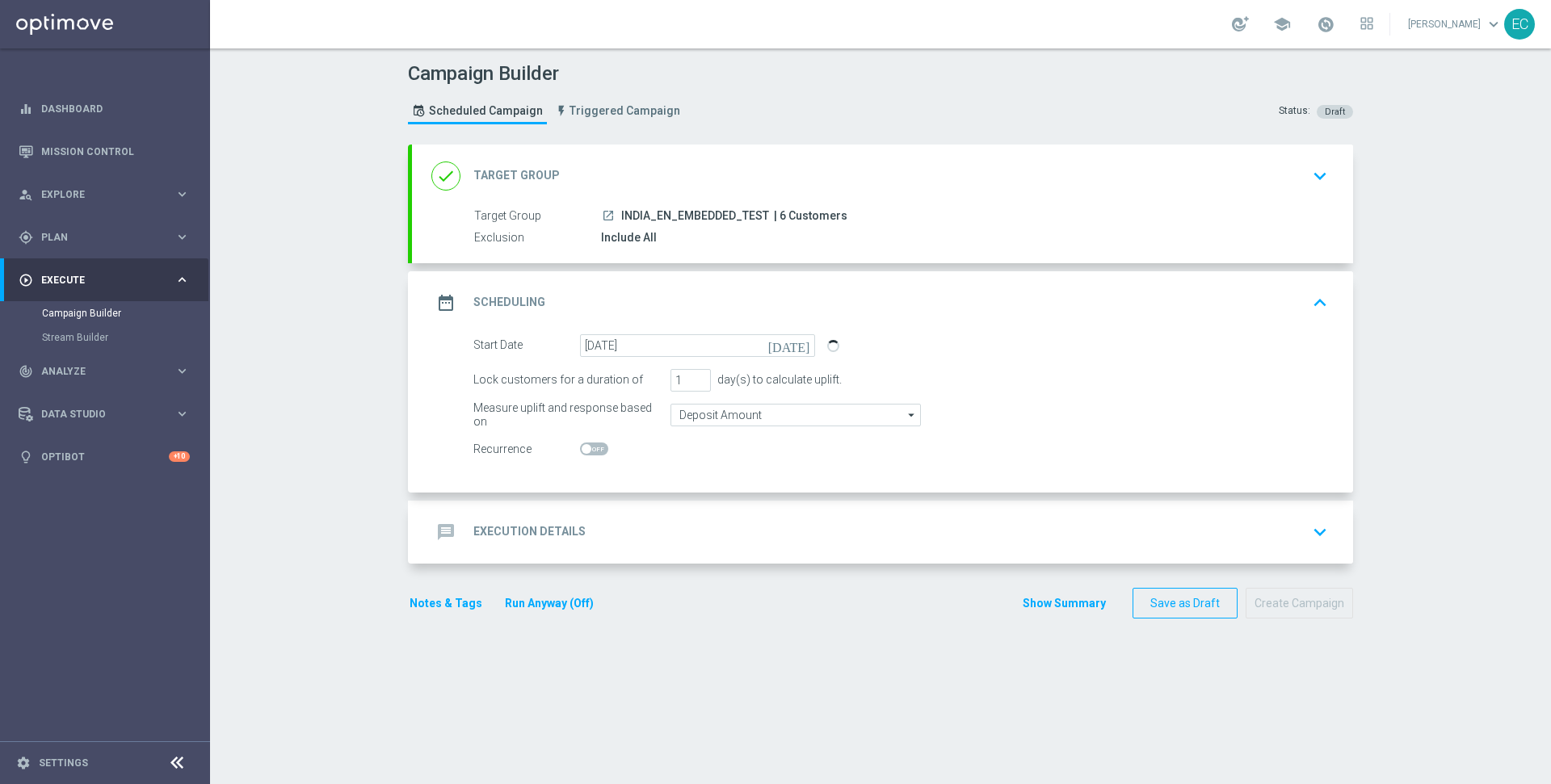
click at [715, 536] on div "message Execution Details keyboard_arrow_down" at bounding box center [882, 532] width 902 height 30
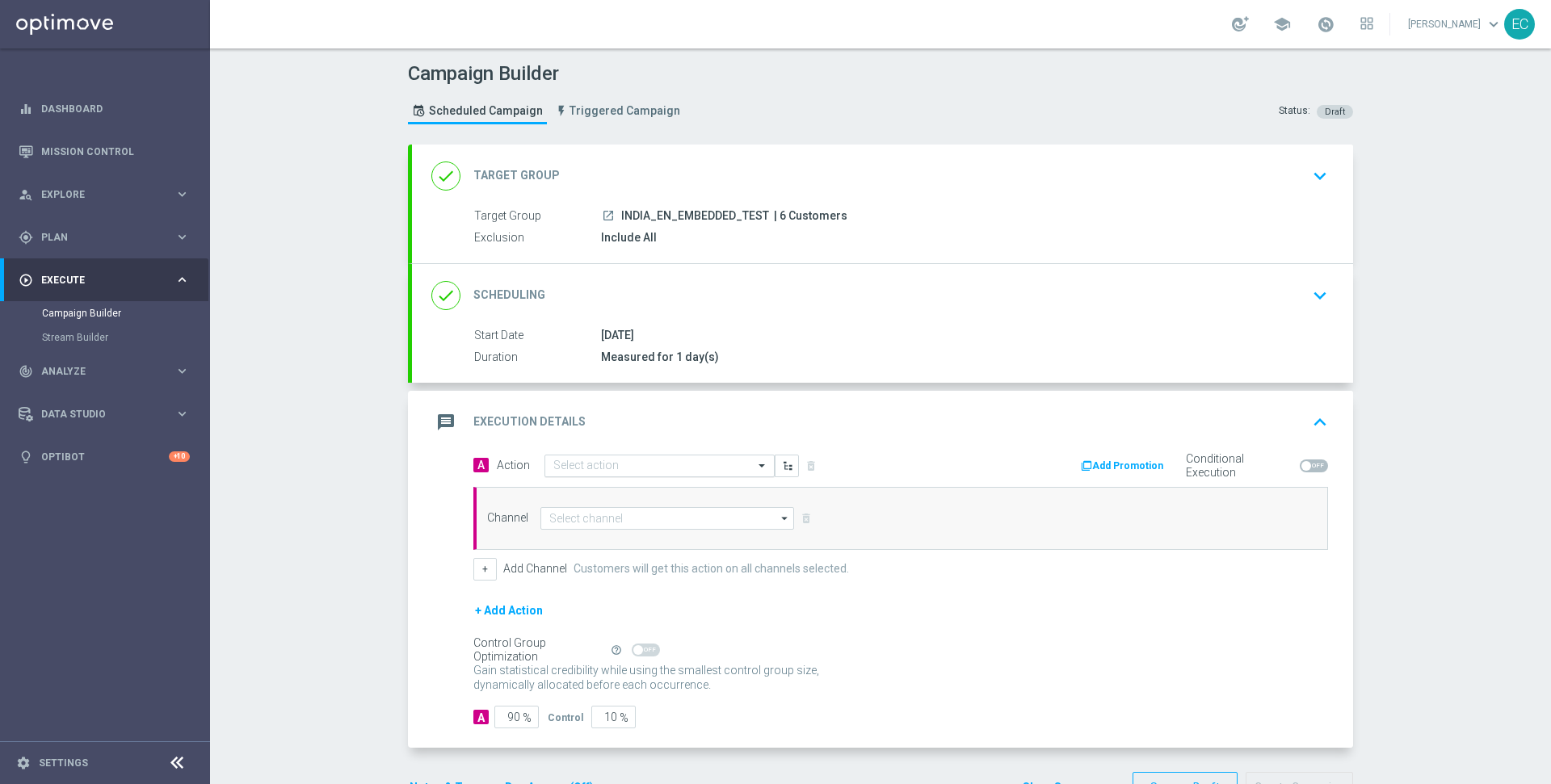
click at [630, 463] on input "text" at bounding box center [644, 467] width 180 height 14
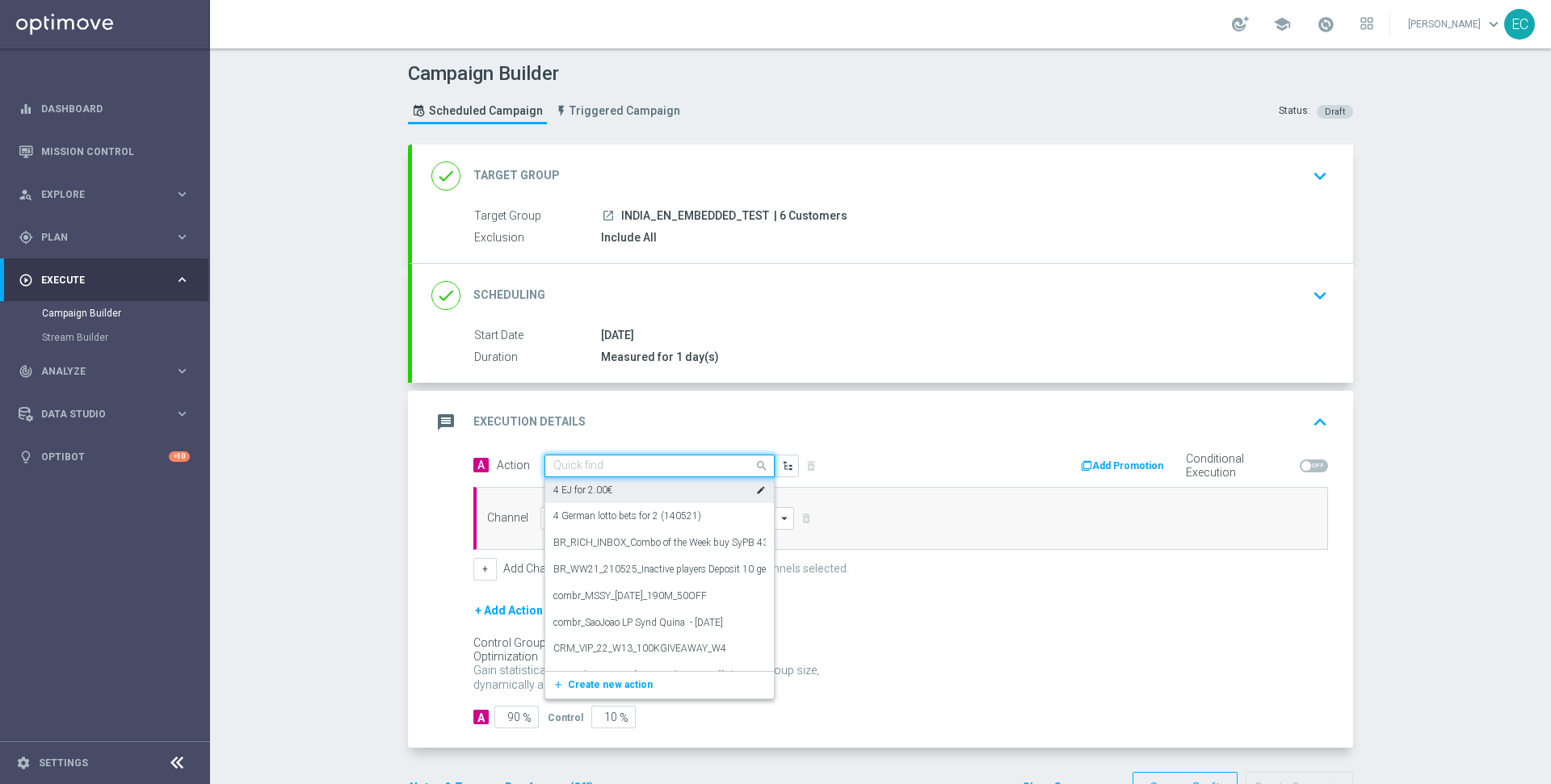
paste input "IN_AUTO_LV_TUE1_BUY_1PB_GET_OTHER_HALF_PRICE"
type input "IN_AUTO_LV_TUE1_BUY_1PB_GET_OTHER_HALF_PRICE"
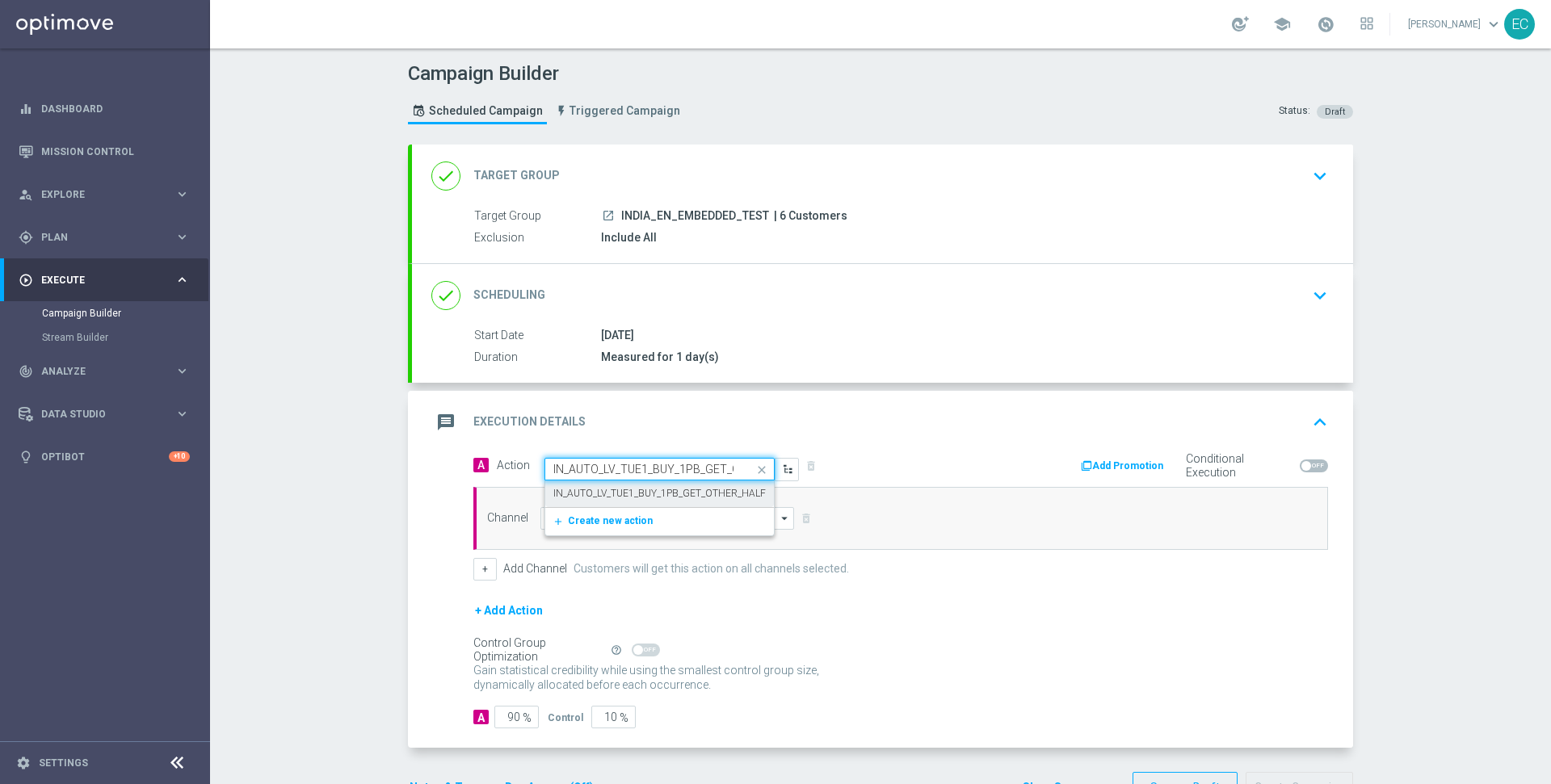
scroll to position [0, 98]
click at [648, 488] on label "IN_AUTO_LV_TUE1_BUY_1PB_GET_OTHER_HALF_PRICE" at bounding box center [675, 494] width 243 height 14
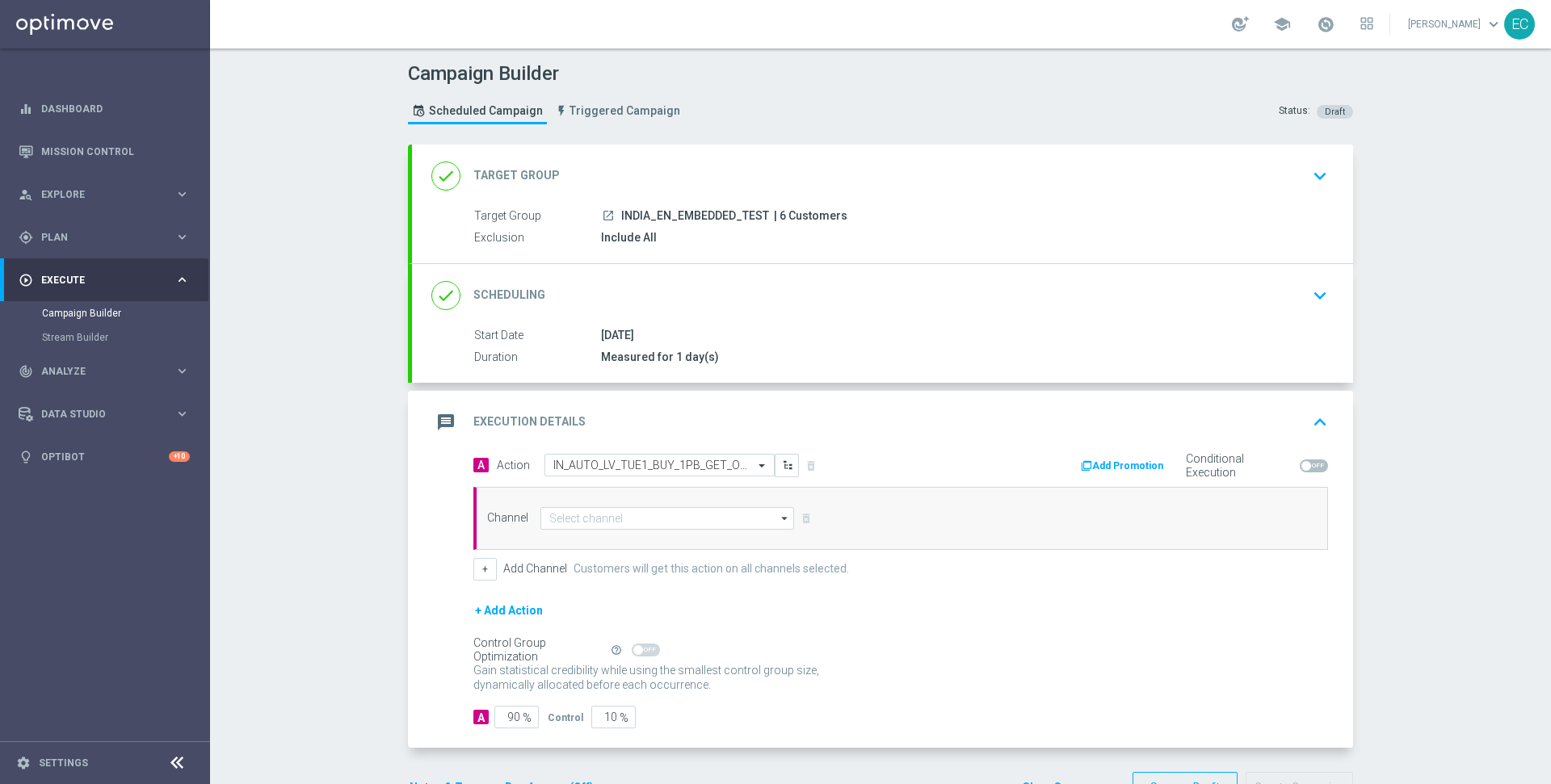
scroll to position [0, 0]
click at [630, 513] on input at bounding box center [667, 519] width 253 height 23
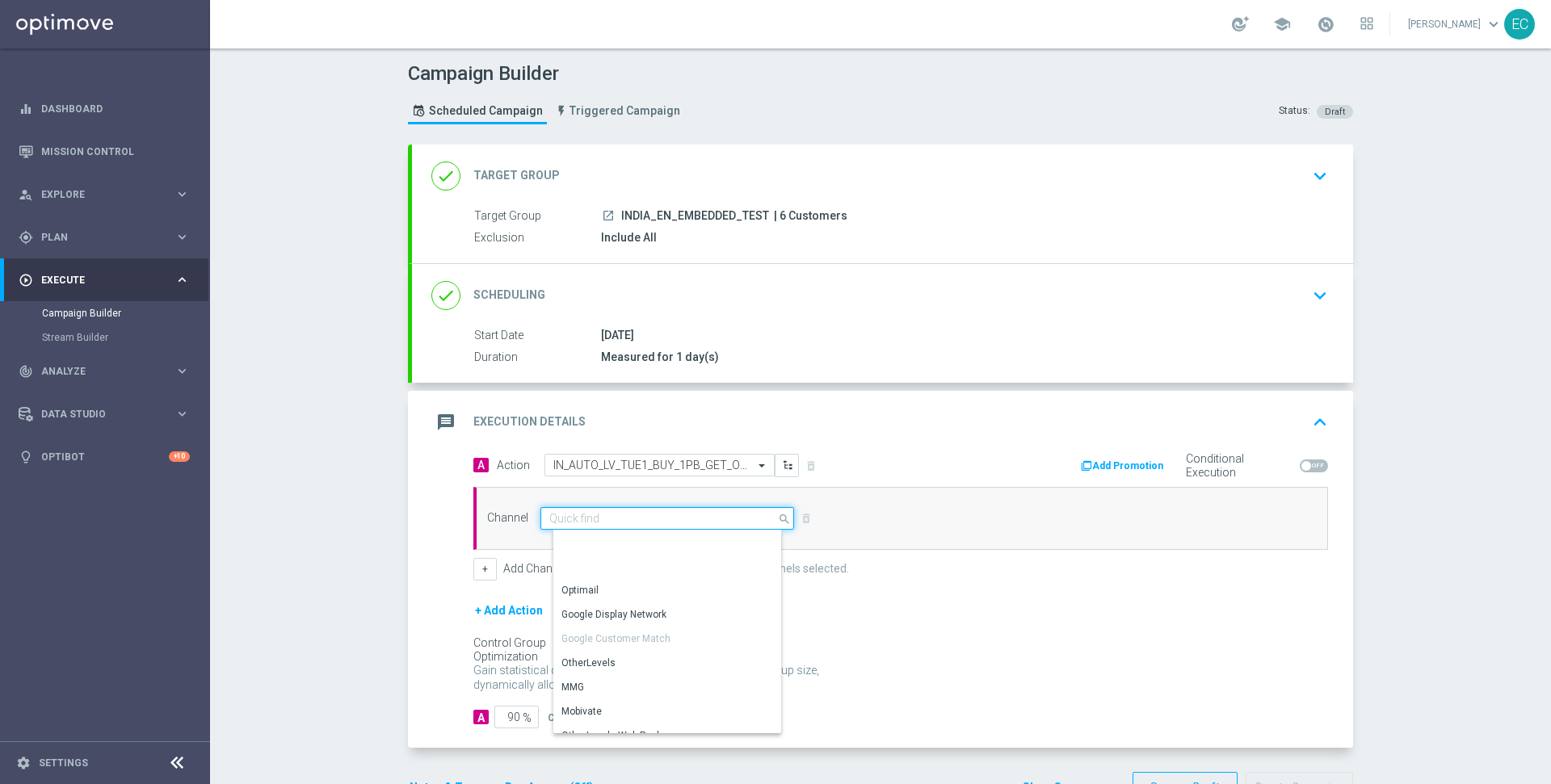
scroll to position [427, 0]
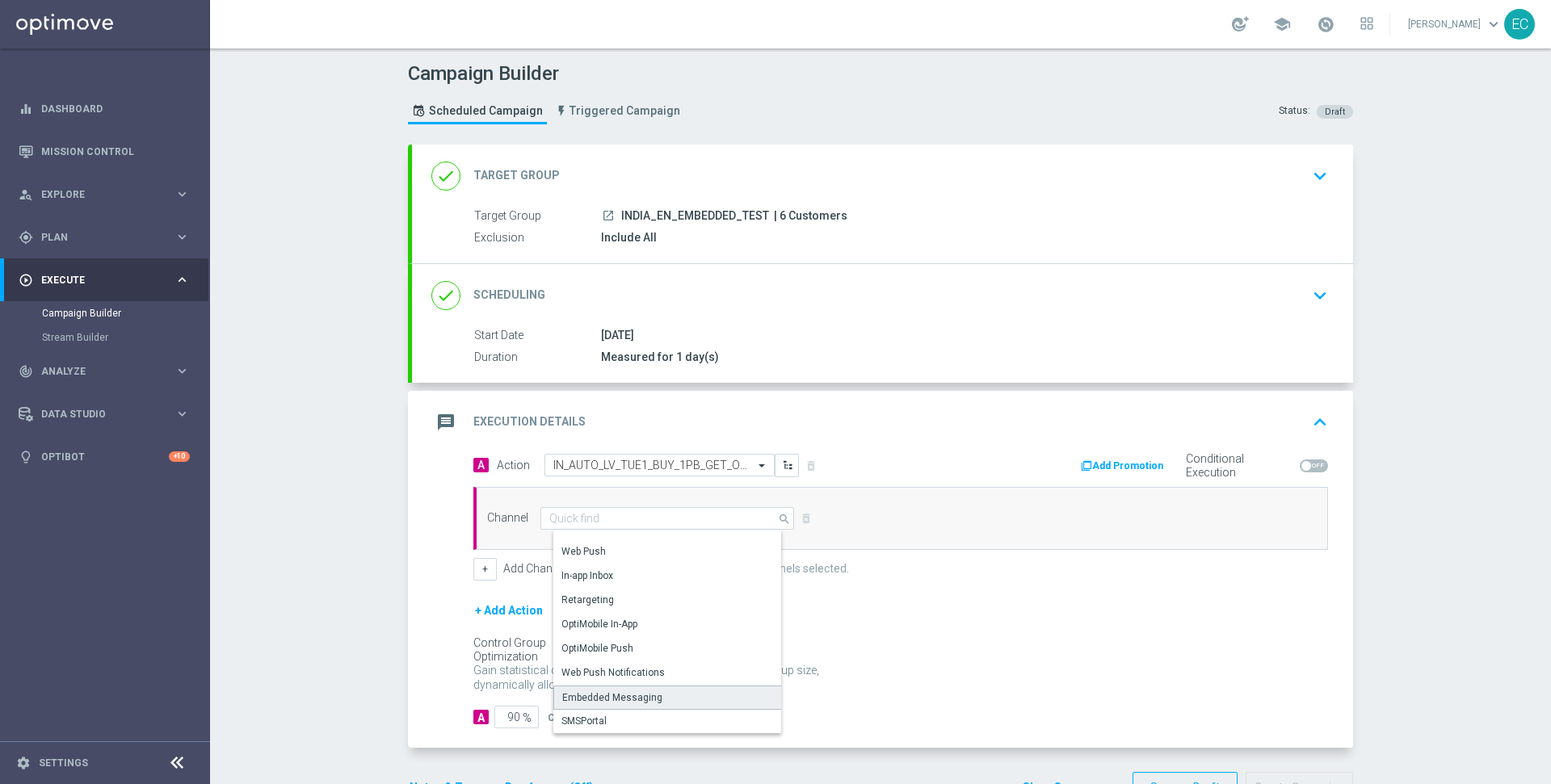
click at [655, 686] on div "Embedded Messaging" at bounding box center [674, 698] width 241 height 24
type input "Embedded Messaging"
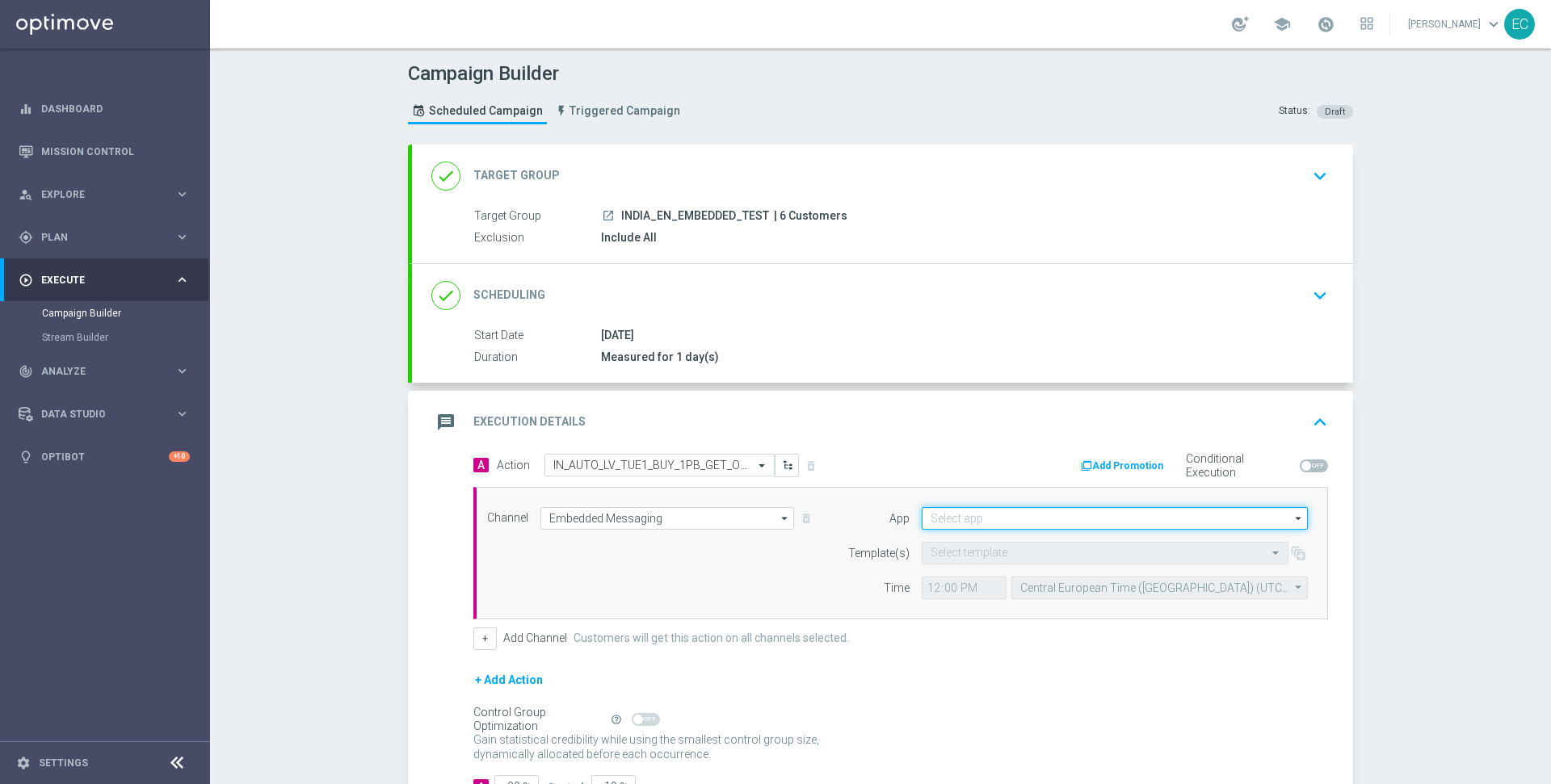
click at [1072, 520] on input at bounding box center [1115, 519] width 386 height 23
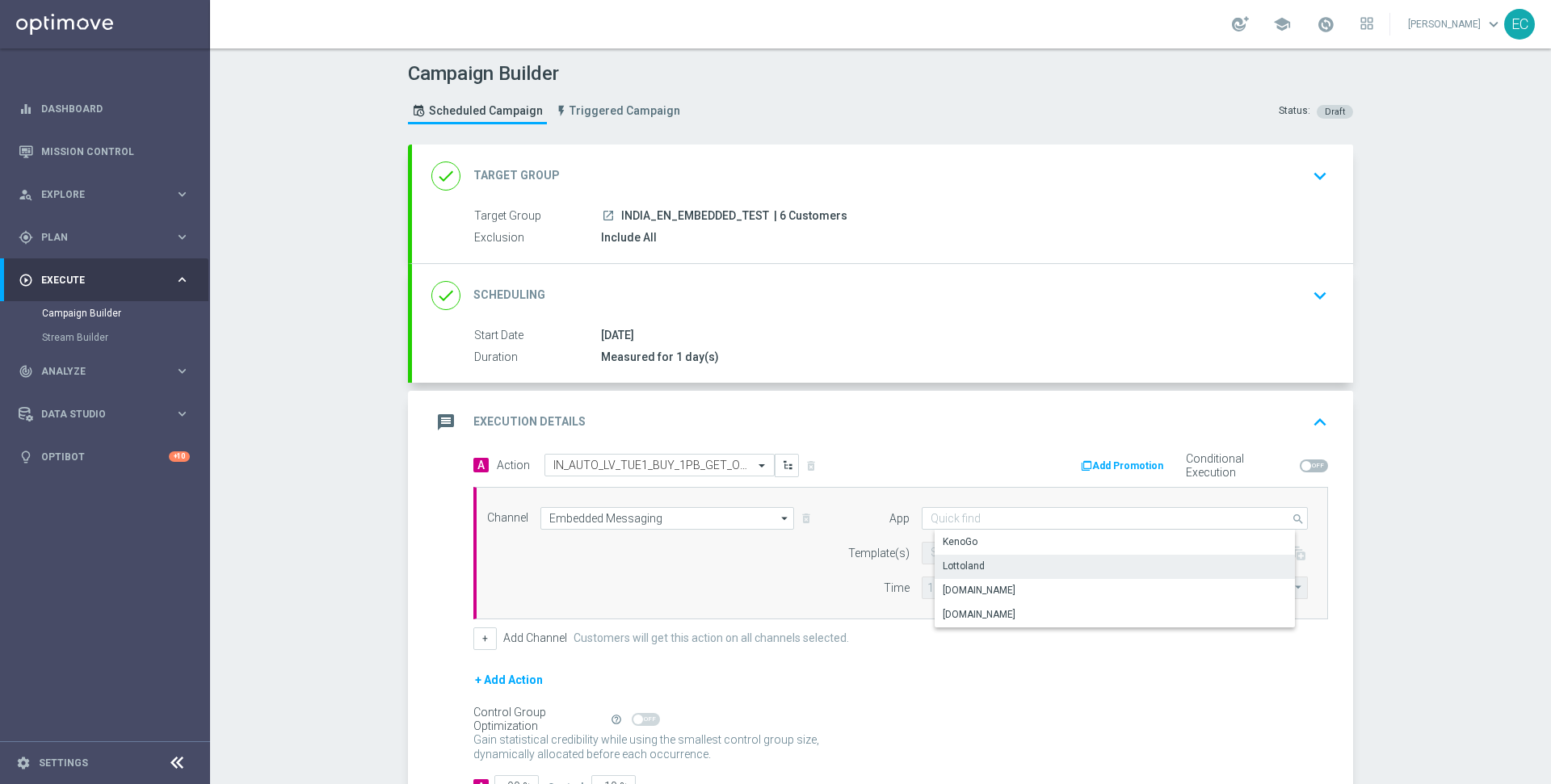
click at [1061, 565] on div "Lottoland" at bounding box center [1129, 566] width 387 height 23
type input "Lottoland"
click at [1008, 546] on input "text" at bounding box center [1089, 553] width 317 height 14
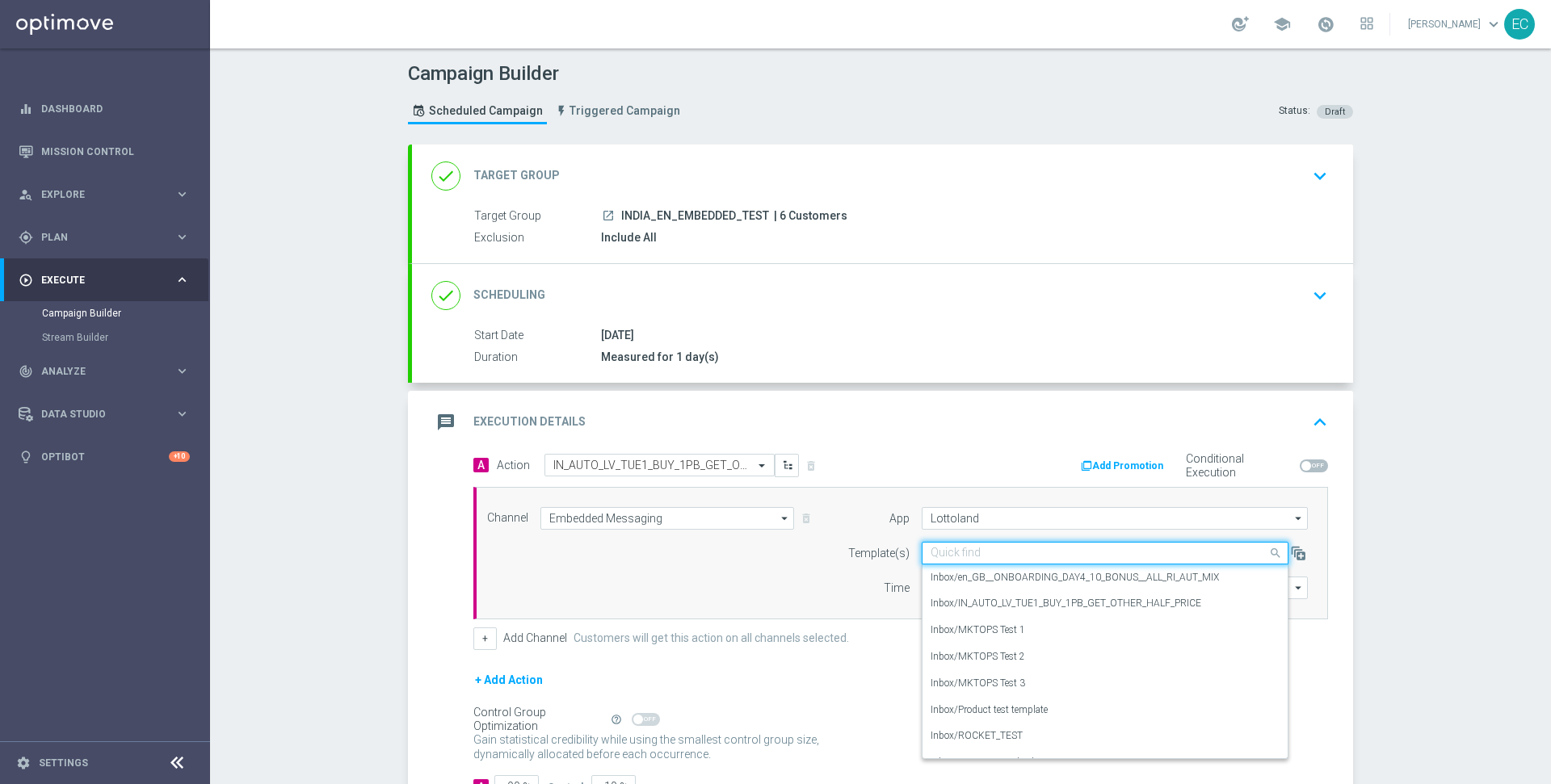
paste input "IN_AUTO_LV_TUE1_BUY_1PB_GET_OTHER_HALF_PRICE"
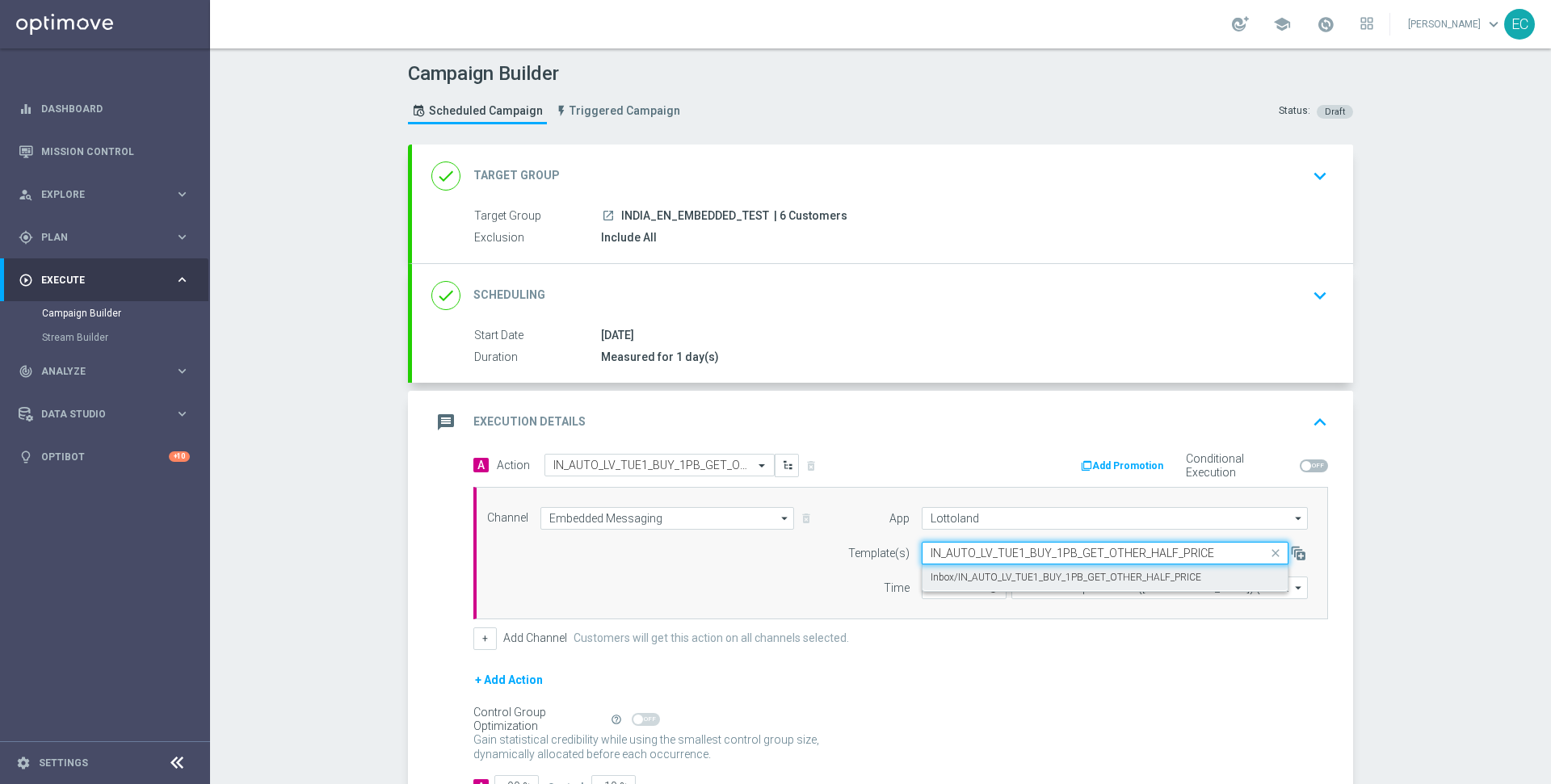
click at [1018, 572] on label "Inbox/IN_AUTO_LV_TUE1_BUY_1PB_GET_OTHER_HALF_PRICE" at bounding box center [1066, 578] width 271 height 14
type input "IN_AUTO_LV_TUE1_BUY_1PB_GET_OTHER_HALF_PRICE"
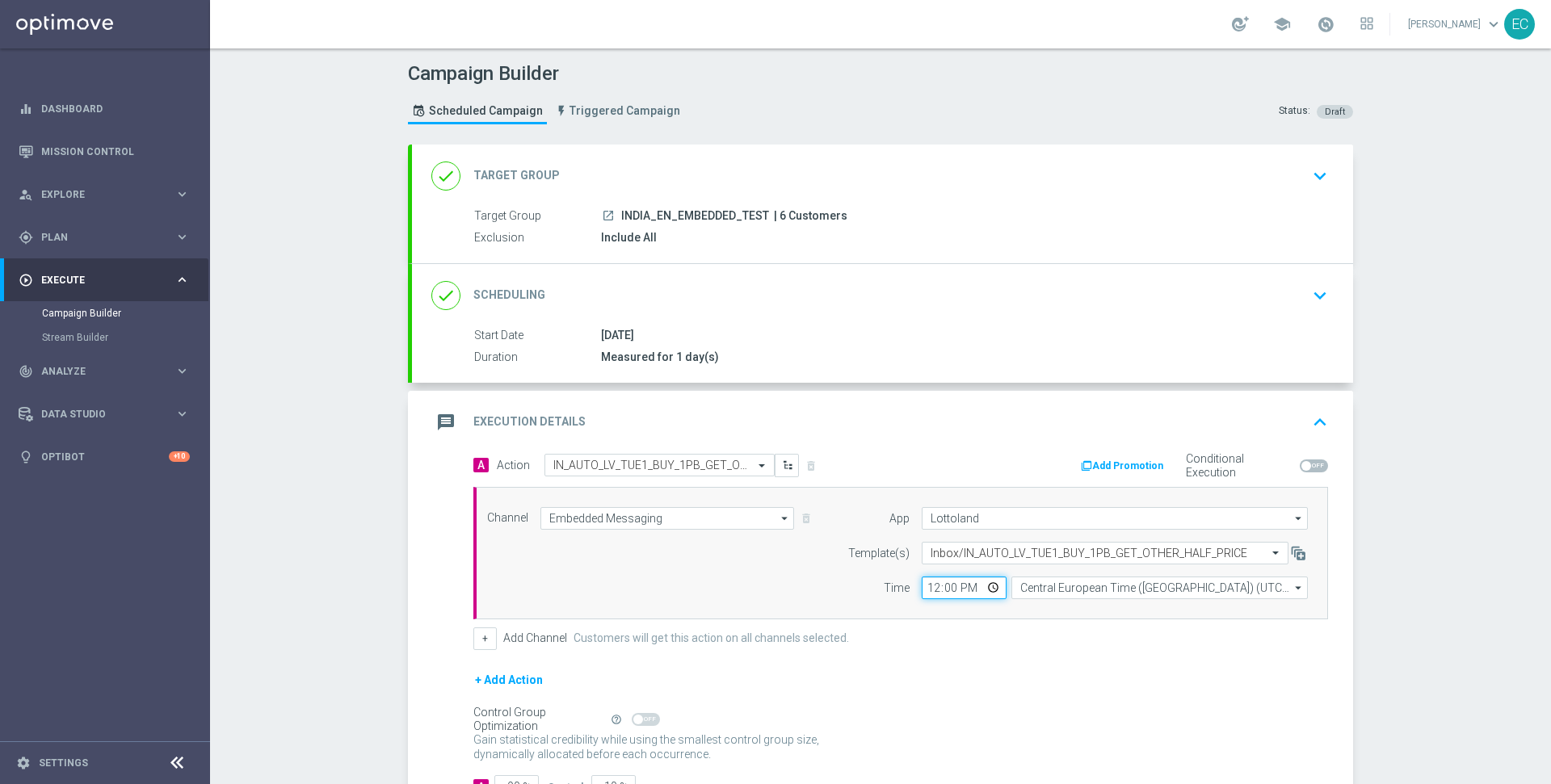
click at [929, 589] on input "12:00" at bounding box center [965, 588] width 85 height 23
type input "14:03"
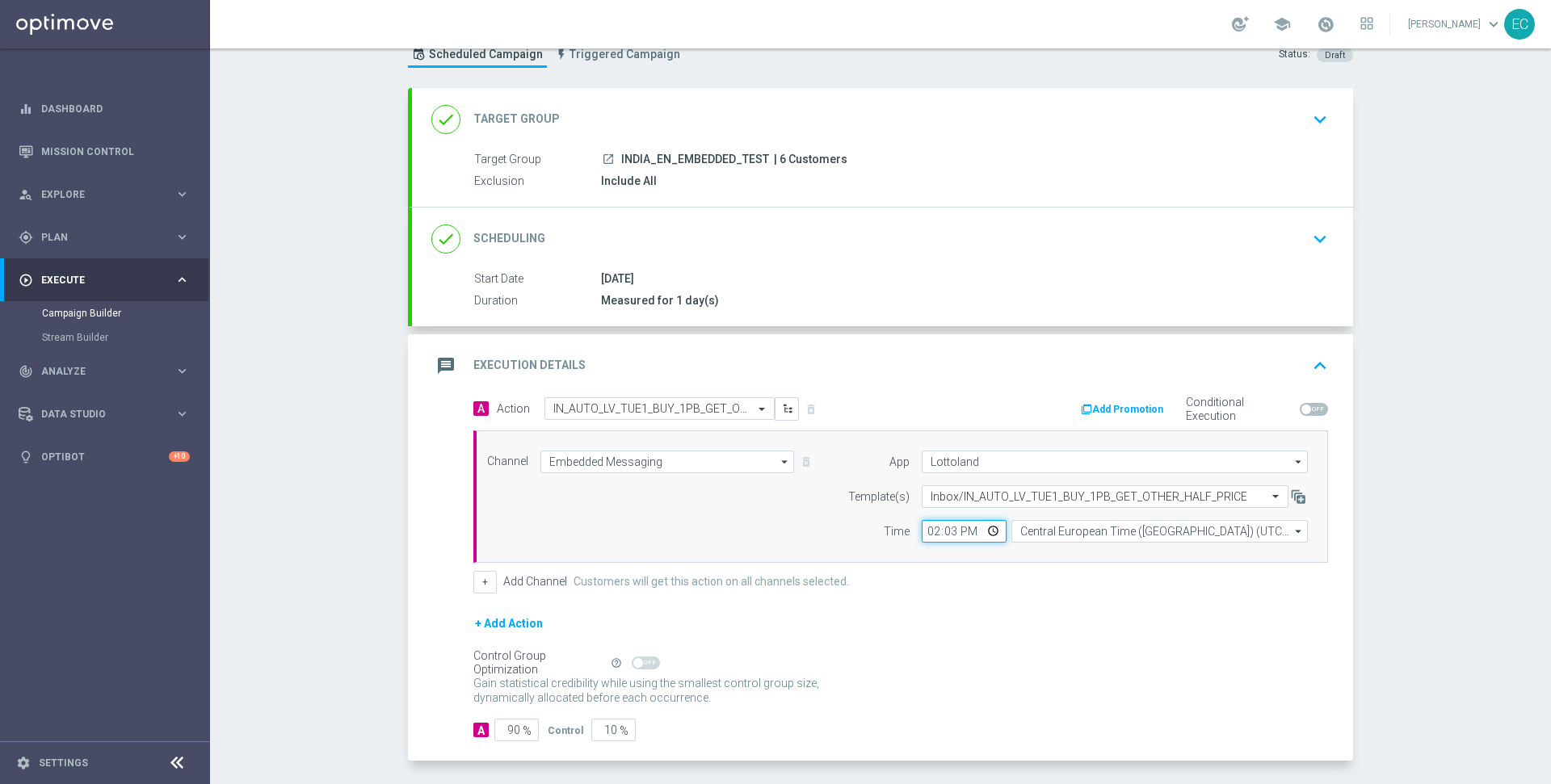
scroll to position [116, 0]
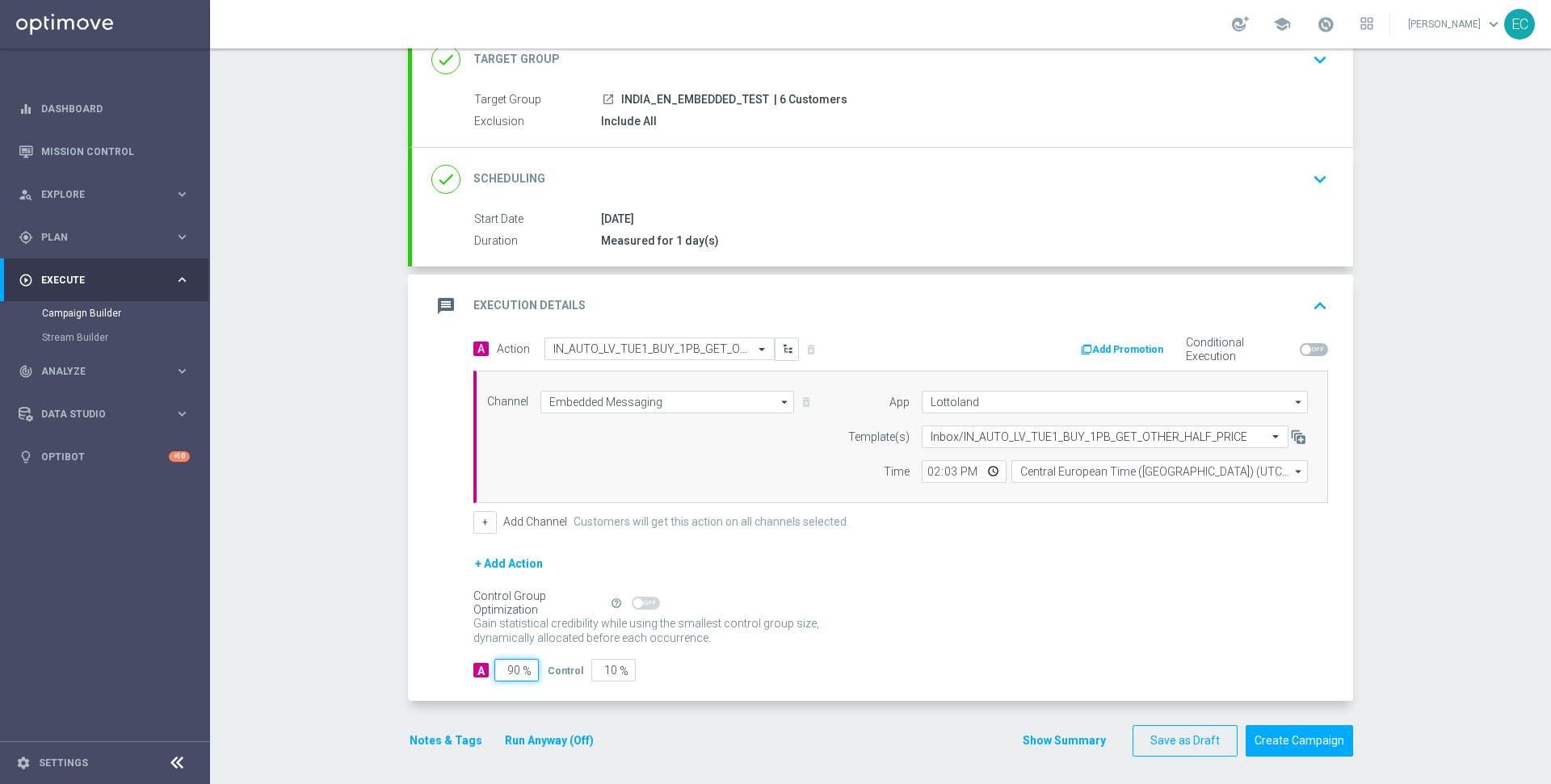
click at [495, 668] on input "90" at bounding box center [516, 670] width 44 height 23
type input "1"
type input "99"
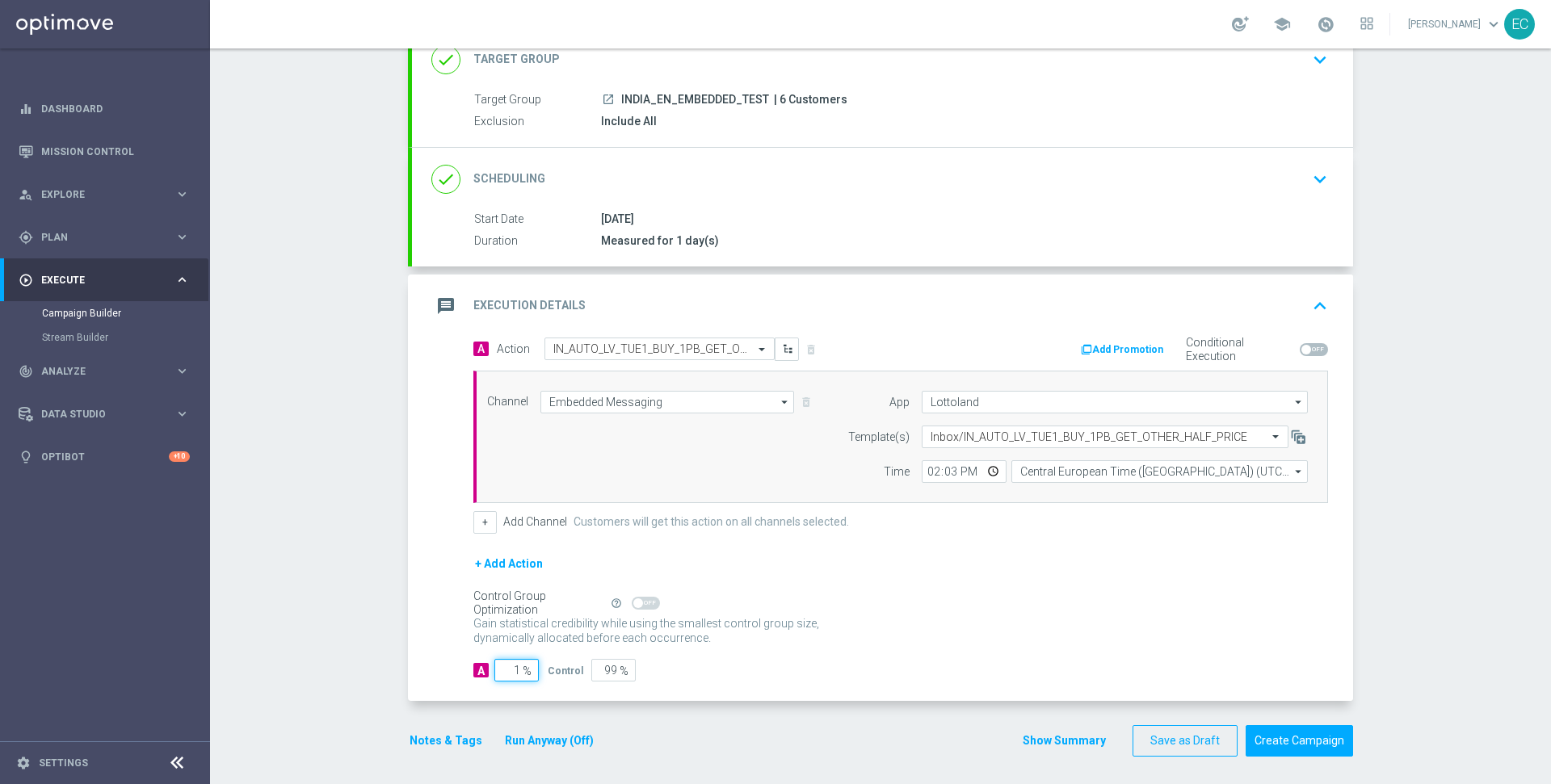
type input "10"
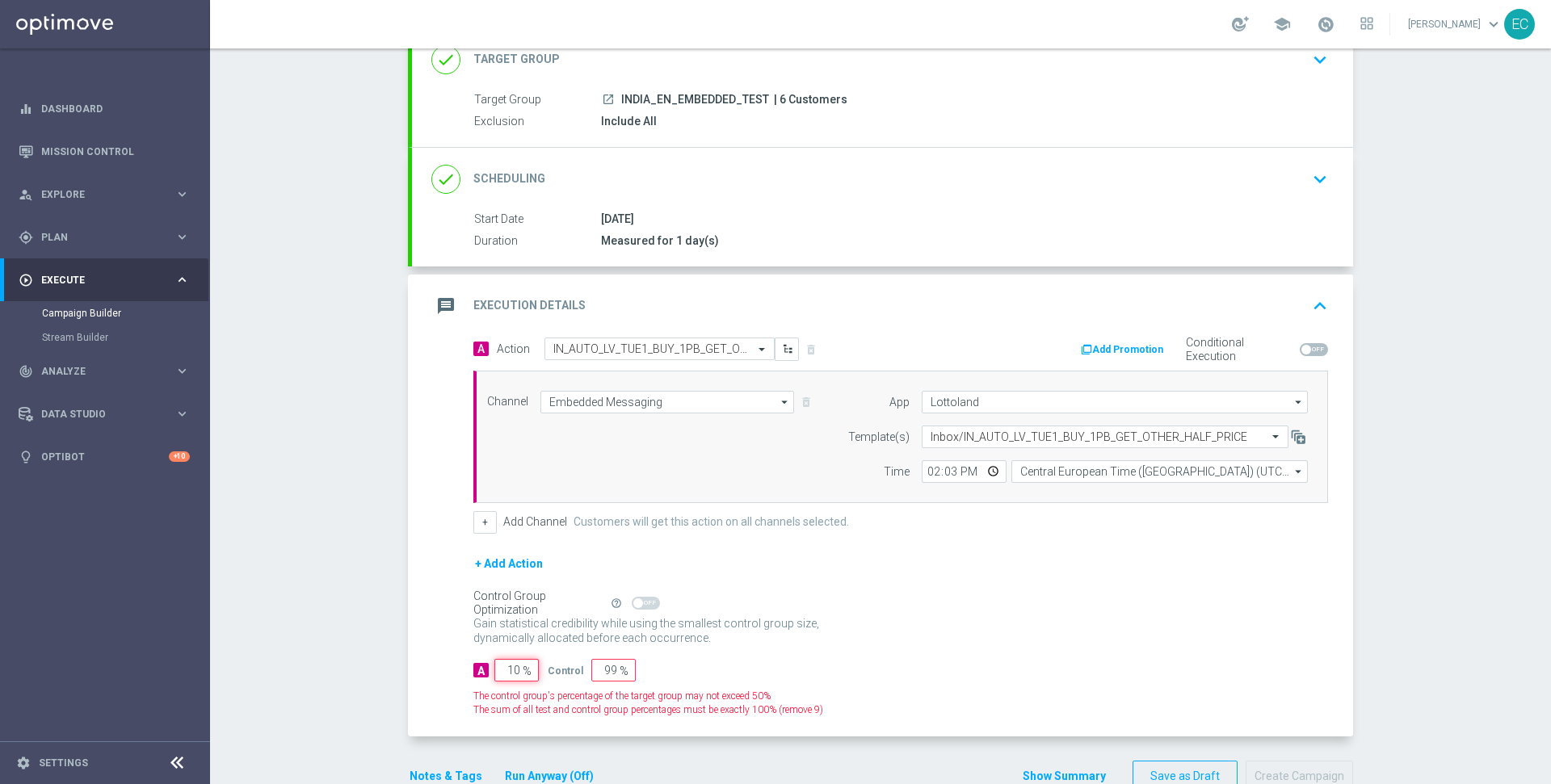
type input "90"
type input "100"
type input "0"
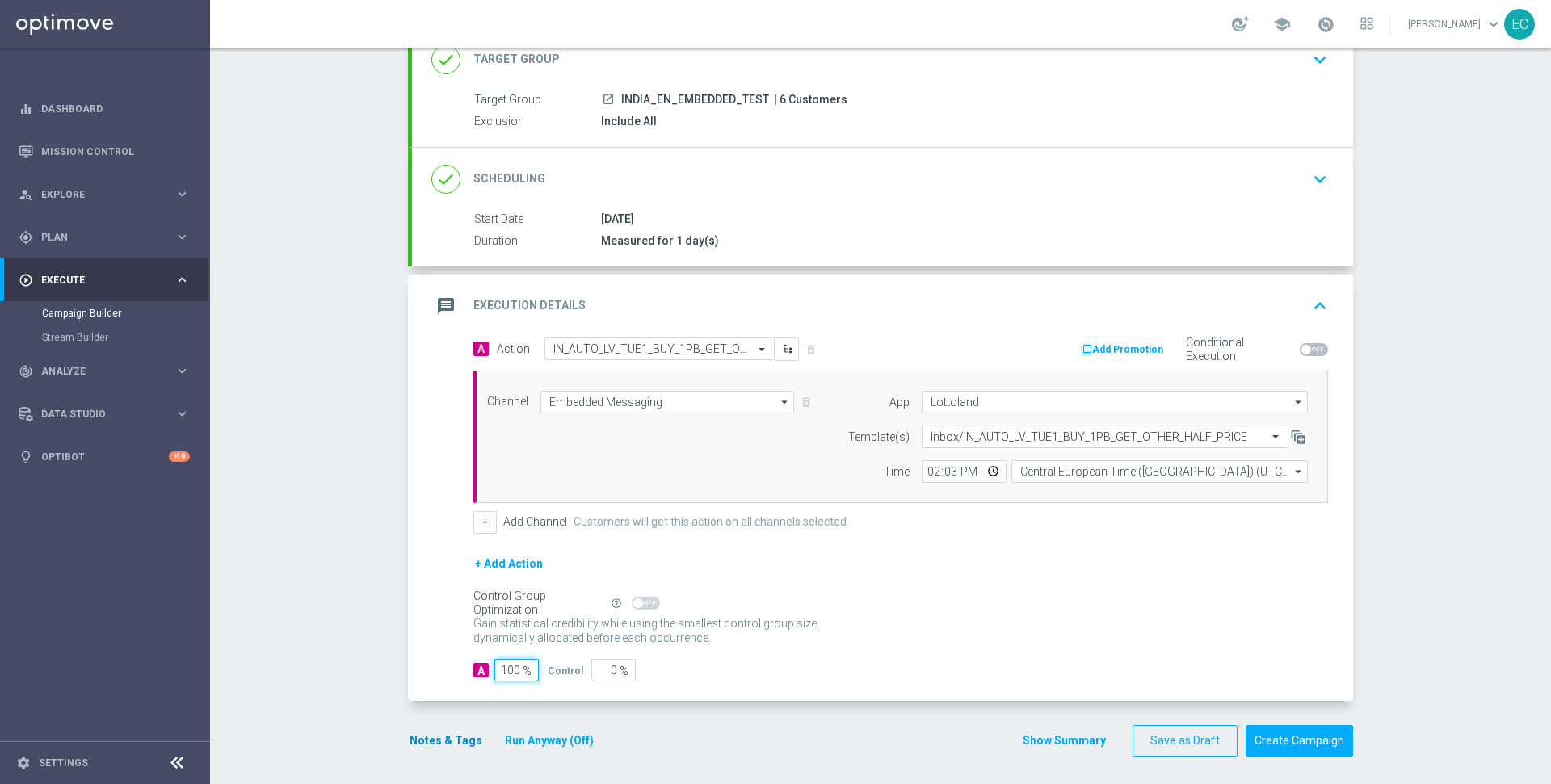
type input "100"
click at [423, 741] on button "Notes & Tags" at bounding box center [446, 741] width 76 height 20
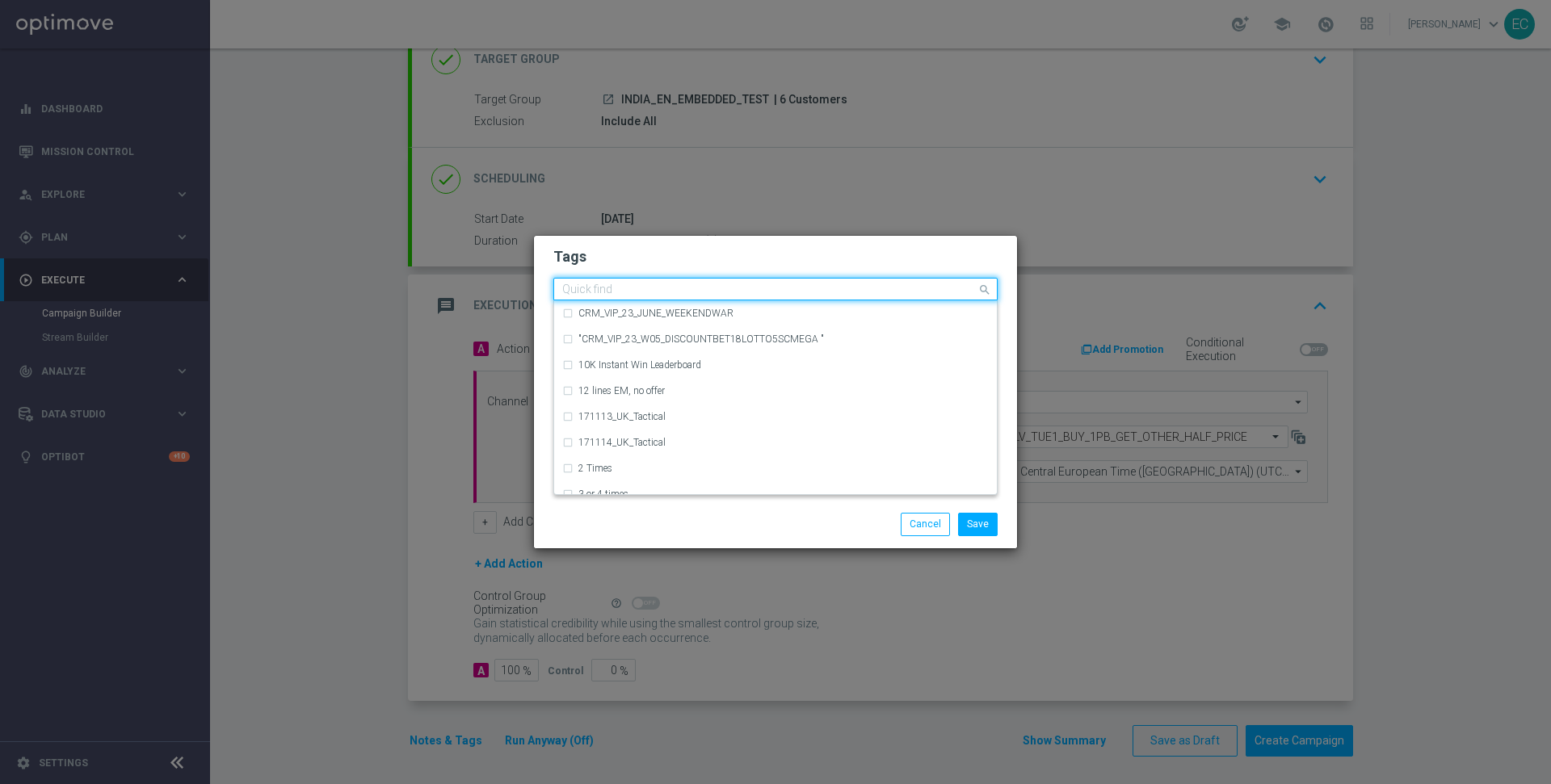
click at [629, 295] on input "text" at bounding box center [769, 291] width 415 height 14
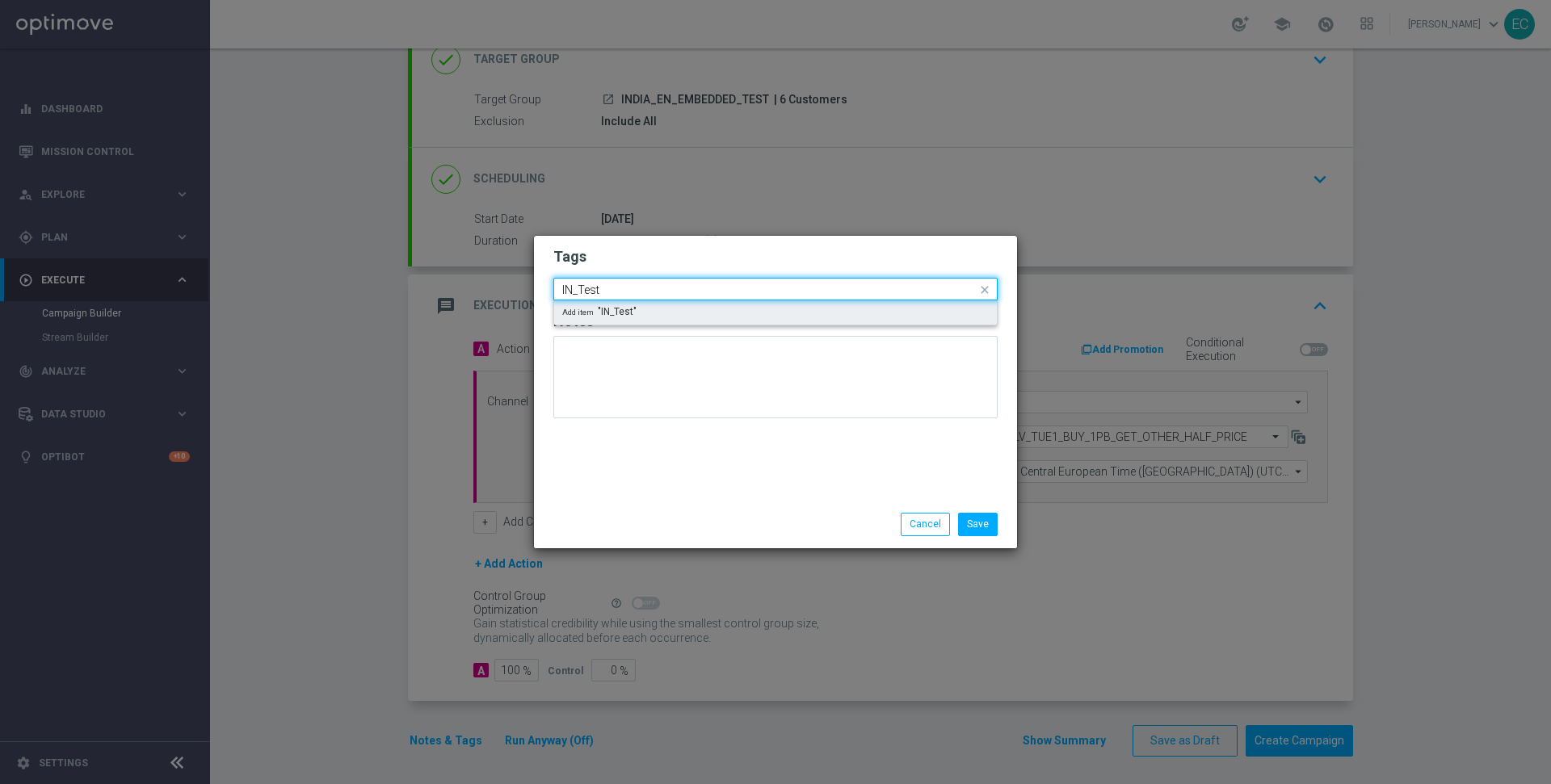
click at [721, 317] on div "Add item "IN_Test"" at bounding box center [776, 312] width 442 height 24
type input "IN_Test"
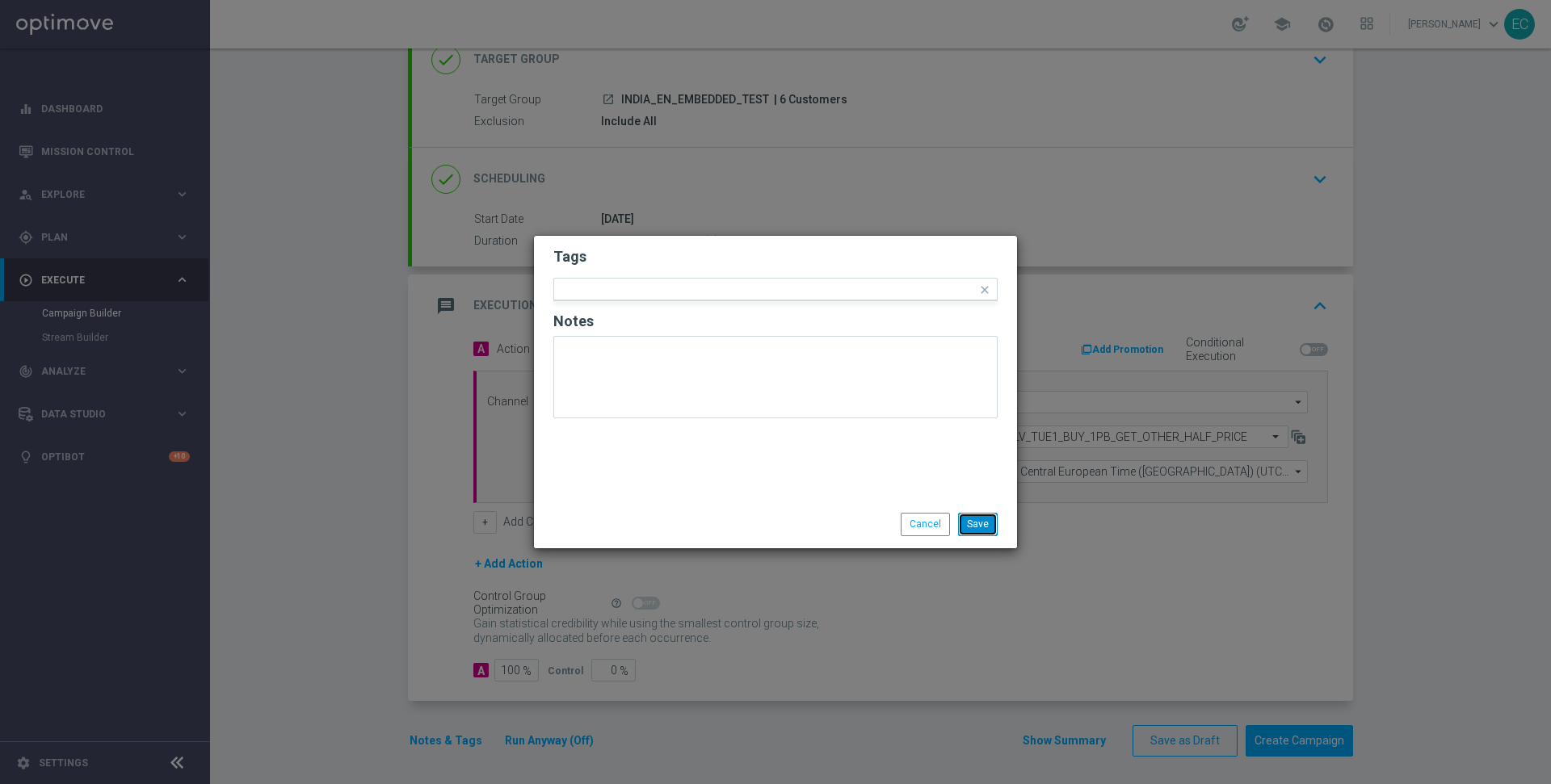
click at [989, 521] on button "Save" at bounding box center [978, 524] width 40 height 23
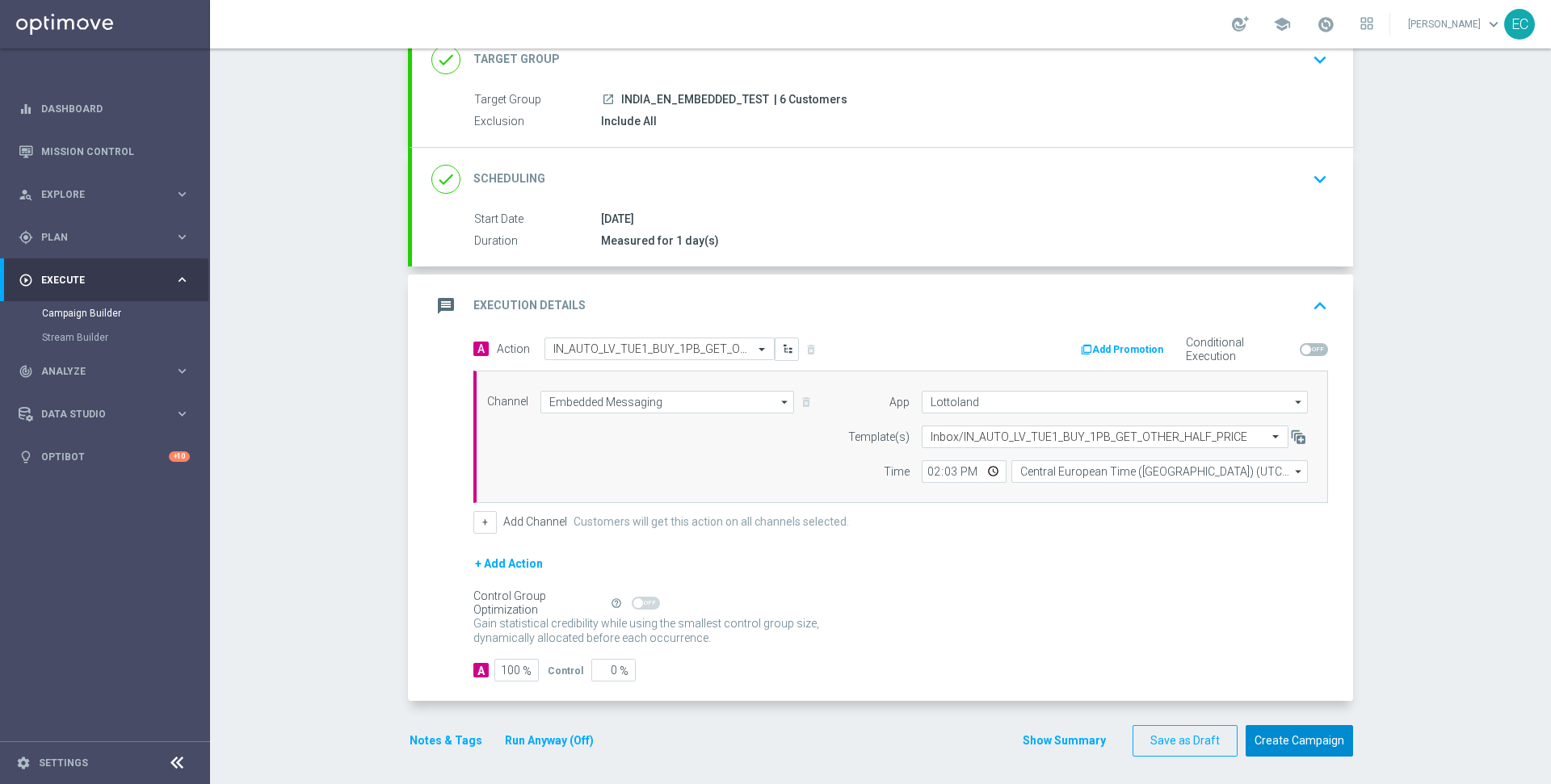
click at [1312, 738] on button "Create Campaign" at bounding box center [1299, 741] width 108 height 31
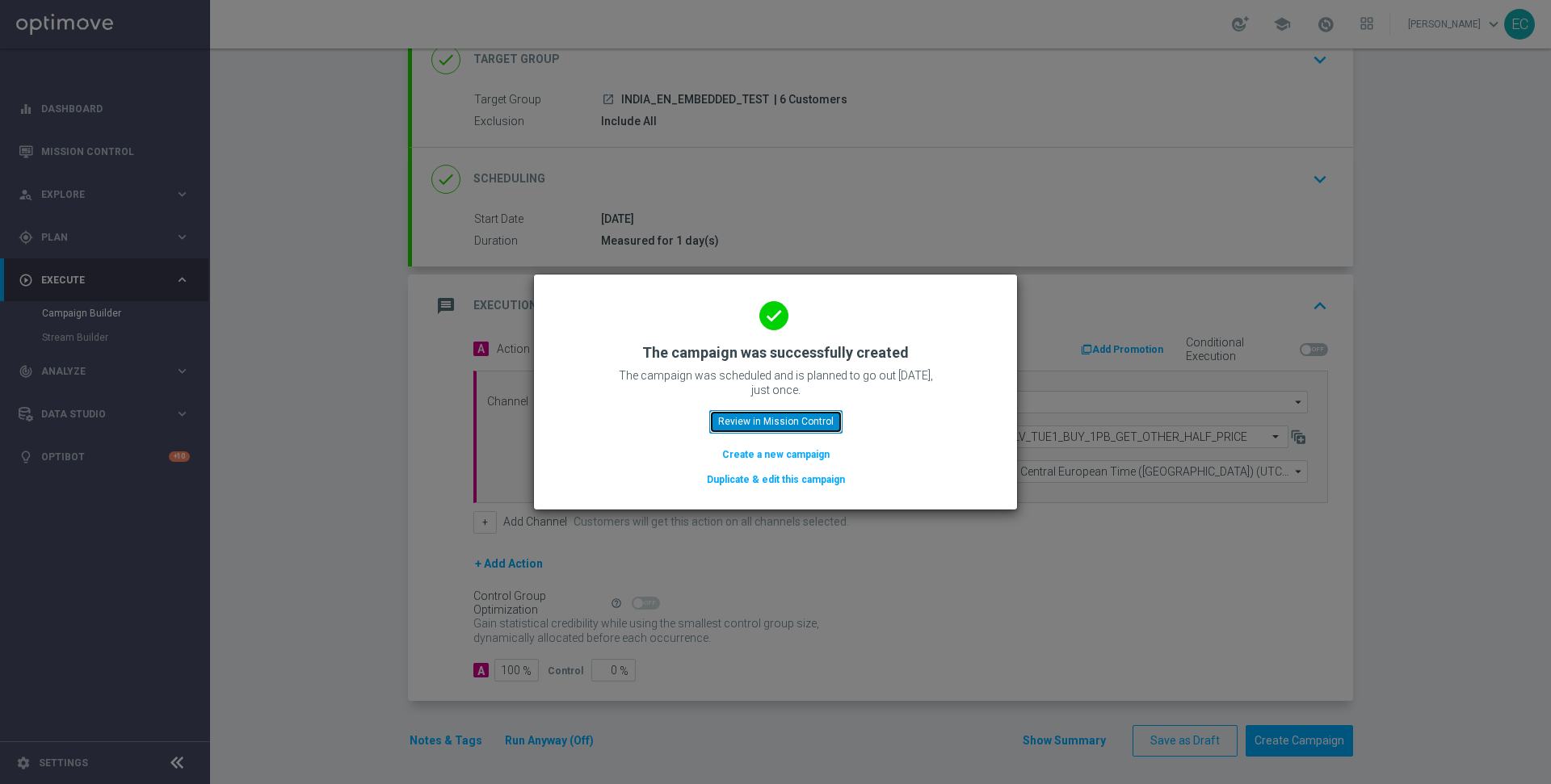
click at [770, 425] on button "Review in Mission Control" at bounding box center [776, 421] width 134 height 23
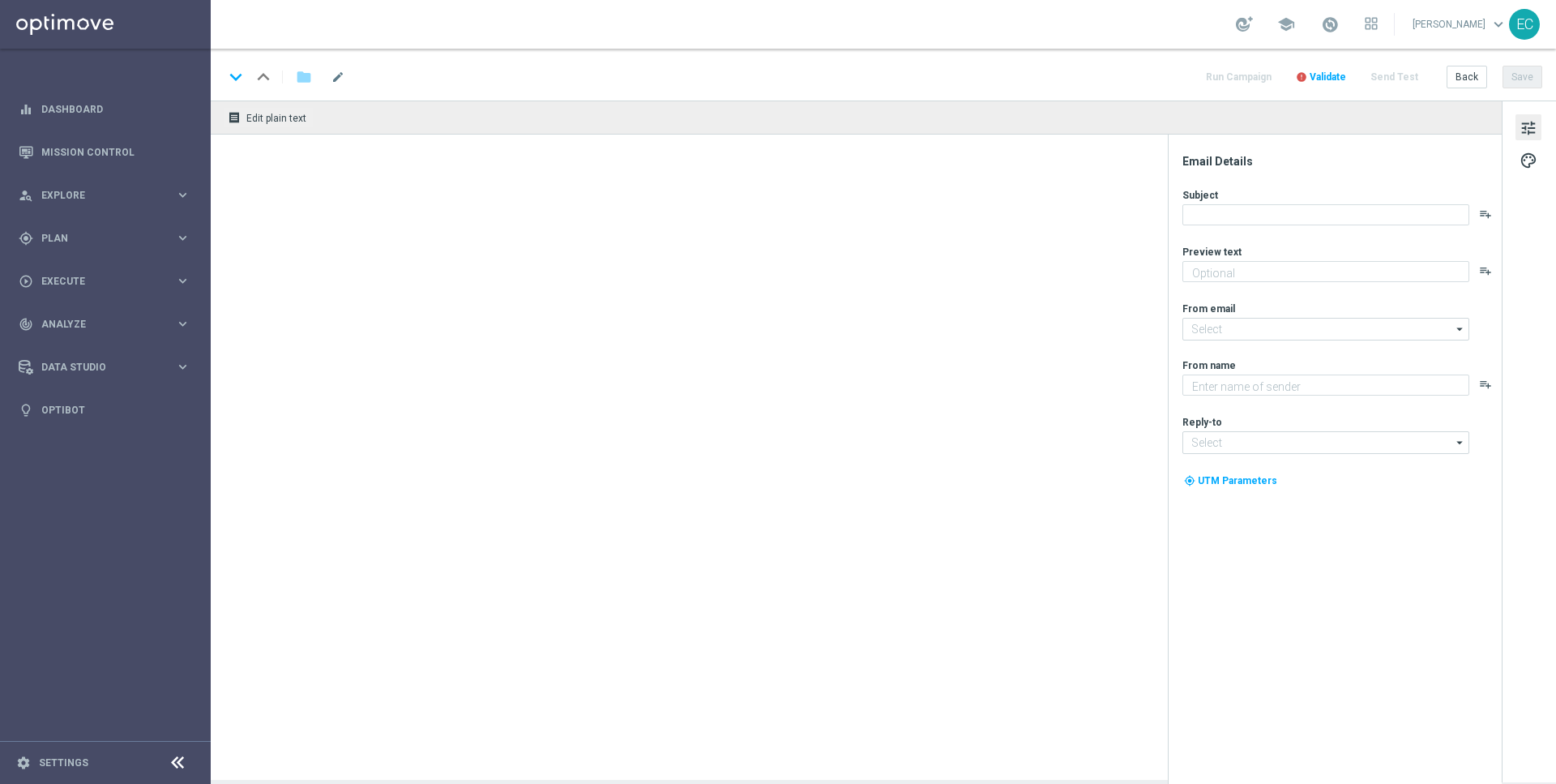
type textarea "[%ELGORDO_JACKPOT%]* prizepool! Lock your bets in for Christmas...."
type textarea "Lottoland"
type input "[EMAIL_ADDRESS][DOMAIN_NAME]"
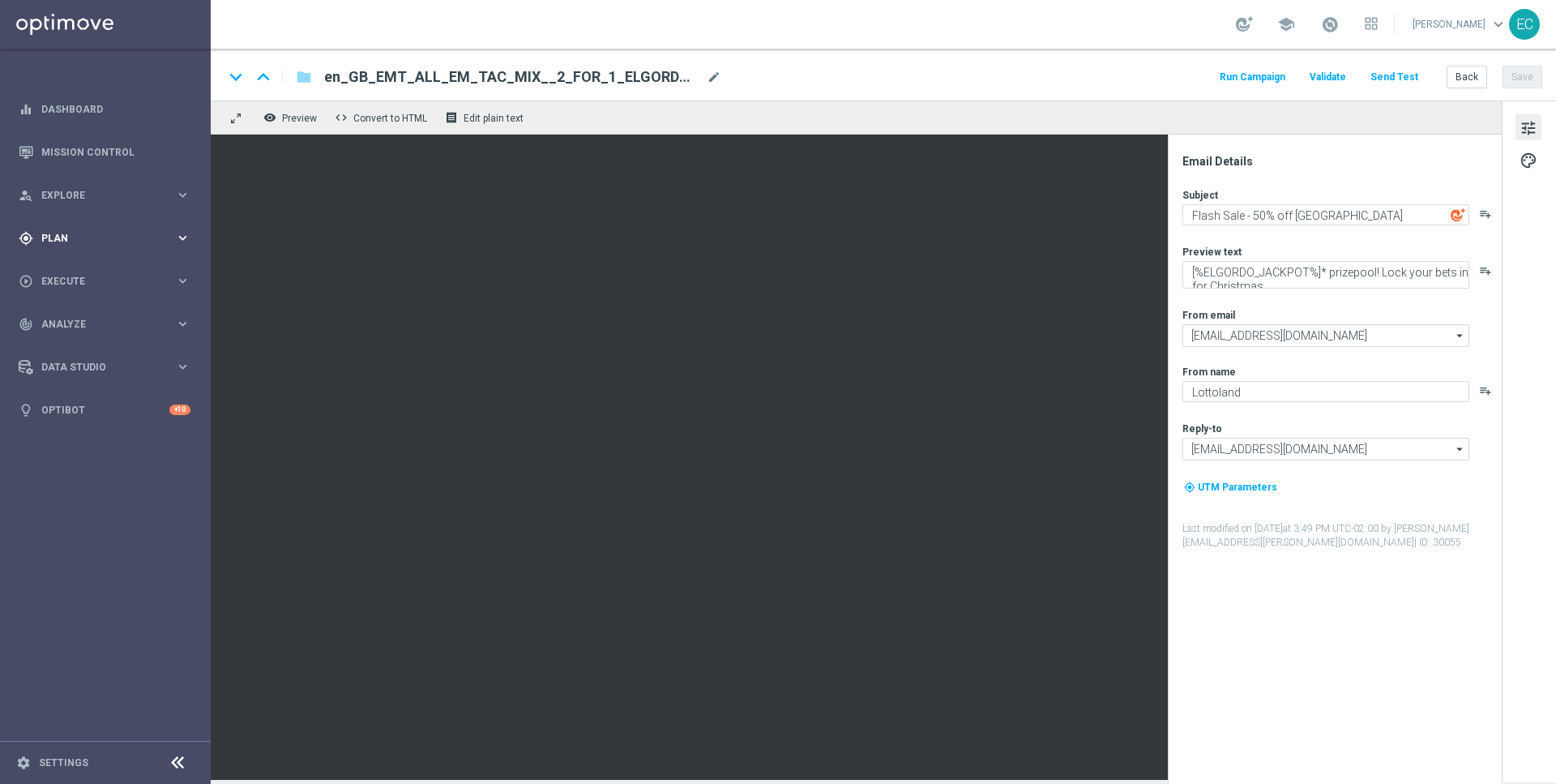
click at [119, 240] on span "Plan" at bounding box center [108, 238] width 134 height 10
click at [114, 313] on button "Templates keyboard_arrow_right" at bounding box center [116, 319] width 149 height 13
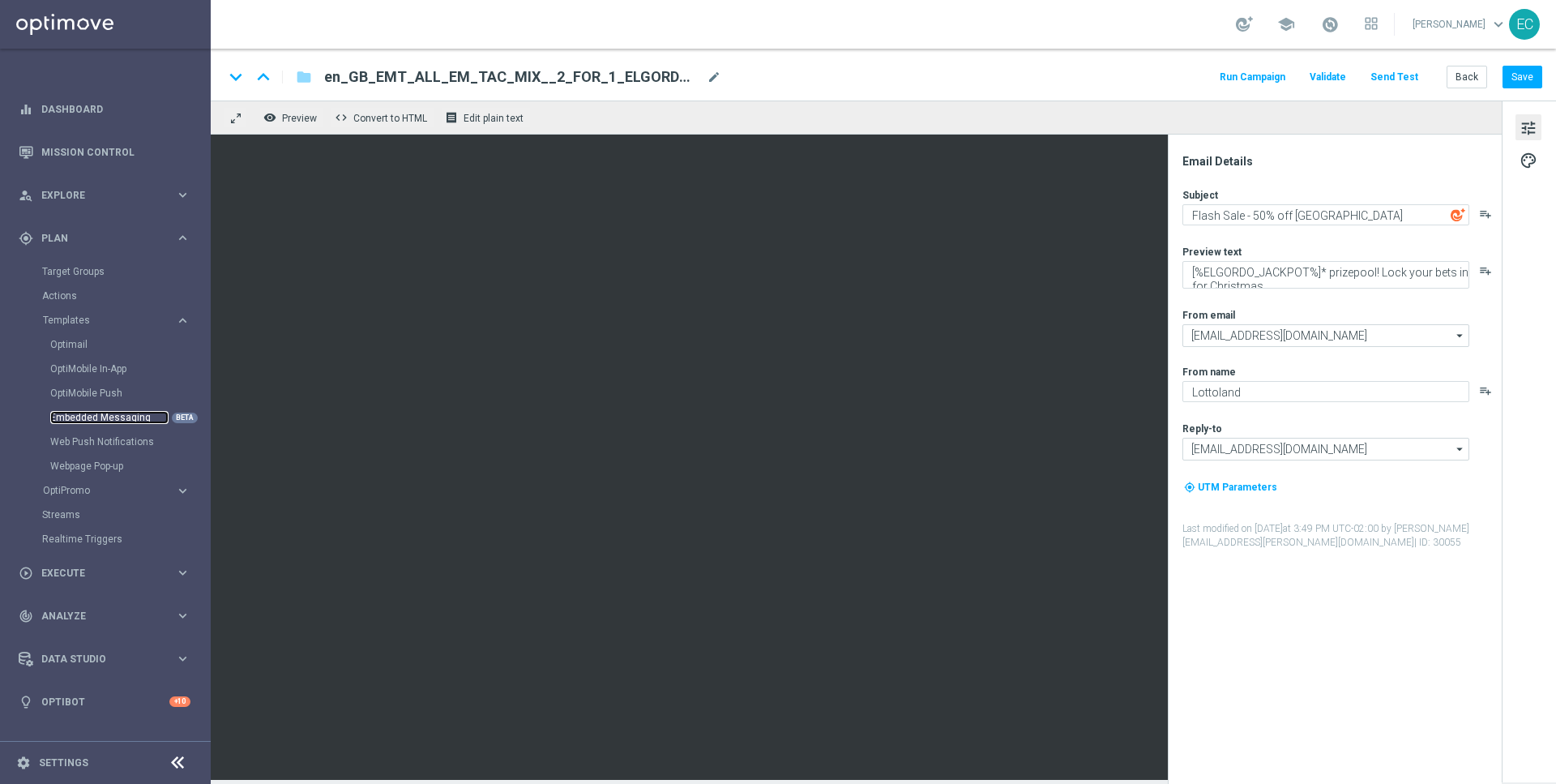
click at [136, 419] on link "Embedded Messaging" at bounding box center [110, 417] width 118 height 13
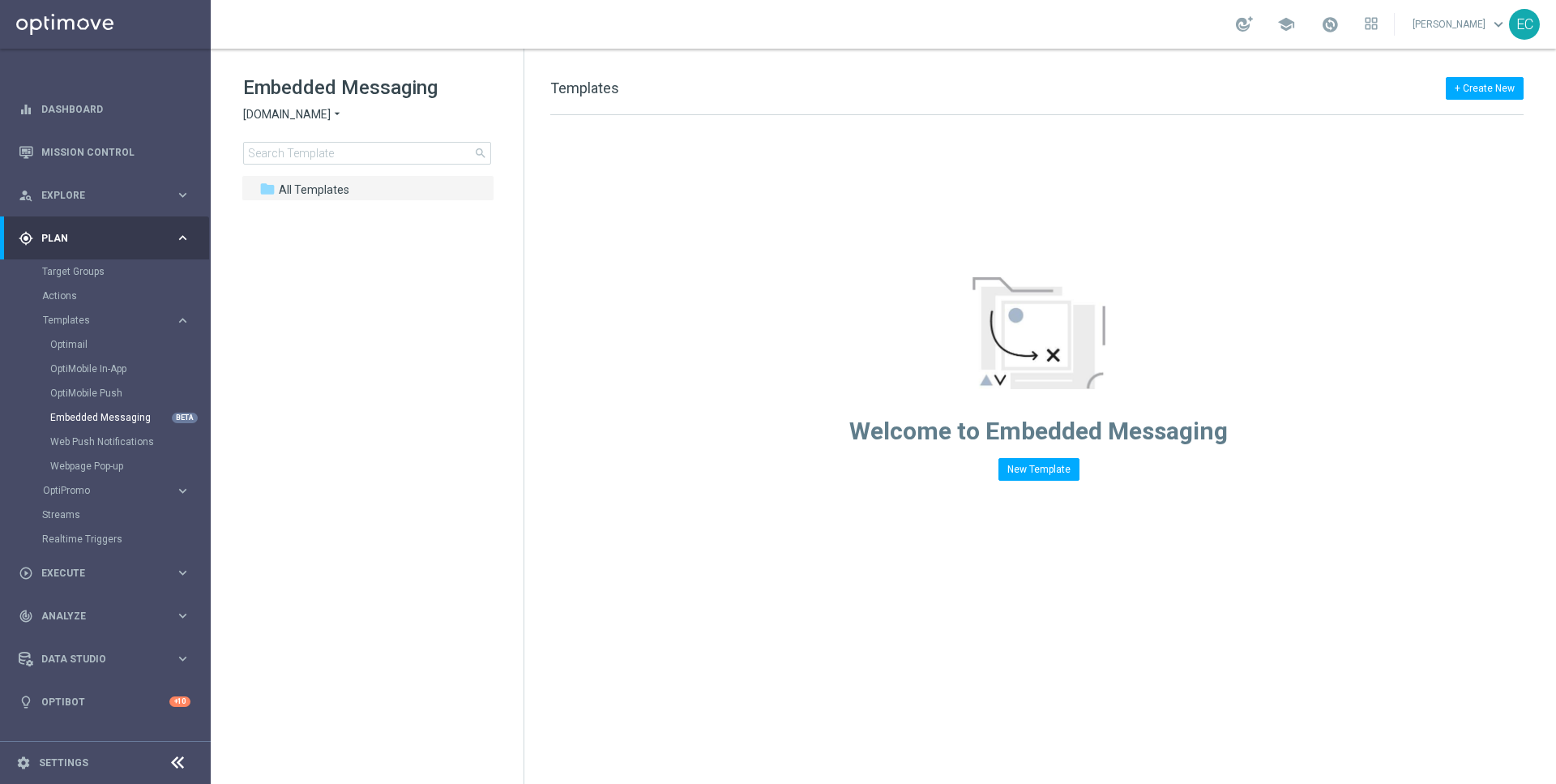
click at [291, 116] on span "[DOMAIN_NAME]" at bounding box center [286, 115] width 88 height 16
click at [299, 164] on div "Lottoland" at bounding box center [305, 171] width 122 height 19
click at [377, 148] on input at bounding box center [366, 153] width 248 height 23
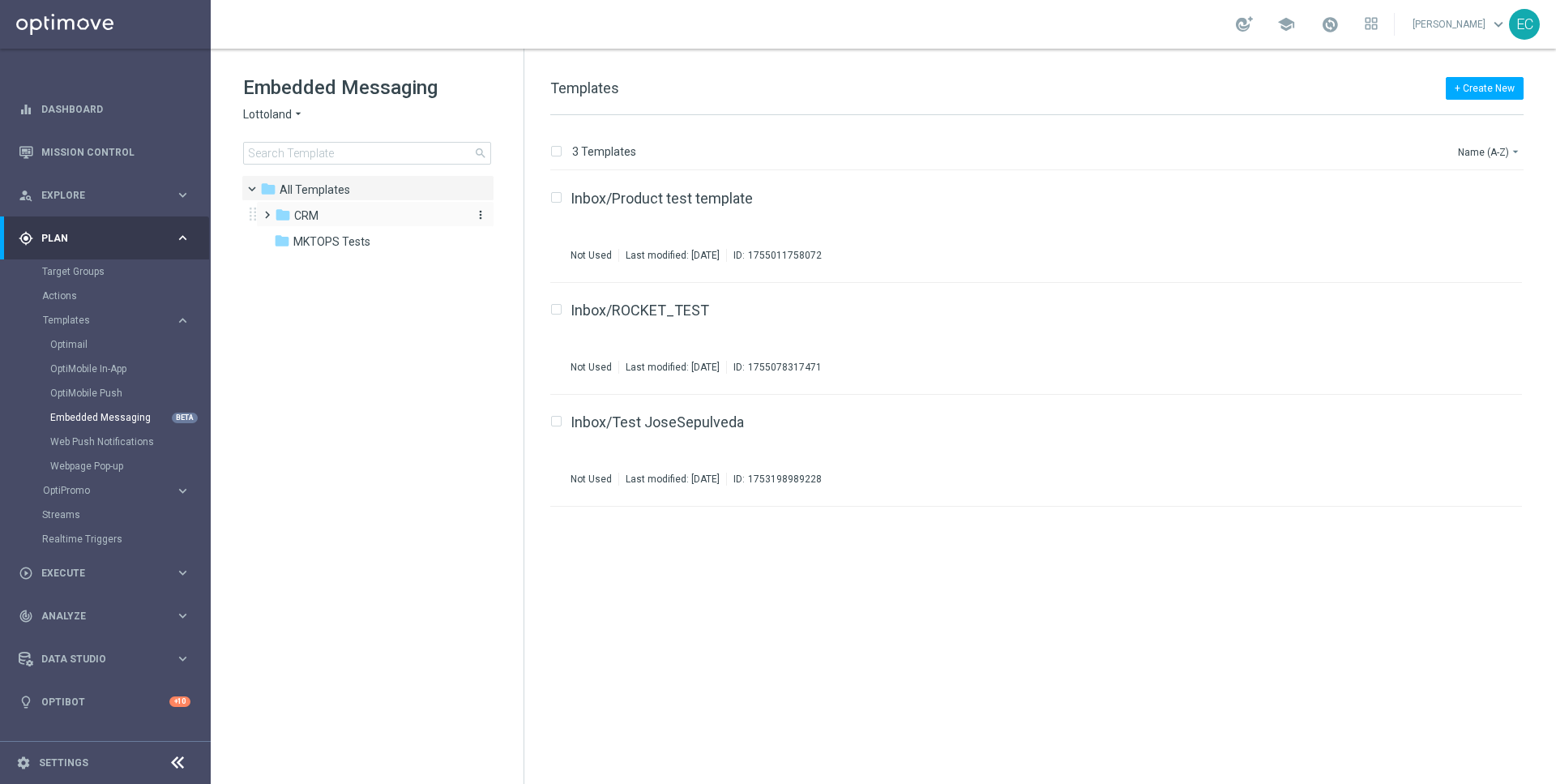
click at [375, 223] on div "folder CRM" at bounding box center [368, 215] width 186 height 18
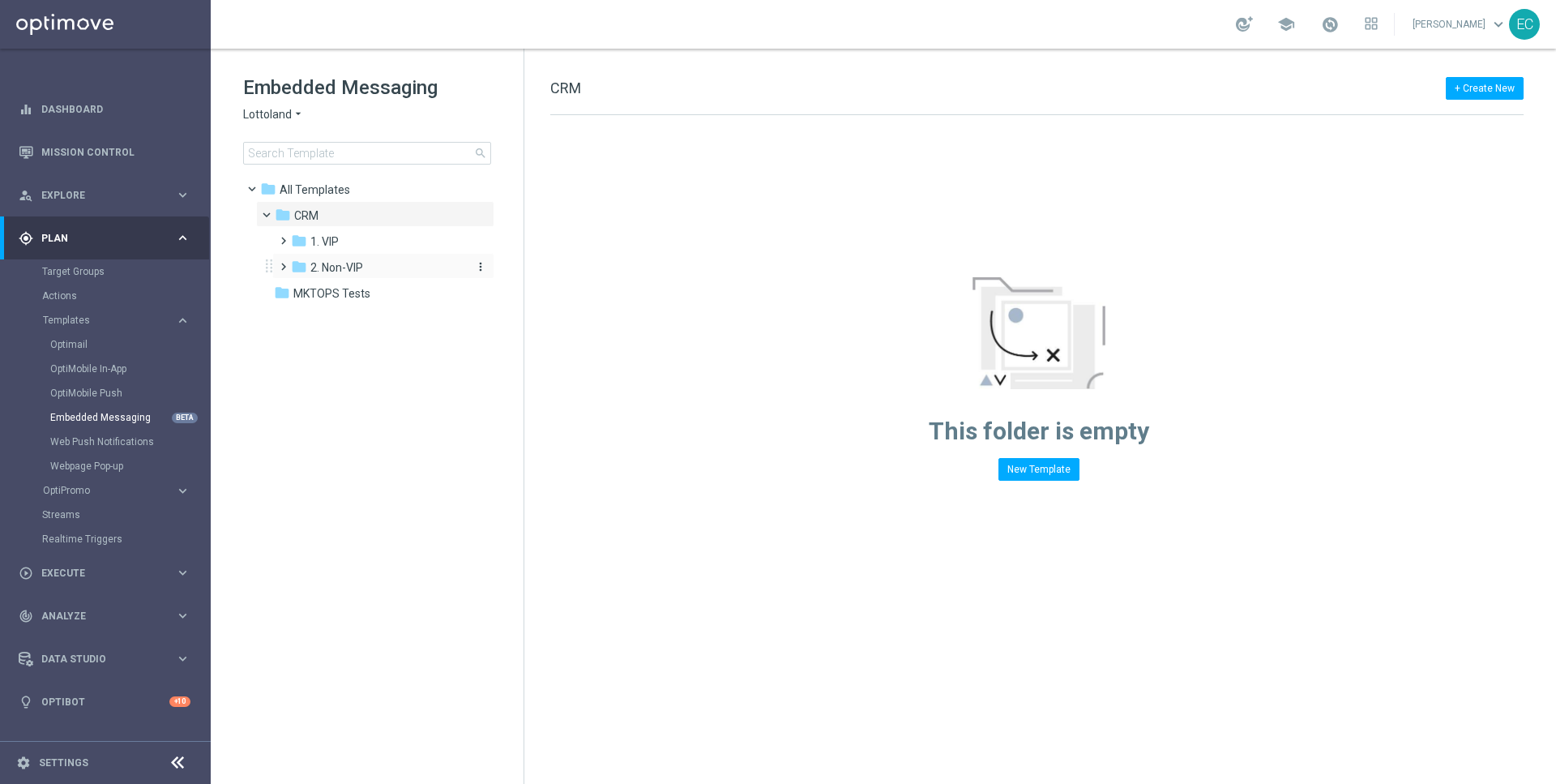
click at [372, 265] on div "folder 2. Non-VIP" at bounding box center [377, 267] width 172 height 18
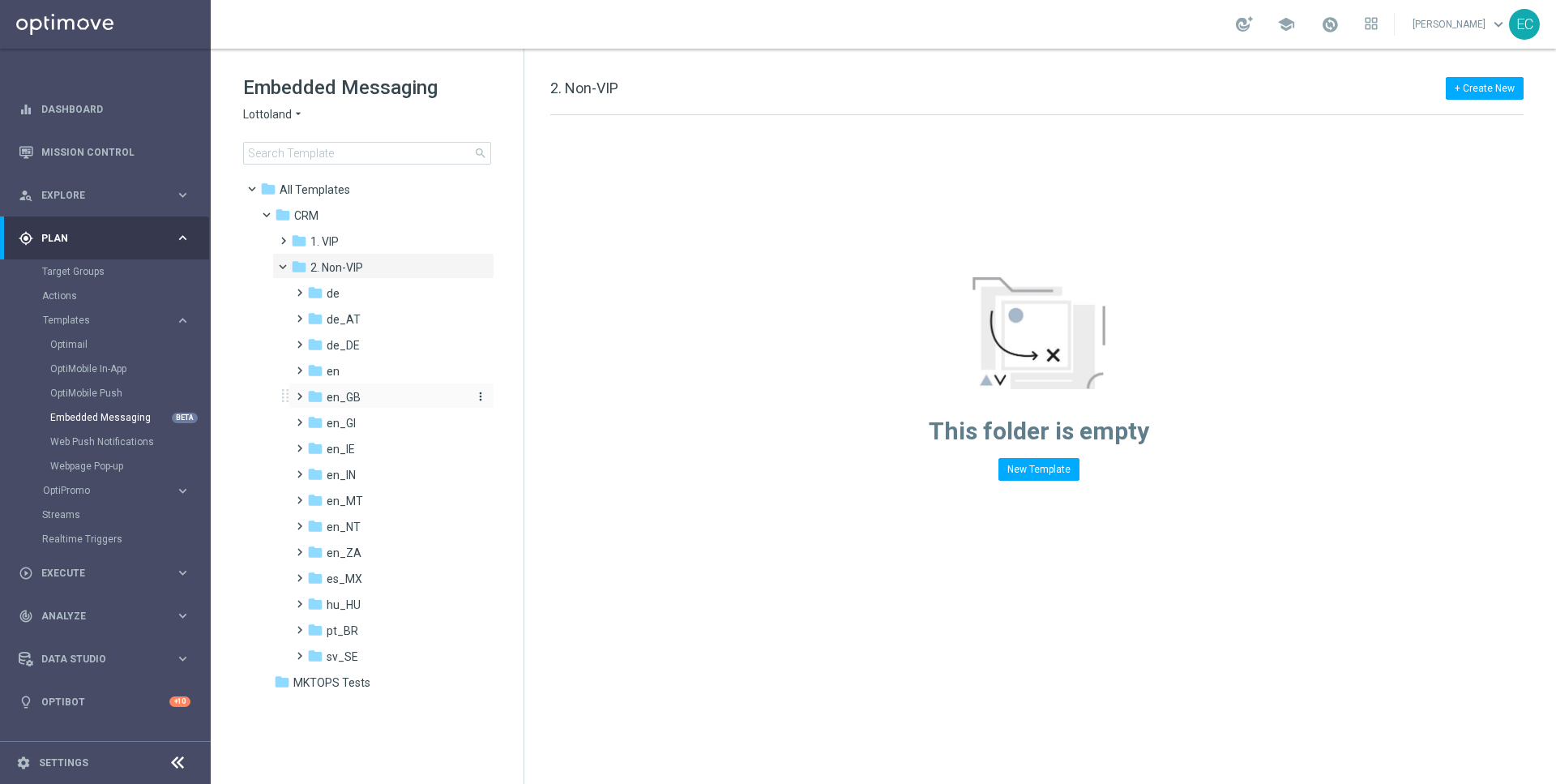
click at [393, 402] on div "folder en_GB" at bounding box center [386, 397] width 159 height 18
click at [352, 260] on span "2. Non-VIP" at bounding box center [337, 267] width 53 height 15
click at [379, 531] on div "folder en_IN" at bounding box center [386, 526] width 159 height 18
click at [394, 576] on div "folder TAC en_IN" at bounding box center [396, 579] width 146 height 18
click at [411, 550] on div "folder AUT en_IN" at bounding box center [396, 553] width 146 height 18
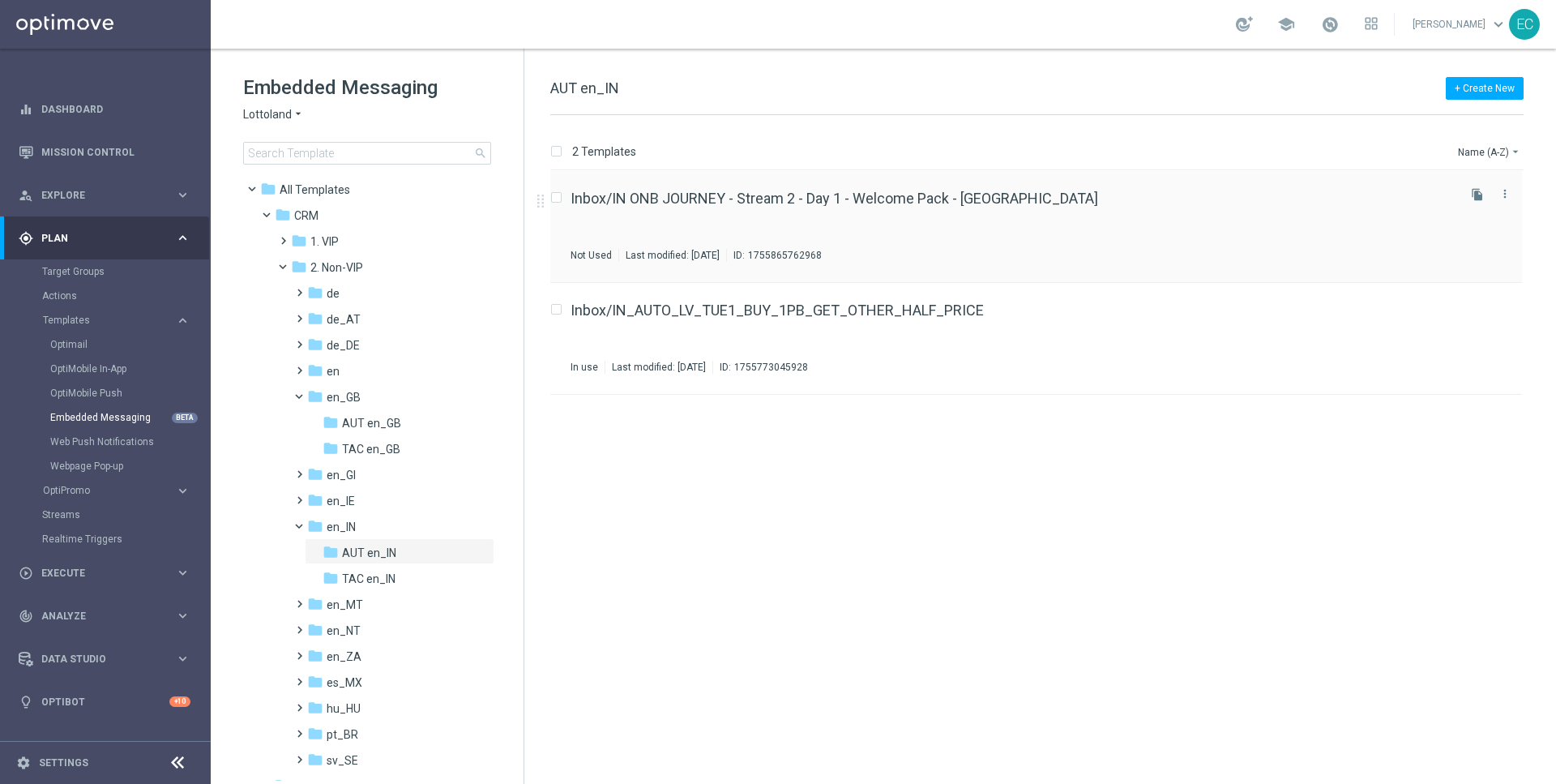
click at [922, 218] on div "Inbox/IN ONB JOURNEY - Stream 2 - Day 1 - Welcome Pack - RI Not Used Last modif…" at bounding box center [1012, 226] width 883 height 70
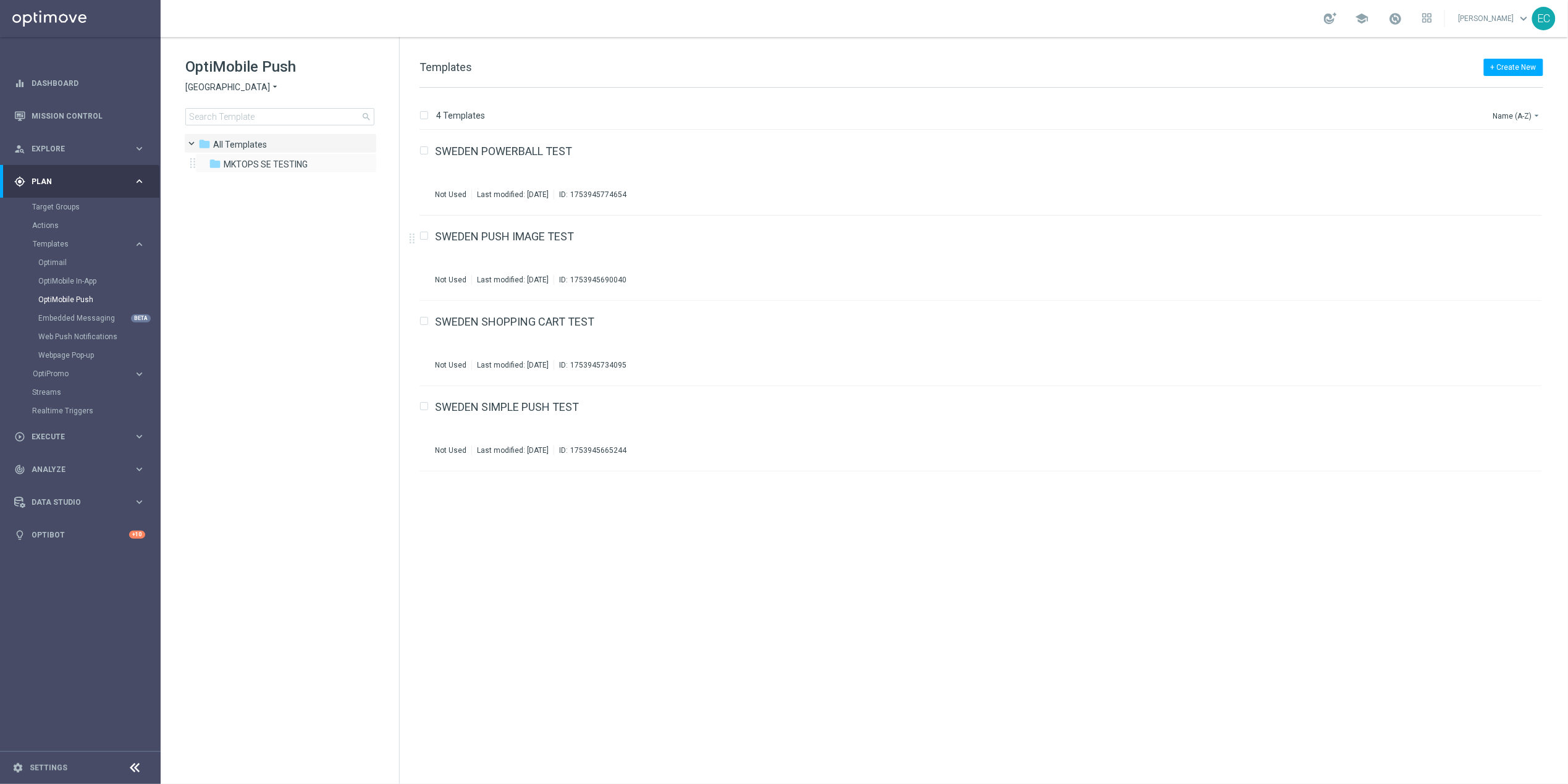
click at [314, 156] on div "folder MKTOPS SE TESTING more_vert" at bounding box center [286, 163] width 182 height 20
click at [1512, 145] on icon "file_copy" at bounding box center [1508, 148] width 10 height 10
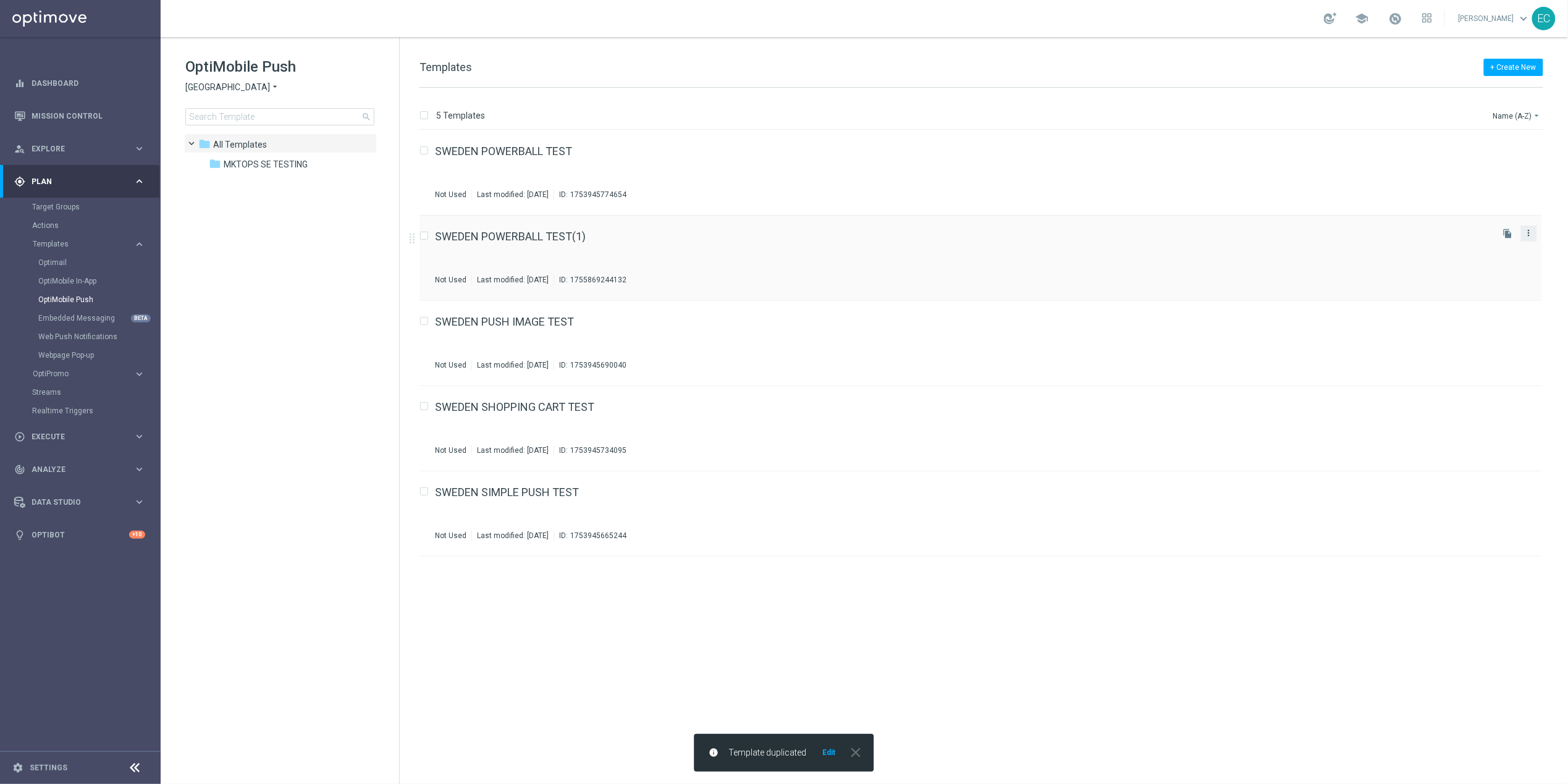
click at [1526, 230] on icon "more_vert" at bounding box center [1529, 233] width 10 height 10
click at [1465, 253] on div "send Move" at bounding box center [1473, 247] width 99 height 17
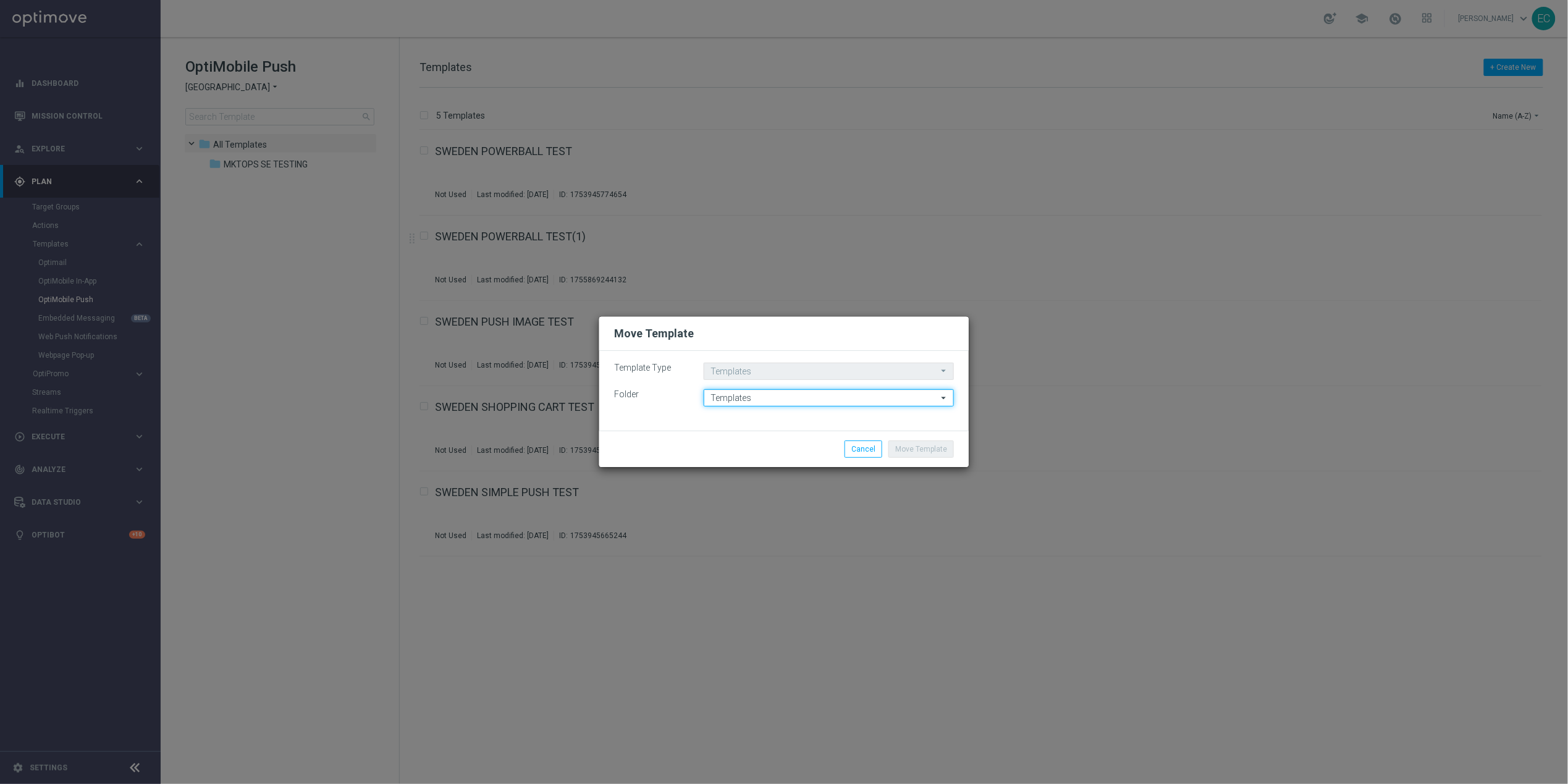
click at [755, 397] on input "Templates" at bounding box center [828, 398] width 250 height 17
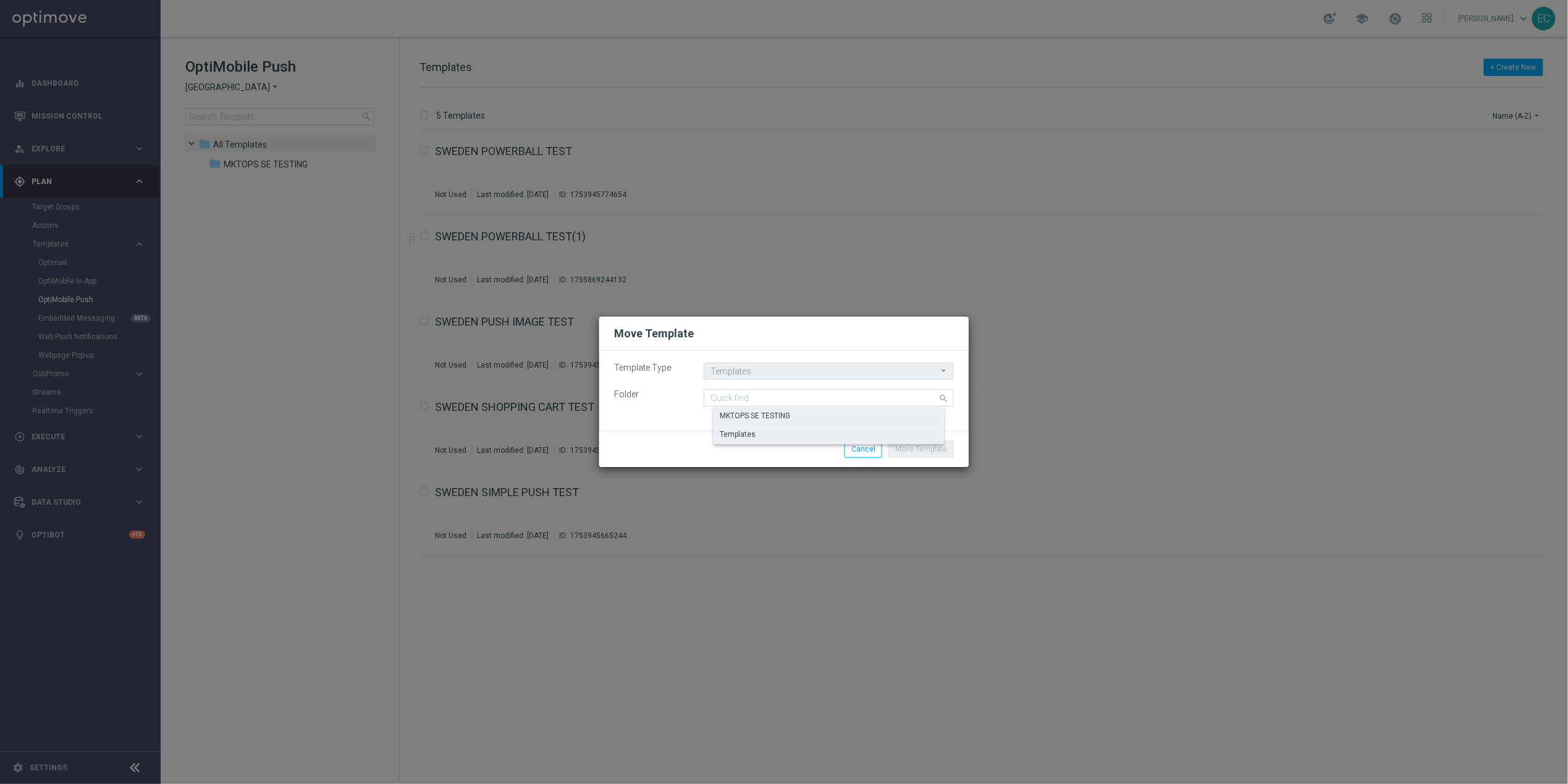
click at [809, 412] on div "MKTOPS SE TESTING" at bounding box center [838, 416] width 250 height 17
type input "MKTOPS SE TESTING"
click at [920, 444] on button "Move Template" at bounding box center [921, 449] width 66 height 17
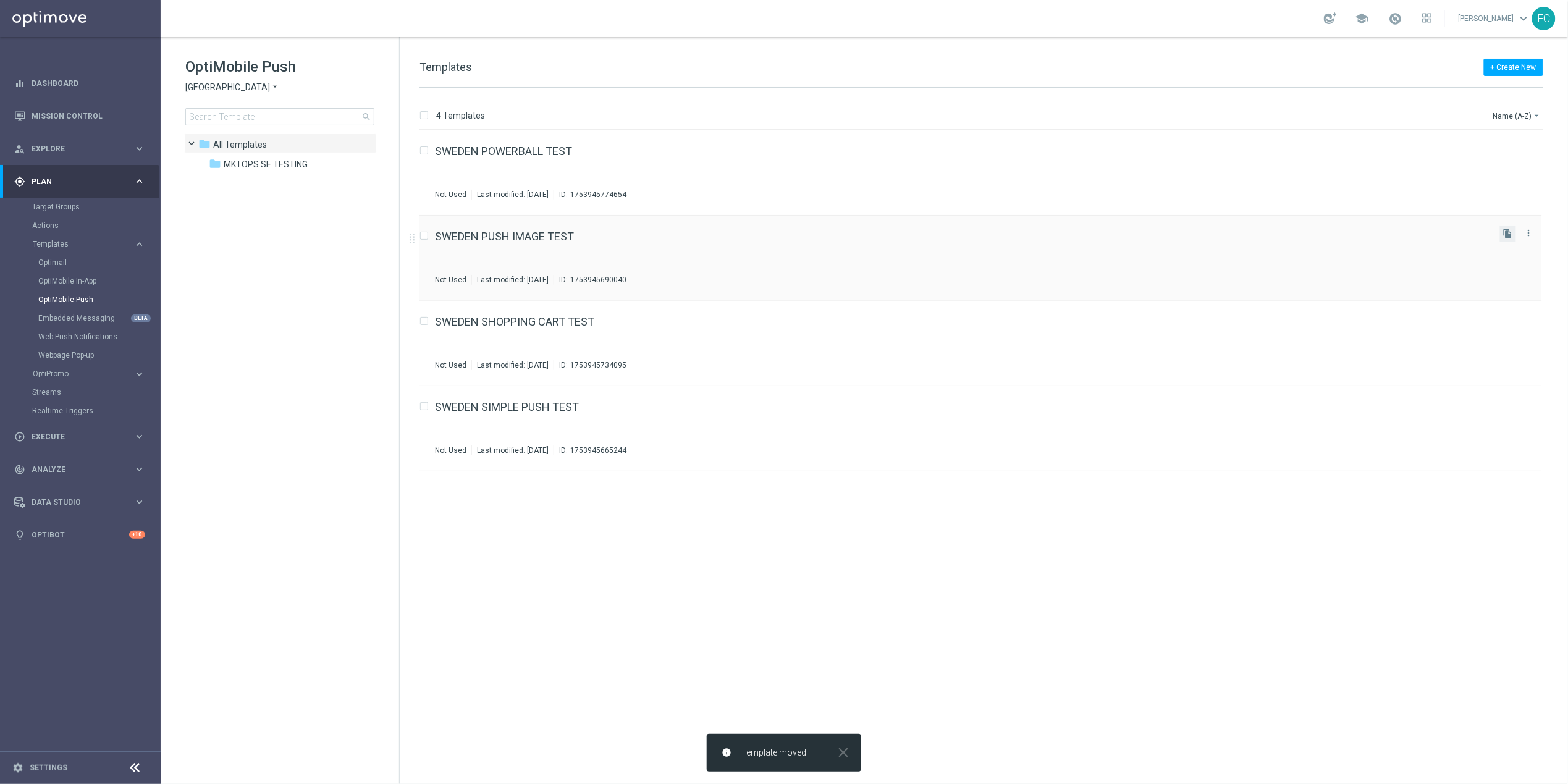
click at [1515, 235] on button "file_copy" at bounding box center [1508, 233] width 16 height 16
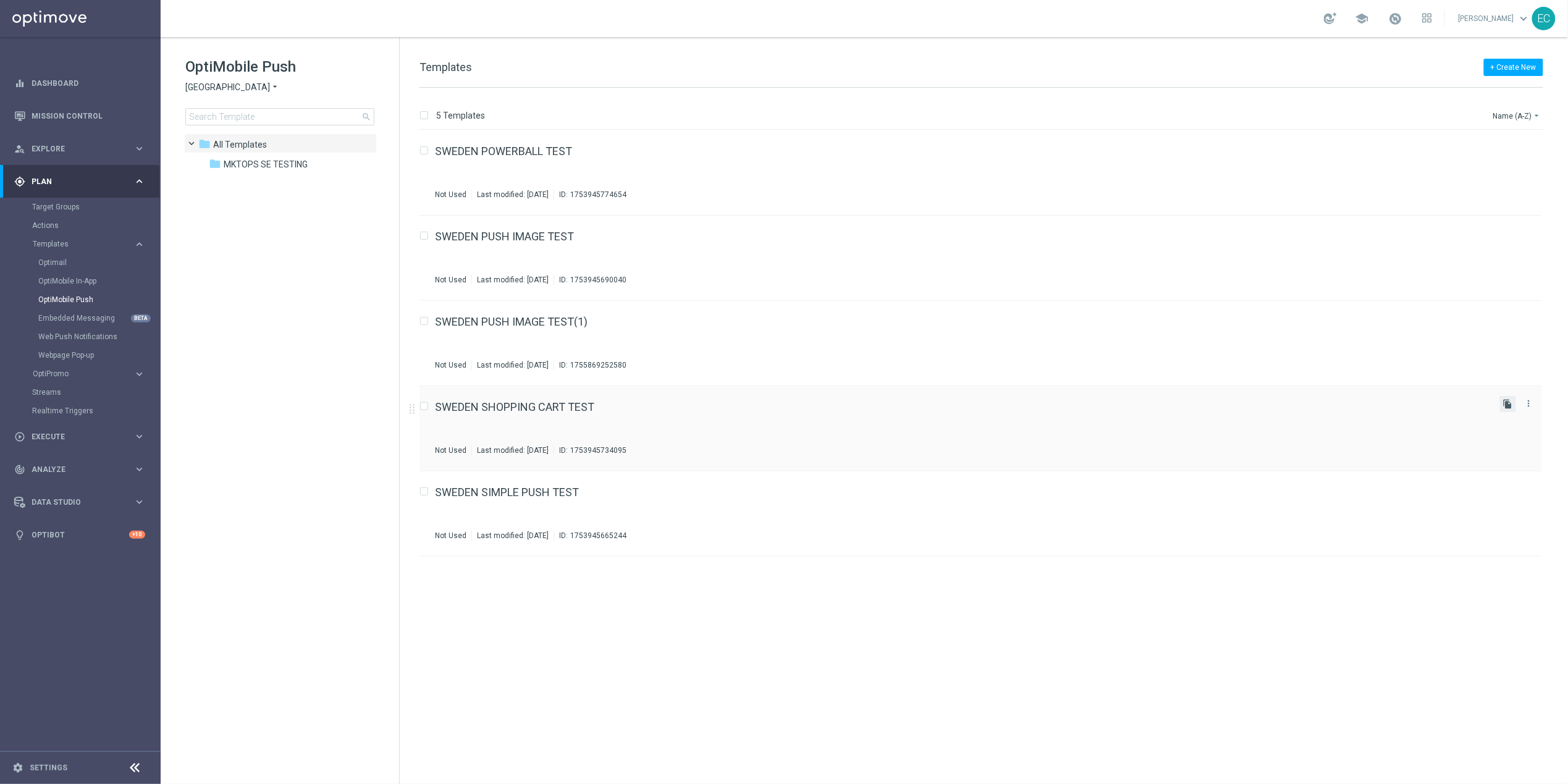
click at [1504, 406] on icon "file_copy" at bounding box center [1508, 404] width 10 height 10
click at [1526, 316] on icon "more_vert" at bounding box center [1529, 318] width 10 height 10
click at [1479, 334] on div "Move" at bounding box center [1480, 332] width 75 height 9
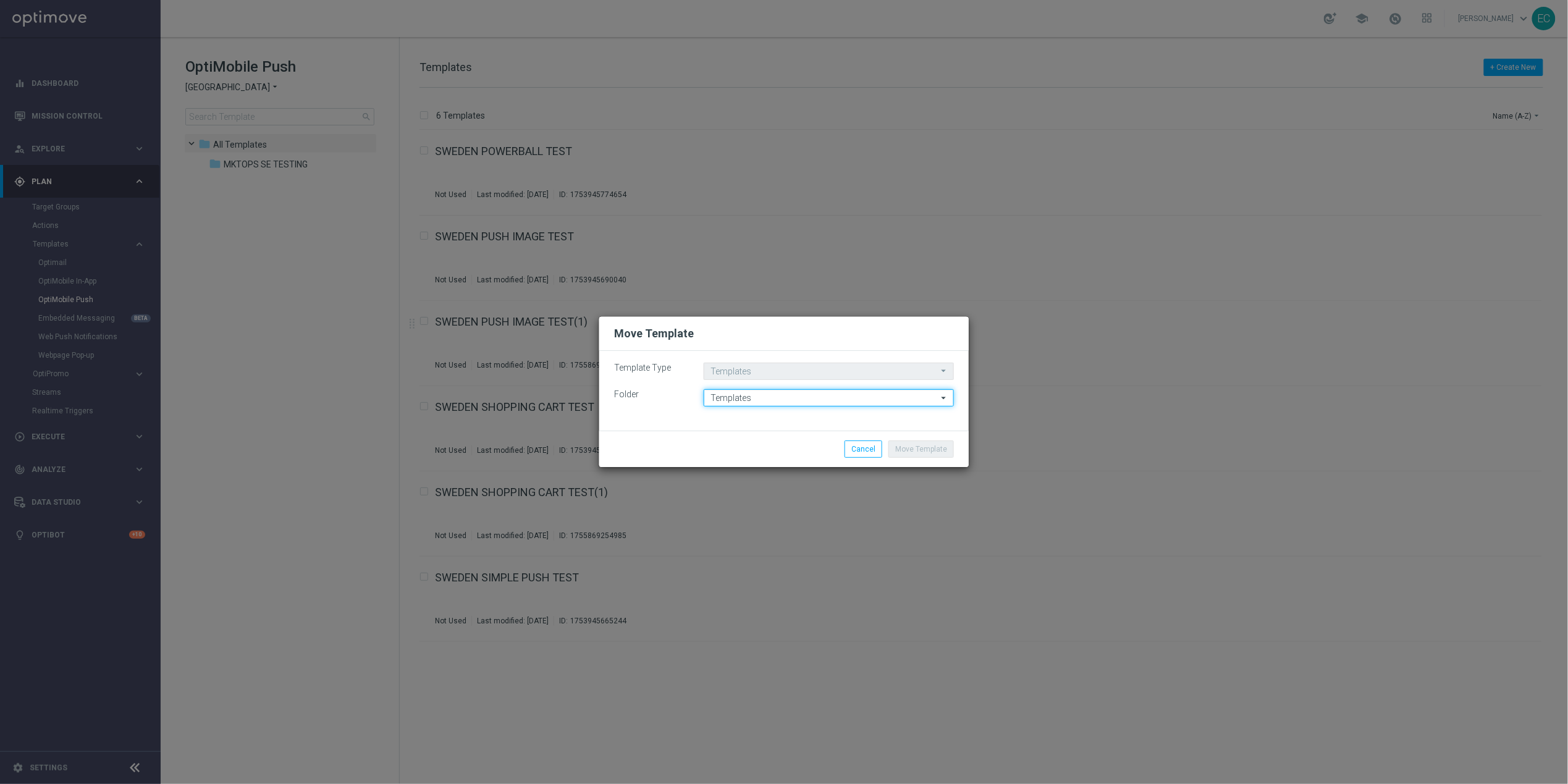
click at [809, 405] on input "Templates" at bounding box center [828, 398] width 250 height 17
click at [796, 403] on input at bounding box center [828, 398] width 250 height 17
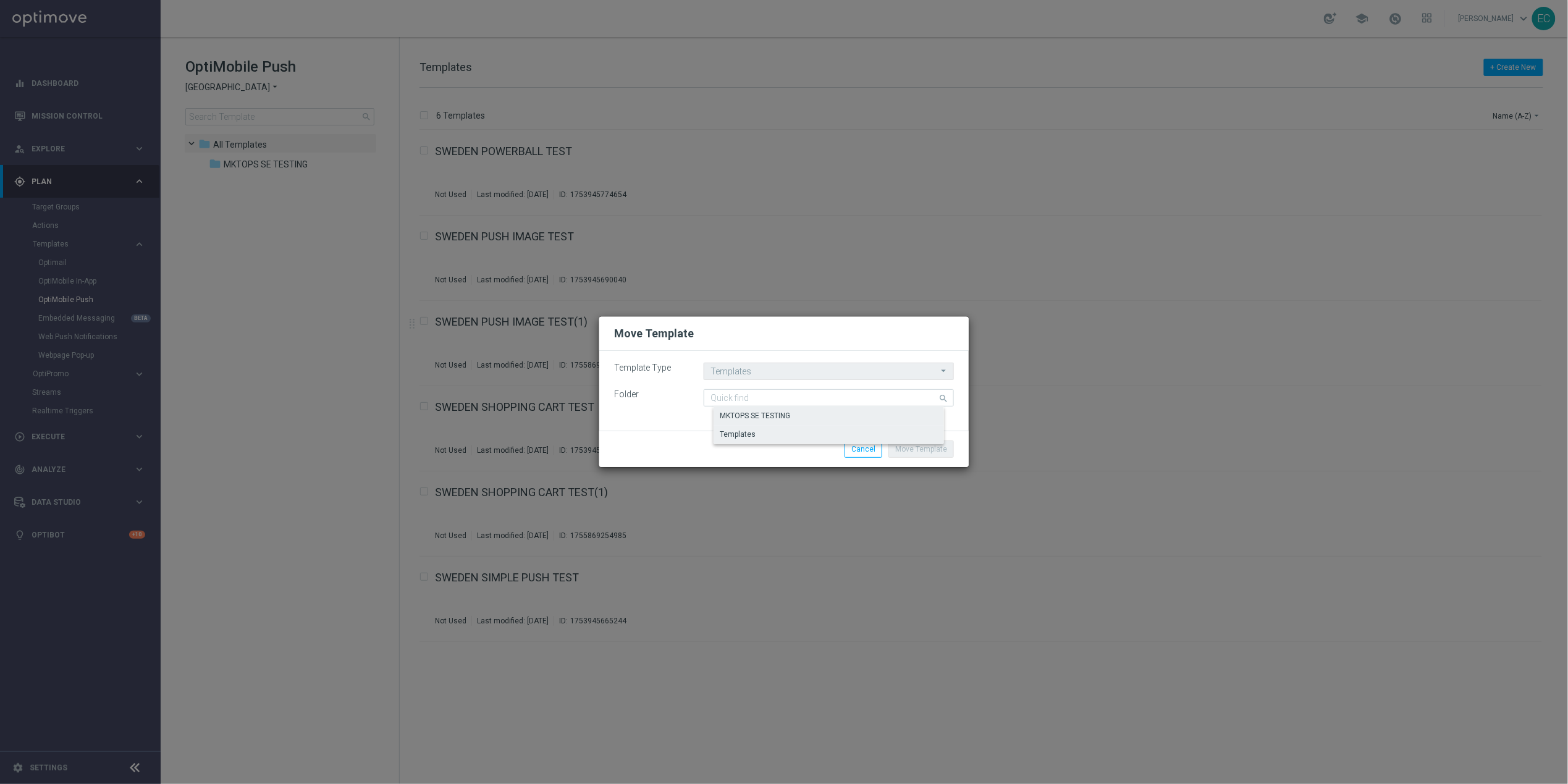
click at [796, 409] on div "MKTOPS SE TESTING" at bounding box center [838, 416] width 250 height 17
type input "MKTOPS SE TESTING"
click at [907, 444] on button "Move Template" at bounding box center [921, 449] width 66 height 17
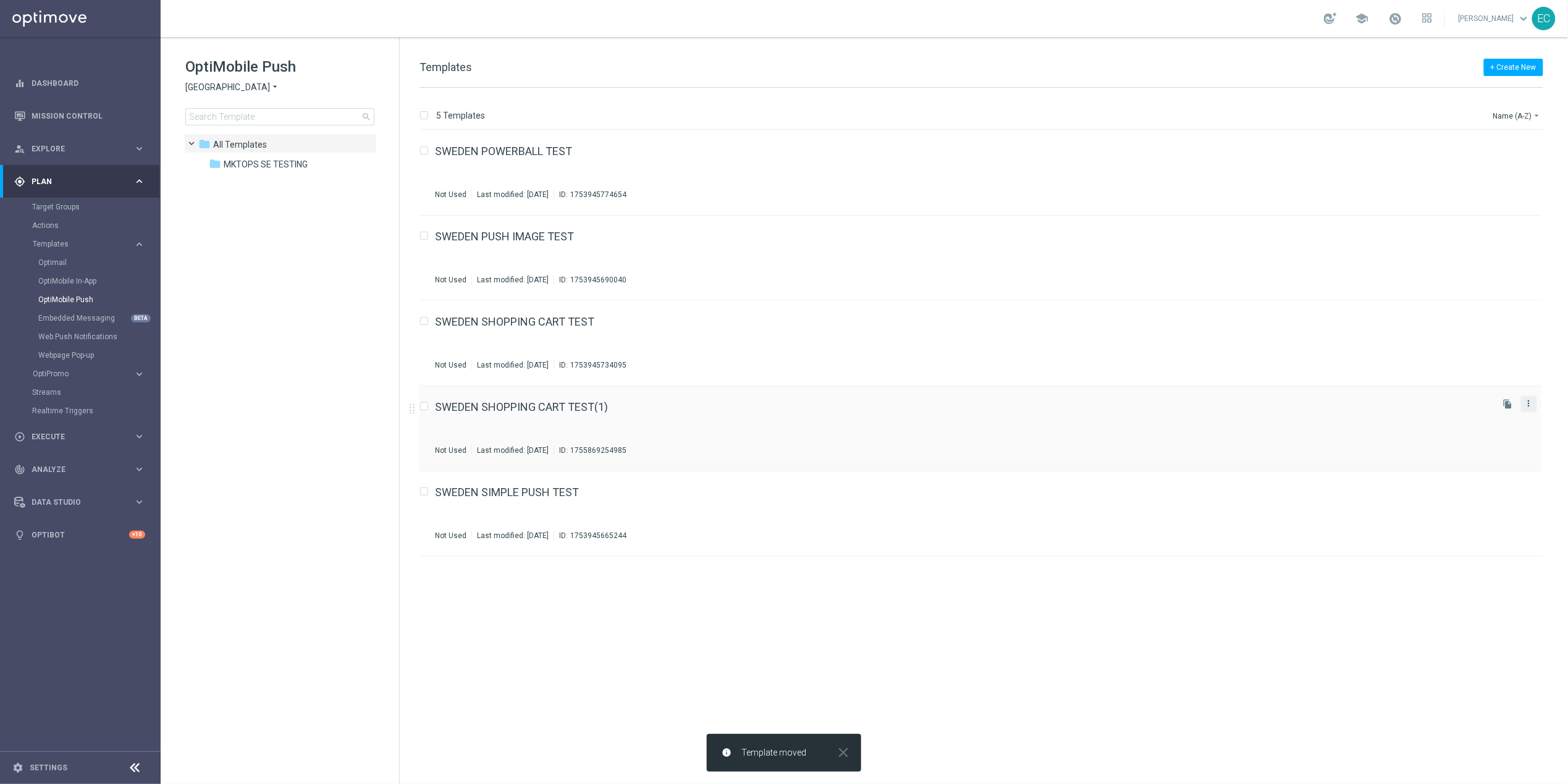
click at [1530, 400] on icon "more_vert" at bounding box center [1529, 403] width 10 height 10
click at [1487, 423] on div "send Move" at bounding box center [1473, 418] width 99 height 17
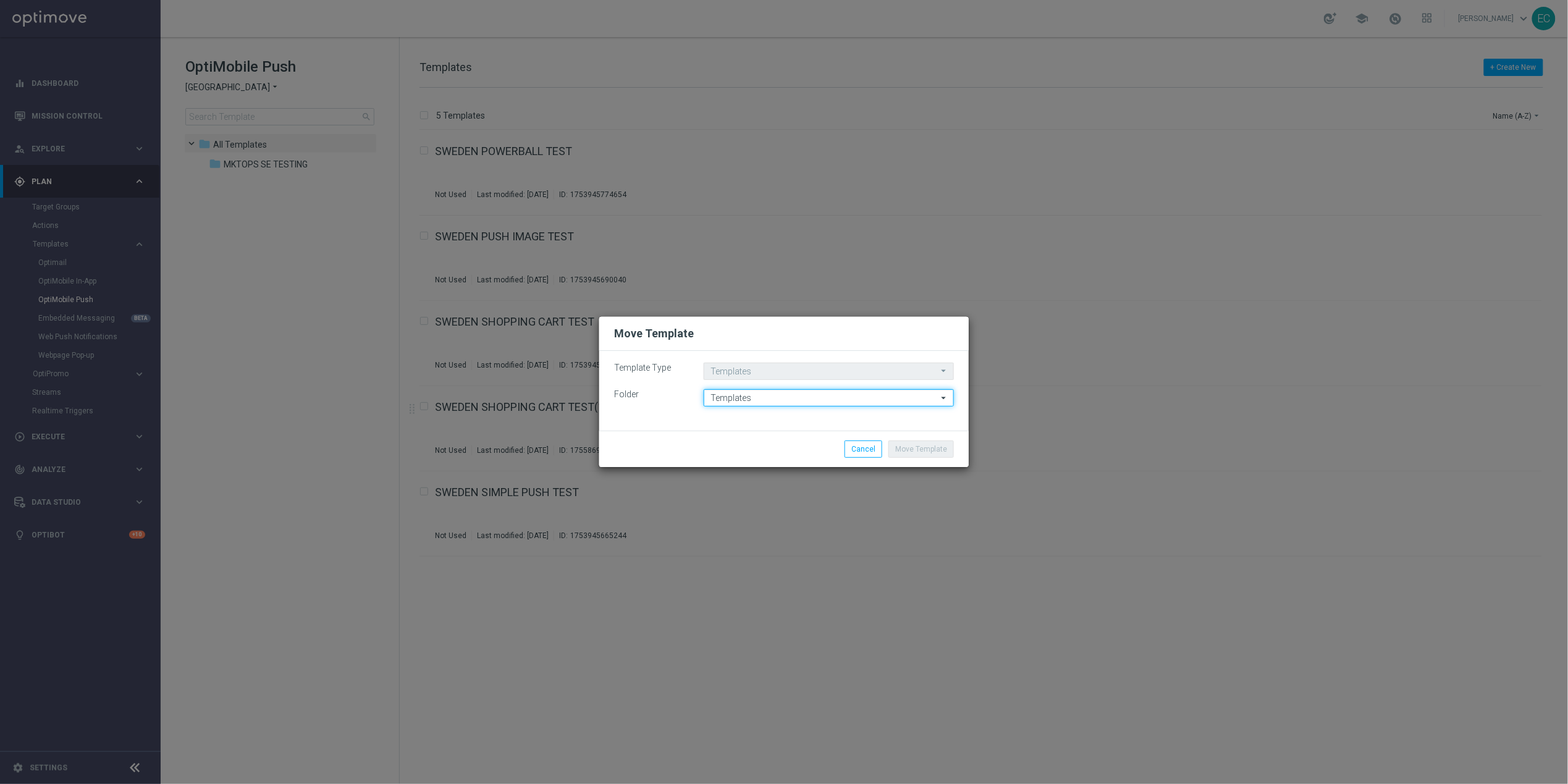
click at [767, 403] on input "Templates" at bounding box center [828, 398] width 250 height 17
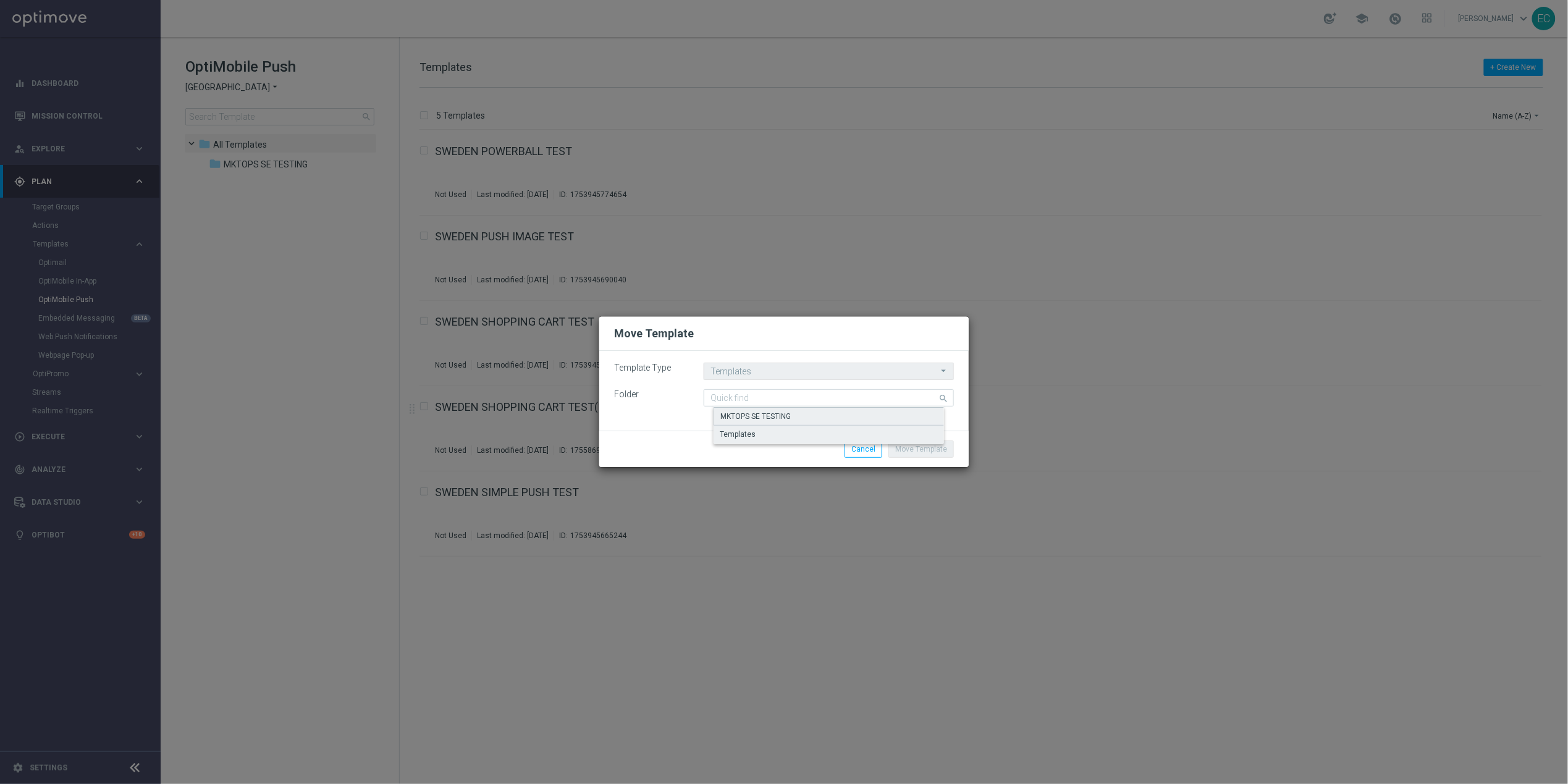
click at [762, 418] on div "MKTOPS SE TESTING" at bounding box center [755, 416] width 70 height 11
type input "MKTOPS SE TESTING"
click at [929, 438] on div "Move Template Cancel" at bounding box center [783, 448] width 369 height 36
click at [930, 448] on button "Move Template" at bounding box center [921, 449] width 66 height 17
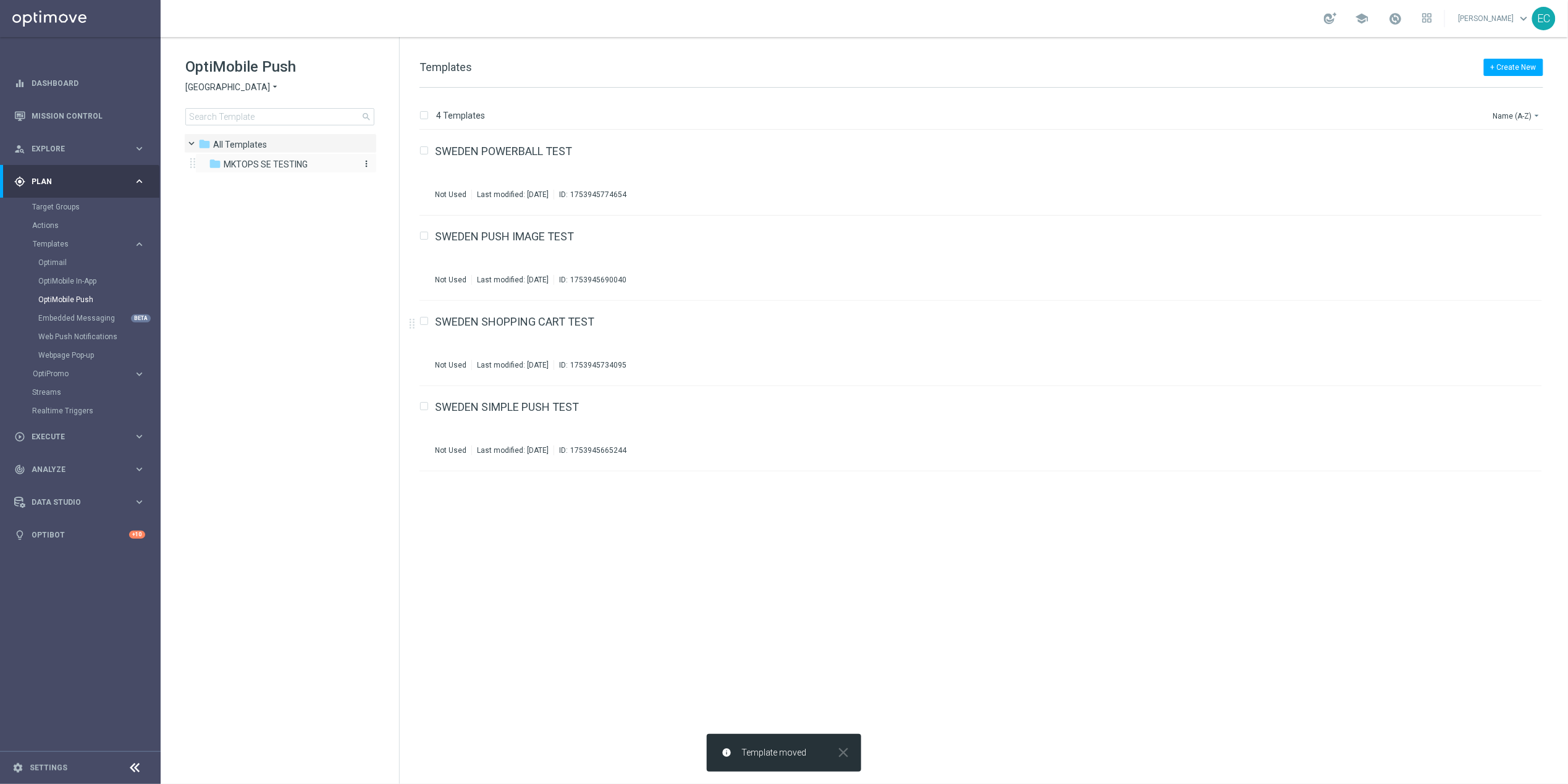
click at [279, 166] on span "MKTOPS SE TESTING" at bounding box center [265, 164] width 84 height 11
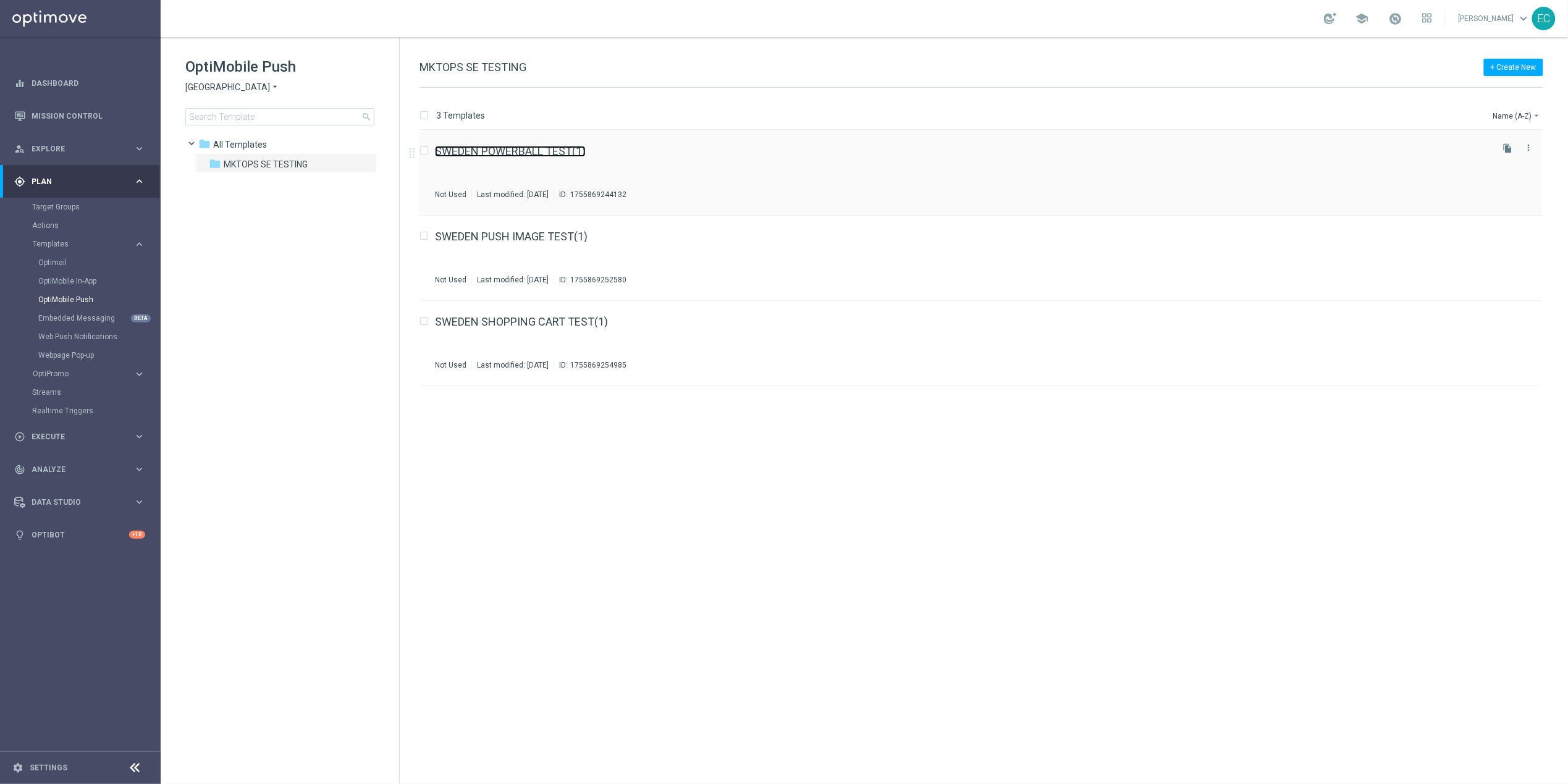
click at [526, 156] on link "SWEDEN POWERBALL TEST(1)" at bounding box center [510, 151] width 151 height 11
click at [208, 90] on span "[GEOGRAPHIC_DATA]" at bounding box center [228, 88] width 85 height 12
click at [237, 139] on div "[GEOGRAPHIC_DATA]" at bounding box center [232, 137] width 93 height 15
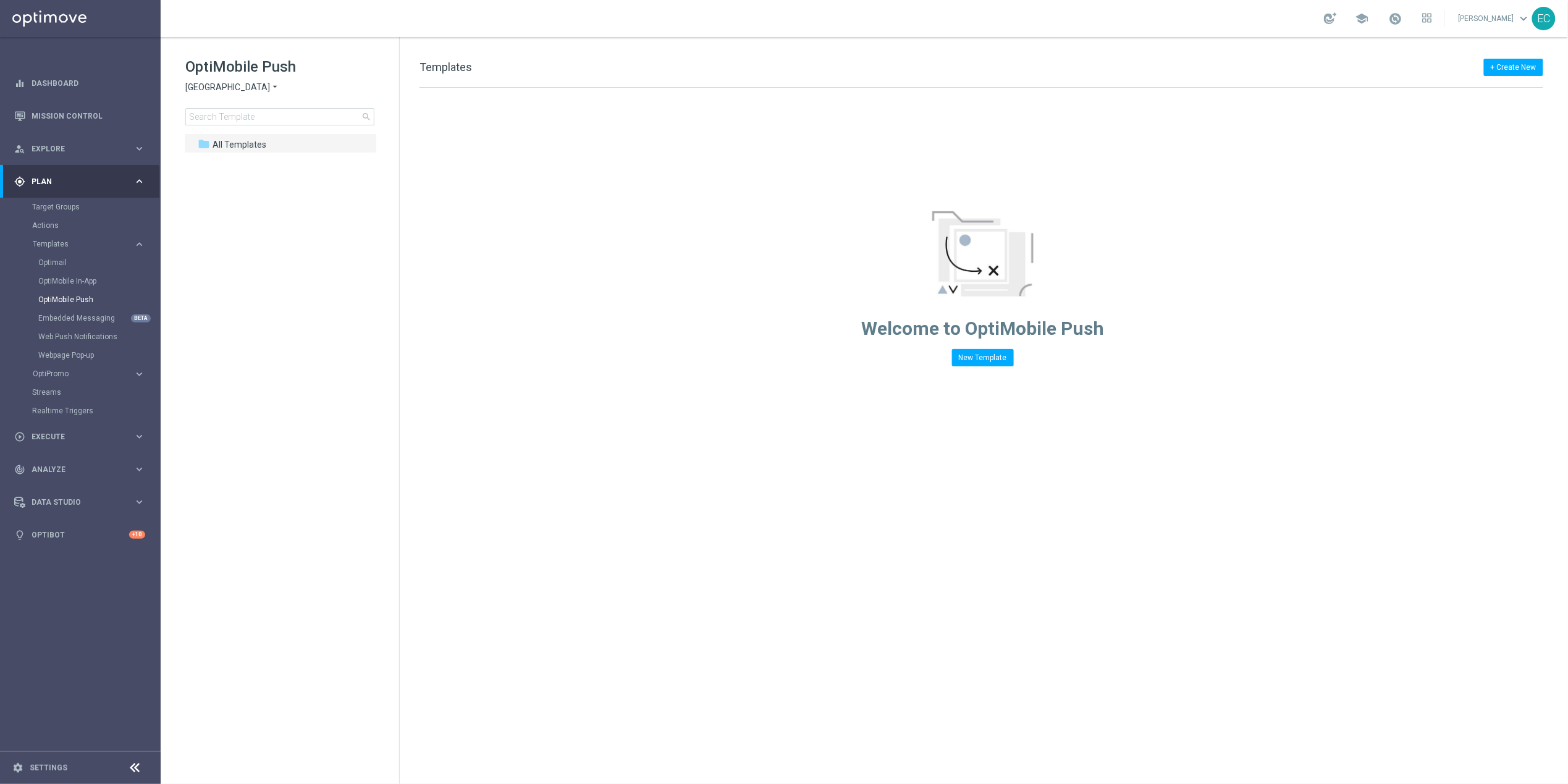
click at [208, 94] on div "OptiMobile Push India arrow_drop_down × India search" at bounding box center [292, 91] width 214 height 68
click at [270, 89] on icon "arrow_drop_down" at bounding box center [275, 88] width 10 height 12
click at [229, 200] on div "[GEOGRAPHIC_DATA]" at bounding box center [232, 205] width 93 height 15
click at [224, 87] on span "[GEOGRAPHIC_DATA]" at bounding box center [228, 88] width 85 height 12
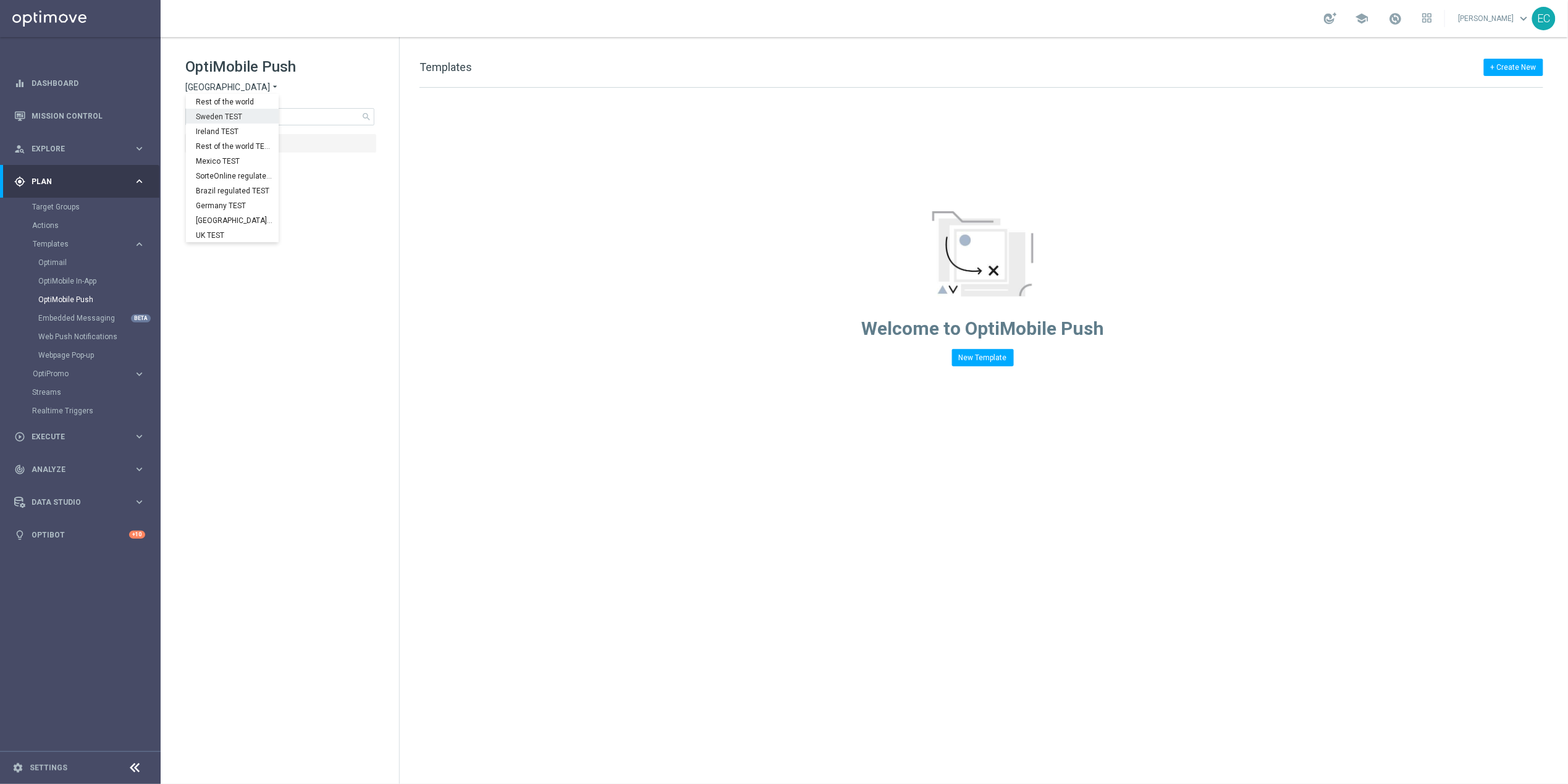
click at [0, 0] on span "Rest of the world" at bounding box center [0, 0] width 0 height 0
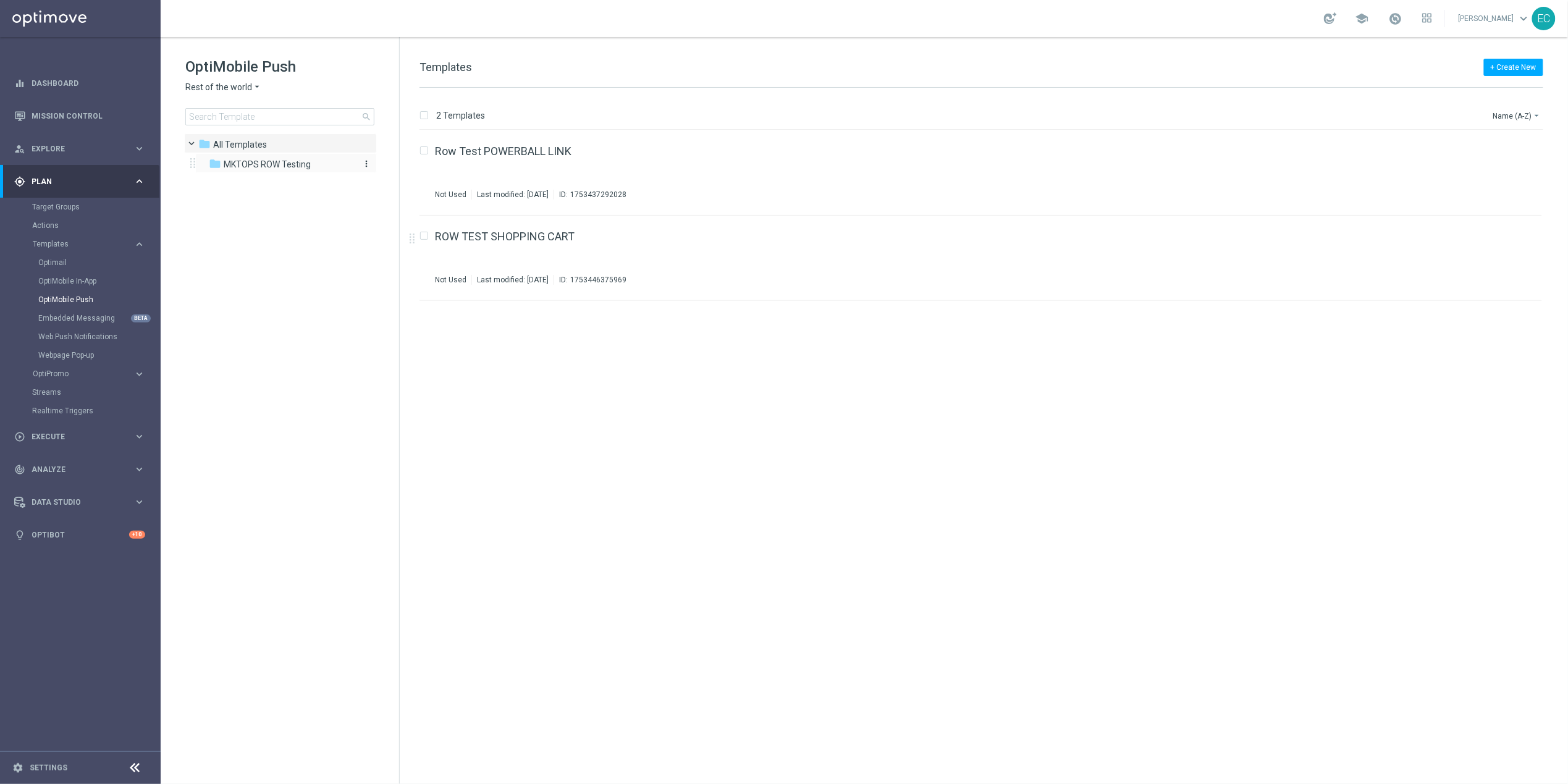
click at [310, 163] on div "folder MKTOPS ROW Testing" at bounding box center [280, 164] width 142 height 14
click at [1533, 147] on icon "more_vert" at bounding box center [1529, 147] width 10 height 10
click at [1532, 149] on icon "more_vert" at bounding box center [1529, 147] width 10 height 10
click at [1342, 108] on div "3 Templates Name (A-Z) arrow_drop_down" at bounding box center [981, 119] width 1124 height 23
click at [1512, 149] on icon "file_copy" at bounding box center [1508, 148] width 10 height 10
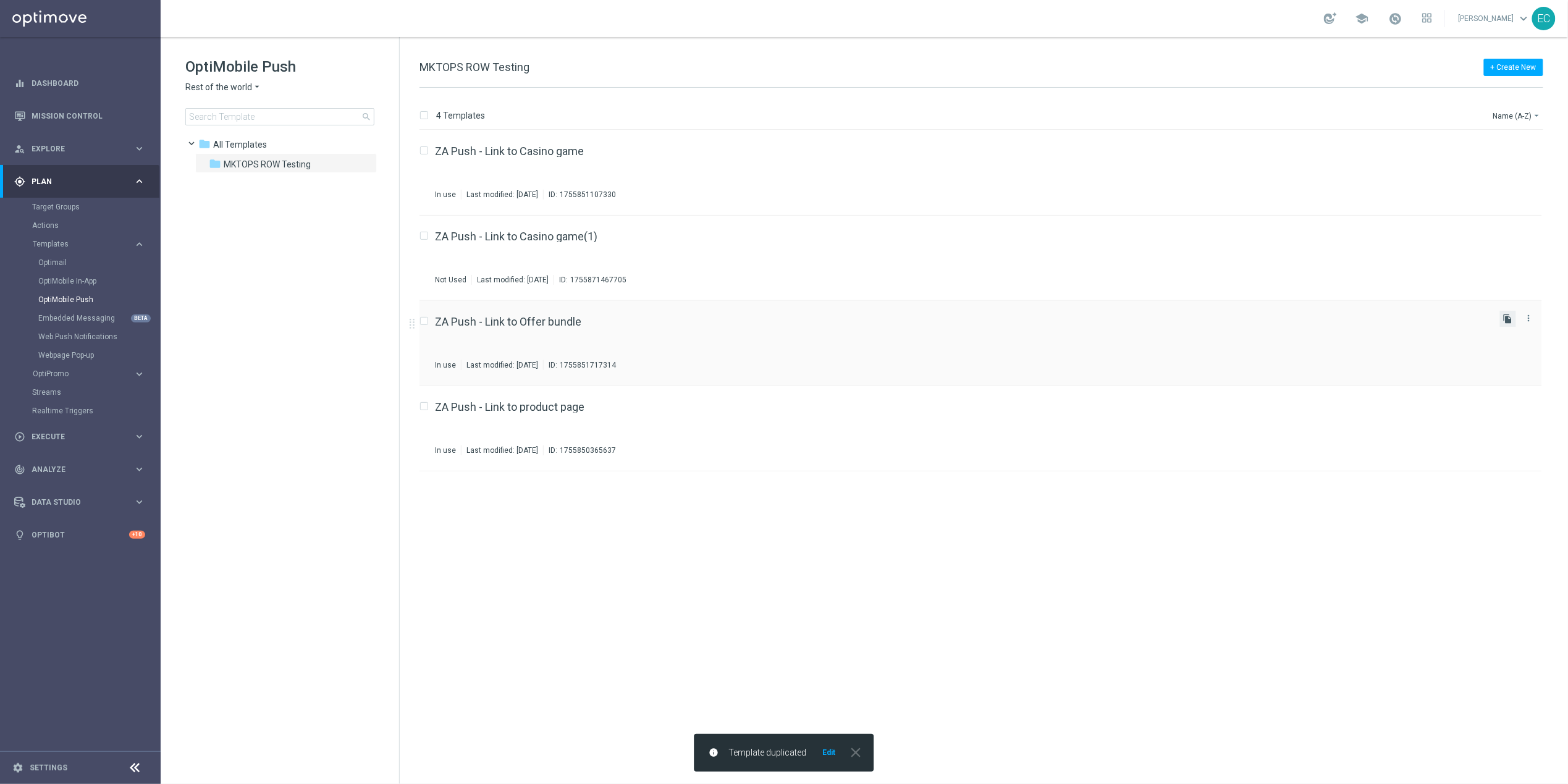
click at [1507, 320] on icon "file_copy" at bounding box center [1508, 318] width 10 height 10
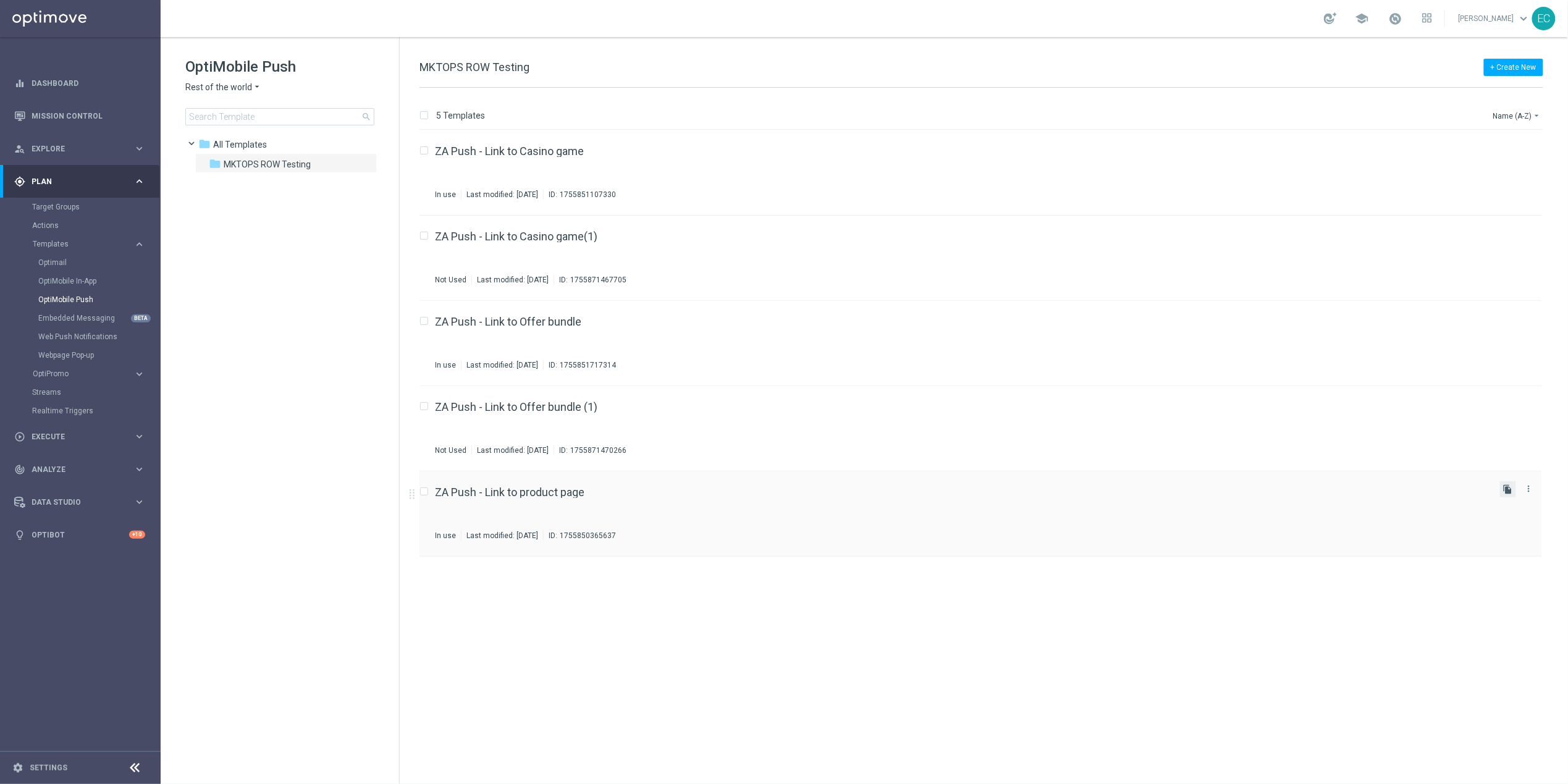
click at [1510, 484] on icon "file_copy" at bounding box center [1508, 489] width 10 height 10
click at [1533, 232] on icon "more_vert" at bounding box center [1529, 233] width 10 height 10
click at [1515, 242] on div "Move" at bounding box center [1480, 246] width 75 height 9
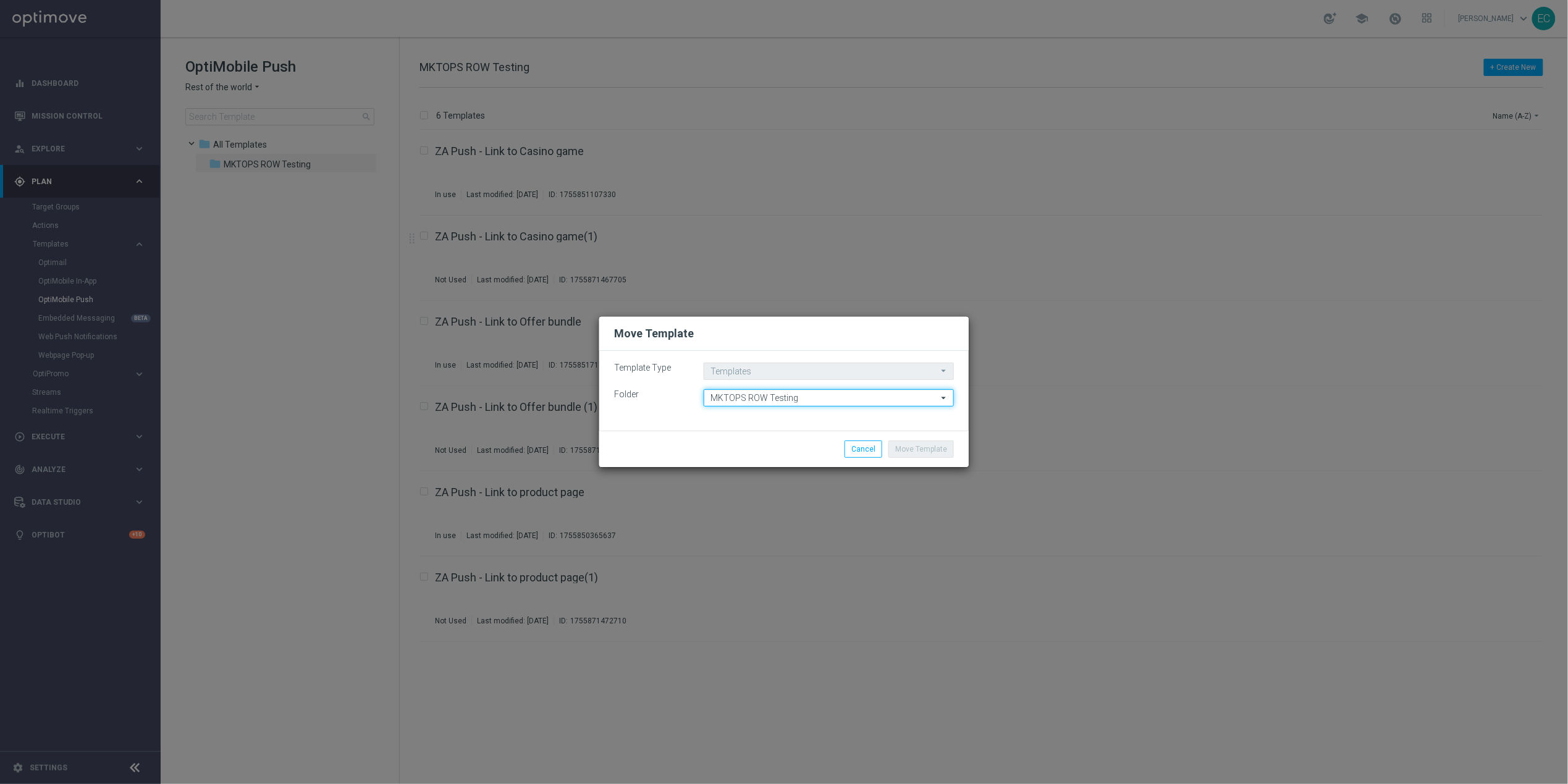
click at [808, 396] on input "MKTOPS ROW Testing" at bounding box center [828, 398] width 250 height 17
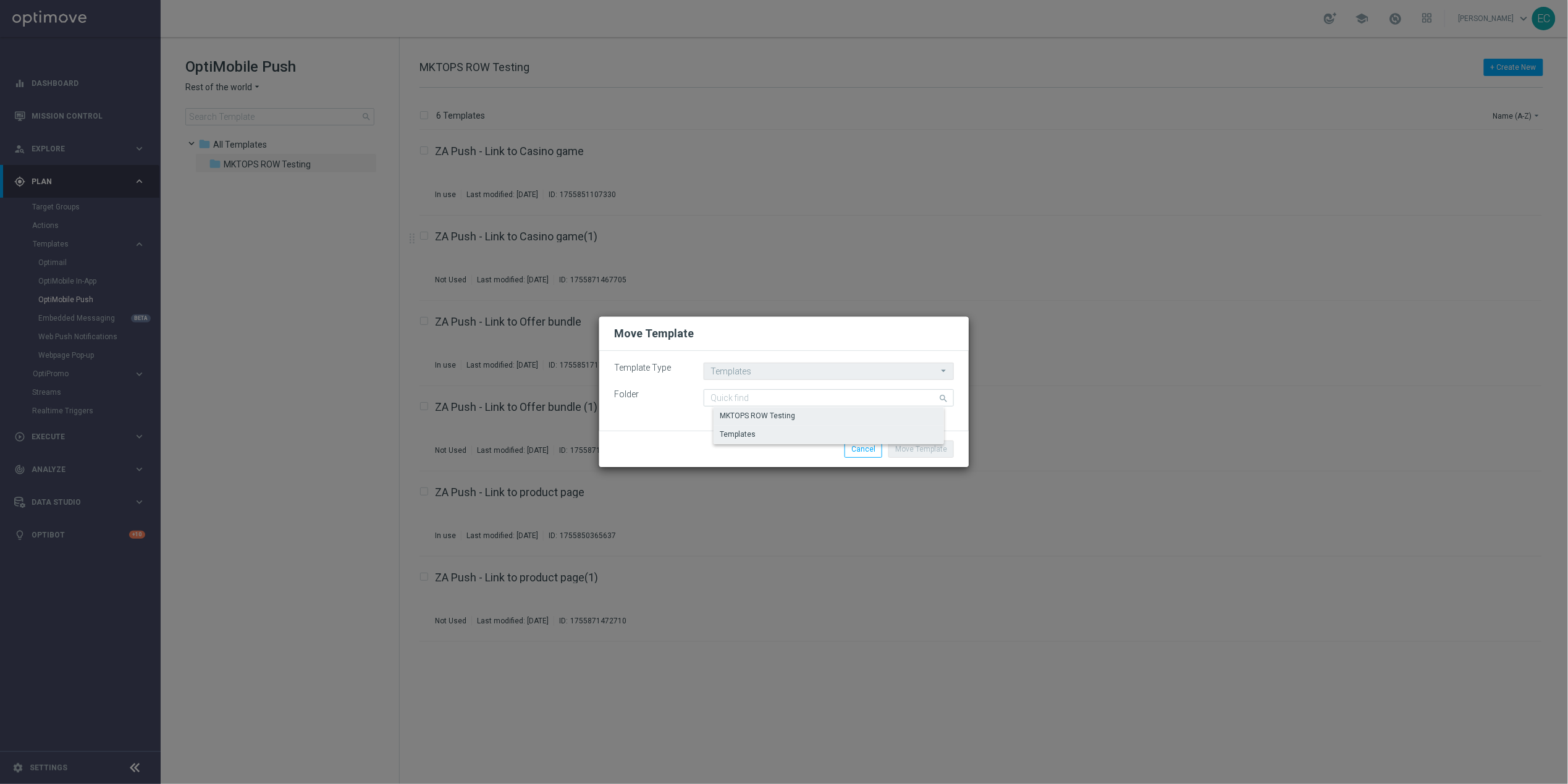
click at [807, 430] on div "Templates" at bounding box center [838, 434] width 250 height 17
type input "Templates"
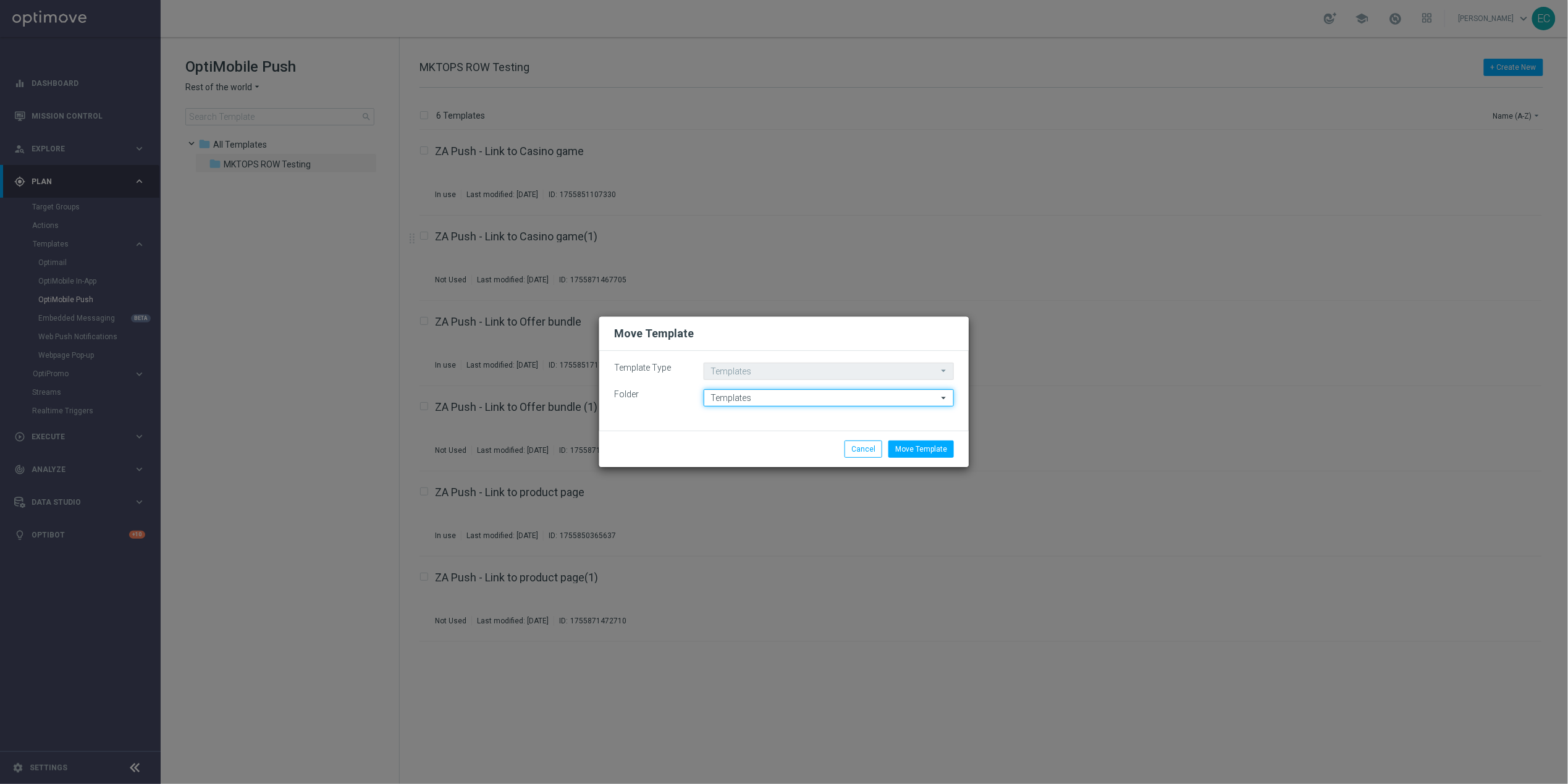
click at [782, 390] on input "Templates" at bounding box center [828, 398] width 250 height 17
click at [870, 454] on button "Cancel" at bounding box center [863, 449] width 38 height 17
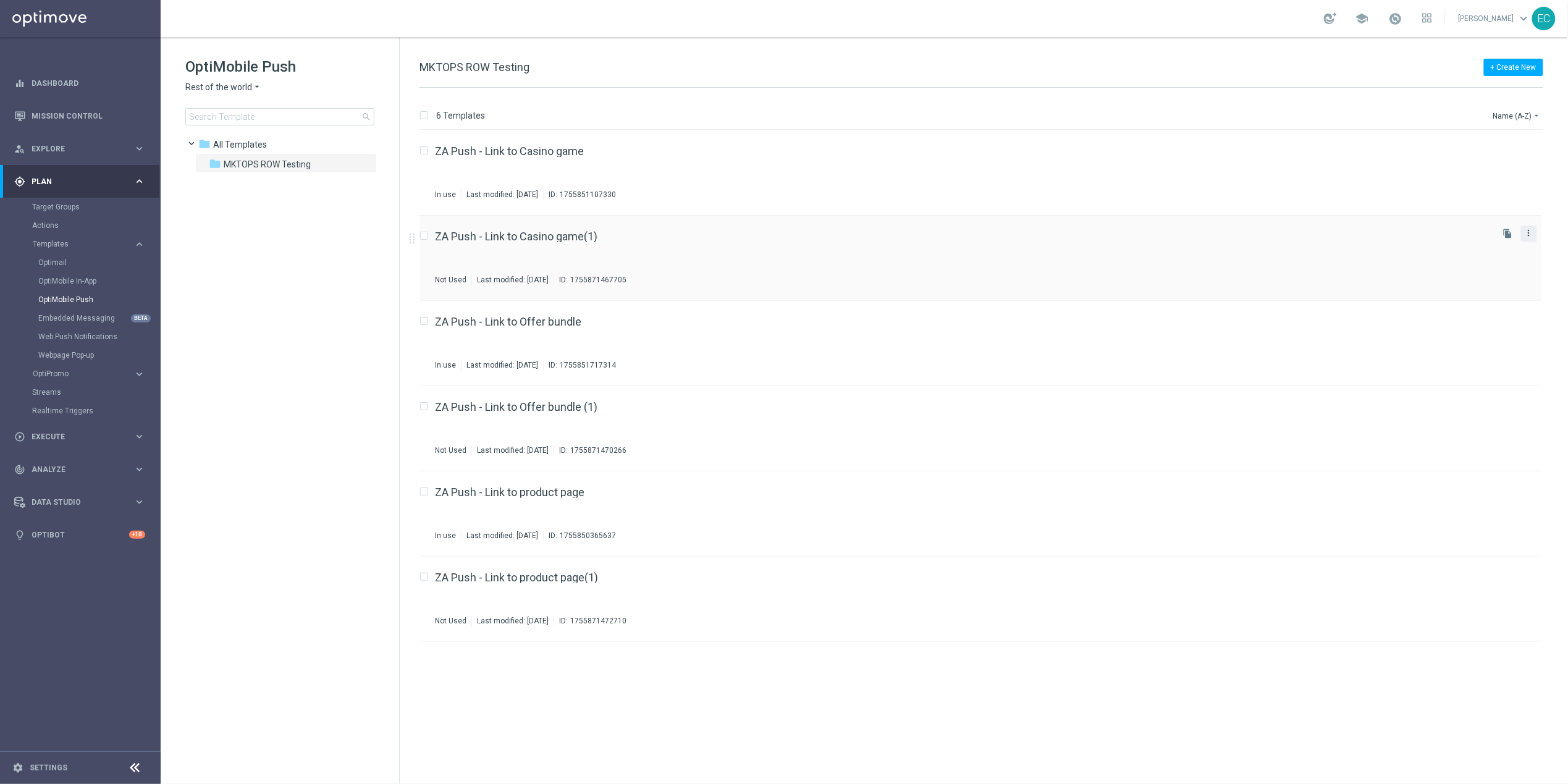
click at [1533, 235] on icon "more_vert" at bounding box center [1529, 233] width 10 height 10
click at [1454, 265] on span "Delete" at bounding box center [1454, 263] width 23 height 9
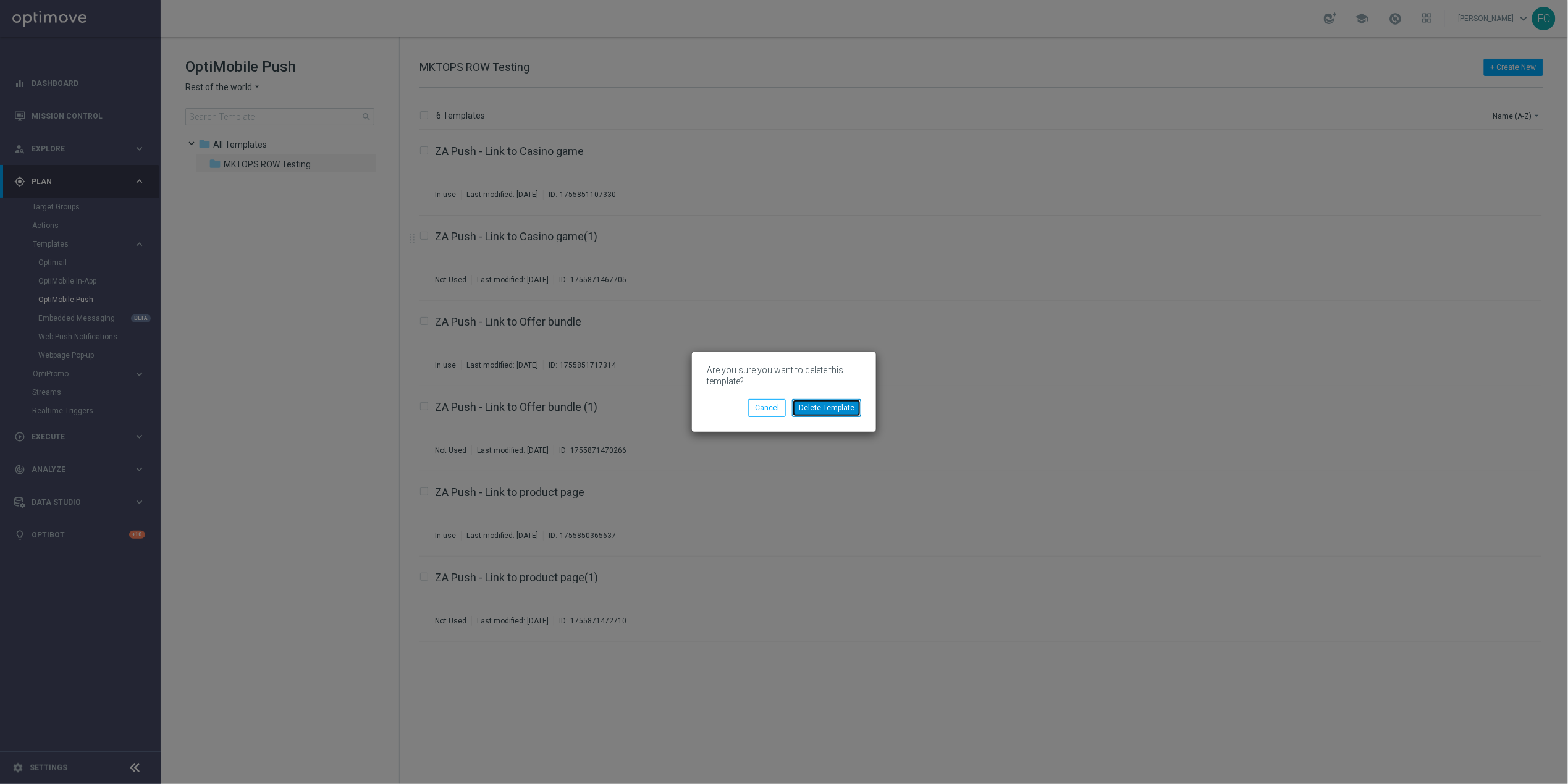
click at [814, 406] on button "Delete Template" at bounding box center [826, 408] width 69 height 17
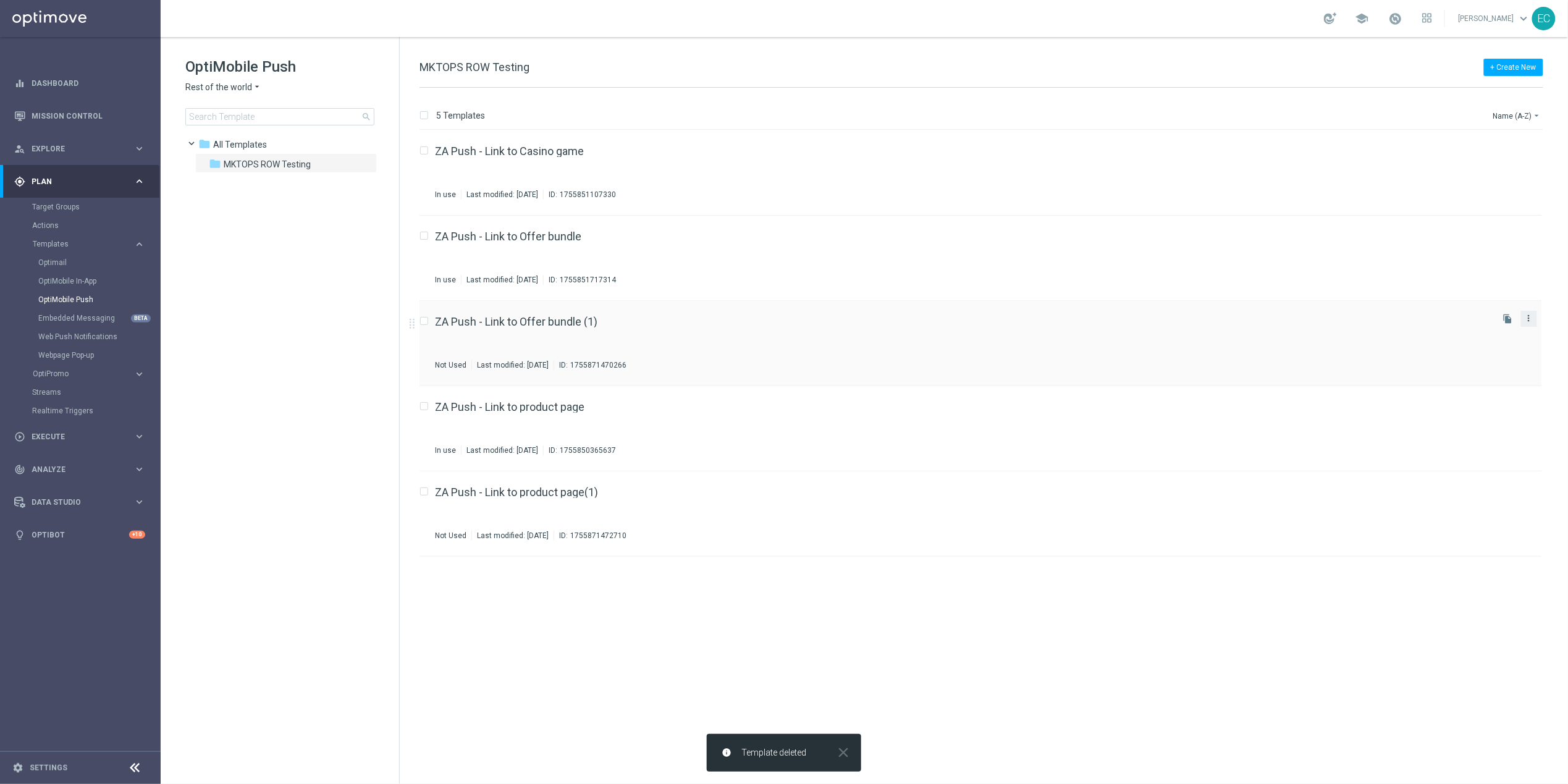
click at [1526, 320] on icon "more_vert" at bounding box center [1529, 318] width 10 height 10
click at [1461, 352] on span "Delete" at bounding box center [1454, 349] width 23 height 9
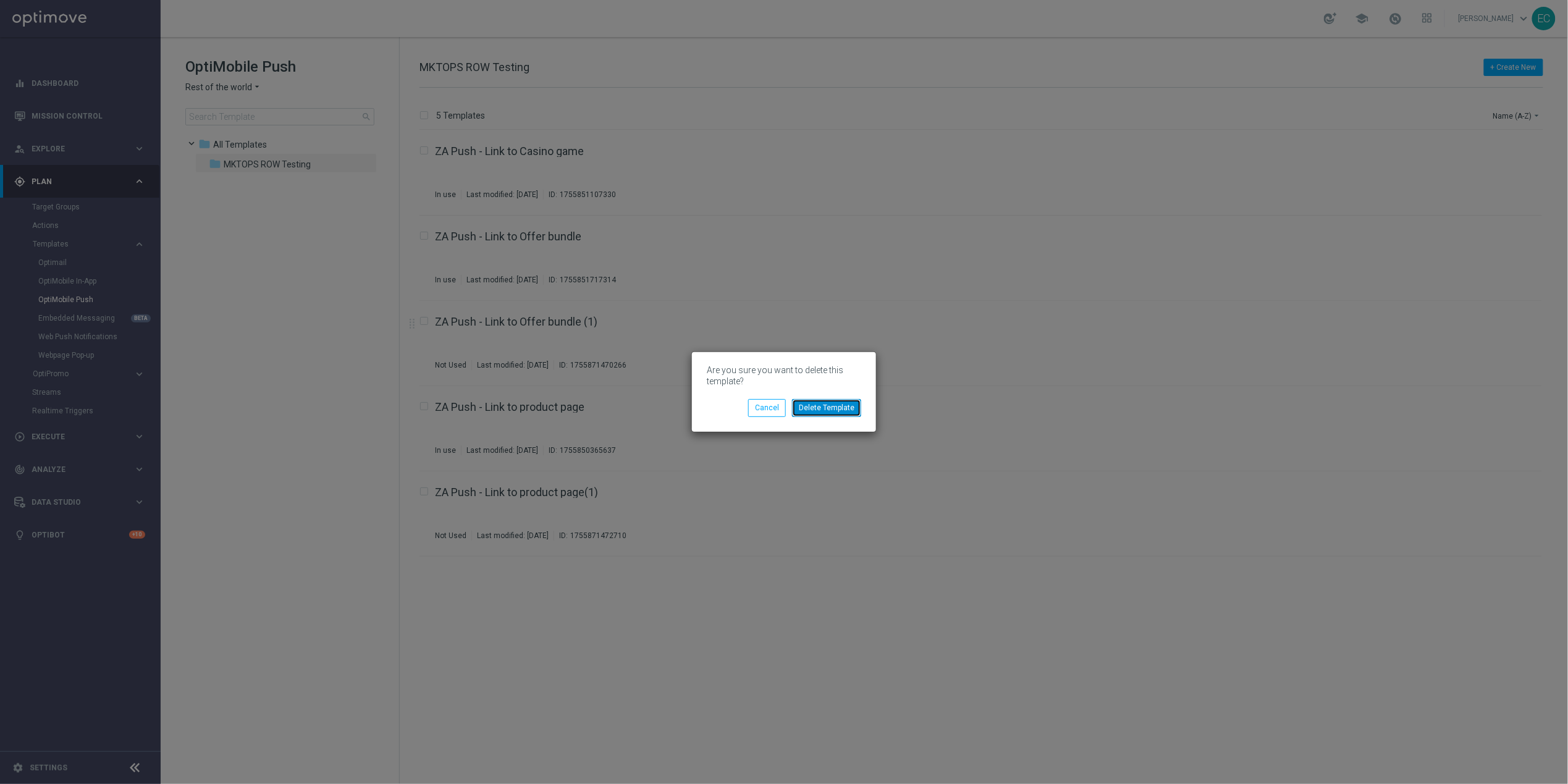
click at [842, 415] on button "Delete Template" at bounding box center [826, 408] width 69 height 17
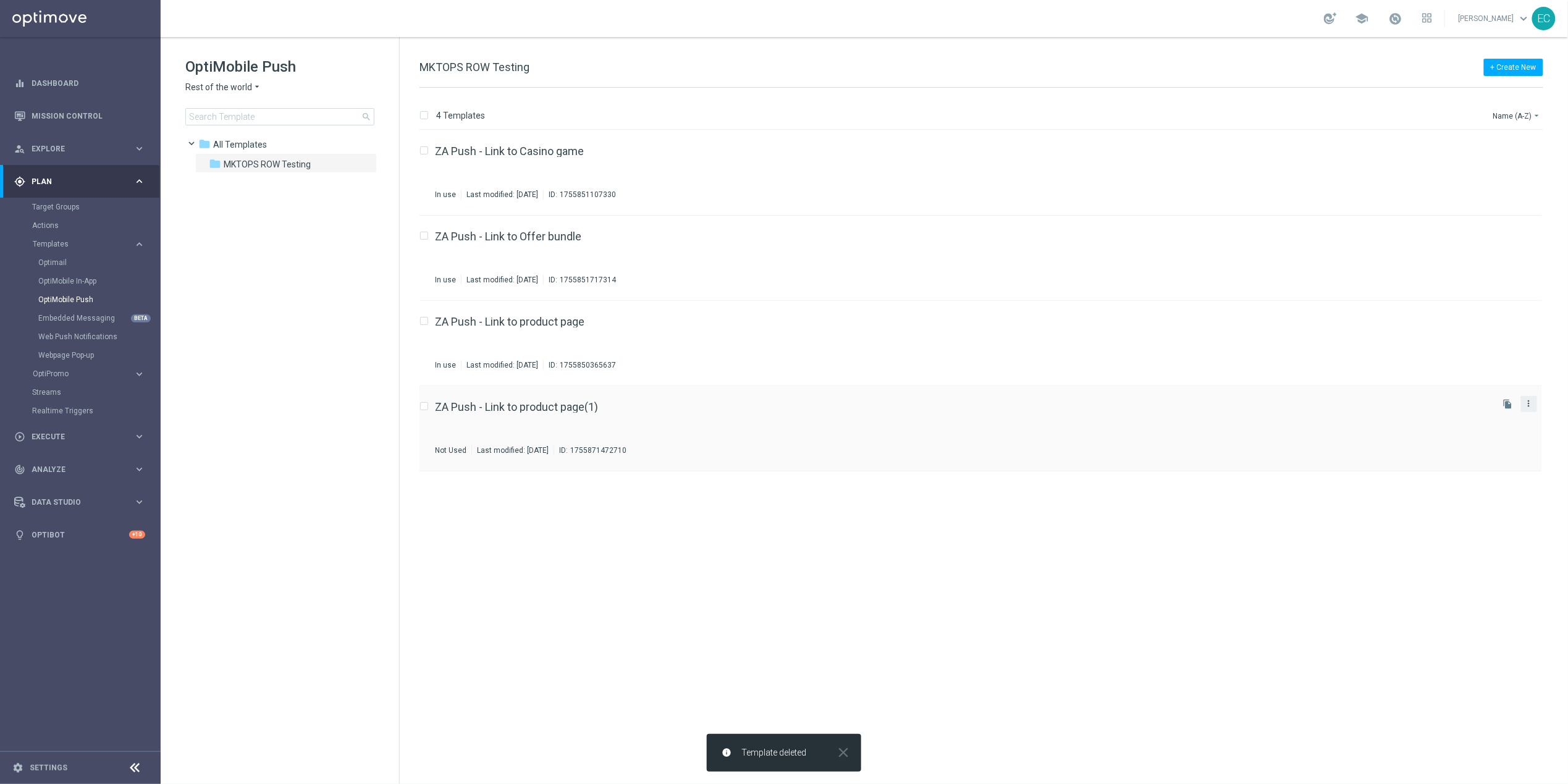
click at [1534, 403] on icon "more_vert" at bounding box center [1529, 403] width 10 height 10
click at [1459, 438] on div "delete_forever Delete" at bounding box center [1473, 435] width 99 height 17
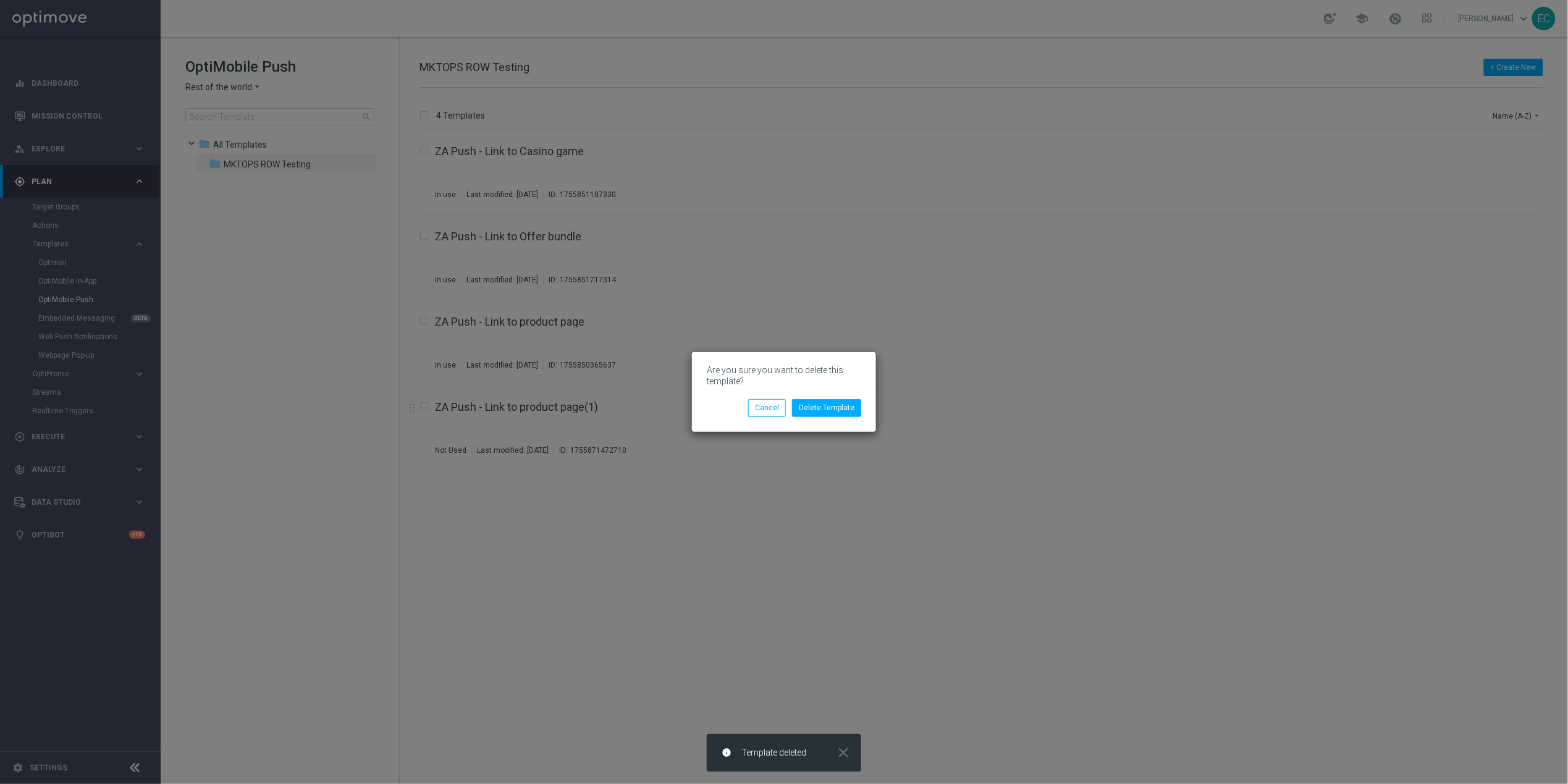
click at [840, 420] on div "Are you sure you want to delete this template? Delete Template Cancel" at bounding box center [784, 391] width 184 height 79
click at [837, 415] on button "Delete Template" at bounding box center [826, 408] width 69 height 17
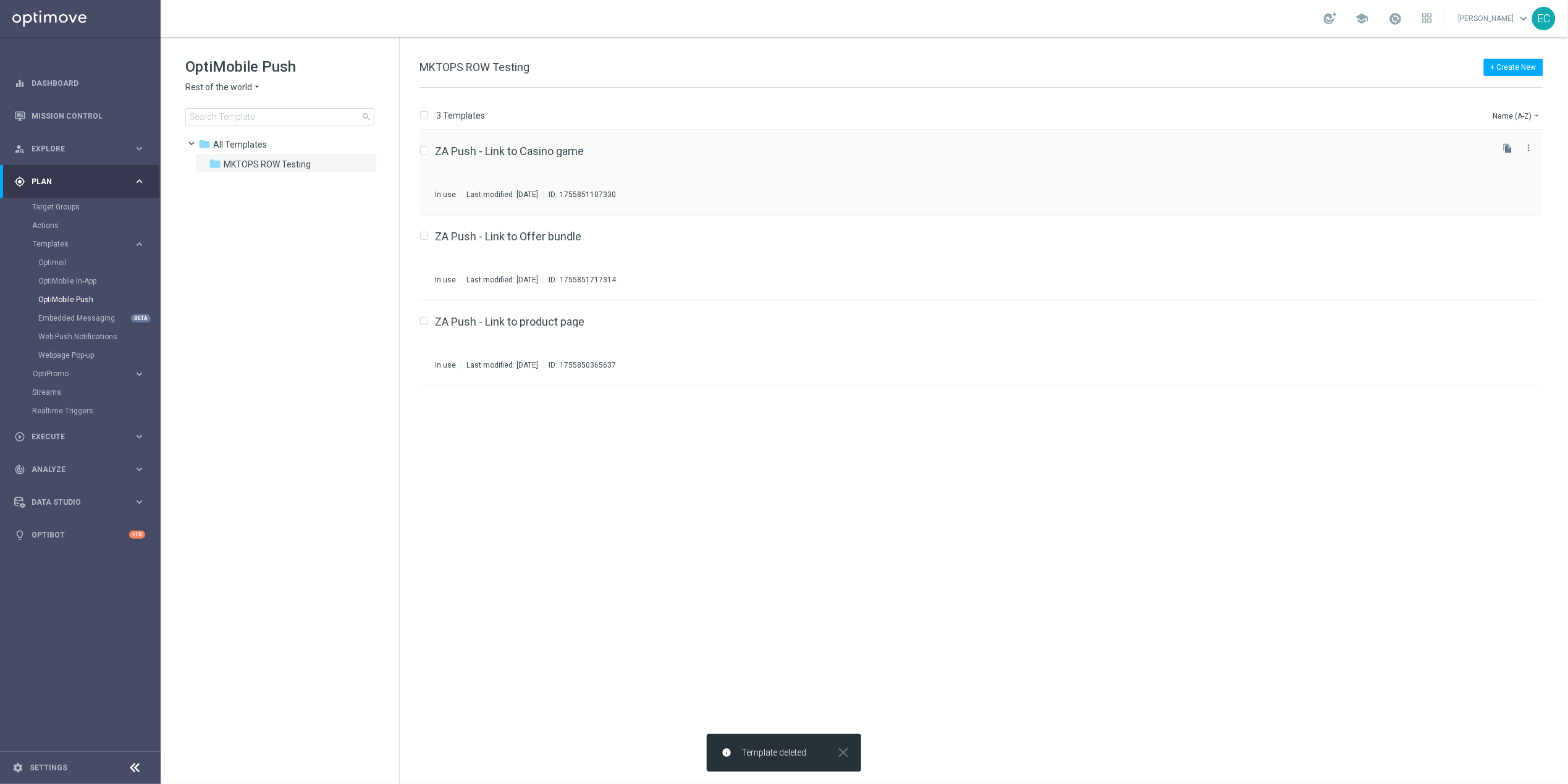
click at [519, 142] on div "ZA Push - Link to Casino game In use Last modified: Friday, August 22, 2025 ID:…" at bounding box center [980, 173] width 1122 height 86
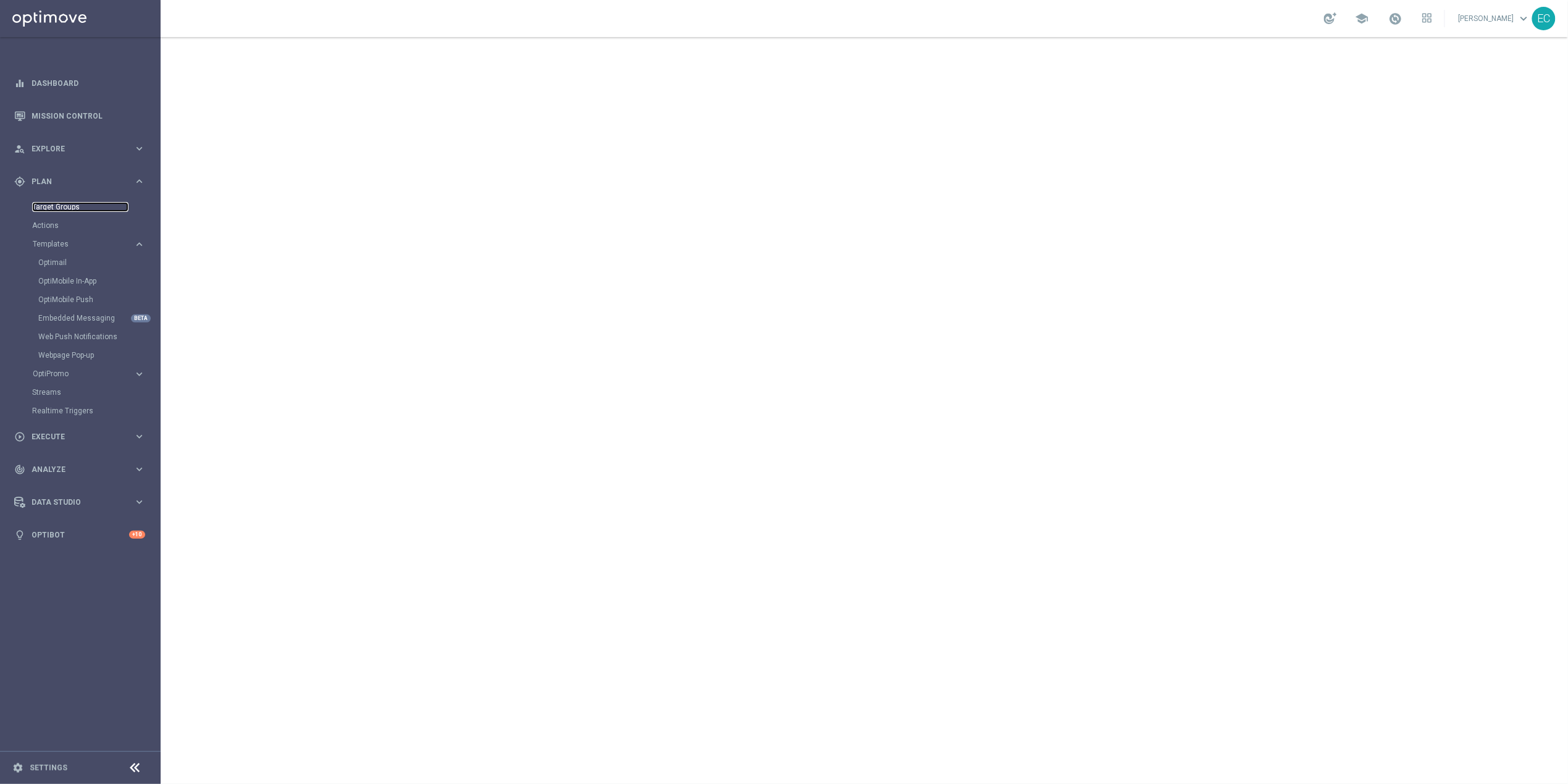
click at [68, 206] on link "Target Groups" at bounding box center [80, 207] width 96 height 10
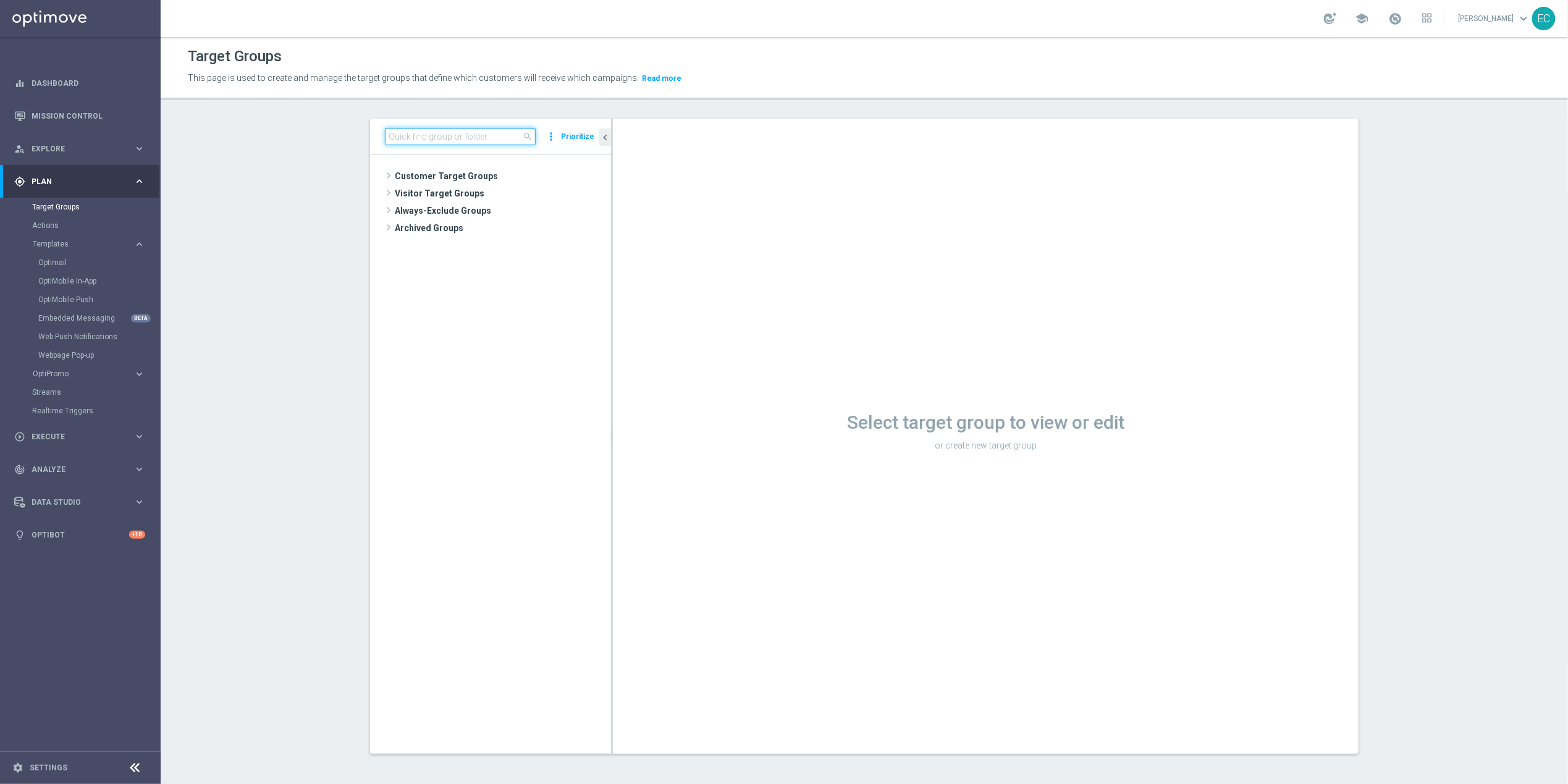
click at [440, 135] on input at bounding box center [460, 137] width 151 height 17
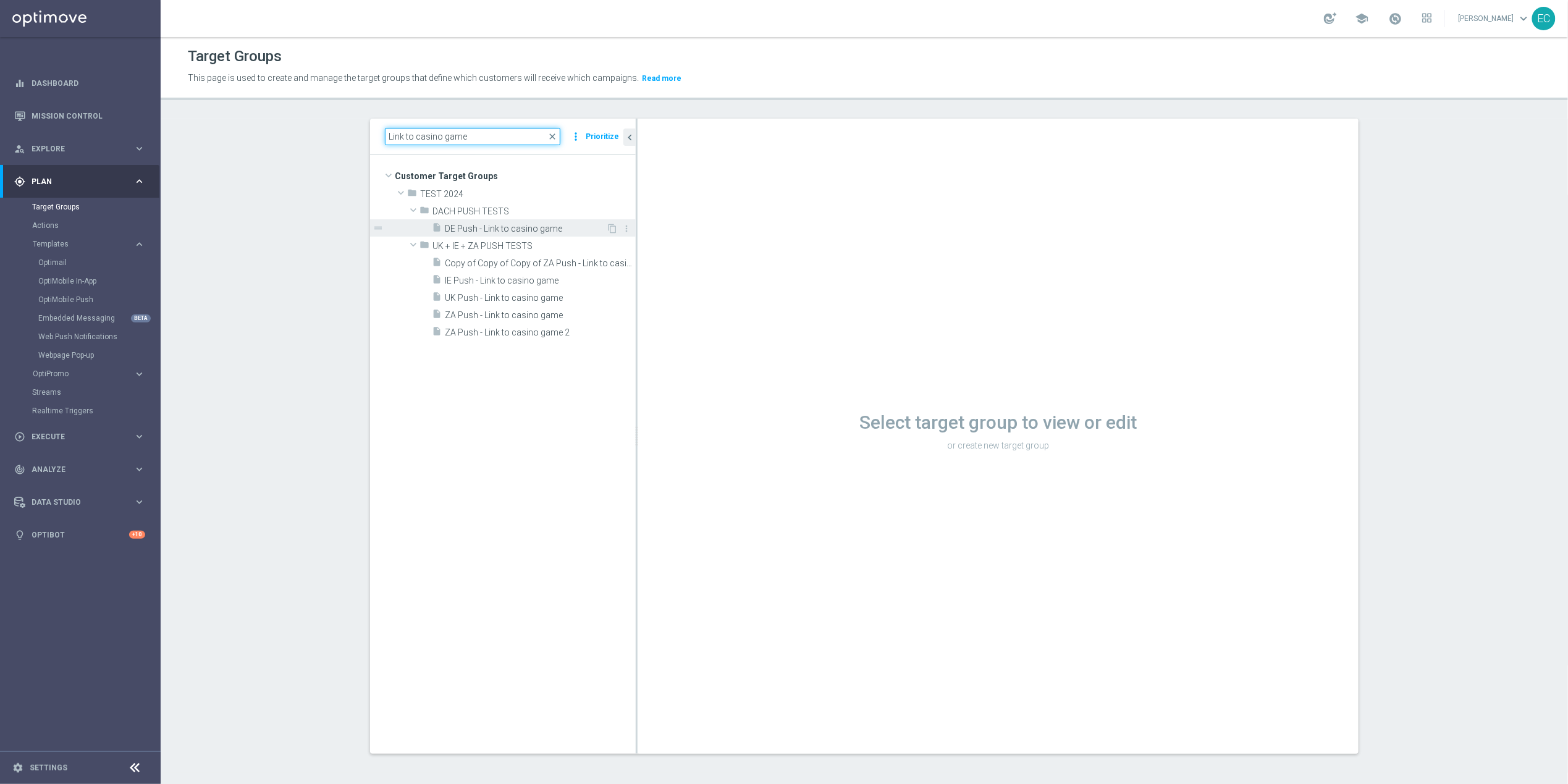
drag, startPoint x: 606, startPoint y: 230, endPoint x: 677, endPoint y: 228, distance: 71.0
click at [637, 228] on div at bounding box center [636, 436] width 2 height 635
click at [491, 133] on input "Link to casino game" at bounding box center [490, 137] width 212 height 17
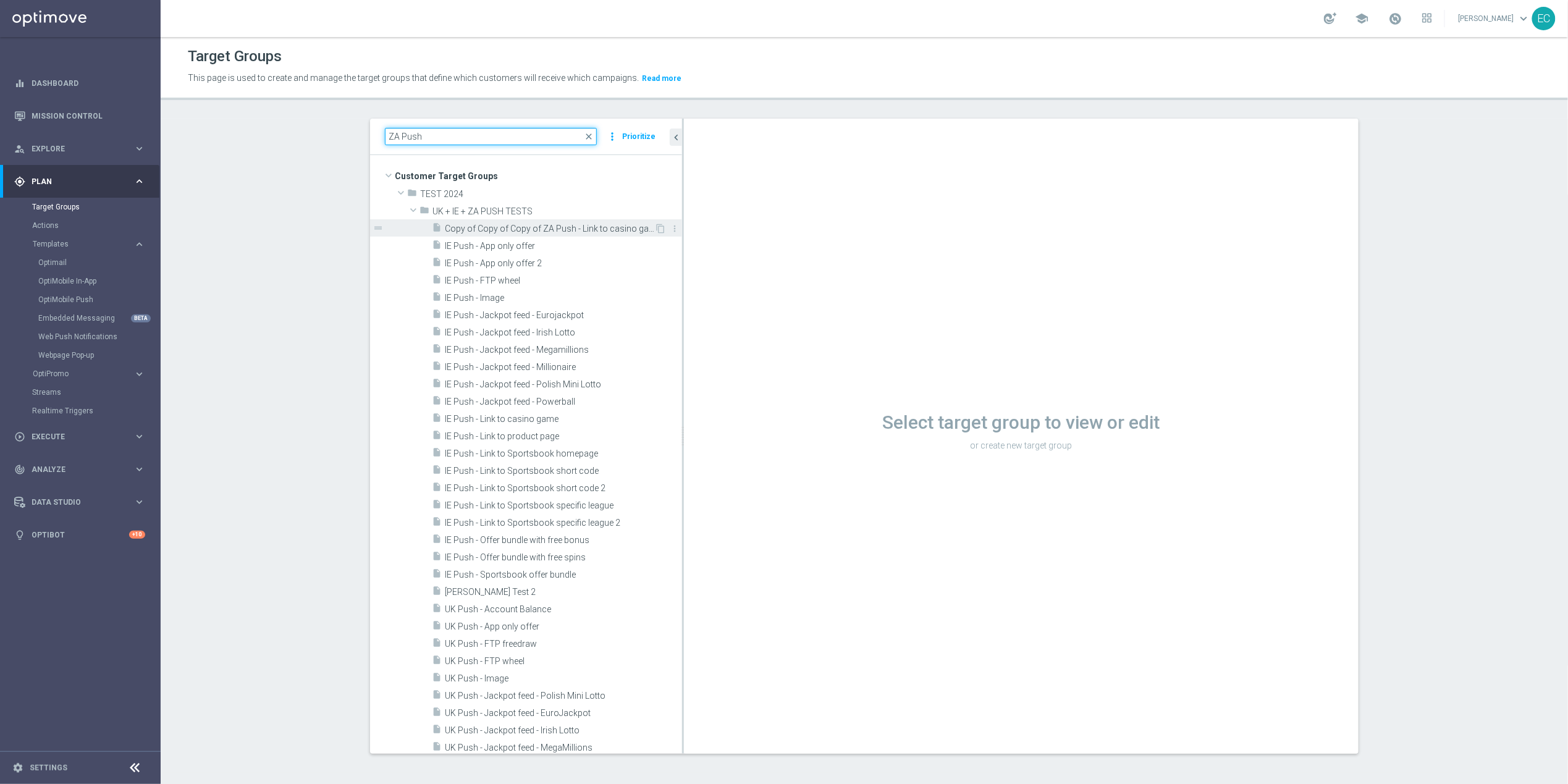
type input "ZA Push"
click at [606, 229] on span "Copy of Copy of Copy of ZA Push - Link to casino game 2" at bounding box center [550, 229] width 210 height 11
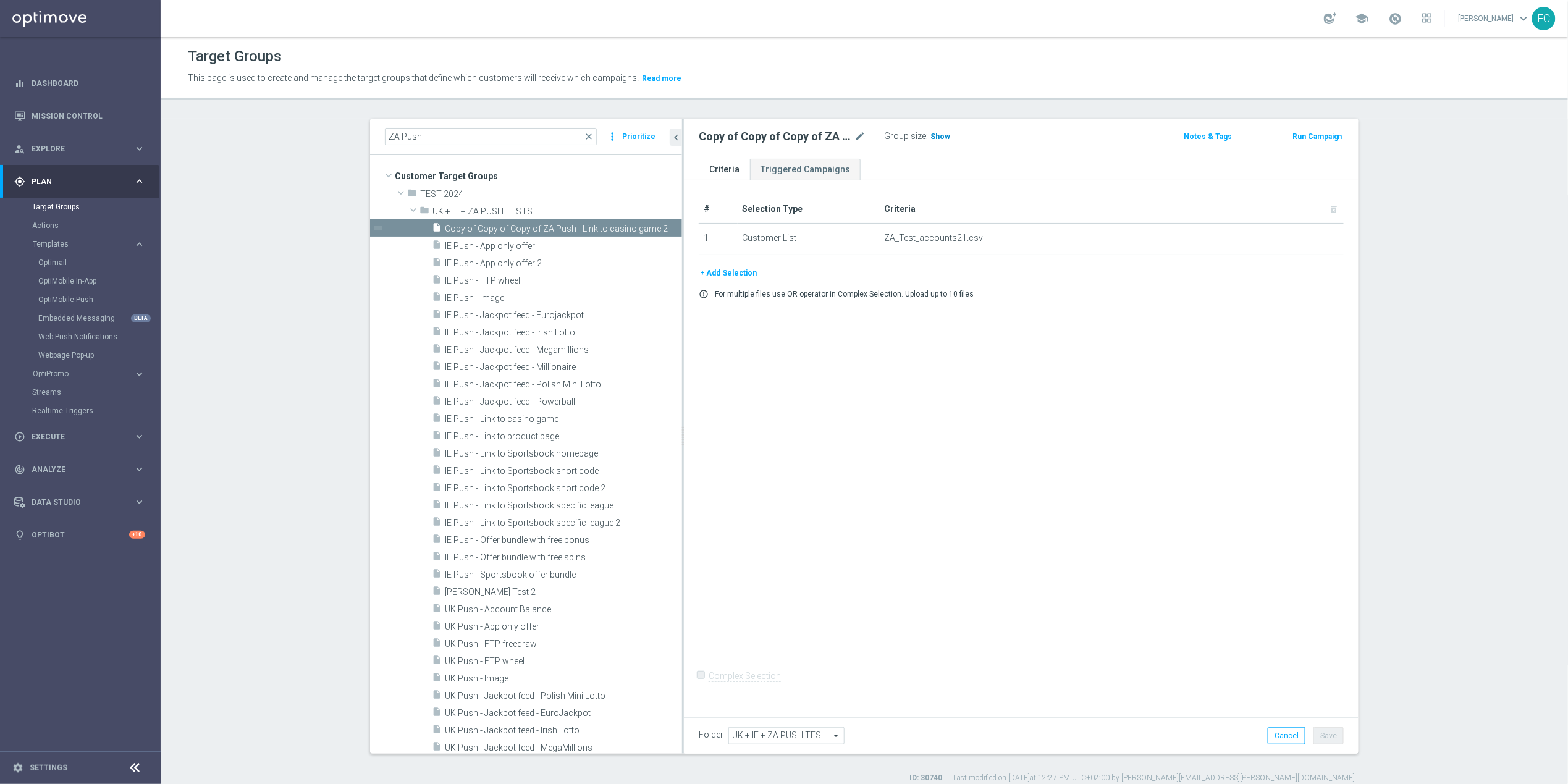
click at [929, 131] on h3 "Show" at bounding box center [941, 137] width 23 height 13
click at [860, 131] on div "Copy of Copy of Copy of ZA Push - Link to casino game 2 mode_edit" at bounding box center [791, 137] width 185 height 17
click at [854, 133] on icon "mode_edit" at bounding box center [860, 137] width 11 height 15
type input "ZA Push - Link to product page V2"
click at [1026, 409] on div "# Selection Type Criteria delete_forever 1 Customer List ZA_Test_accounts21.csv…" at bounding box center [1021, 446] width 675 height 531
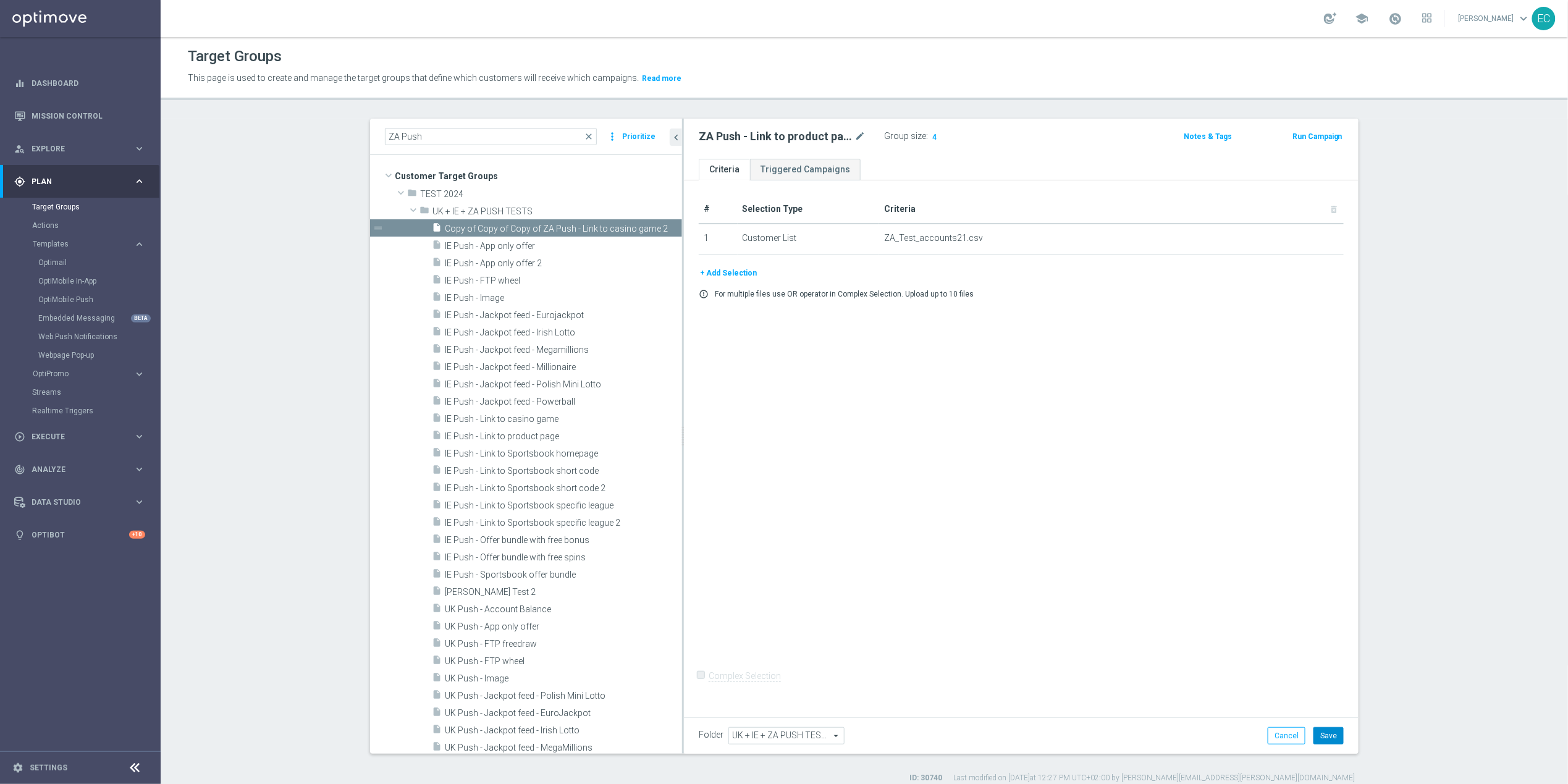
click at [1325, 730] on button "Save" at bounding box center [1329, 736] width 31 height 17
click at [1320, 143] on button "Run Campaign" at bounding box center [1317, 137] width 52 height 13
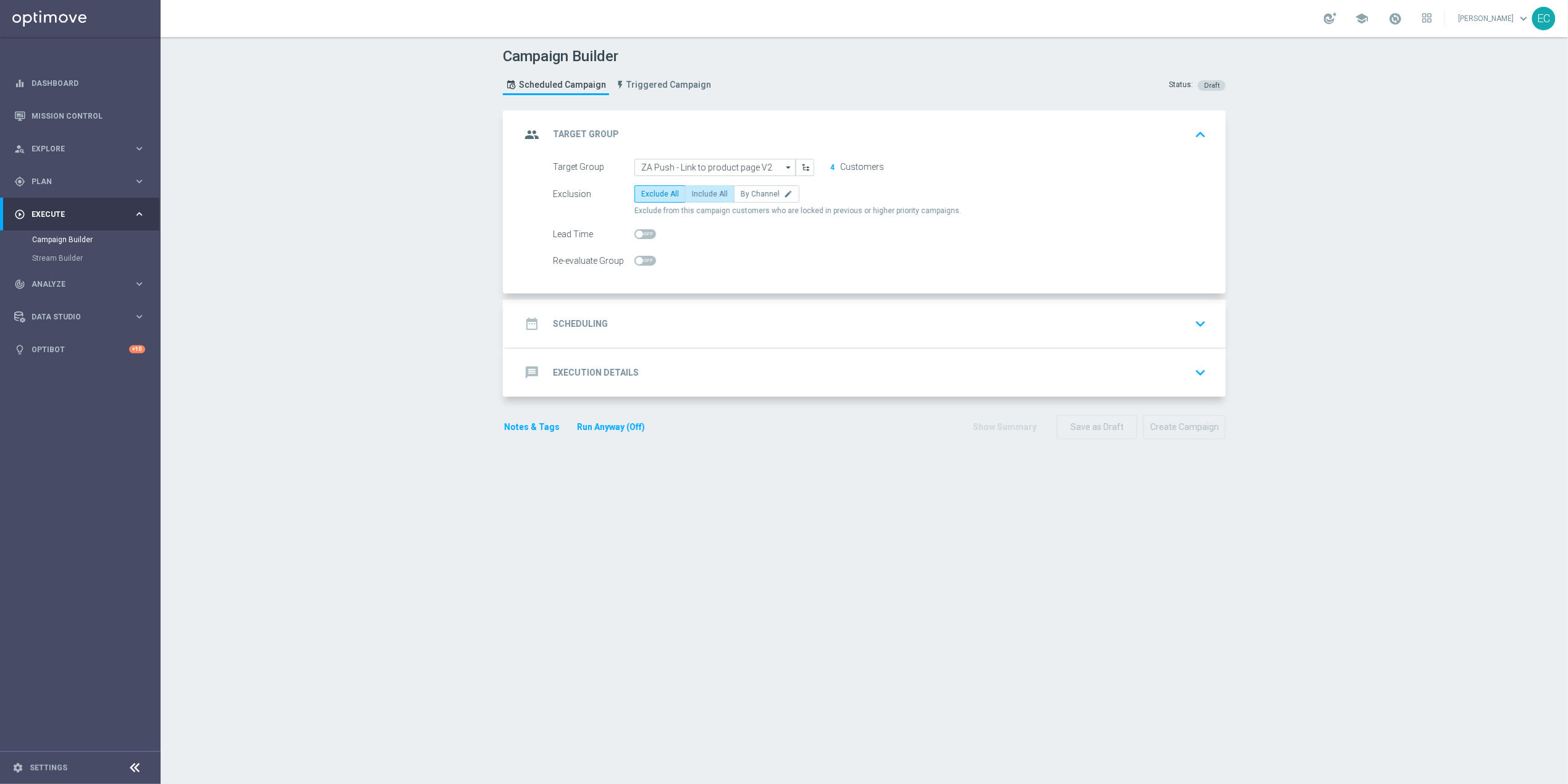
click at [716, 196] on span "Include All" at bounding box center [710, 194] width 36 height 9
click at [700, 196] on input "Include All" at bounding box center [696, 196] width 8 height 8
radio input "true"
click at [709, 318] on div "date_range Scheduling keyboard_arrow_down" at bounding box center [866, 323] width 690 height 23
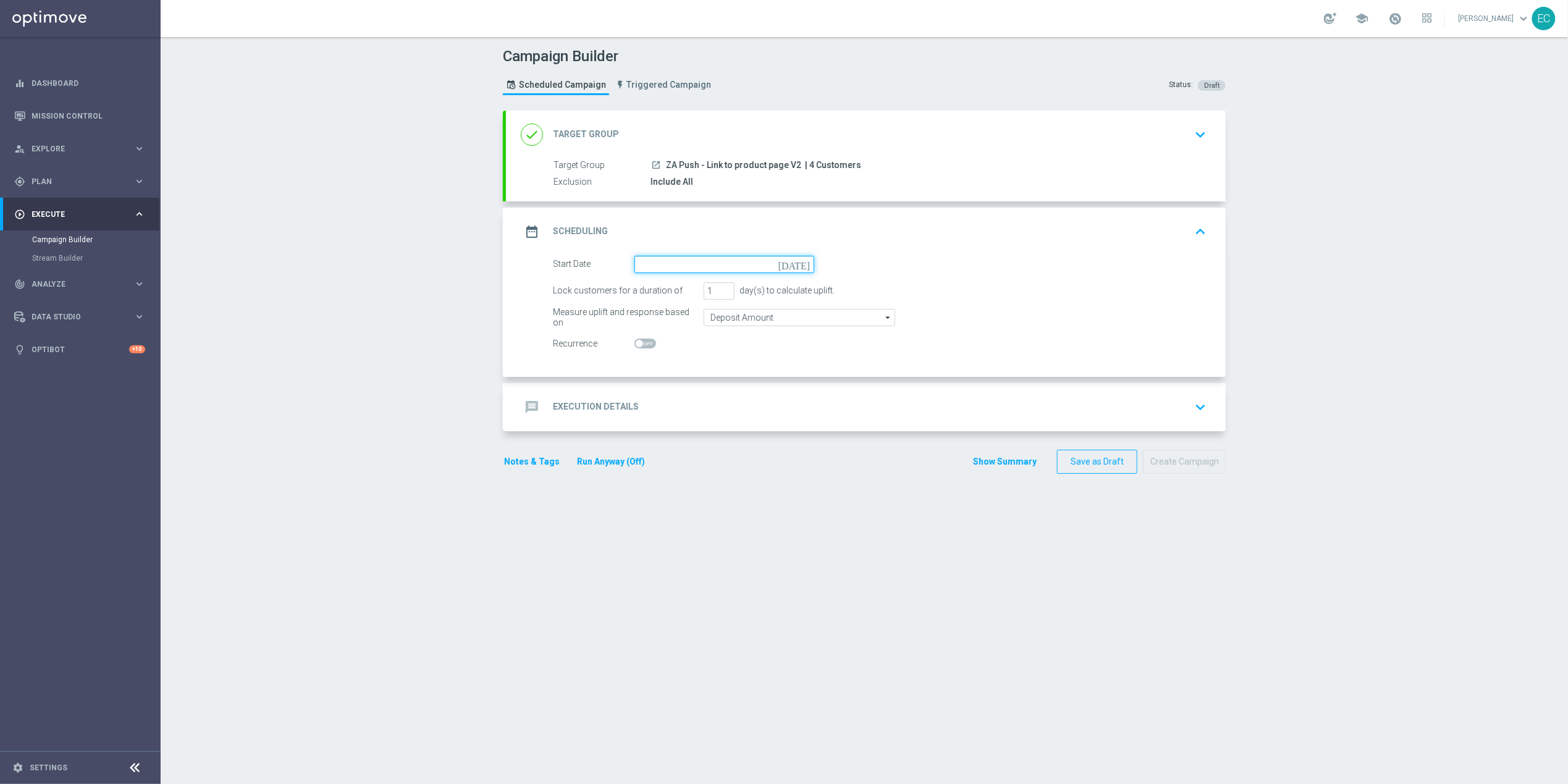
click at [751, 261] on input at bounding box center [724, 265] width 180 height 17
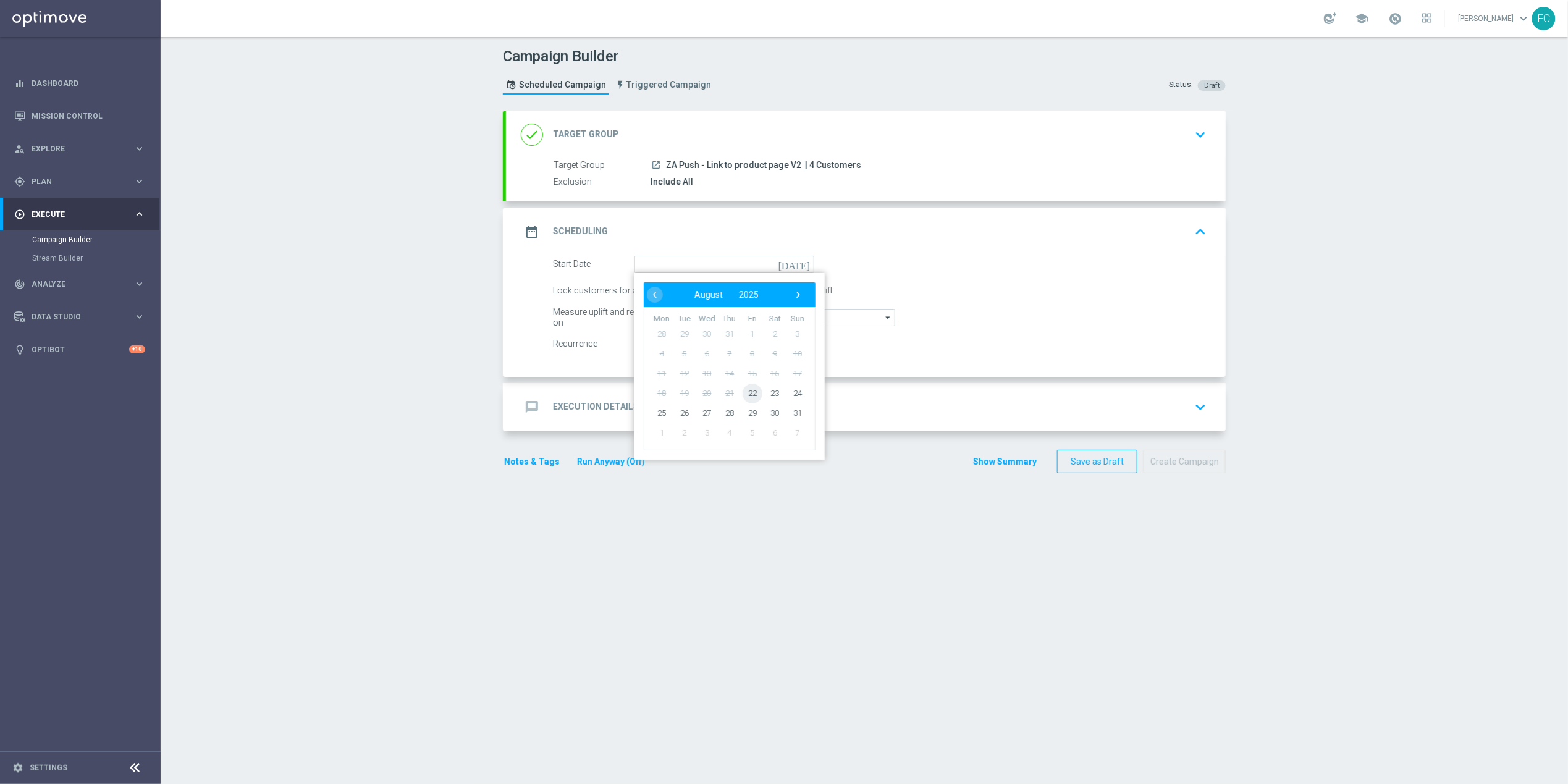
click at [742, 389] on span "22" at bounding box center [752, 393] width 20 height 20
type input "22 Aug 2025"
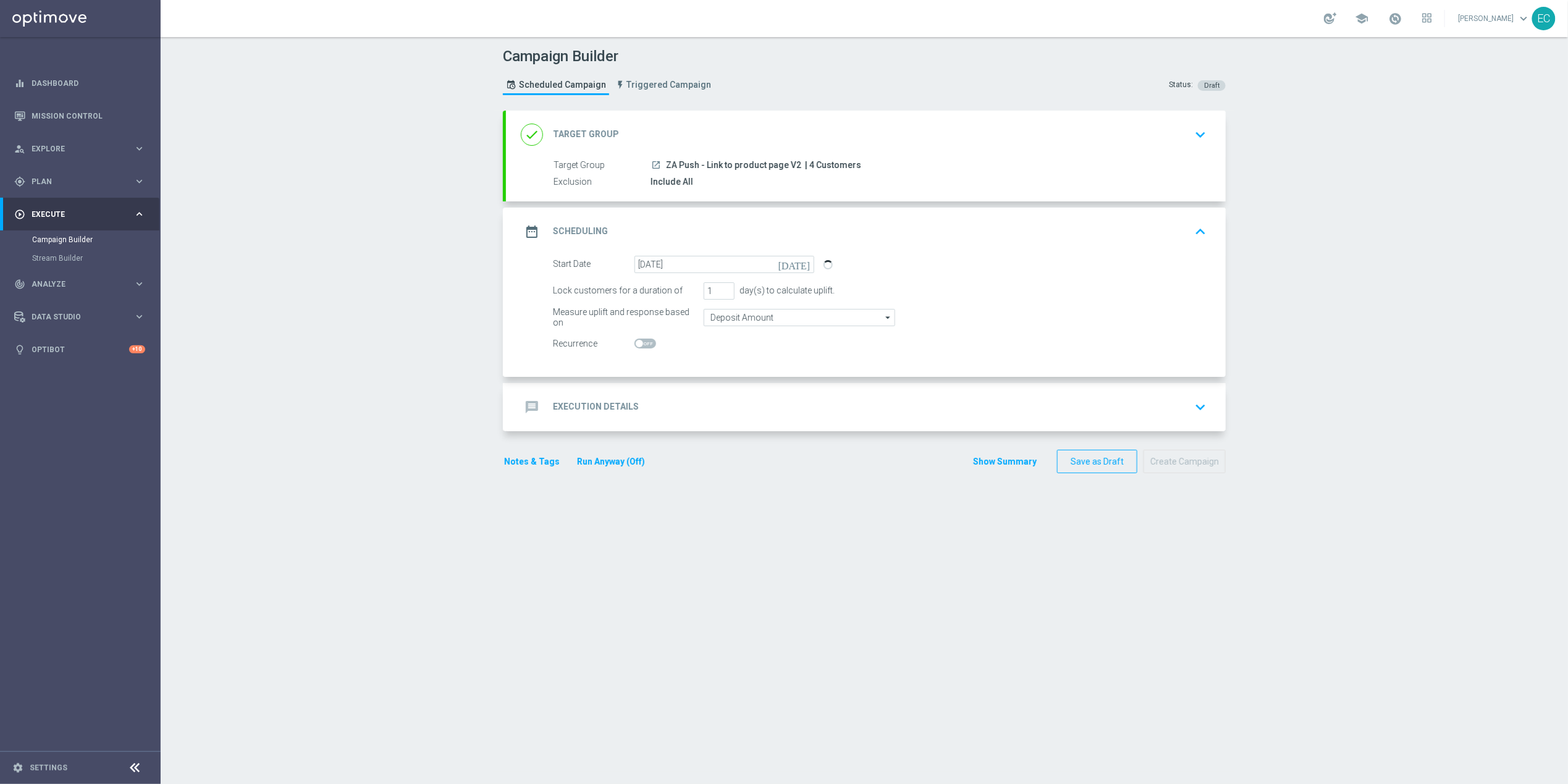
click at [761, 401] on div "message Execution Details keyboard_arrow_down" at bounding box center [866, 407] width 690 height 23
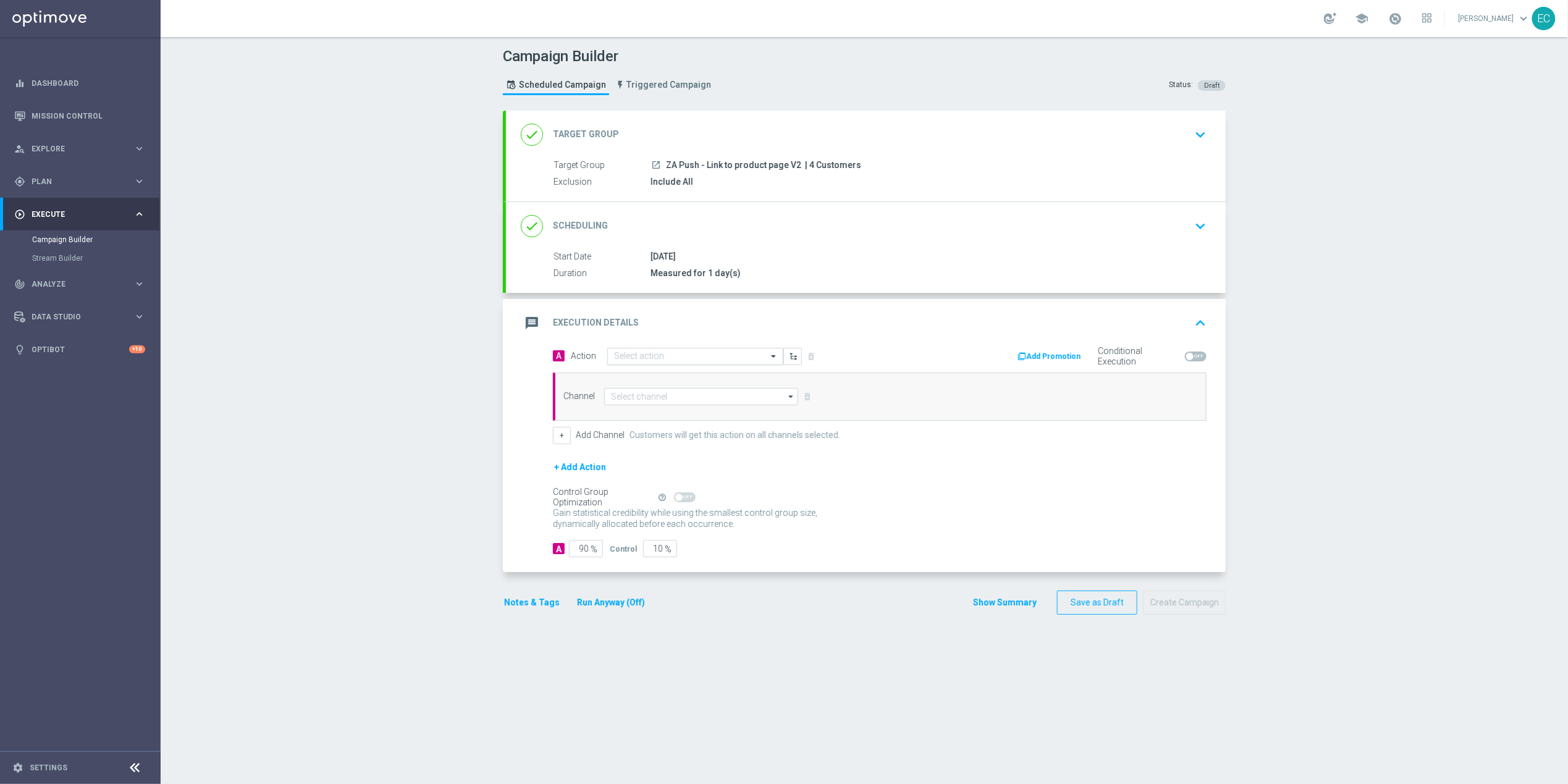
click at [730, 348] on div "Select action" at bounding box center [694, 356] width 176 height 17
paste input "ZA Push - Link to product page V2"
type input "ZA Push - Link to product page V2"
click at [703, 379] on label "ZA Push - Link to product page V2" at bounding box center [669, 378] width 111 height 11
click at [830, 160] on span "| 4 Customers" at bounding box center [832, 165] width 56 height 11
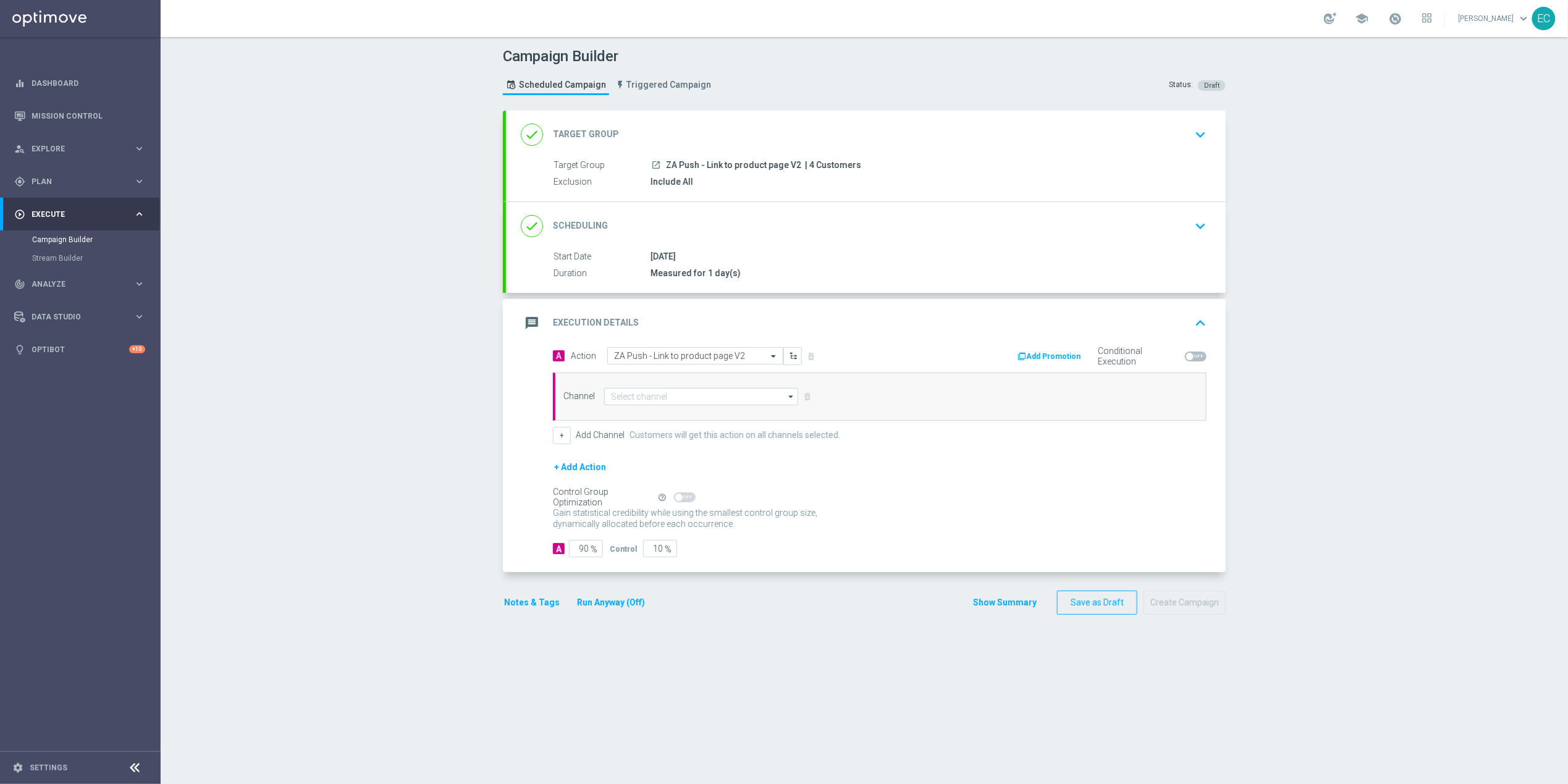
click at [861, 146] on div "done Target Group keyboard_arrow_down" at bounding box center [866, 134] width 690 height 23
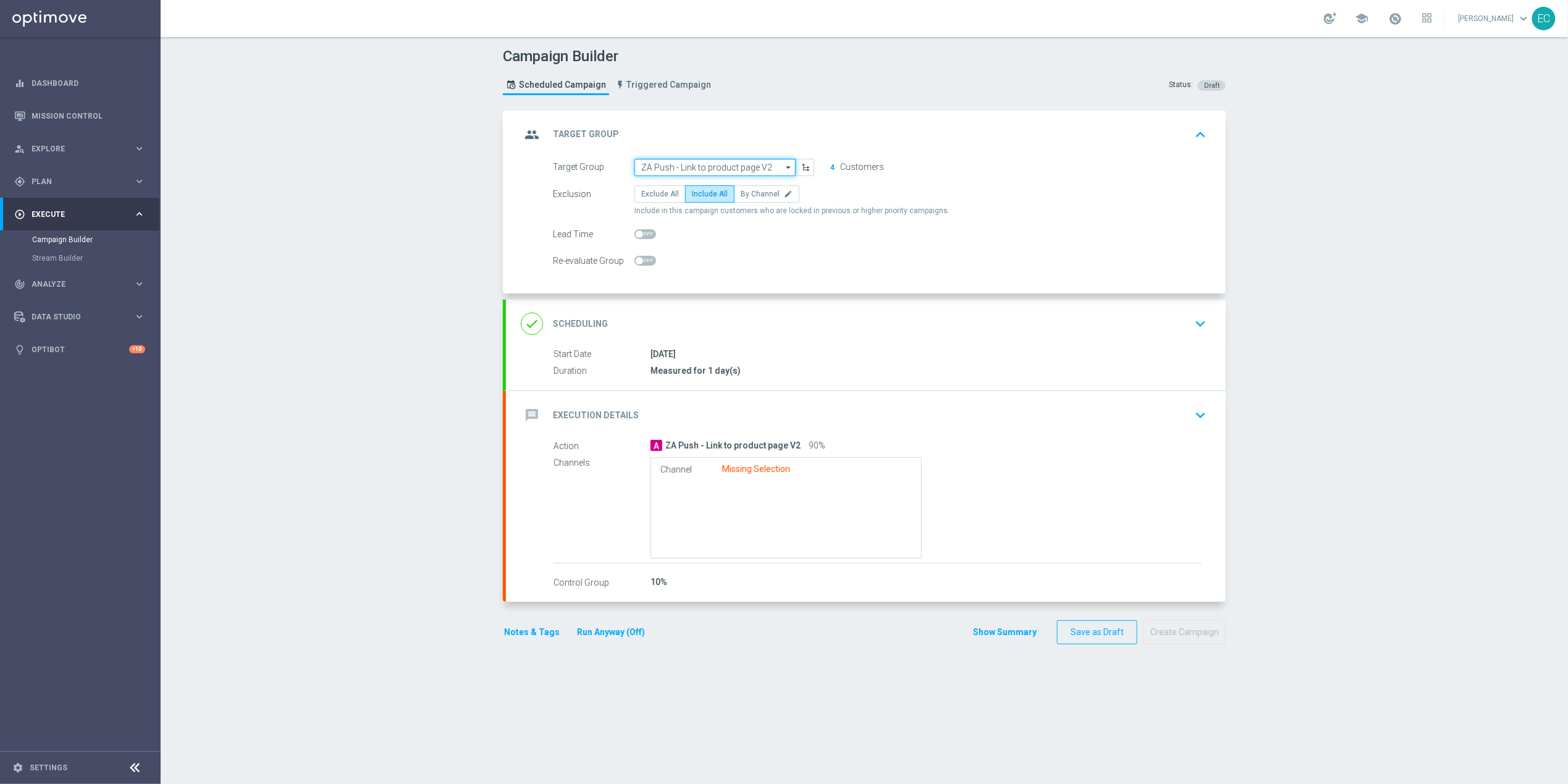
click at [739, 161] on input "ZA Push - Link to product page V2" at bounding box center [714, 167] width 161 height 17
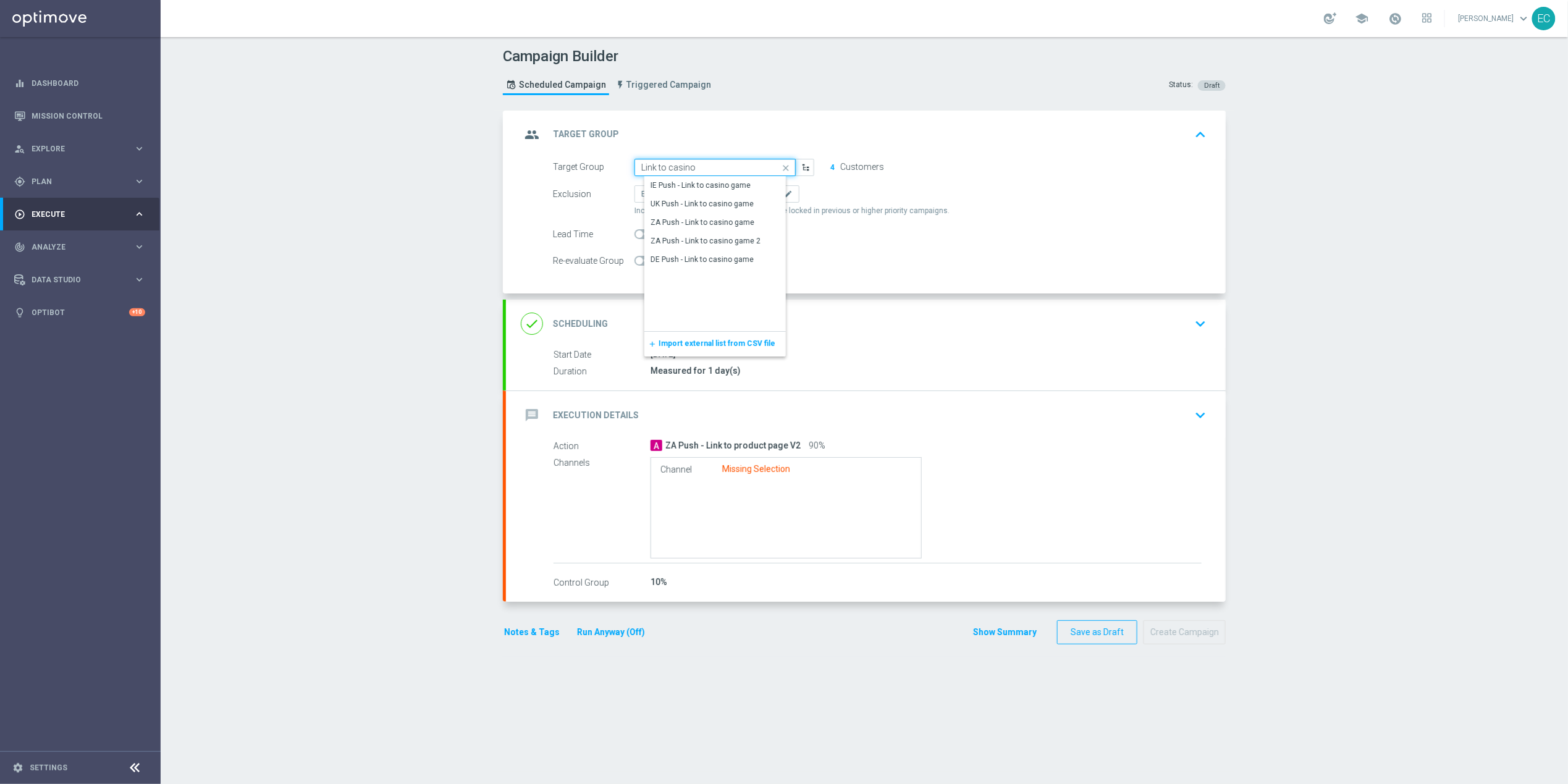
type input "Link to casino"
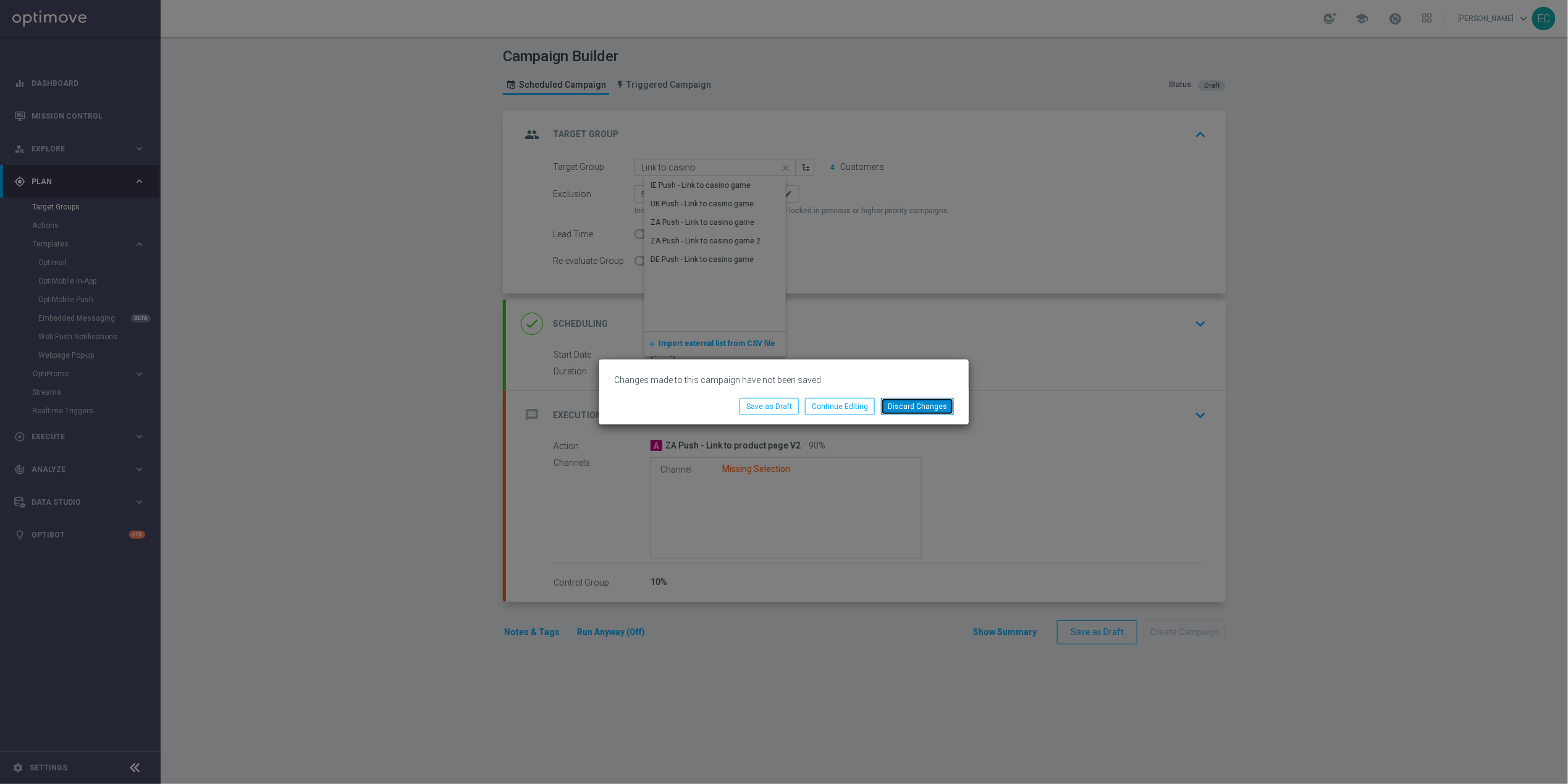
click at [901, 411] on button "Discard Changes" at bounding box center [917, 407] width 73 height 17
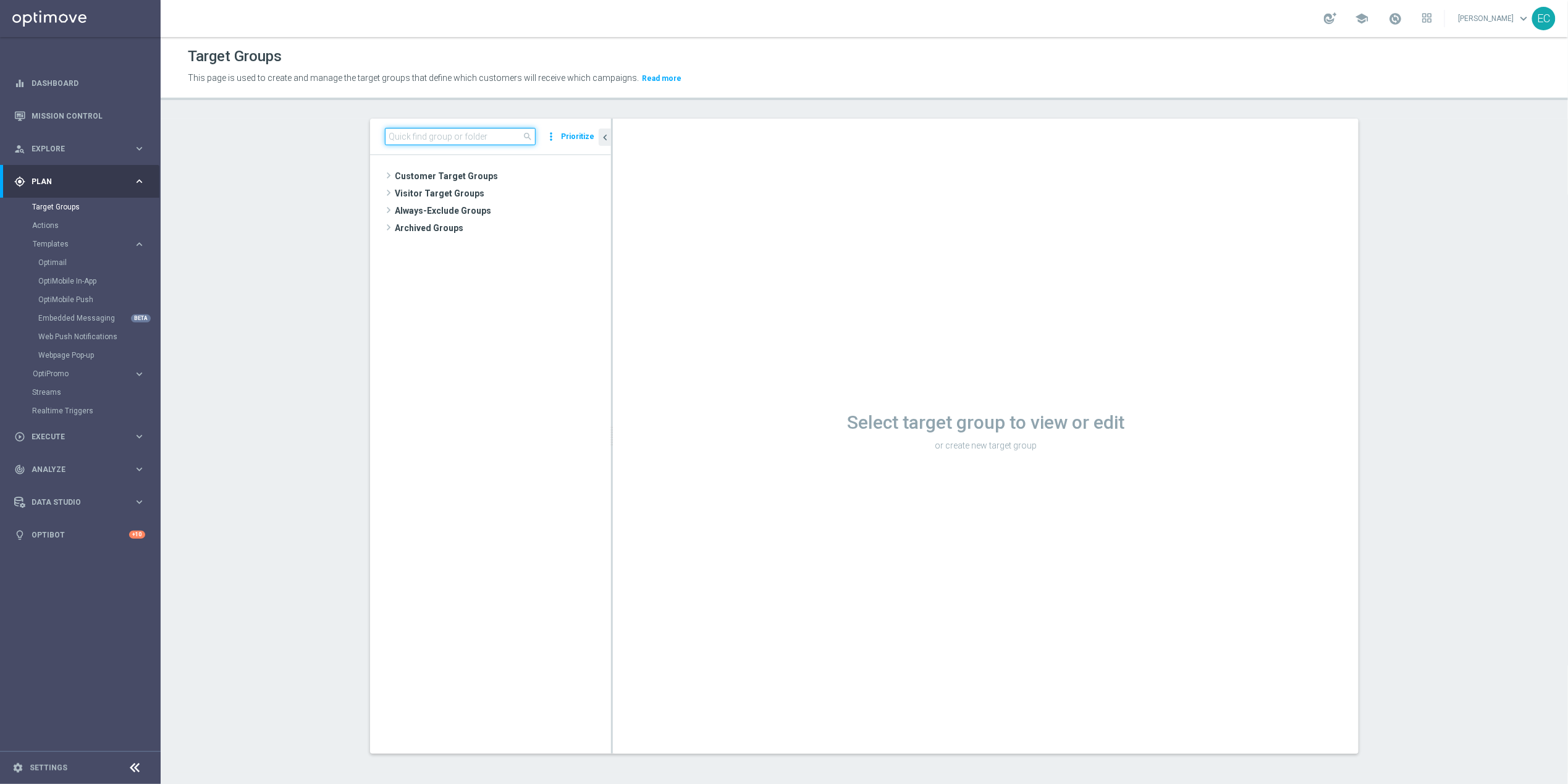
click at [441, 144] on input at bounding box center [460, 137] width 151 height 17
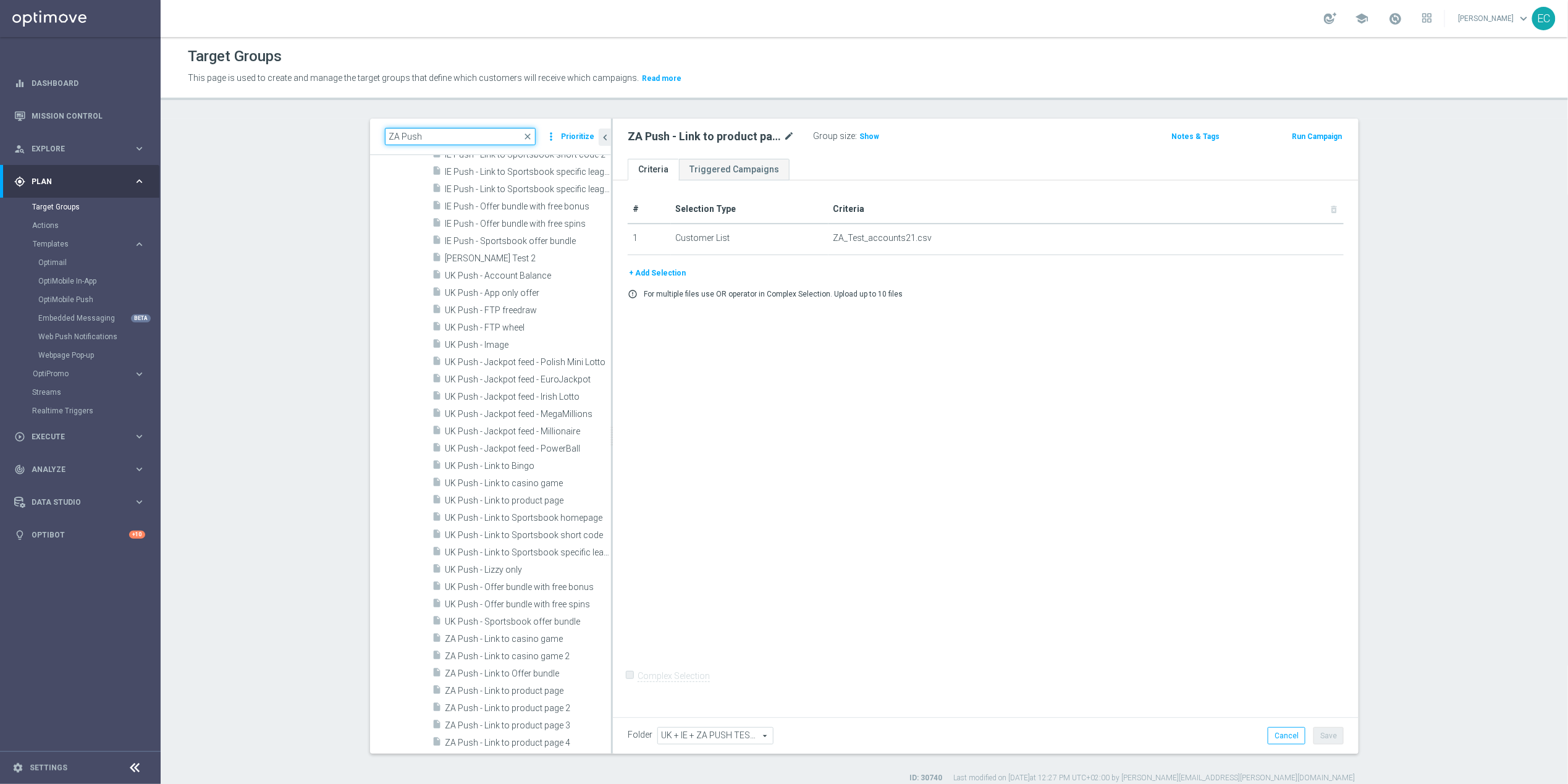
scroll to position [334, 0]
type input "ZA Push"
click at [783, 129] on icon "mode_edit" at bounding box center [789, 137] width 11 height 15
click at [765, 133] on input "ZA Push - Link to product page V2" at bounding box center [710, 138] width 166 height 17
drag, startPoint x: 692, startPoint y: 137, endPoint x: 742, endPoint y: 137, distance: 50.0
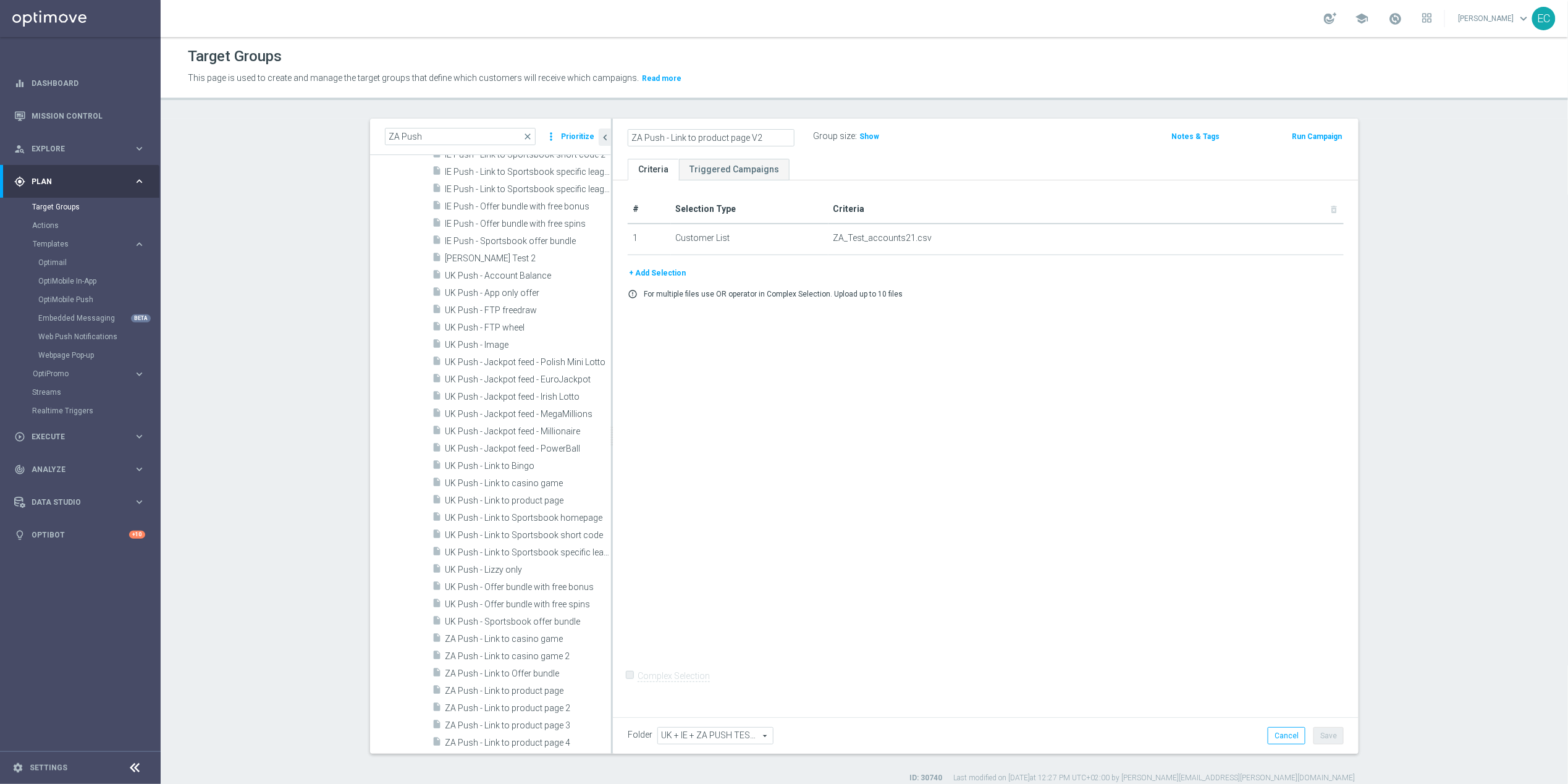
click at [742, 137] on input "ZA Push - Link to product page V2" at bounding box center [710, 138] width 166 height 17
click at [760, 139] on input "ZA Push - Link to Casino game V2" at bounding box center [710, 138] width 166 height 17
type input "ZA Push - Link to Casino game V2"
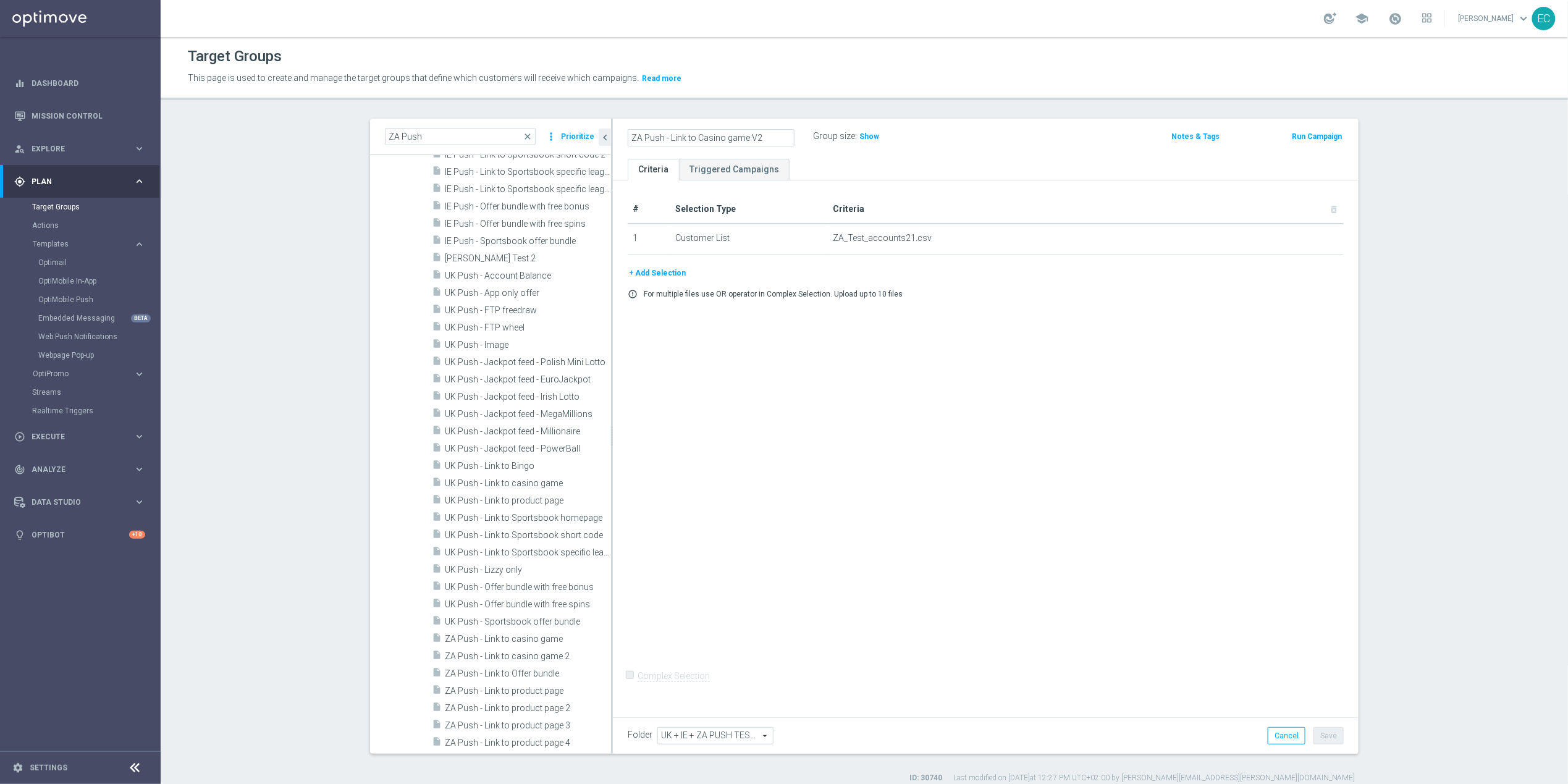
click at [818, 369] on div "# Selection Type Criteria delete_forever 1 Customer List ZA_Test_accounts21.csv…" at bounding box center [986, 446] width 746 height 531
click at [1324, 734] on button "Save" at bounding box center [1329, 736] width 31 height 17
click at [1327, 142] on button "Run Campaign" at bounding box center [1317, 137] width 52 height 13
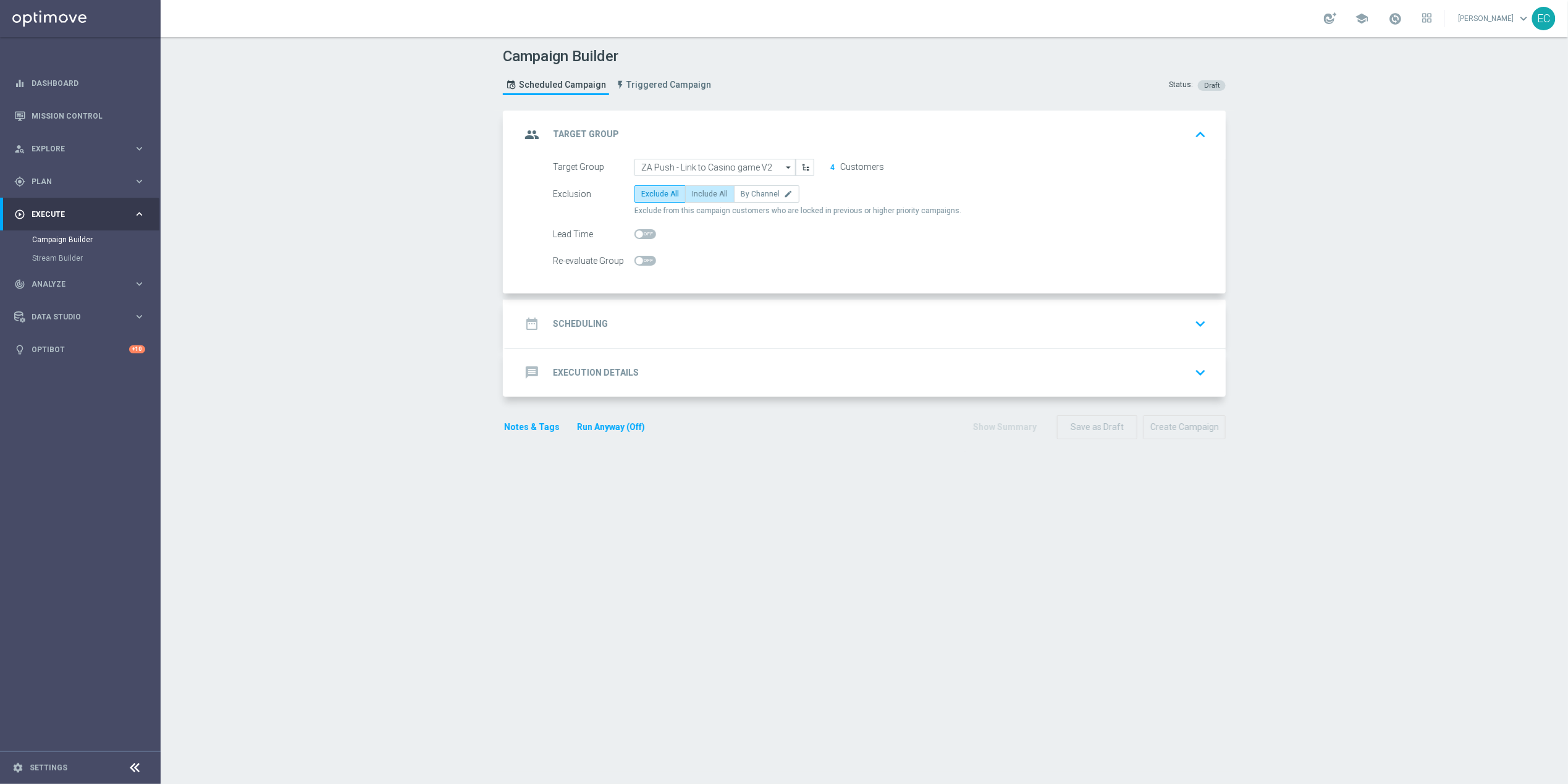
click at [692, 195] on span "Include All" at bounding box center [710, 194] width 36 height 9
click at [692, 195] on input "Include All" at bounding box center [696, 196] width 8 height 8
radio input "true"
click at [652, 367] on div "message Execution Details keyboard_arrow_down" at bounding box center [866, 372] width 690 height 23
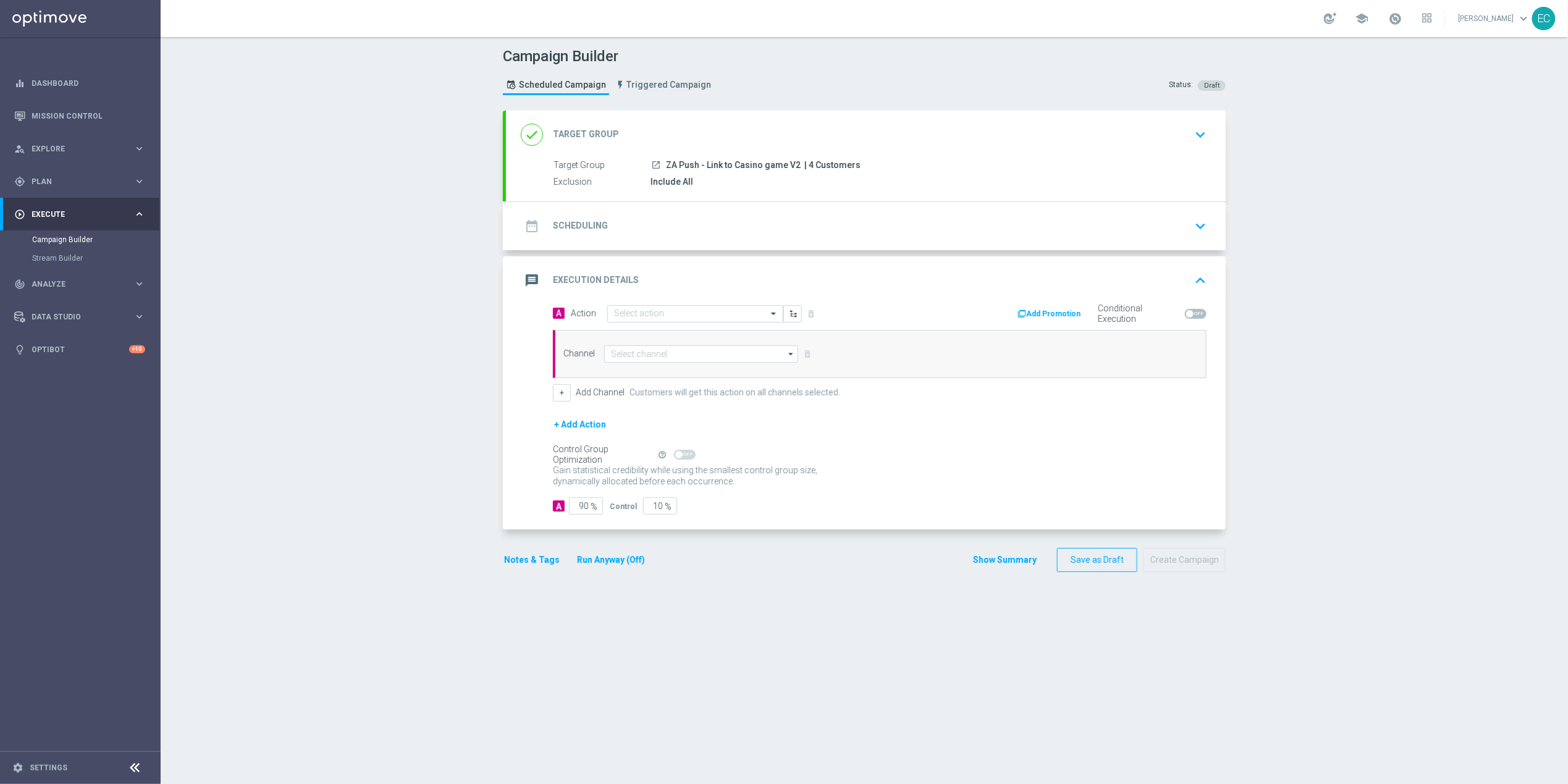
click at [695, 249] on div "date_range Scheduling keyboard_arrow_down Start Date today Lock customers for a…" at bounding box center [866, 226] width 720 height 48
click at [710, 232] on div "date_range Scheduling keyboard_arrow_down" at bounding box center [866, 226] width 690 height 23
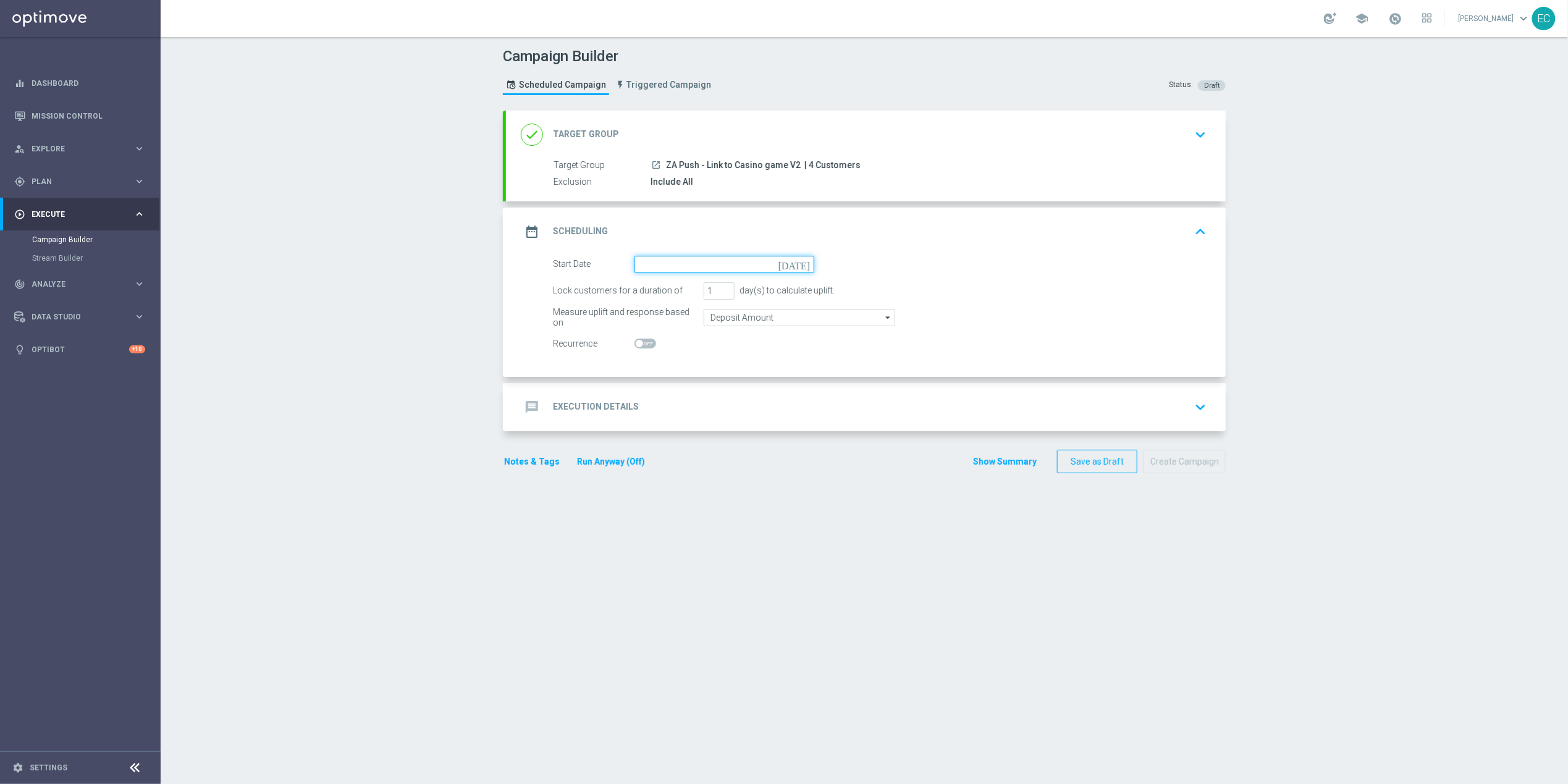
click at [702, 261] on input at bounding box center [724, 265] width 180 height 17
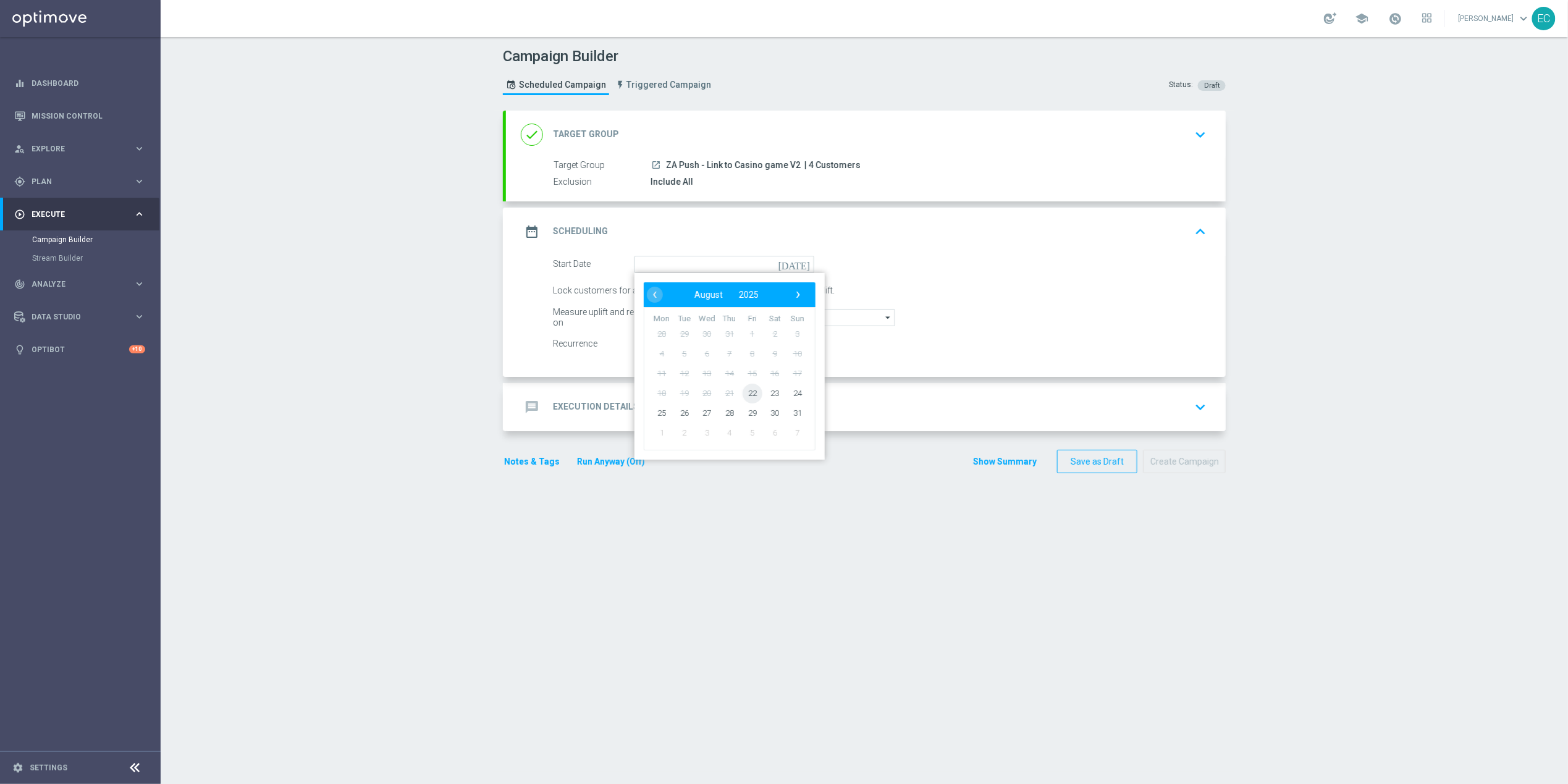
click at [750, 389] on span "22" at bounding box center [752, 393] width 20 height 20
type input "22 Aug 2025"
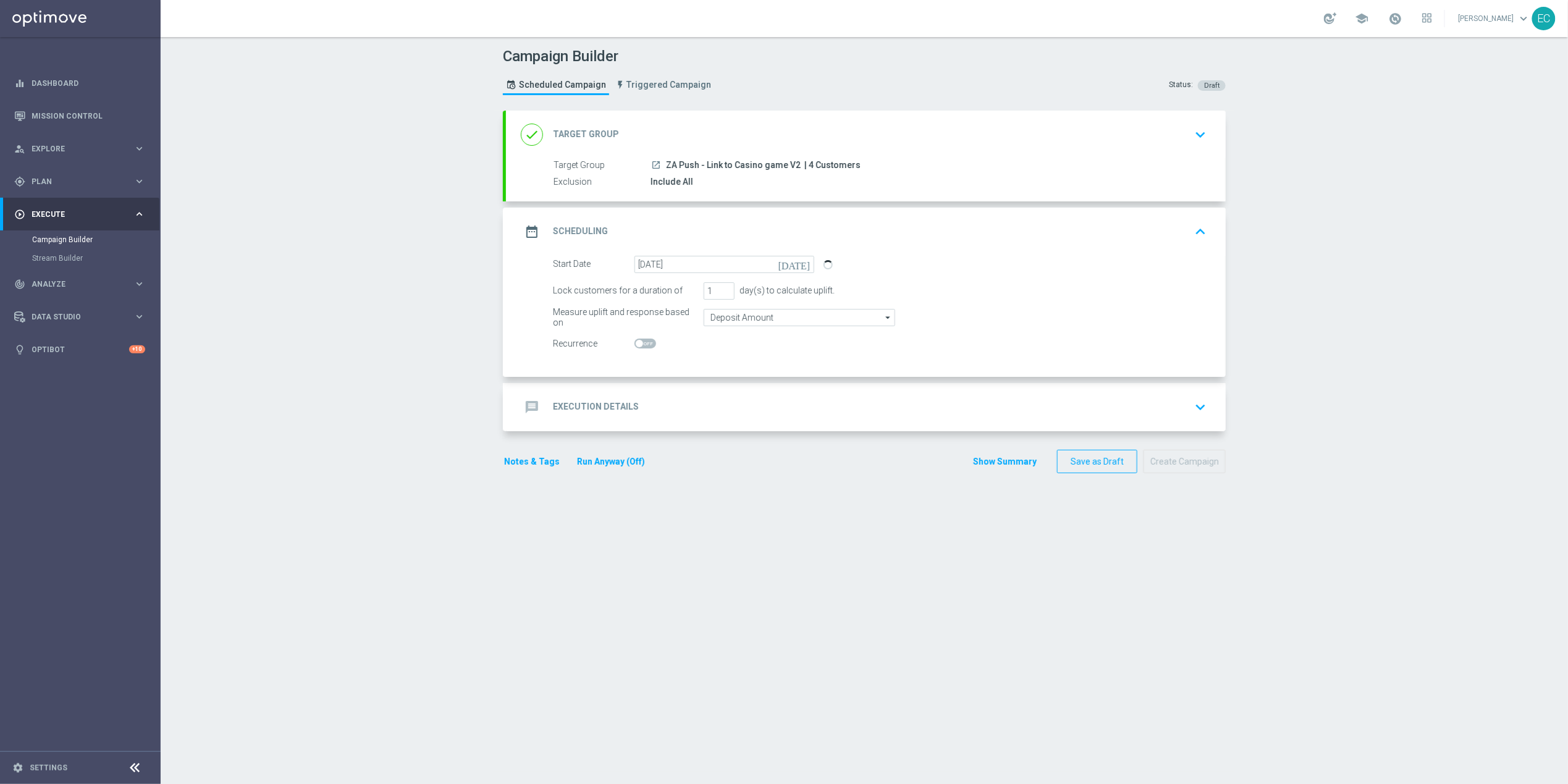
click at [733, 400] on div "message Execution Details keyboard_arrow_down" at bounding box center [866, 407] width 690 height 23
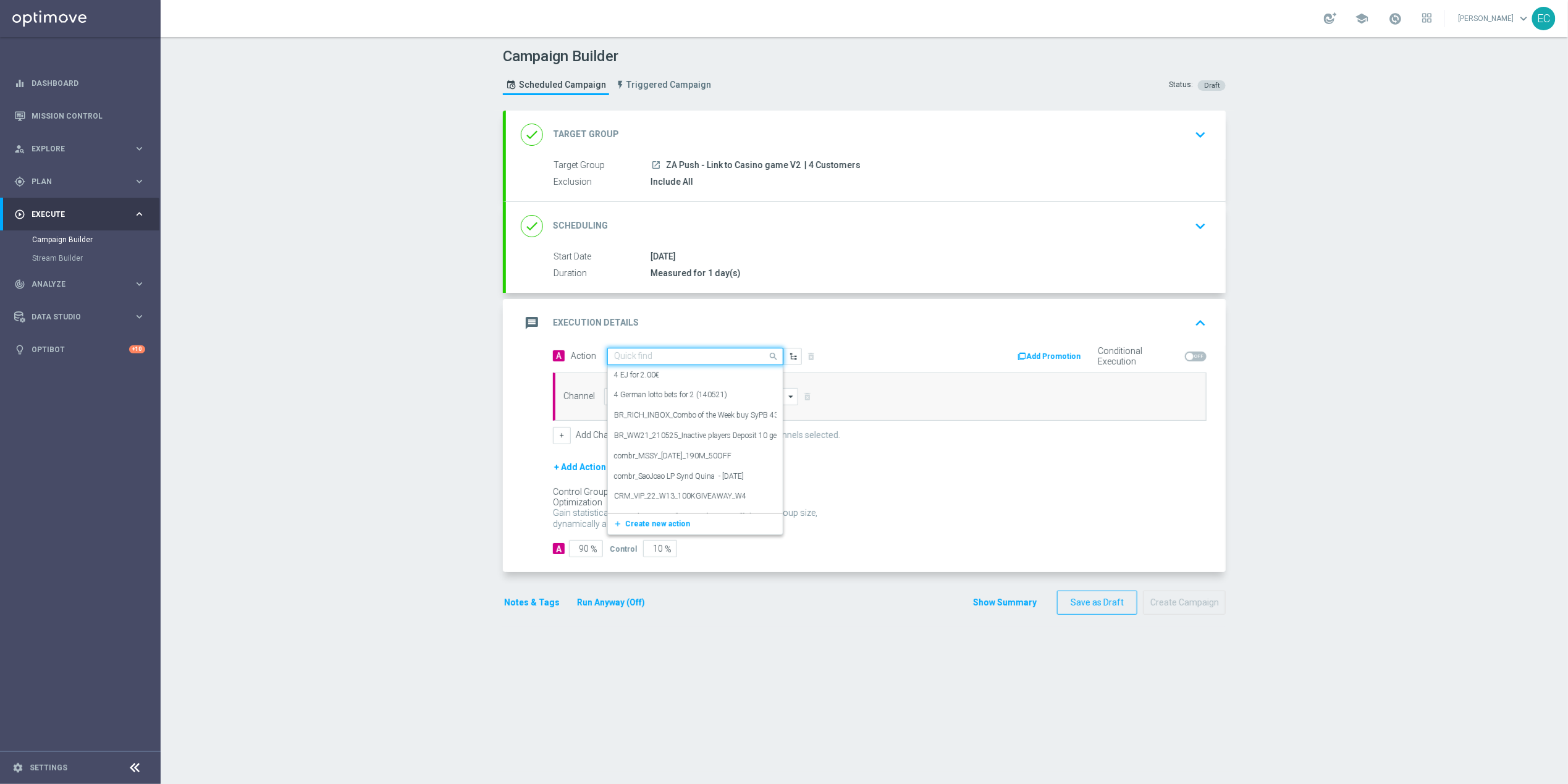
click at [685, 354] on input "text" at bounding box center [683, 357] width 138 height 11
paste input "ZA Push - Link to Casino game V2"
type input "ZA Push - Link to Casino game V2"
click at [688, 373] on label "ZA Push - Link to Casino game V2" at bounding box center [669, 378] width 110 height 11
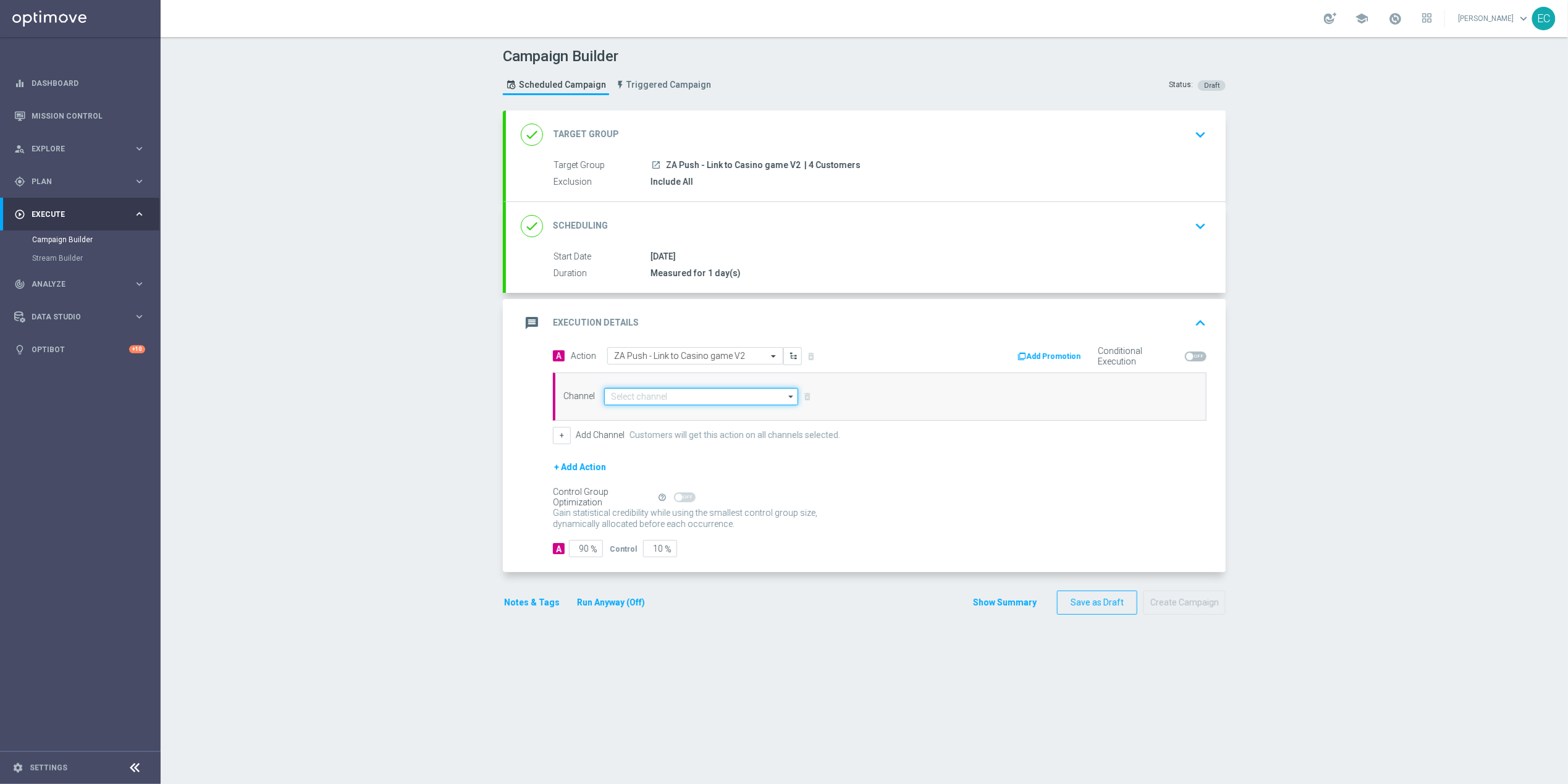
click at [673, 396] on input at bounding box center [701, 397] width 194 height 17
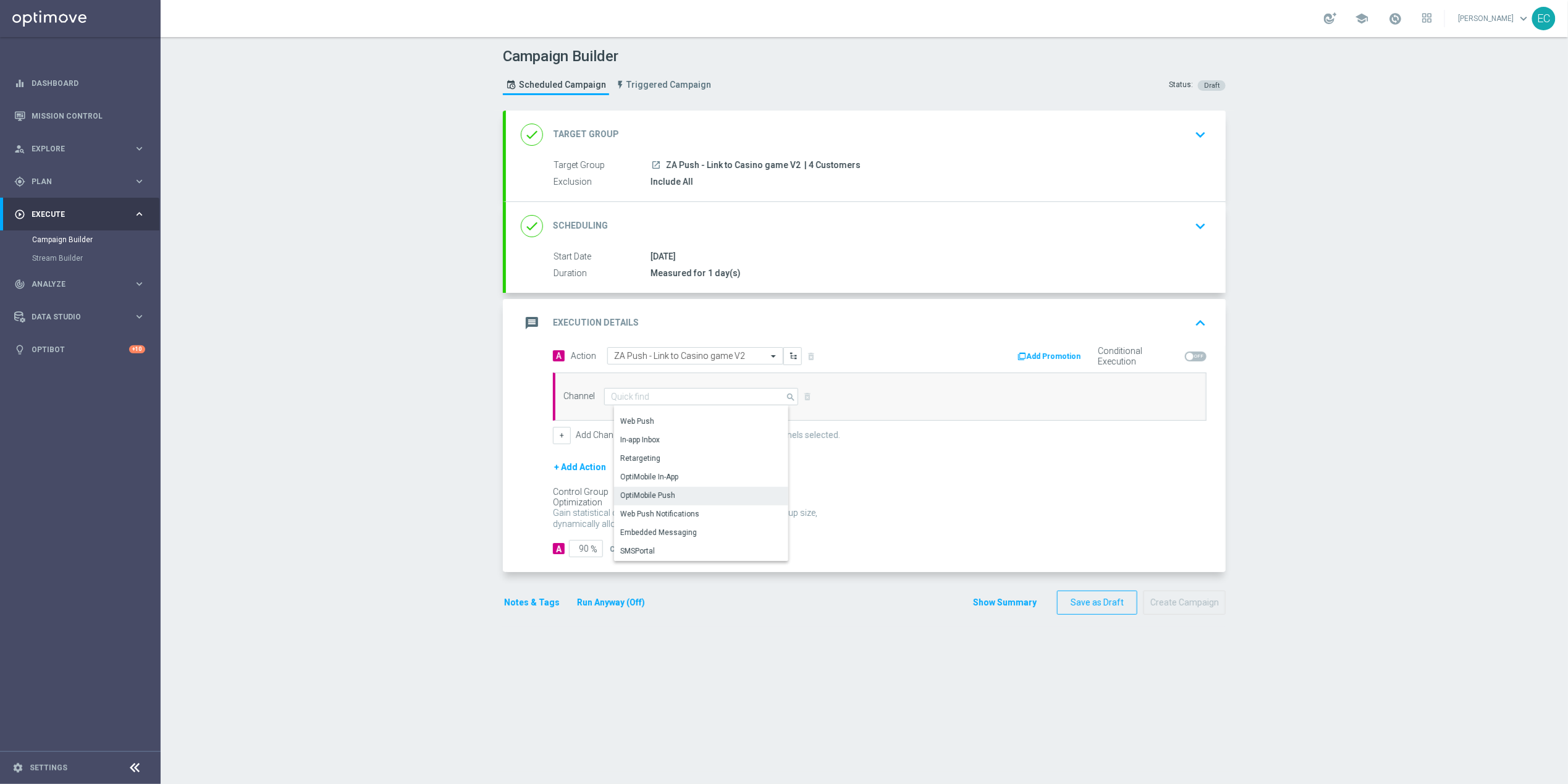
click at [682, 494] on div "OptiMobile Push" at bounding box center [706, 495] width 184 height 17
type input "OptiMobile Push"
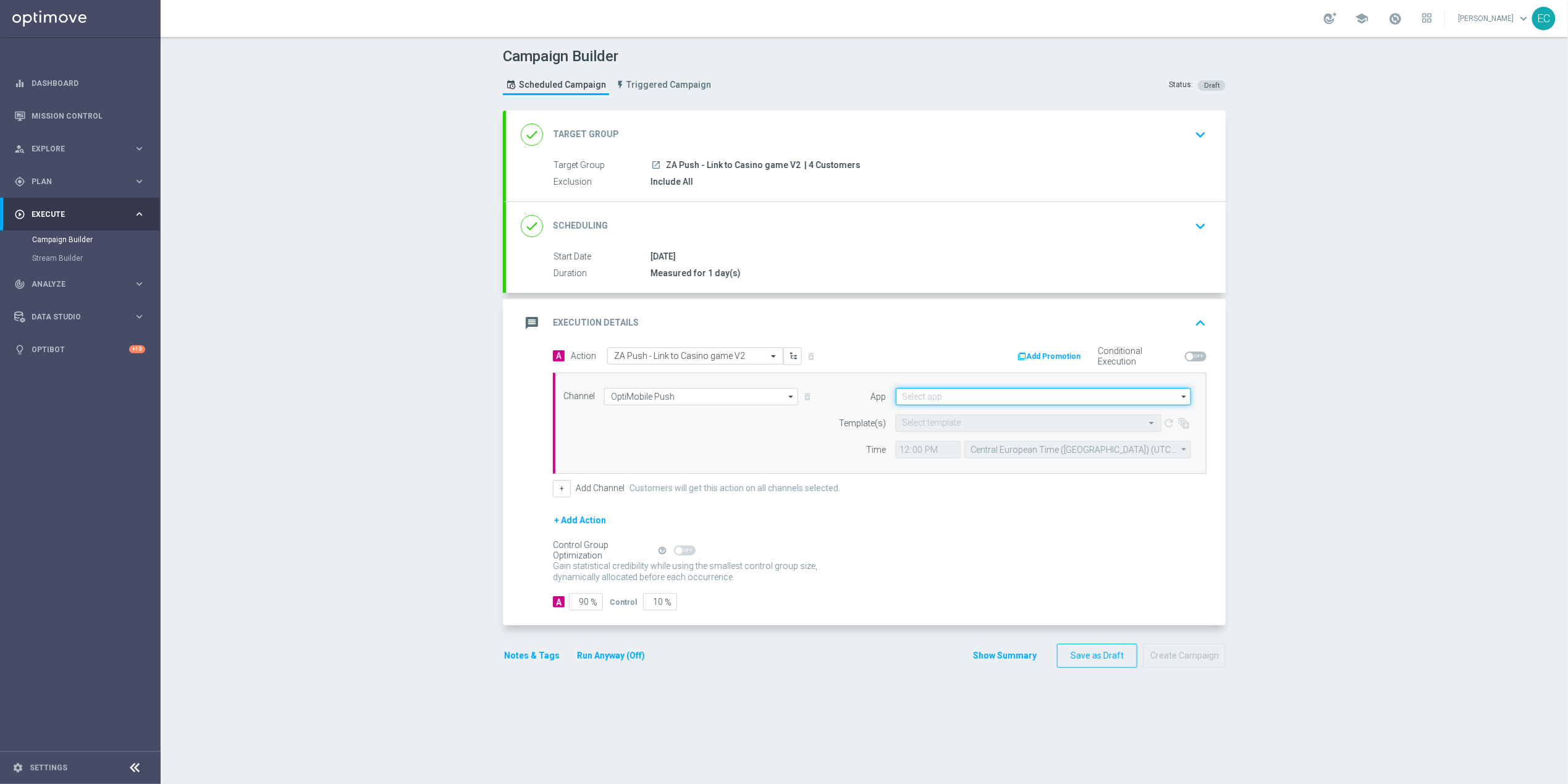
click at [1039, 391] on input at bounding box center [1043, 397] width 295 height 17
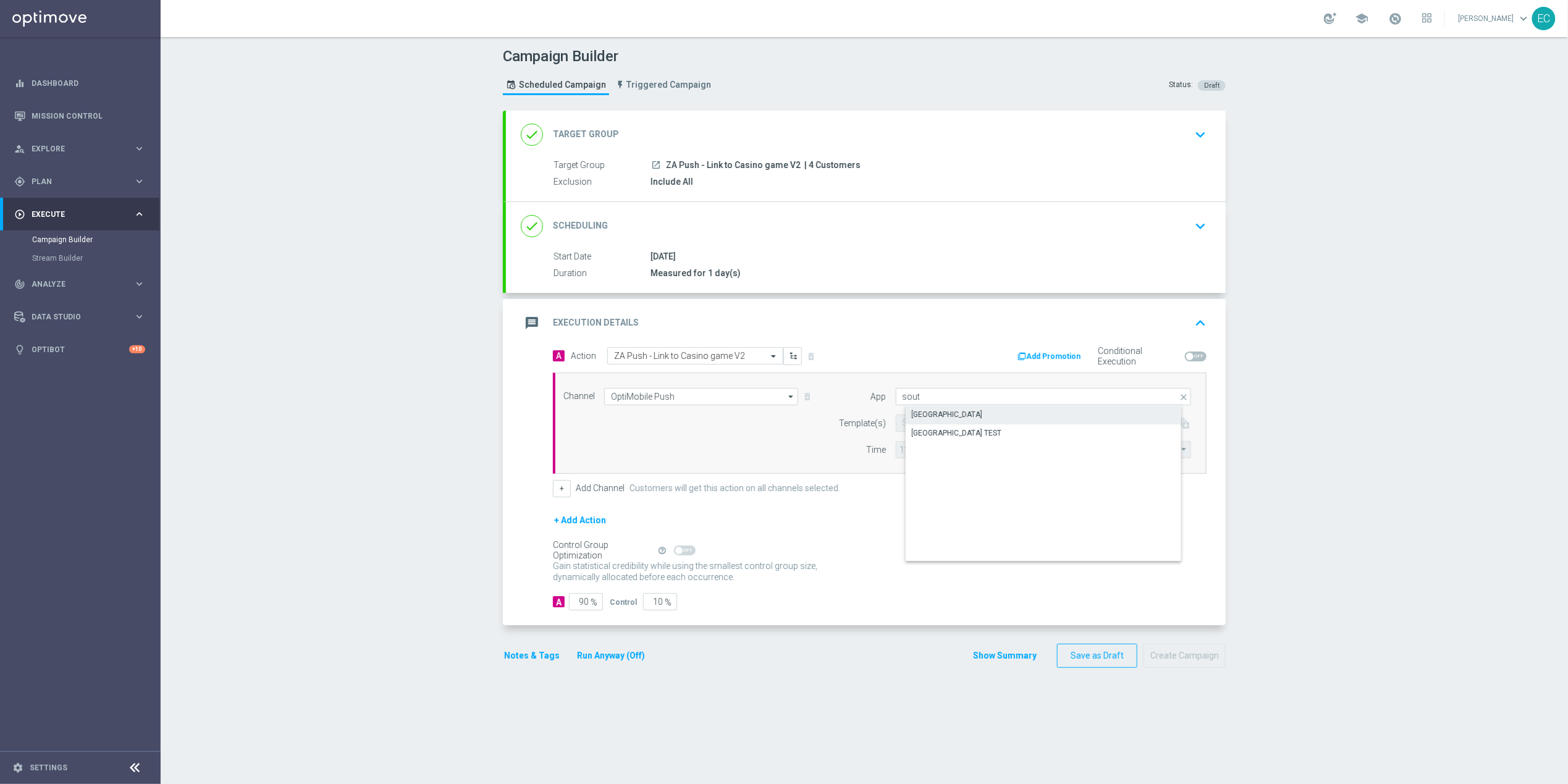
click at [1029, 420] on div "South Africa" at bounding box center [1053, 415] width 296 height 17
type input "South Africa"
click at [1009, 419] on input "text" at bounding box center [1016, 423] width 228 height 11
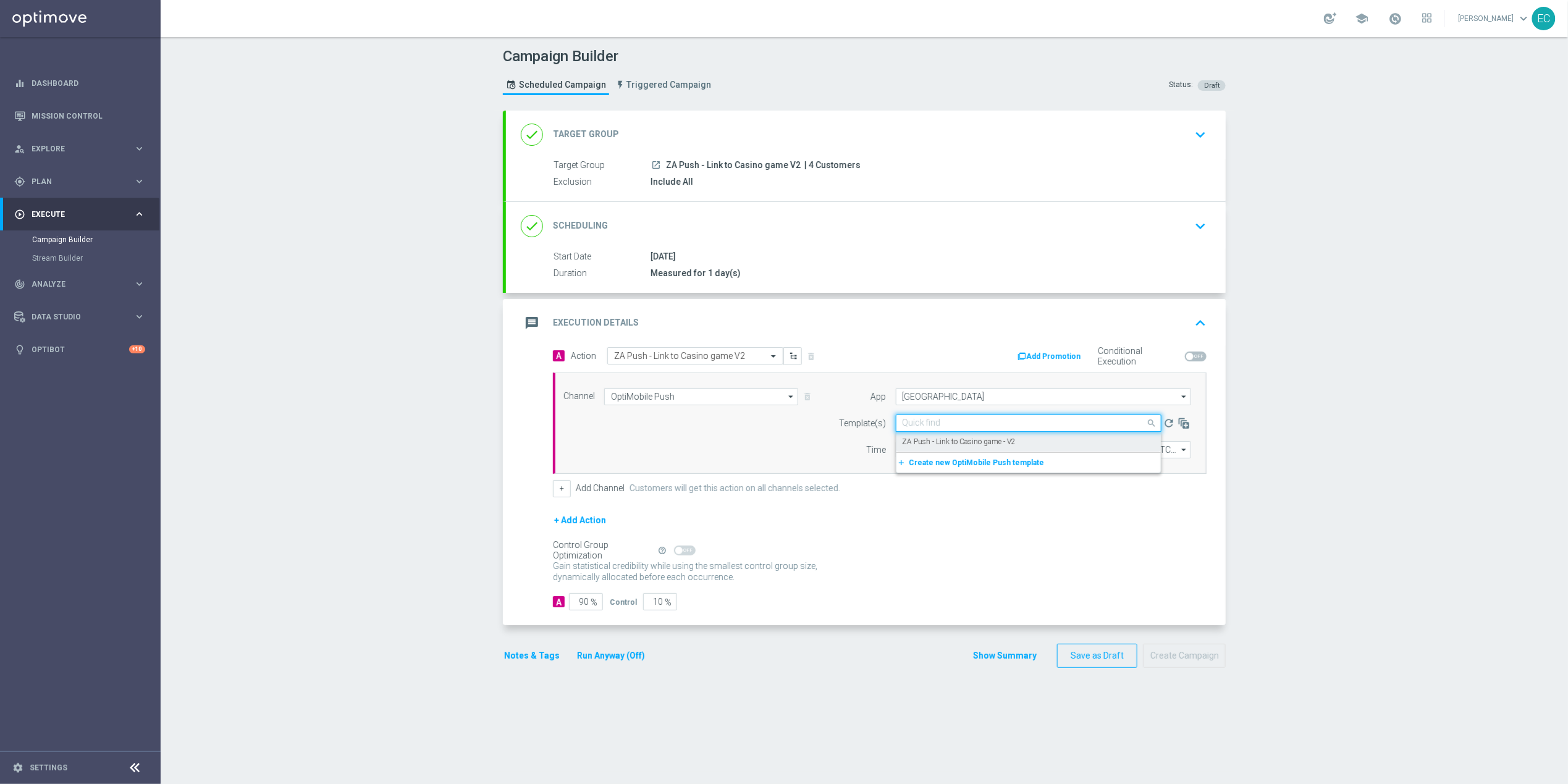
click at [998, 440] on label "ZA Push - Link to Casino game - V2" at bounding box center [959, 442] width 113 height 11
click at [895, 444] on input "12:00" at bounding box center [928, 450] width 65 height 17
type input "16:20"
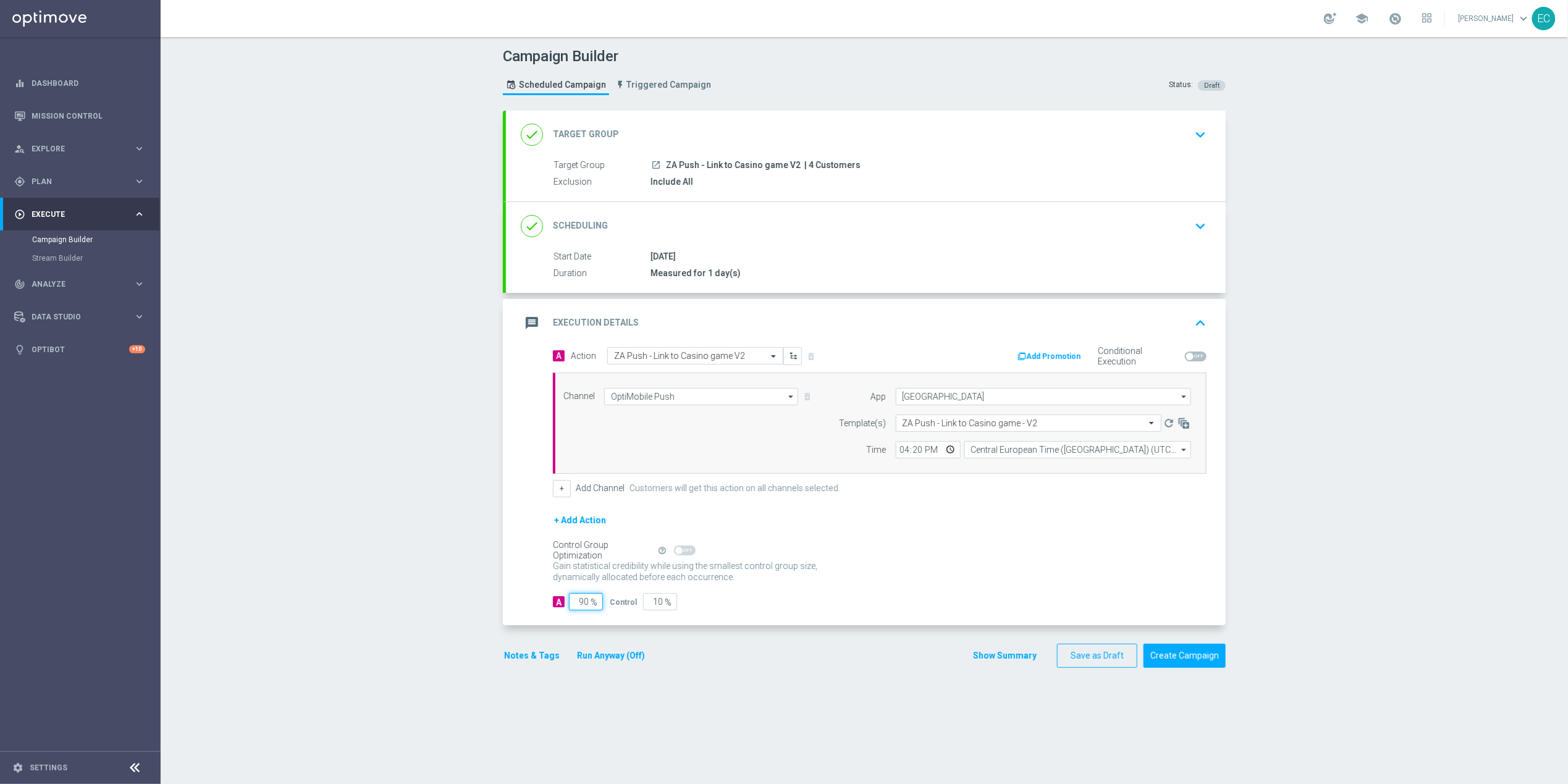
click at [576, 606] on input "90" at bounding box center [586, 602] width 34 height 17
type input "1"
type input "99"
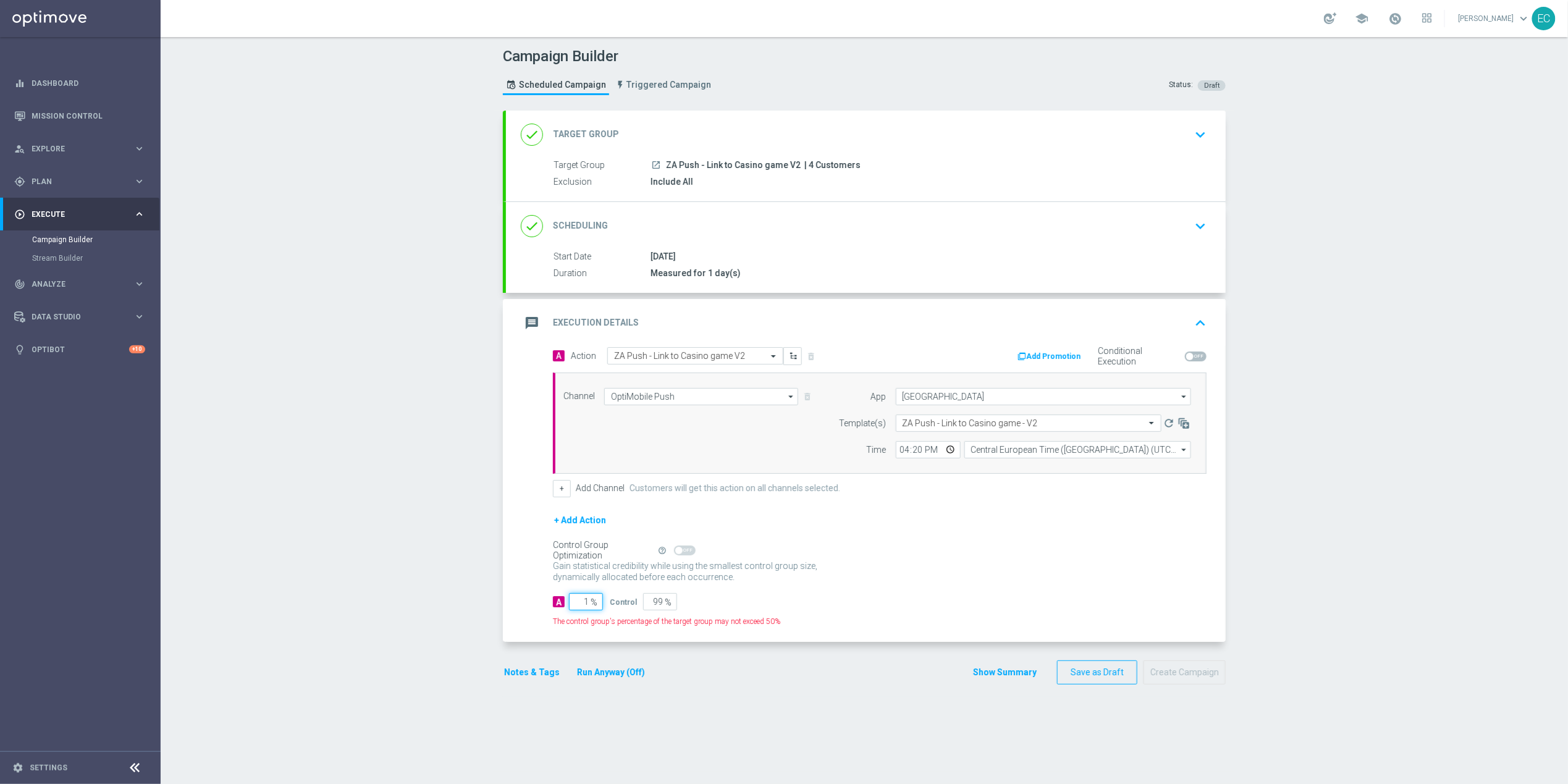
type input "10"
type input "90"
type input "100"
type input "0"
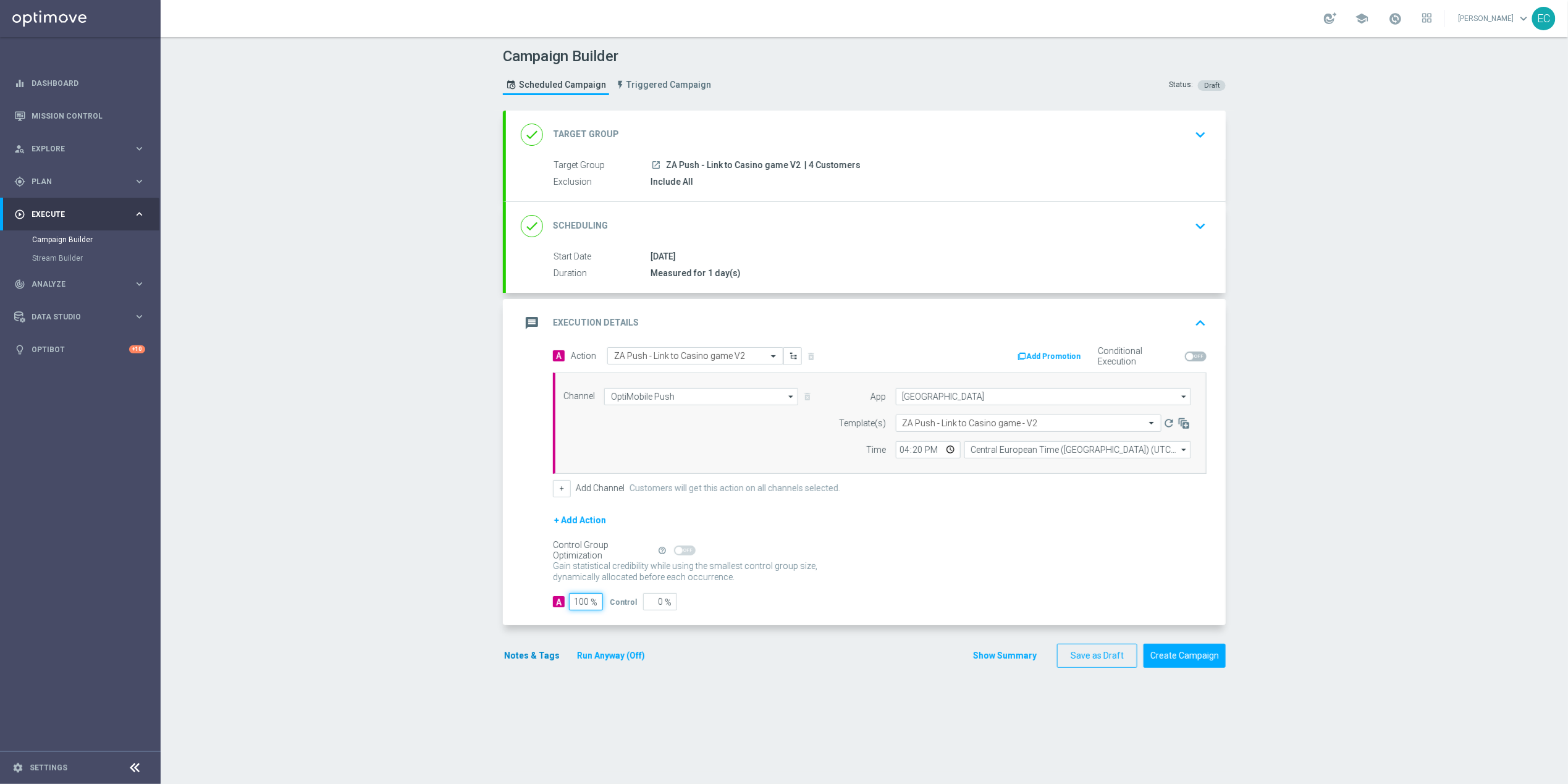
type input "100"
click at [523, 663] on button "Notes & Tags" at bounding box center [532, 655] width 58 height 15
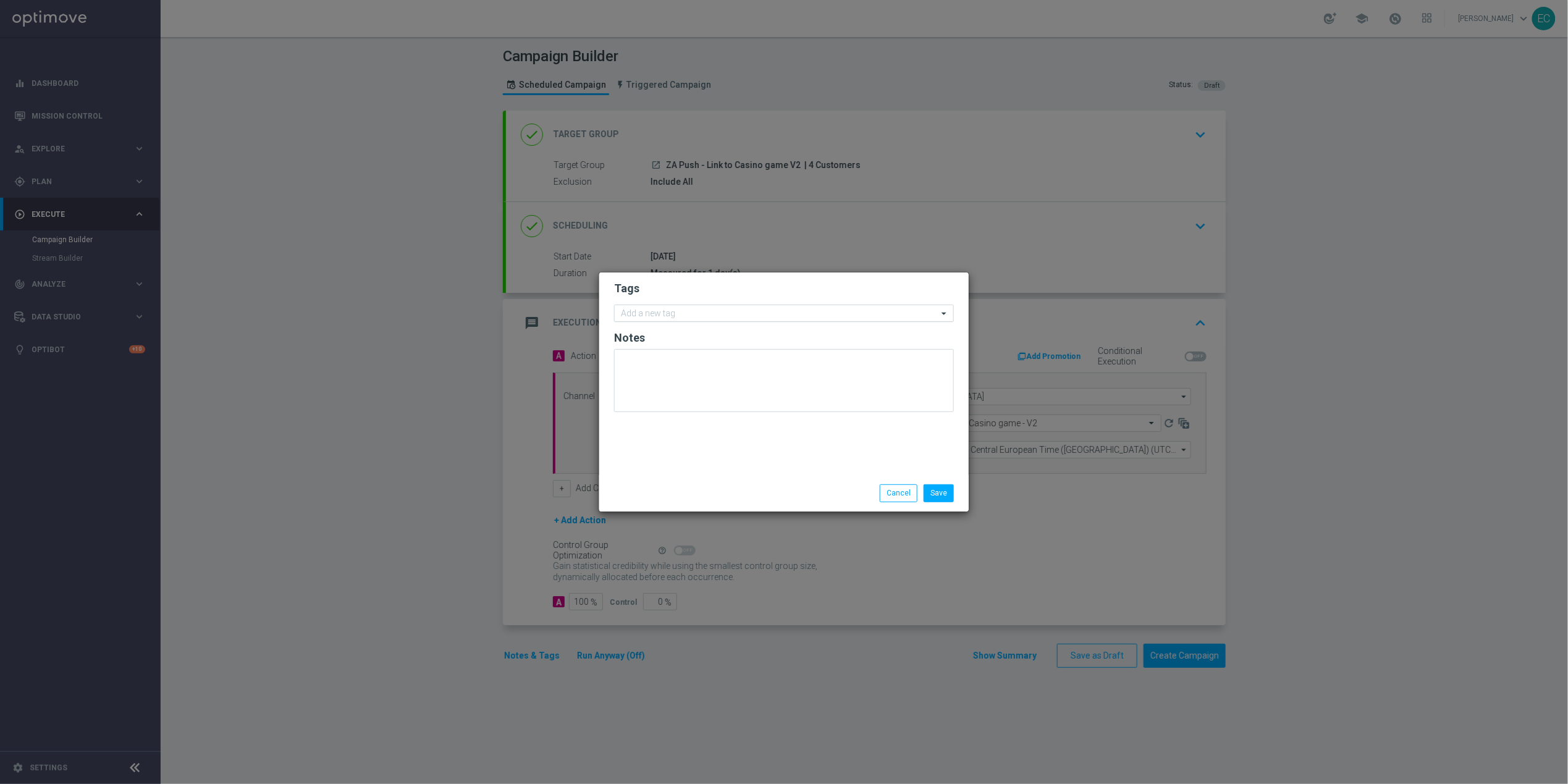
click at [736, 310] on input "text" at bounding box center [779, 314] width 317 height 11
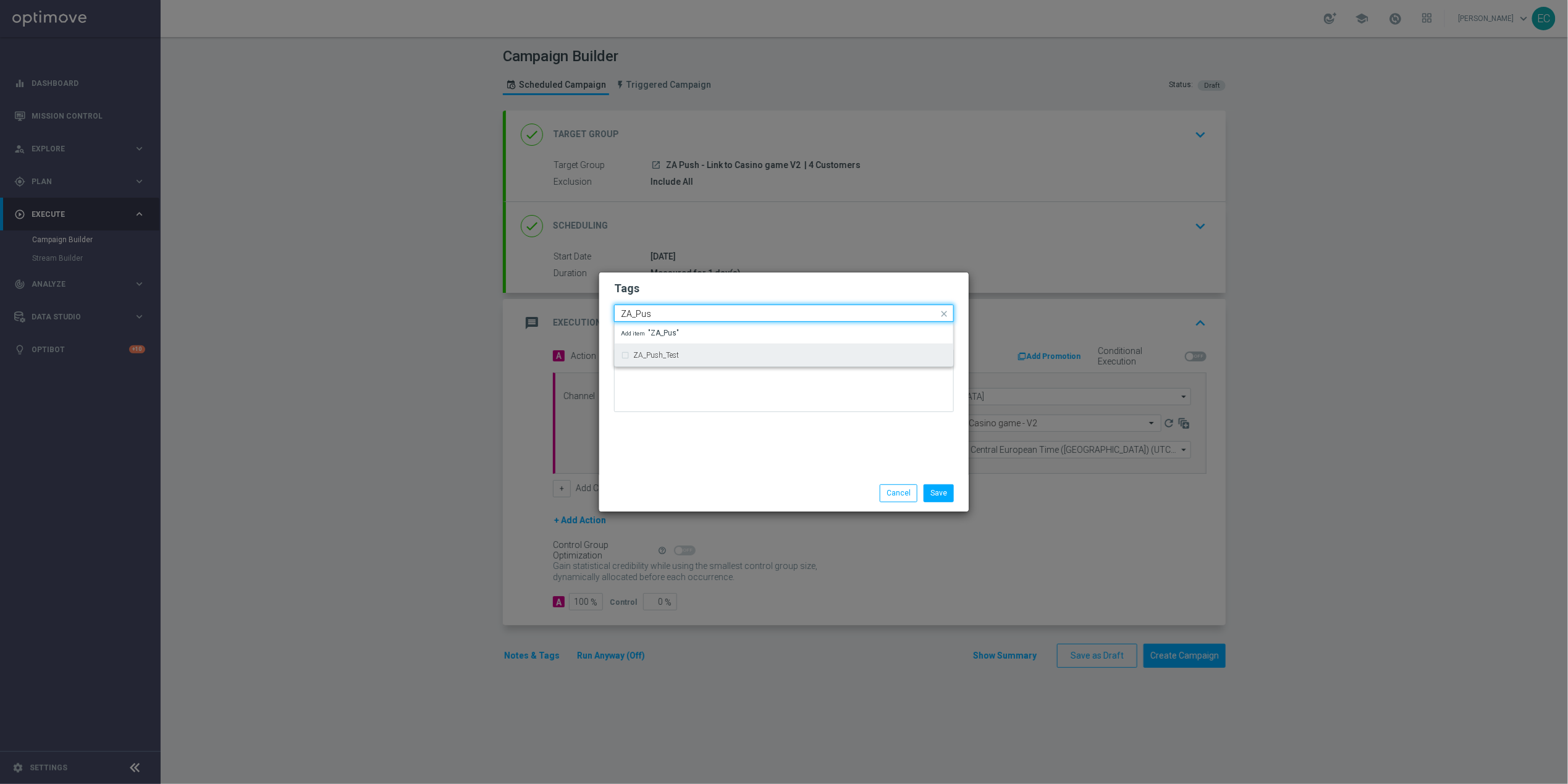
click at [745, 348] on div "ZA_Push_Test" at bounding box center [784, 356] width 326 height 20
type input "ZA_Pus"
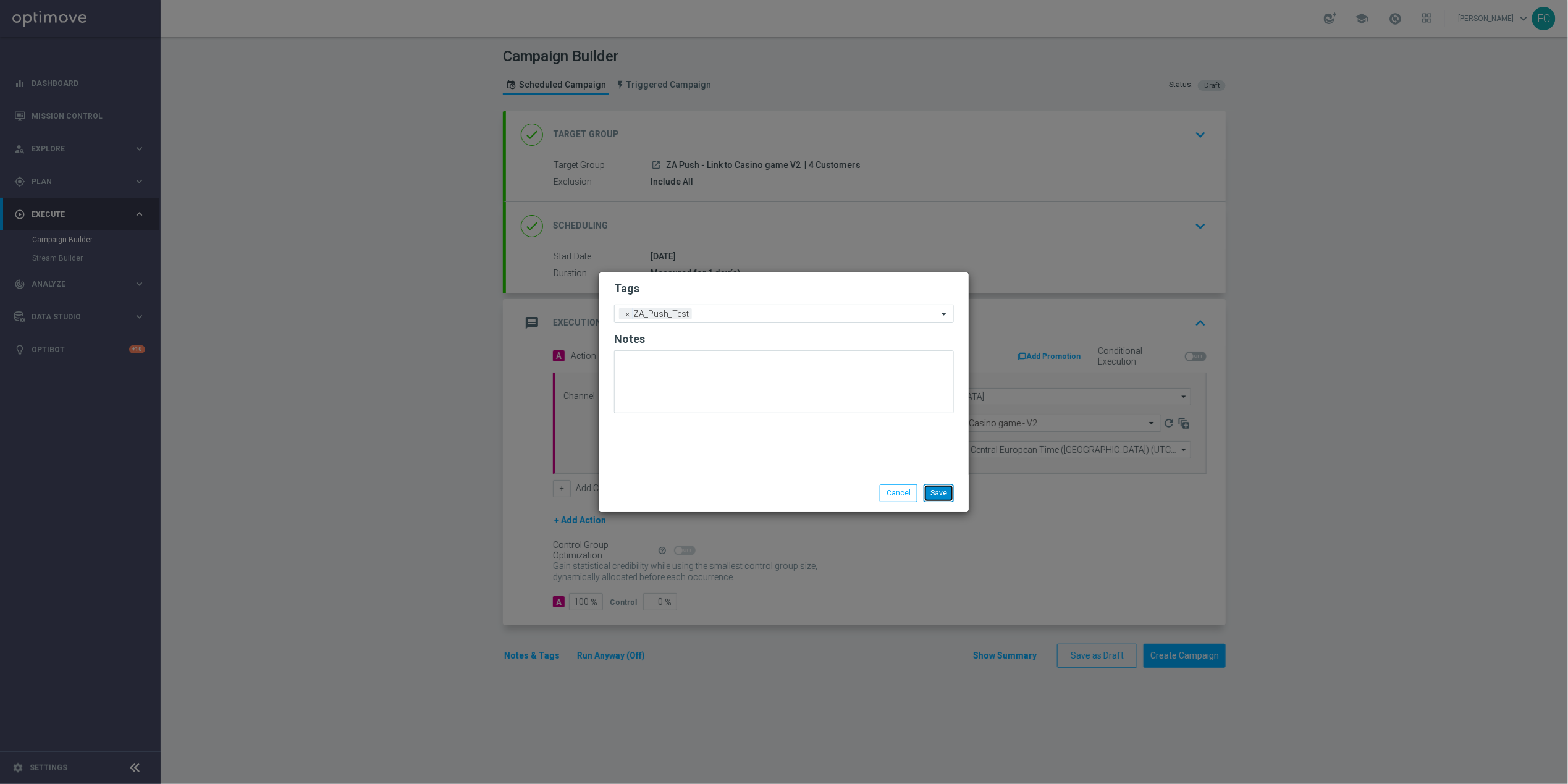
click at [929, 493] on button "Save" at bounding box center [939, 493] width 31 height 17
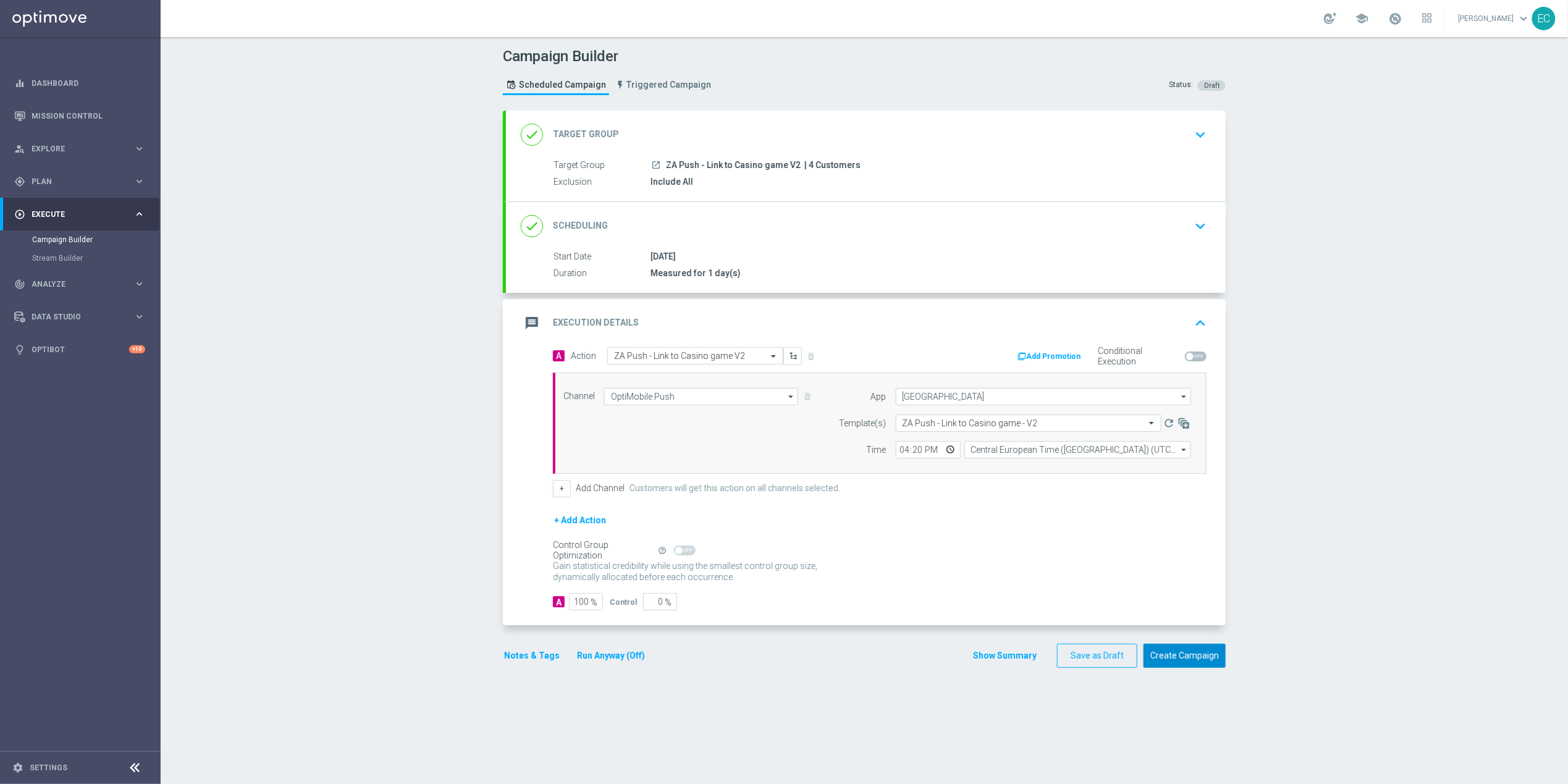
click at [1169, 656] on button "Create Campaign" at bounding box center [1185, 655] width 82 height 24
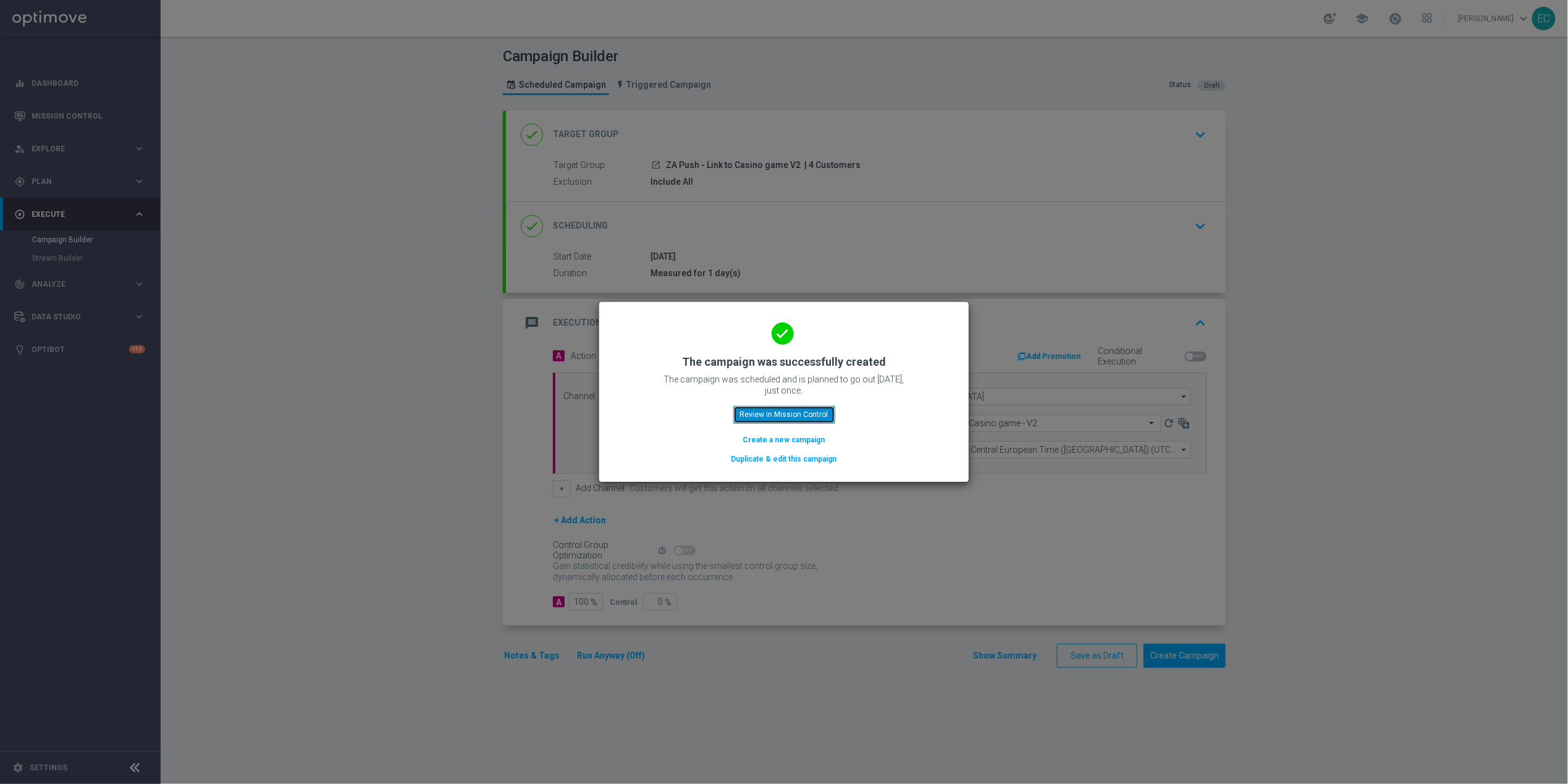
click at [803, 418] on button "Review in Mission Control" at bounding box center [784, 415] width 102 height 17
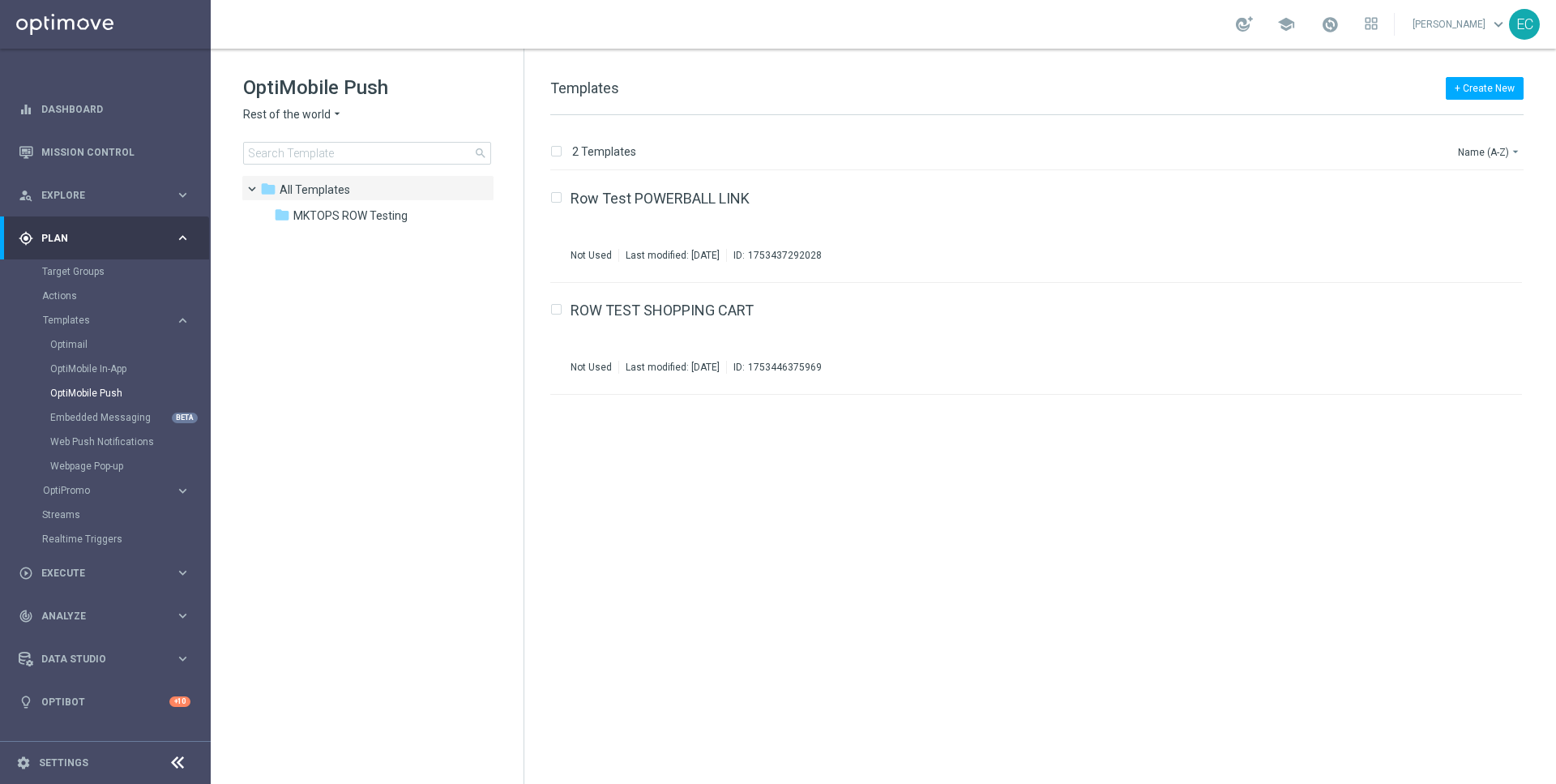
click at [293, 104] on div "OptiMobile Push Rest of the world arrow_drop_down × Rest of the world search" at bounding box center [383, 119] width 280 height 90
click at [309, 117] on span "Rest of the world" at bounding box center [286, 115] width 88 height 16
click at [298, 154] on div "[GEOGRAPHIC_DATA]" at bounding box center [305, 152] width 122 height 19
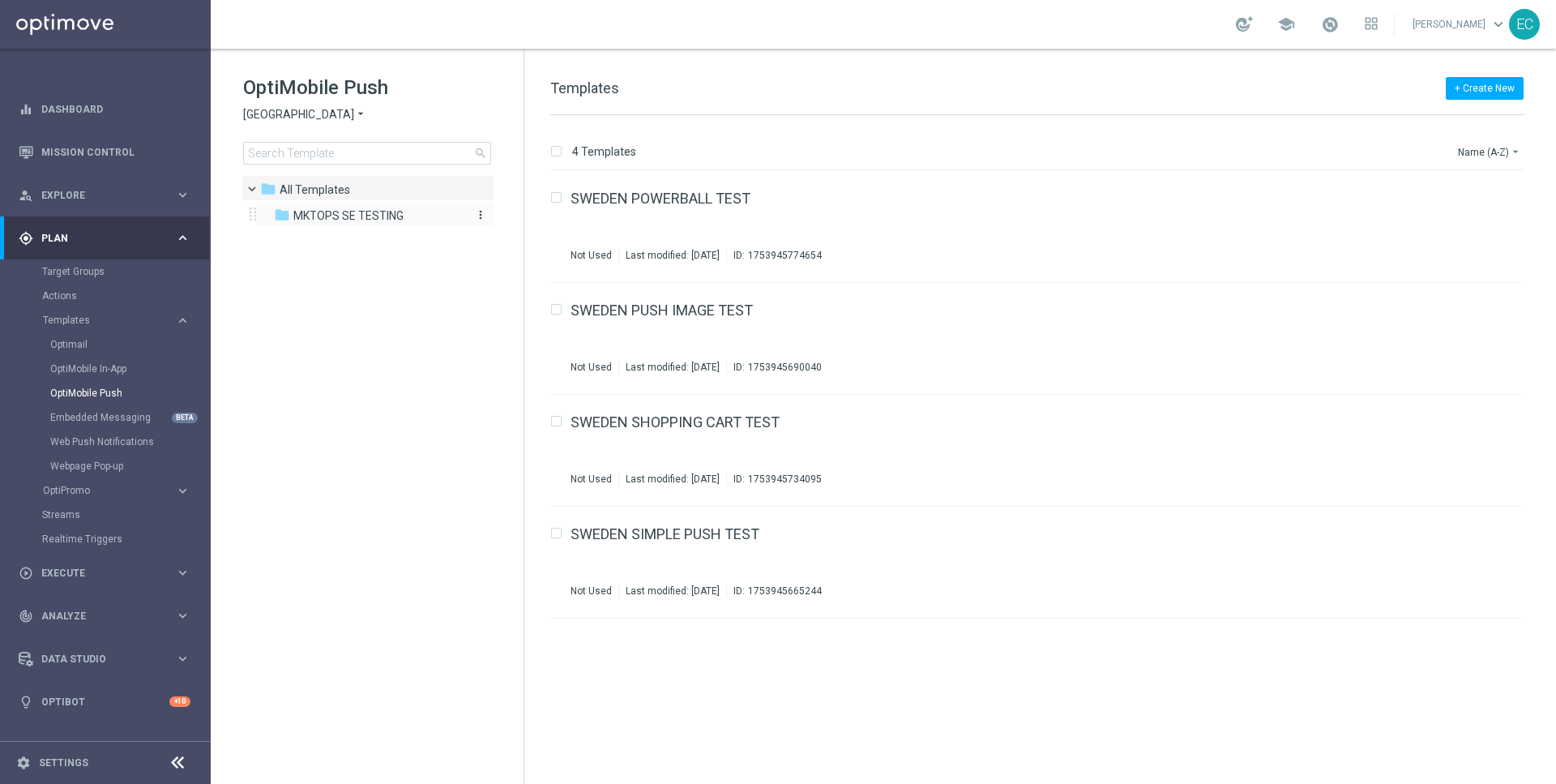
click at [345, 210] on span "MKTOPS SE TESTING" at bounding box center [348, 215] width 111 height 15
click at [732, 299] on div "SWEDEN PUSH IMAGE TEST(1) Not Used Last modified: [DATE] ID: 1755869252580 file…" at bounding box center [1036, 338] width 972 height 112
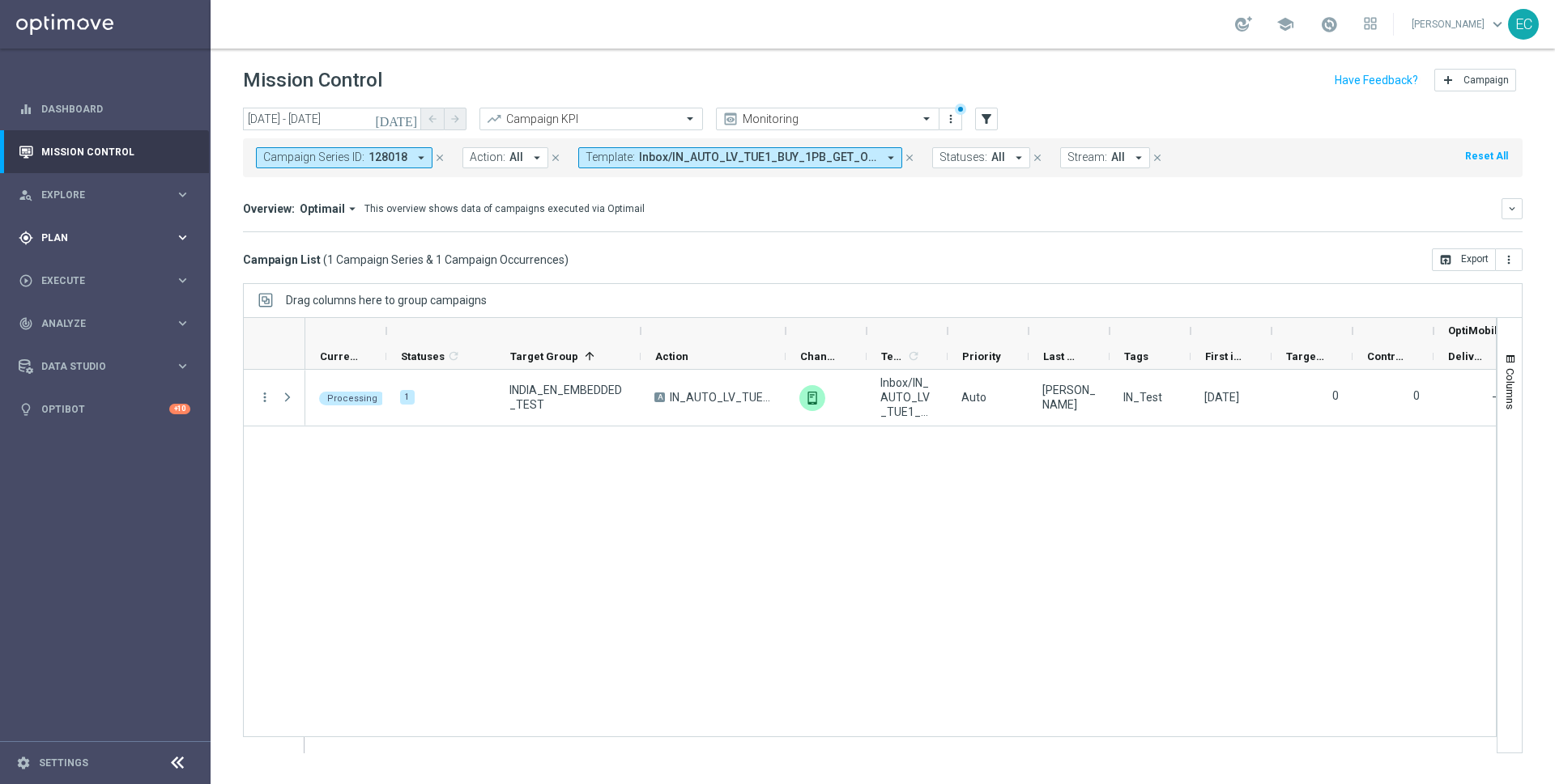
click at [83, 245] on div "gps_fixed Plan keyboard_arrow_right" at bounding box center [104, 237] width 209 height 43
click at [105, 420] on link "Embedded Messaging" at bounding box center [110, 416] width 118 height 13
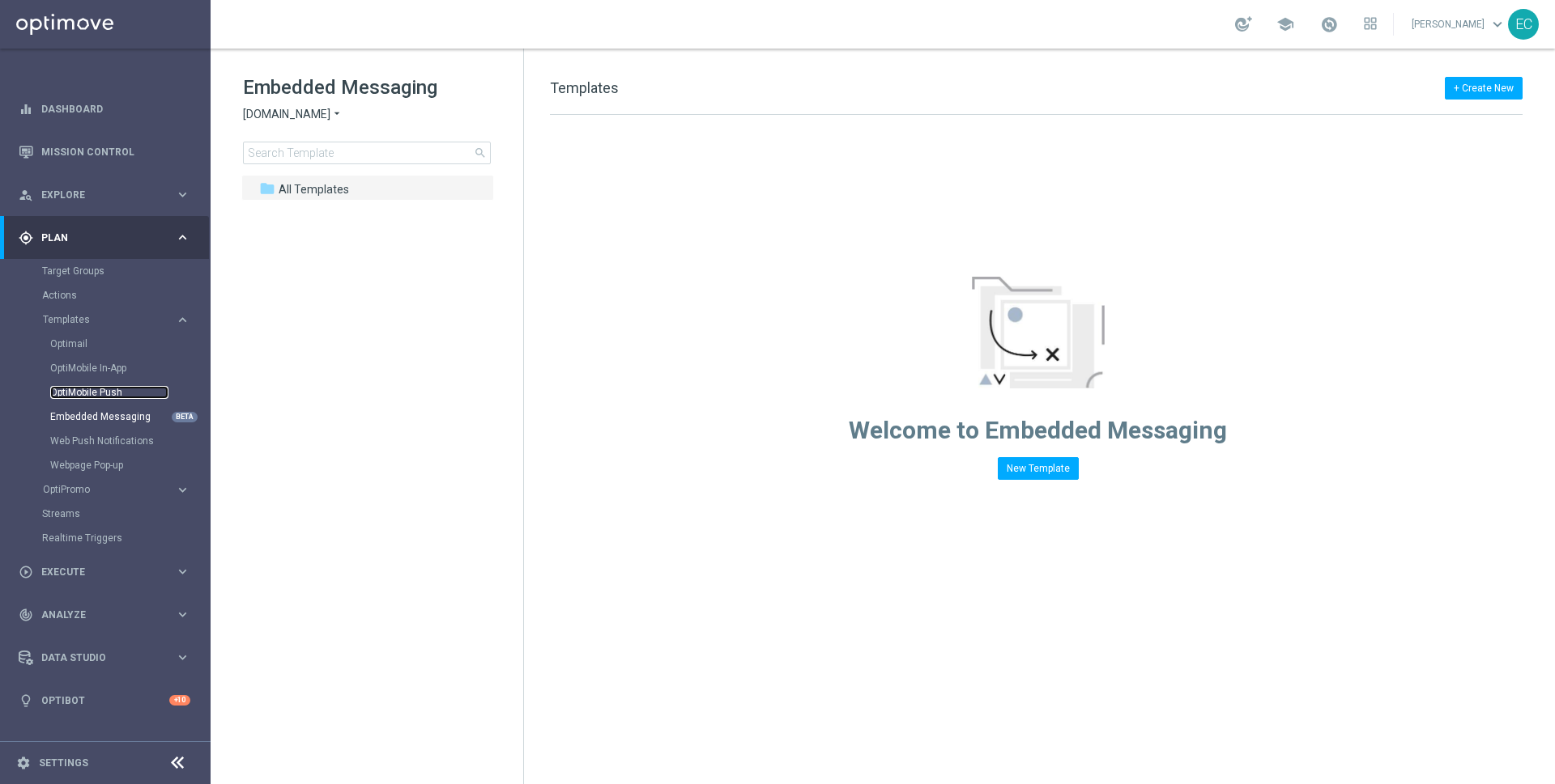
click at [104, 391] on link "OptiMobile Push" at bounding box center [110, 392] width 118 height 13
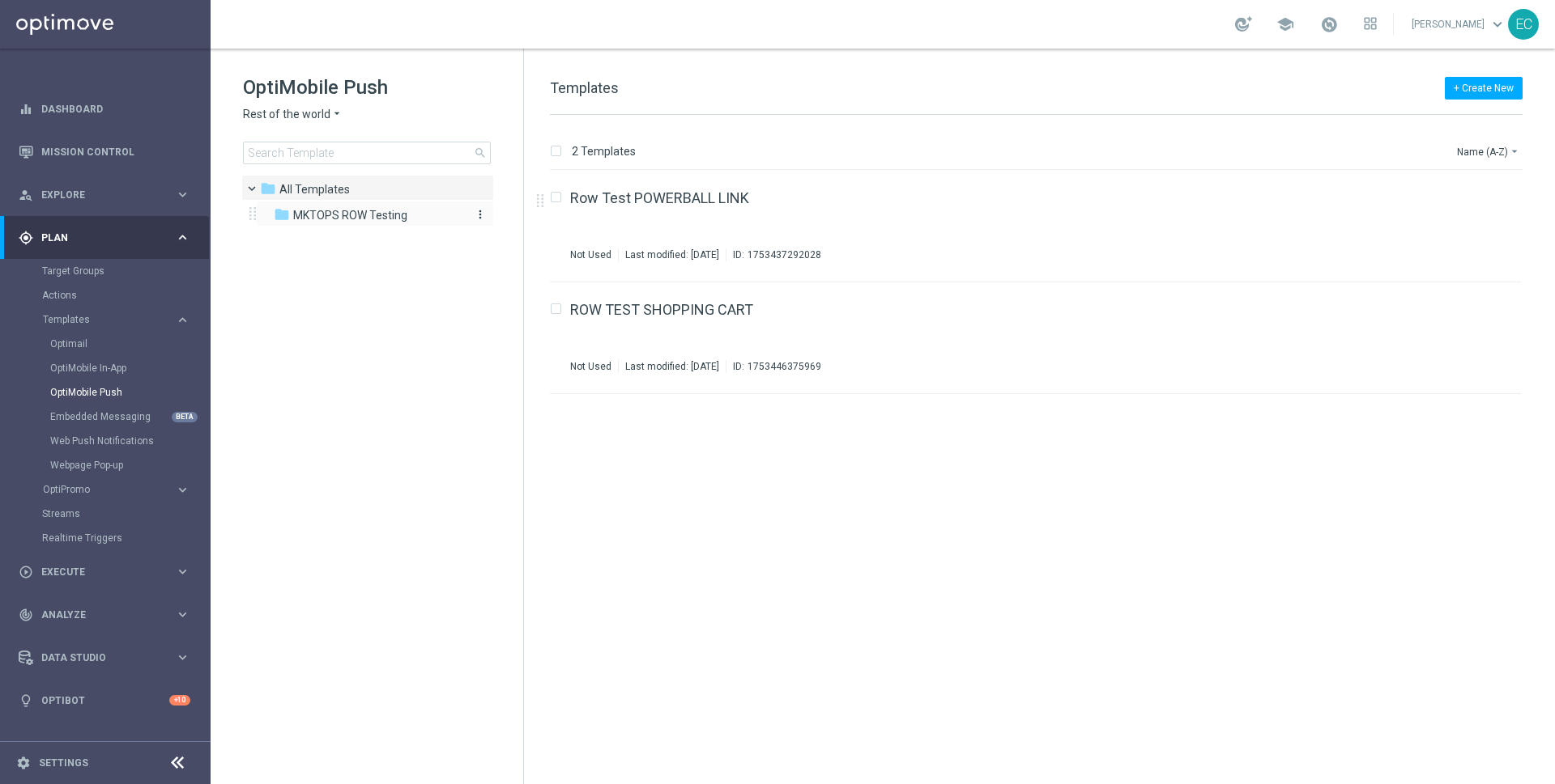
click at [415, 223] on div "folder MKTOPS ROW Testing" at bounding box center [367, 215] width 186 height 18
click at [293, 113] on span "Rest of the world" at bounding box center [286, 115] width 88 height 16
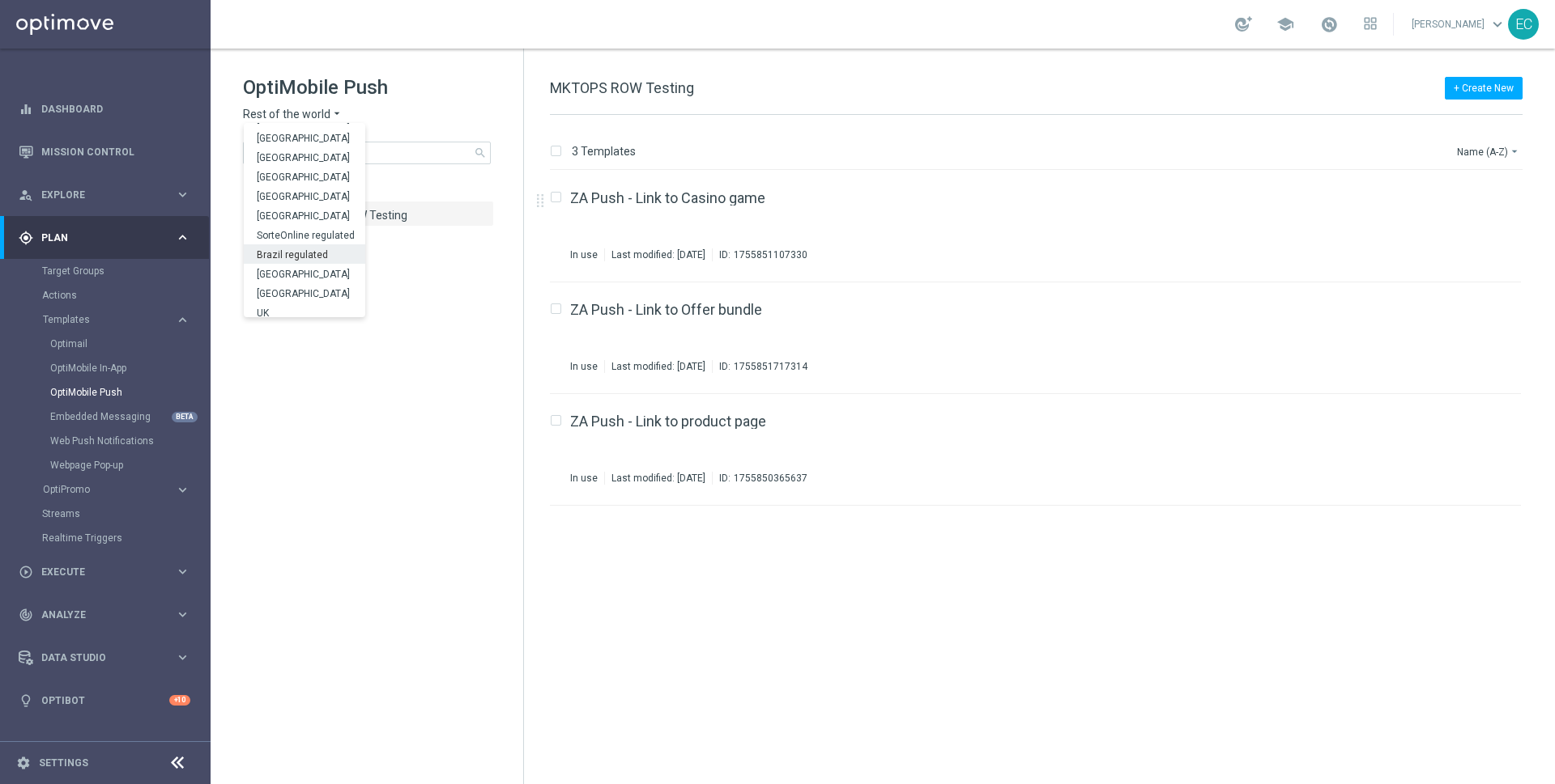
scroll to position [505, 0]
click at [294, 276] on div "[GEOGRAPHIC_DATA]" at bounding box center [304, 269] width 122 height 19
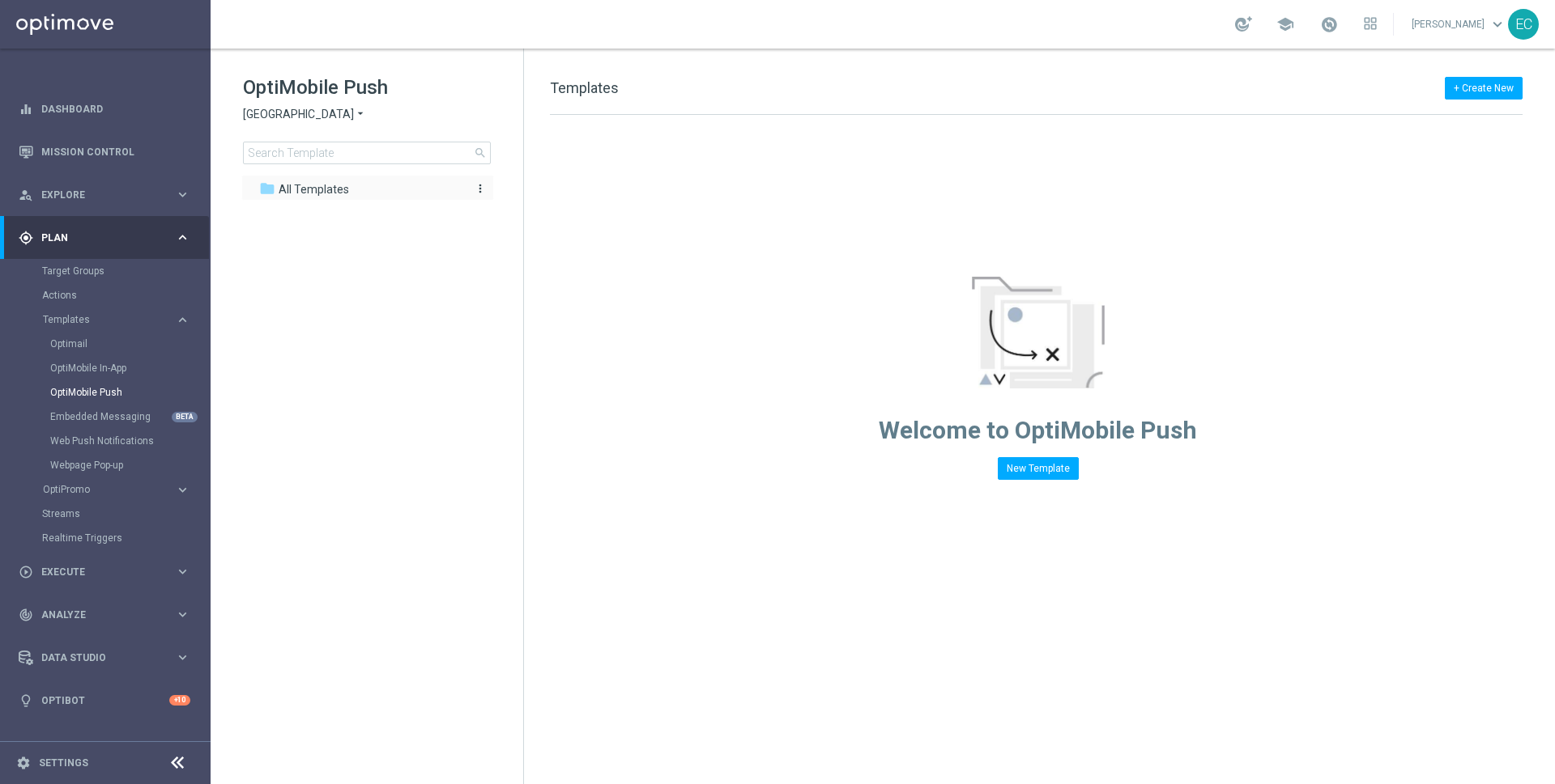
click at [479, 183] on icon "more_vert" at bounding box center [480, 189] width 13 height 13
click at [535, 185] on span "New Folder" at bounding box center [547, 191] width 50 height 13
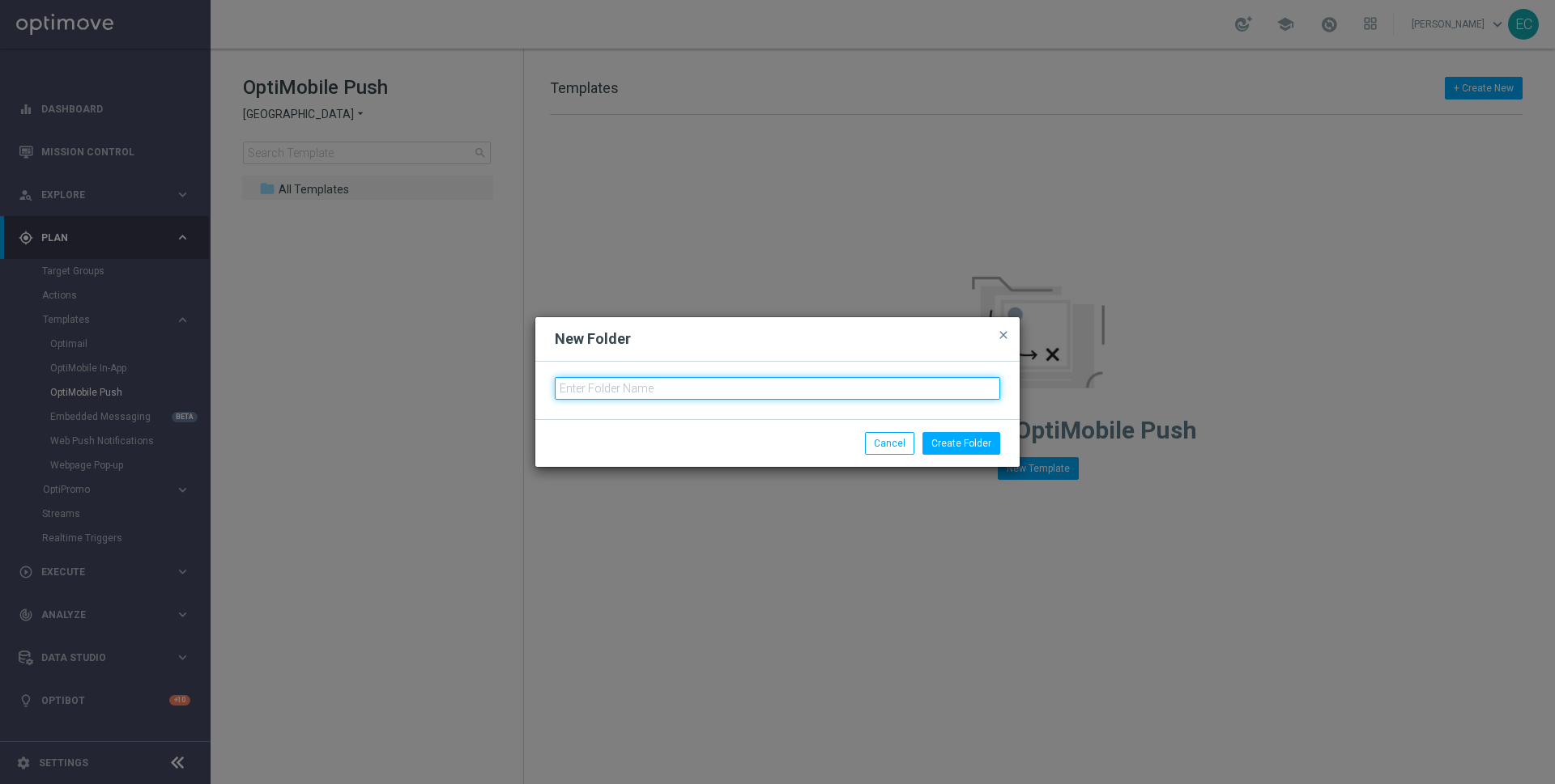
click at [738, 381] on input "text" at bounding box center [778, 389] width 445 height 23
type input "MKTOPS ZA TESTING"
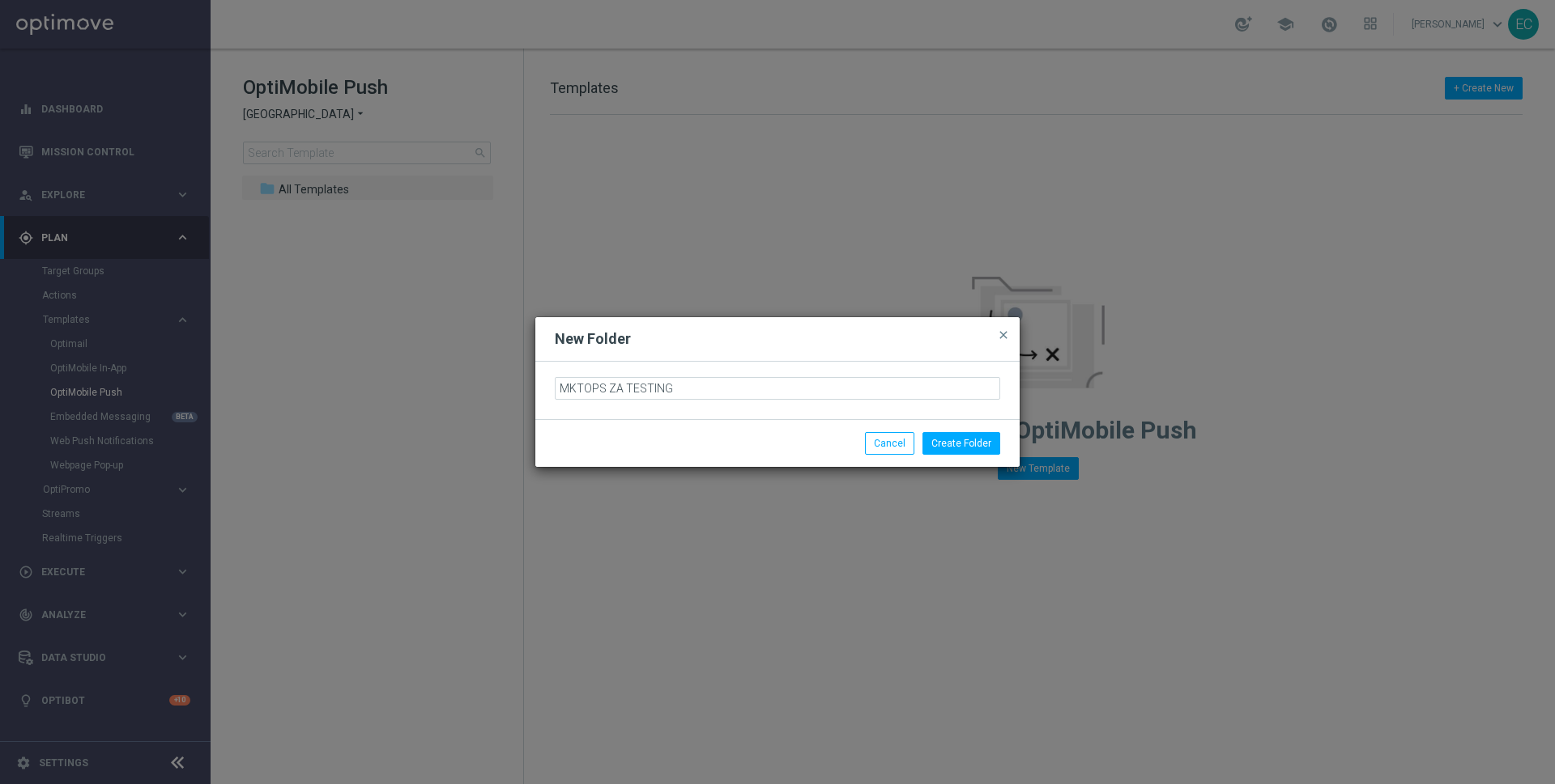
click at [968, 430] on div "Create Folder Cancel" at bounding box center [778, 442] width 484 height 48
click at [970, 452] on button "Create Folder" at bounding box center [961, 443] width 77 height 23
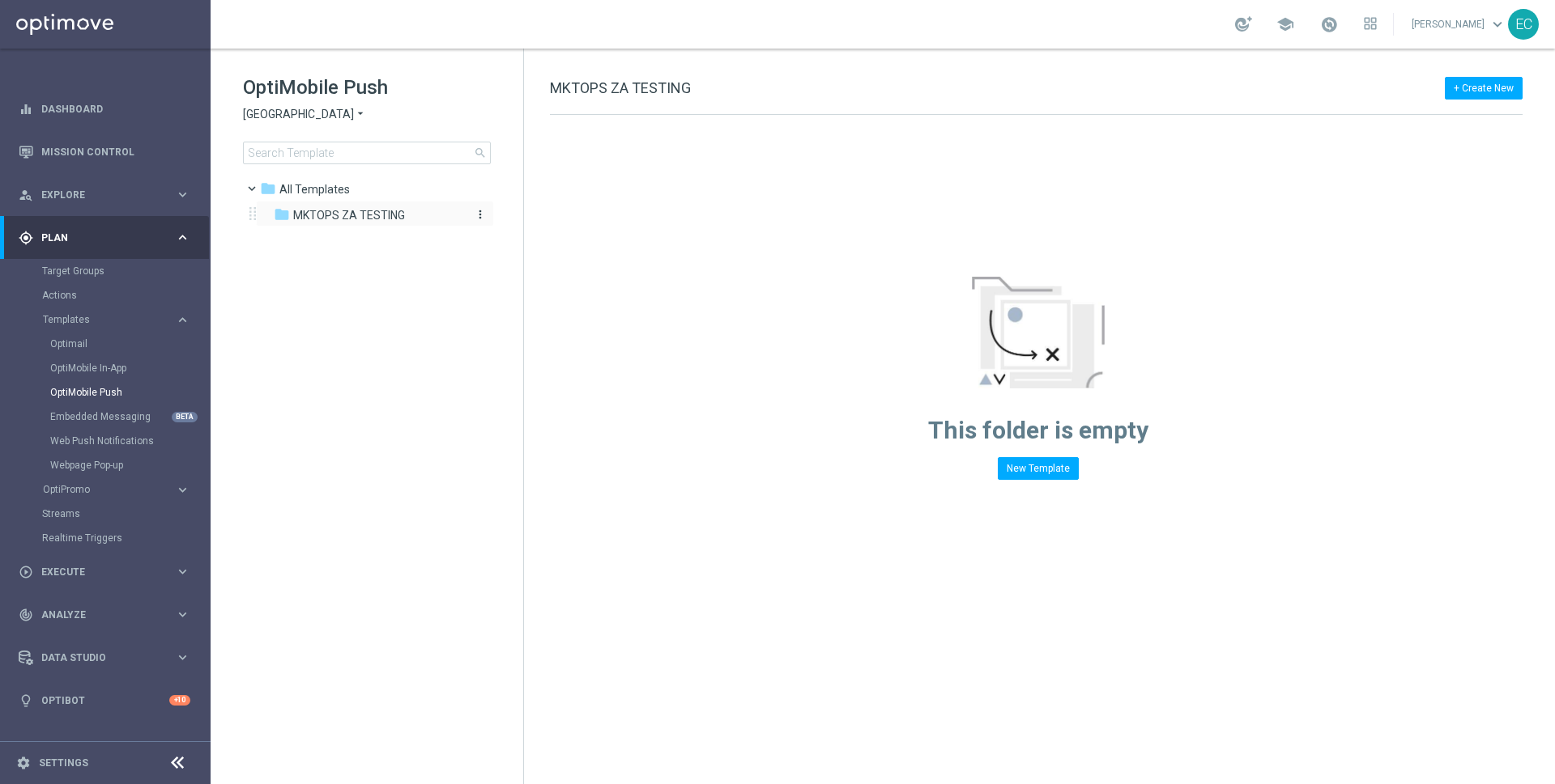
click at [400, 209] on span "MKTOPS ZA TESTING" at bounding box center [349, 215] width 112 height 15
click at [1049, 476] on button "New Template" at bounding box center [1038, 468] width 81 height 23
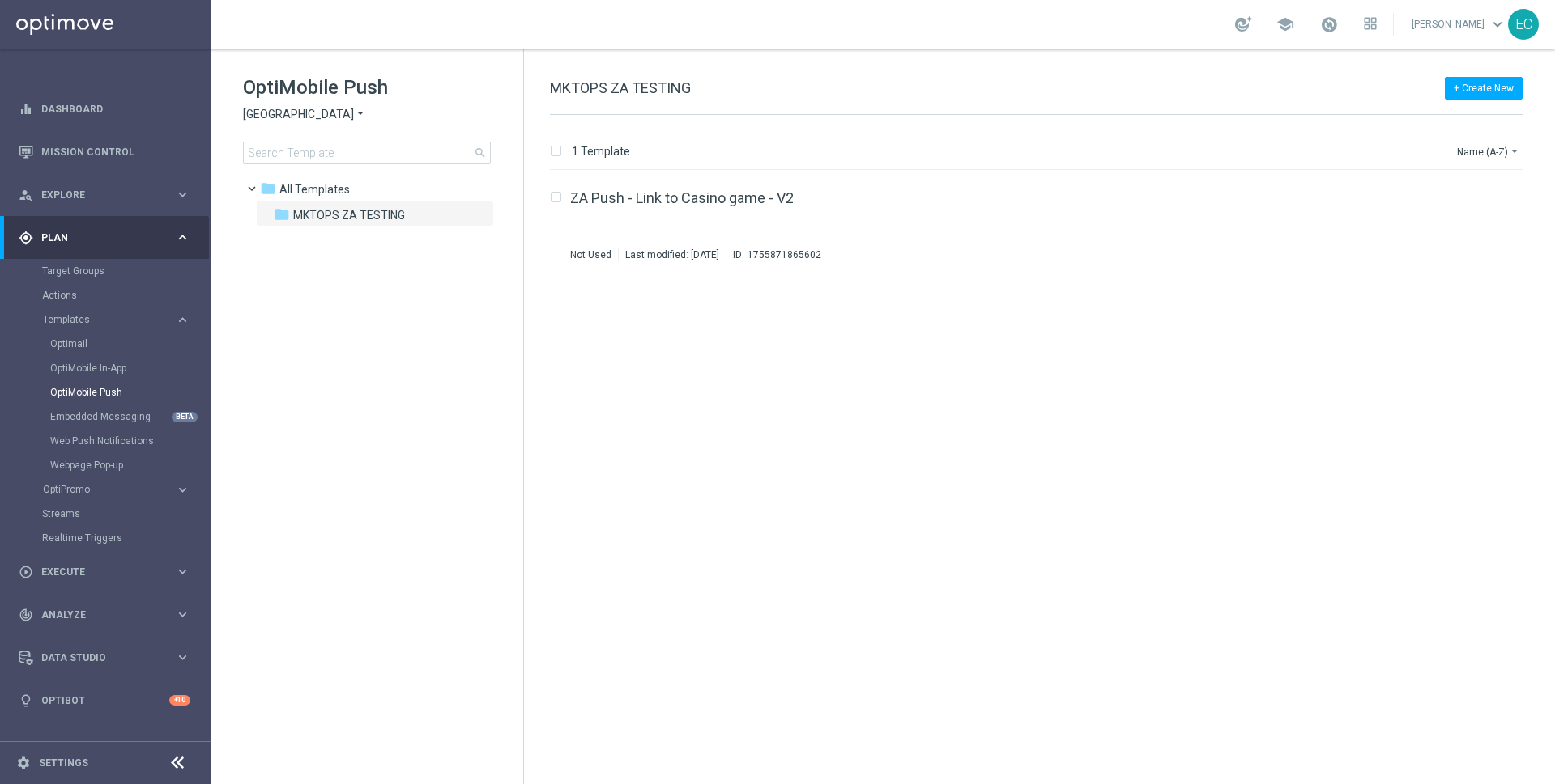
click at [78, 263] on div "Target Groups" at bounding box center [125, 271] width 167 height 24
click at [91, 272] on link "Target Groups" at bounding box center [104, 271] width 126 height 13
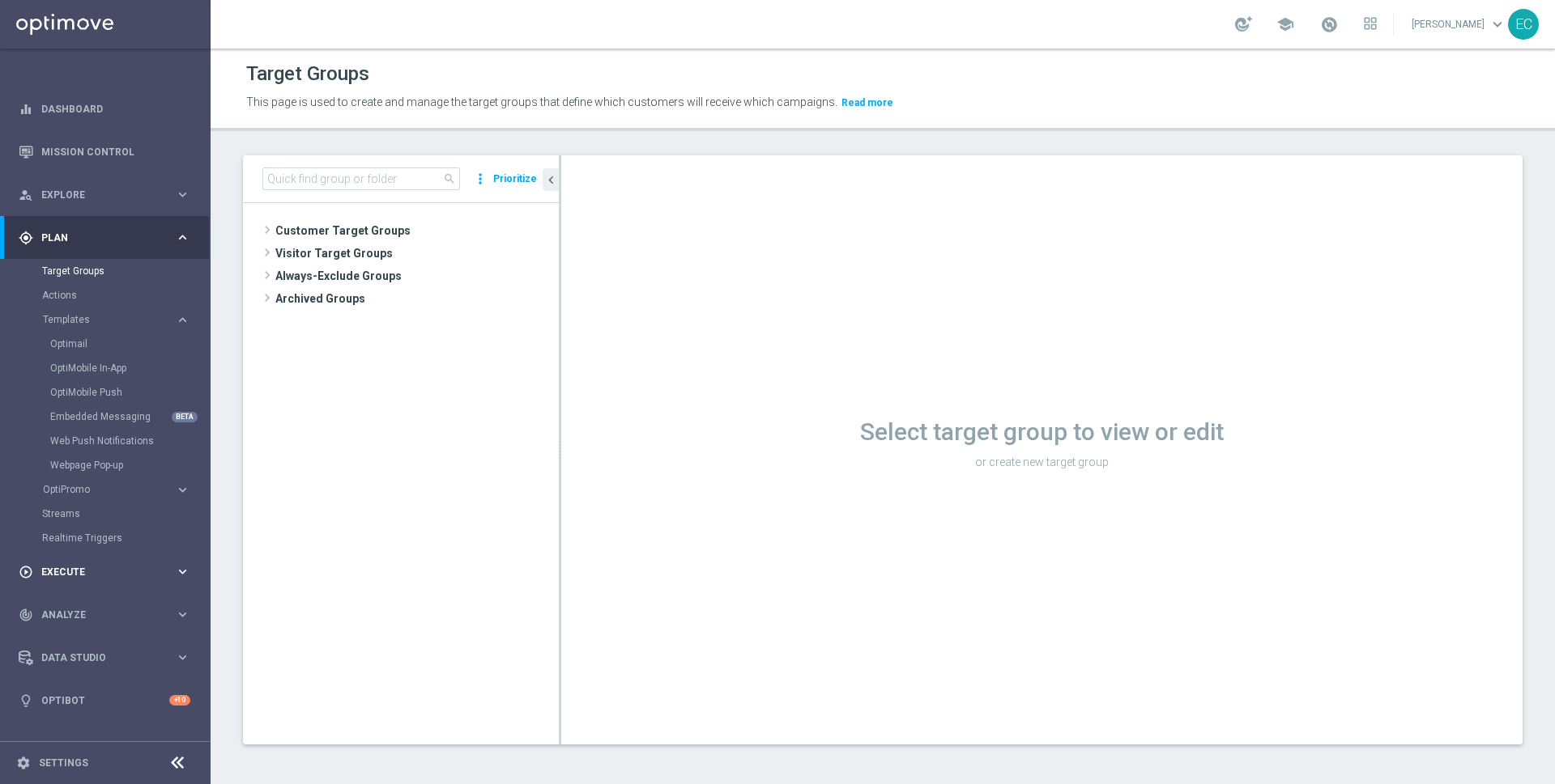
click at [79, 563] on div "play_circle_outline Execute keyboard_arrow_right" at bounding box center [104, 571] width 209 height 43
click at [100, 310] on link "Campaign Builder" at bounding box center [104, 314] width 126 height 13
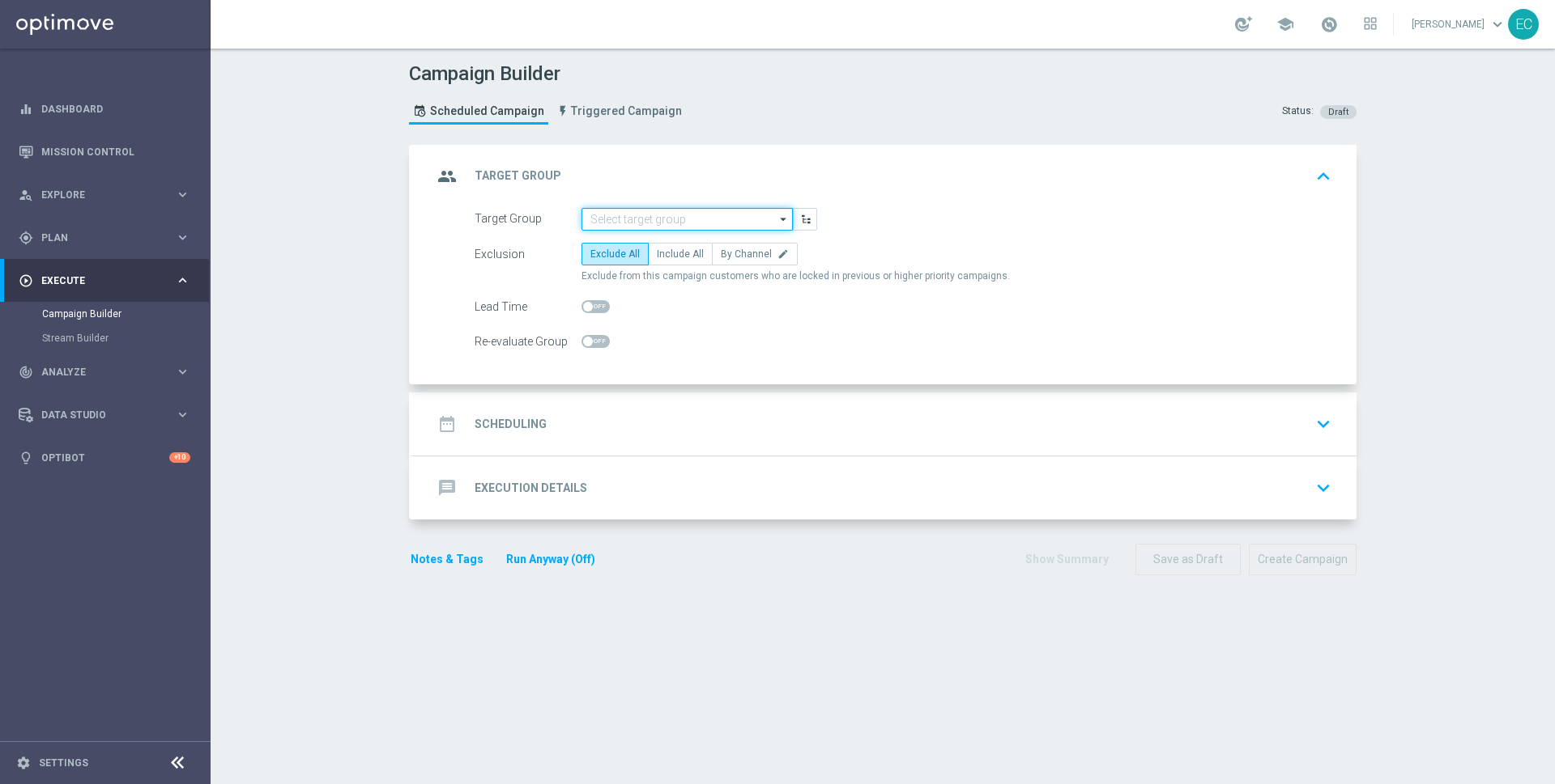
click at [739, 227] on input at bounding box center [687, 219] width 211 height 23
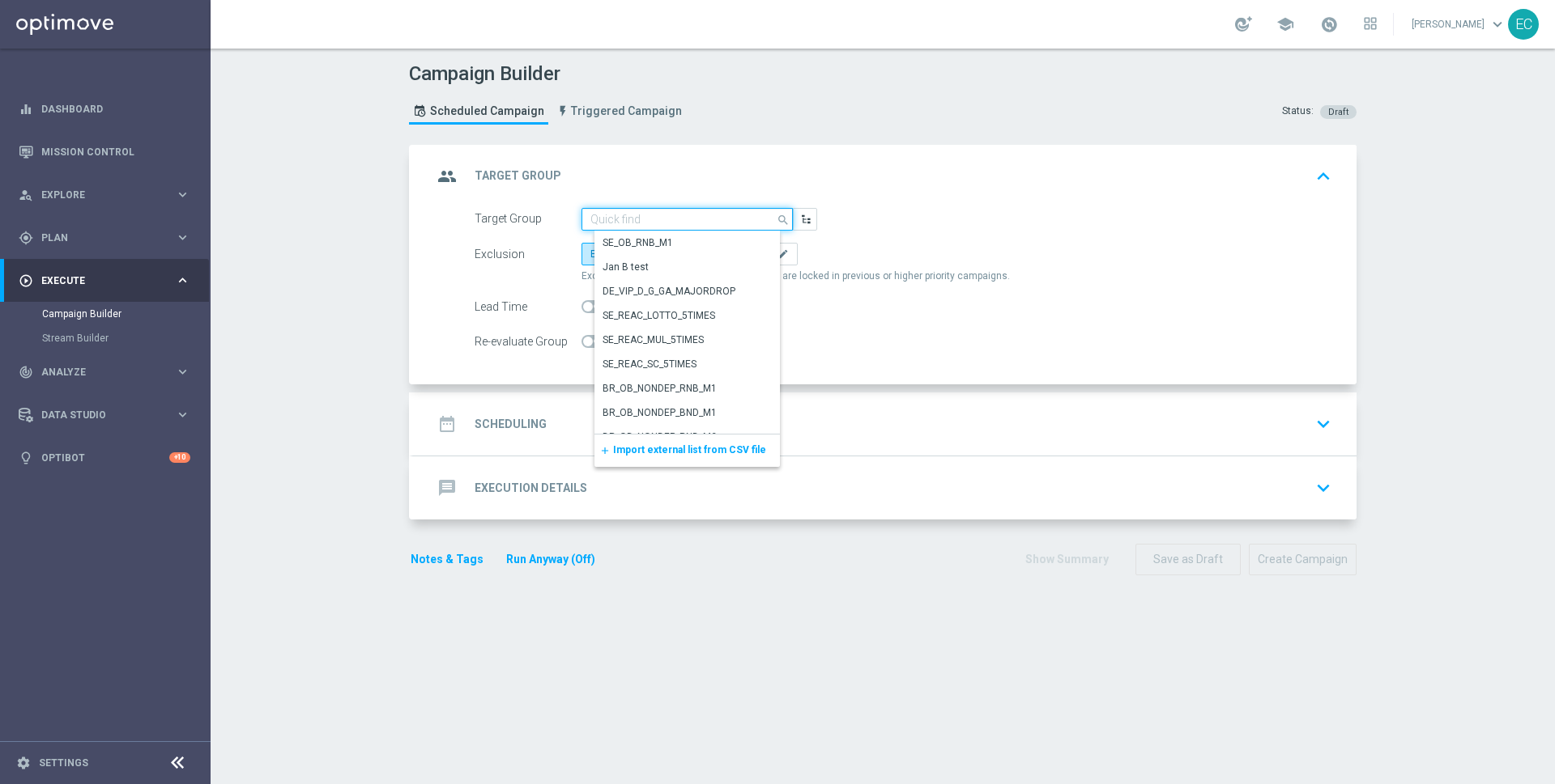
paste input "ZA Push - Link to product page"
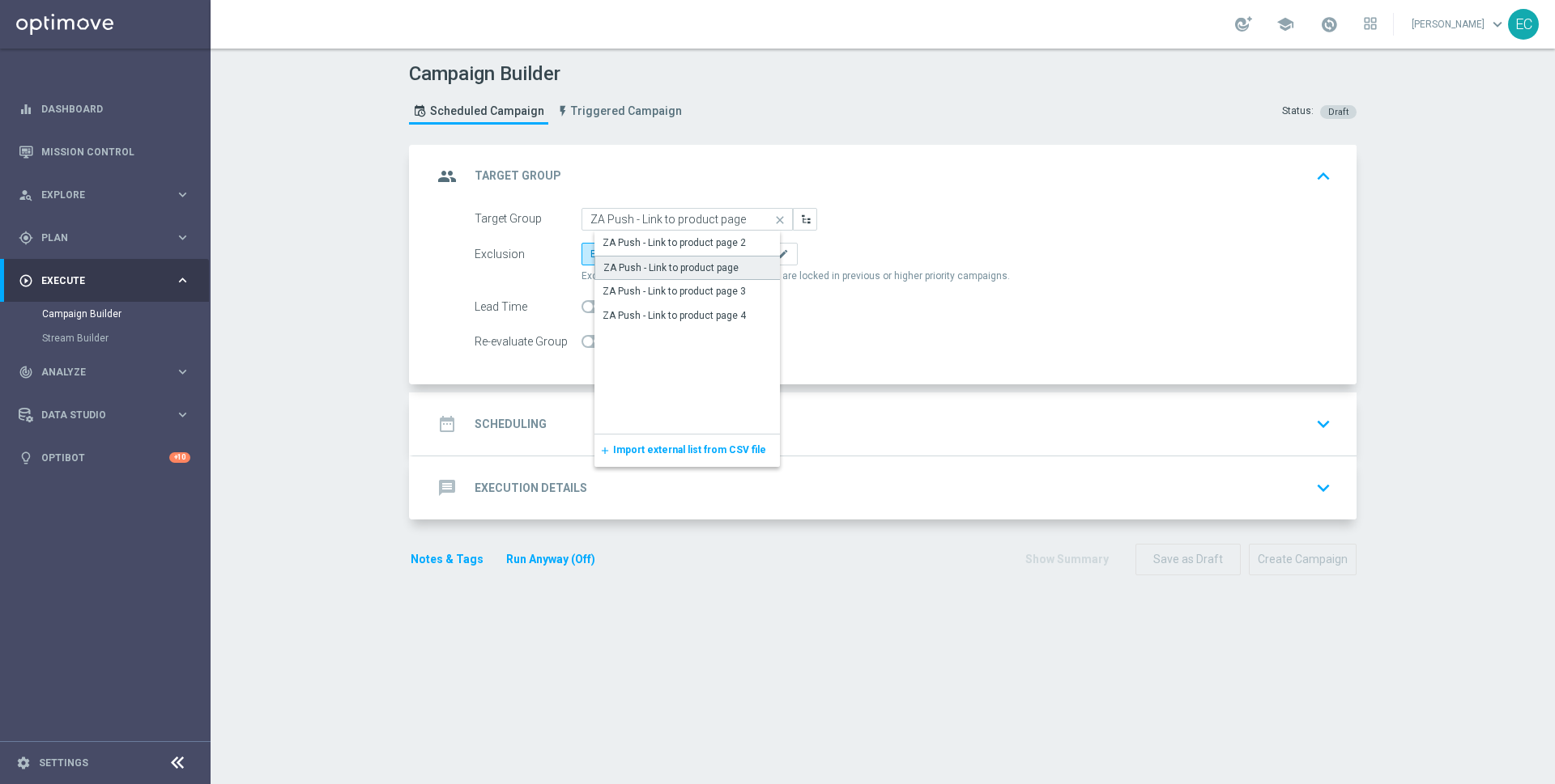
click at [726, 263] on div "ZA Push - Link to product page" at bounding box center [700, 268] width 211 height 24
type input "ZA Push - Link to product page"
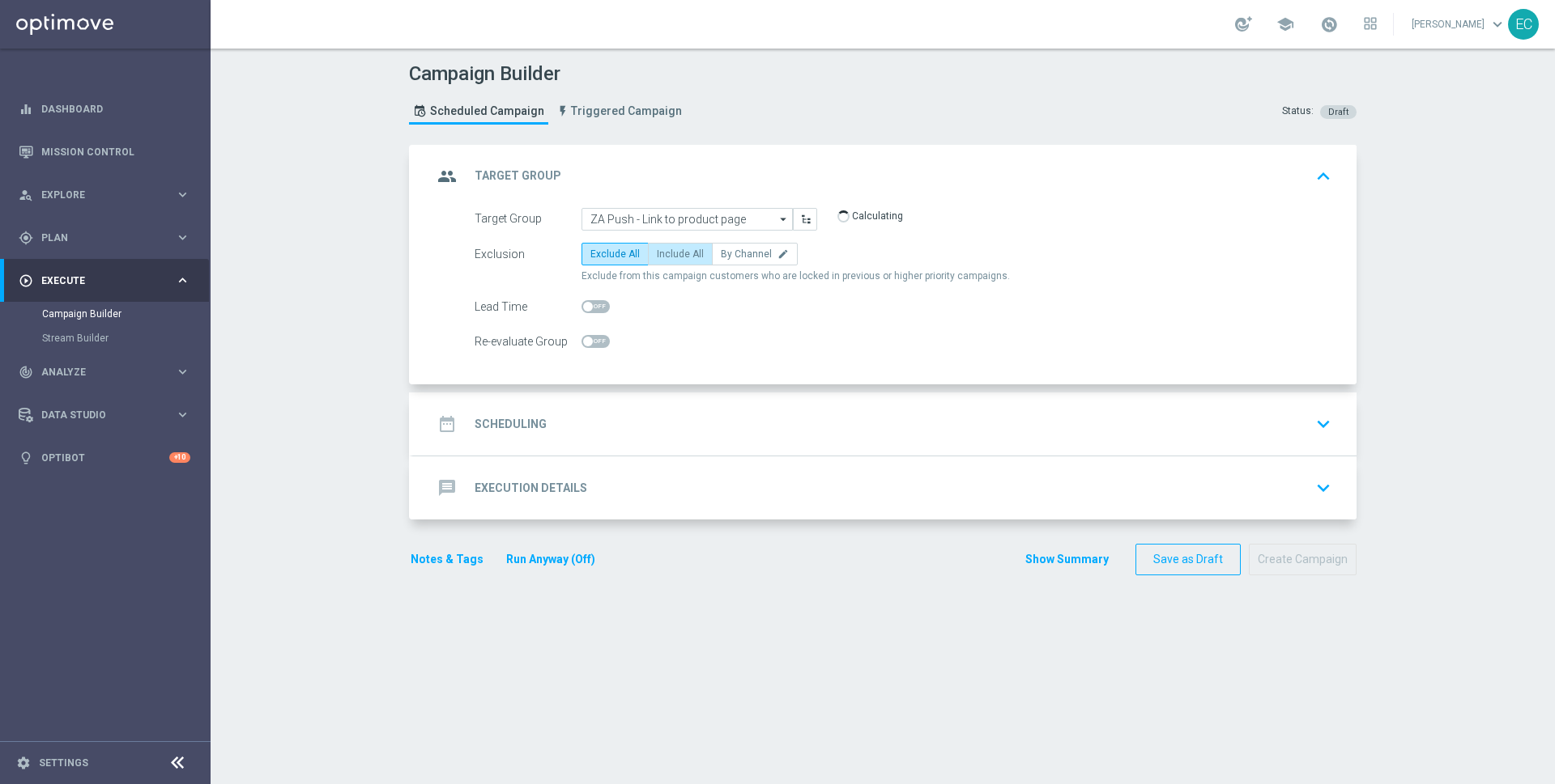
click at [671, 253] on span "Include All" at bounding box center [680, 254] width 47 height 11
click at [667, 253] on input "Include All" at bounding box center [662, 257] width 10 height 10
radio input "true"
click at [648, 437] on div "date_range Scheduling keyboard_arrow_down" at bounding box center [884, 423] width 904 height 30
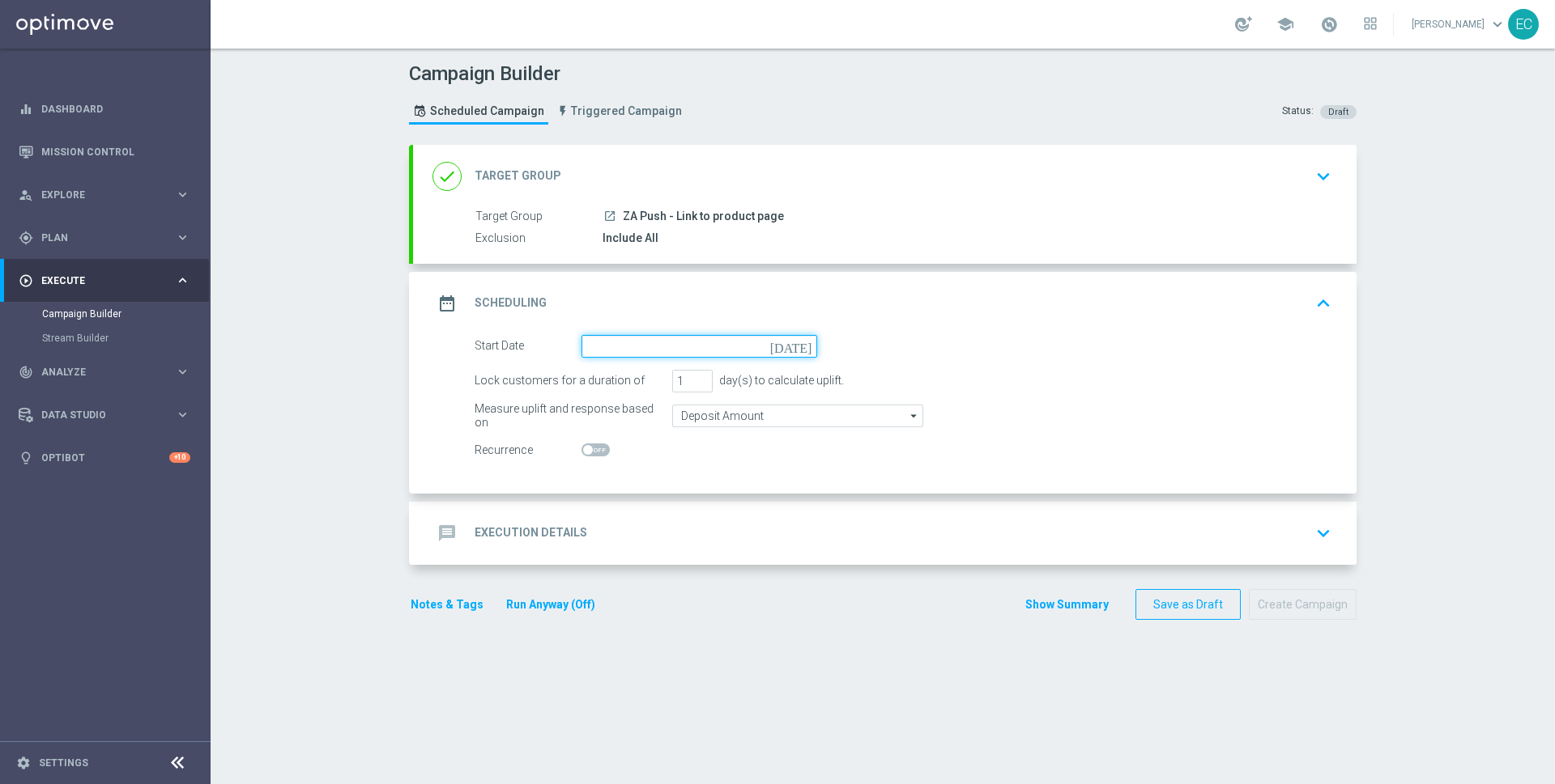
click at [643, 348] on input at bounding box center [699, 347] width 236 height 23
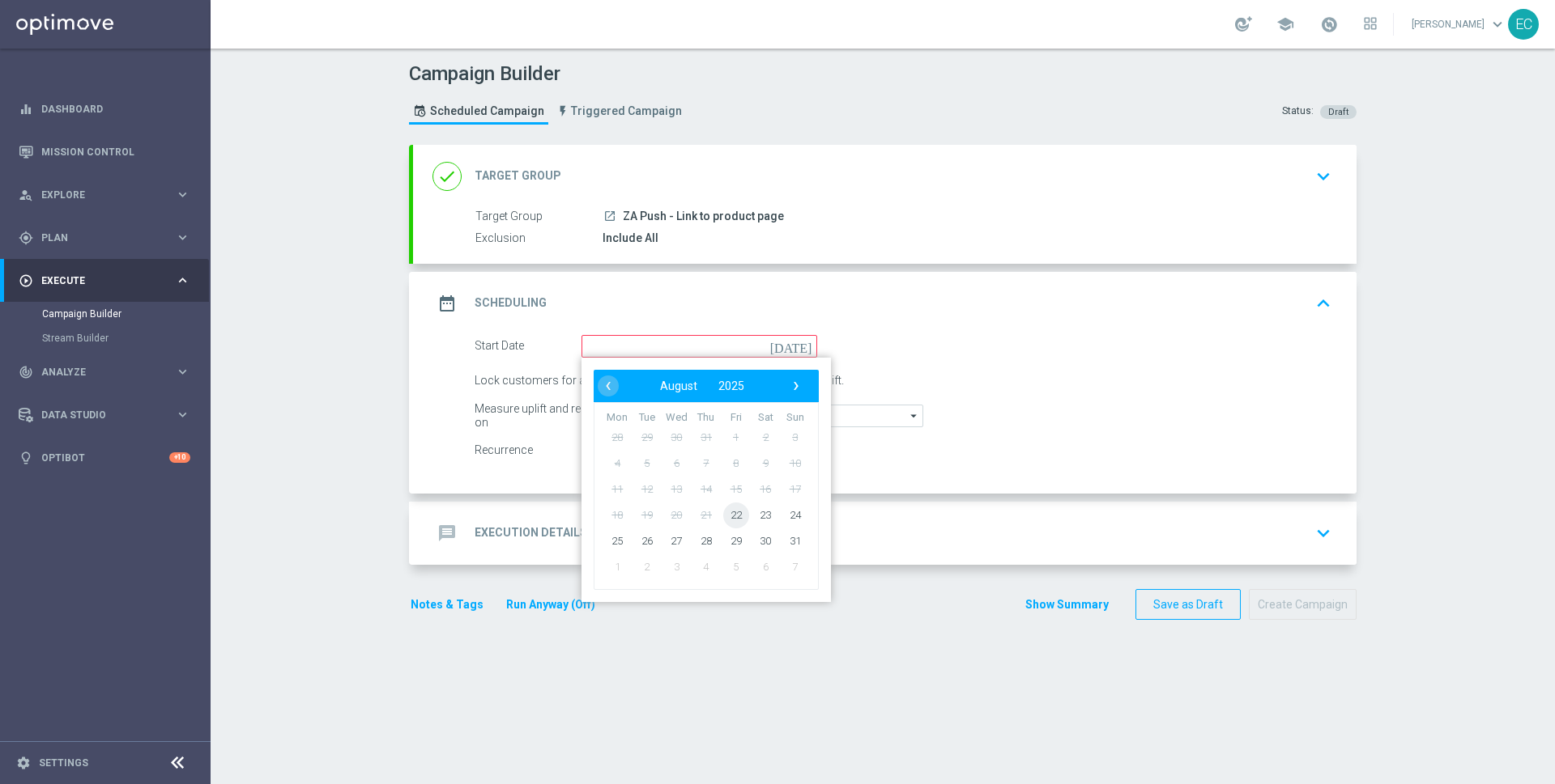
click at [731, 510] on span "22" at bounding box center [737, 515] width 26 height 26
type input "22 Aug 2025"
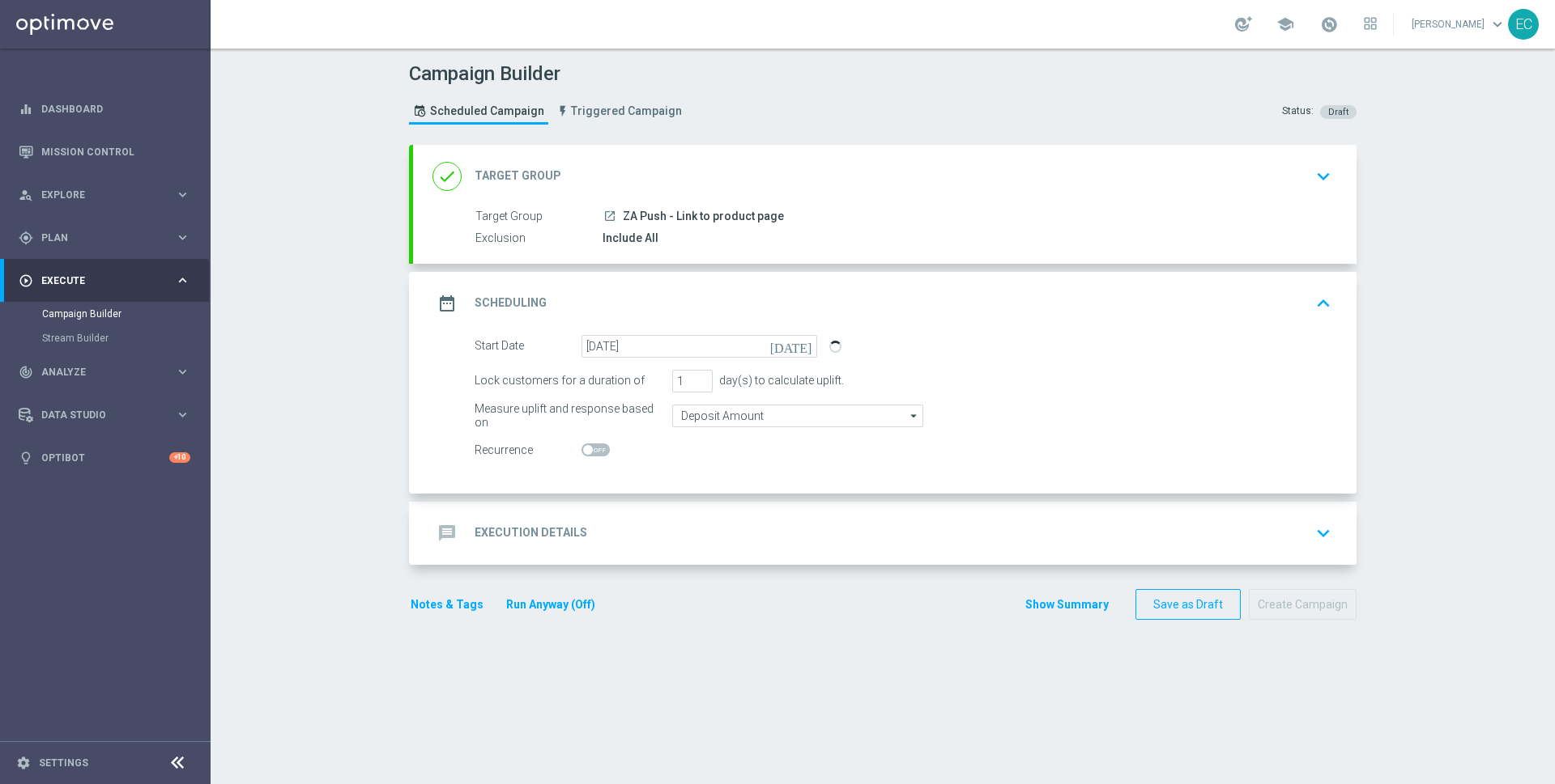
click at [682, 541] on div "message Execution Details keyboard_arrow_down" at bounding box center [884, 533] width 904 height 30
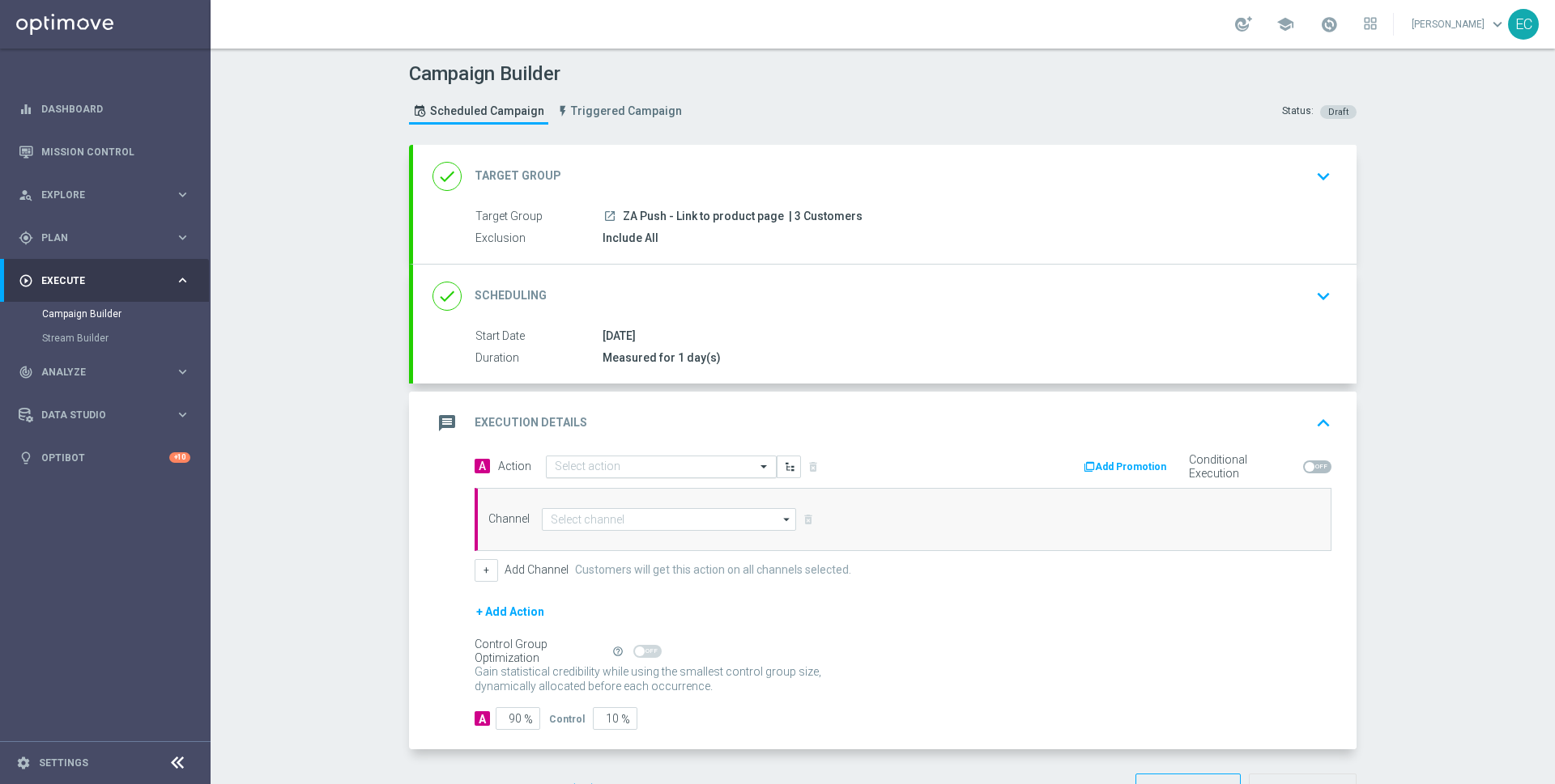
click at [740, 455] on div "Select action" at bounding box center [661, 467] width 230 height 23
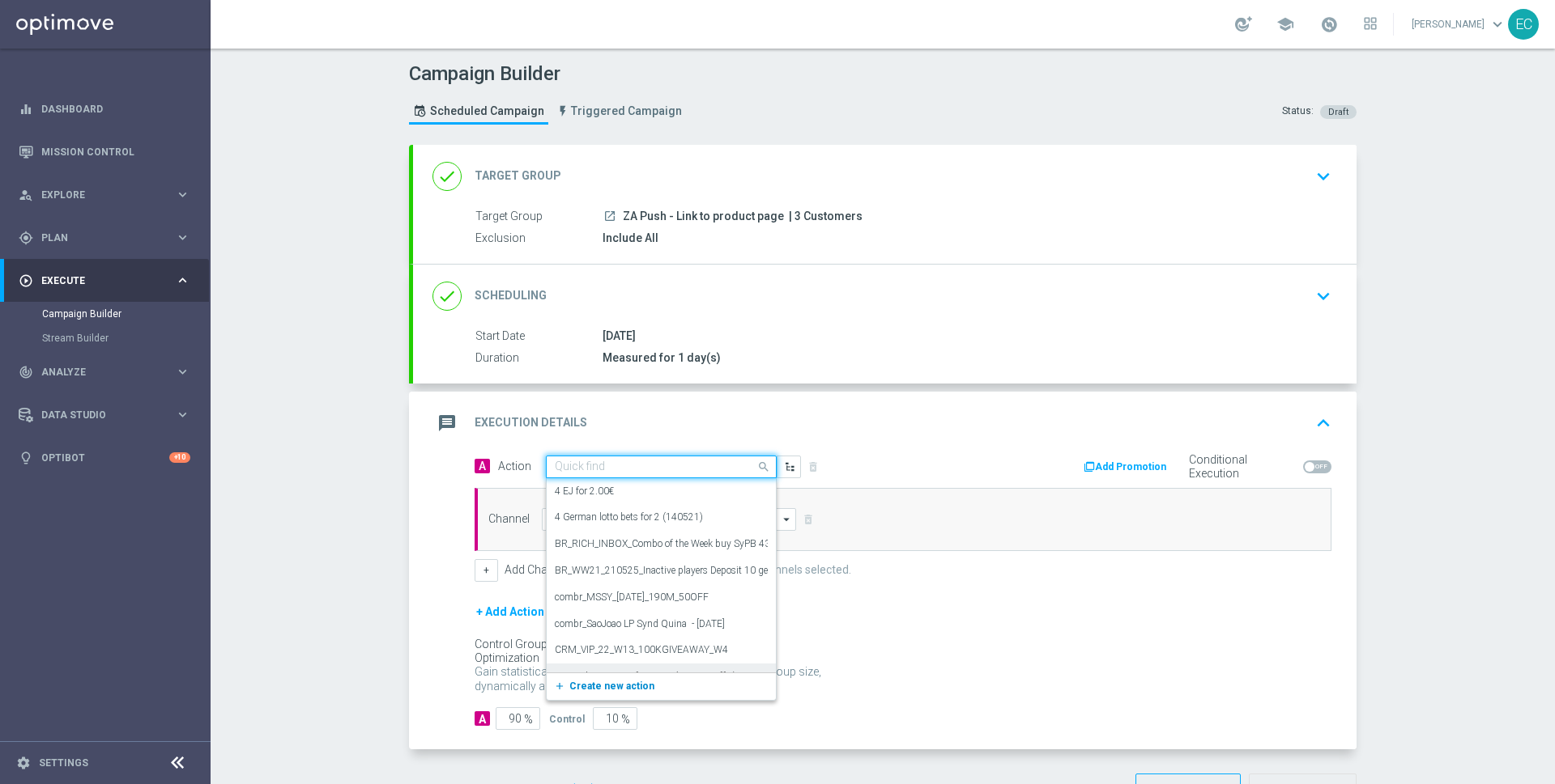
click at [612, 678] on button "add_new Create new action" at bounding box center [658, 687] width 224 height 18
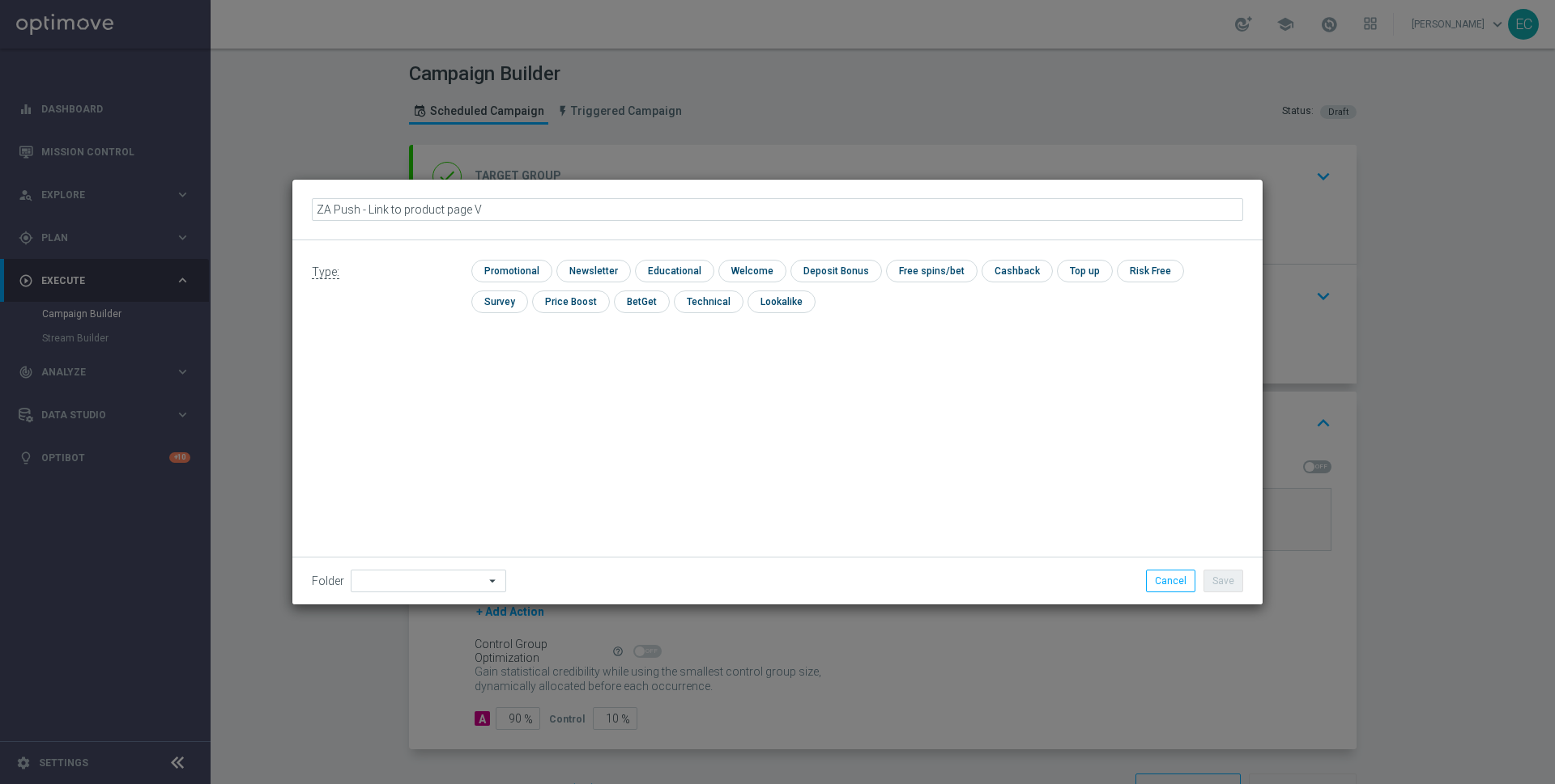
type input "ZA Push - Link to product page V2"
click at [481, 212] on input "ZA Push - Link to product page V2" at bounding box center [778, 209] width 931 height 23
click at [524, 272] on input "checkbox" at bounding box center [510, 270] width 77 height 22
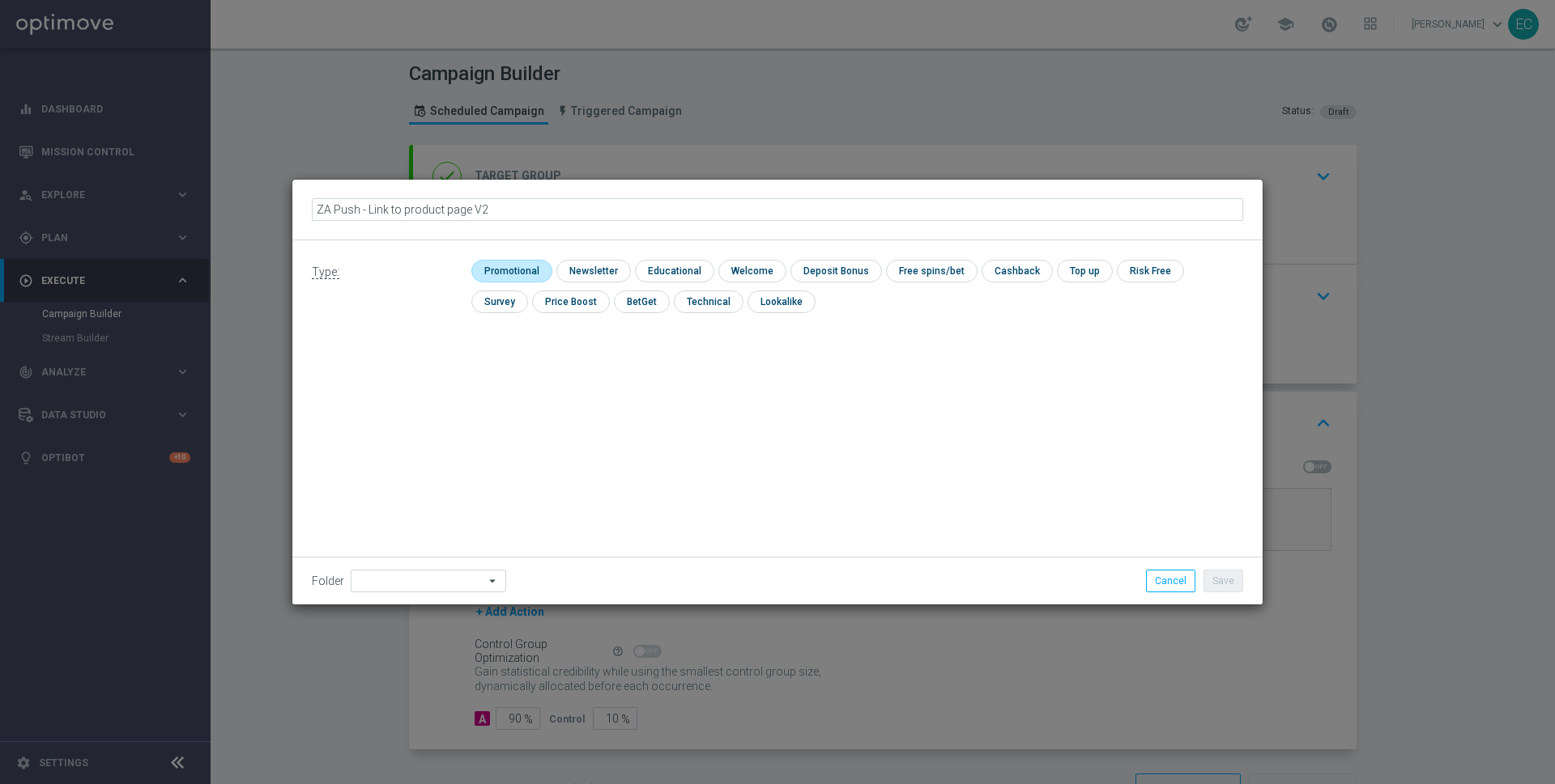
checkbox input "true"
click at [1239, 580] on button "Save" at bounding box center [1224, 581] width 40 height 23
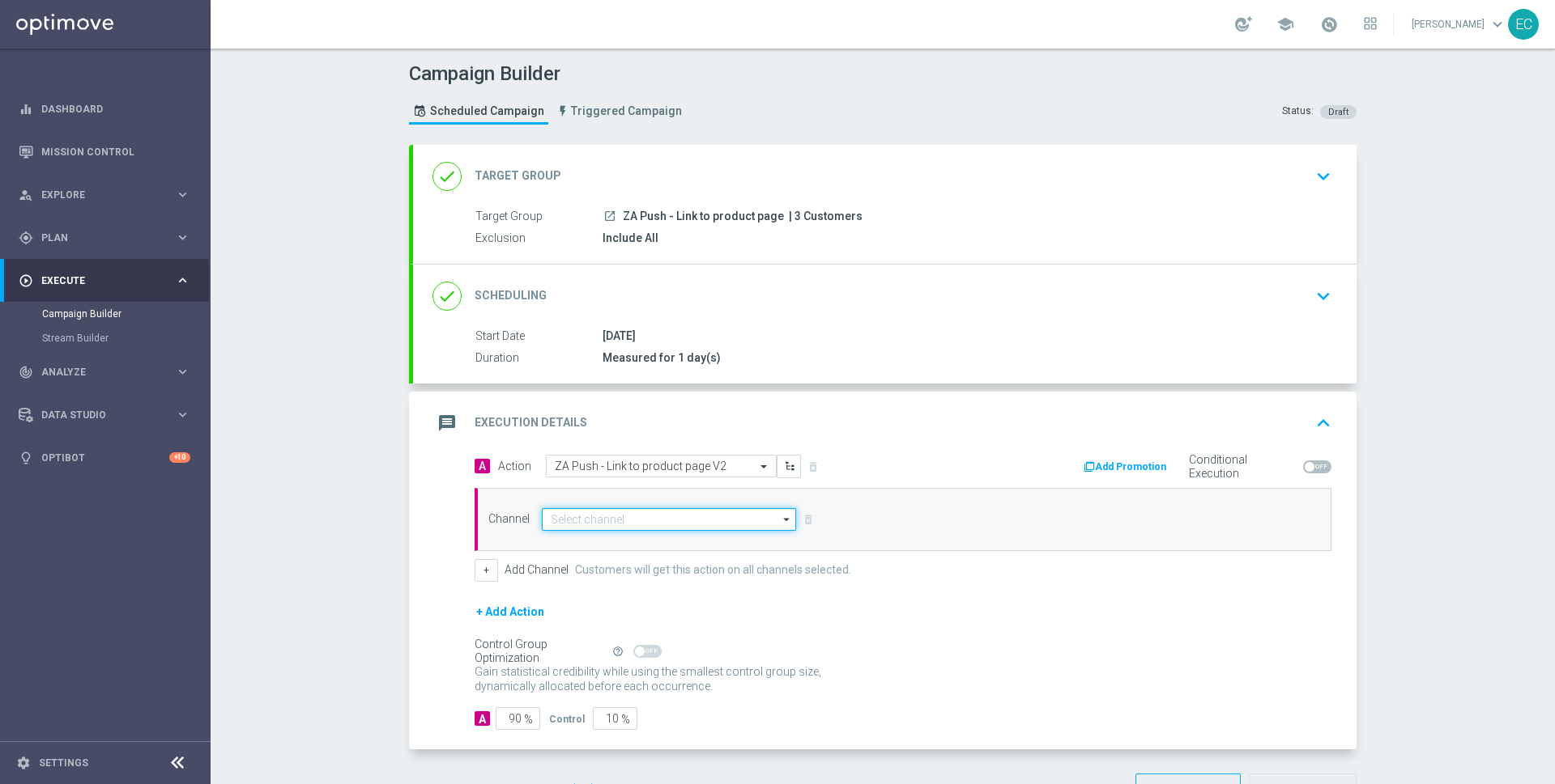
click at [598, 513] on input at bounding box center [669, 520] width 254 height 23
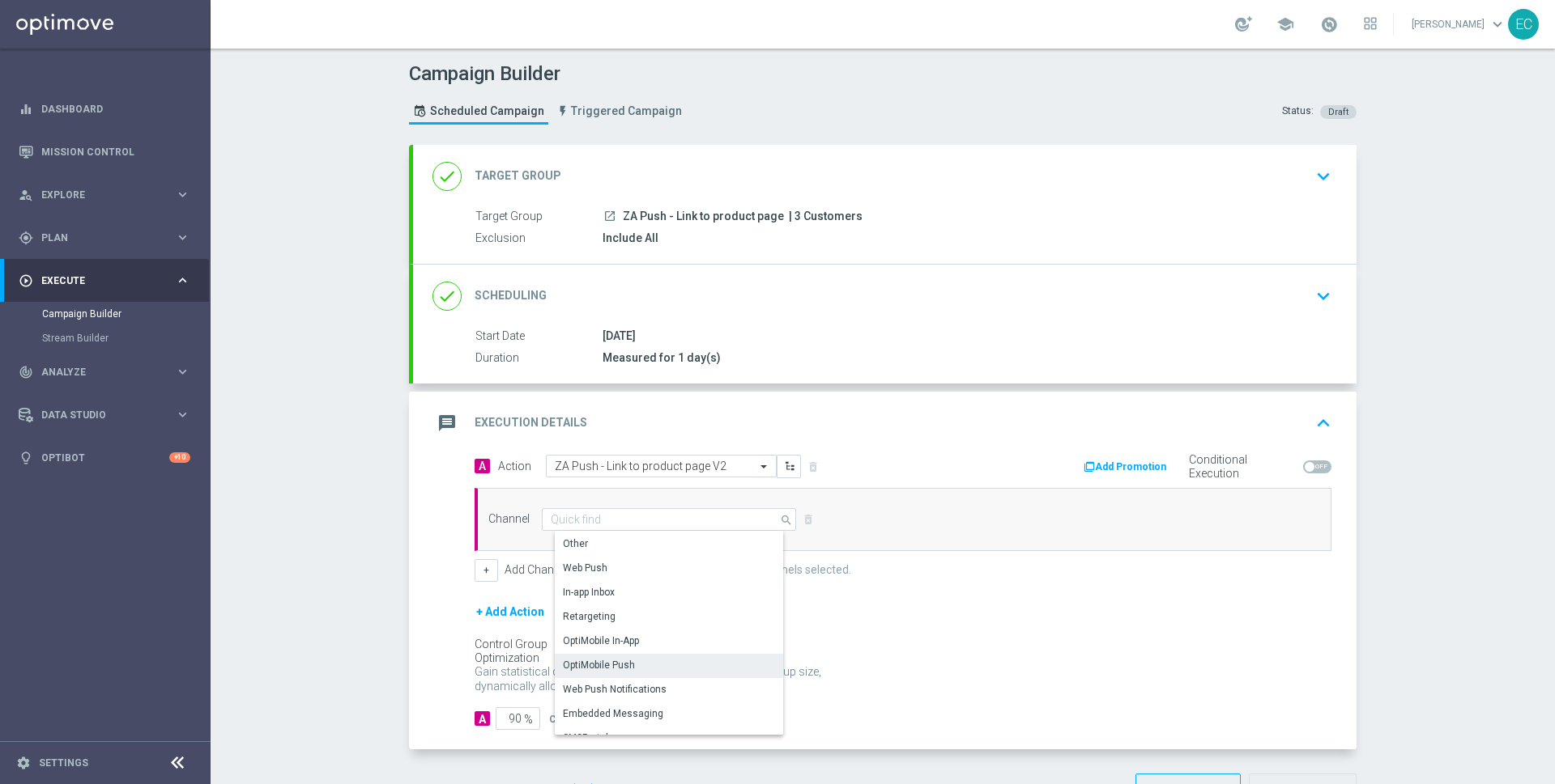
click at [633, 664] on div "OptiMobile Push" at bounding box center [676, 665] width 242 height 23
type input "OptiMobile Push"
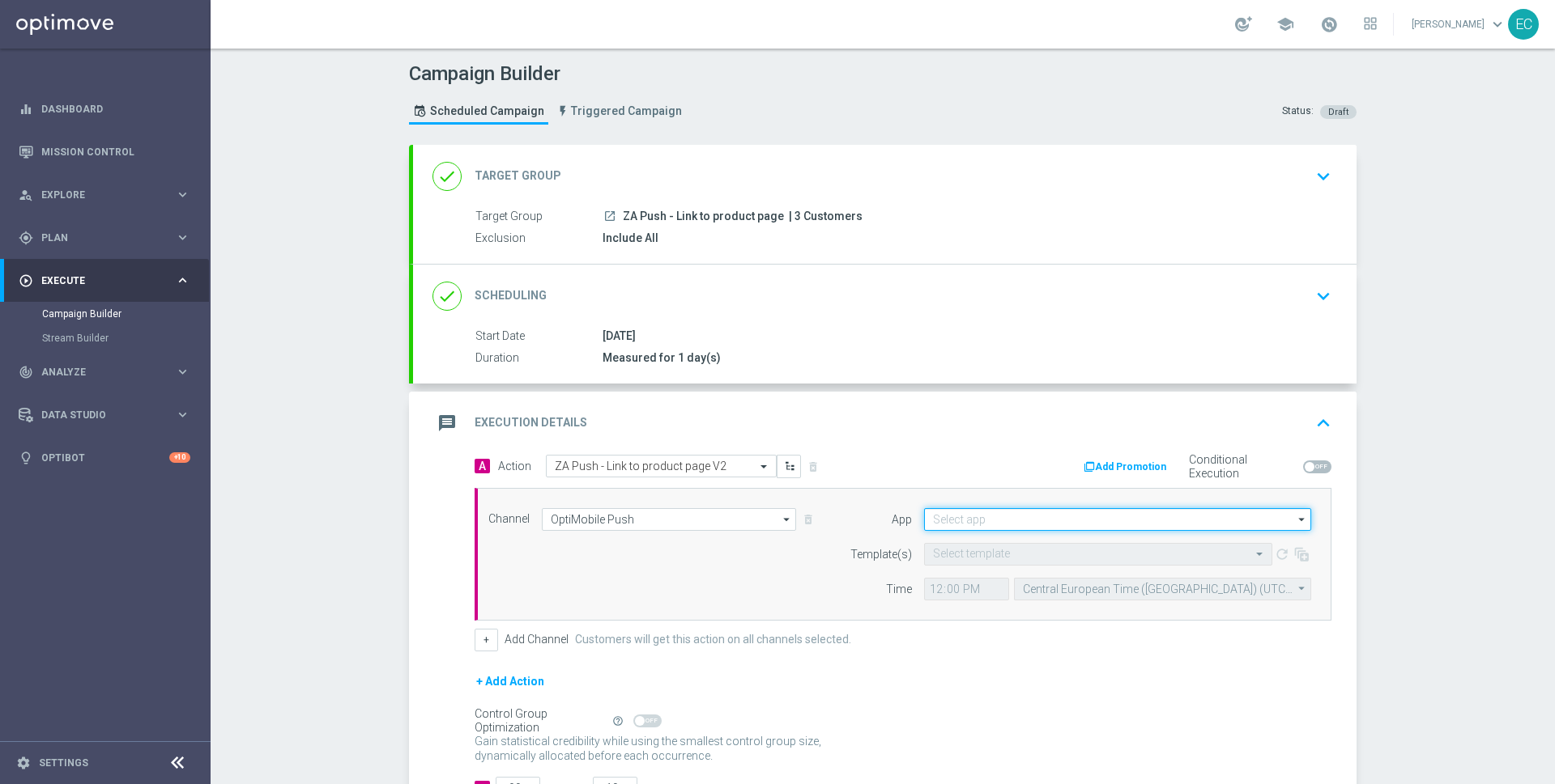
click at [1100, 519] on input at bounding box center [1118, 520] width 387 height 23
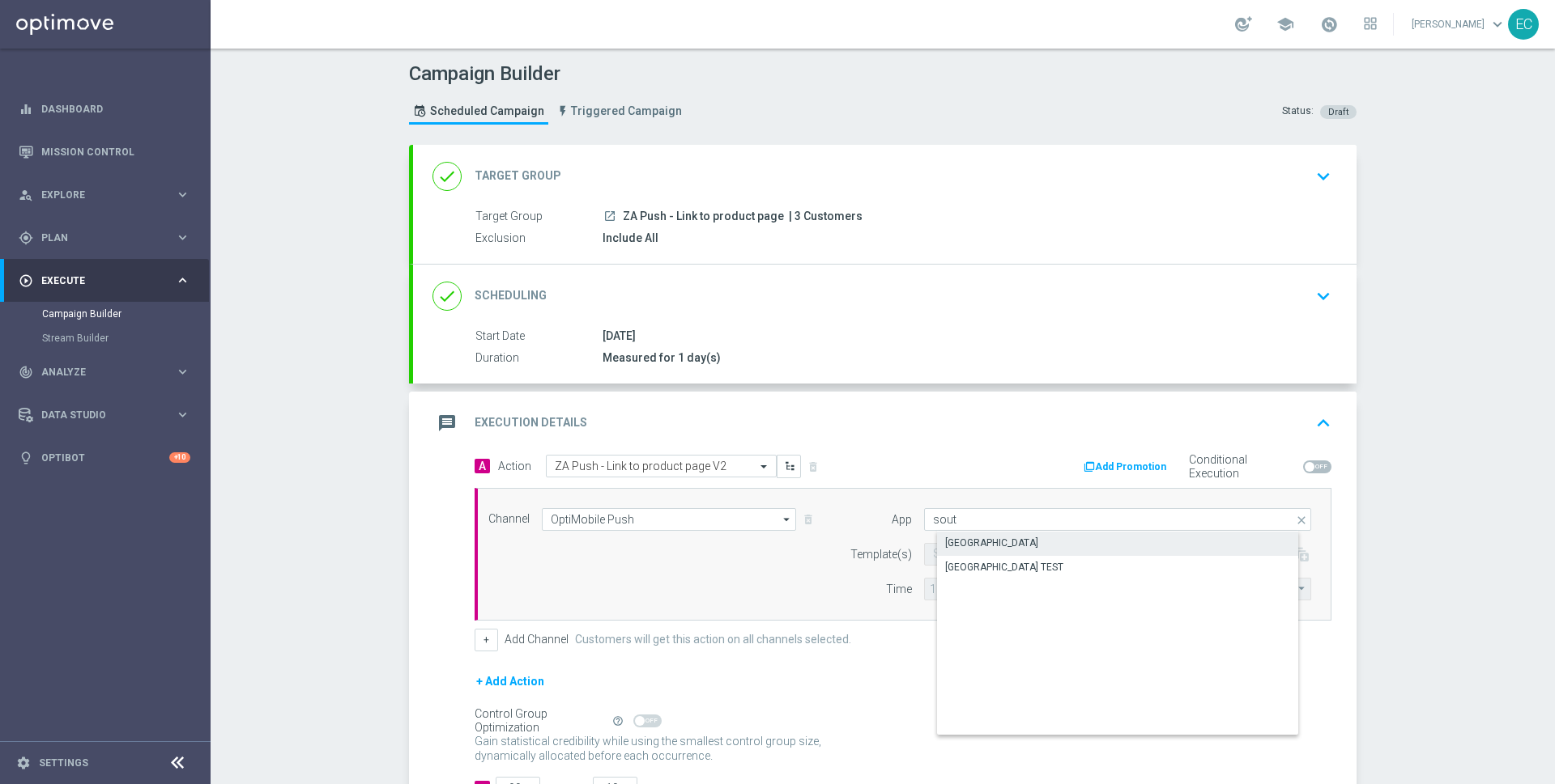
click at [1078, 549] on div "[GEOGRAPHIC_DATA]" at bounding box center [1131, 543] width 388 height 23
type input "[GEOGRAPHIC_DATA]"
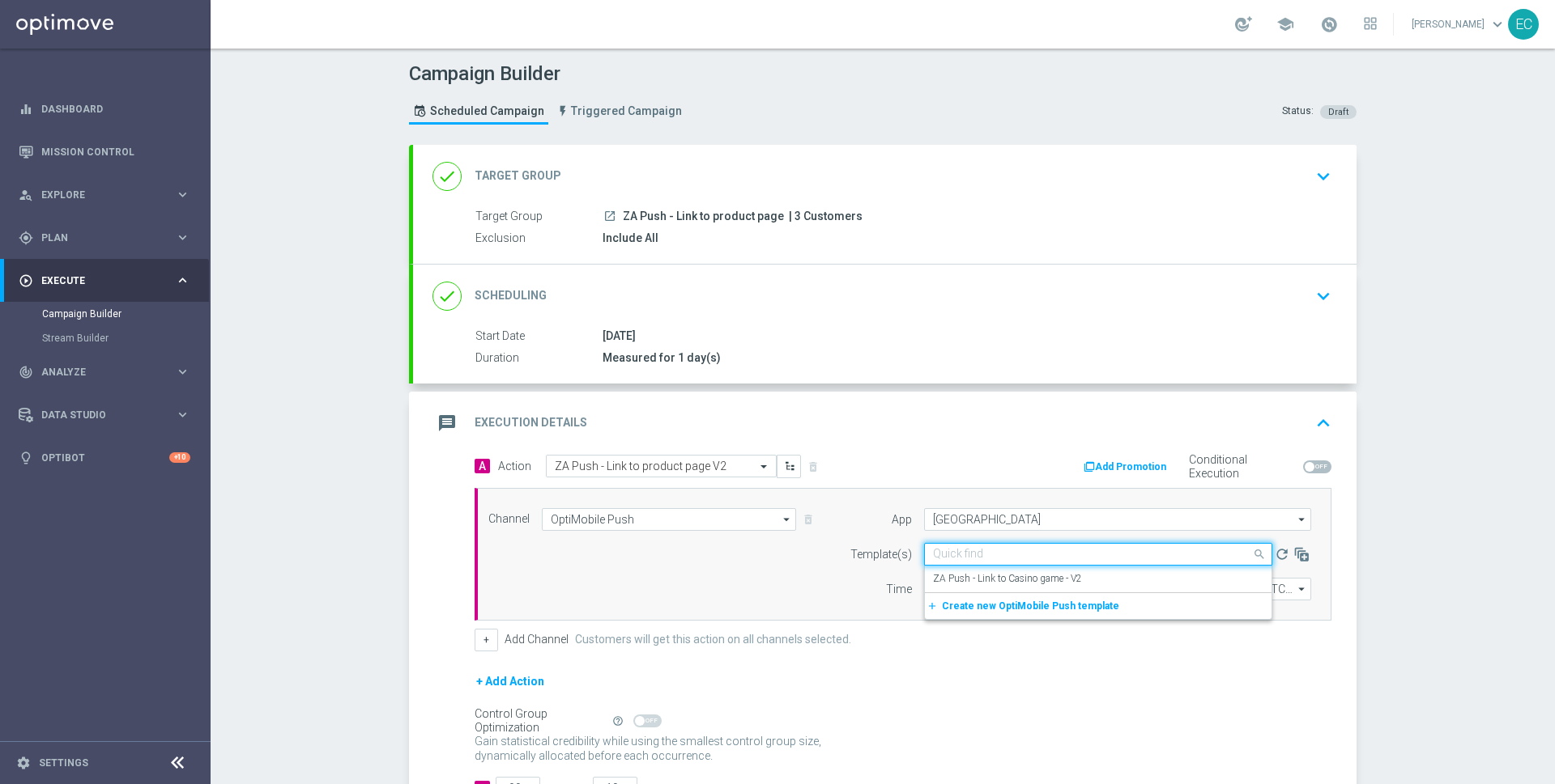
click at [1045, 549] on input "text" at bounding box center [1082, 555] width 298 height 14
paste input "ZA Push - Link to product page V2"
click at [1101, 548] on input "ZA Push - Link to product page" at bounding box center [1082, 555] width 298 height 14
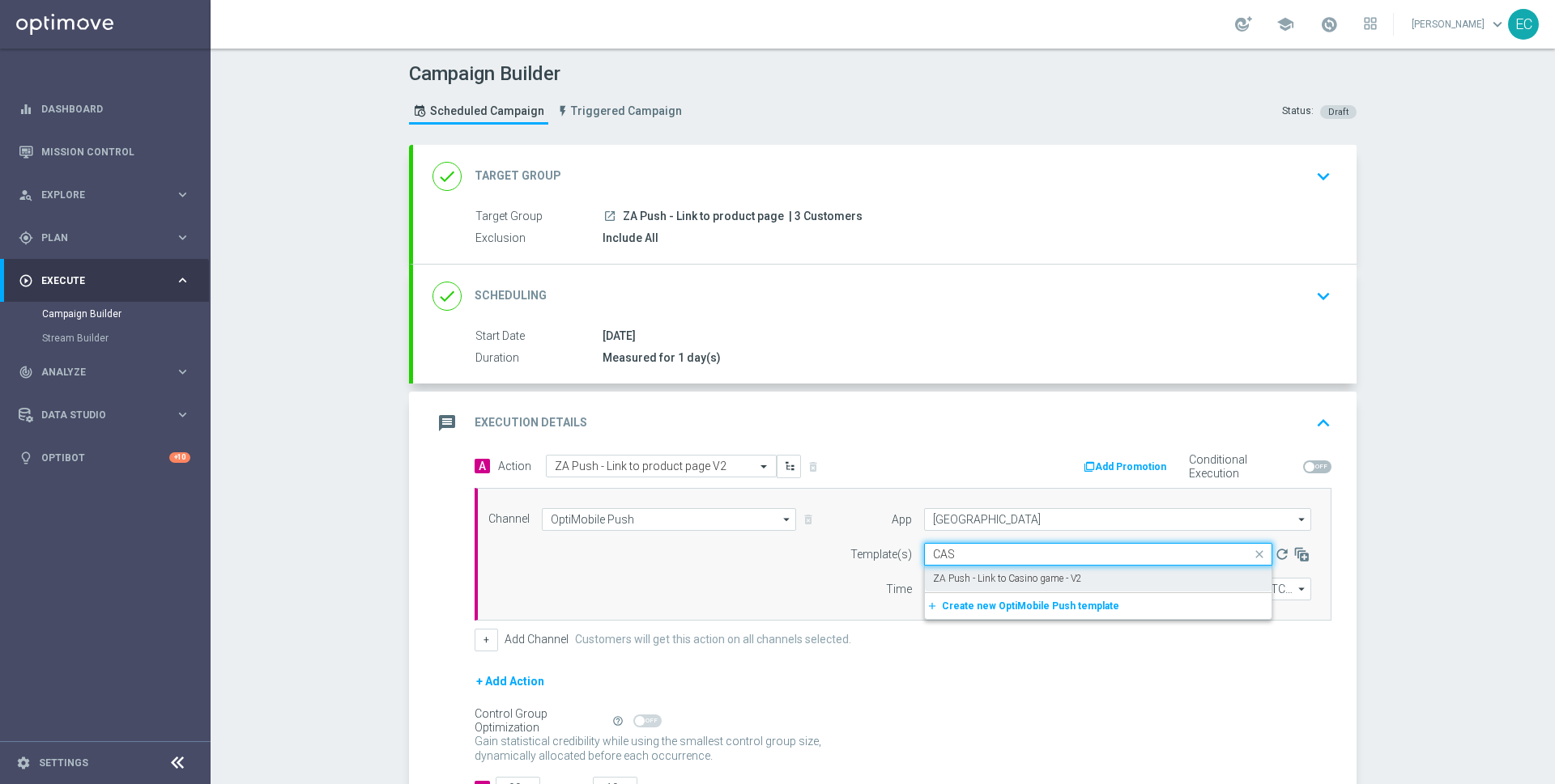
click at [1083, 573] on div "ZA Push - Link to Casino game - V2" at bounding box center [1098, 579] width 330 height 27
type input "CAS"
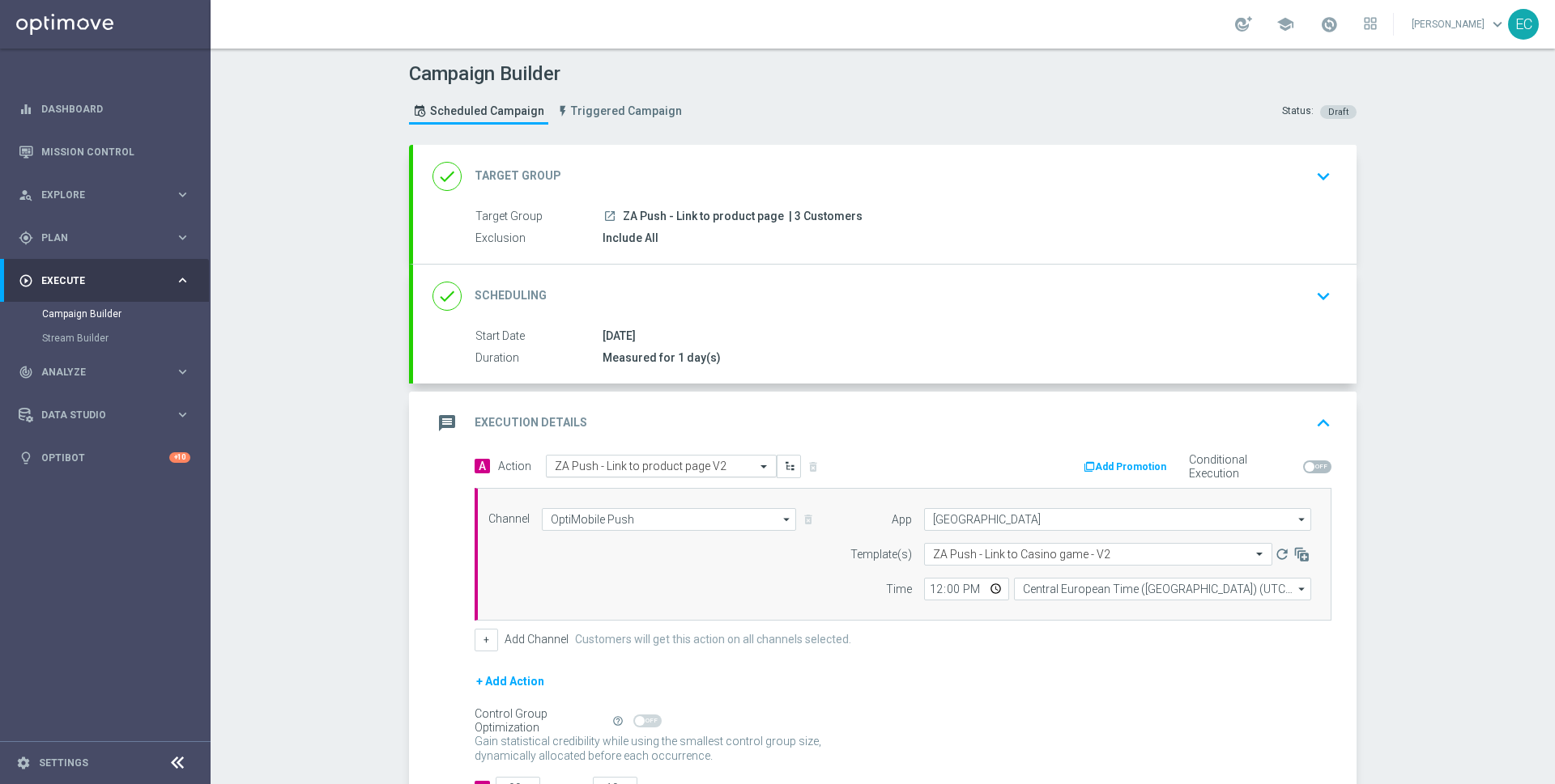
click at [678, 462] on input "text" at bounding box center [645, 467] width 181 height 14
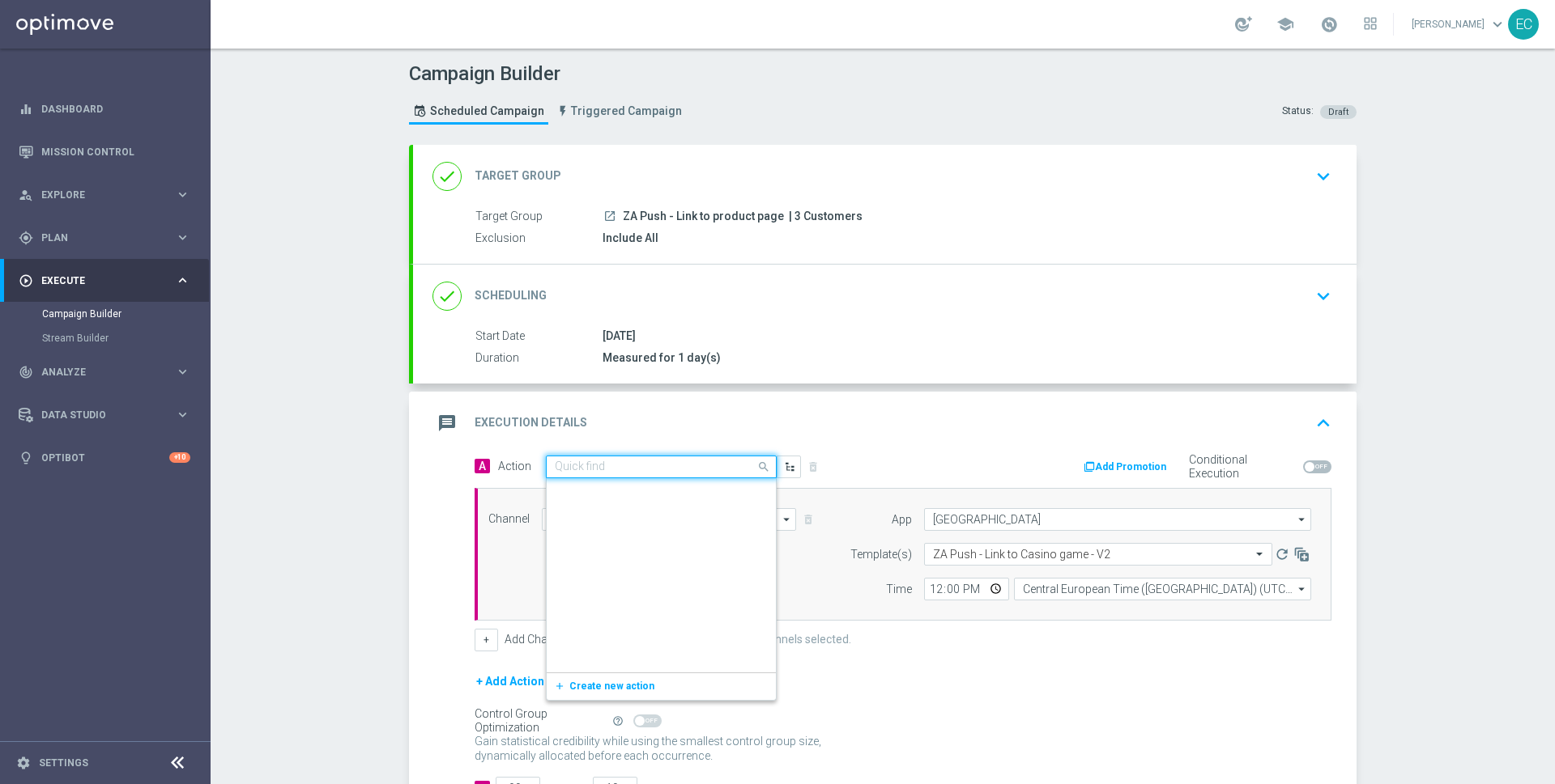
scroll to position [888997, 0]
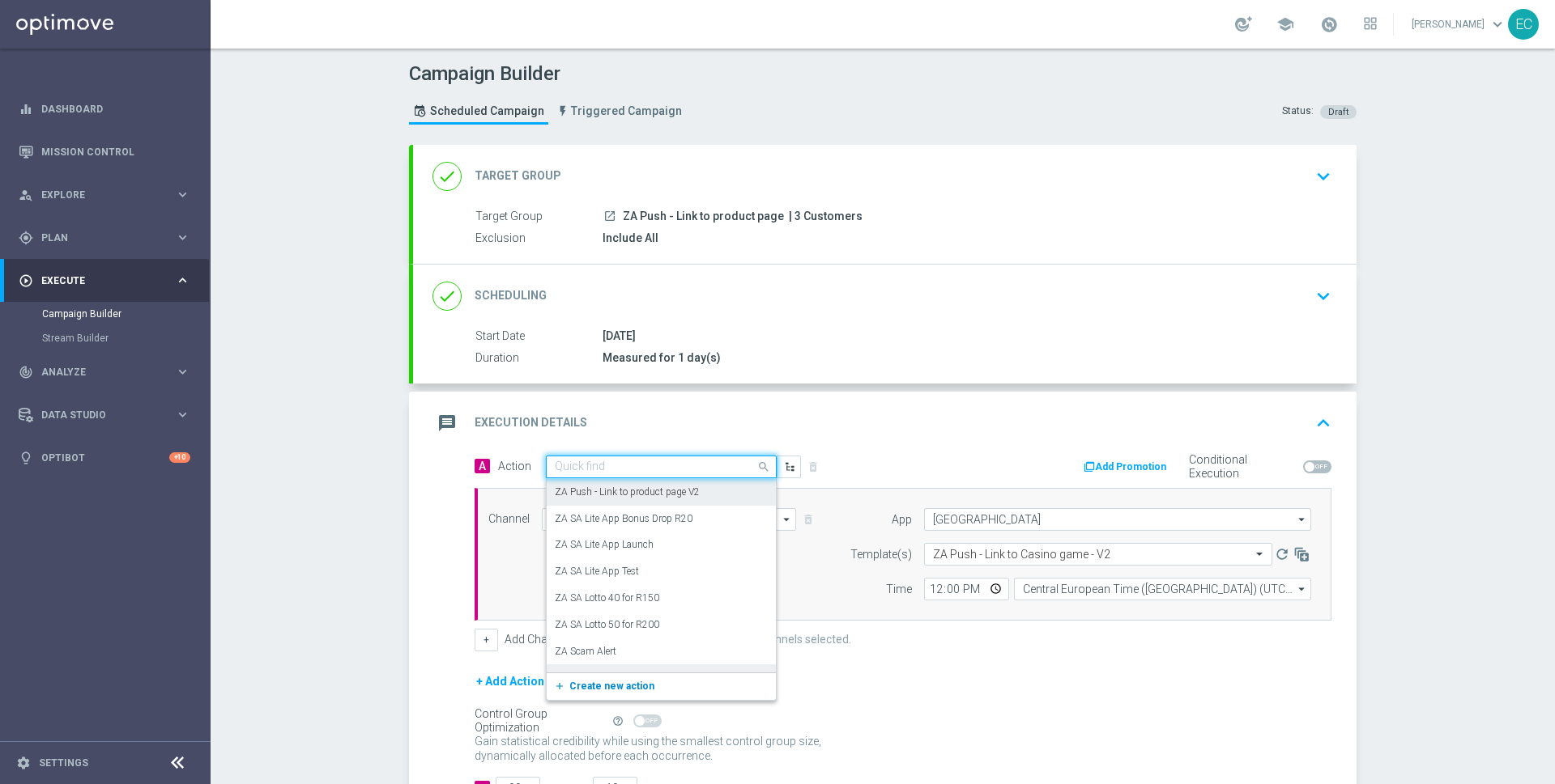
click at [633, 691] on button "add_new Create new action" at bounding box center [658, 687] width 224 height 18
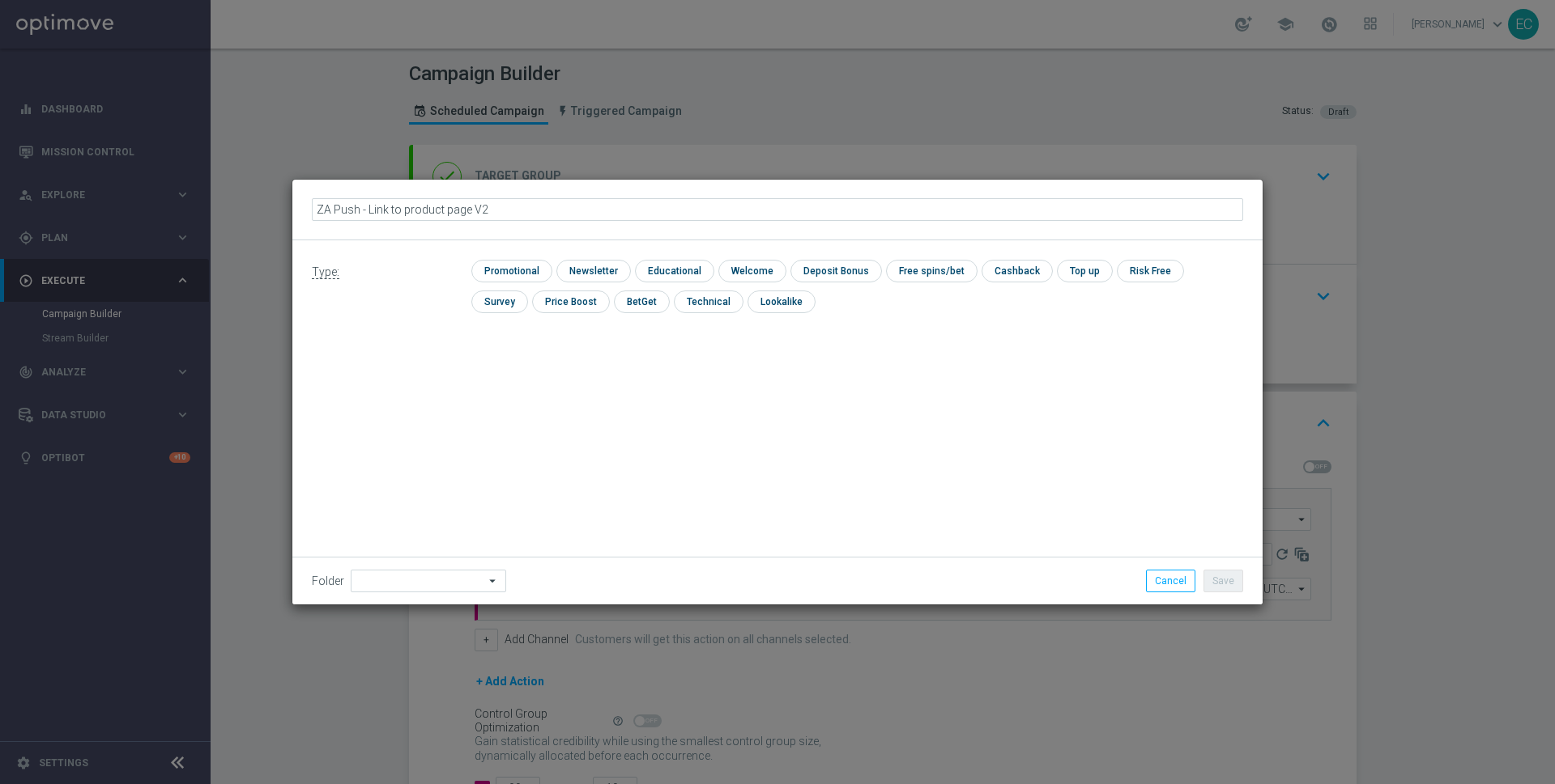
drag, startPoint x: 405, startPoint y: 207, endPoint x: 466, endPoint y: 209, distance: 61.0
click at [466, 209] on input "ZA Push - Link to product page V2" at bounding box center [778, 209] width 931 height 23
drag, startPoint x: 466, startPoint y: 209, endPoint x: 404, endPoint y: 208, distance: 62.0
click at [404, 208] on input "ZA Push - Link to product page V2" at bounding box center [778, 209] width 931 height 23
type input "ZA Push - Link to Casino game V2"
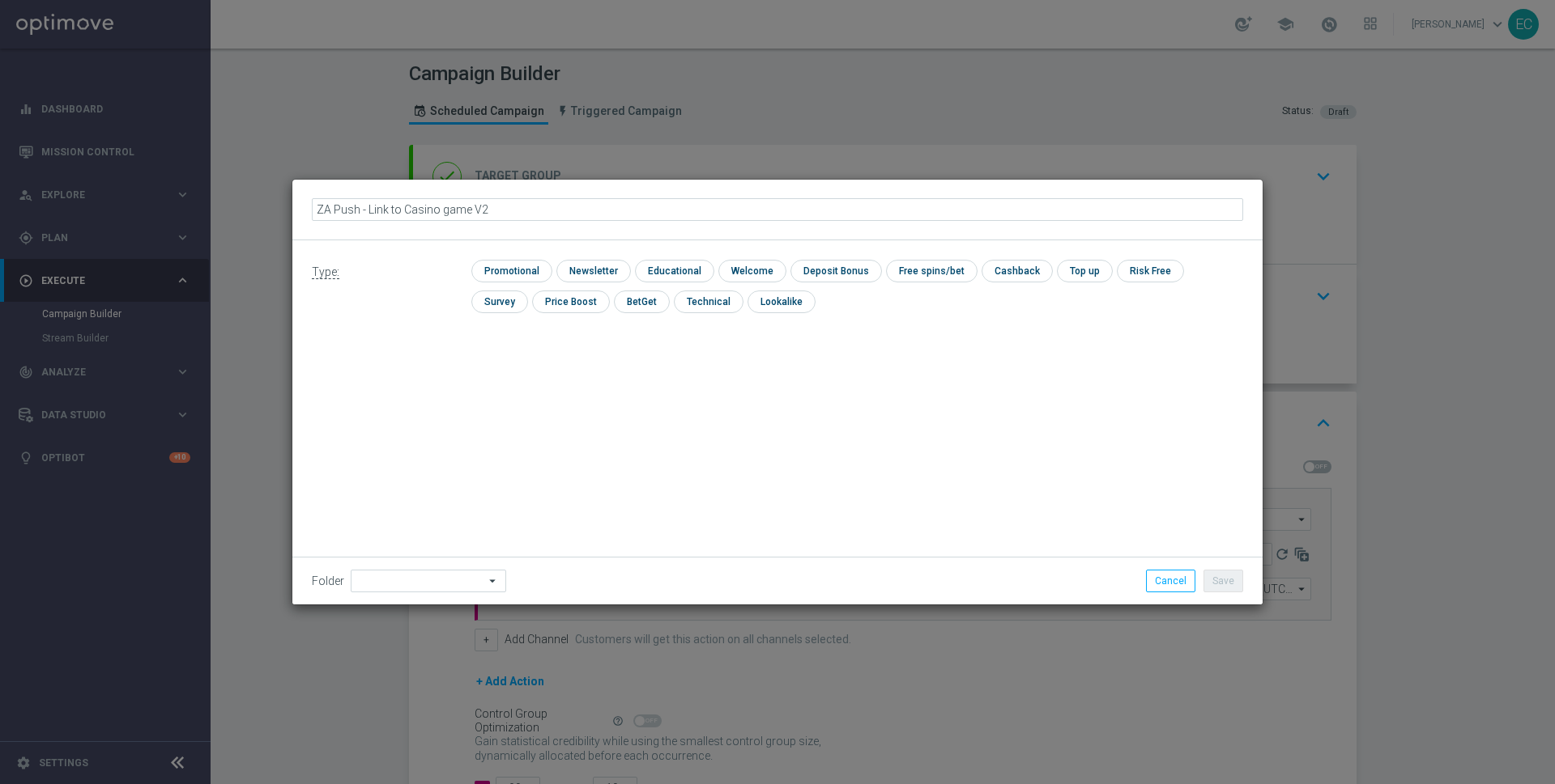
click at [522, 255] on div "Type: check Promotional check Newsletter check Educational check Welcome check …" at bounding box center [778, 293] width 971 height 104
click at [531, 268] on input "checkbox" at bounding box center [510, 270] width 77 height 22
checkbox input "true"
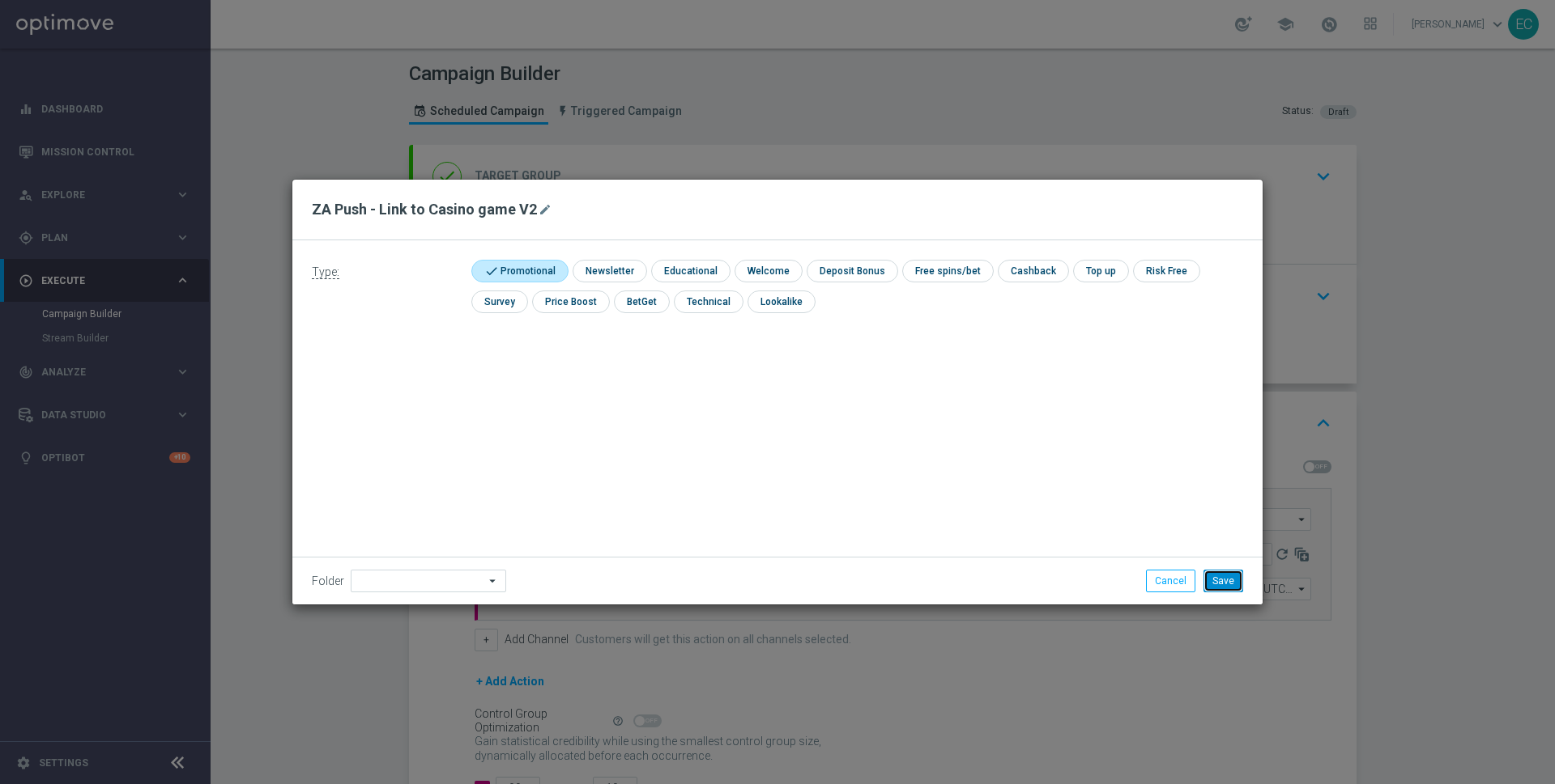
click at [1217, 574] on button "Save" at bounding box center [1224, 581] width 40 height 23
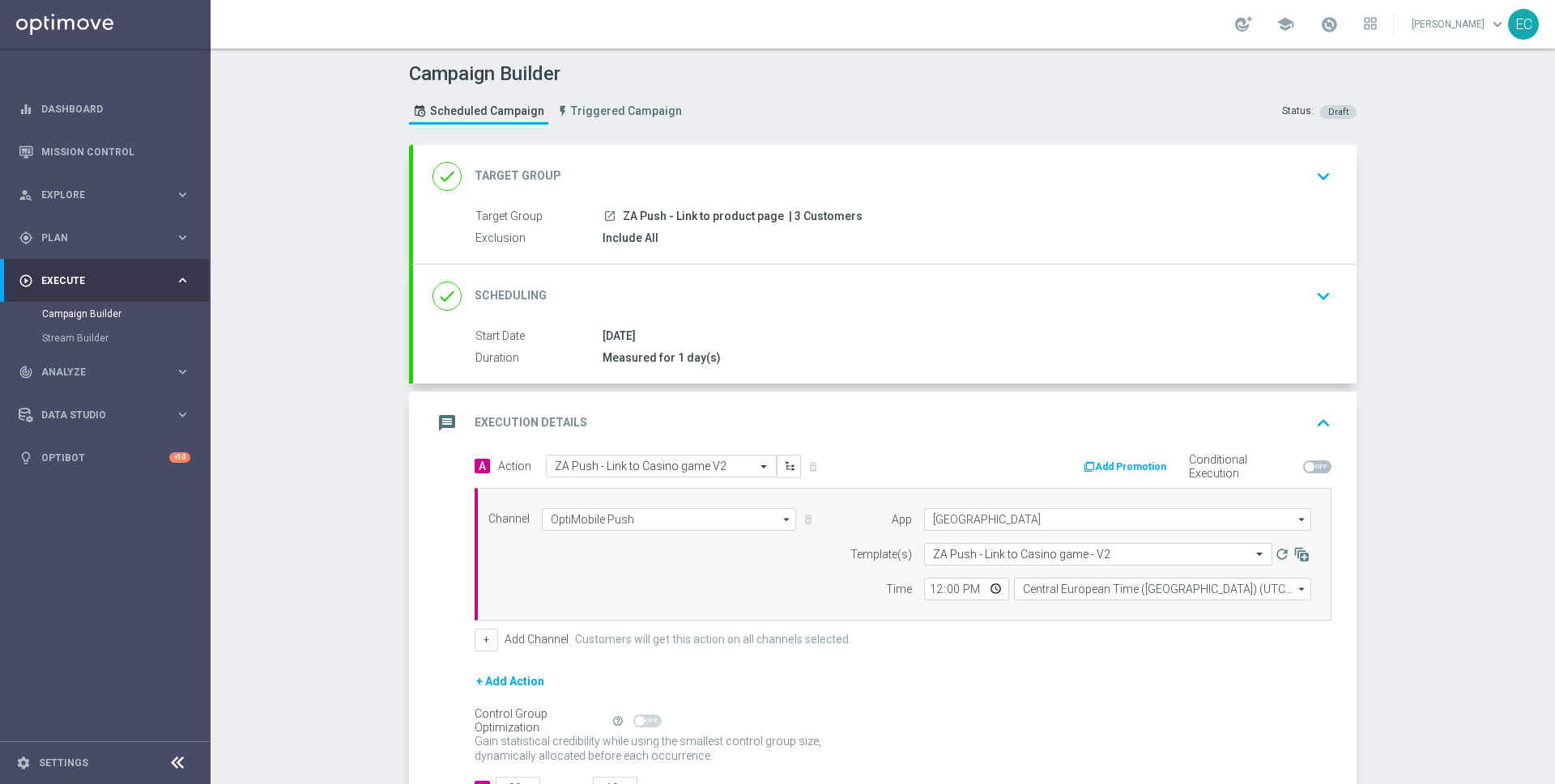
click at [798, 214] on span "| 3 Customers" at bounding box center [825, 216] width 74 height 15
click at [843, 198] on div "done Target Group keyboard_arrow_down" at bounding box center [884, 176] width 944 height 63
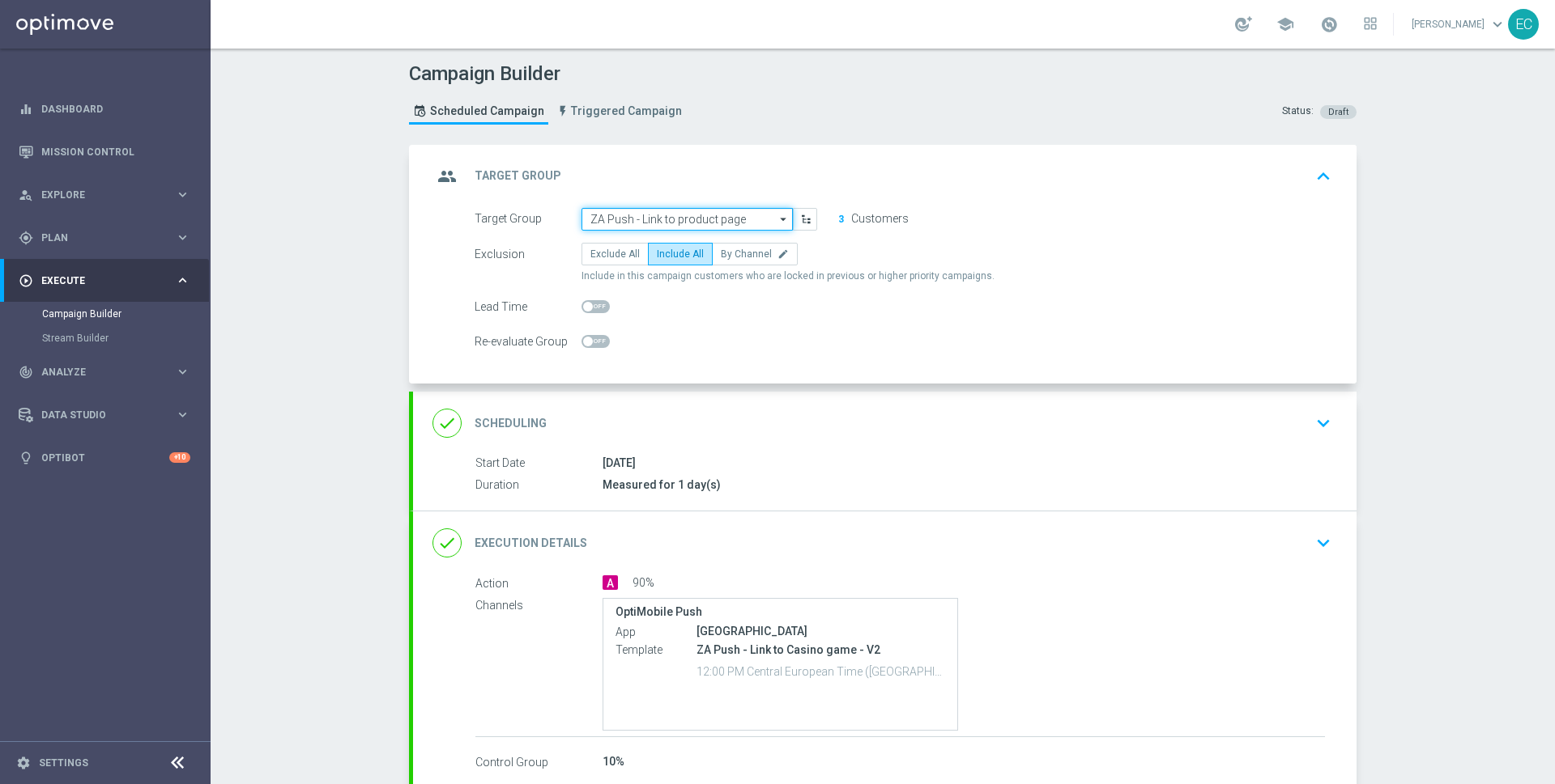
click at [710, 213] on input "ZA Push - Link to product page" at bounding box center [687, 219] width 211 height 23
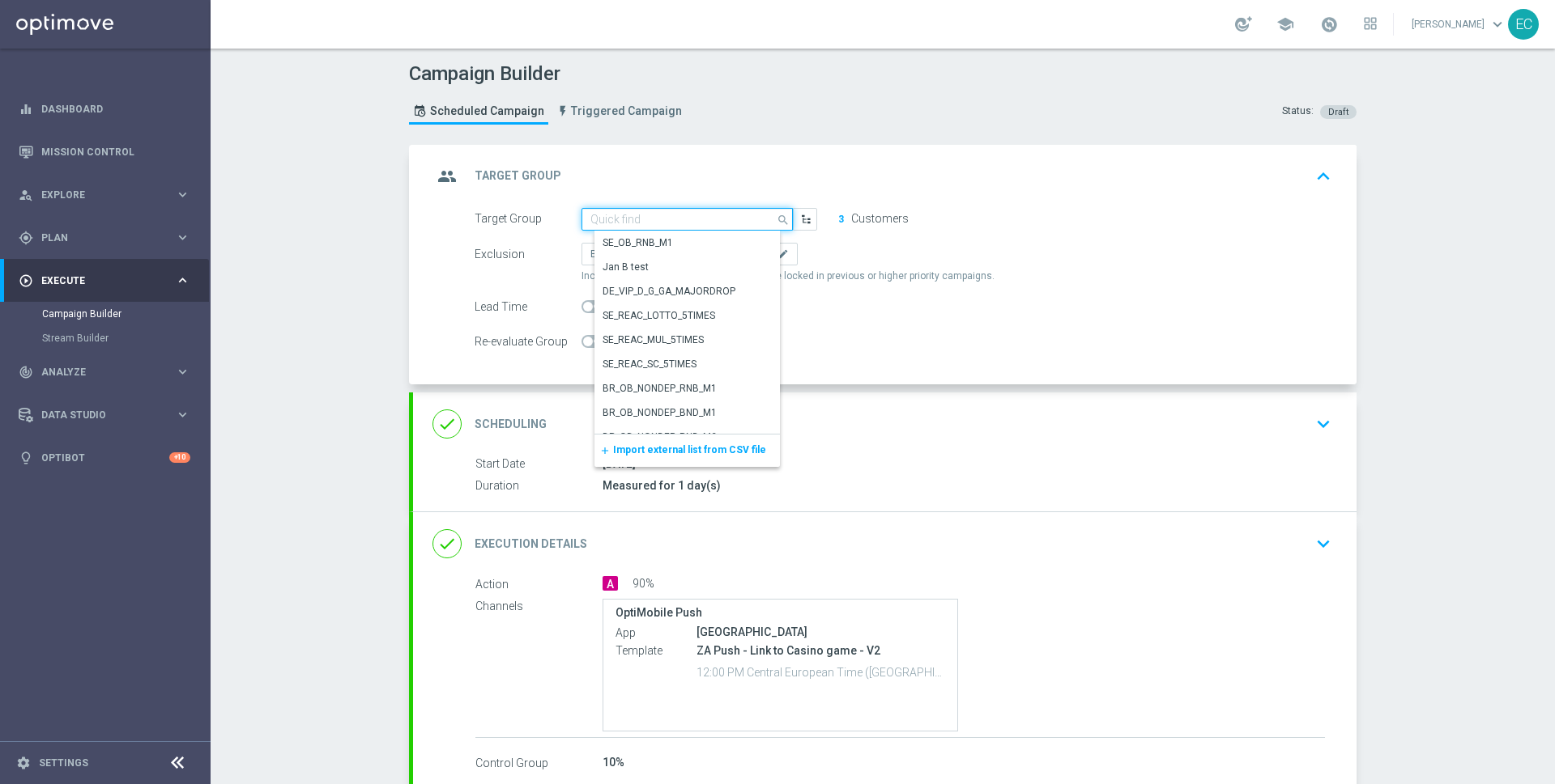
click at [701, 216] on input at bounding box center [687, 219] width 211 height 23
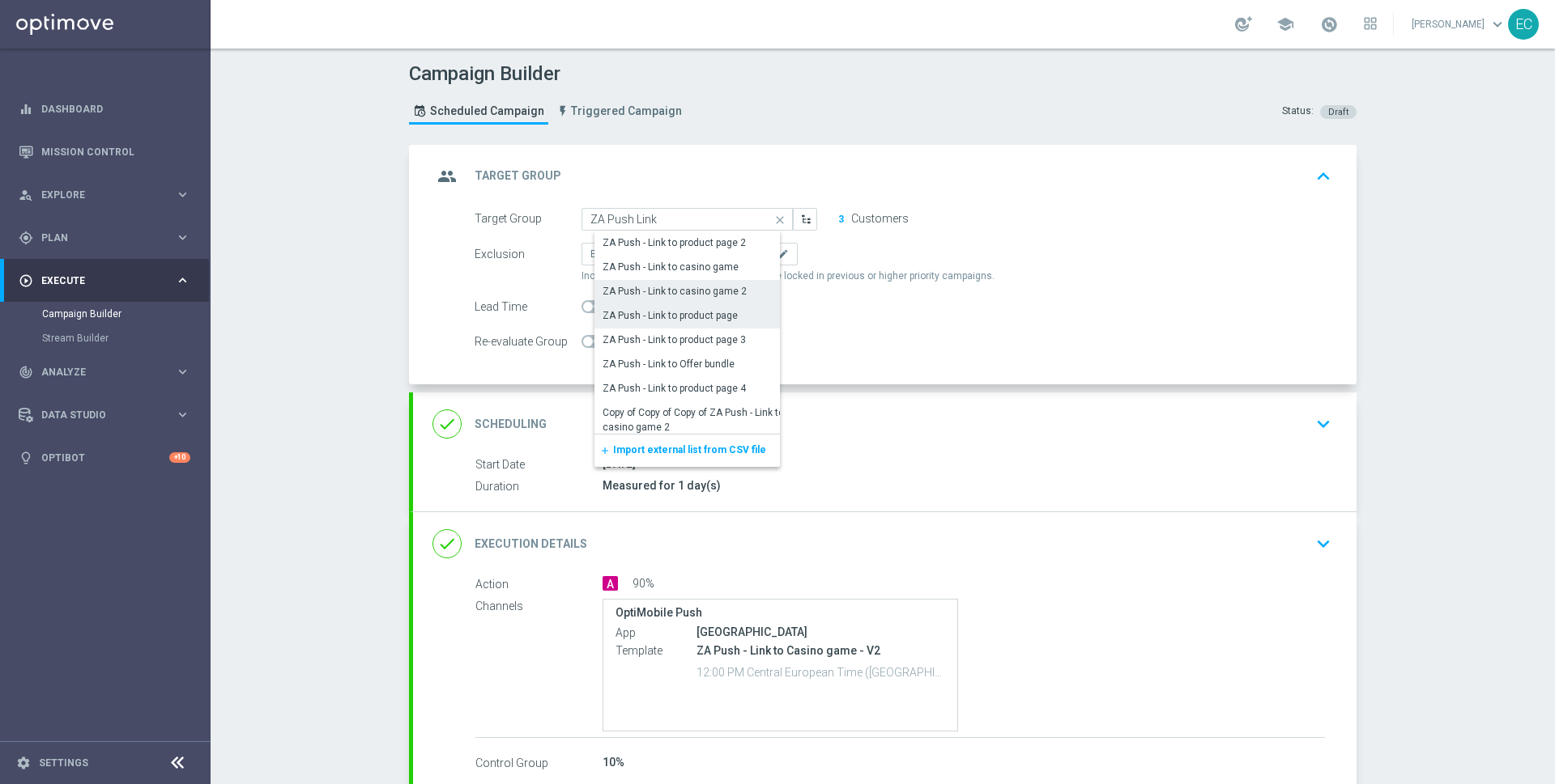
click at [713, 291] on div "ZA Push - Link to casino game 2" at bounding box center [675, 291] width 144 height 15
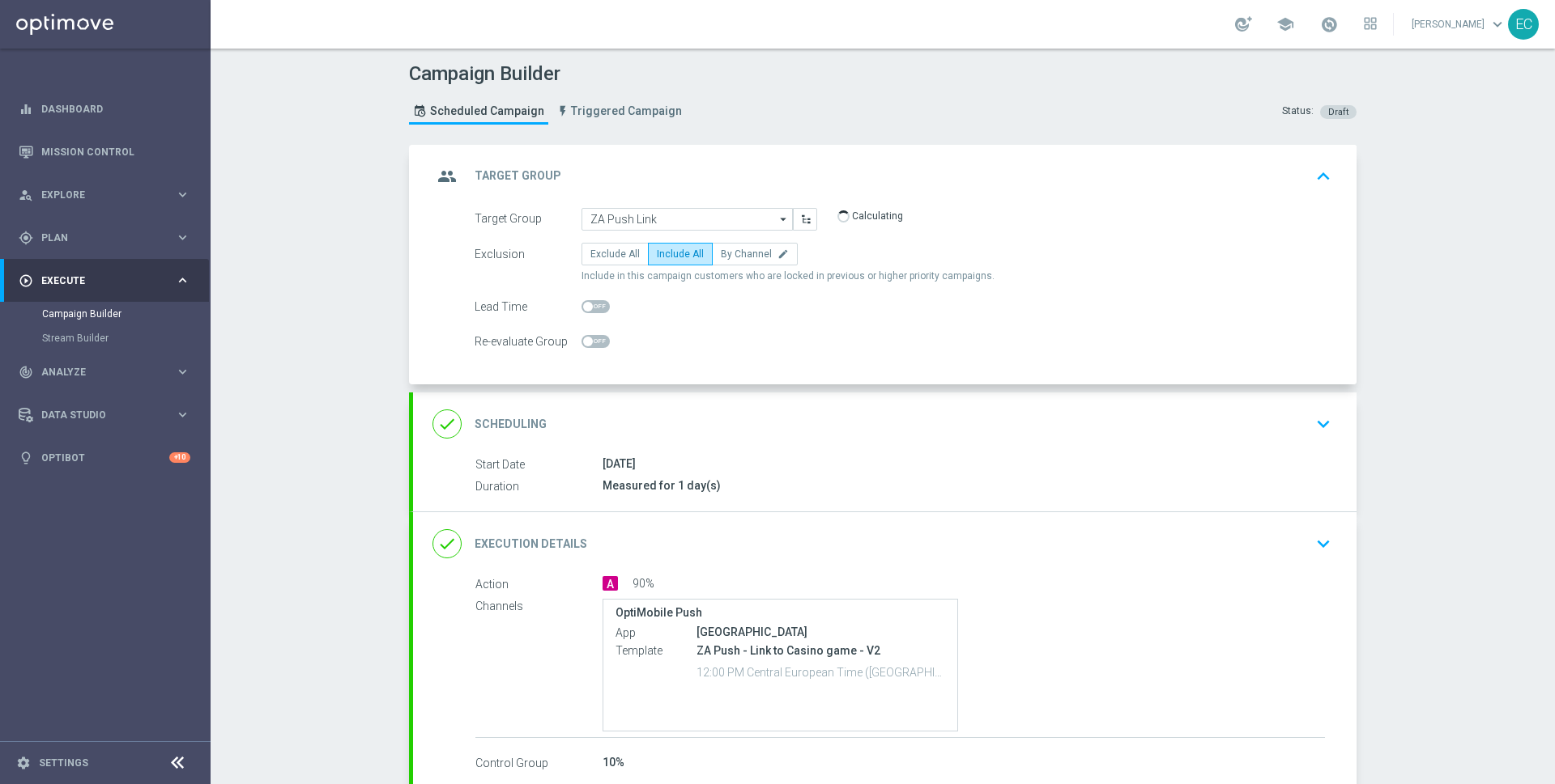
type input "ZA Push - Link to casino game 2"
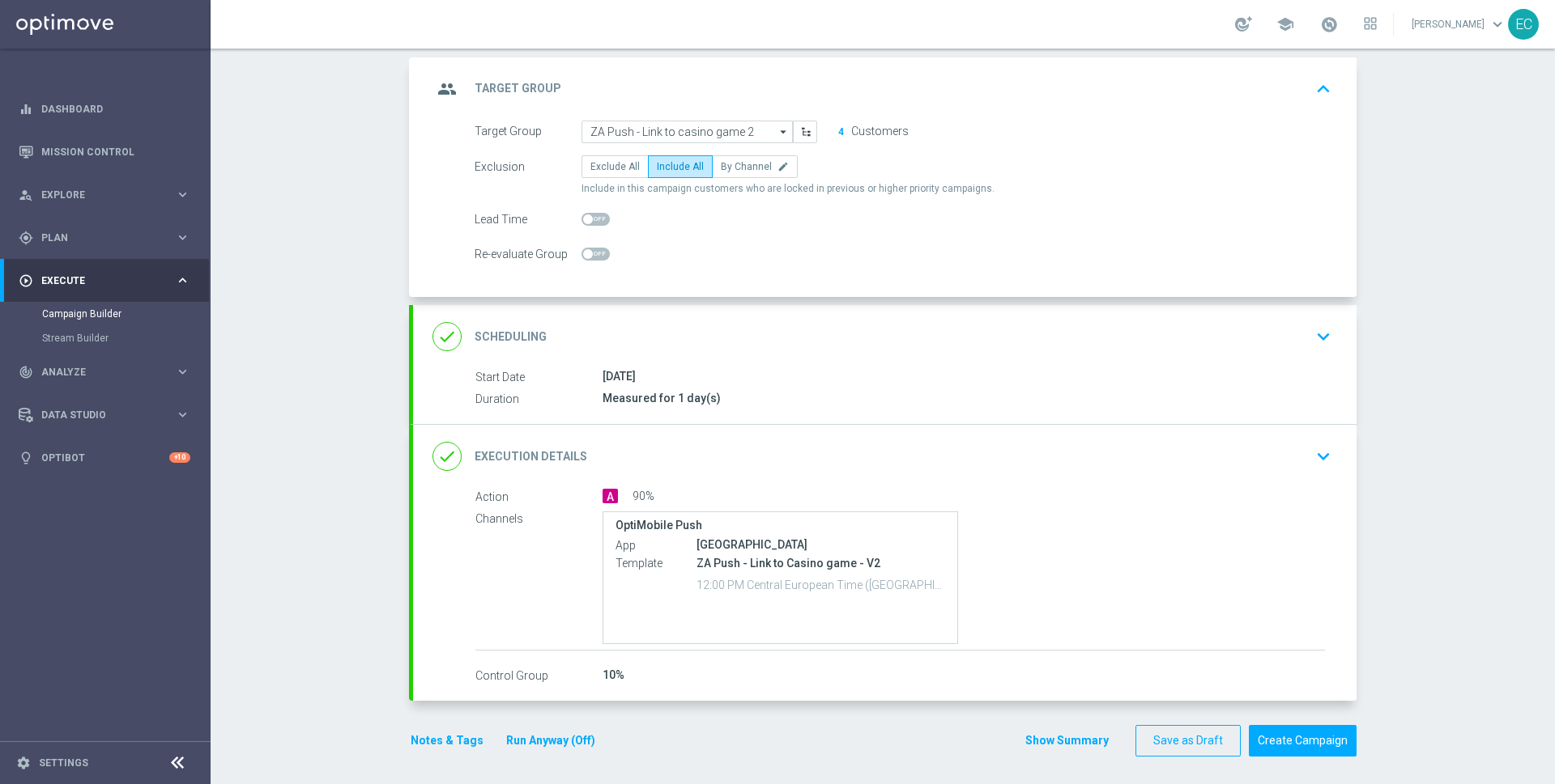
click at [1056, 448] on div "done Execution Details keyboard_arrow_down" at bounding box center [884, 456] width 904 height 30
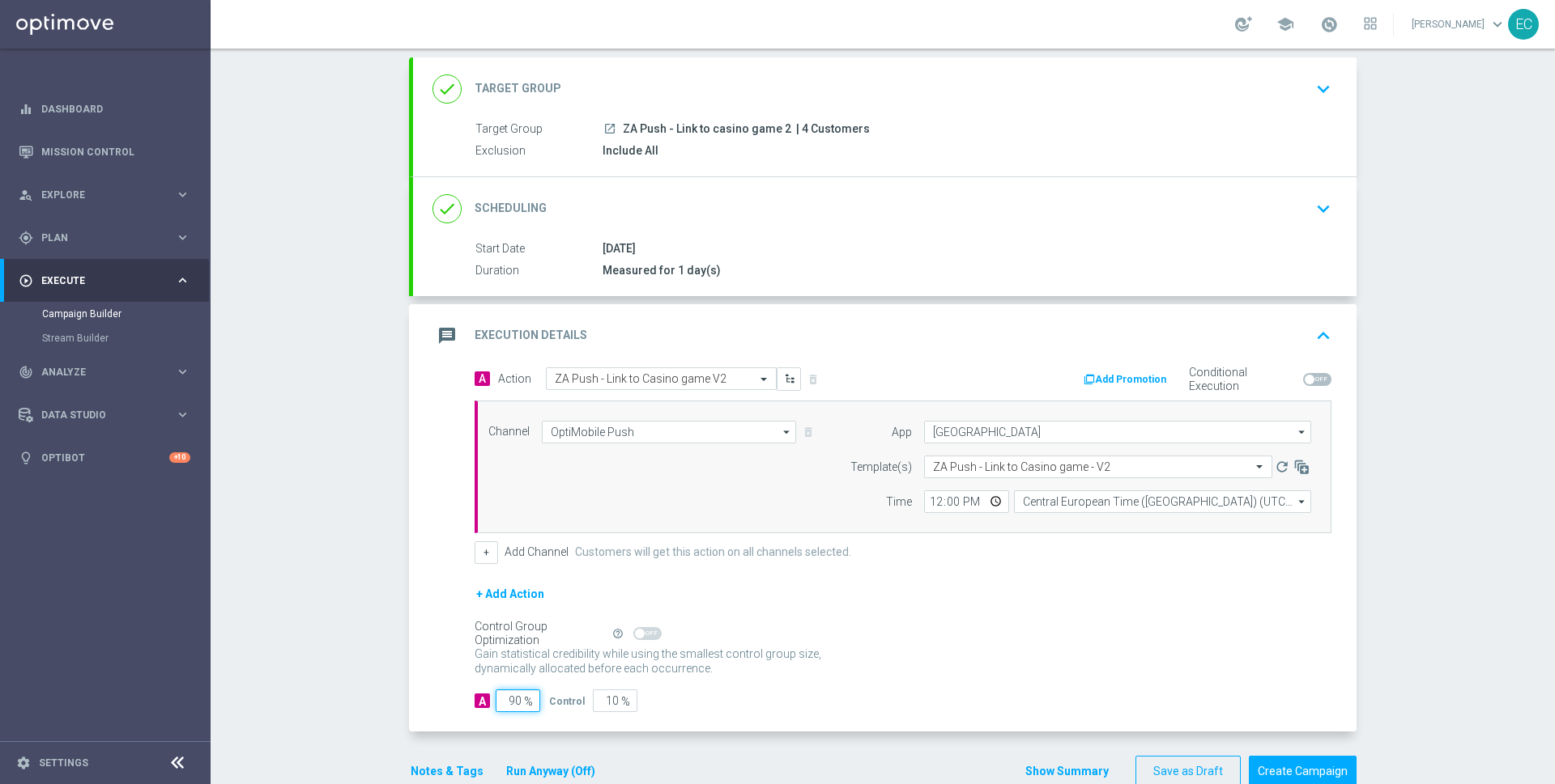
click at [502, 696] on input "90" at bounding box center [517, 701] width 44 height 23
type input "0"
type input "100"
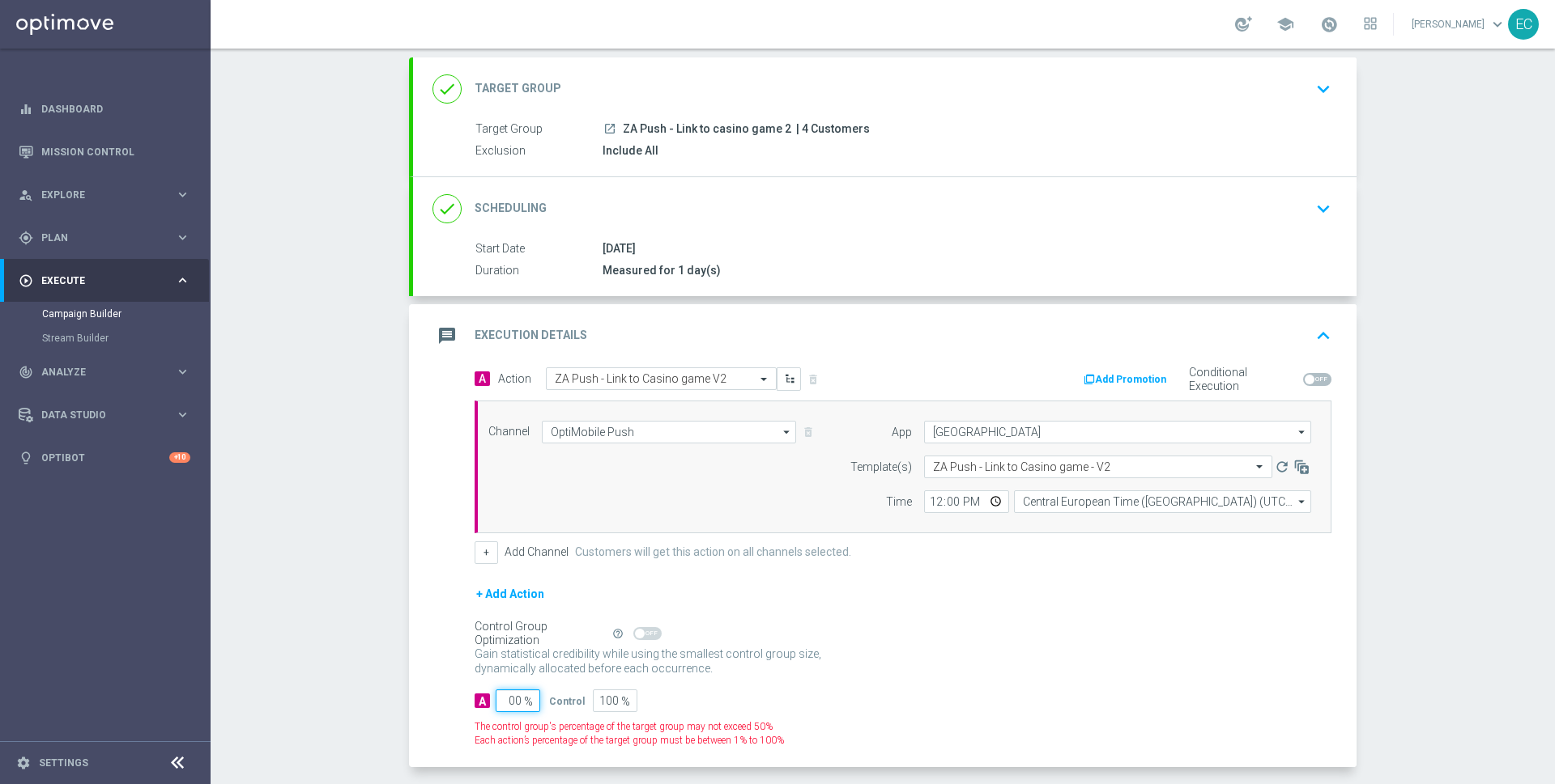
type input "0"
type input "1"
type input "99"
type input "10"
type input "90"
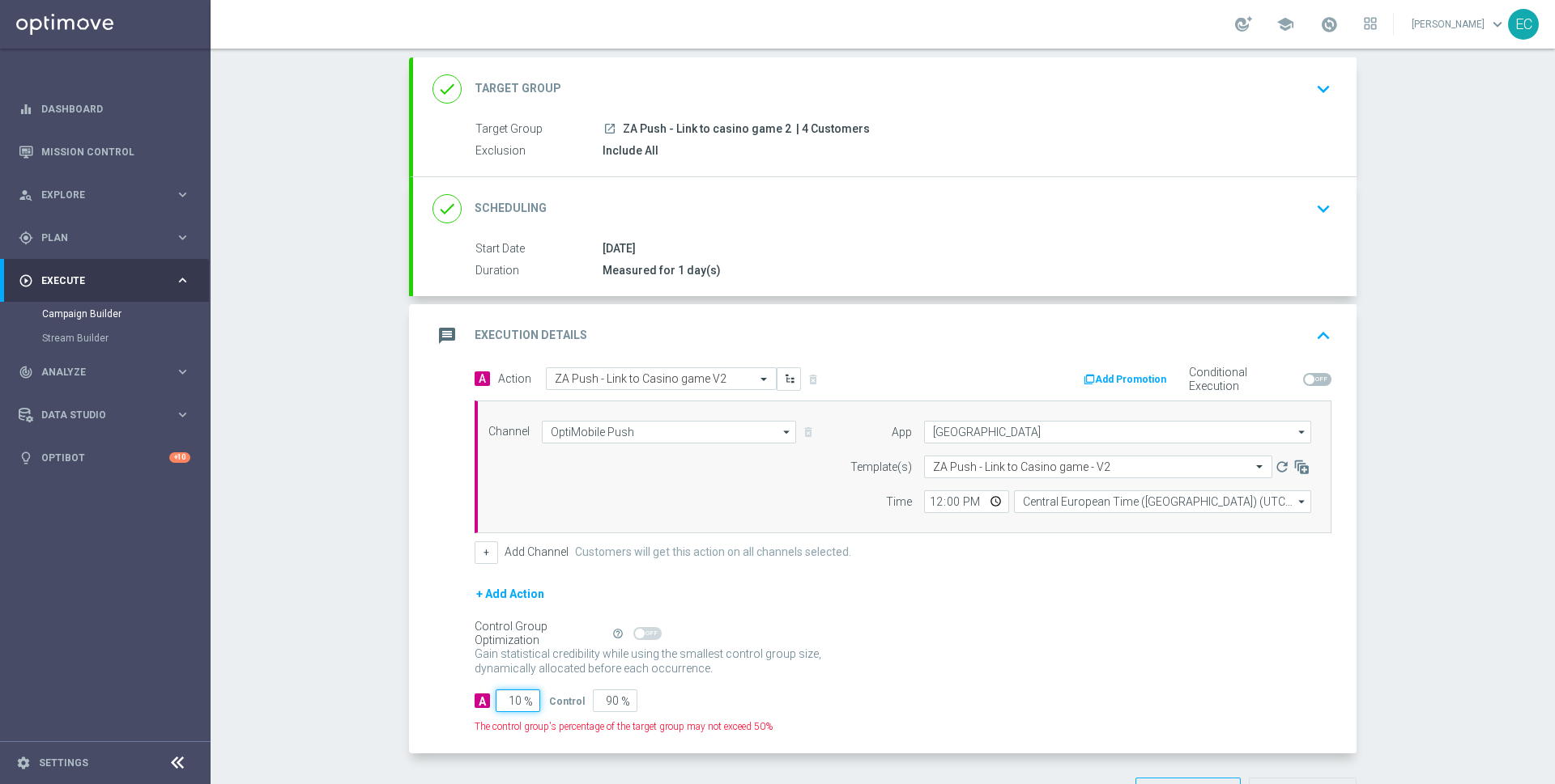
type input "100"
type input "0"
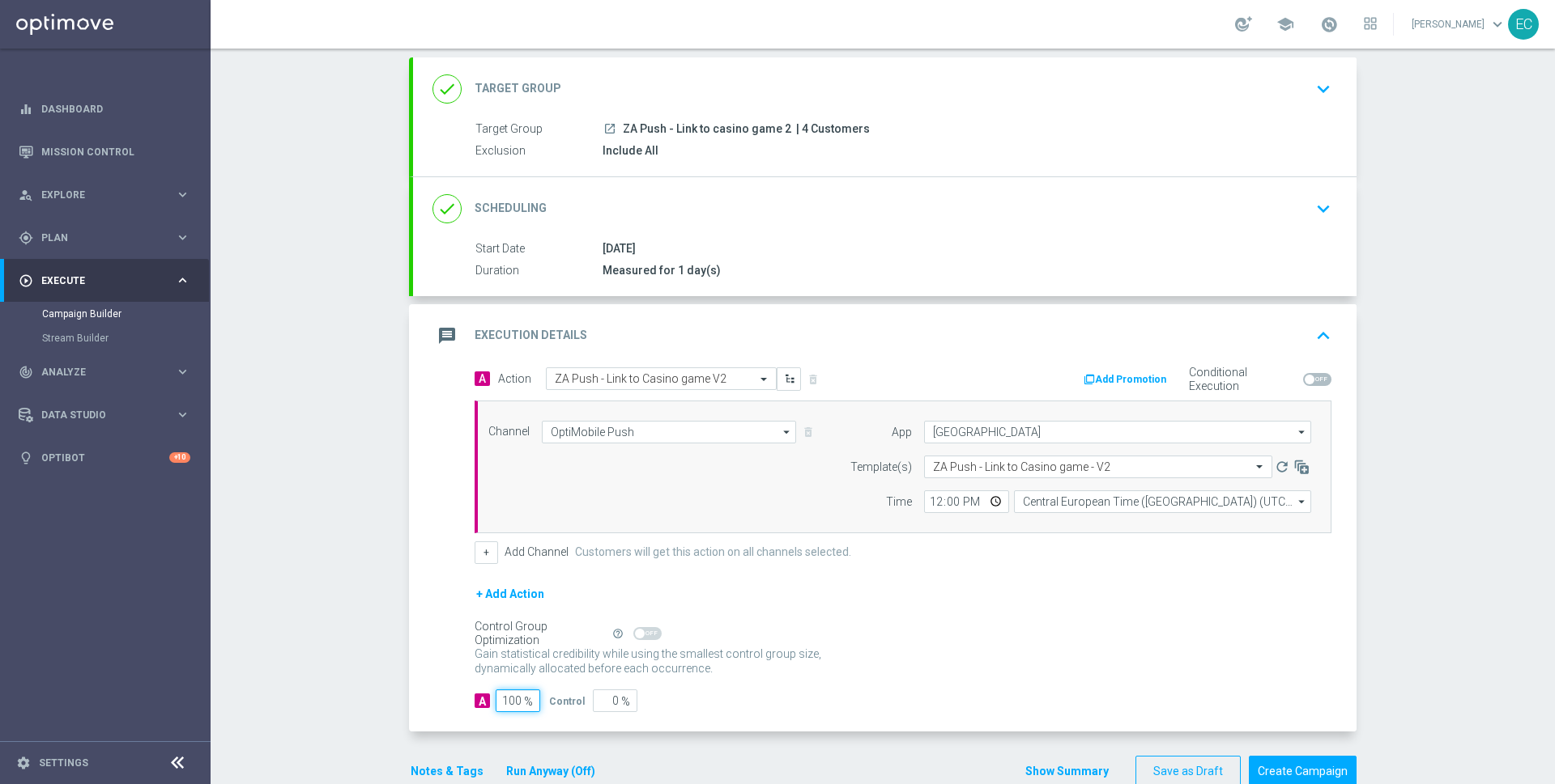
type input "100"
click at [925, 501] on input "12:00" at bounding box center [967, 502] width 85 height 23
type input "16:18"
click at [446, 765] on button "Notes & Tags" at bounding box center [447, 771] width 77 height 20
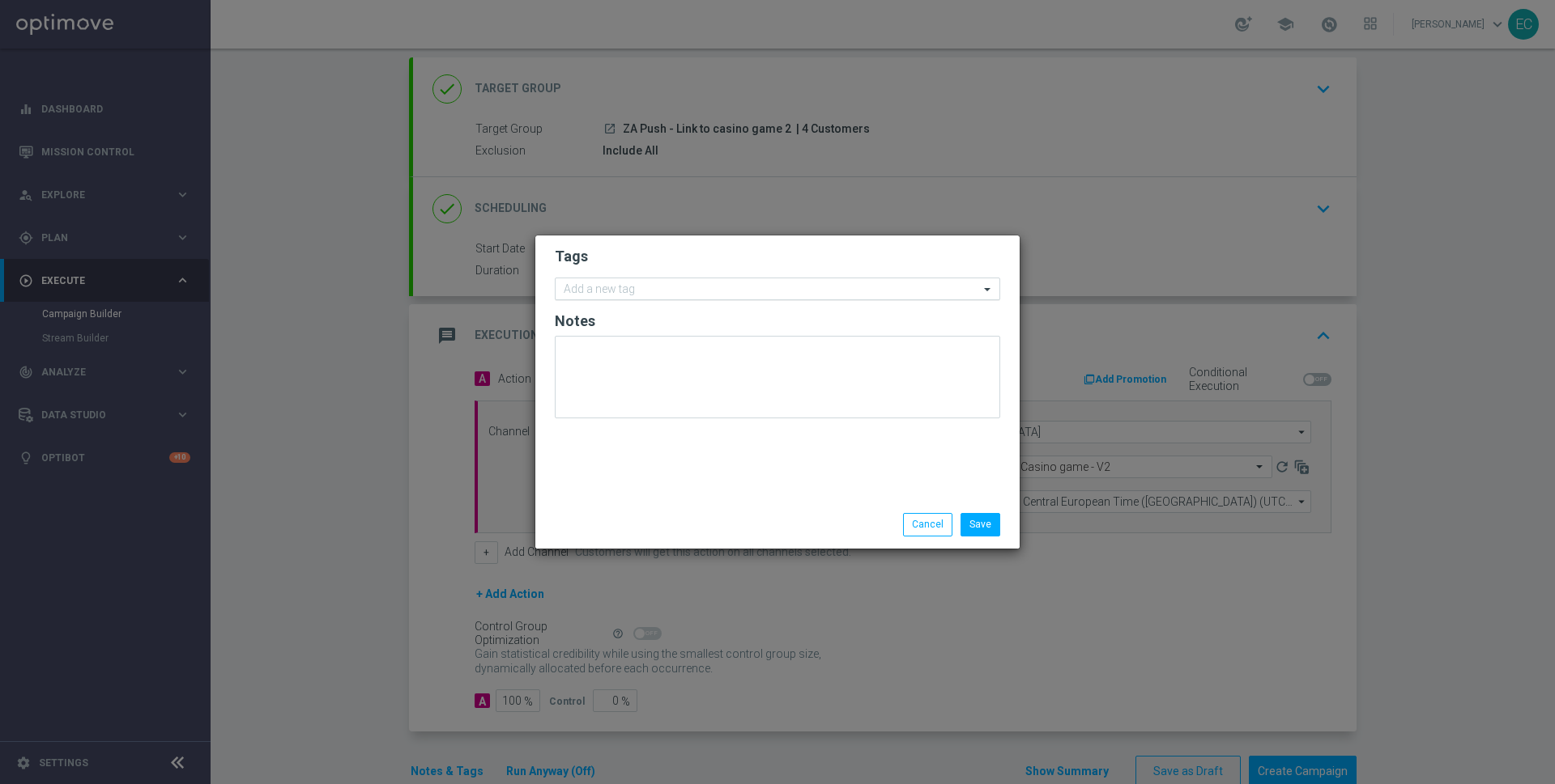
click at [827, 293] on input "text" at bounding box center [771, 290] width 416 height 14
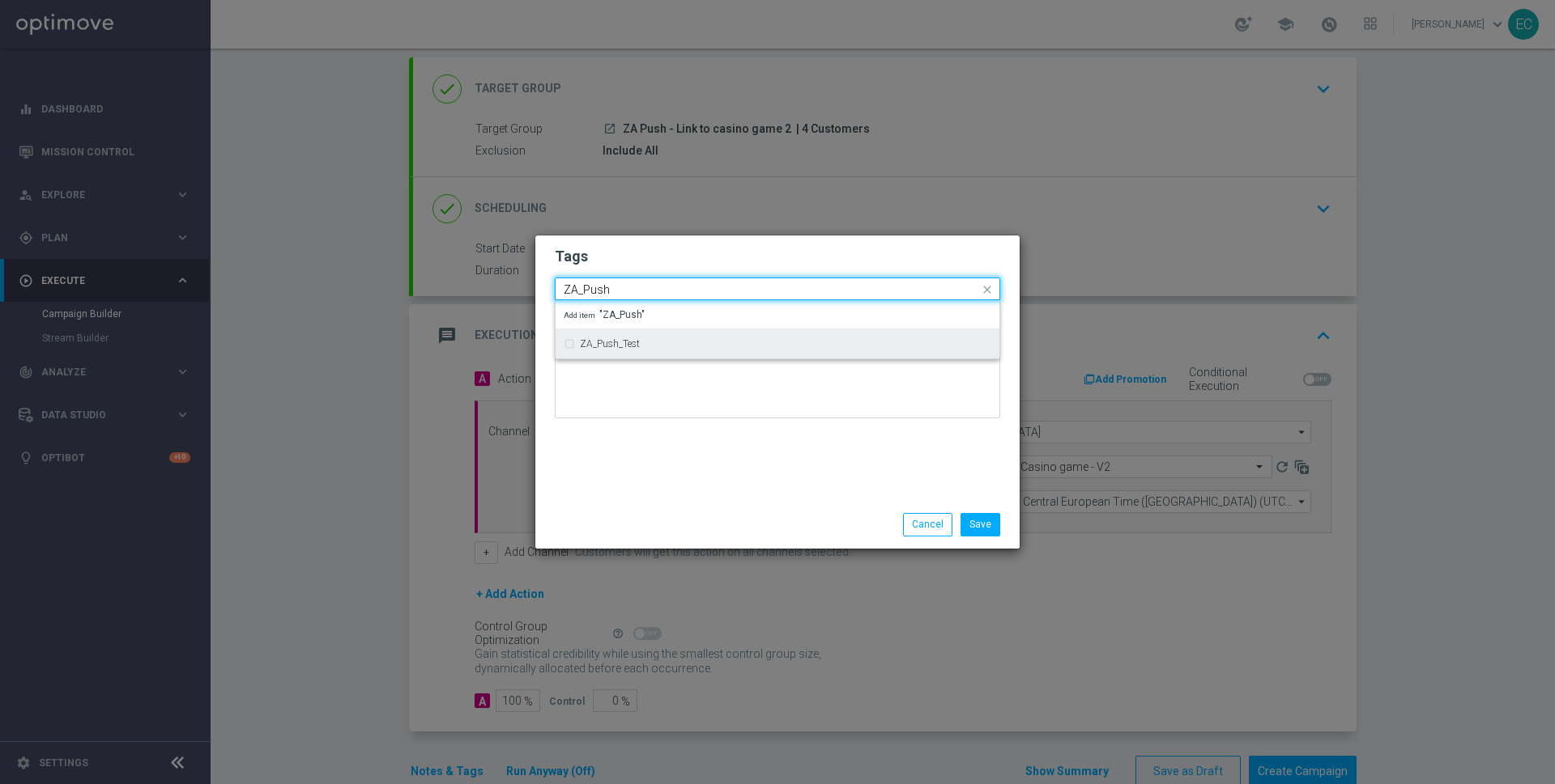
click at [816, 349] on div "ZA_Push_Test" at bounding box center [778, 344] width 428 height 26
type input "ZA_Push"
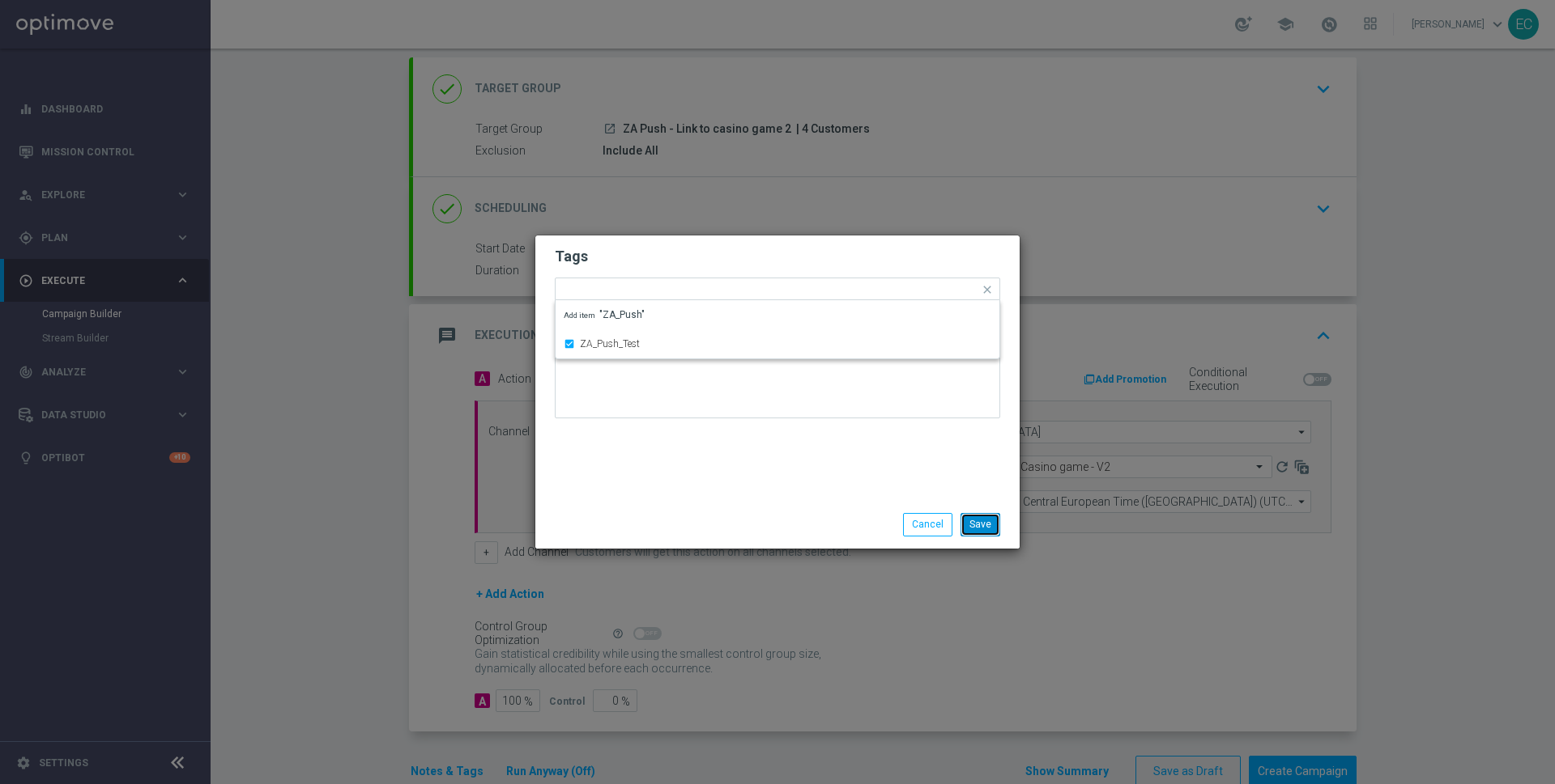
click at [991, 523] on button "Save" at bounding box center [981, 524] width 40 height 23
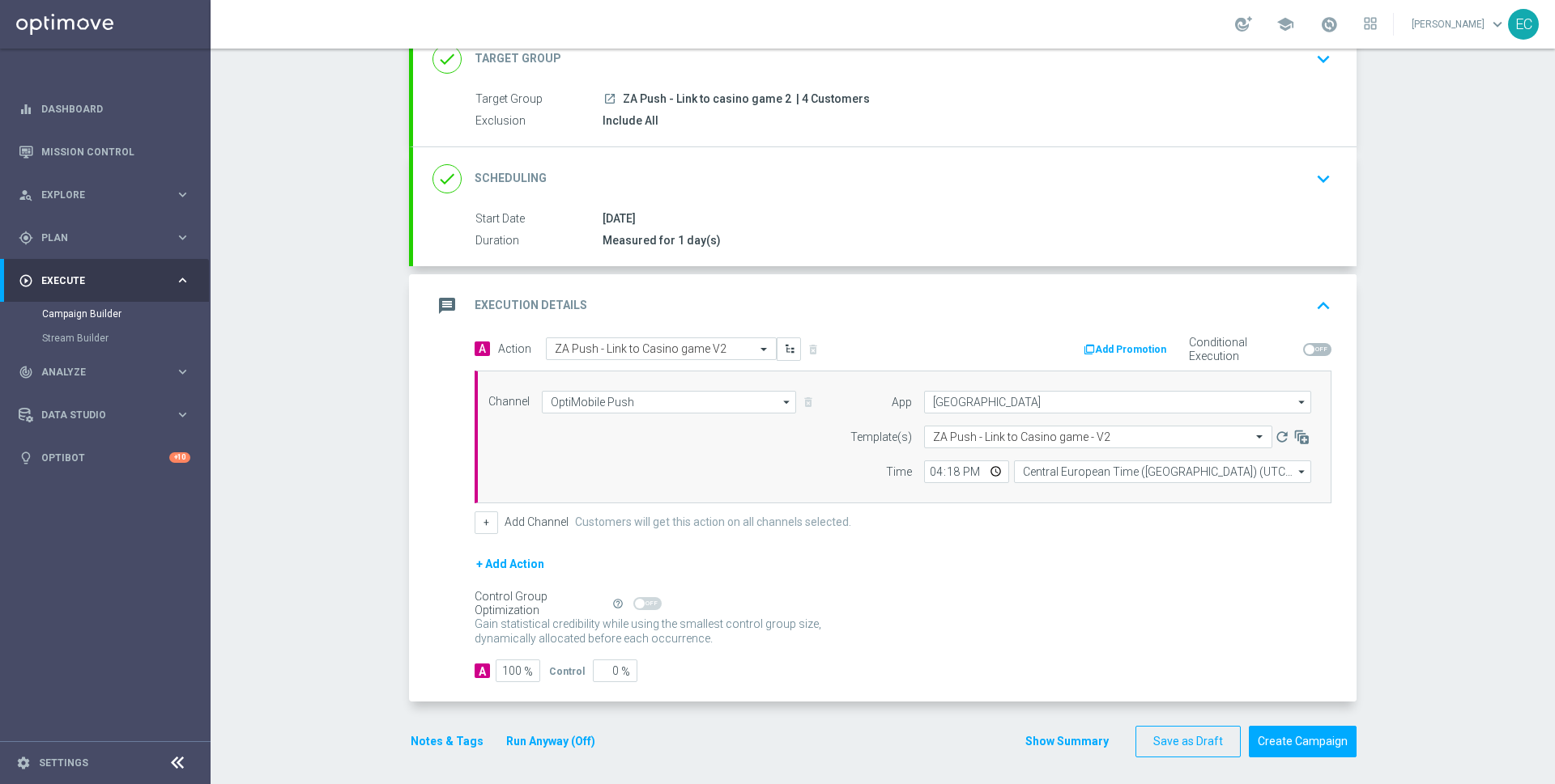
scroll to position [116, 0]
click at [1293, 741] on button "Create Campaign" at bounding box center [1303, 742] width 108 height 31
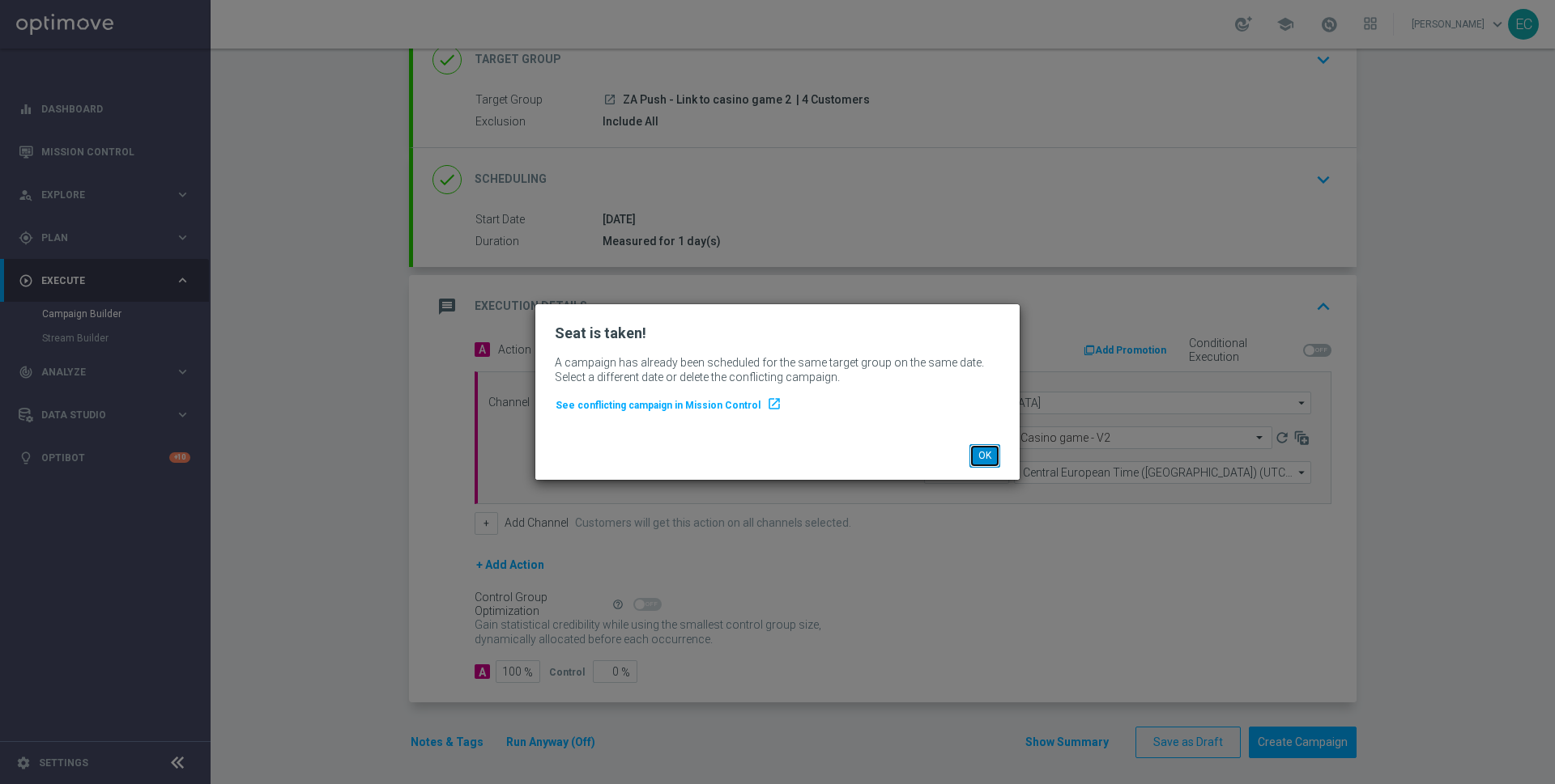
click at [989, 455] on button "OK" at bounding box center [984, 455] width 30 height 23
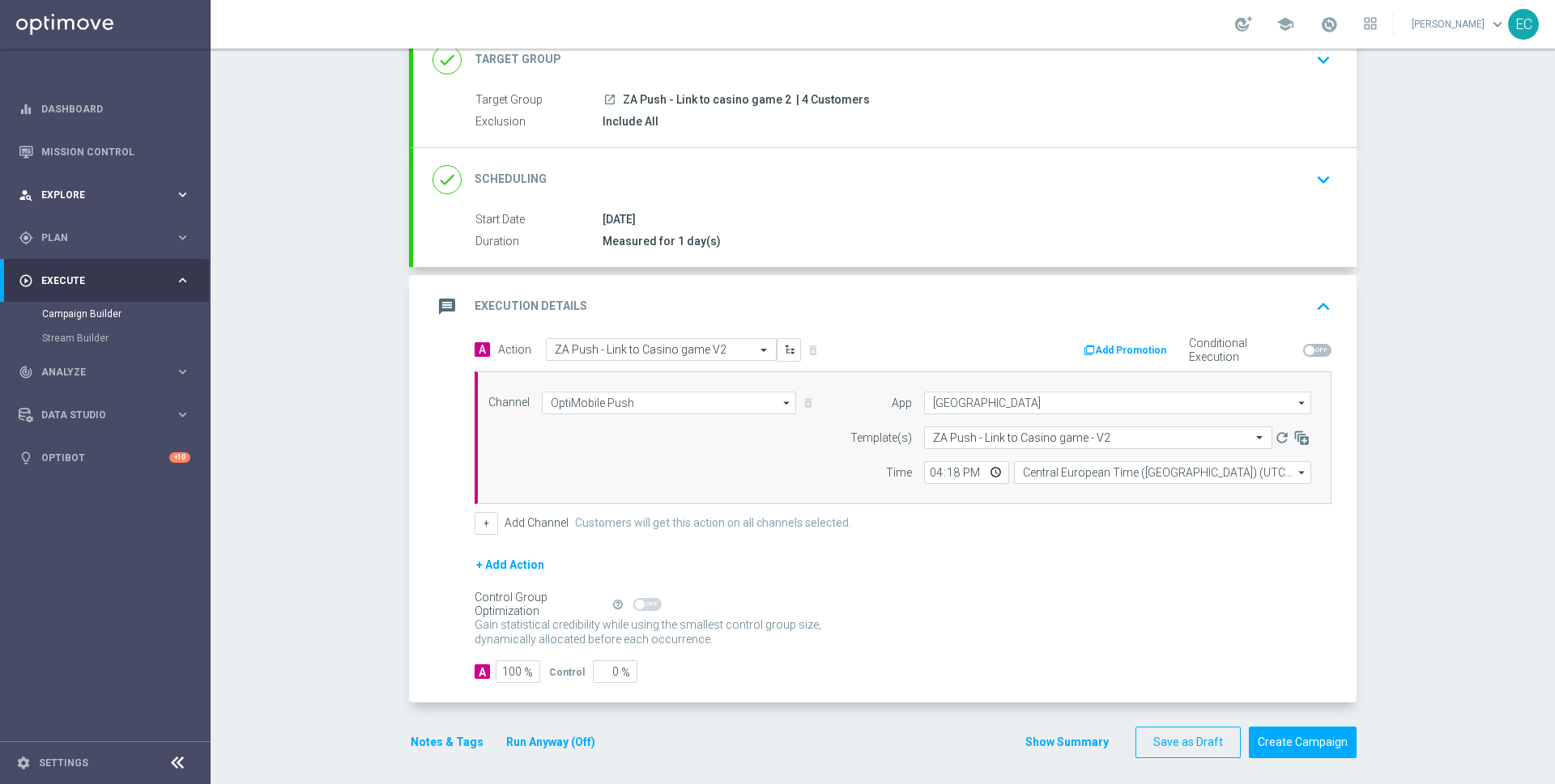
click at [144, 185] on div "person_search Explore keyboard_arrow_right" at bounding box center [104, 194] width 209 height 43
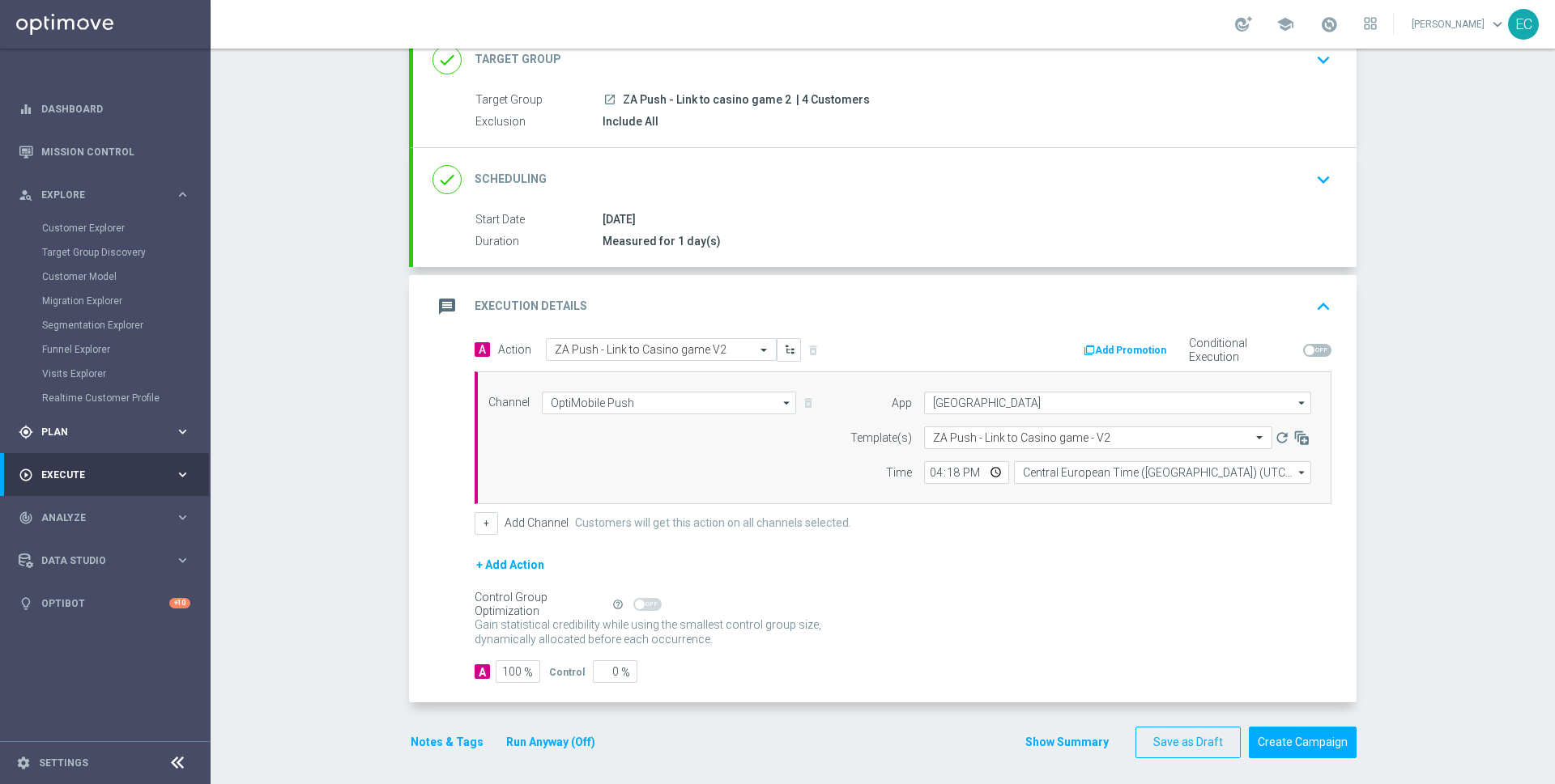
click at [83, 422] on div "gps_fixed Plan keyboard_arrow_right" at bounding box center [104, 431] width 209 height 43
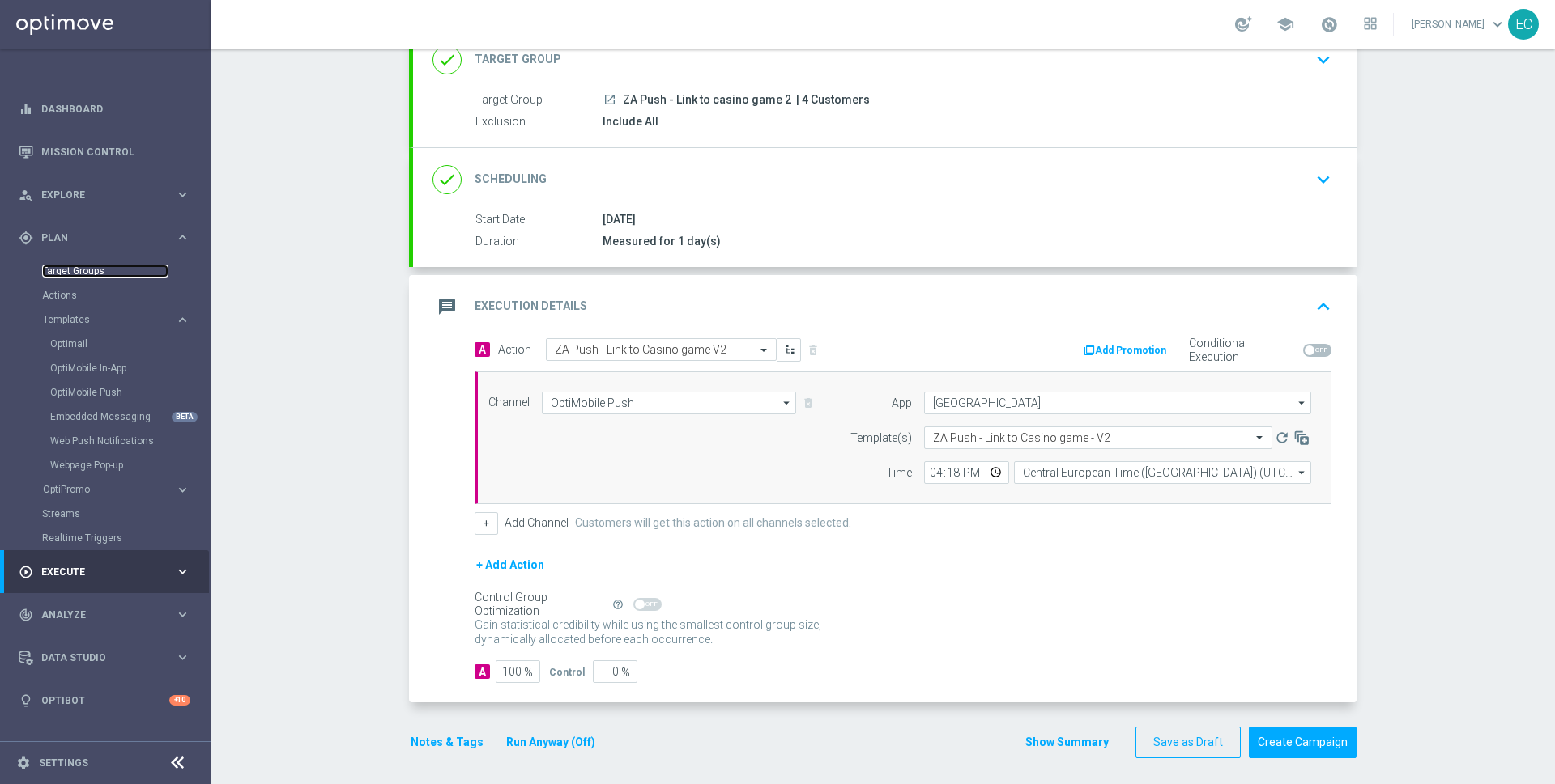
click at [89, 276] on link "Target Groups" at bounding box center [104, 271] width 126 height 13
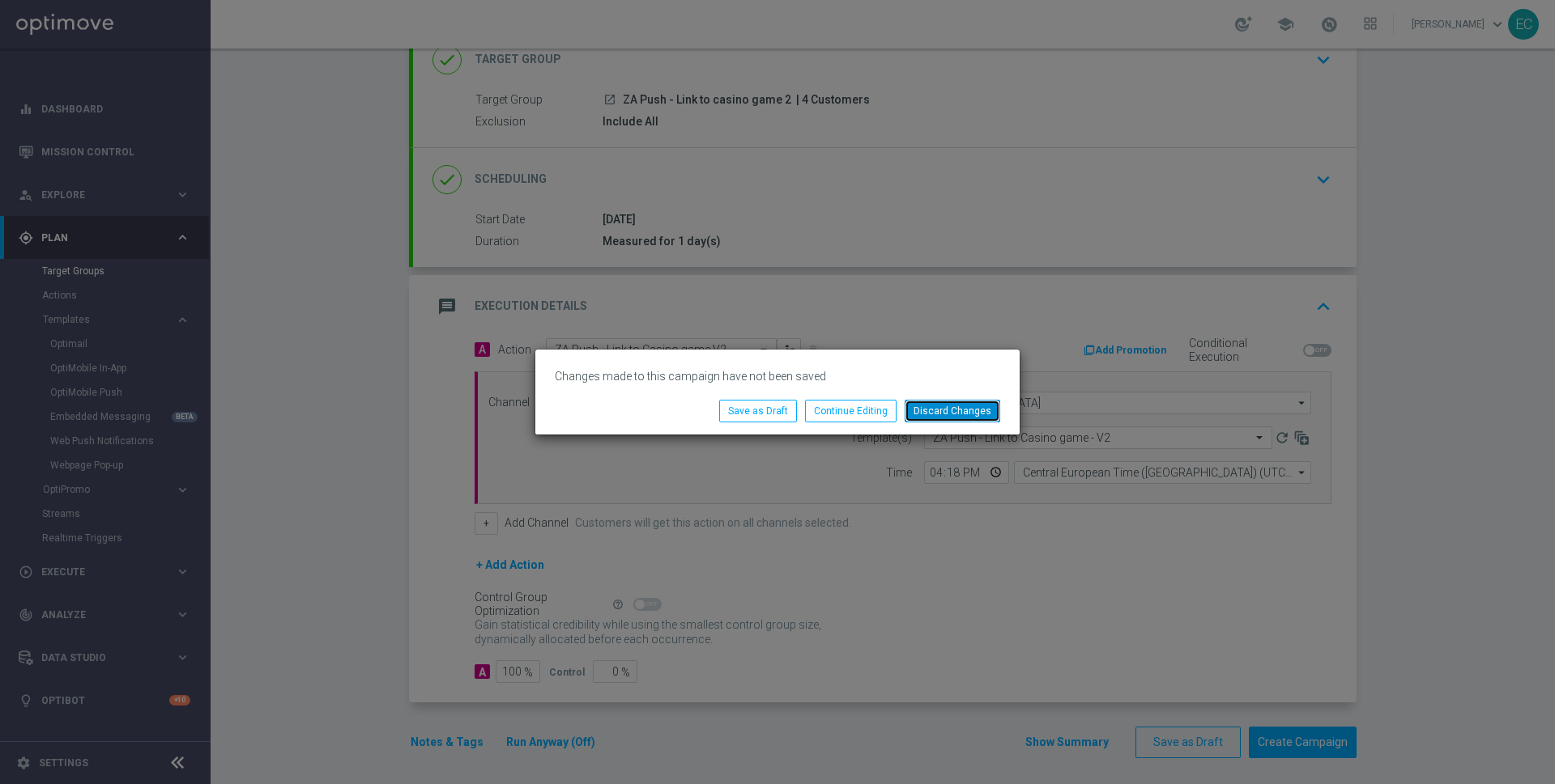
click at [915, 402] on button "Discard Changes" at bounding box center [952, 411] width 96 height 23
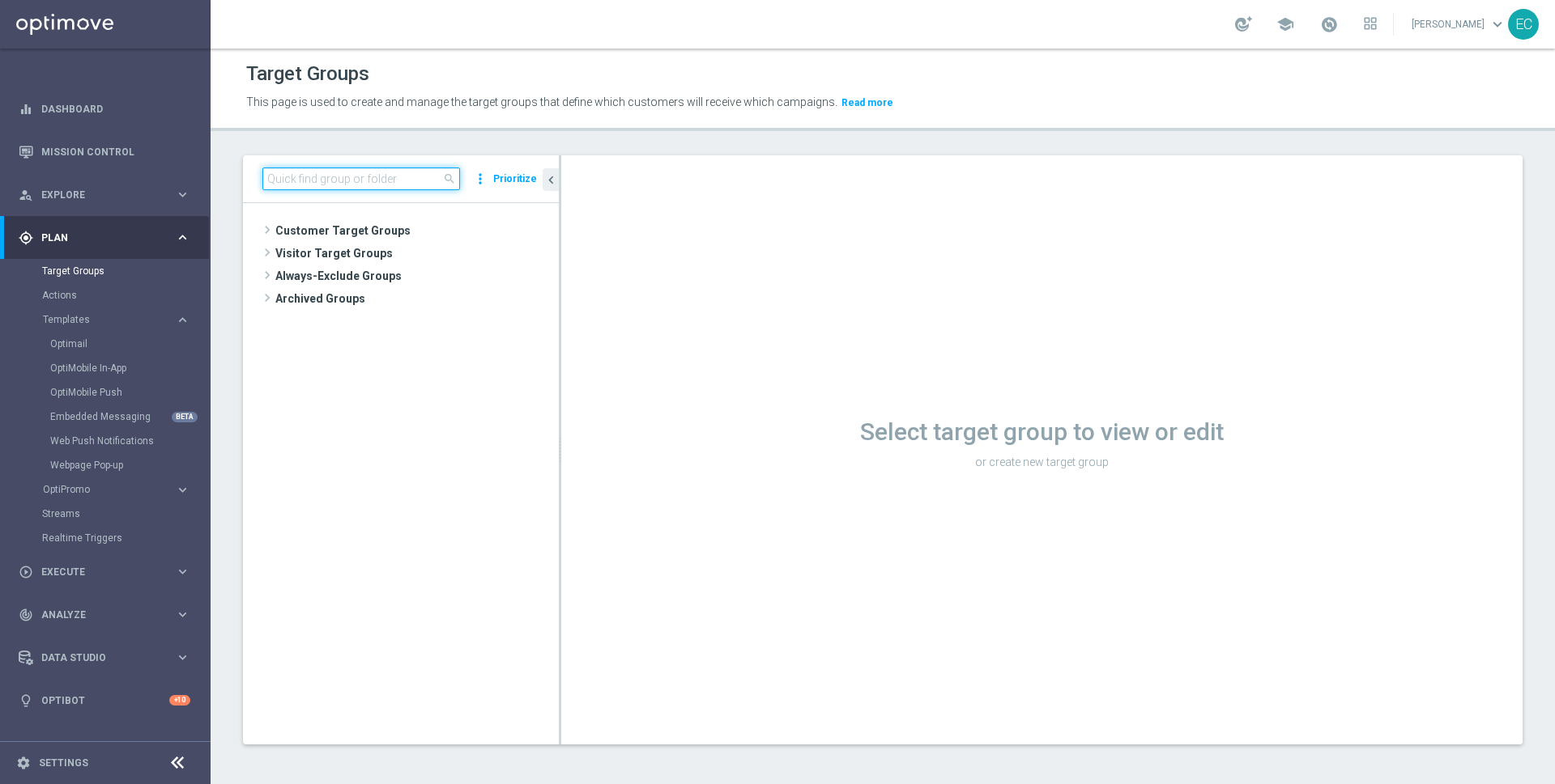
click at [363, 187] on input at bounding box center [361, 179] width 197 height 23
paste input "ZA Push - Link to Offer bundle"
drag, startPoint x: 560, startPoint y: 254, endPoint x: 644, endPoint y: 252, distance: 84.0
click at [607, 252] on div at bounding box center [605, 450] width 3 height 589
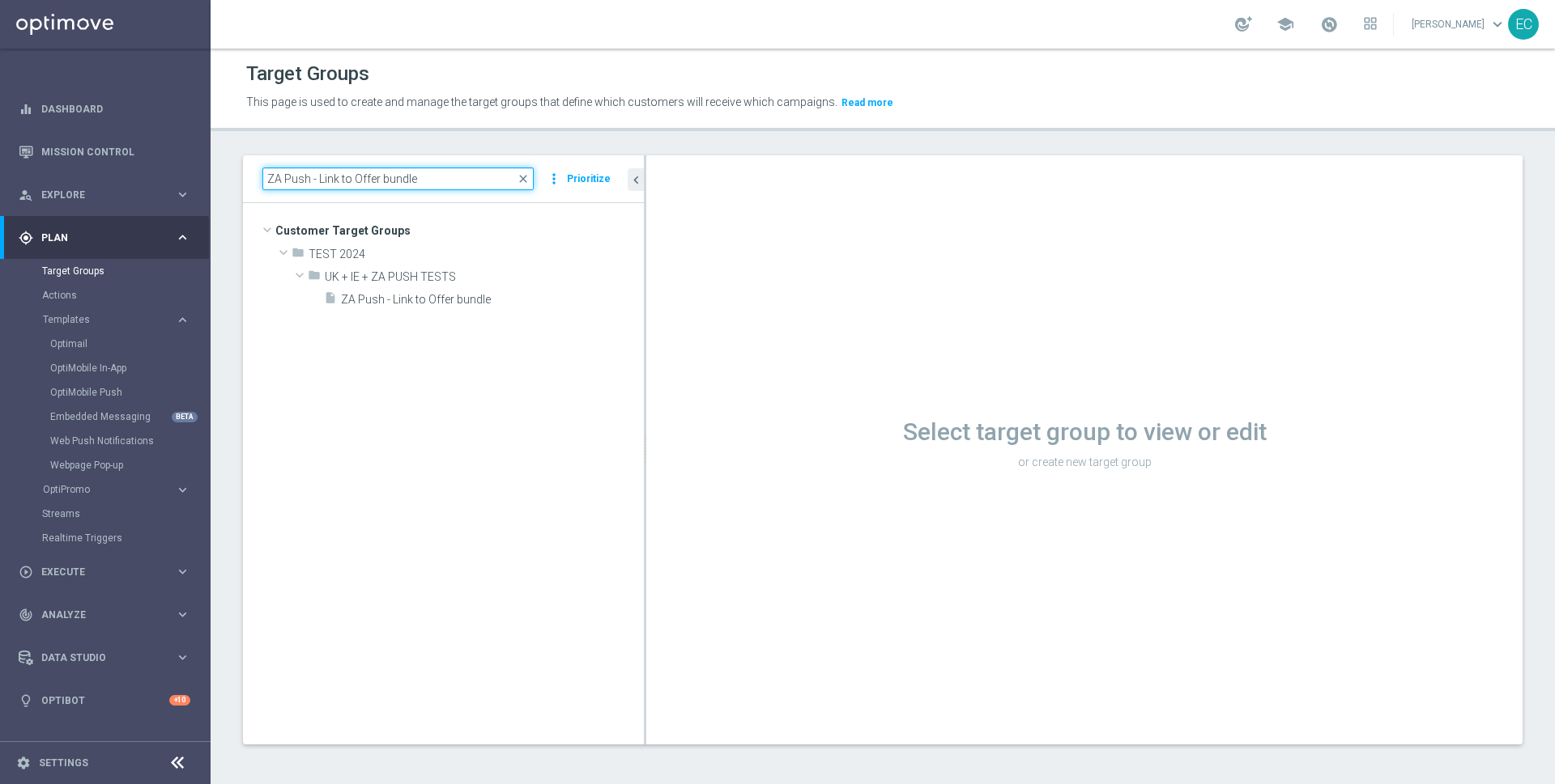
click at [324, 176] on input "ZA Push - Link to Offer bundle" at bounding box center [398, 179] width 271 height 23
drag, startPoint x: 309, startPoint y: 176, endPoint x: 526, endPoint y: 183, distance: 217.1
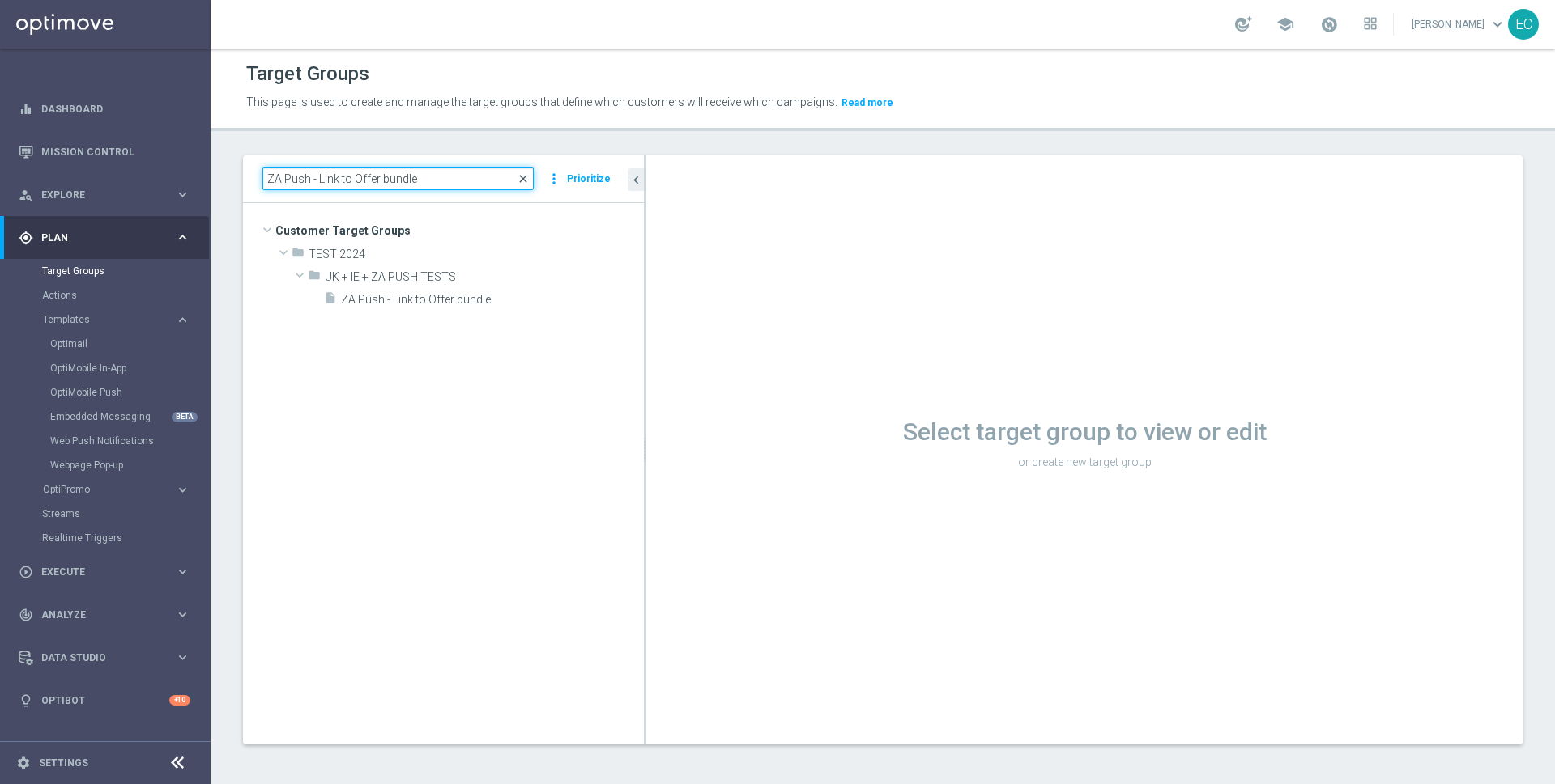
click at [523, 183] on div "ZA Push - Link to Offer bundle close" at bounding box center [398, 179] width 271 height 23
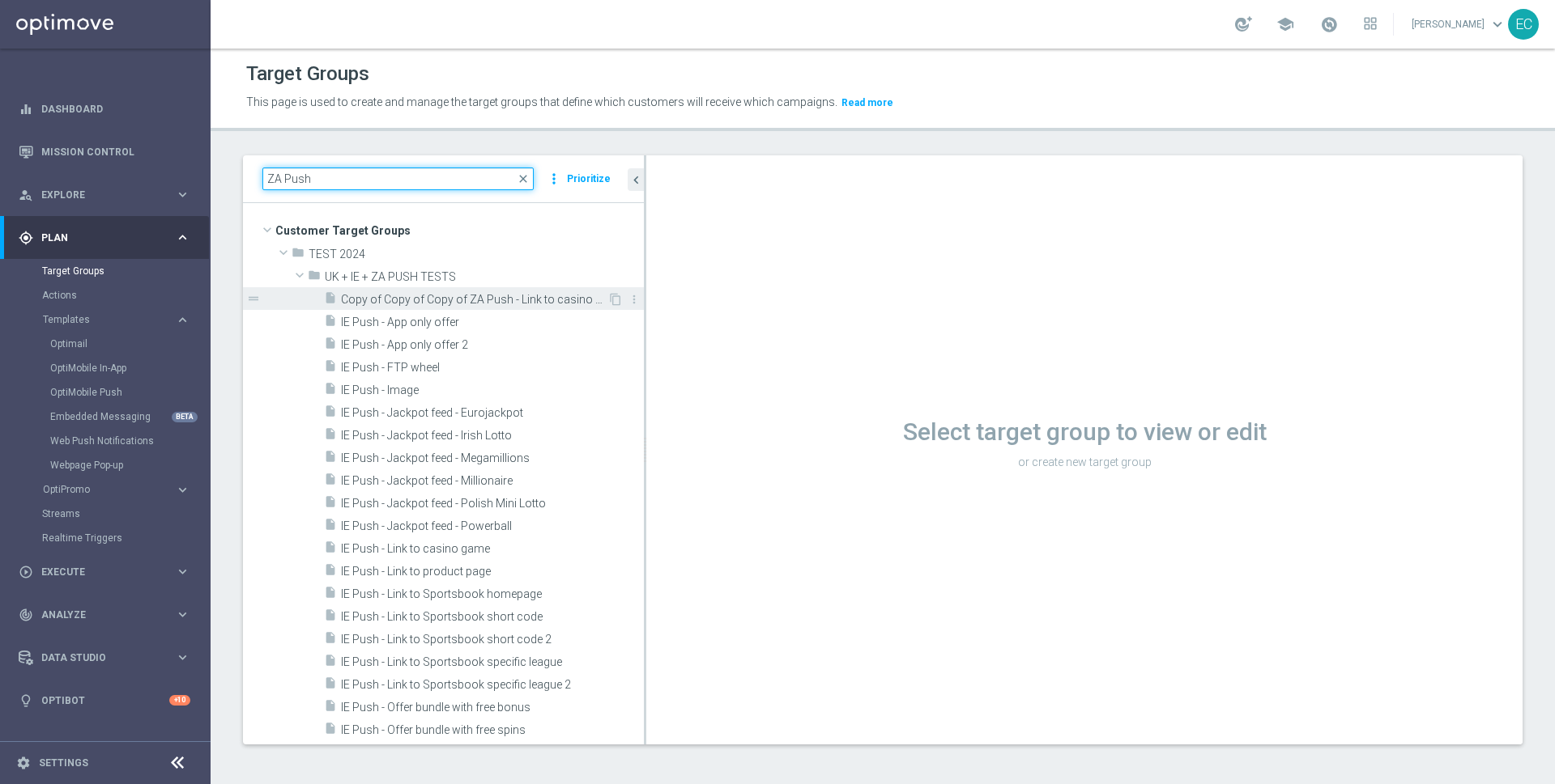
type input "ZA Push"
click at [447, 294] on span "Copy of Copy of Copy of ZA Push - Link to casino game 2" at bounding box center [474, 300] width 266 height 14
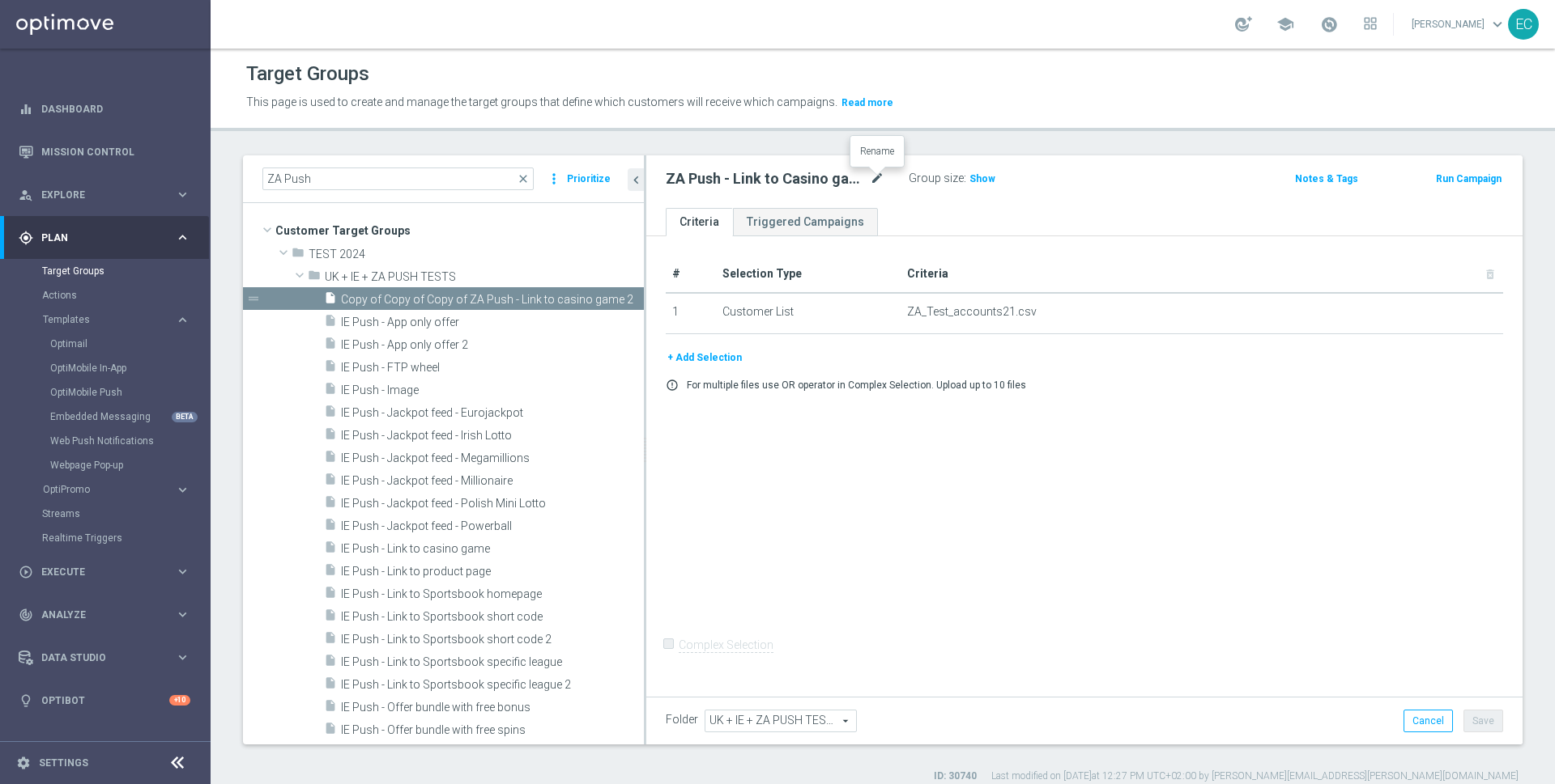
click at [879, 179] on icon "mode_edit" at bounding box center [877, 179] width 15 height 19
click at [836, 180] on input "ZA Push - Link to Offer bundle V2" at bounding box center [775, 181] width 218 height 23
type input "ZA Push - Link to Offer bundle V2"
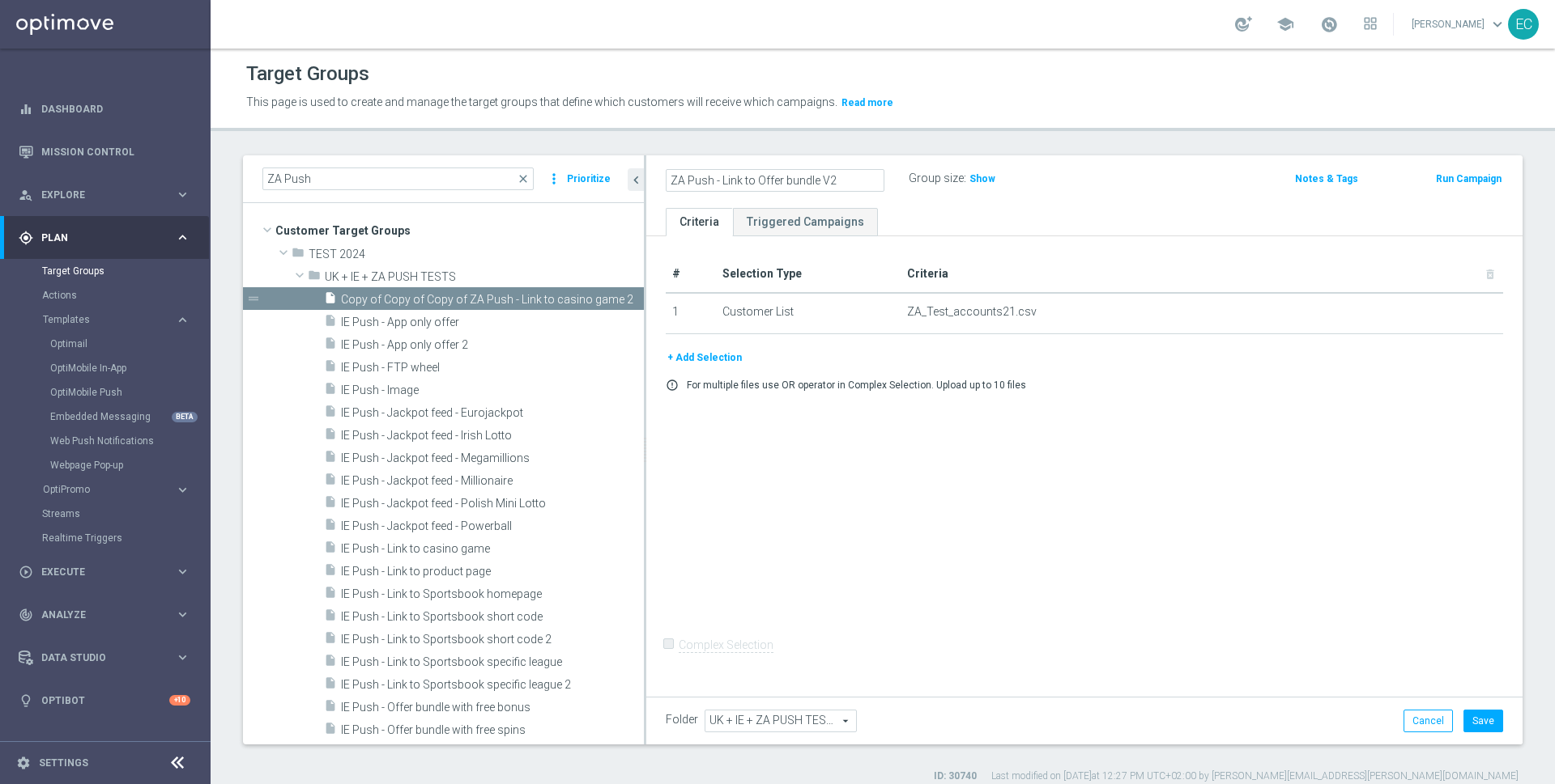
click at [1058, 206] on div "ZA Push - Link to Offer bundle V2 Group size : Show Notes & Tags Run Campaign" at bounding box center [1084, 182] width 877 height 53
click at [982, 175] on span "Show" at bounding box center [983, 178] width 26 height 11
click at [1464, 714] on button "Save" at bounding box center [1484, 721] width 40 height 23
click at [607, 295] on icon "content_copy" at bounding box center [613, 299] width 13 height 13
click at [607, 297] on icon "content_copy" at bounding box center [613, 299] width 13 height 13
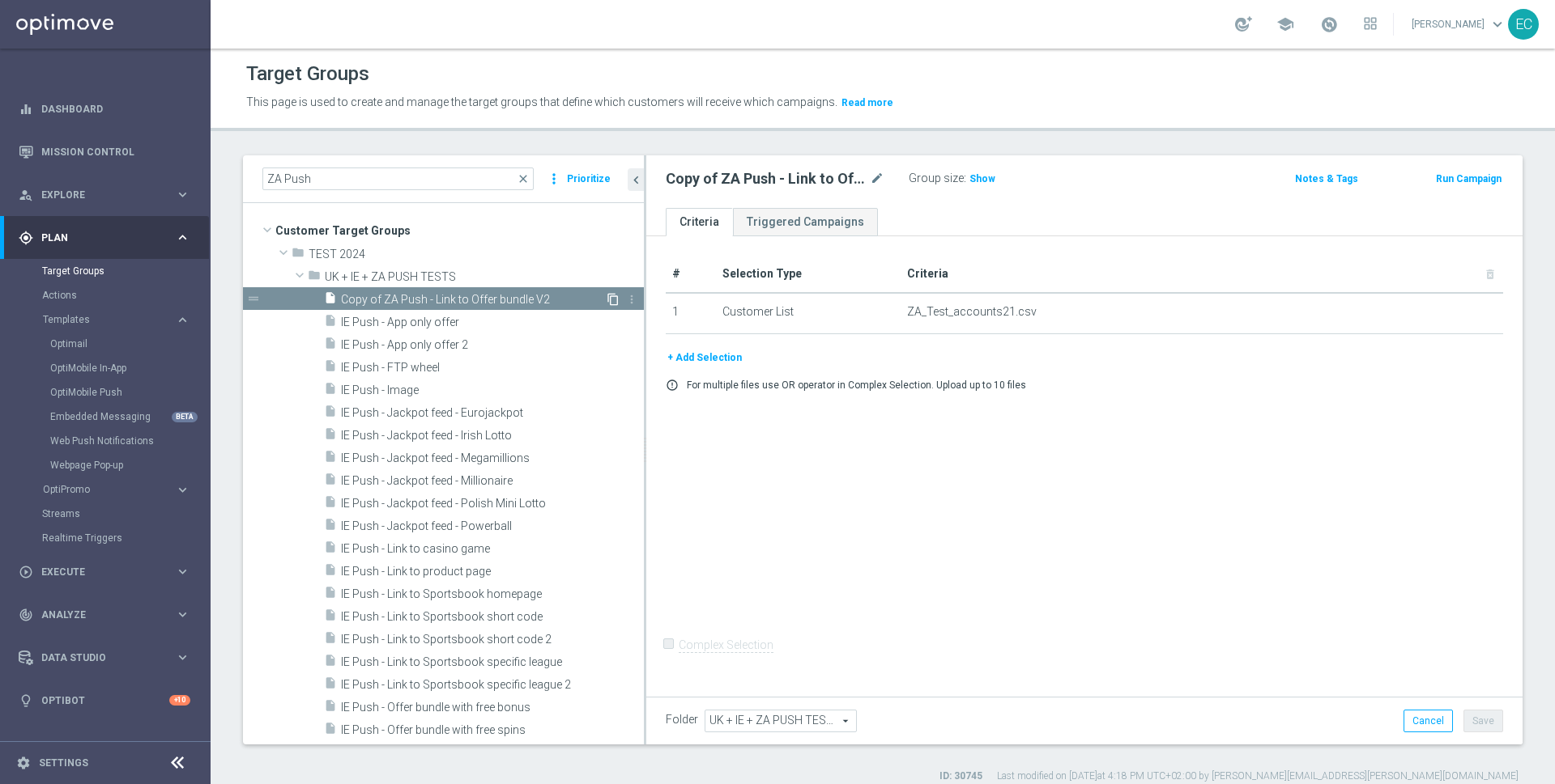
click at [607, 297] on icon "content_copy" at bounding box center [613, 299] width 13 height 13
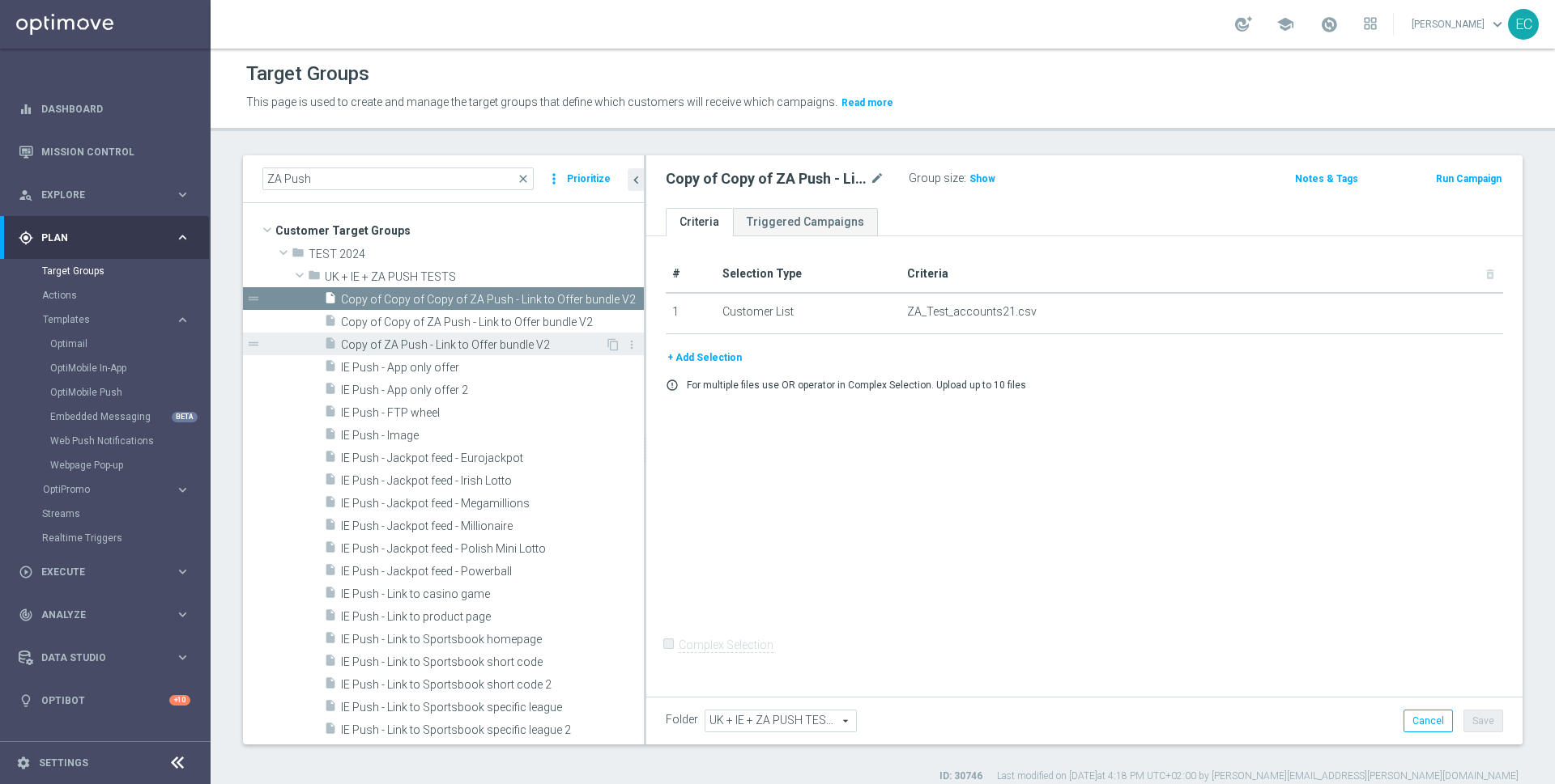
click at [537, 342] on span "Copy of ZA Push - Link to Offer bundle V2" at bounding box center [473, 345] width 264 height 14
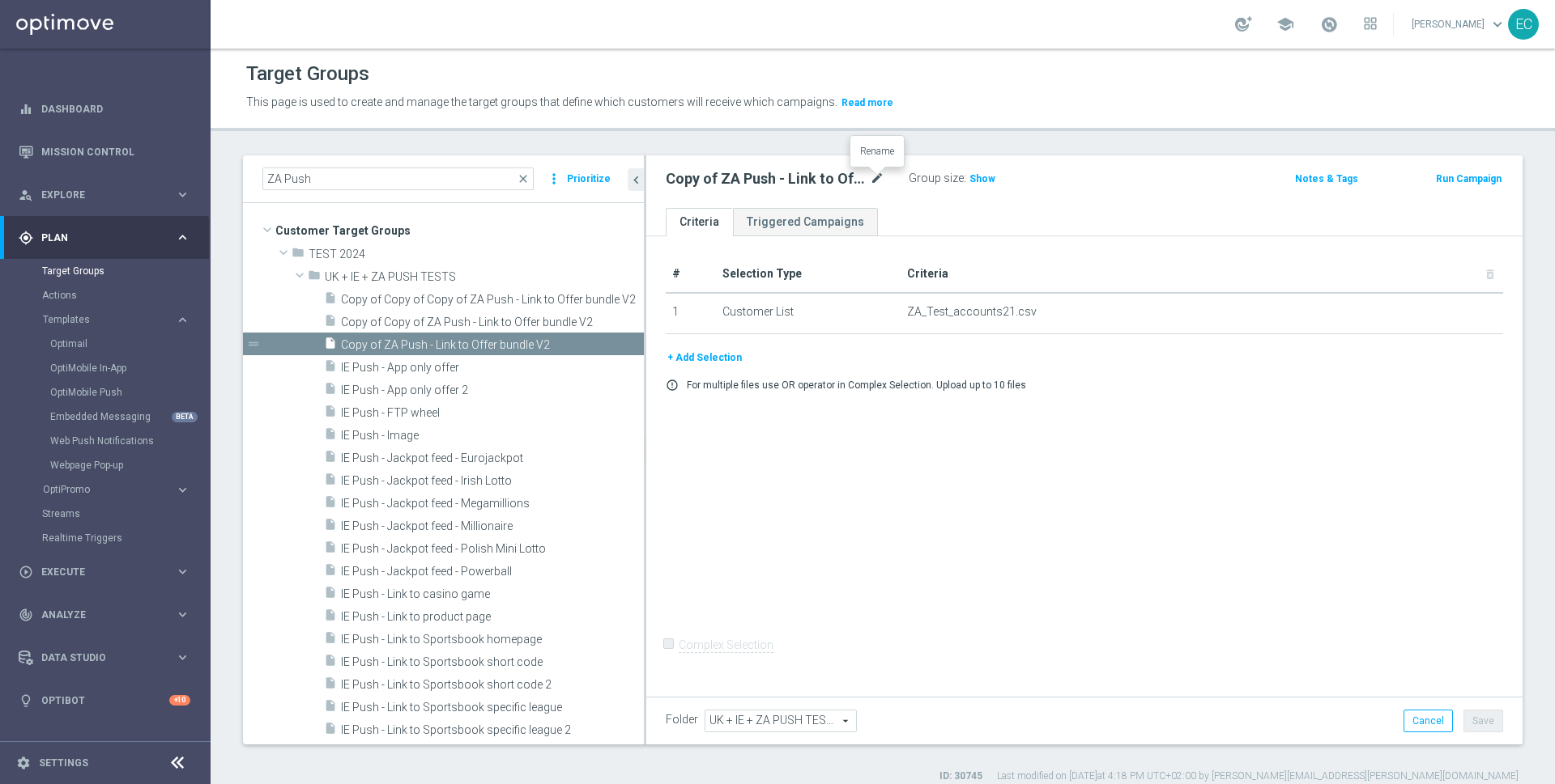
click at [876, 177] on icon "mode_edit" at bounding box center [877, 179] width 15 height 19
type input "ZA Push - Link to product page V2"
click at [971, 173] on span "Show" at bounding box center [983, 178] width 26 height 11
click at [1472, 719] on button "Save" at bounding box center [1484, 721] width 40 height 23
click at [669, 383] on icon "error_outline" at bounding box center [672, 385] width 13 height 13
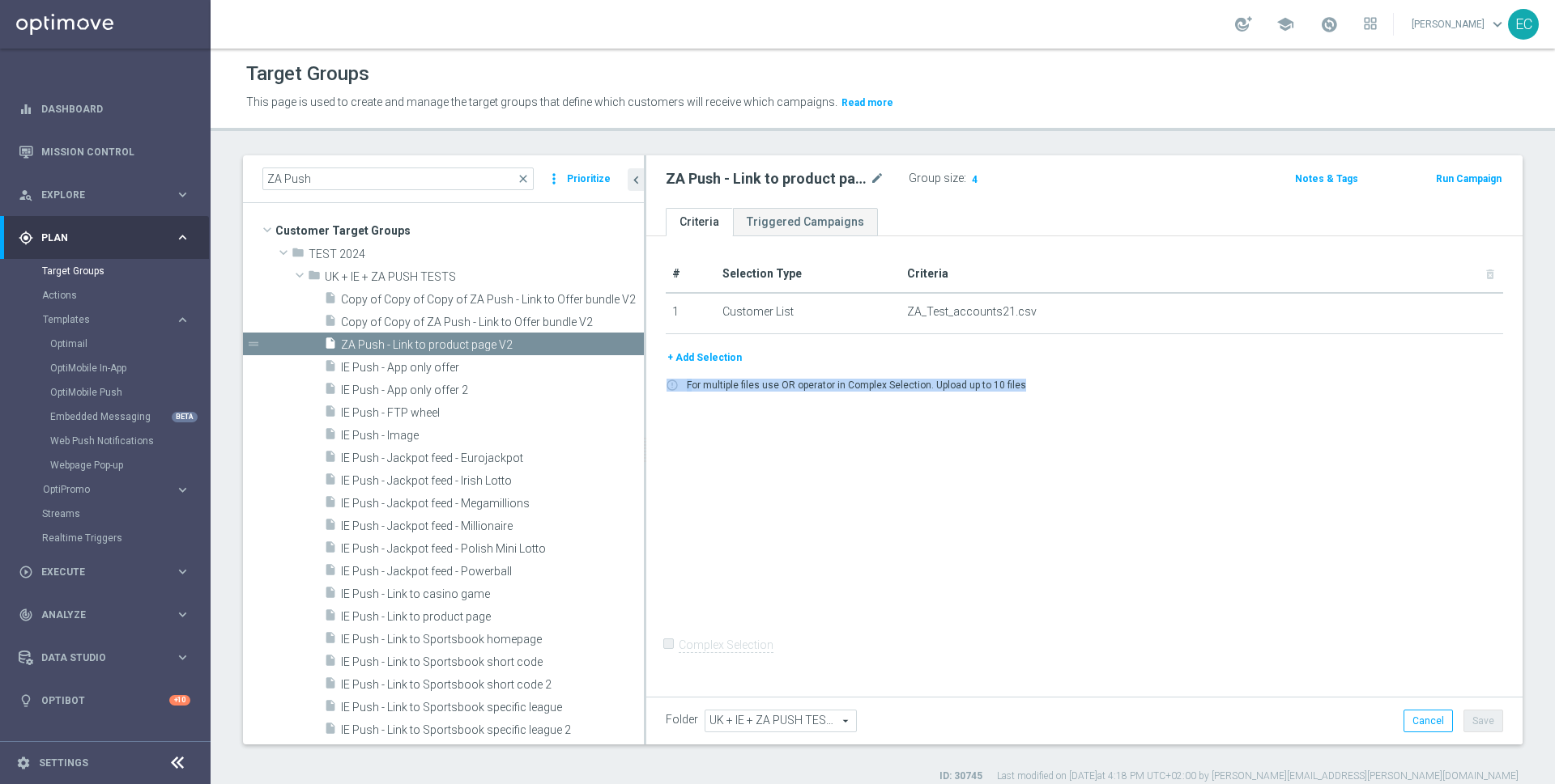
drag, startPoint x: 669, startPoint y: 383, endPoint x: 1118, endPoint y: 394, distance: 449.1
click at [1118, 394] on div "+ Add Selection error_outline For multiple files use OR operator in Complex Sel…" at bounding box center [1084, 375] width 862 height 55
drag, startPoint x: 1118, startPoint y: 394, endPoint x: 668, endPoint y: 380, distance: 450.2
click at [668, 380] on div "+ Add Selection error_outline For multiple files use OR operator in Complex Sel…" at bounding box center [1084, 375] width 862 height 55
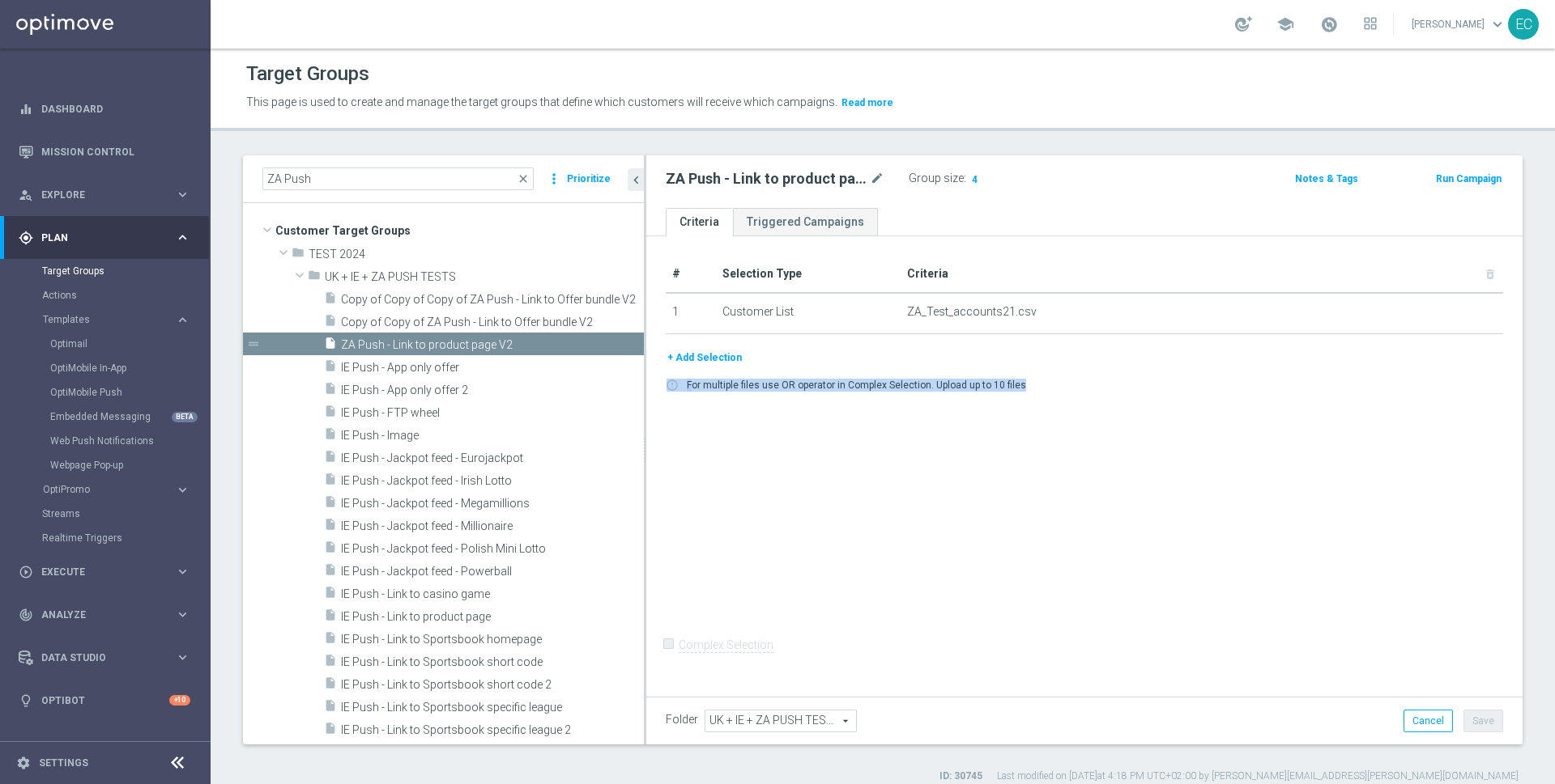
click at [668, 380] on icon "error_outline" at bounding box center [672, 385] width 13 height 13
drag, startPoint x: 668, startPoint y: 380, endPoint x: 1091, endPoint y: 411, distance: 424.1
click at [1091, 409] on div "# Selection Type Criteria delete_forever 1 Customer List ZA_Test_accounts21.csv…" at bounding box center [1084, 464] width 877 height 455
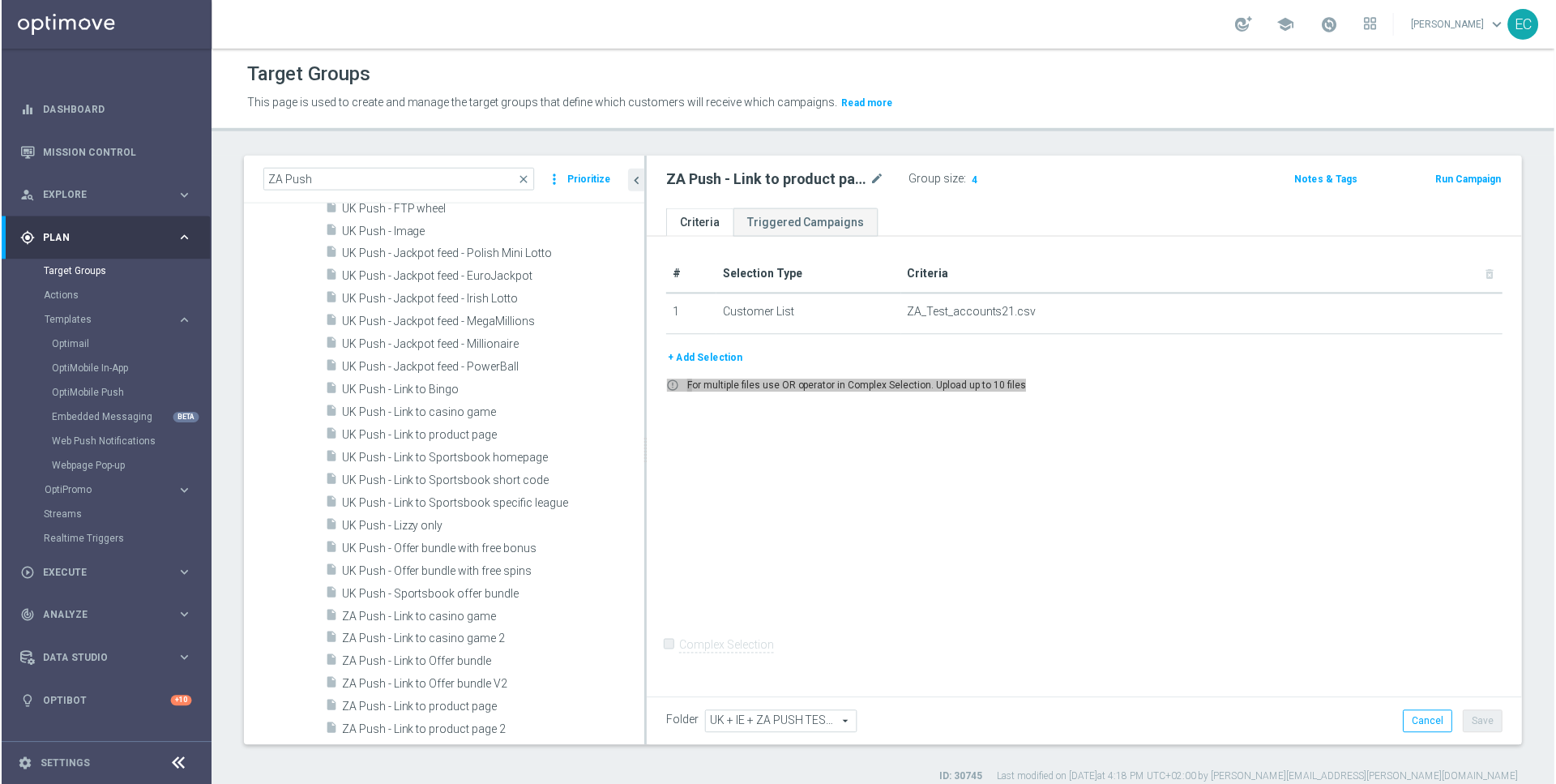
scroll to position [734, 0]
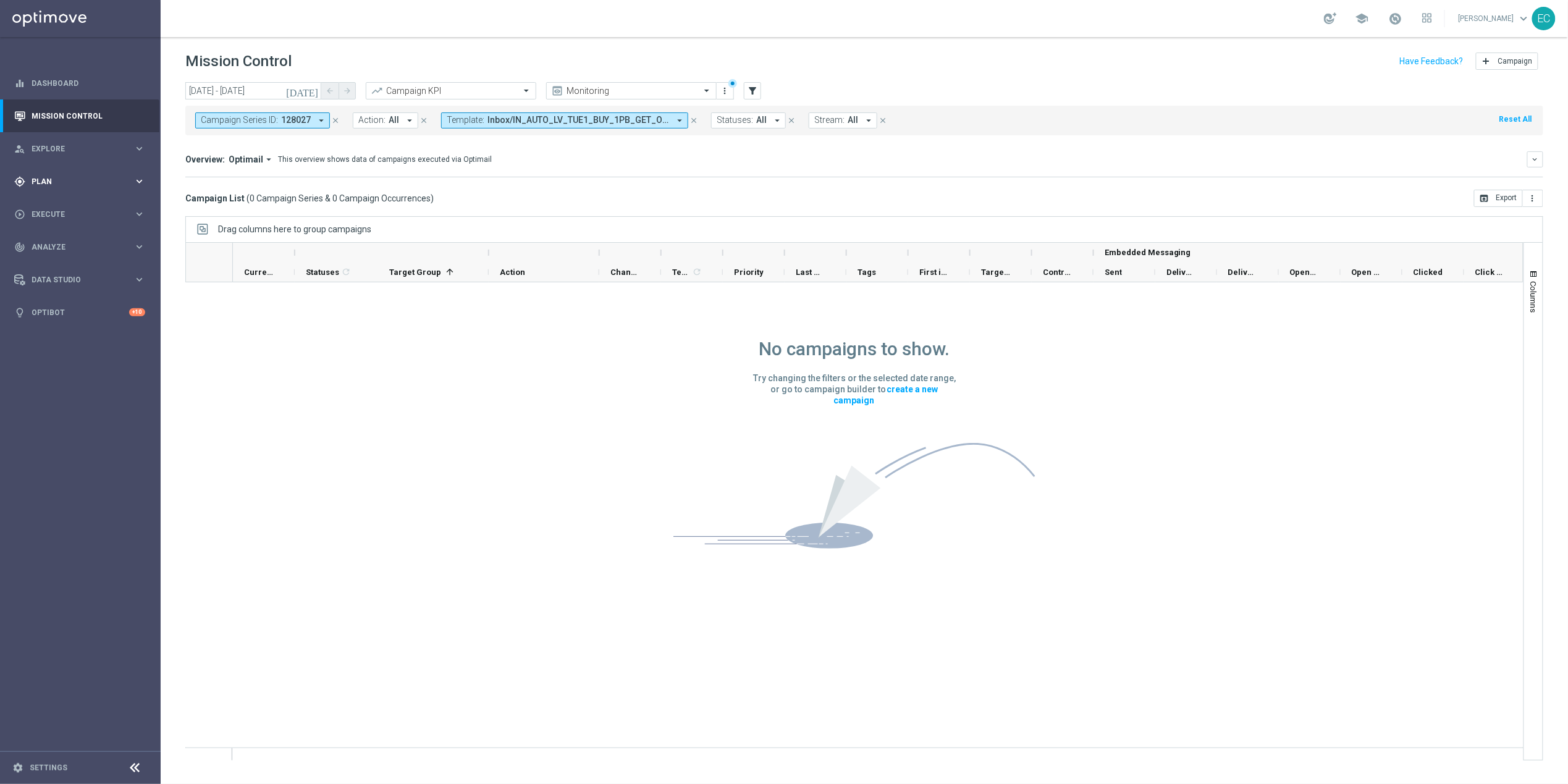
click at [90, 188] on div "gps_fixed Plan keyboard_arrow_right" at bounding box center [80, 181] width 159 height 33
click at [94, 300] on link "OptiMobile Push" at bounding box center [84, 299] width 90 height 10
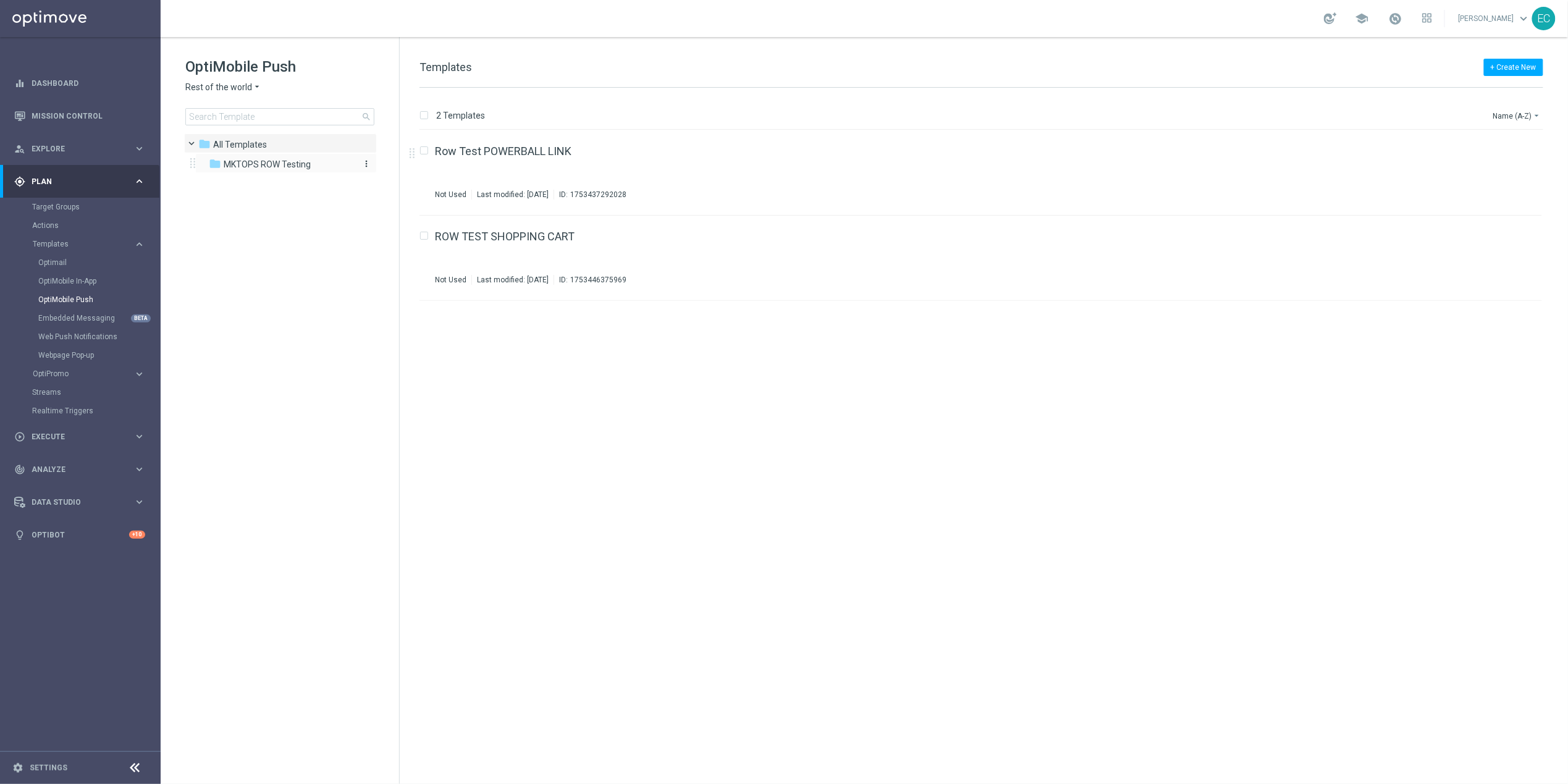
click at [257, 164] on span "MKTOPS ROW Testing" at bounding box center [267, 164] width 87 height 11
click at [241, 86] on span "Rest of the world" at bounding box center [218, 88] width 67 height 12
click at [246, 157] on div "[GEOGRAPHIC_DATA]" at bounding box center [232, 161] width 93 height 15
click at [304, 166] on span "MKTOPS SE TESTING" at bounding box center [265, 164] width 84 height 11
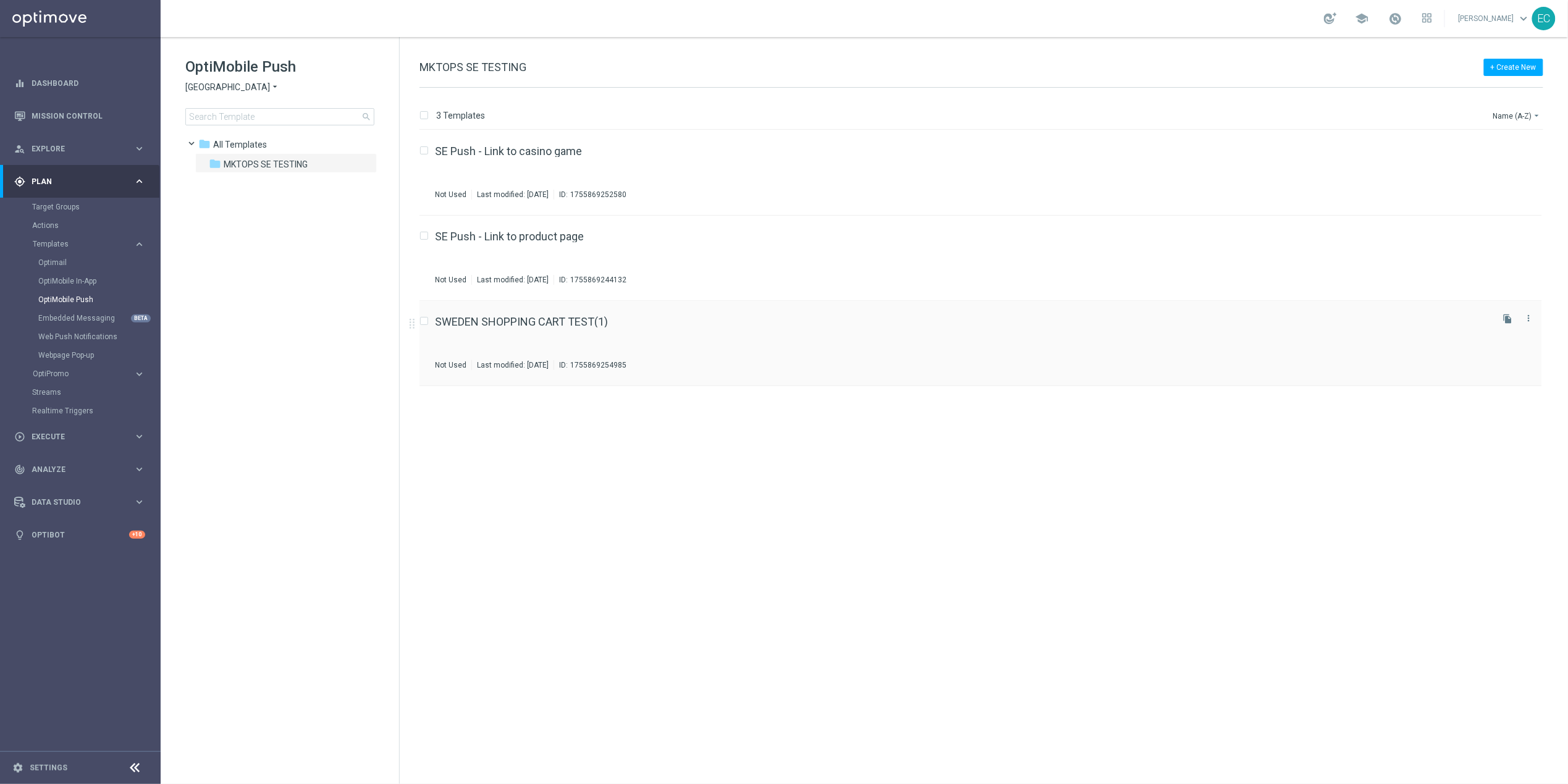
click at [734, 323] on div "SWEDEN SHOPPING CART TEST(1)" at bounding box center [962, 322] width 1055 height 11
click at [683, 172] on div "SE Push - Link to casino game Not Used Last modified: [DATE] ID: 1755869252580" at bounding box center [962, 172] width 1055 height 54
click at [611, 316] on div "SE Push - Link to product page" at bounding box center [962, 322] width 1055 height 11
click at [212, 88] on span "[GEOGRAPHIC_DATA]" at bounding box center [228, 88] width 85 height 12
click at [0, 0] on span "Rest of the world" at bounding box center [0, 0] width 0 height 0
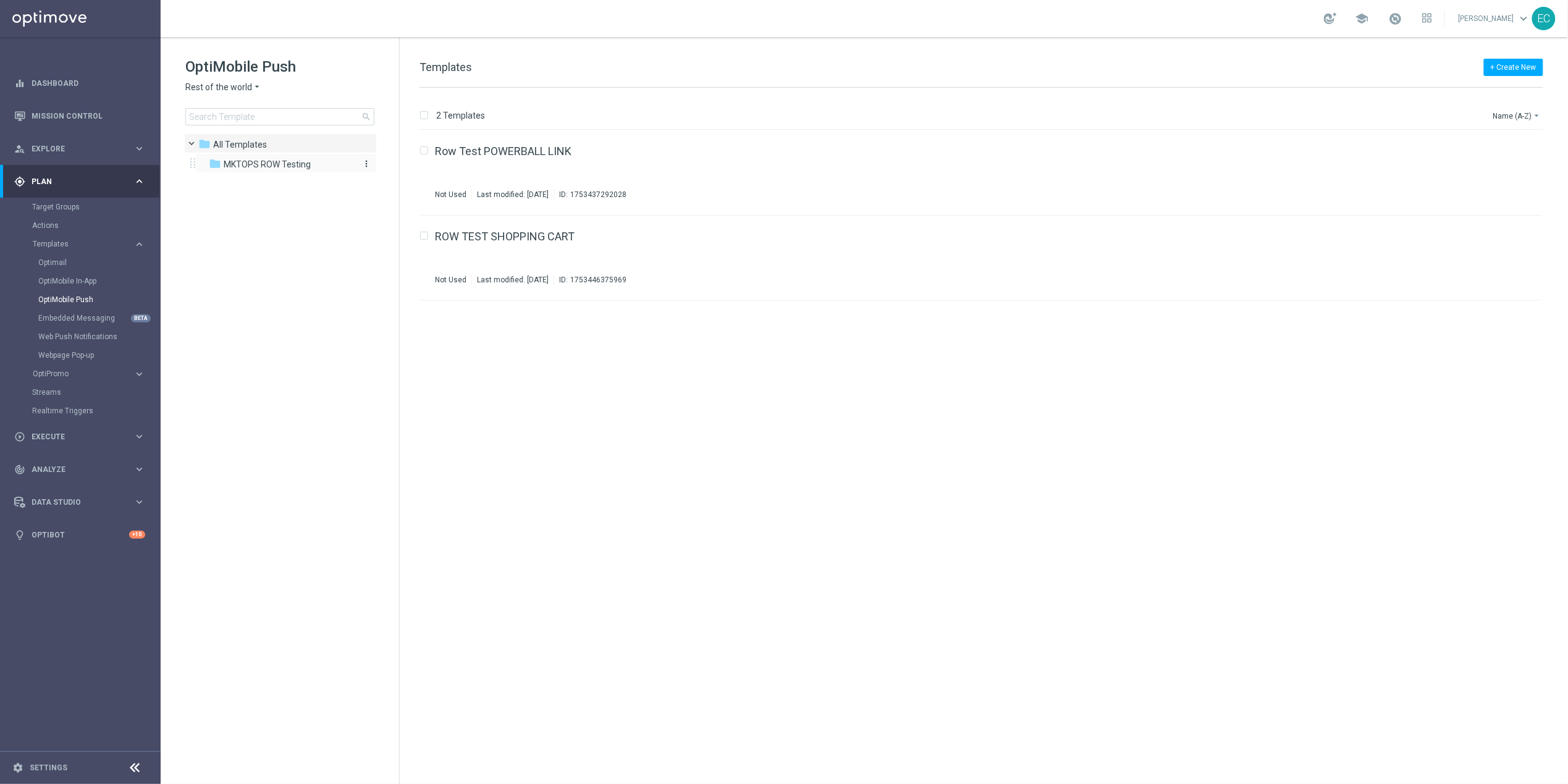
click at [304, 166] on span "MKTOPS ROW Testing" at bounding box center [267, 164] width 87 height 11
click at [1507, 145] on icon "file_copy" at bounding box center [1508, 148] width 10 height 10
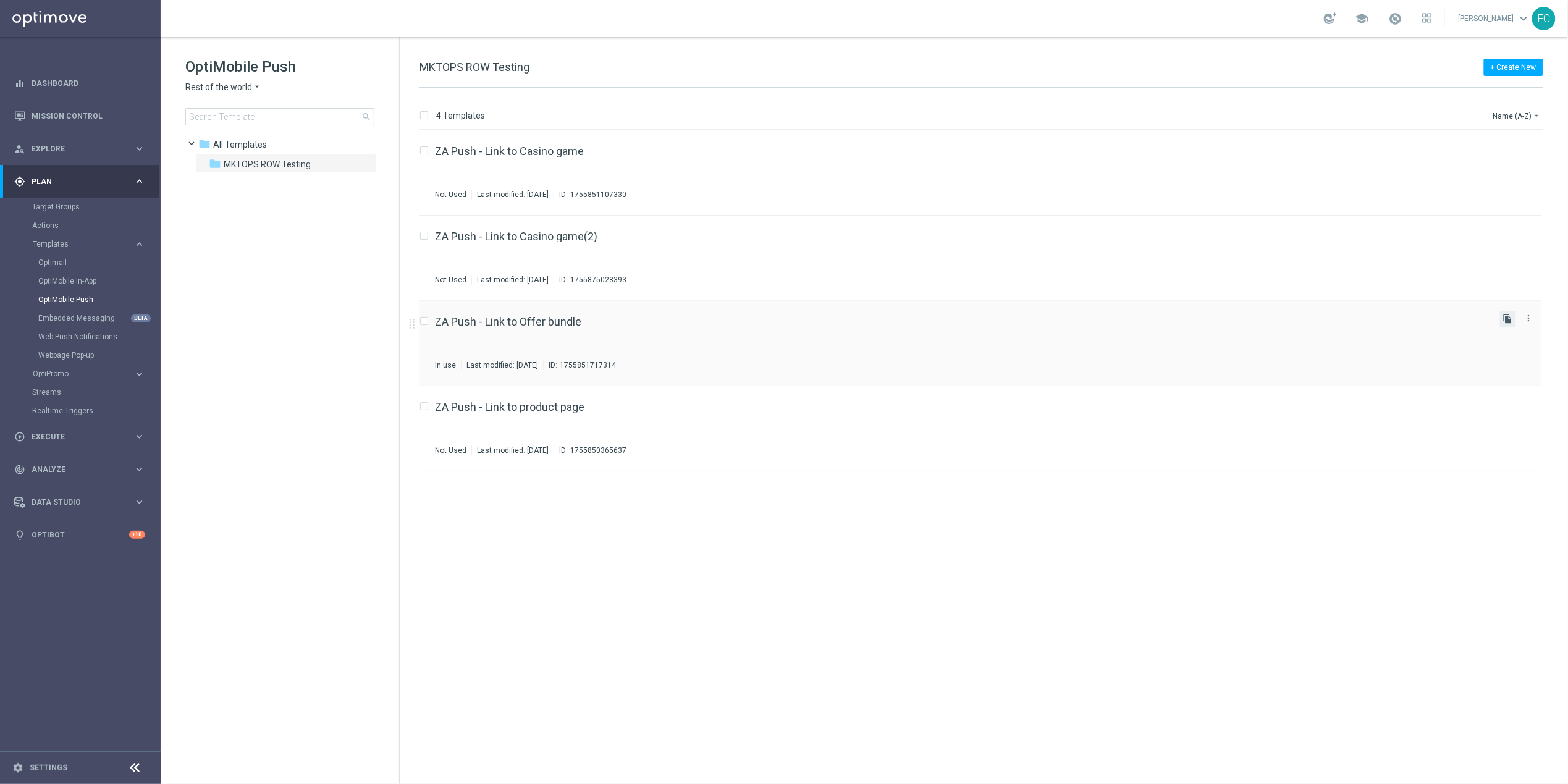
click at [1506, 316] on icon "file_copy" at bounding box center [1508, 318] width 10 height 10
click at [1504, 486] on icon "file_copy" at bounding box center [1508, 489] width 10 height 10
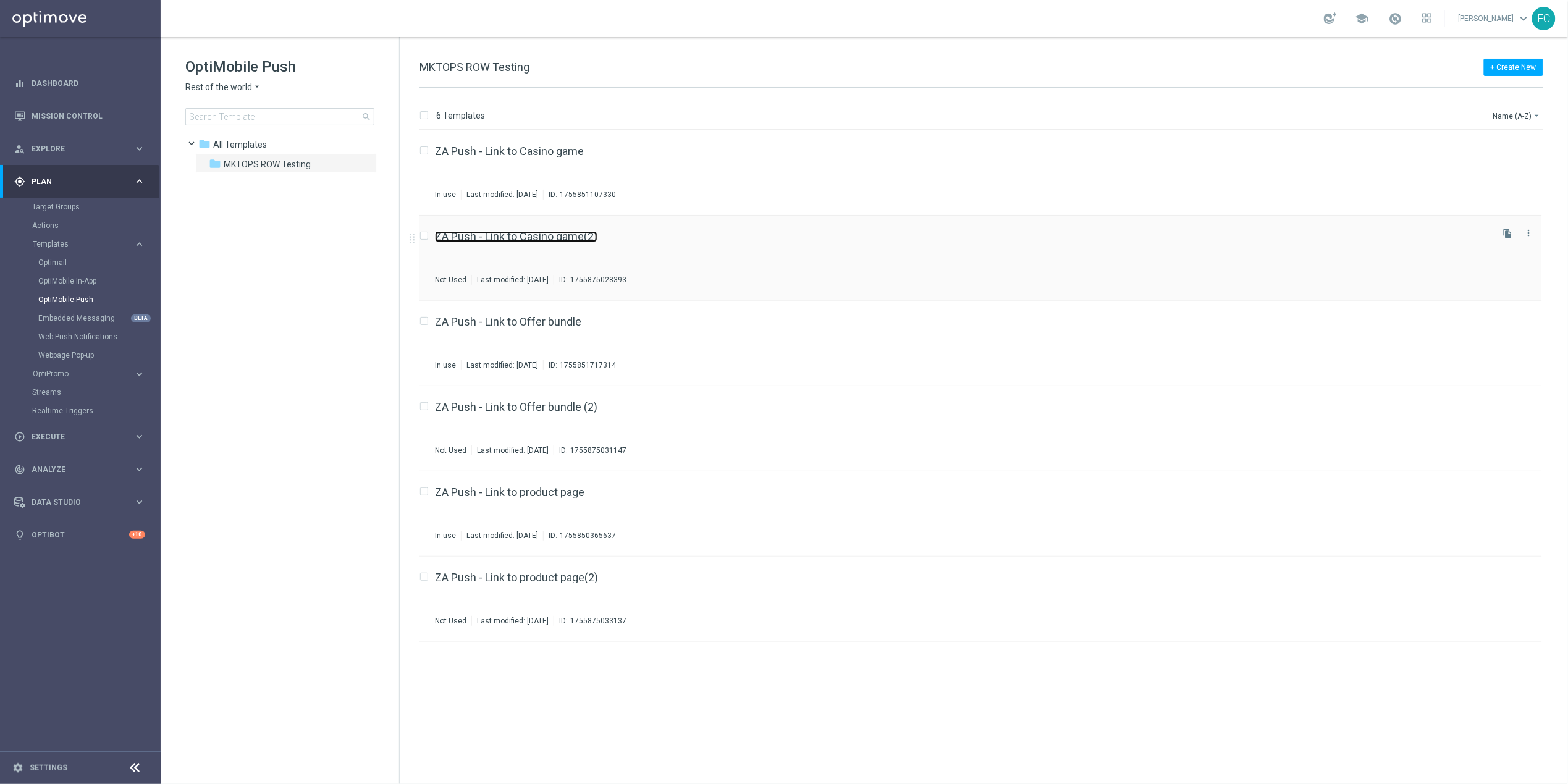
click at [582, 233] on link "ZA Push - Link to Casino game(2)" at bounding box center [516, 236] width 163 height 11
click at [366, 163] on icon "more_vert" at bounding box center [366, 163] width 10 height 10
click at [399, 166] on span "New Folder" at bounding box center [417, 166] width 38 height 10
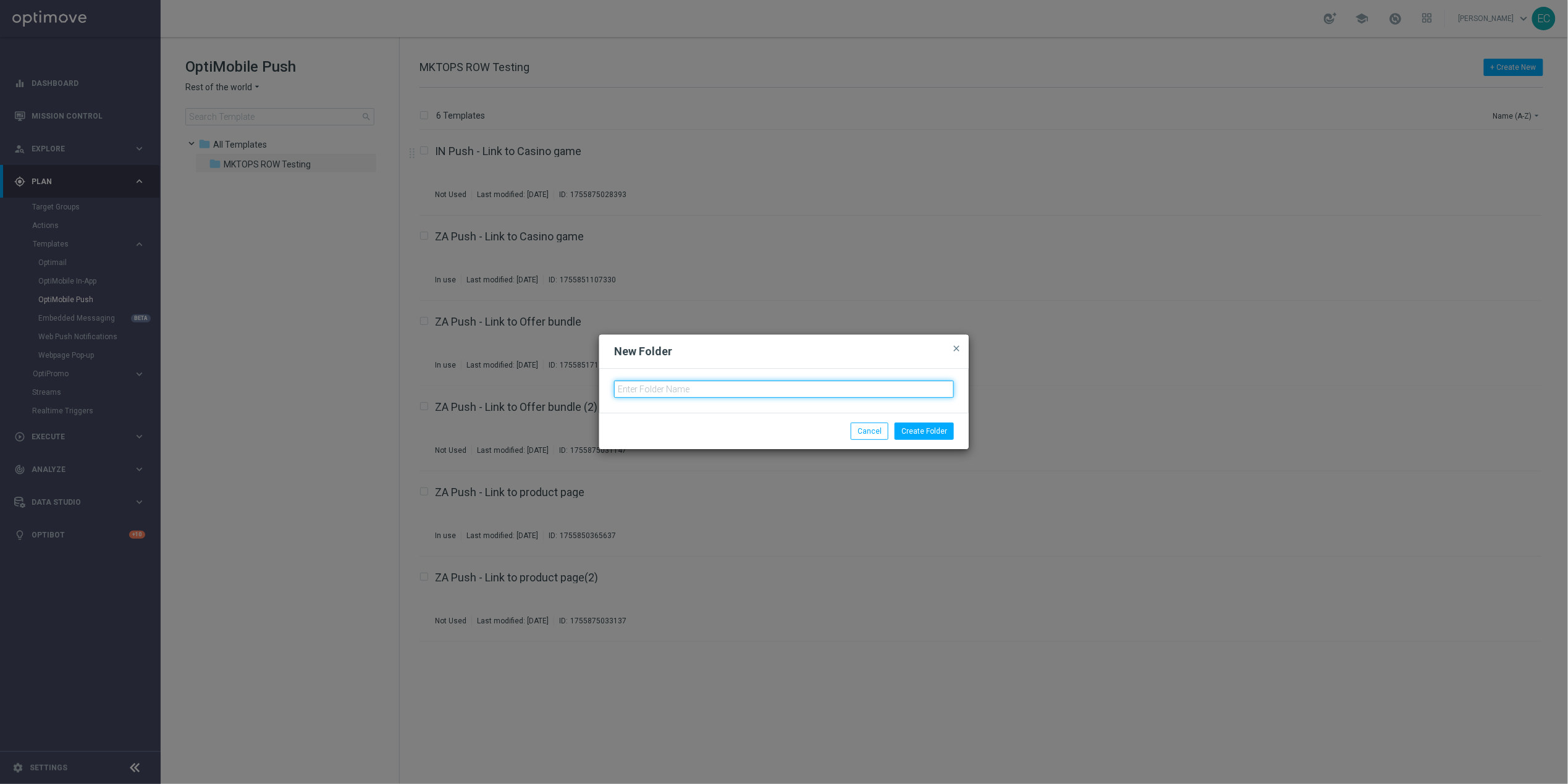
click at [673, 387] on input "text" at bounding box center [784, 389] width 340 height 17
type input "I"
type input "INDIA TESTING"
click at [952, 429] on button "Create Folder" at bounding box center [924, 431] width 59 height 17
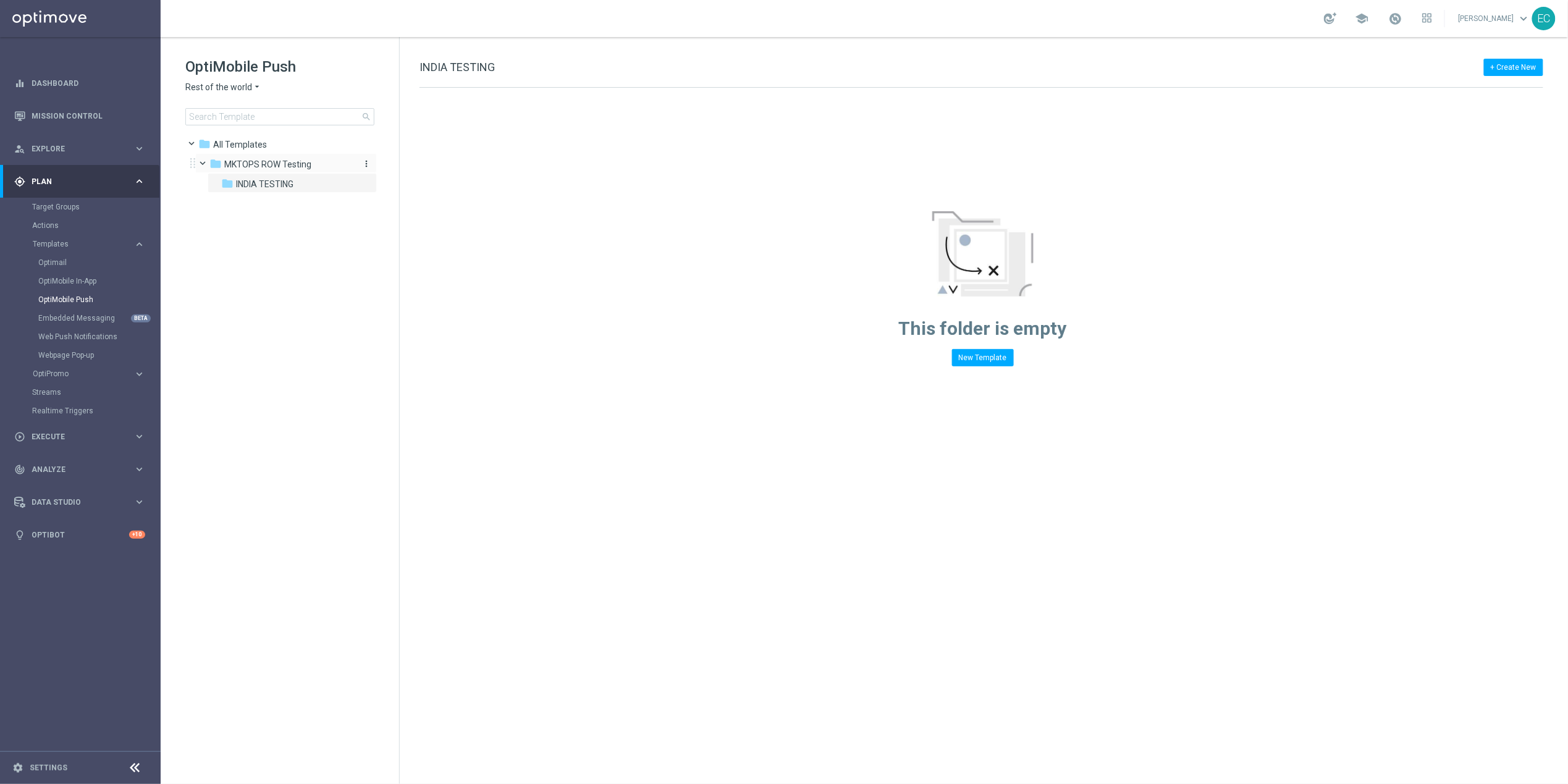
click at [324, 159] on div "folder MKTOPS ROW Testing" at bounding box center [281, 164] width 142 height 14
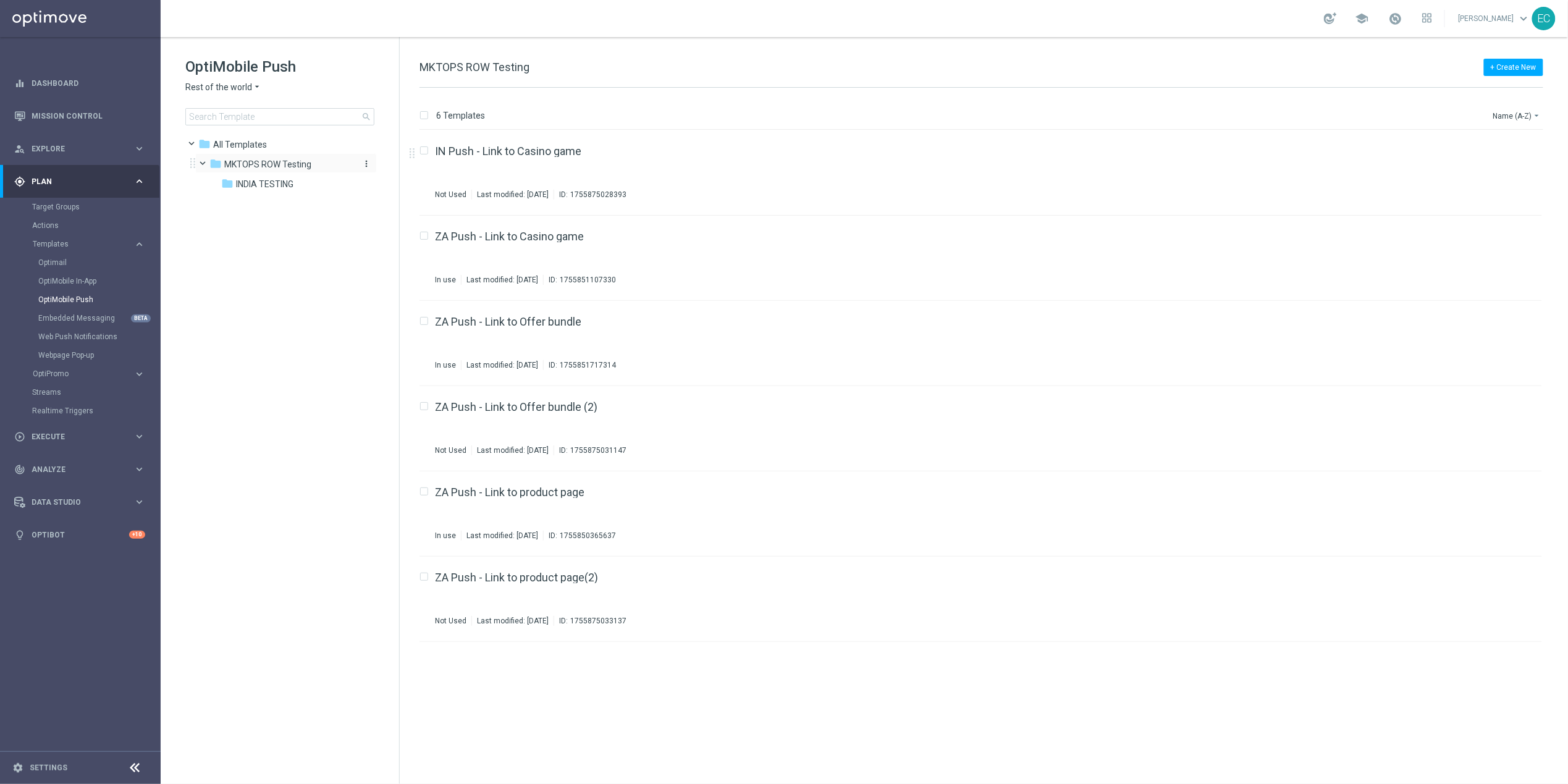
click at [367, 163] on icon "more_vert" at bounding box center [366, 163] width 10 height 10
click at [401, 169] on span "New Folder" at bounding box center [417, 166] width 38 height 10
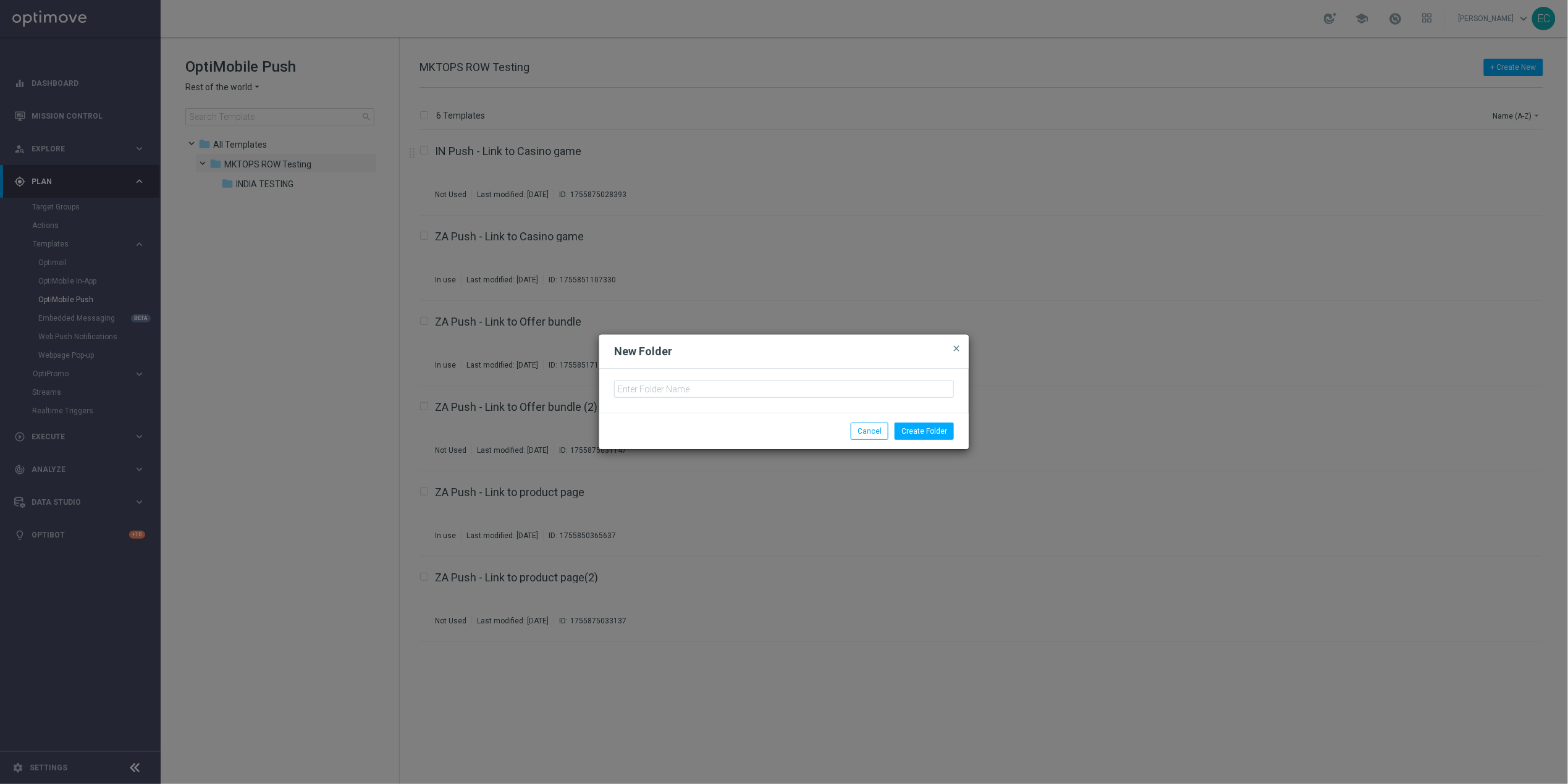
click at [644, 379] on div at bounding box center [783, 391] width 369 height 44
click at [648, 385] on input "text" at bounding box center [784, 389] width 340 height 17
type input "ZA TESTING"
click at [920, 429] on button "Create Folder" at bounding box center [924, 431] width 59 height 17
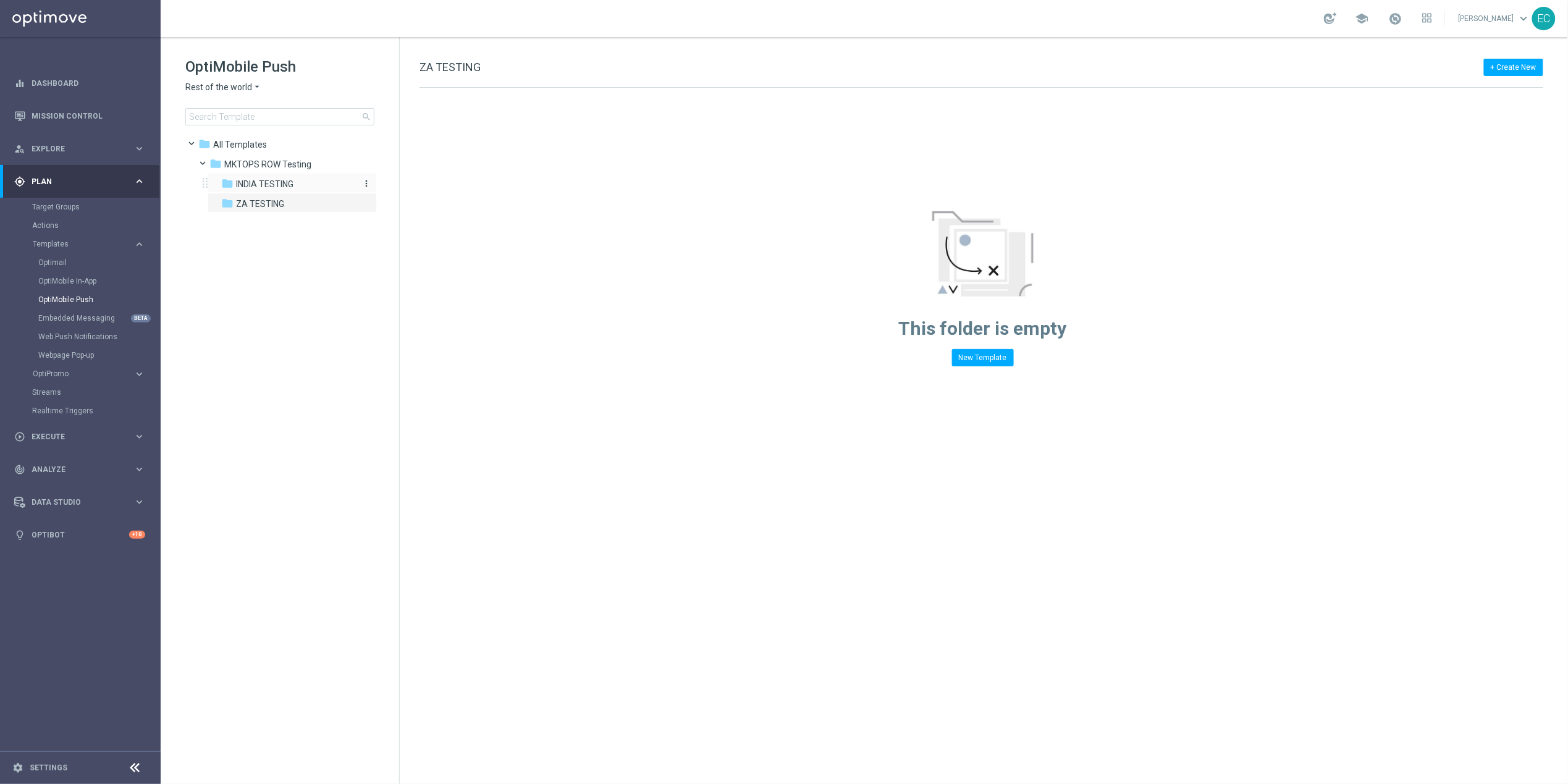
click at [318, 186] on div "folder INDIA TESTING" at bounding box center [287, 184] width 131 height 14
click at [310, 167] on div "folder MKTOPS ROW Testing" at bounding box center [281, 164] width 142 height 14
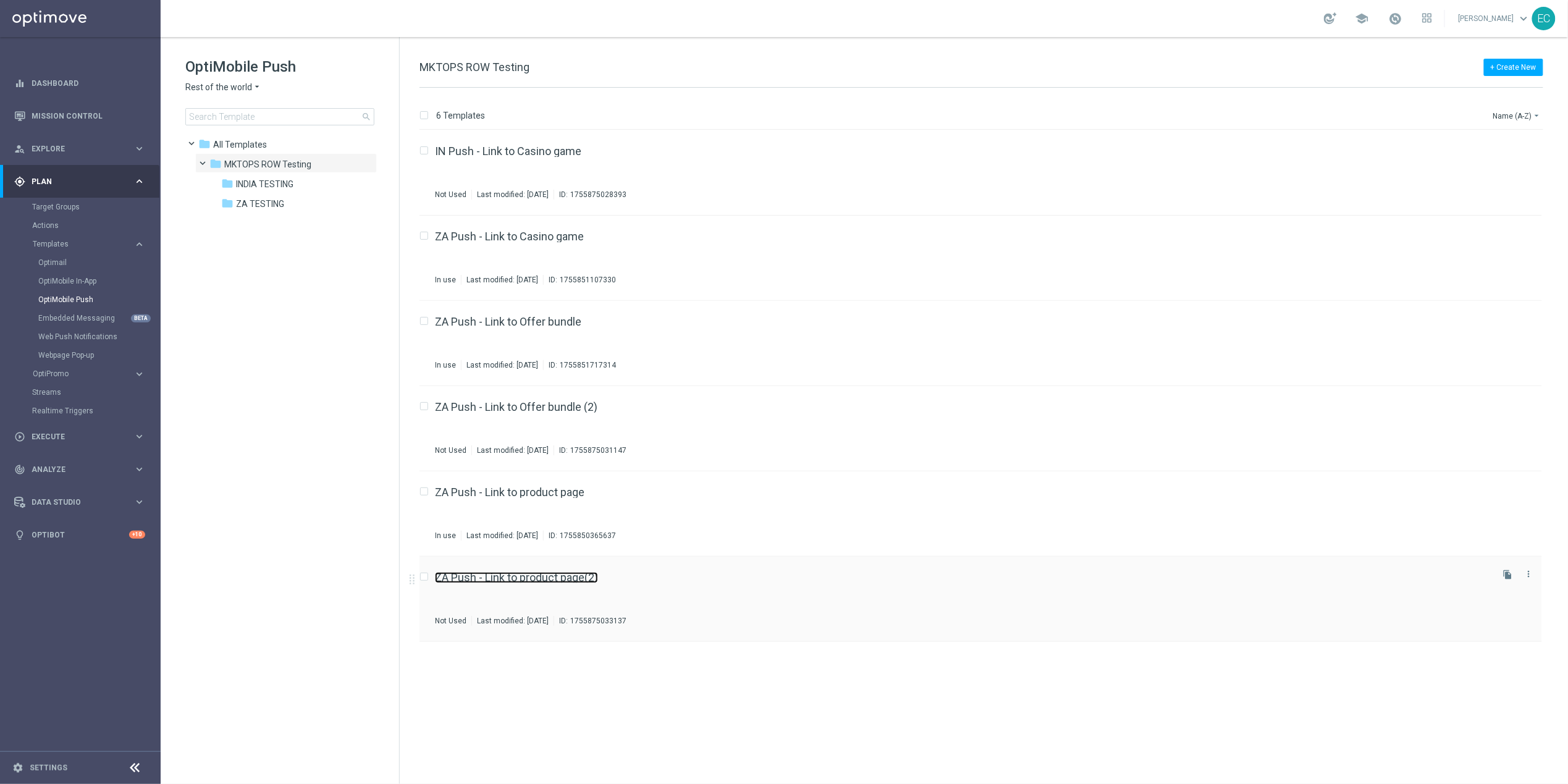
click at [582, 574] on link "ZA Push - Link to product page(2)" at bounding box center [517, 577] width 163 height 11
click at [581, 499] on div "ZA Push - Link to Offer bundle (2) Not Used Last modified: Friday, August 22, 2…" at bounding box center [962, 513] width 1055 height 54
